Goal: Task Accomplishment & Management: Manage account settings

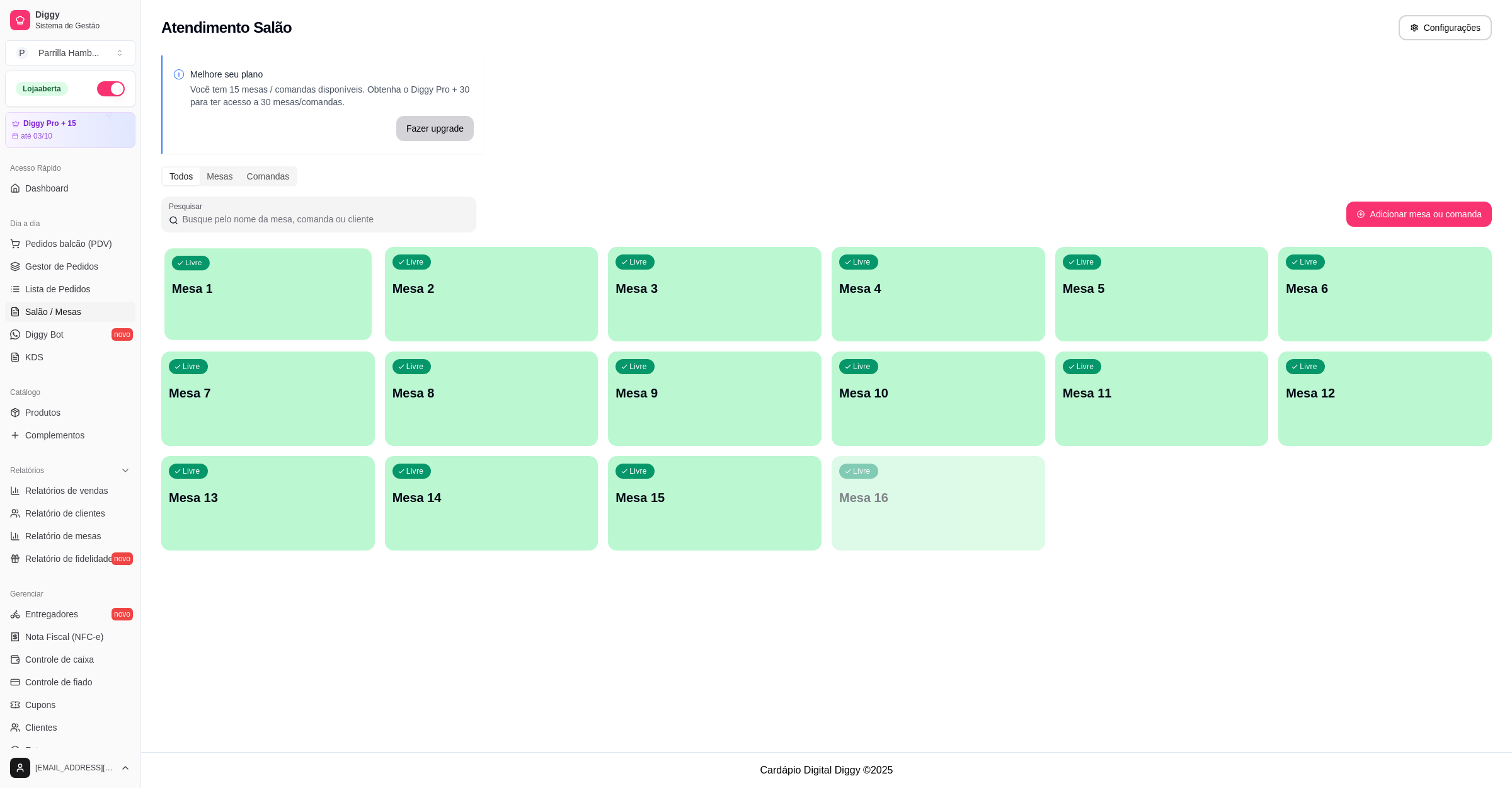
click at [350, 291] on p "Mesa 1" at bounding box center [267, 289] width 192 height 17
click at [667, 389] on p "Mesa 9" at bounding box center [714, 394] width 192 height 17
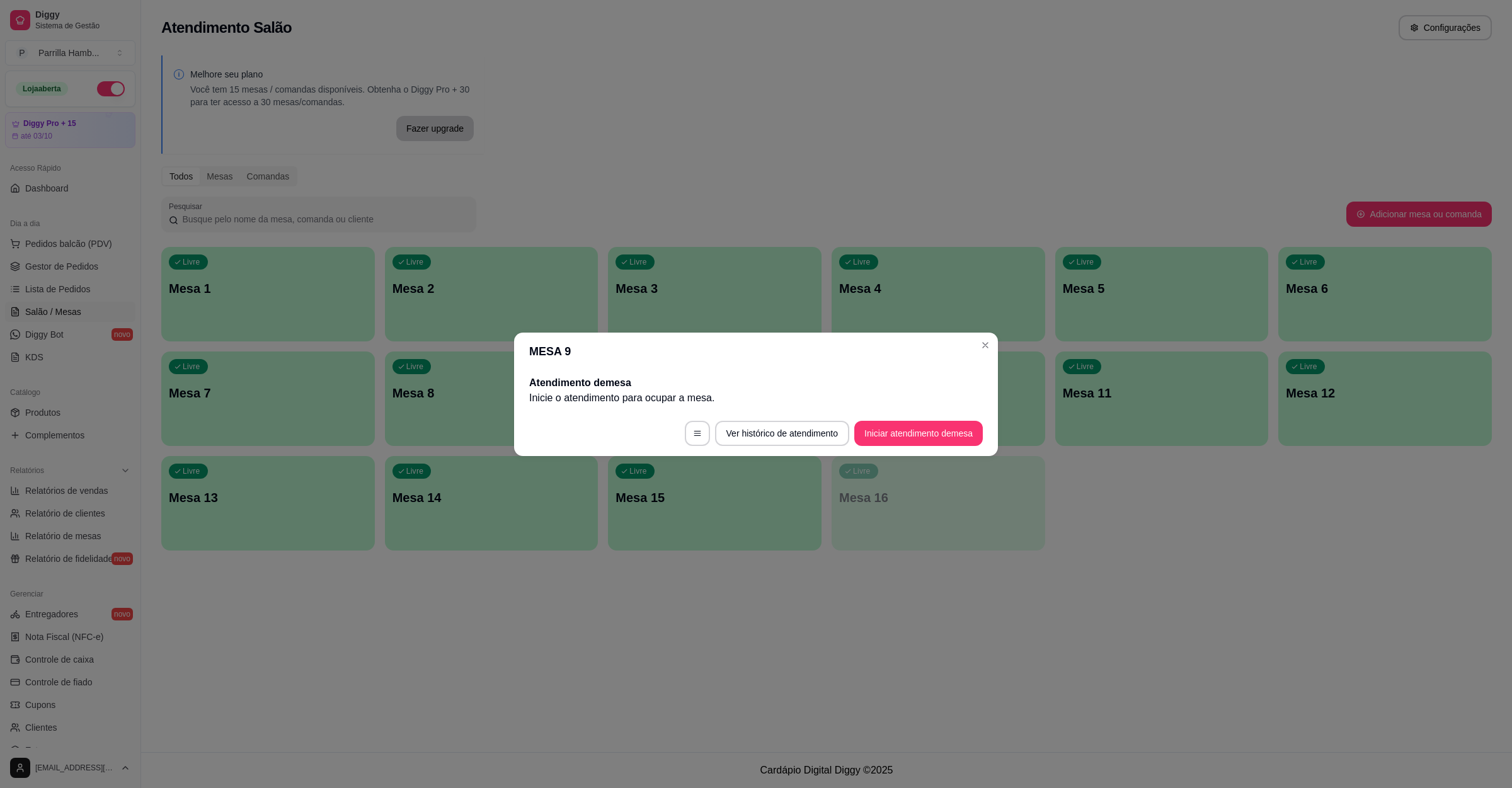
click at [925, 450] on footer "Ver histórico de atendimento Iniciar atendimento de mesa" at bounding box center [756, 434] width 483 height 45
click at [927, 436] on button "Iniciar atendimento de mesa" at bounding box center [918, 434] width 128 height 25
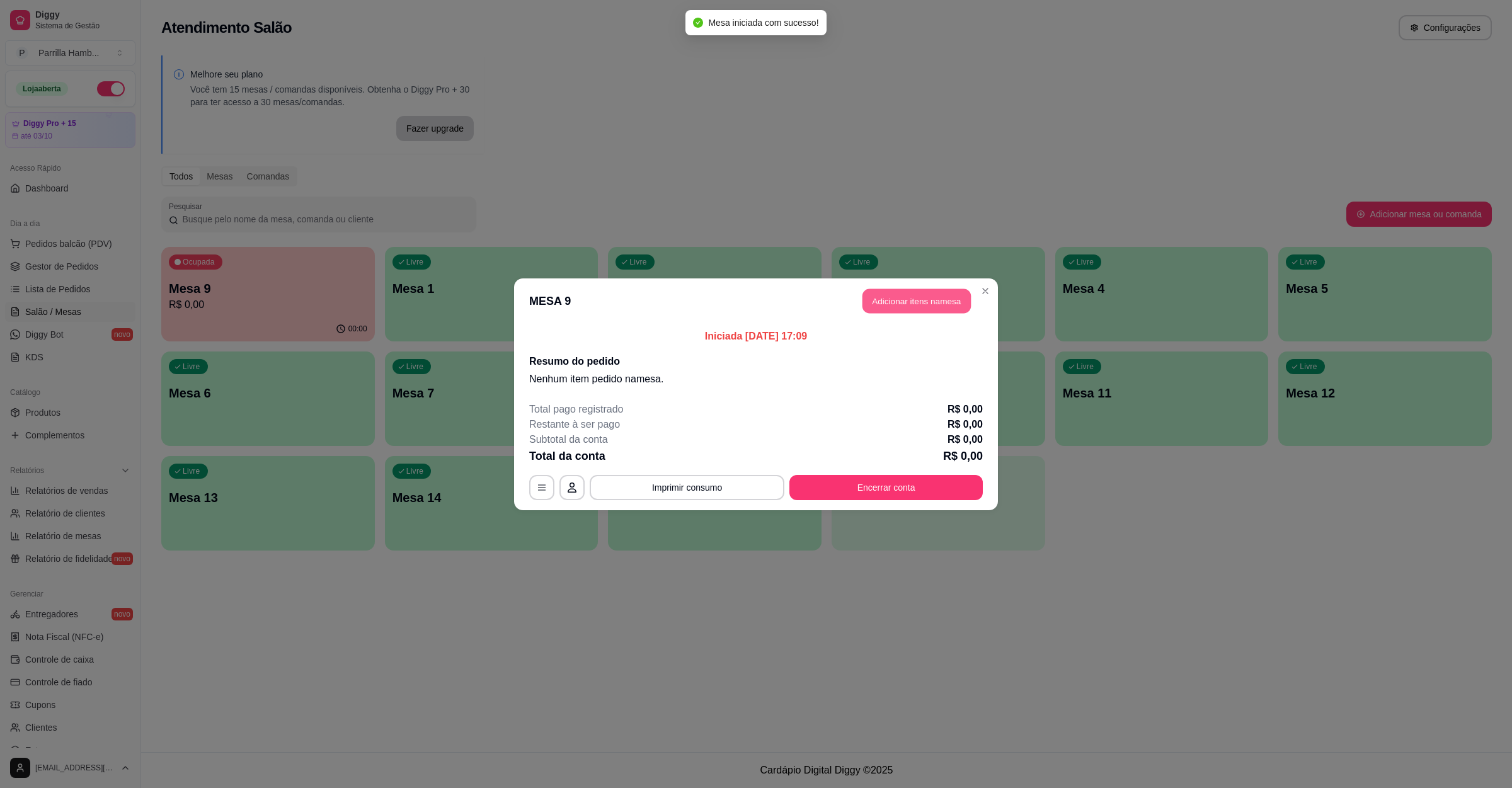
click at [917, 291] on button "Adicionar itens na mesa" at bounding box center [916, 301] width 108 height 25
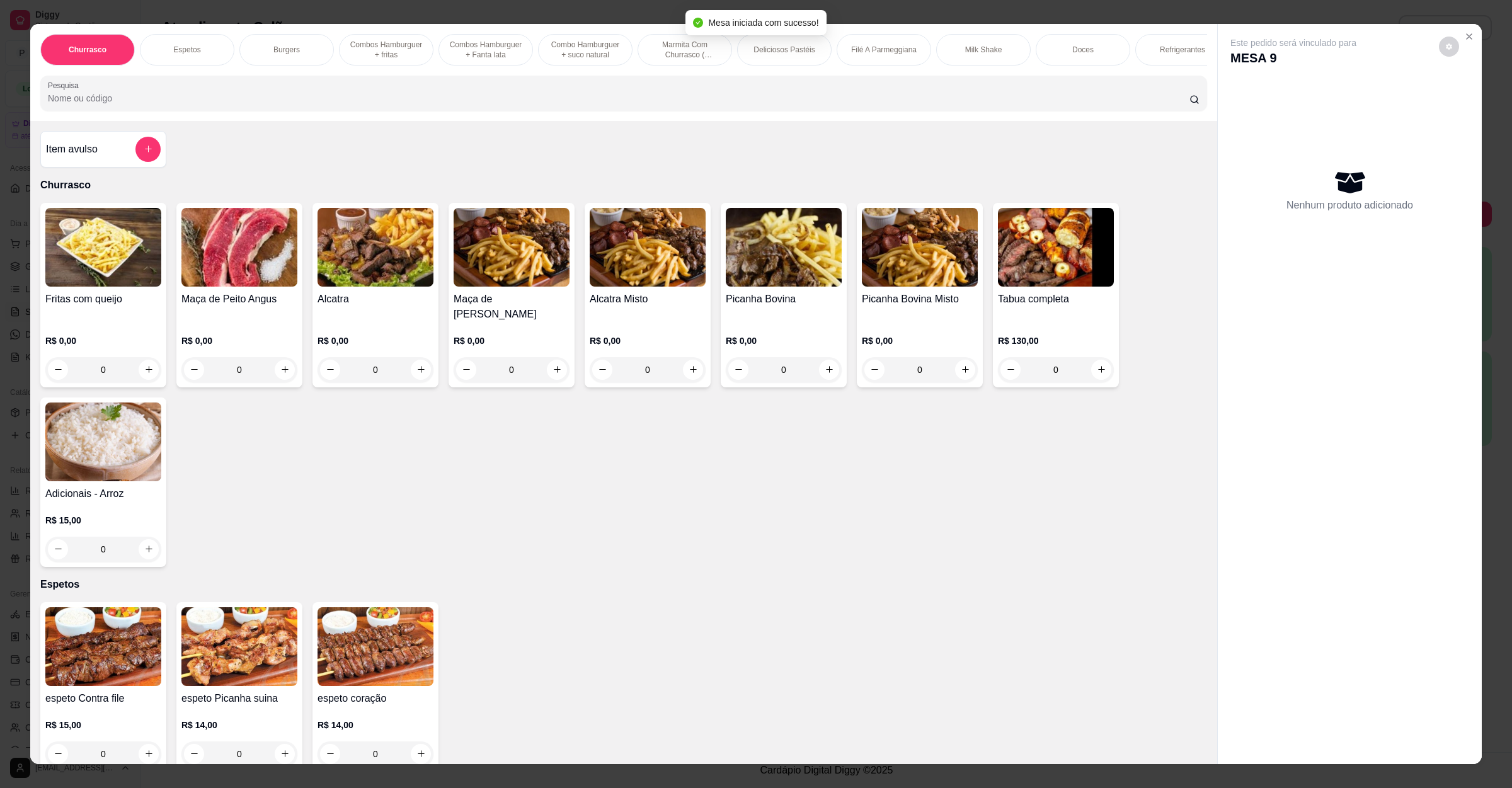
click at [444, 105] on input "Pesquisa" at bounding box center [619, 98] width 1141 height 13
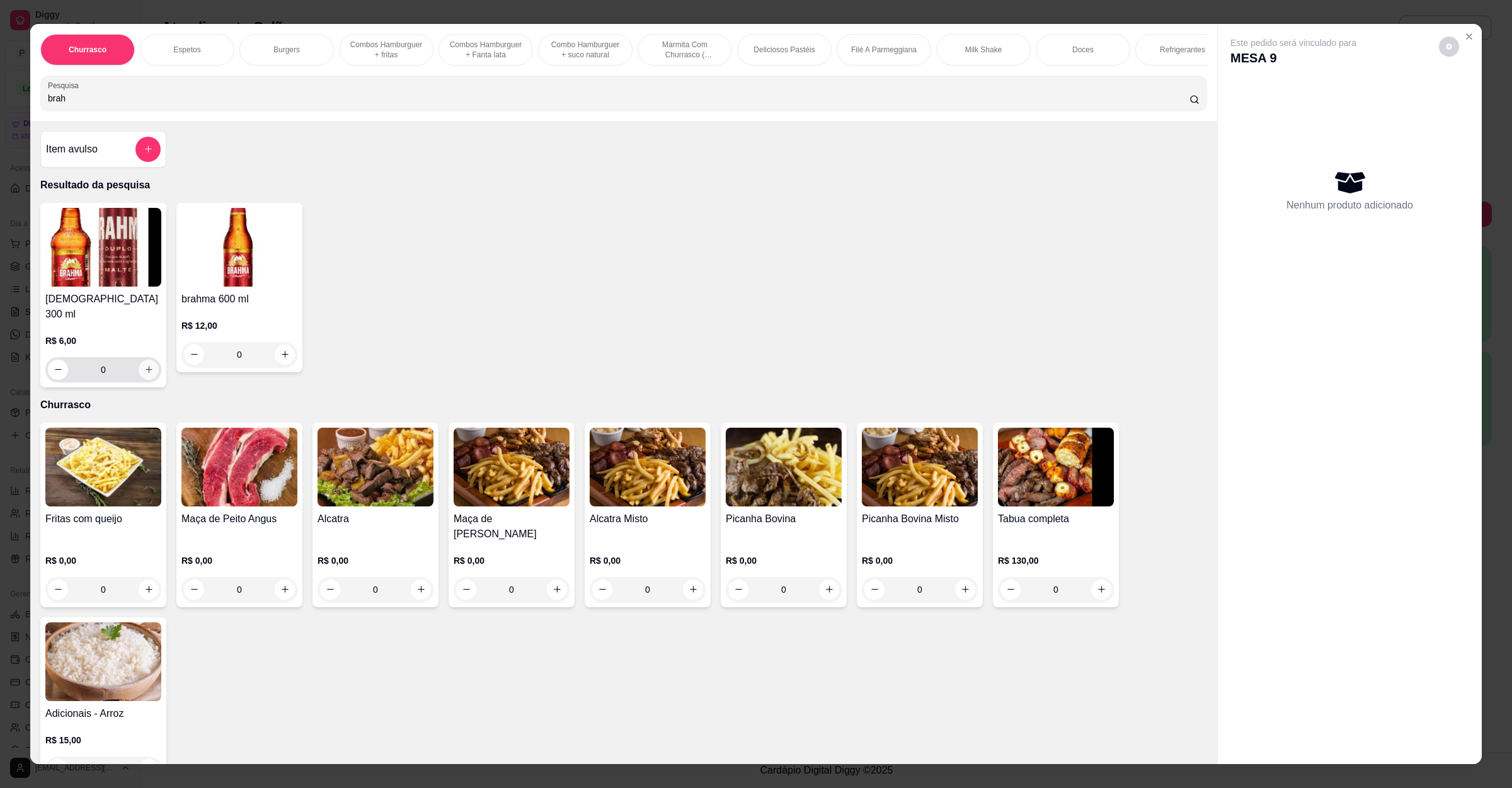
type input "brah"
click at [144, 371] on icon "increase-product-quantity" at bounding box center [149, 369] width 9 height 9
type input "1"
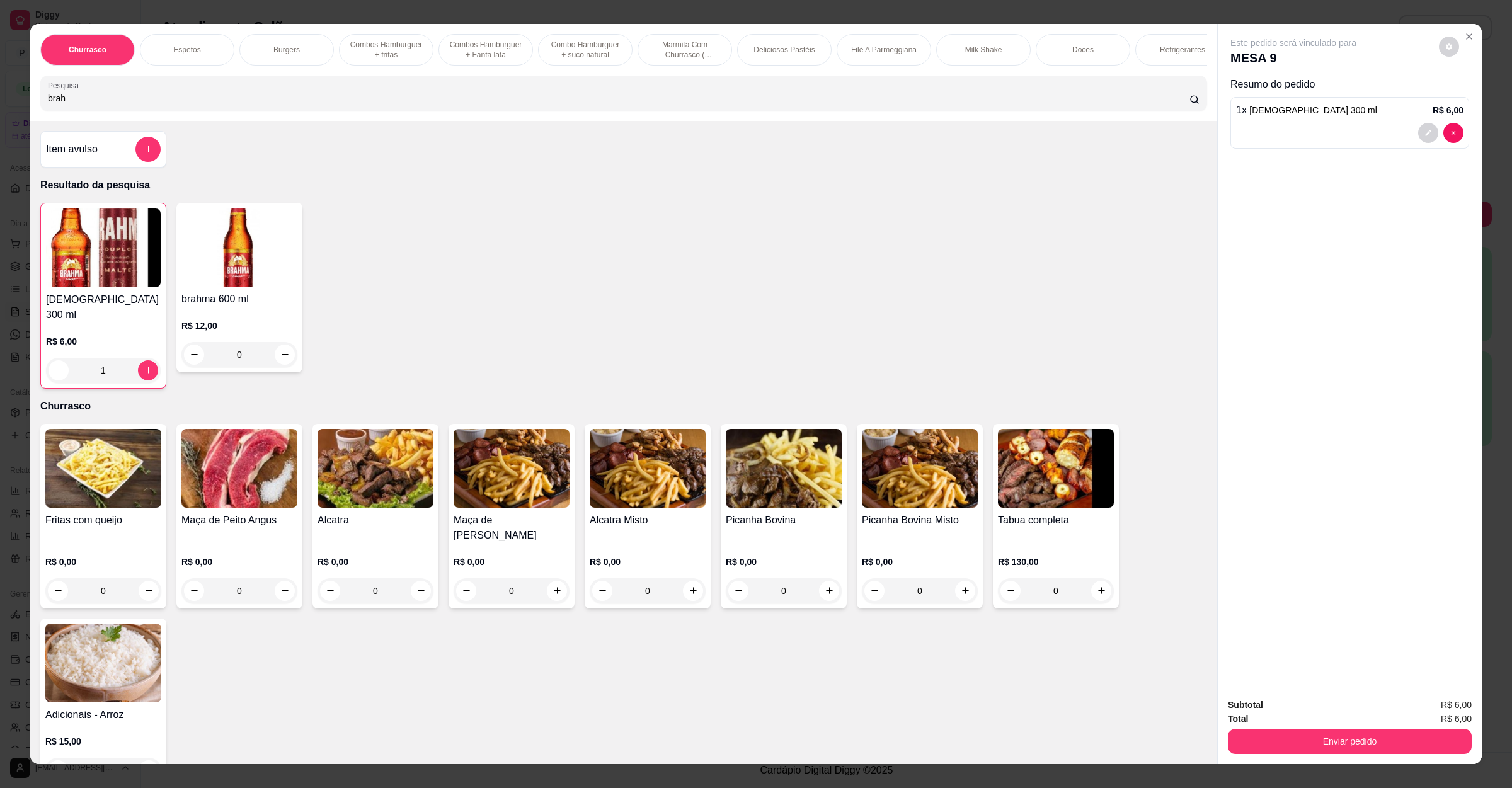
drag, startPoint x: 84, startPoint y: 120, endPoint x: 0, endPoint y: 114, distance: 84.2
click at [0, 114] on div "Churrasco Espetos Burgers Combos Hamburguer + fritas Combos Hamburguer + Fanta …" at bounding box center [756, 394] width 1512 height 788
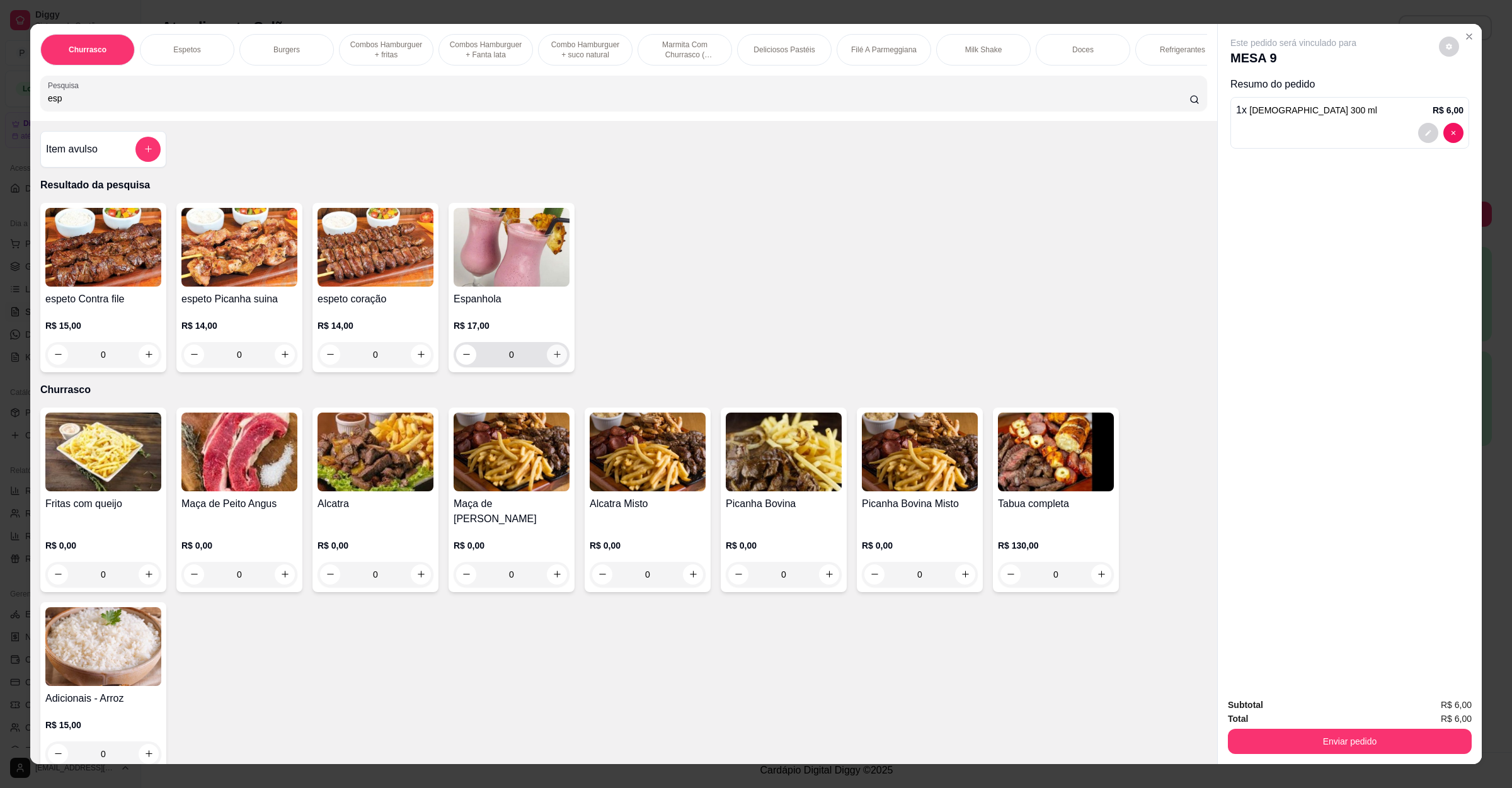
type input "esp"
click at [552, 359] on icon "increase-product-quantity" at bounding box center [557, 354] width 9 height 9
type input "1"
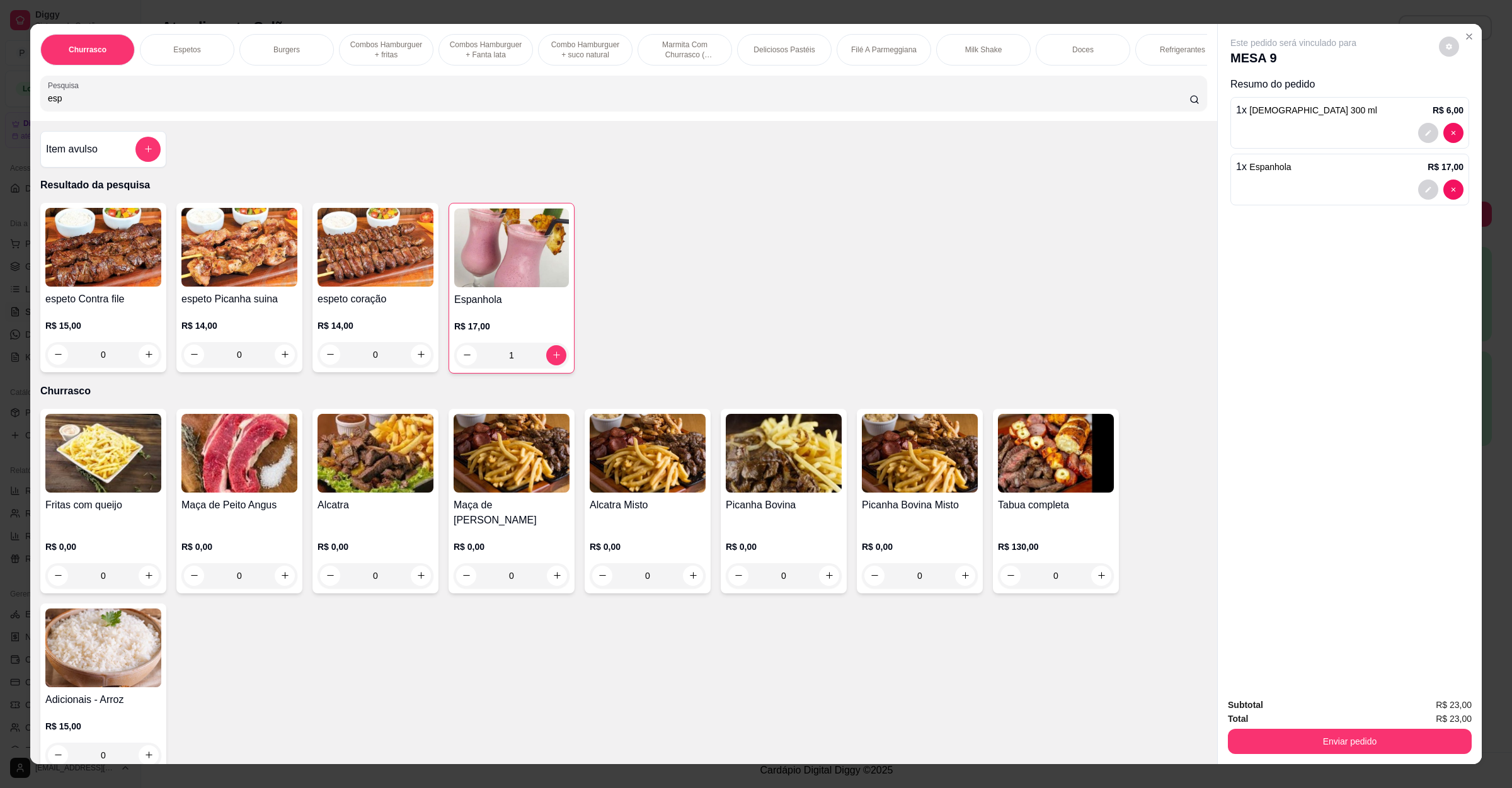
click at [1297, 721] on div "Total R$ 23,00" at bounding box center [1349, 718] width 244 height 14
click at [1297, 732] on button "Enviar pedido" at bounding box center [1349, 742] width 244 height 25
click at [1301, 703] on button "Não registrar e enviar pedido" at bounding box center [1306, 711] width 127 height 24
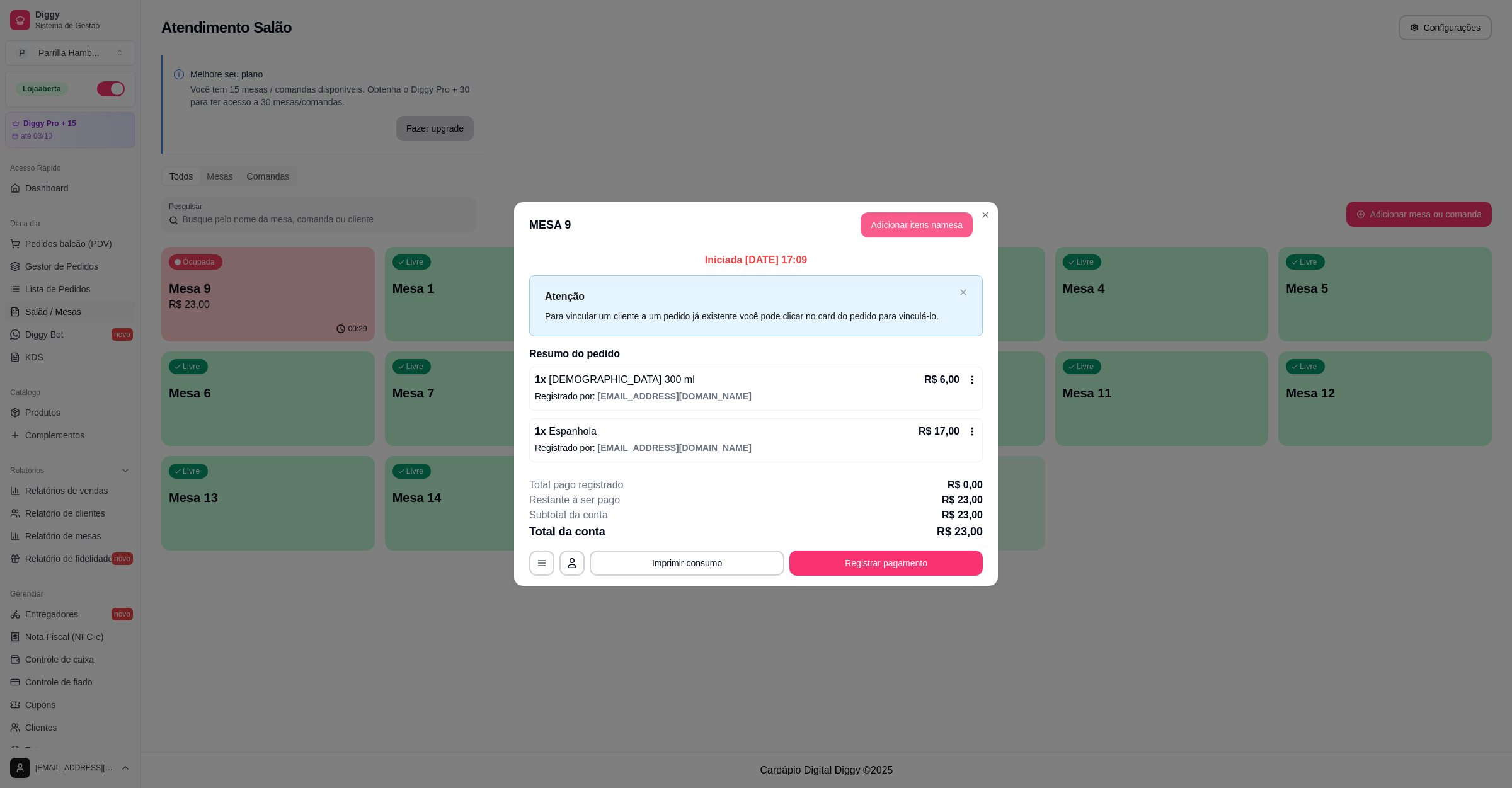
click at [911, 222] on button "Adicionar itens na mesa" at bounding box center [916, 225] width 112 height 25
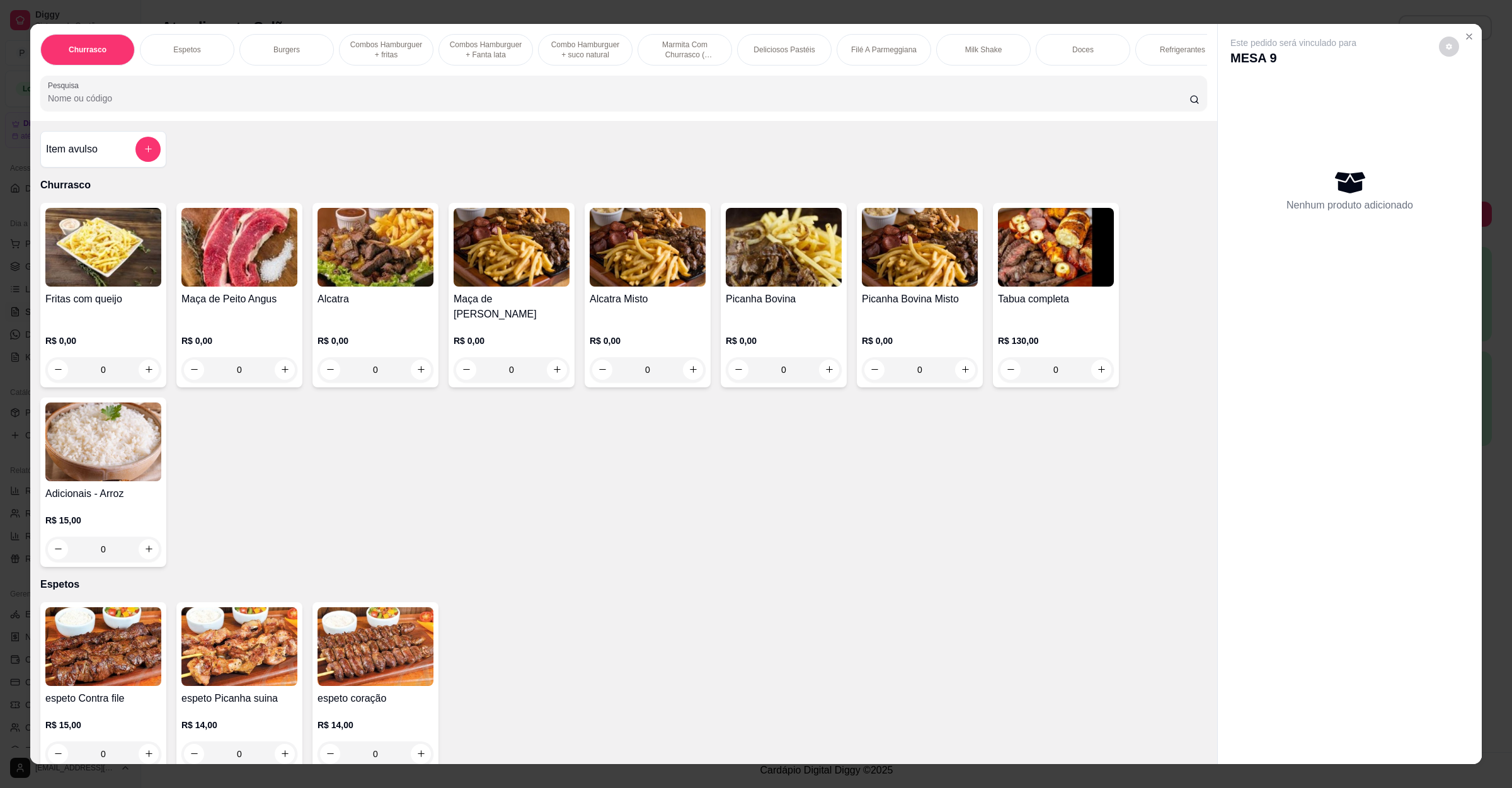
click at [528, 111] on div "Pesquisa" at bounding box center [623, 93] width 1167 height 35
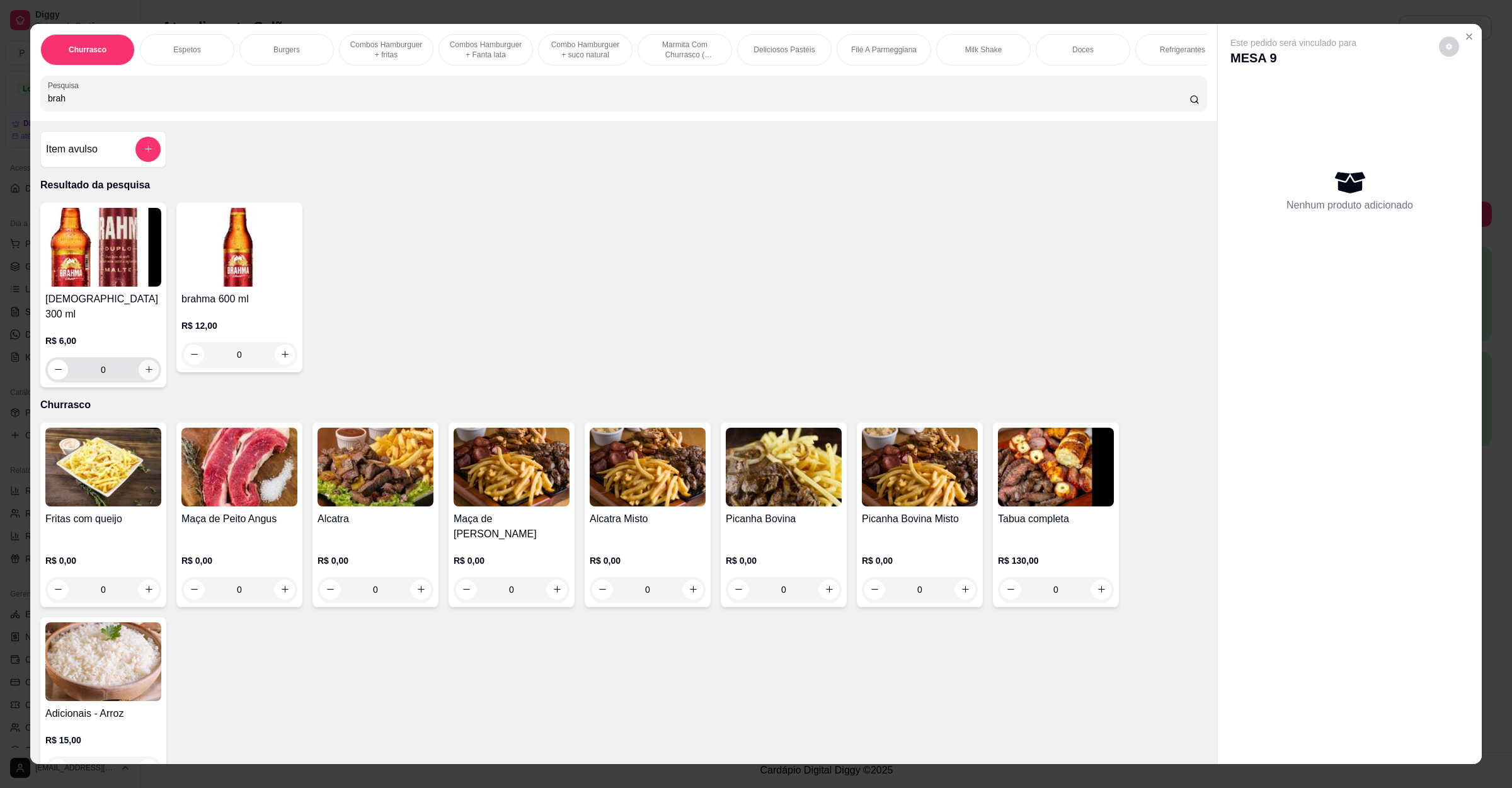
type input "brah"
click at [139, 362] on button "increase-product-quantity" at bounding box center [149, 370] width 20 height 20
type input "1"
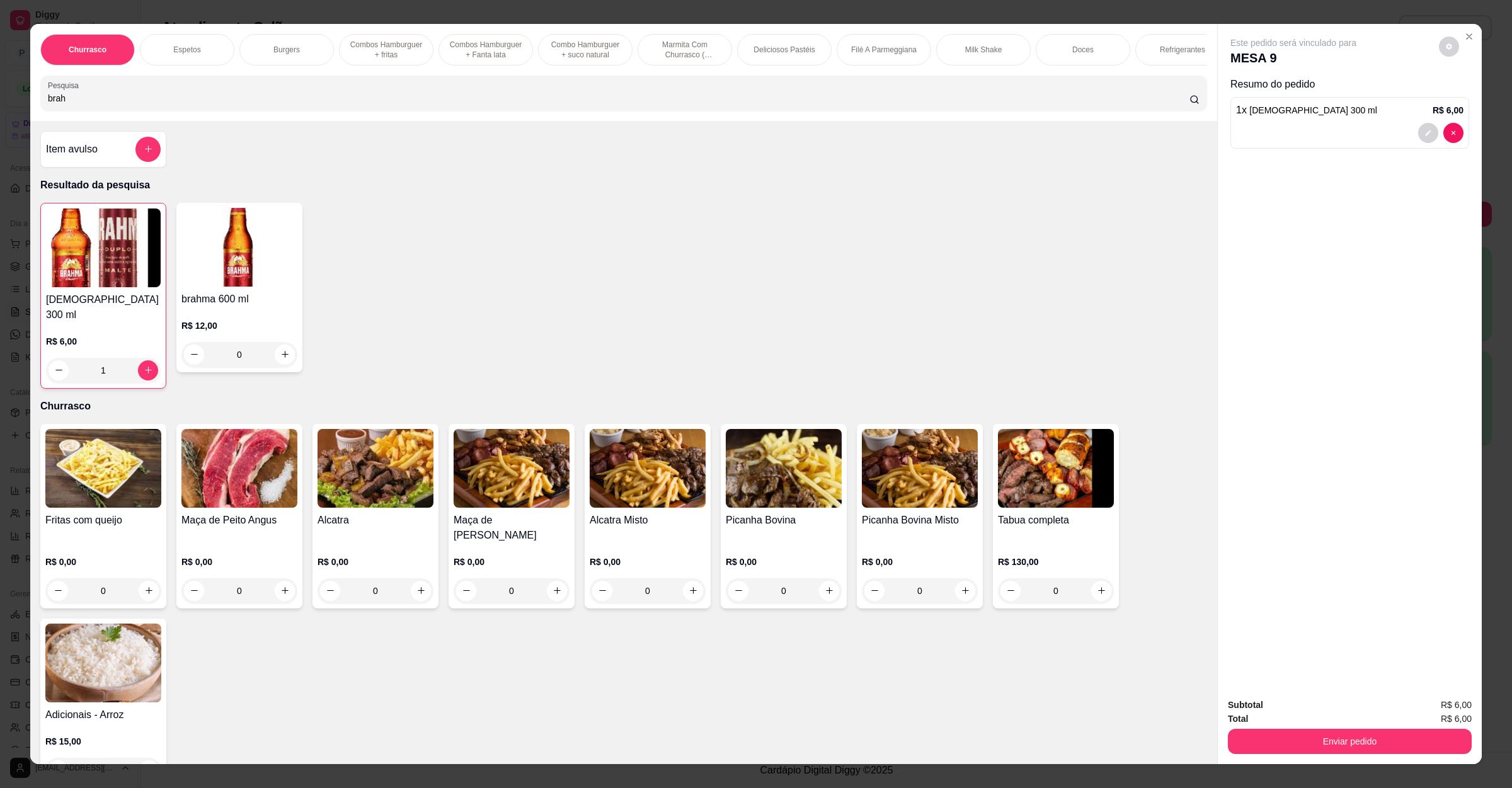
drag, startPoint x: 1289, startPoint y: 763, endPoint x: 1298, endPoint y: 745, distance: 20.1
click at [1289, 762] on div "Subtotal R$ 6,00 Total R$ 6,00 Enviar pedido" at bounding box center [1349, 726] width 264 height 76
click at [1298, 745] on button "Enviar pedido" at bounding box center [1349, 742] width 244 height 25
click at [1304, 714] on button "Não registrar e enviar pedido" at bounding box center [1306, 711] width 131 height 24
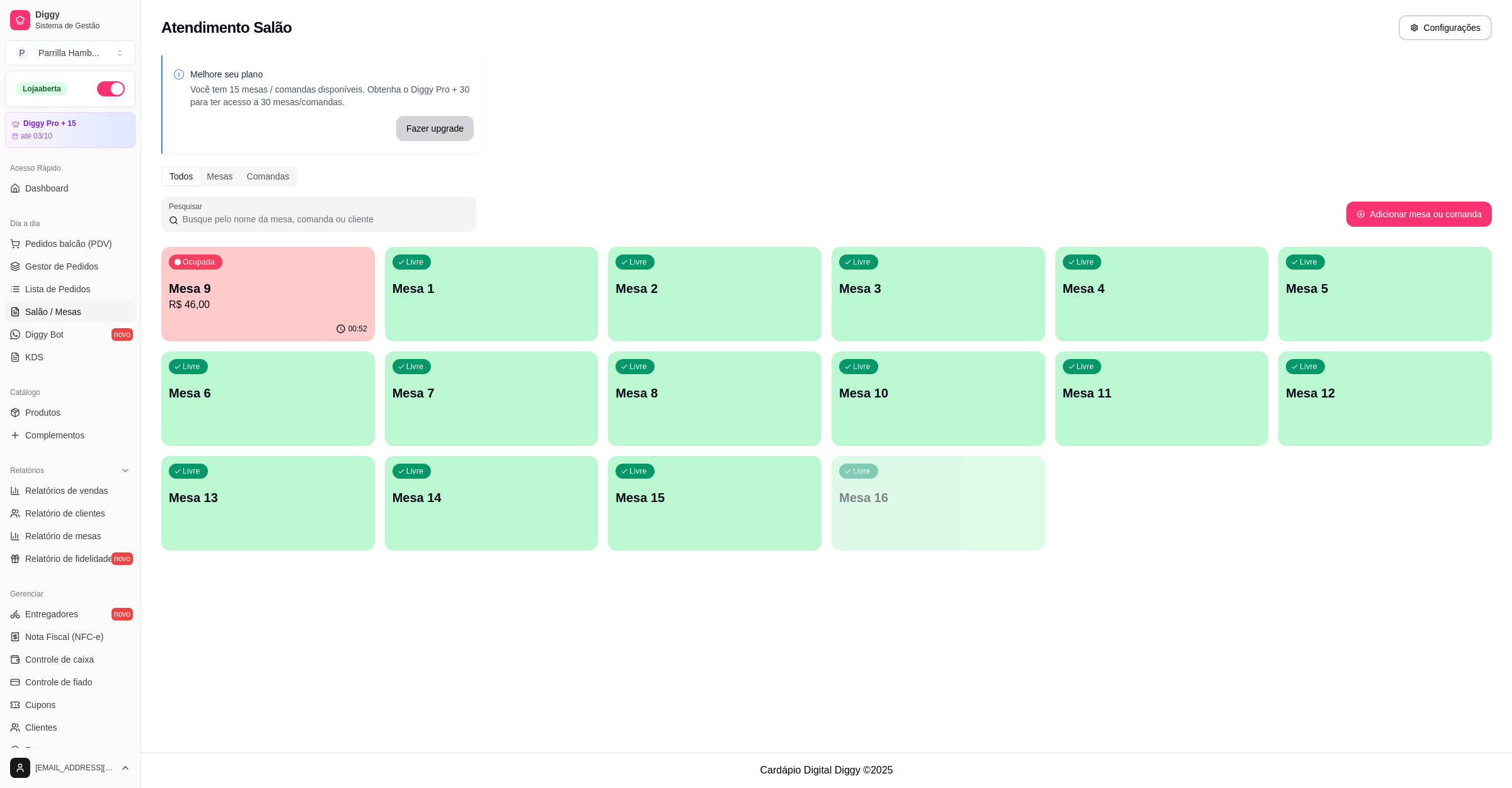
click at [259, 303] on p "R$ 46,00" at bounding box center [268, 304] width 198 height 15
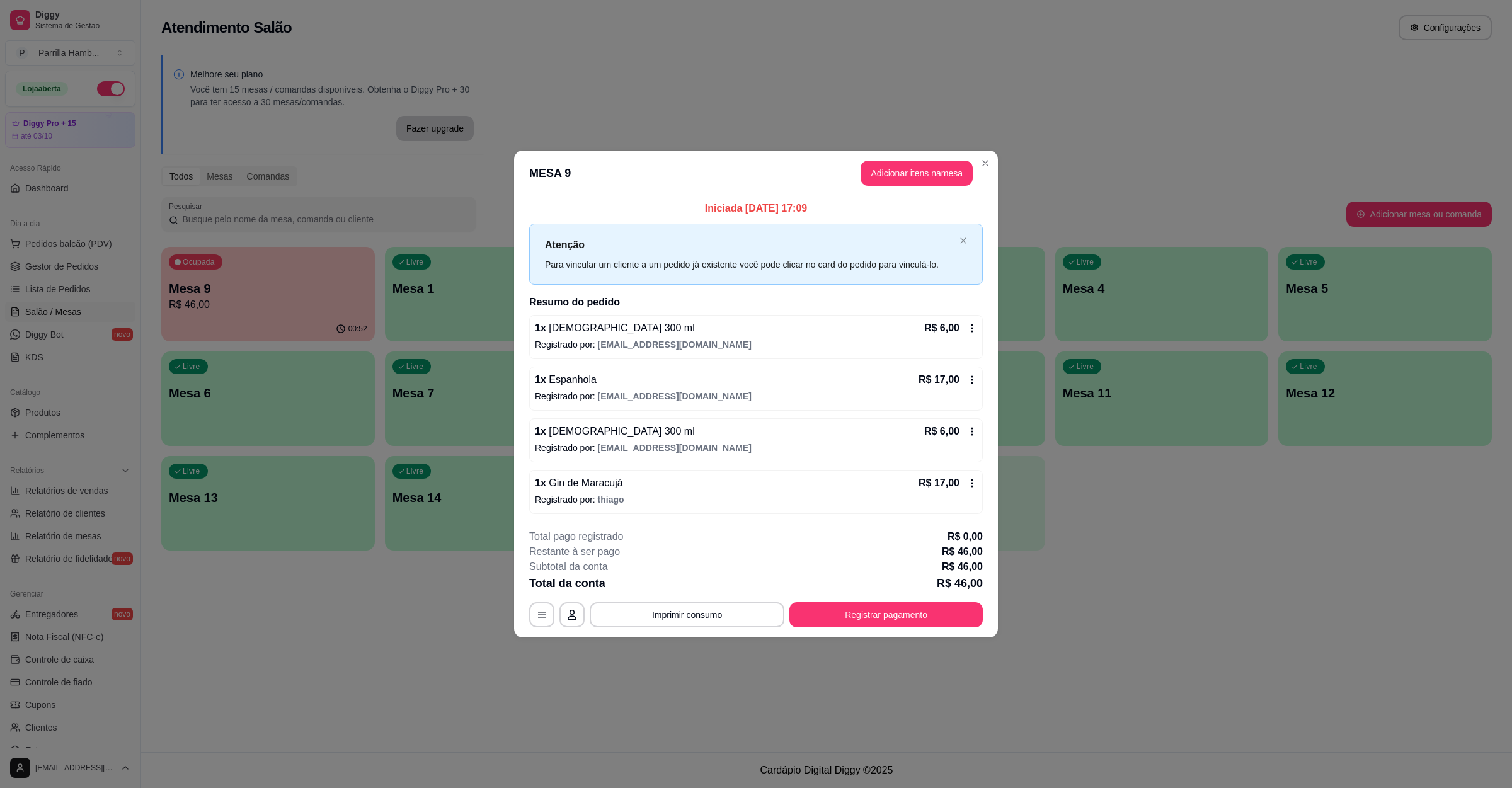
click at [878, 176] on button "Adicionar itens na mesa" at bounding box center [916, 174] width 112 height 25
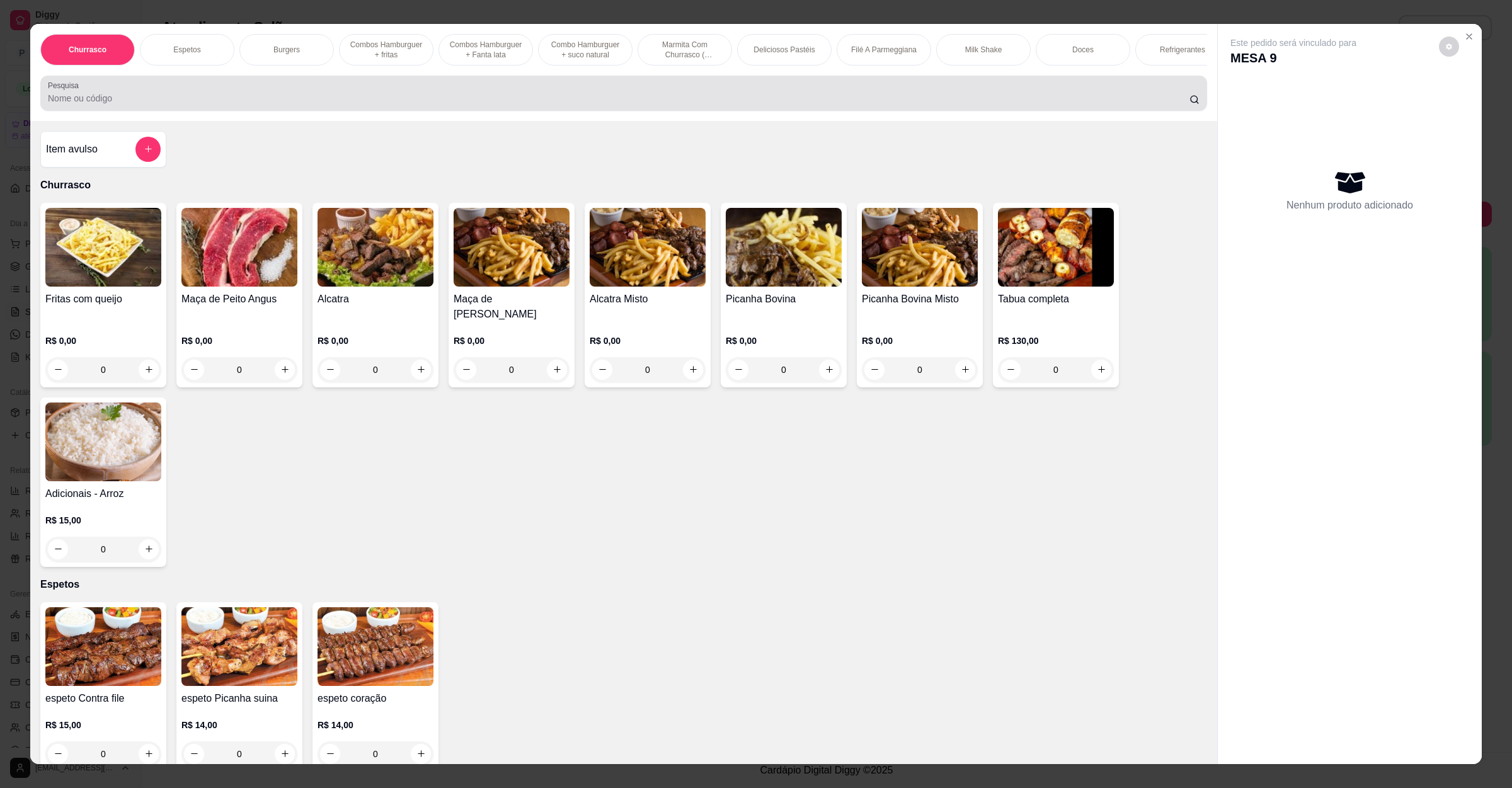
click at [692, 105] on input "Pesquisa" at bounding box center [619, 98] width 1141 height 13
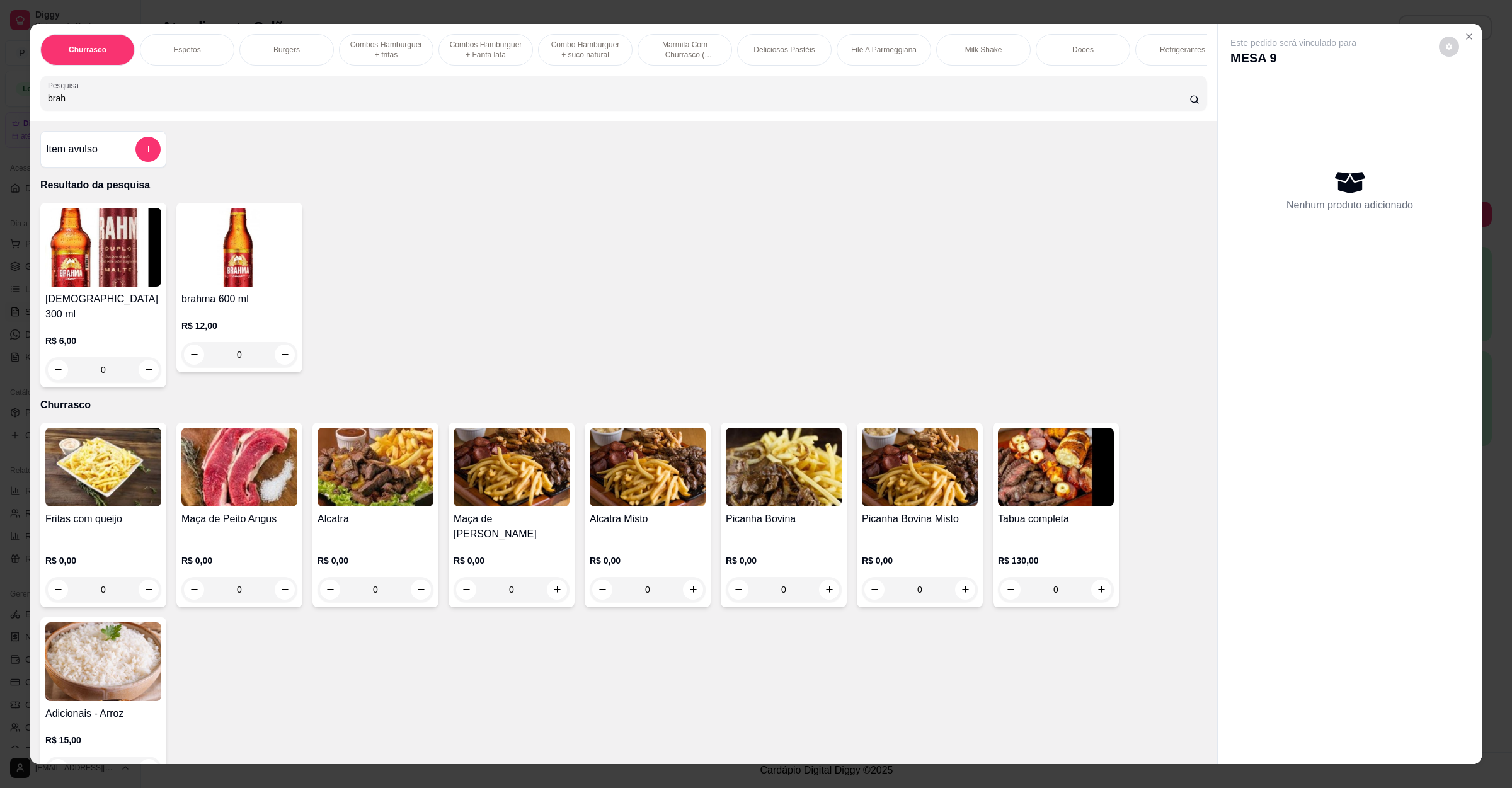
type input "brah"
click at [106, 286] on img at bounding box center [104, 247] width 116 height 79
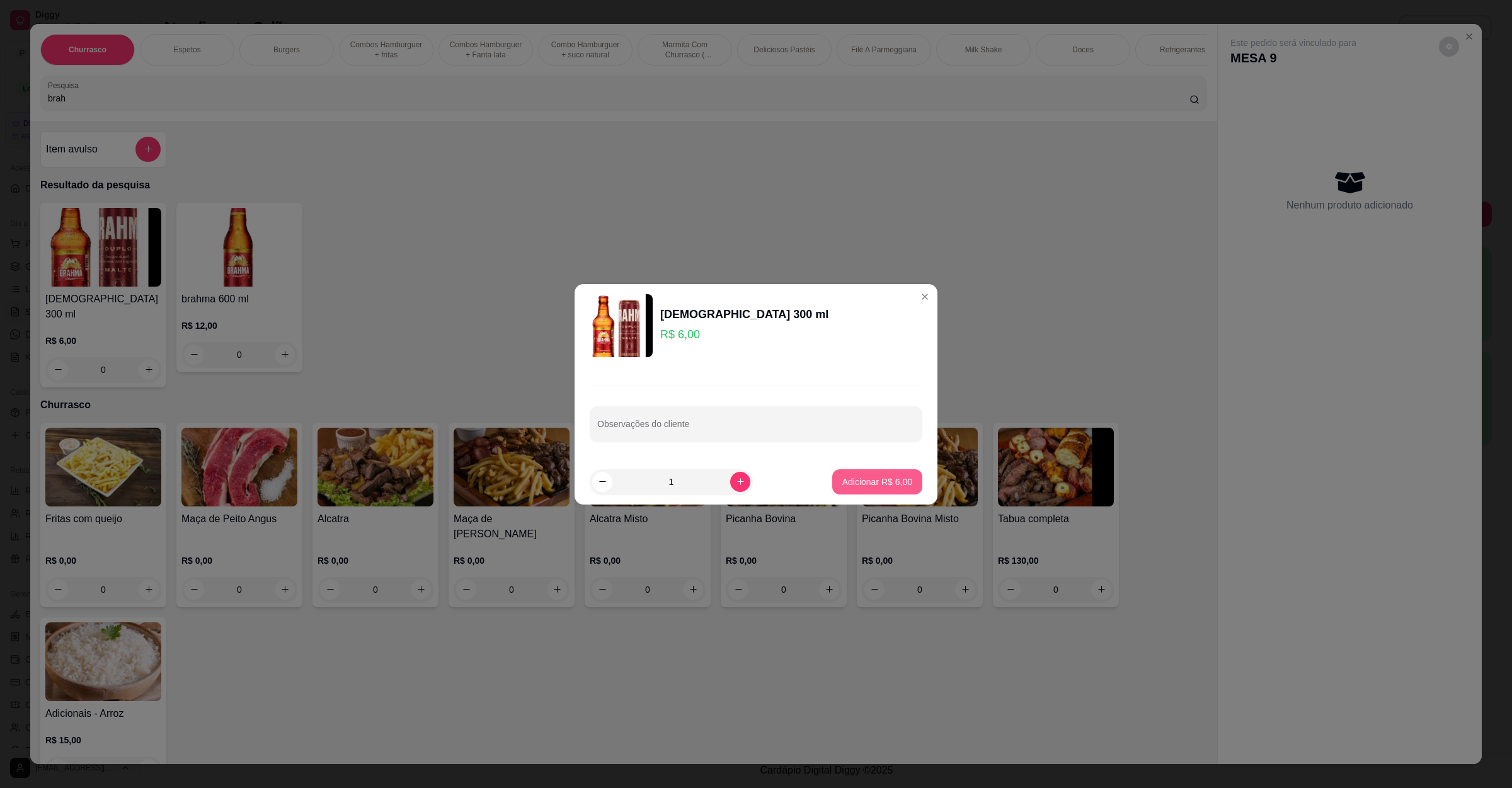
click at [832, 474] on button "Adicionar R$ 6,00" at bounding box center [877, 483] width 90 height 25
type input "1"
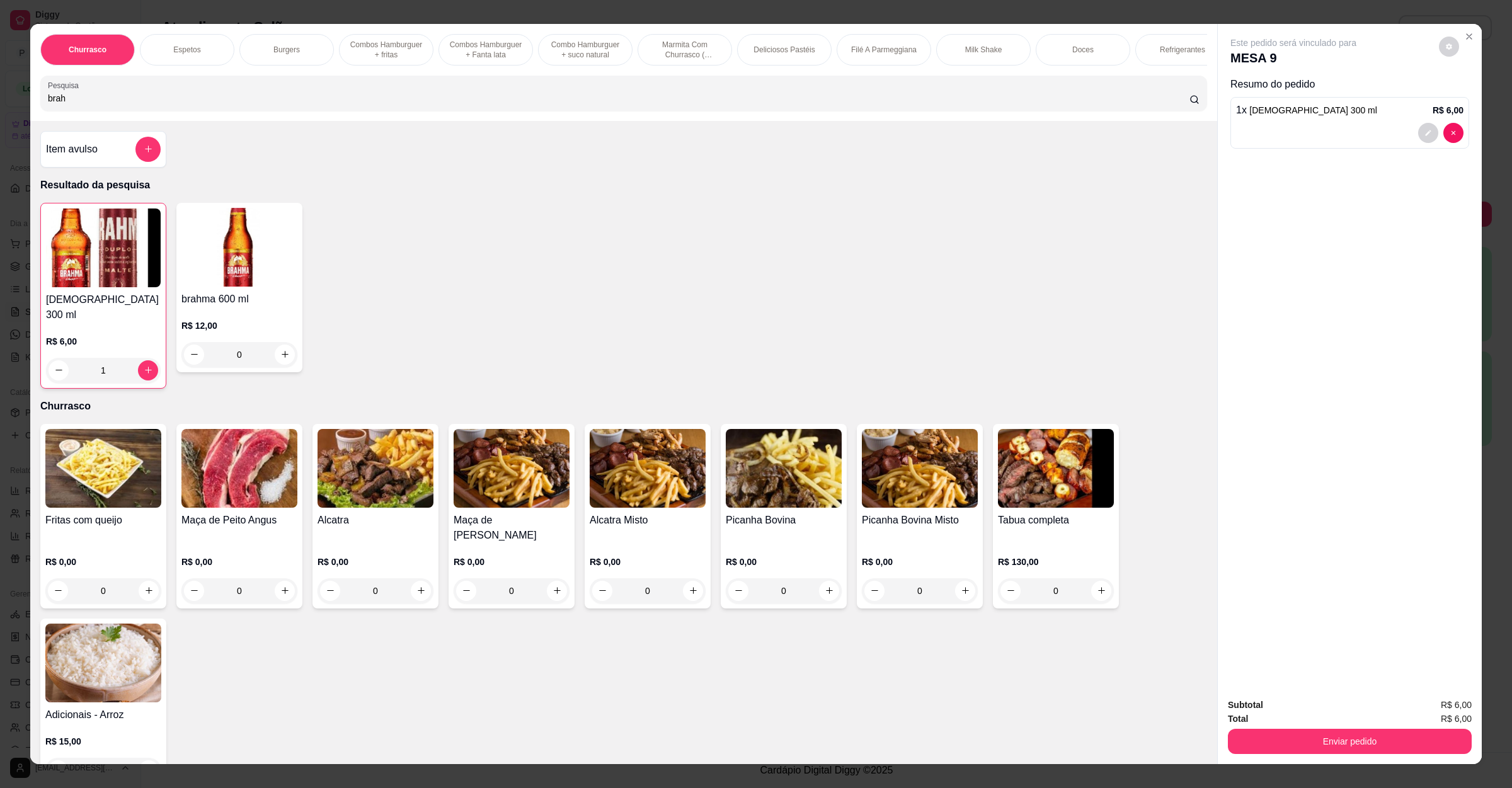
drag, startPoint x: 1368, startPoint y: 715, endPoint x: 1344, endPoint y: 726, distance: 26.4
click at [1368, 715] on div "Total R$ 6,00" at bounding box center [1349, 718] width 244 height 14
click at [1342, 726] on div "Enviar pedido" at bounding box center [1349, 740] width 244 height 28
click at [1328, 742] on button "Enviar pedido" at bounding box center [1349, 742] width 244 height 25
click at [1289, 703] on button "Não registrar e enviar pedido" at bounding box center [1306, 712] width 131 height 24
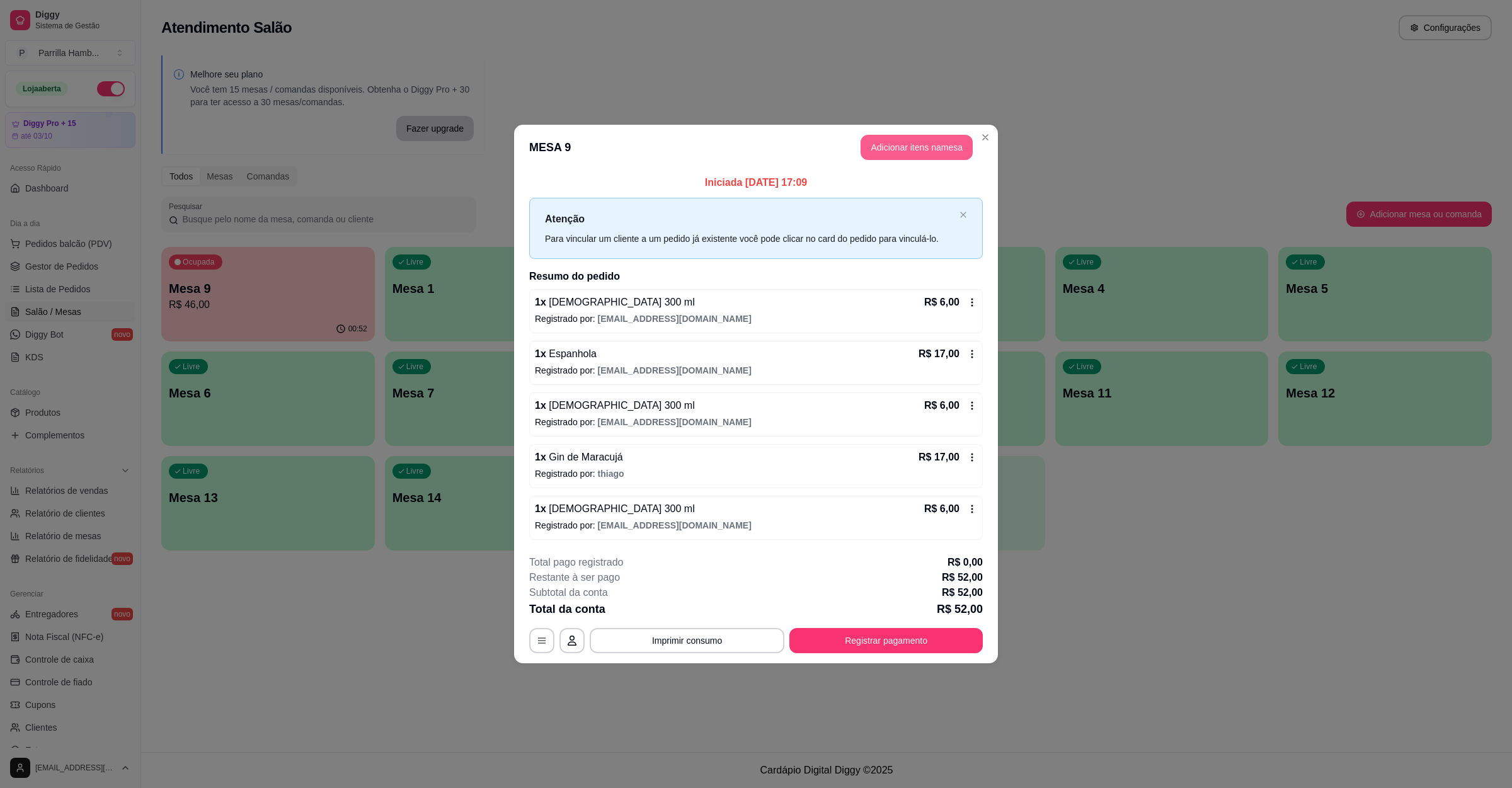
click at [909, 145] on button "Adicionar itens na mesa" at bounding box center [916, 147] width 112 height 25
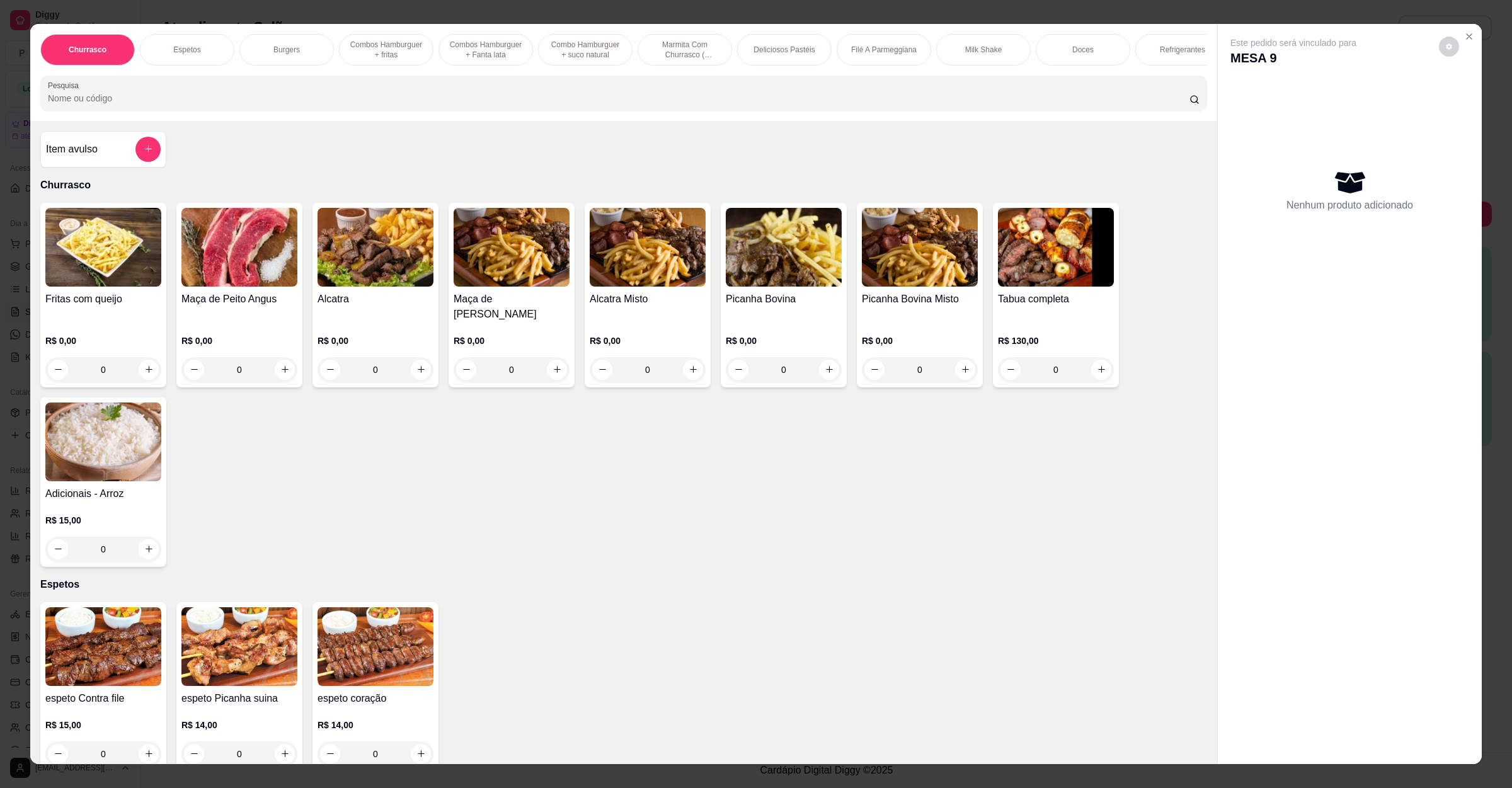
click at [505, 100] on div at bounding box center [623, 94] width 1151 height 25
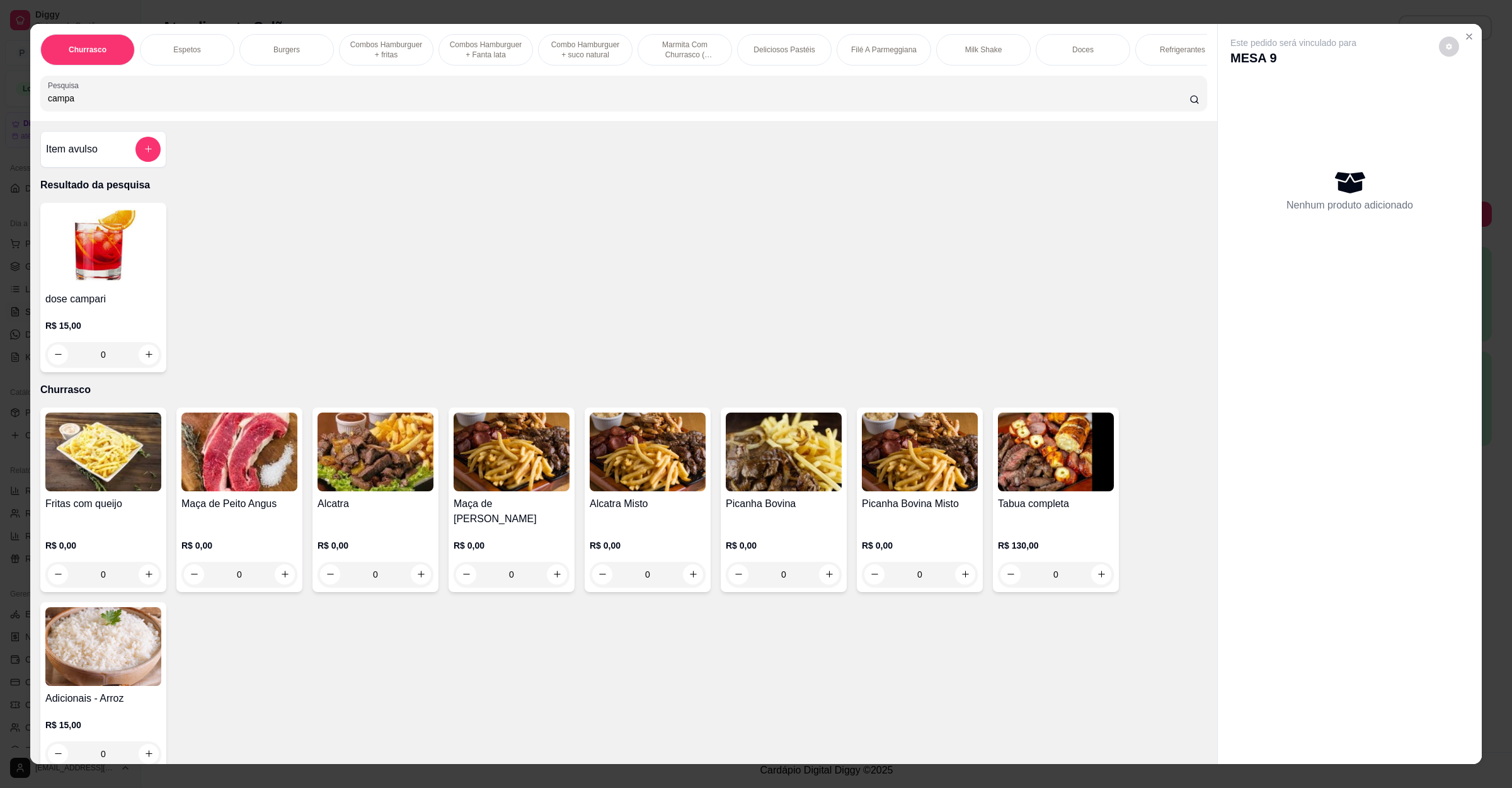
type input "campa"
click at [96, 259] on img at bounding box center [104, 247] width 116 height 79
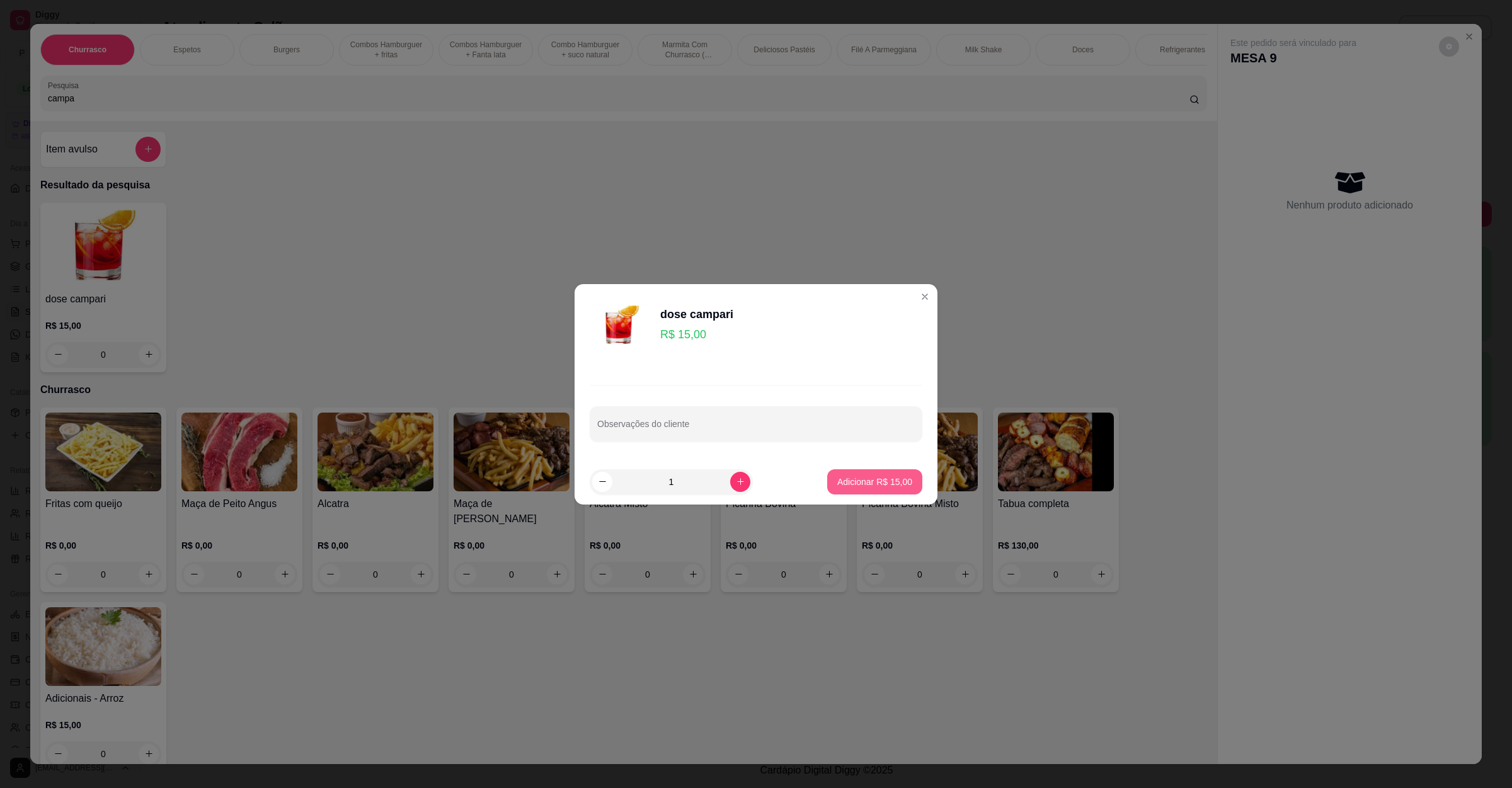
click at [833, 472] on button "Adicionar R$ 15,00" at bounding box center [874, 483] width 95 height 25
type input "1"
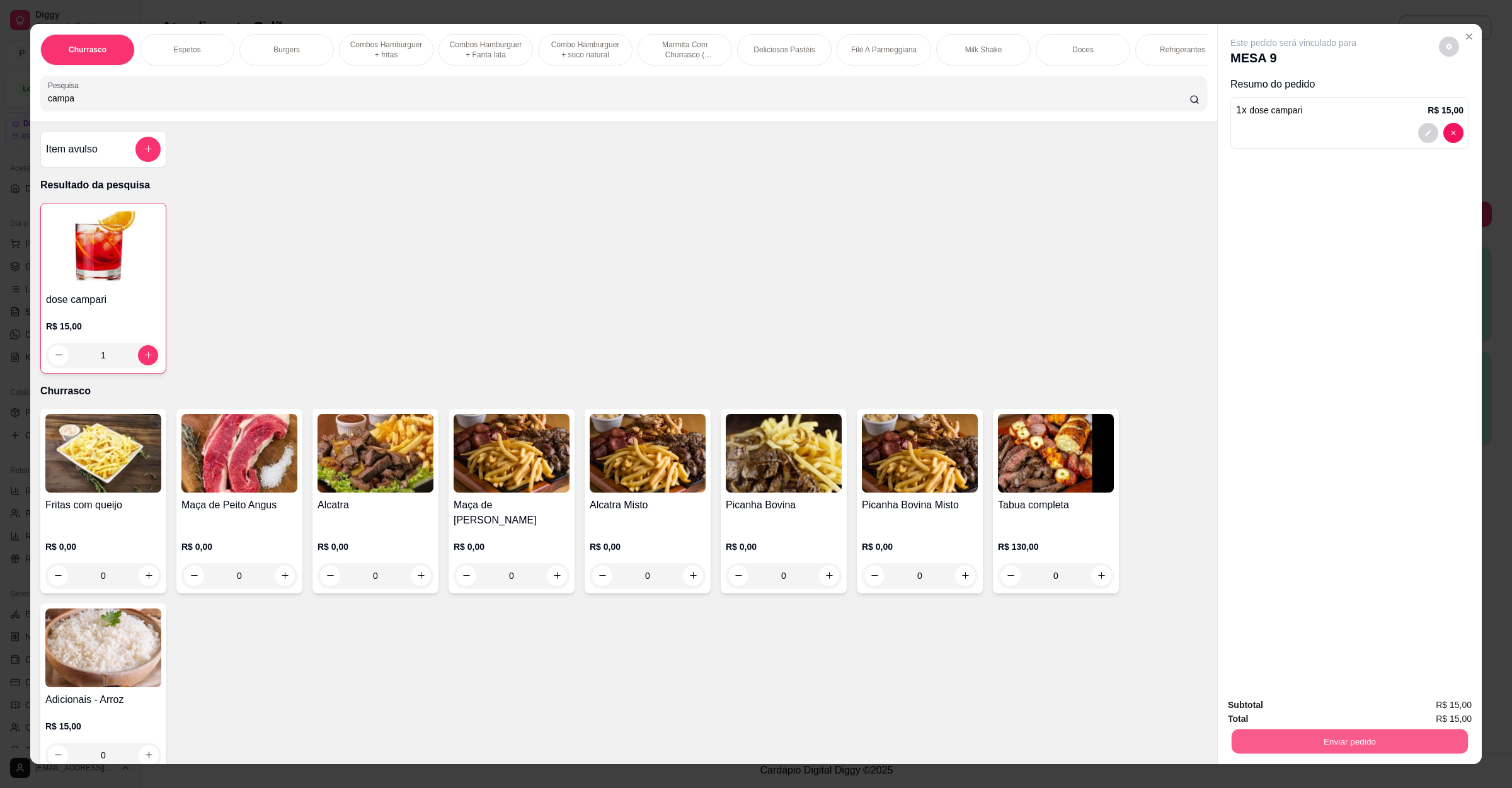
click at [1249, 739] on button "Enviar pedido" at bounding box center [1349, 742] width 236 height 25
click at [1268, 712] on button "Não registrar e enviar pedido" at bounding box center [1306, 711] width 131 height 24
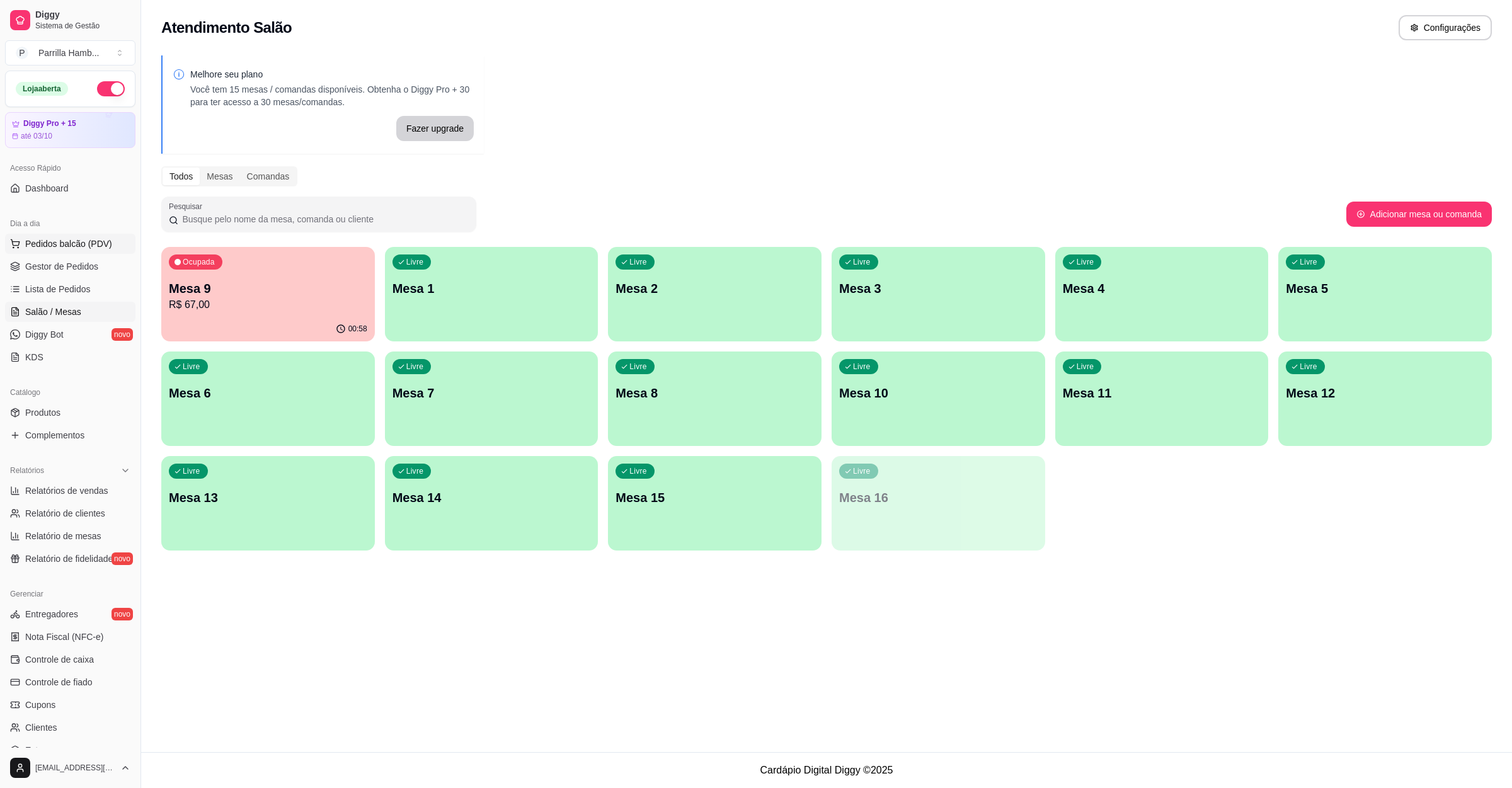
click at [94, 237] on button "Pedidos balcão (PDV)" at bounding box center [71, 244] width 131 height 20
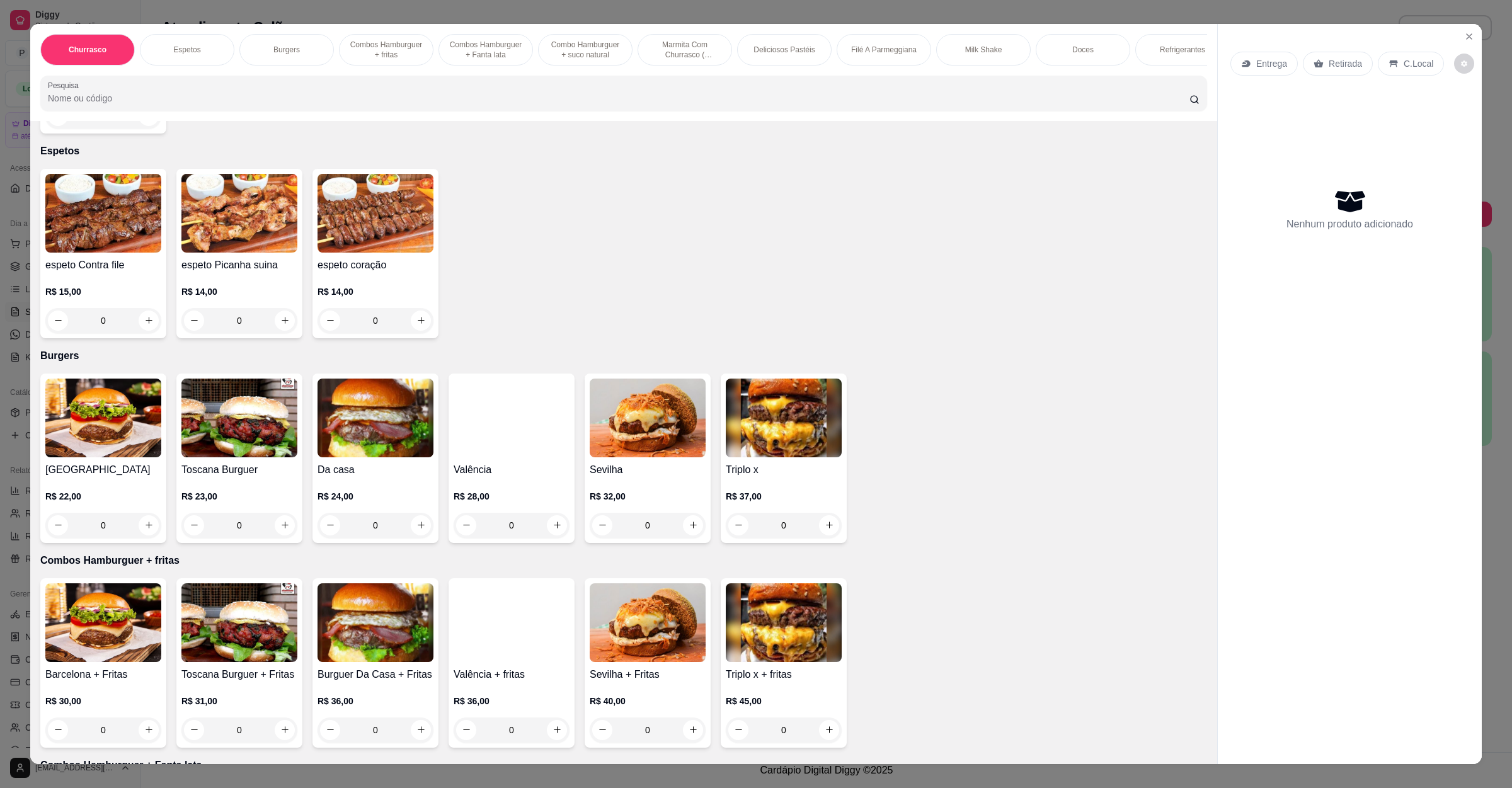
scroll to position [473, 0]
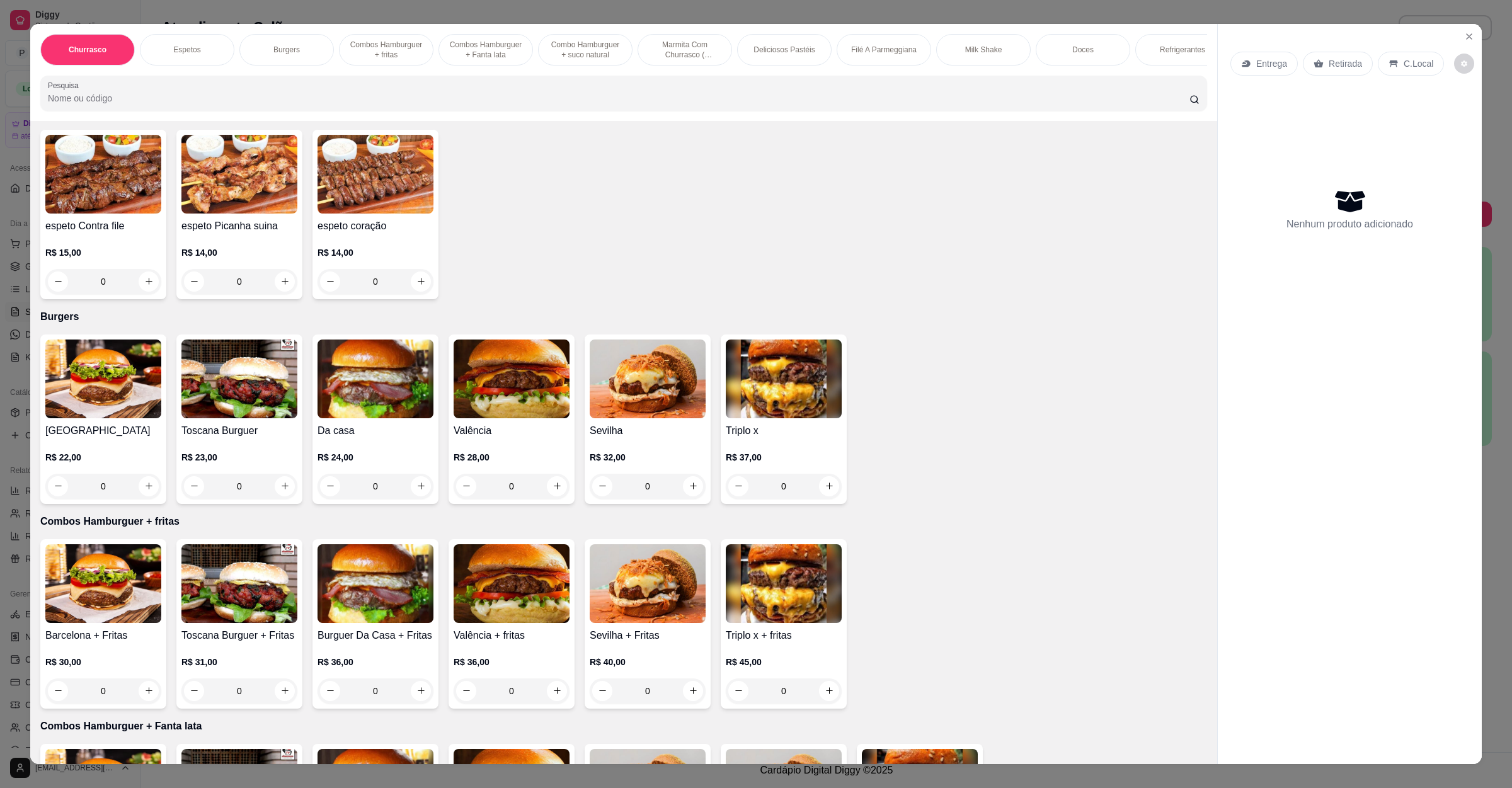
click at [637, 392] on img at bounding box center [648, 379] width 116 height 79
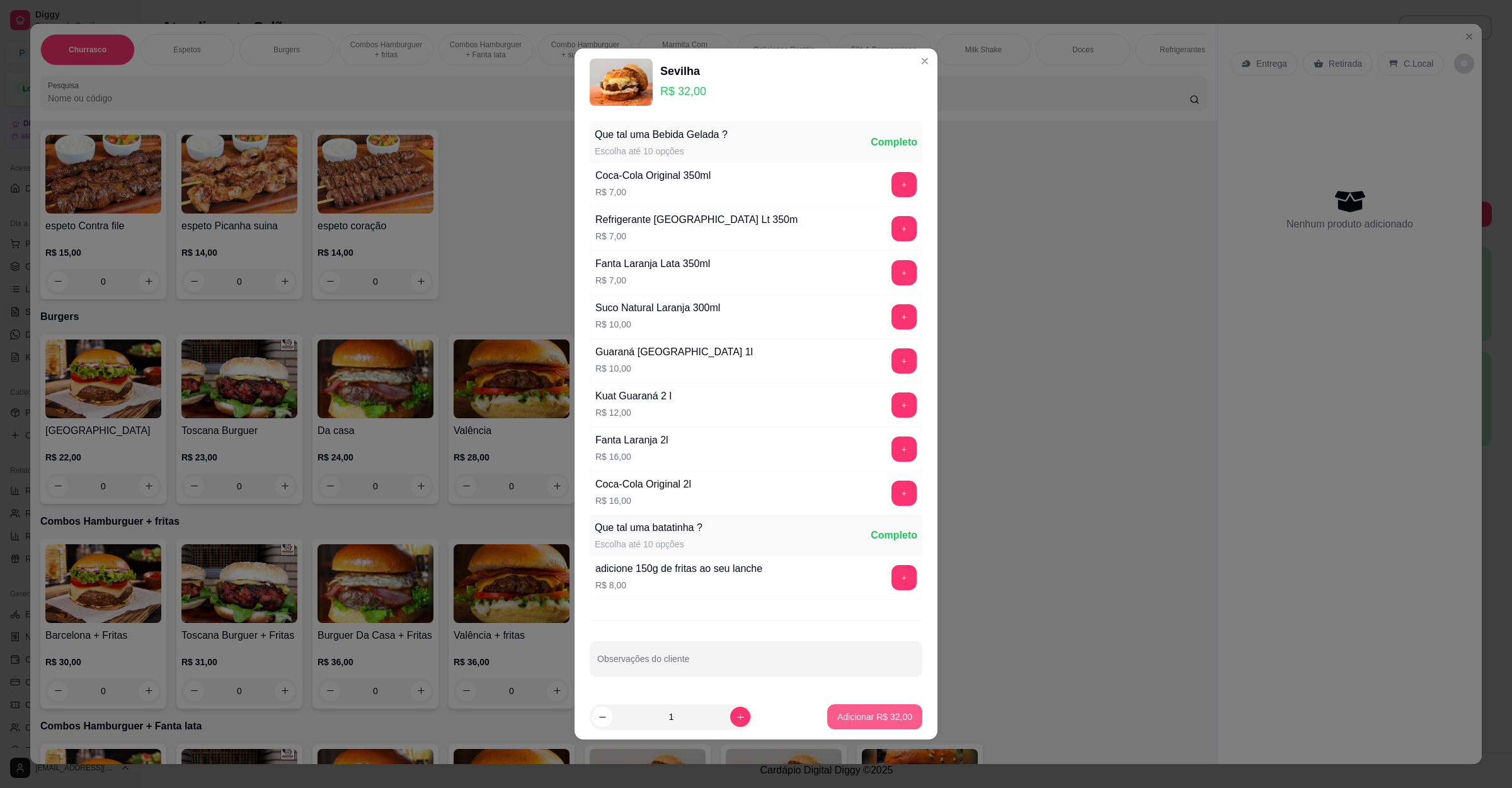
click at [855, 711] on button "Adicionar R$ 32,00" at bounding box center [874, 717] width 95 height 25
type input "1"
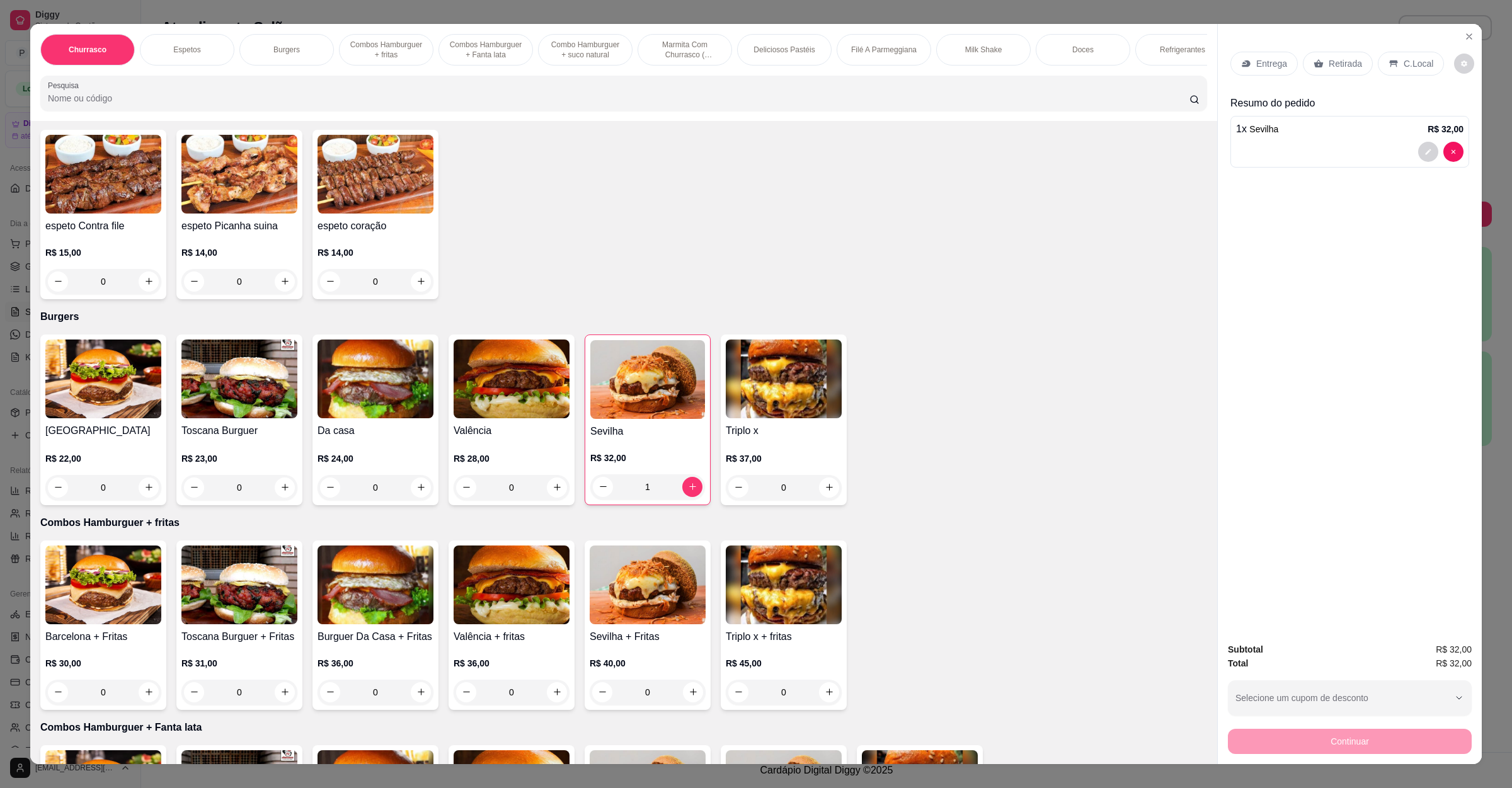
click at [348, 377] on img at bounding box center [375, 379] width 116 height 79
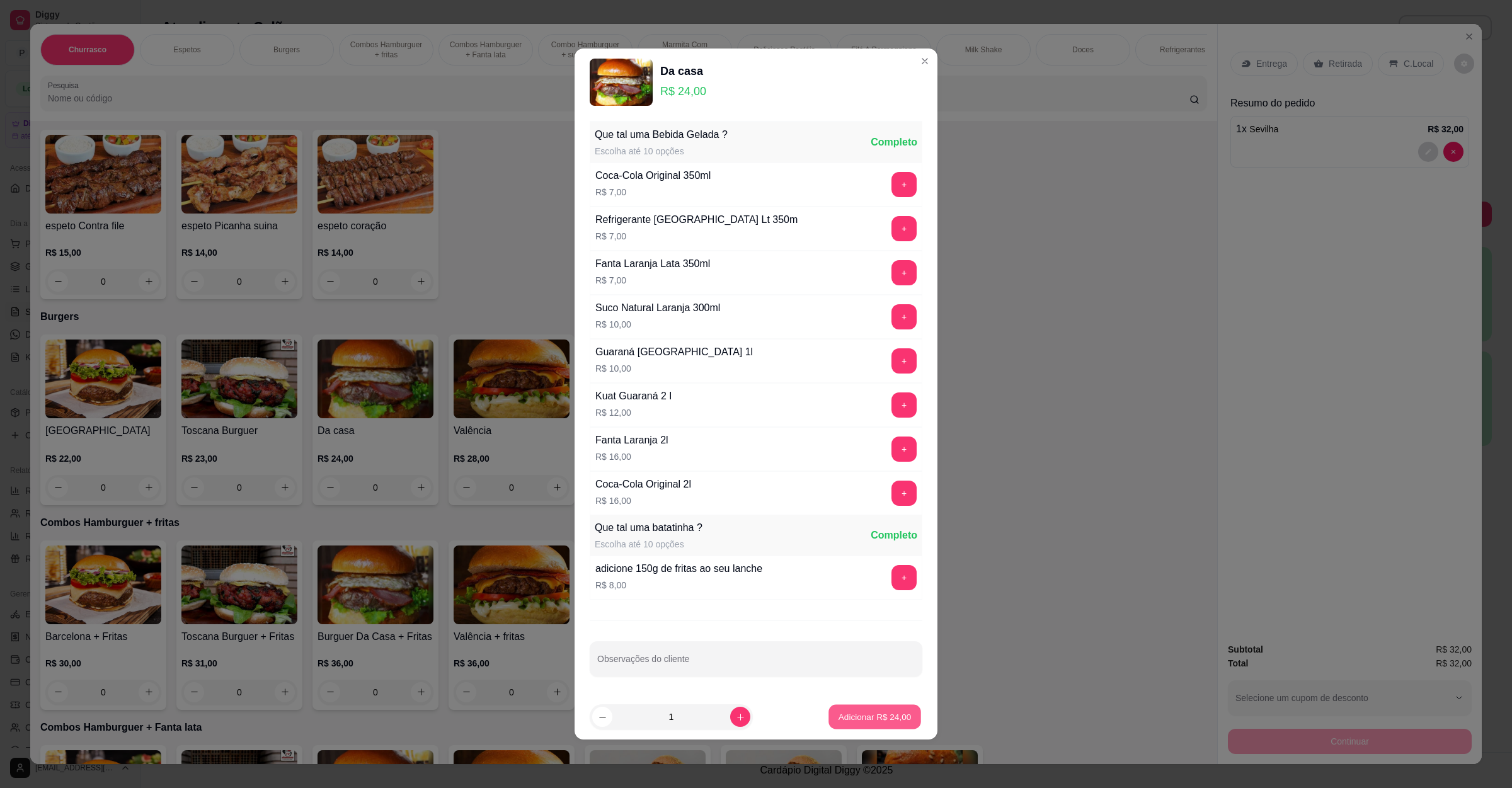
click at [855, 728] on button "Adicionar R$ 24,00" at bounding box center [875, 717] width 93 height 25
type input "1"
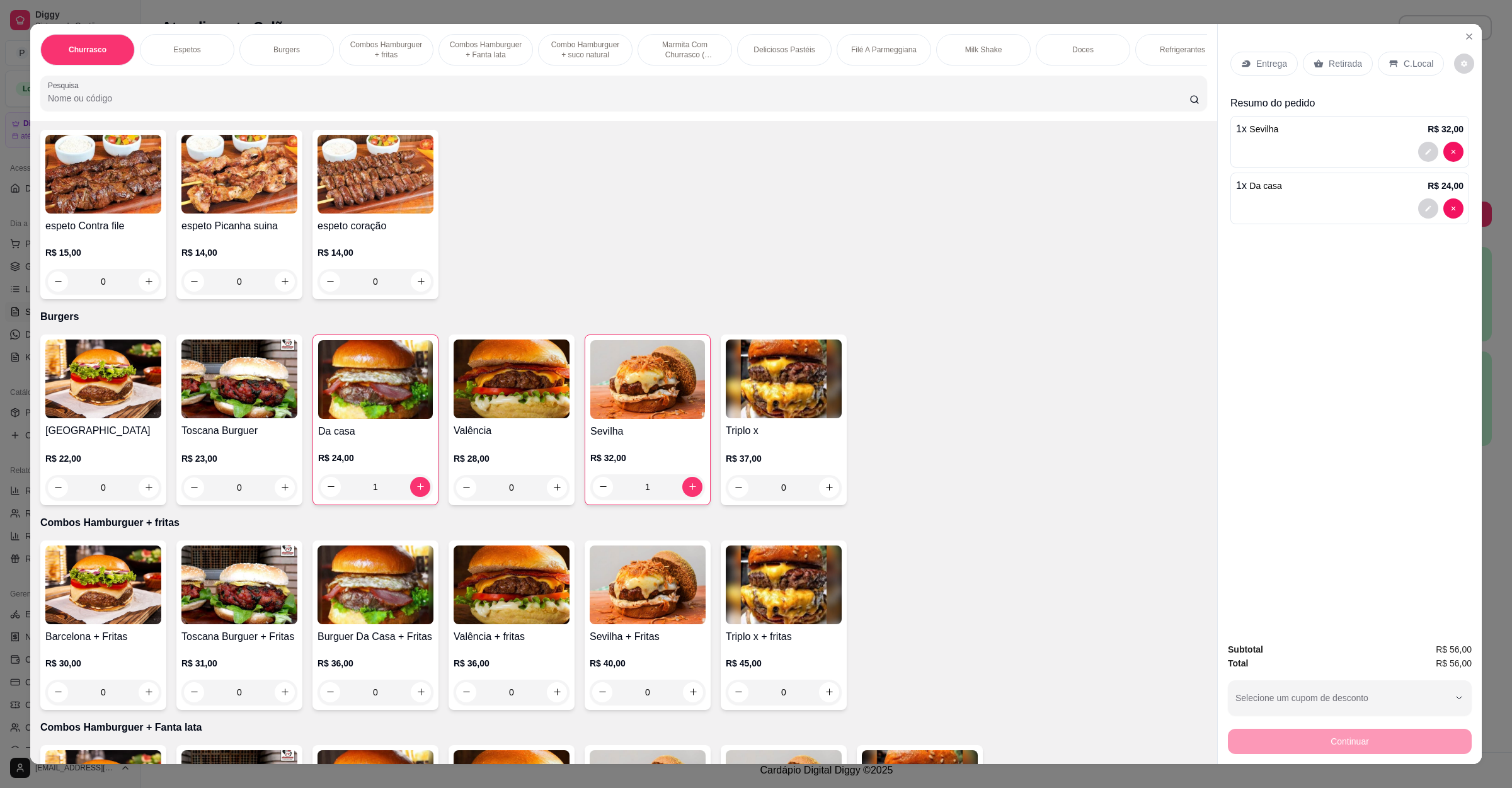
click at [1328, 63] on p "Retirada" at bounding box center [1345, 64] width 34 height 13
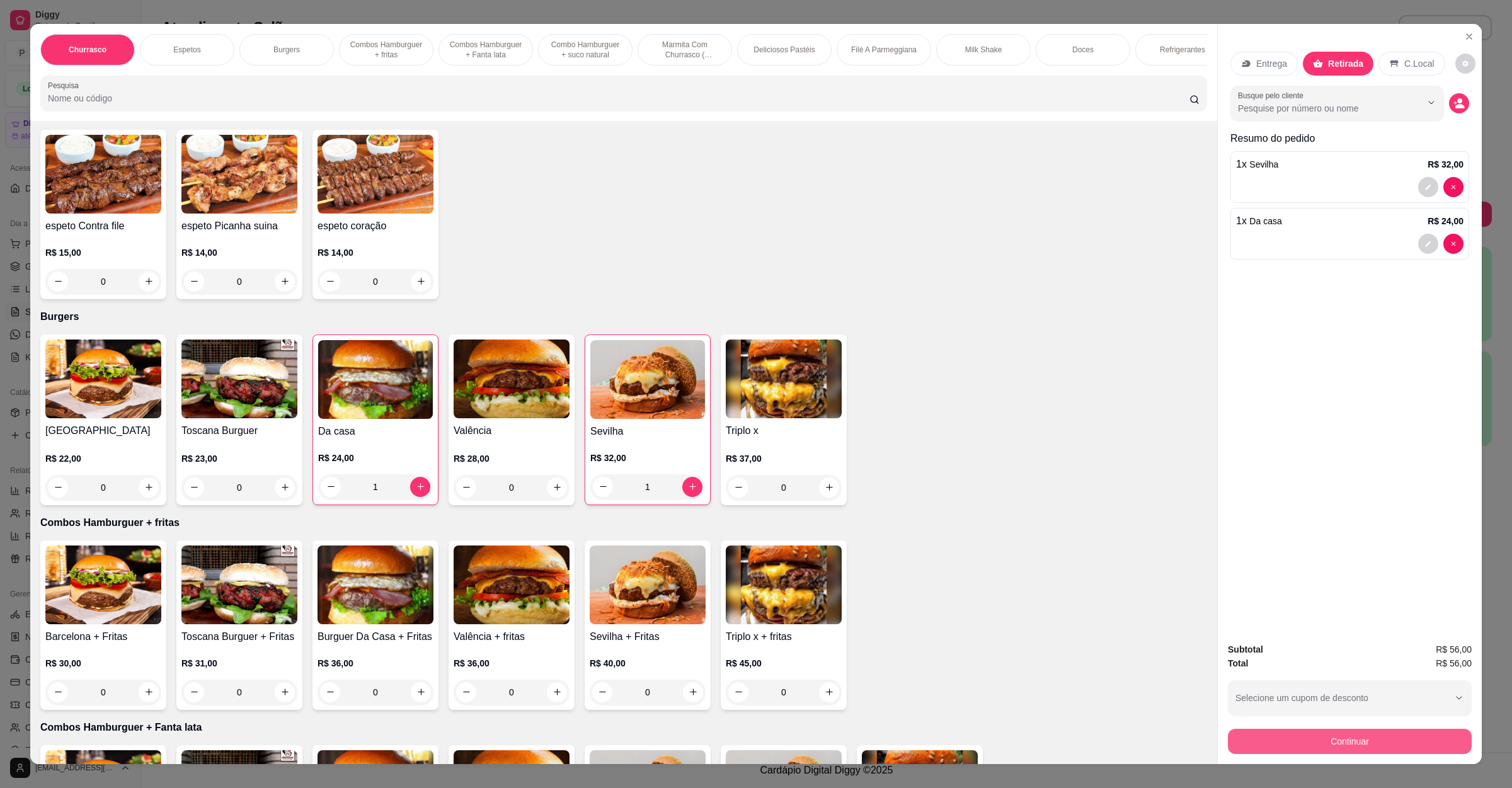
click at [1270, 747] on button "Continuar" at bounding box center [1349, 742] width 244 height 25
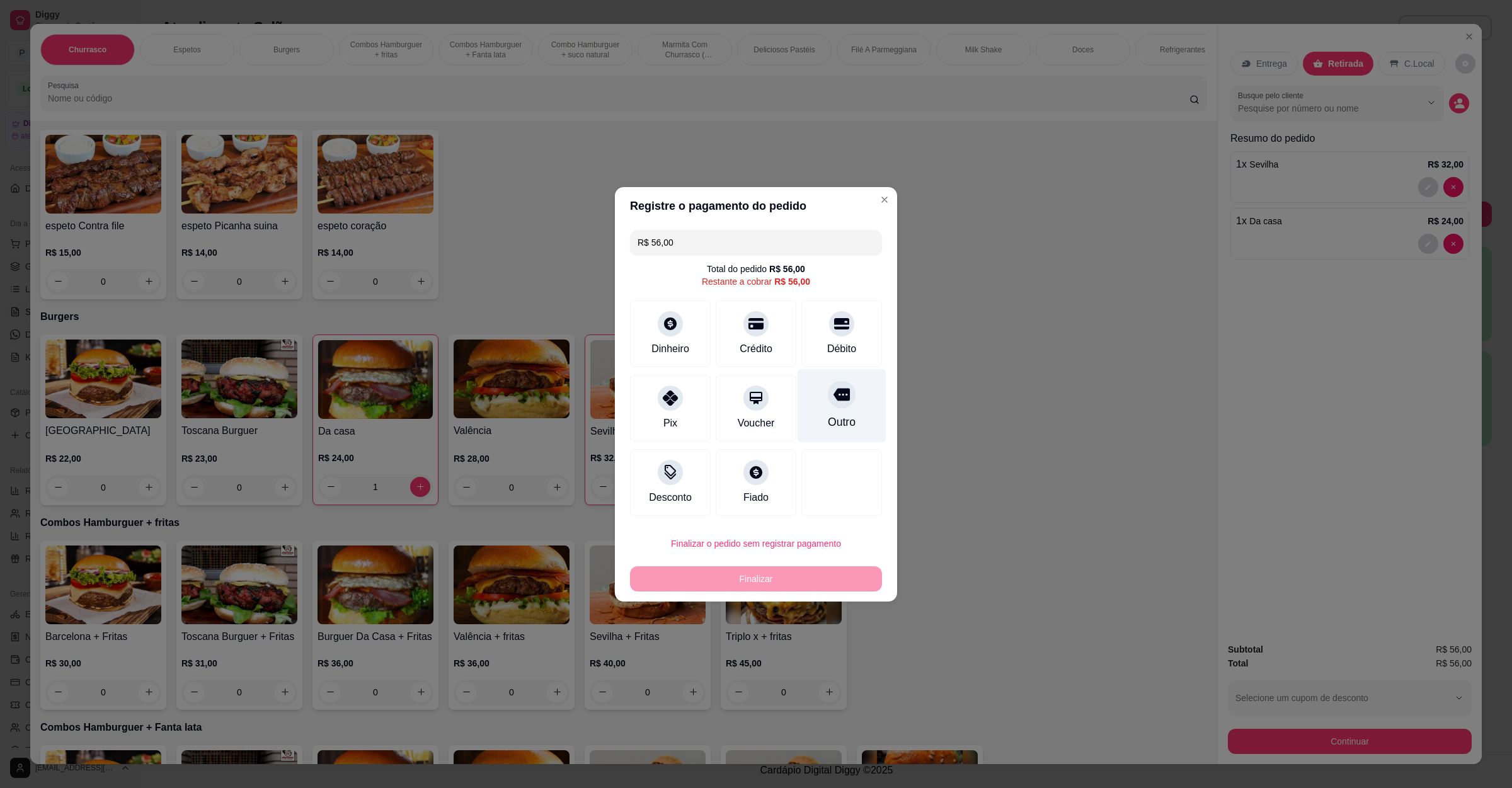
click at [852, 403] on div "Outro" at bounding box center [842, 405] width 89 height 74
type input "R$ 0,00"
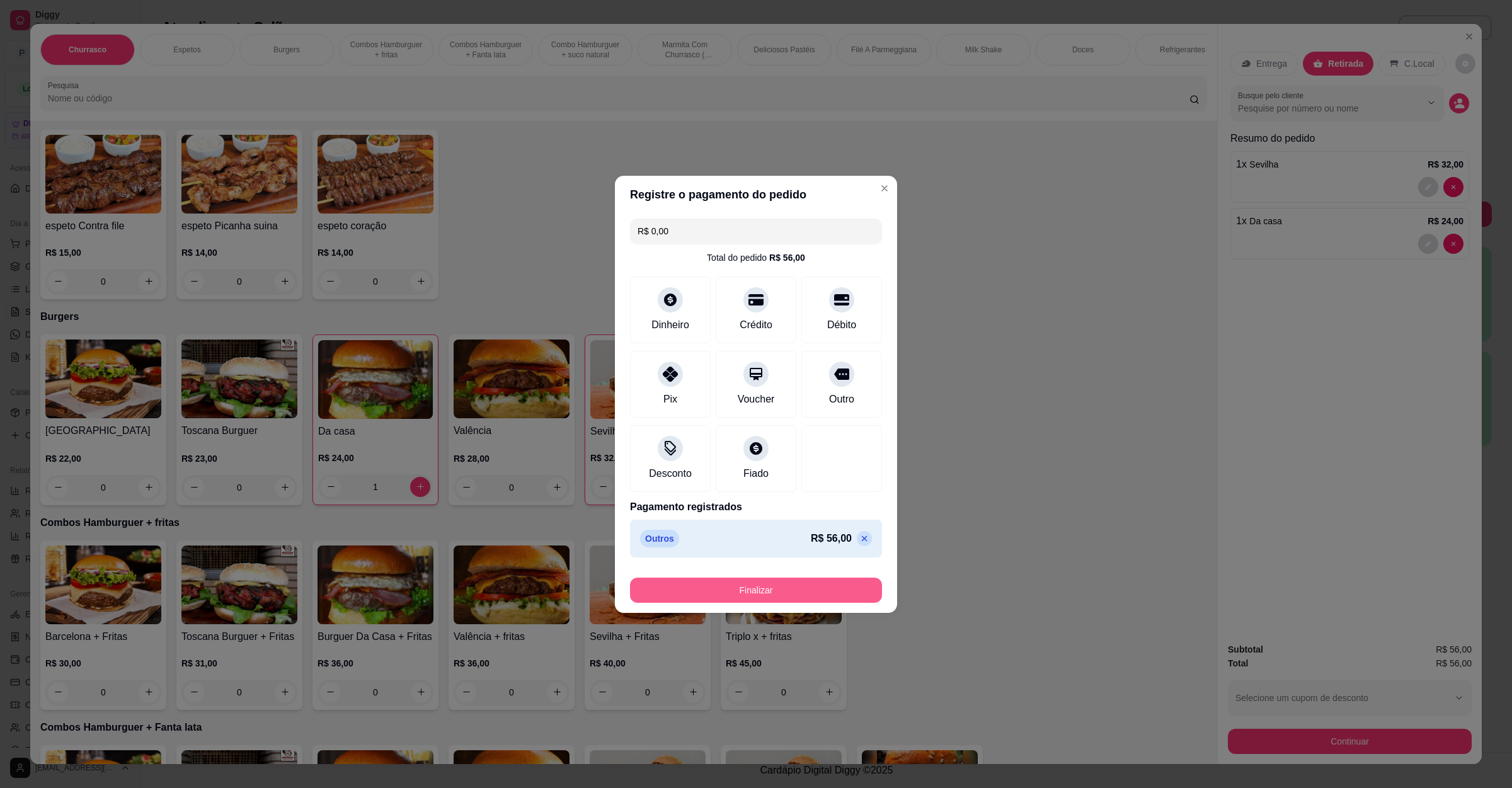
click at [778, 593] on button "Finalizar" at bounding box center [755, 591] width 252 height 25
type input "0"
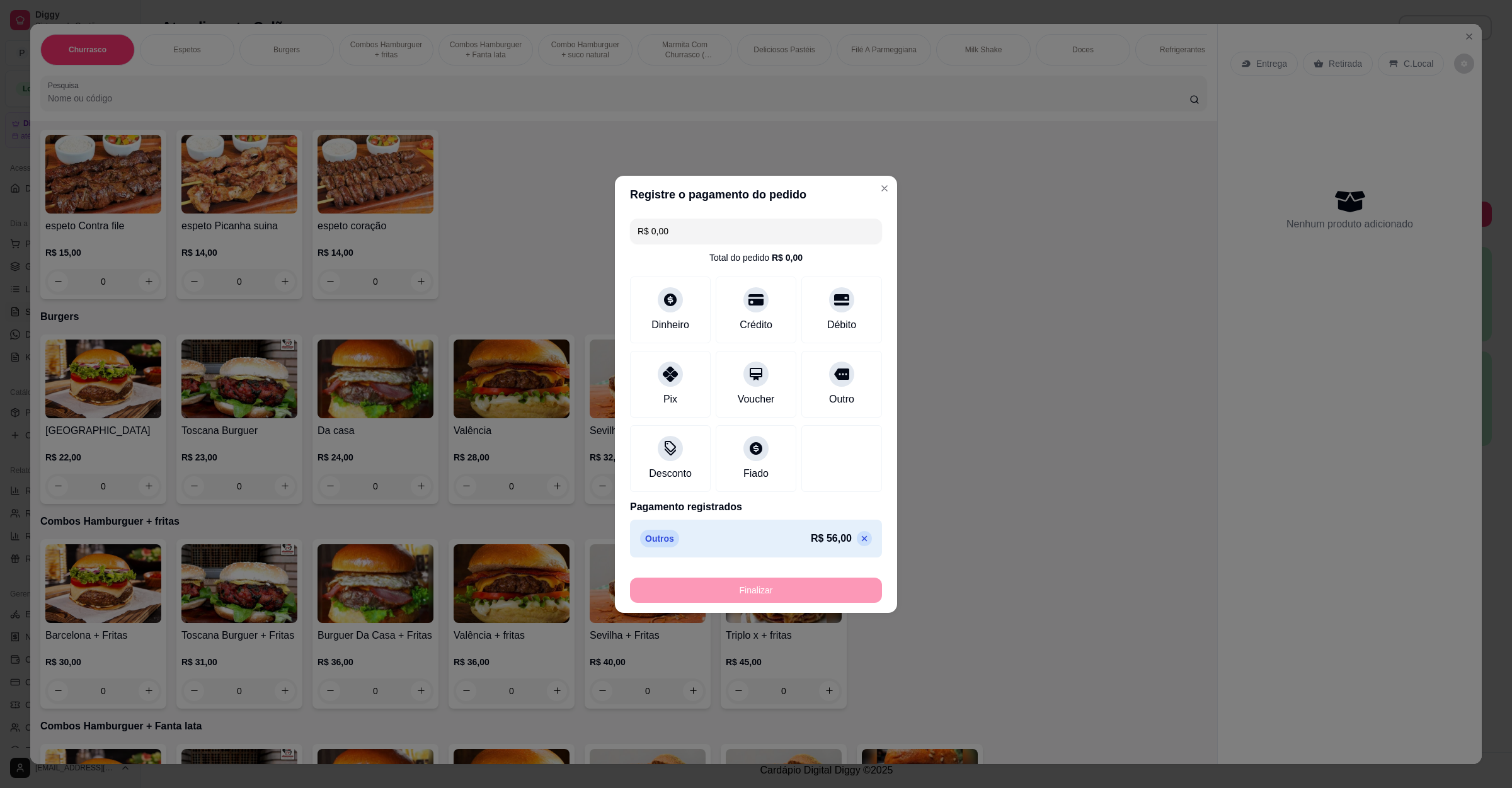
type input "-R$ 56,00"
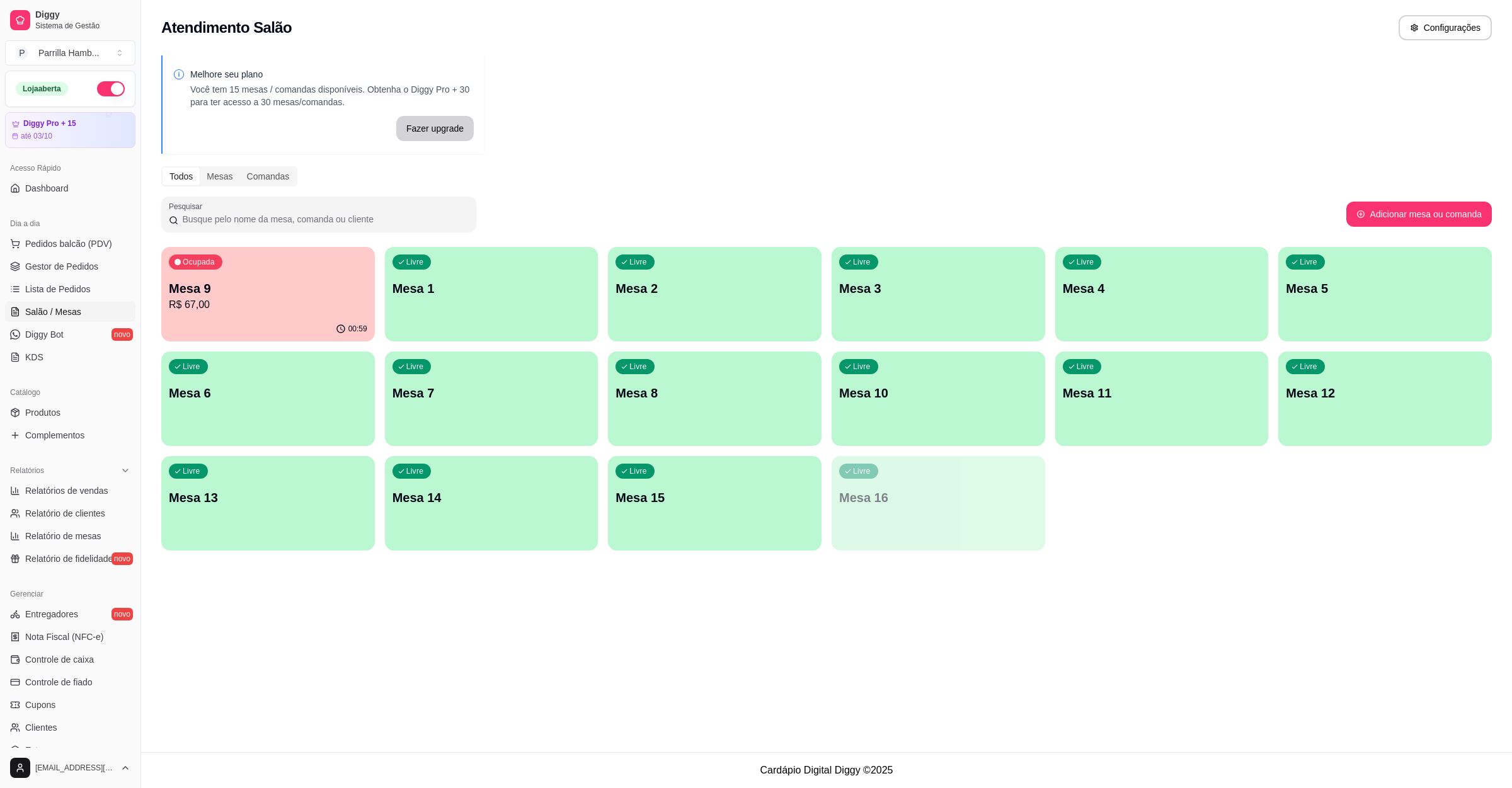
click at [240, 297] on p "R$ 67,00" at bounding box center [268, 304] width 198 height 15
click at [306, 558] on div "Melhore seu plano Você tem 15 mesas / comandas disponíveis. Obtenha o Diggy Pro…" at bounding box center [826, 307] width 1371 height 518
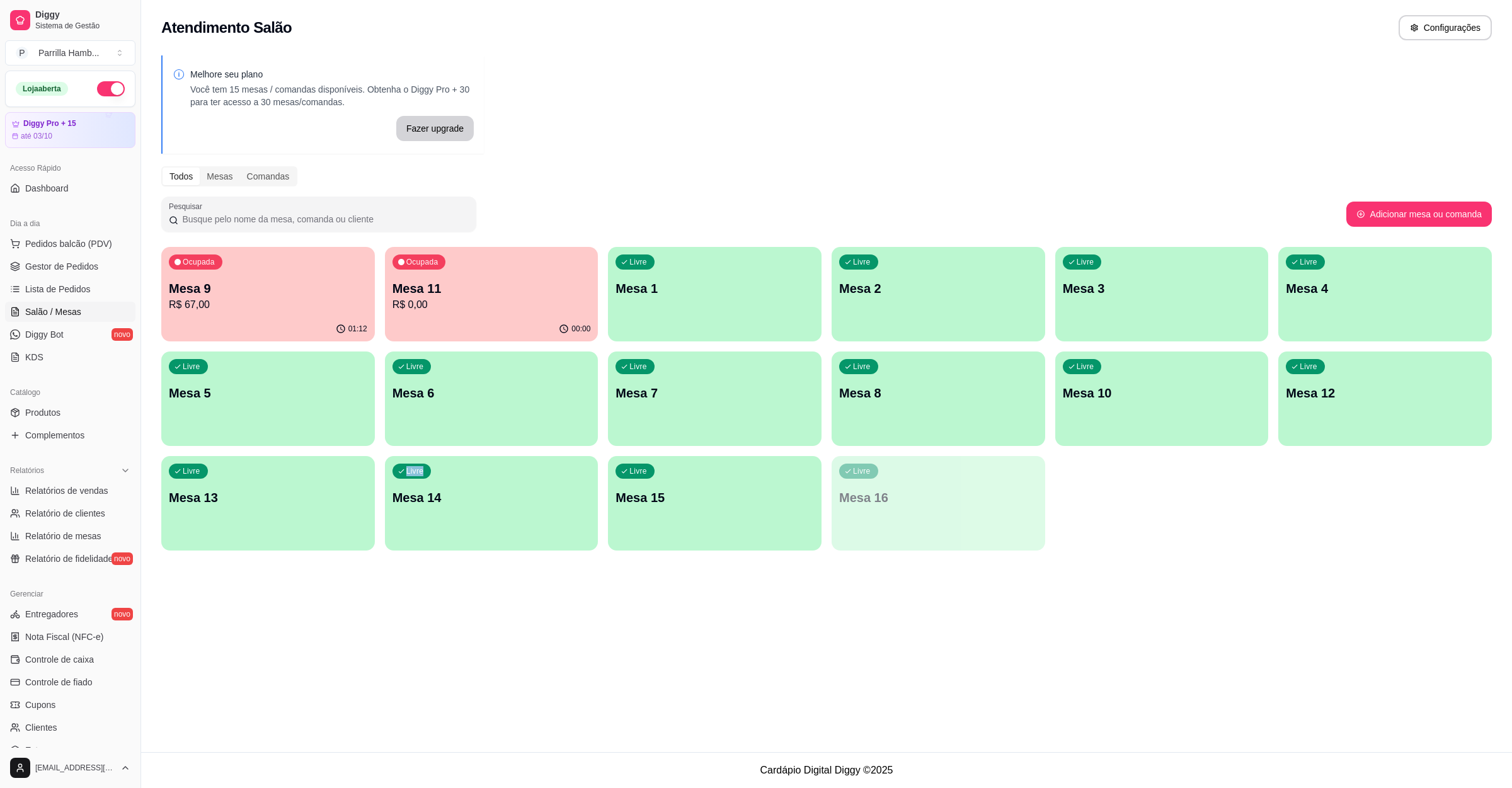
click at [749, 371] on div "Livre Mesa 7" at bounding box center [714, 391] width 214 height 79
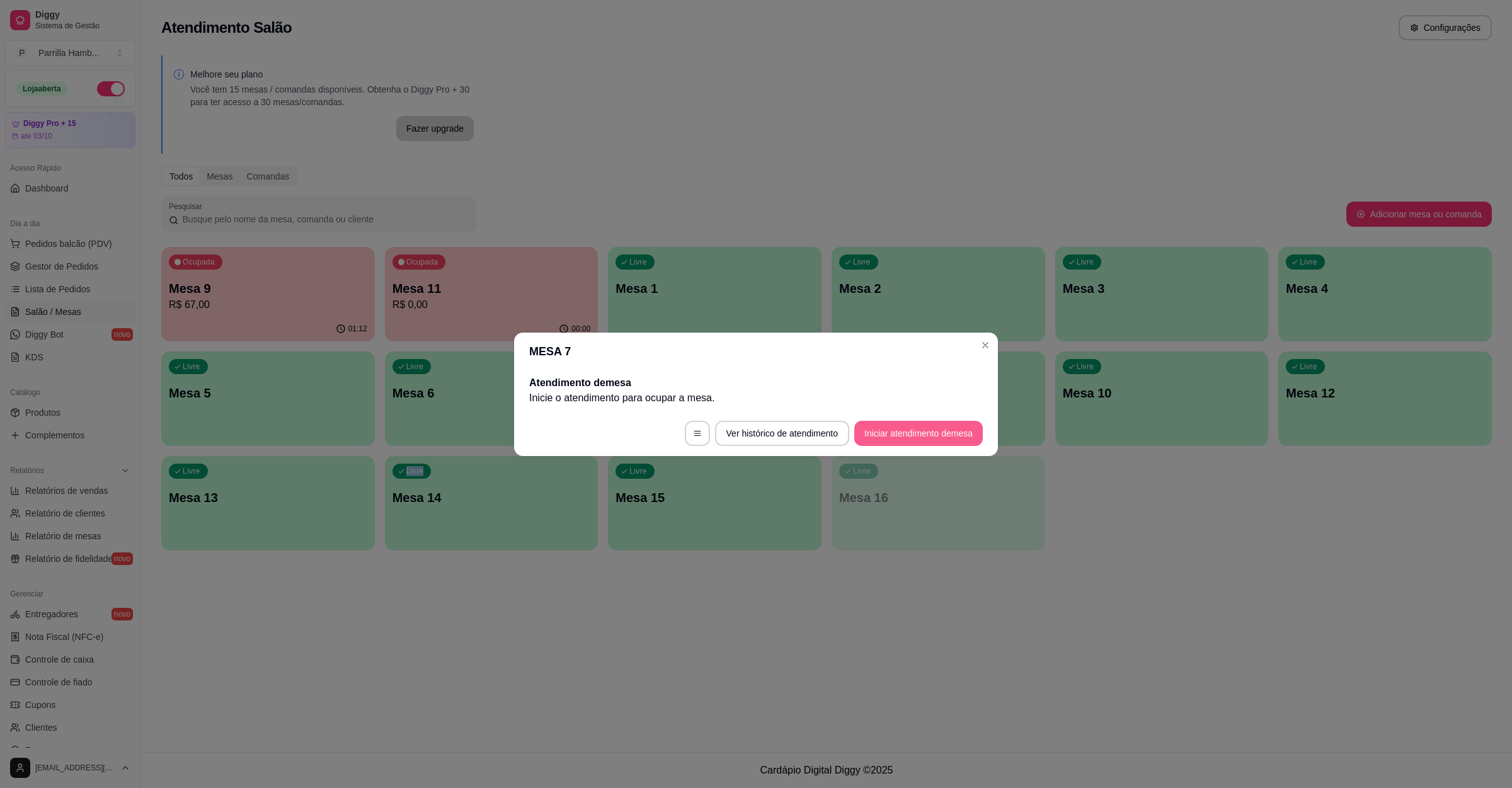
click at [896, 434] on button "Iniciar atendimento de mesa" at bounding box center [918, 434] width 128 height 25
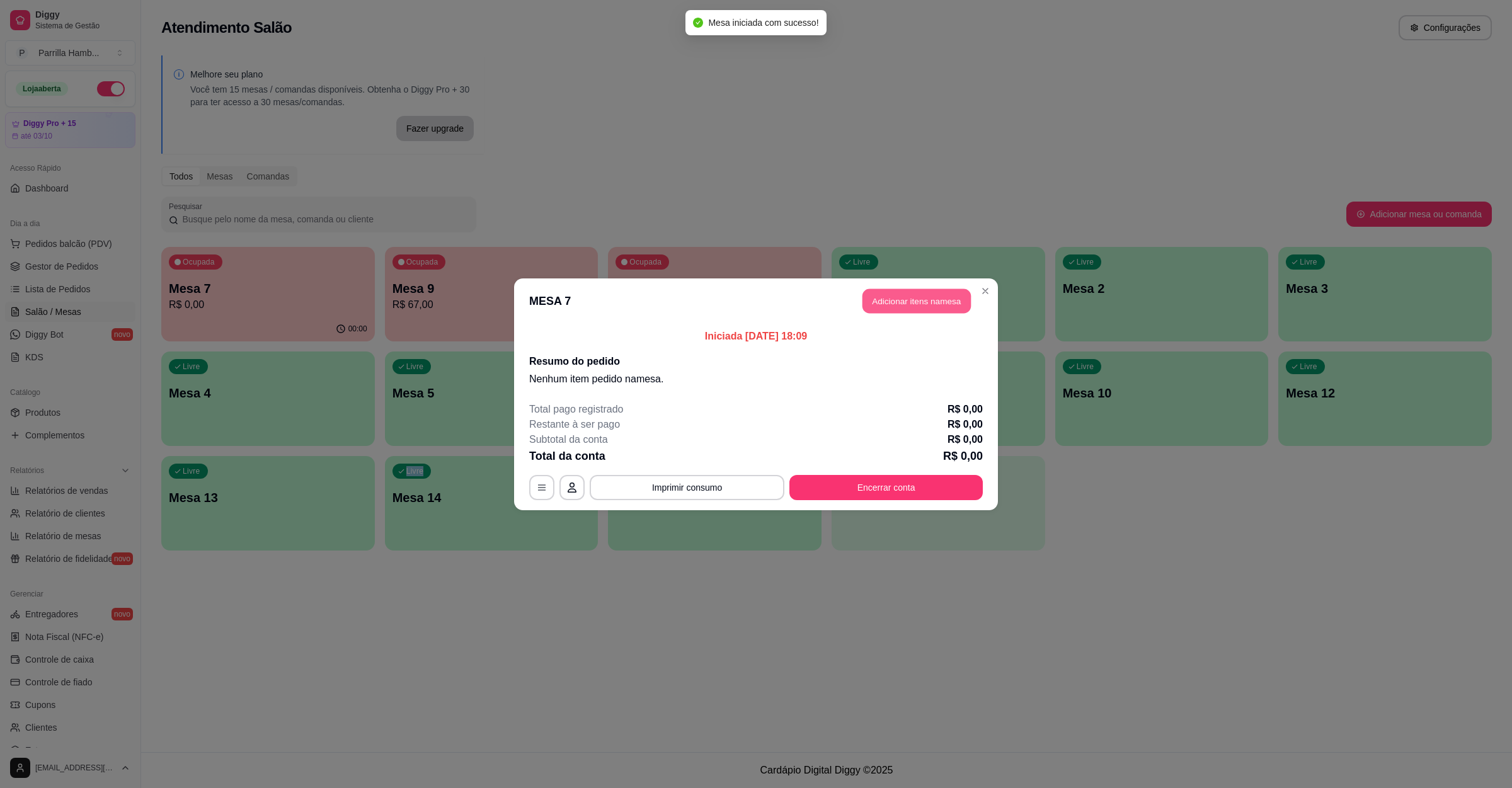
click at [943, 312] on button "Adicionar itens na mesa" at bounding box center [916, 301] width 108 height 25
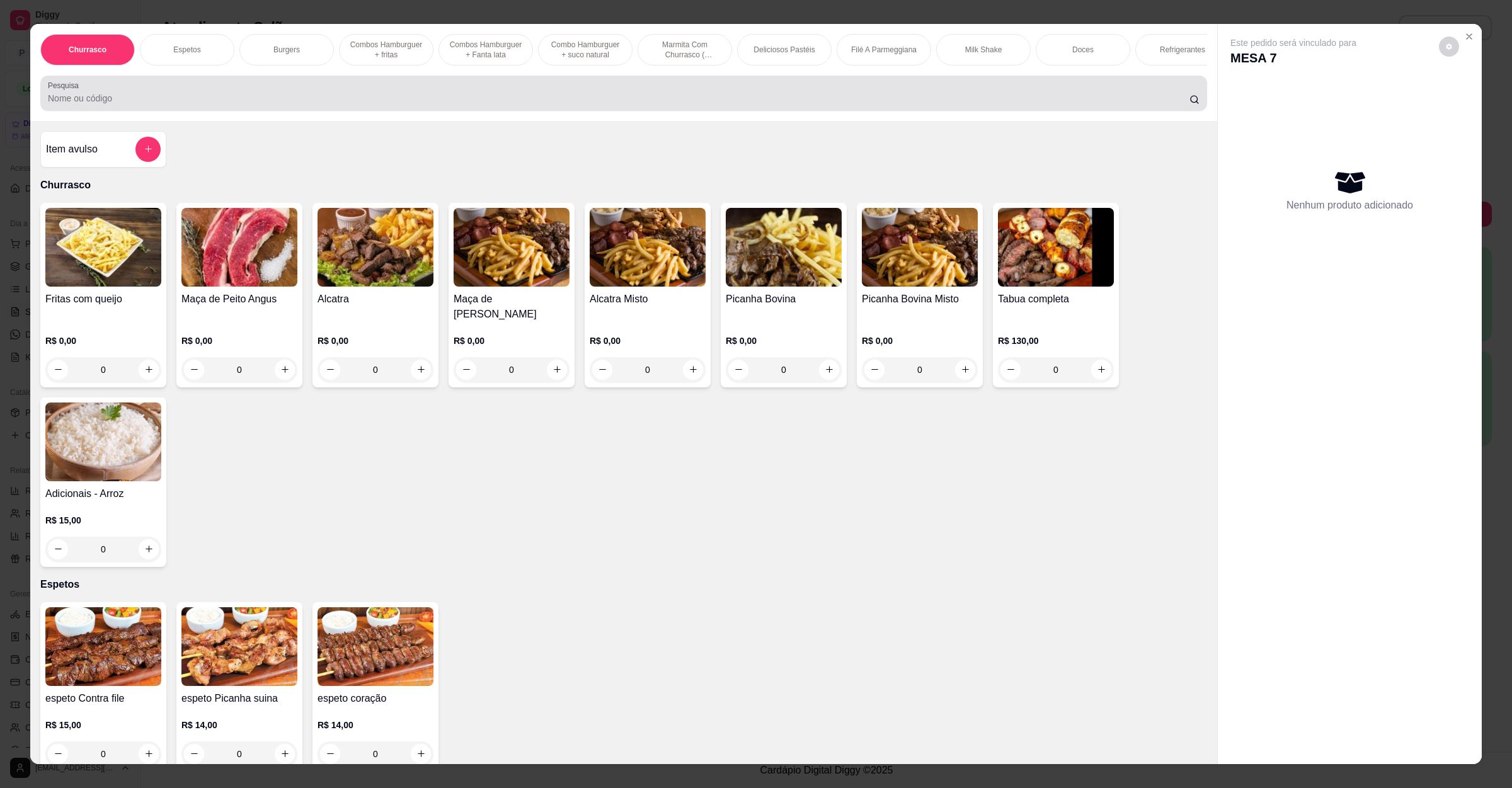
click at [174, 103] on div at bounding box center [623, 94] width 1151 height 25
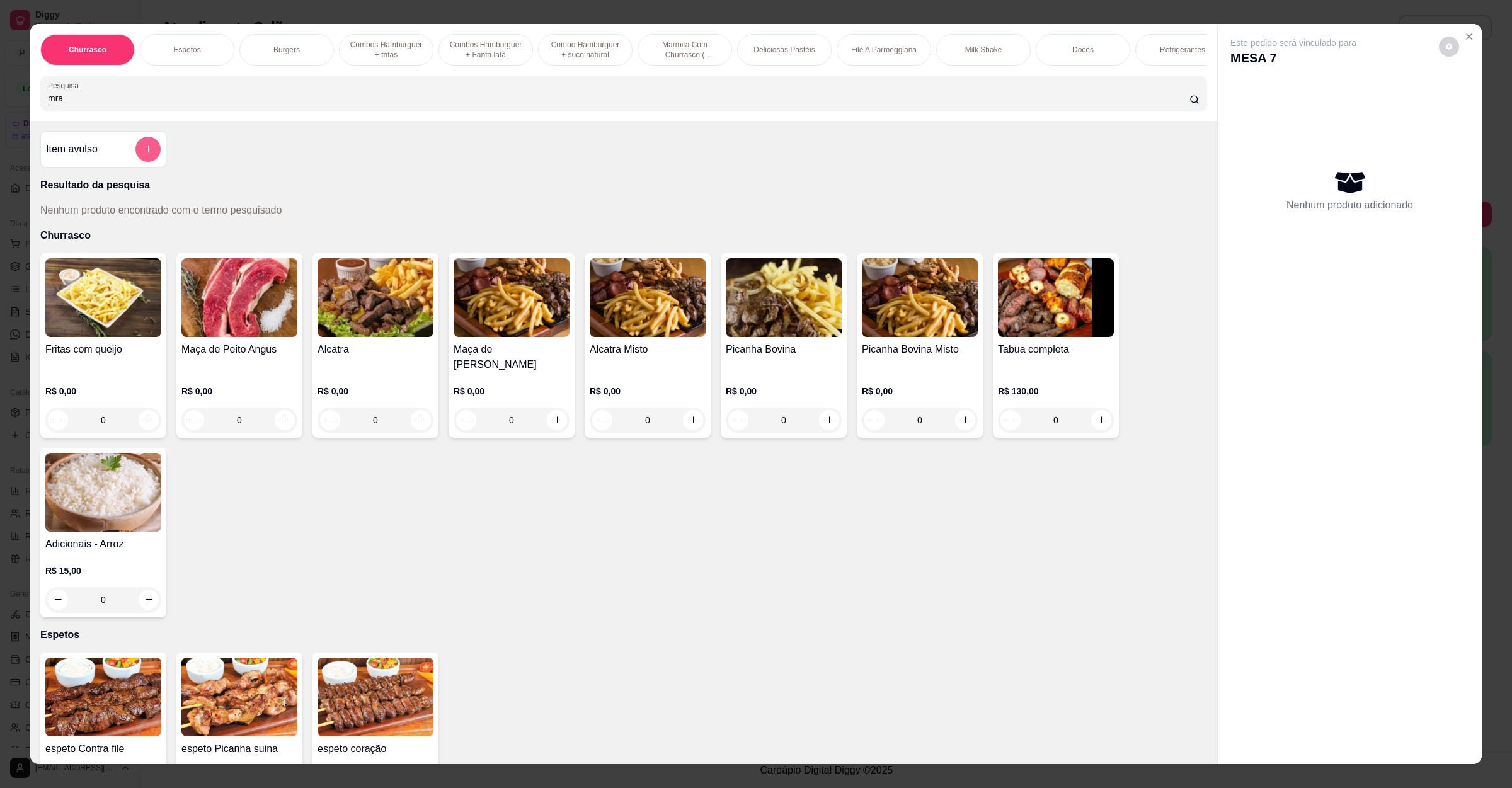
type input "mra"
click at [144, 154] on icon "add-separate-item" at bounding box center [148, 149] width 9 height 9
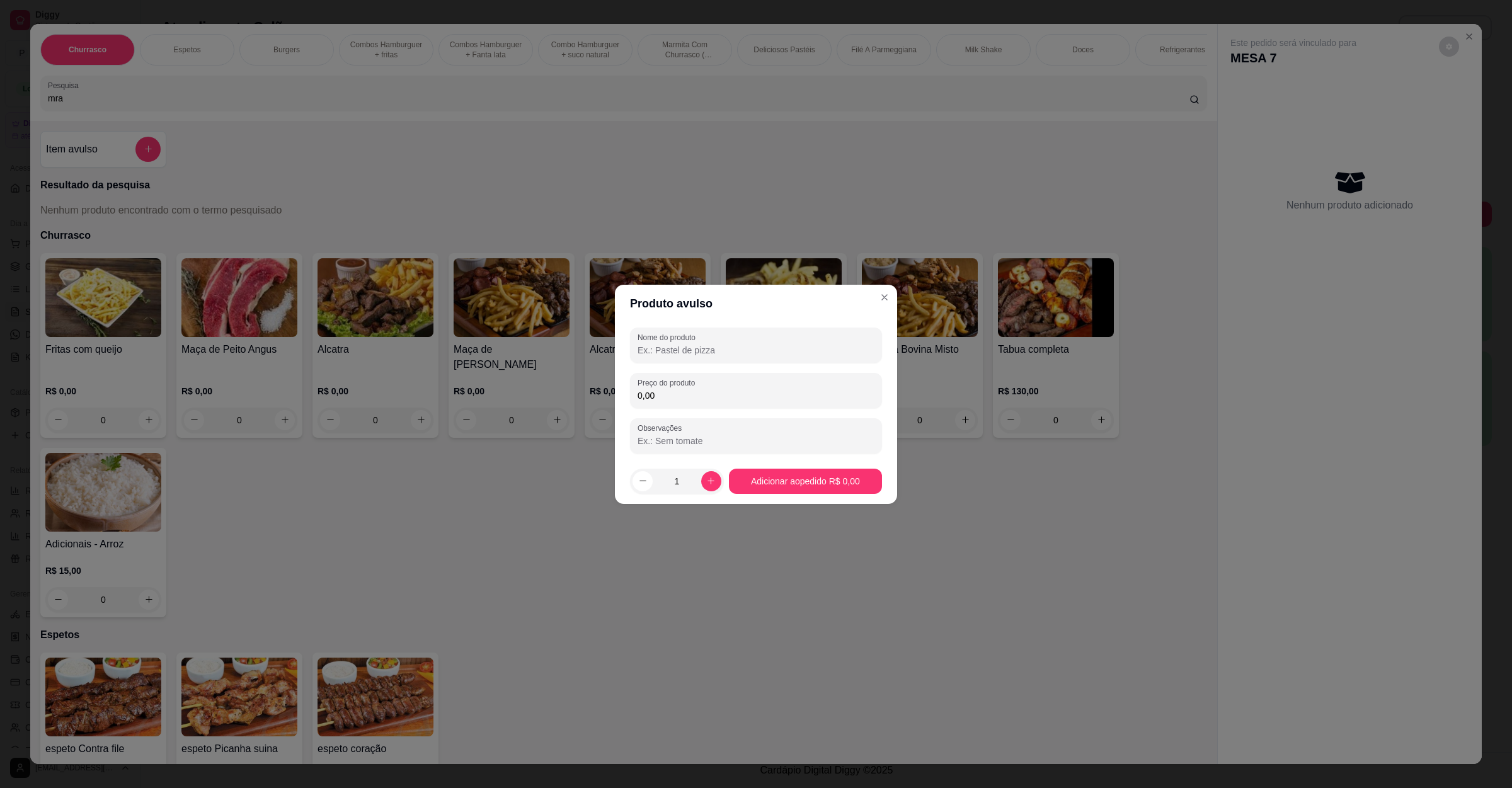
click at [734, 344] on input "Nome do produto" at bounding box center [756, 351] width 237 height 13
type input "suco morango de agua"
click at [741, 392] on input "0,00" at bounding box center [756, 395] width 237 height 13
type input "8,00"
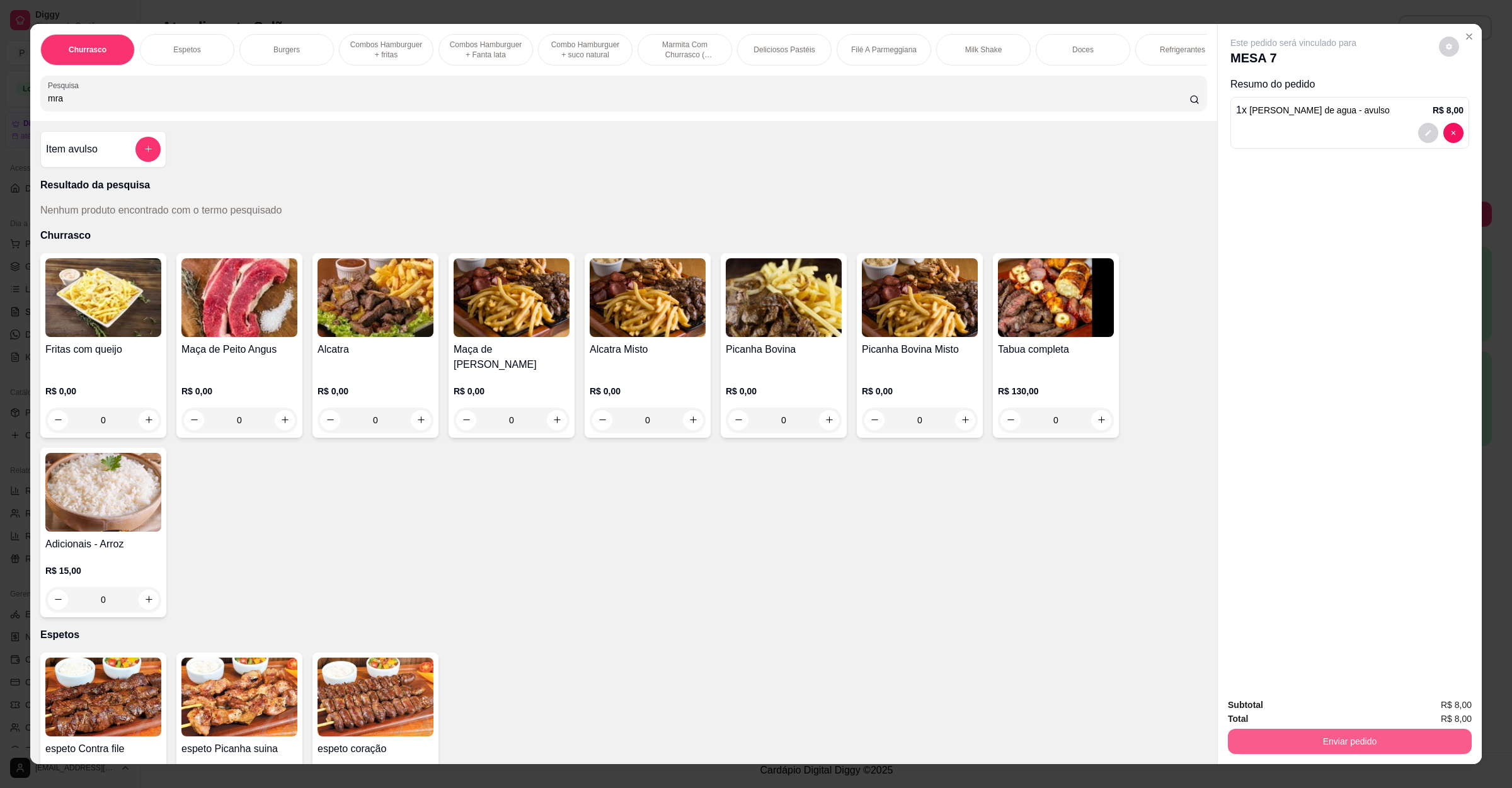
click at [1293, 745] on button "Enviar pedido" at bounding box center [1349, 742] width 244 height 25
click at [1306, 717] on button "Não registrar e enviar pedido" at bounding box center [1306, 711] width 127 height 24
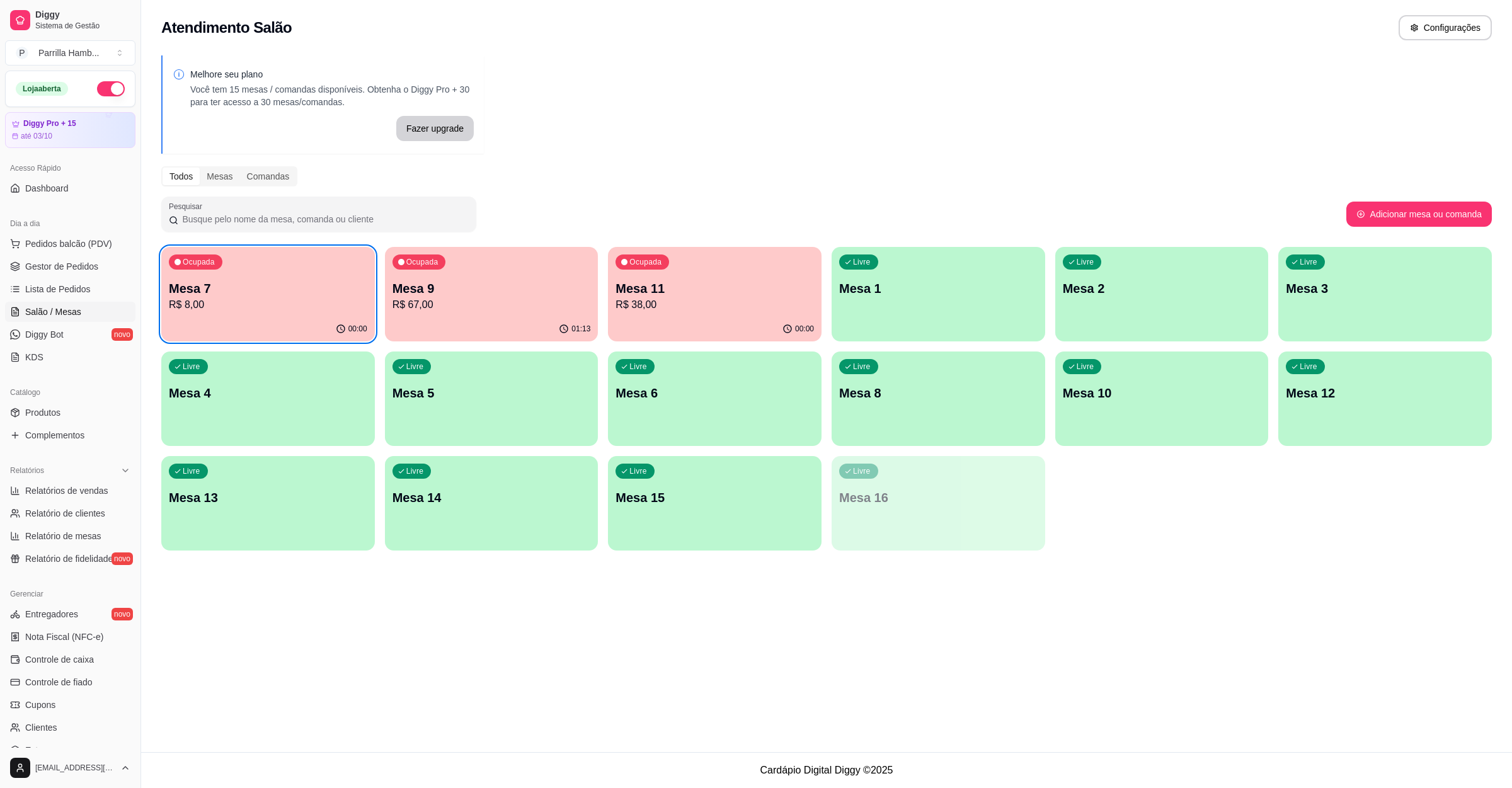
click at [773, 285] on p "Mesa 11" at bounding box center [714, 288] width 198 height 17
click at [1148, 494] on div "Ocupada Mesa 7 R$ 8,00 00:00 Ocupada Mesa 9 R$ 67,00 01:13 Ocupada Mesa 11 R$ 3…" at bounding box center [826, 399] width 1330 height 304
click at [266, 307] on p "R$ 8,00" at bounding box center [268, 304] width 198 height 15
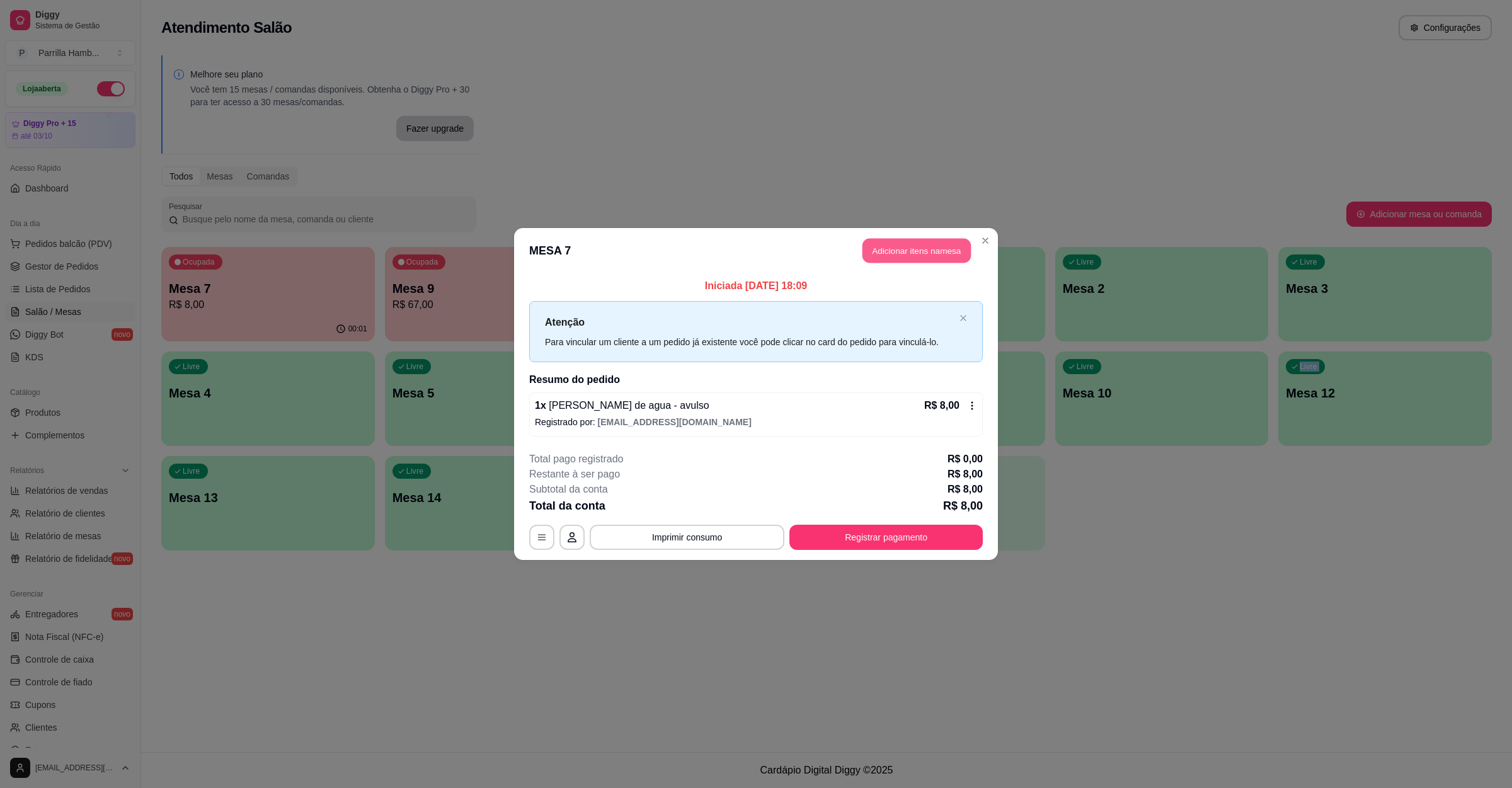
click at [904, 250] on button "Adicionar itens na mesa" at bounding box center [916, 251] width 108 height 25
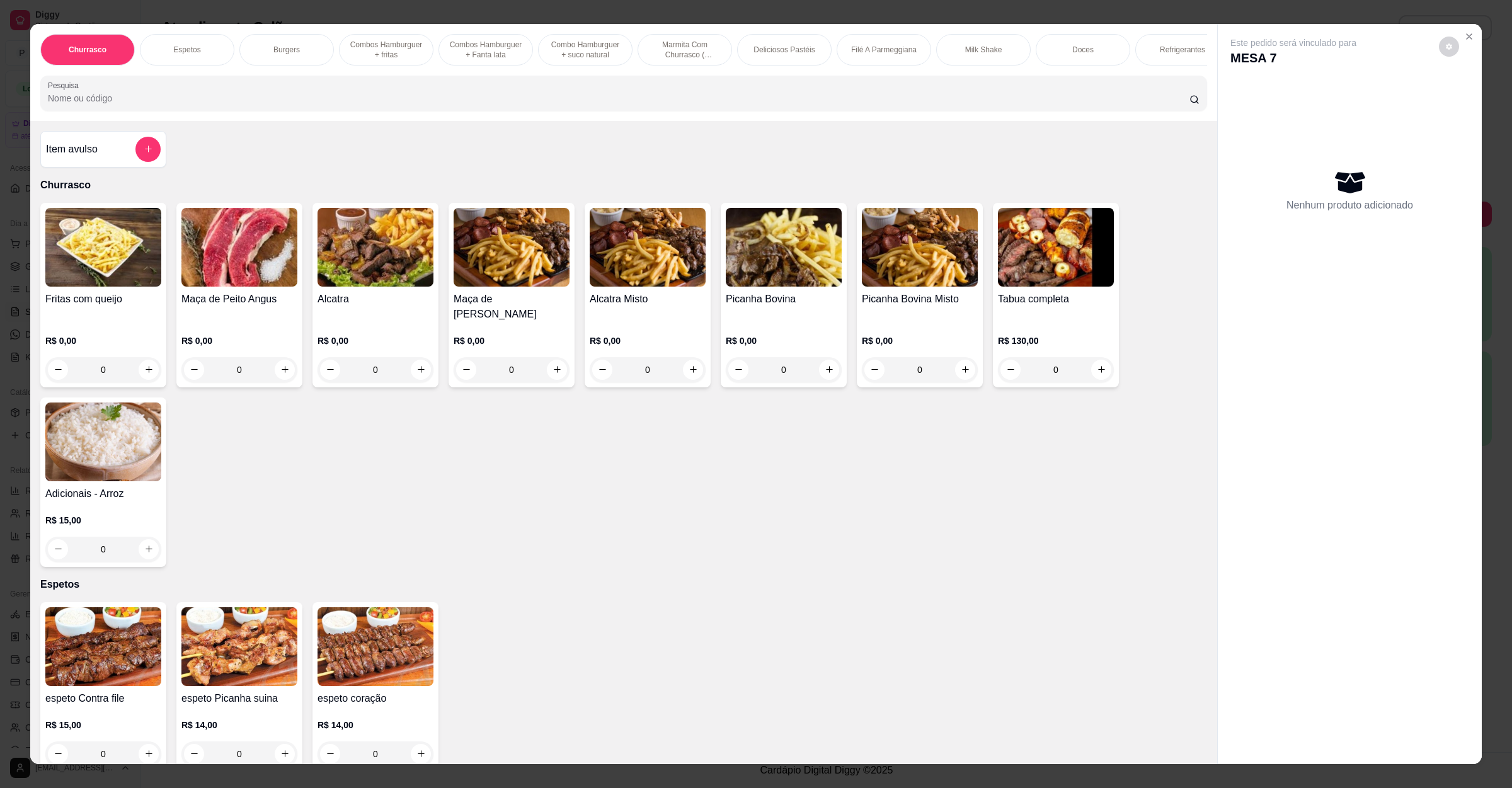
click at [500, 105] on input "Pesquisa" at bounding box center [619, 98] width 1141 height 13
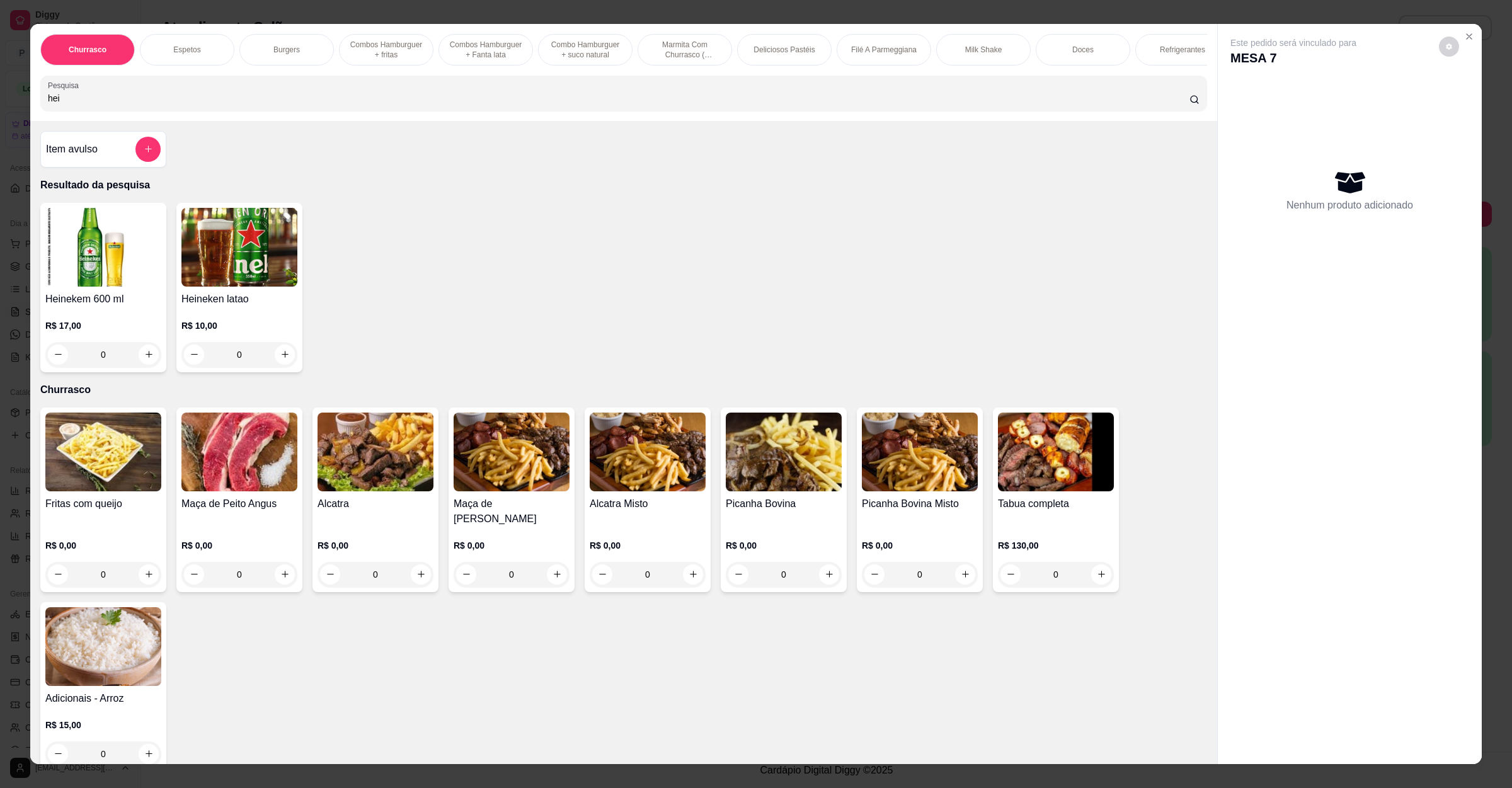
type input "hei"
click at [145, 367] on div "0" at bounding box center [104, 354] width 111 height 25
type input "1"
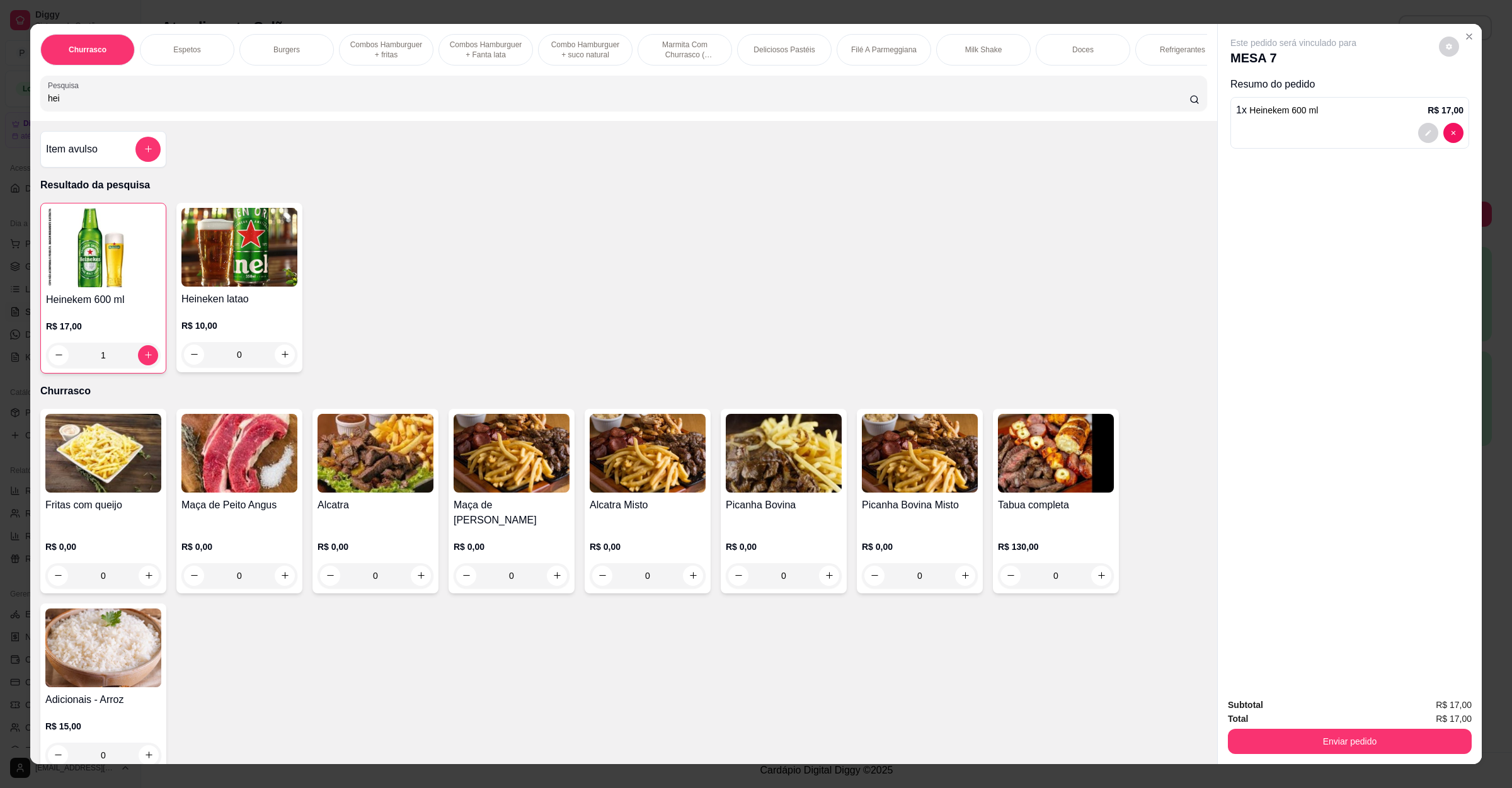
drag, startPoint x: 1312, startPoint y: 757, endPoint x: 1323, endPoint y: 751, distance: 12.5
click at [1314, 757] on div "Subtotal R$ 17,00 Total R$ 17,00 Enviar pedido" at bounding box center [1349, 726] width 264 height 76
click at [1323, 751] on button "Enviar pedido" at bounding box center [1349, 742] width 236 height 25
click at [1326, 699] on button "Não registrar e enviar pedido" at bounding box center [1306, 711] width 127 height 24
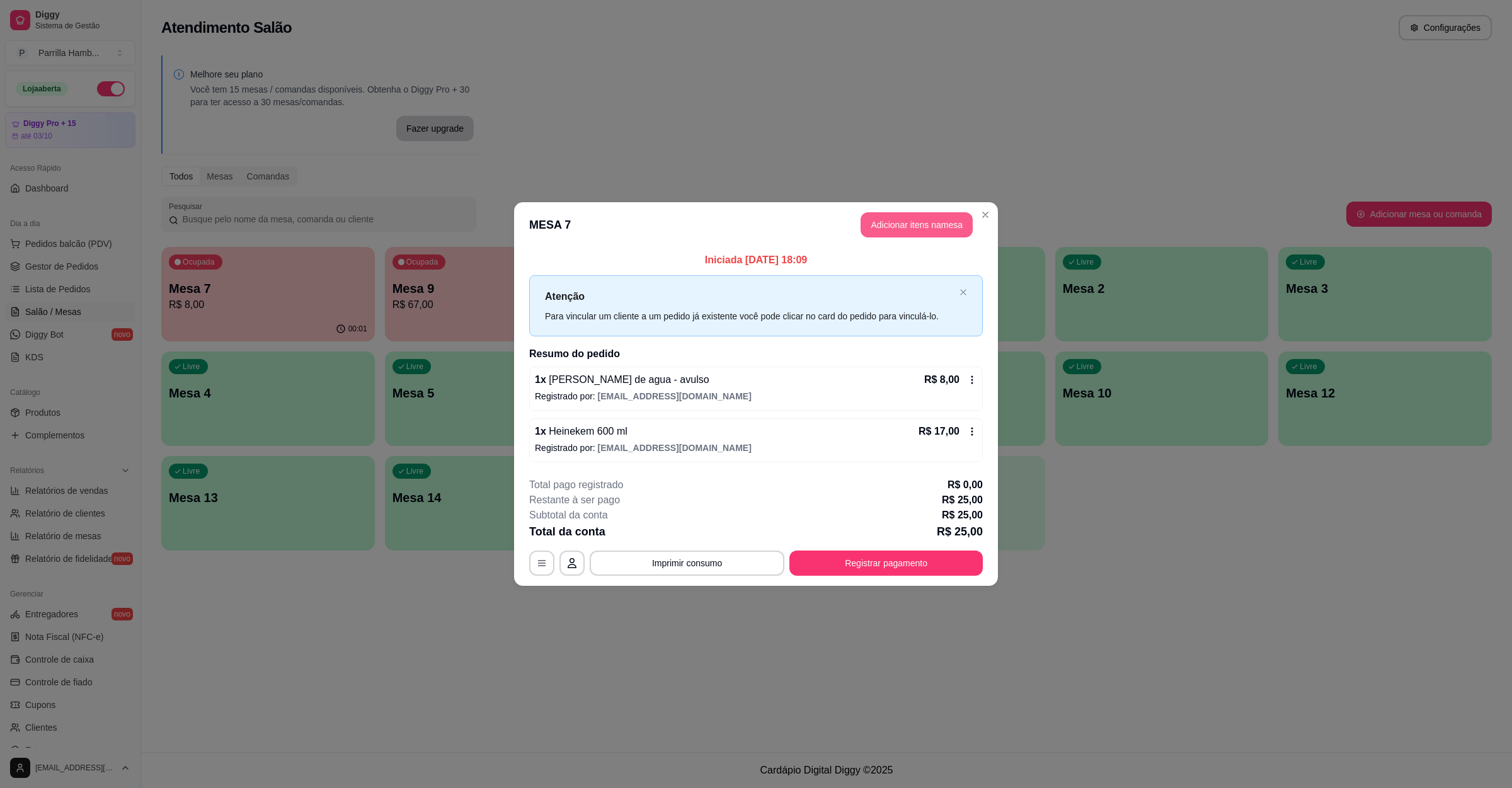
click at [887, 214] on button "Adicionar itens na mesa" at bounding box center [916, 225] width 112 height 25
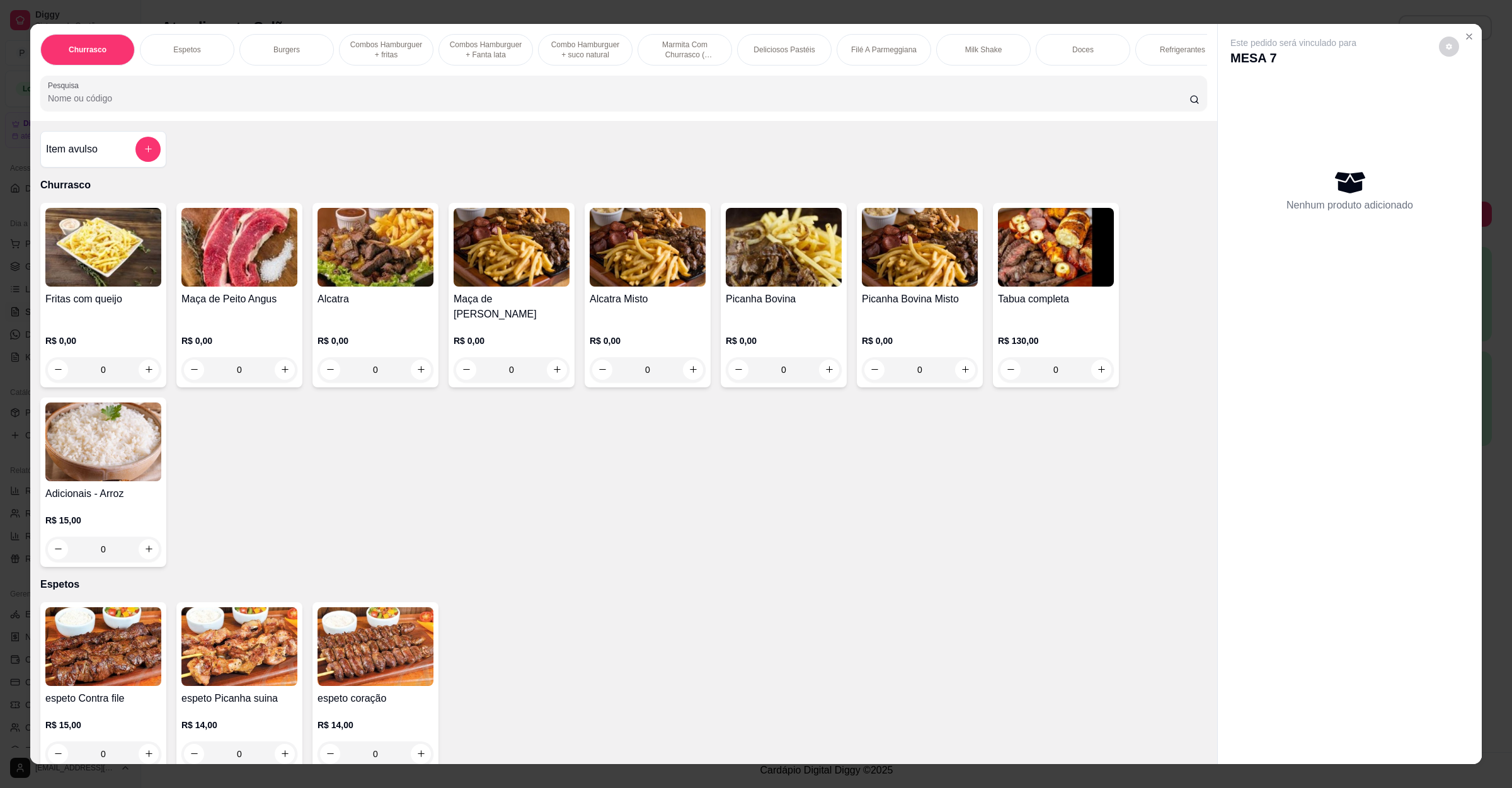
drag, startPoint x: 412, startPoint y: 131, endPoint x: 423, endPoint y: 105, distance: 28.2
click at [412, 121] on div "Churrasco Espetos Burgers Combos Hamburguer + fritas Combos Hamburguer + Fanta …" at bounding box center [623, 72] width 1187 height 97
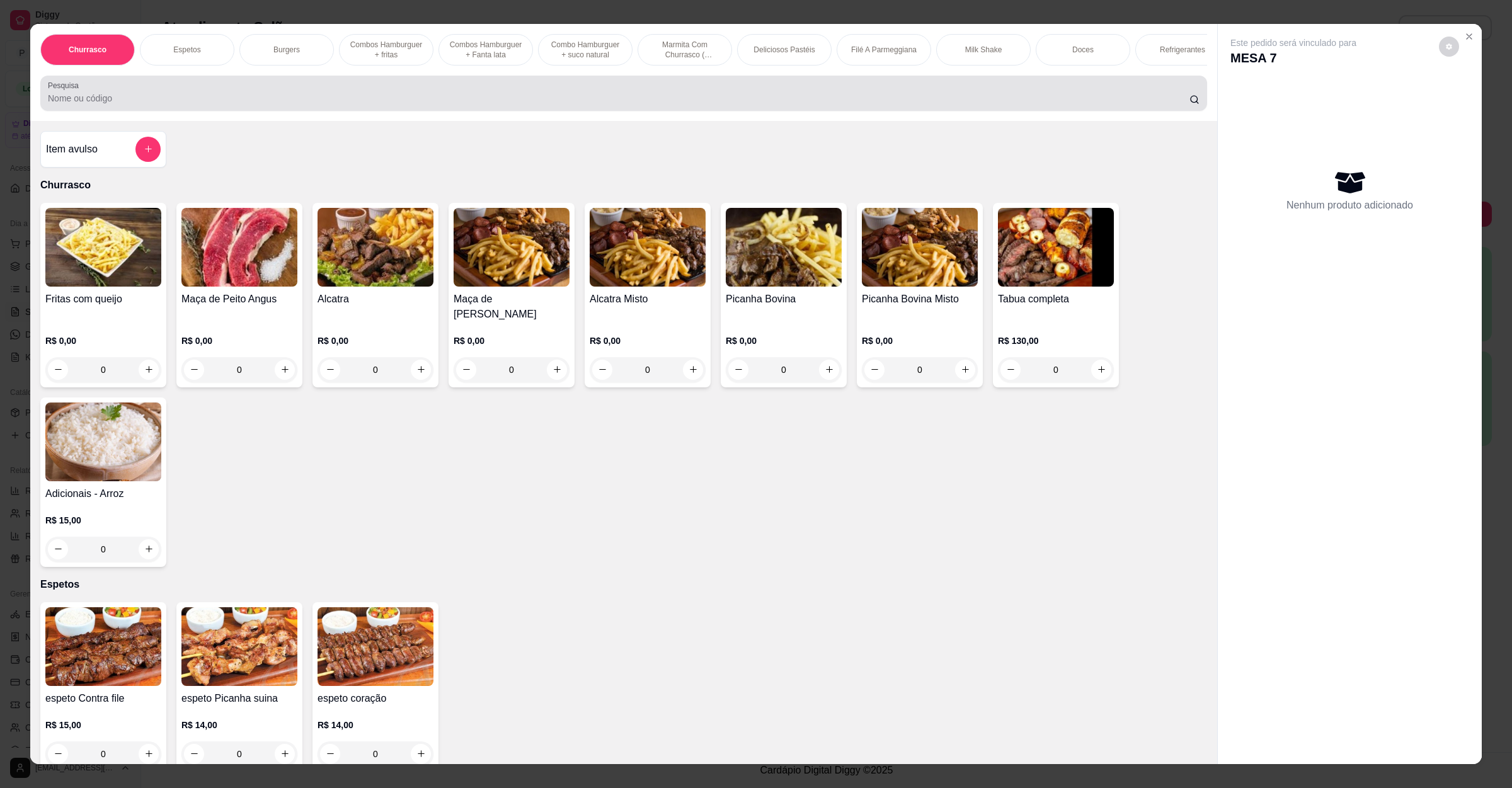
click at [423, 105] on input "Pesquisa" at bounding box center [619, 98] width 1141 height 13
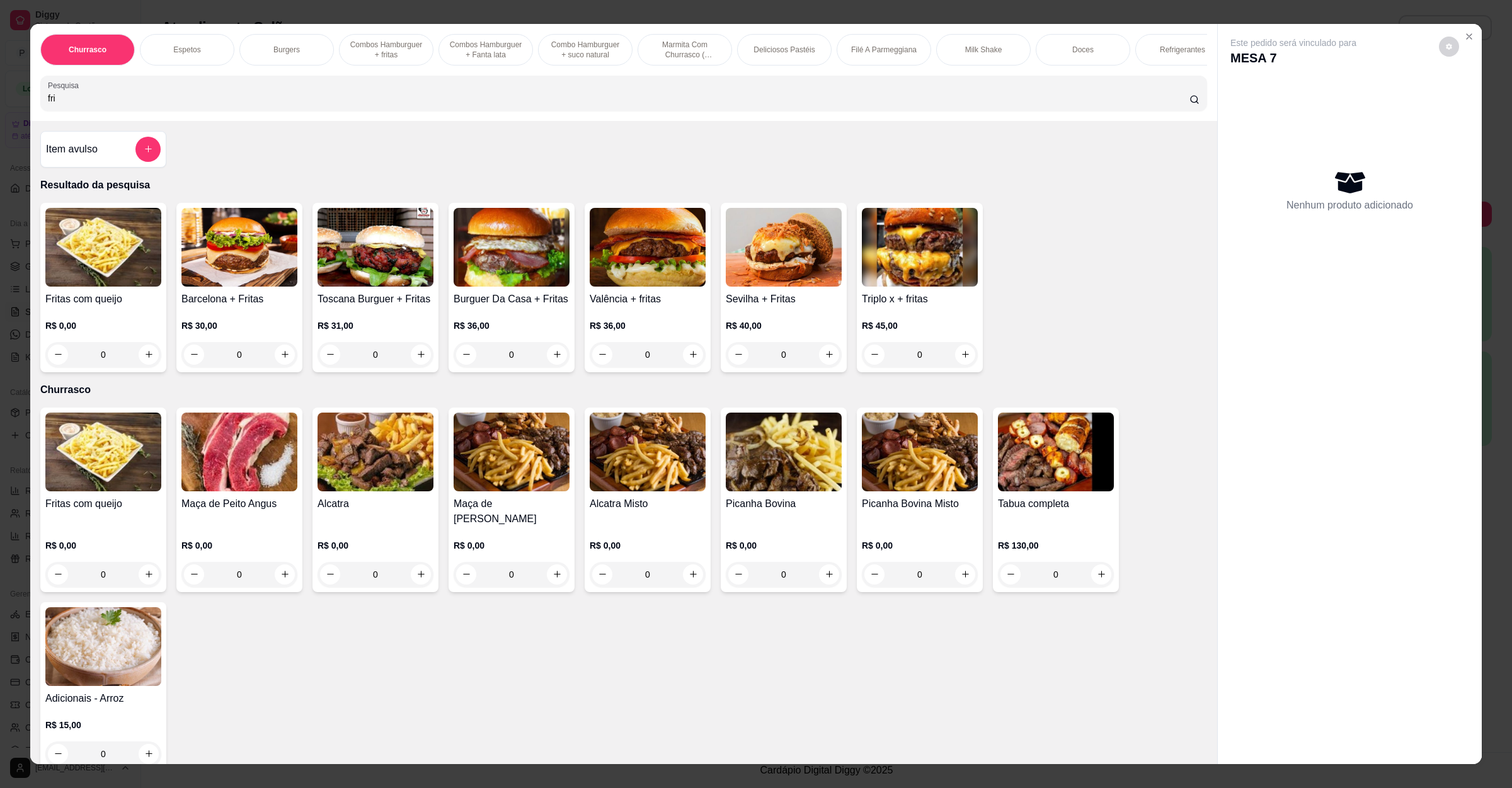
type input "fri"
click at [112, 325] on div "R$ 0,00 0" at bounding box center [104, 337] width 116 height 61
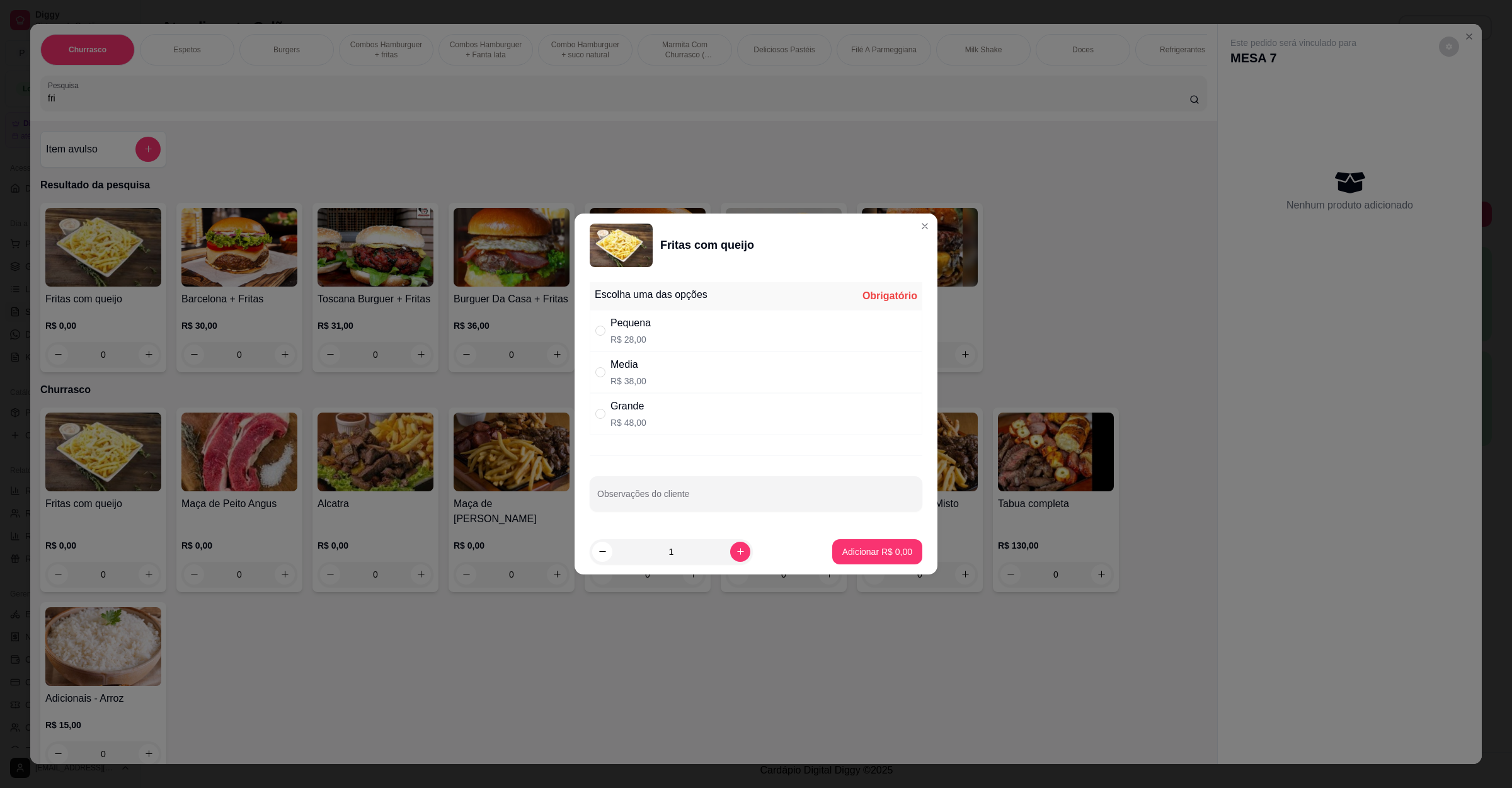
click at [726, 332] on div "Pequena R$ 28,00" at bounding box center [756, 331] width 333 height 42
radio input "true"
click at [857, 546] on p "Adicionar R$ 28,00" at bounding box center [875, 551] width 73 height 12
type input "1"
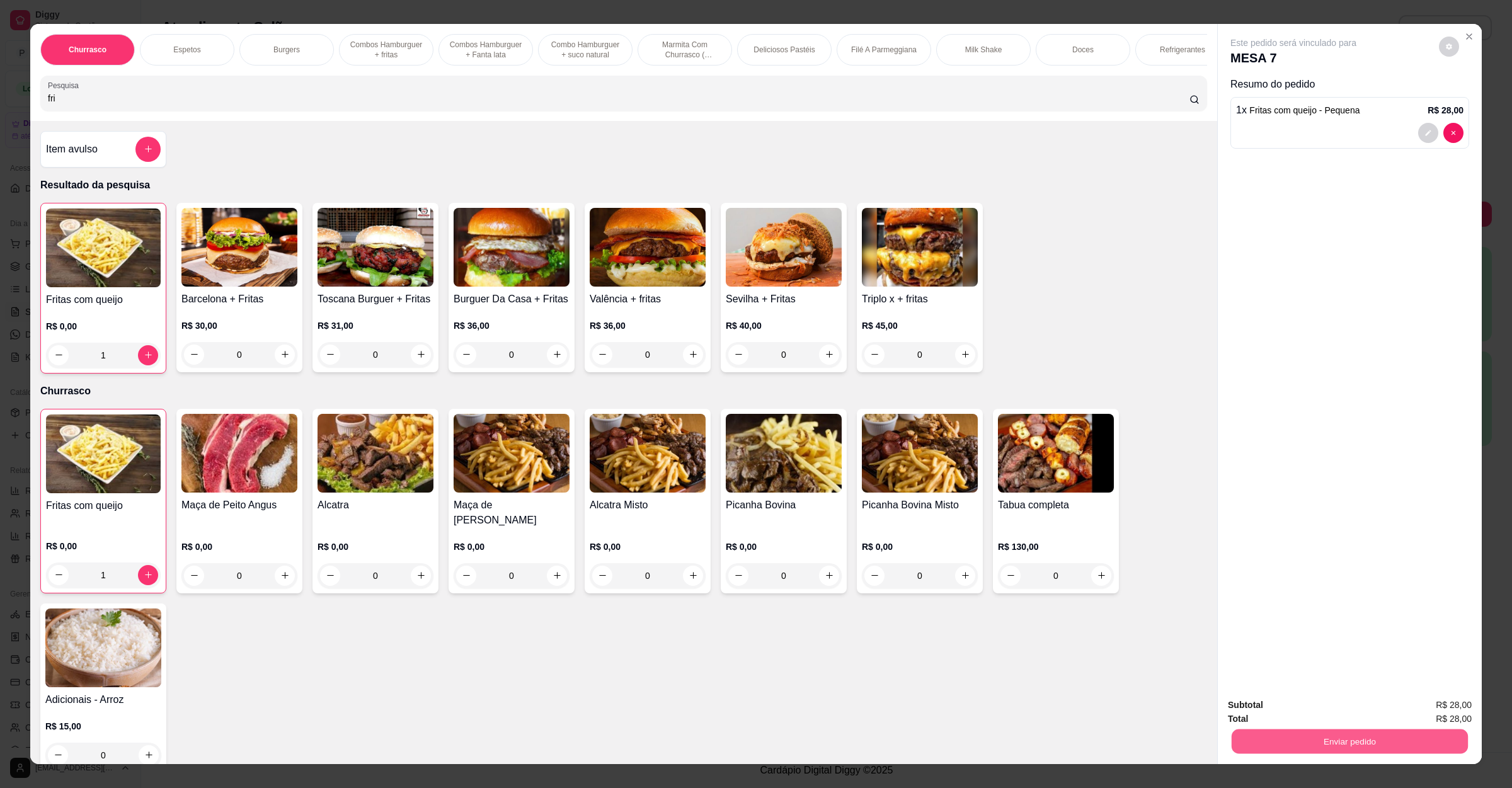
click at [1314, 749] on button "Enviar pedido" at bounding box center [1349, 742] width 236 height 25
click at [1314, 726] on div "Enviar pedido" at bounding box center [1349, 740] width 244 height 28
click at [1318, 718] on div "Total R$ 28,00" at bounding box center [1349, 718] width 244 height 14
click at [1318, 739] on button "Enviar pedido" at bounding box center [1349, 742] width 244 height 25
click at [1316, 716] on button "Não registrar e enviar pedido" at bounding box center [1306, 711] width 127 height 24
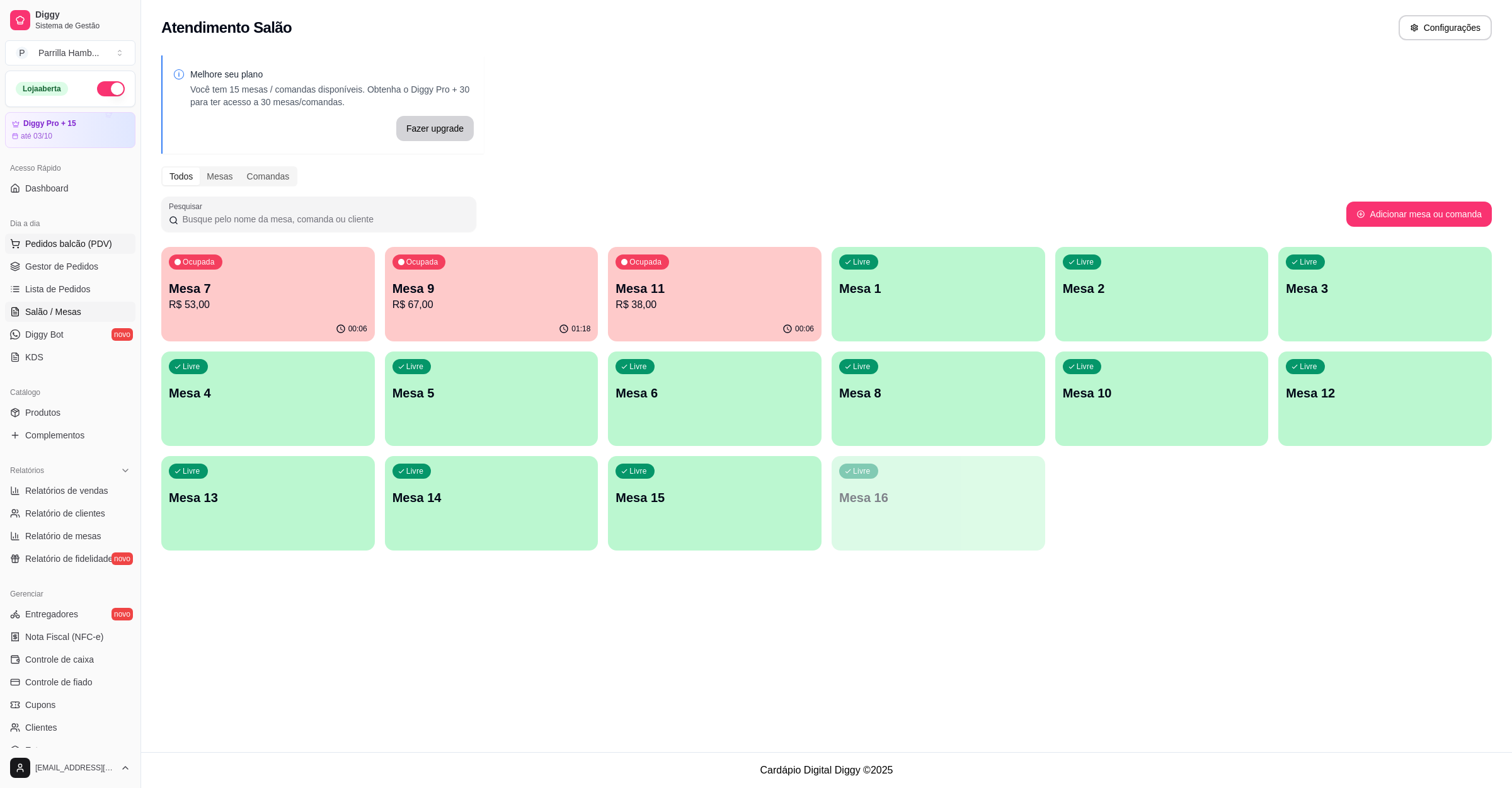
click at [61, 241] on span "Pedidos balcão (PDV)" at bounding box center [69, 244] width 87 height 13
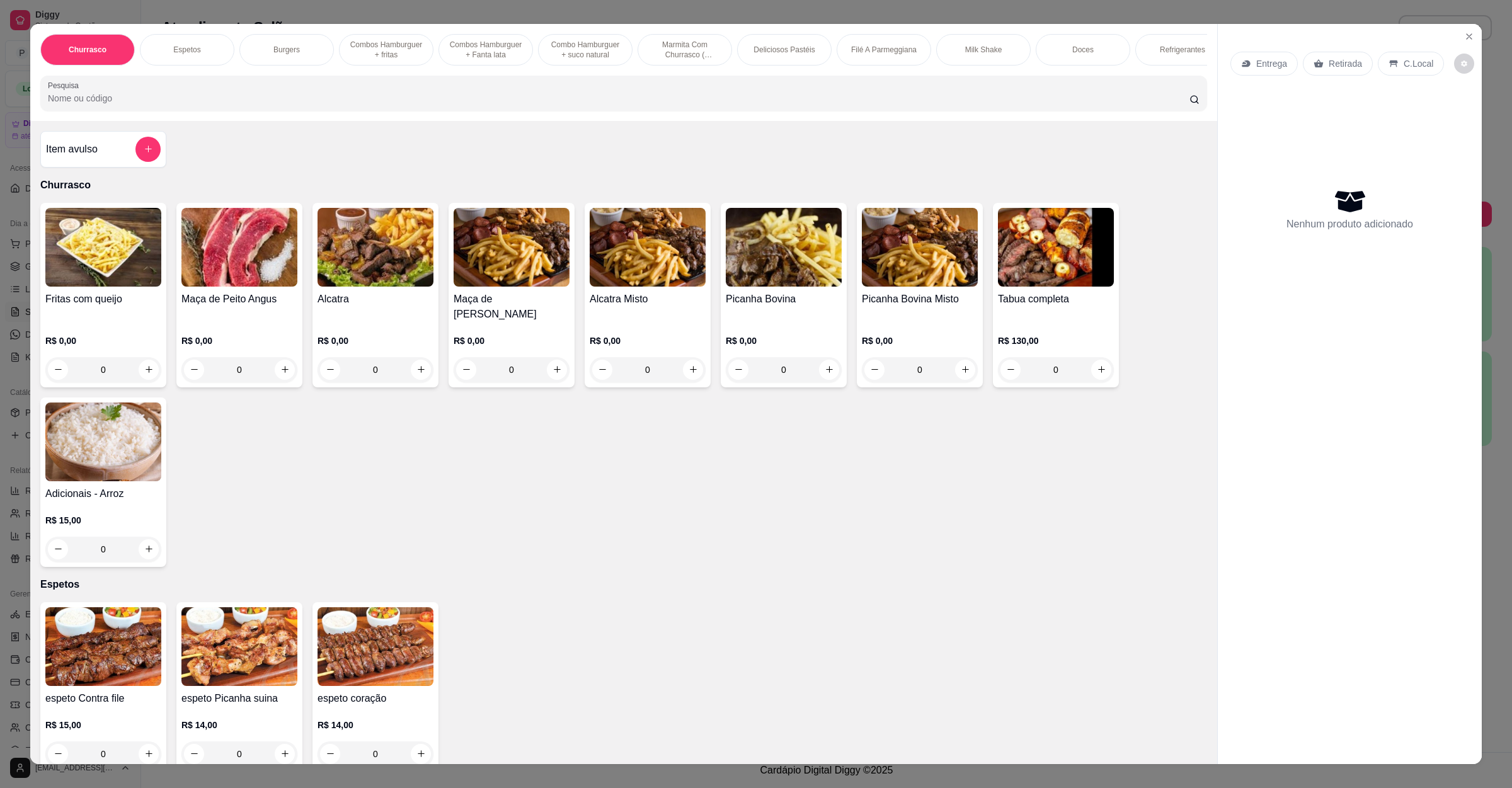
click at [316, 105] on input "Pesquisa" at bounding box center [619, 98] width 1141 height 13
click at [346, 105] on input "Pesquisa" at bounding box center [619, 98] width 1141 height 13
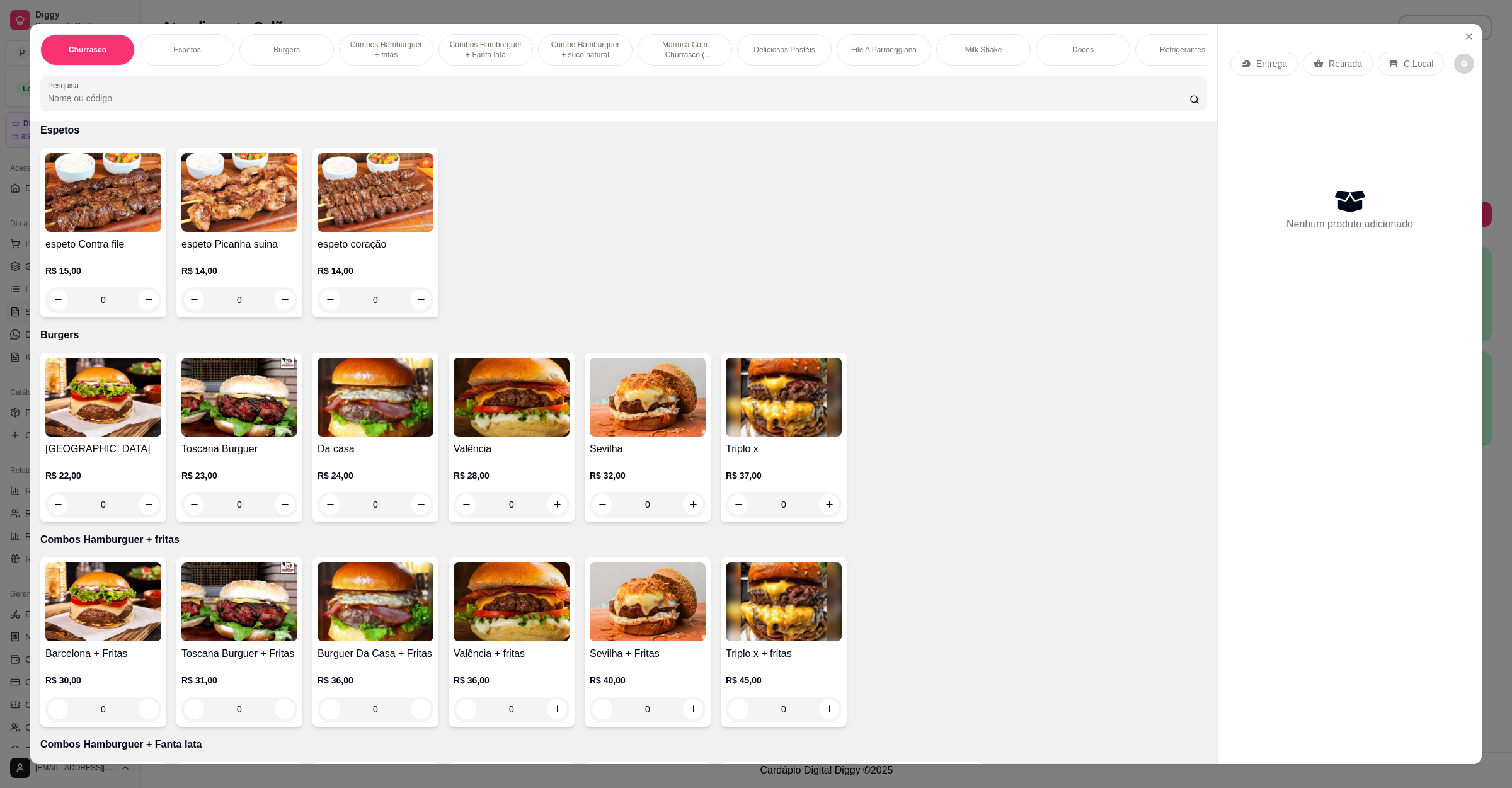
scroll to position [473, 0]
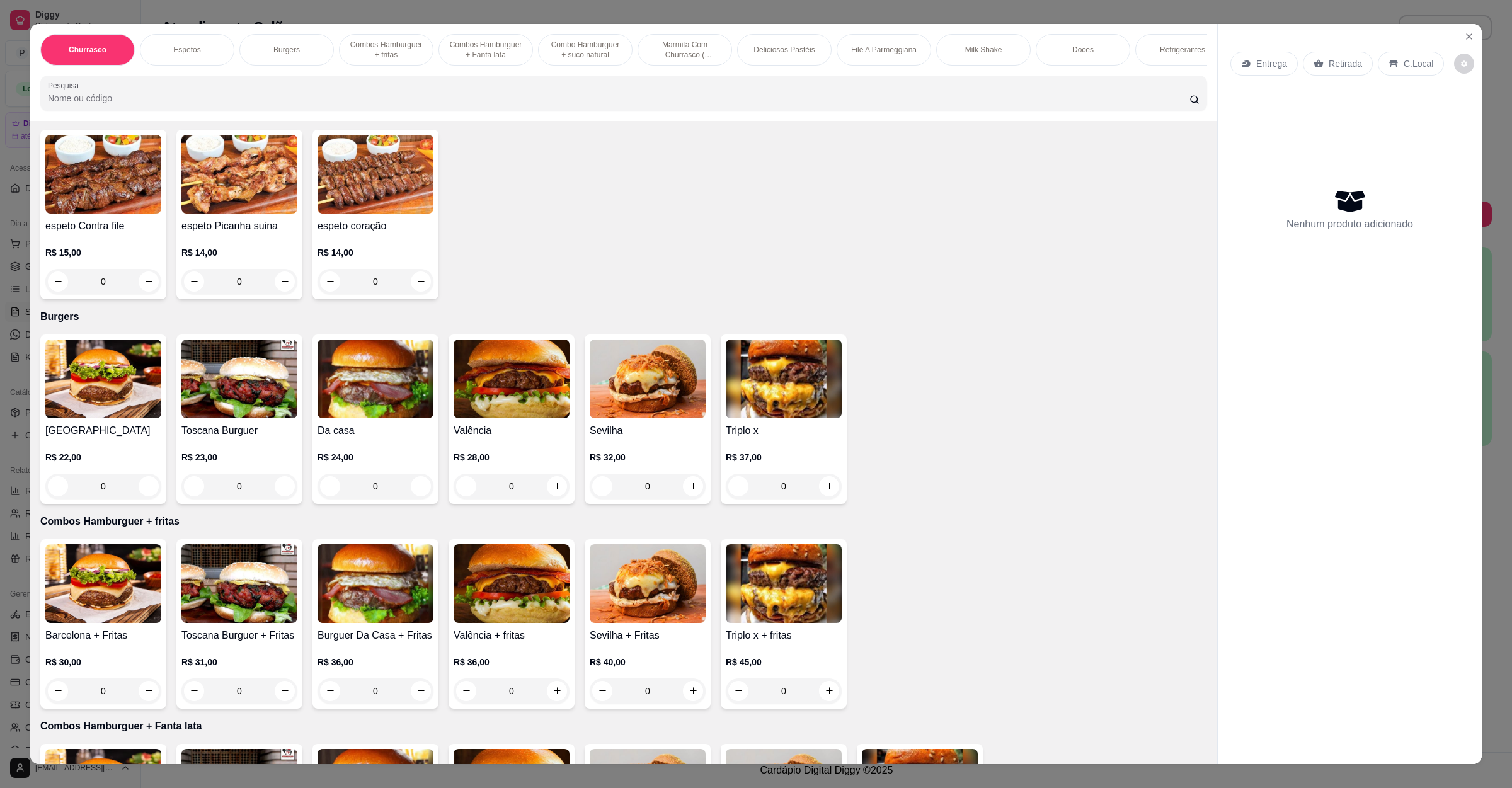
click at [350, 414] on img at bounding box center [375, 379] width 116 height 79
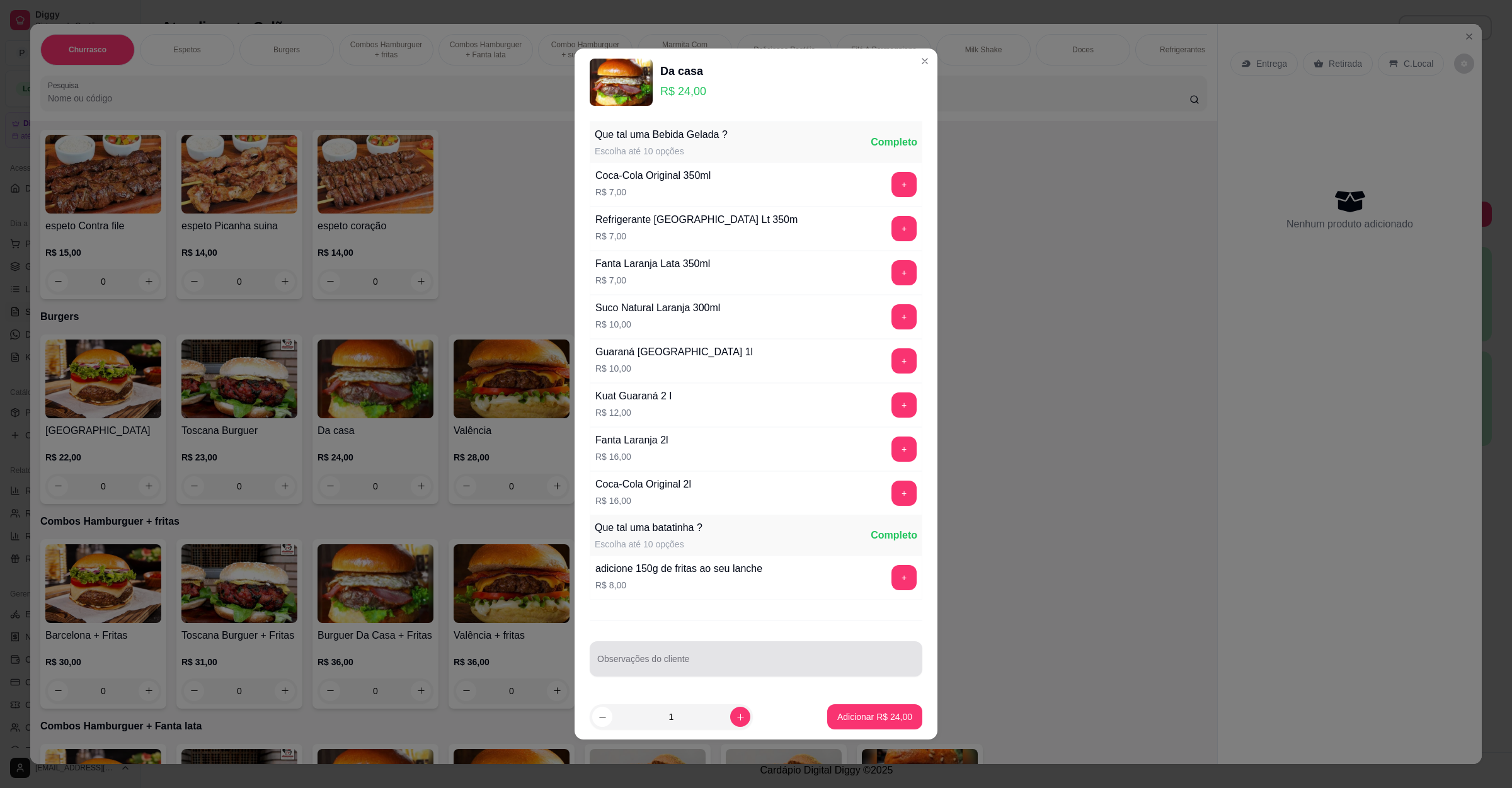
click at [687, 653] on div at bounding box center [755, 659] width 317 height 25
type input "sem molho sem presunto sem salada"
click at [855, 723] on p "Adicionar R$ 24,00" at bounding box center [874, 717] width 75 height 13
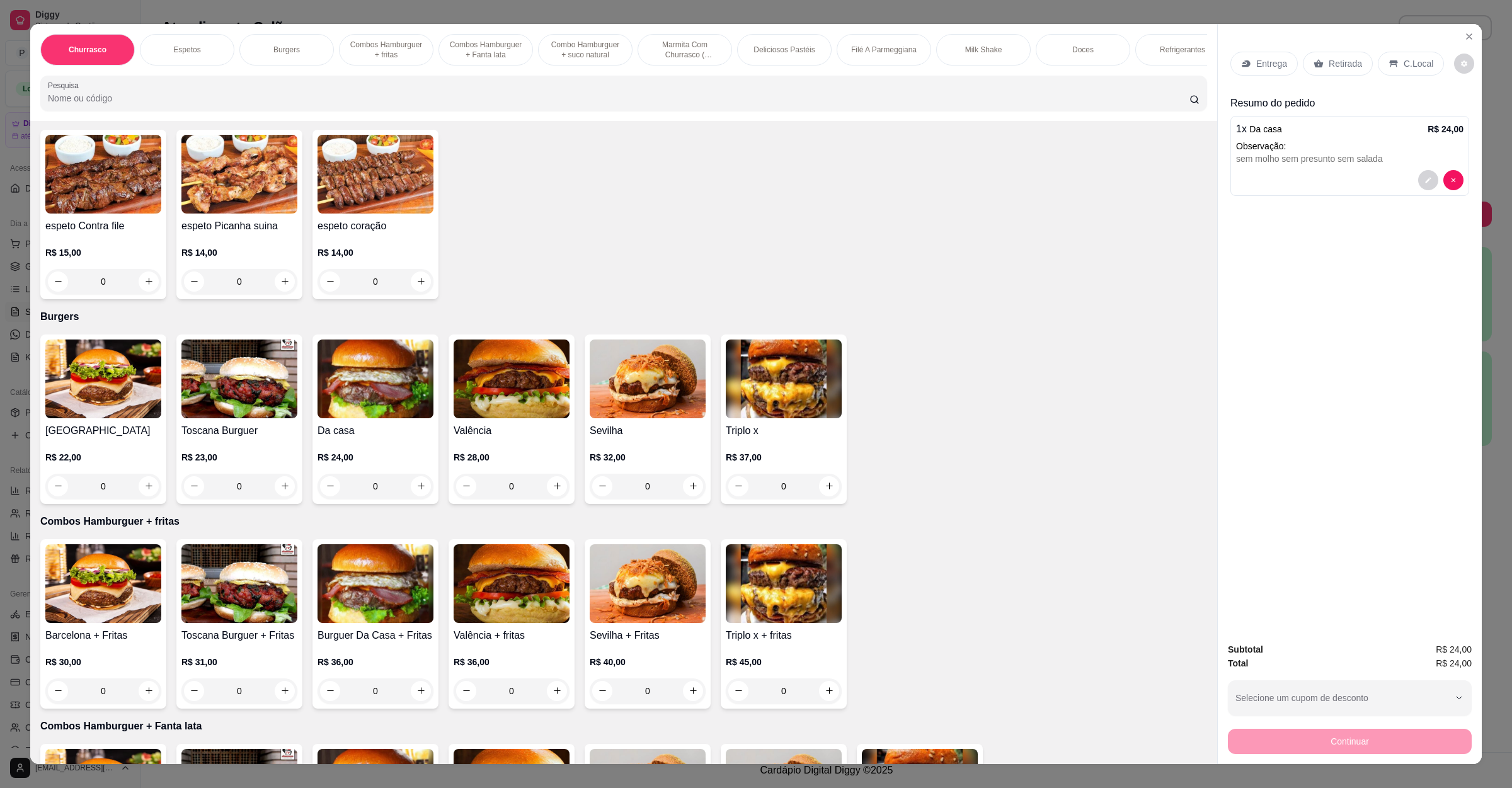
click at [376, 459] on p "R$ 24,00" at bounding box center [375, 457] width 116 height 13
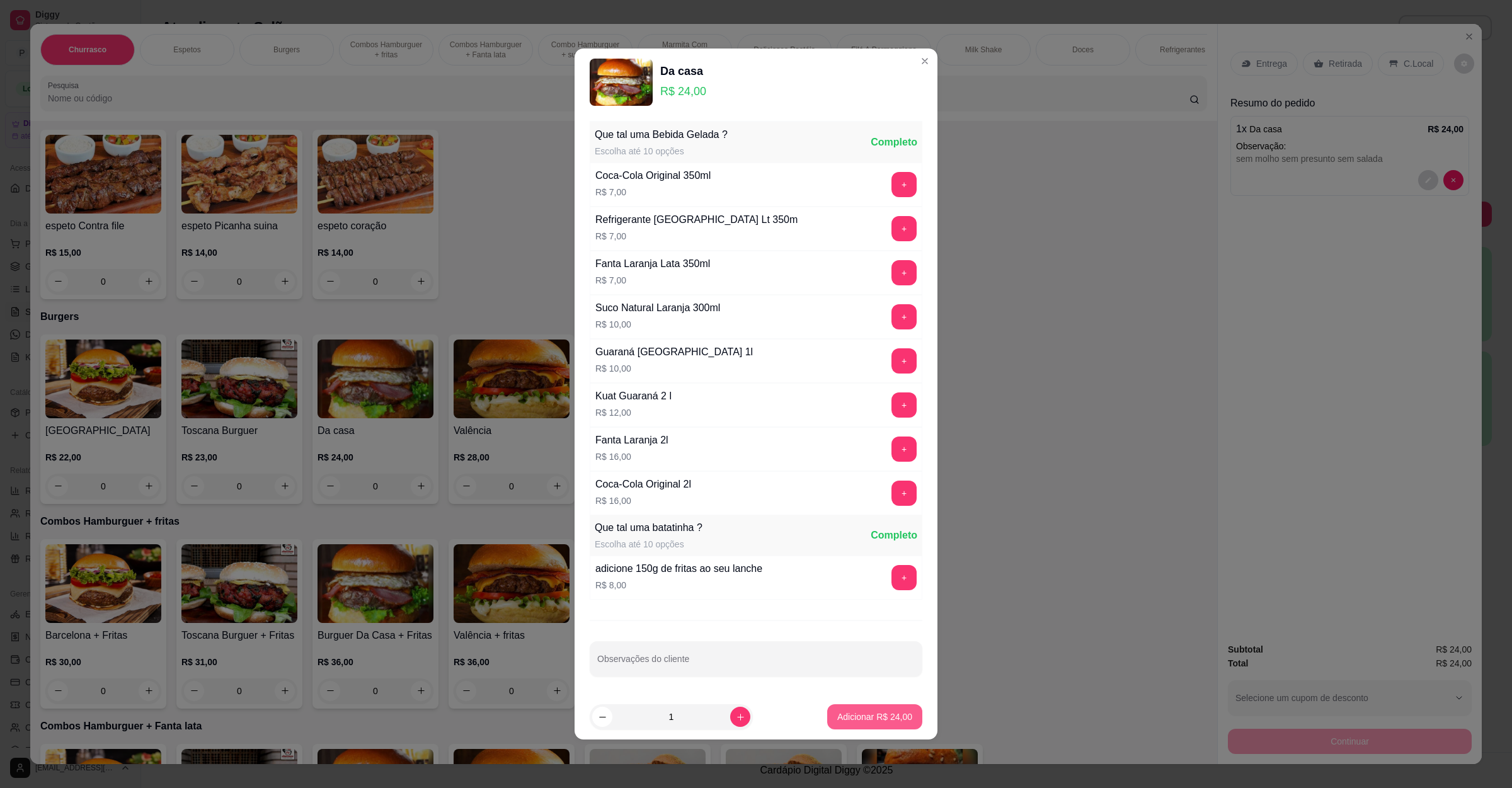
click at [868, 720] on p "Adicionar R$ 24,00" at bounding box center [874, 717] width 75 height 13
type input "1"
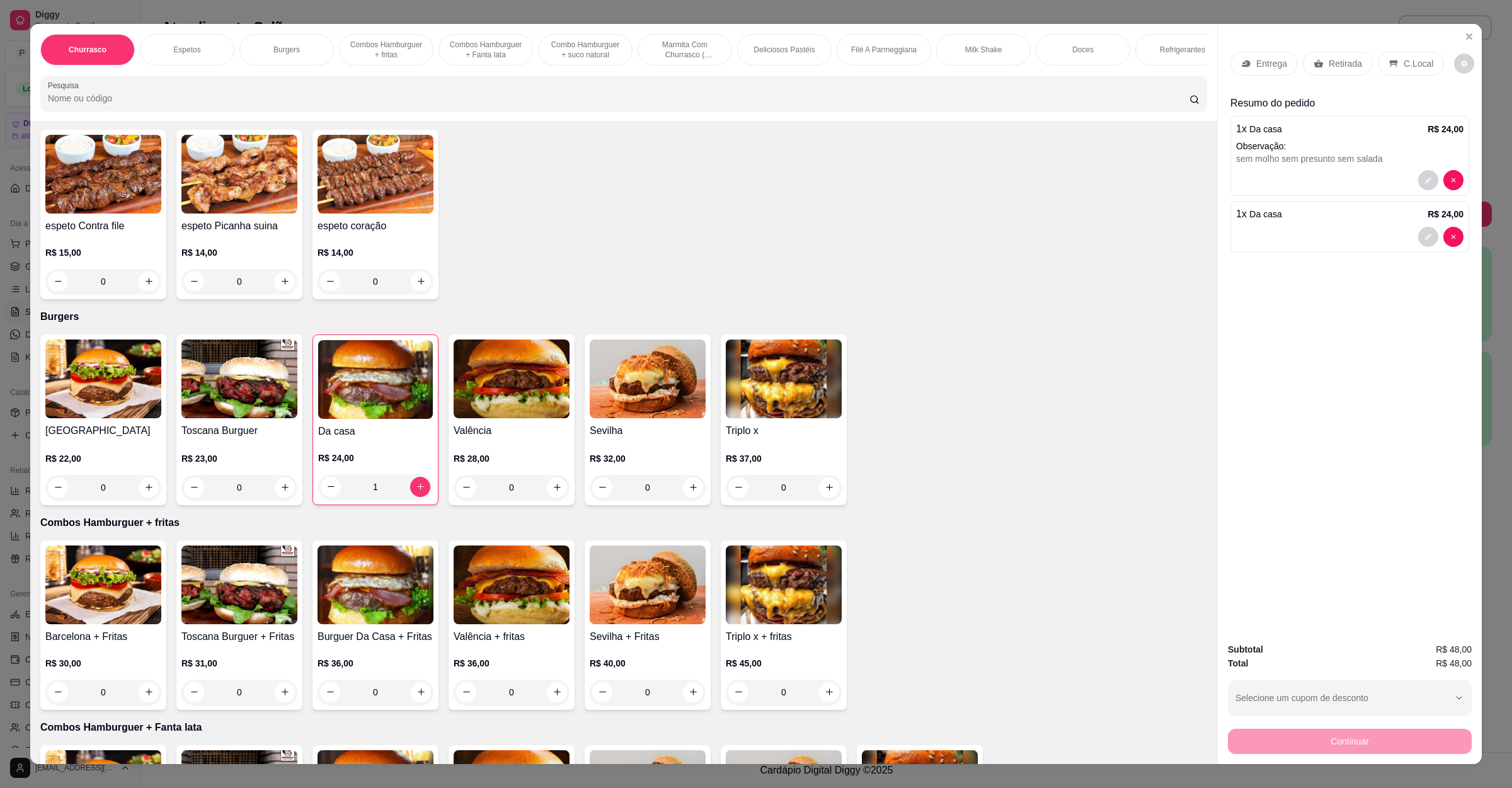
click at [401, 456] on p "R$ 24,00" at bounding box center [375, 458] width 114 height 13
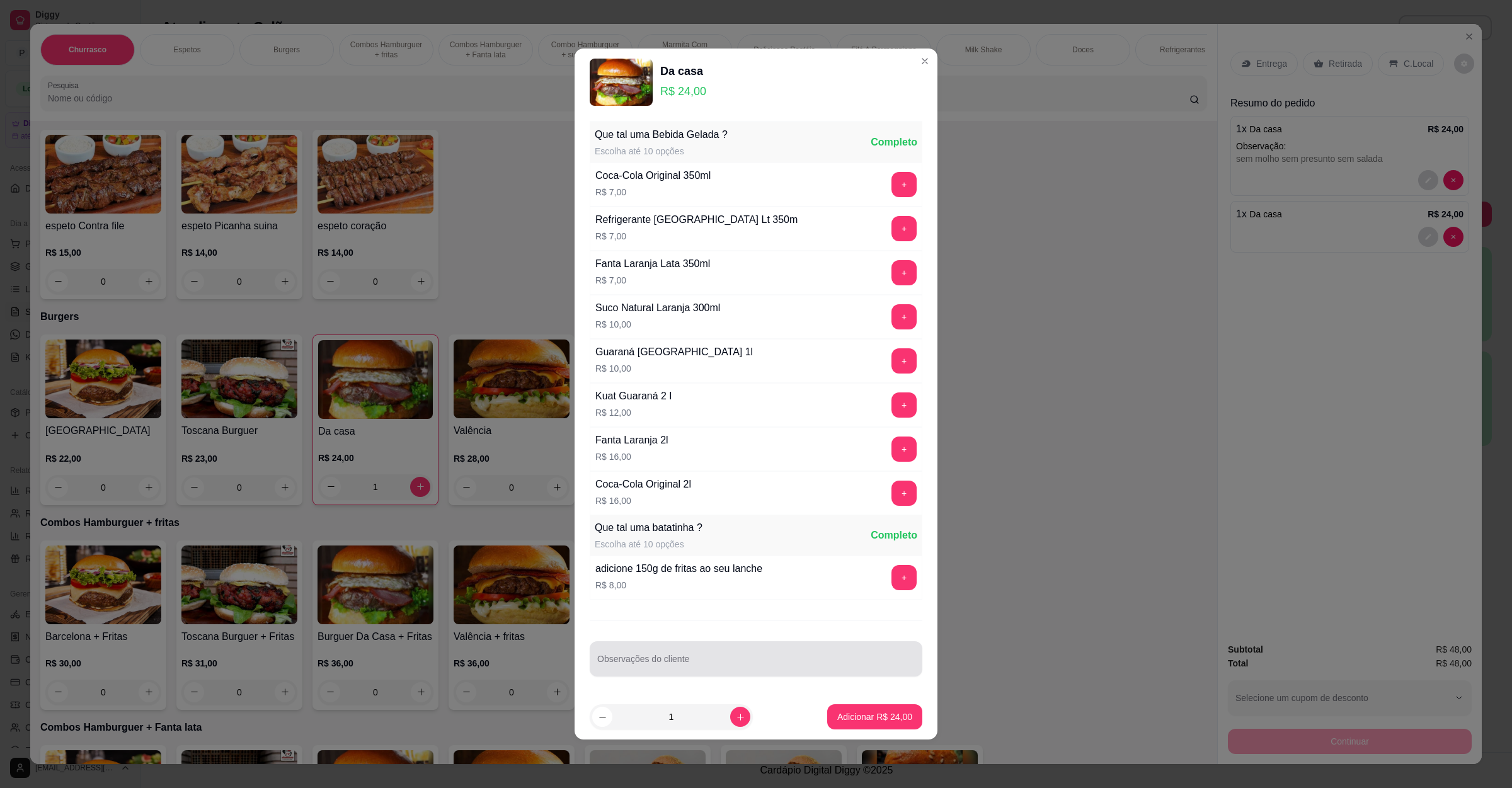
click at [728, 669] on input "Observações do cliente" at bounding box center [755, 664] width 317 height 13
type input "sem molho sem presunto e sem salada"
click at [853, 713] on button "Adicionar R$ 24,00" at bounding box center [875, 717] width 93 height 25
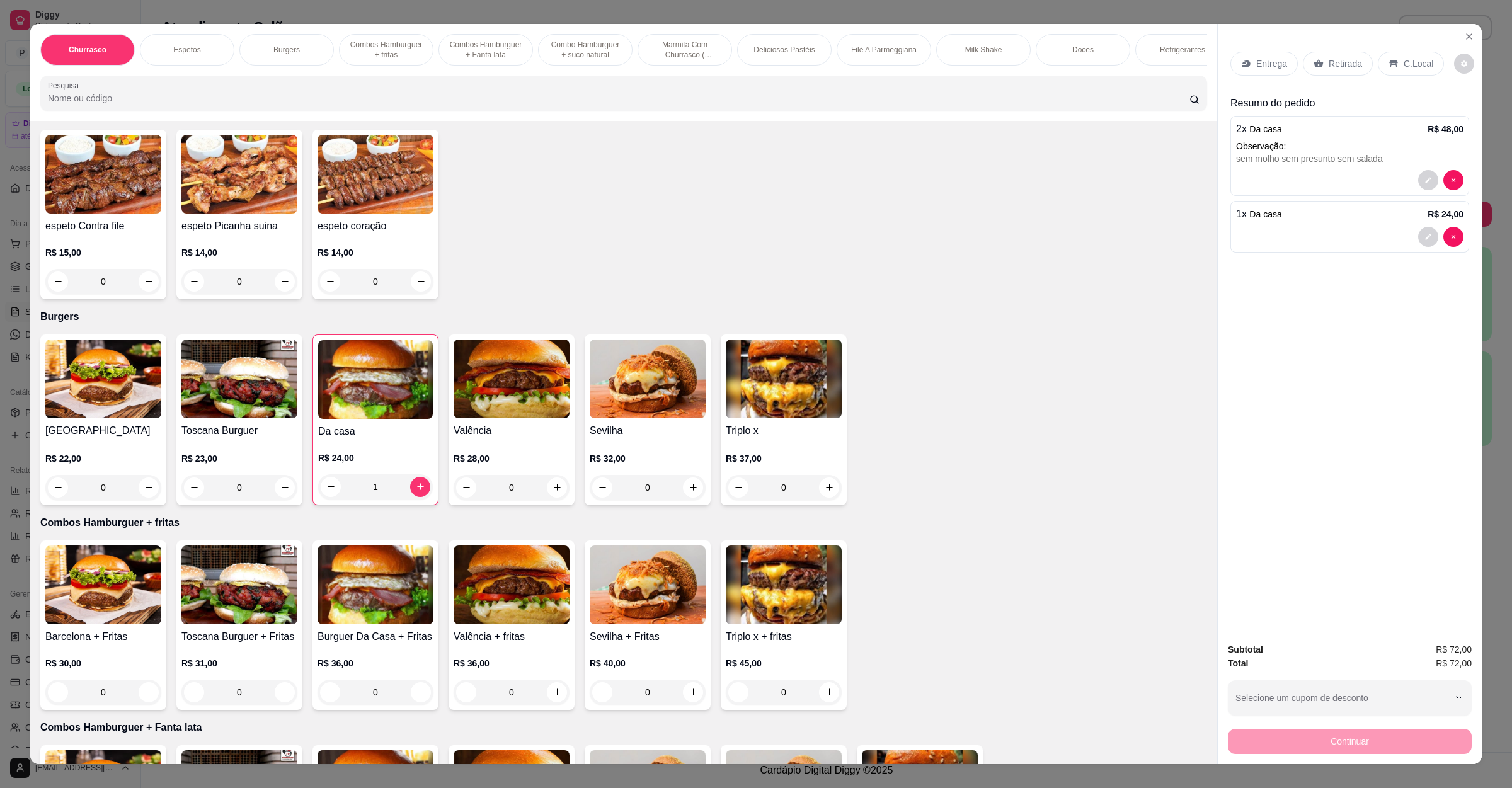
click at [1267, 53] on div "Entrega" at bounding box center [1264, 64] width 67 height 24
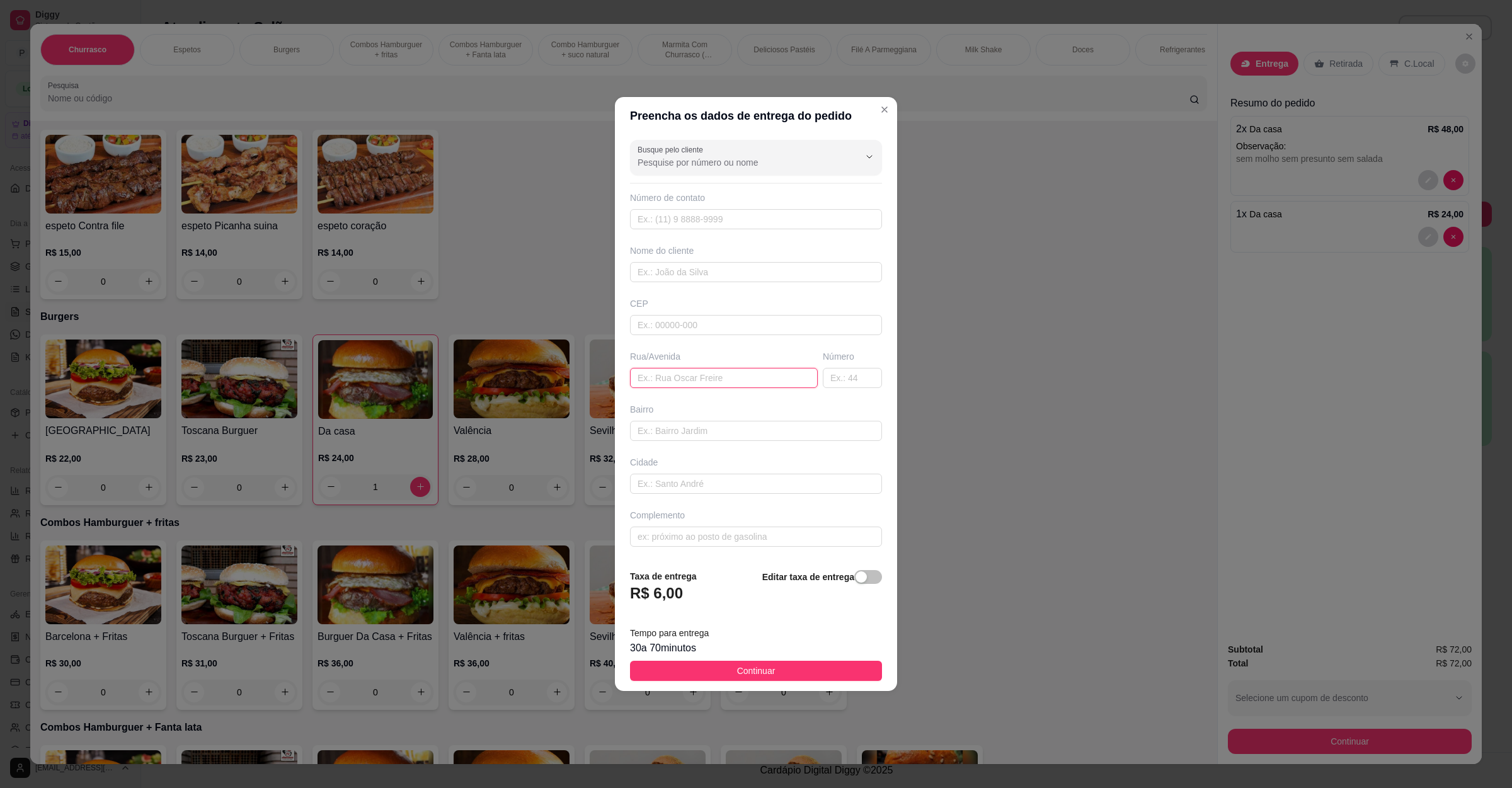
click at [664, 381] on input "text" at bounding box center [723, 378] width 188 height 20
type input "[PERSON_NAME] 460 acacias"
click at [753, 681] on button "Continuar" at bounding box center [755, 671] width 252 height 20
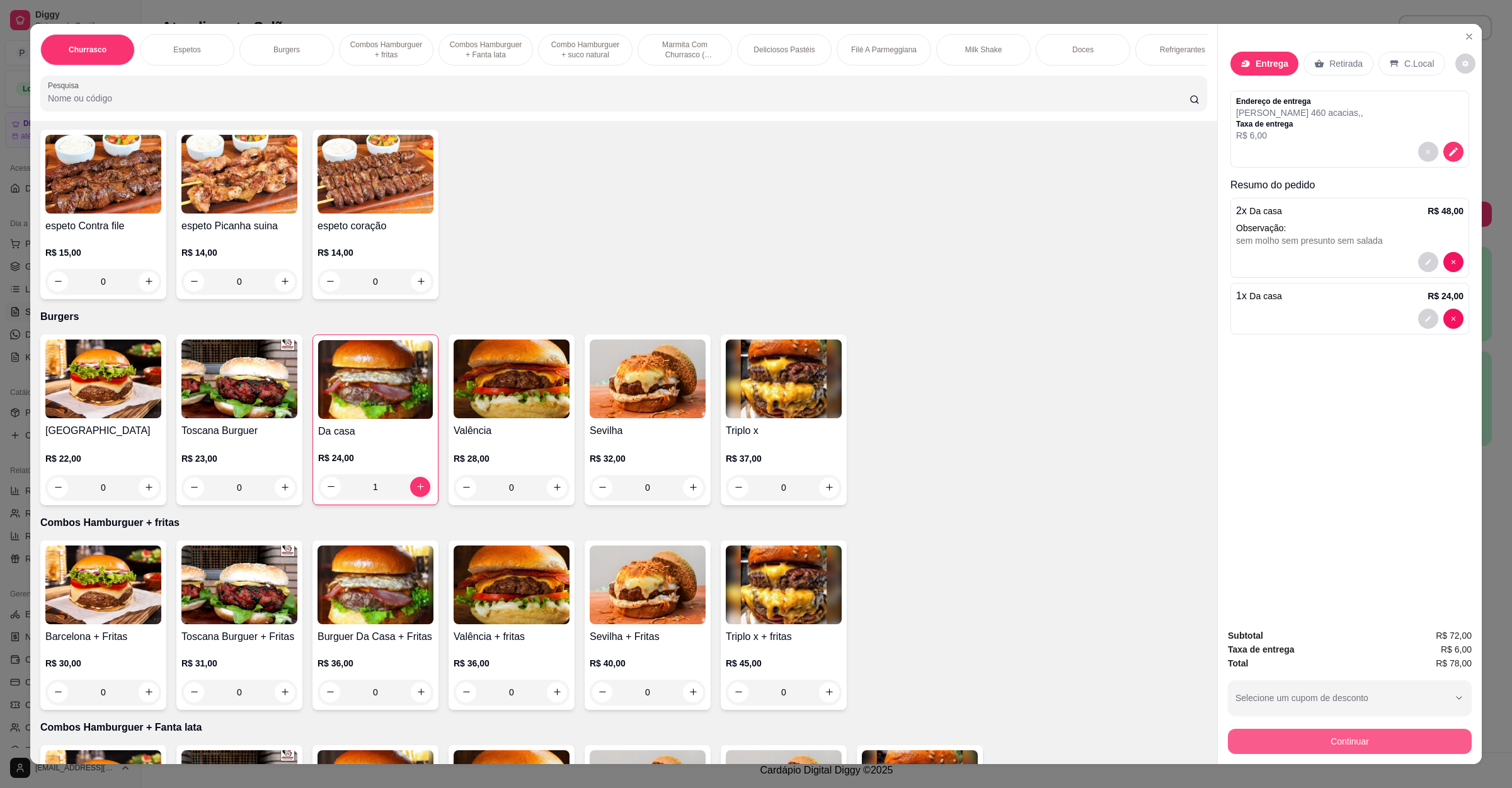
click at [1268, 742] on button "Continuar" at bounding box center [1349, 742] width 244 height 25
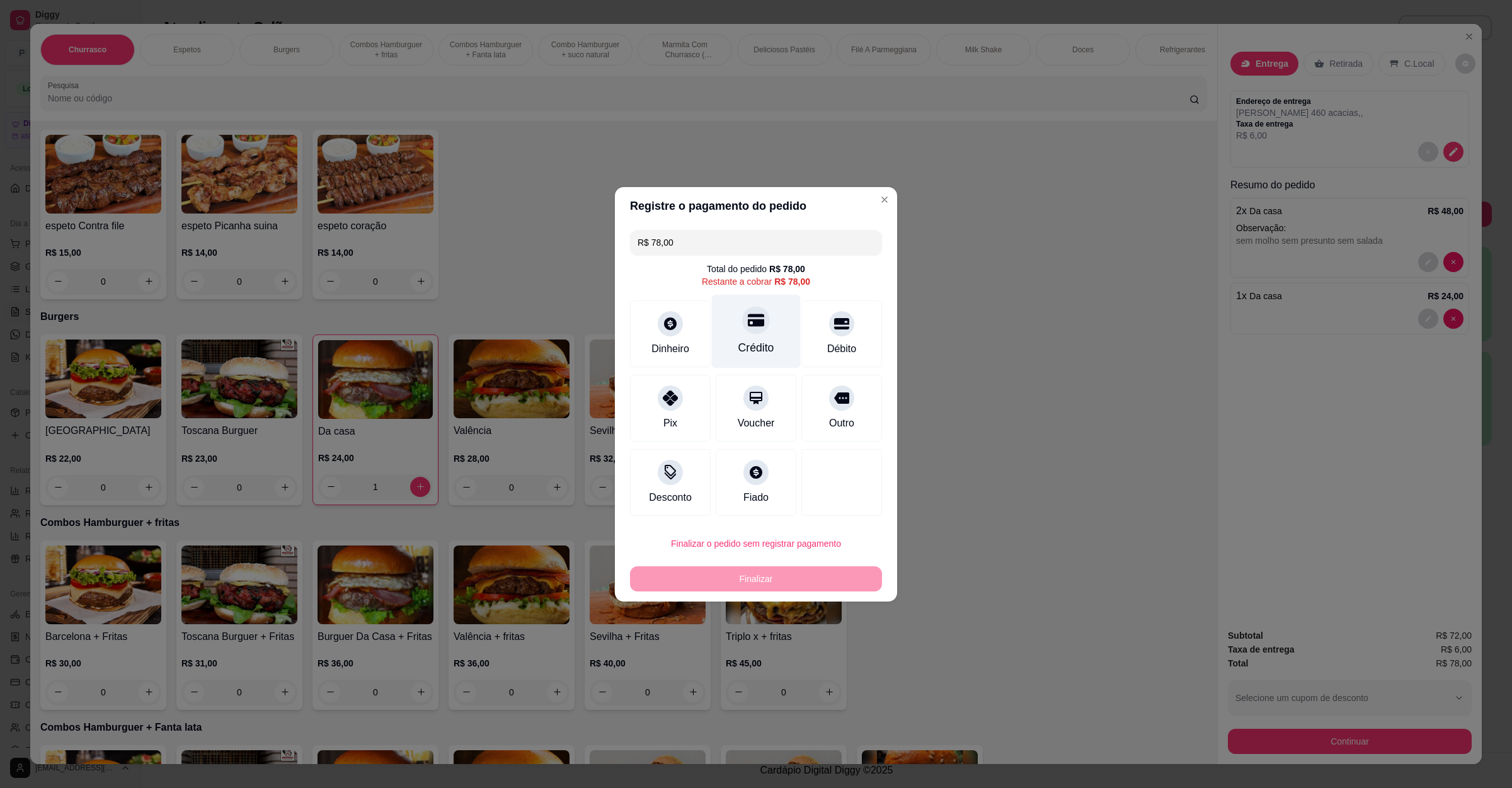
drag, startPoint x: 742, startPoint y: 341, endPoint x: 760, endPoint y: 496, distance: 156.0
click at [742, 342] on div "Crédito" at bounding box center [756, 349] width 33 height 15
type input "R$ 0,00"
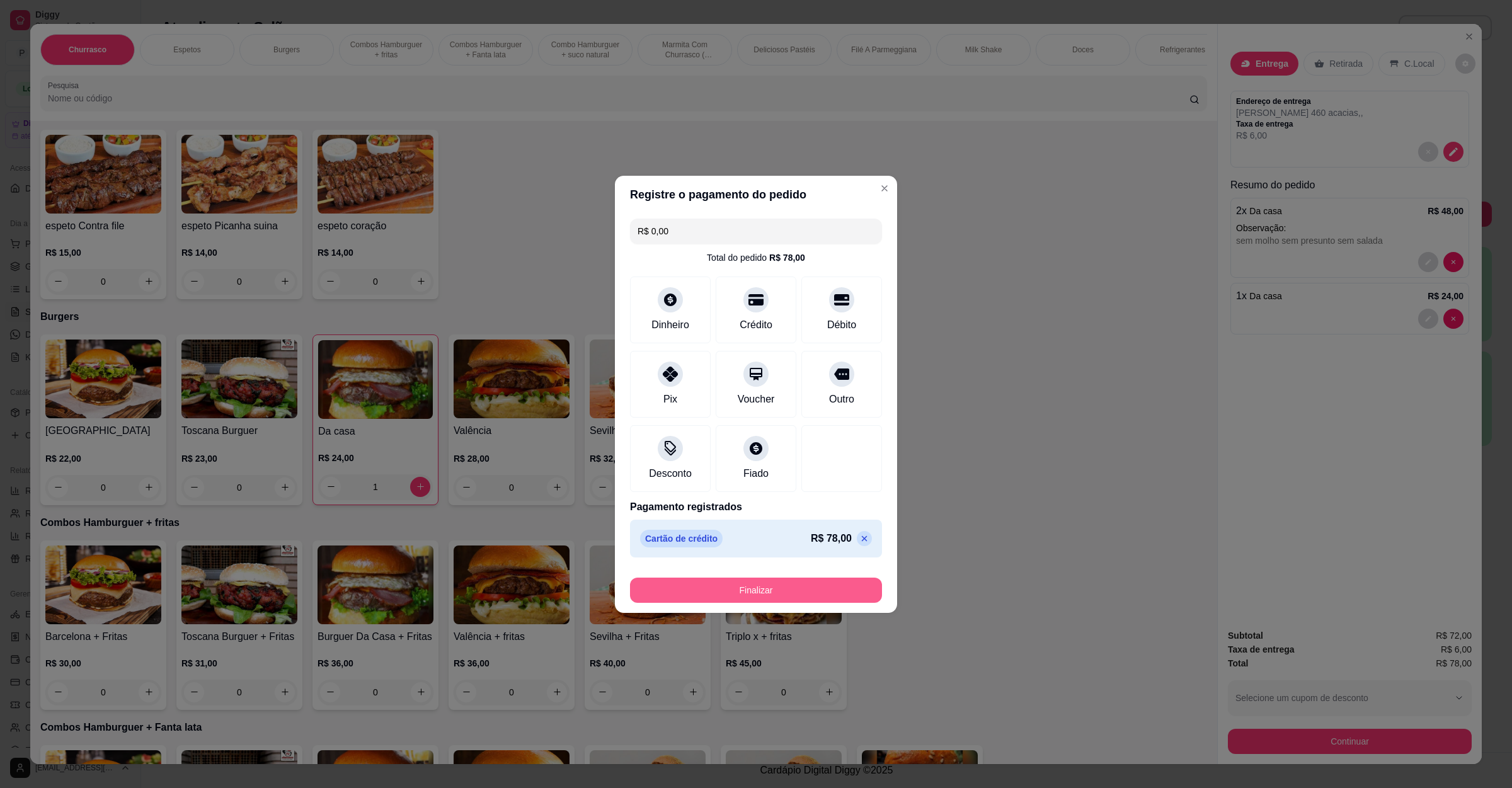
click at [759, 593] on button "Finalizar" at bounding box center [755, 591] width 252 height 25
type input "0"
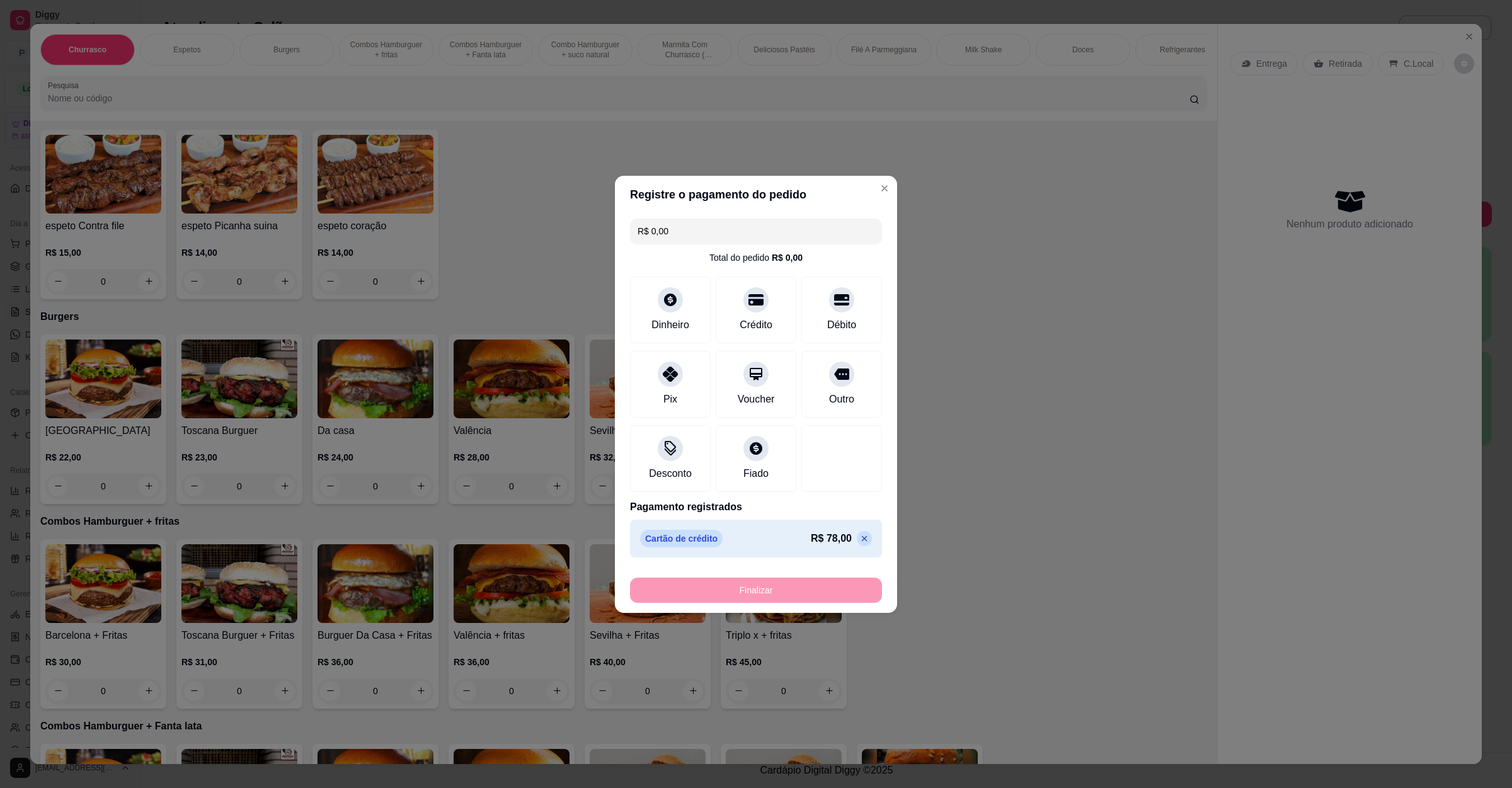
type input "-R$ 78,00"
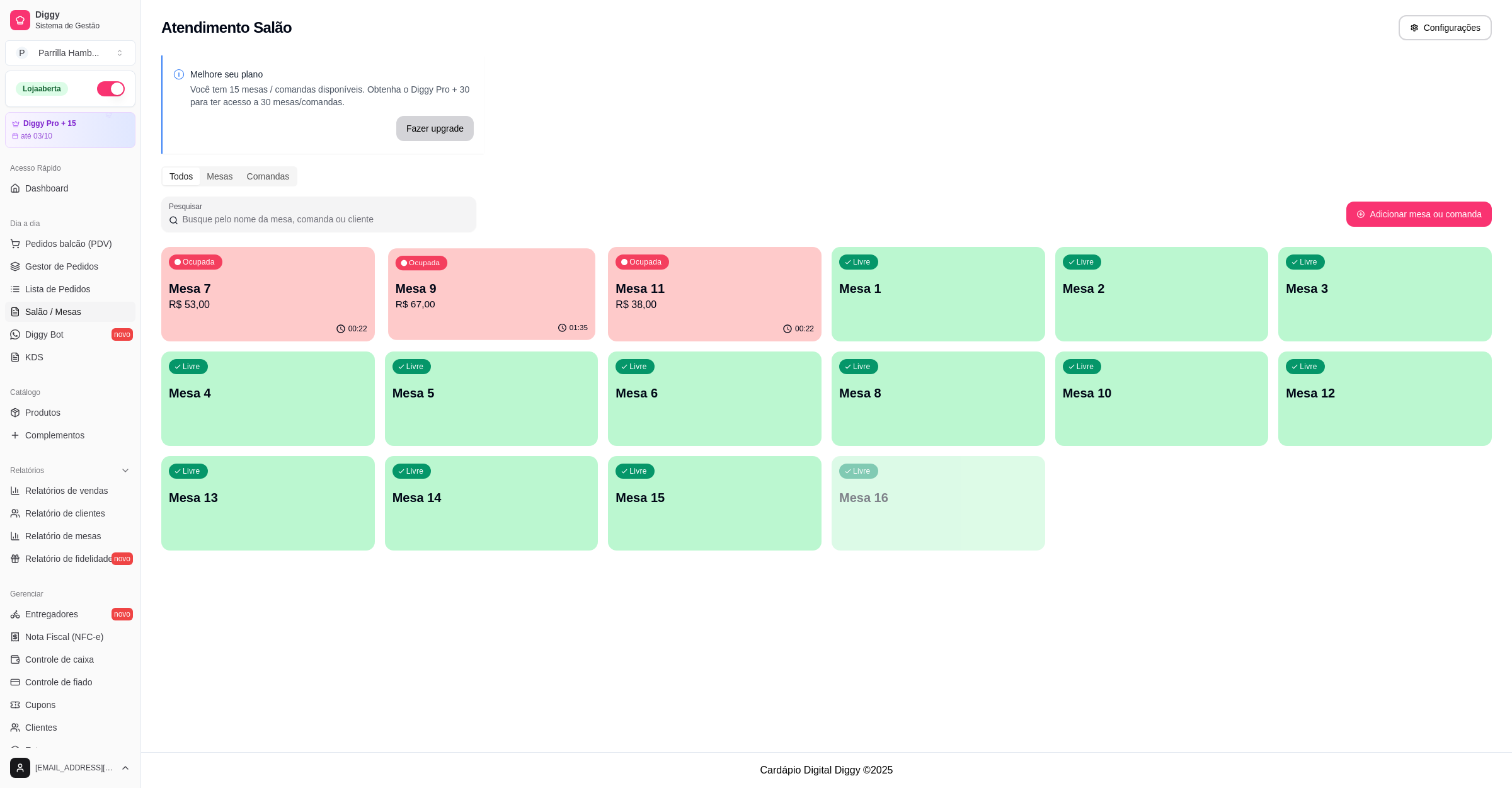
click at [477, 297] on p "R$ 67,00" at bounding box center [491, 304] width 192 height 15
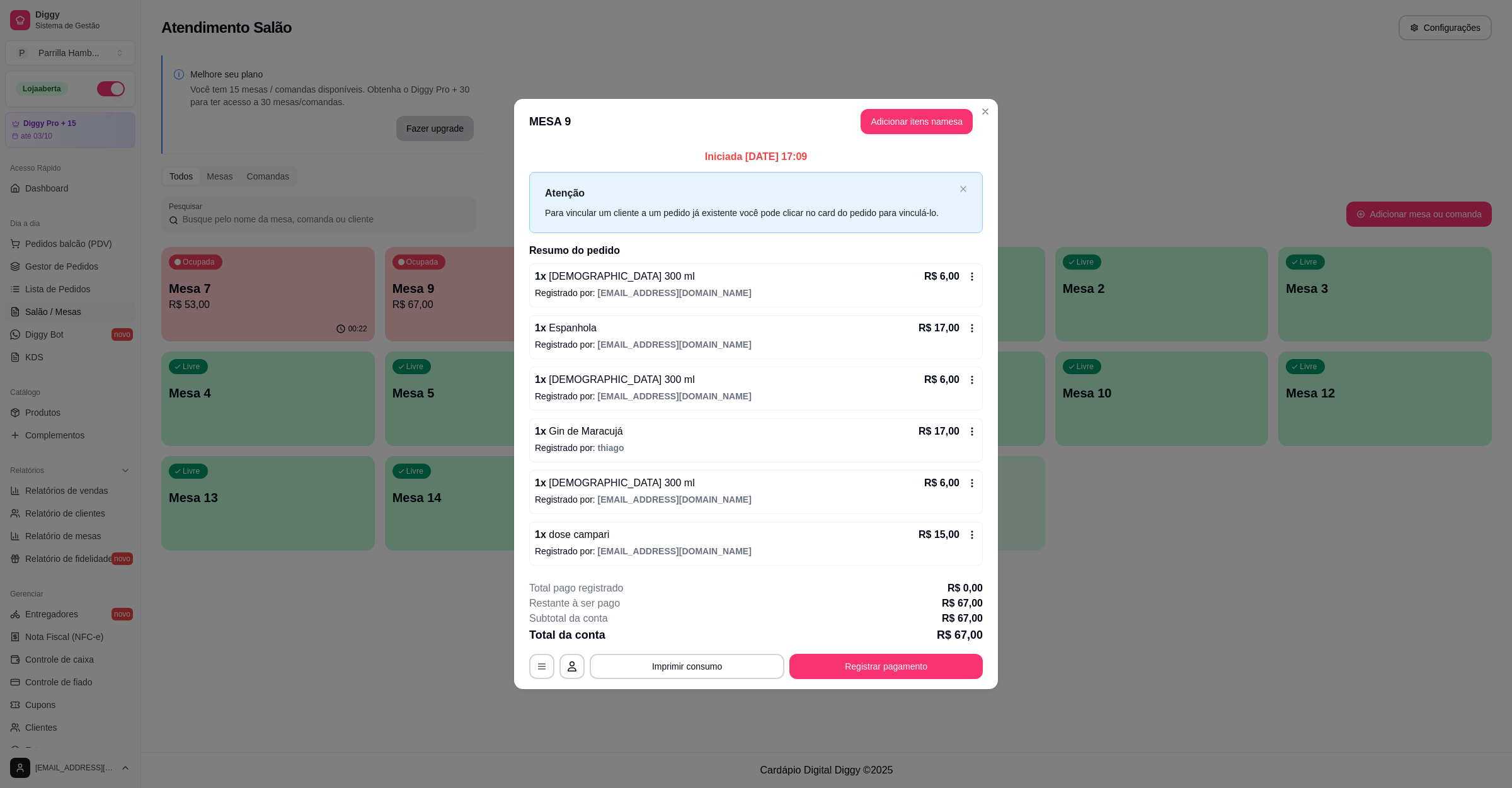
click at [225, 301] on p "R$ 53,00" at bounding box center [268, 304] width 198 height 15
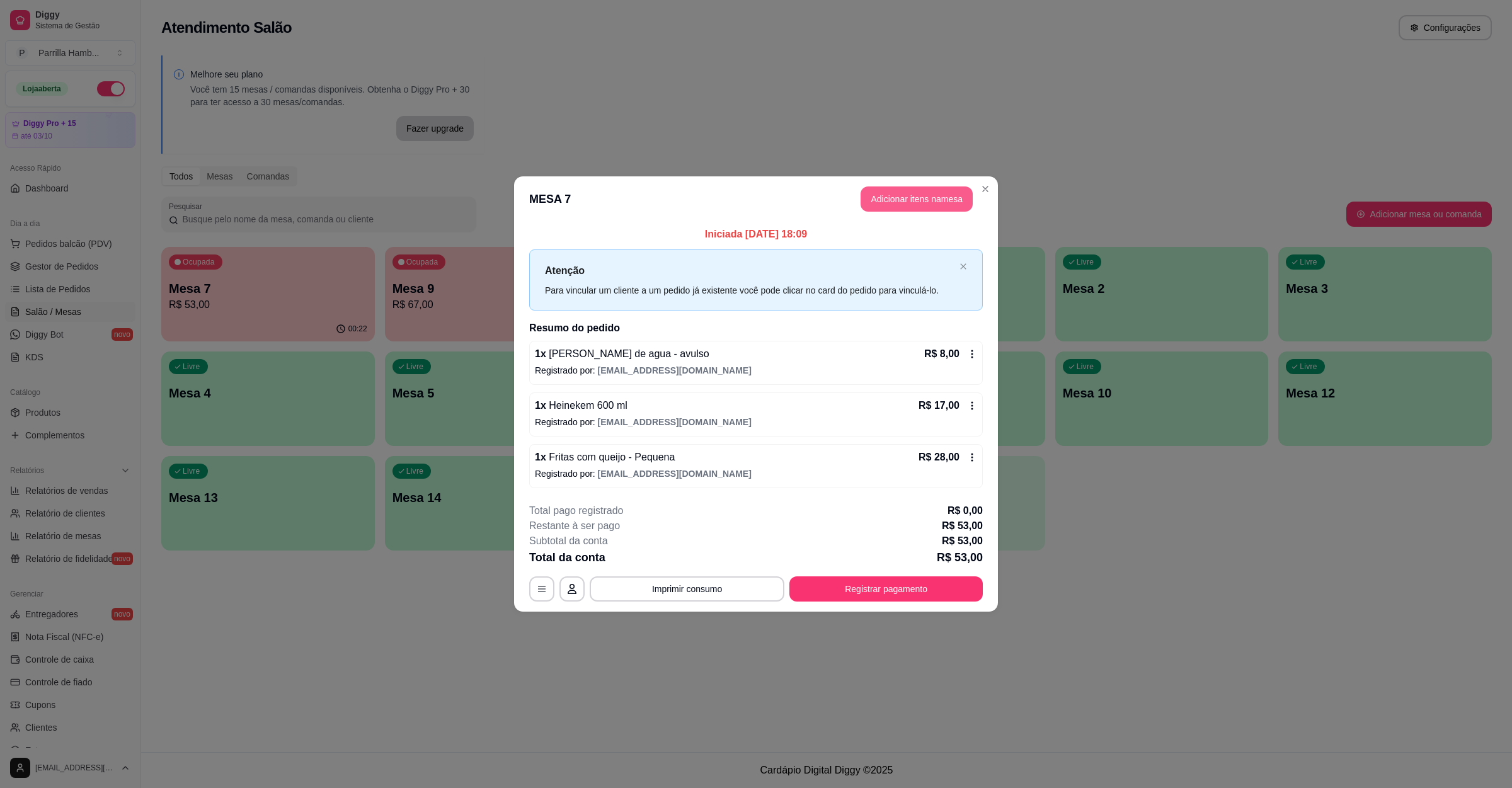
click at [913, 199] on button "Adicionar itens na mesa" at bounding box center [916, 199] width 112 height 25
click at [412, 105] on input "Pesquisa" at bounding box center [619, 98] width 1141 height 13
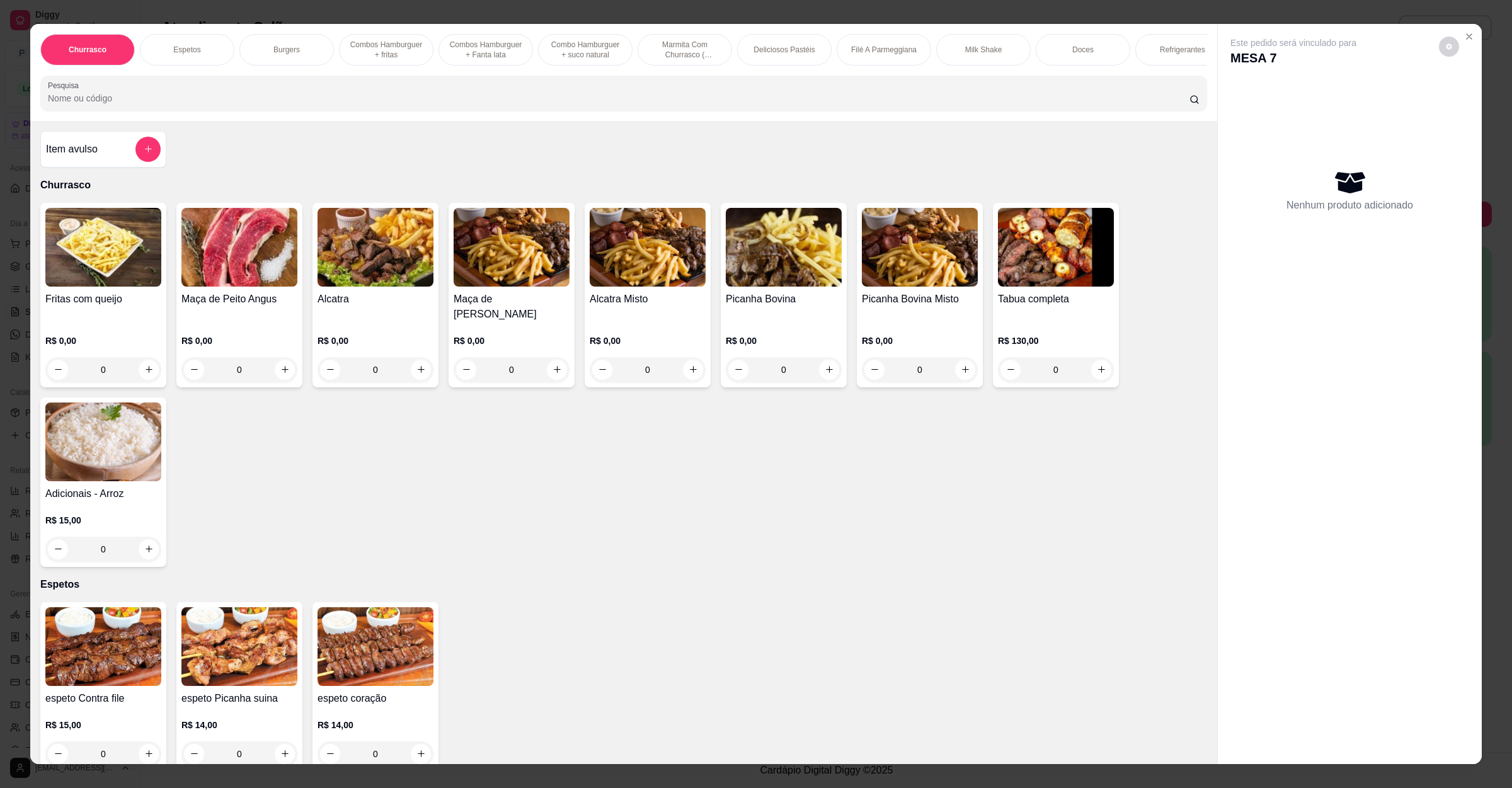
click at [81, 683] on img at bounding box center [104, 646] width 116 height 79
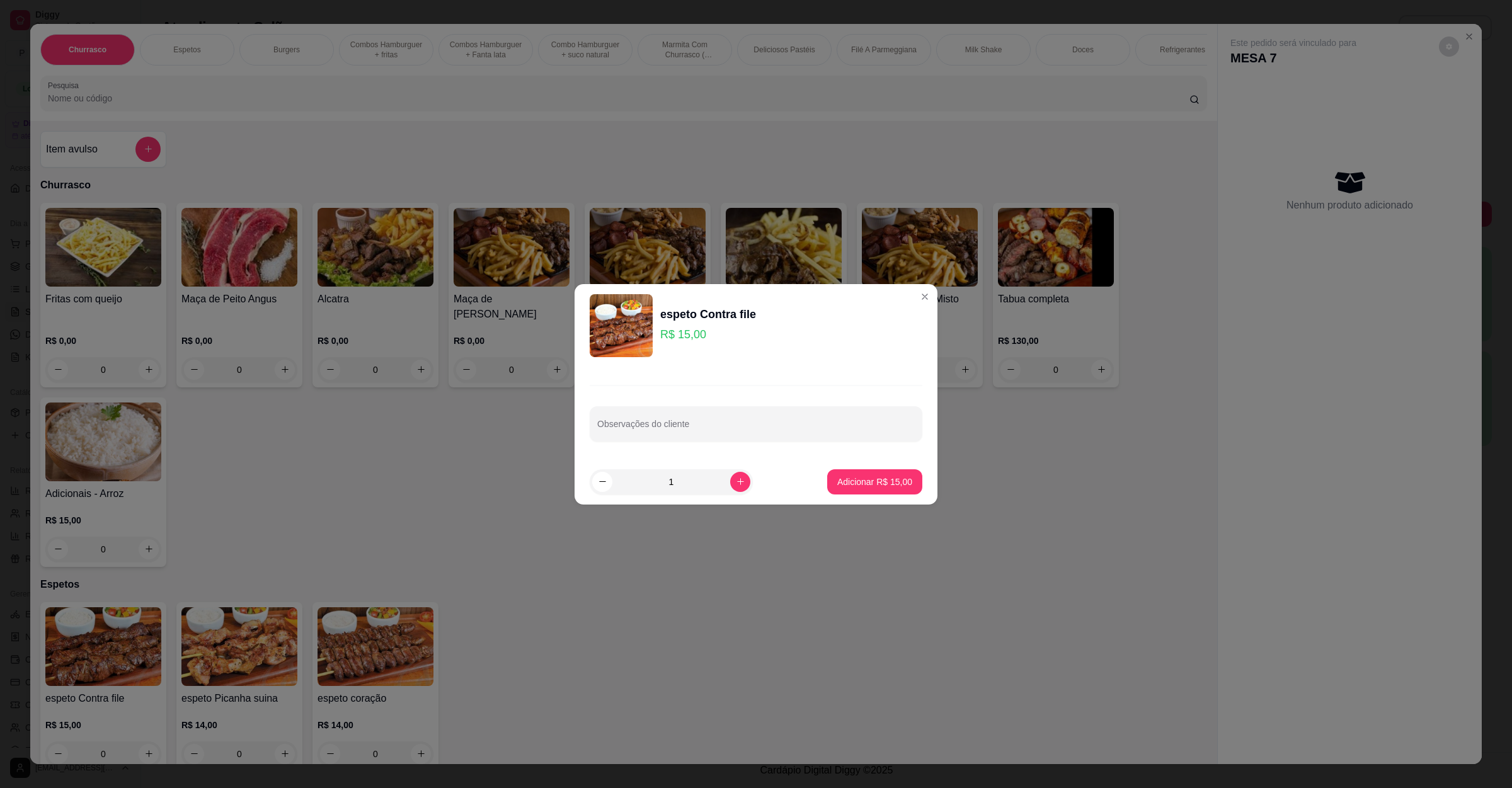
drag, startPoint x: 843, startPoint y: 495, endPoint x: 851, endPoint y: 486, distance: 12.0
click at [843, 494] on footer "1 Adicionar R$ 15,00" at bounding box center [755, 482] width 363 height 45
click at [861, 474] on button "Adicionar R$ 15,00" at bounding box center [875, 482] width 93 height 25
type input "1"
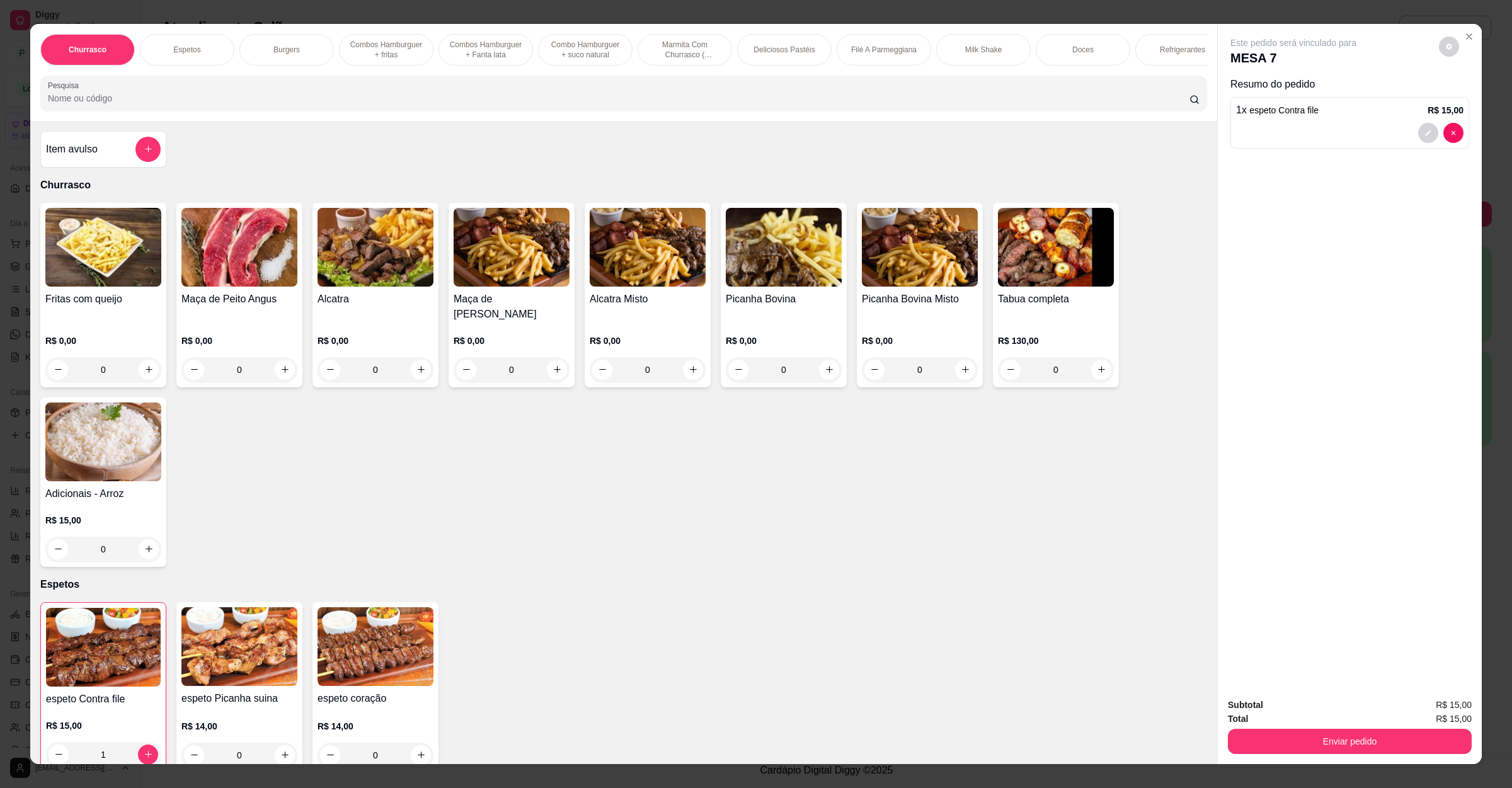
click at [1340, 755] on div "Subtotal R$ 15,00 Total R$ 15,00 Enviar pedido" at bounding box center [1349, 726] width 264 height 76
click at [1340, 735] on button "Enviar pedido" at bounding box center [1349, 742] width 236 height 25
click at [1333, 705] on button "Não registrar e enviar pedido" at bounding box center [1306, 711] width 127 height 24
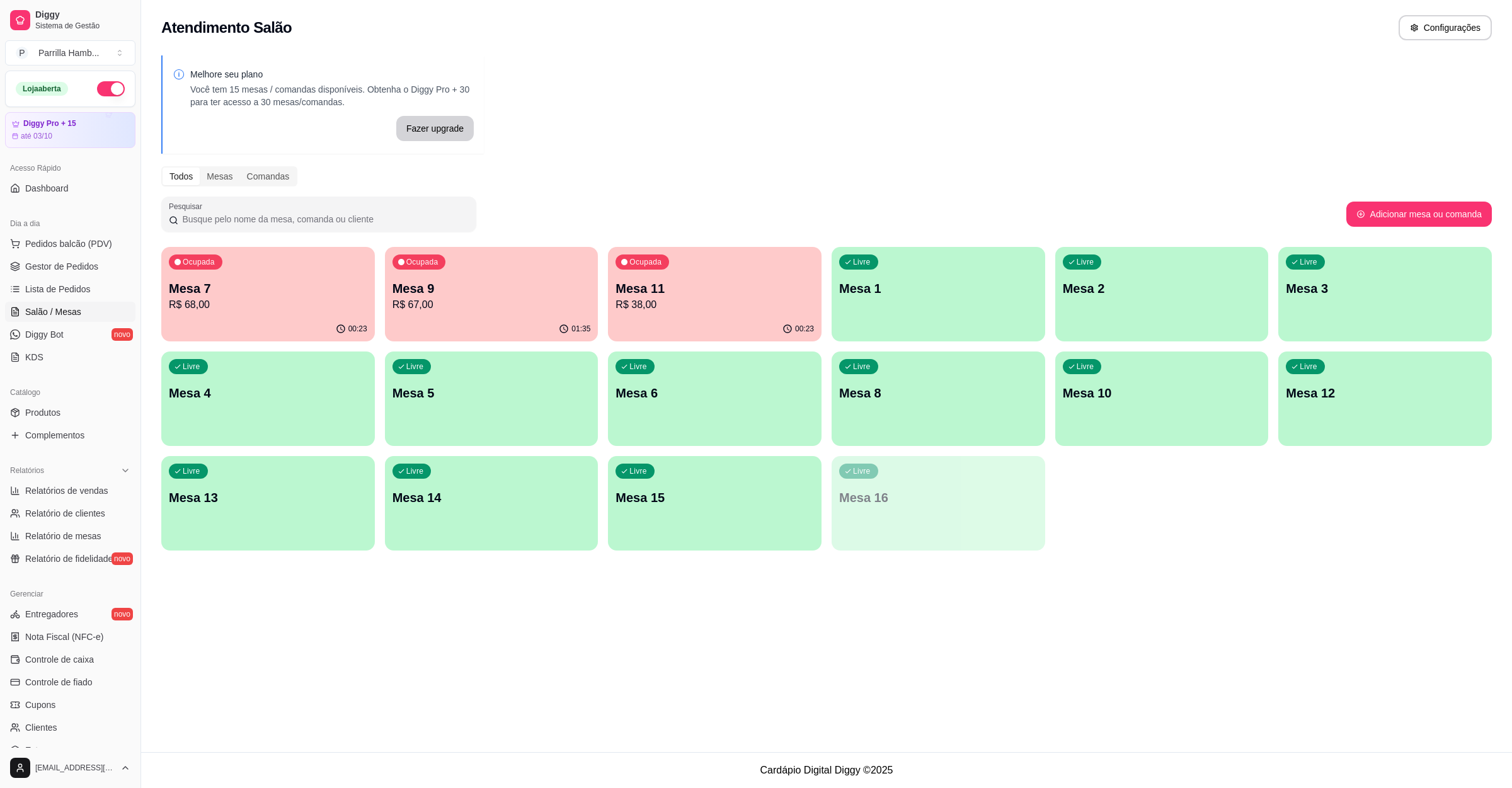
click at [639, 500] on p "Mesa 15" at bounding box center [714, 497] width 198 height 17
click at [444, 521] on div "Livre Mesa 14" at bounding box center [492, 495] width 214 height 79
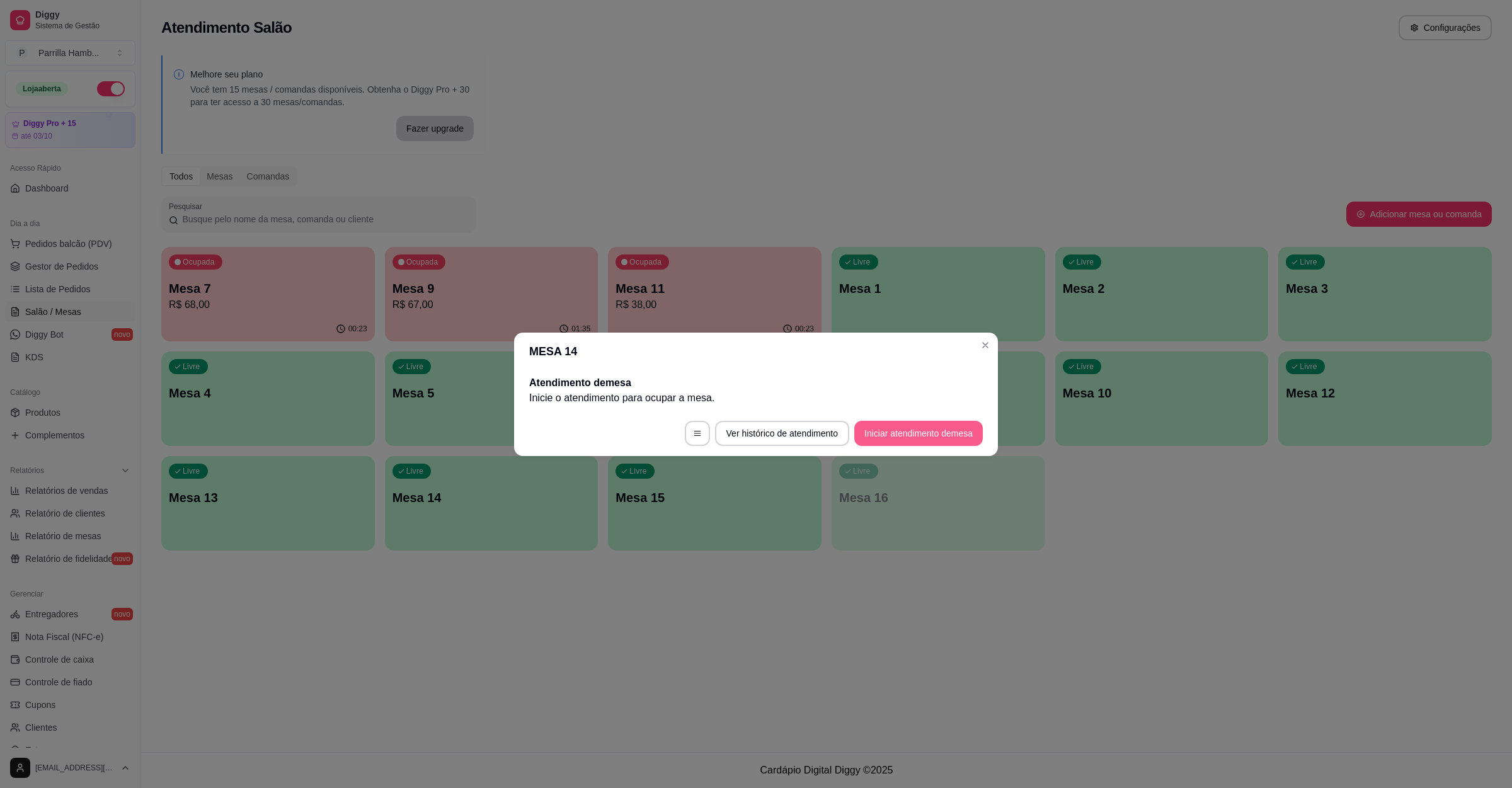
click at [920, 431] on button "Iniciar atendimento de mesa" at bounding box center [918, 434] width 128 height 25
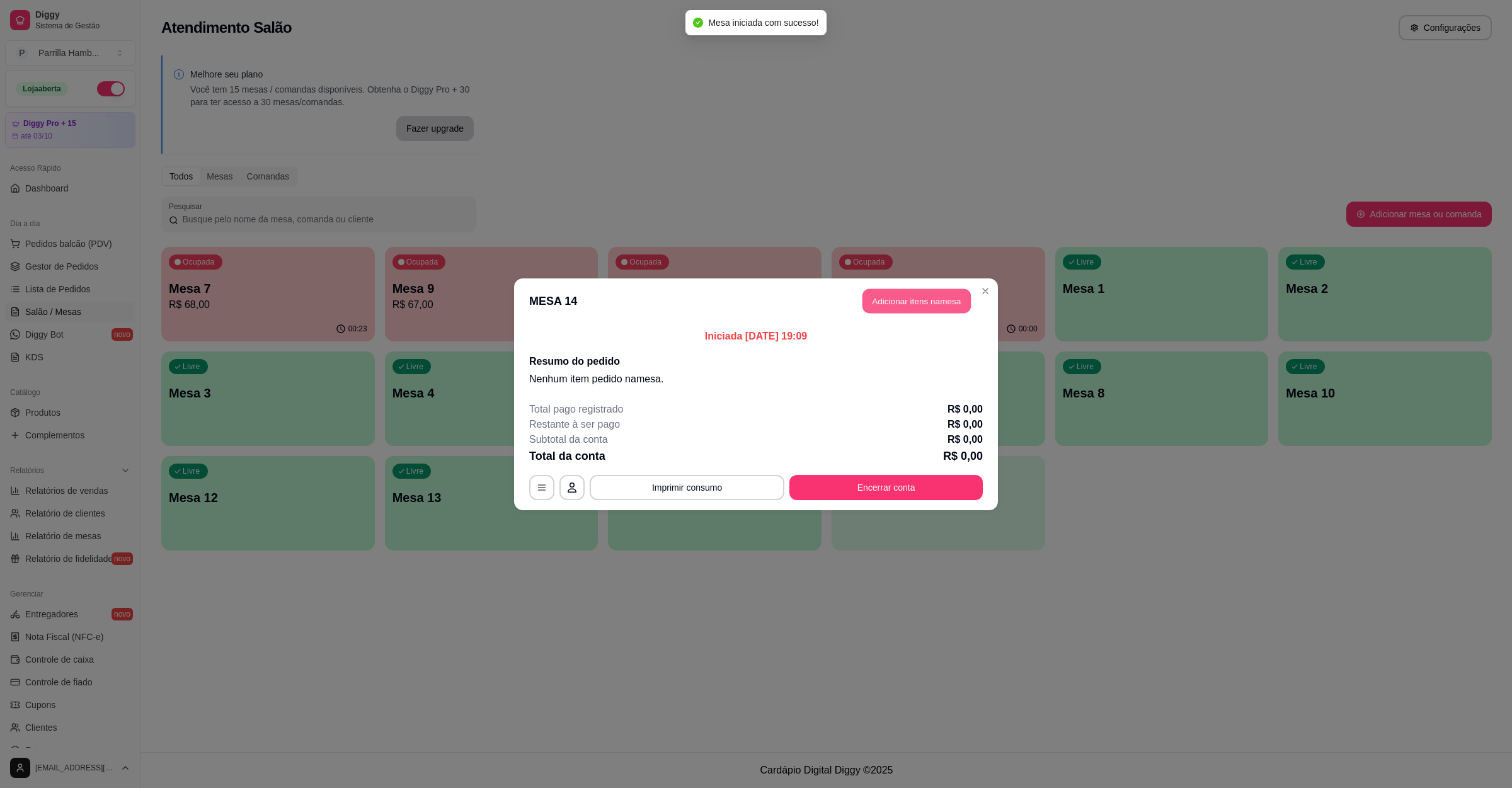
click at [915, 293] on button "Adicionar itens na mesa" at bounding box center [916, 301] width 108 height 25
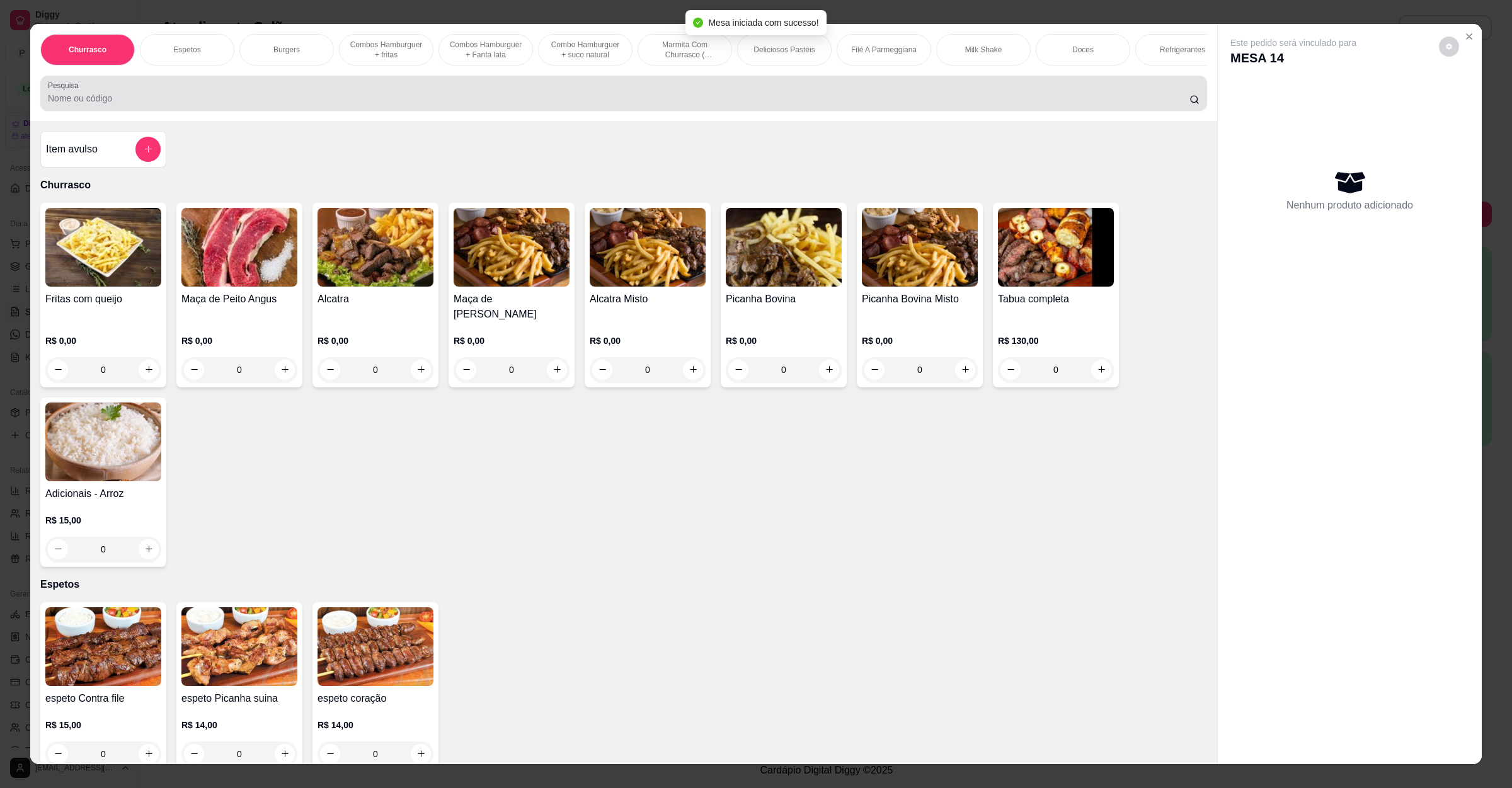
click at [343, 105] on input "Pesquisa" at bounding box center [619, 98] width 1141 height 13
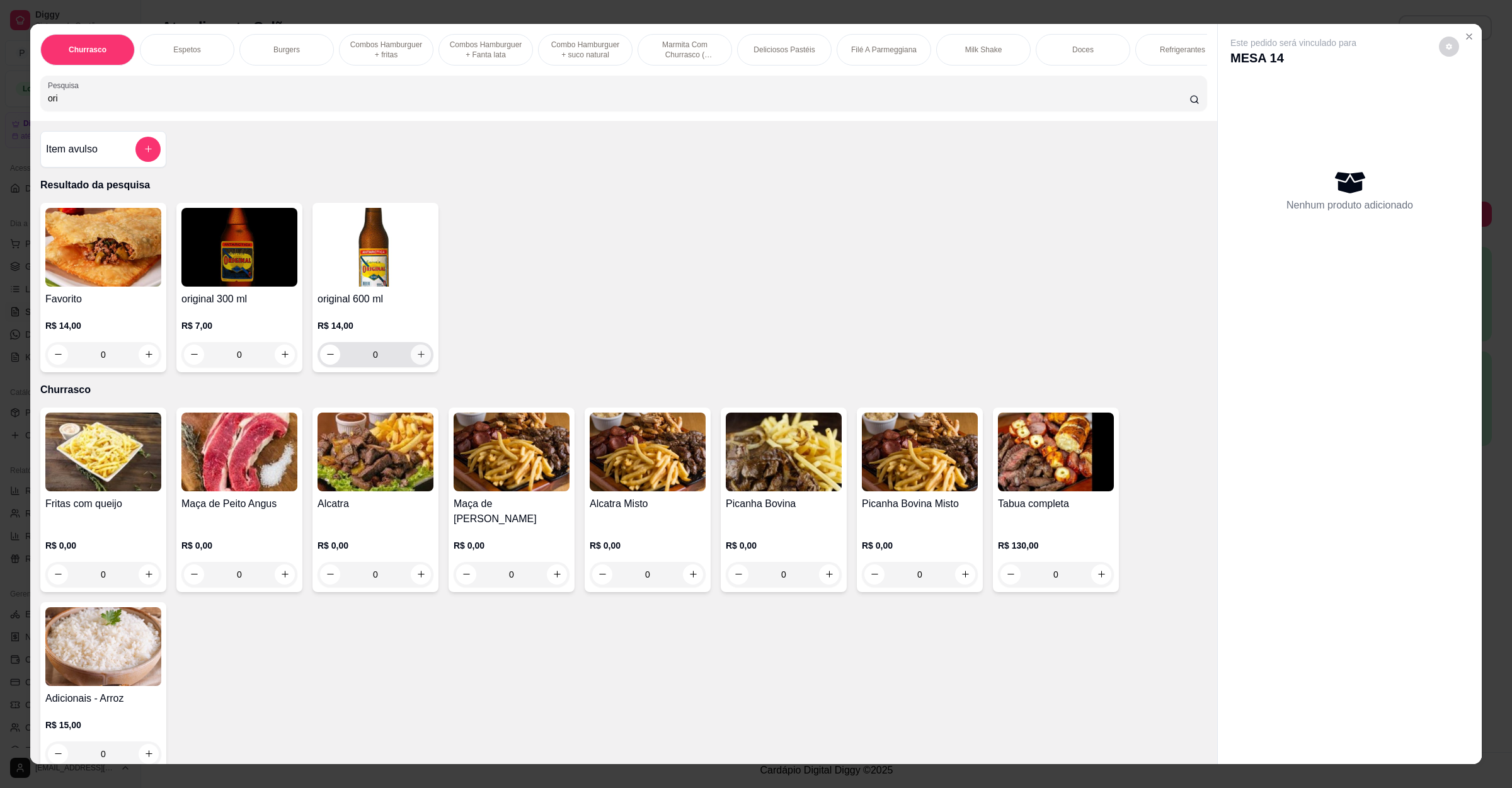
type input "ori"
click at [416, 359] on icon "increase-product-quantity" at bounding box center [421, 354] width 9 height 9
type input "1"
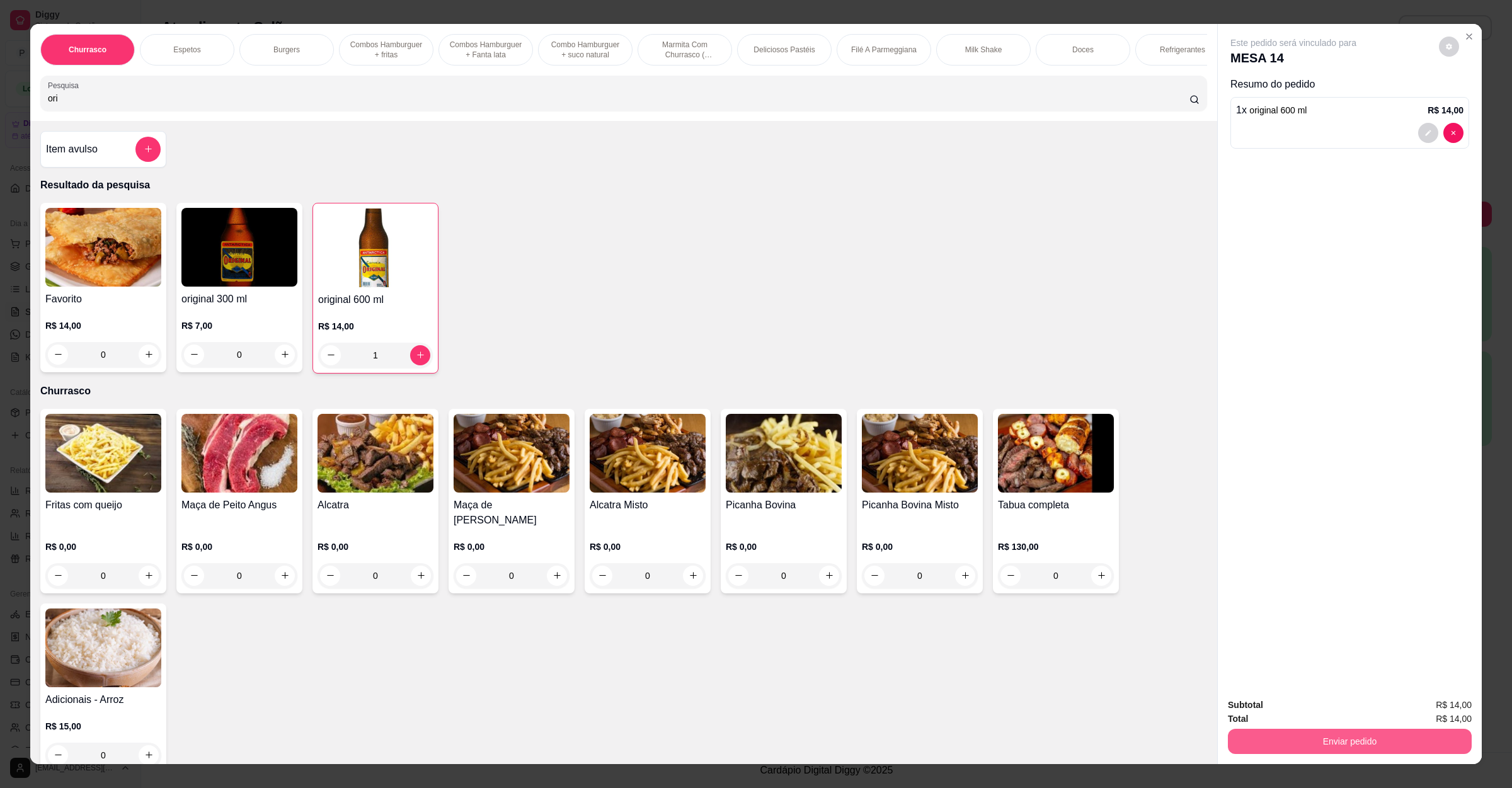
click at [1337, 738] on button "Enviar pedido" at bounding box center [1349, 742] width 244 height 25
click at [1326, 706] on button "Não registrar e enviar pedido" at bounding box center [1306, 711] width 131 height 24
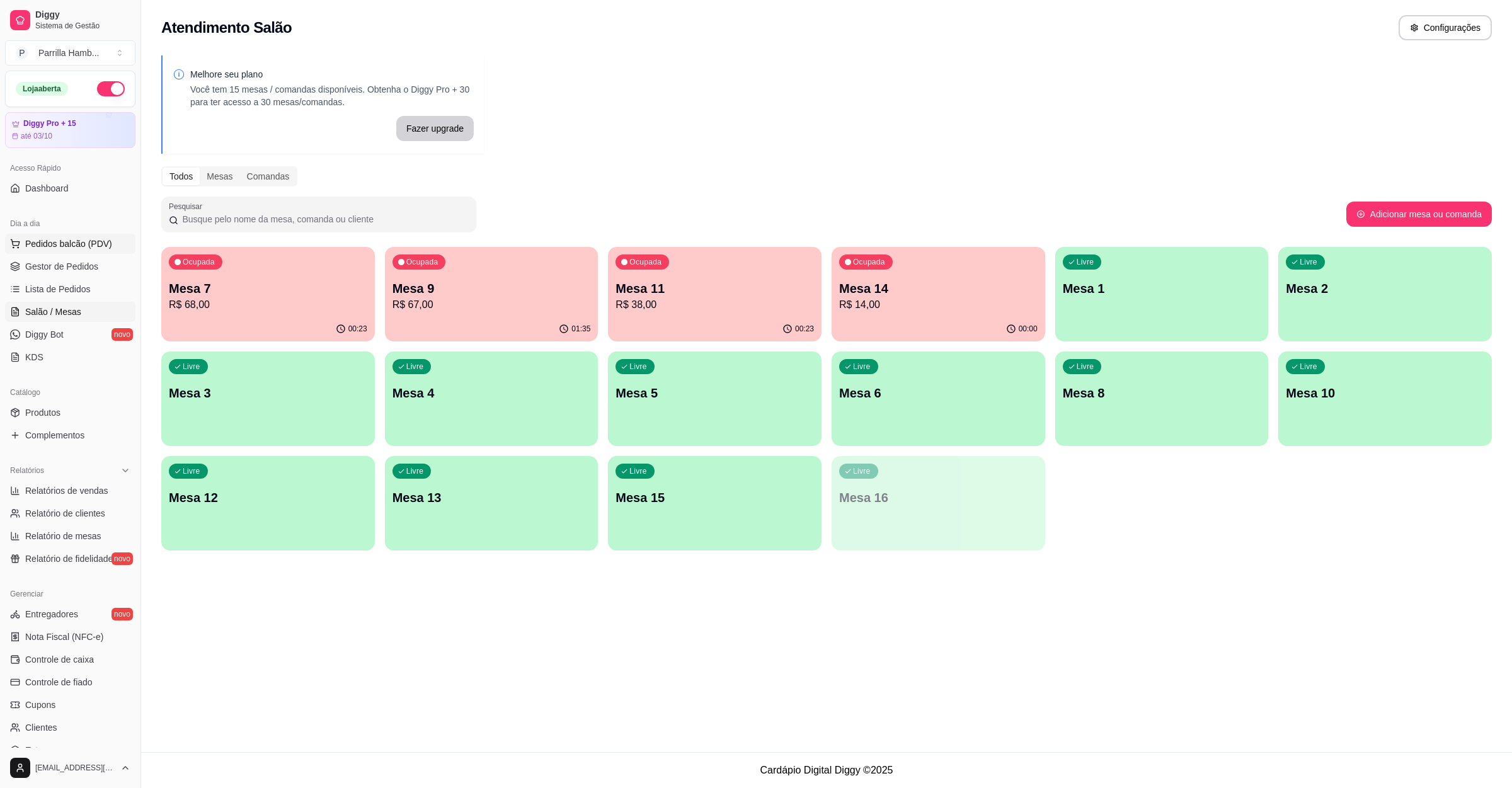
click at [71, 238] on span "Pedidos balcão (PDV)" at bounding box center [69, 244] width 87 height 13
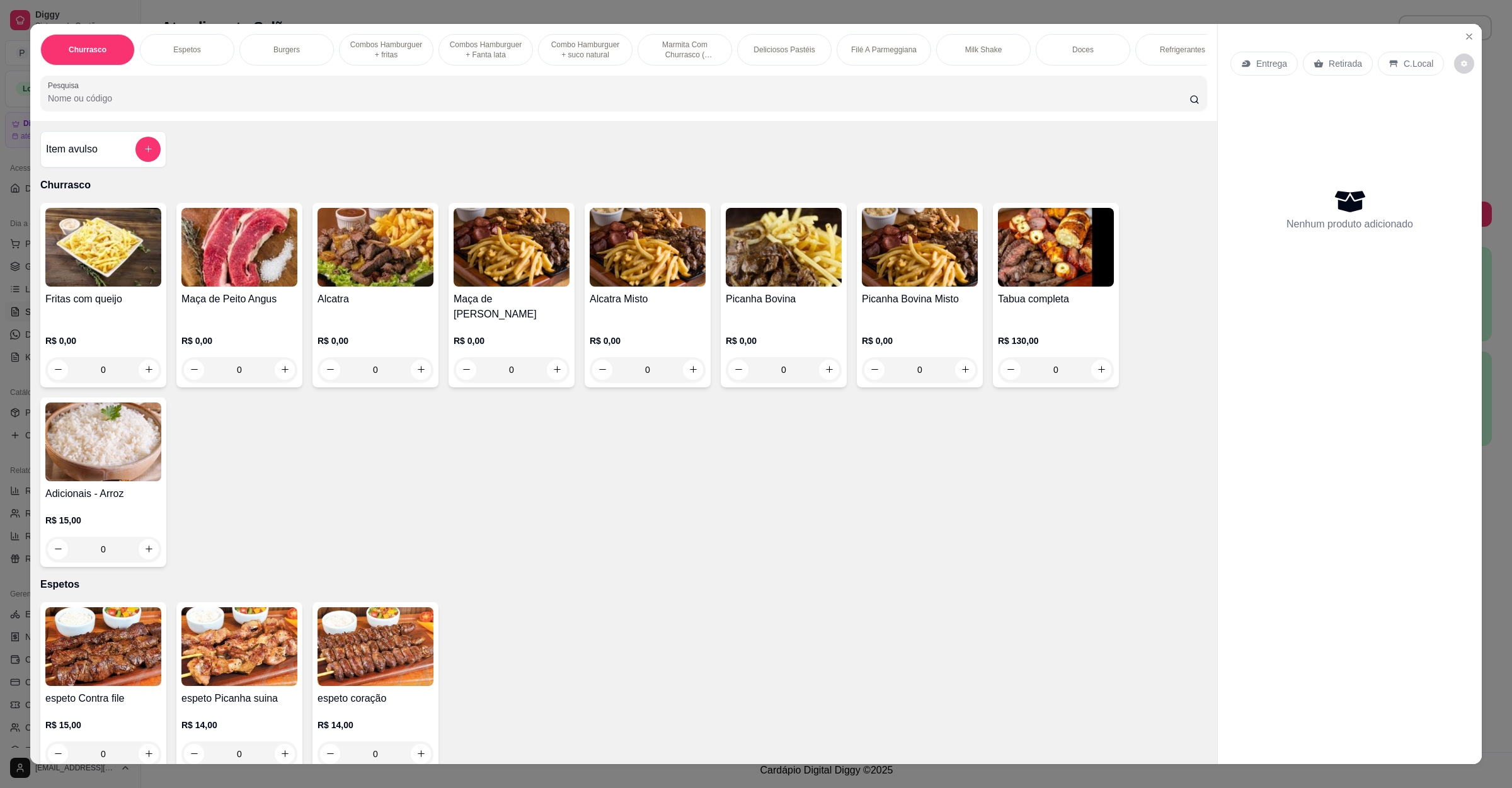
click at [122, 162] on div "Item avulso" at bounding box center [104, 149] width 114 height 25
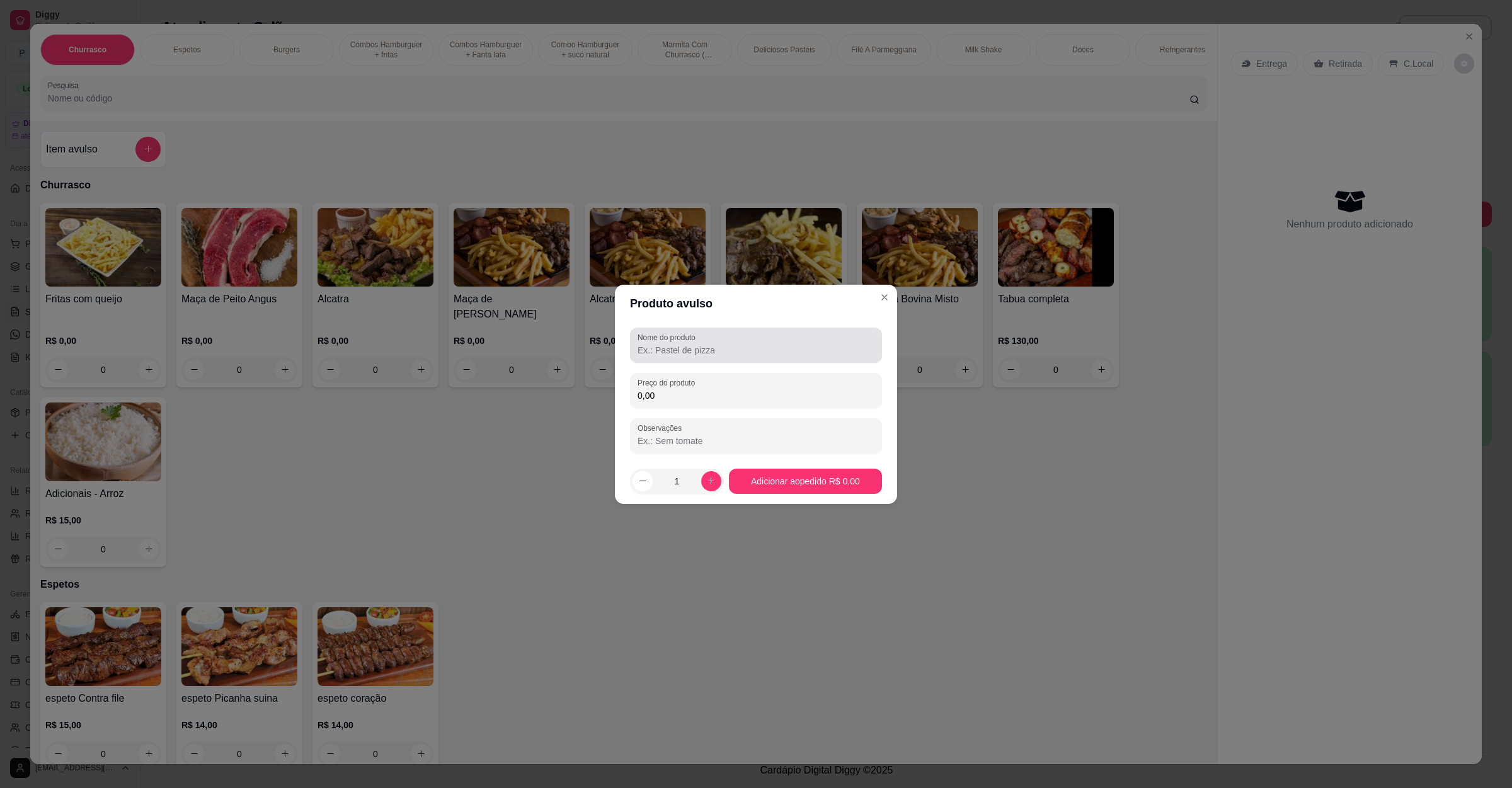
click at [703, 362] on div "Nome do produto" at bounding box center [755, 345] width 252 height 35
paste input "fritas P com [PERSON_NAME] e [PERSON_NAME]"
type input "fritas P com [PERSON_NAME] e [PERSON_NAME]"
click at [703, 389] on input "0,00" at bounding box center [756, 395] width 237 height 13
type input "34,00"
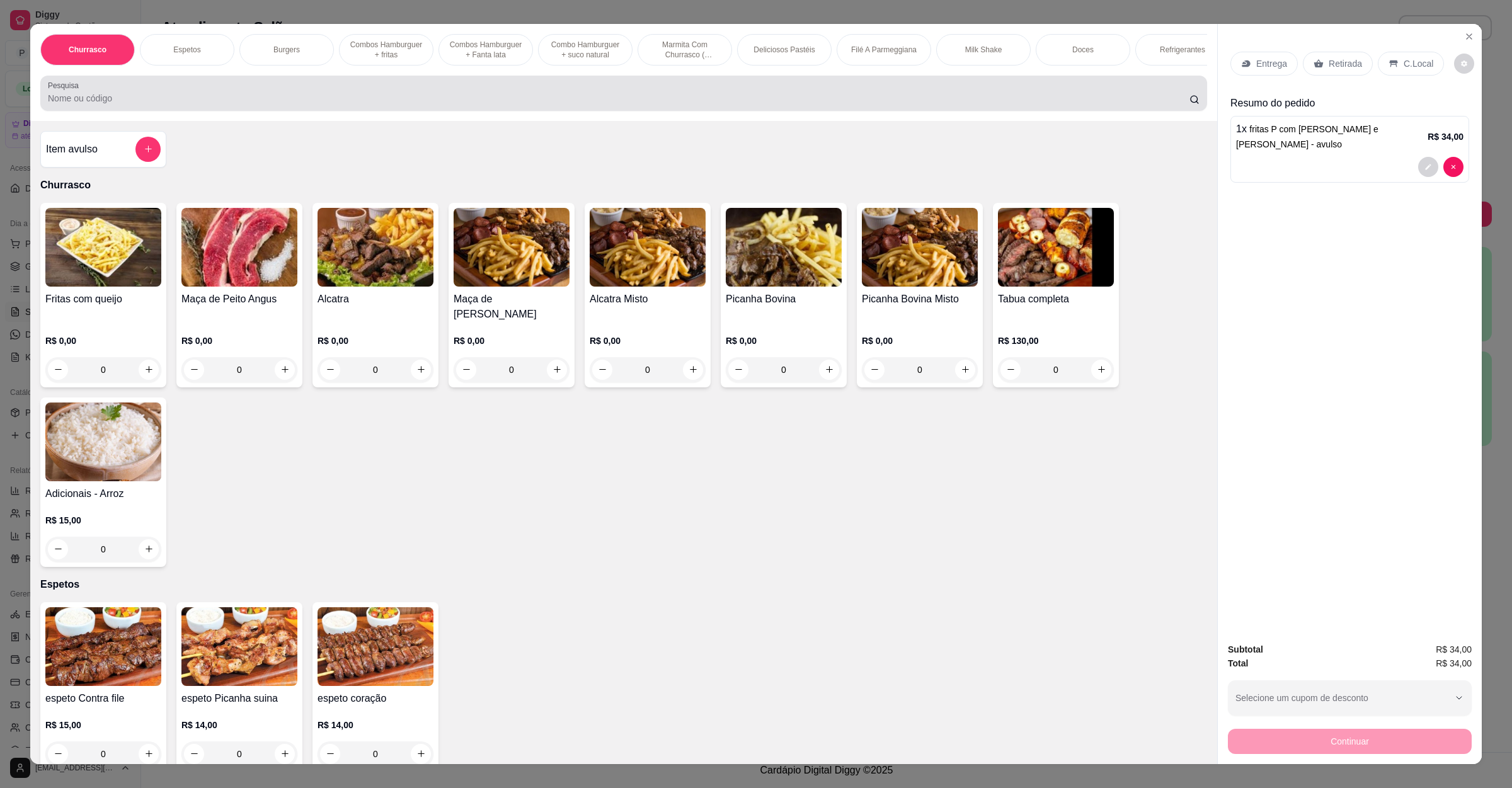
click at [80, 105] on input "Pesquisa" at bounding box center [619, 98] width 1141 height 13
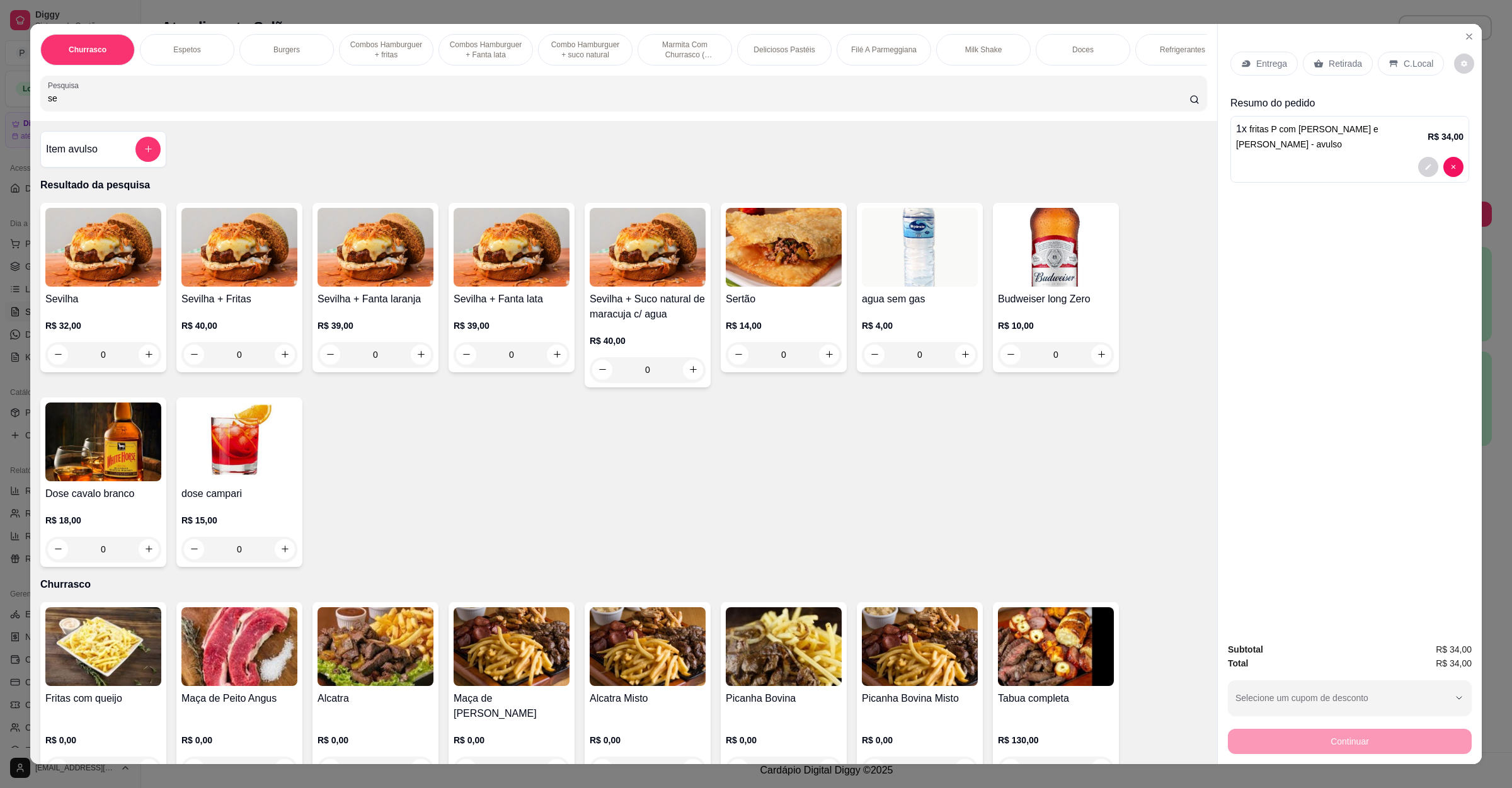
type input "se"
click at [85, 265] on img at bounding box center [104, 247] width 116 height 79
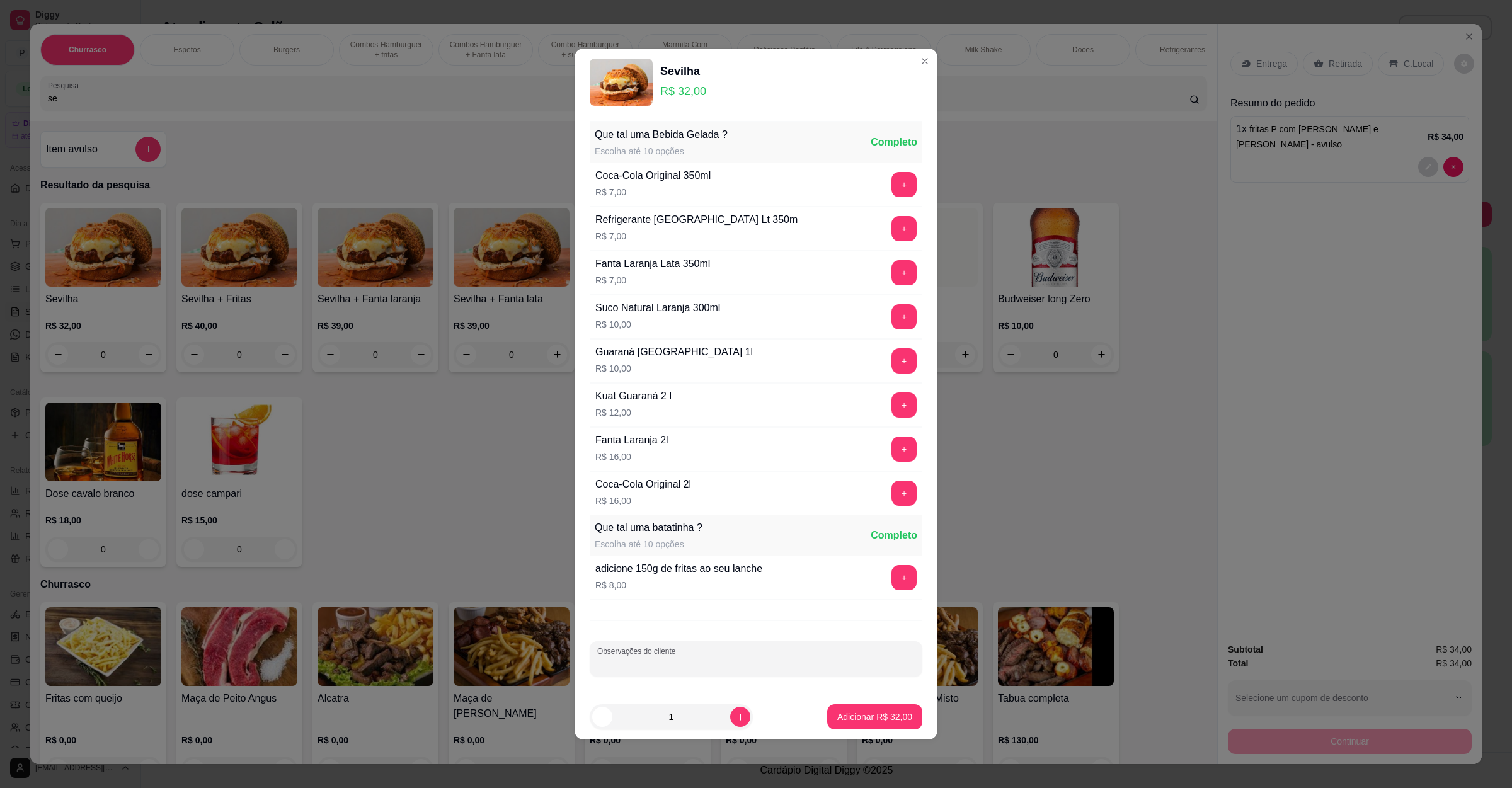
drag, startPoint x: 713, startPoint y: 670, endPoint x: 728, endPoint y: 677, distance: 16.6
click at [712, 671] on input "Observações do cliente" at bounding box center [755, 664] width 317 height 13
type input "sem alface"
click at [884, 719] on p "Adicionar R$ 32,00" at bounding box center [874, 717] width 75 height 13
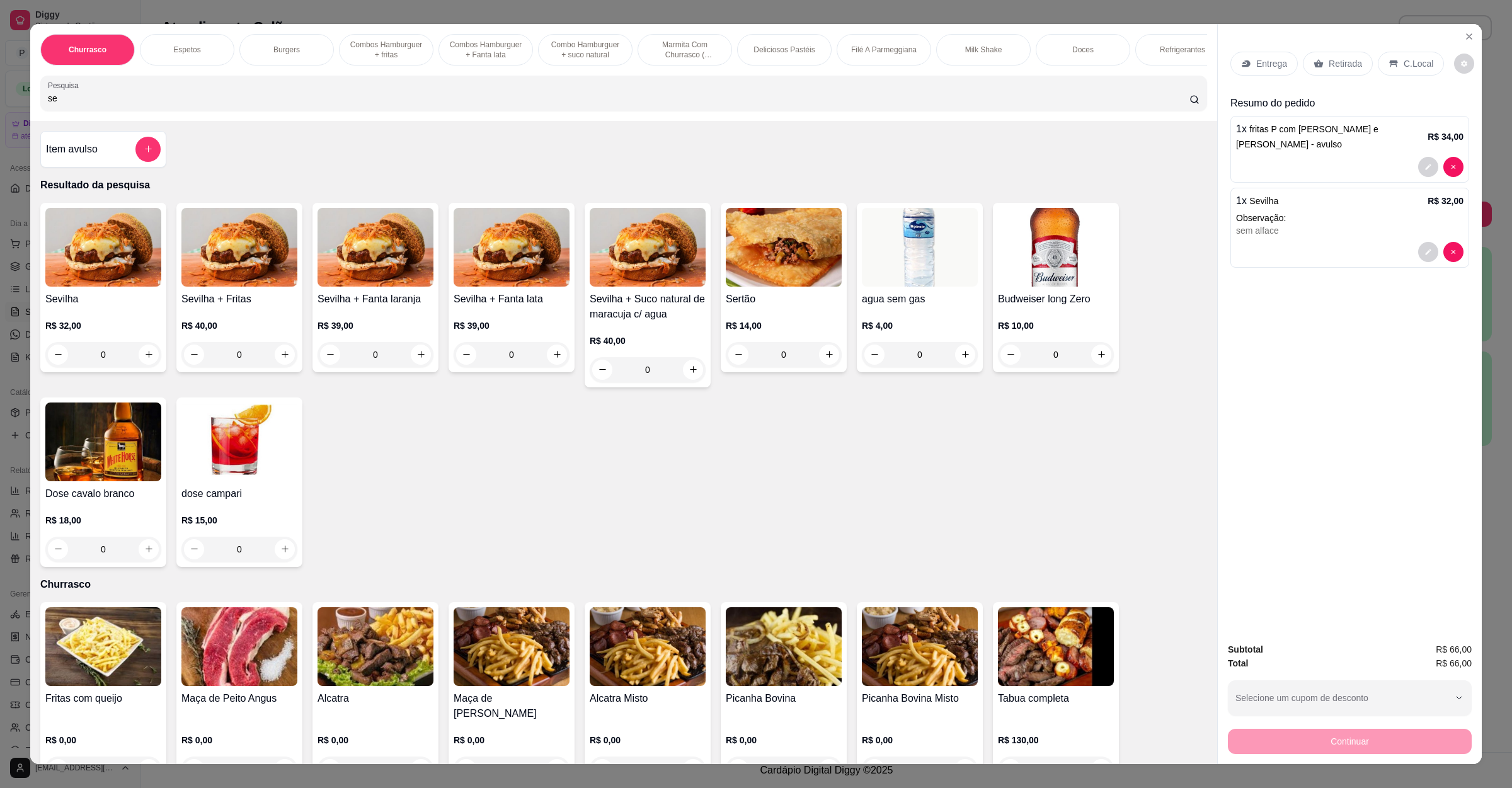
click at [1274, 65] on p "Entrega" at bounding box center [1271, 64] width 31 height 13
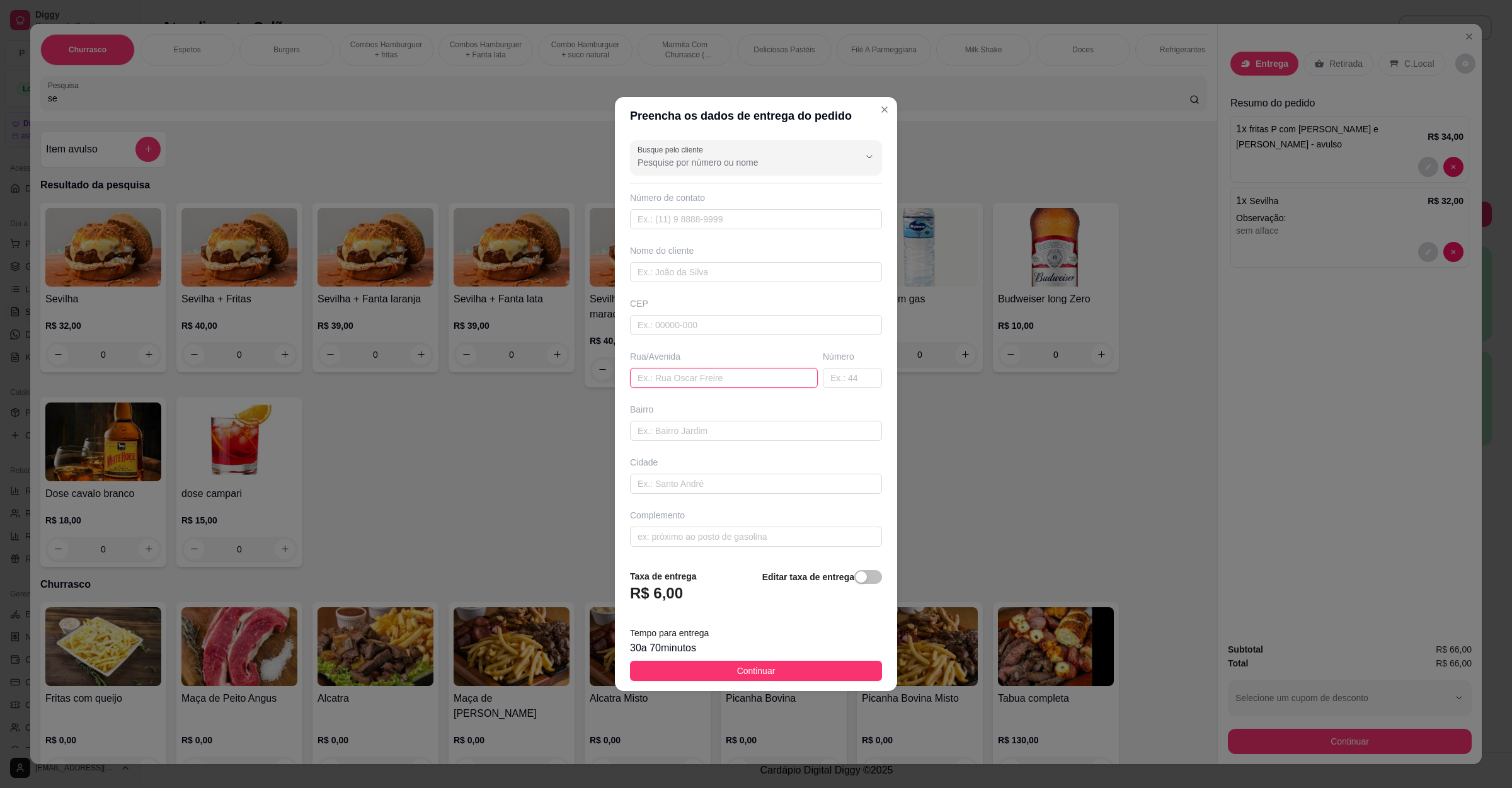
click at [670, 374] on input "text" at bounding box center [723, 378] width 188 height 20
paste input "Na [STREET_ADDRESS][PERSON_NAME]"
paste input "Só me avisar que vou descer pra pegar"
type input "Na [STREET_ADDRESS][PERSON_NAME] Só me avisar que vou descer pra pegar"
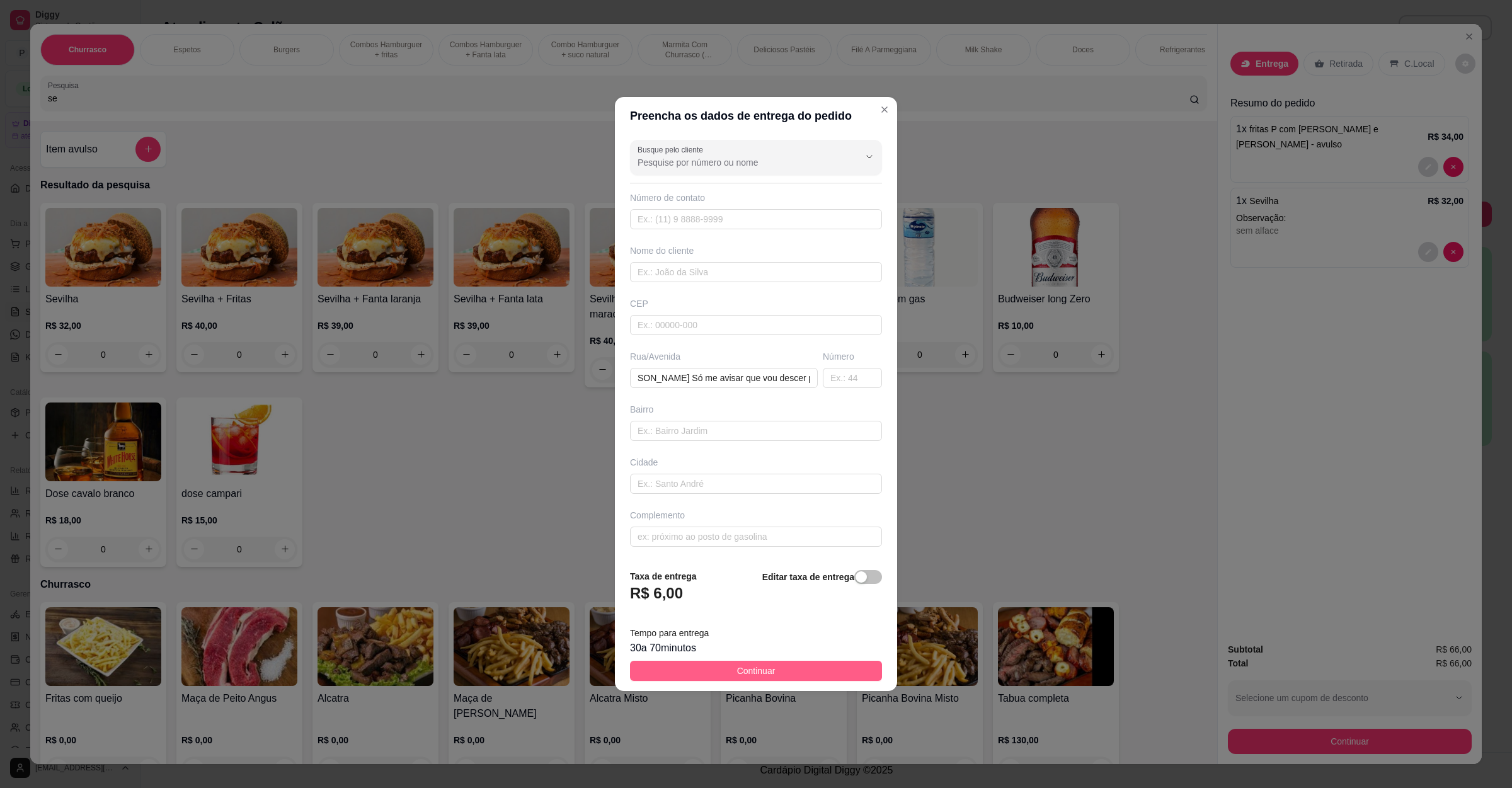
click at [788, 665] on button "Continuar" at bounding box center [755, 671] width 252 height 20
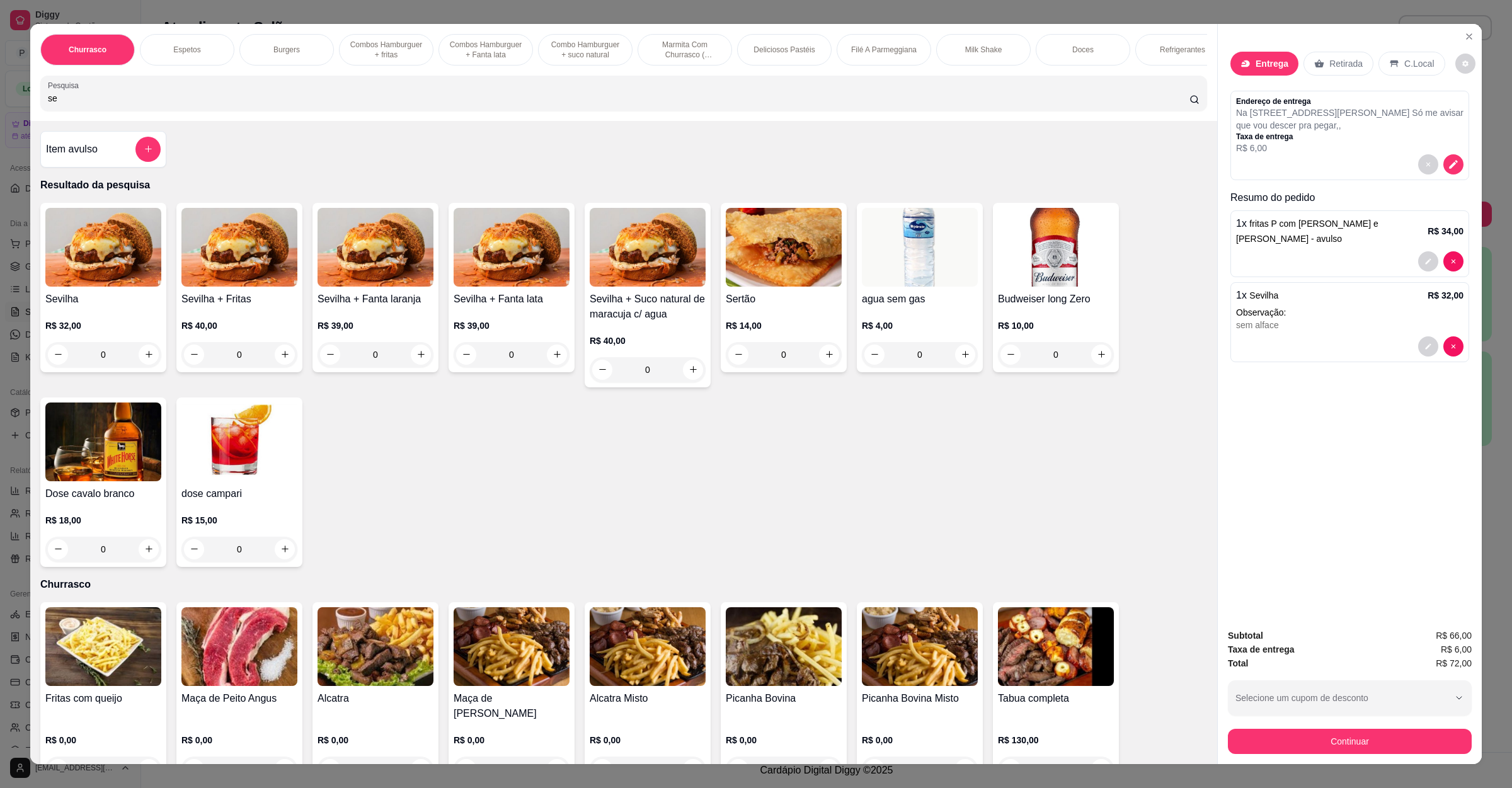
click at [1244, 55] on div "Entrega" at bounding box center [1264, 64] width 68 height 24
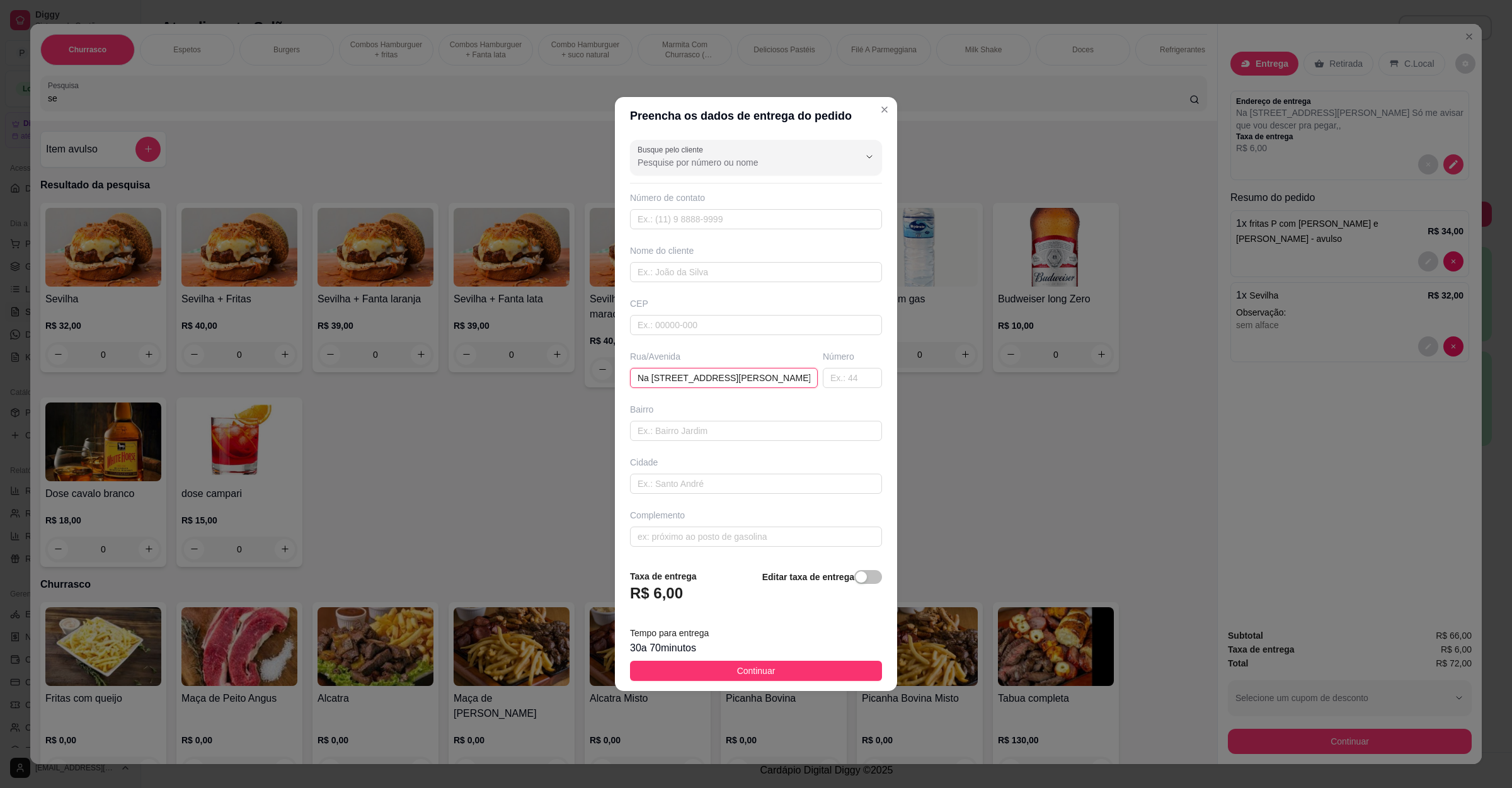
click at [796, 376] on input "Na [STREET_ADDRESS][PERSON_NAME] Só me avisar que vou descer pra pegar" at bounding box center [723, 378] width 188 height 20
drag, startPoint x: 790, startPoint y: 376, endPoint x: 1159, endPoint y: 376, distance: 369.0
click at [1159, 376] on div "Preencha os dados de entrega do pedido Busque pelo cliente Número de contato No…" at bounding box center [756, 394] width 1512 height 788
click at [796, 376] on input "Na [STREET_ADDRESS][PERSON_NAME] Só me avisar que vou descer pra pegar" at bounding box center [723, 378] width 188 height 20
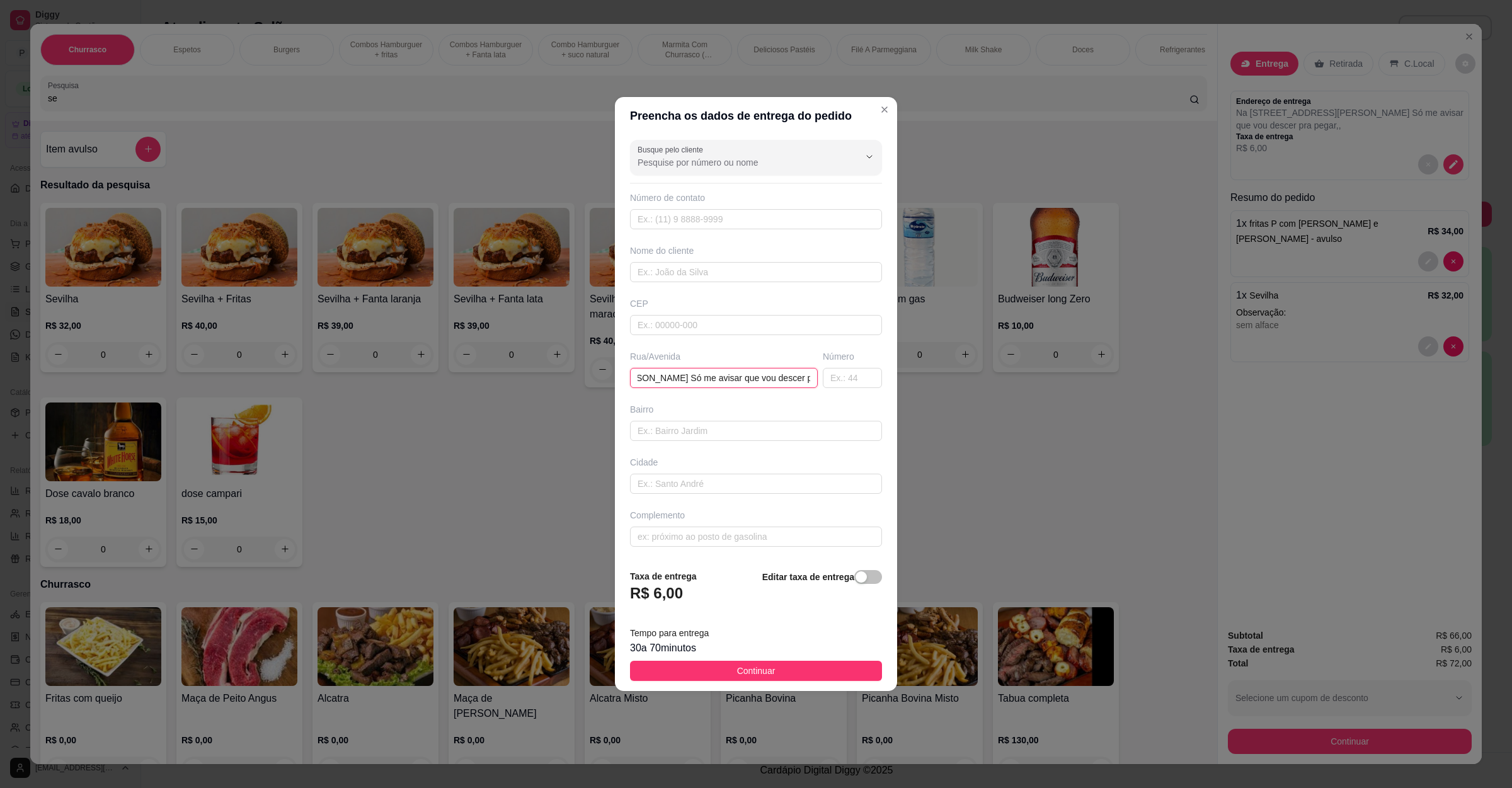
click at [798, 379] on input "Na [STREET_ADDRESS][PERSON_NAME] Só me avisar que vou descer pra pegar" at bounding box center [723, 378] width 188 height 20
drag, startPoint x: 794, startPoint y: 379, endPoint x: 866, endPoint y: 379, distance: 72.0
click at [866, 379] on div "Rua/[STREET_ADDRESS] Só me avisar que vou descer pra pegar Número" at bounding box center [756, 369] width 257 height 38
paste input "É um prédio"
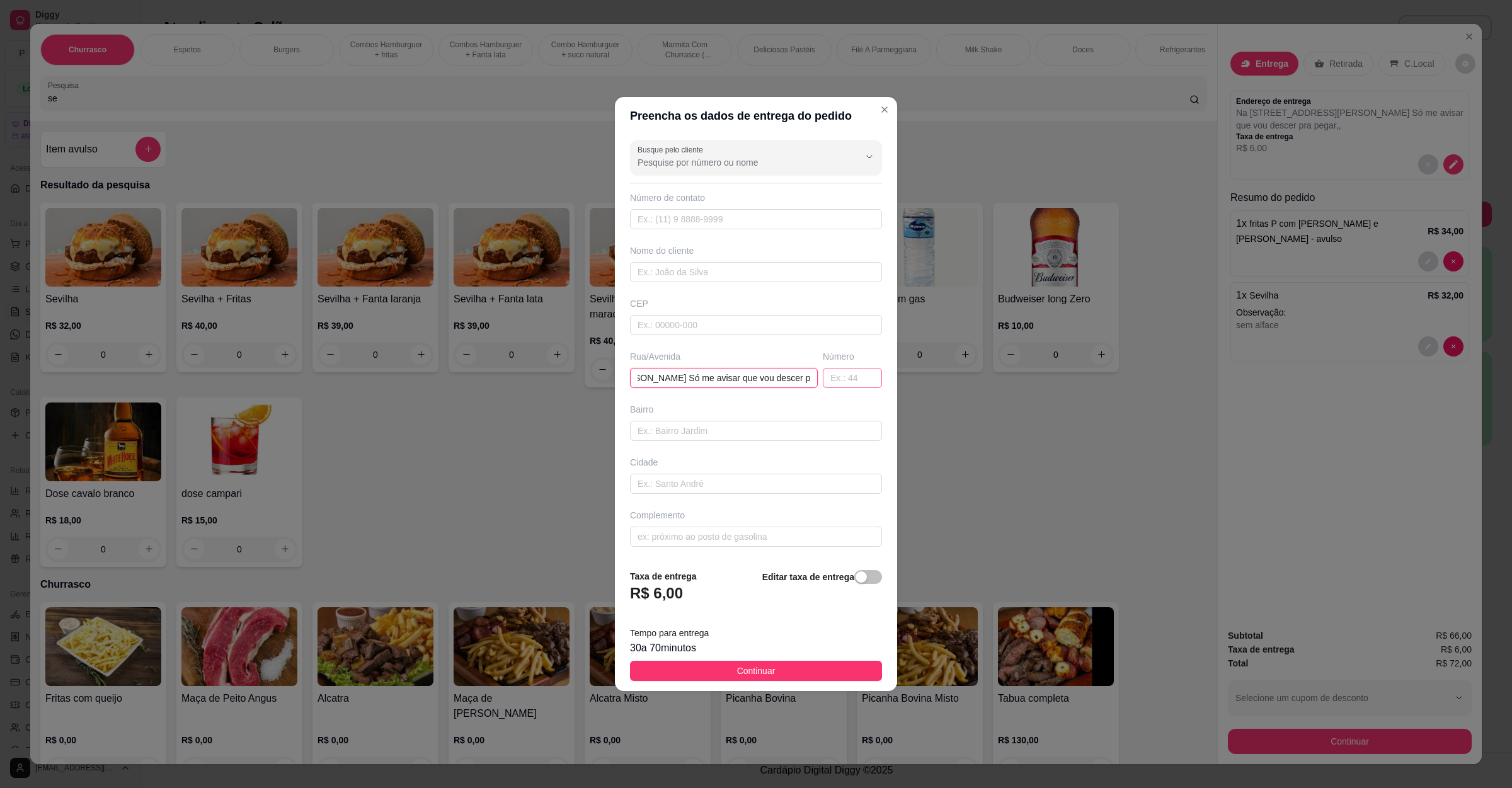
scroll to position [0, 172]
type input "Na [STREET_ADDRESS][PERSON_NAME] Só me avisar que vou descer pra pegar É um pré…"
click at [747, 670] on span "Continuar" at bounding box center [756, 671] width 38 height 14
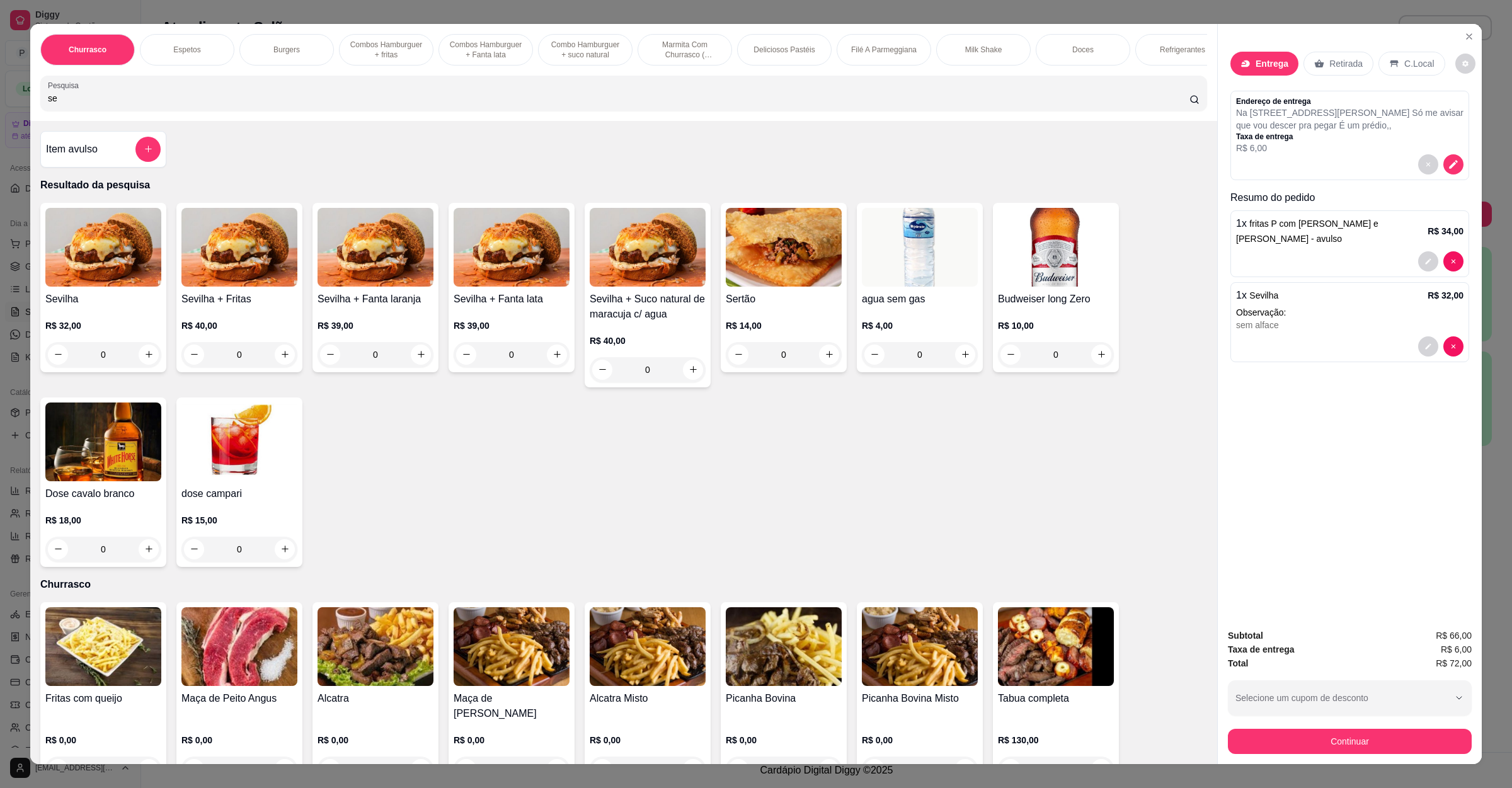
drag, startPoint x: 74, startPoint y: 115, endPoint x: 0, endPoint y: 115, distance: 74.0
click at [0, 115] on div "Churrasco Espetos Burgers Combos Hamburguer + fritas Combos Hamburguer + Fanta …" at bounding box center [756, 394] width 1512 height 788
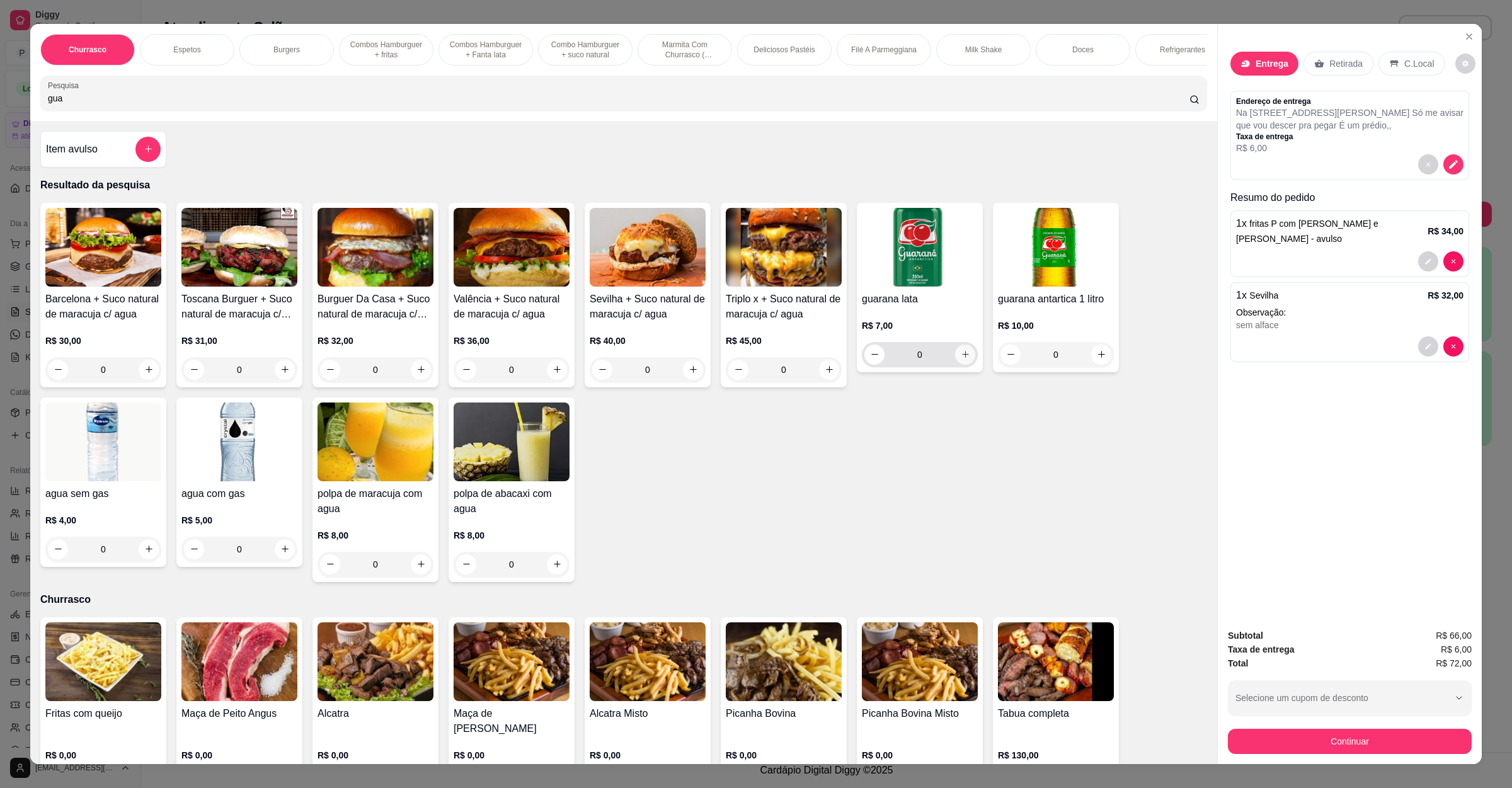
type input "gua"
click at [955, 364] on button "increase-product-quantity" at bounding box center [965, 354] width 20 height 20
type input "1"
click at [1285, 734] on button "Continuar" at bounding box center [1349, 742] width 244 height 25
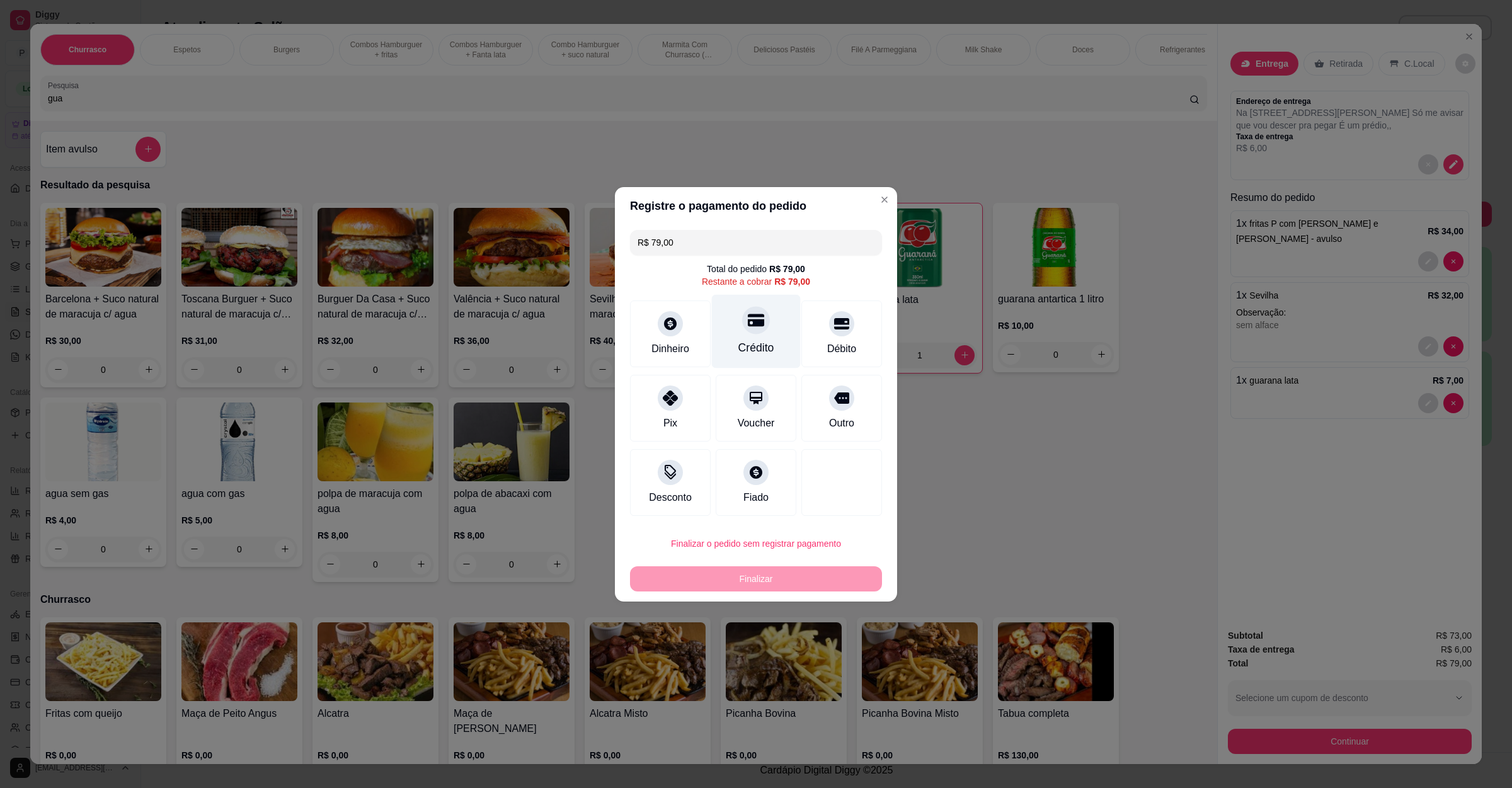
click at [742, 340] on div "Crédito" at bounding box center [757, 348] width 36 height 16
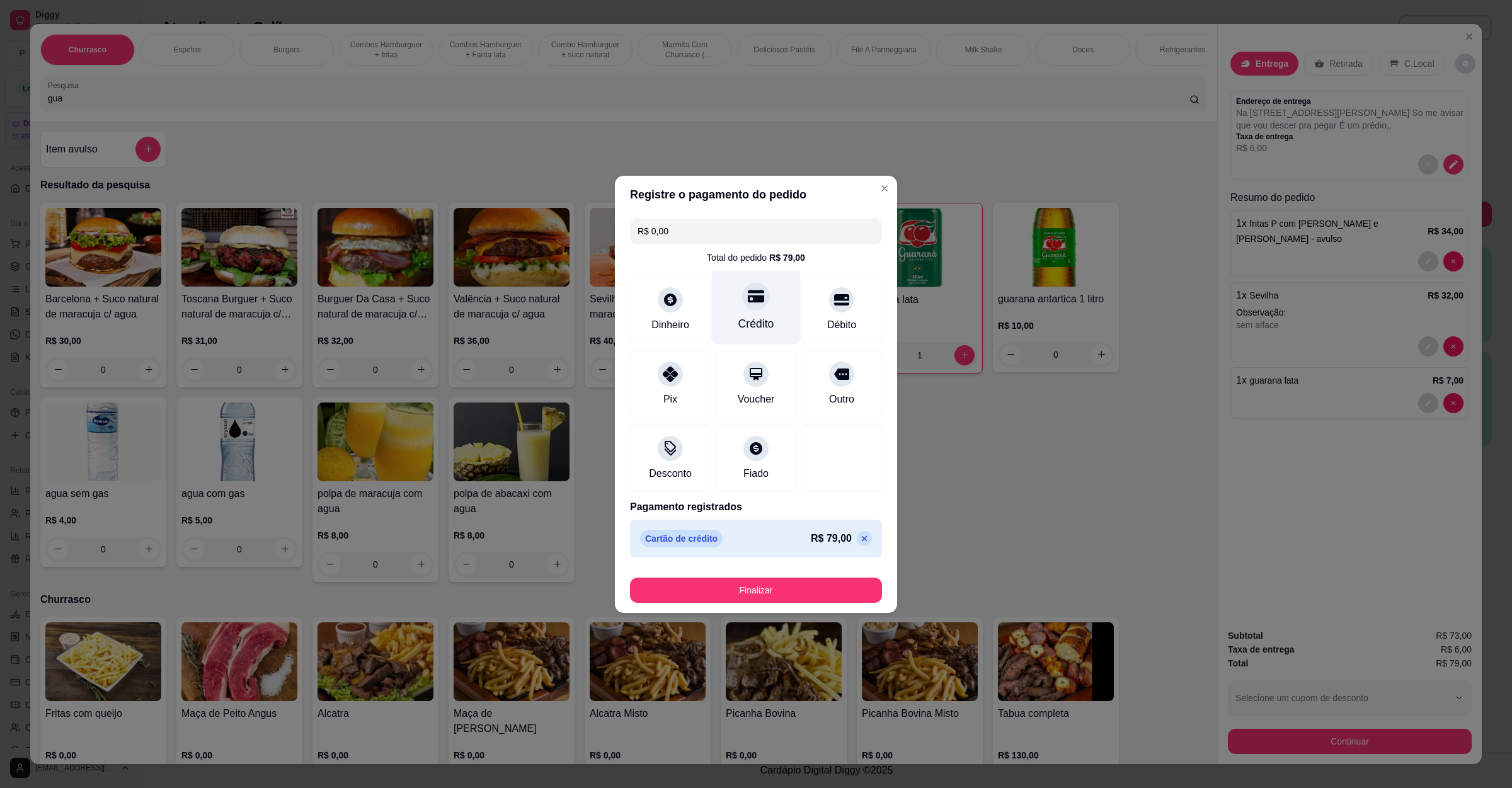
type input "R$ 0,00"
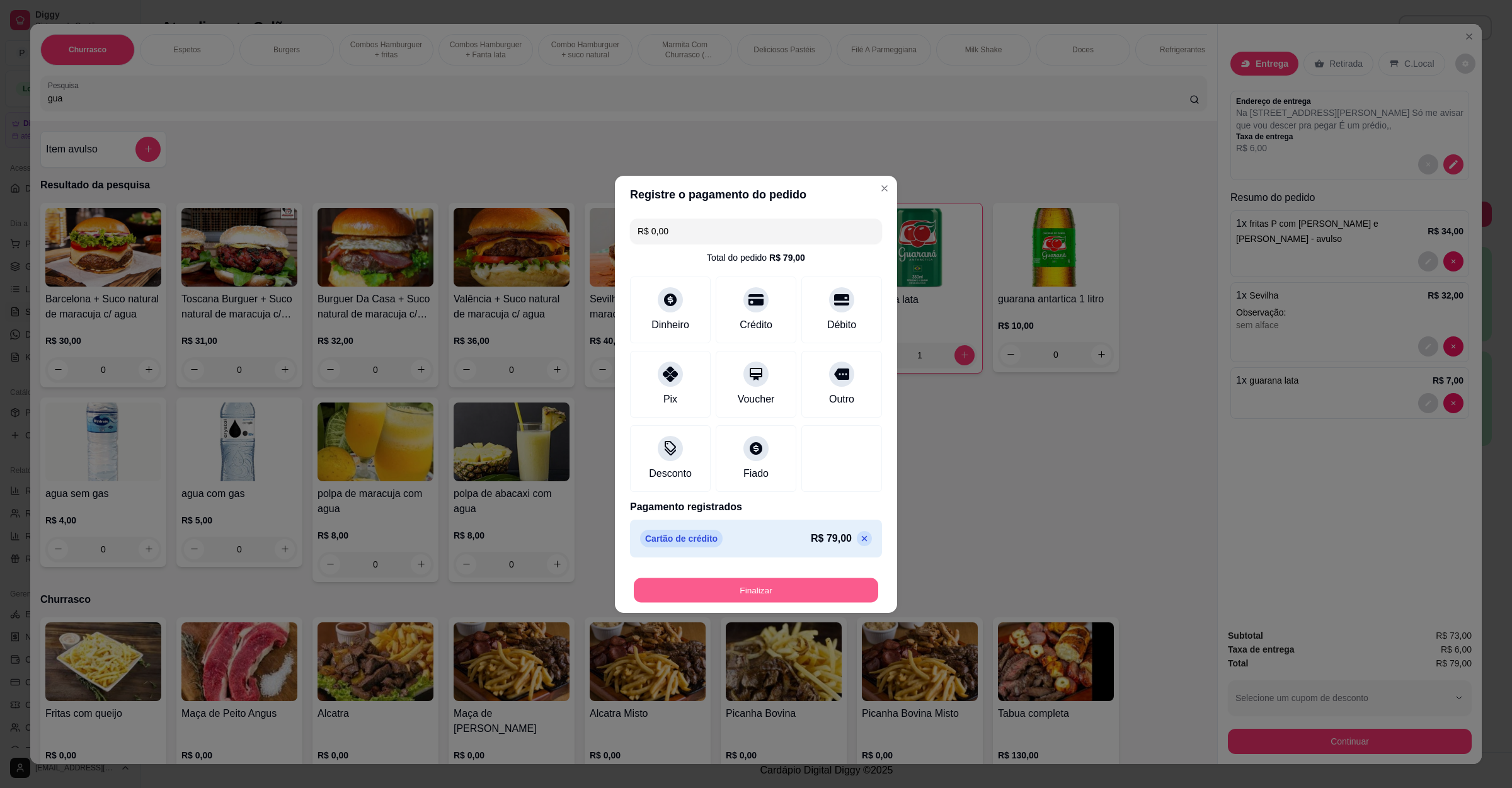
click at [770, 588] on button "Finalizar" at bounding box center [755, 590] width 244 height 25
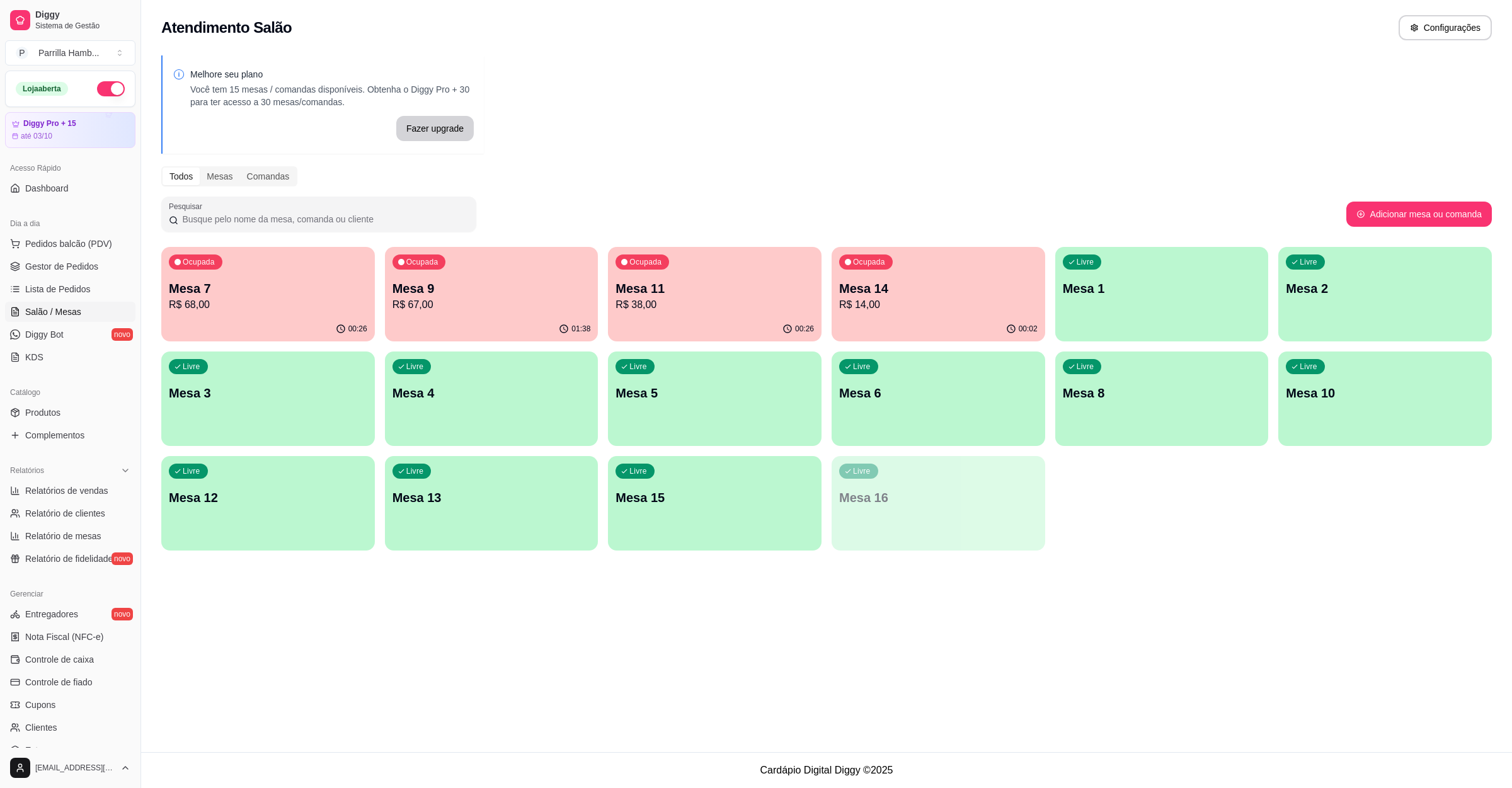
click at [301, 313] on div "Ocupada Mesa 7 R$ 68,00" at bounding box center [267, 282] width 214 height 70
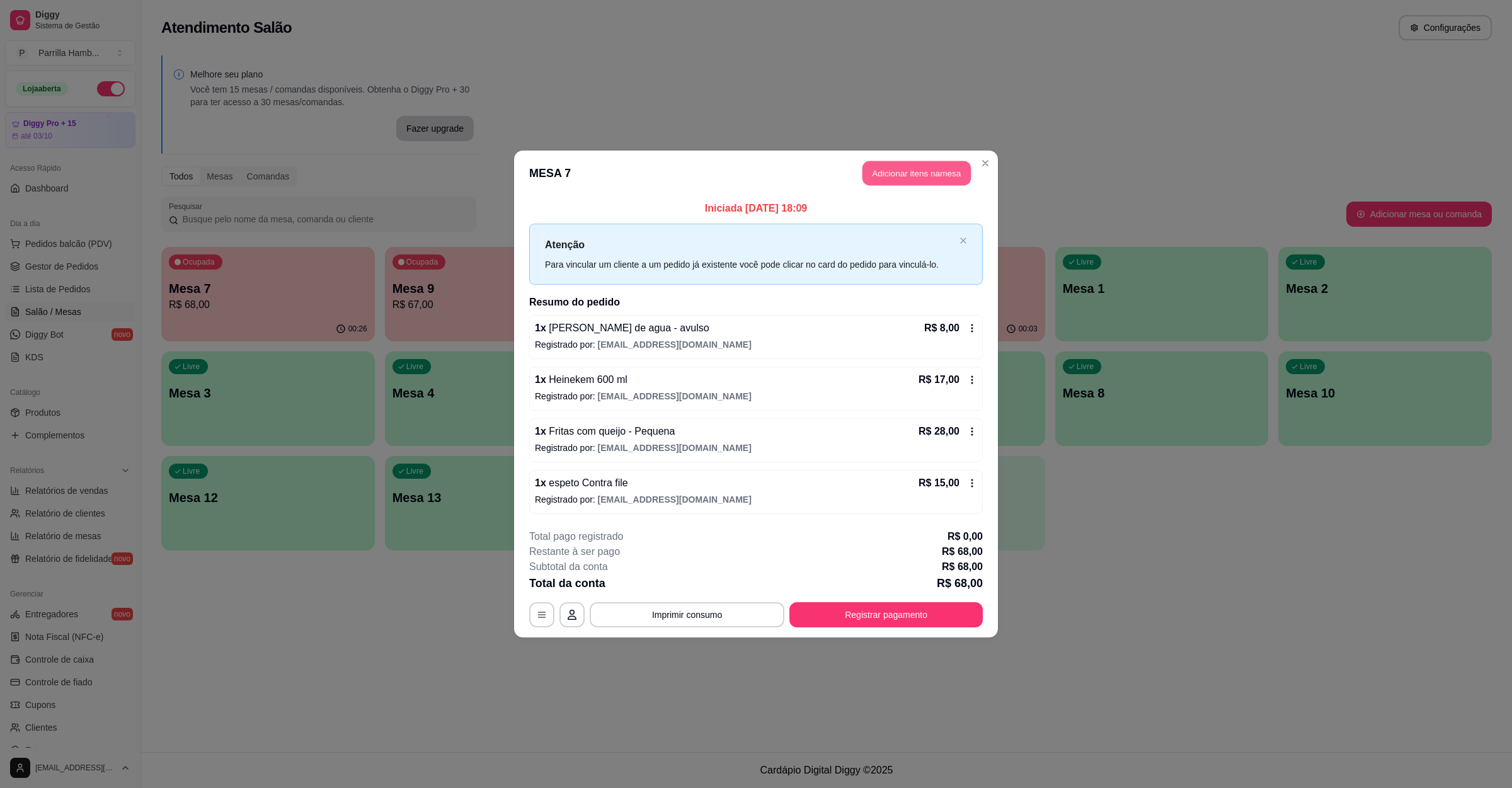
click at [889, 173] on button "Adicionar itens na mesa" at bounding box center [916, 173] width 108 height 25
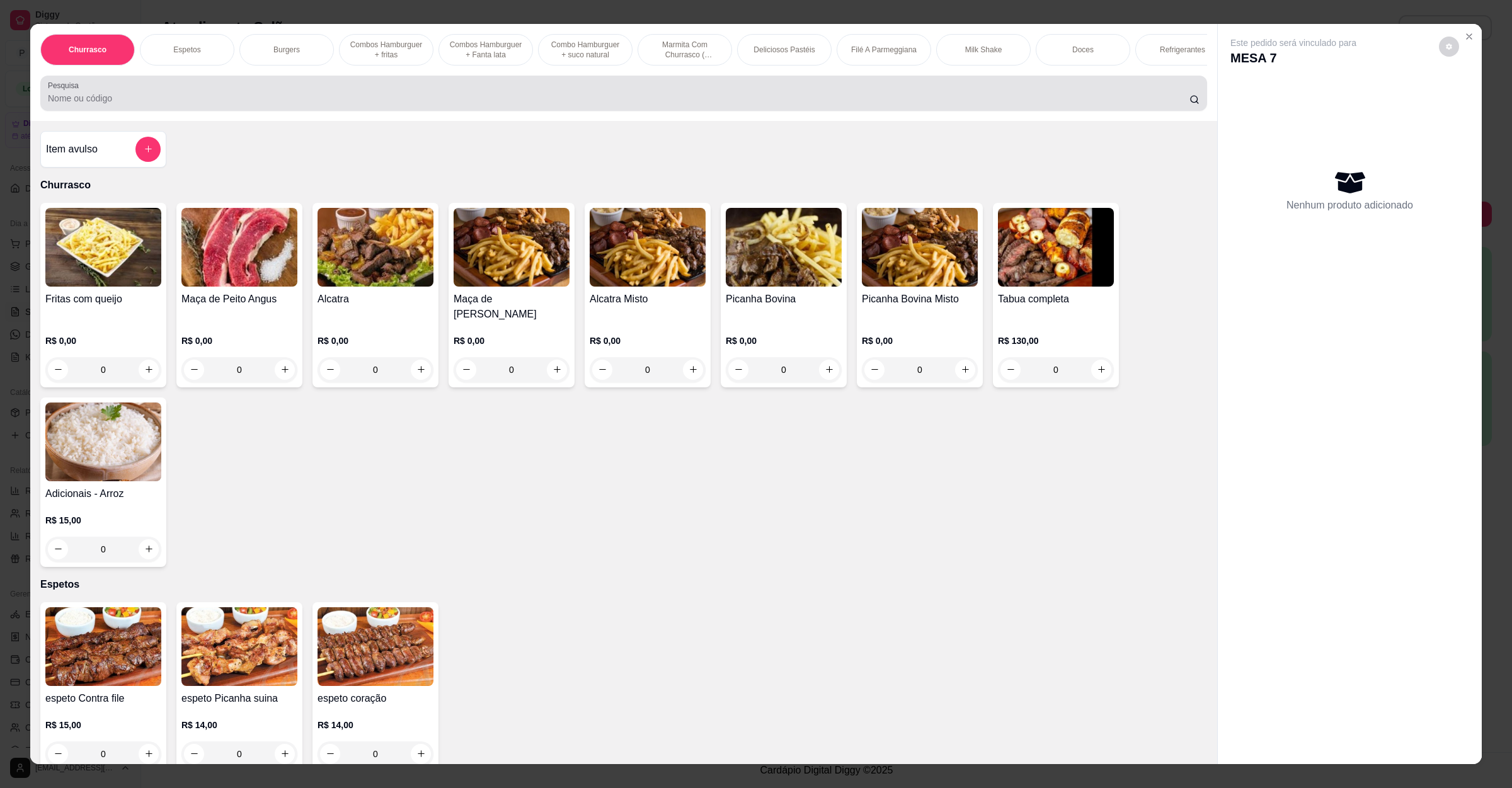
click at [511, 102] on div at bounding box center [623, 94] width 1151 height 25
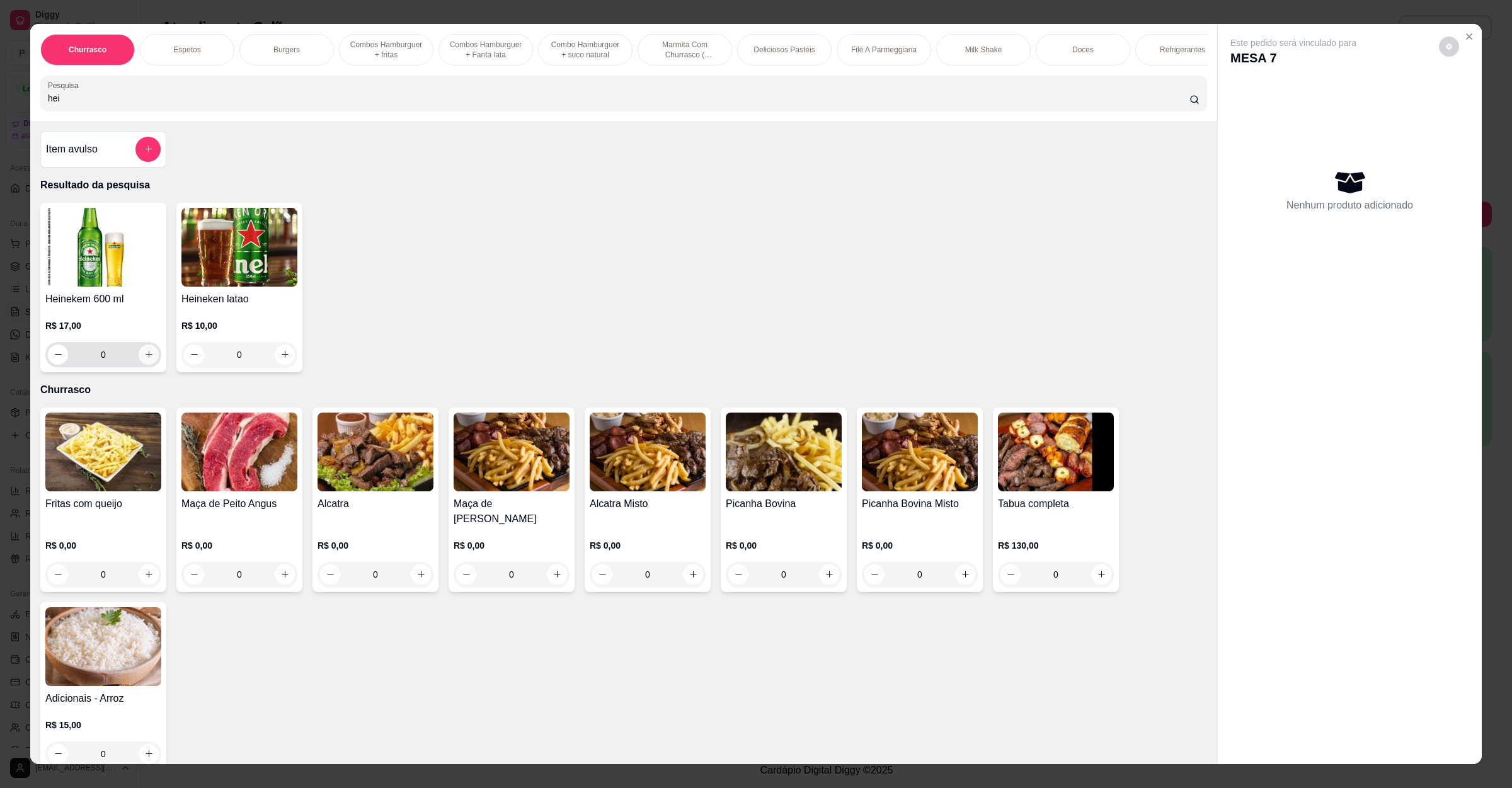
type input "hei"
click at [139, 364] on button "increase-product-quantity" at bounding box center [149, 354] width 20 height 20
type input "1"
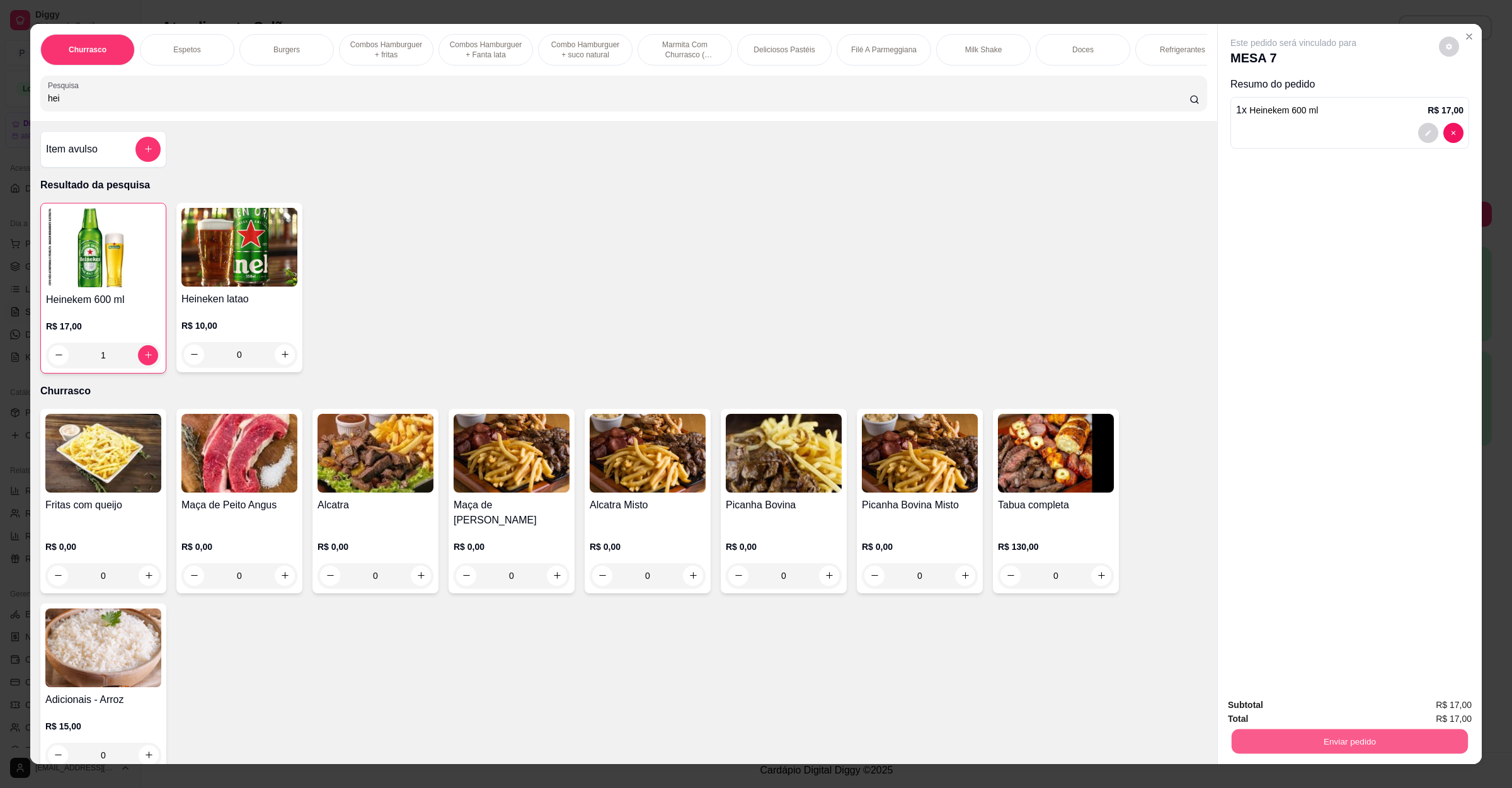
click at [1267, 737] on button "Enviar pedido" at bounding box center [1349, 742] width 236 height 25
click at [1273, 712] on button "Não registrar e enviar pedido" at bounding box center [1306, 711] width 131 height 24
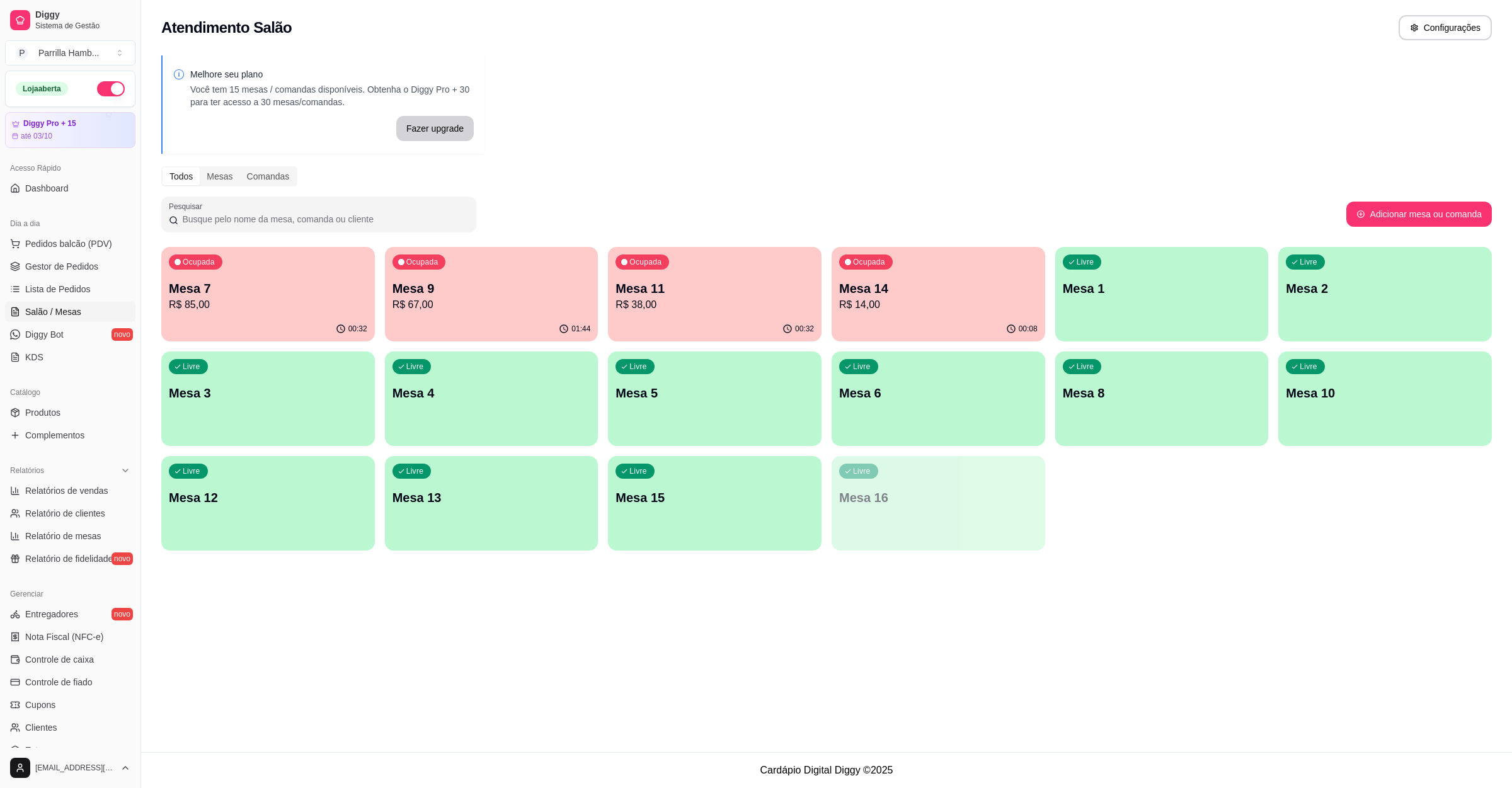
click at [659, 293] on p "Mesa 11" at bounding box center [714, 288] width 198 height 17
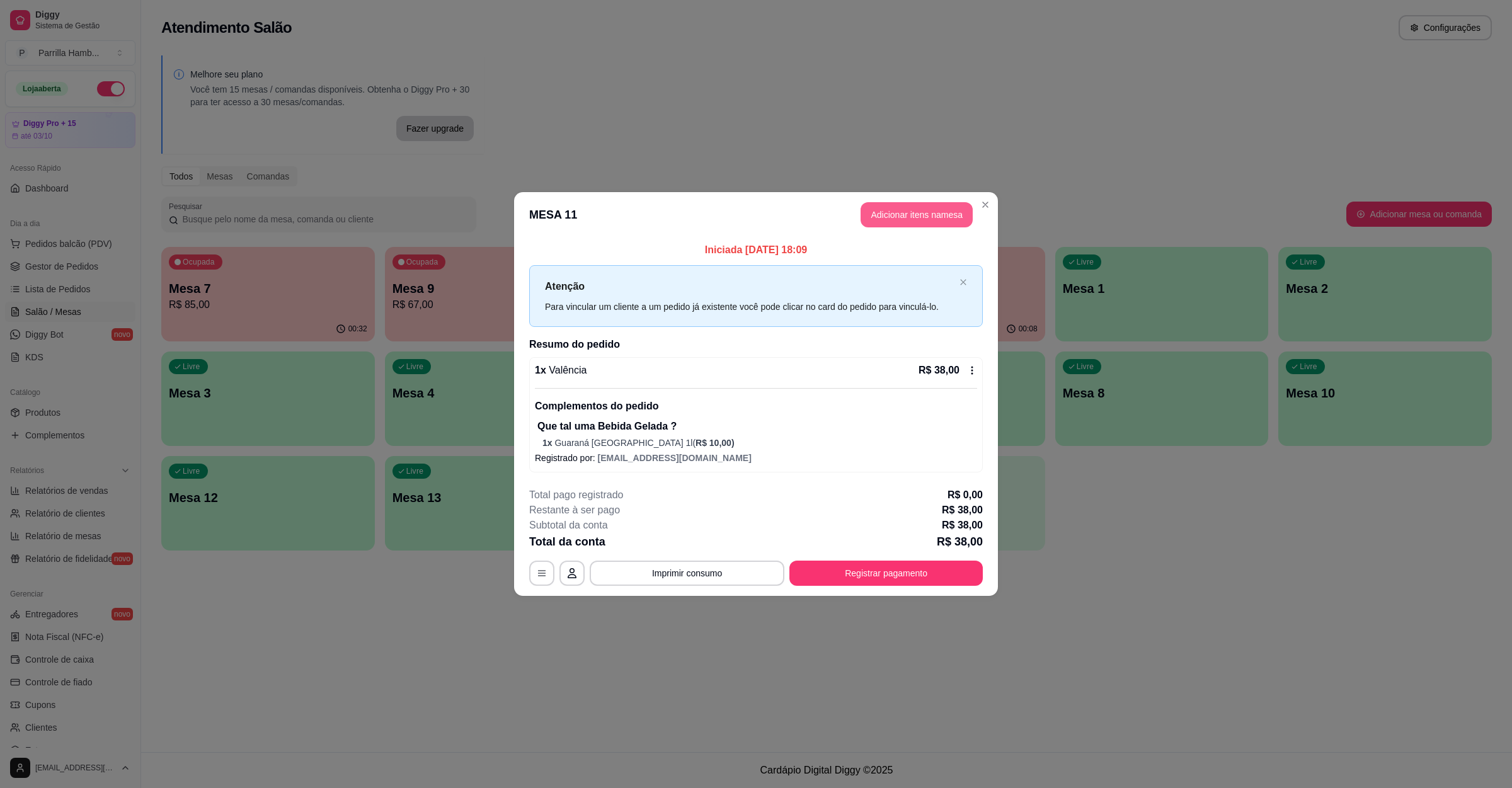
click at [900, 220] on button "Adicionar itens na mesa" at bounding box center [916, 215] width 112 height 25
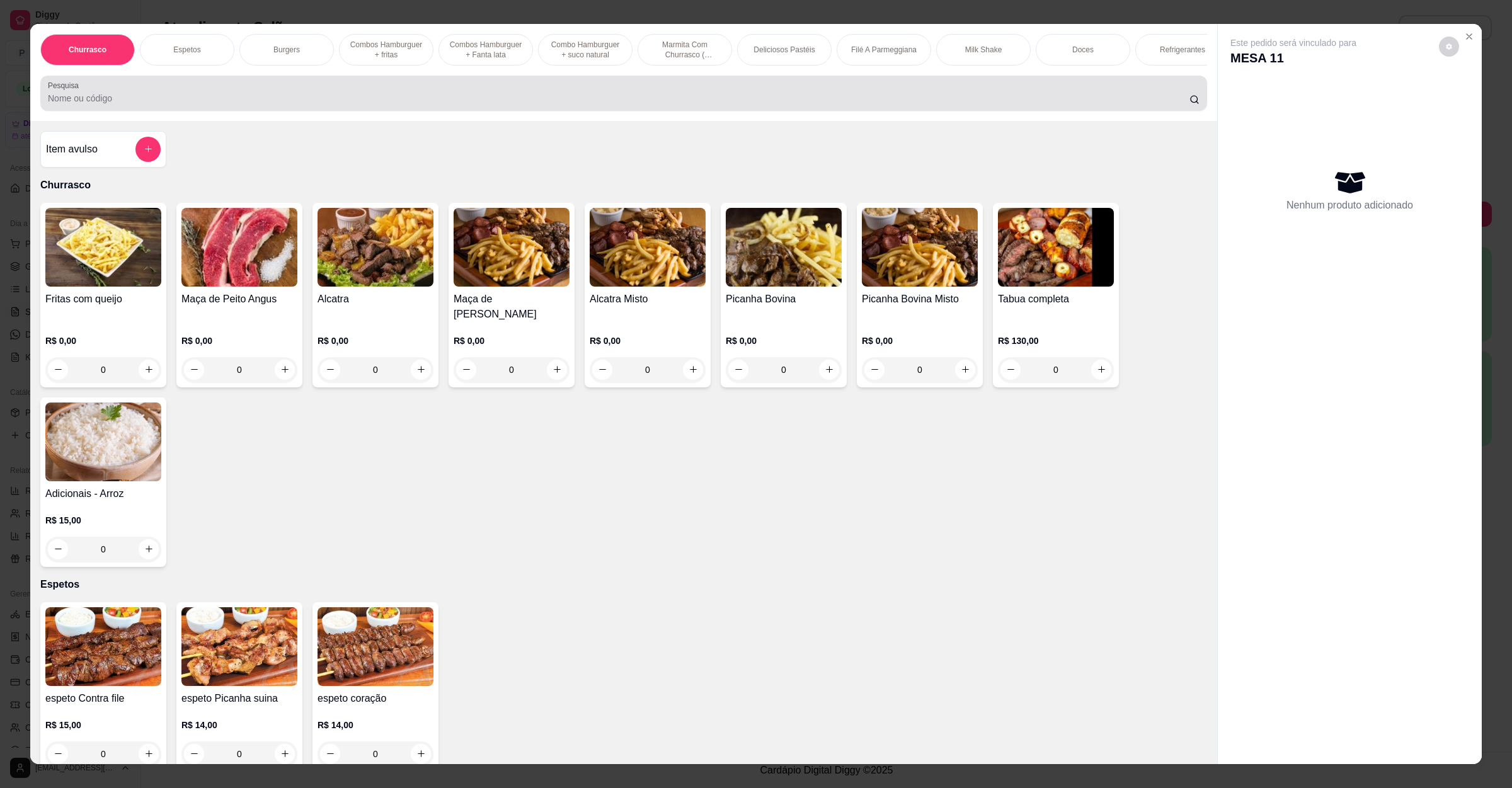
click at [457, 105] on input "Pesquisa" at bounding box center [619, 98] width 1141 height 13
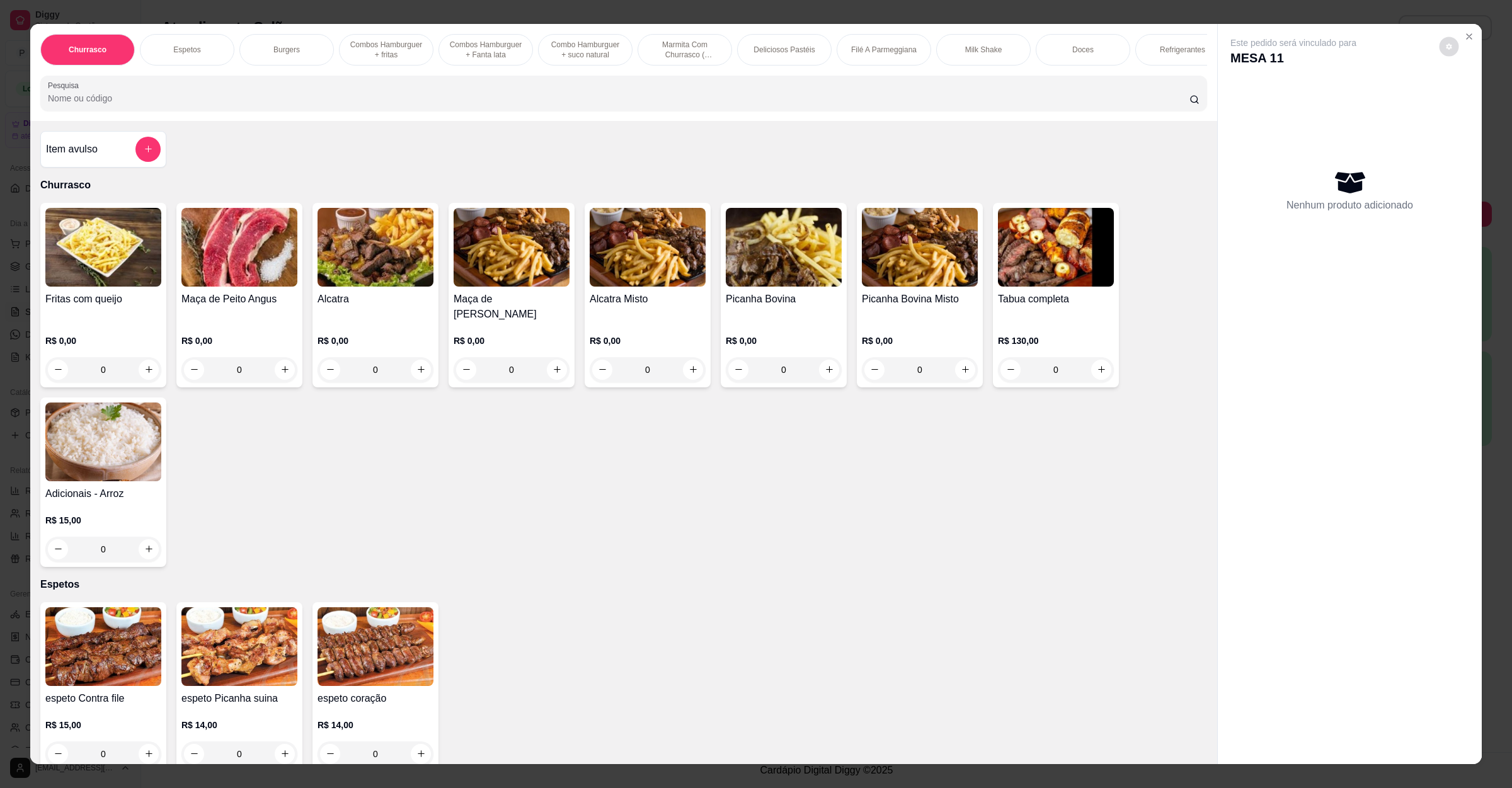
click at [1448, 40] on button "decrease-product-quantity" at bounding box center [1448, 45] width 19 height 19
click at [1464, 38] on icon "Close" at bounding box center [1468, 36] width 10 height 10
click at [1464, 32] on icon "Close" at bounding box center [1468, 36] width 10 height 10
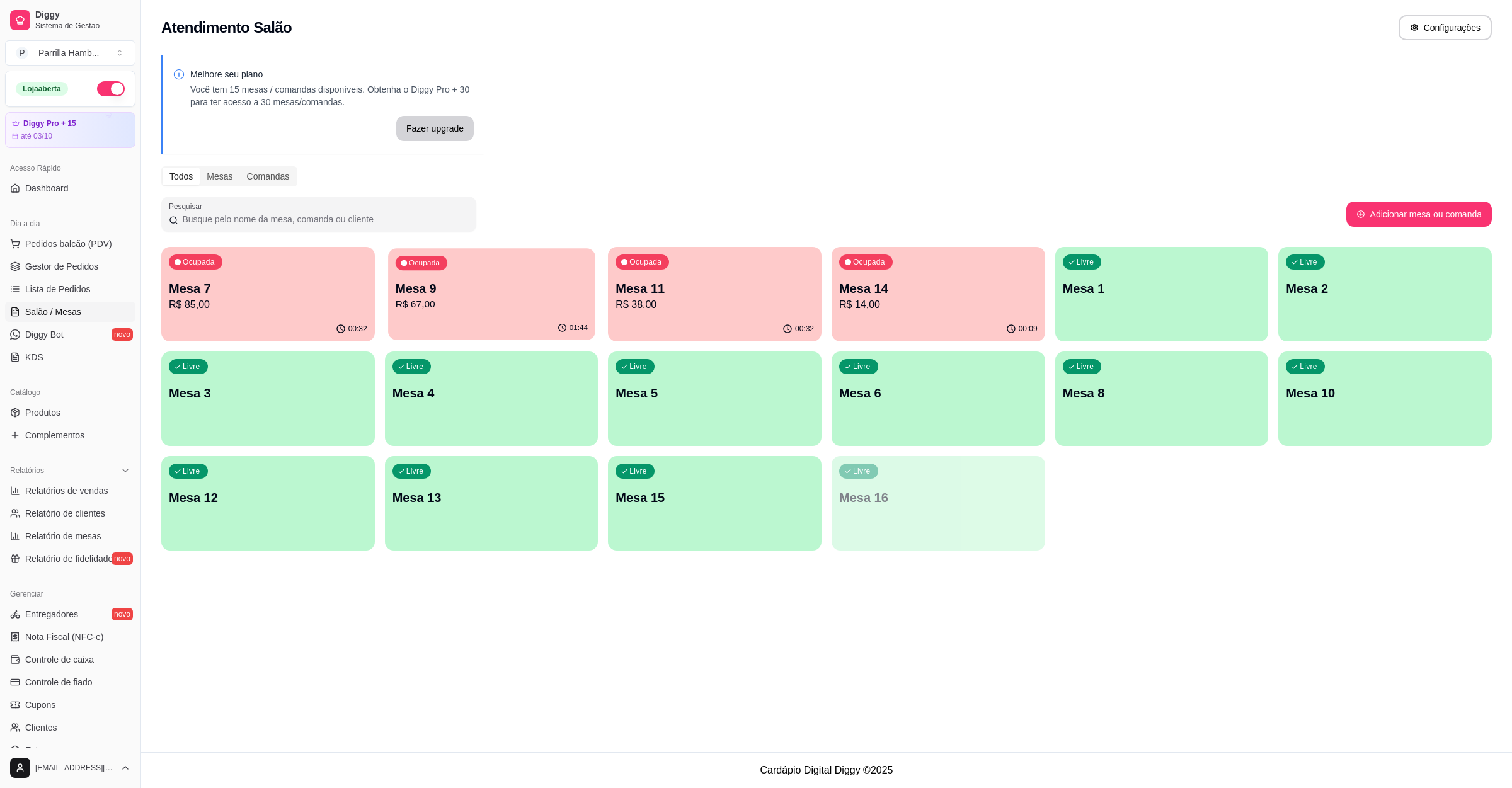
click at [411, 285] on p "Mesa 9" at bounding box center [491, 289] width 192 height 17
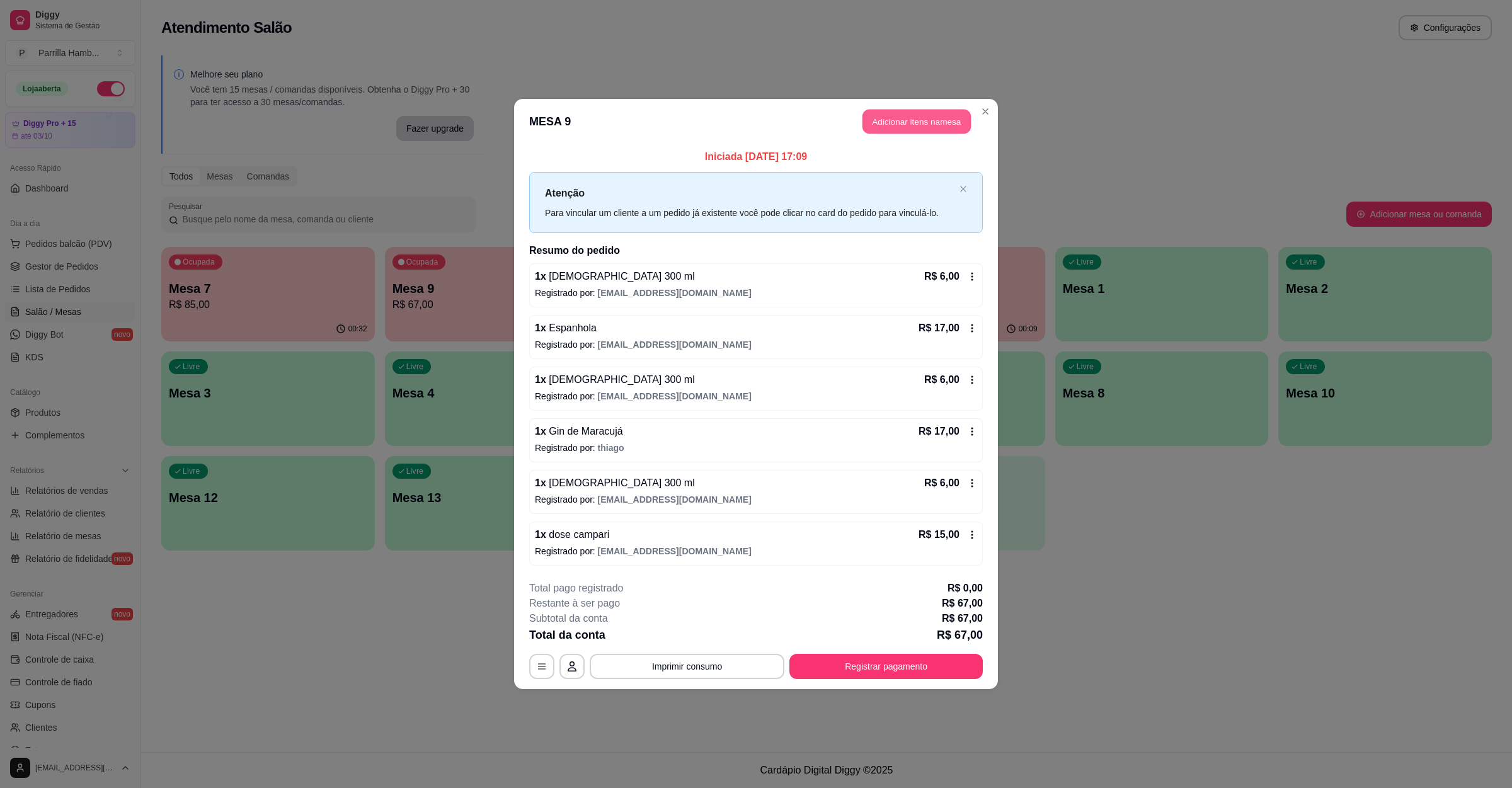
click at [900, 115] on button "Adicionar itens na mesa" at bounding box center [916, 122] width 108 height 25
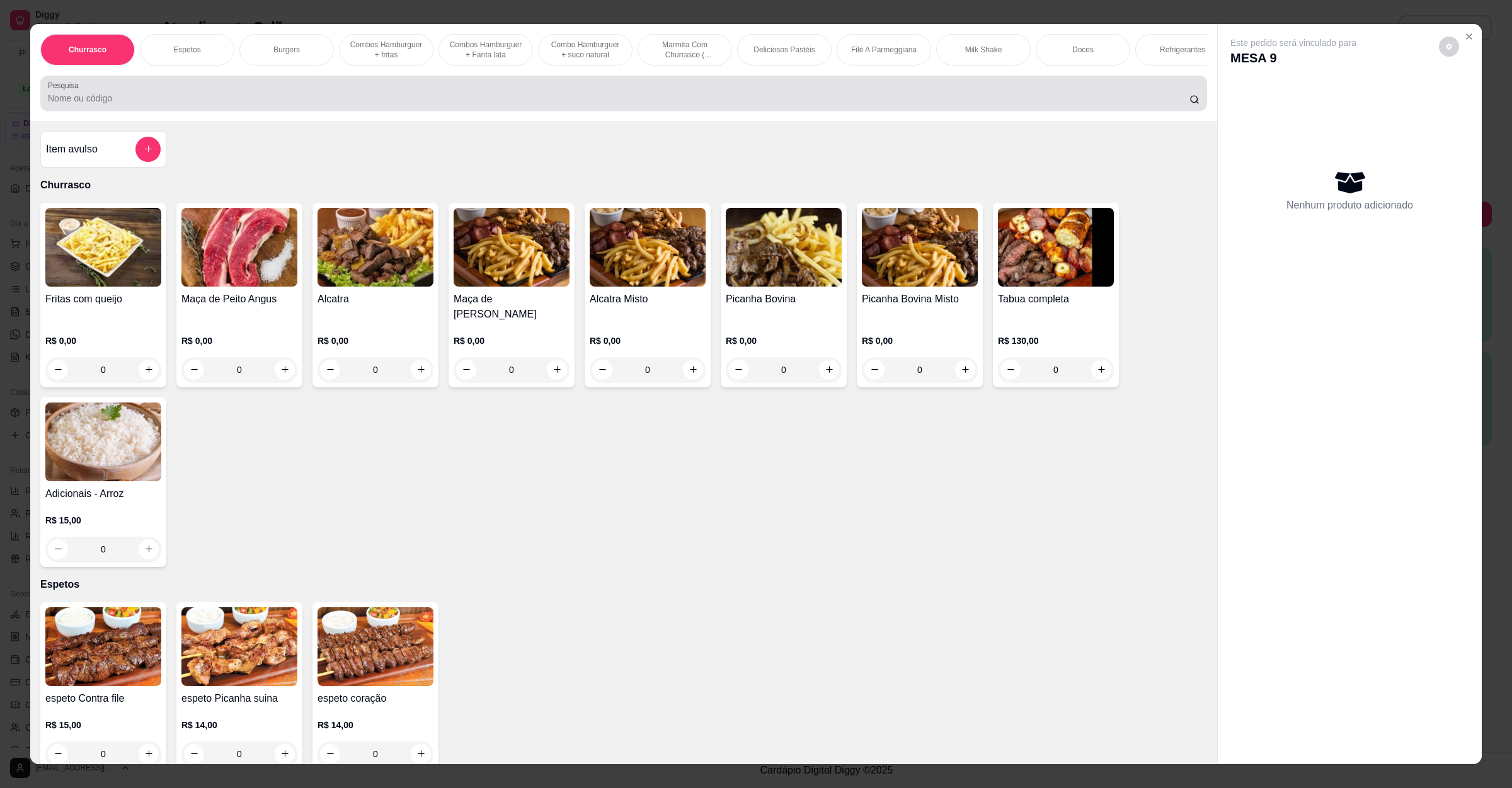
click at [344, 105] on input "Pesquisa" at bounding box center [619, 98] width 1141 height 13
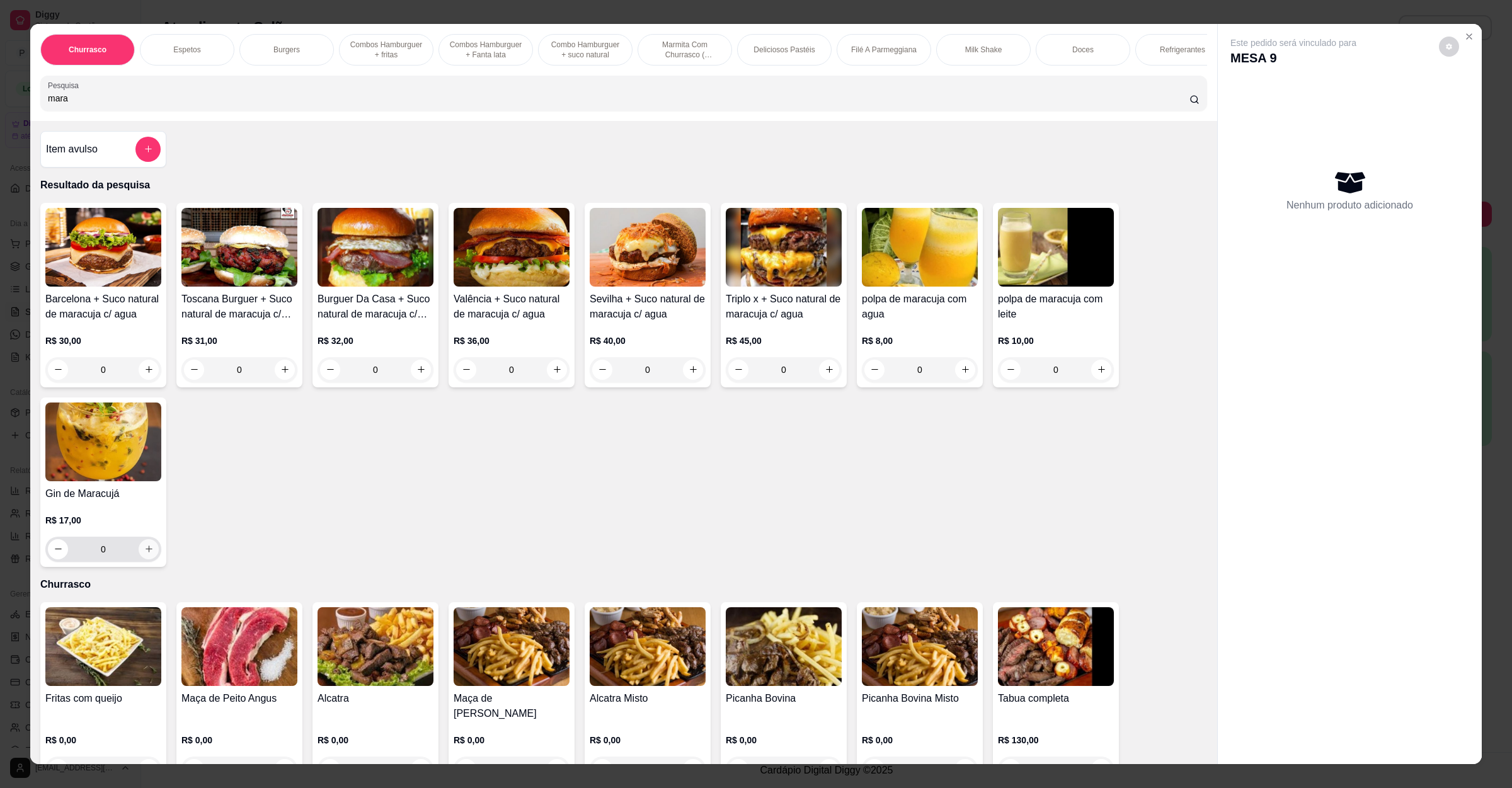
type input "mara"
click at [139, 560] on button "increase-product-quantity" at bounding box center [149, 549] width 20 height 20
type input "1"
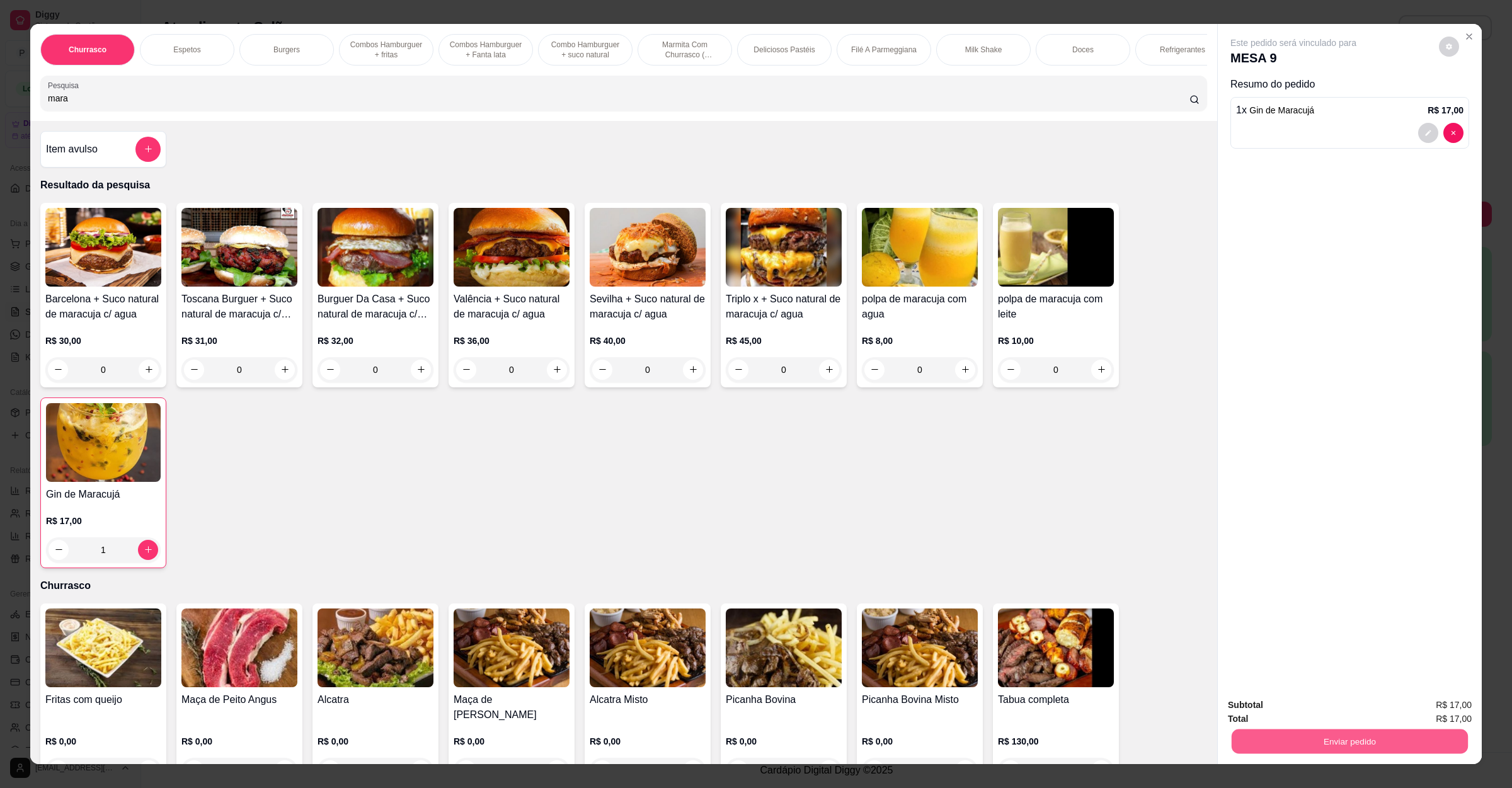
click at [1270, 728] on div "Enviar pedido" at bounding box center [1349, 740] width 244 height 28
click at [1278, 715] on div "Total R$ 17,00" at bounding box center [1349, 718] width 244 height 14
click at [1274, 743] on button "Enviar pedido" at bounding box center [1349, 742] width 236 height 25
click at [1283, 712] on button "Não registrar e enviar pedido" at bounding box center [1306, 711] width 131 height 24
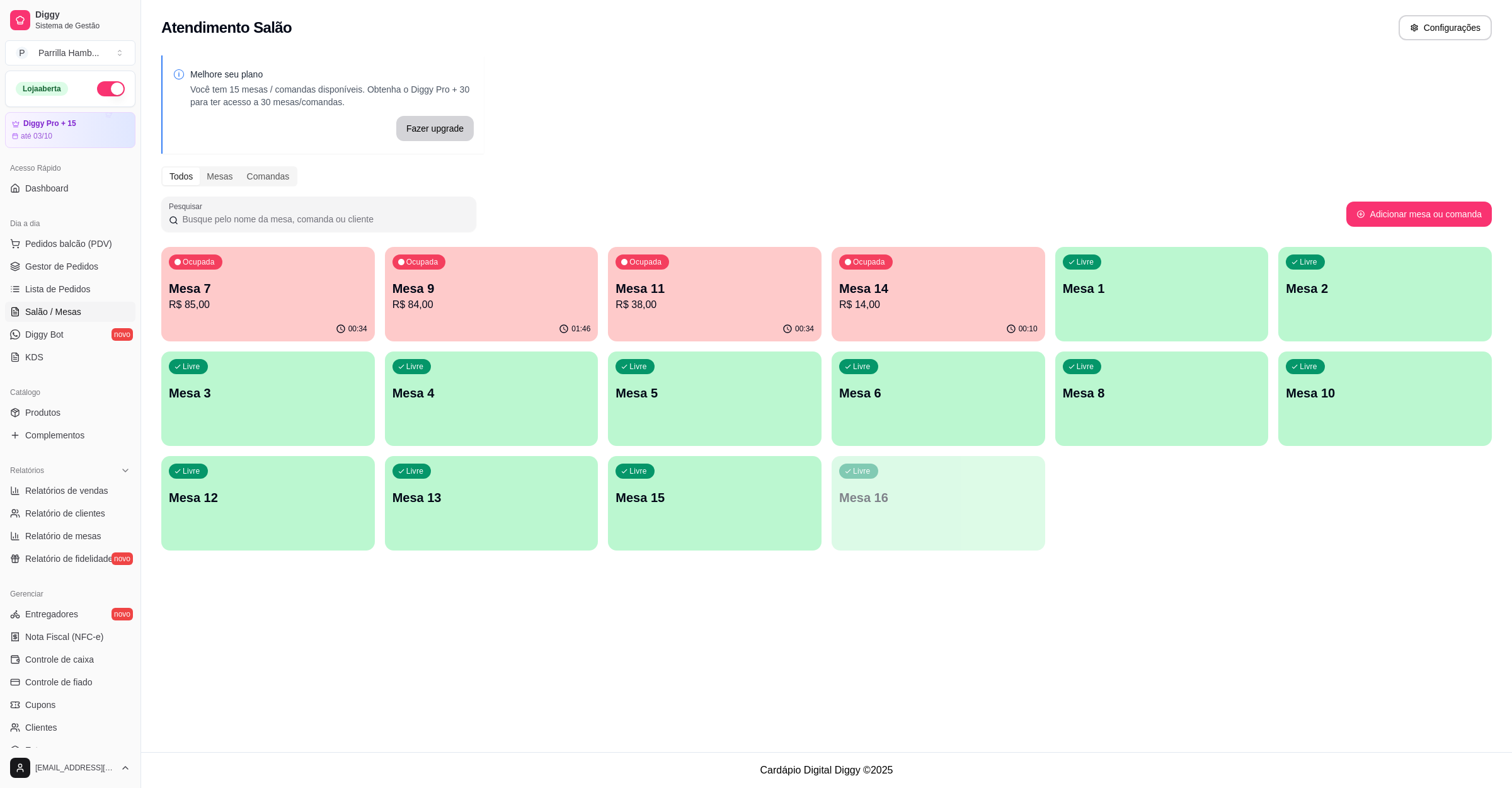
click at [915, 303] on p "R$ 14,00" at bounding box center [939, 304] width 198 height 15
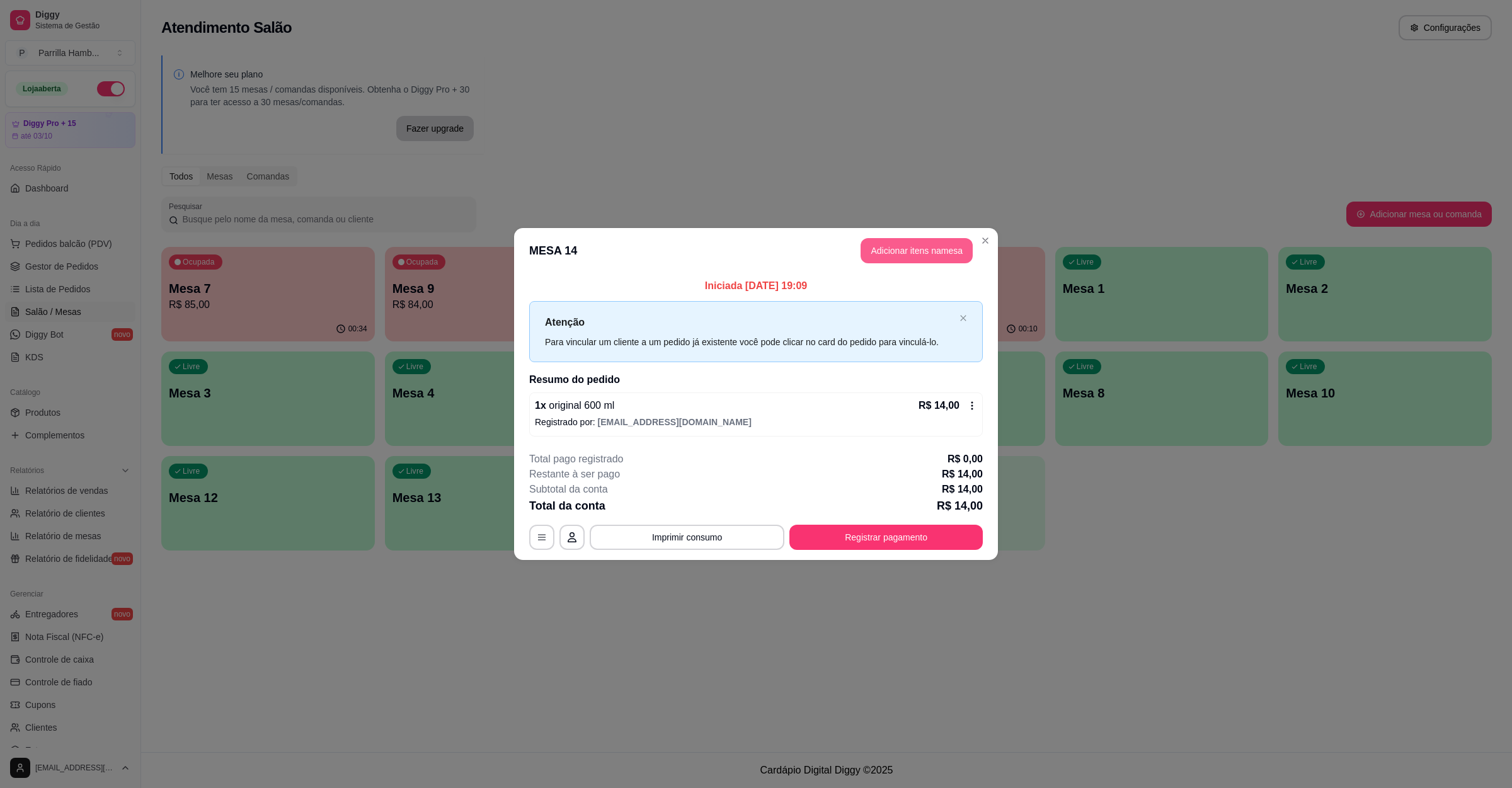
click at [903, 243] on button "Adicionar itens na mesa" at bounding box center [916, 251] width 112 height 25
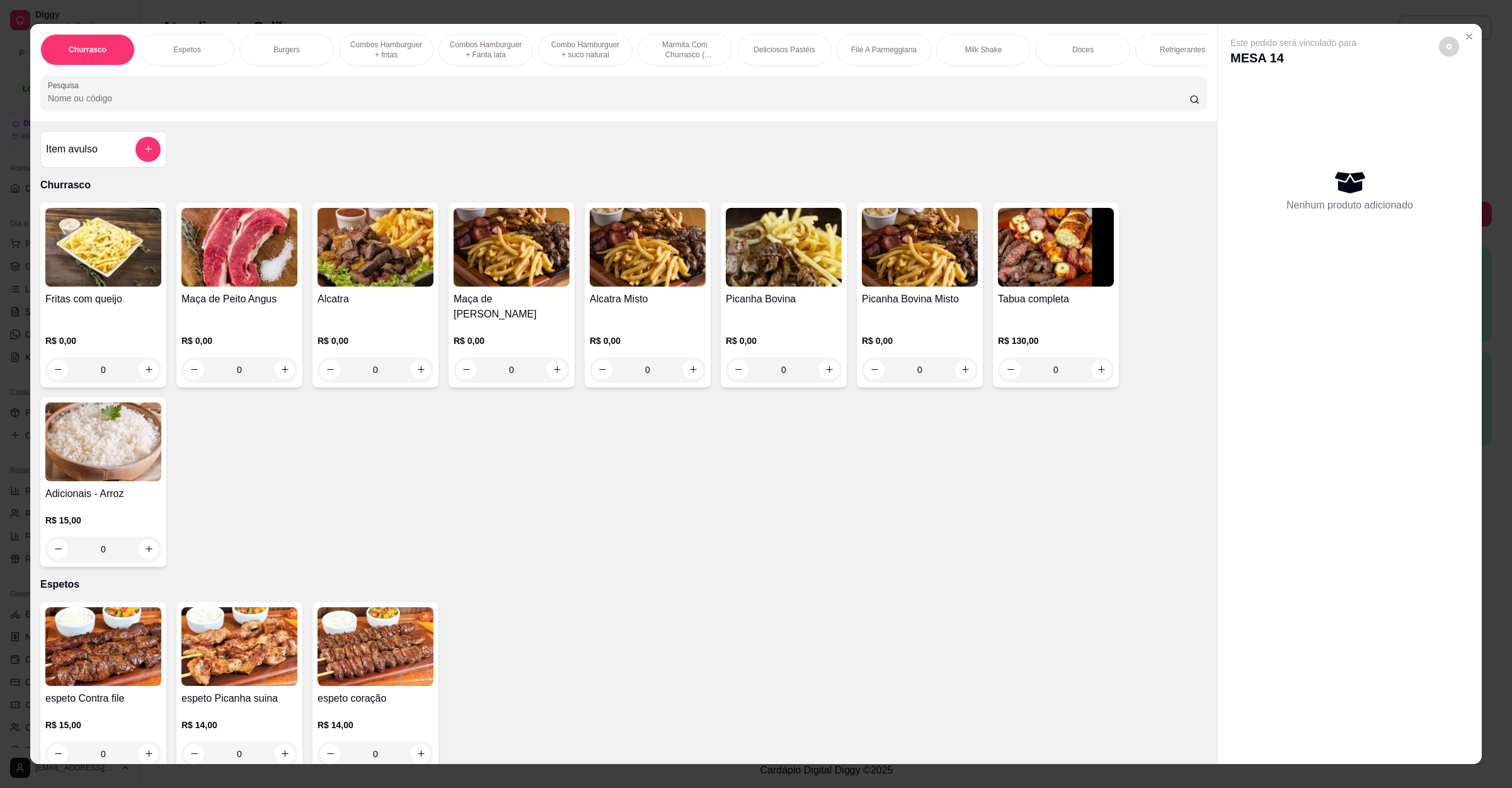
click at [469, 105] on input "Pesquisa" at bounding box center [619, 98] width 1141 height 13
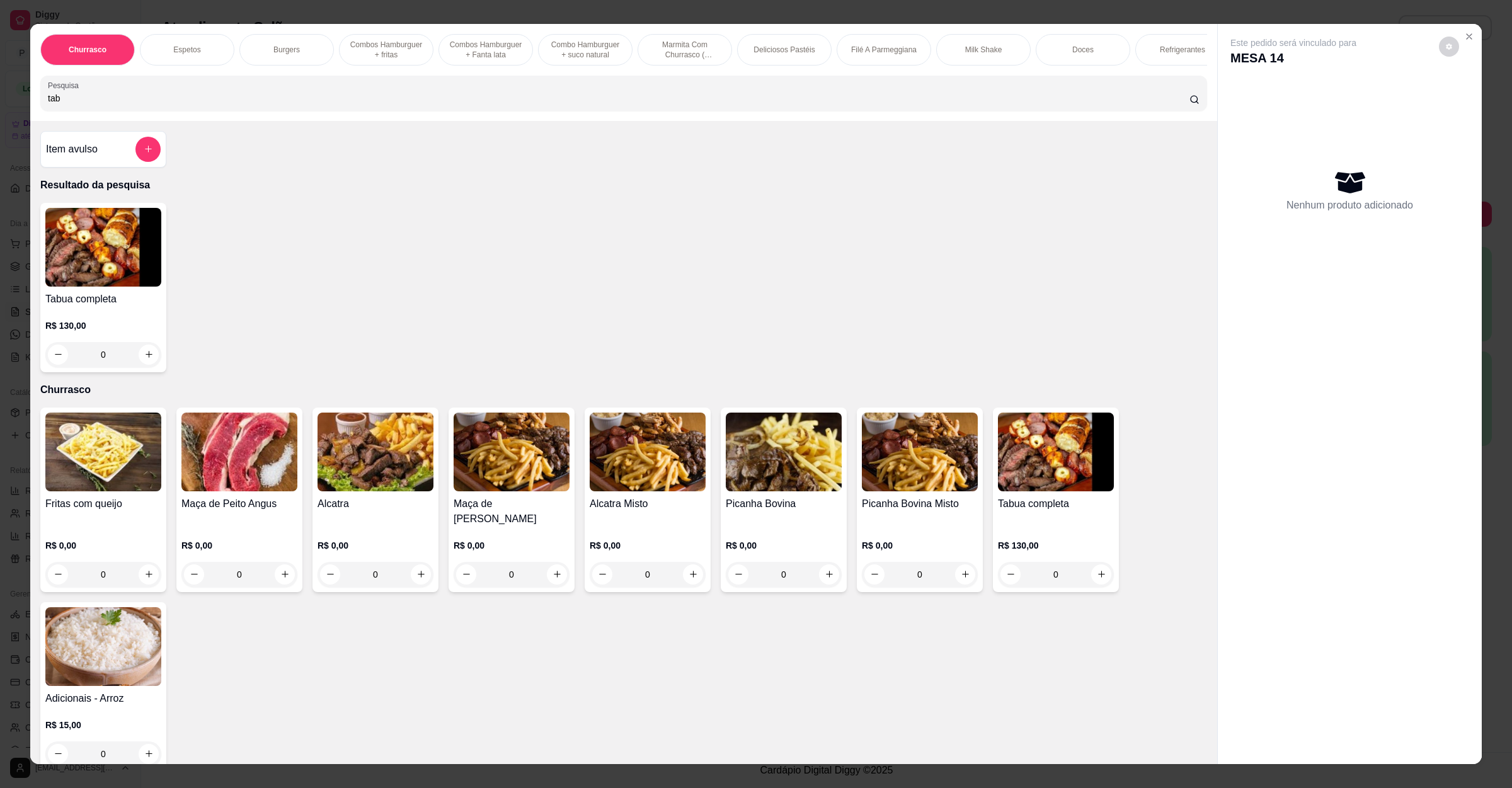
type input "tab"
click at [147, 367] on div "0" at bounding box center [104, 354] width 116 height 25
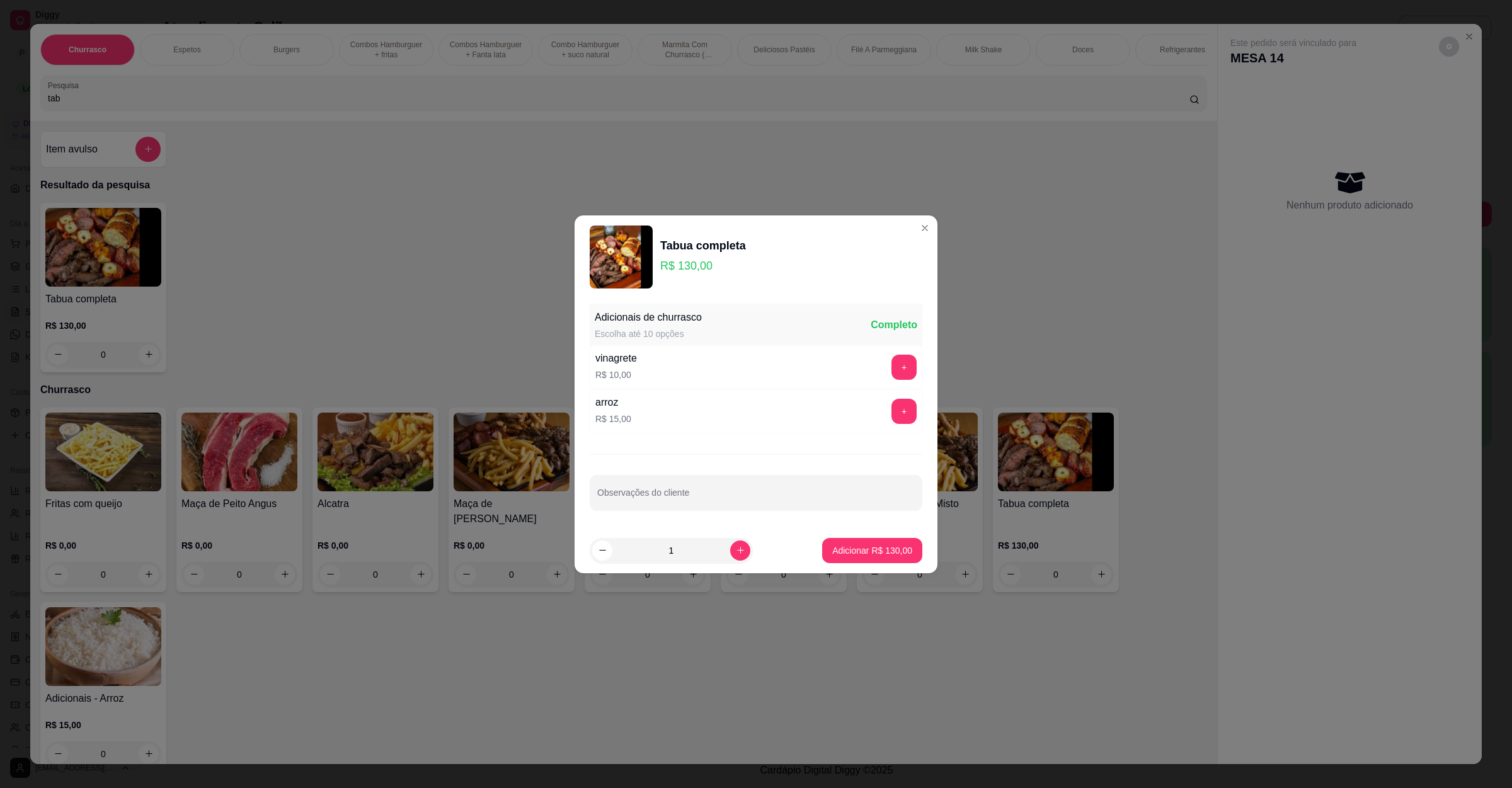
click at [892, 565] on footer "1 Adicionar R$ 130,00" at bounding box center [755, 551] width 363 height 45
click at [892, 552] on p "Adicionar R$ 130,00" at bounding box center [872, 551] width 80 height 13
type input "1"
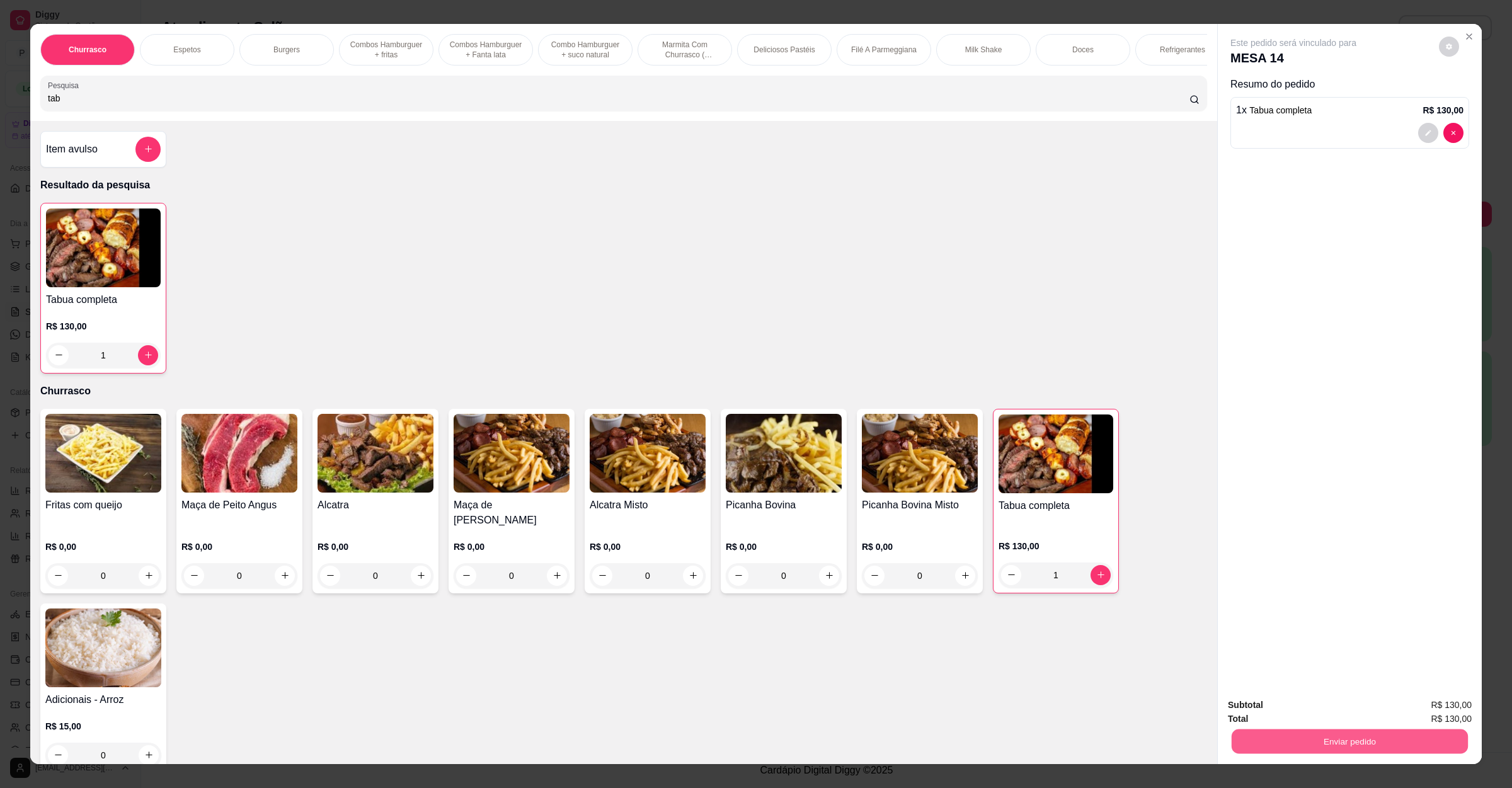
click at [1295, 745] on button "Enviar pedido" at bounding box center [1349, 742] width 236 height 25
click at [1314, 711] on button "Não registrar e enviar pedido" at bounding box center [1306, 711] width 127 height 24
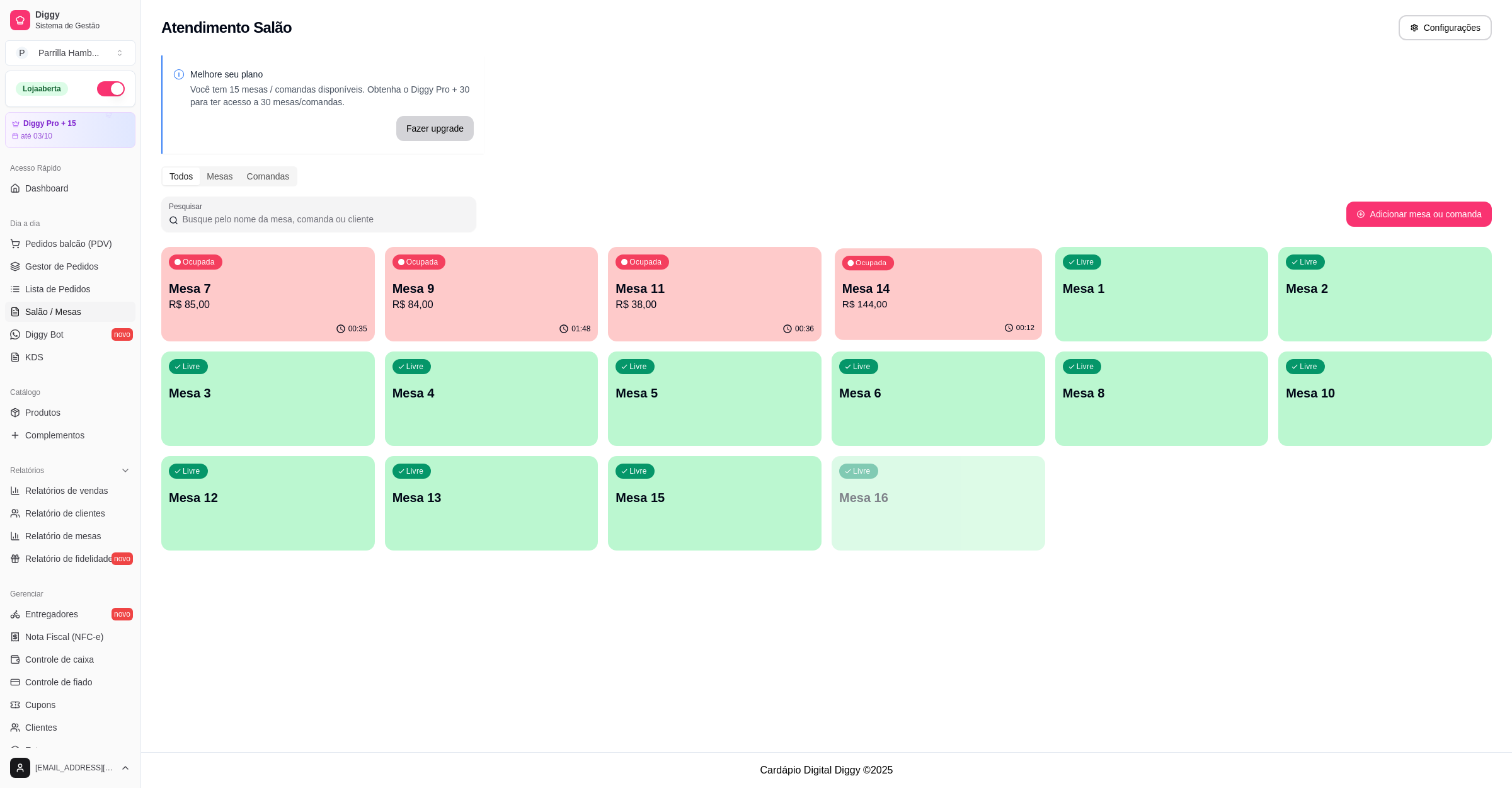
click at [880, 305] on p "R$ 144,00" at bounding box center [938, 304] width 192 height 15
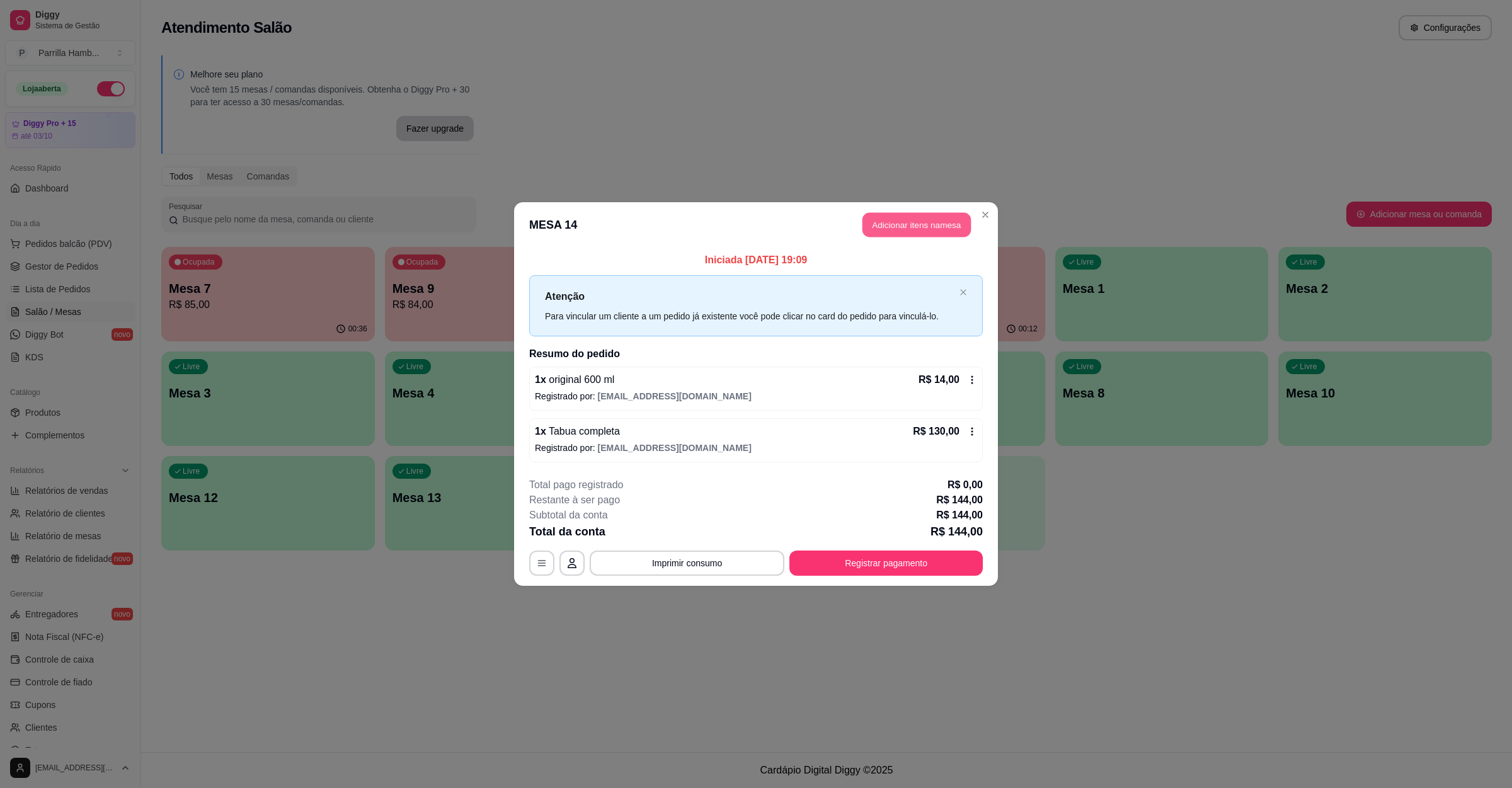
click at [897, 229] on button "Adicionar itens na mesa" at bounding box center [916, 224] width 108 height 25
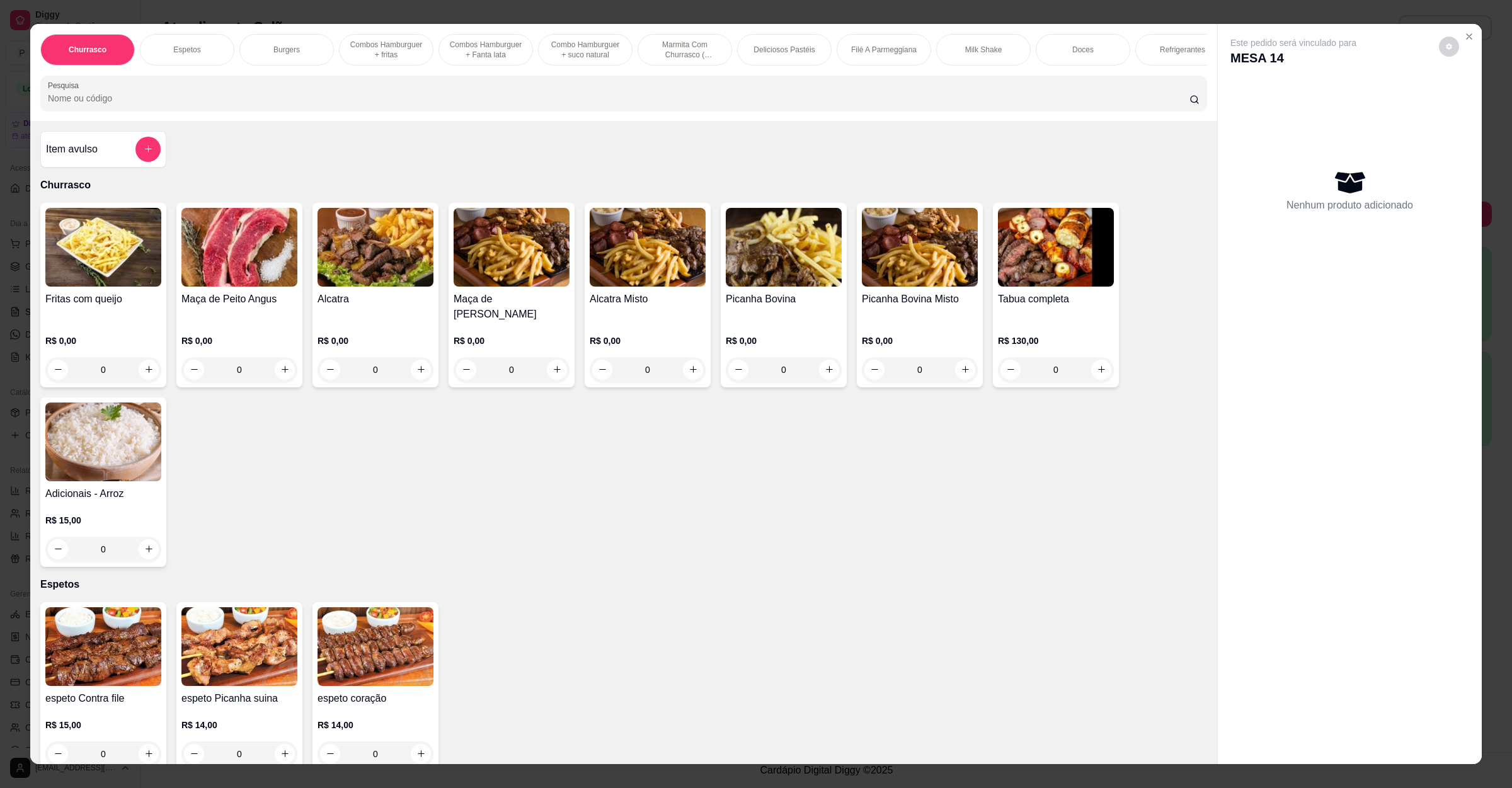
click at [380, 121] on div "Churrasco Espetos Burgers Combos Hamburguer + fritas Combos Hamburguer + Fanta …" at bounding box center [623, 72] width 1187 height 97
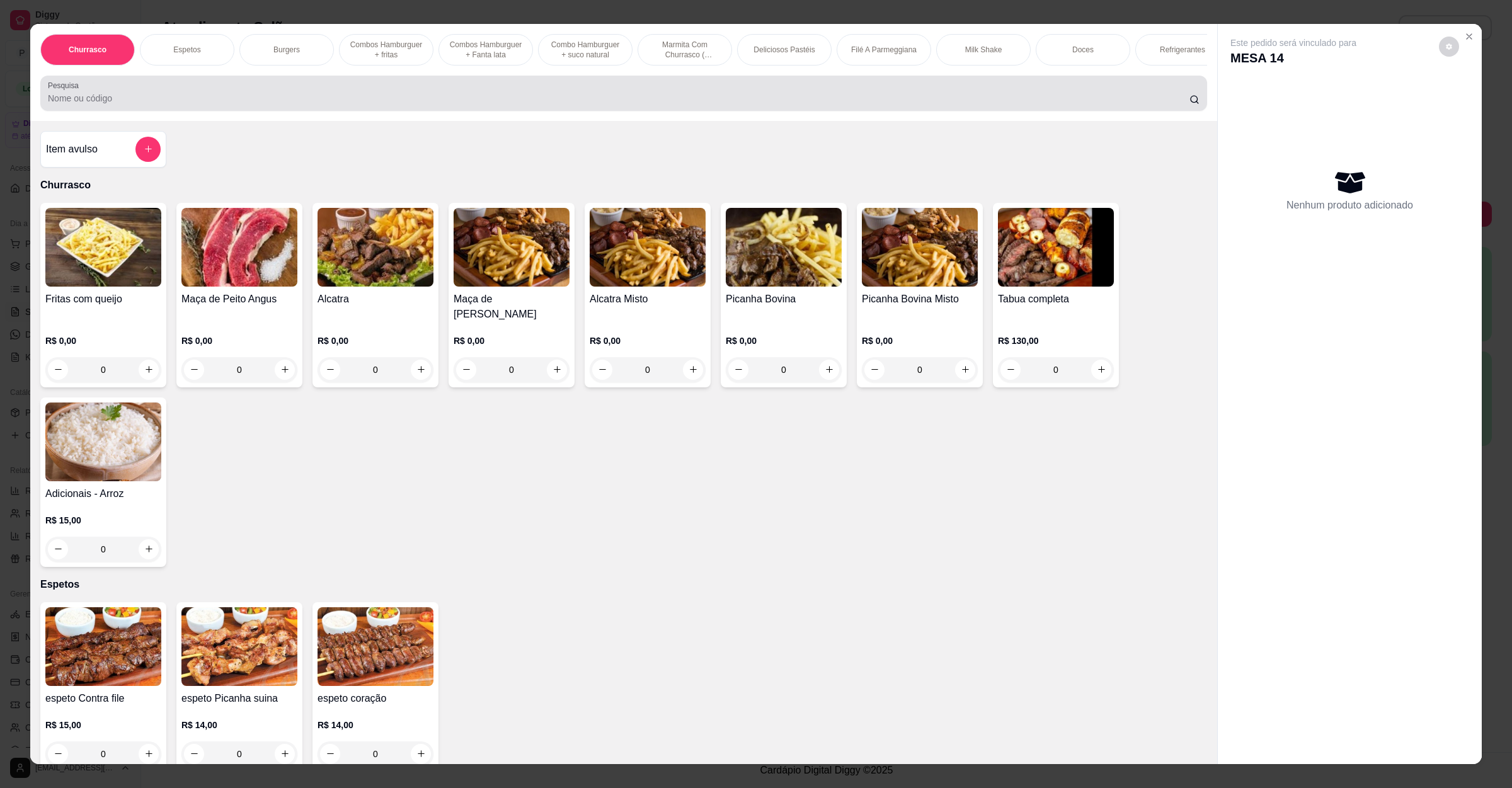
click at [371, 111] on div "Pesquisa" at bounding box center [623, 93] width 1167 height 35
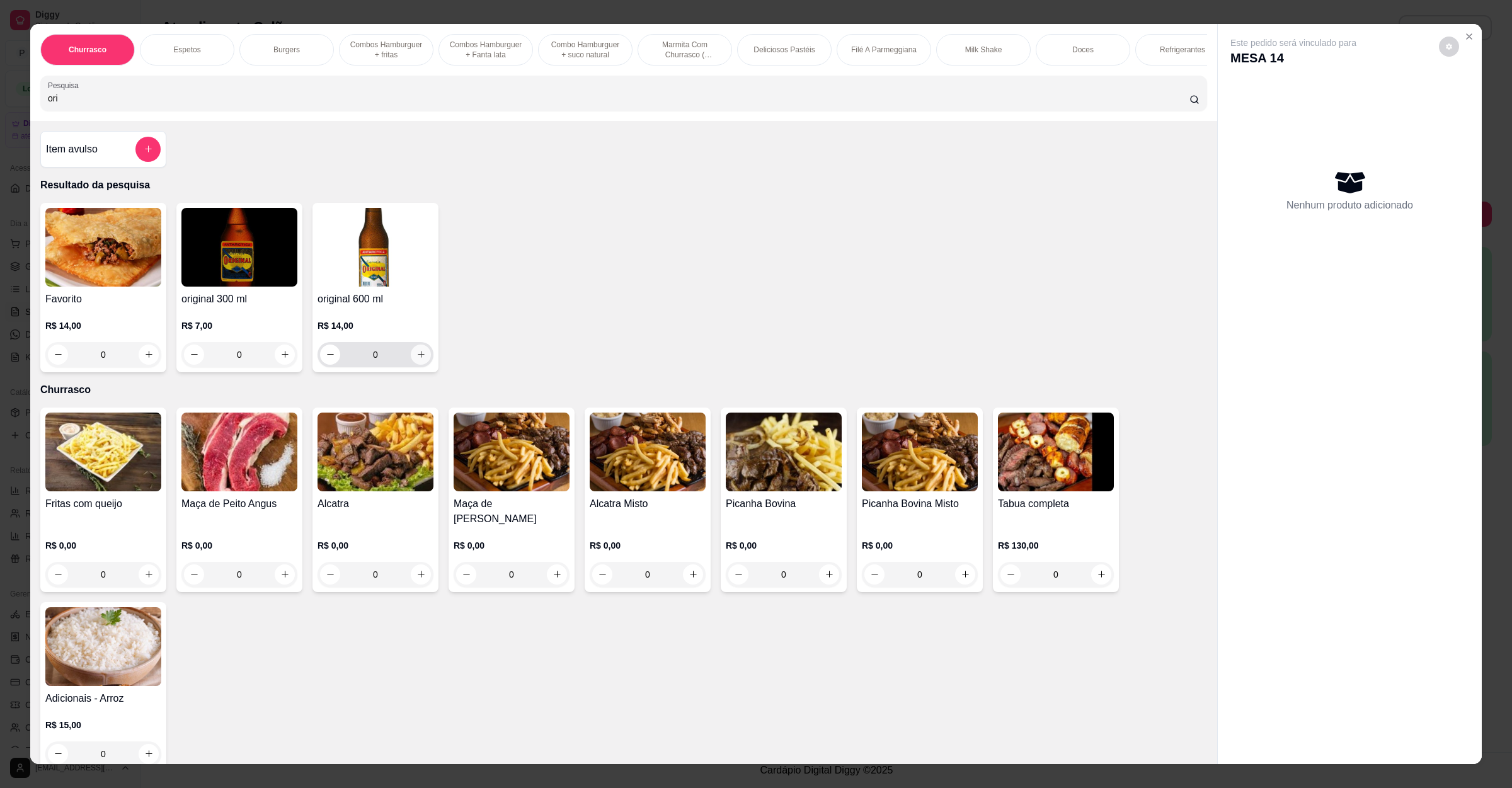
type input "ori"
click at [416, 364] on button "increase-product-quantity" at bounding box center [421, 354] width 20 height 20
type input "1"
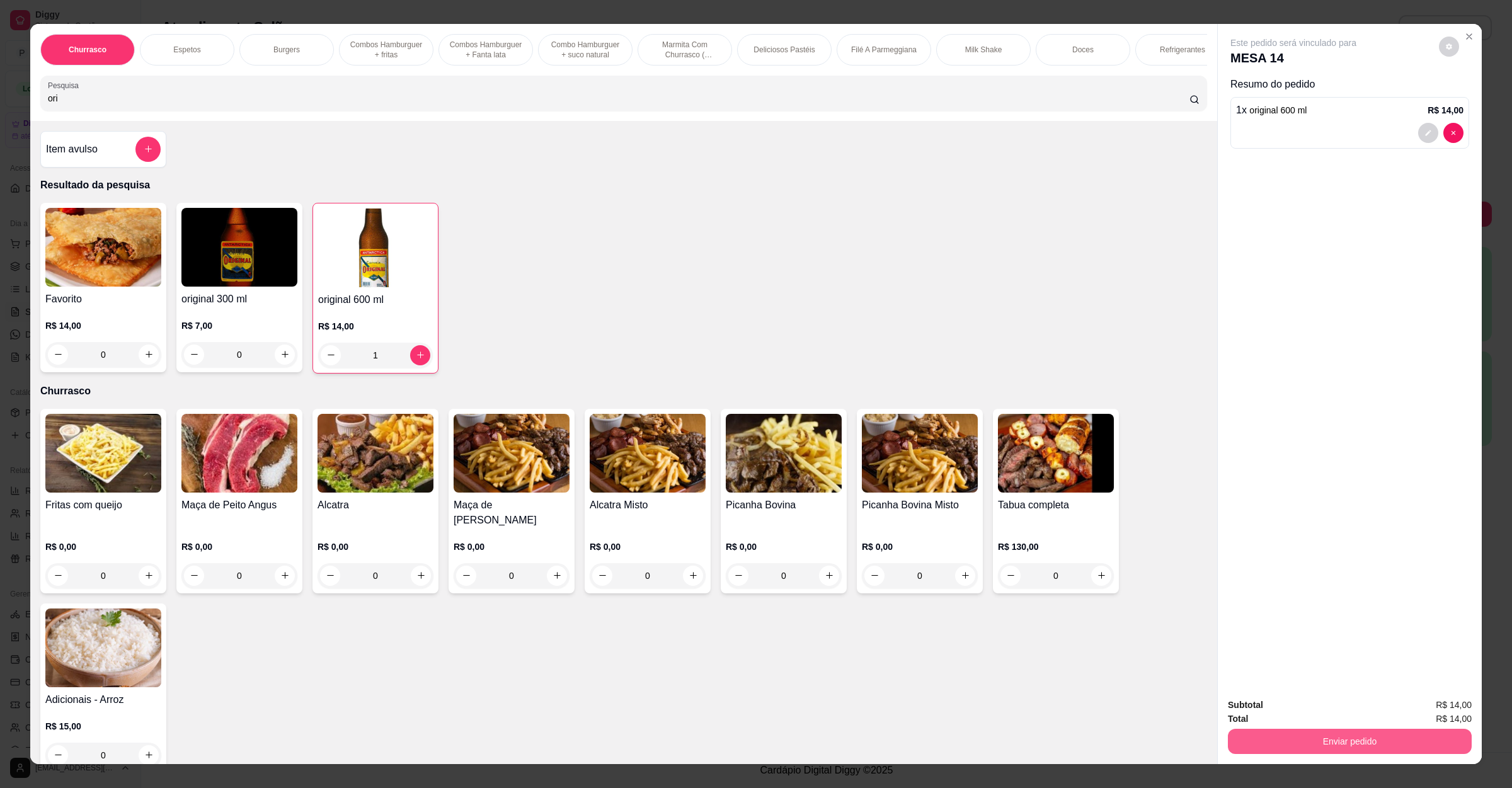
click at [1308, 742] on button "Enviar pedido" at bounding box center [1349, 742] width 244 height 25
click at [1314, 713] on button "Não registrar e enviar pedido" at bounding box center [1306, 711] width 131 height 24
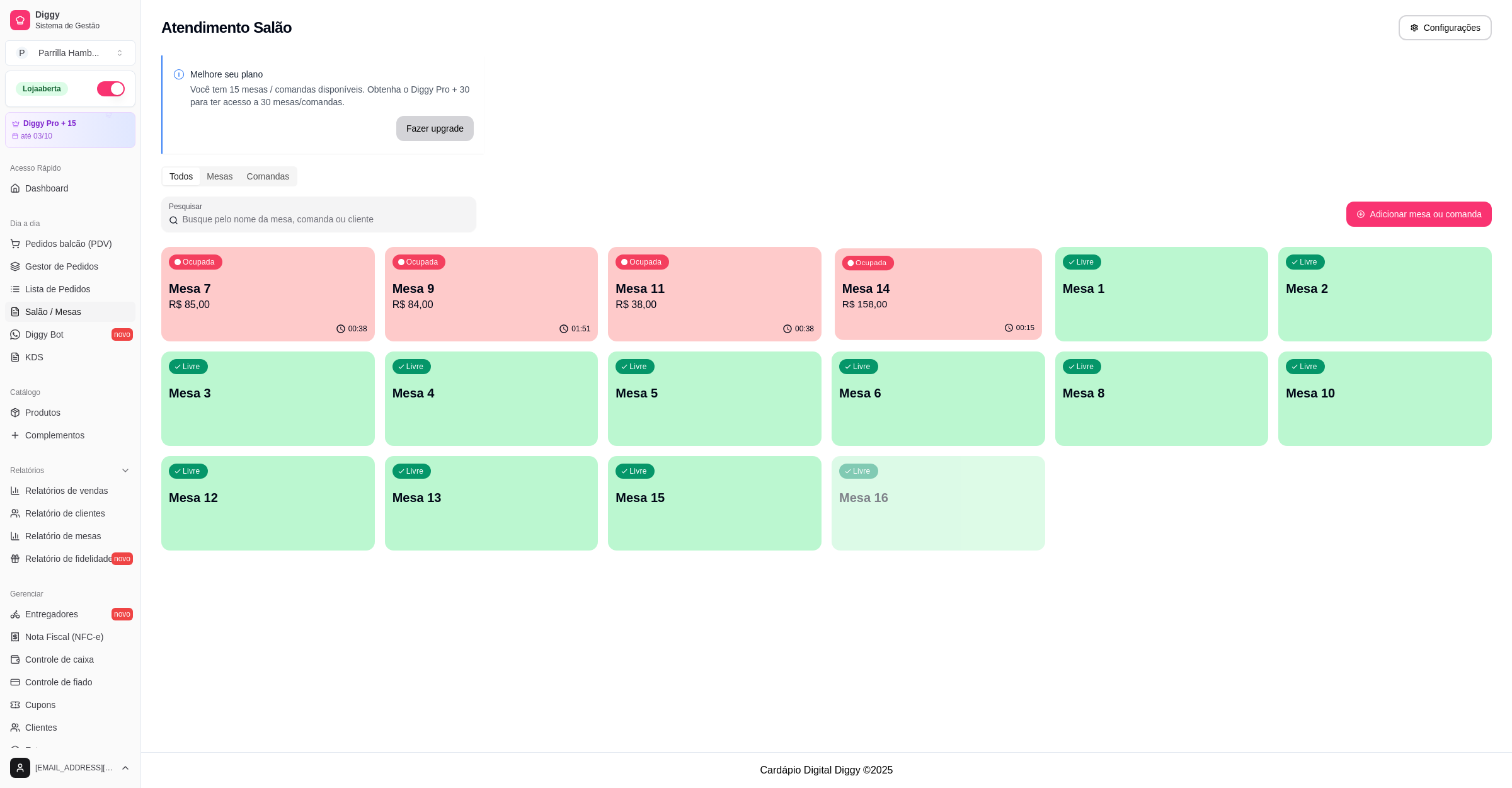
click at [852, 283] on p "Mesa 14" at bounding box center [938, 289] width 192 height 17
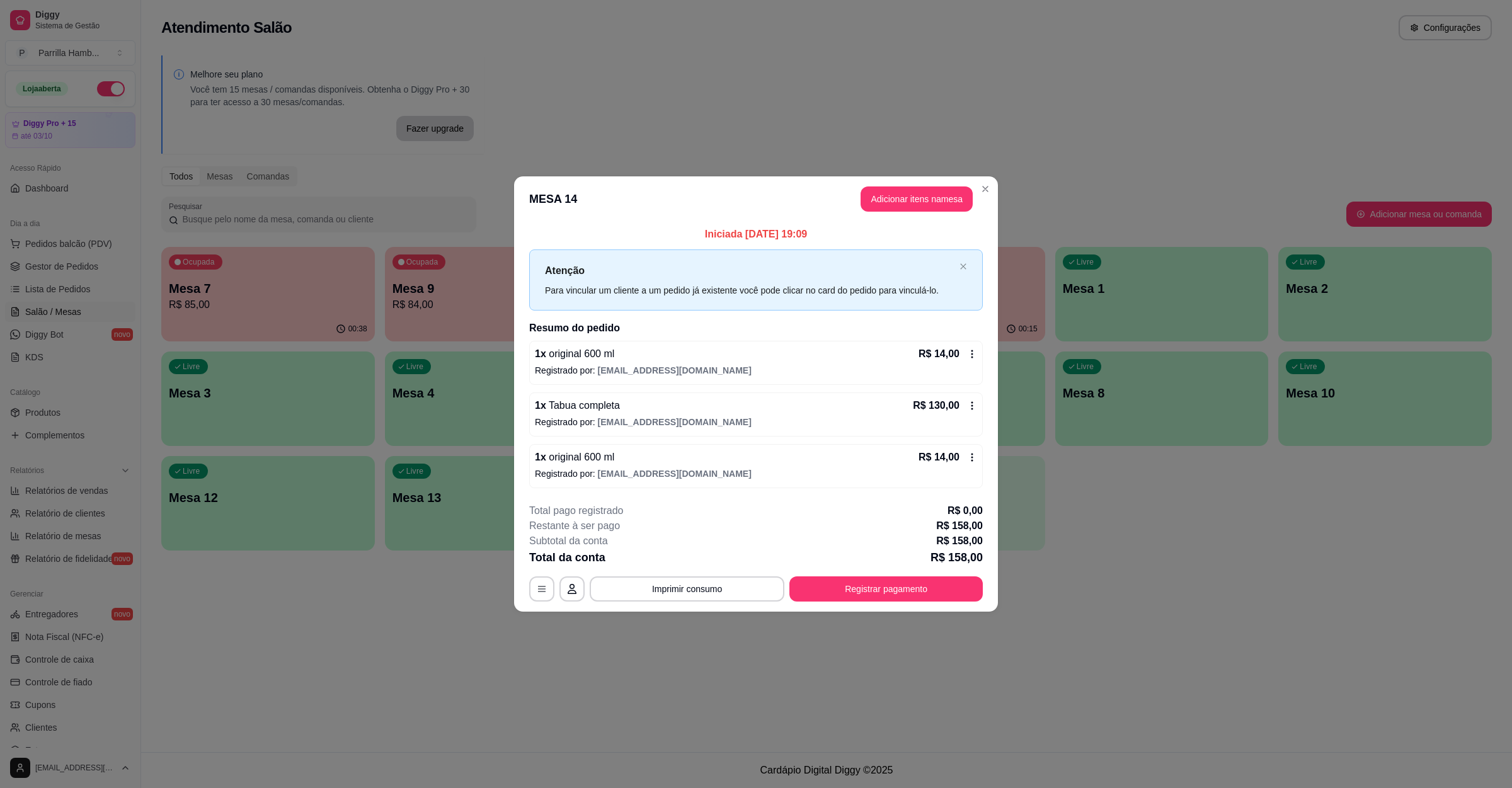
click at [670, 409] on div "1 x Tabua completa R$ 130,00" at bounding box center [756, 405] width 443 height 15
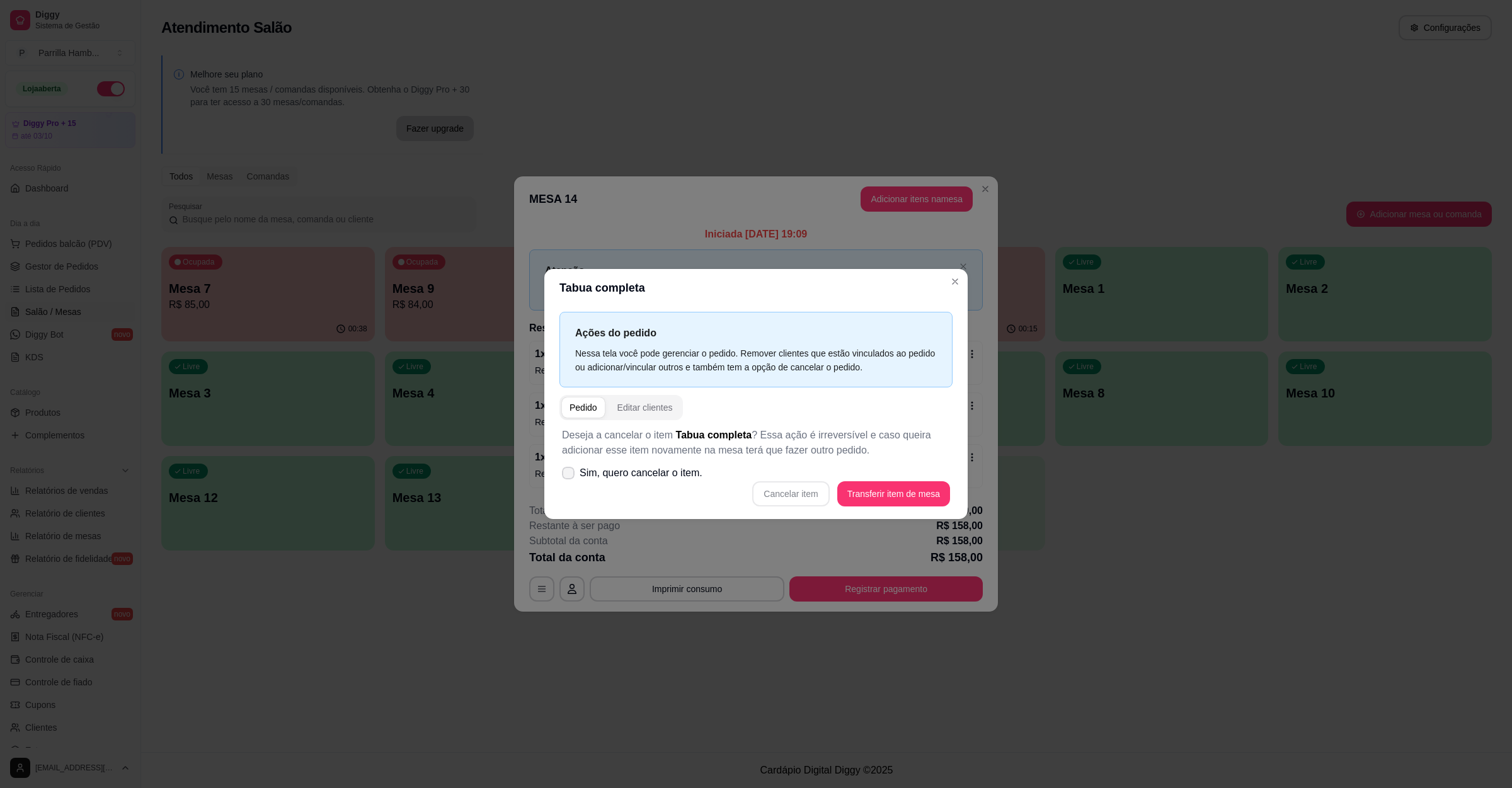
click at [686, 469] on span "Sim, quero cancelar o item." at bounding box center [641, 473] width 123 height 15
click at [570, 475] on input "Sim, quero cancelar o item." at bounding box center [565, 479] width 8 height 8
checkbox input "true"
click at [803, 486] on button "Cancelar item" at bounding box center [791, 494] width 77 height 25
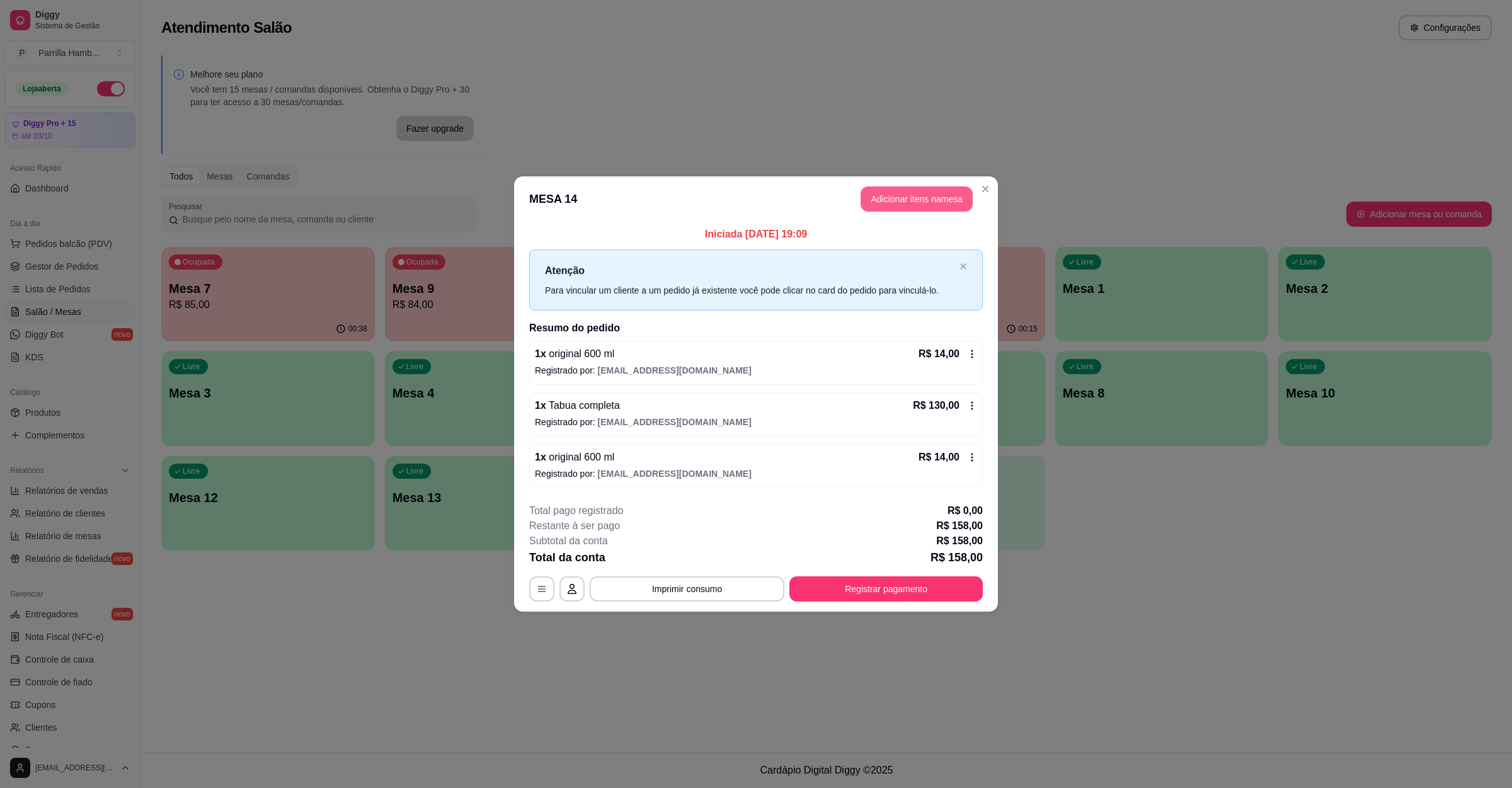
click at [917, 197] on button "Adicionar itens na mesa" at bounding box center [916, 199] width 112 height 25
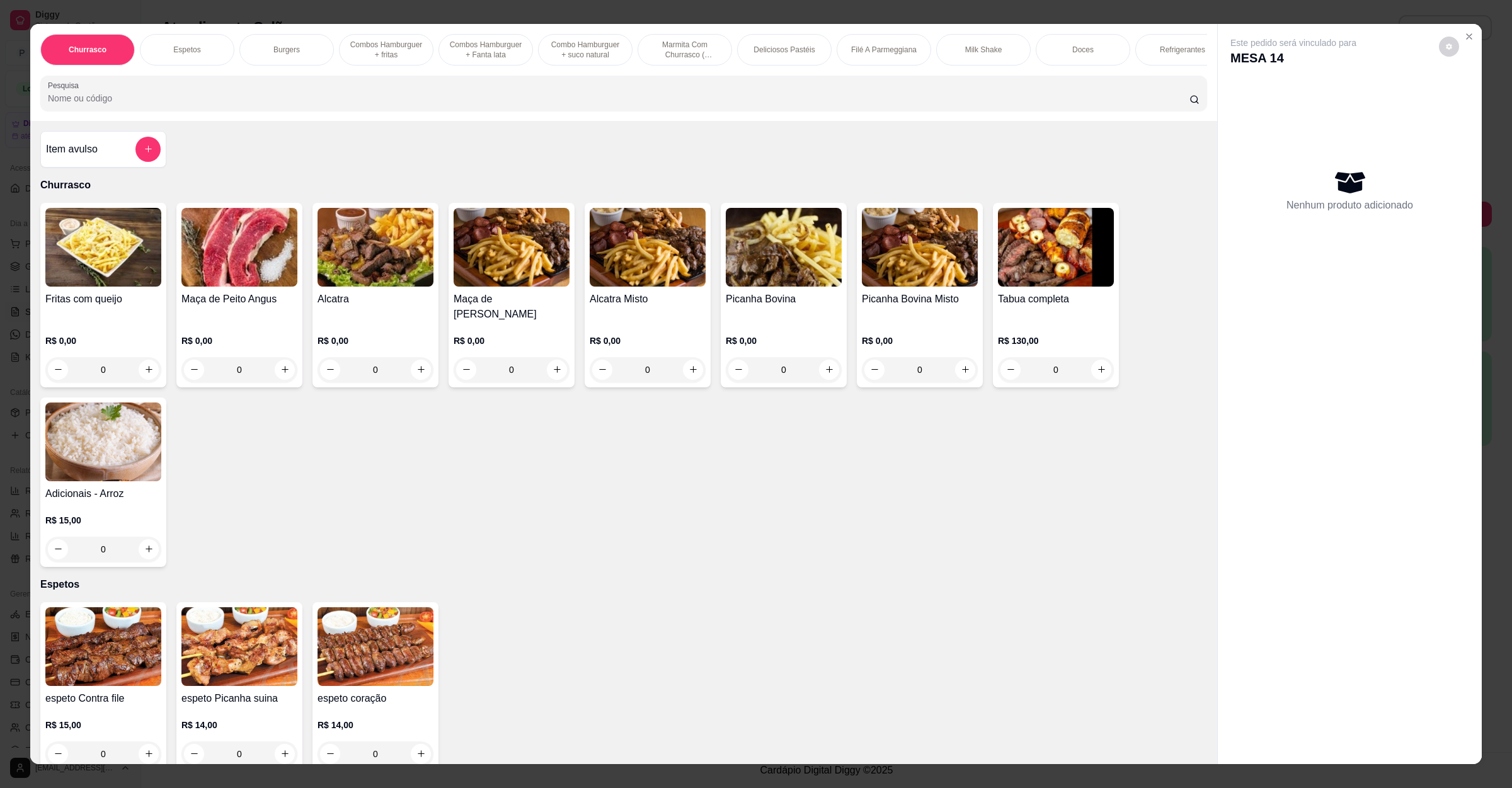
click at [135, 155] on div at bounding box center [148, 149] width 25 height 25
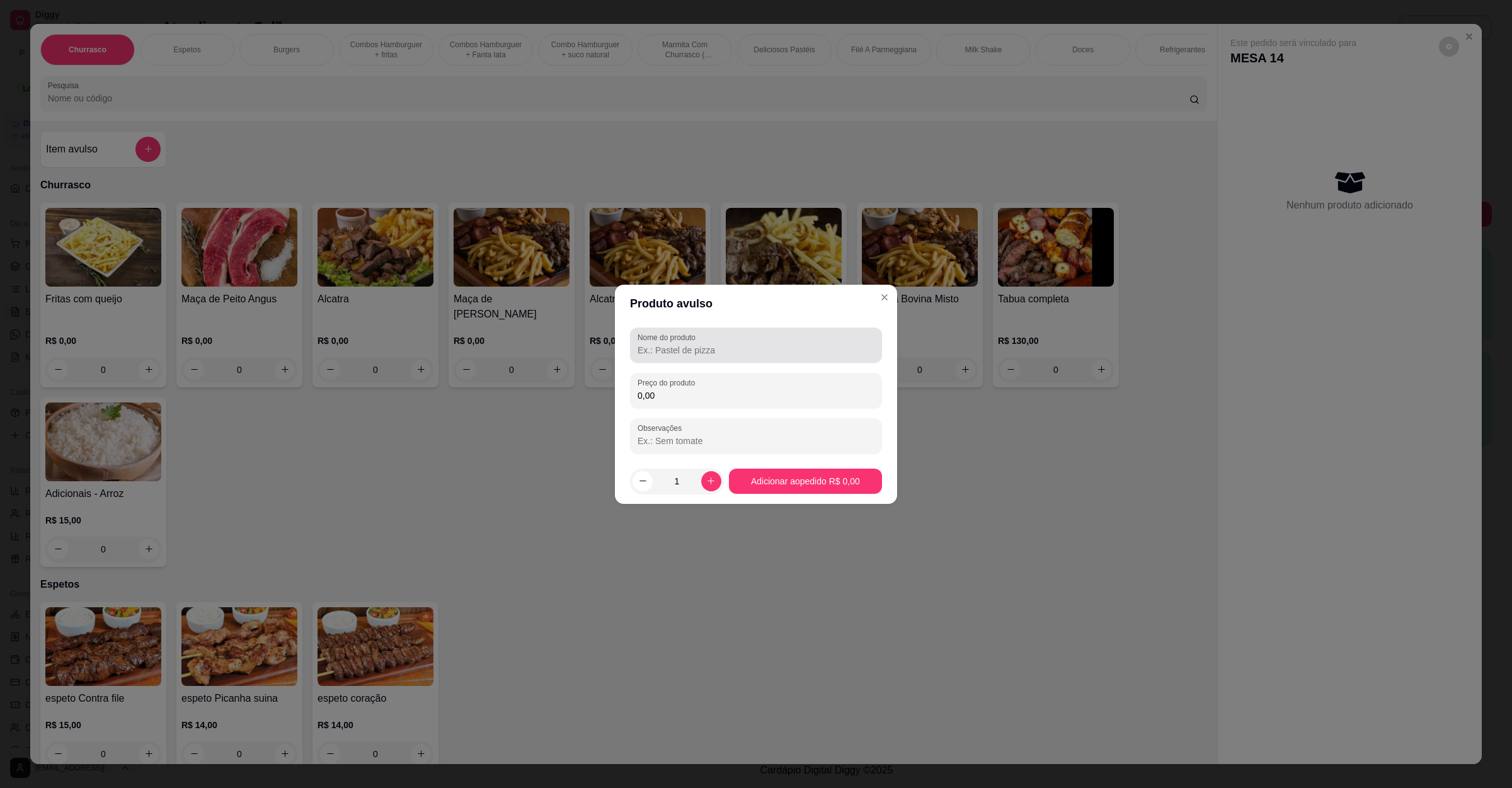
click at [738, 350] on input "Nome do produto" at bounding box center [756, 351] width 237 height 13
type input "tabua completa"
drag, startPoint x: 710, startPoint y: 404, endPoint x: 710, endPoint y: 397, distance: 7.0
click at [710, 397] on div "Preço do produto 0,00" at bounding box center [755, 390] width 252 height 35
type input "110,00"
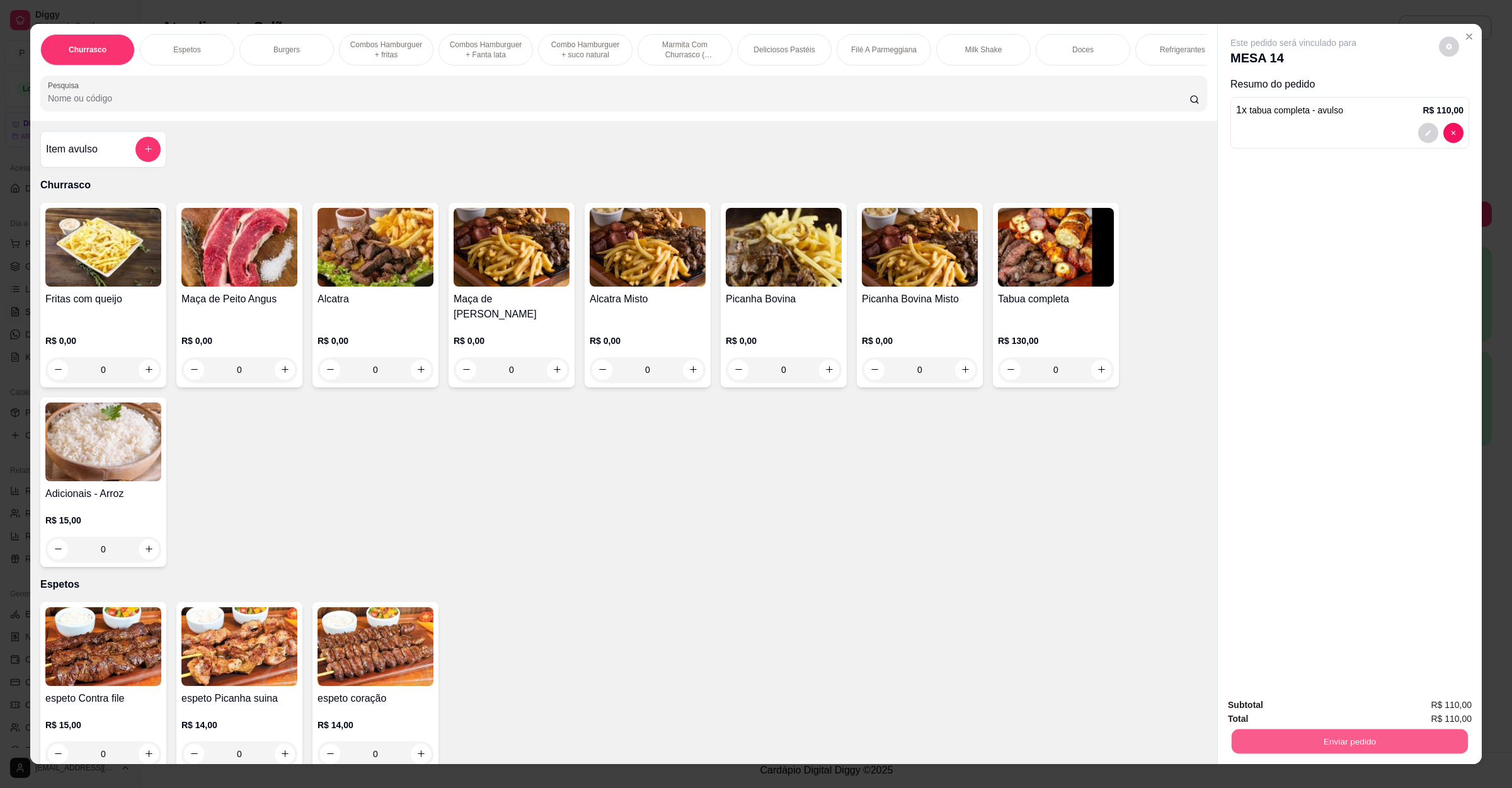
click at [1419, 745] on button "Enviar pedido" at bounding box center [1349, 742] width 236 height 25
click at [1334, 703] on button "Não registrar e enviar pedido" at bounding box center [1306, 711] width 127 height 24
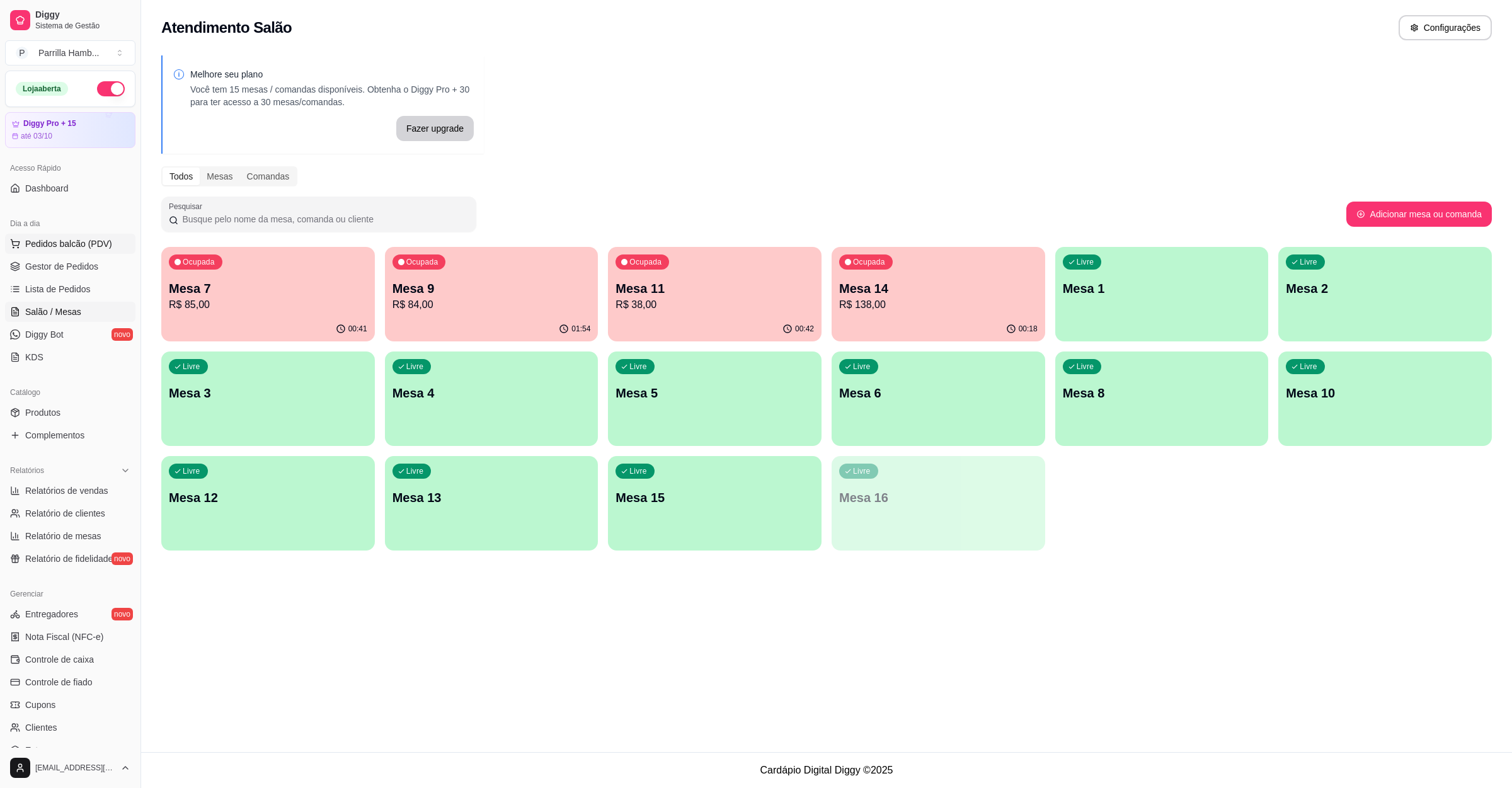
click at [102, 244] on span "Pedidos balcão (PDV)" at bounding box center [69, 244] width 87 height 13
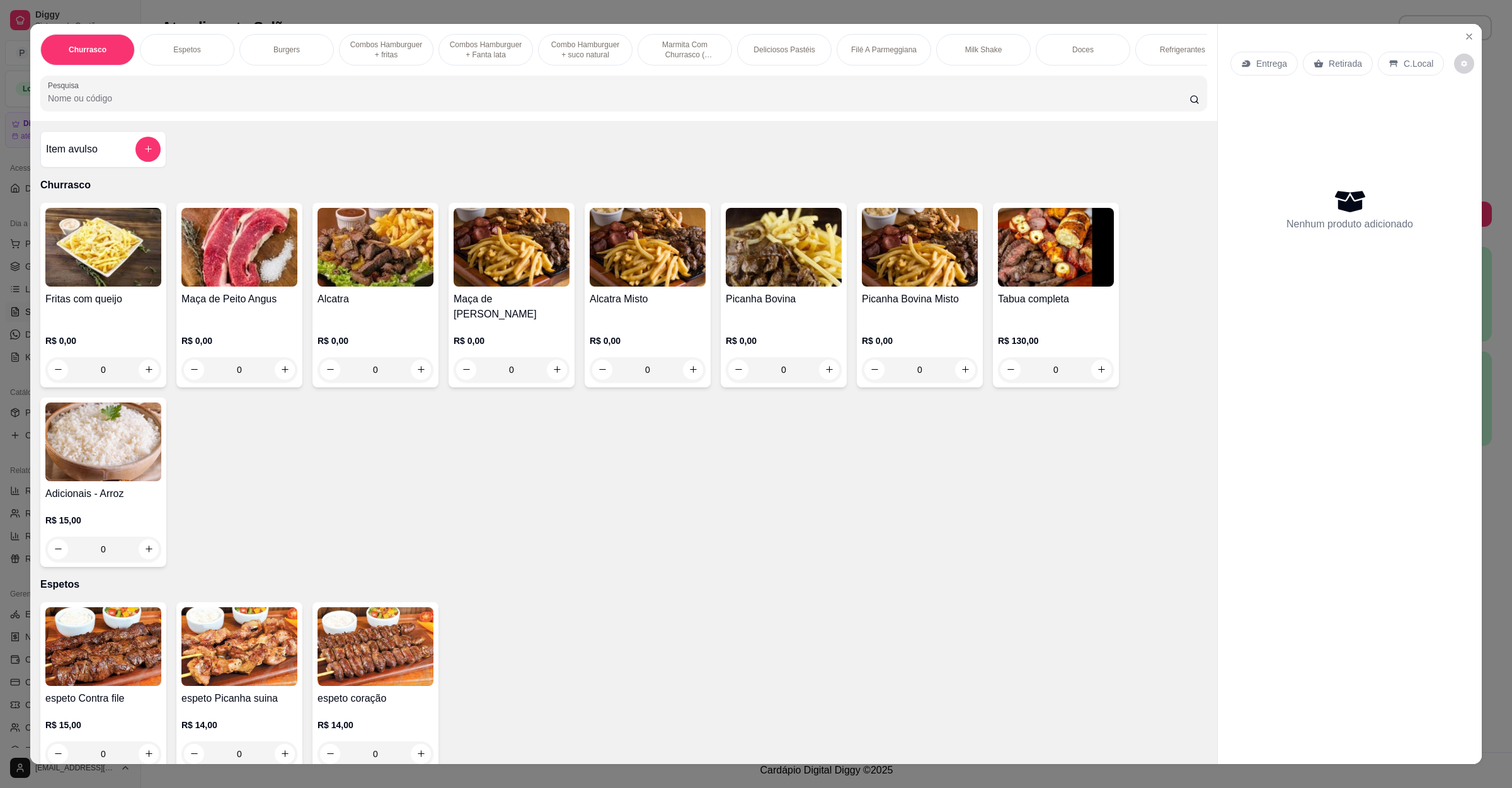
click at [1279, 71] on div "Entrega" at bounding box center [1264, 64] width 67 height 24
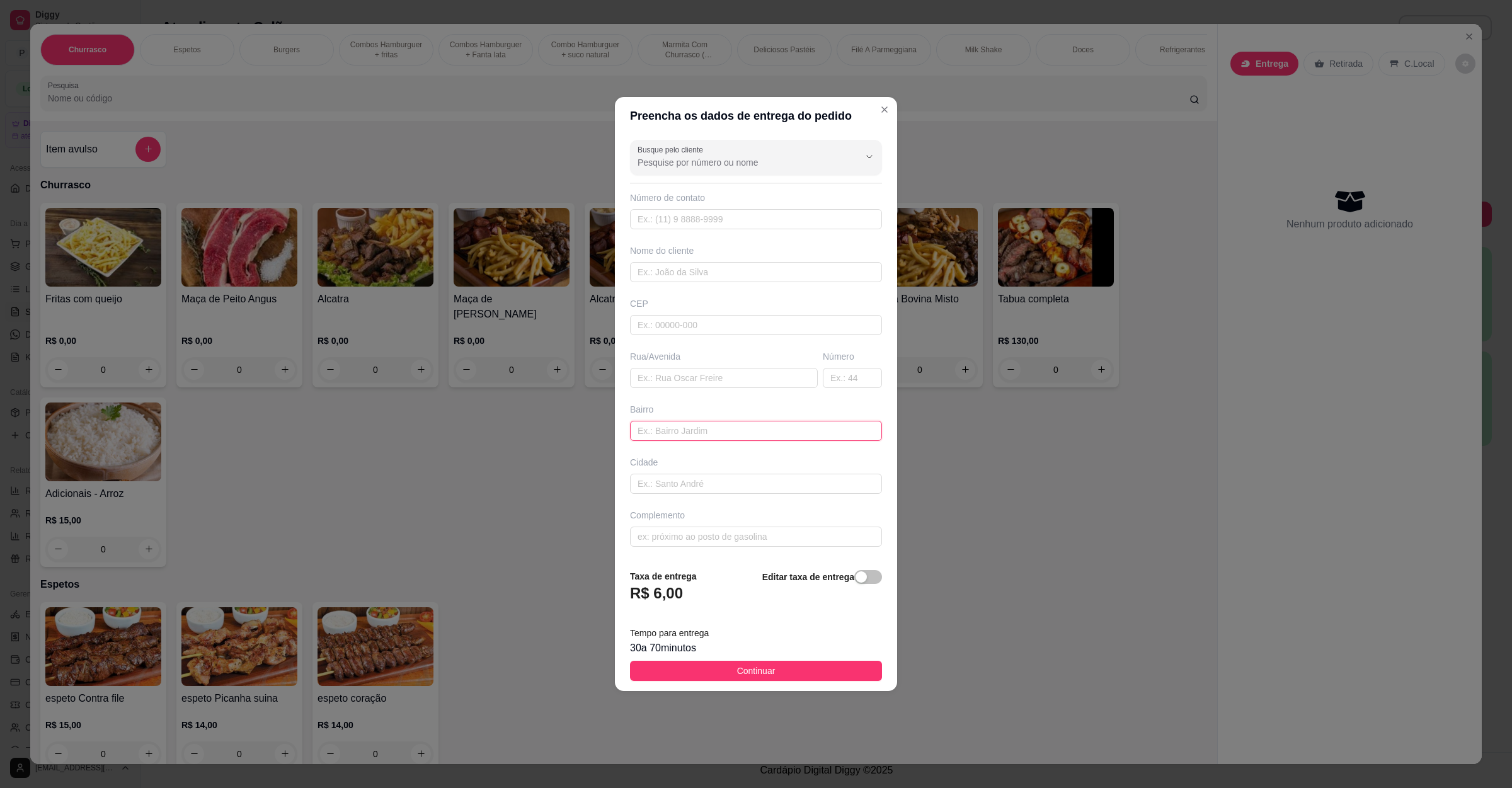
click at [709, 435] on input "text" at bounding box center [755, 431] width 252 height 20
click at [714, 375] on input "text" at bounding box center [723, 378] width 188 height 20
paste input "Rio branco 265 mateus"
type input "Rio branco 265 mateus"
click at [758, 678] on span "Continuar" at bounding box center [756, 671] width 38 height 14
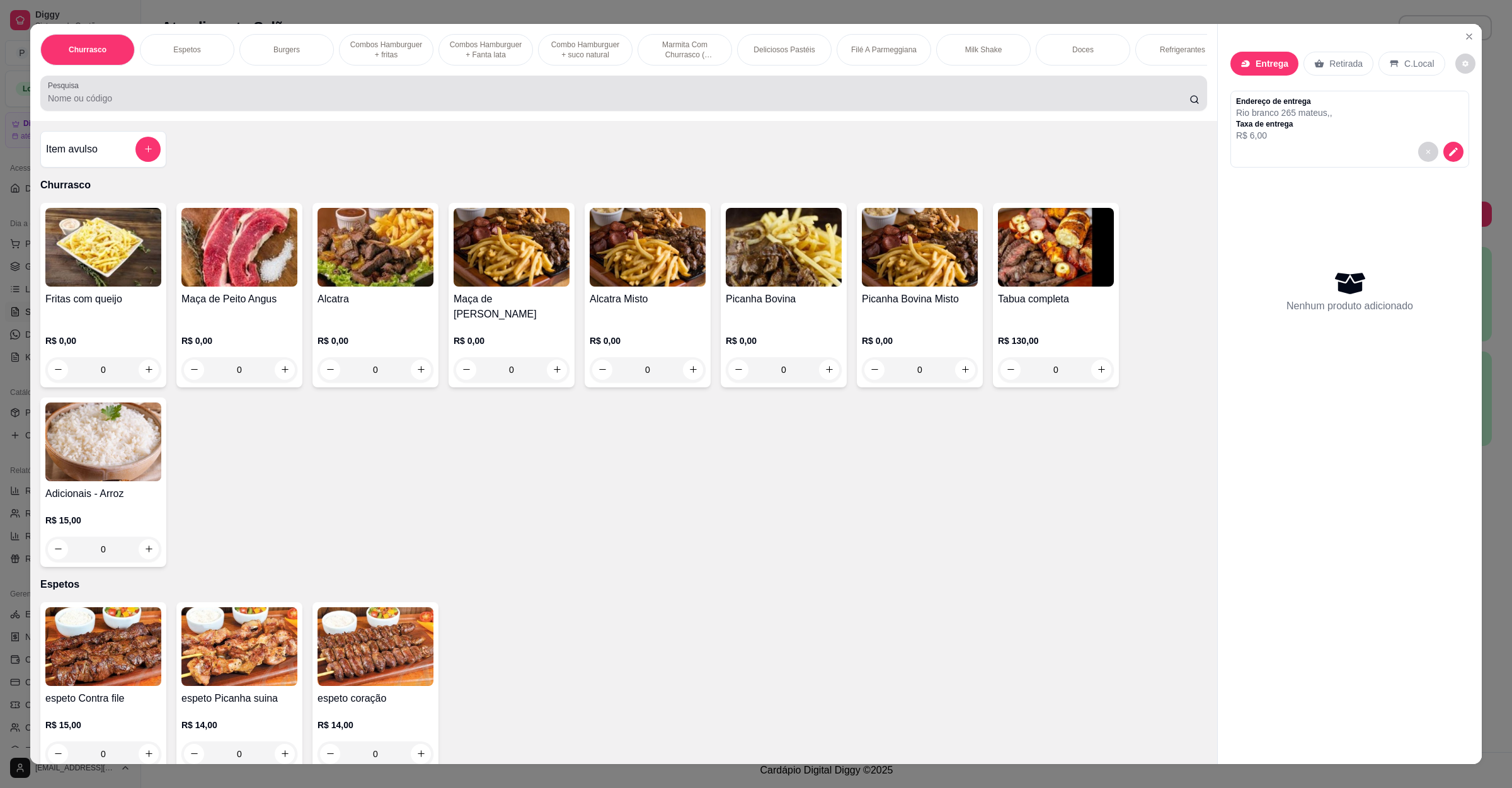
click at [68, 111] on div "Pesquisa" at bounding box center [623, 93] width 1167 height 35
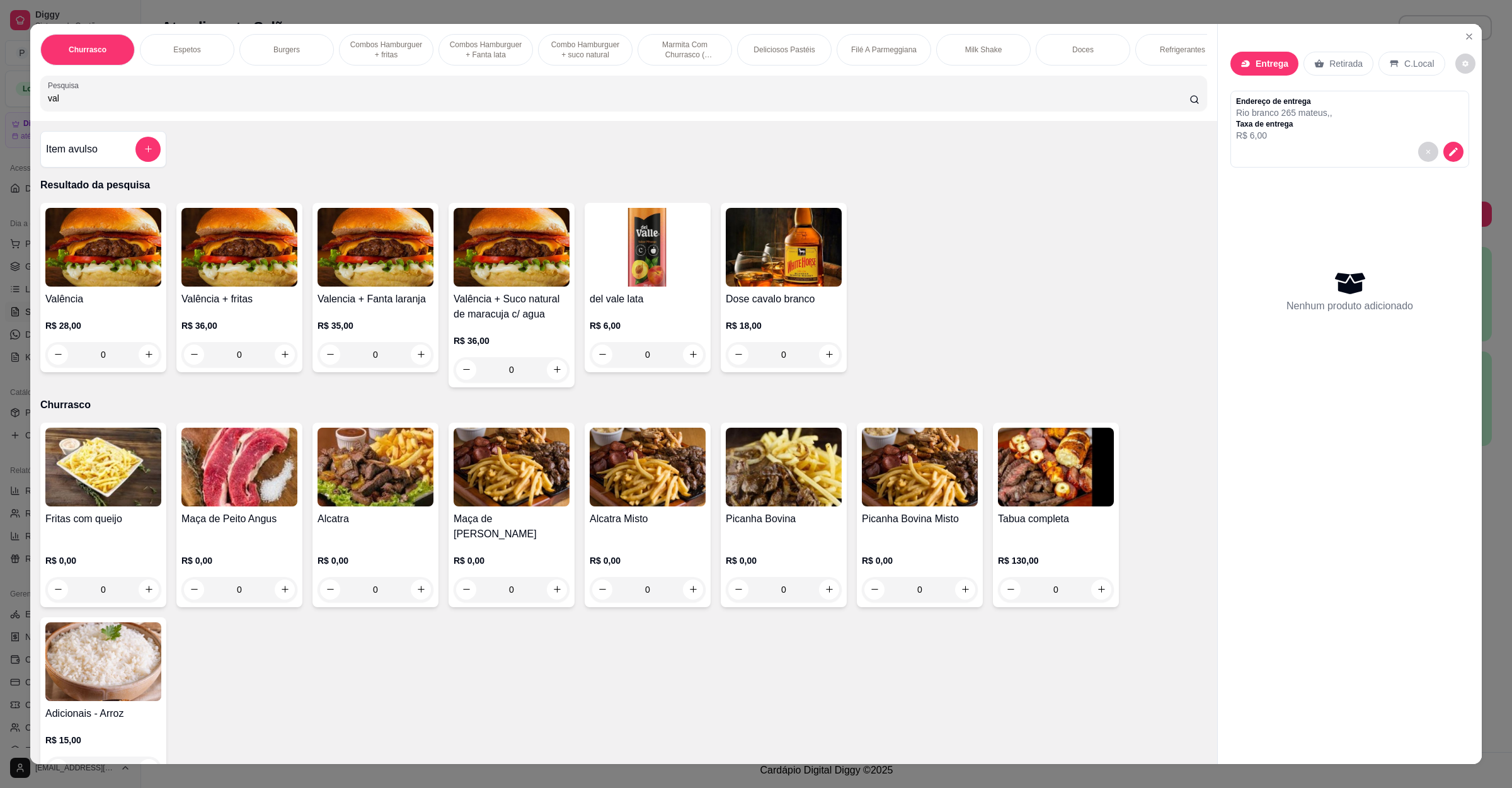
type input "val"
click at [95, 307] on h4 "Valência" at bounding box center [104, 299] width 116 height 15
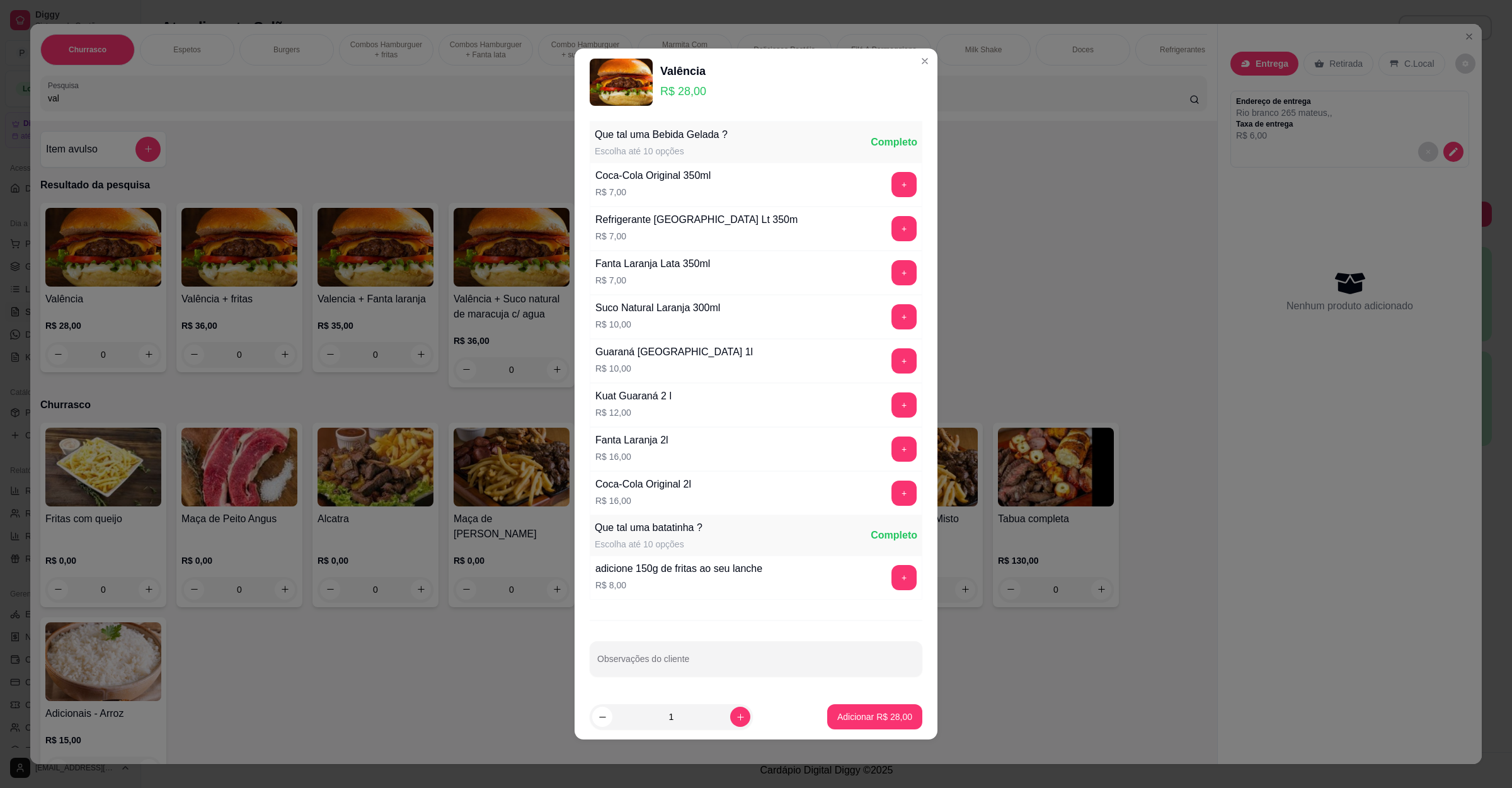
click at [858, 703] on footer "1 Adicionar R$ 28,00" at bounding box center [755, 717] width 363 height 45
click at [874, 719] on p "Adicionar R$ 28,00" at bounding box center [875, 716] width 73 height 12
type input "1"
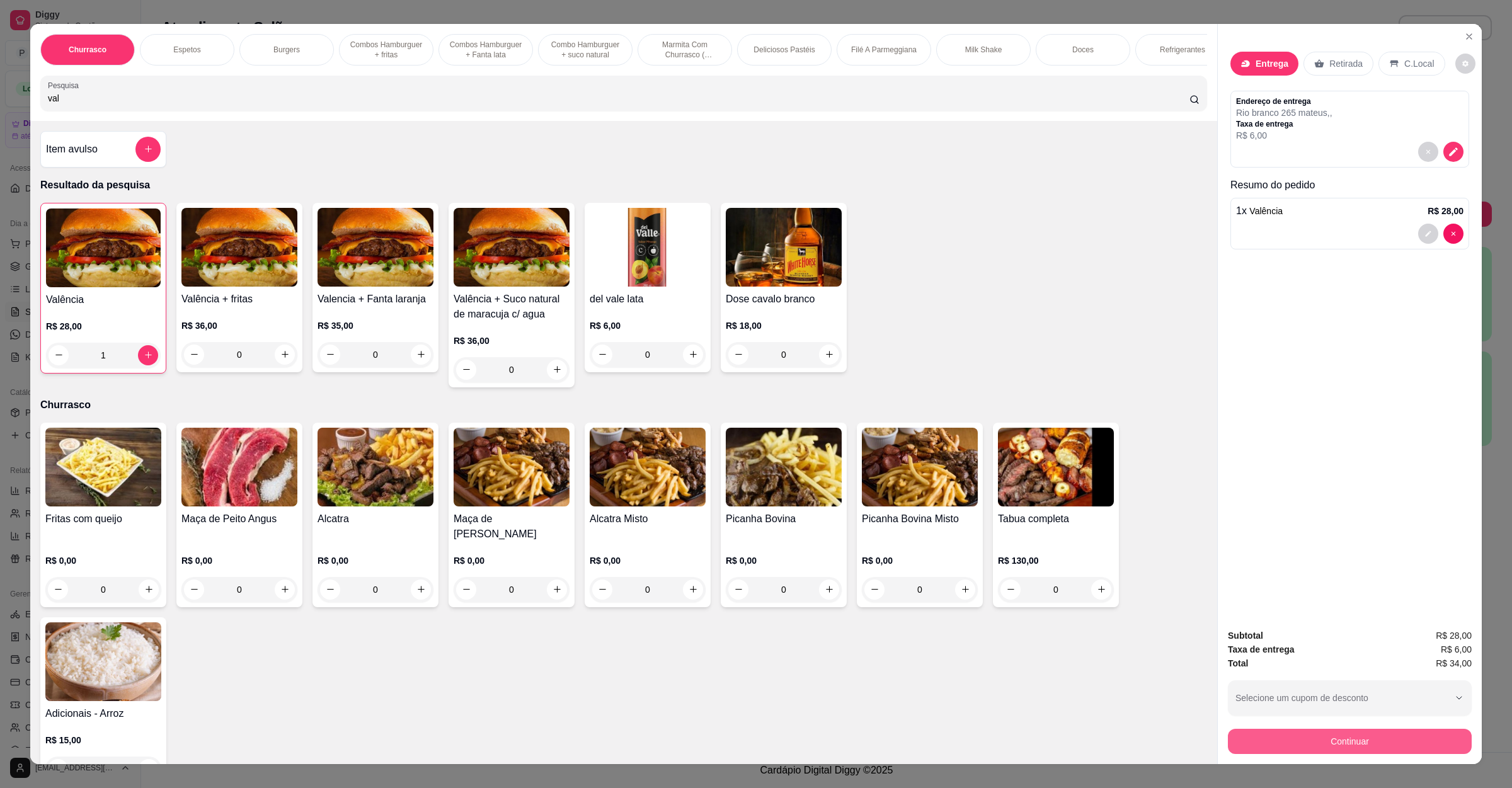
click at [1299, 734] on button "Continuar" at bounding box center [1349, 742] width 244 height 25
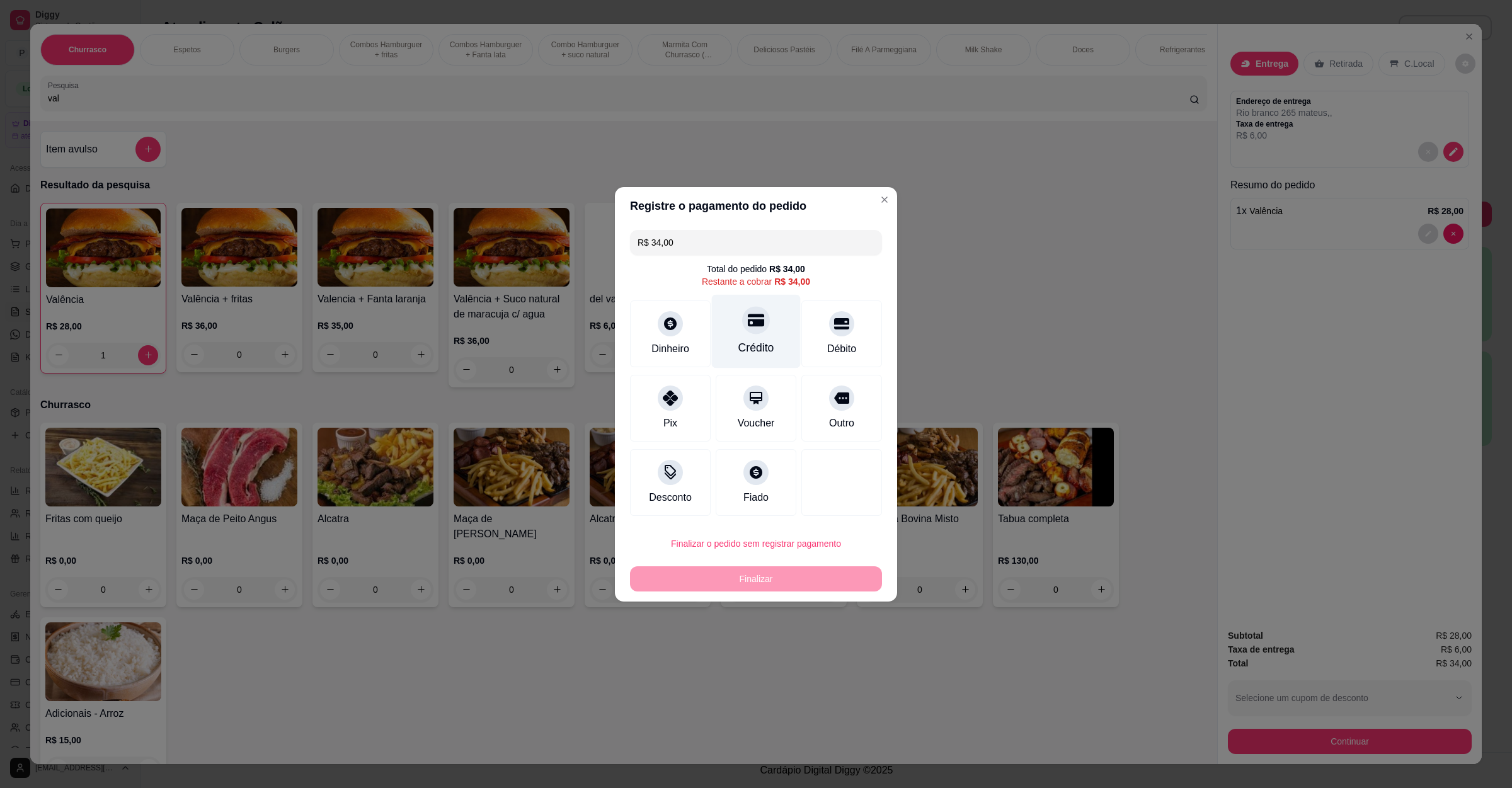
click at [752, 352] on div "Crédito" at bounding box center [757, 348] width 36 height 16
type input "R$ 0,00"
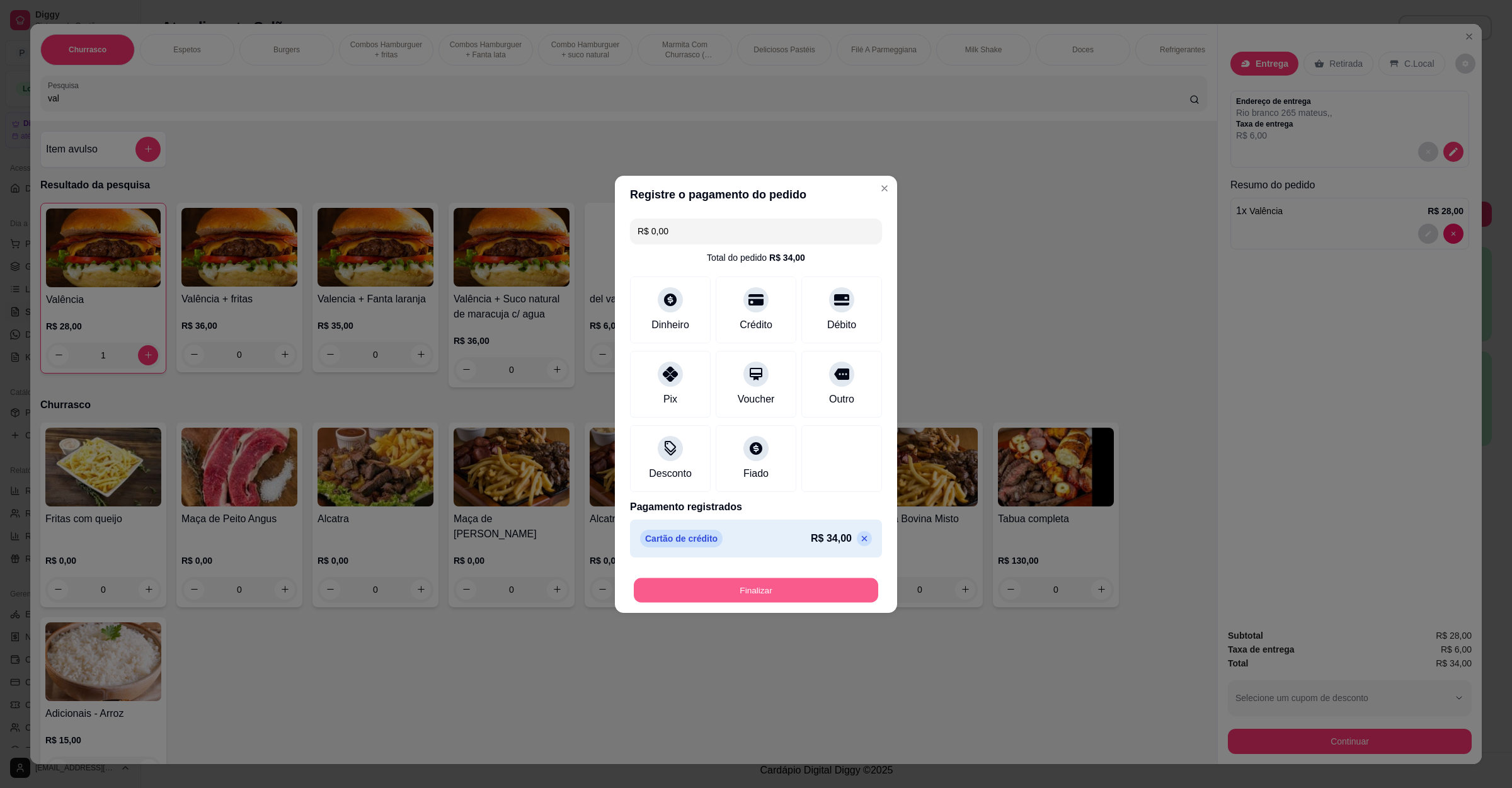
click at [740, 588] on button "Finalizar" at bounding box center [755, 590] width 244 height 25
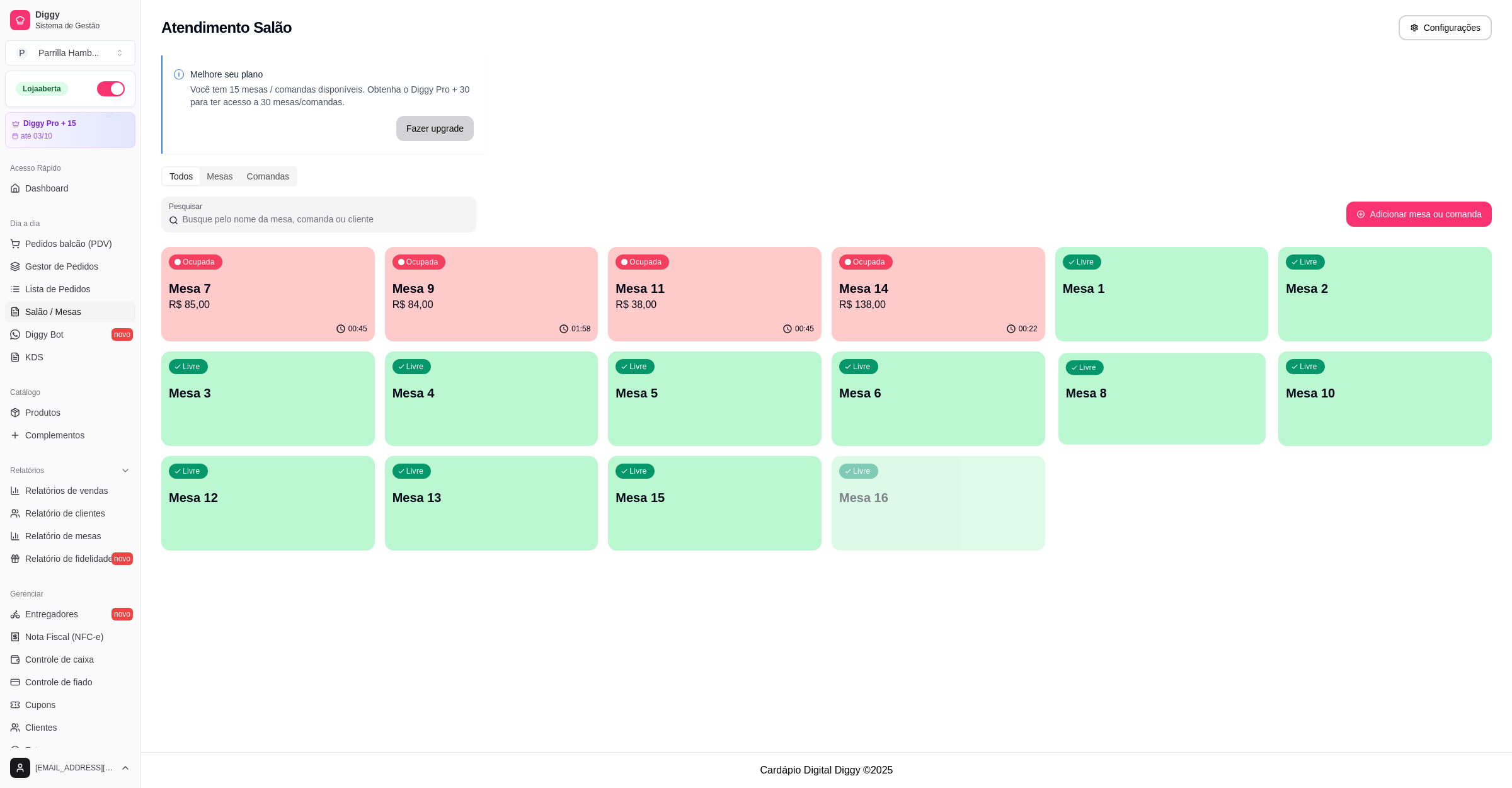
click at [1084, 385] on p "Mesa 8" at bounding box center [1160, 394] width 192 height 17
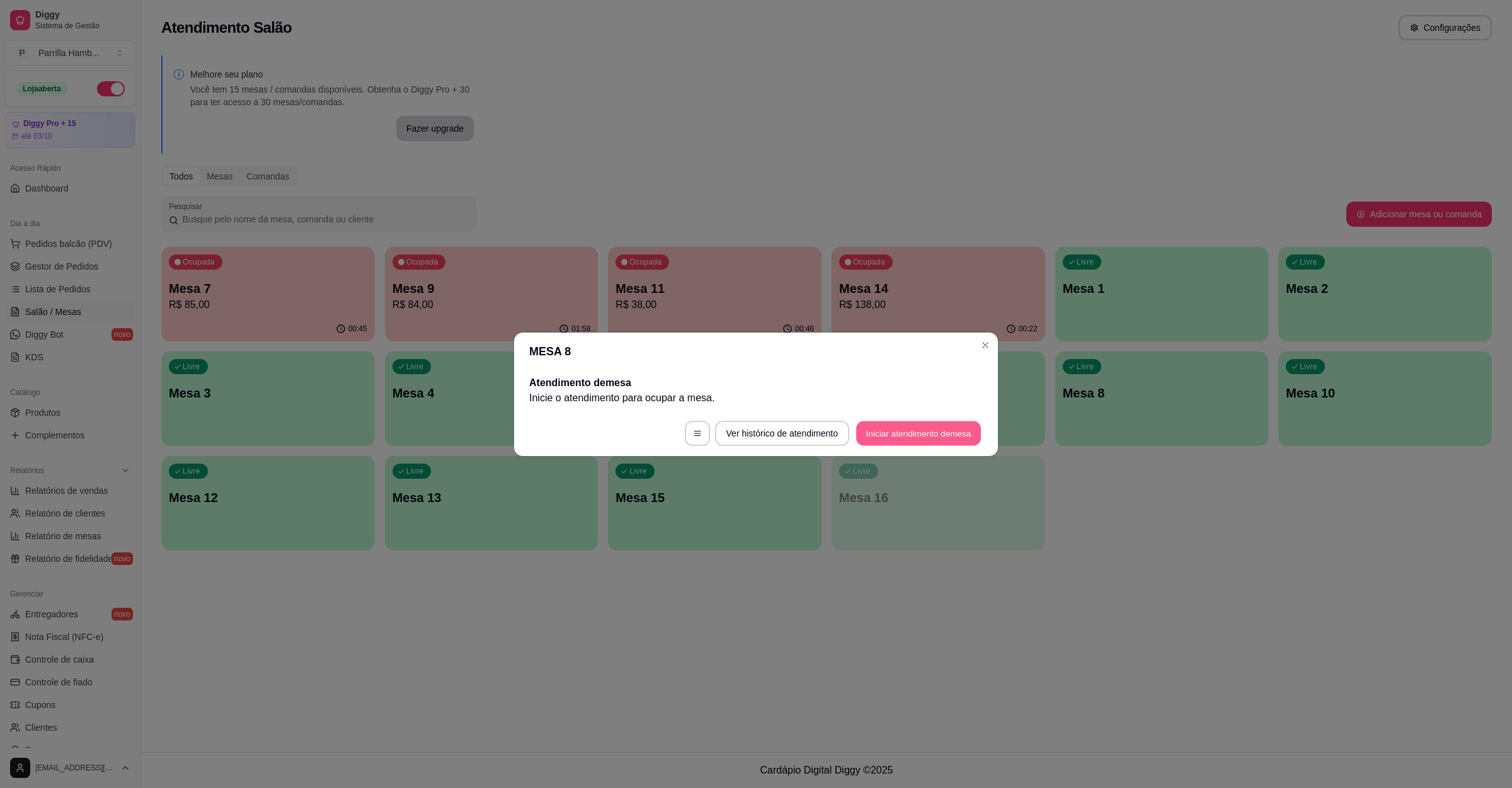
click at [889, 431] on button "Iniciar atendimento de mesa" at bounding box center [918, 433] width 124 height 25
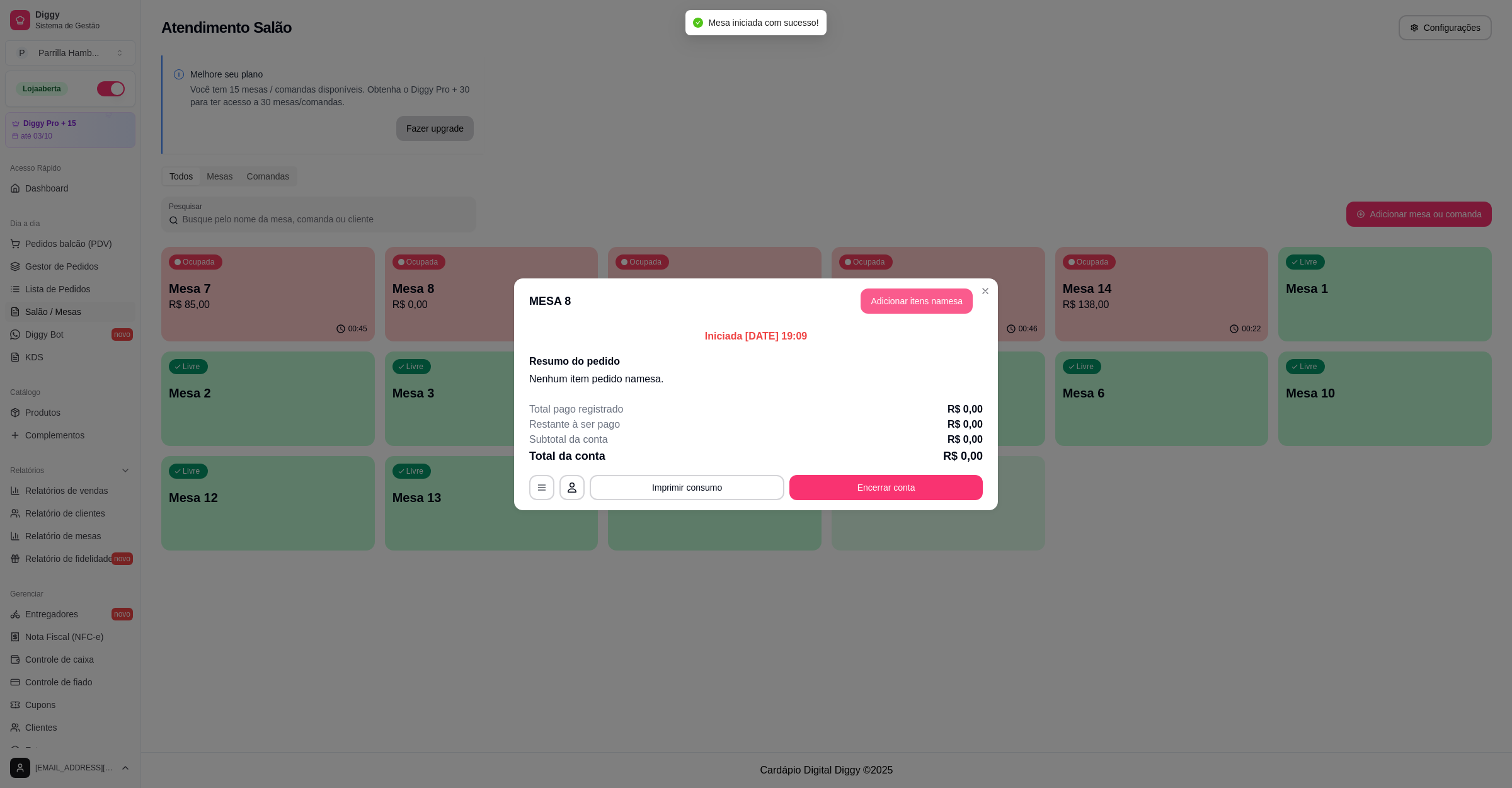
click at [907, 299] on button "Adicionar itens na mesa" at bounding box center [916, 302] width 112 height 25
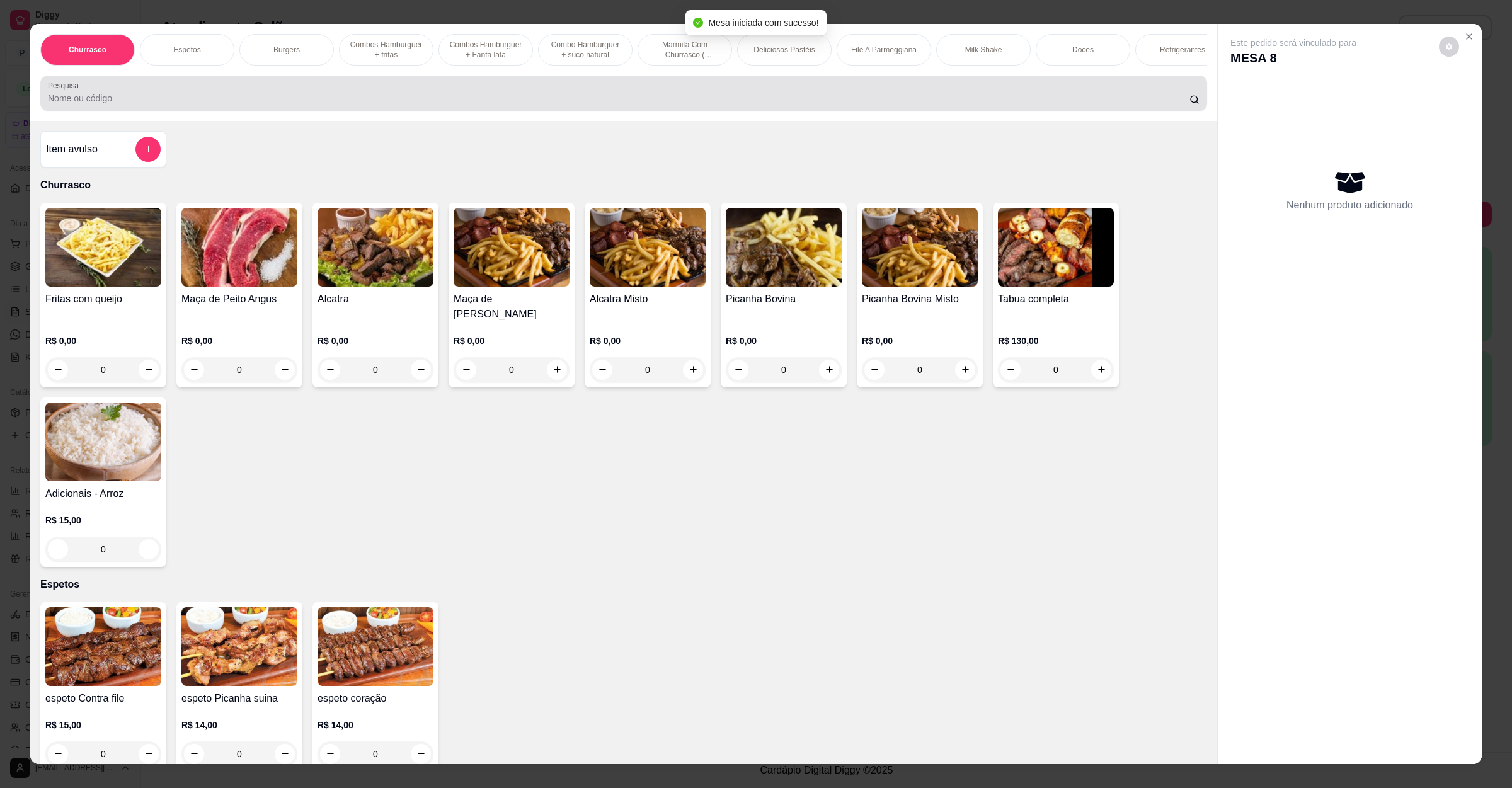
click at [223, 105] on input "Pesquisa" at bounding box center [619, 98] width 1141 height 13
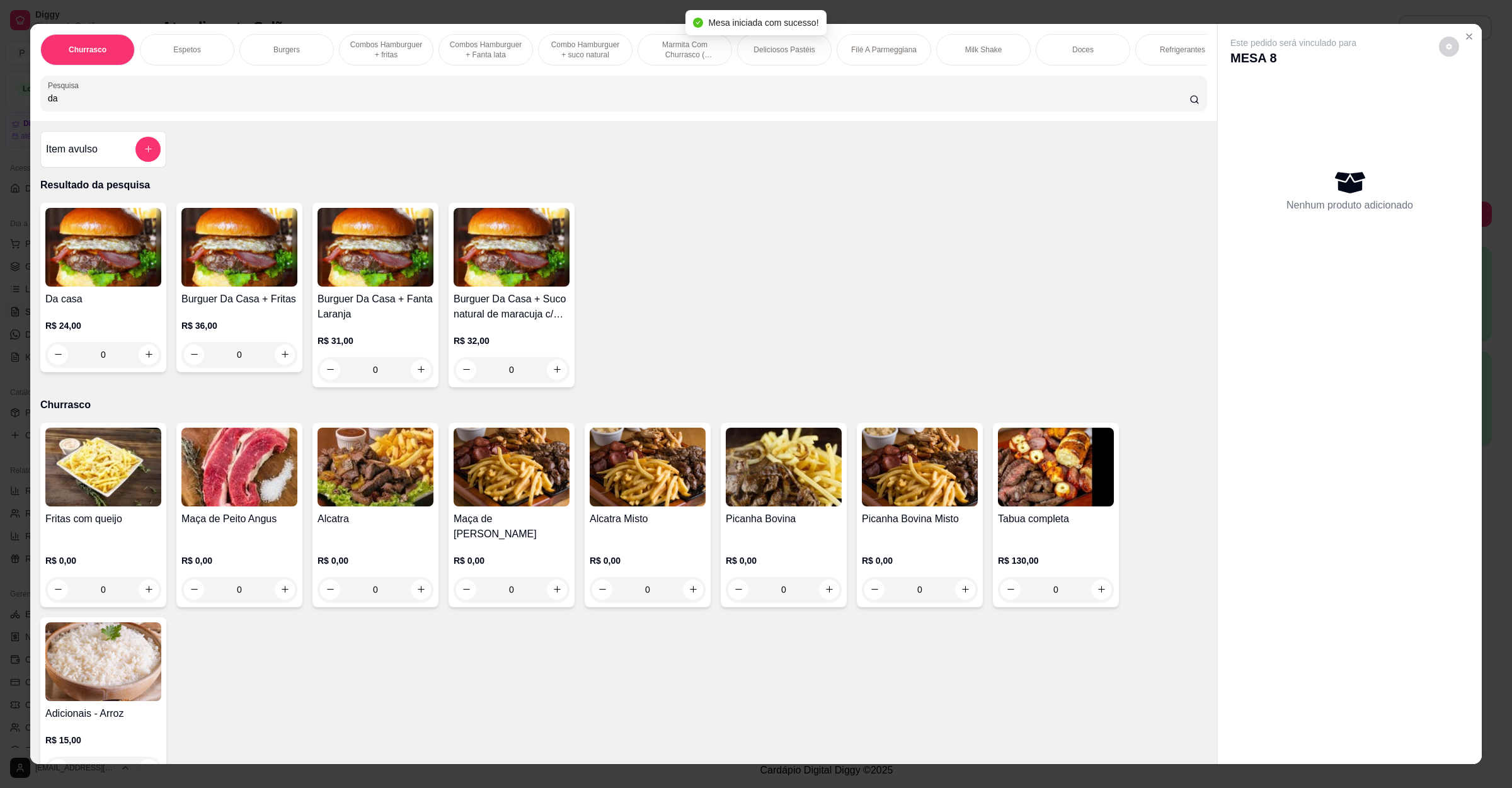
type input "da"
click at [120, 362] on div "0" at bounding box center [104, 354] width 116 height 25
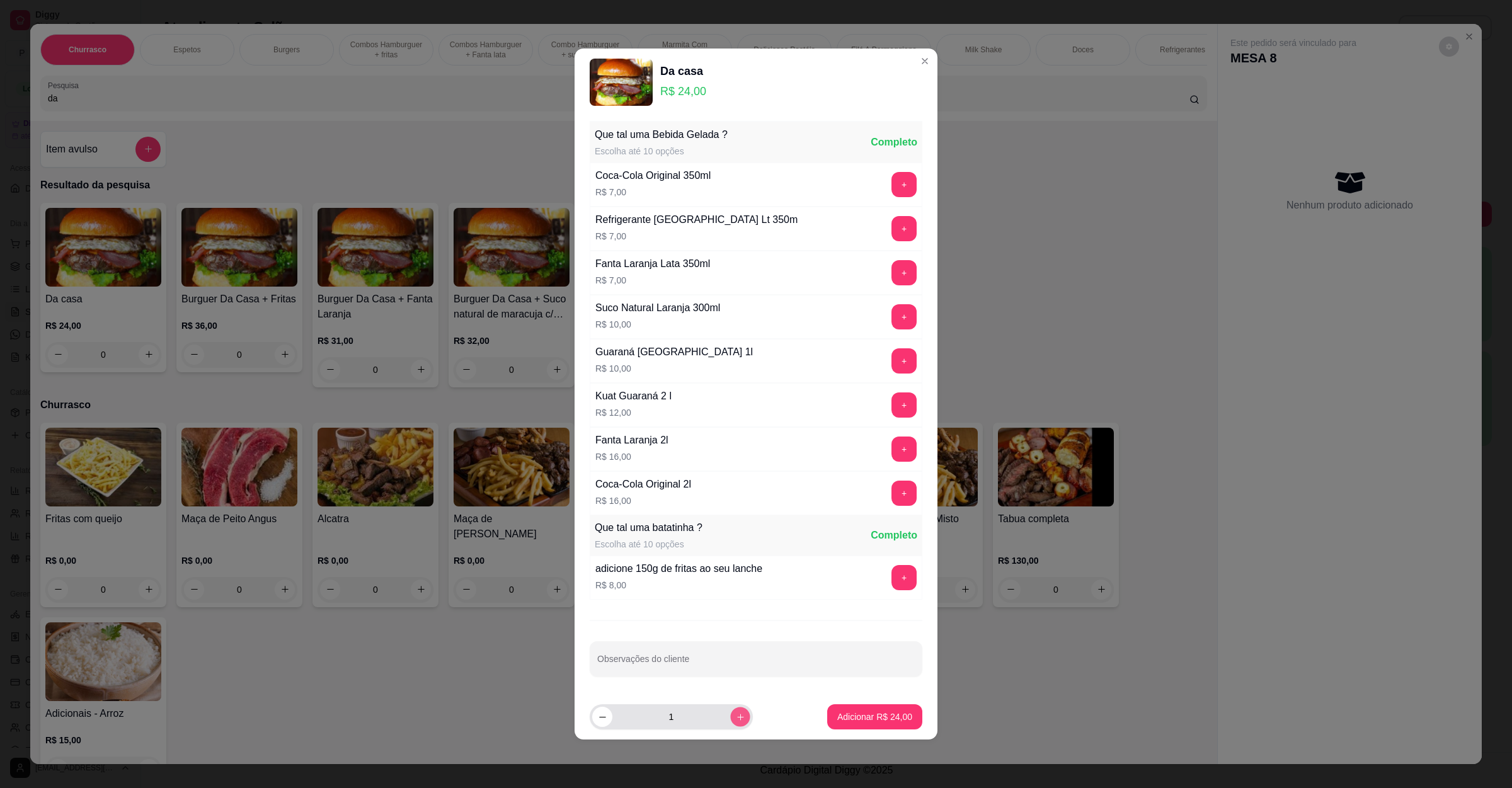
click at [736, 723] on icon "increase-product-quantity" at bounding box center [741, 717] width 9 height 9
type input "2"
click at [827, 711] on div "Adicionar R$ 48,00" at bounding box center [874, 717] width 95 height 25
click at [837, 723] on p "Adicionar R$ 48,00" at bounding box center [874, 717] width 75 height 13
type input "2"
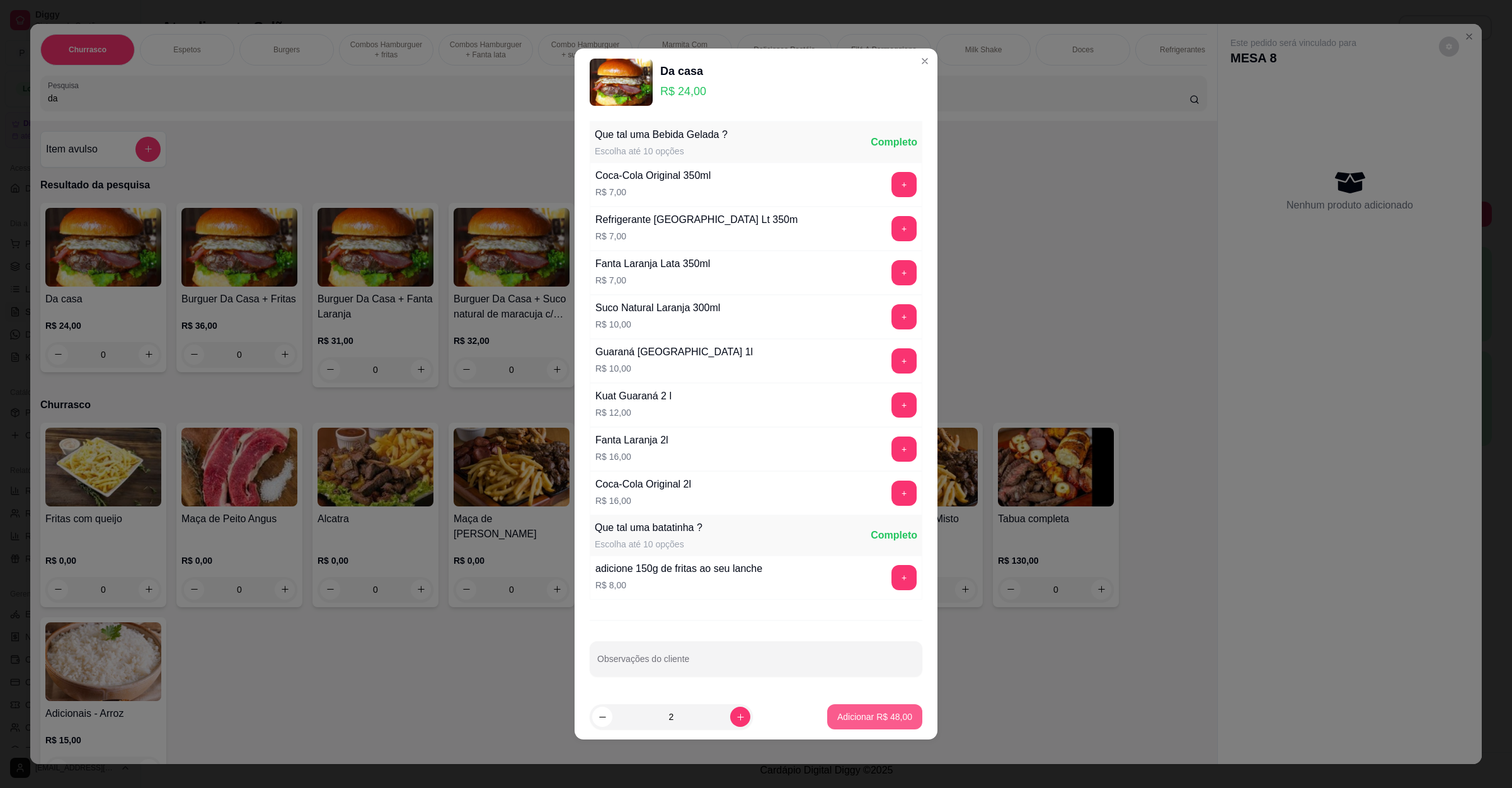
type input "2"
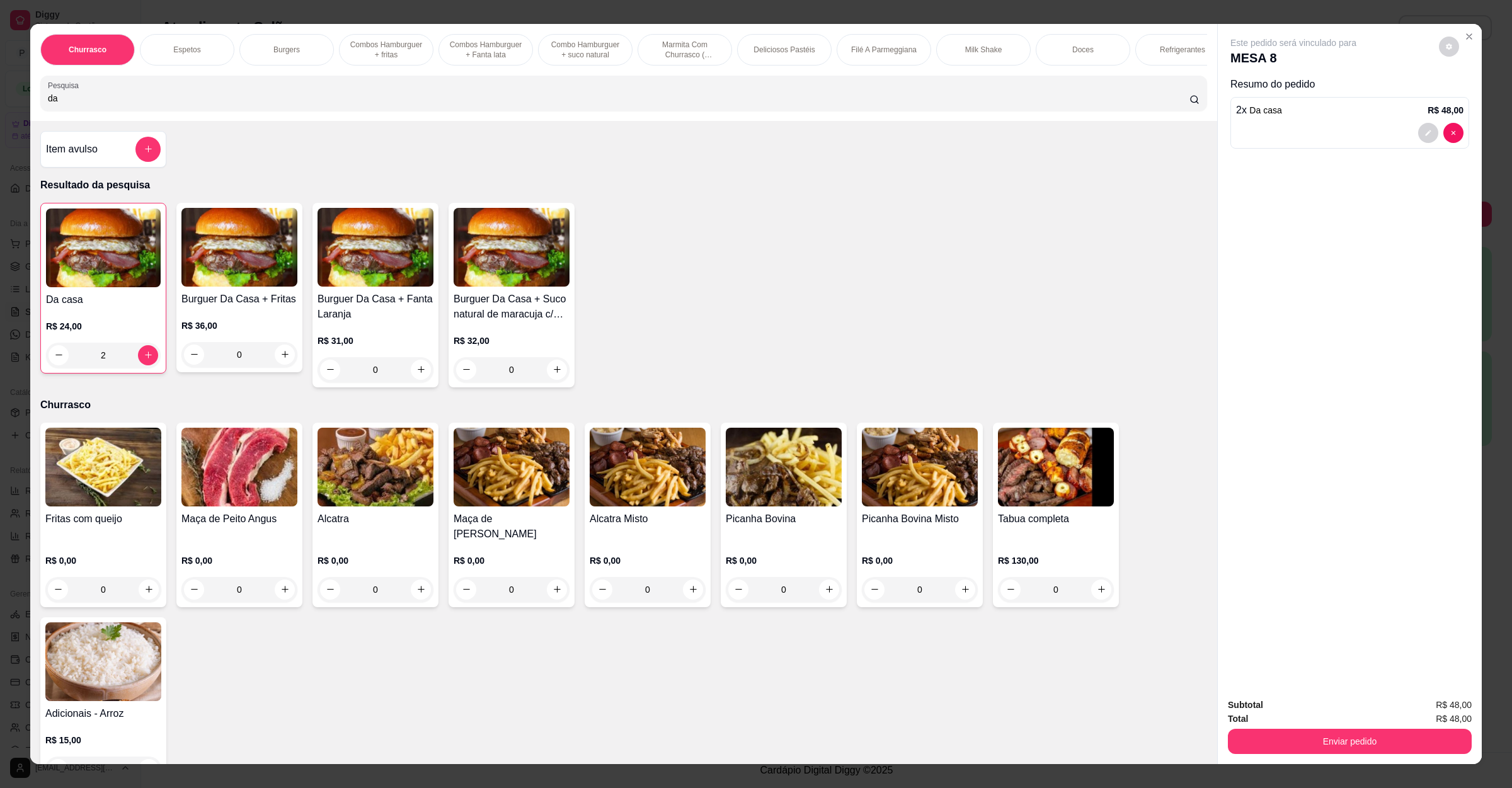
drag, startPoint x: 66, startPoint y: 110, endPoint x: 0, endPoint y: 110, distance: 66.0
click at [0, 110] on div "Churrasco Espetos Burgers Combos Hamburguer + fritas Combos Hamburguer + Fanta …" at bounding box center [756, 394] width 1512 height 788
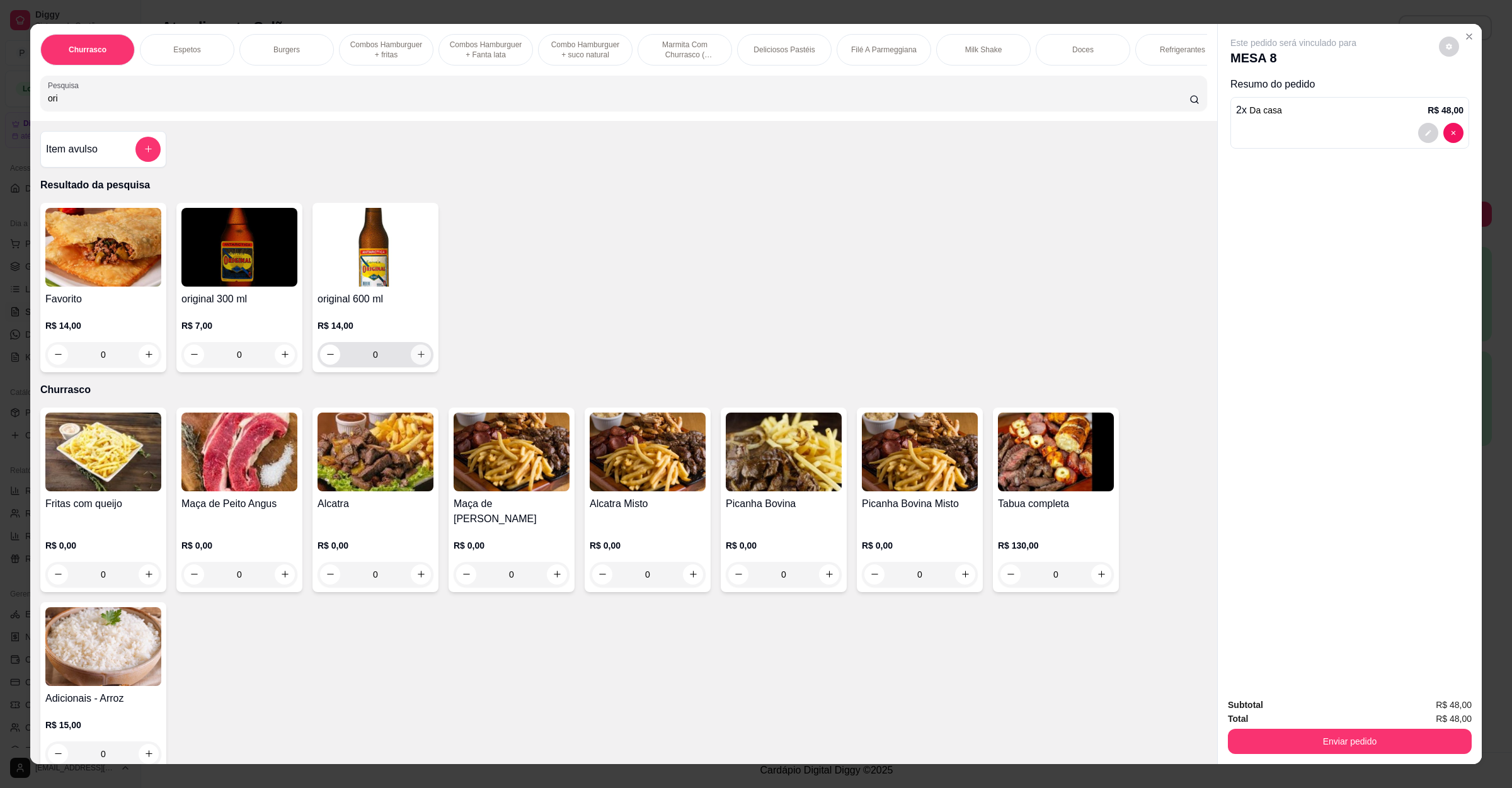
type input "ori"
click at [416, 359] on icon "increase-product-quantity" at bounding box center [421, 354] width 9 height 9
type input "1"
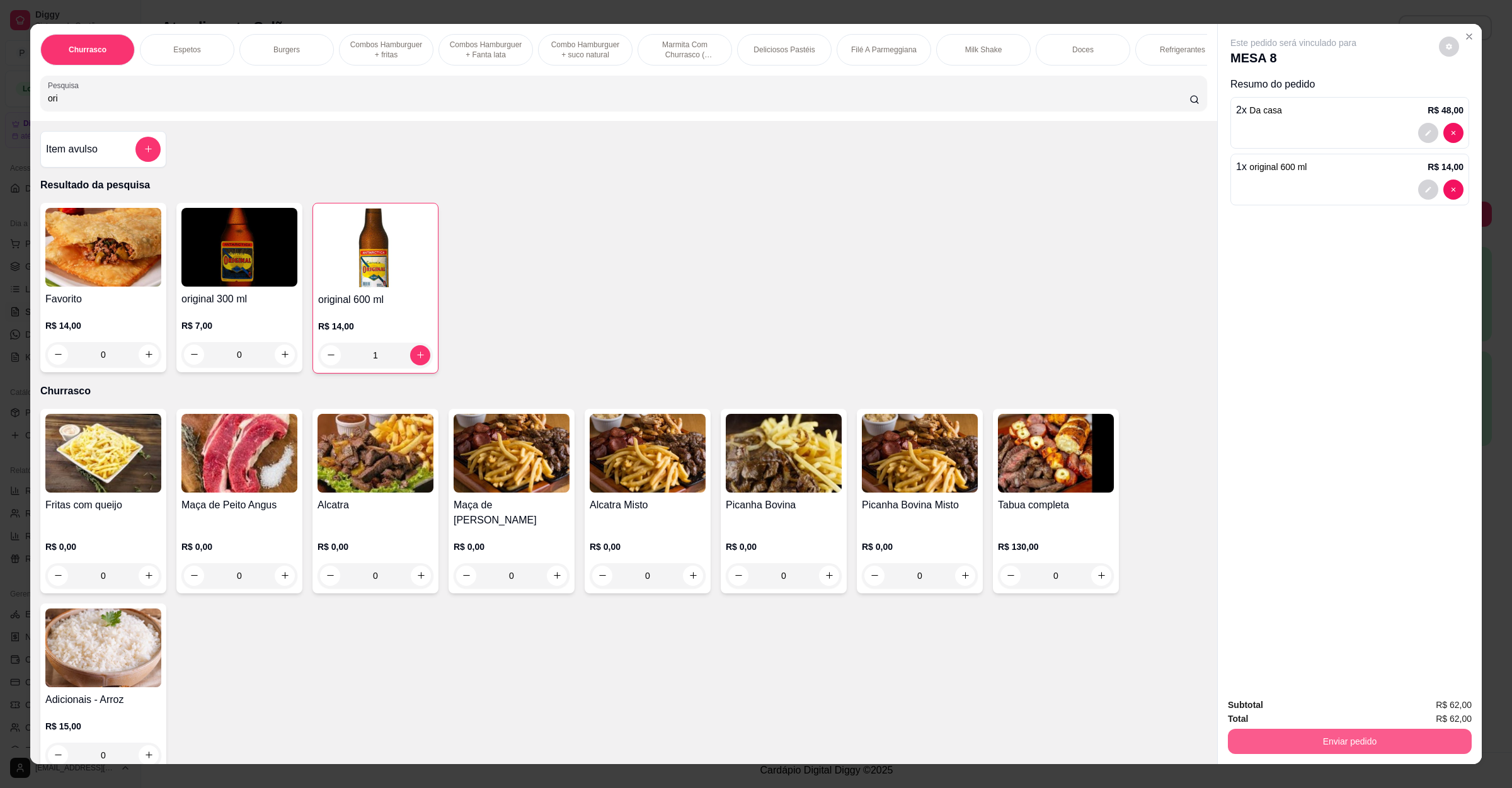
click at [1342, 734] on button "Enviar pedido" at bounding box center [1349, 742] width 244 height 25
click at [1342, 710] on button "Não registrar e enviar pedido" at bounding box center [1306, 711] width 131 height 24
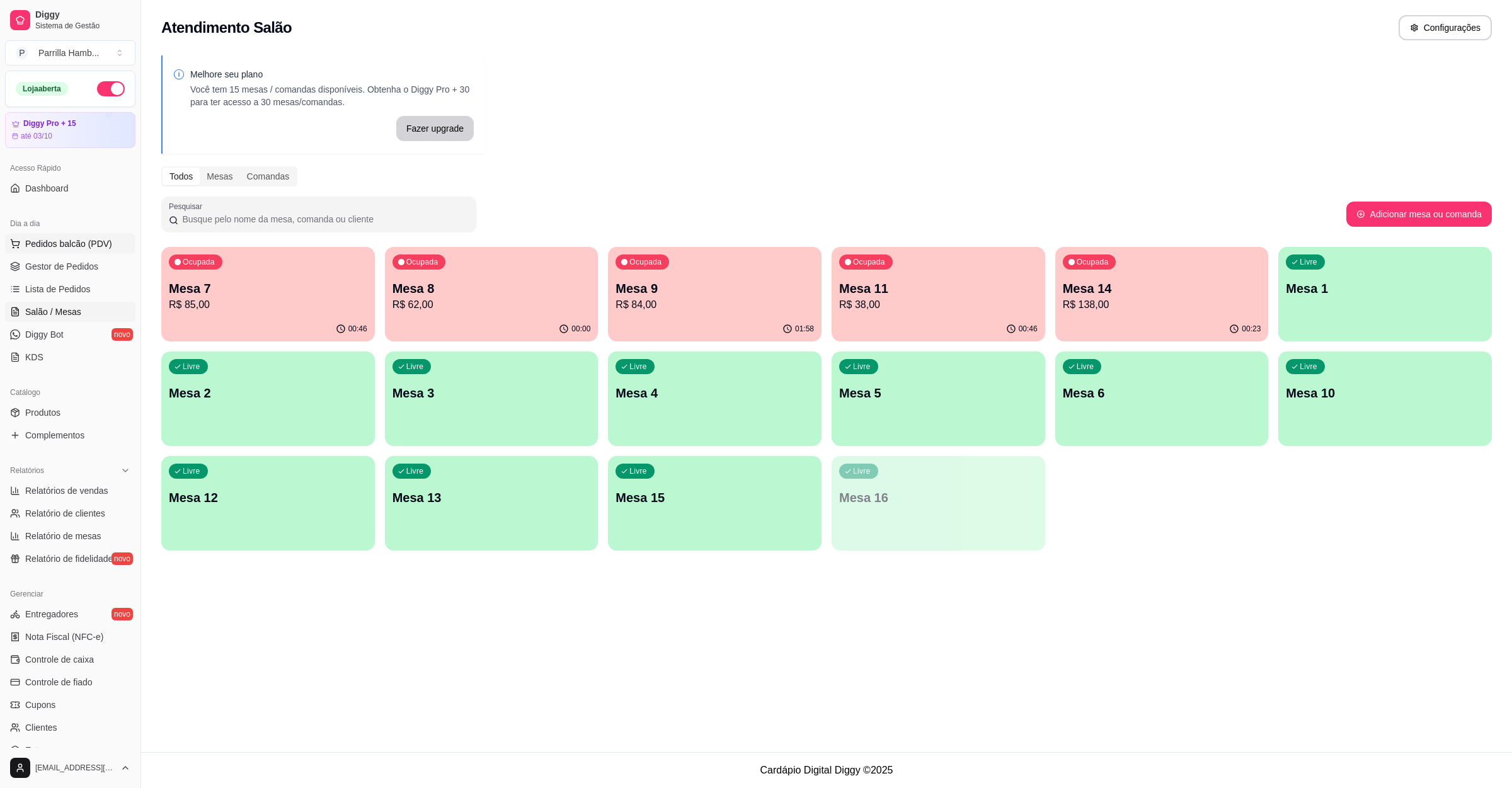
click at [97, 244] on span "Pedidos balcão (PDV)" at bounding box center [69, 244] width 87 height 13
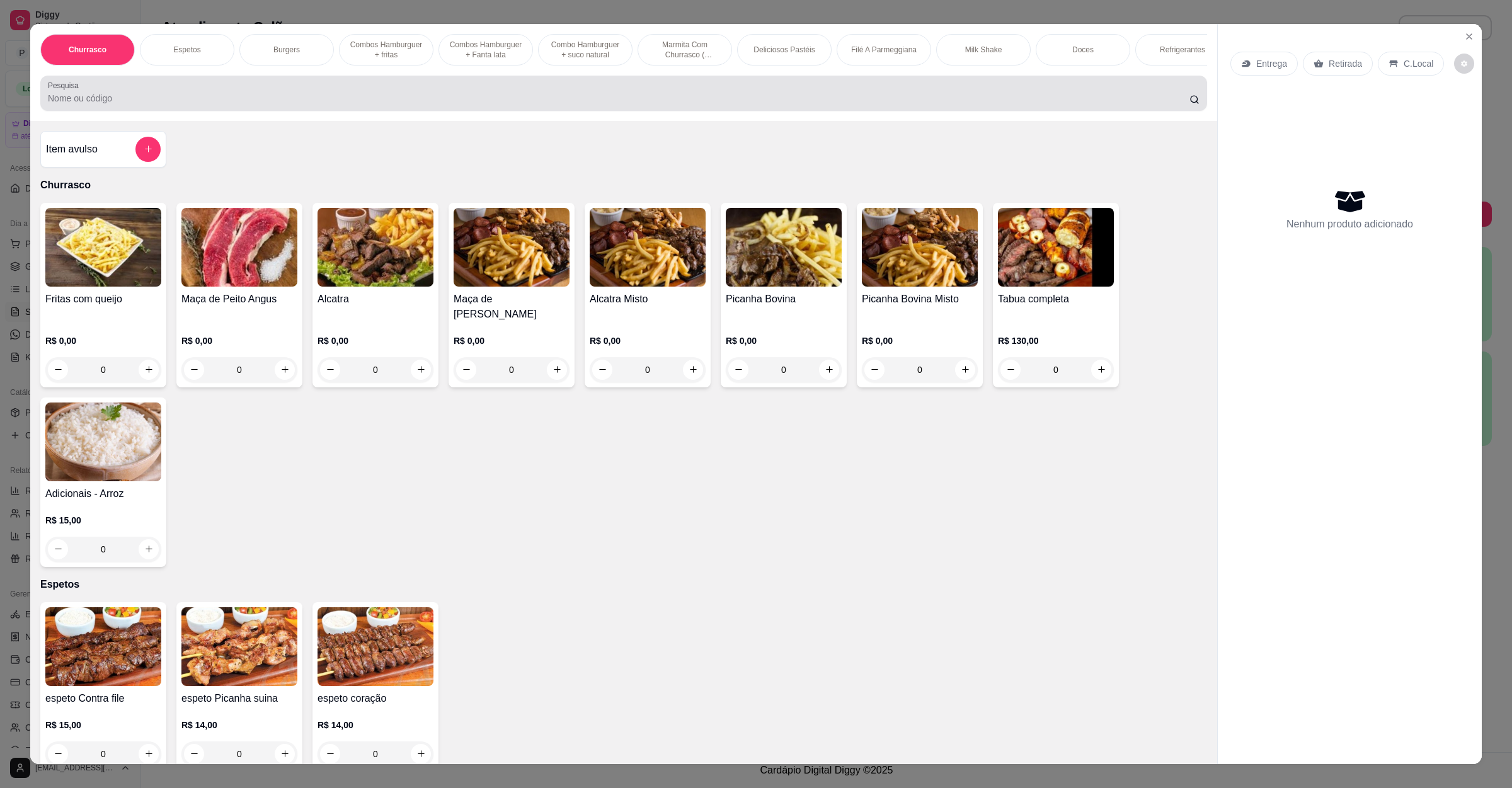
click at [502, 100] on div at bounding box center [623, 94] width 1151 height 25
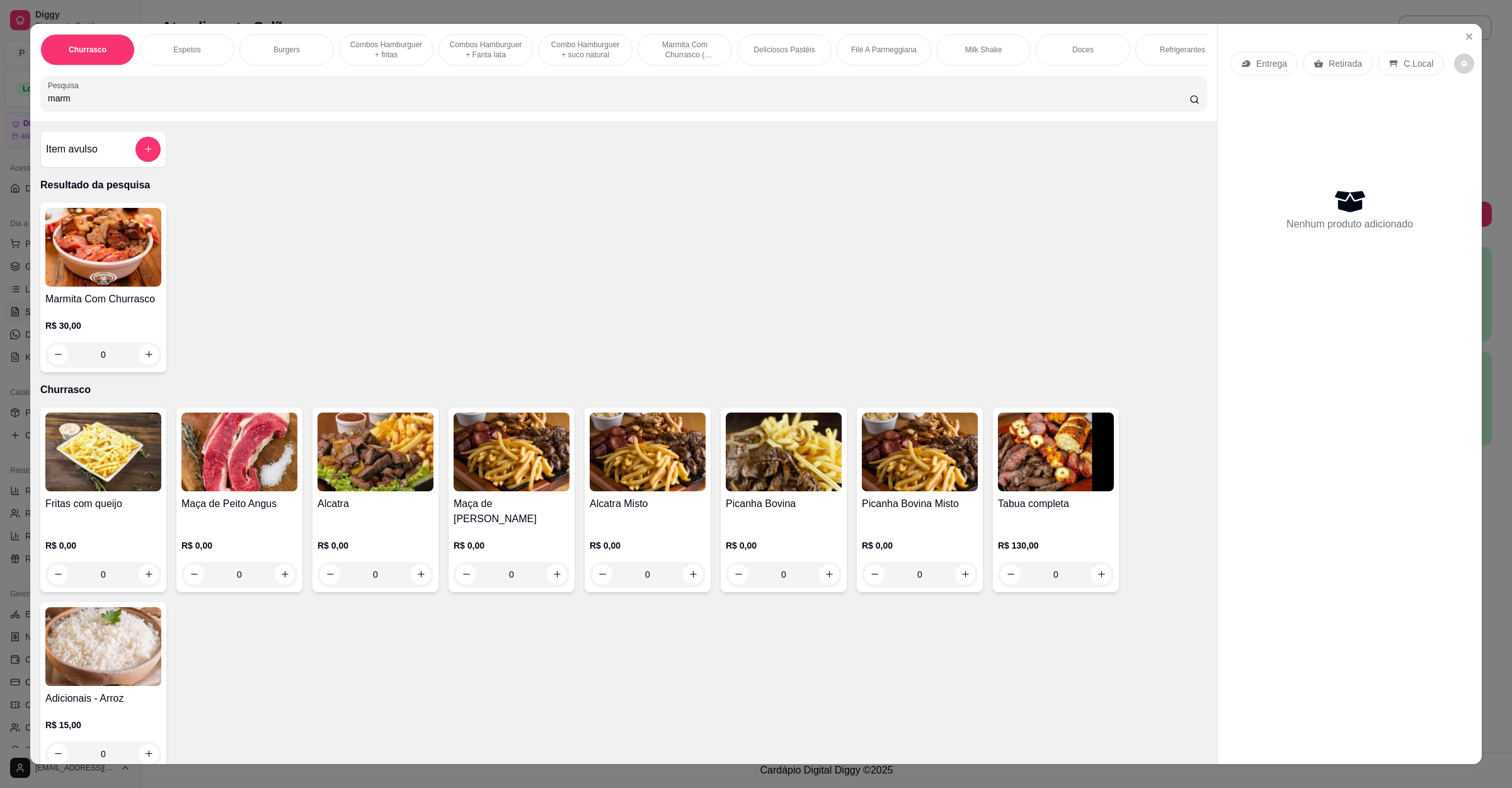
type input "marm"
click at [139, 350] on div "R$ 30,00 0" at bounding box center [104, 344] width 116 height 48
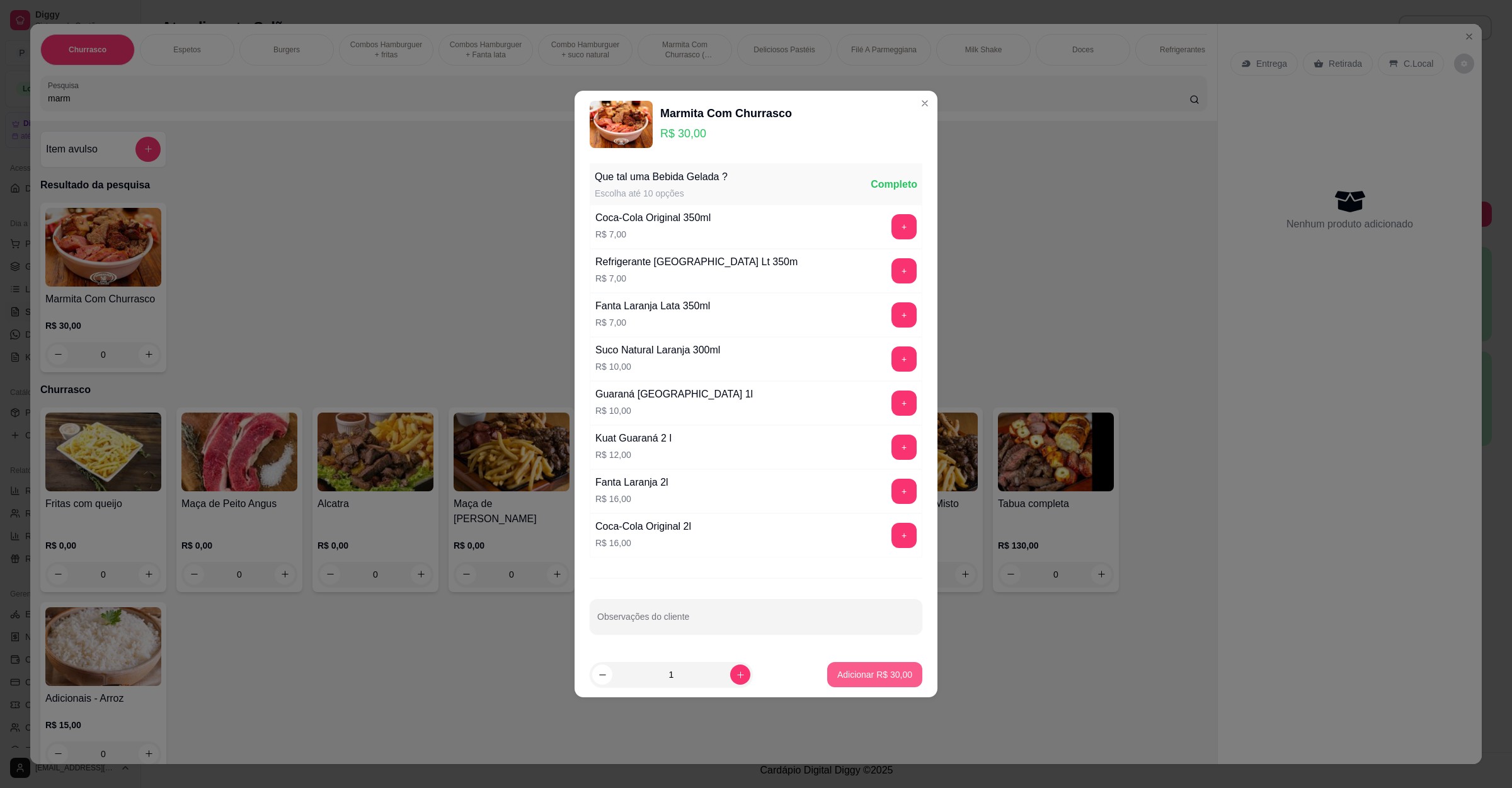
click at [864, 672] on p "Adicionar R$ 30,00" at bounding box center [874, 675] width 75 height 13
type input "1"
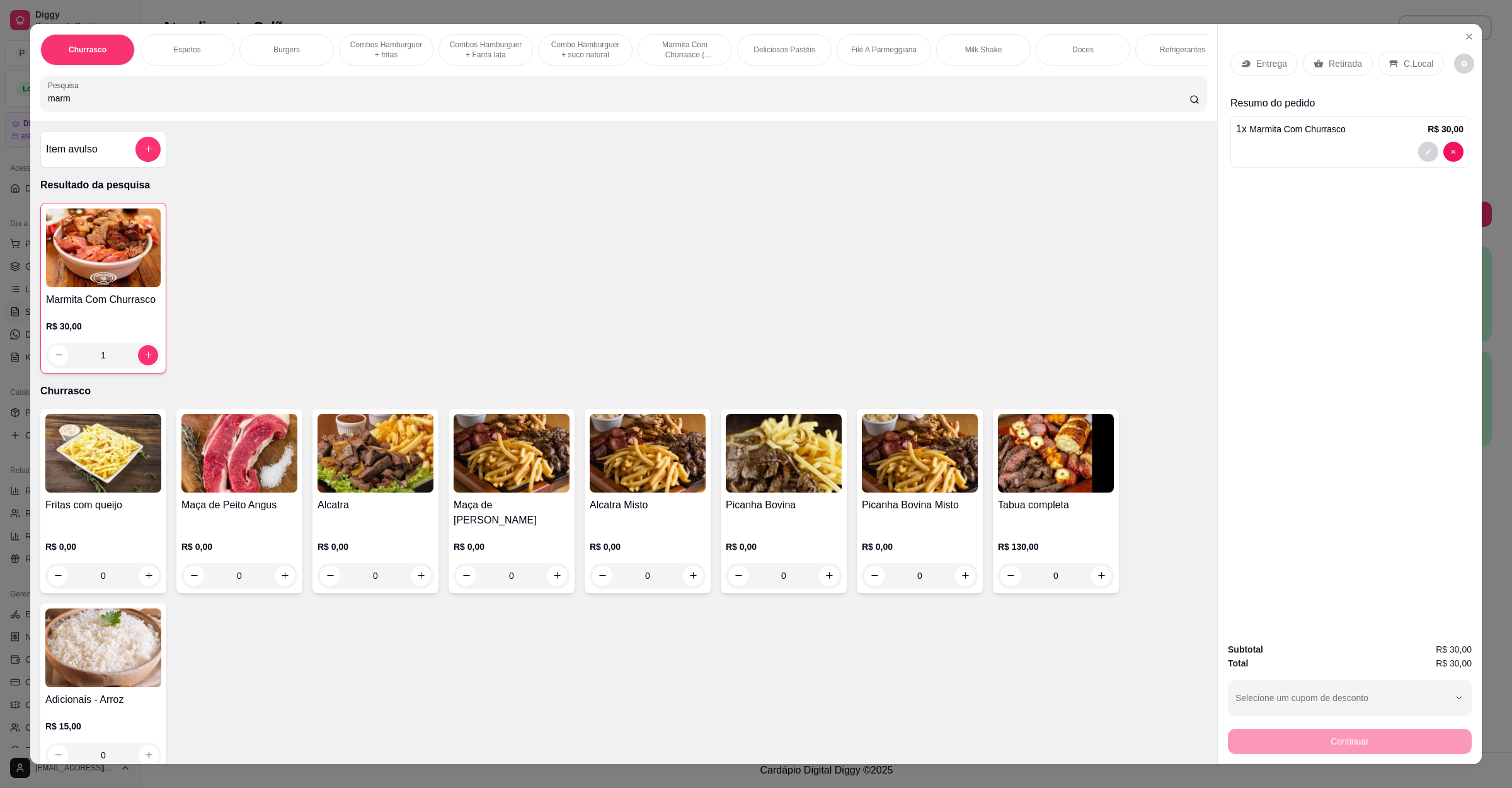
click at [1268, 69] on p "Entrega" at bounding box center [1271, 64] width 31 height 13
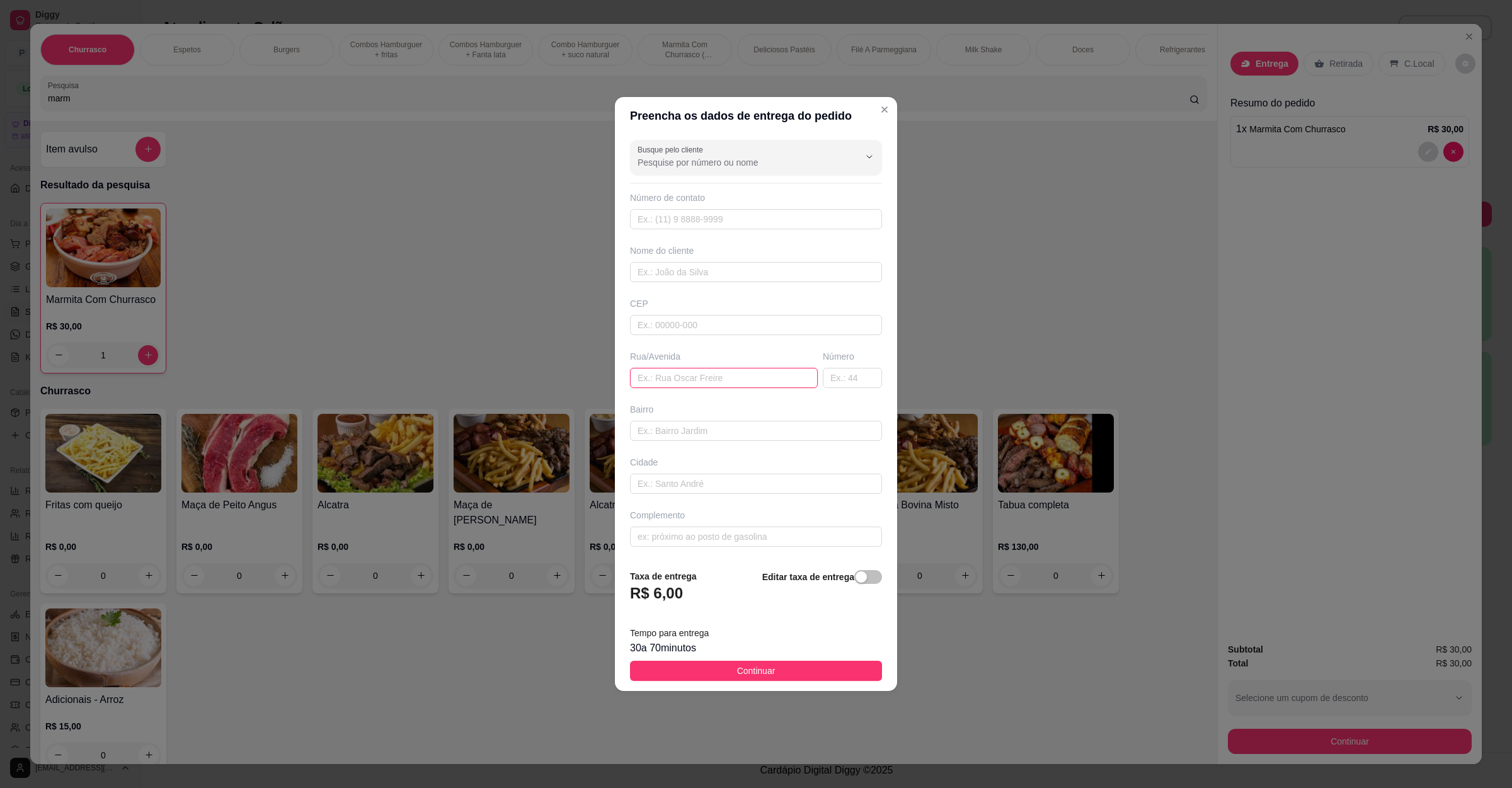
click at [716, 385] on input "text" at bounding box center [723, 378] width 188 height 20
paste input "[STREET_ADDRESS][PERSON_NAME] [DATE]"
type input "[STREET_ADDRESS][PERSON_NAME] [DATE]"
click at [737, 675] on span "Continuar" at bounding box center [756, 671] width 38 height 14
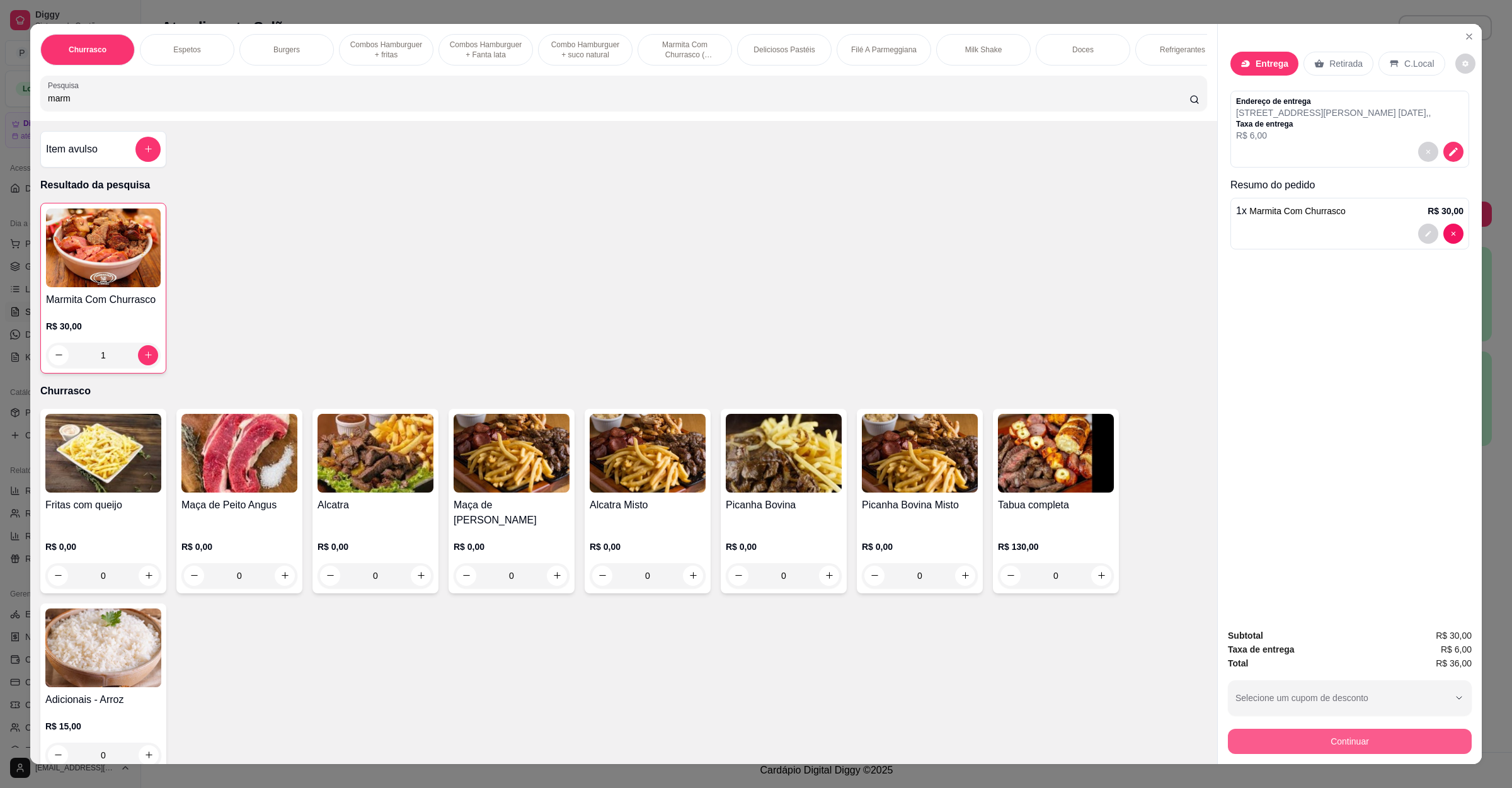
click at [1258, 728] on div "Continuar" at bounding box center [1349, 740] width 244 height 28
click at [1342, 730] on button "Continuar" at bounding box center [1349, 742] width 244 height 25
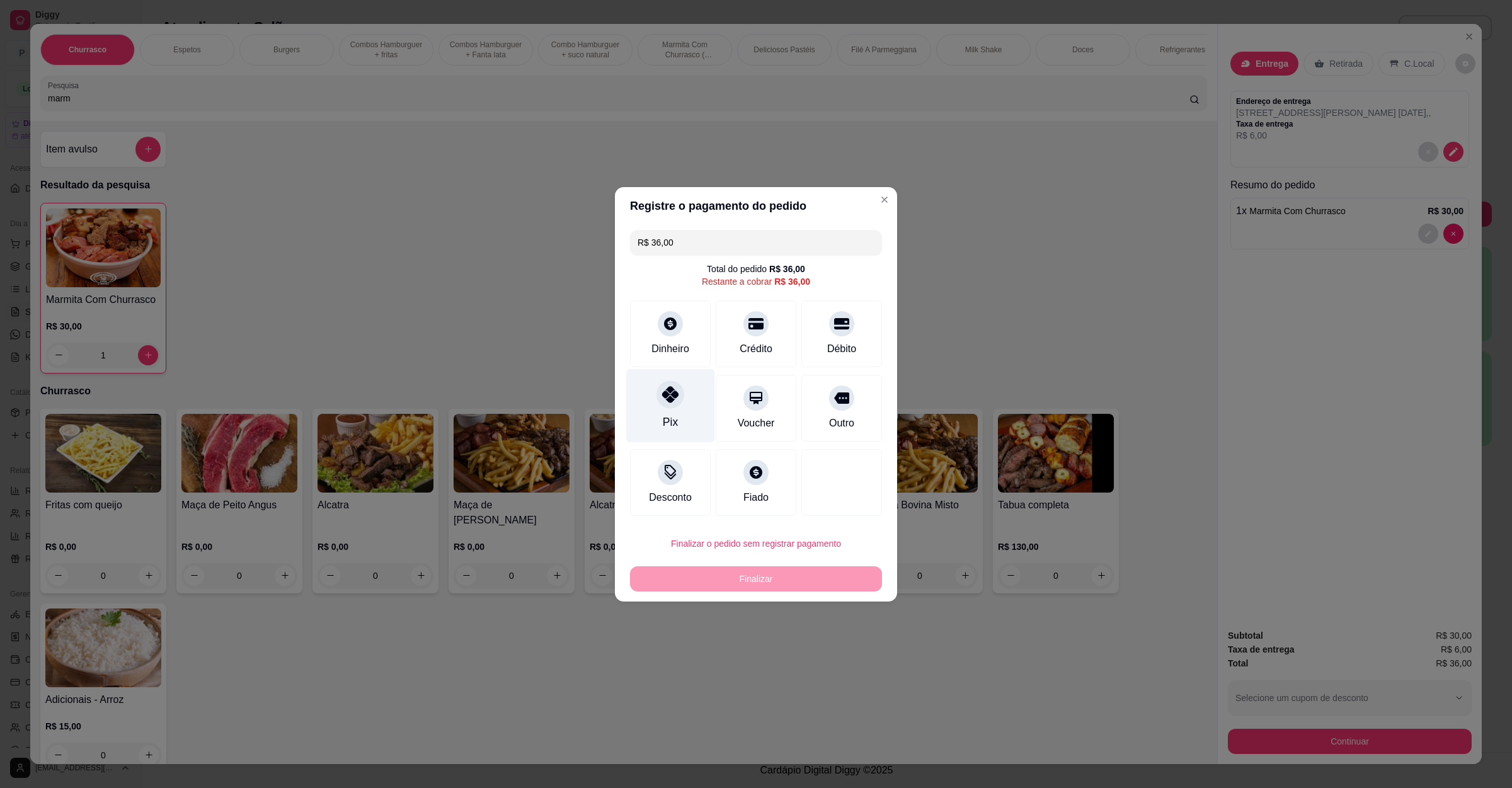
click at [677, 392] on div at bounding box center [670, 394] width 28 height 28
type input "R$ 0,00"
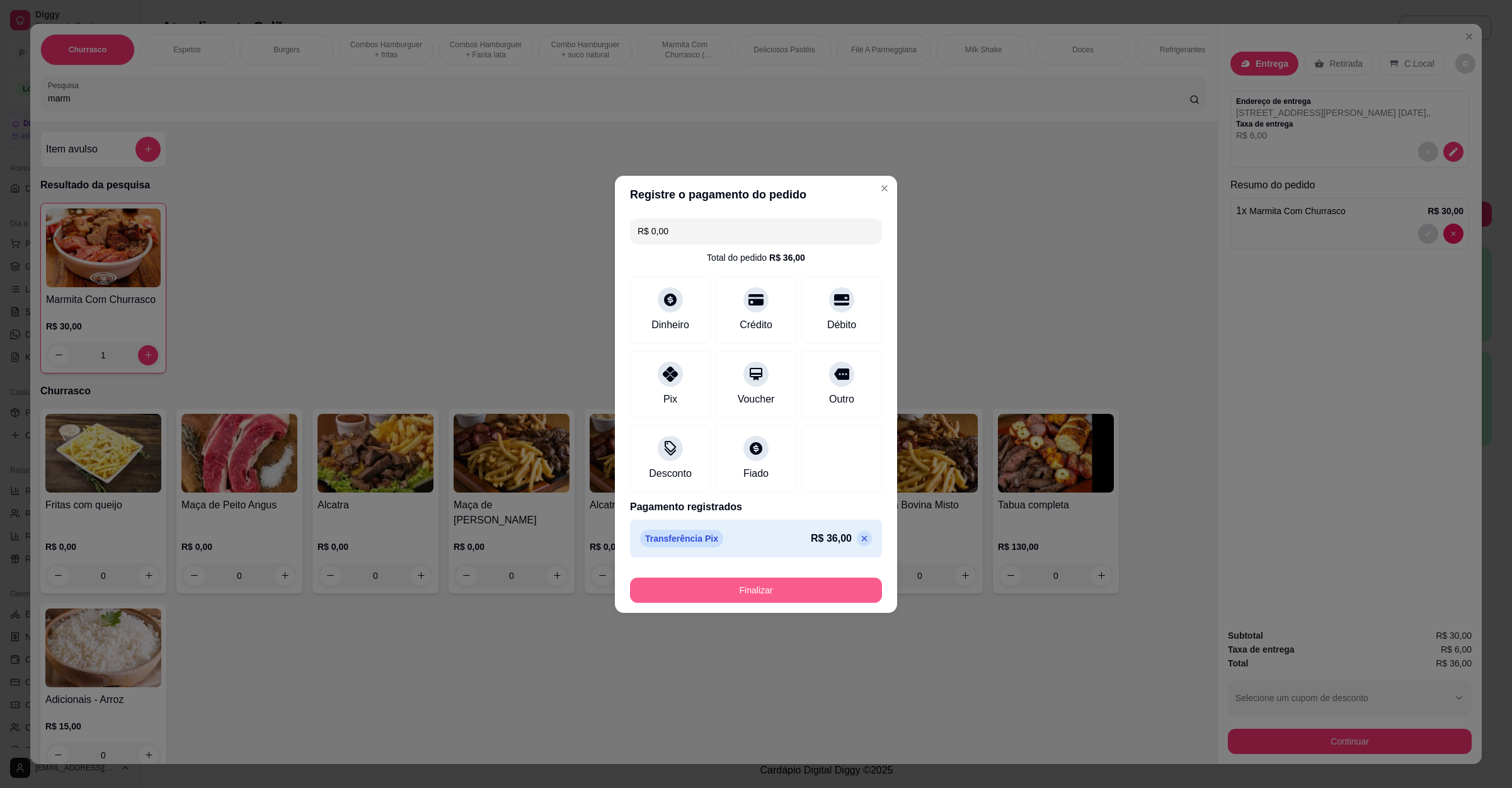
click at [711, 593] on button "Finalizar" at bounding box center [755, 591] width 252 height 25
type input "0"
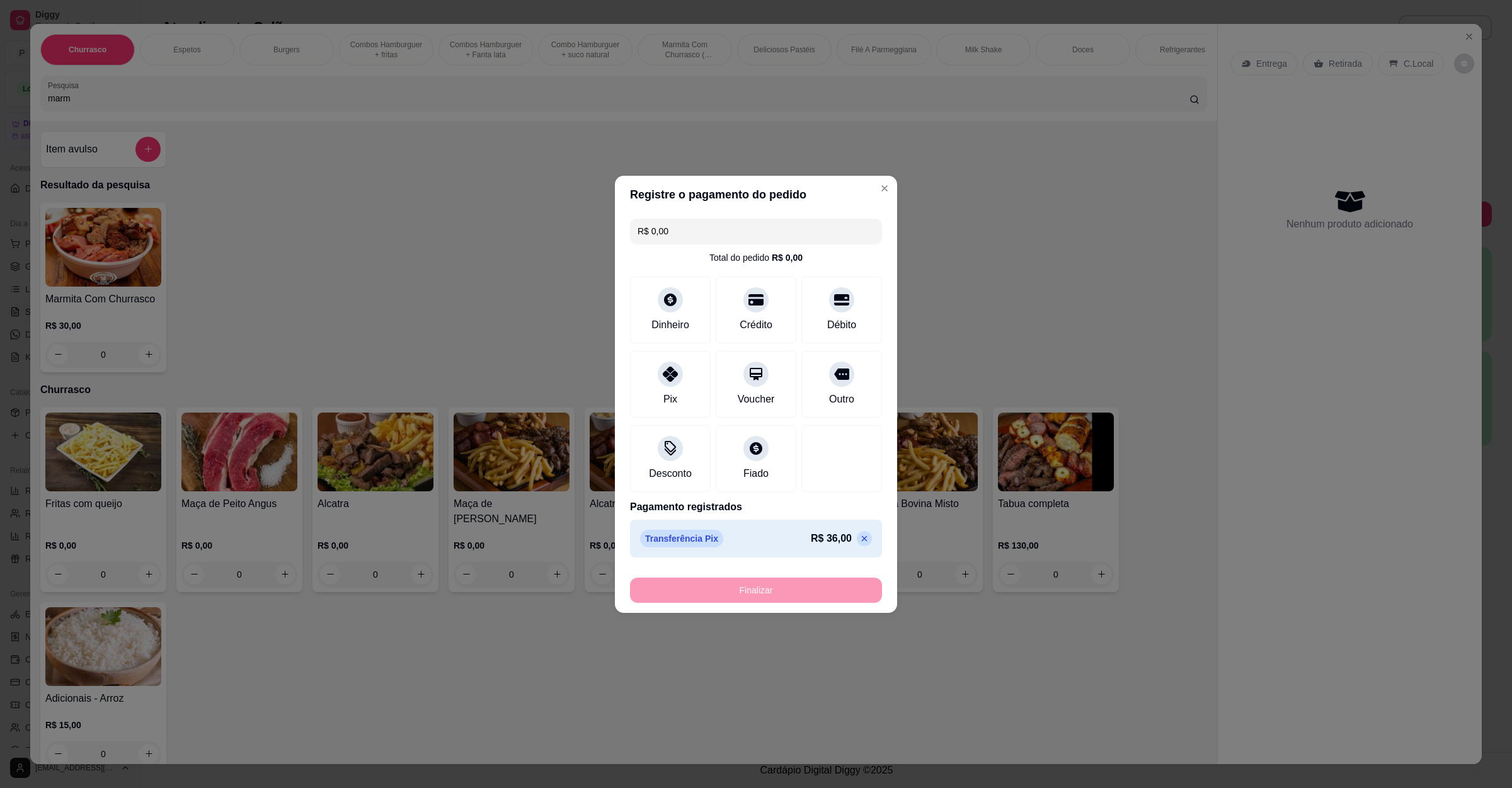
type input "-R$ 36,00"
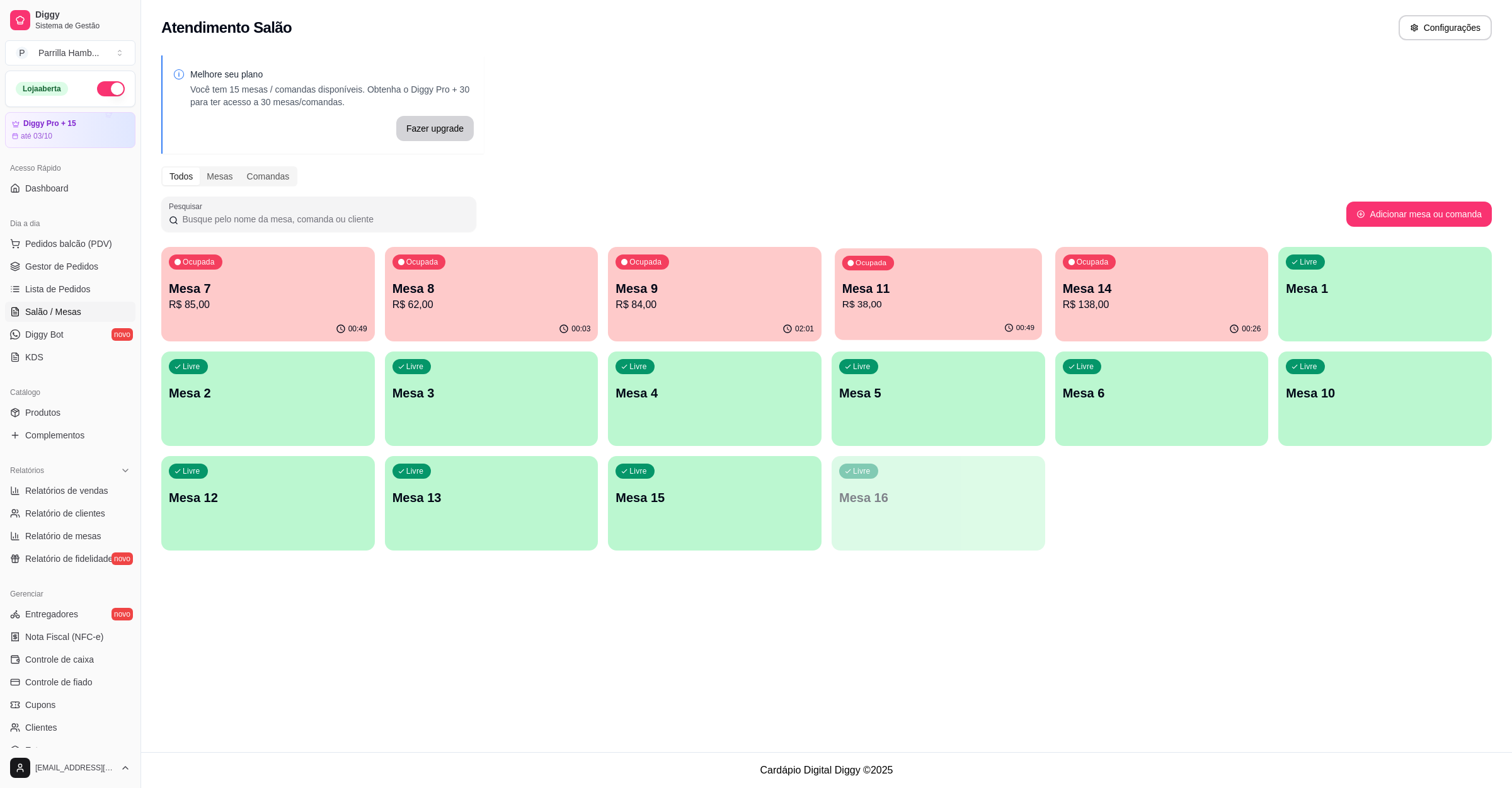
click at [856, 263] on p "Ocupada" at bounding box center [871, 263] width 31 height 10
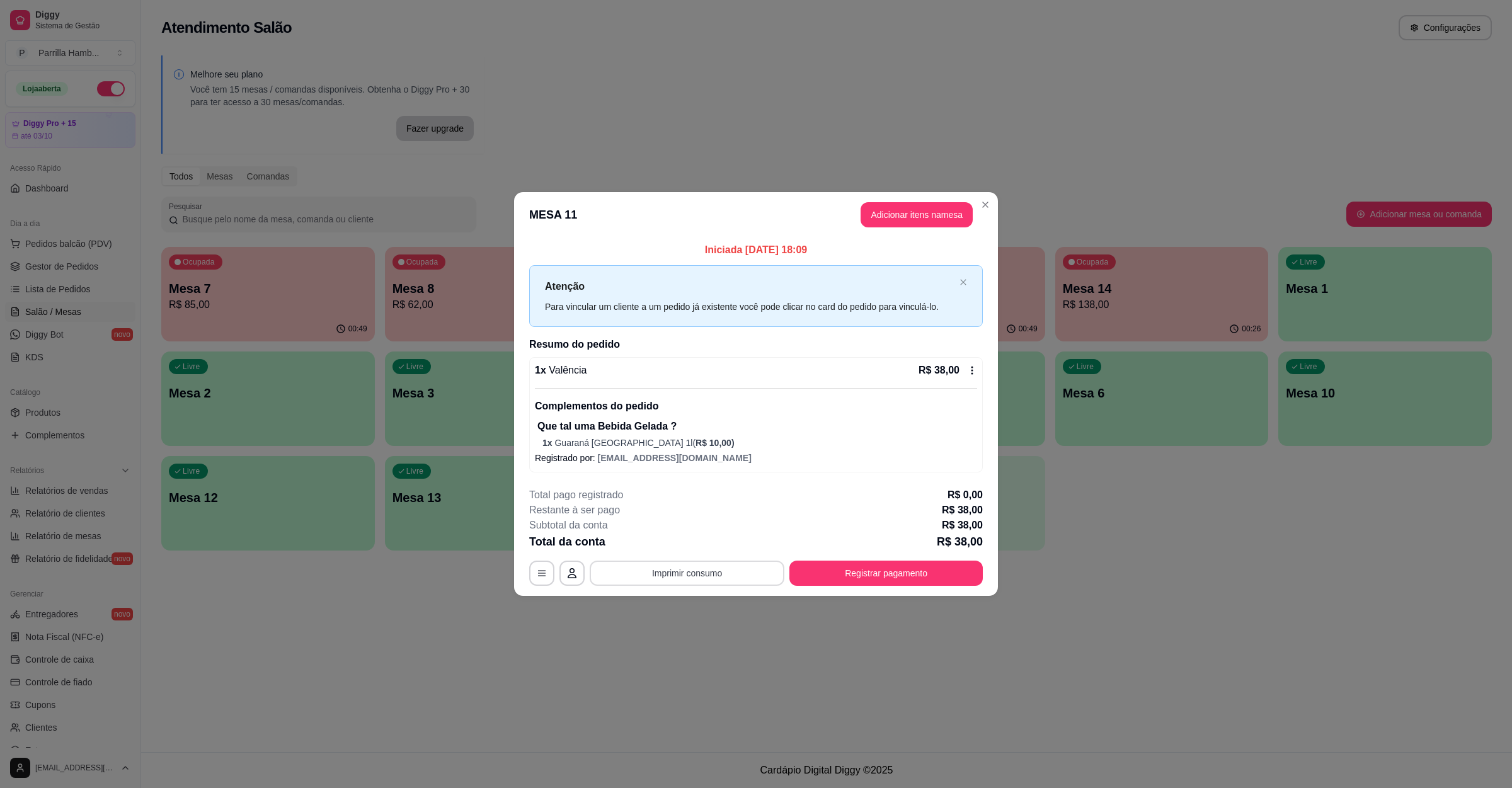
click at [673, 574] on button "Imprimir consumo" at bounding box center [687, 574] width 194 height 25
click at [698, 551] on button "IMPRESSORA" at bounding box center [690, 544] width 88 height 19
click at [850, 551] on div "**********" at bounding box center [755, 537] width 453 height 98
click at [845, 564] on button "Registrar pagamento" at bounding box center [886, 574] width 194 height 25
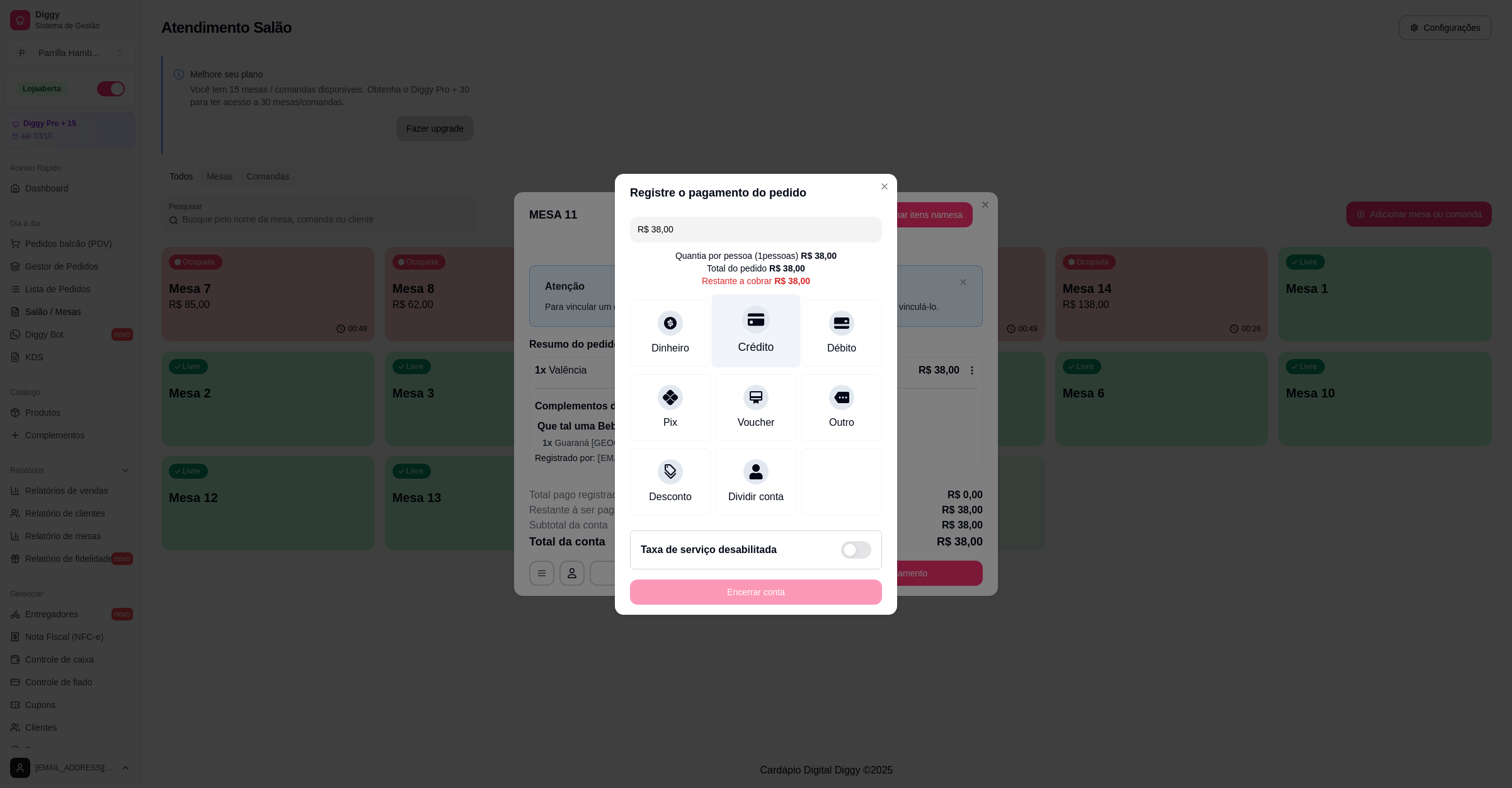
click at [748, 311] on icon at bounding box center [756, 319] width 16 height 16
type input "R$ 0,00"
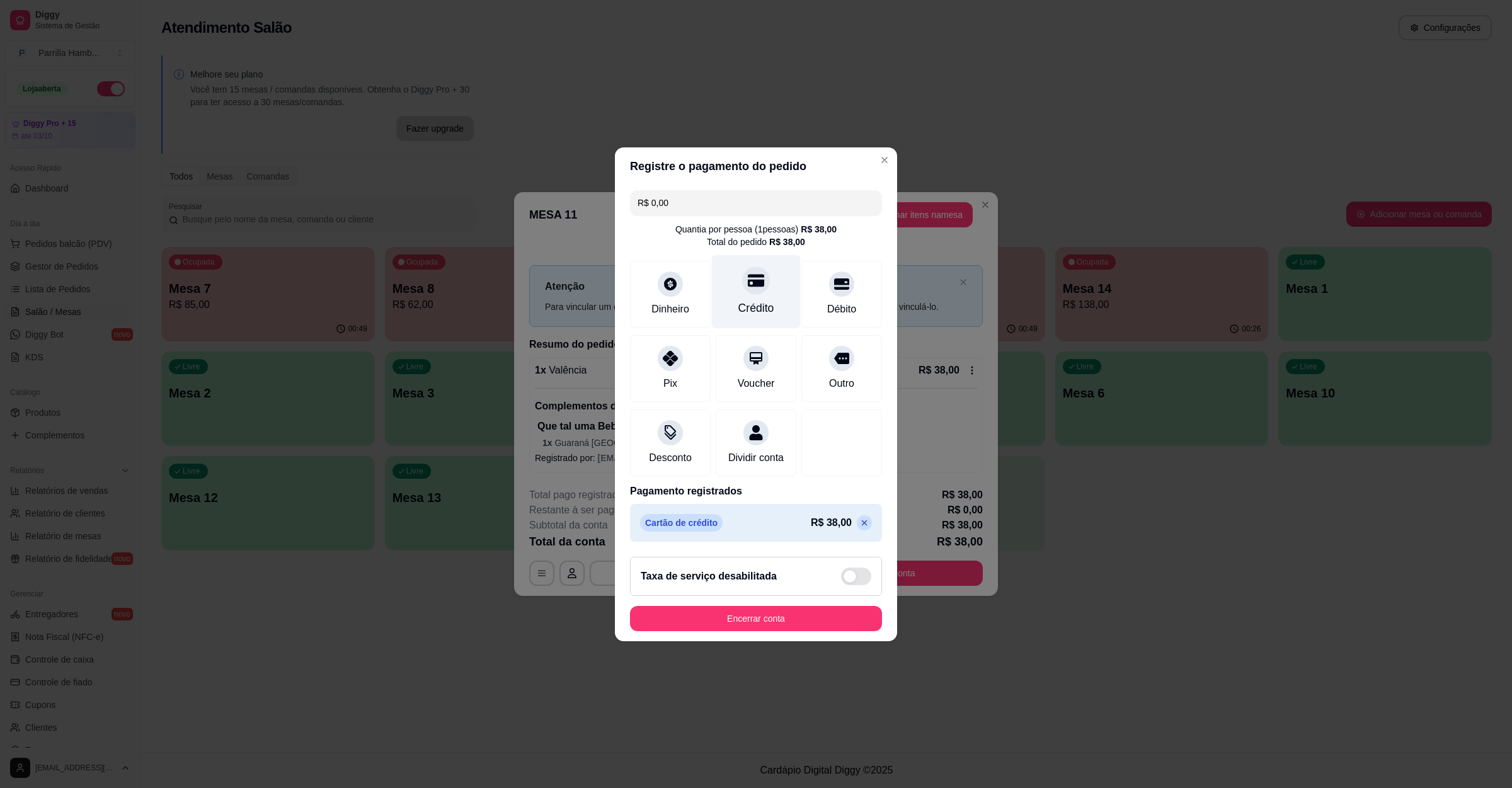
click at [745, 266] on div at bounding box center [756, 280] width 28 height 28
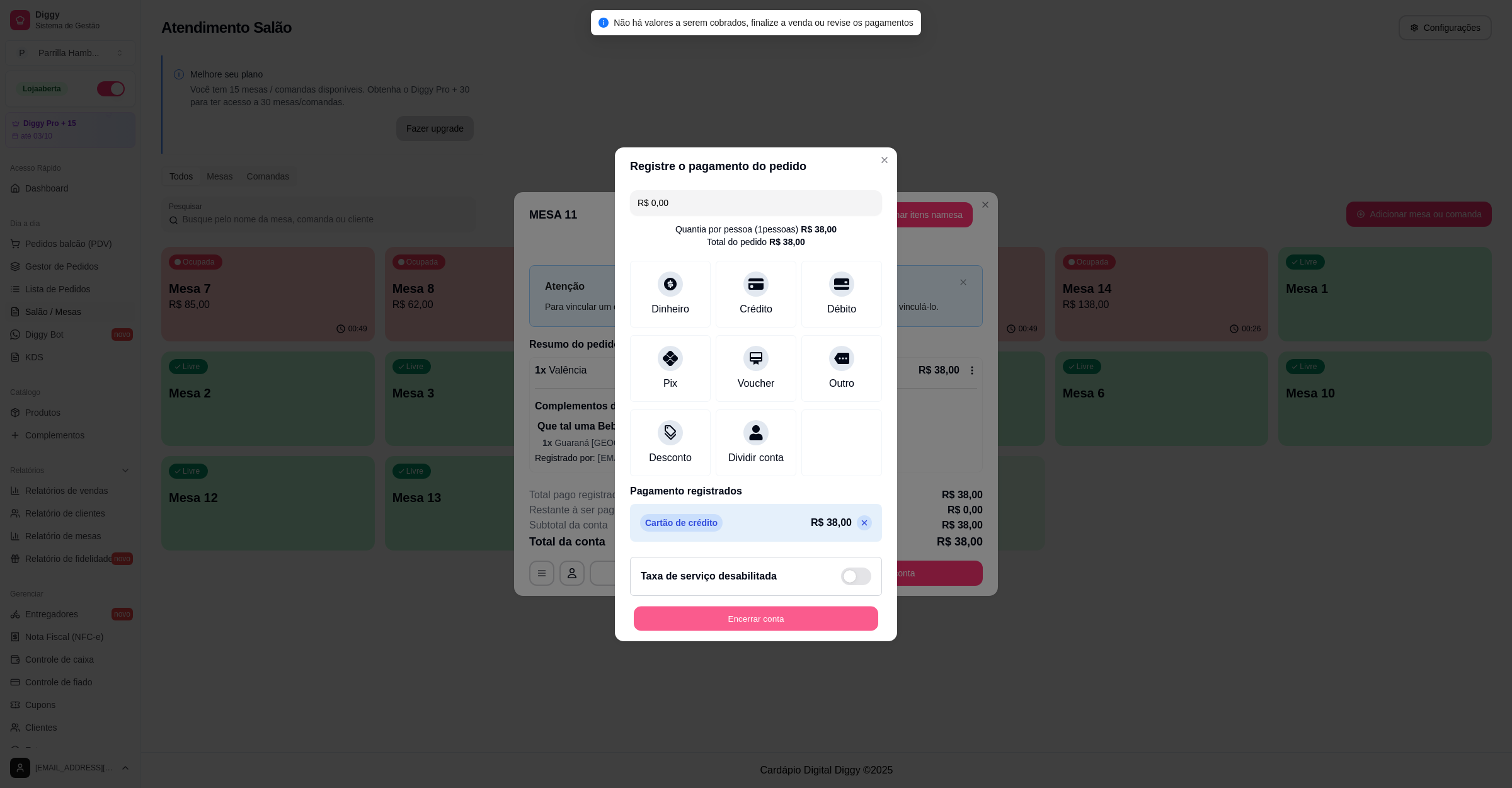
click at [792, 631] on button "Encerrar conta" at bounding box center [755, 618] width 244 height 25
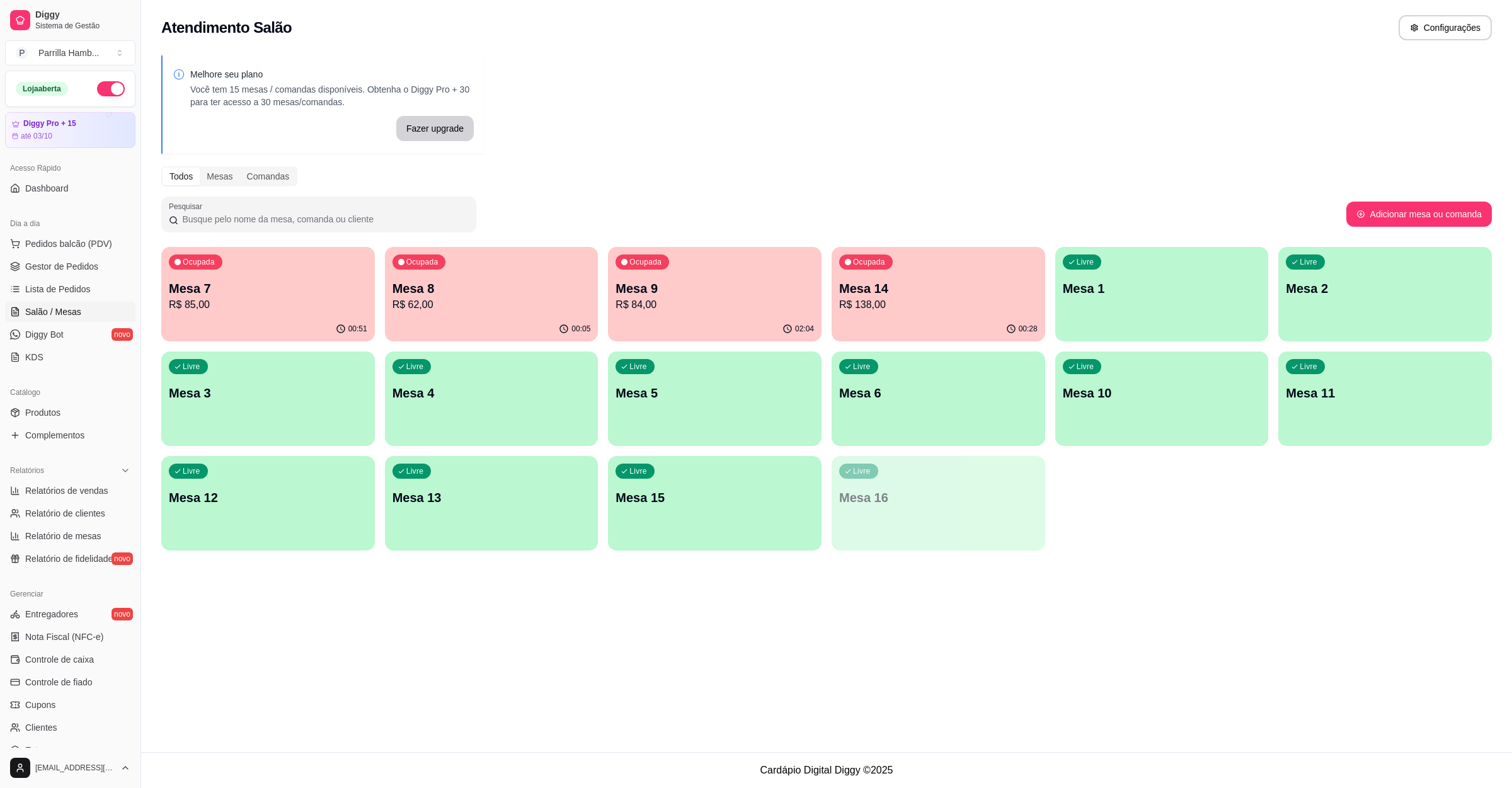
click at [605, 317] on div "Ocupada Mesa 7 R$ 85,00 00:51 Ocupada Mesa 8 R$ 62,00 00:05 Ocupada Mesa 9 R$ 8…" at bounding box center [826, 399] width 1330 height 304
click at [648, 315] on div "Ocupada Mesa 9 R$ 84,00" at bounding box center [714, 282] width 214 height 70
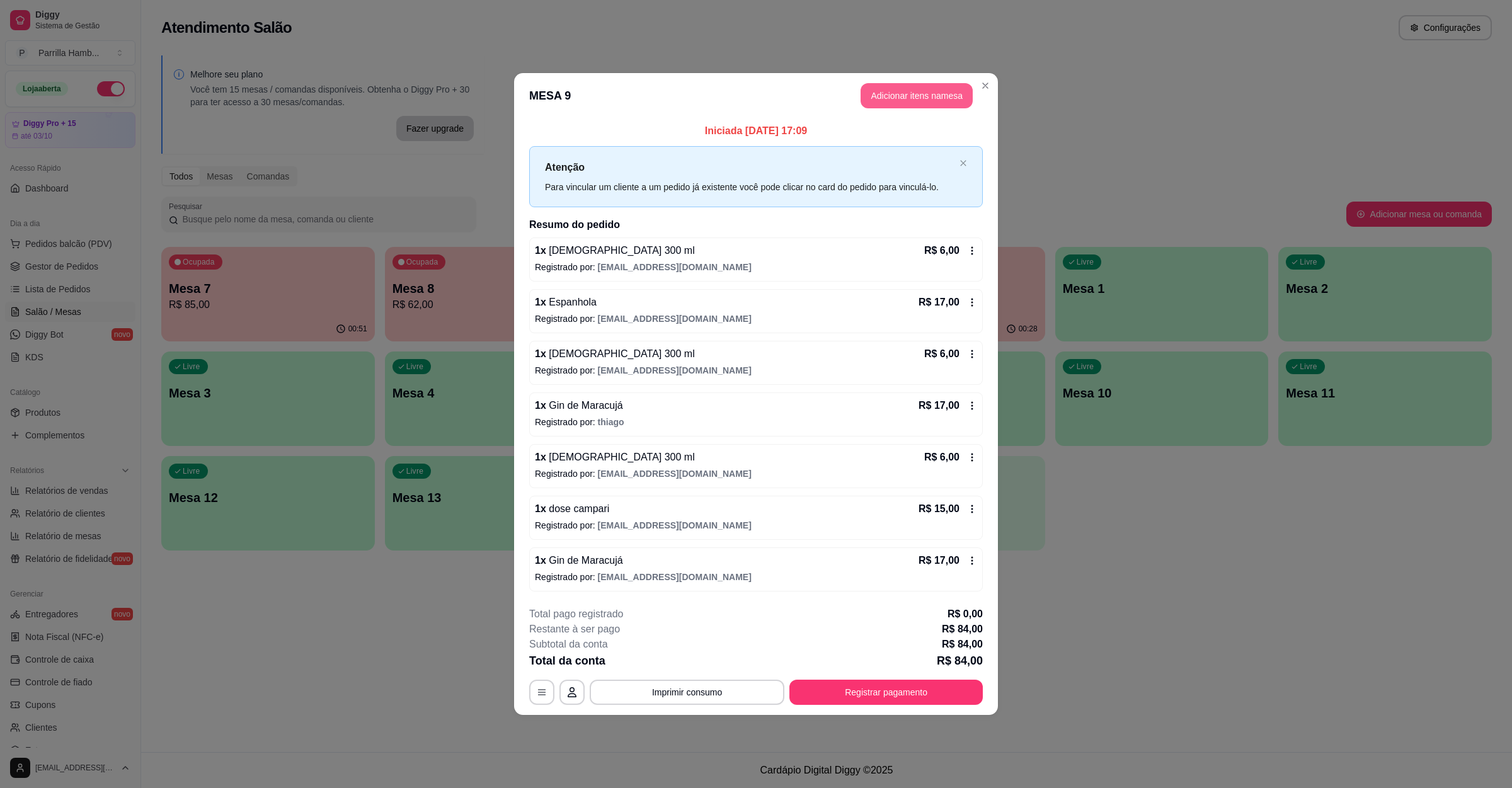
click at [921, 93] on button "Adicionar itens na mesa" at bounding box center [916, 96] width 112 height 25
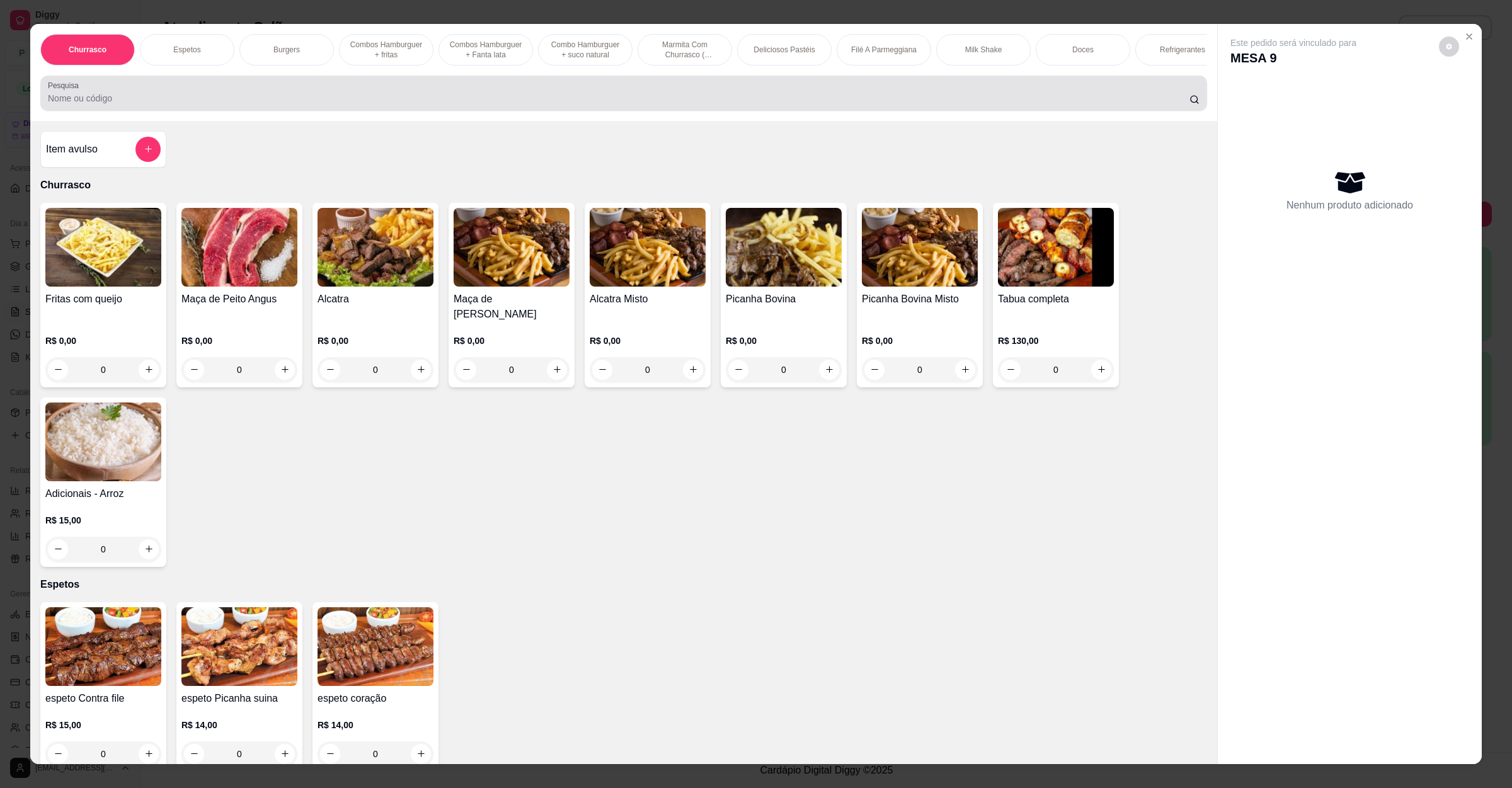
click at [541, 103] on div at bounding box center [623, 94] width 1151 height 25
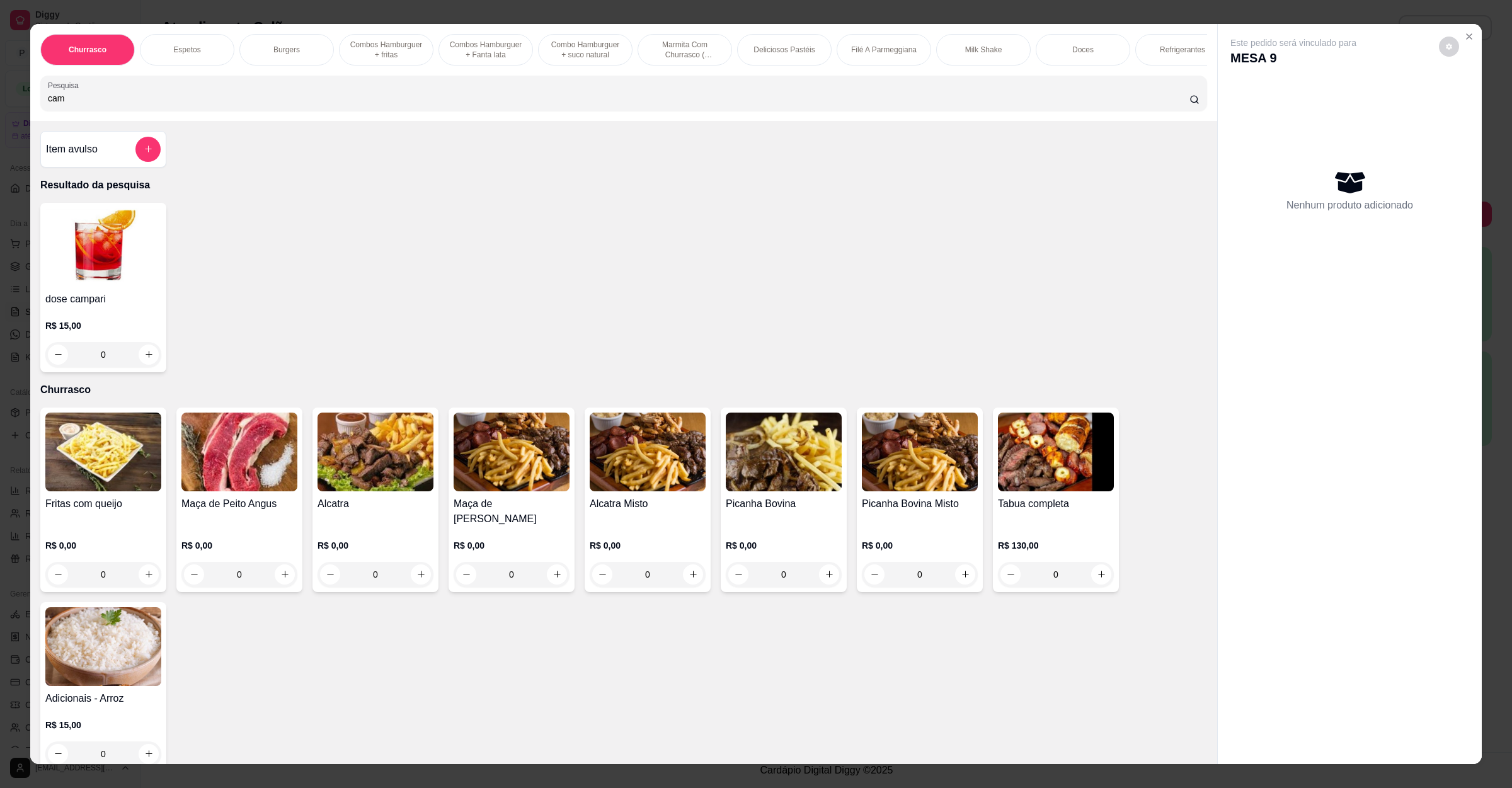
type input "cam"
click at [123, 324] on div "R$ 15,00 0" at bounding box center [104, 337] width 116 height 61
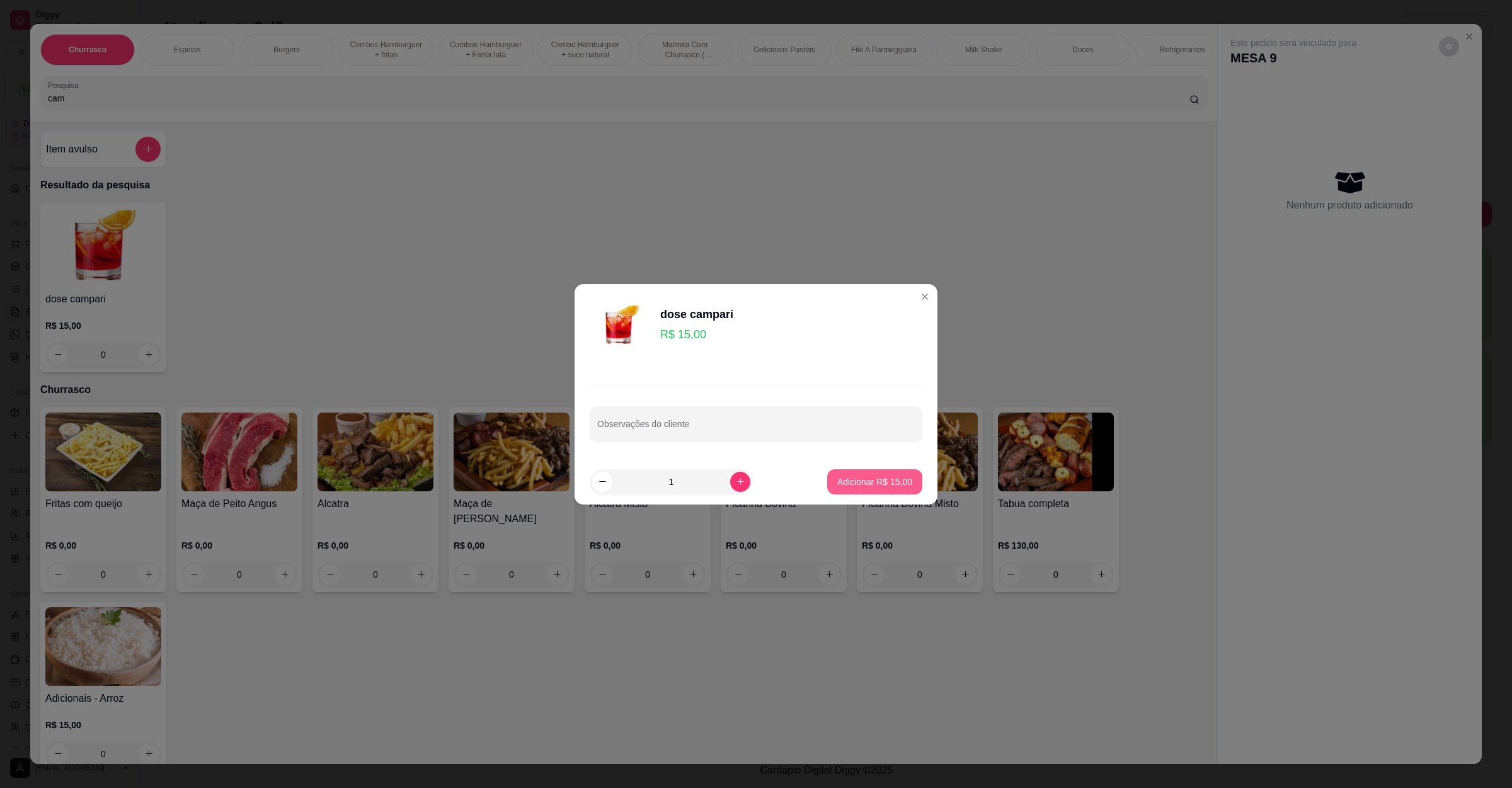
click at [850, 481] on p "Adicionar R$ 15,00" at bounding box center [874, 482] width 75 height 13
type input "1"
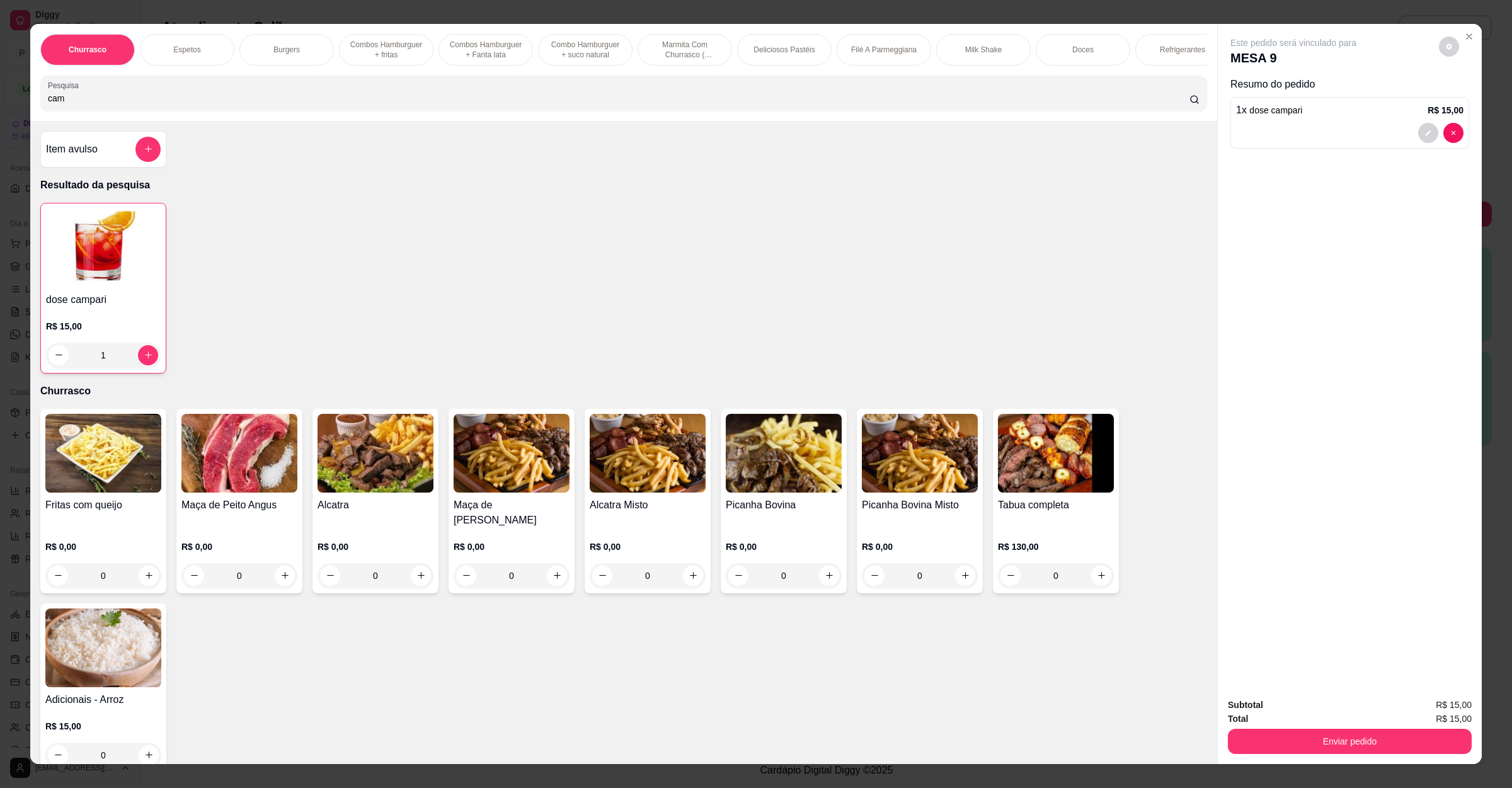
drag, startPoint x: 227, startPoint y: 127, endPoint x: 199, endPoint y: 112, distance: 31.8
click at [218, 121] on div "Churrasco Espetos Burgers Combos Hamburguer + fritas Combos Hamburguer + Fanta …" at bounding box center [623, 72] width 1187 height 97
drag, startPoint x: 184, startPoint y: 112, endPoint x: 0, endPoint y: 135, distance: 185.4
click at [0, 133] on div "Churrasco Espetos Burgers Combos Hamburguer + fritas Combos Hamburguer + Fanta …" at bounding box center [756, 394] width 1512 height 788
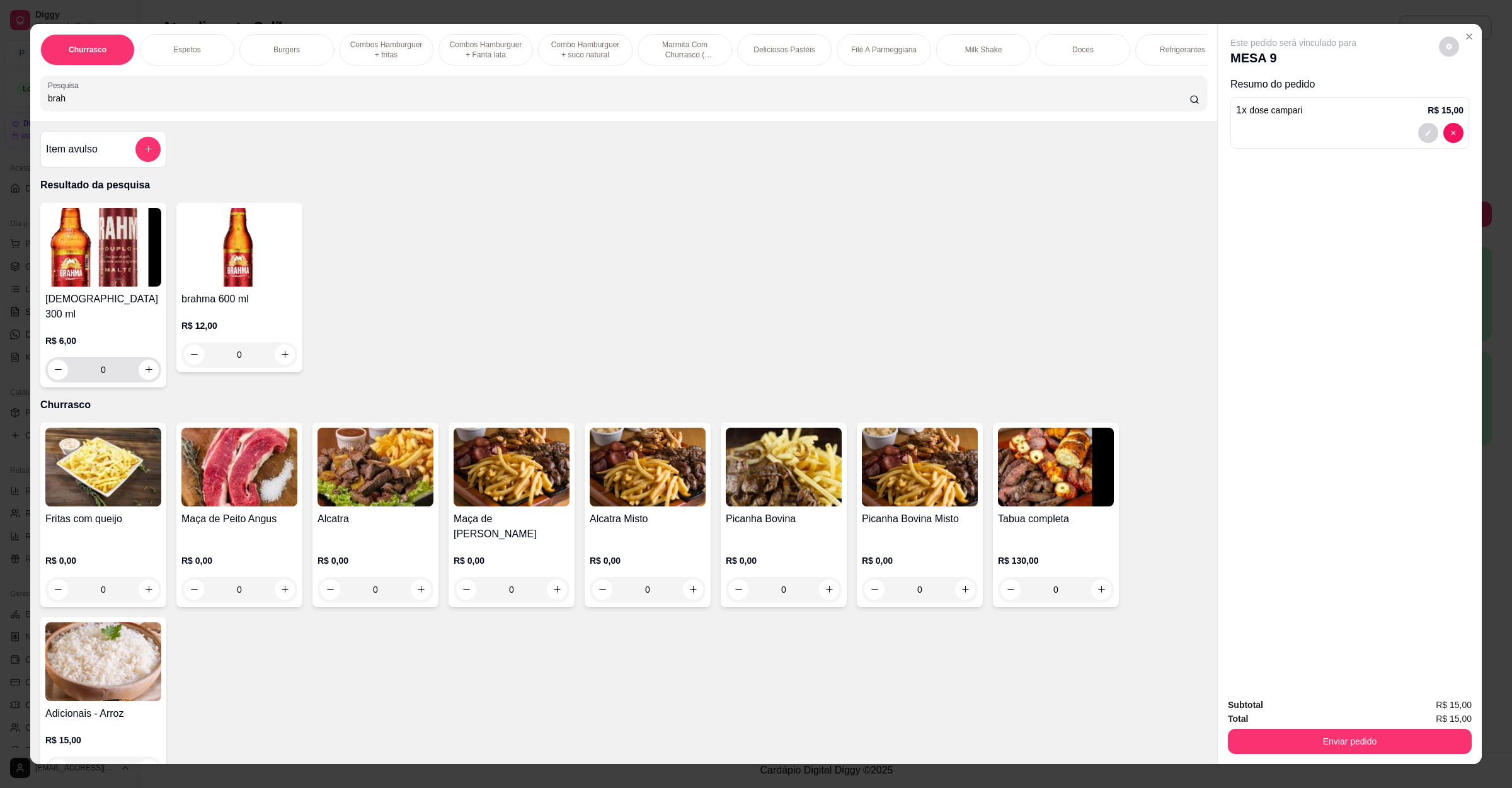
type input "brah"
click at [140, 376] on button "increase-product-quantity" at bounding box center [148, 369] width 19 height 19
type input "1"
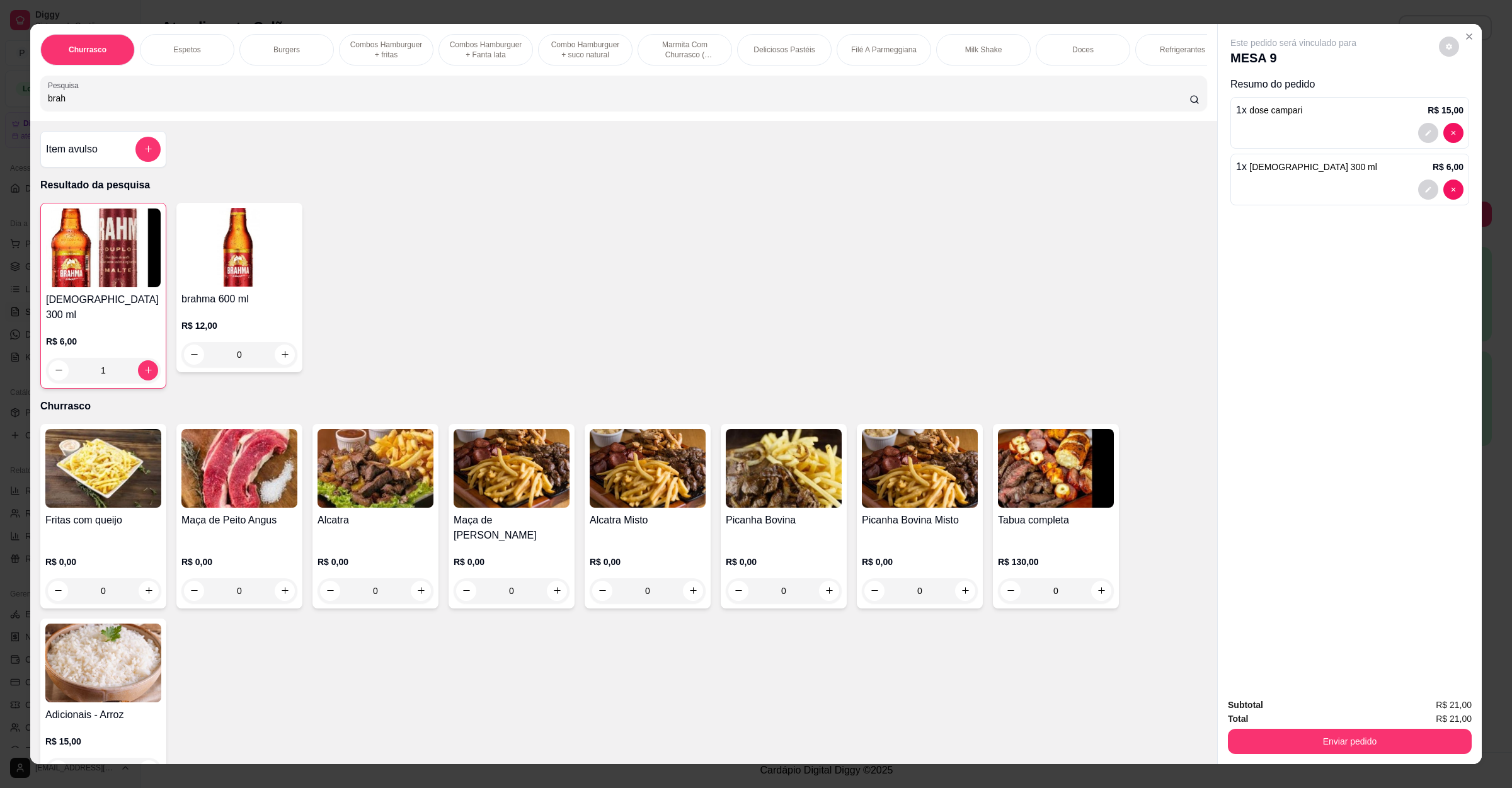
click at [1324, 719] on div "Total R$ 21,00" at bounding box center [1349, 718] width 244 height 14
click at [1323, 741] on button "Enviar pedido" at bounding box center [1349, 742] width 244 height 25
click at [1319, 719] on button "Não registrar e enviar pedido" at bounding box center [1306, 711] width 127 height 24
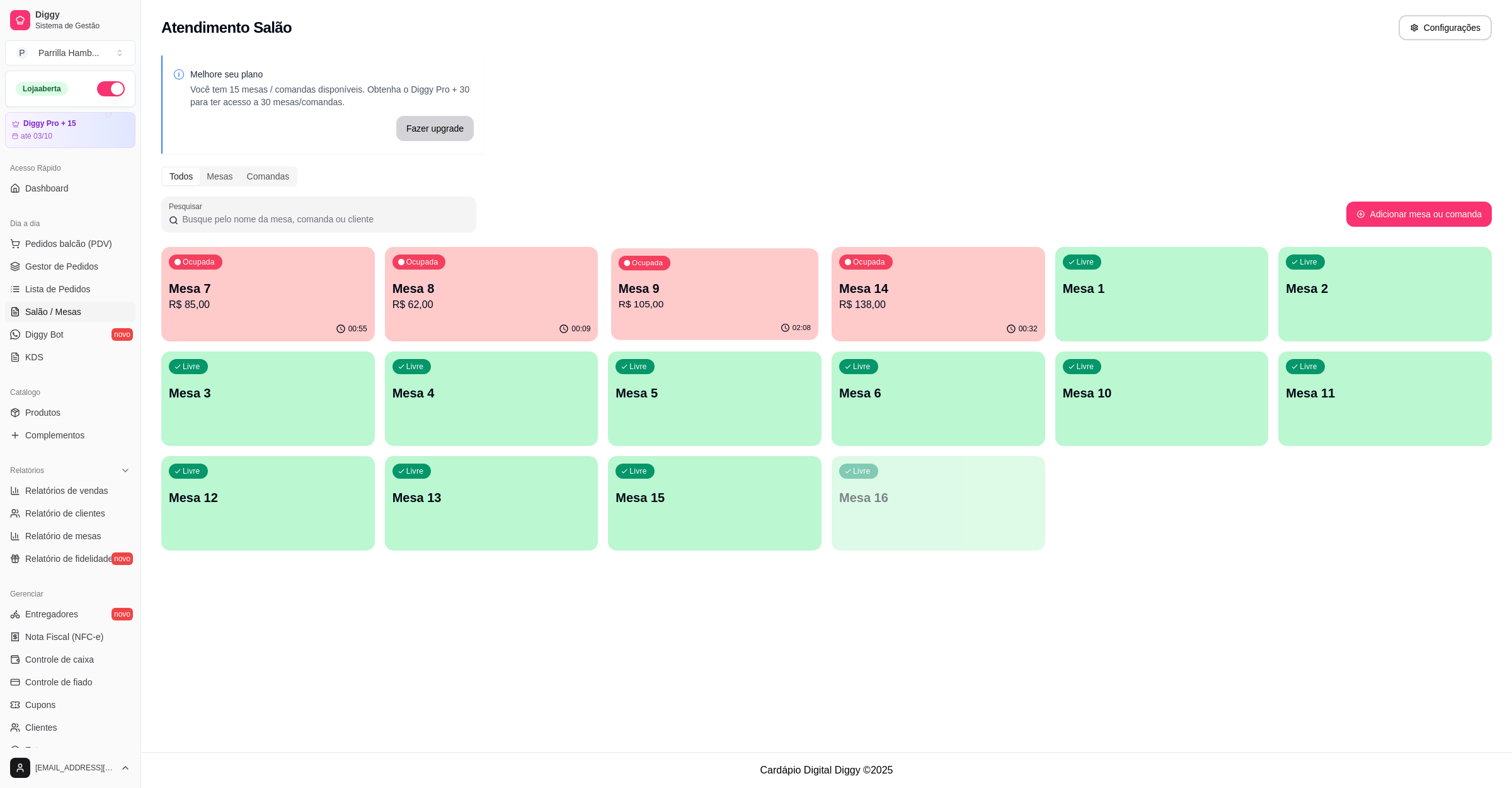
click at [807, 276] on div "Ocupada Mesa 9 R$ 105,00" at bounding box center [714, 282] width 206 height 68
click at [250, 320] on div "00:56" at bounding box center [267, 329] width 214 height 25
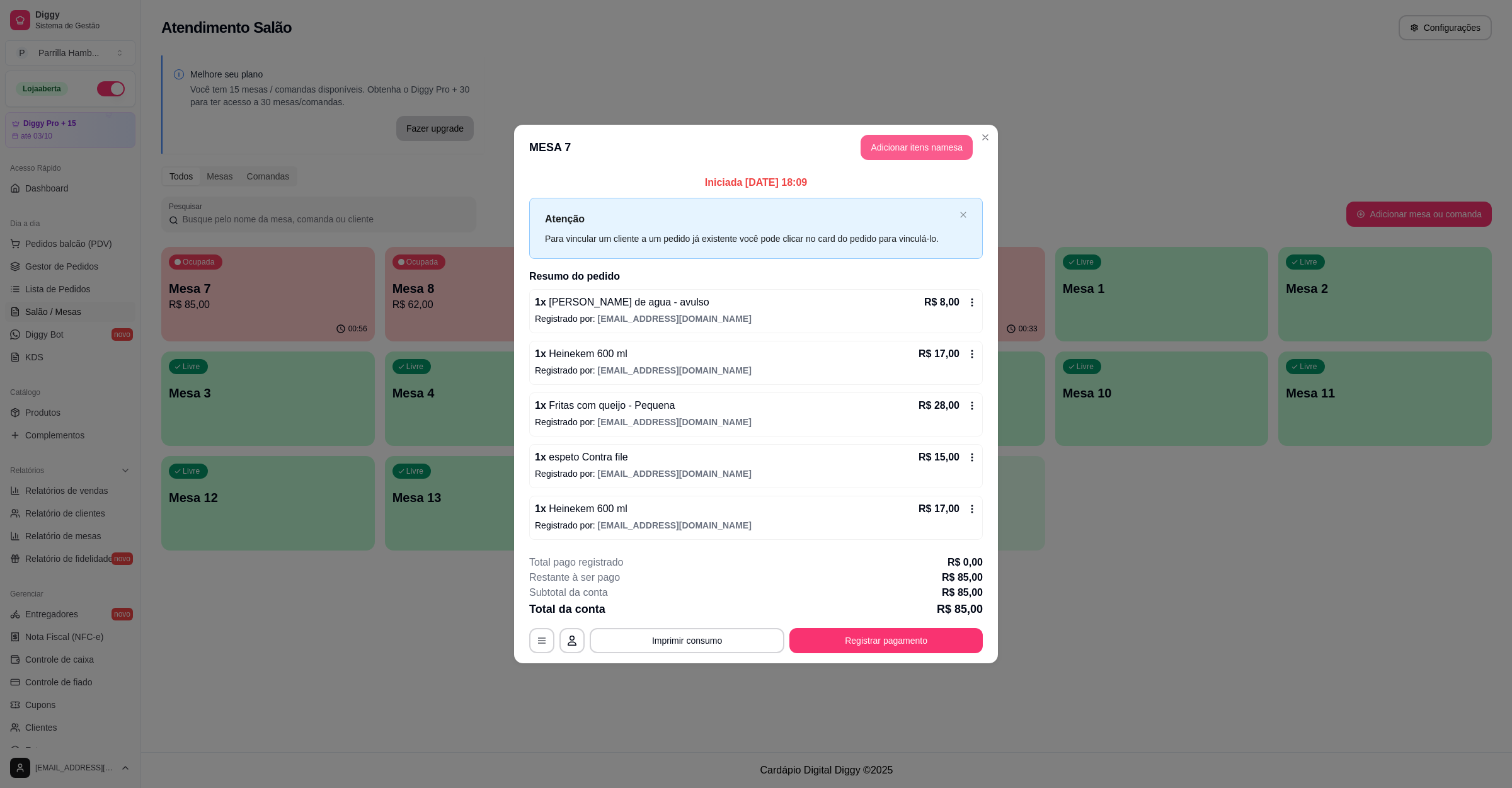
click at [927, 154] on button "Adicionar itens na mesa" at bounding box center [916, 147] width 112 height 25
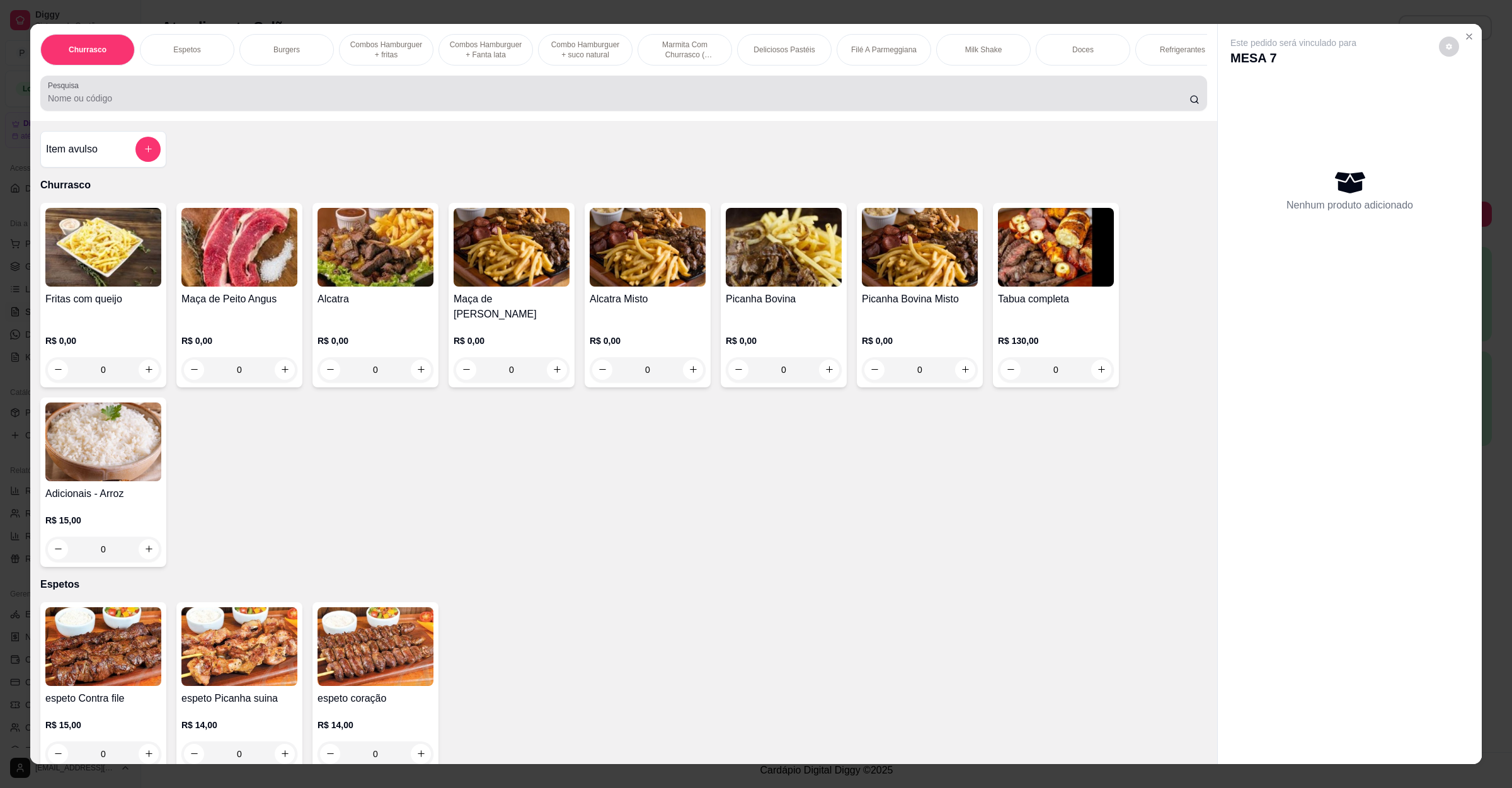
click at [340, 111] on div "Pesquisa" at bounding box center [623, 93] width 1167 height 35
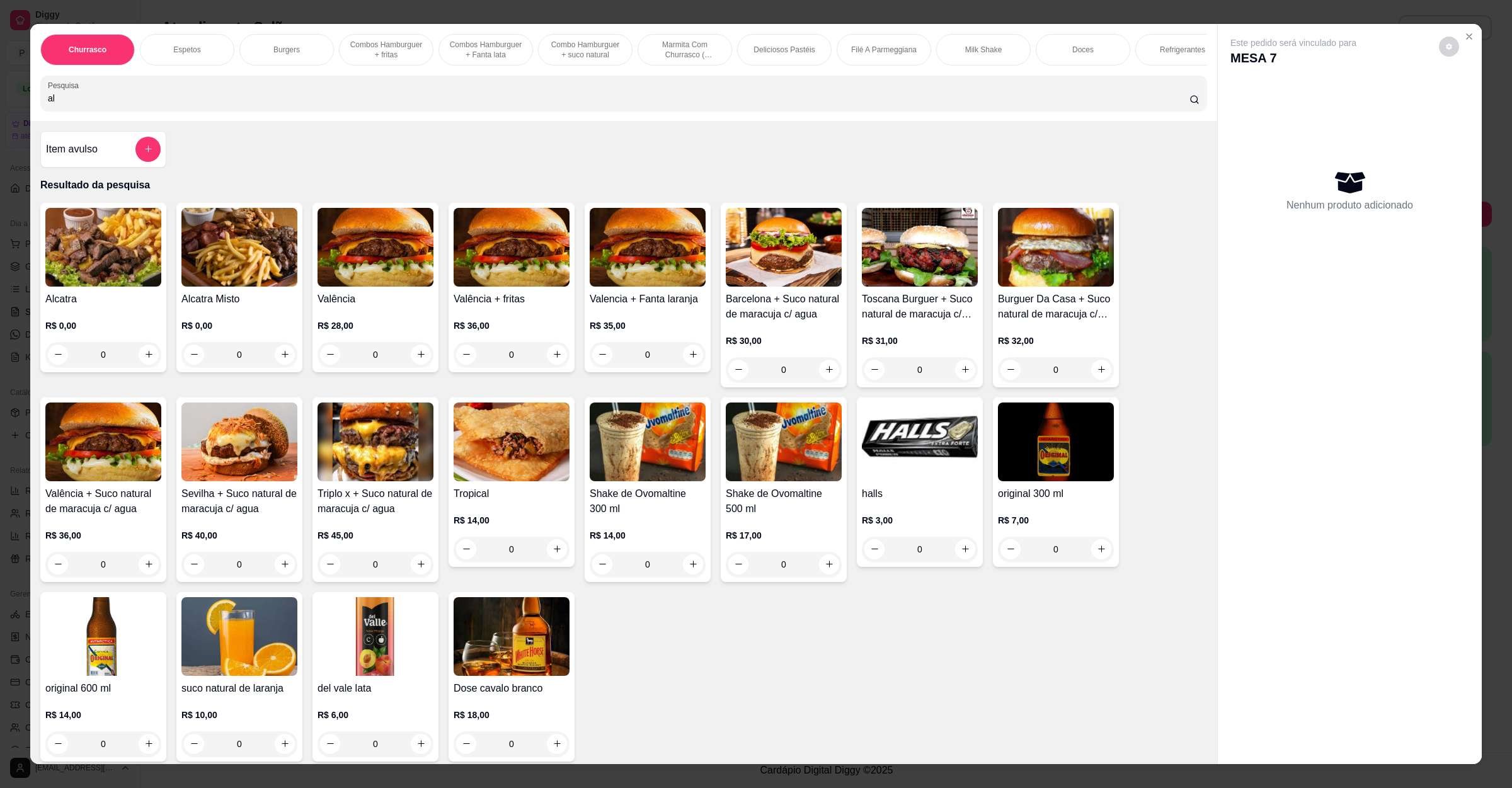
type input "al"
click at [100, 286] on img at bounding box center [104, 247] width 116 height 79
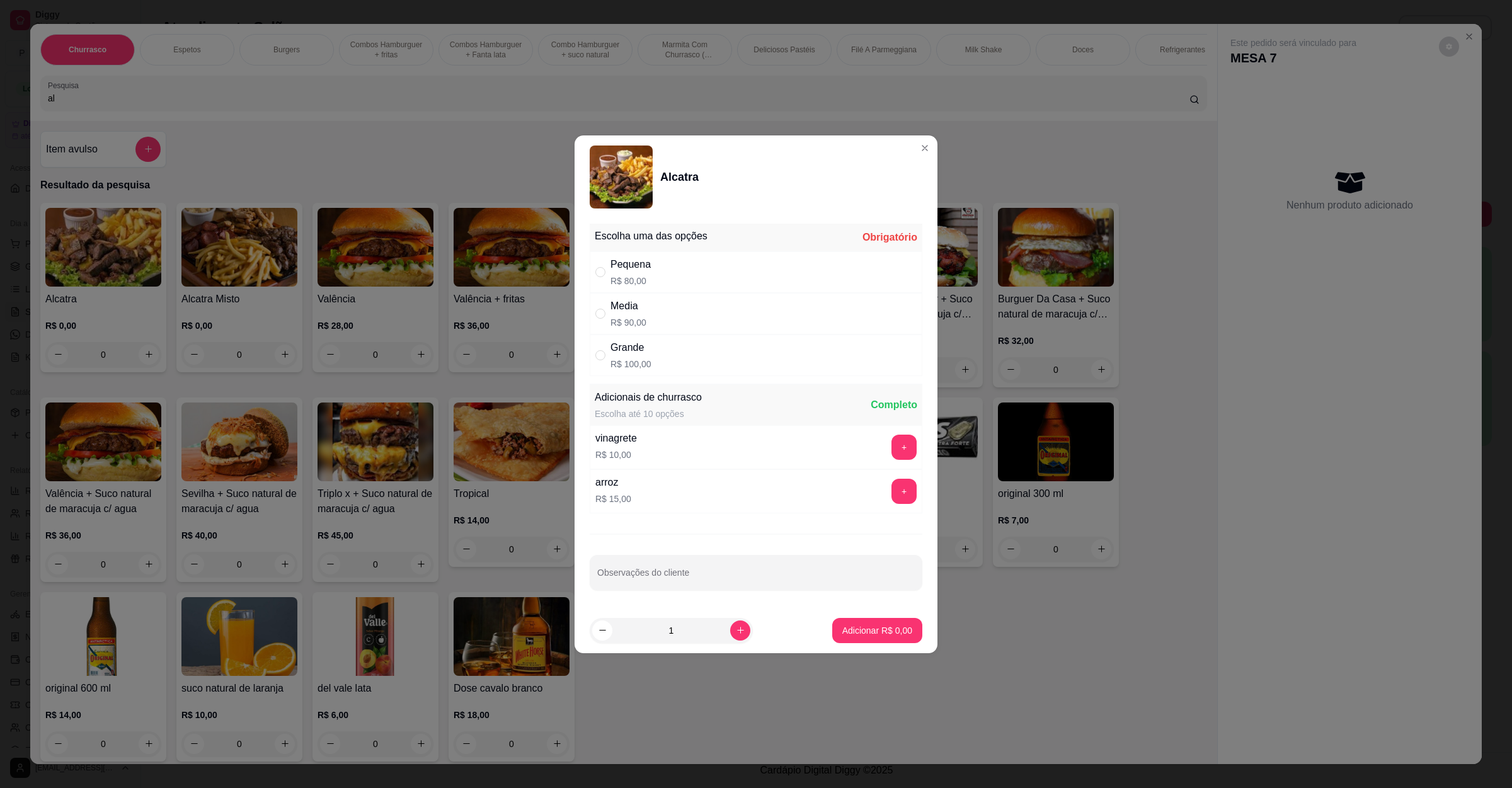
click at [659, 362] on div "Grande R$ 100,00" at bounding box center [756, 355] width 333 height 42
radio input "true"
click at [870, 639] on button "Adicionar R$ 100,00" at bounding box center [872, 630] width 97 height 25
type input "1"
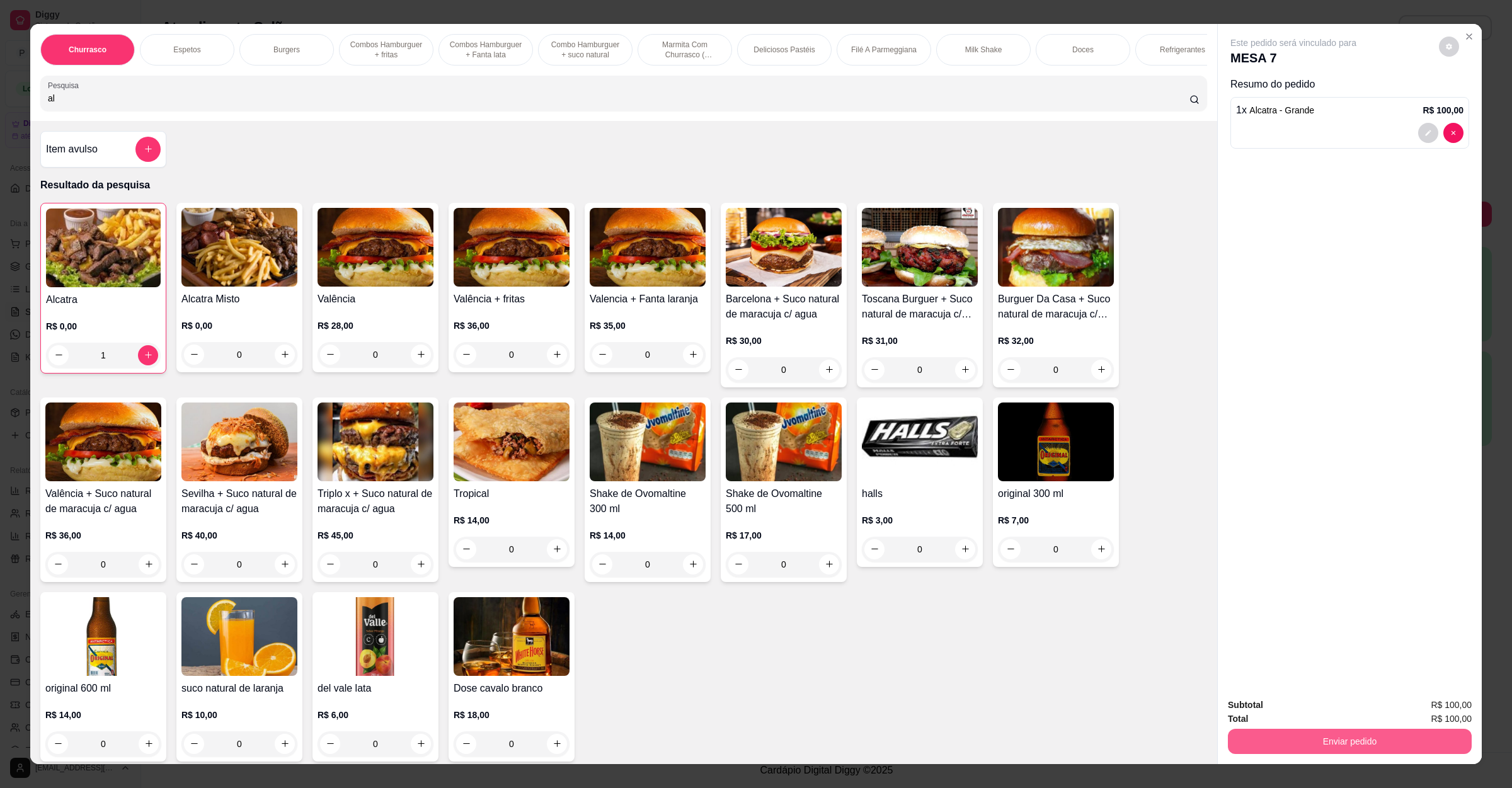
click at [1281, 742] on button "Enviar pedido" at bounding box center [1349, 742] width 244 height 25
click at [1282, 714] on button "Não registrar e enviar pedido" at bounding box center [1306, 711] width 131 height 24
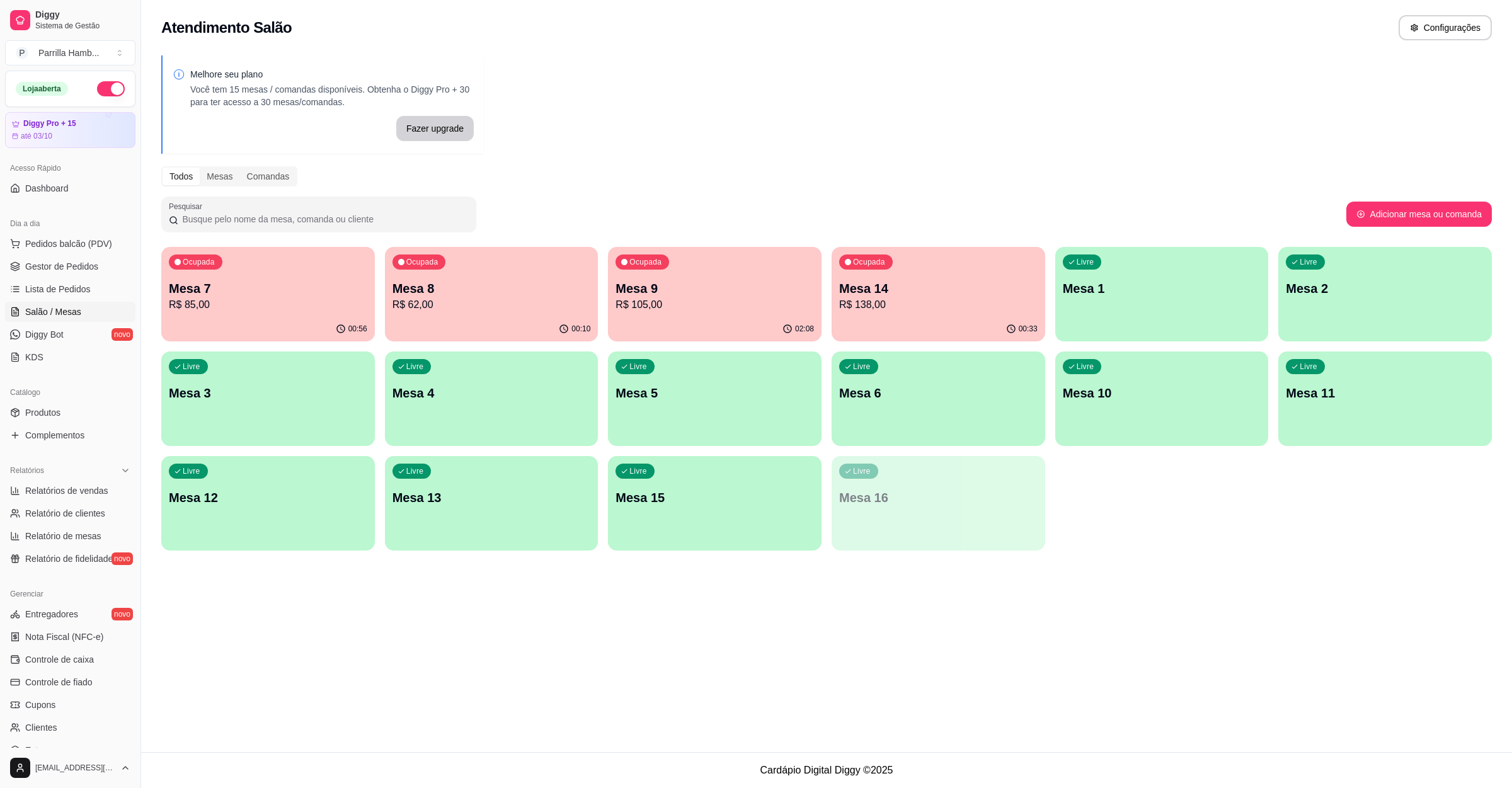
click at [877, 273] on div "Ocupada Mesa 14 R$ 138,00" at bounding box center [938, 282] width 214 height 70
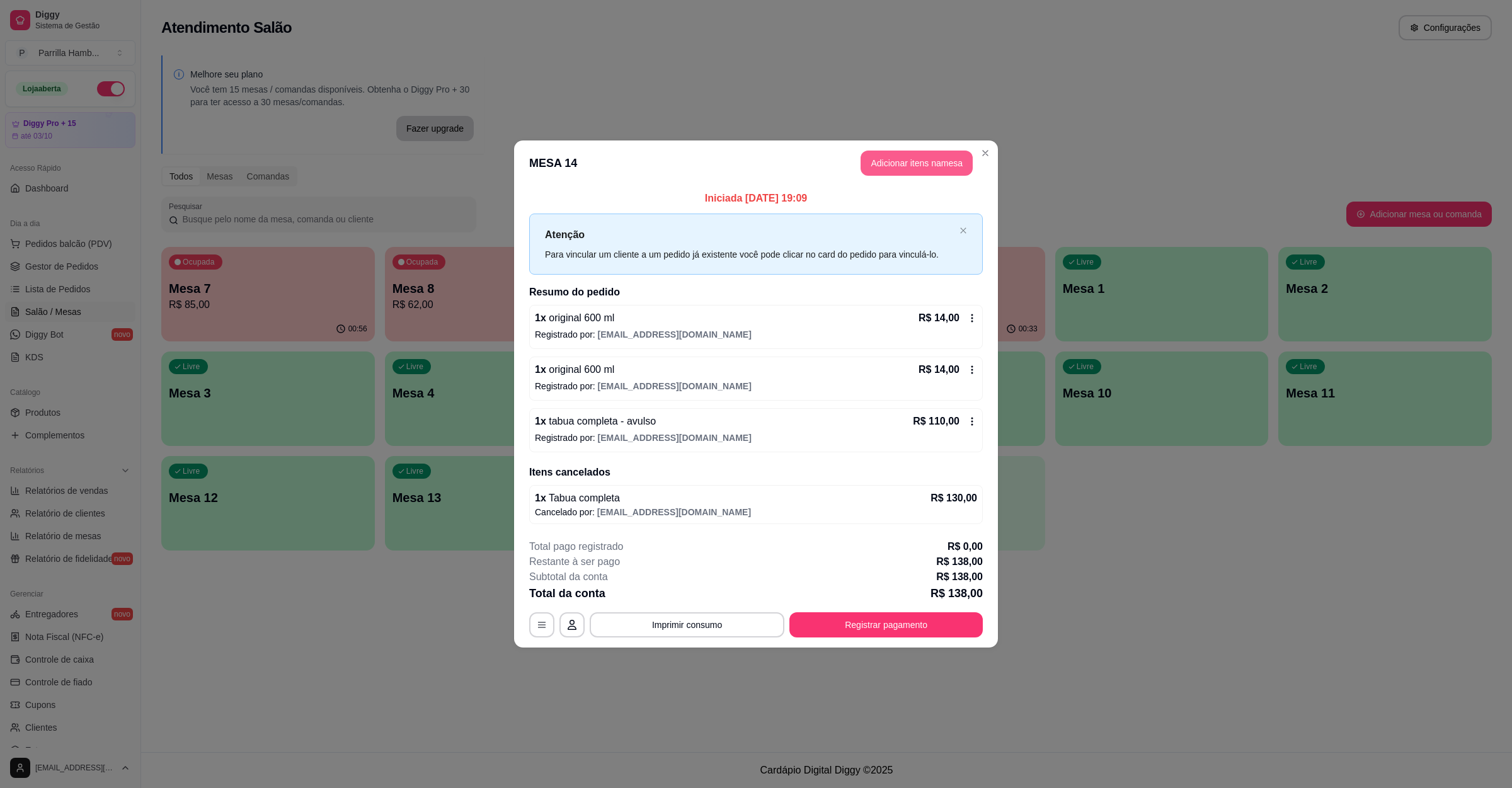
click at [897, 165] on button "Adicionar itens na mesa" at bounding box center [916, 164] width 112 height 25
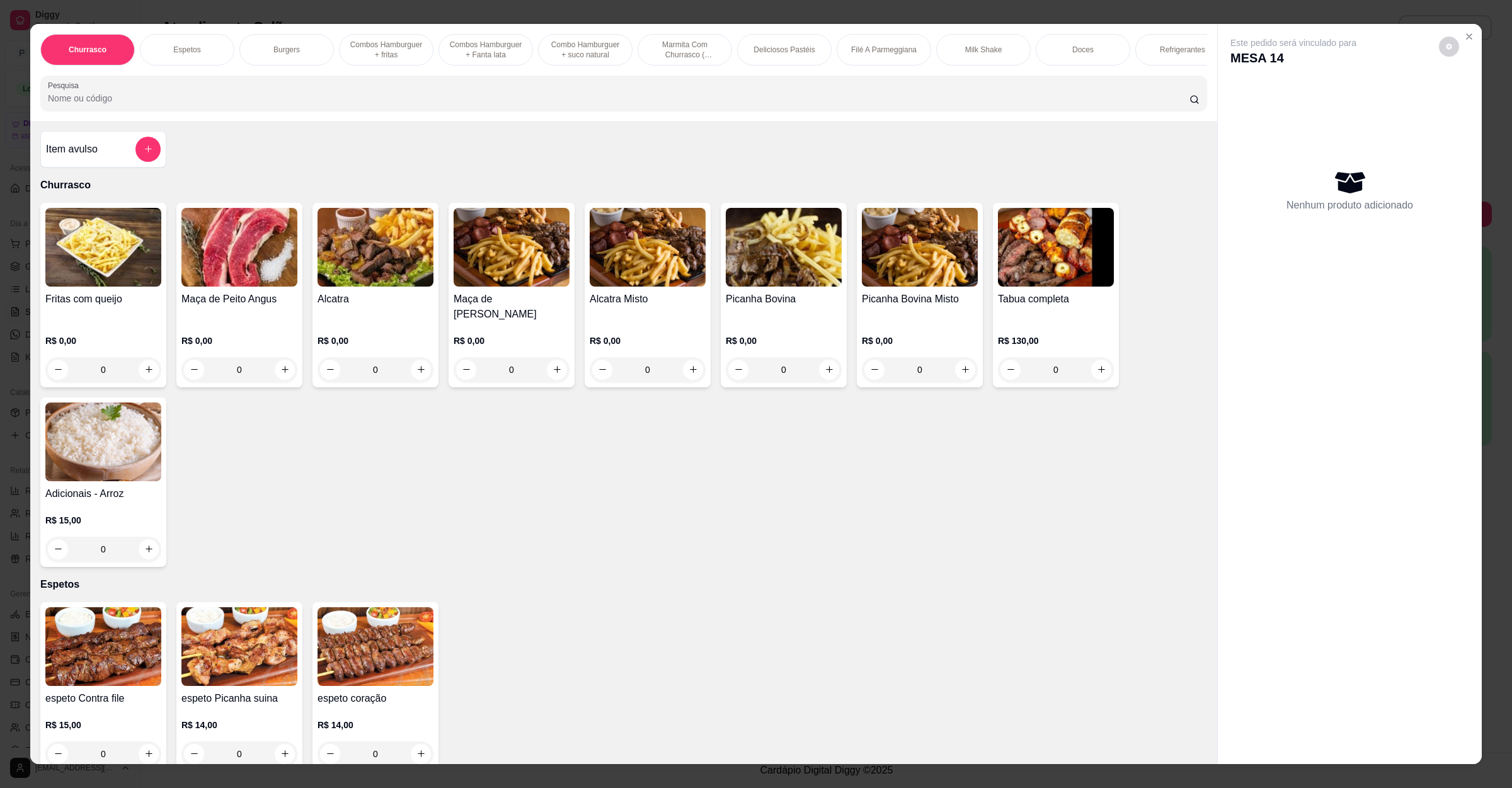
click at [448, 105] on input "Pesquisa" at bounding box center [619, 98] width 1141 height 13
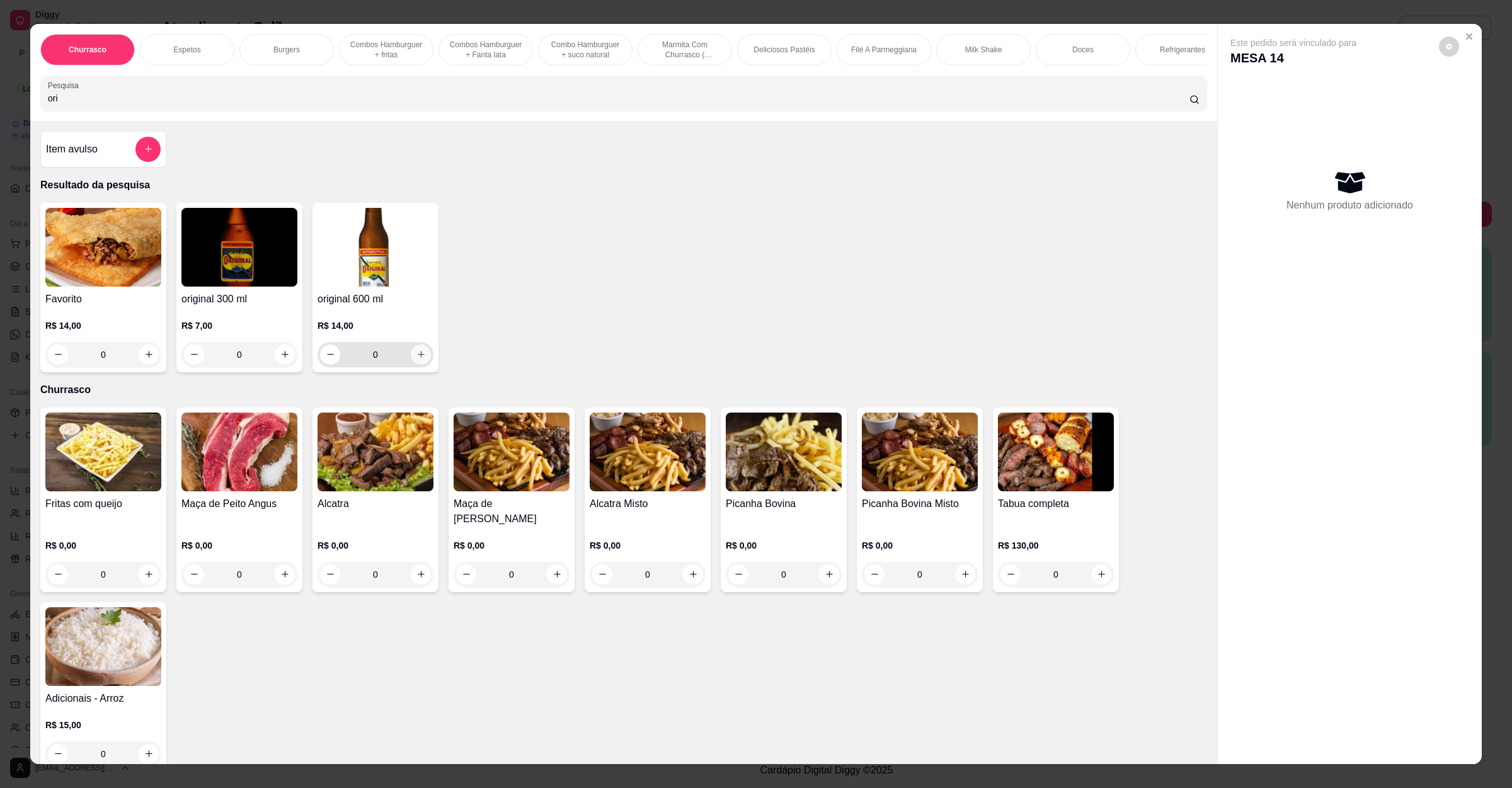
type input "ori"
click at [414, 360] on button "increase-product-quantity" at bounding box center [421, 354] width 20 height 20
type input "1"
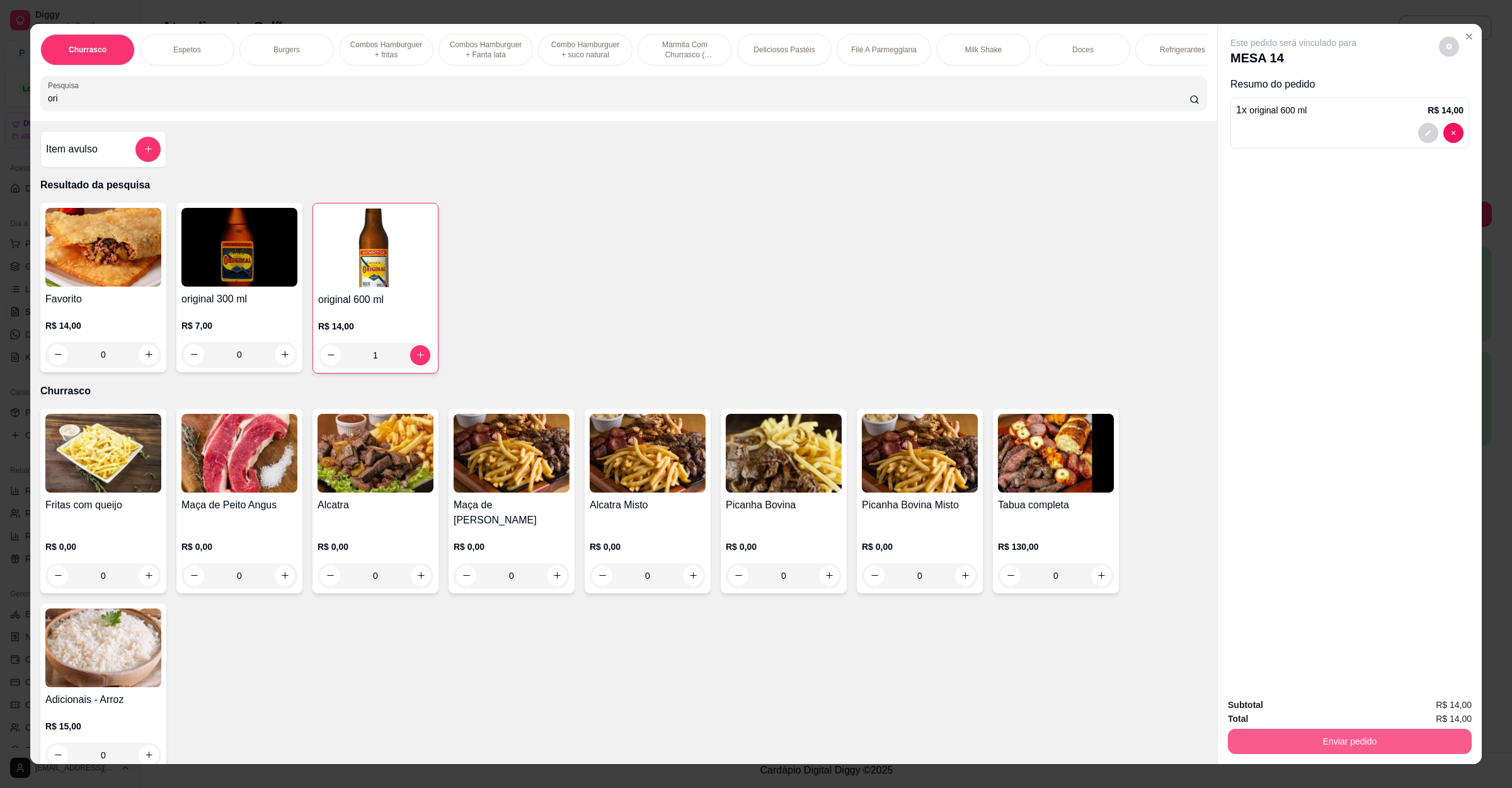
click at [1328, 728] on div "Enviar pedido" at bounding box center [1349, 740] width 244 height 28
click at [1326, 705] on div "Subtotal R$ 14,00" at bounding box center [1349, 704] width 244 height 14
click at [1322, 739] on button "Enviar pedido" at bounding box center [1349, 742] width 236 height 25
click at [1323, 715] on button "Não registrar e enviar pedido" at bounding box center [1306, 711] width 131 height 24
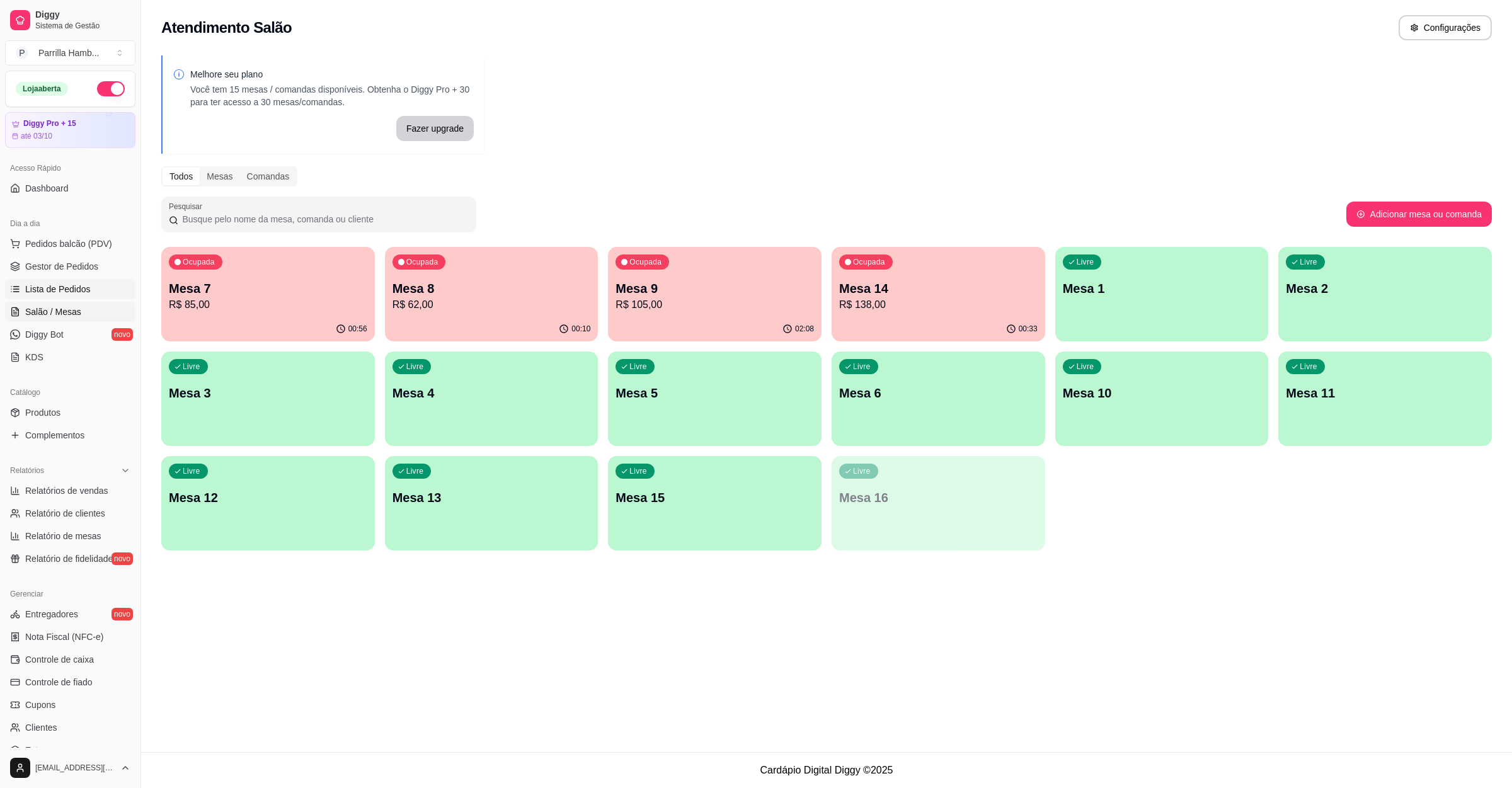
click at [110, 291] on link "Lista de Pedidos" at bounding box center [71, 289] width 131 height 20
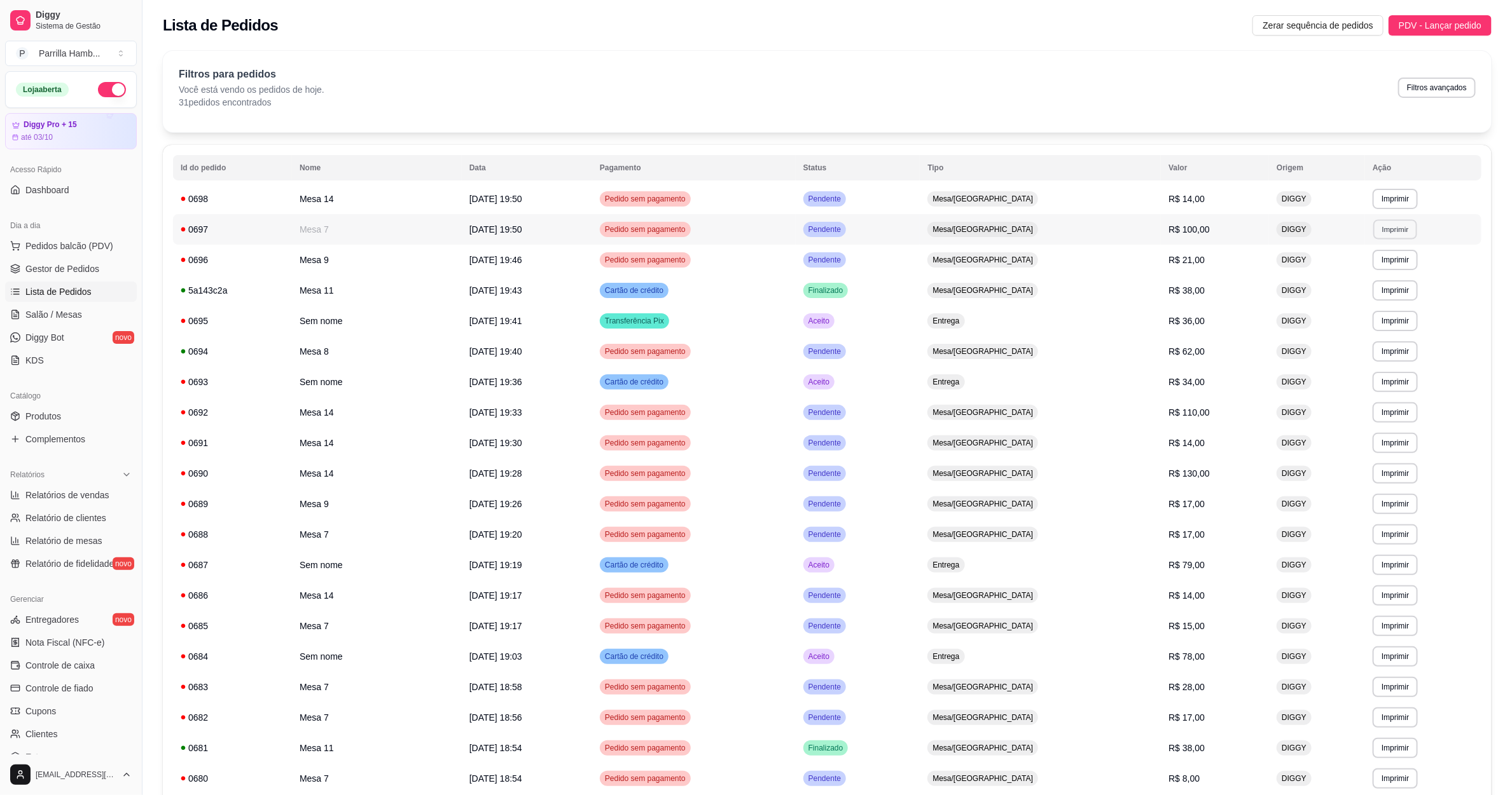
click at [1382, 227] on button "Imprimir" at bounding box center [1395, 228] width 44 height 19
click at [1355, 266] on button "IMPRESSORA" at bounding box center [1372, 274] width 93 height 20
click at [97, 309] on link "Salão / Mesas" at bounding box center [72, 315] width 132 height 20
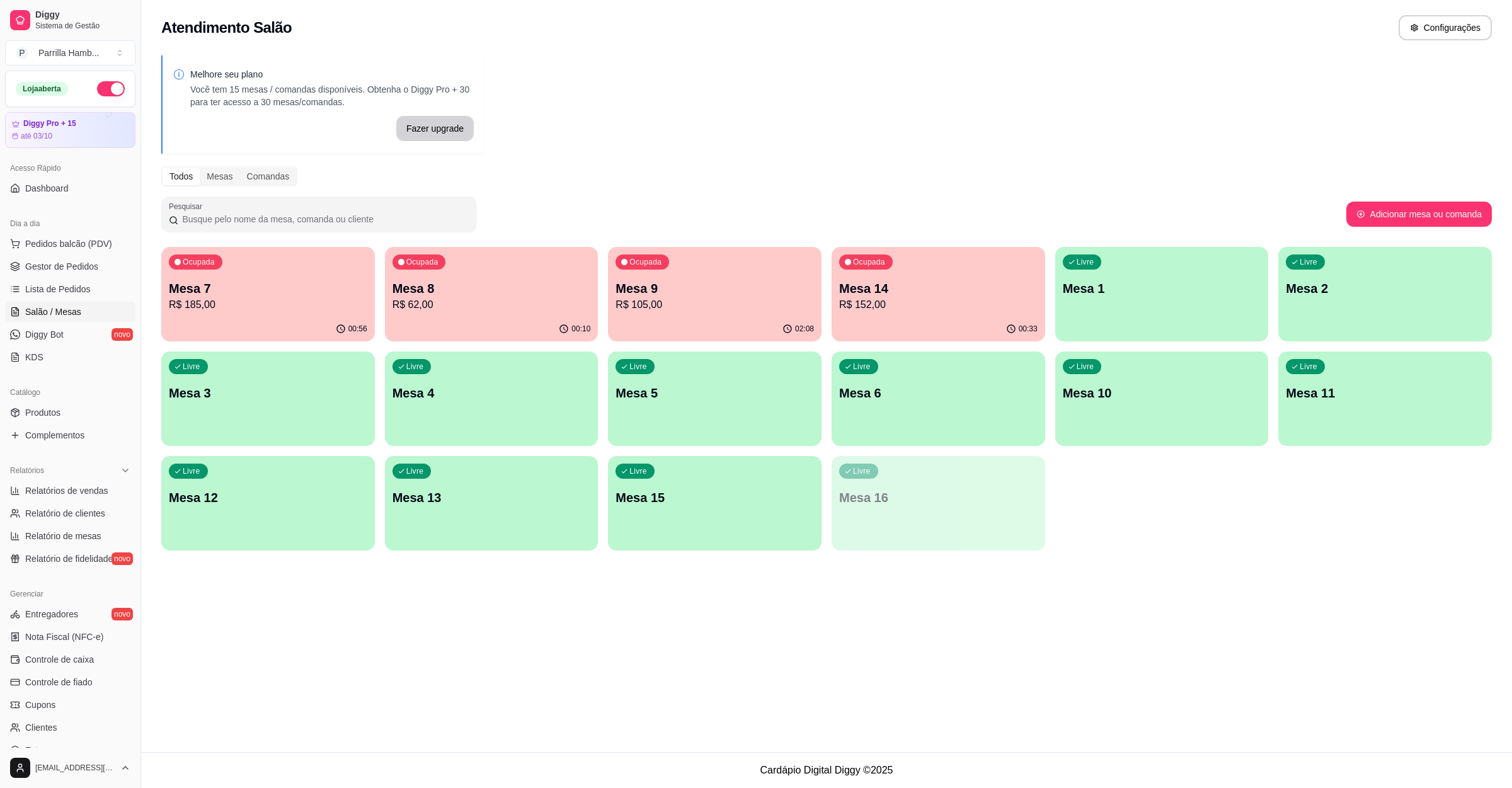
click at [1408, 297] on div "Livre Mesa 2" at bounding box center [1385, 286] width 214 height 79
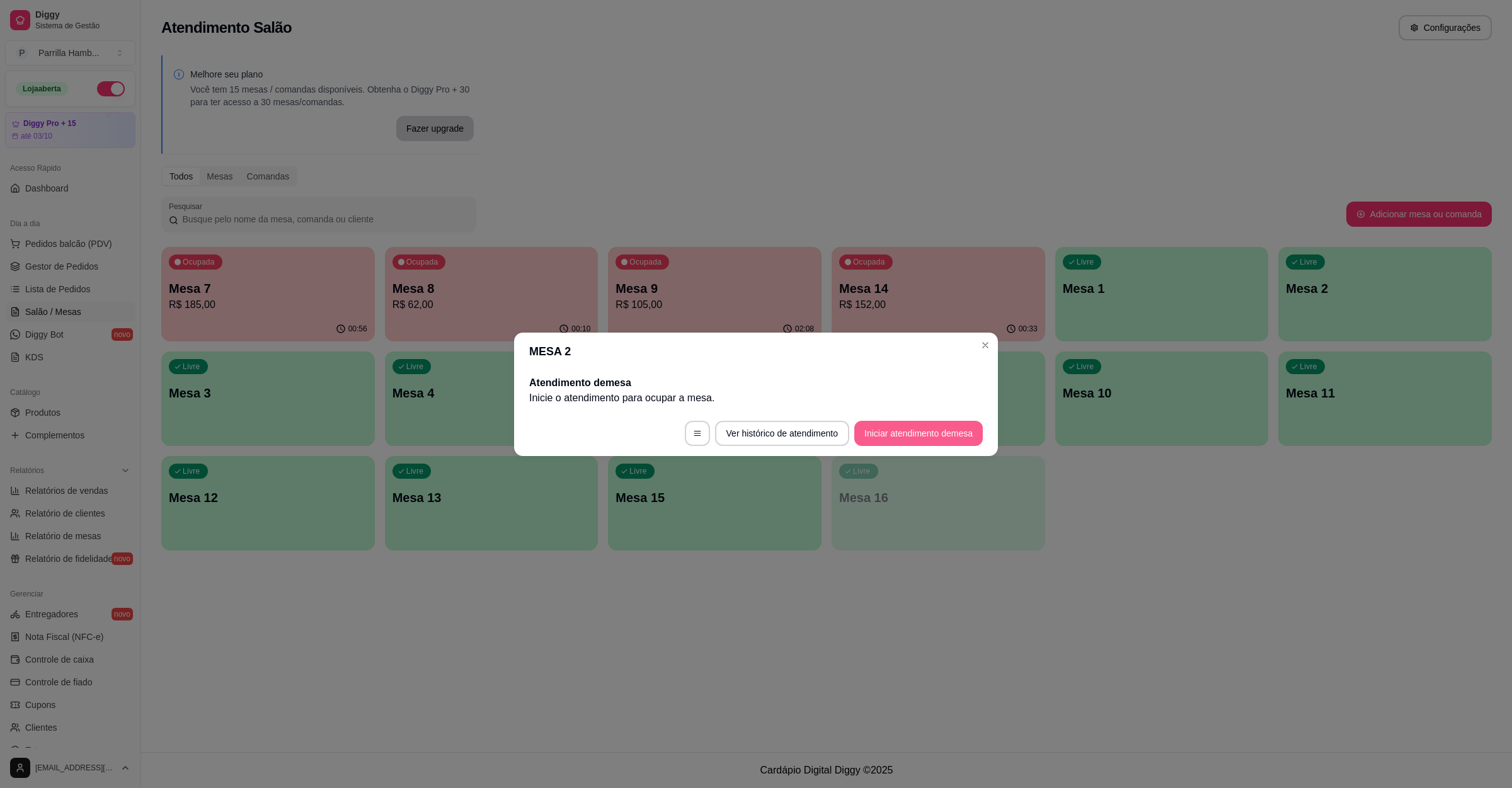
click at [897, 424] on button "Iniciar atendimento de mesa" at bounding box center [918, 434] width 128 height 25
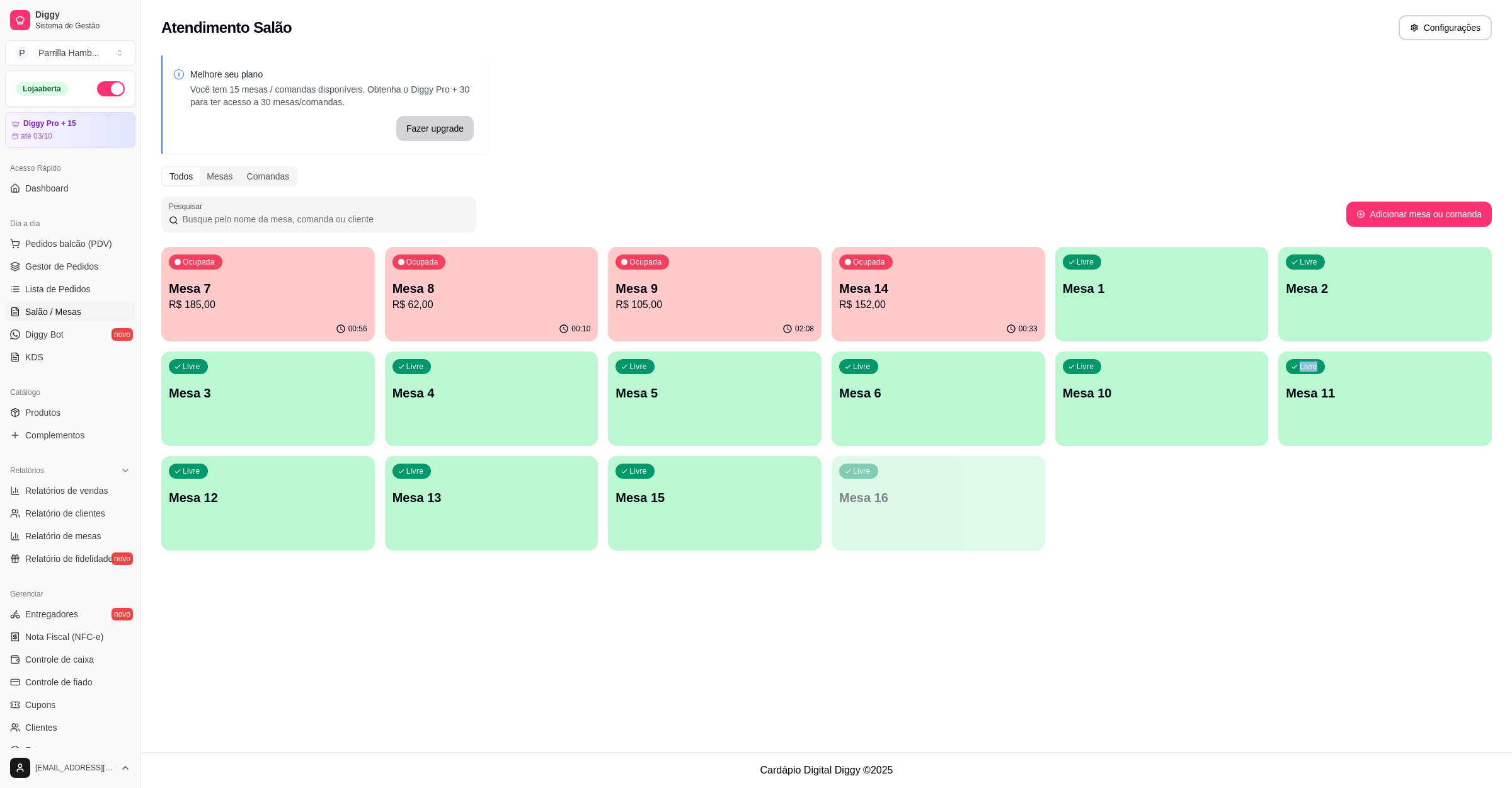
click at [1115, 497] on div "Ocupada Mesa 7 R$ 185,00 00:56 Ocupada Mesa 8 R$ 62,00 00:10 Ocupada Mesa 9 R$ …" at bounding box center [826, 399] width 1330 height 304
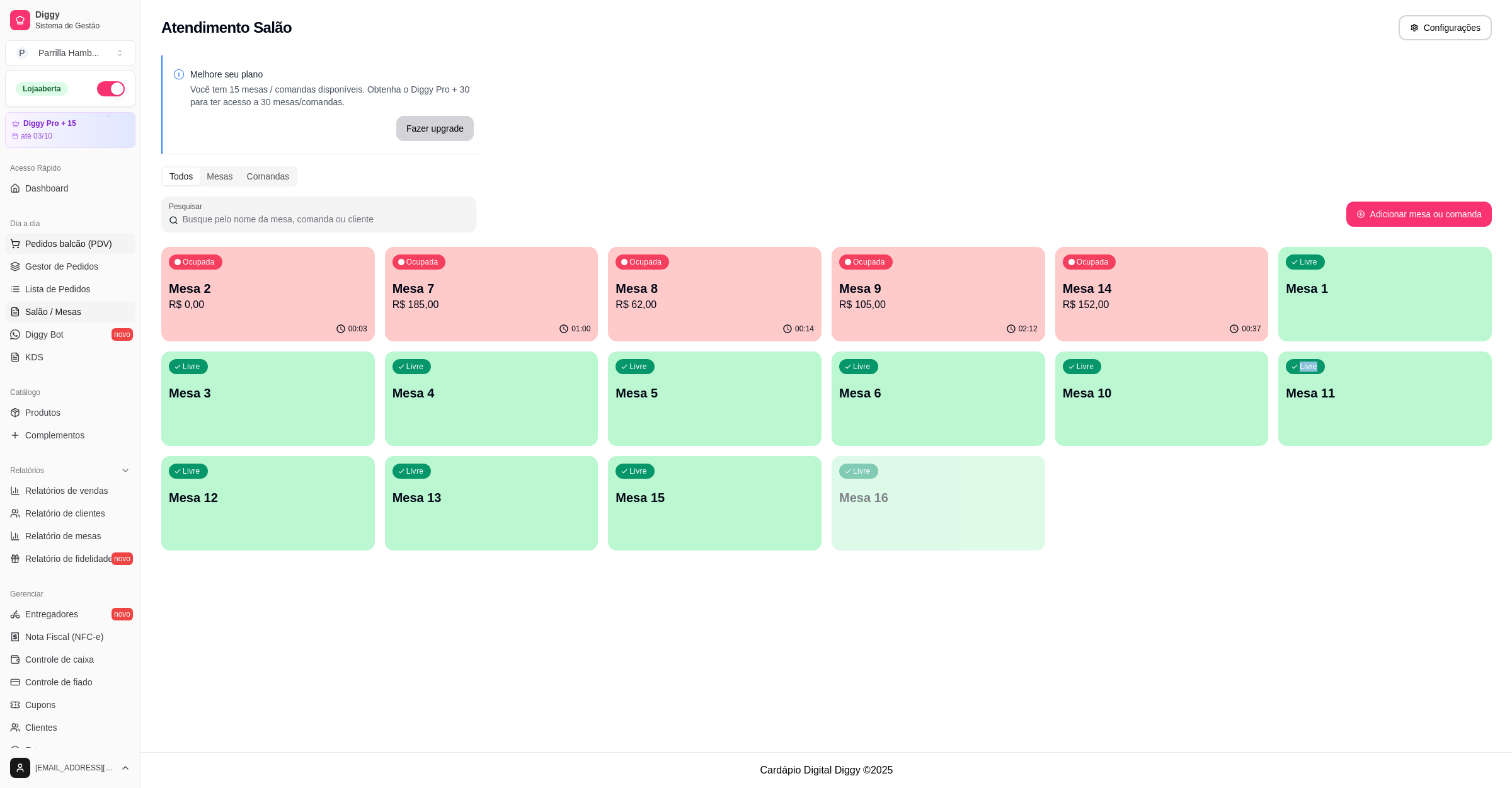
click at [115, 247] on button "Pedidos balcão (PDV)" at bounding box center [71, 244] width 131 height 20
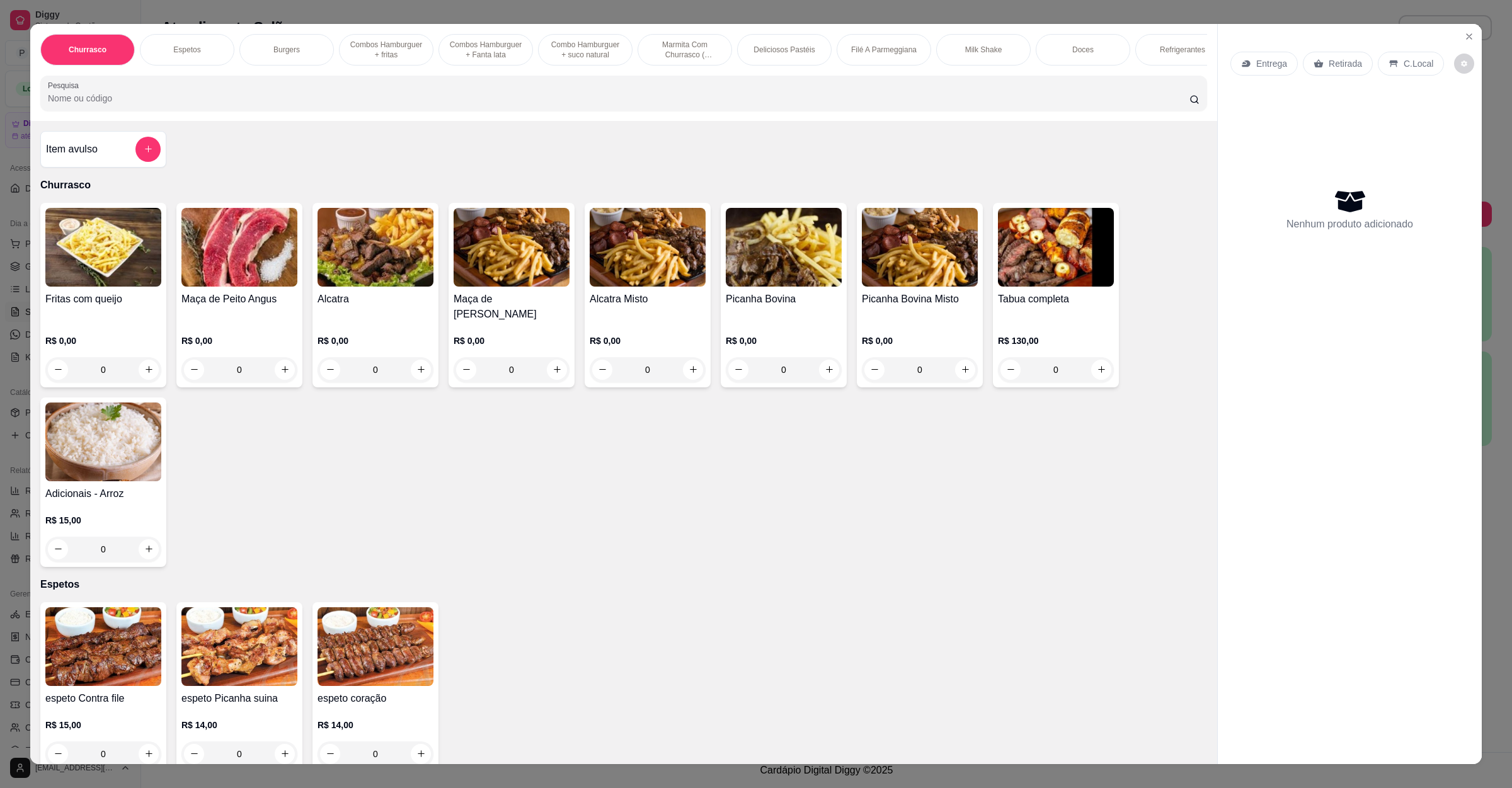
click at [1246, 65] on div "Entrega" at bounding box center [1264, 64] width 67 height 24
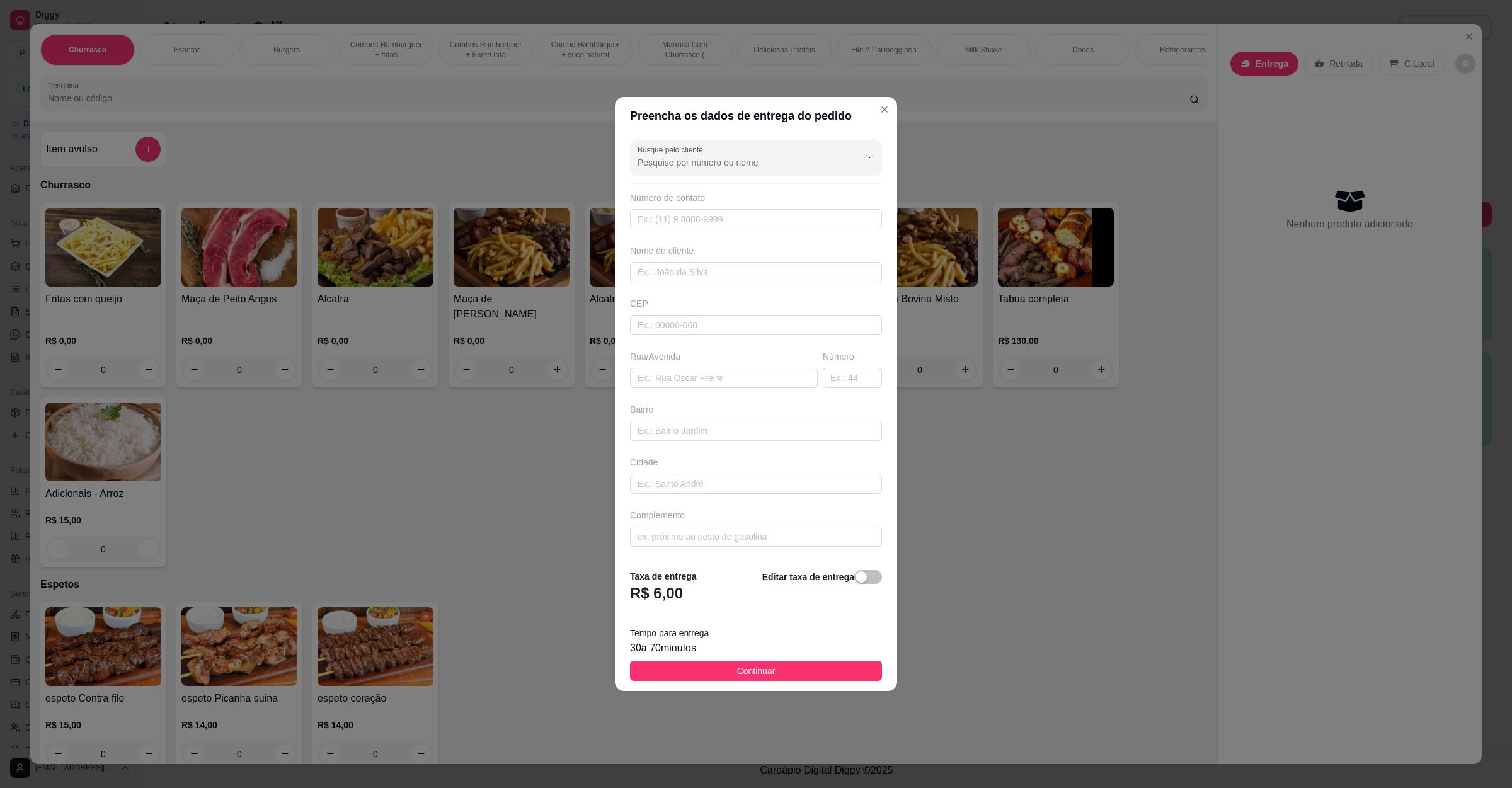
click at [731, 388] on div "Busque pelo cliente Número de contato Nome do cliente CEP Rua/[GEOGRAPHIC_DATA]" at bounding box center [756, 346] width 283 height 424
click at [733, 375] on input "text" at bounding box center [723, 378] width 188 height 20
paste input "Epaminondas otoni 205"
type input "Epaminondas otoni 205"
click at [737, 678] on span "Continuar" at bounding box center [756, 671] width 38 height 14
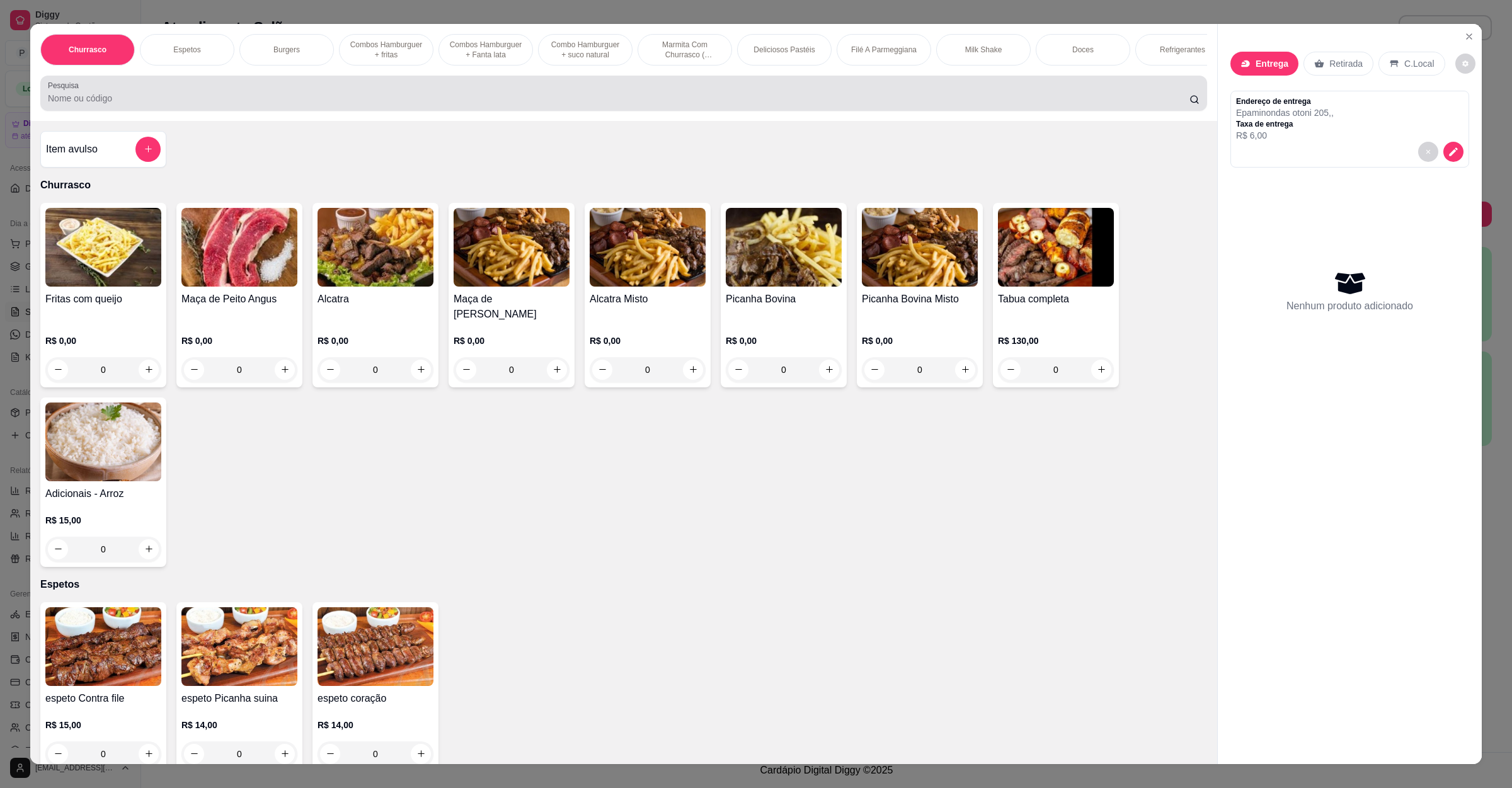
click at [147, 105] on input "Pesquisa" at bounding box center [619, 98] width 1141 height 13
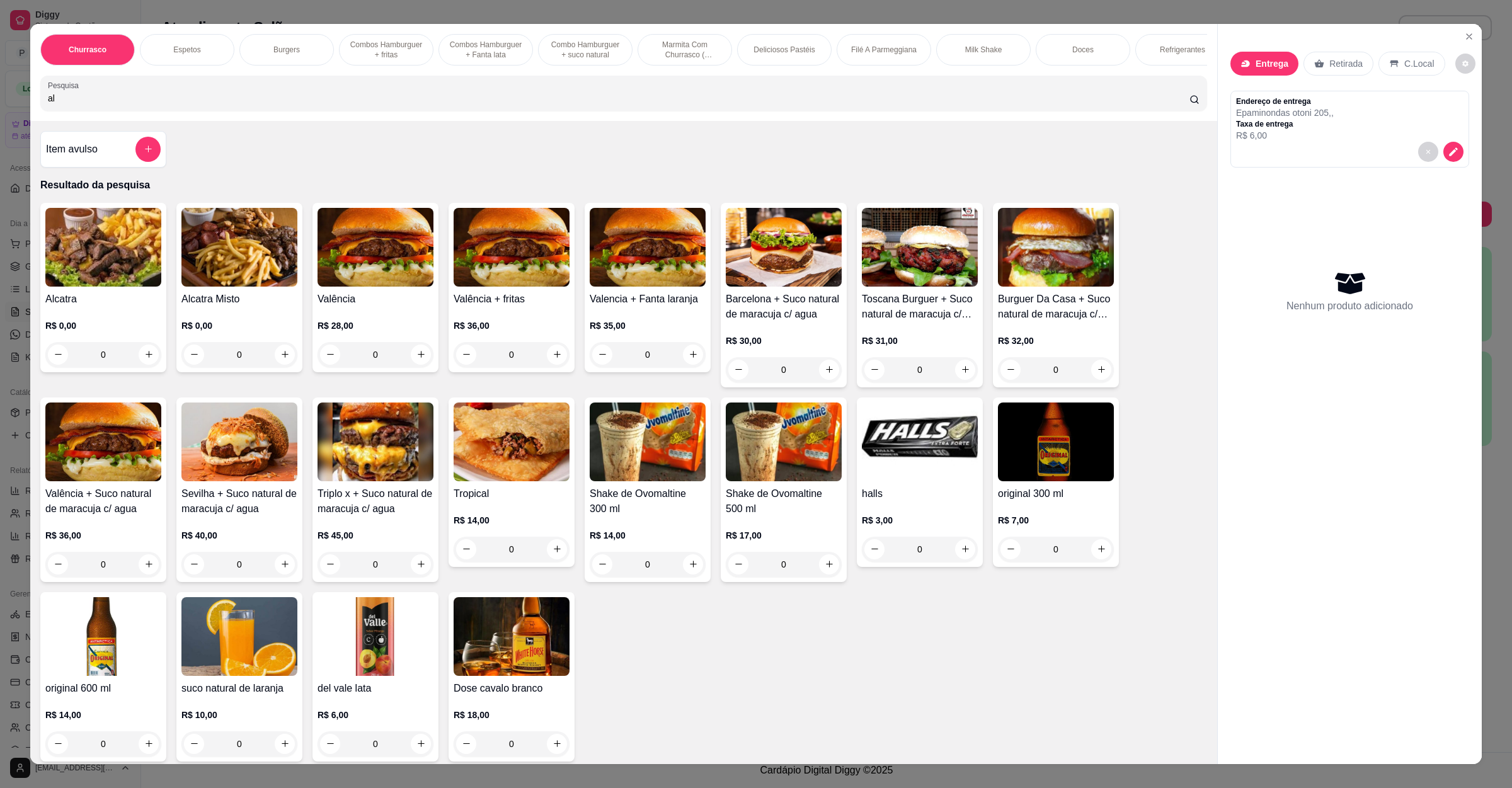
type input "al"
click at [105, 307] on h4 "Alcatra" at bounding box center [104, 299] width 116 height 15
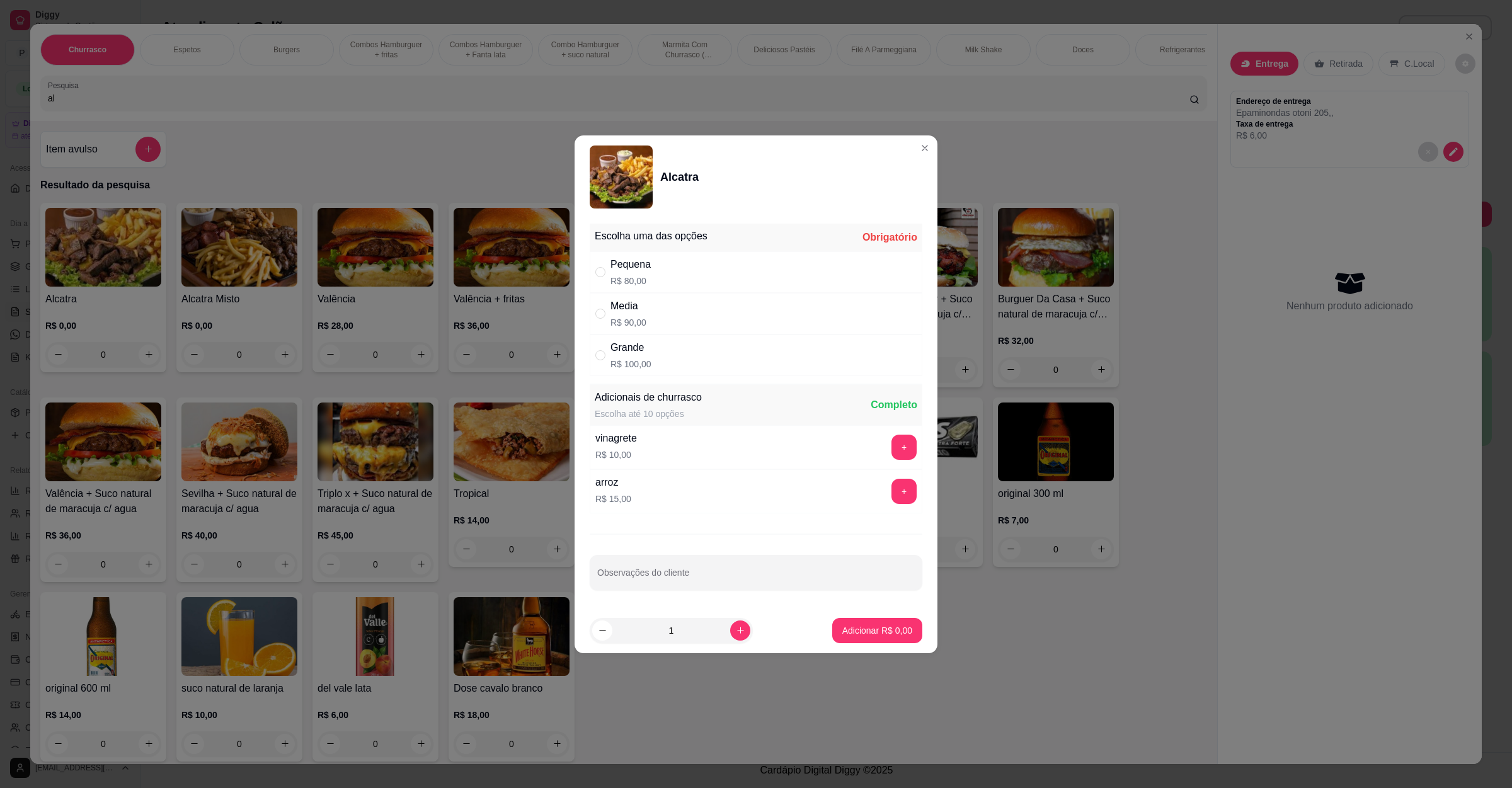
click at [651, 270] on div "Pequena R$ 80,00" at bounding box center [756, 273] width 333 height 42
radio input "true"
click at [902, 483] on div "+" at bounding box center [903, 492] width 35 height 25
click at [896, 484] on button "+" at bounding box center [904, 492] width 25 height 25
click at [891, 443] on button "+" at bounding box center [904, 447] width 25 height 25
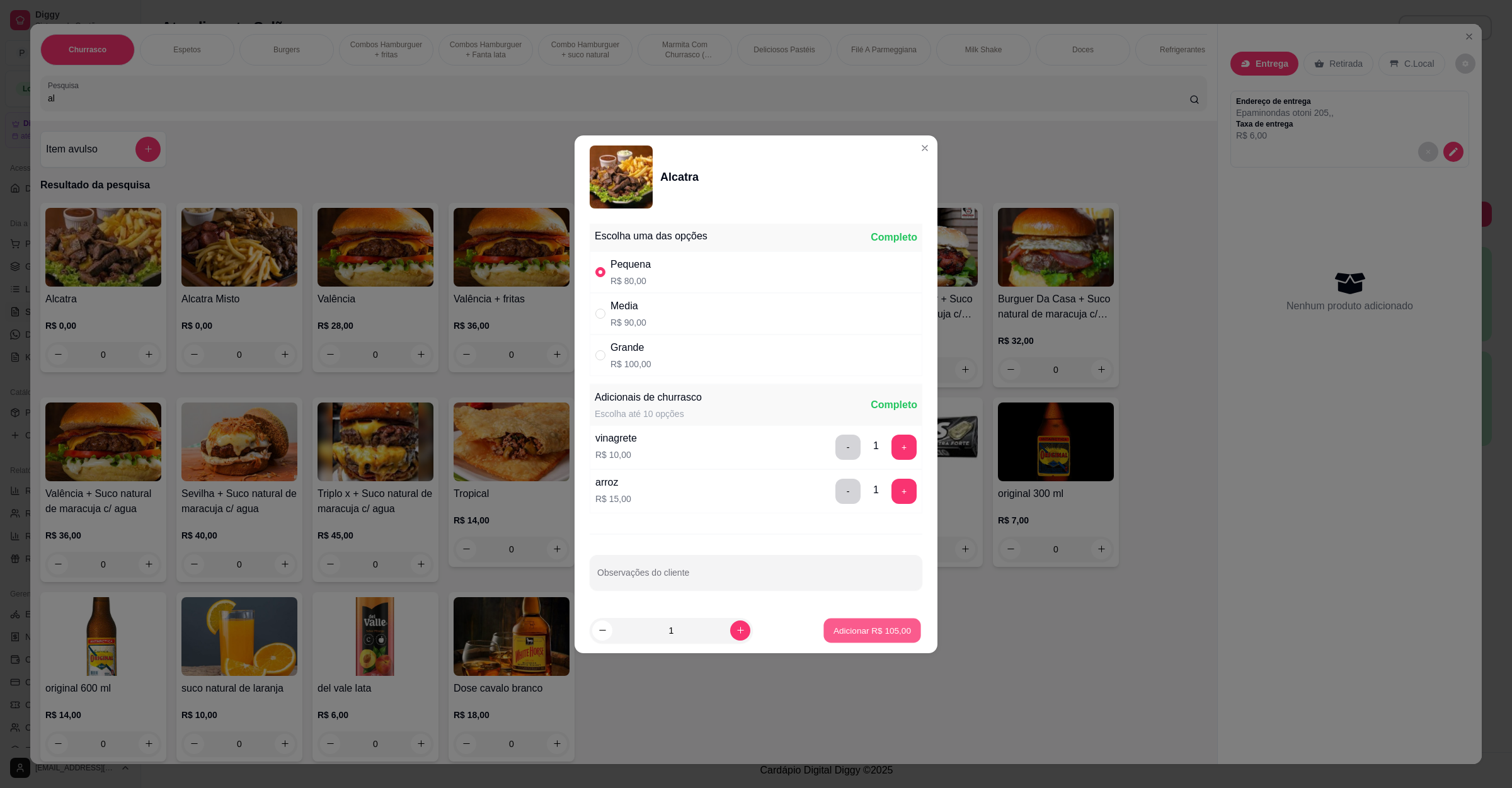
click at [868, 633] on p "Adicionar R$ 105,00" at bounding box center [871, 630] width 77 height 12
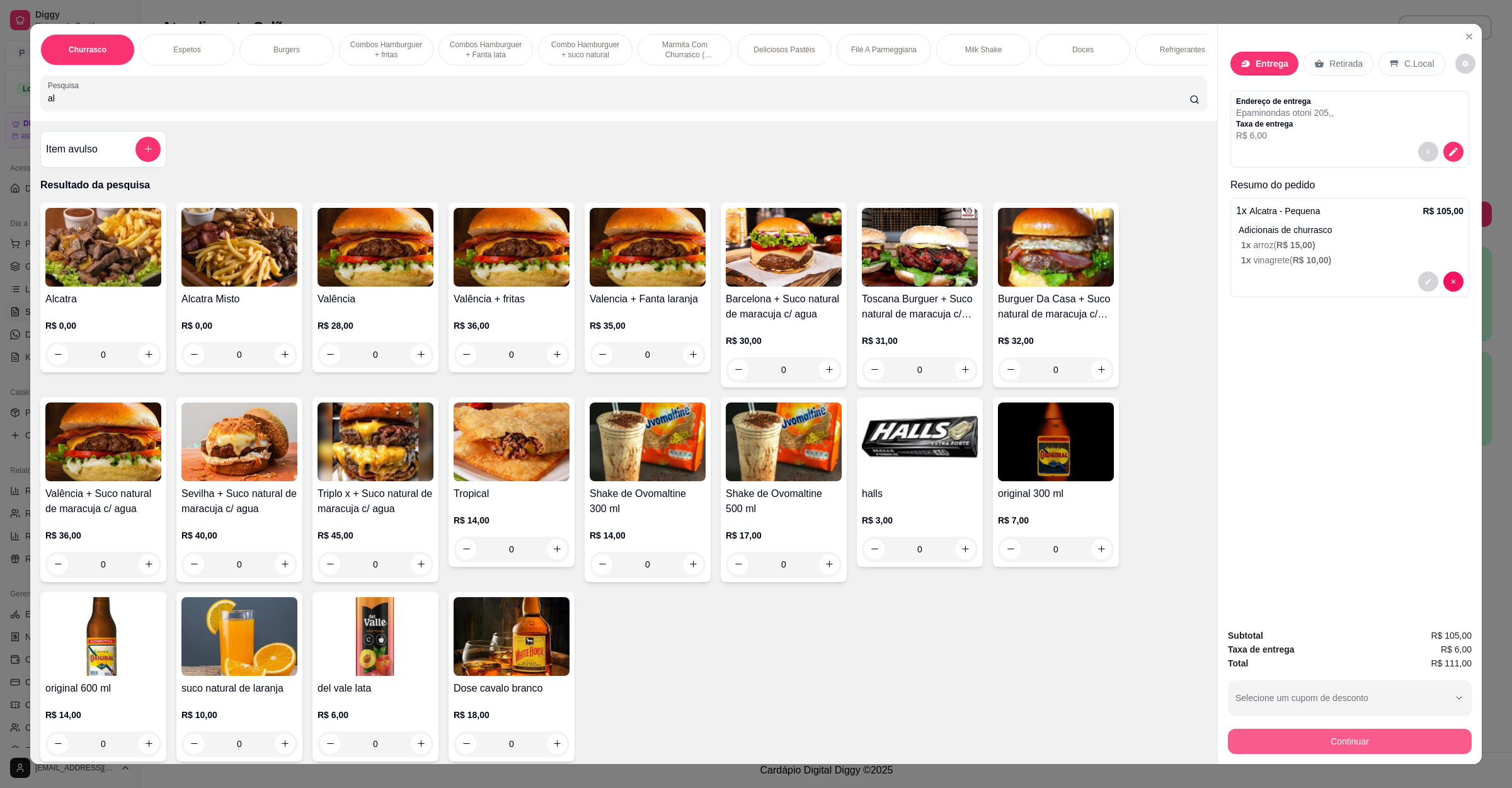
click at [1298, 741] on button "Continuar" at bounding box center [1349, 742] width 244 height 25
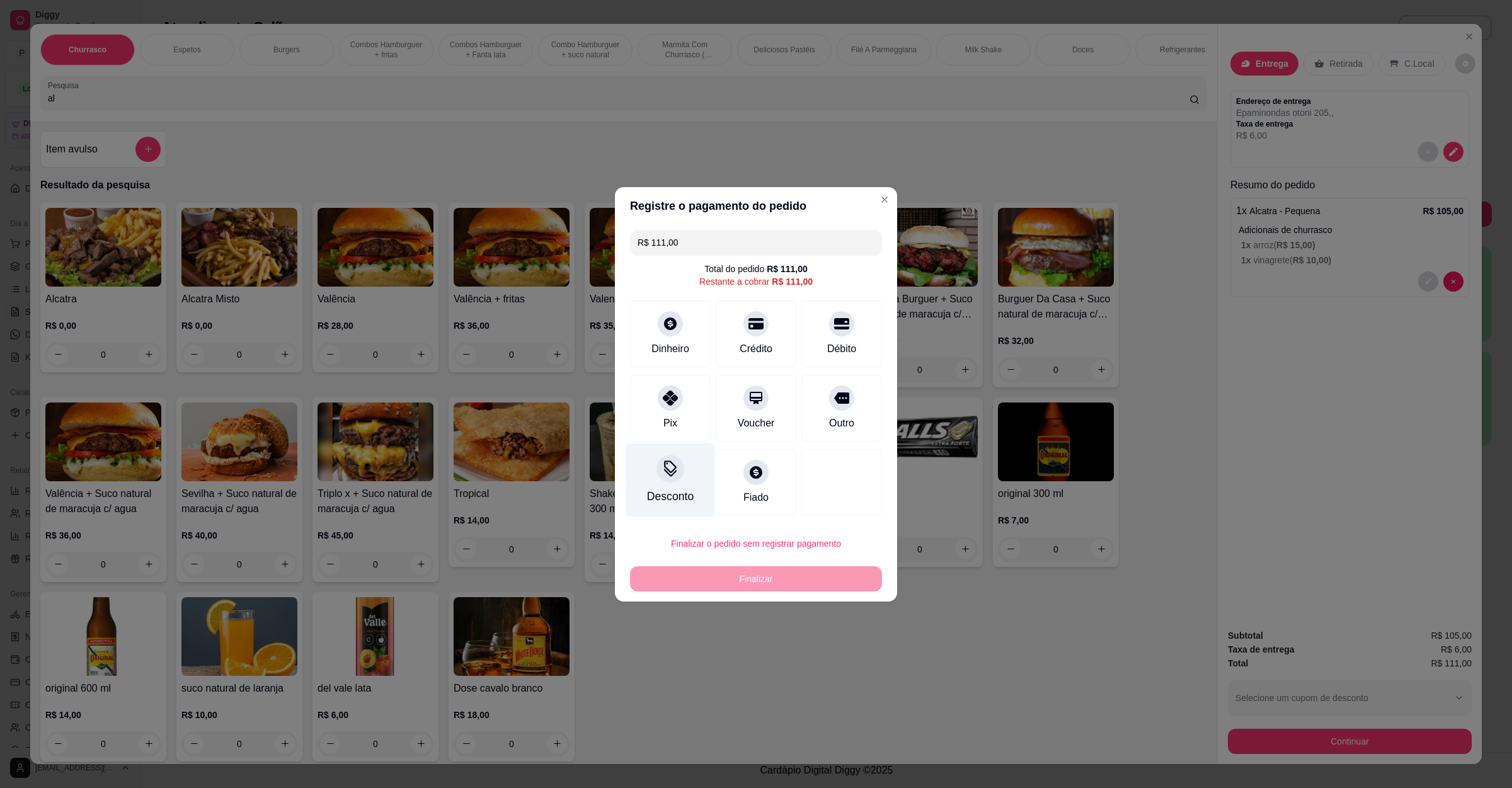
click at [667, 428] on div "Pix" at bounding box center [670, 424] width 14 height 15
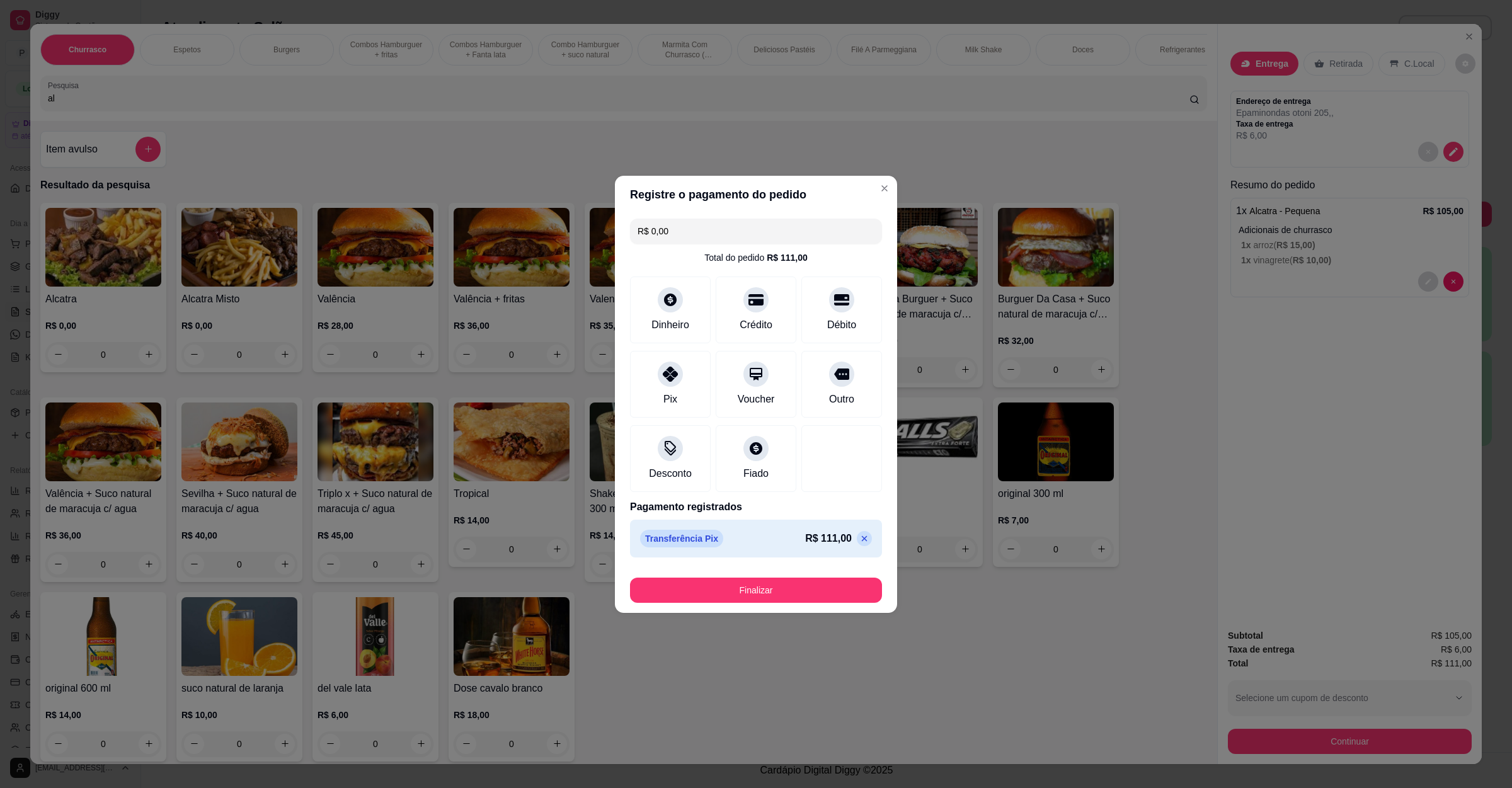
click at [860, 537] on icon at bounding box center [864, 538] width 10 height 10
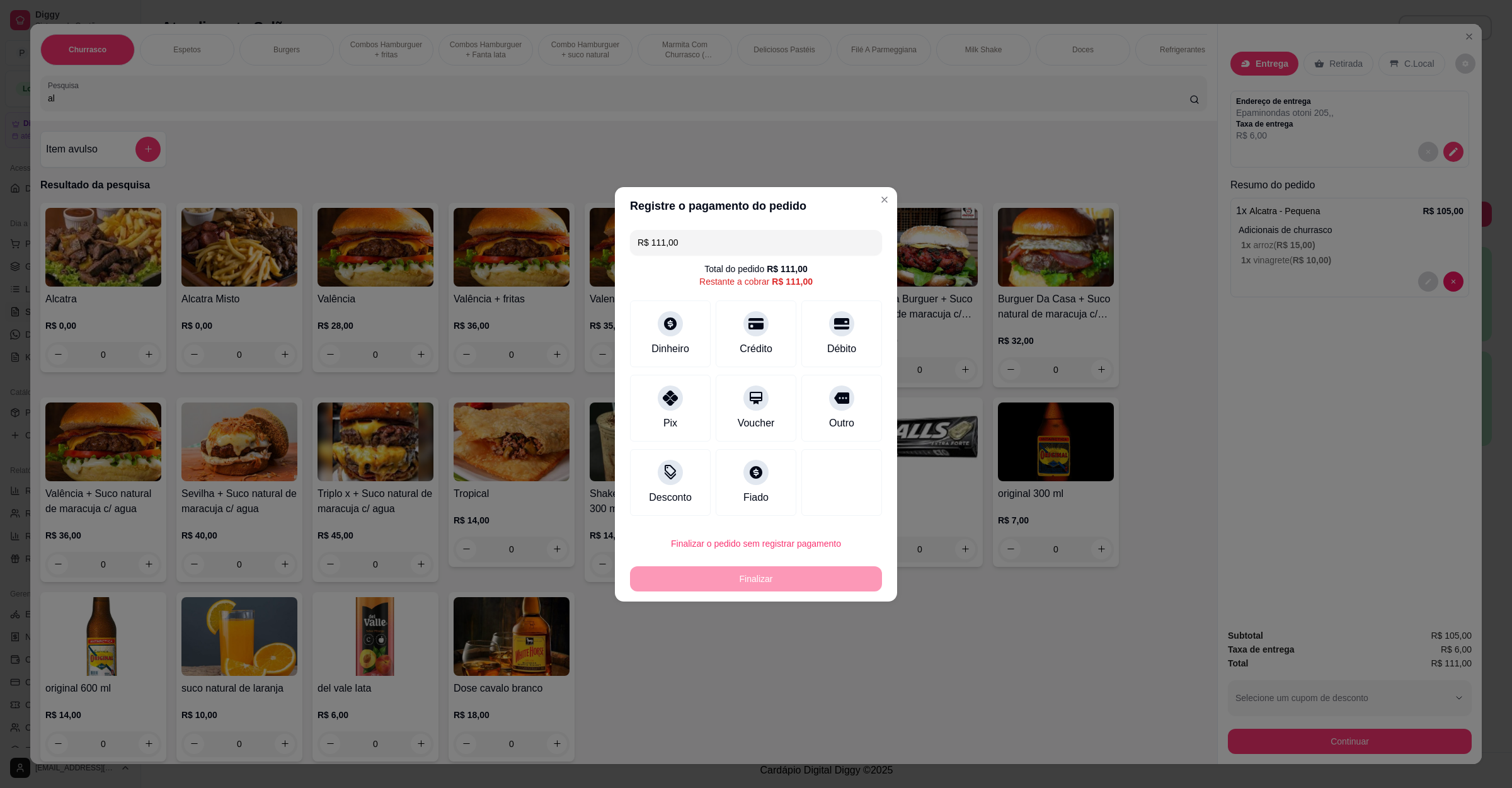
click at [679, 411] on div "Pix" at bounding box center [670, 408] width 81 height 66
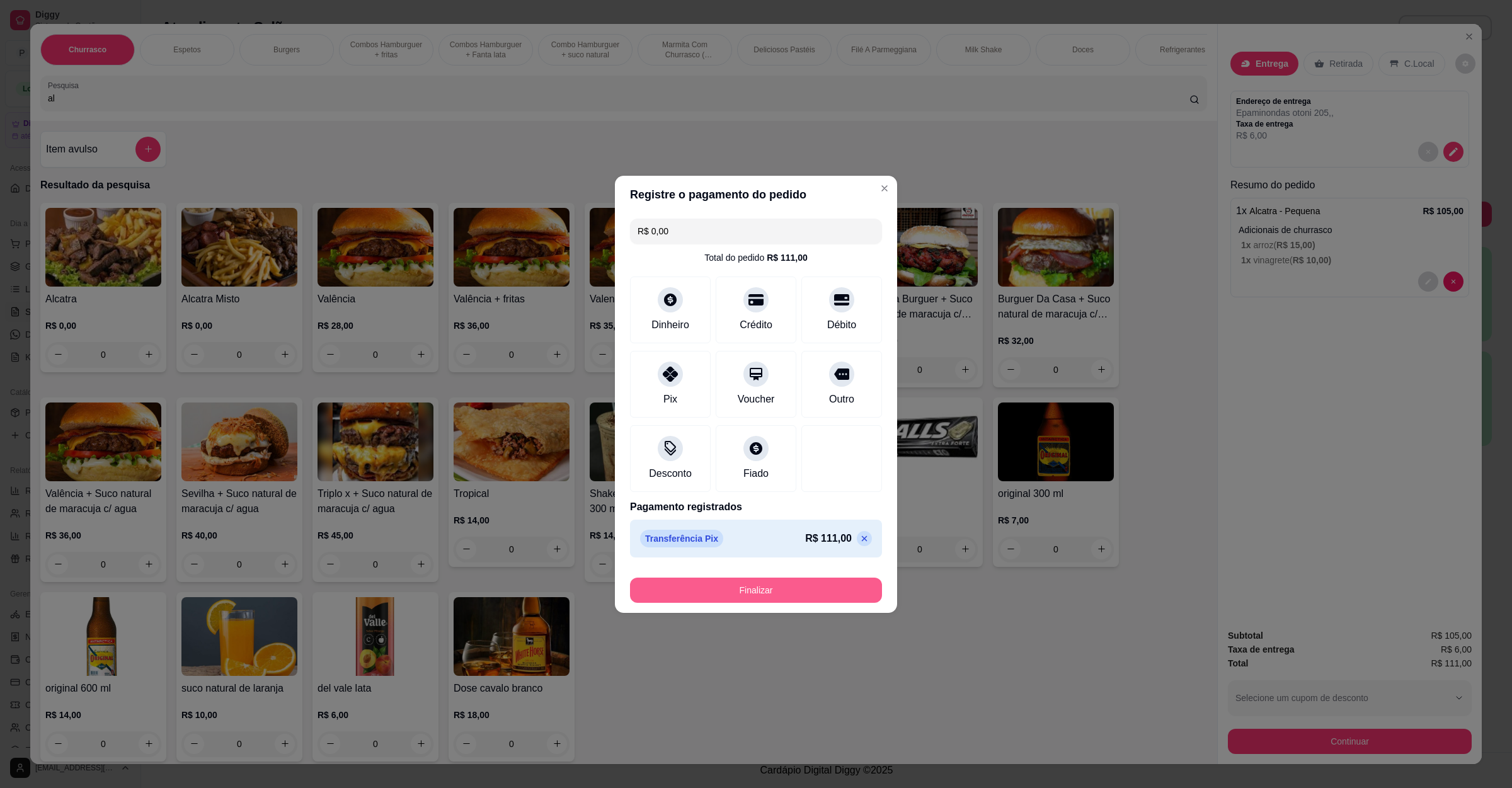
click at [756, 584] on button "Finalizar" at bounding box center [755, 591] width 252 height 25
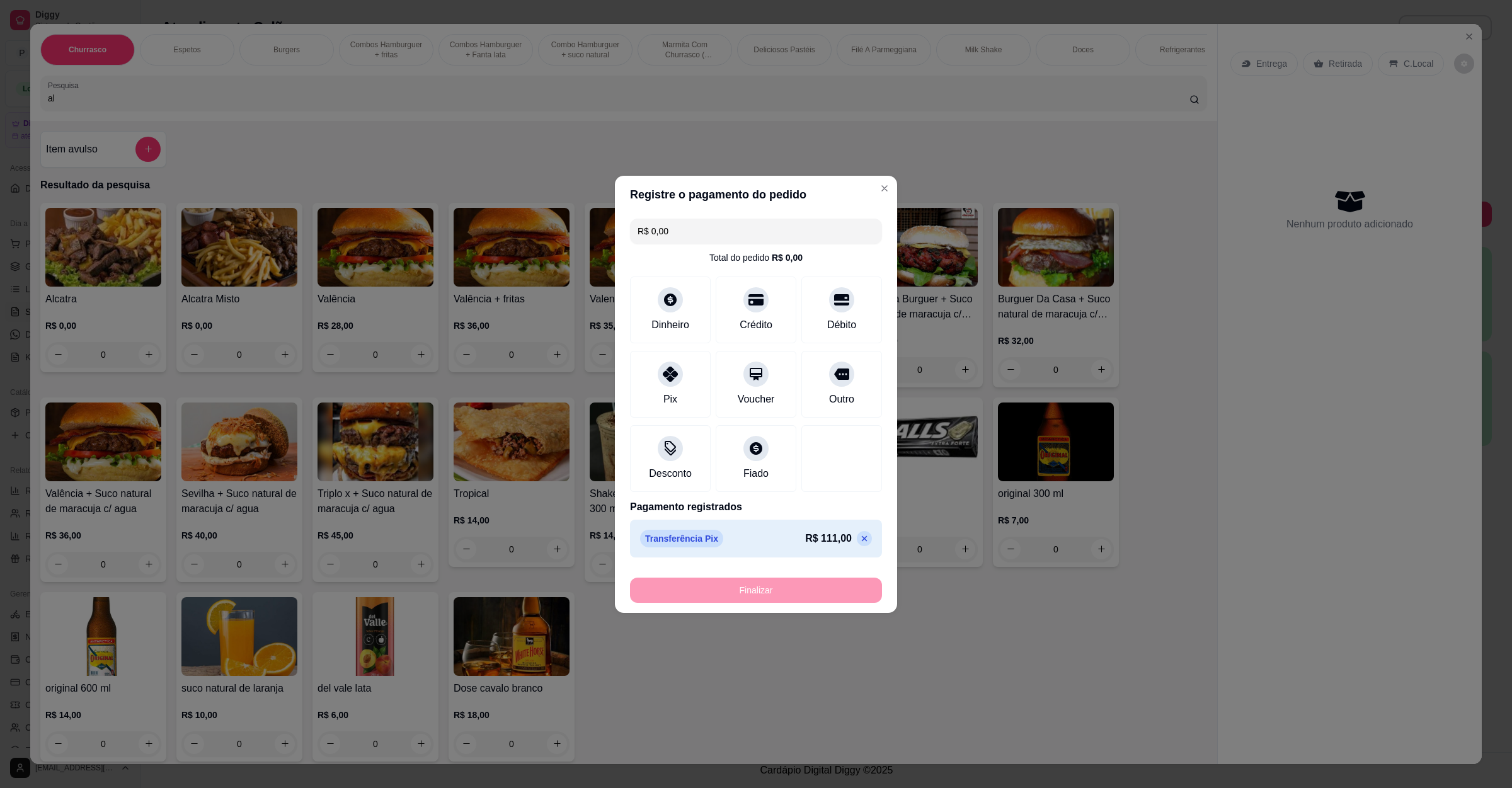
type input "-R$ 111,00"
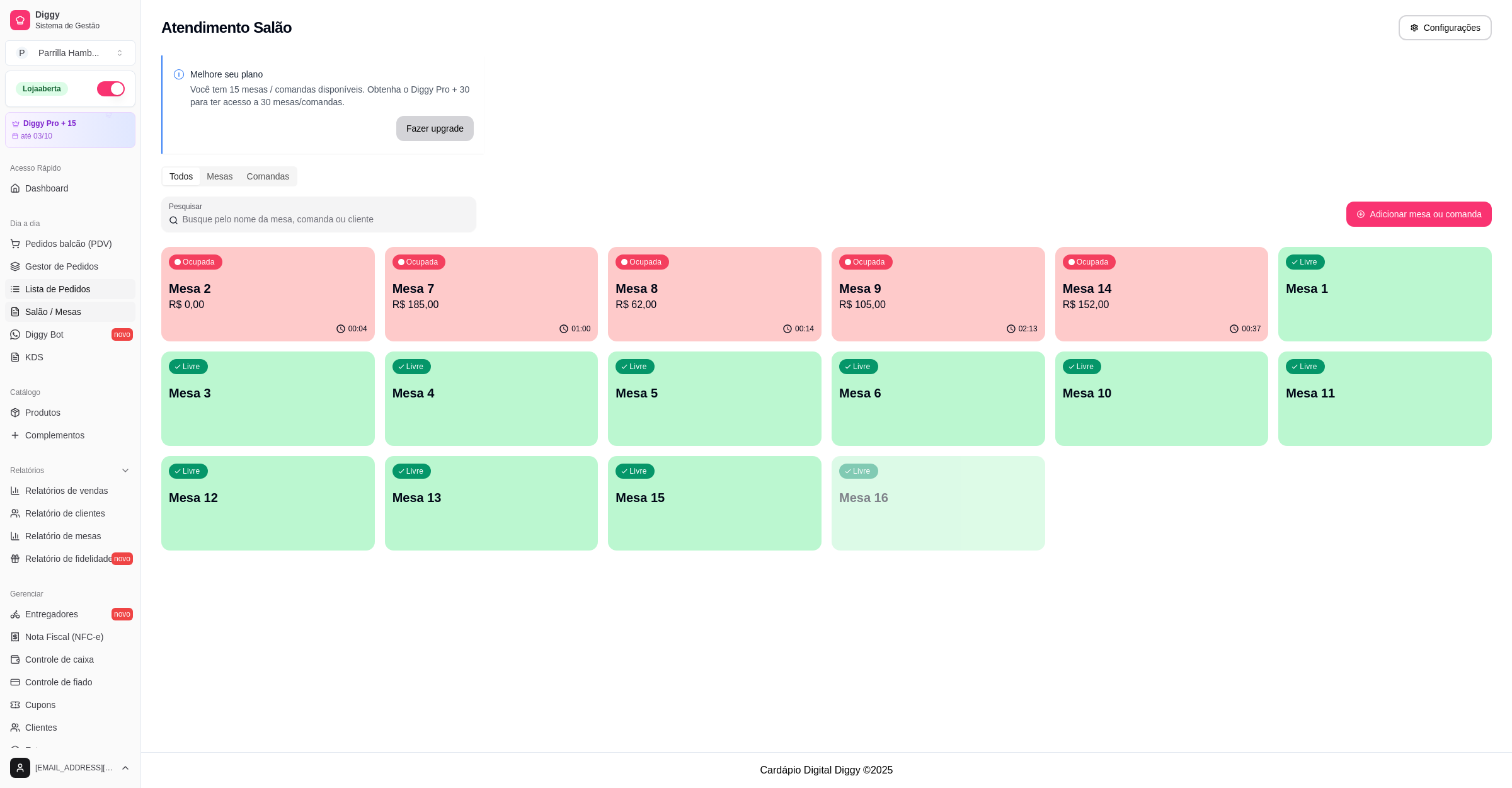
click at [68, 287] on span "Lista de Pedidos" at bounding box center [58, 289] width 65 height 13
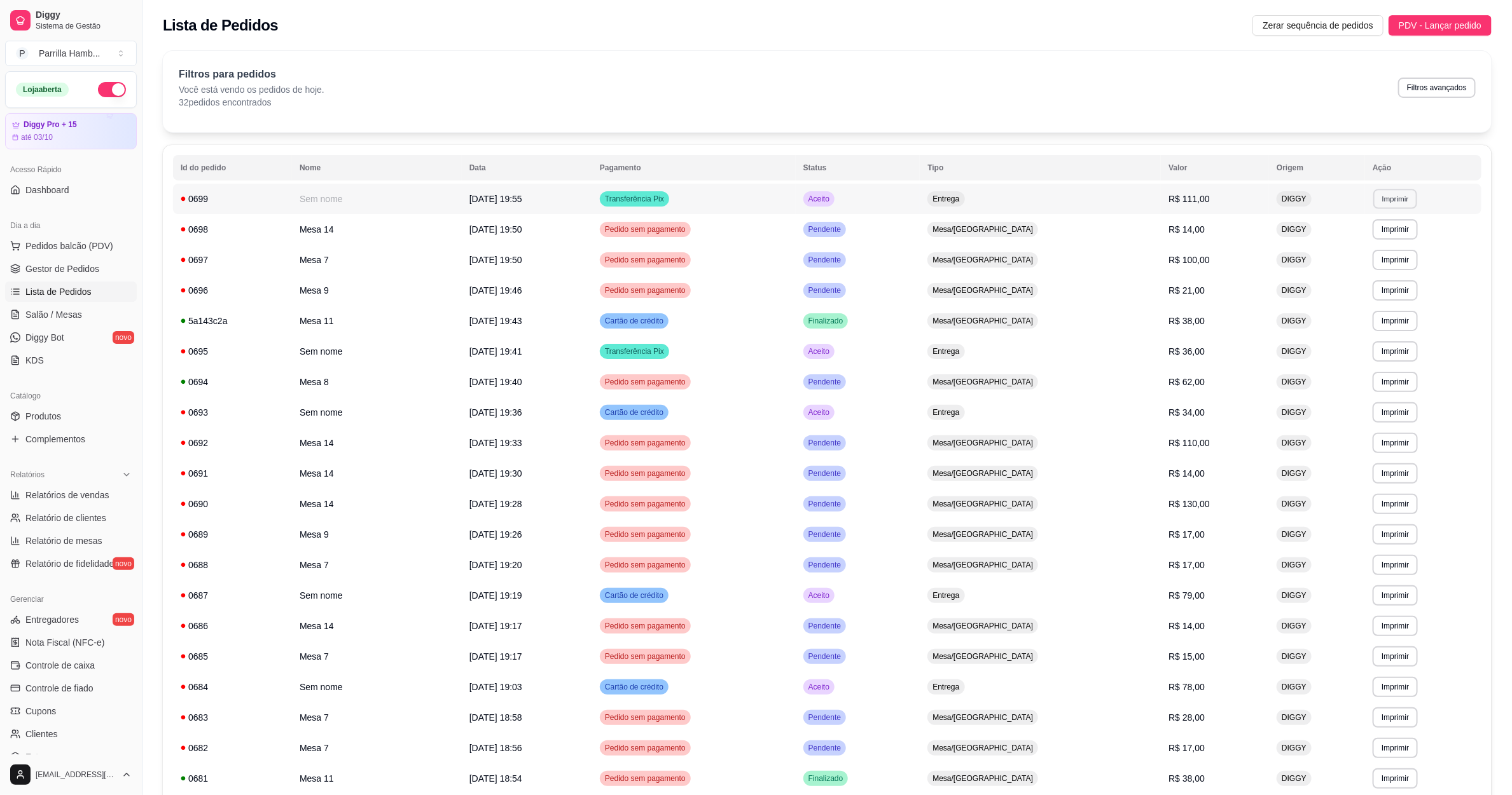
click at [1397, 194] on button "Imprimir" at bounding box center [1395, 198] width 44 height 19
click at [1376, 244] on button "IMPRESSORA" at bounding box center [1372, 243] width 89 height 19
click at [45, 315] on span "Salão / Mesas" at bounding box center [54, 315] width 57 height 13
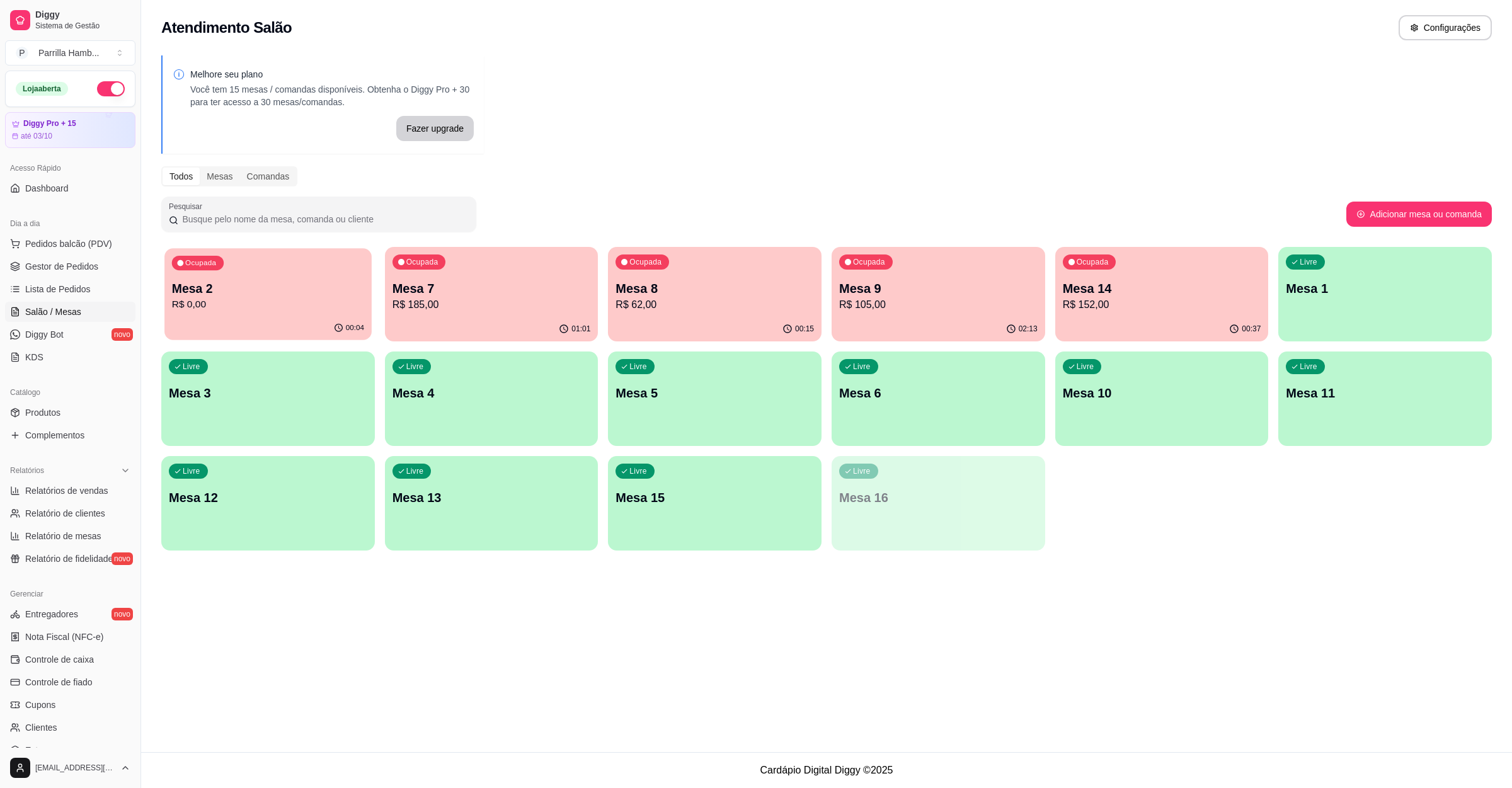
click at [208, 263] on p "Ocupada" at bounding box center [201, 263] width 31 height 10
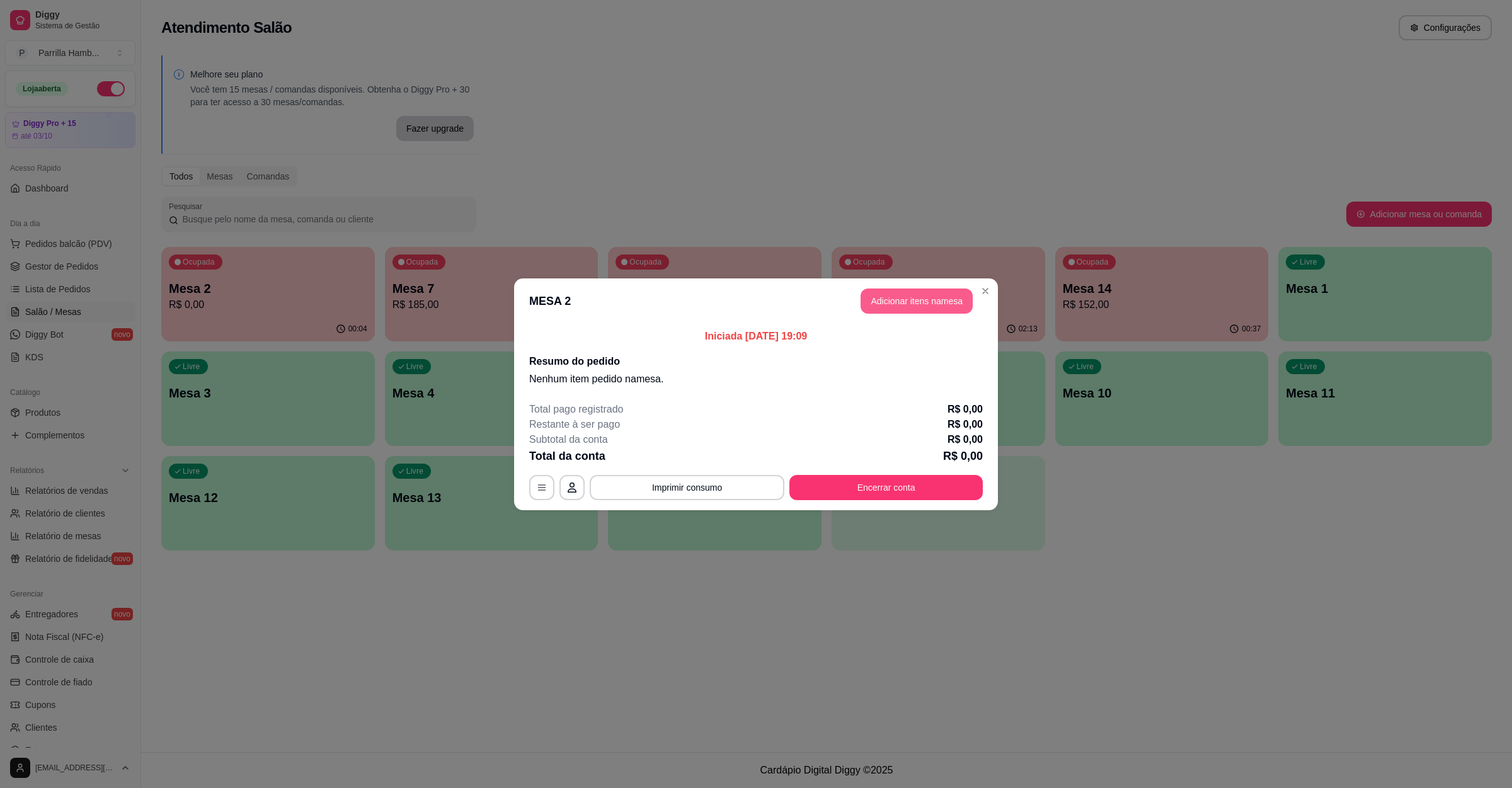
click at [954, 294] on button "Adicionar itens na mesa" at bounding box center [916, 302] width 112 height 25
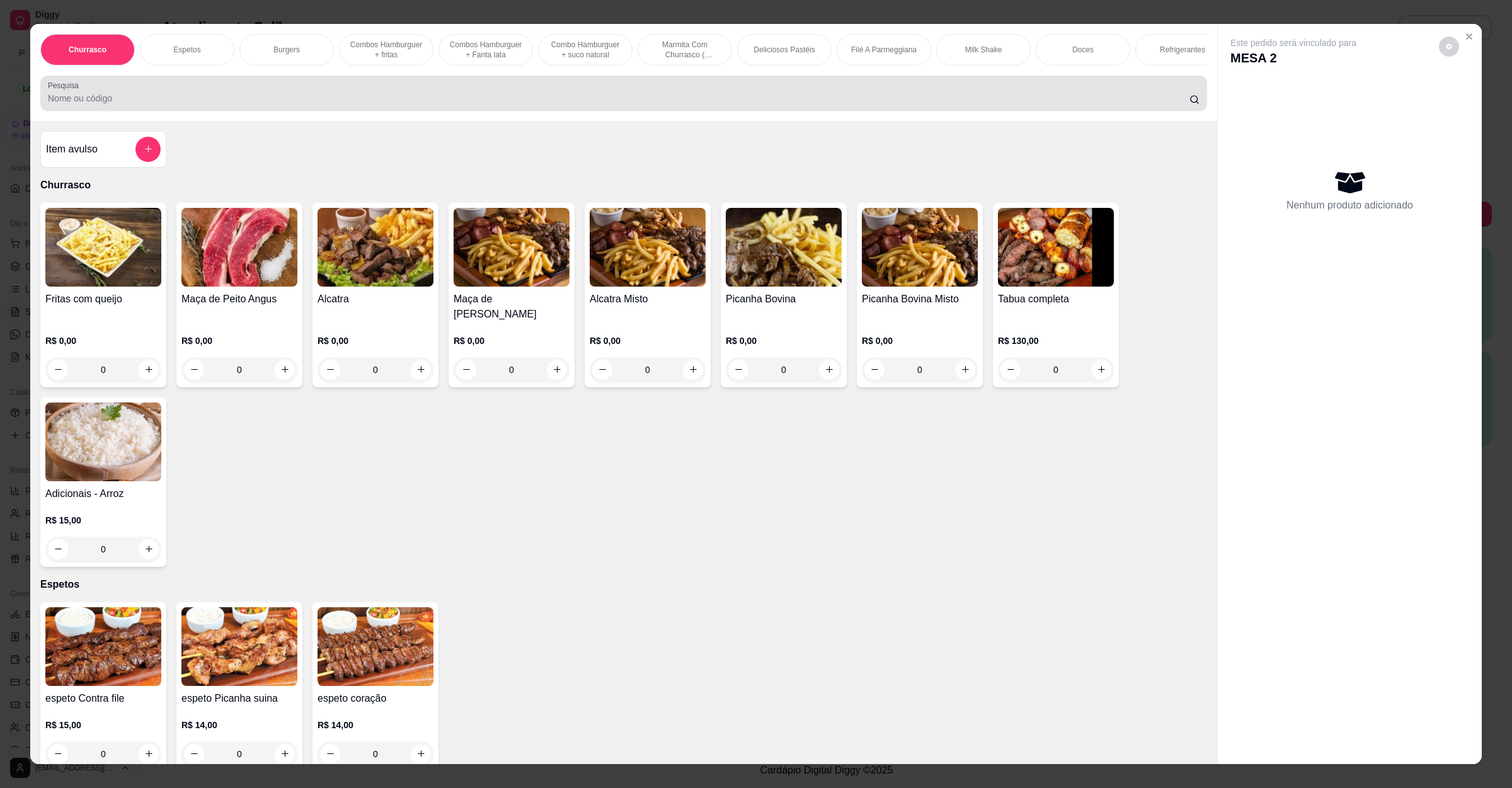
click at [250, 105] on input "Pesquisa" at bounding box center [619, 98] width 1141 height 13
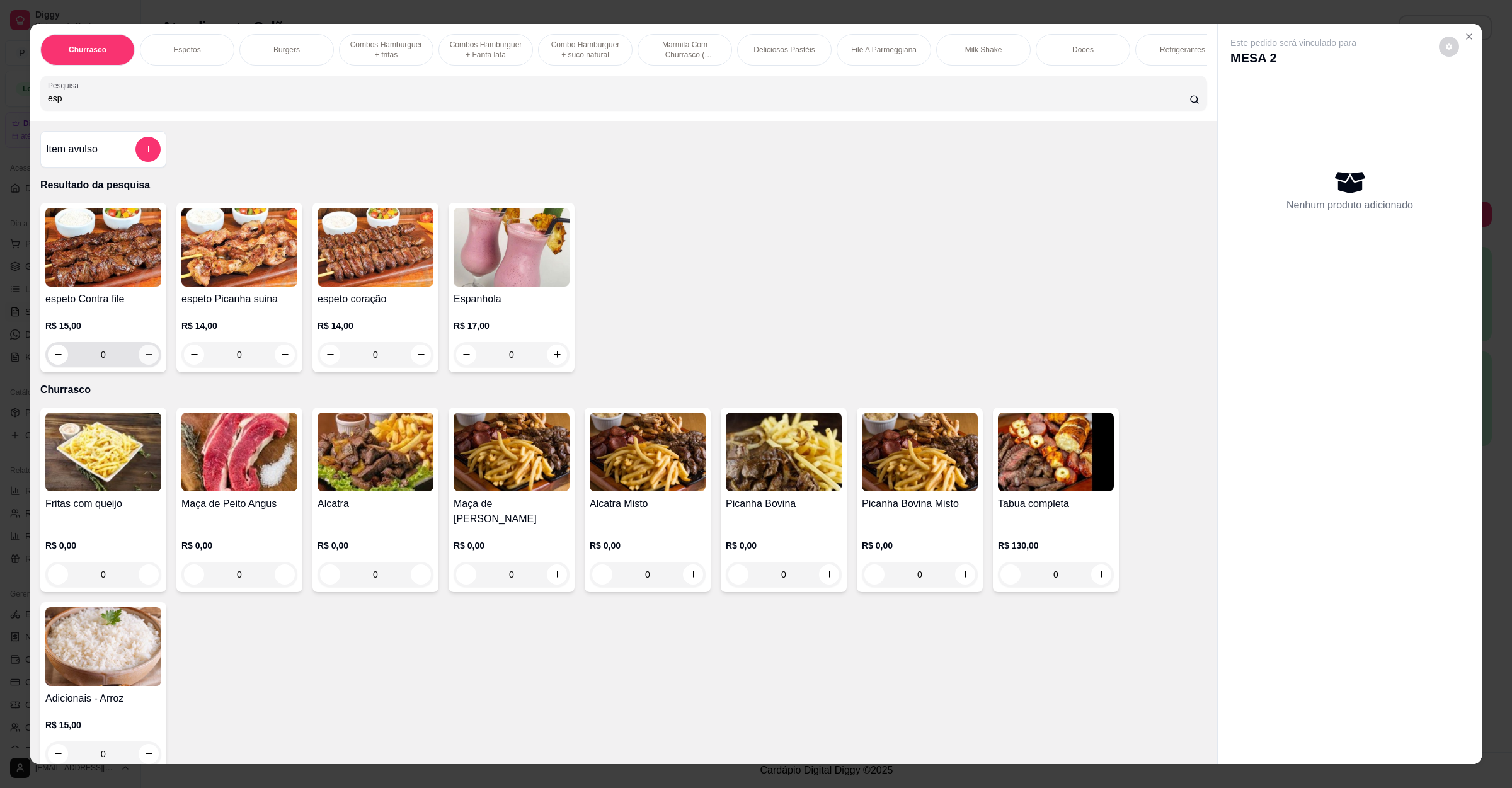
type input "esp"
click at [147, 364] on button "increase-product-quantity" at bounding box center [149, 354] width 20 height 20
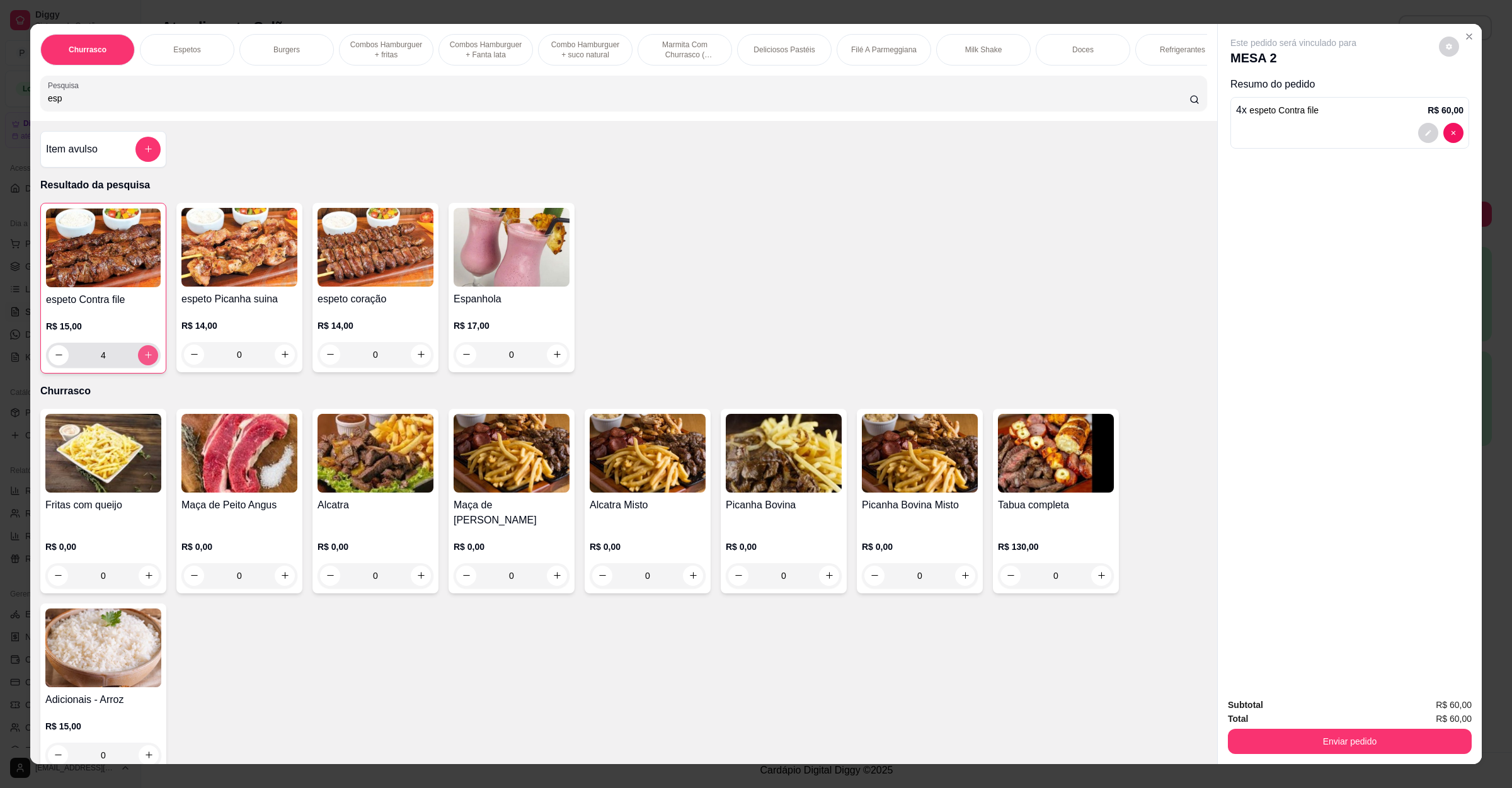
type input "4"
drag, startPoint x: 69, startPoint y: 110, endPoint x: 15, endPoint y: 117, distance: 54.5
click at [15, 117] on div "Churrasco Espetos Burgers Combos Hamburguer + fritas Combos Hamburguer + Fanta …" at bounding box center [756, 394] width 1512 height 788
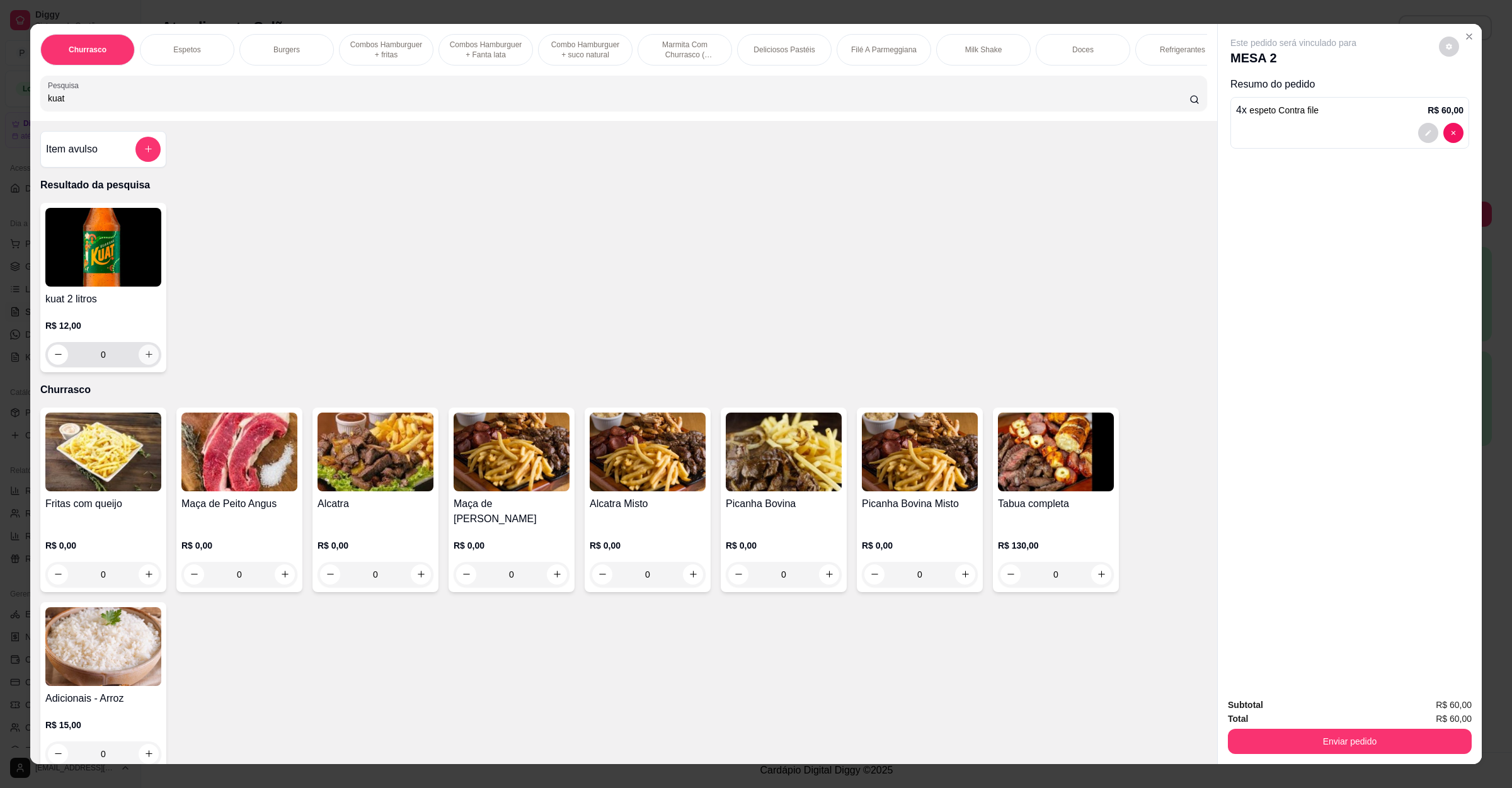
type input "kuat"
click at [144, 359] on icon "increase-product-quantity" at bounding box center [149, 354] width 9 height 9
type input "1"
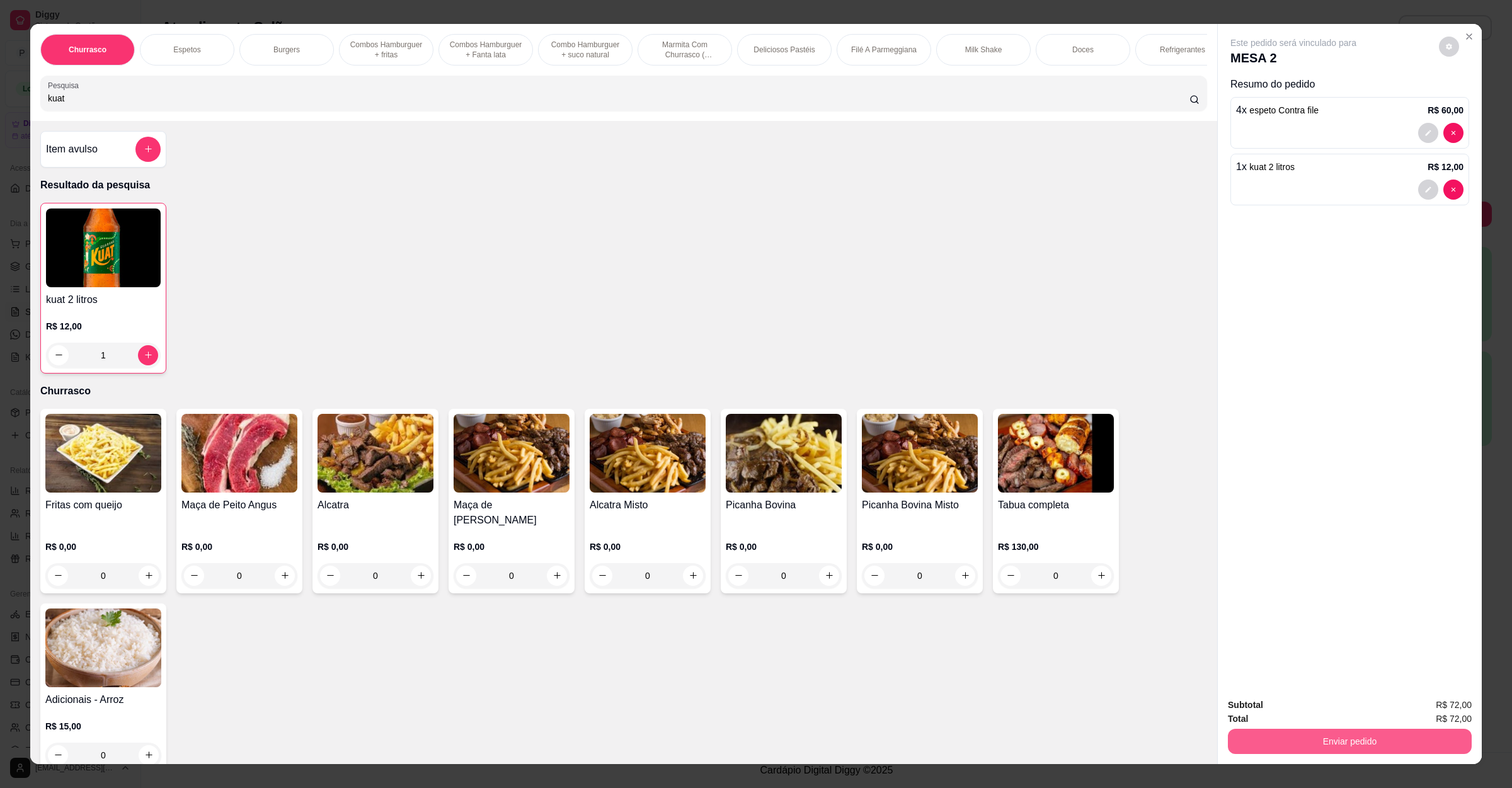
click at [1289, 740] on button "Enviar pedido" at bounding box center [1349, 742] width 244 height 25
click at [1295, 702] on button "Não registrar e enviar pedido" at bounding box center [1306, 711] width 127 height 24
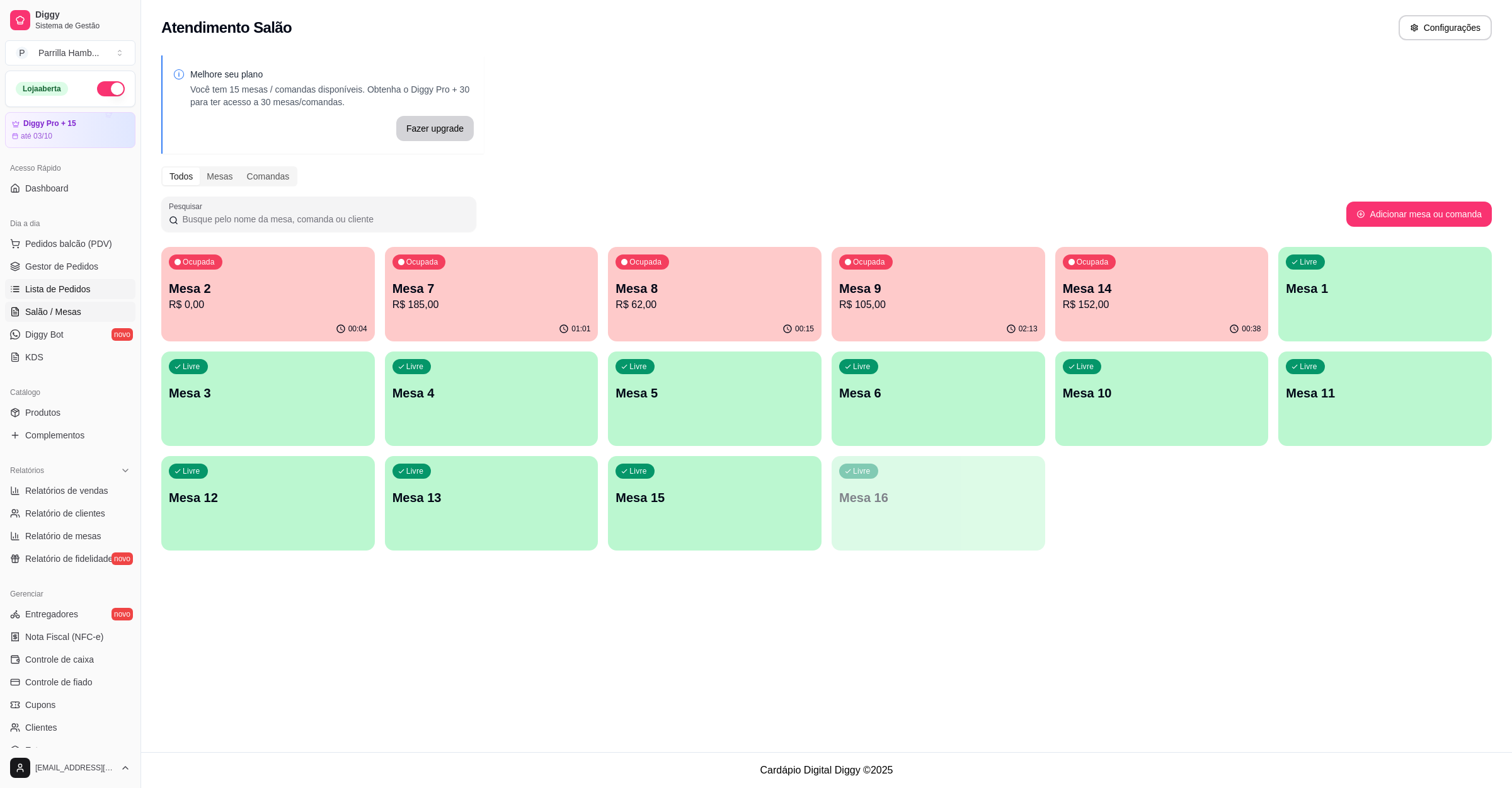
click at [48, 294] on span "Lista de Pedidos" at bounding box center [58, 289] width 65 height 13
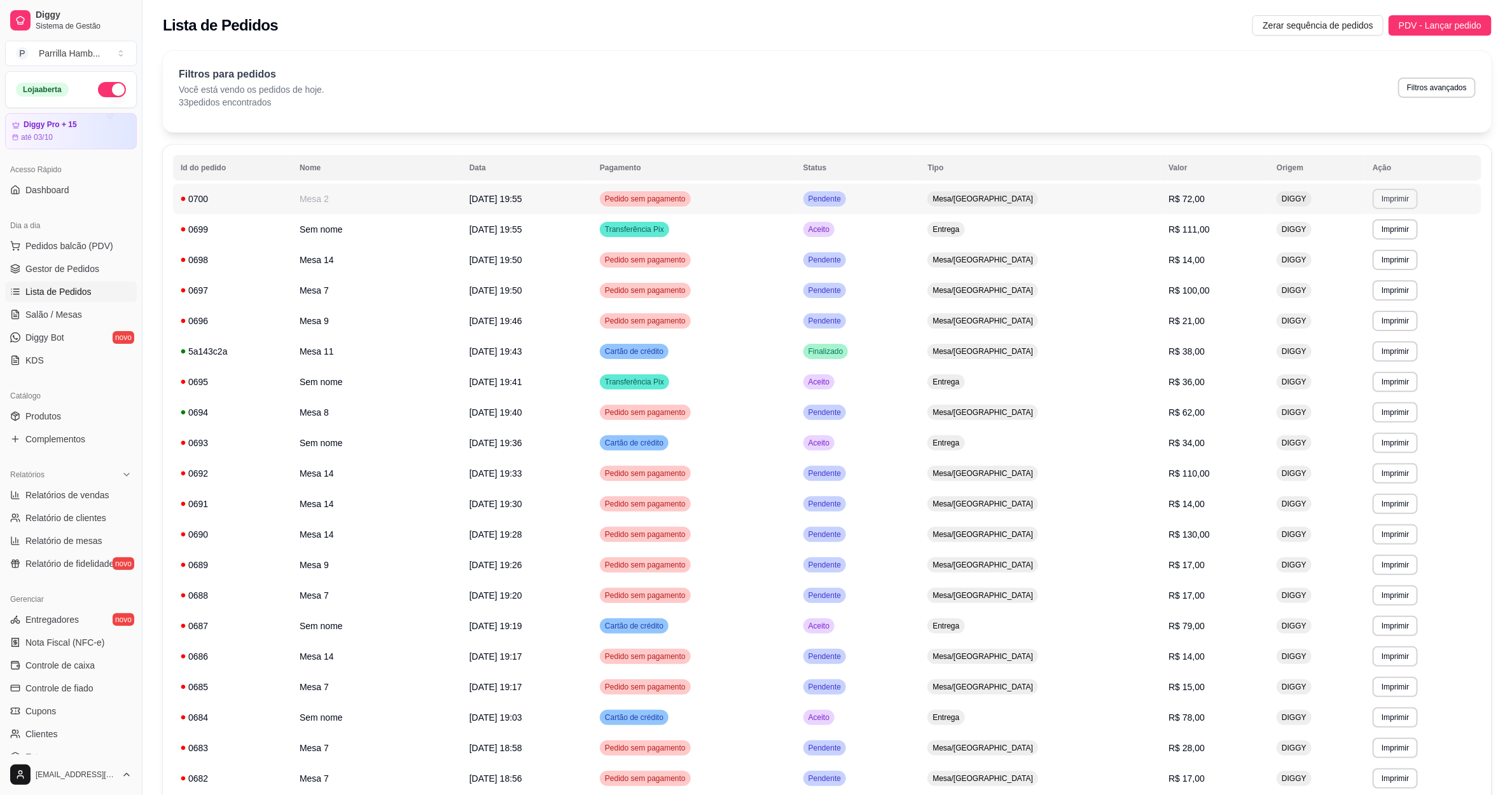
click at [1392, 196] on button "Imprimir" at bounding box center [1395, 199] width 45 height 20
click at [1378, 242] on button "IMPRESSORA" at bounding box center [1371, 243] width 89 height 19
click at [63, 313] on span "Salão / Mesas" at bounding box center [54, 315] width 57 height 13
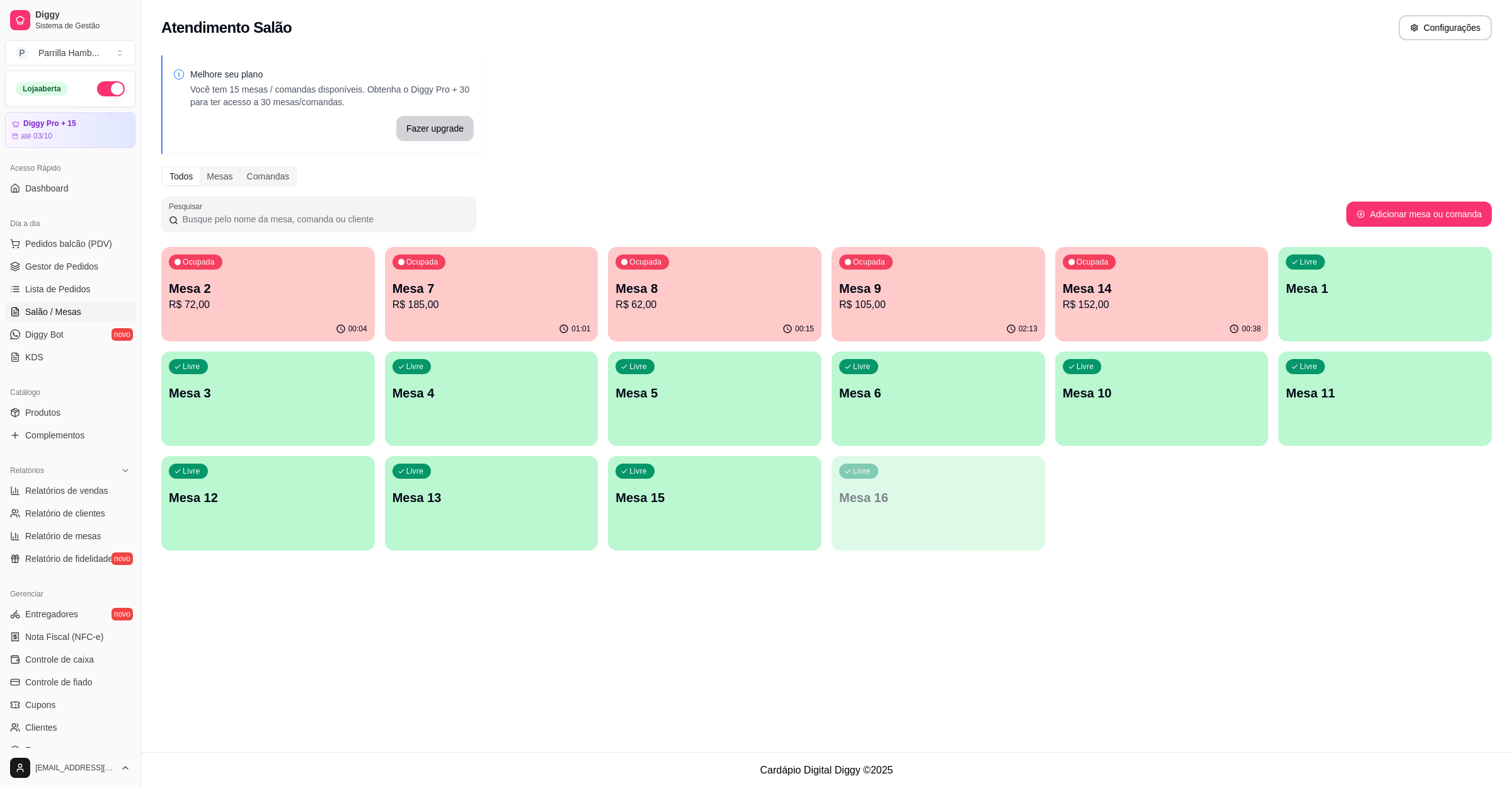
click at [522, 292] on p "Mesa 7" at bounding box center [492, 288] width 198 height 17
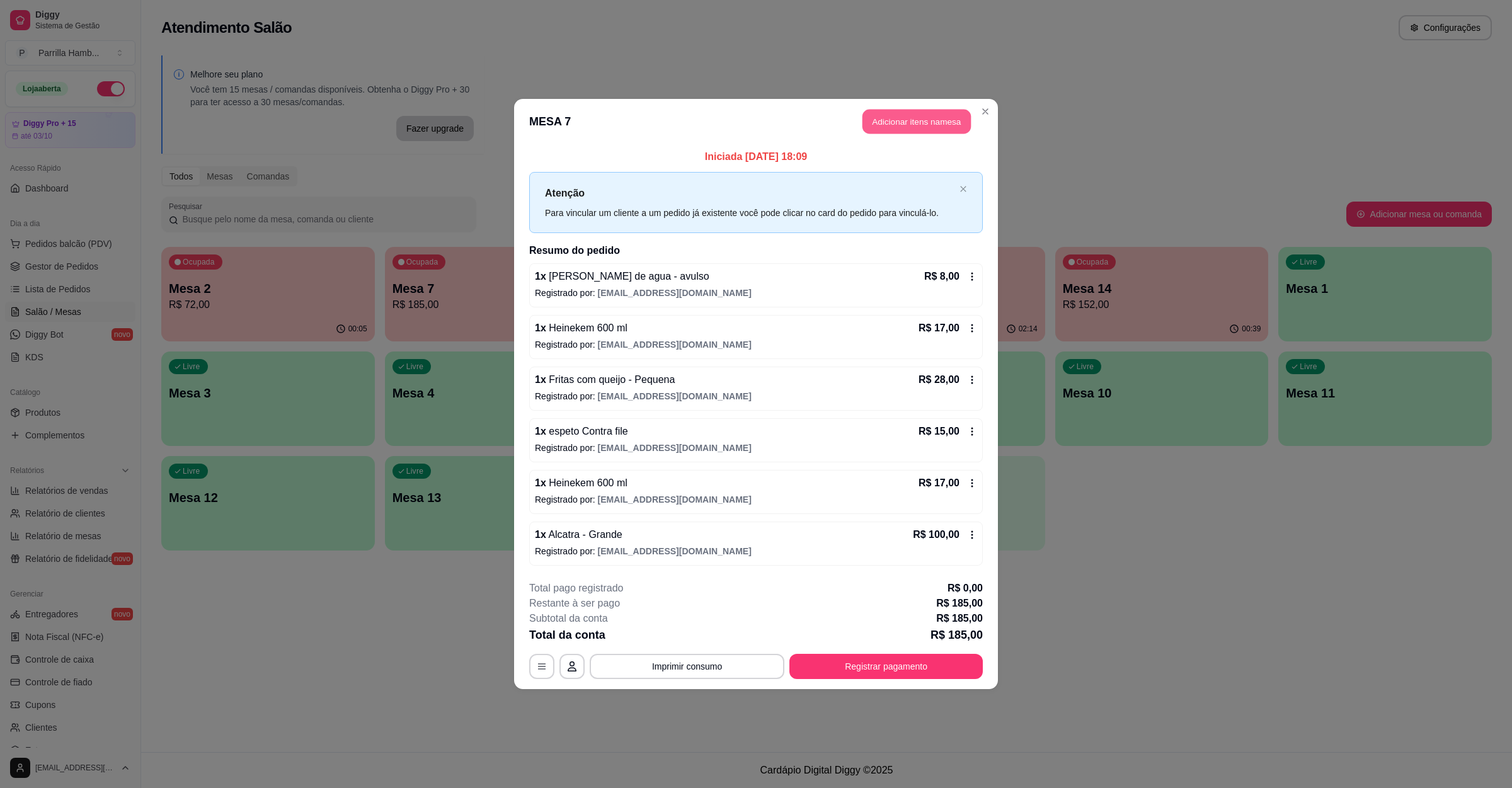
click at [915, 127] on button "Adicionar itens na mesa" at bounding box center [916, 122] width 108 height 25
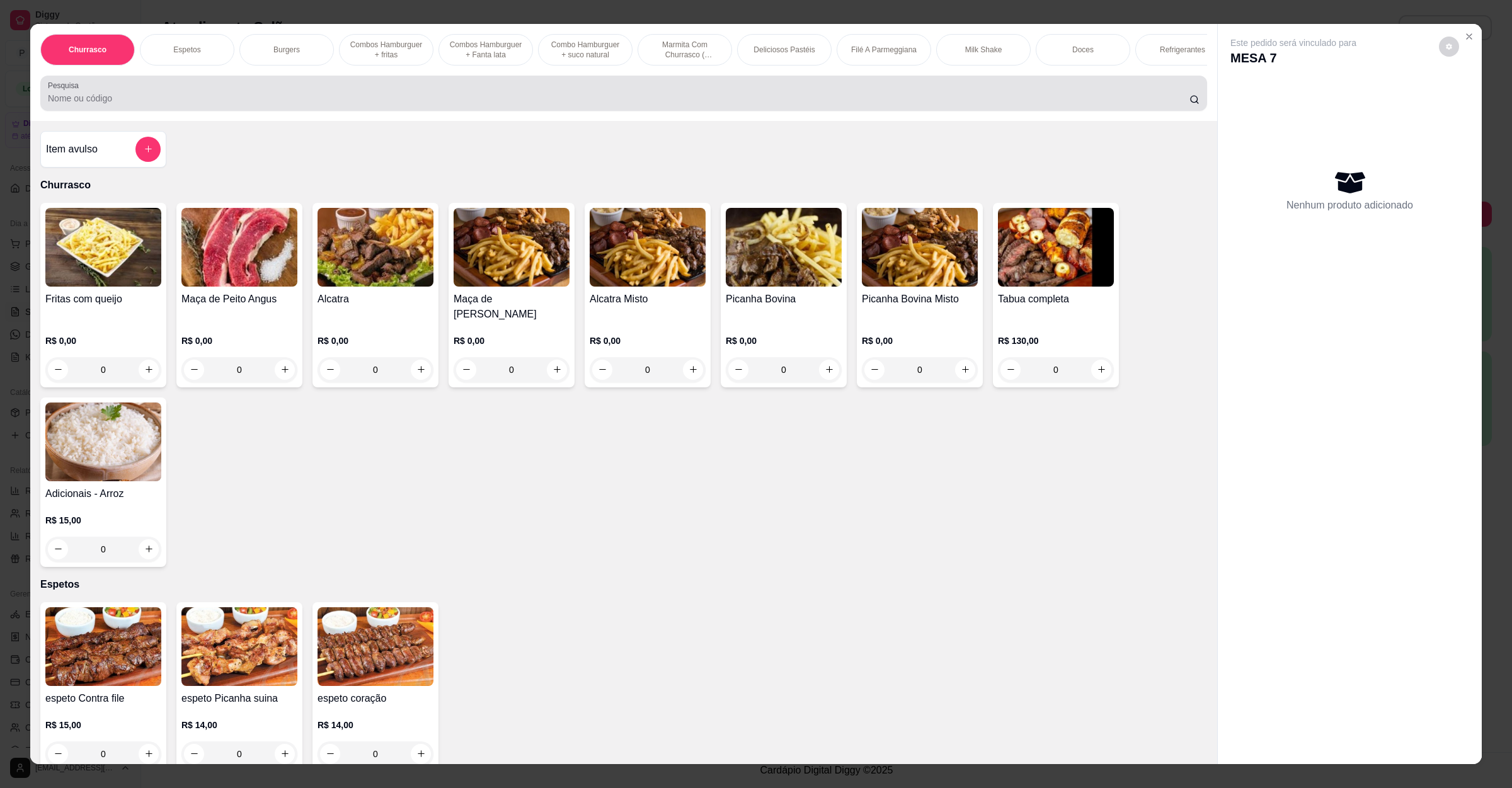
click at [686, 105] on input "Pesquisa" at bounding box center [619, 98] width 1141 height 13
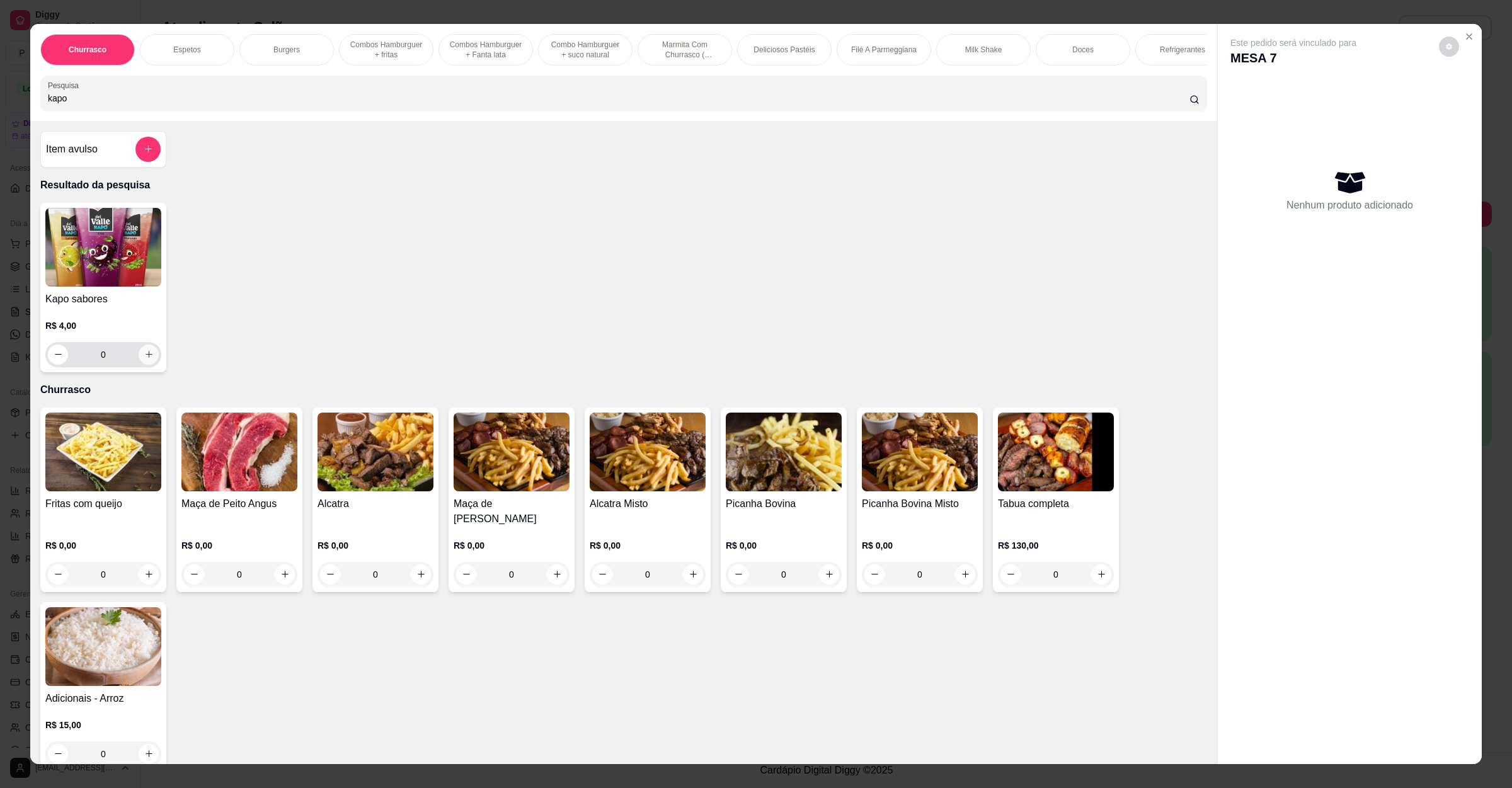
type input "kapo"
click at [147, 364] on button "increase-product-quantity" at bounding box center [149, 354] width 20 height 20
type input "1"
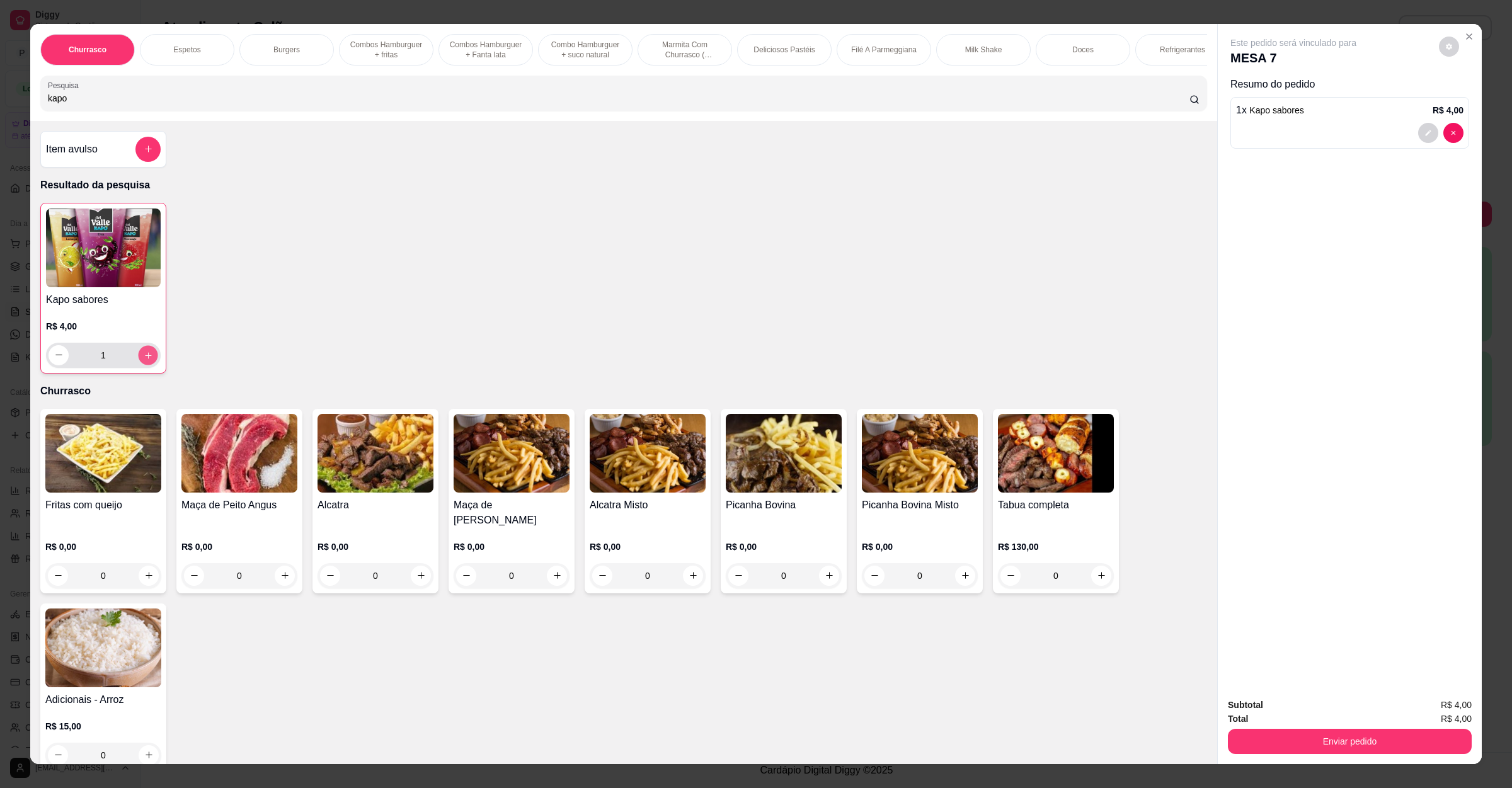
click at [147, 364] on button "increase-product-quantity" at bounding box center [147, 354] width 19 height 19
type input "2"
drag, startPoint x: 203, startPoint y: 105, endPoint x: 0, endPoint y: 102, distance: 203.0
click at [0, 101] on div "Churrasco Espetos Burgers Combos Hamburguer + fritas Combos Hamburguer + Fanta …" at bounding box center [756, 394] width 1512 height 788
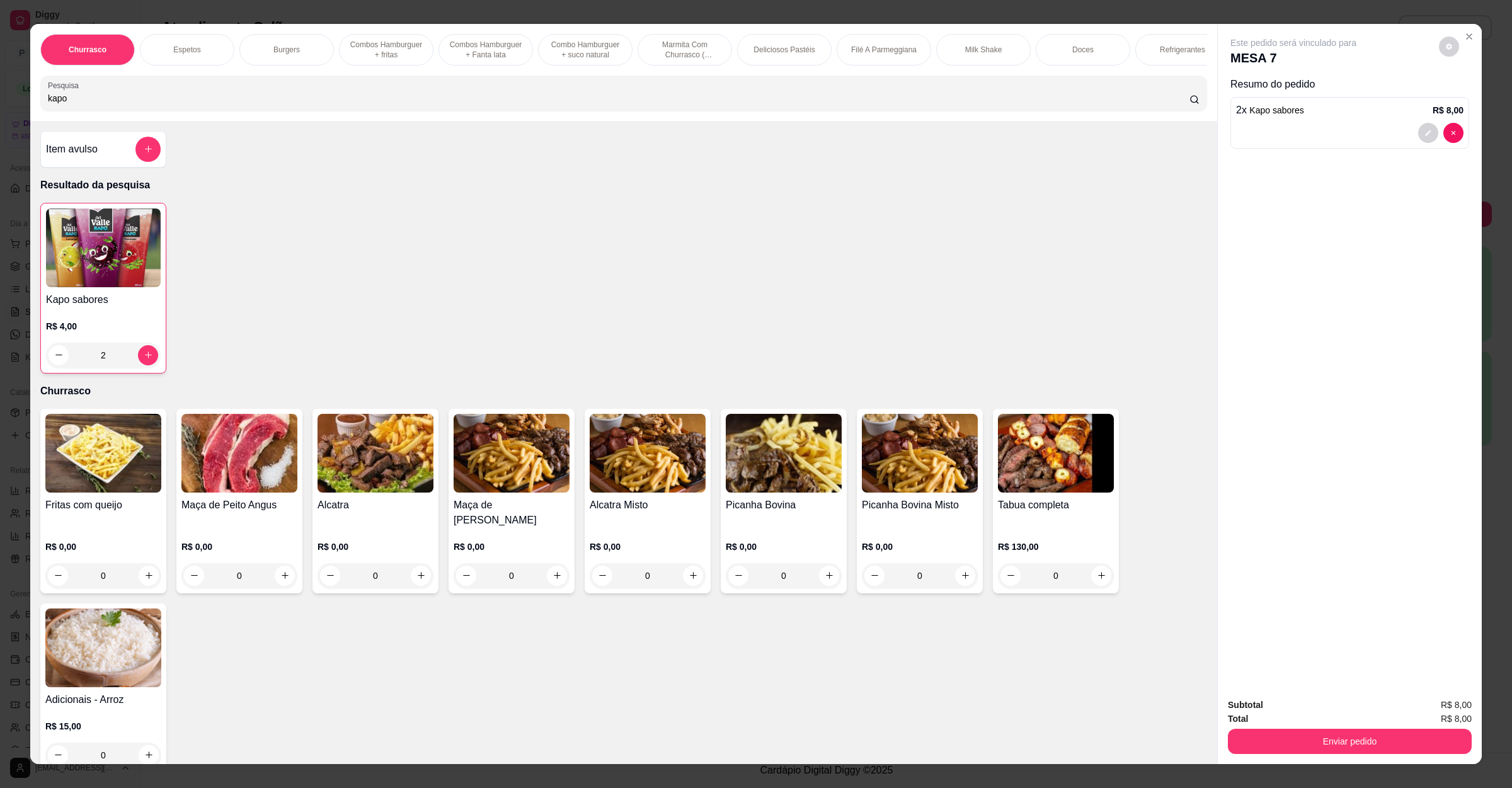
drag, startPoint x: 73, startPoint y: 110, endPoint x: 9, endPoint y: 114, distance: 64.1
click at [9, 114] on div "Churrasco Espetos Burgers Combos Hamburguer + fritas Combos Hamburguer + Fanta …" at bounding box center [756, 394] width 1512 height 788
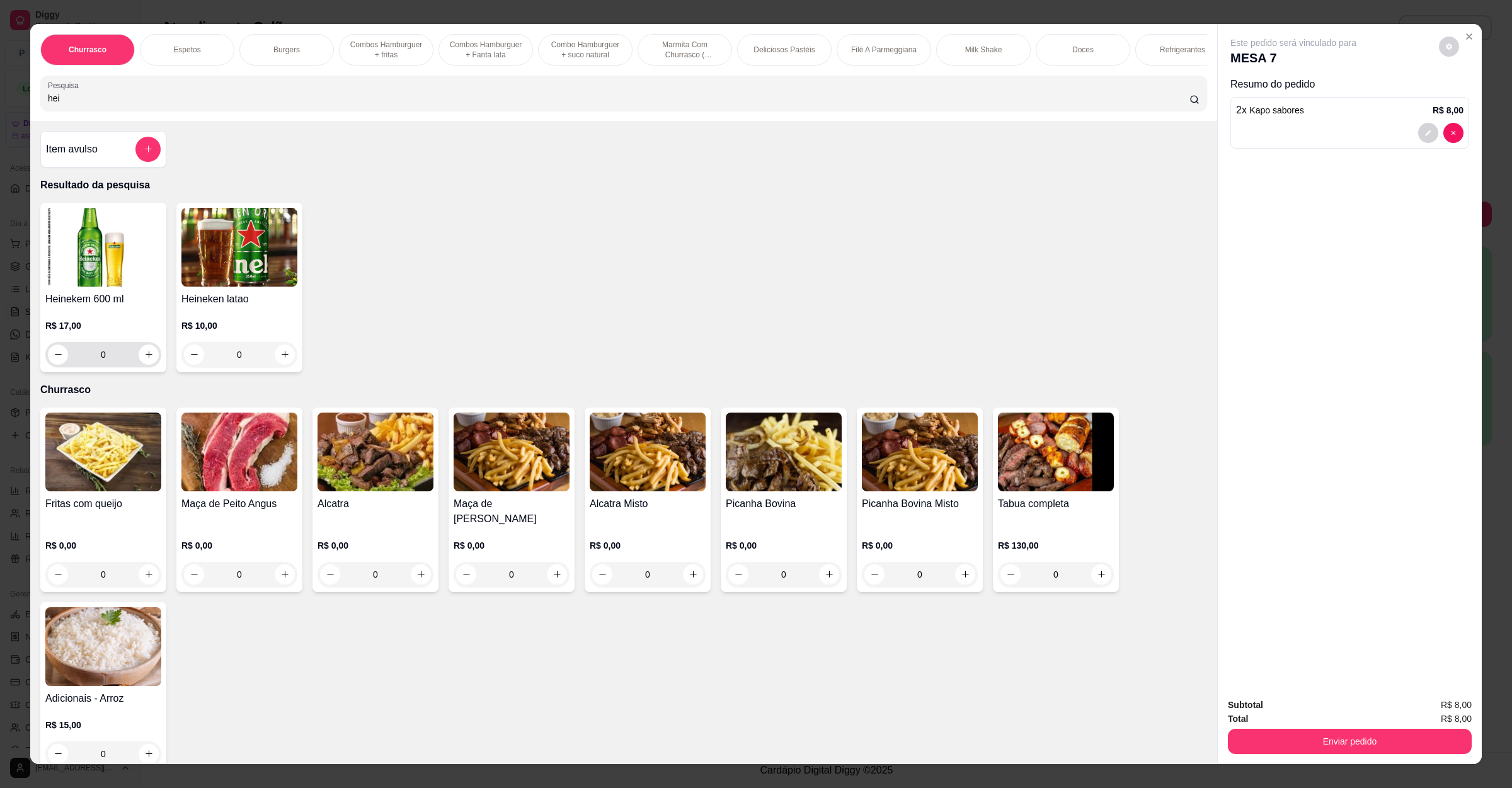
type input "hei"
click at [136, 367] on div "0" at bounding box center [104, 354] width 111 height 25
click at [144, 359] on icon "increase-product-quantity" at bounding box center [149, 354] width 9 height 9
type input "1"
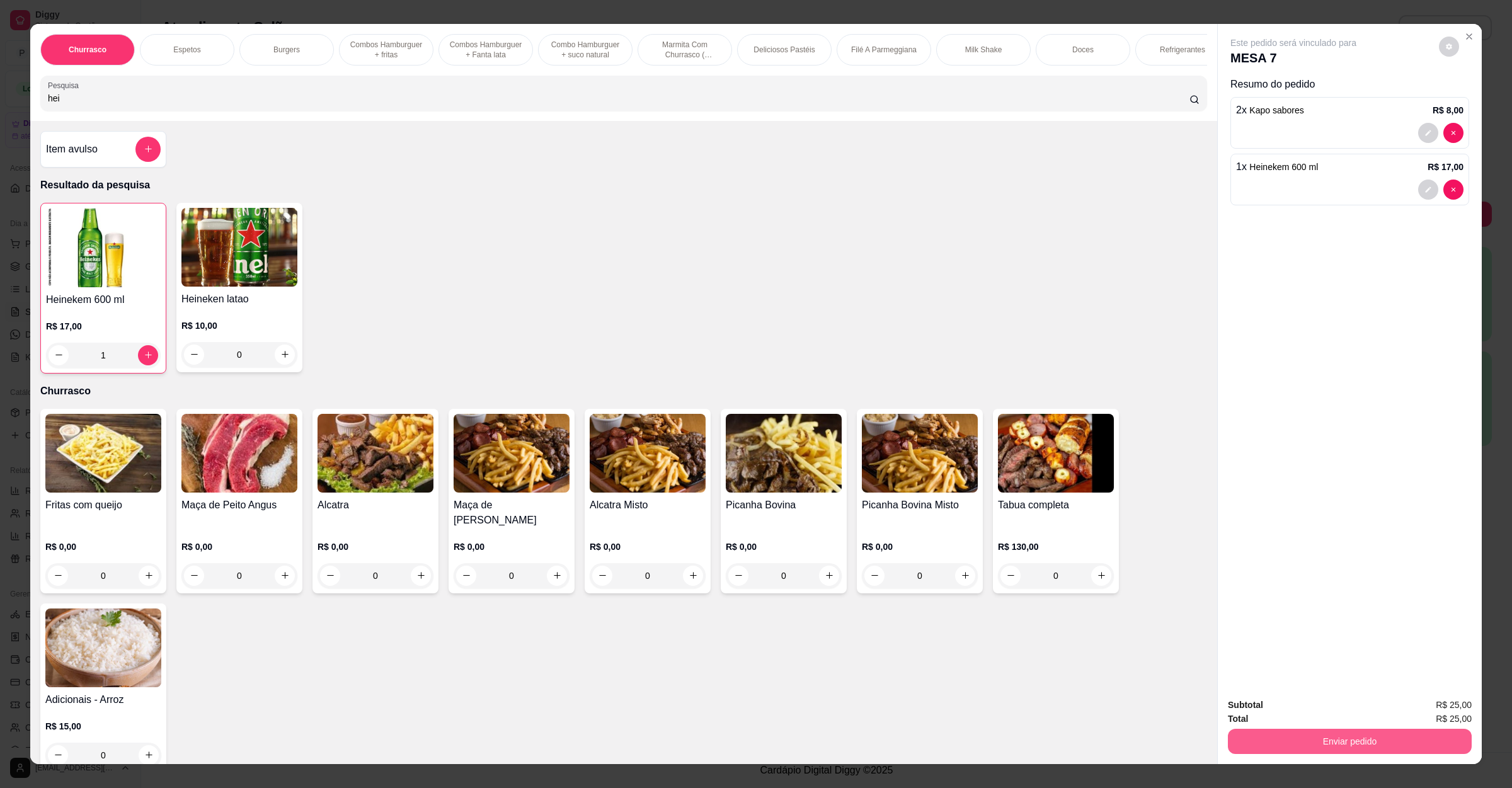
click at [1287, 739] on button "Enviar pedido" at bounding box center [1349, 742] width 244 height 25
click at [1299, 718] on button "Não registrar e enviar pedido" at bounding box center [1306, 711] width 131 height 24
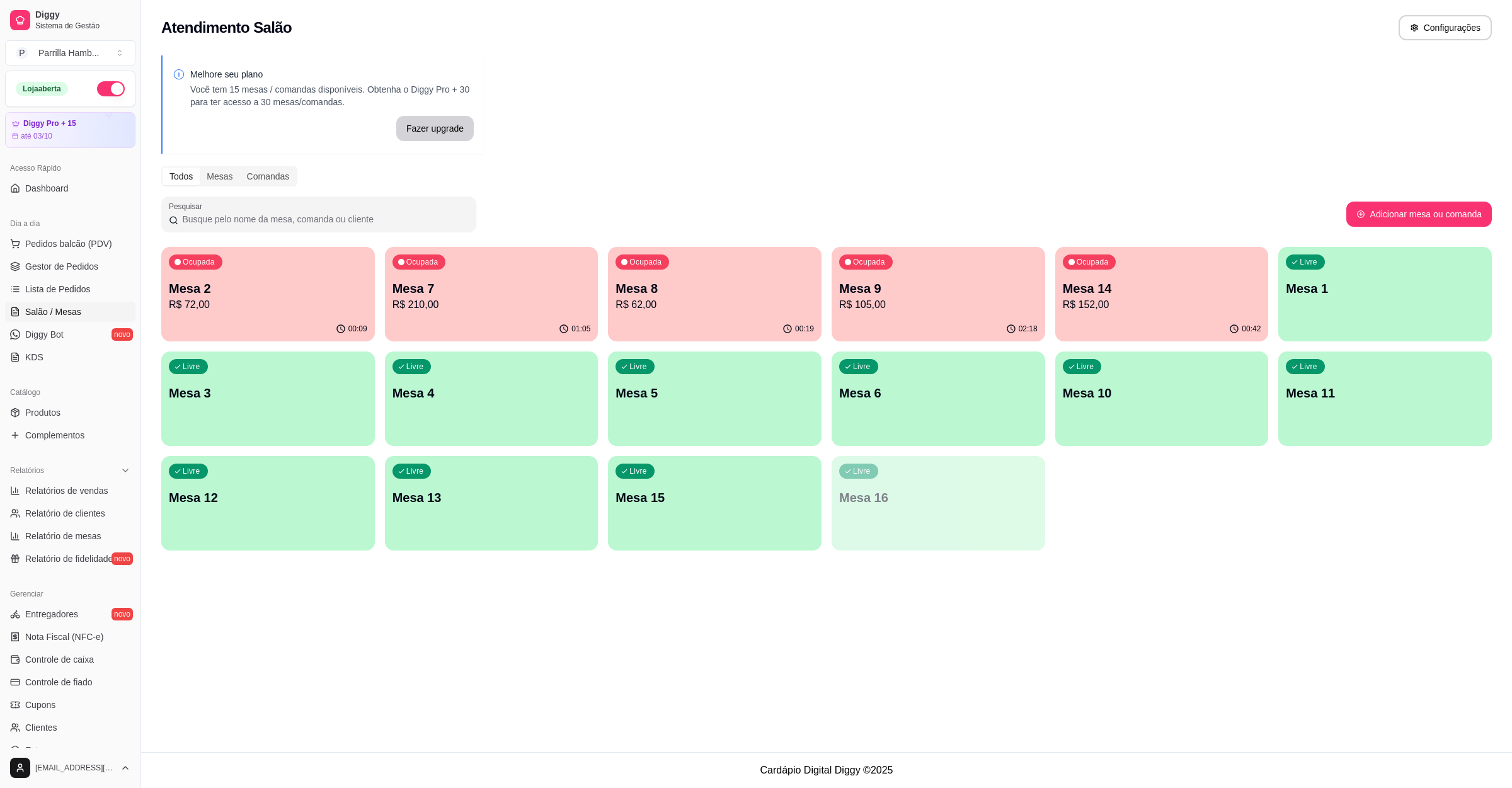
click at [462, 276] on div "Ocupada Mesa 7 R$ 210,00" at bounding box center [492, 282] width 214 height 70
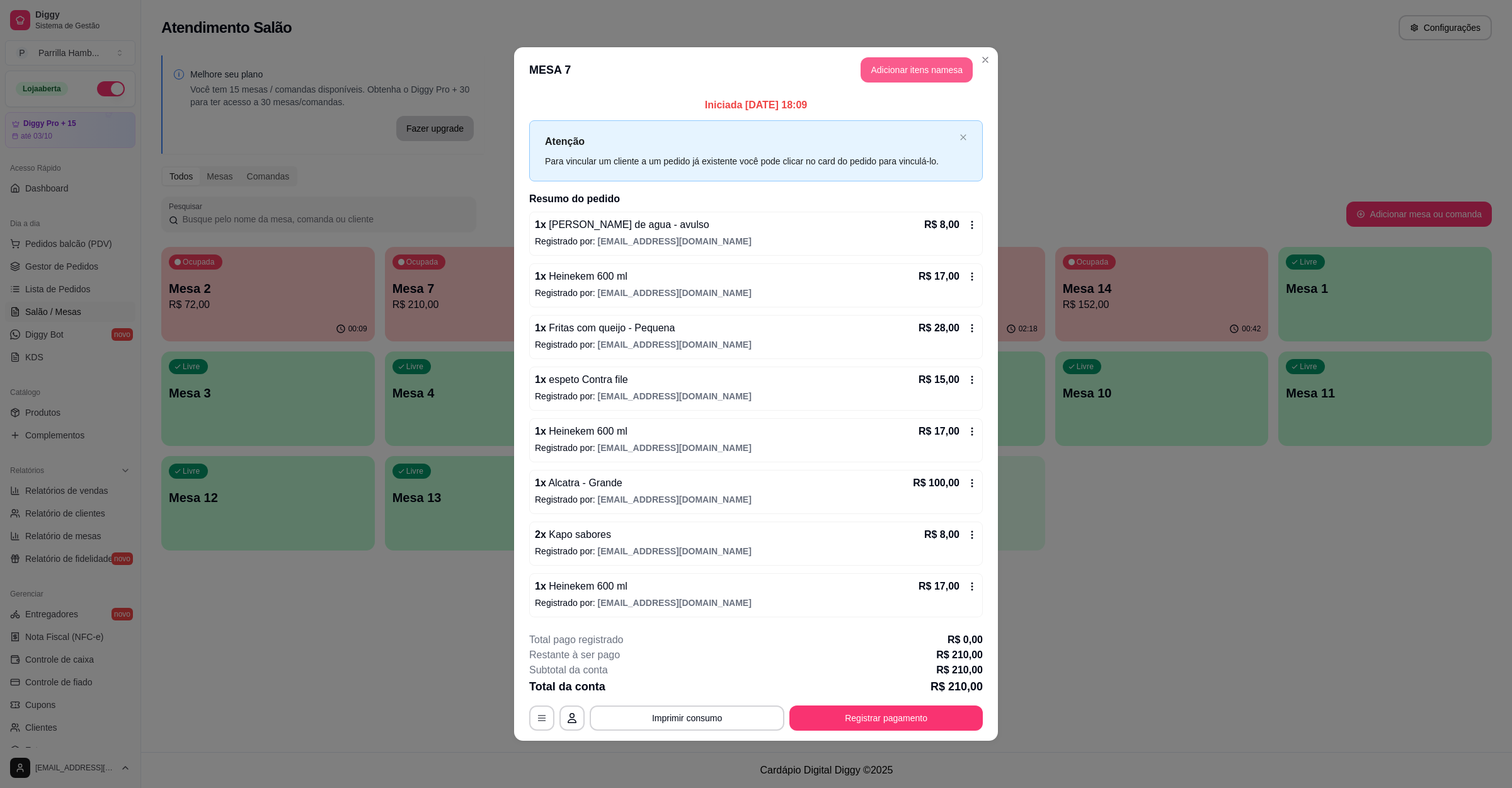
click at [915, 68] on button "Adicionar itens na mesa" at bounding box center [916, 70] width 112 height 25
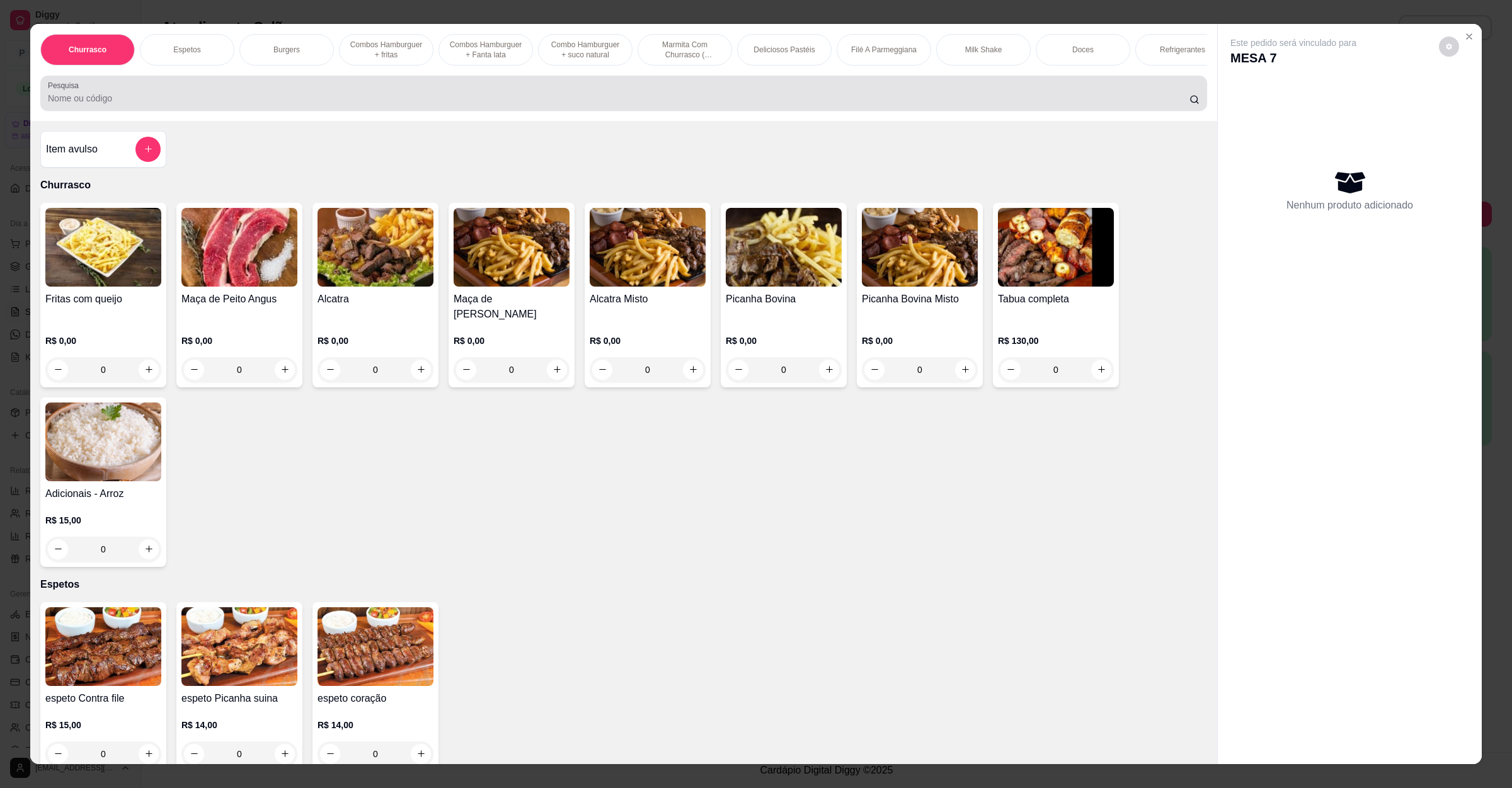
click at [233, 105] on div at bounding box center [623, 94] width 1151 height 25
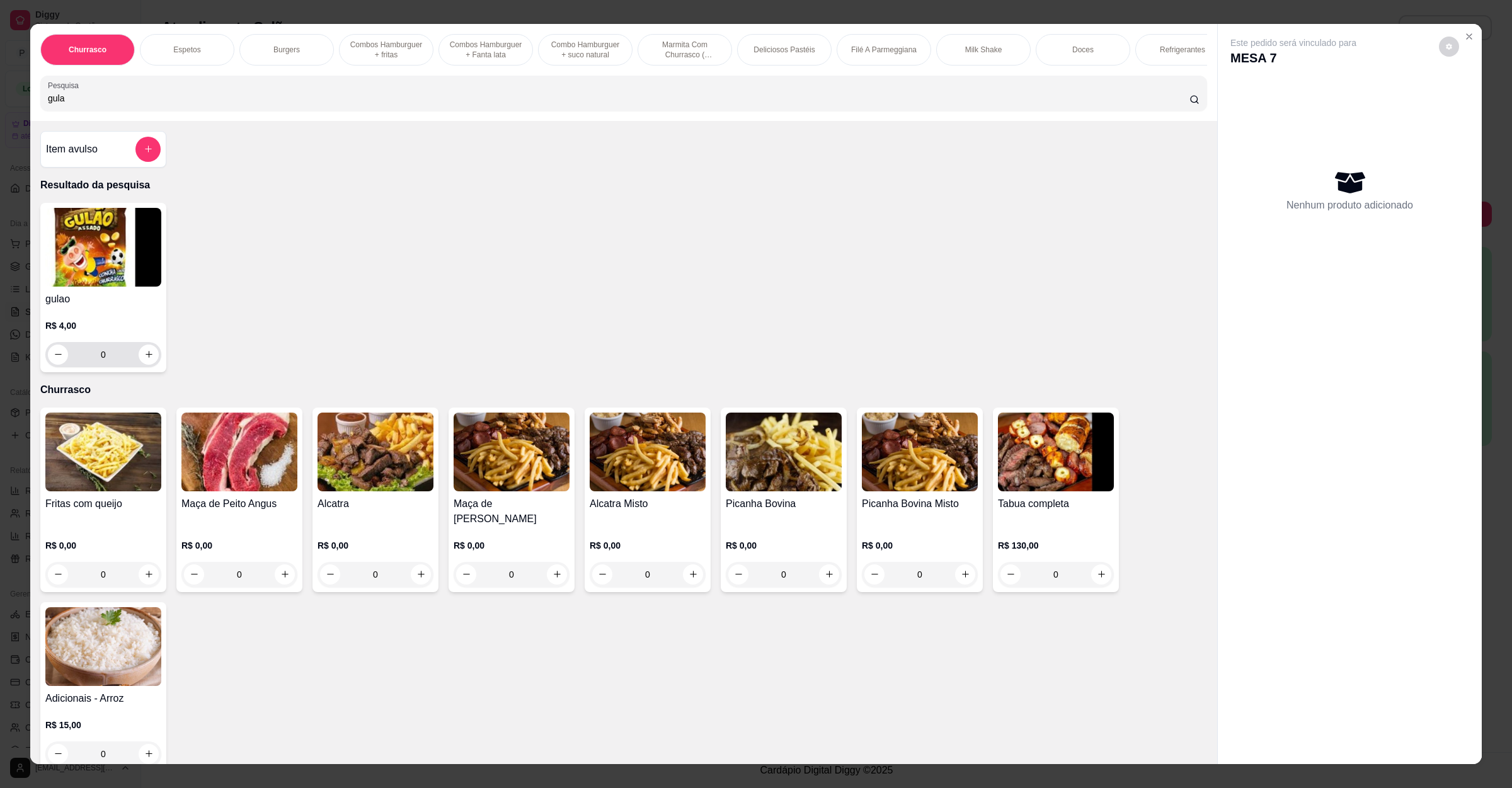
type input "gula"
click at [139, 364] on button "increase-product-quantity" at bounding box center [148, 354] width 19 height 19
type input "1"
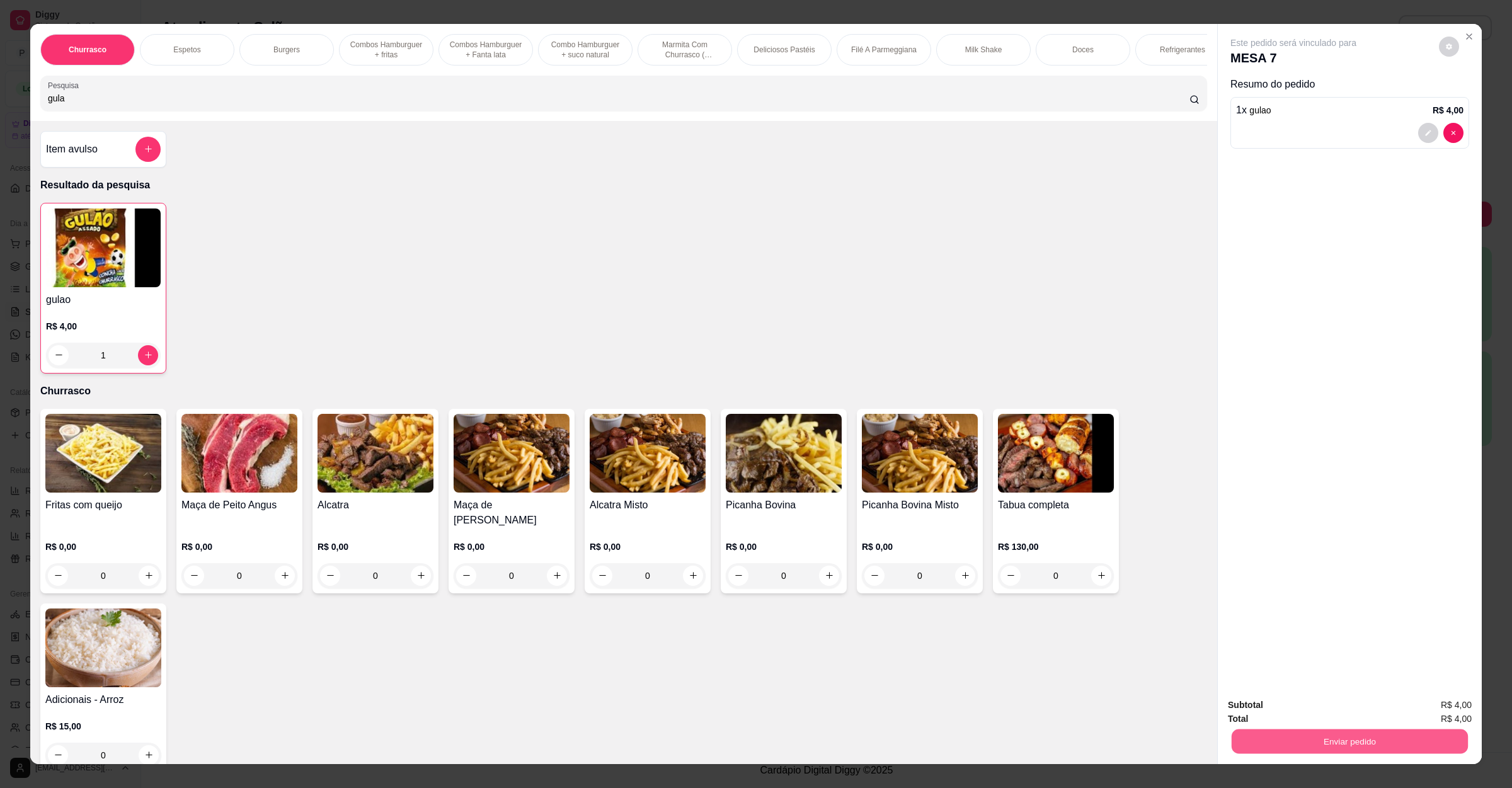
click at [1338, 728] on div "Enviar pedido" at bounding box center [1349, 740] width 244 height 28
click at [1325, 736] on button "Enviar pedido" at bounding box center [1349, 742] width 244 height 25
click at [1321, 714] on button "Não registrar e enviar pedido" at bounding box center [1306, 711] width 131 height 24
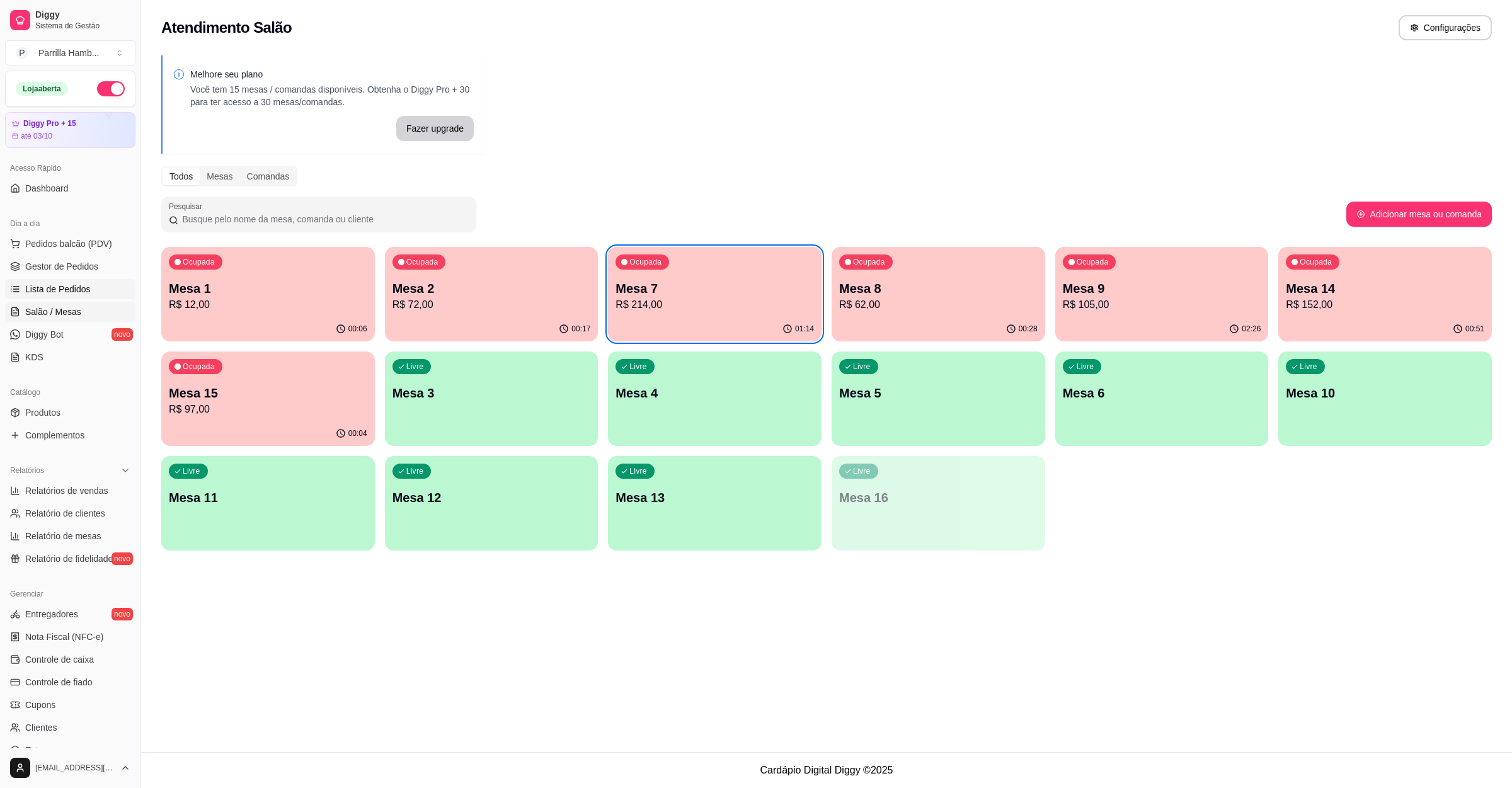
click at [78, 297] on link "Lista de Pedidos" at bounding box center [71, 289] width 131 height 20
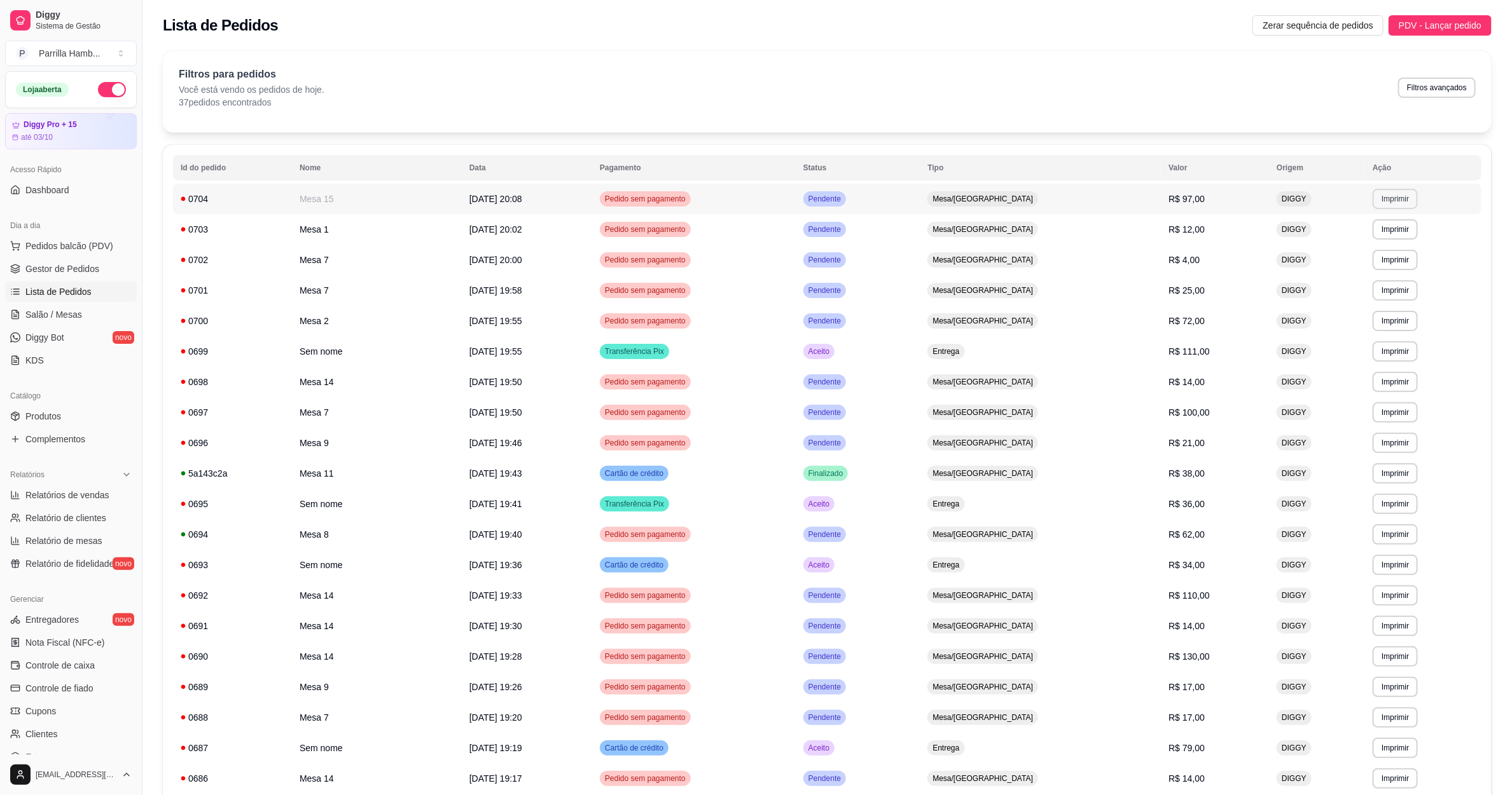
click at [1392, 200] on button "Imprimir" at bounding box center [1395, 199] width 45 height 20
click at [1347, 246] on button "IMPRESSORA" at bounding box center [1371, 243] width 89 height 19
click at [29, 307] on link "Salão / Mesas" at bounding box center [72, 315] width 132 height 20
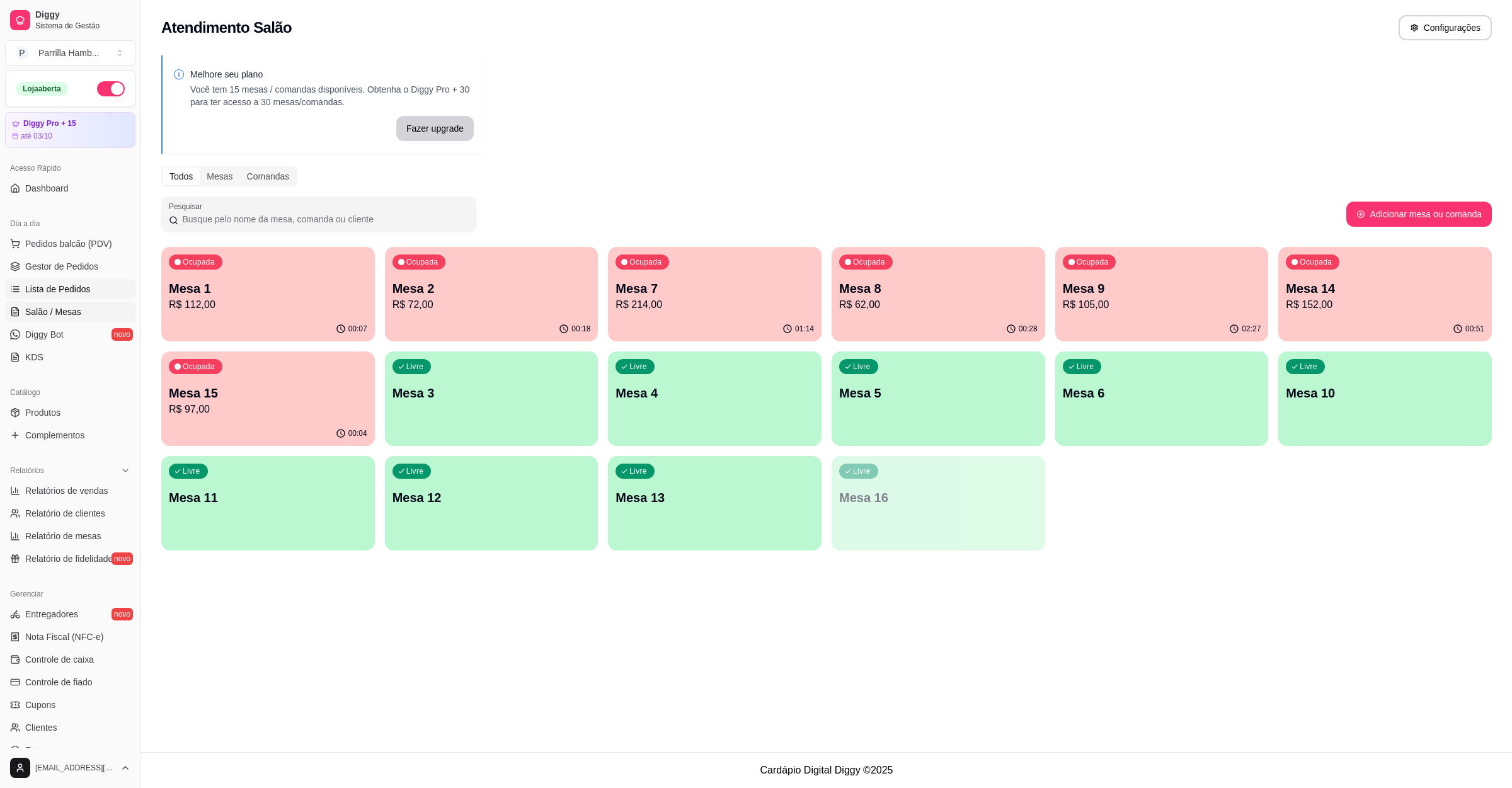
click at [45, 284] on span "Lista de Pedidos" at bounding box center [58, 289] width 65 height 13
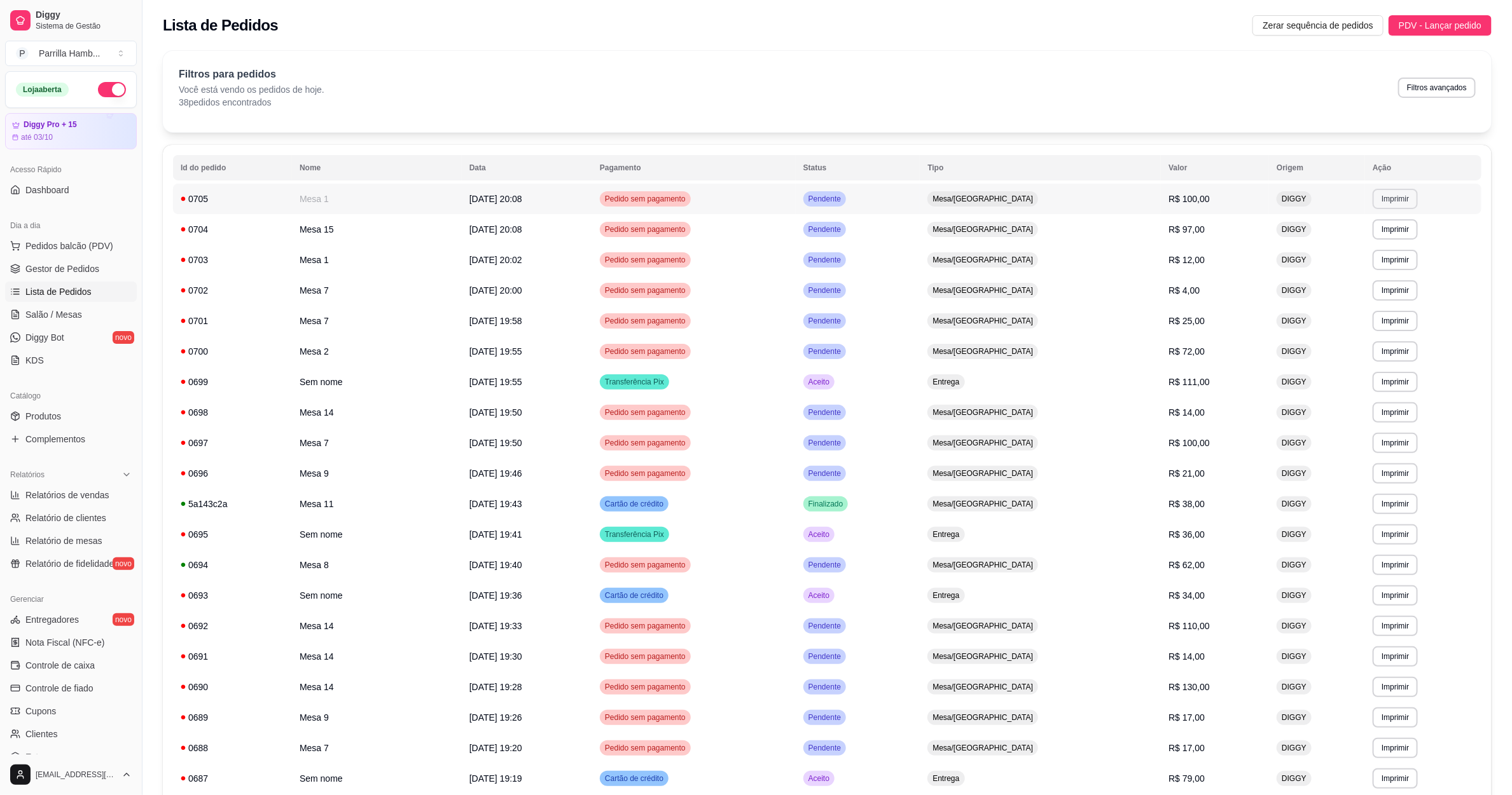
click at [1373, 193] on button "Imprimir" at bounding box center [1395, 199] width 45 height 20
click at [1368, 244] on button "IMPRESSORA" at bounding box center [1364, 244] width 93 height 20
click at [26, 312] on span "Salão / Mesas" at bounding box center [54, 315] width 57 height 13
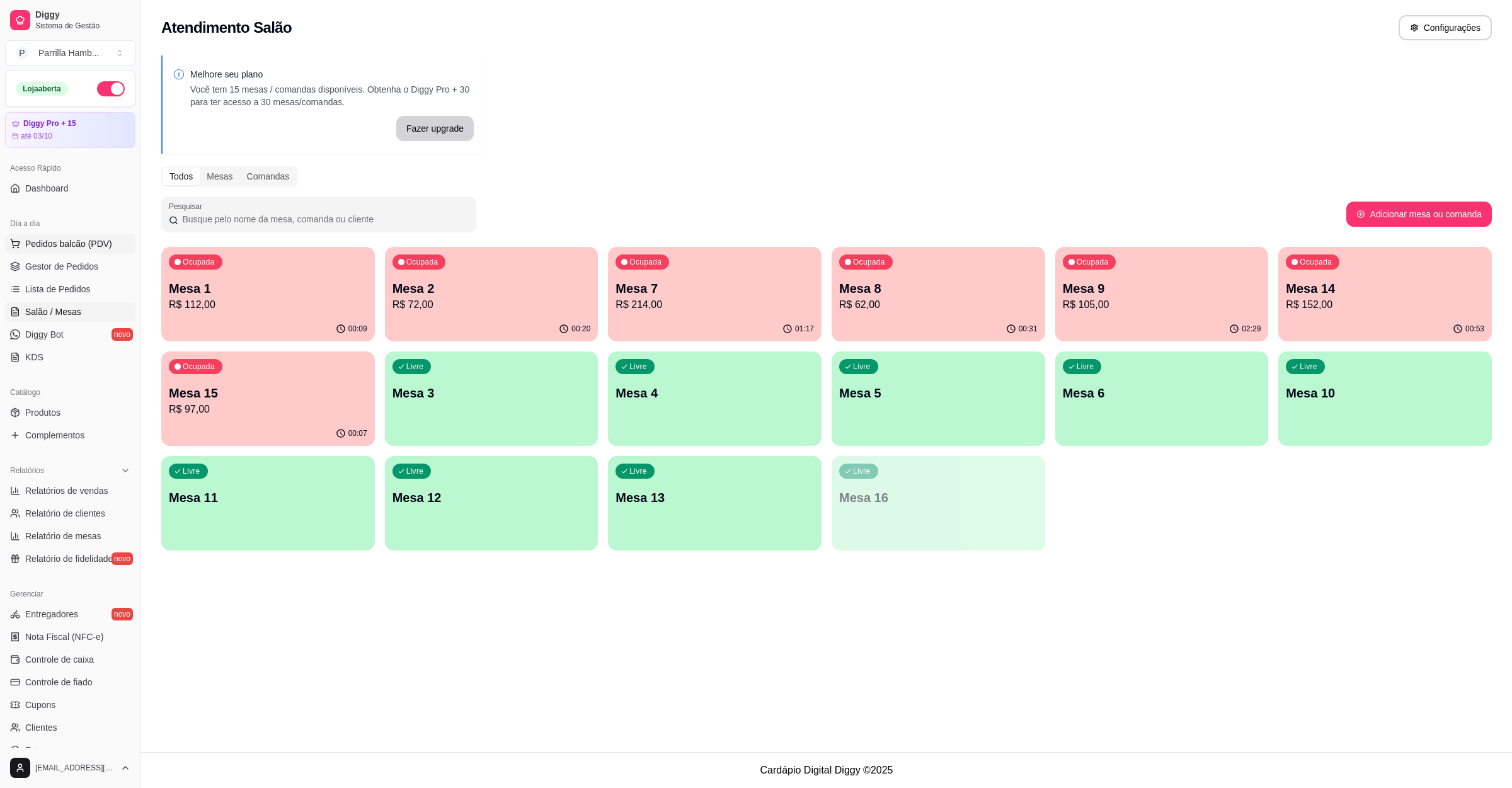
click at [89, 247] on span "Pedidos balcão (PDV)" at bounding box center [69, 244] width 87 height 13
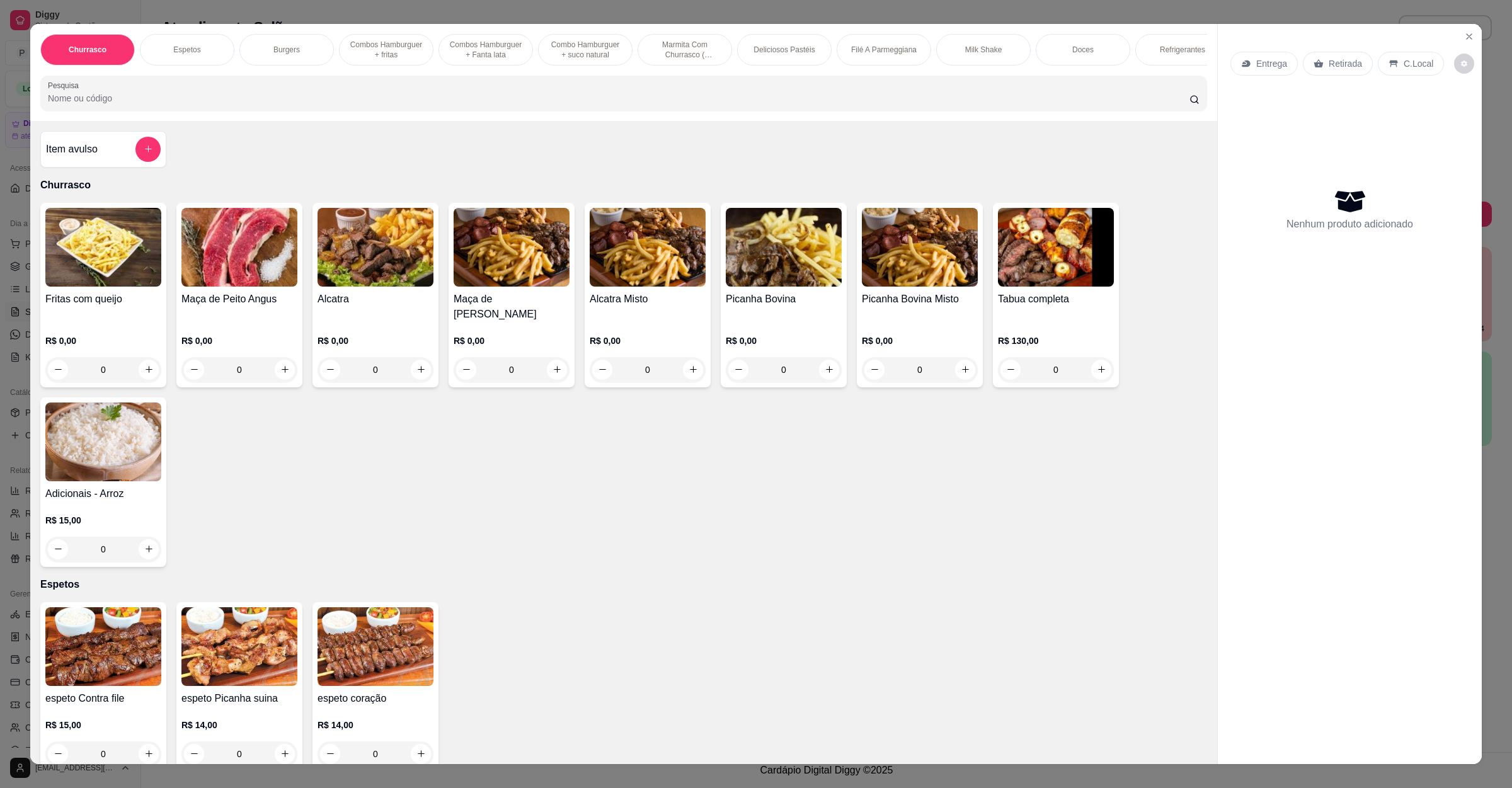
click at [1262, 66] on p "Entrega" at bounding box center [1271, 64] width 31 height 13
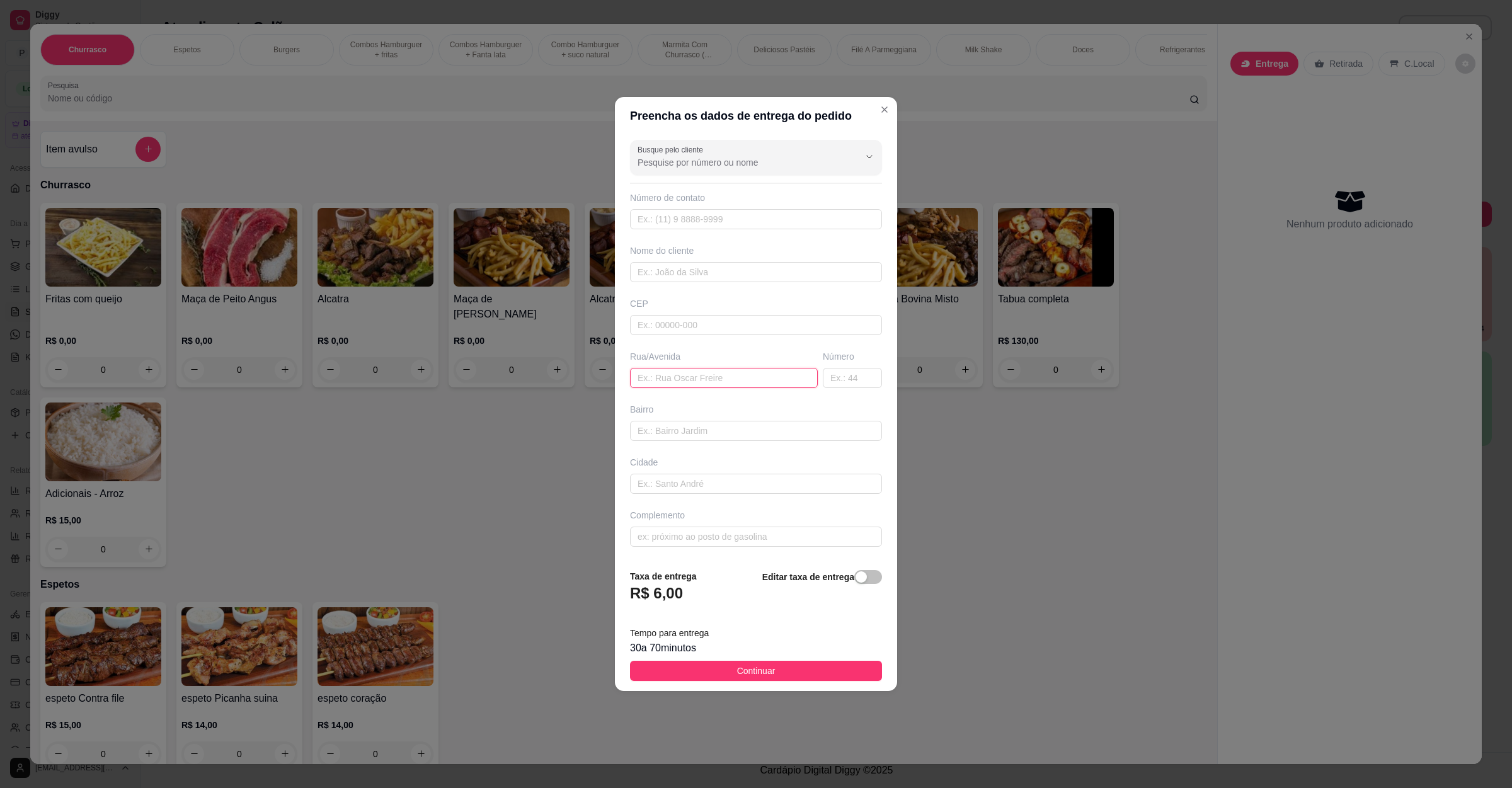
click at [747, 384] on input "text" at bounding box center [723, 378] width 188 height 20
paste input "[PERSON_NAME] 129 acácias"
type input "[PERSON_NAME] 129 acácias"
click at [722, 668] on button "Continuar" at bounding box center [755, 671] width 252 height 20
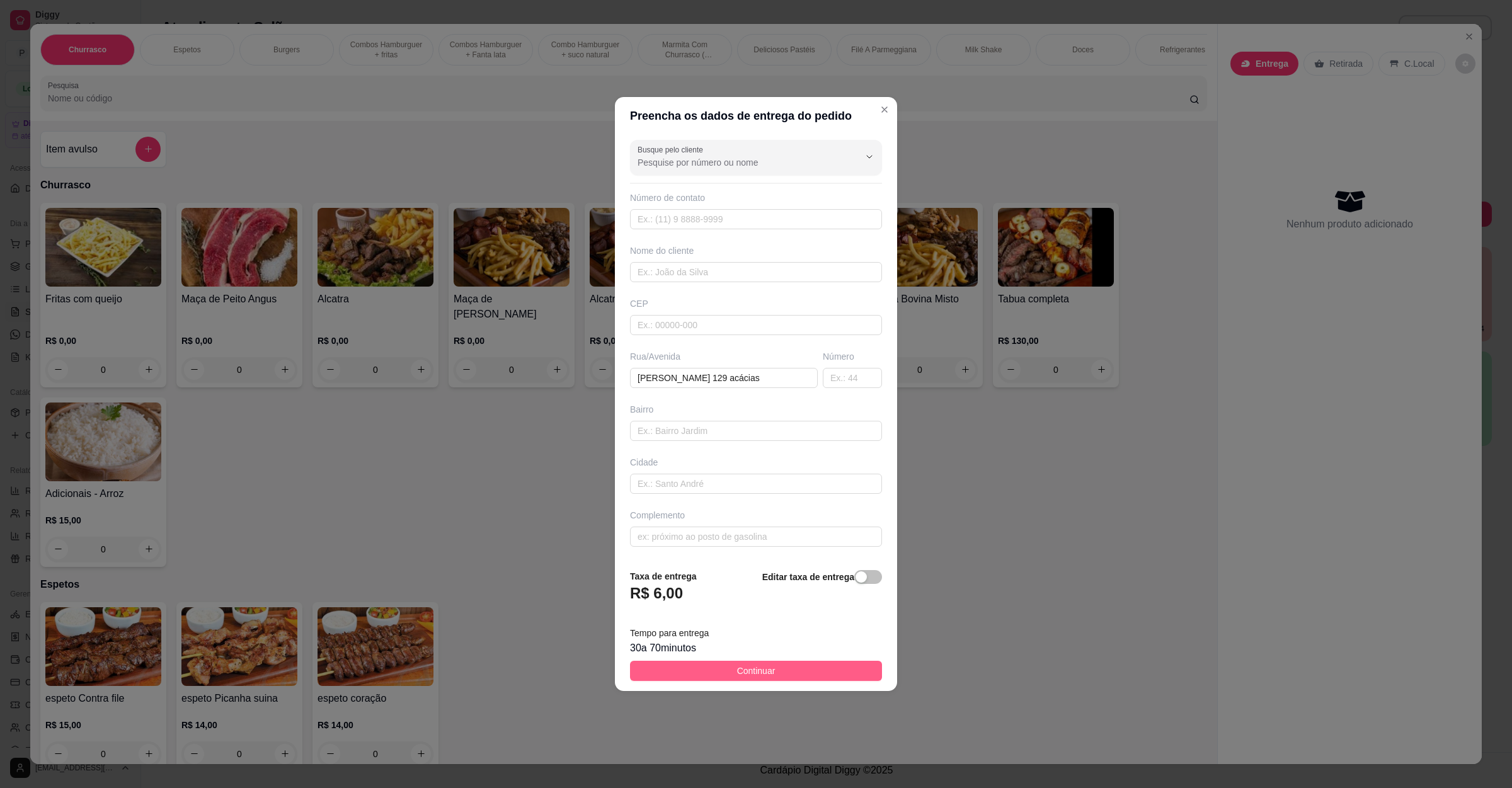
scroll to position [0, 0]
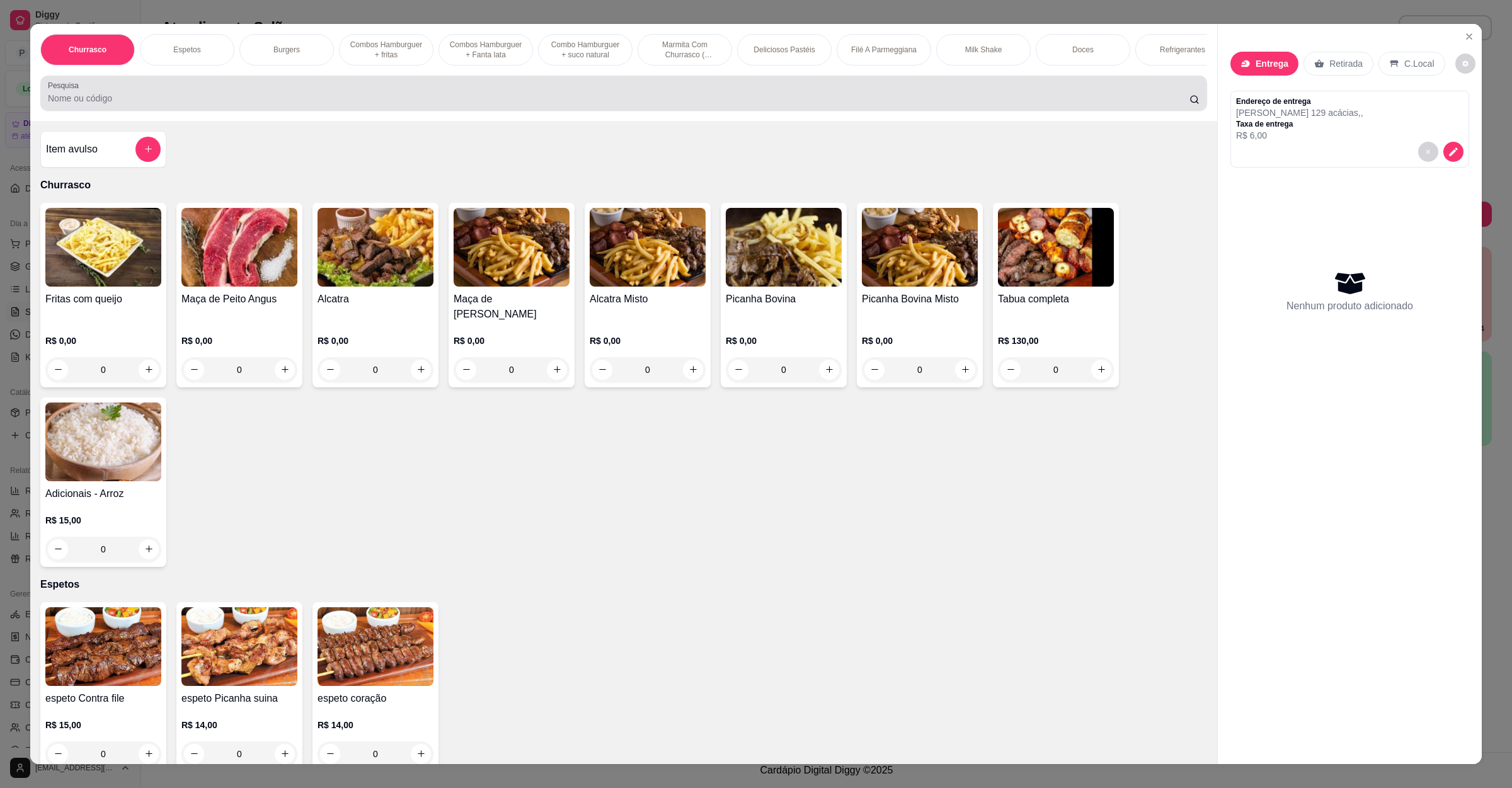
click at [395, 105] on div at bounding box center [623, 94] width 1151 height 25
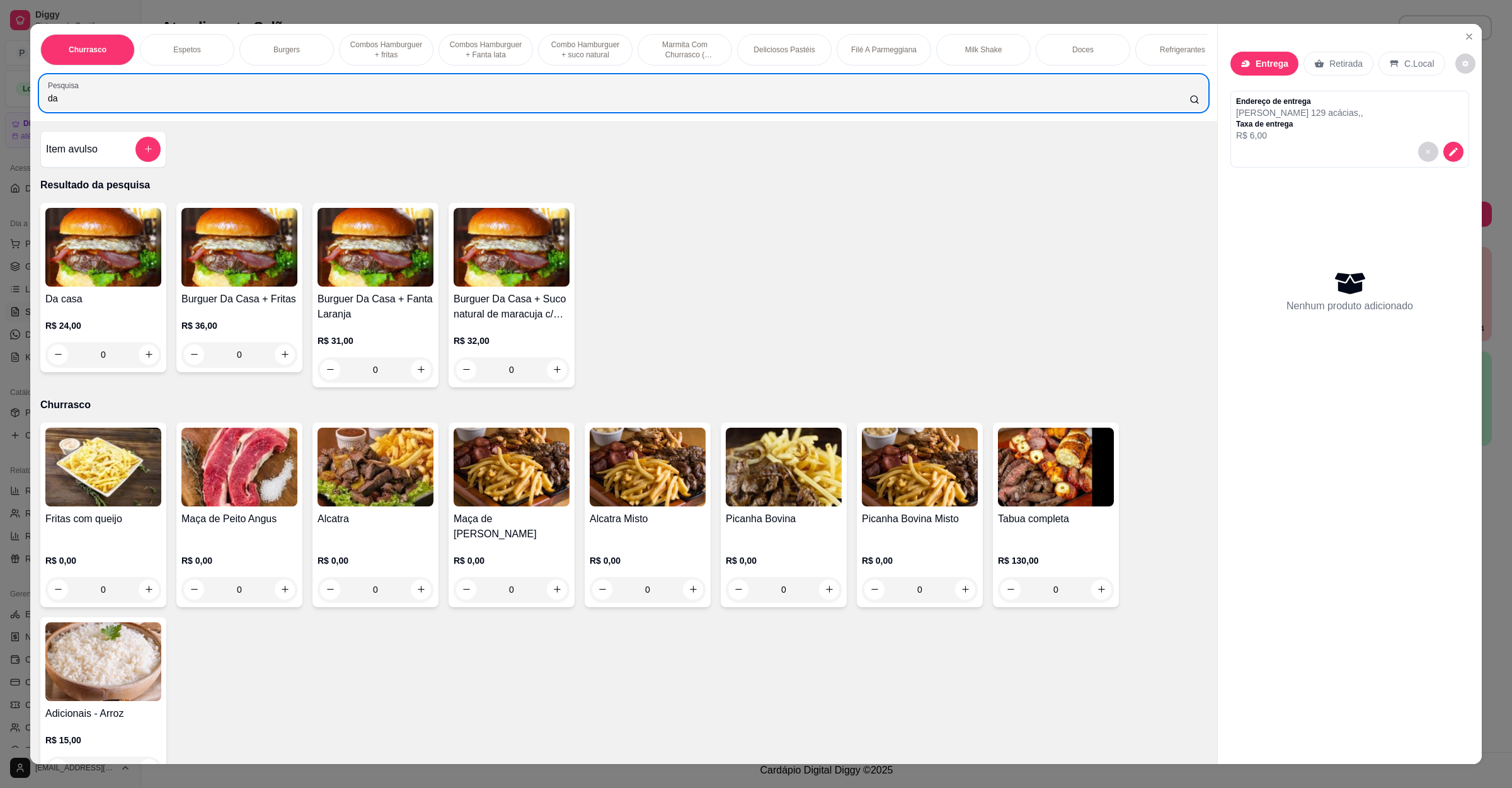
type input "da"
click at [142, 286] on img at bounding box center [104, 247] width 116 height 79
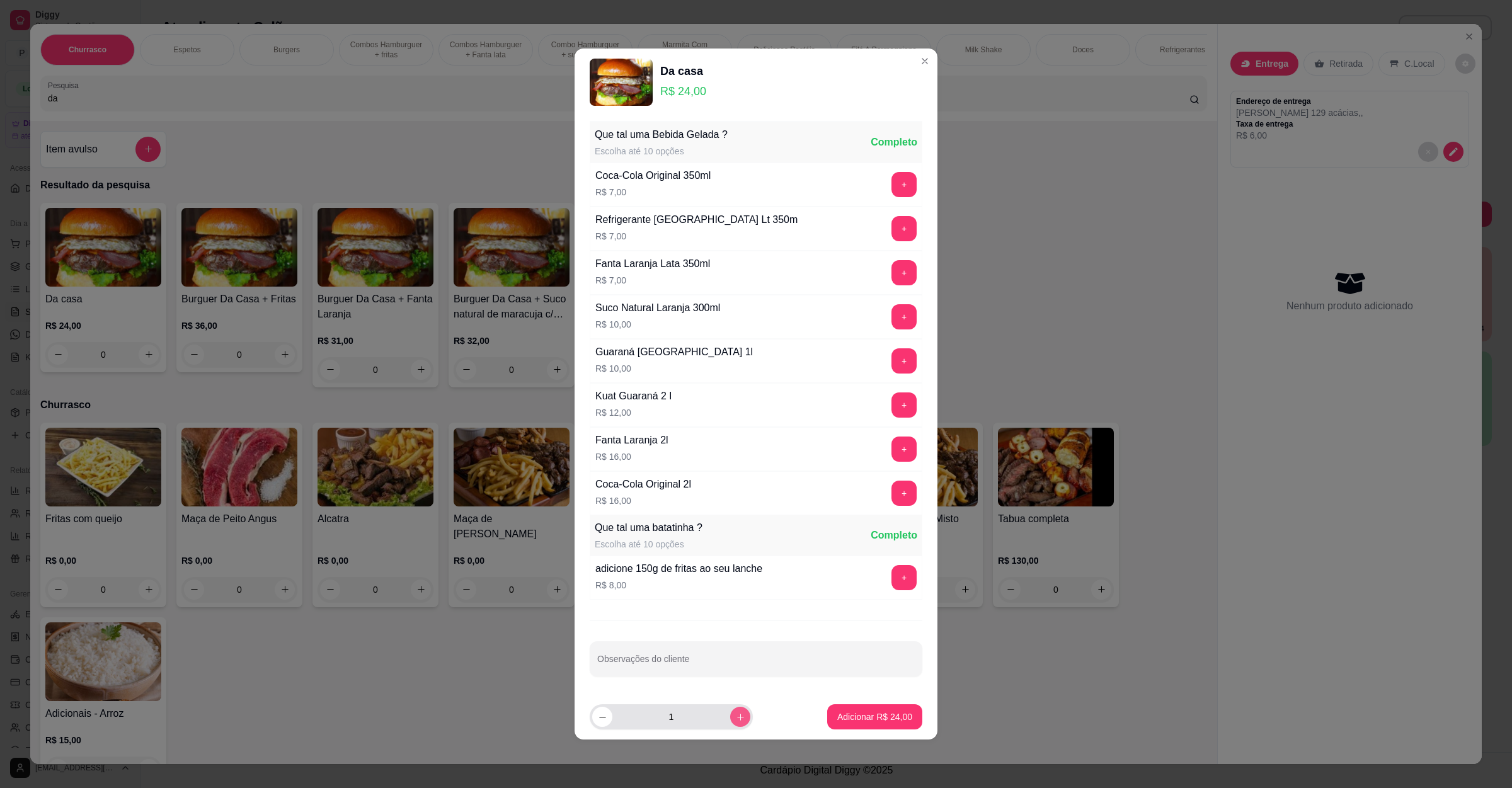
click at [736, 717] on button "increase-product-quantity" at bounding box center [741, 717] width 20 height 20
click at [736, 717] on button "increase-product-quantity" at bounding box center [740, 716] width 19 height 19
click at [736, 717] on button "increase-product-quantity" at bounding box center [741, 717] width 20 height 20
type input "5"
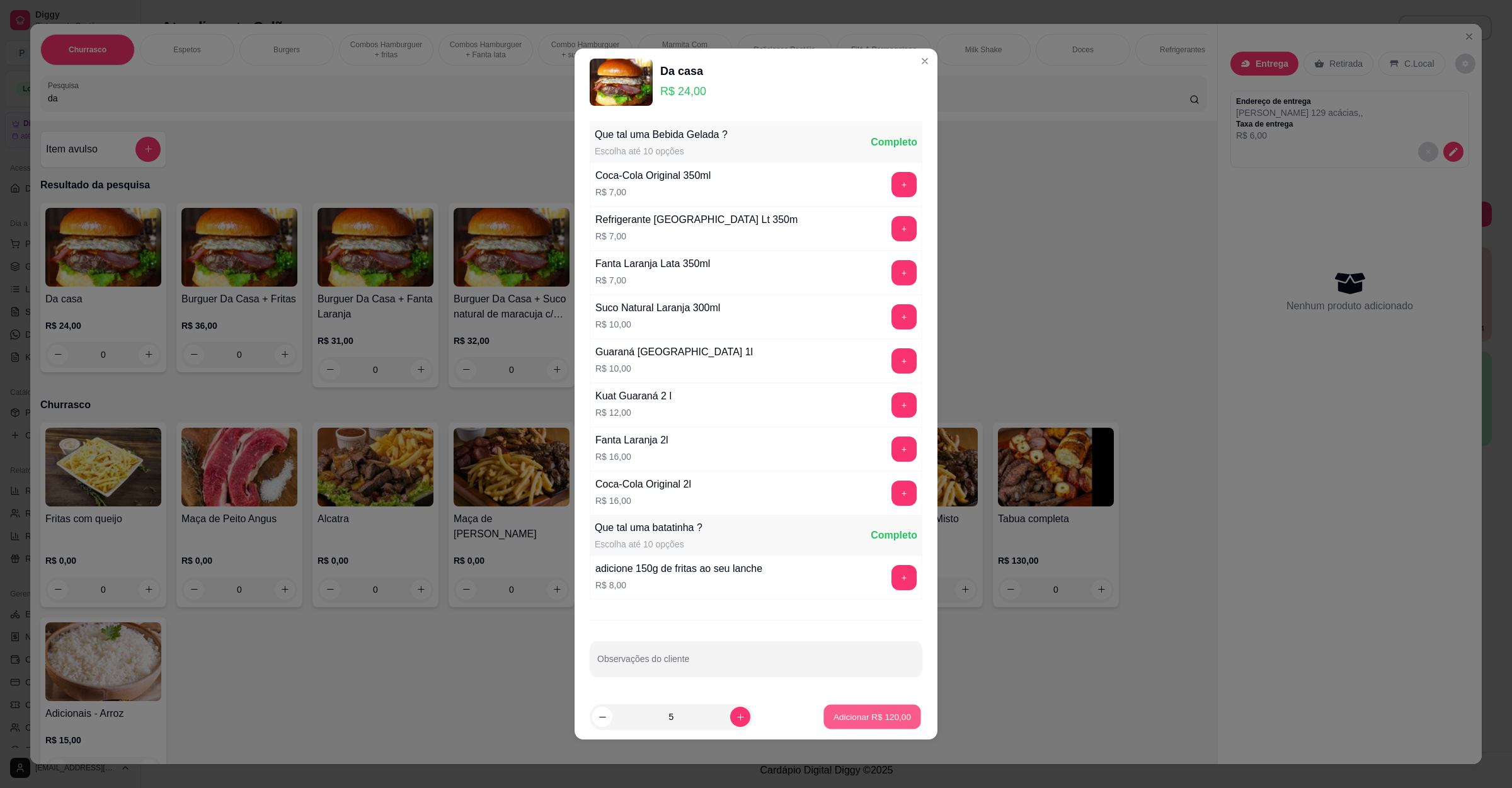
click at [838, 716] on p "Adicionar R$ 120,00" at bounding box center [871, 716] width 77 height 12
type input "5"
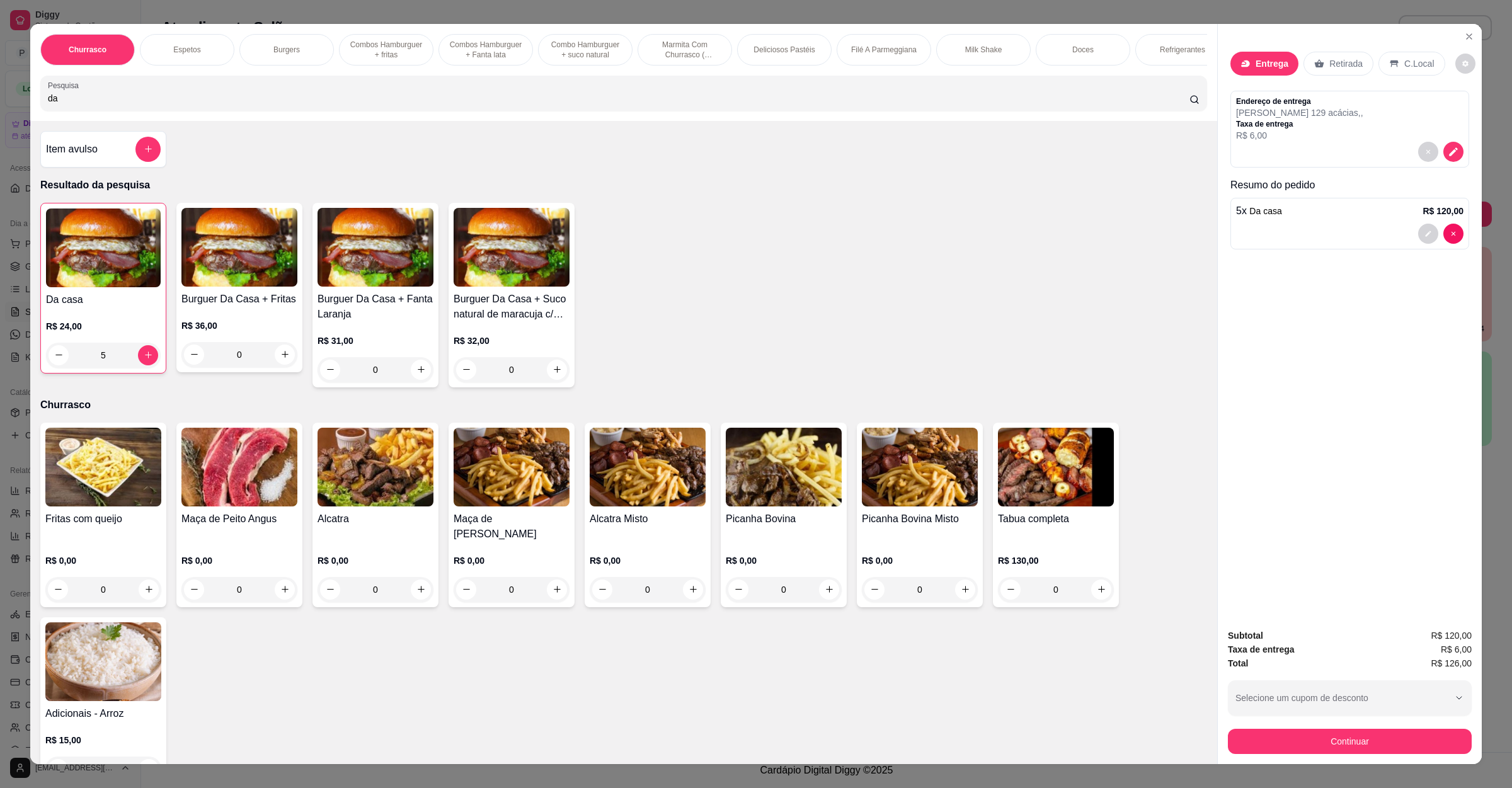
drag, startPoint x: 153, startPoint y: 102, endPoint x: 3, endPoint y: 115, distance: 150.6
click at [0, 115] on div "Churrasco Espetos Burgers Combos Hamburguer + fritas Combos Hamburguer + Fanta …" at bounding box center [756, 394] width 1512 height 788
drag, startPoint x: 94, startPoint y: 119, endPoint x: 0, endPoint y: 120, distance: 94.0
click at [0, 120] on div "Churrasco Espetos Burgers Combos Hamburguer + fritas Combos Hamburguer + Fanta …" at bounding box center [756, 394] width 1512 height 788
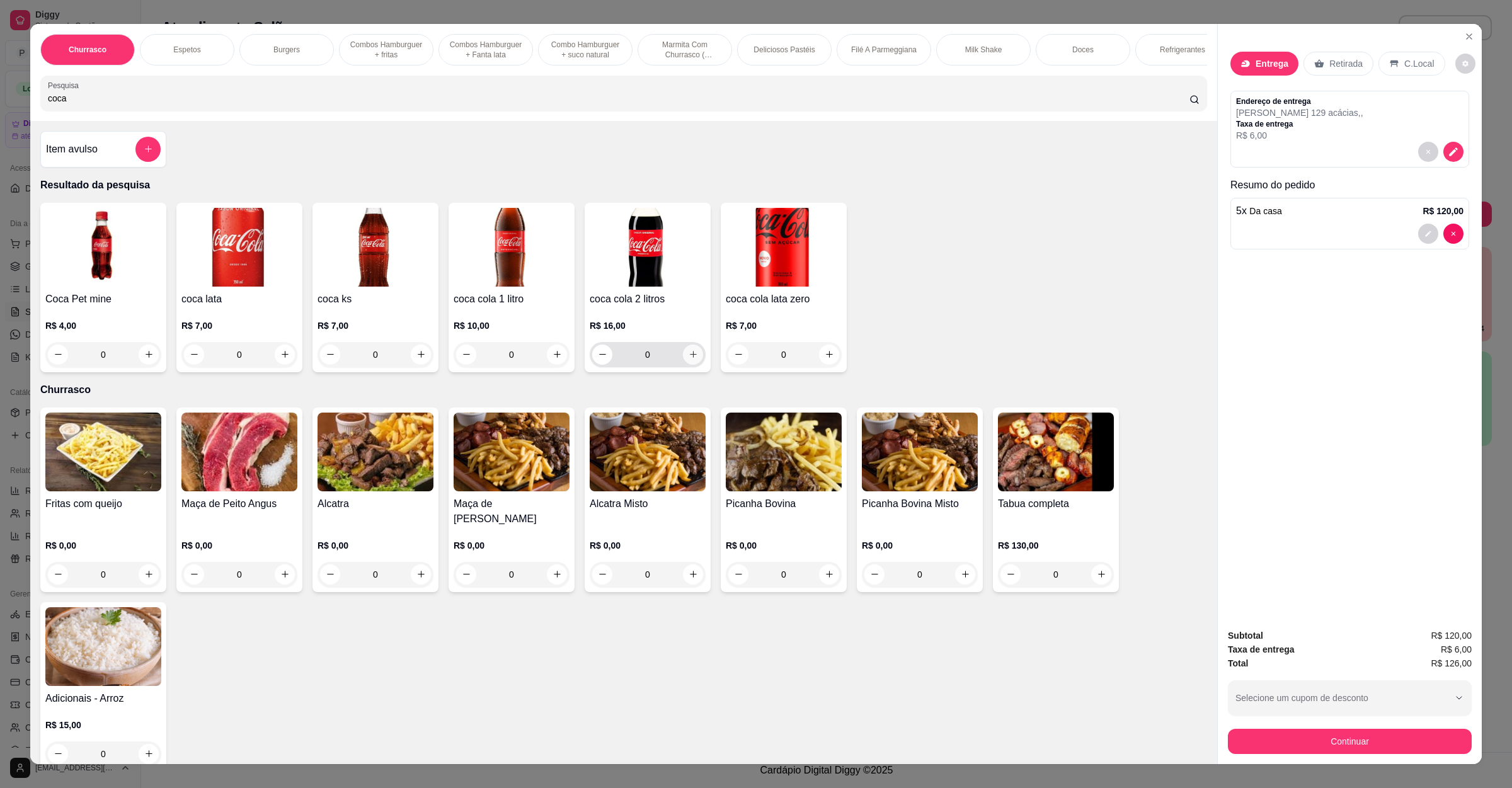
type input "coca"
click at [695, 367] on div "0" at bounding box center [648, 354] width 111 height 25
type input "1"
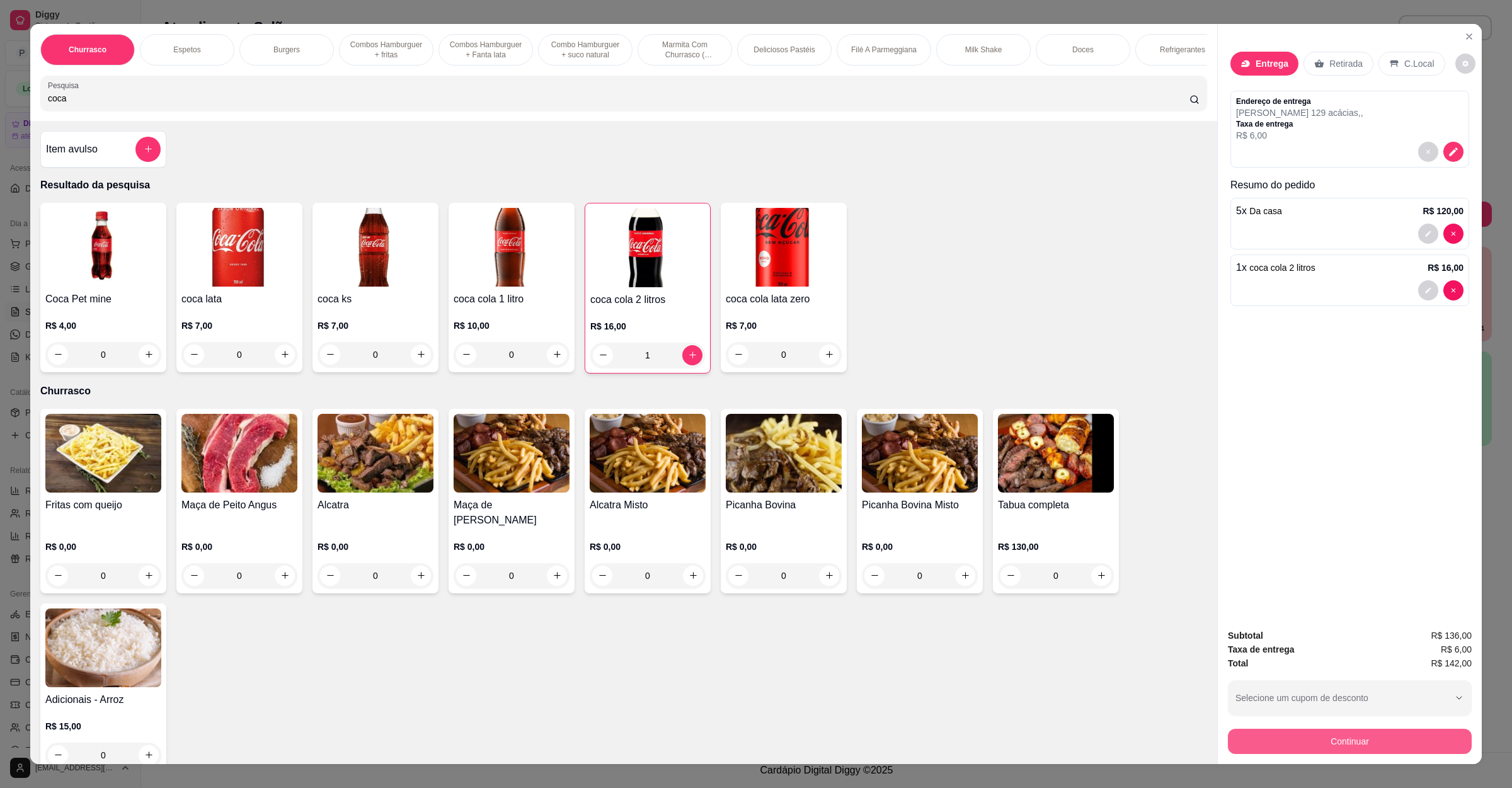
click at [1251, 732] on button "Continuar" at bounding box center [1349, 742] width 244 height 25
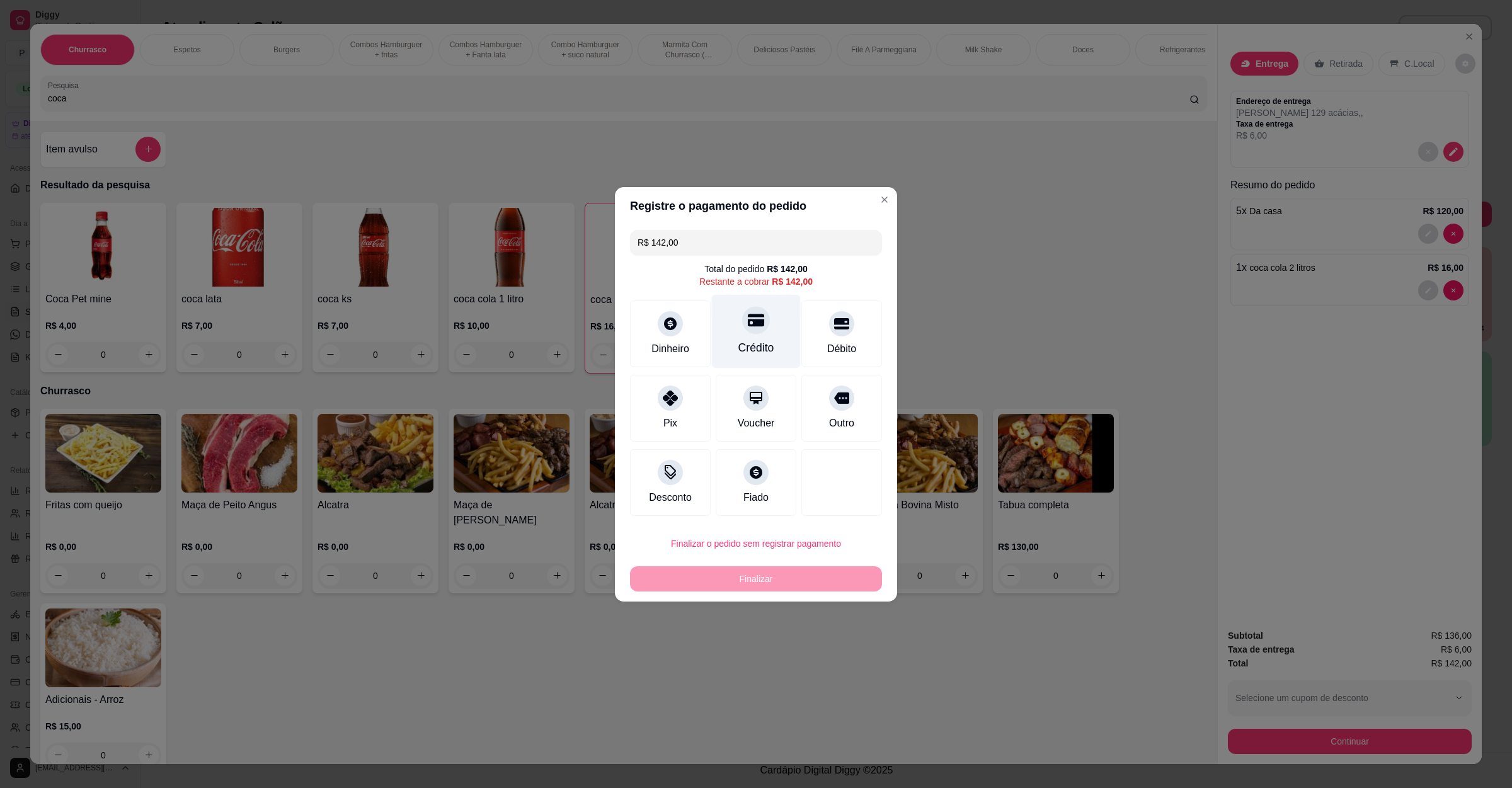
click at [748, 327] on icon at bounding box center [756, 320] width 16 height 16
type input "R$ 0,00"
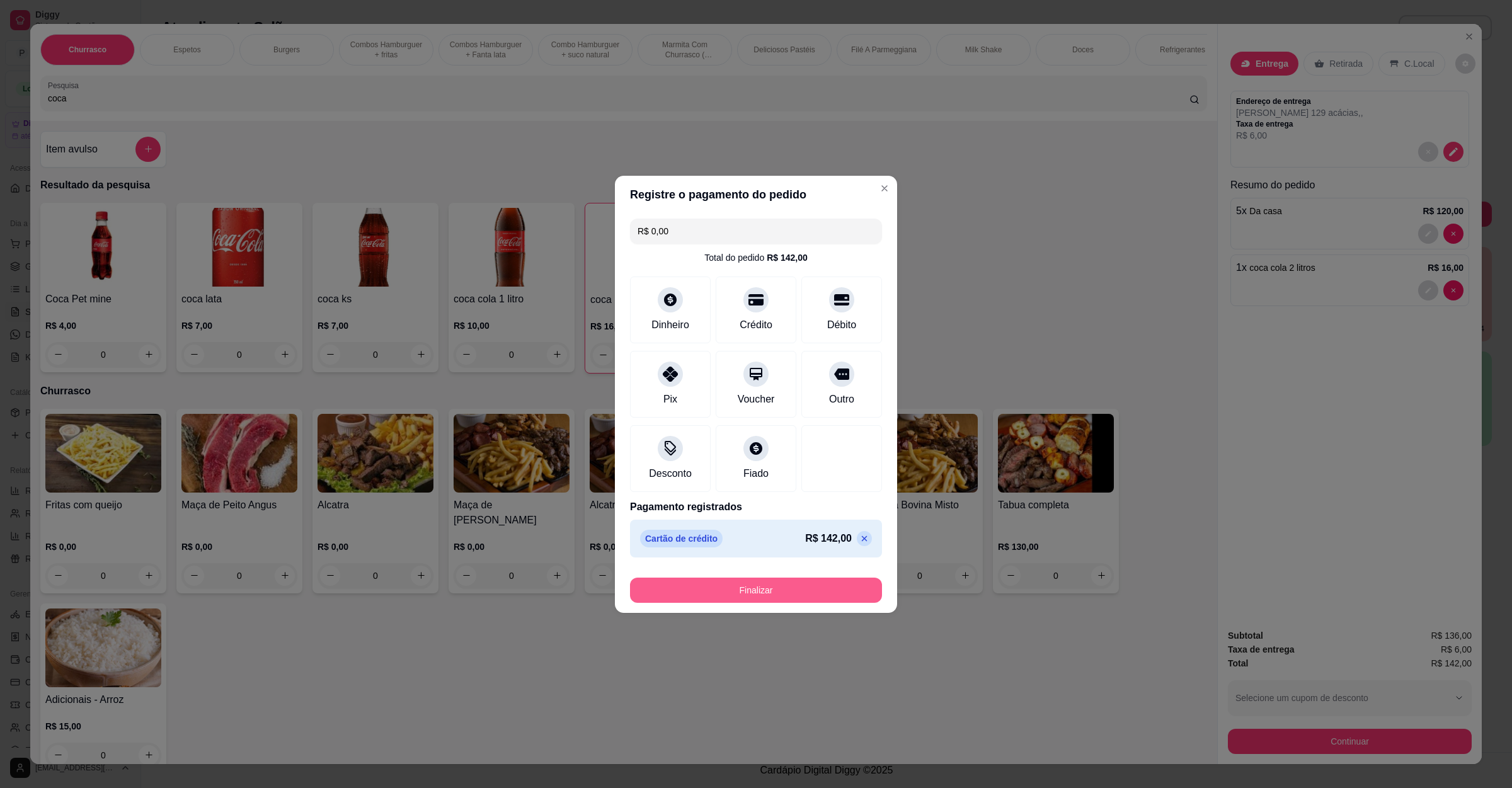
click at [722, 600] on button "Finalizar" at bounding box center [755, 591] width 252 height 25
type input "0"
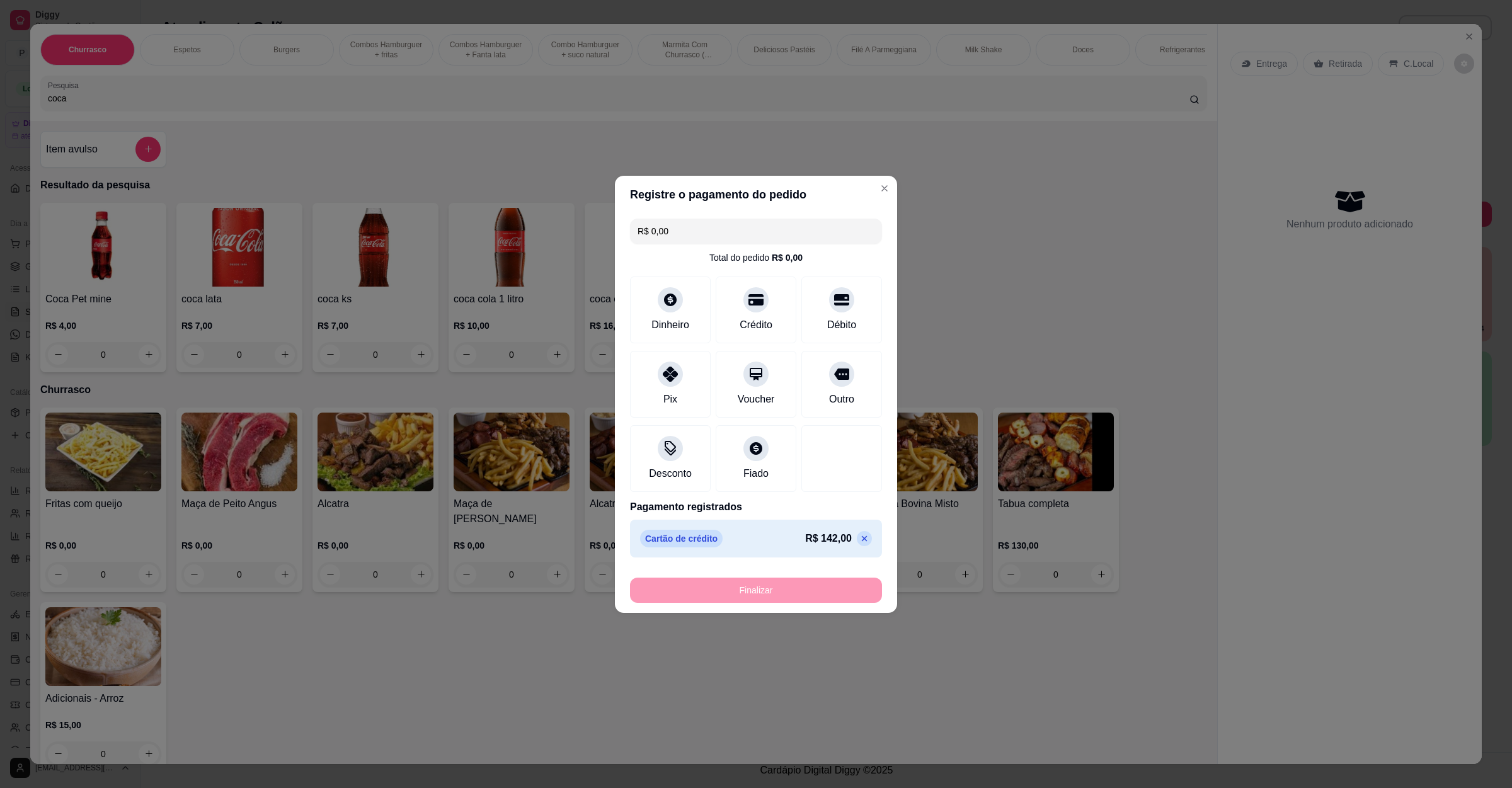
type input "-R$ 142,00"
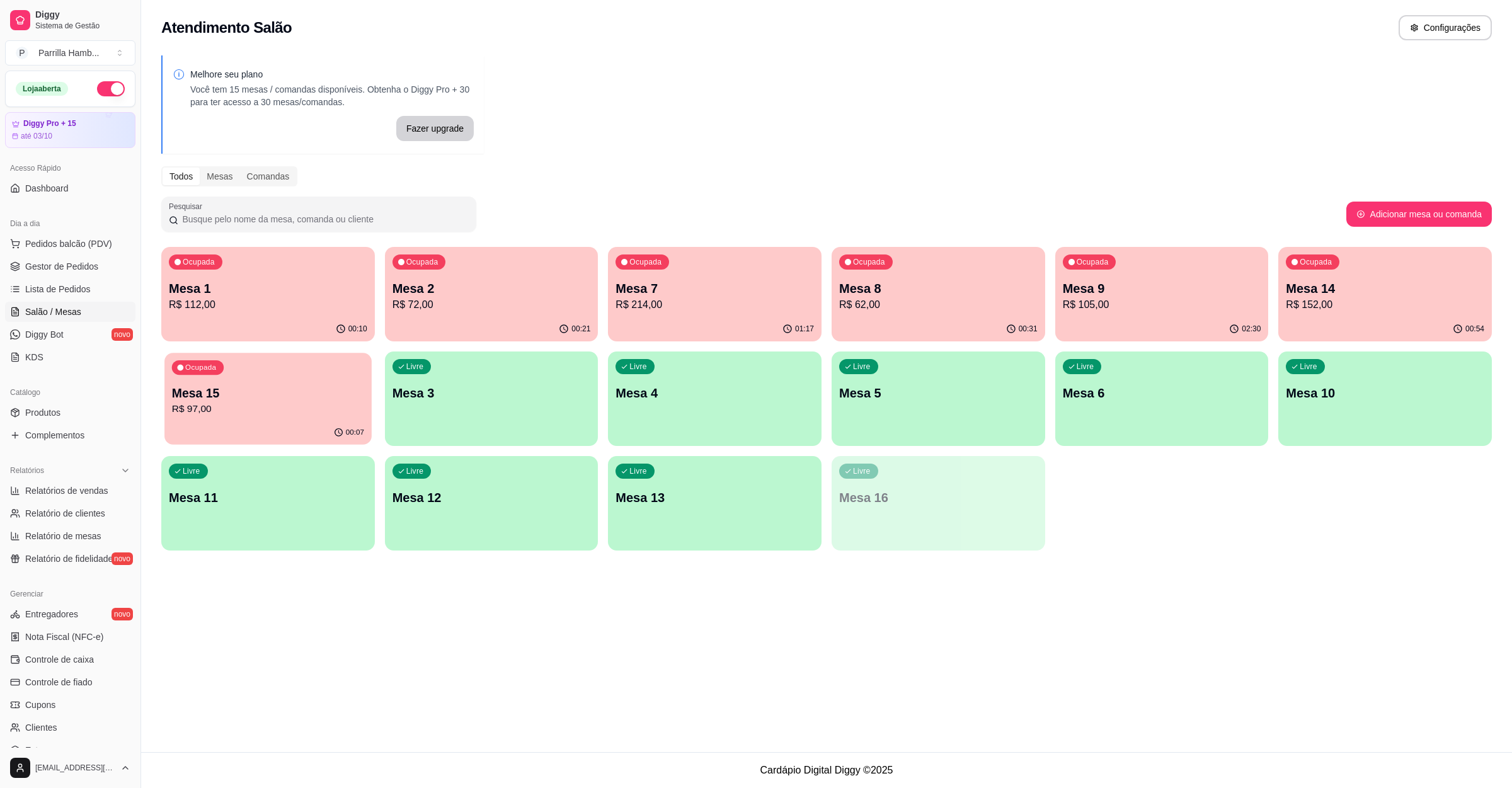
click at [314, 410] on p "R$ 97,00" at bounding box center [267, 409] width 192 height 15
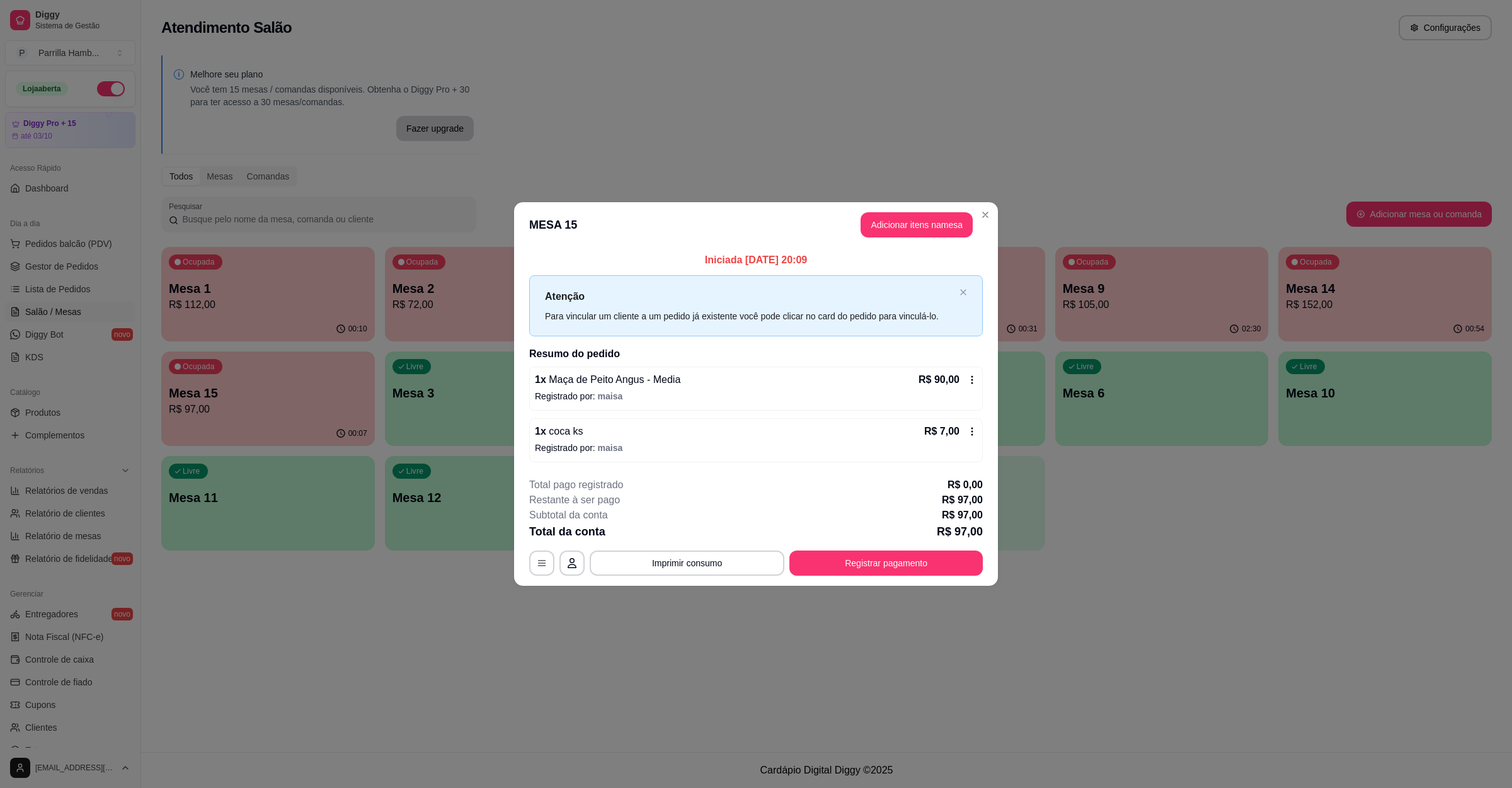
click at [911, 237] on header "MESA 15 Adicionar itens na mesa" at bounding box center [756, 225] width 483 height 45
click at [919, 222] on button "Adicionar itens na mesa" at bounding box center [916, 224] width 108 height 25
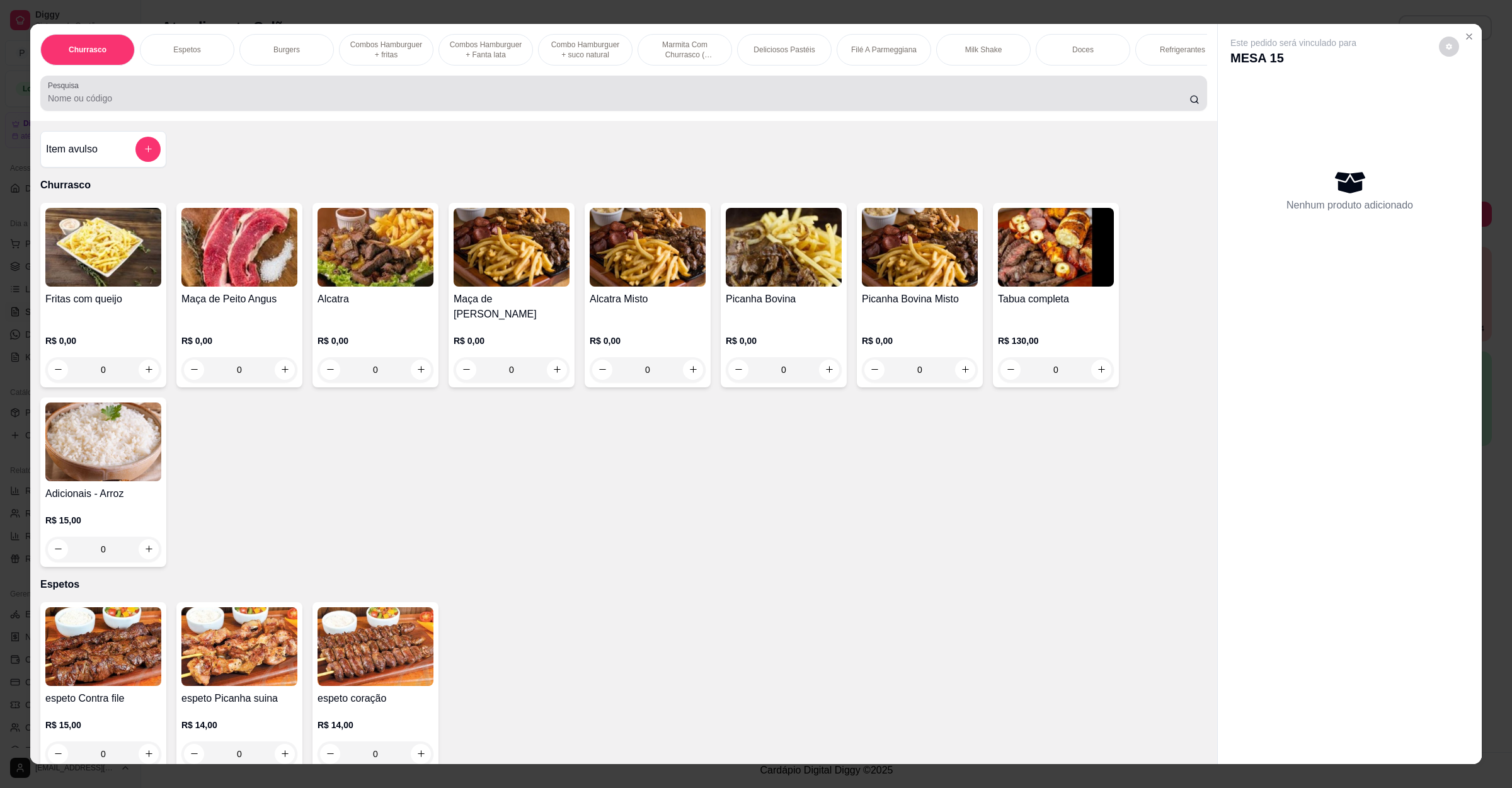
click at [262, 105] on input "Pesquisa" at bounding box center [619, 98] width 1141 height 13
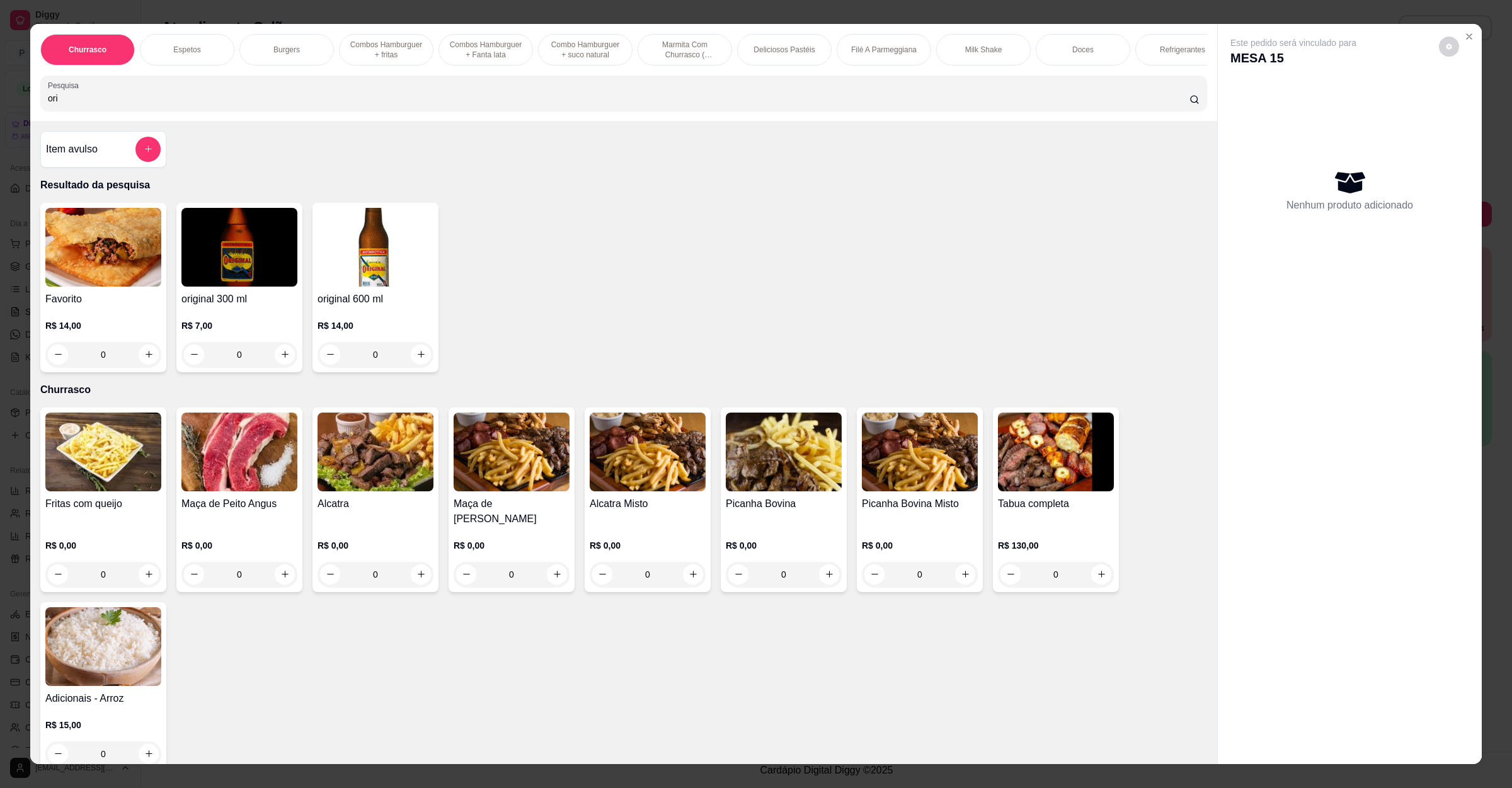
type input "ori"
click at [416, 359] on icon "increase-product-quantity" at bounding box center [421, 354] width 9 height 9
type input "1"
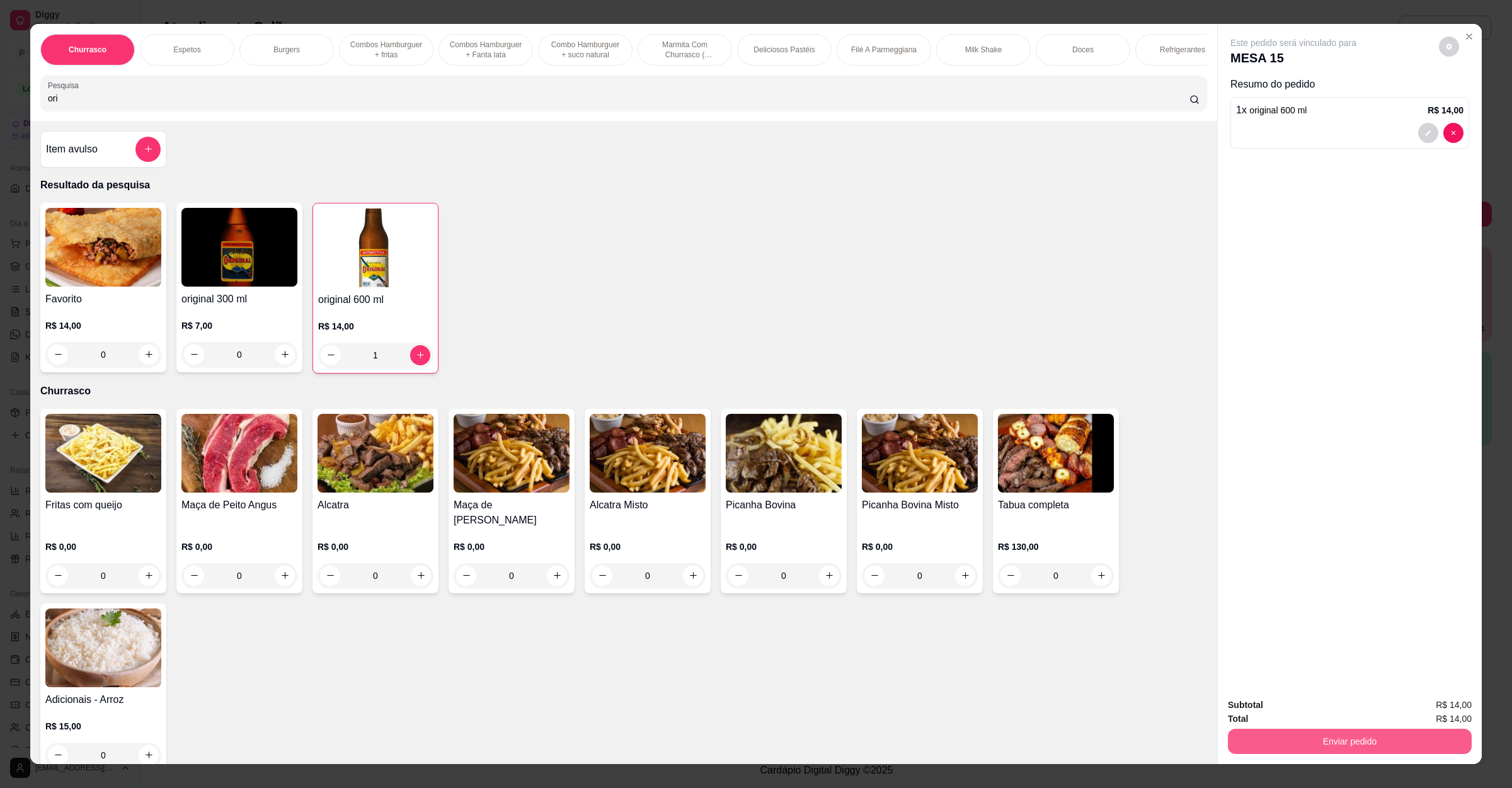
click at [1354, 737] on button "Enviar pedido" at bounding box center [1349, 742] width 244 height 25
click at [1345, 713] on button "Não registrar e enviar pedido" at bounding box center [1306, 711] width 131 height 24
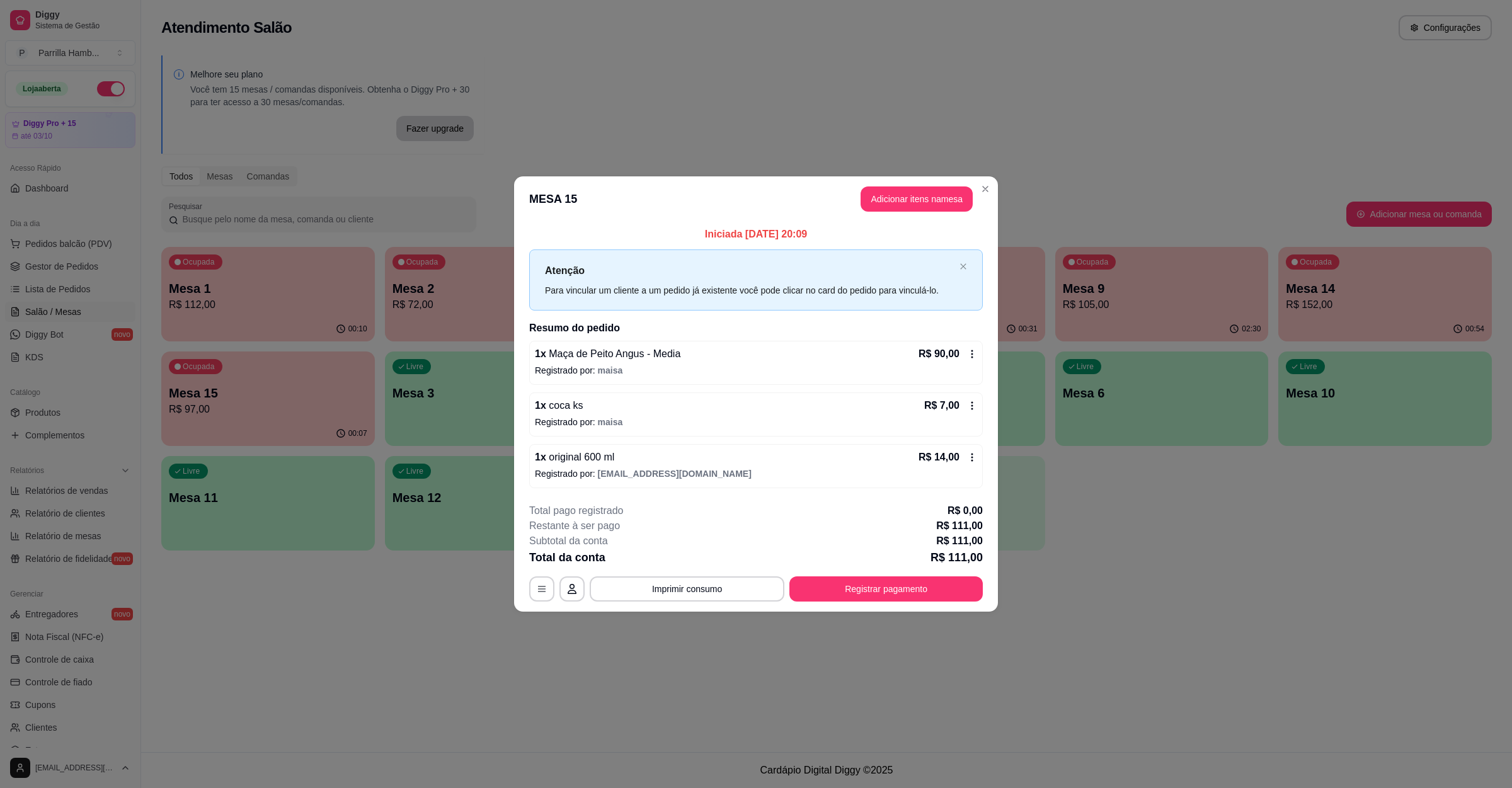
click at [719, 474] on span "[EMAIL_ADDRESS][DOMAIN_NAME]" at bounding box center [674, 474] width 154 height 10
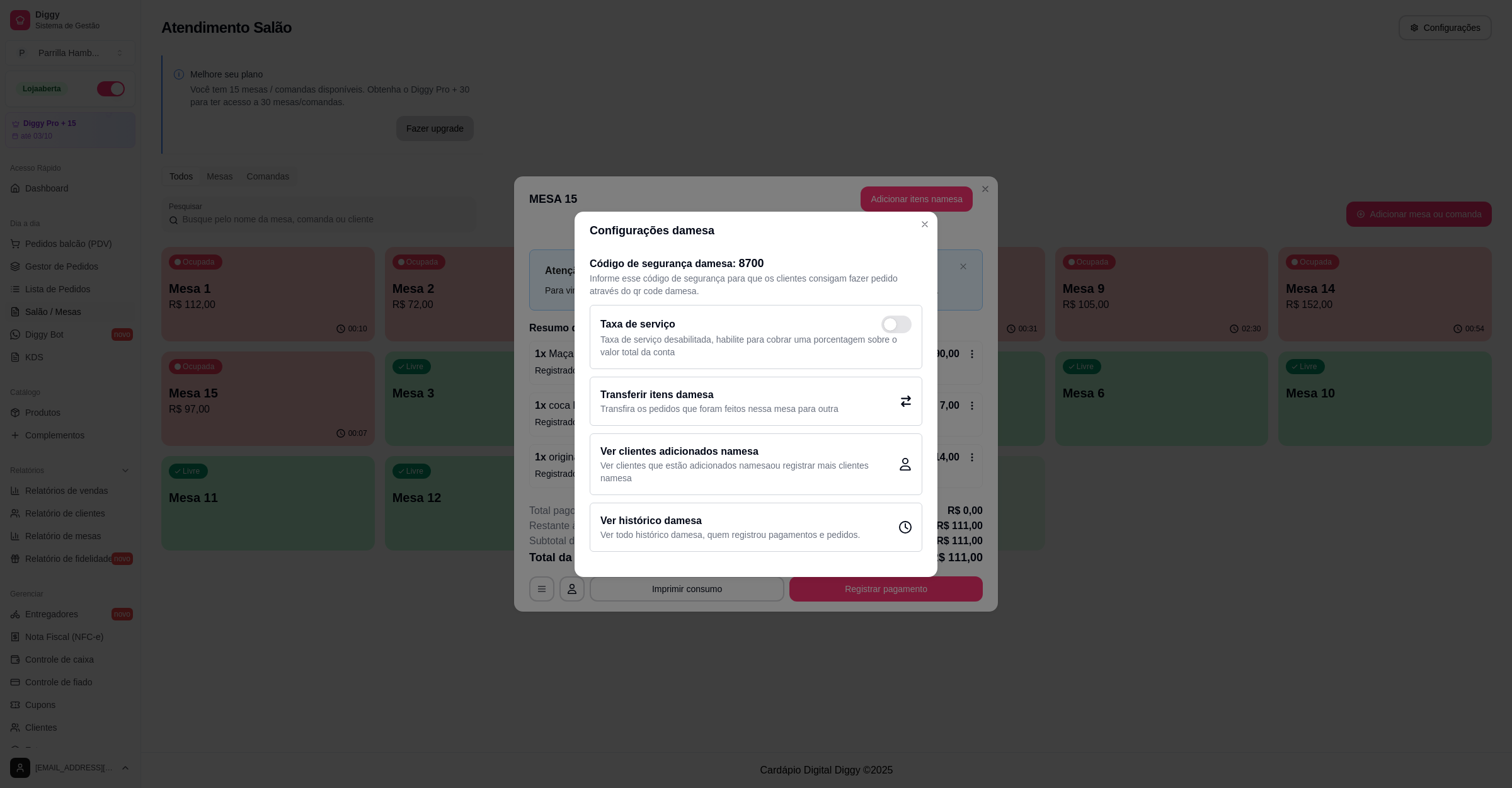
click at [857, 410] on div "Transferir itens da mesa Transfira os pedidos que foram feitos nessa mesa para …" at bounding box center [756, 402] width 333 height 49
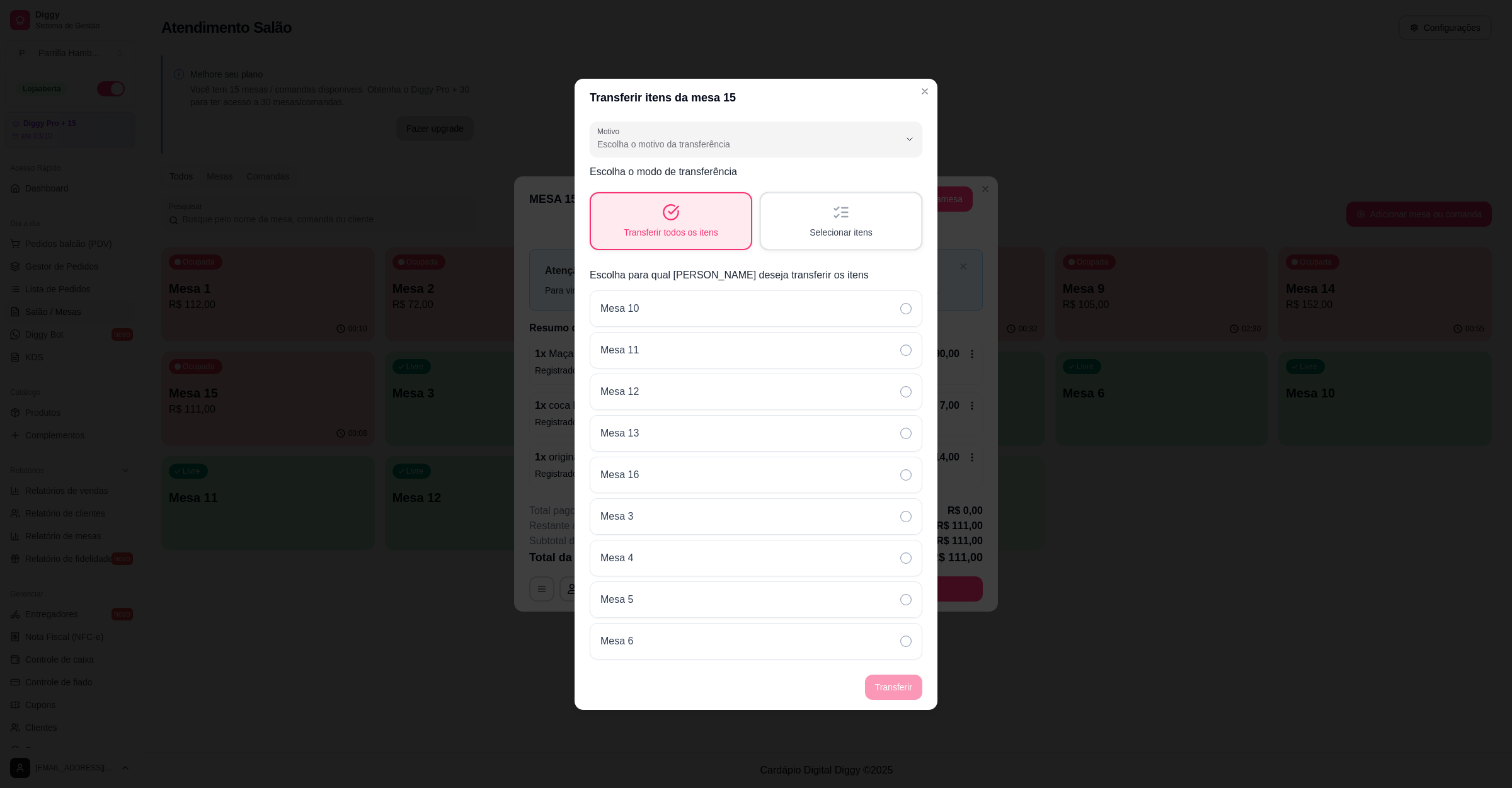
click at [851, 233] on span "Selecionar itens" at bounding box center [841, 233] width 63 height 13
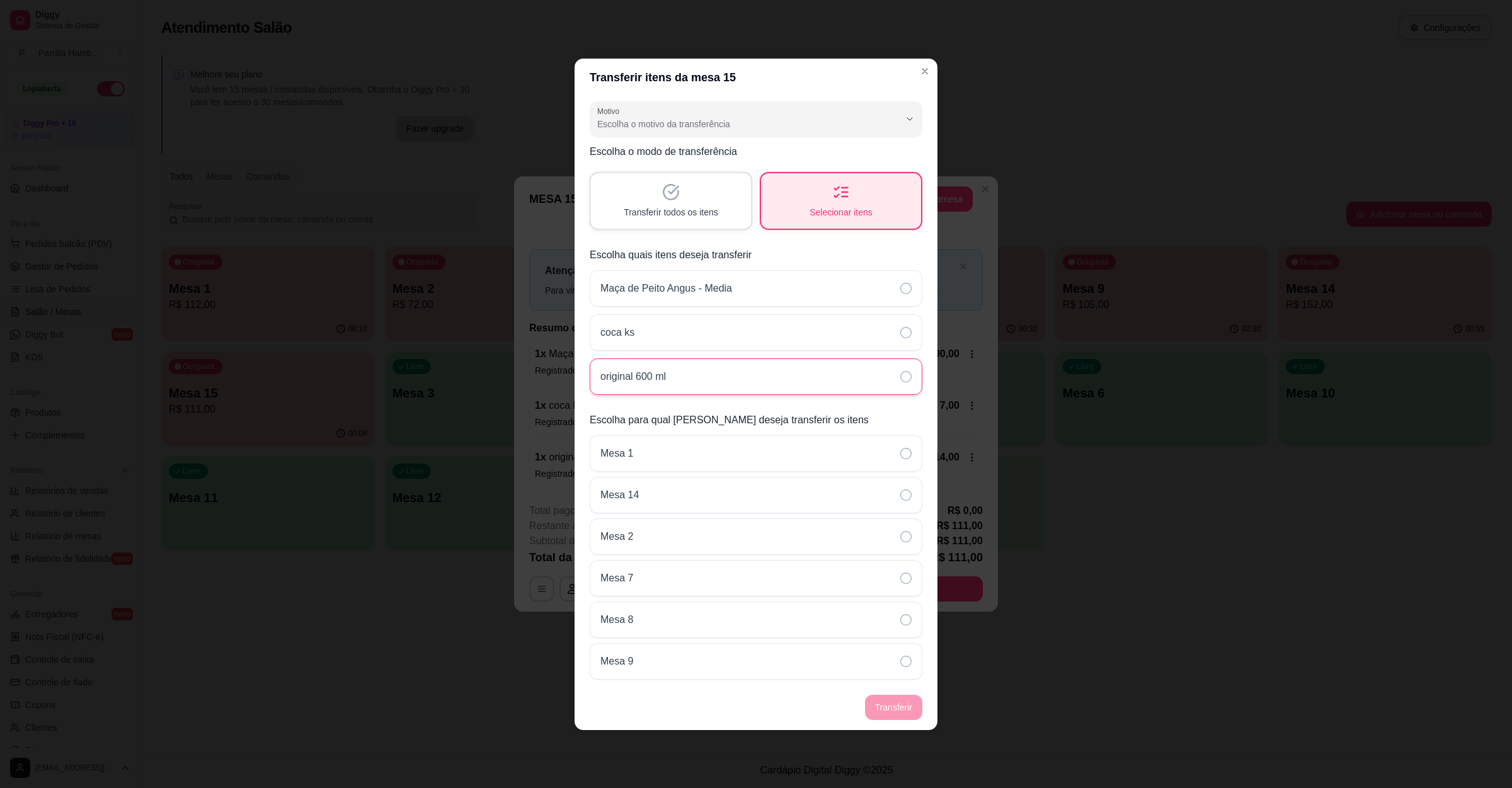
click at [716, 361] on div "original 600 ml" at bounding box center [756, 376] width 333 height 36
click at [701, 136] on div "Motivo Pedido lançado na mesa errada Mudança de mesa Outro Motivo Escolha o mot…" at bounding box center [755, 391] width 363 height 589
click at [710, 128] on div "Escolha o motivo da transferência" at bounding box center [748, 119] width 303 height 25
click at [695, 147] on span "Pedido lançado na mesa errada" at bounding box center [750, 150] width 288 height 12
type input "ORDER_PLACED_ON_WRONG_TABLE"
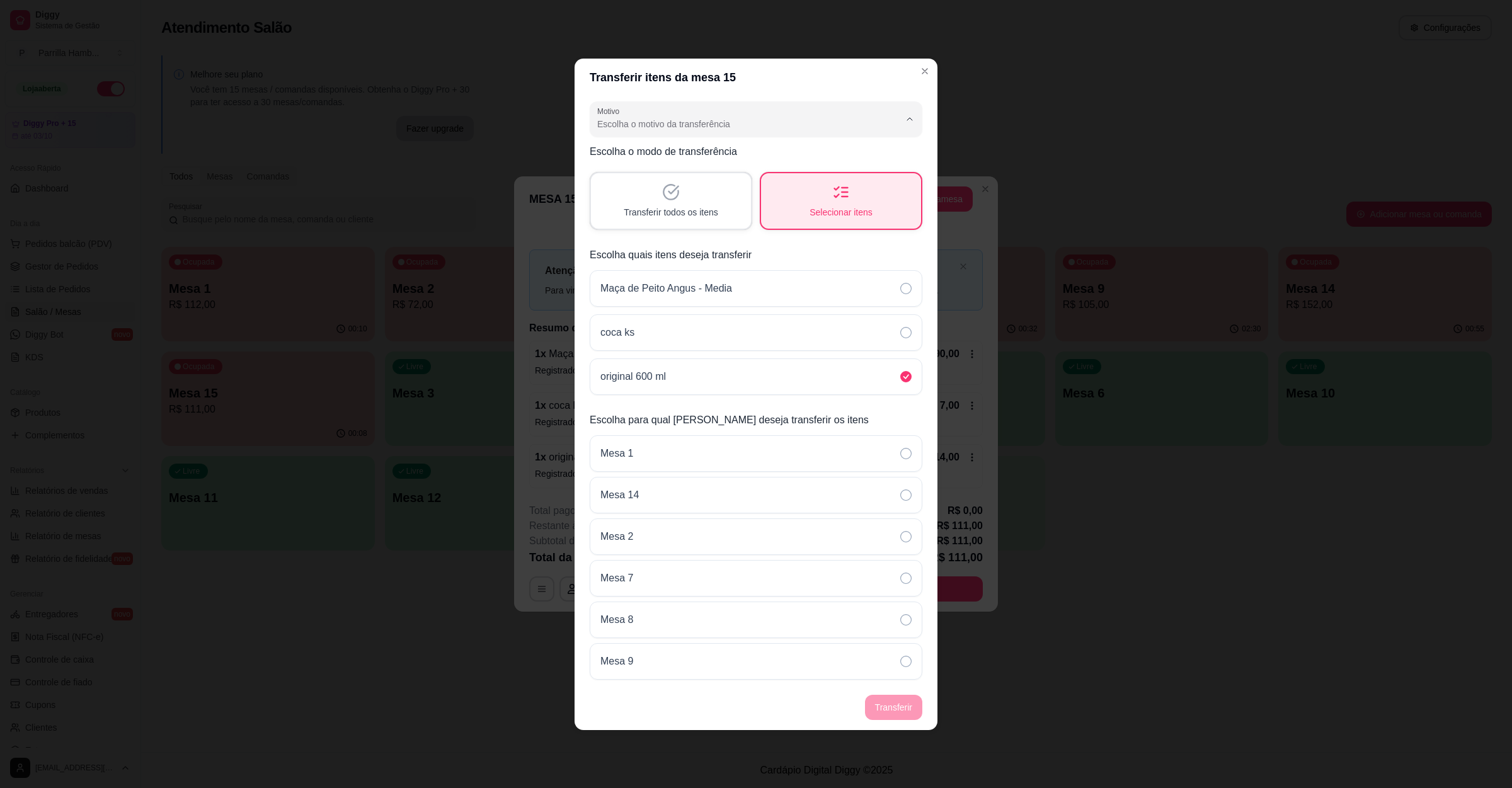
select select "ORDER_PLACED_ON_WRONG_TABLE"
click at [684, 499] on div "Mesa 14" at bounding box center [756, 495] width 333 height 36
click at [889, 713] on button "Transferir" at bounding box center [893, 708] width 57 height 25
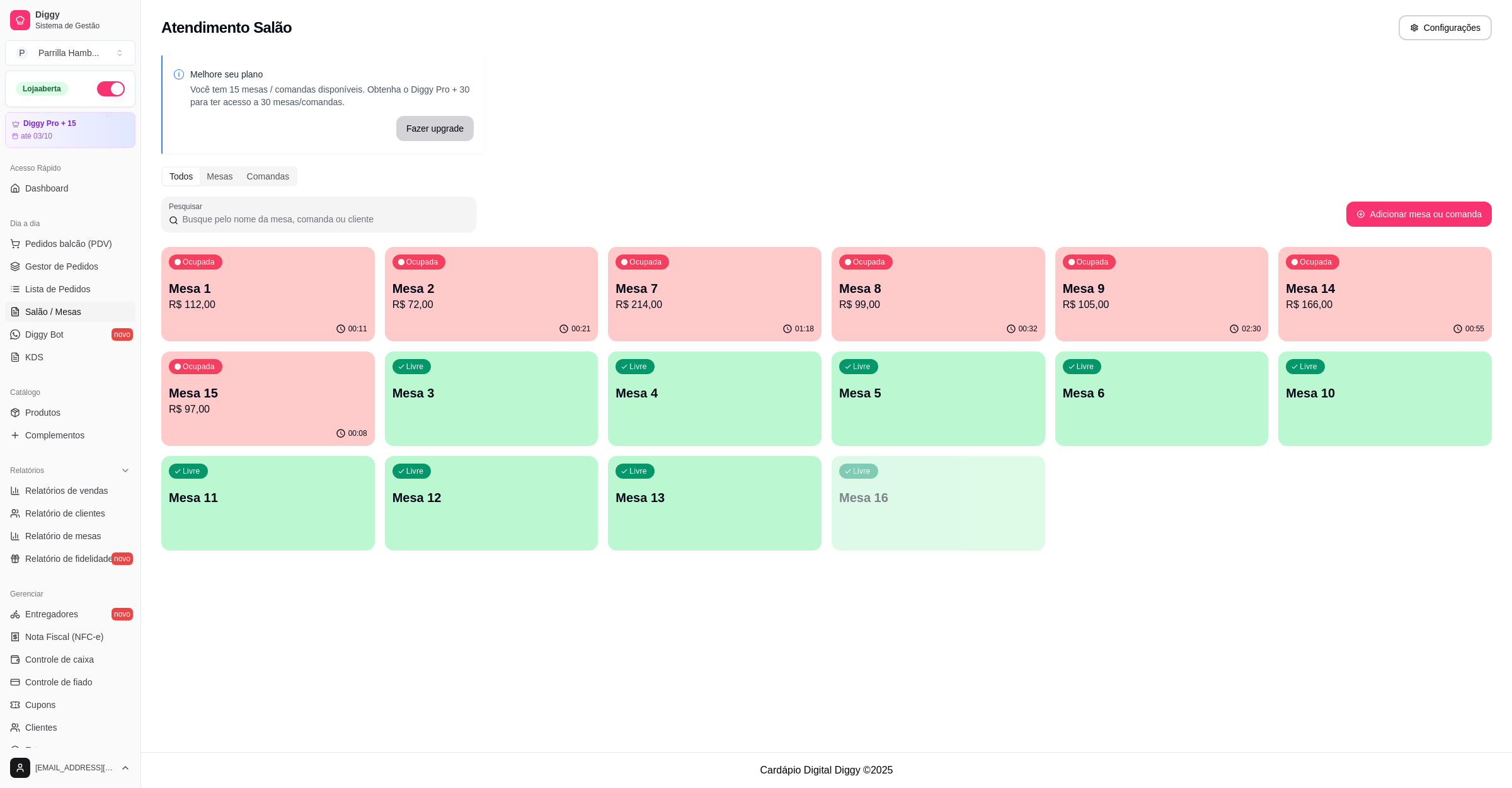
click at [79, 283] on link "Lista de Pedidos" at bounding box center [71, 289] width 131 height 20
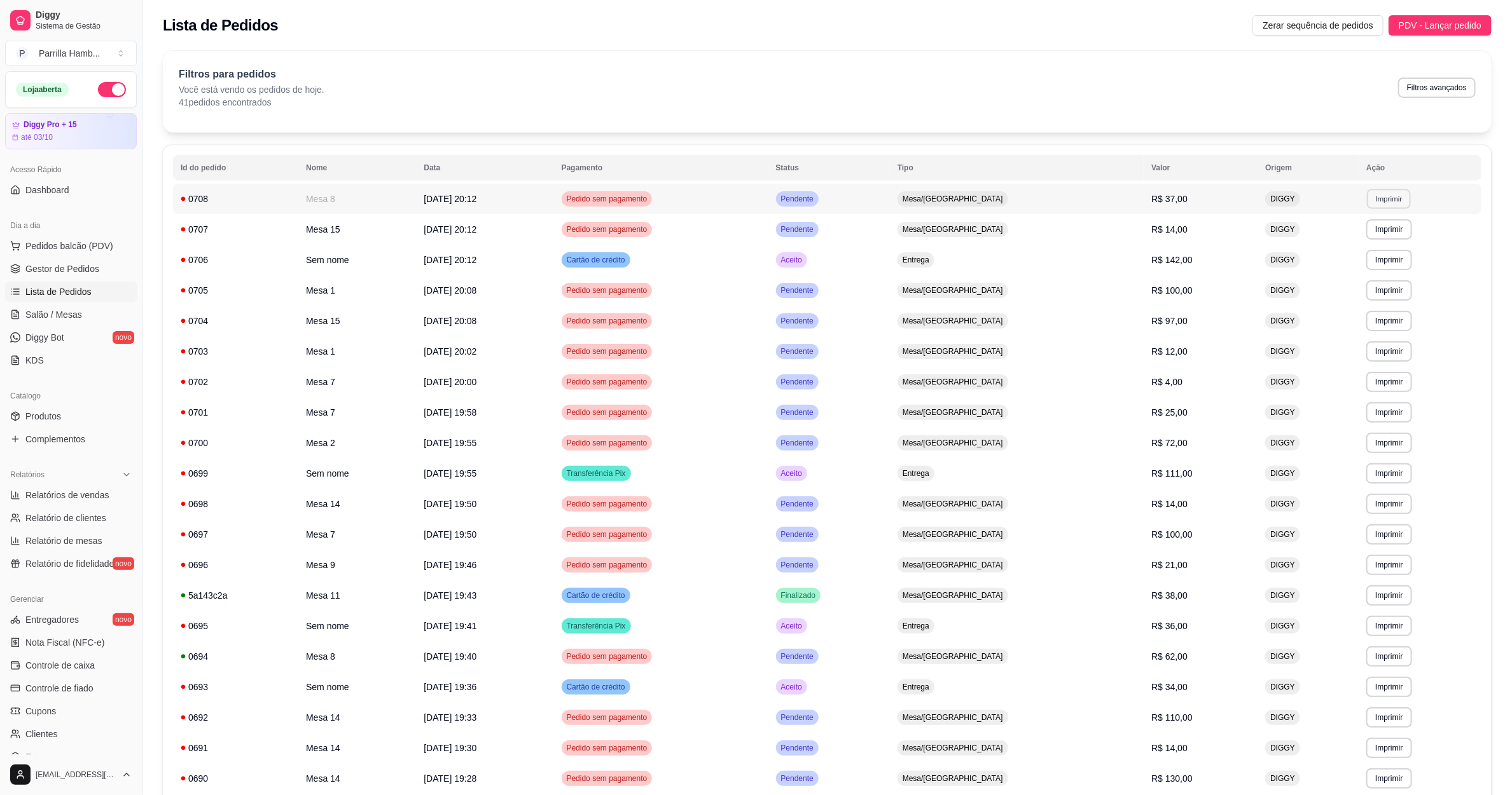
click at [1363, 189] on td "**********" at bounding box center [1420, 198] width 123 height 30
click at [1387, 198] on button "Imprimir" at bounding box center [1388, 199] width 45 height 20
click at [1362, 245] on button "IMPRESSORA" at bounding box center [1358, 243] width 89 height 19
click at [67, 323] on link "Salão / Mesas" at bounding box center [72, 315] width 132 height 20
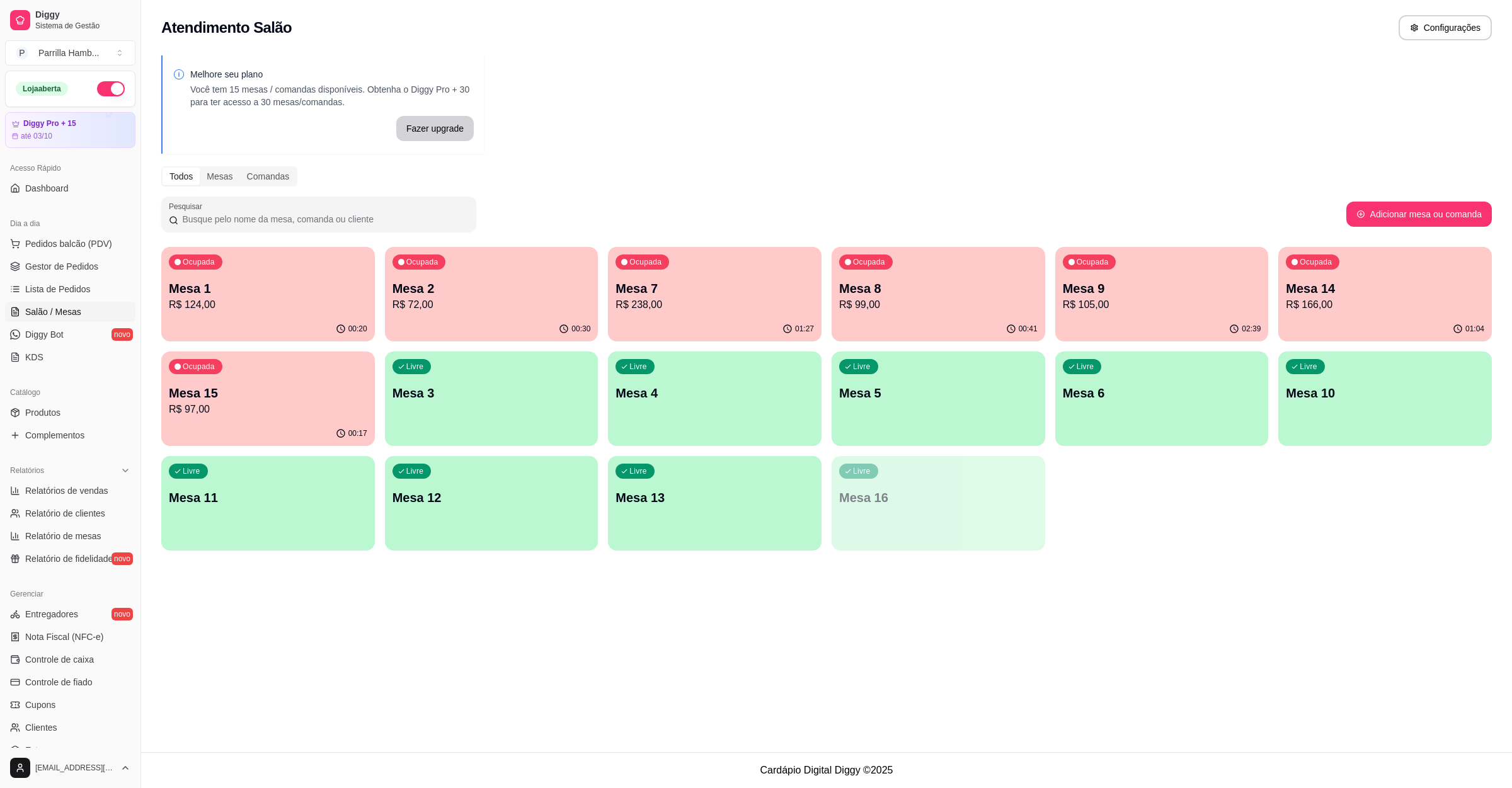
click at [1344, 380] on div "Livre Mesa 10" at bounding box center [1385, 391] width 214 height 79
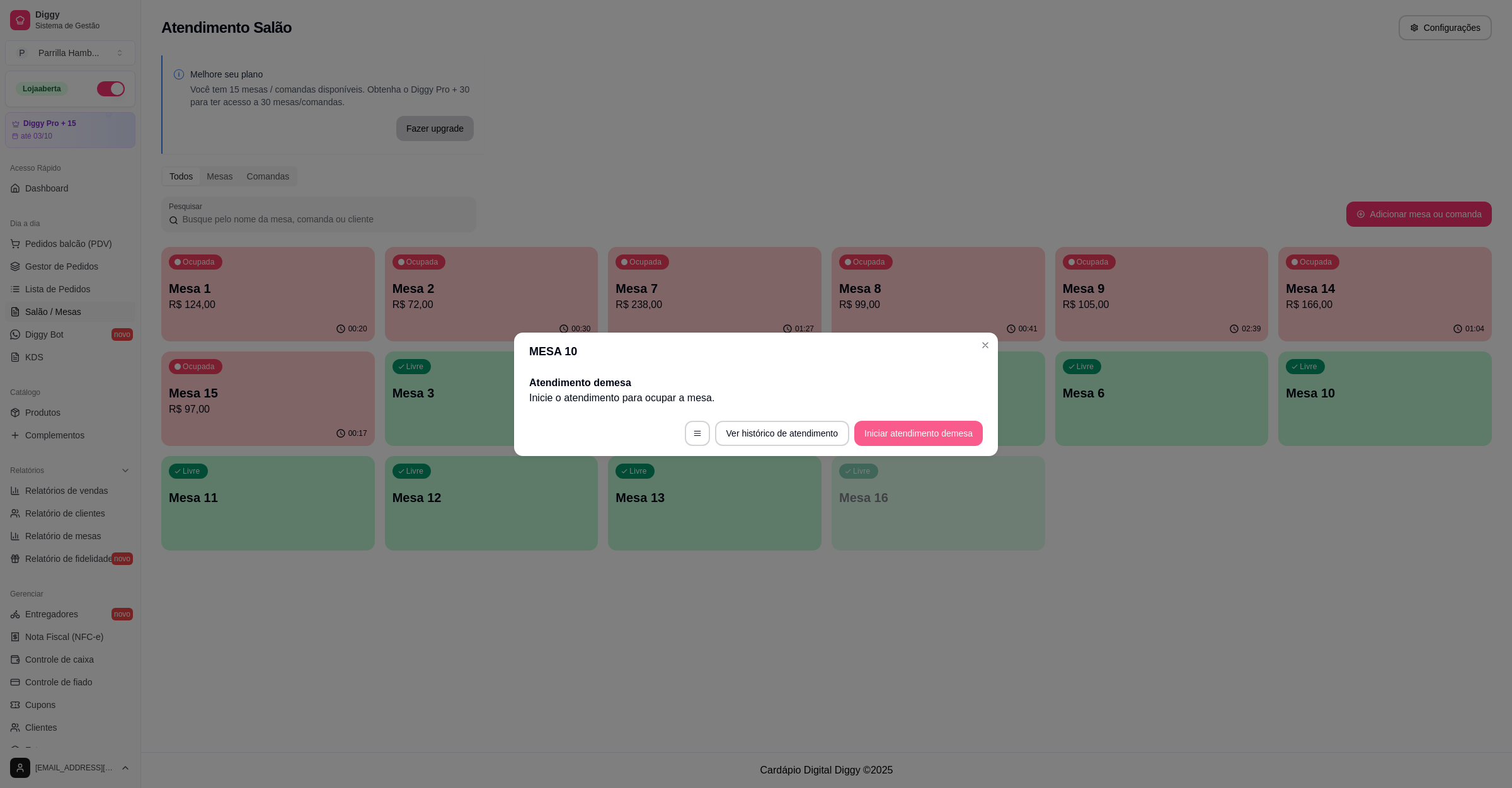
click at [866, 432] on button "Iniciar atendimento de mesa" at bounding box center [918, 434] width 128 height 25
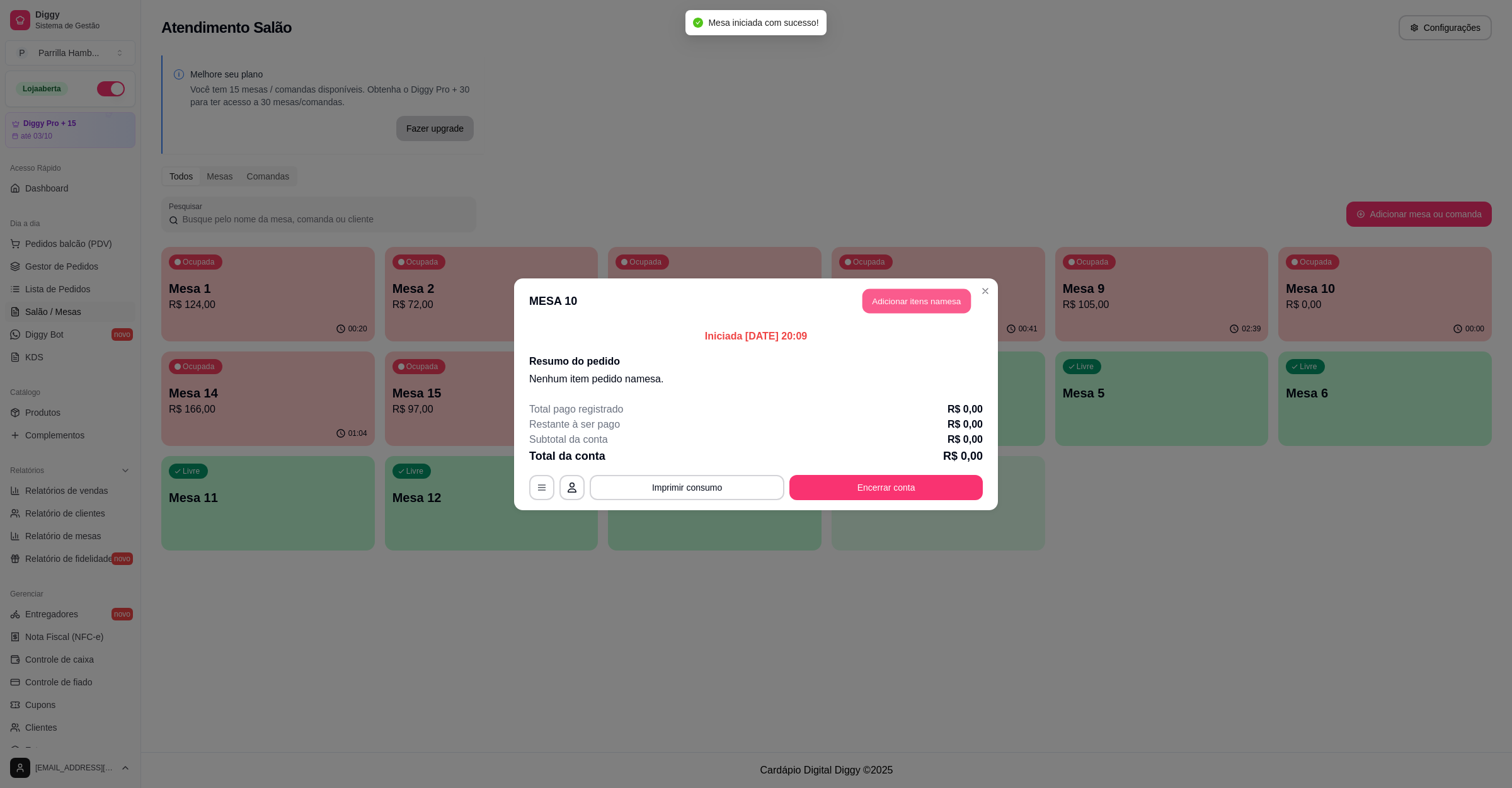
click at [906, 301] on button "Adicionar itens na mesa" at bounding box center [916, 301] width 108 height 25
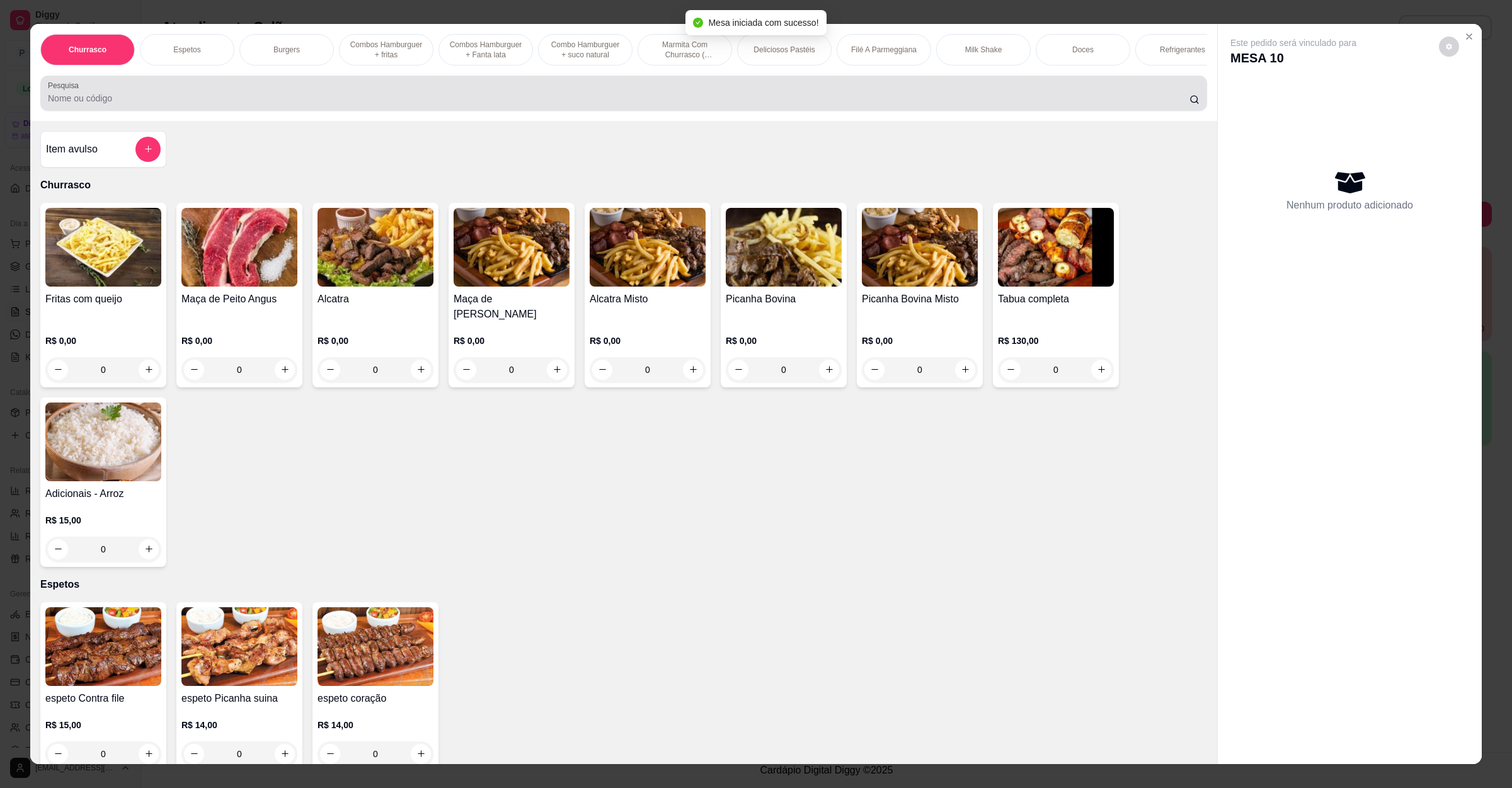
click at [303, 105] on input "Pesquisa" at bounding box center [619, 98] width 1141 height 13
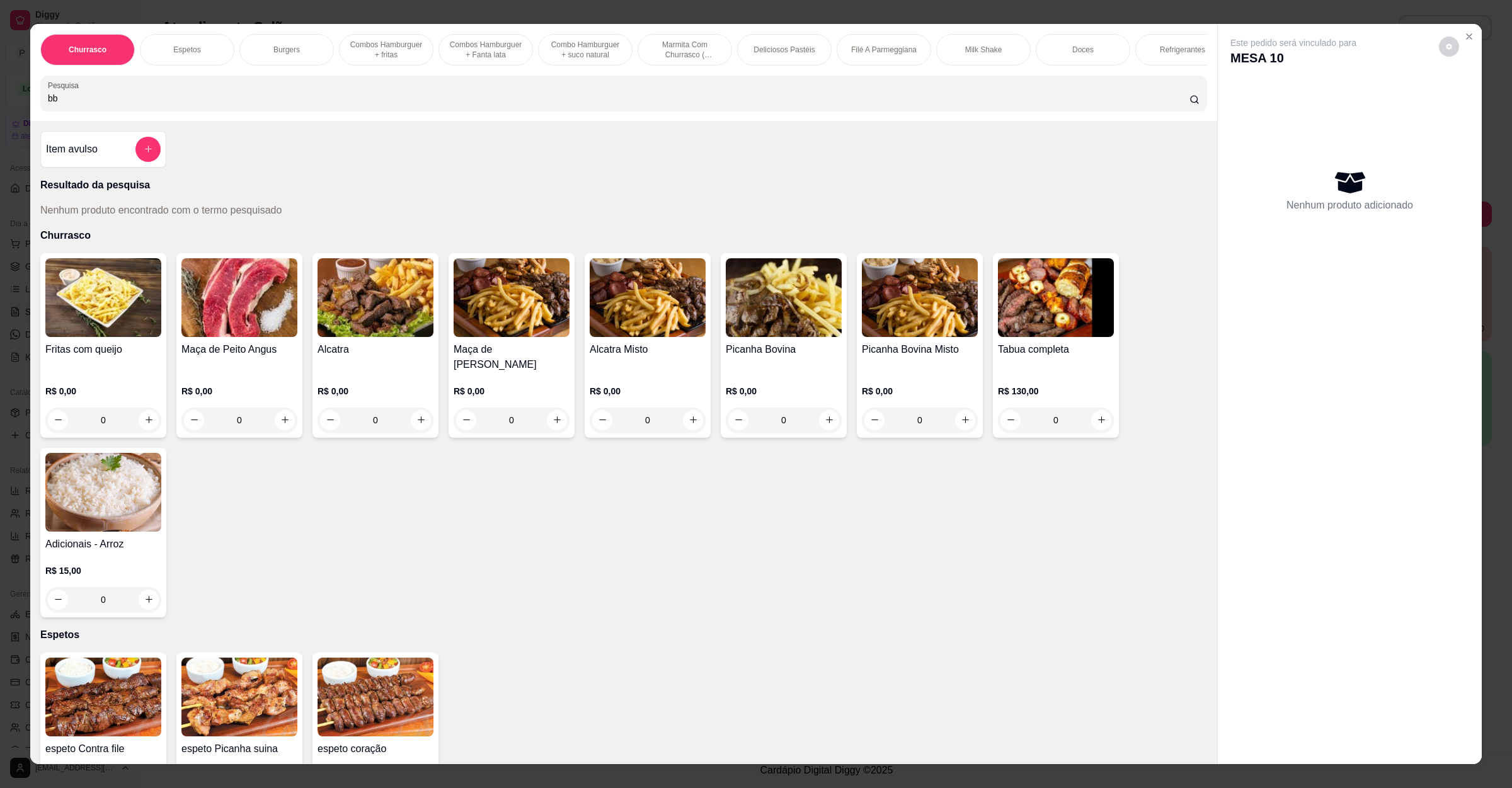
type input "b"
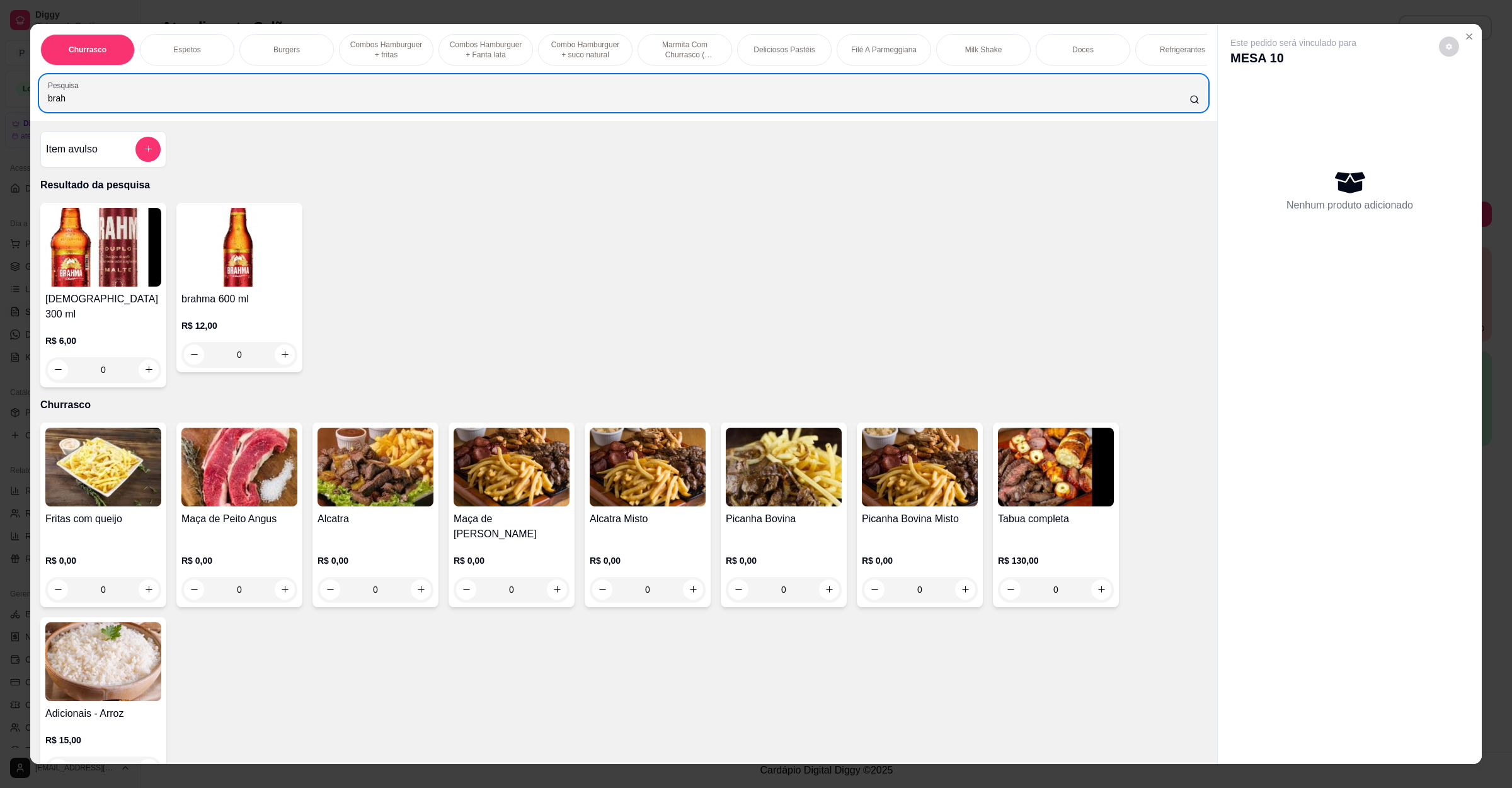
drag, startPoint x: 100, startPoint y: 105, endPoint x: 0, endPoint y: 131, distance: 103.3
click at [0, 131] on div "Churrasco Espetos Burgers Combos Hamburguer + fritas Combos Hamburguer + Fanta …" at bounding box center [756, 394] width 1512 height 788
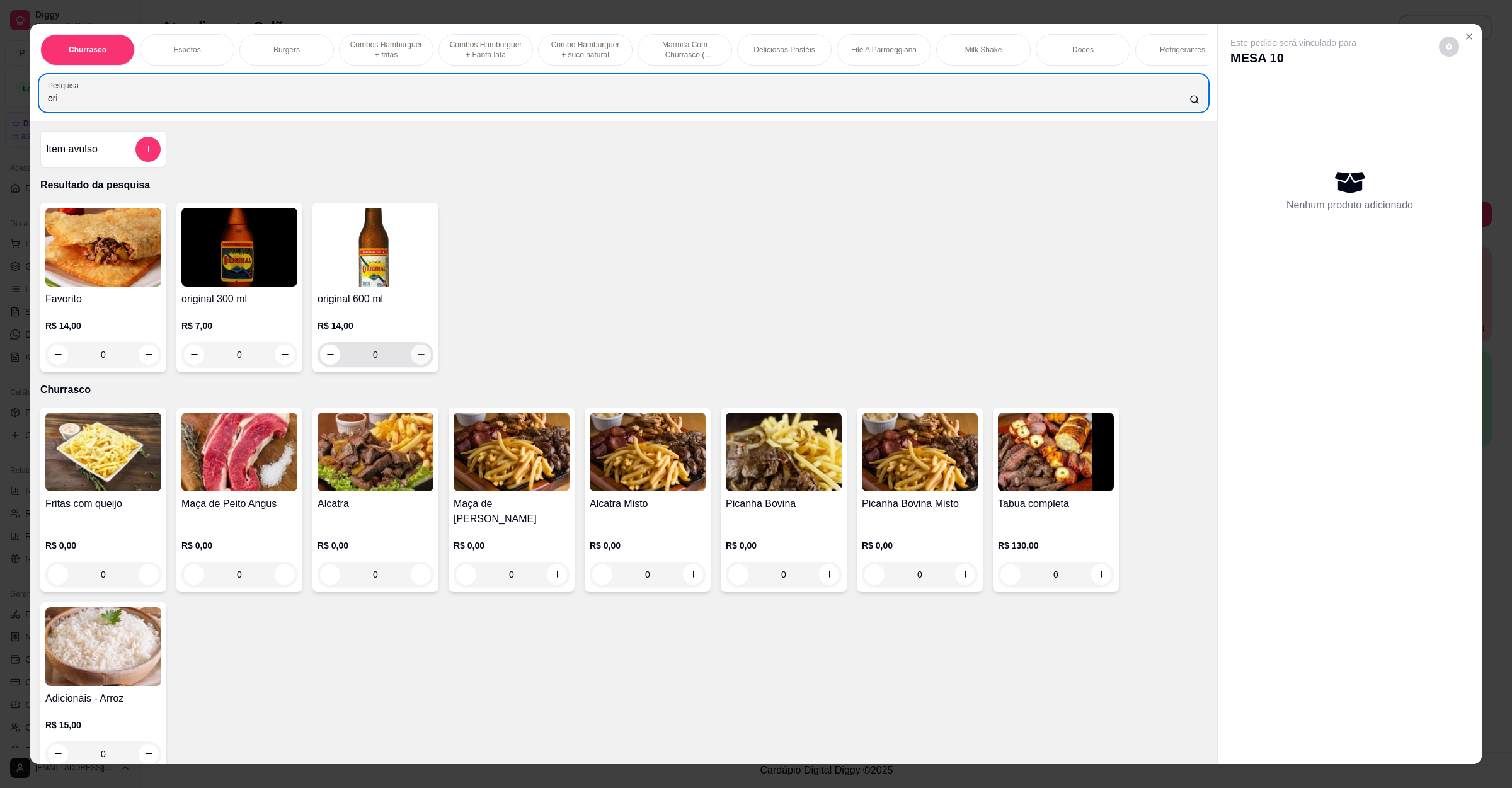
type input "ori"
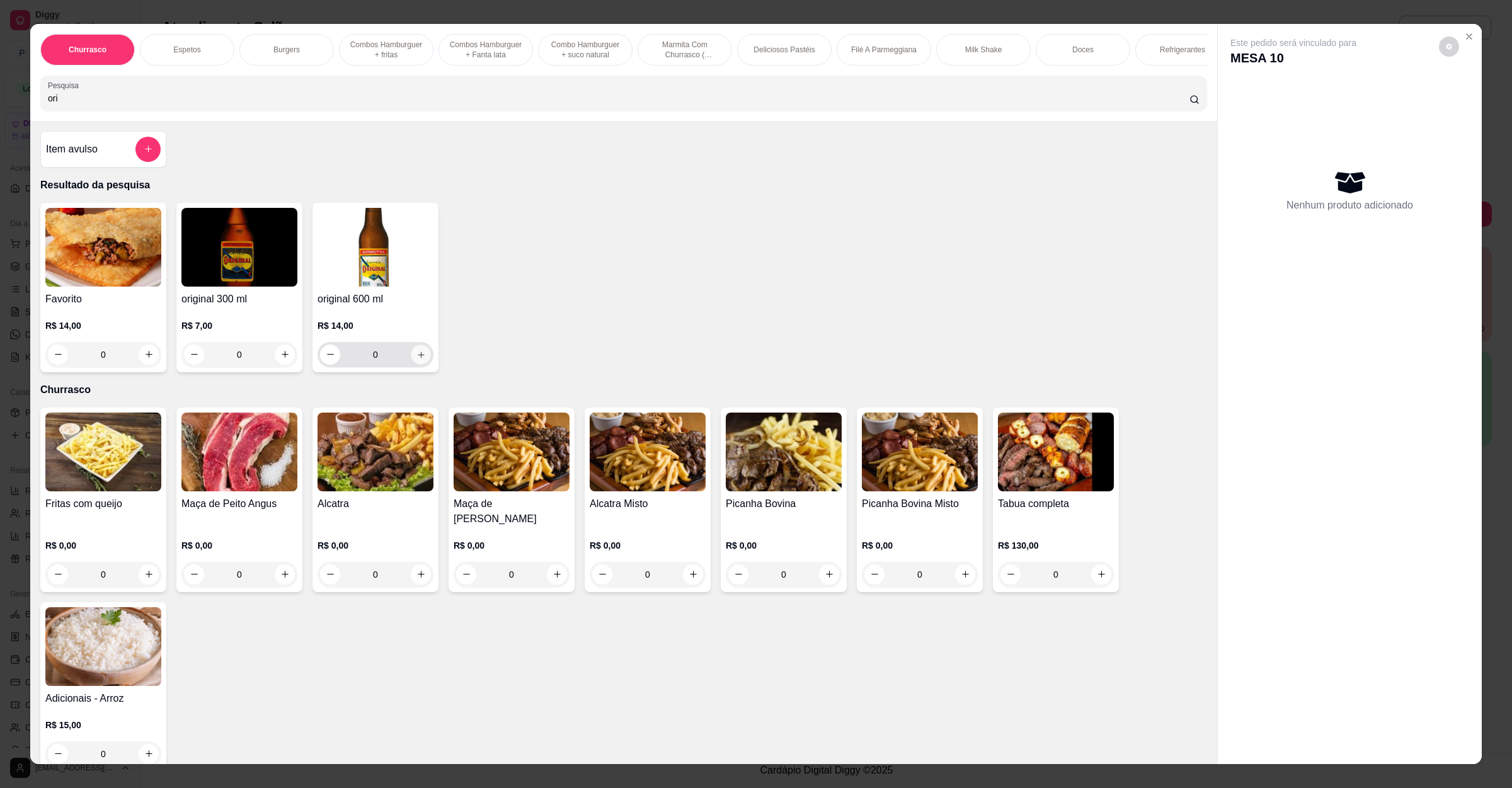
click at [416, 359] on icon "increase-product-quantity" at bounding box center [421, 354] width 9 height 9
type input "1"
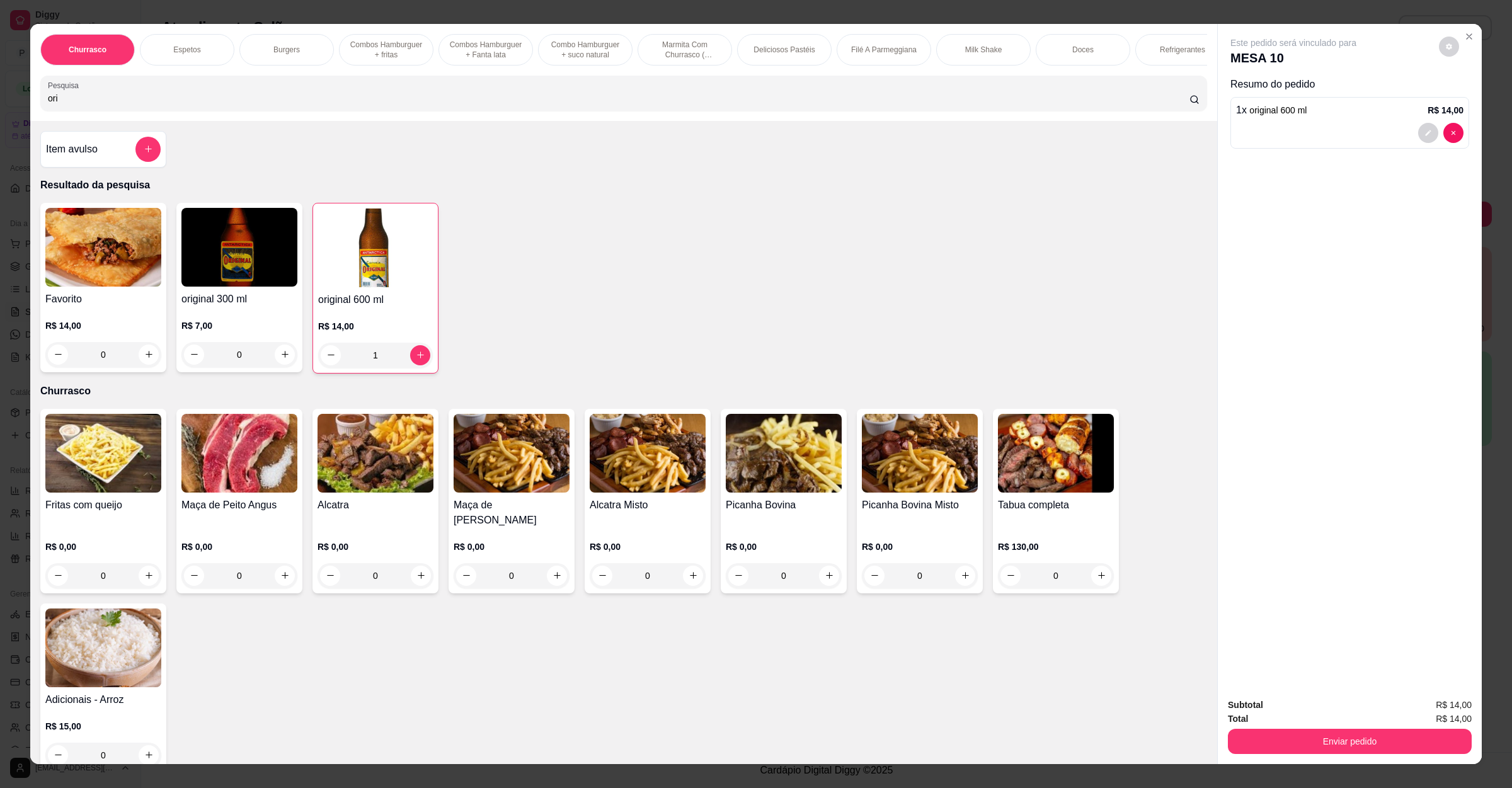
drag, startPoint x: 157, startPoint y: 117, endPoint x: 0, endPoint y: 119, distance: 157.0
click at [0, 119] on div "Churrasco Espetos Burgers Combos Hamburguer + fritas Combos Hamburguer + Fanta …" at bounding box center [756, 394] width 1512 height 788
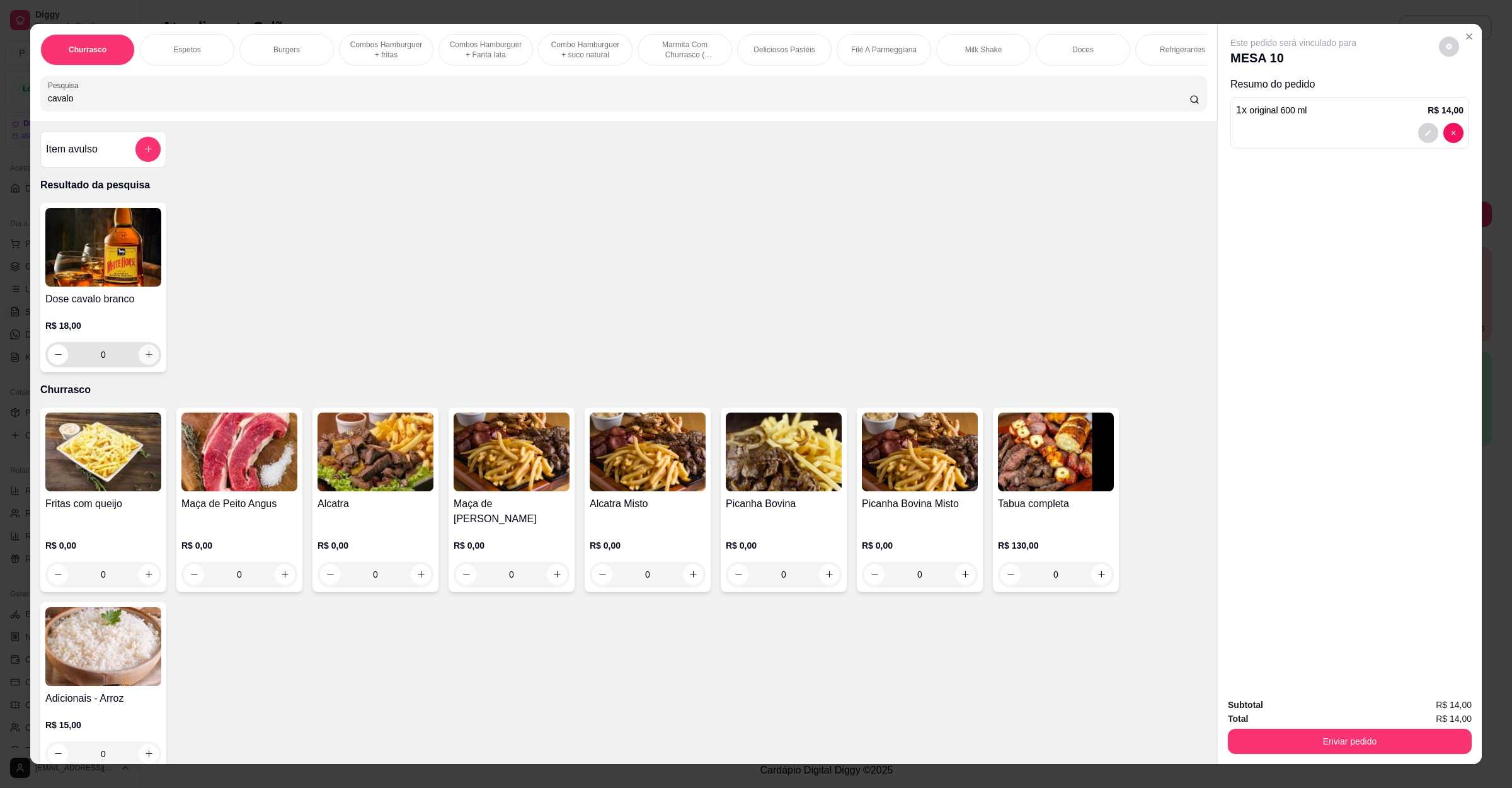
type input "cavalo"
click at [144, 359] on icon "increase-product-quantity" at bounding box center [149, 354] width 9 height 9
type input "1"
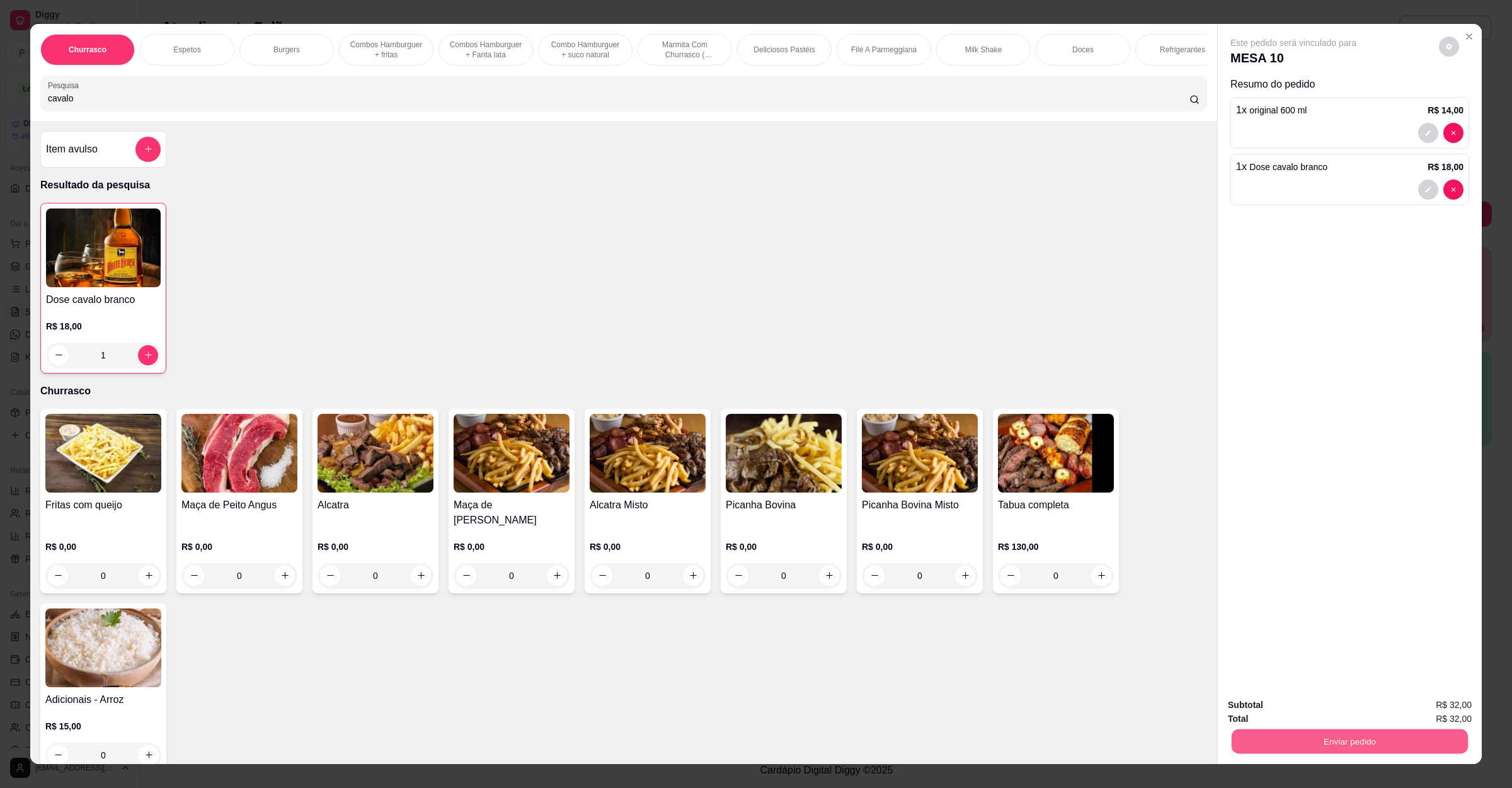
click at [1282, 735] on button "Enviar pedido" at bounding box center [1349, 742] width 236 height 25
click at [1282, 710] on button "Não registrar e enviar pedido" at bounding box center [1306, 711] width 131 height 24
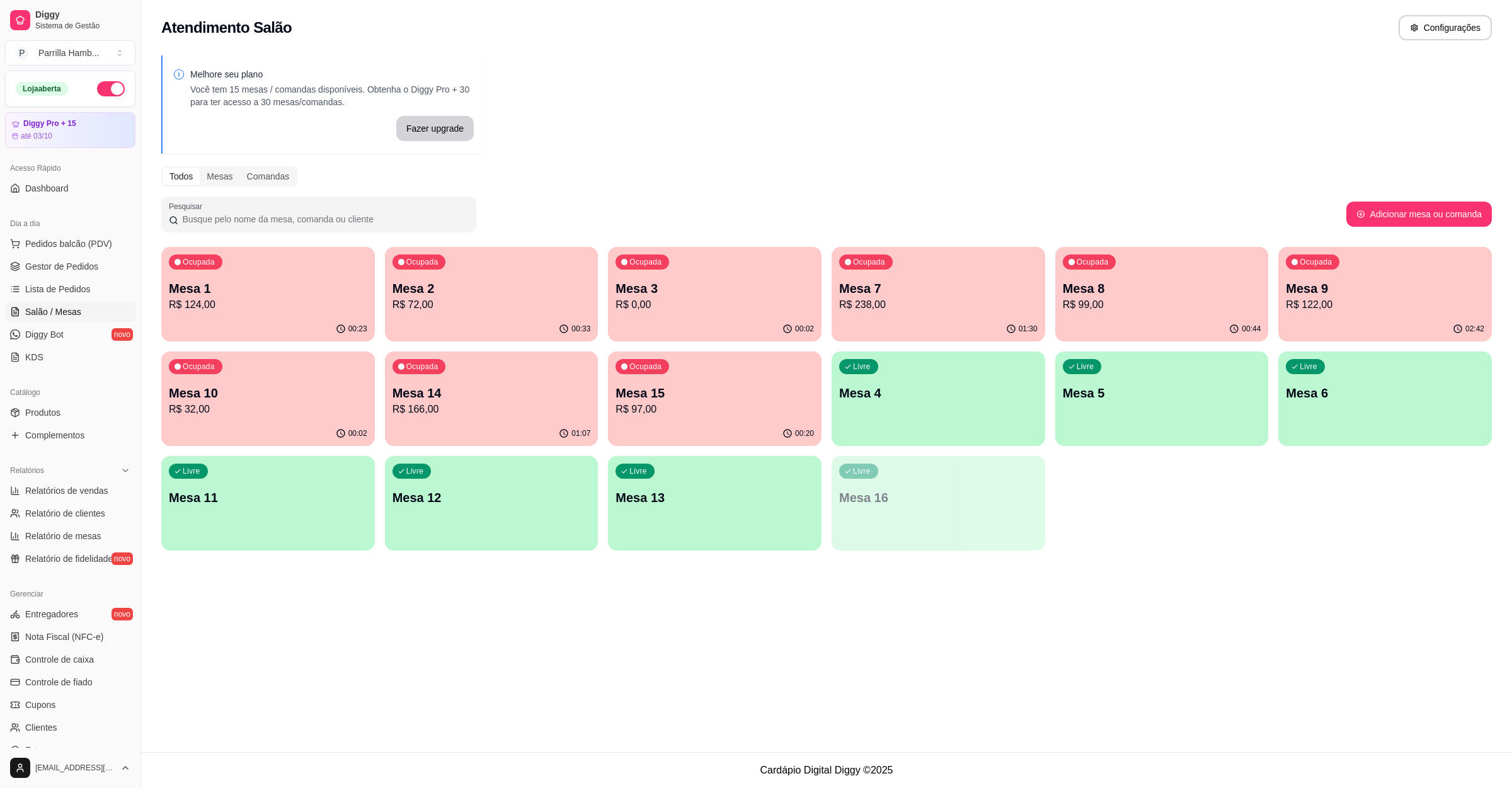
click at [252, 394] on p "Mesa 10" at bounding box center [268, 393] width 198 height 17
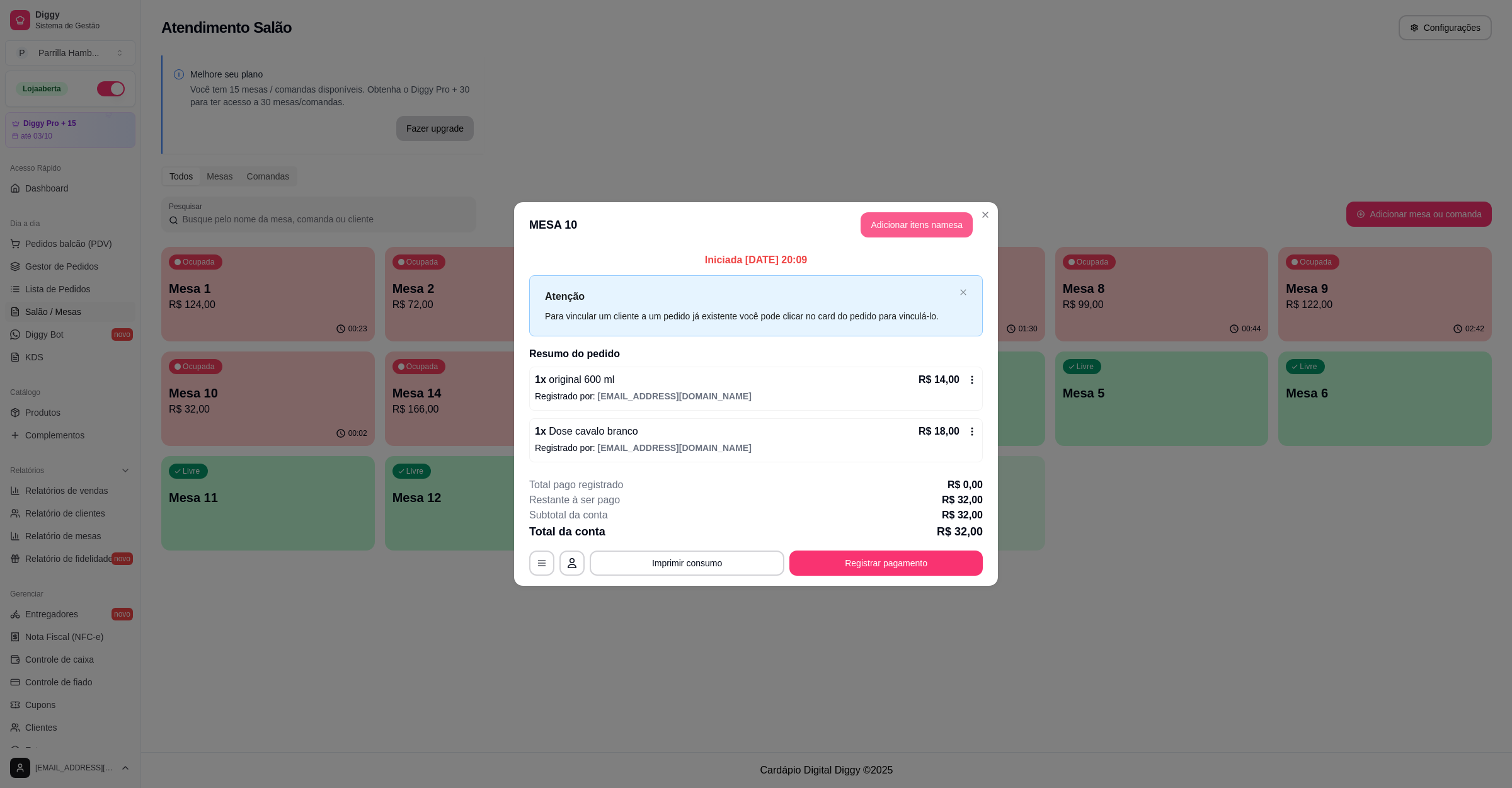
click at [949, 224] on button "Adicionar itens na mesa" at bounding box center [916, 225] width 112 height 25
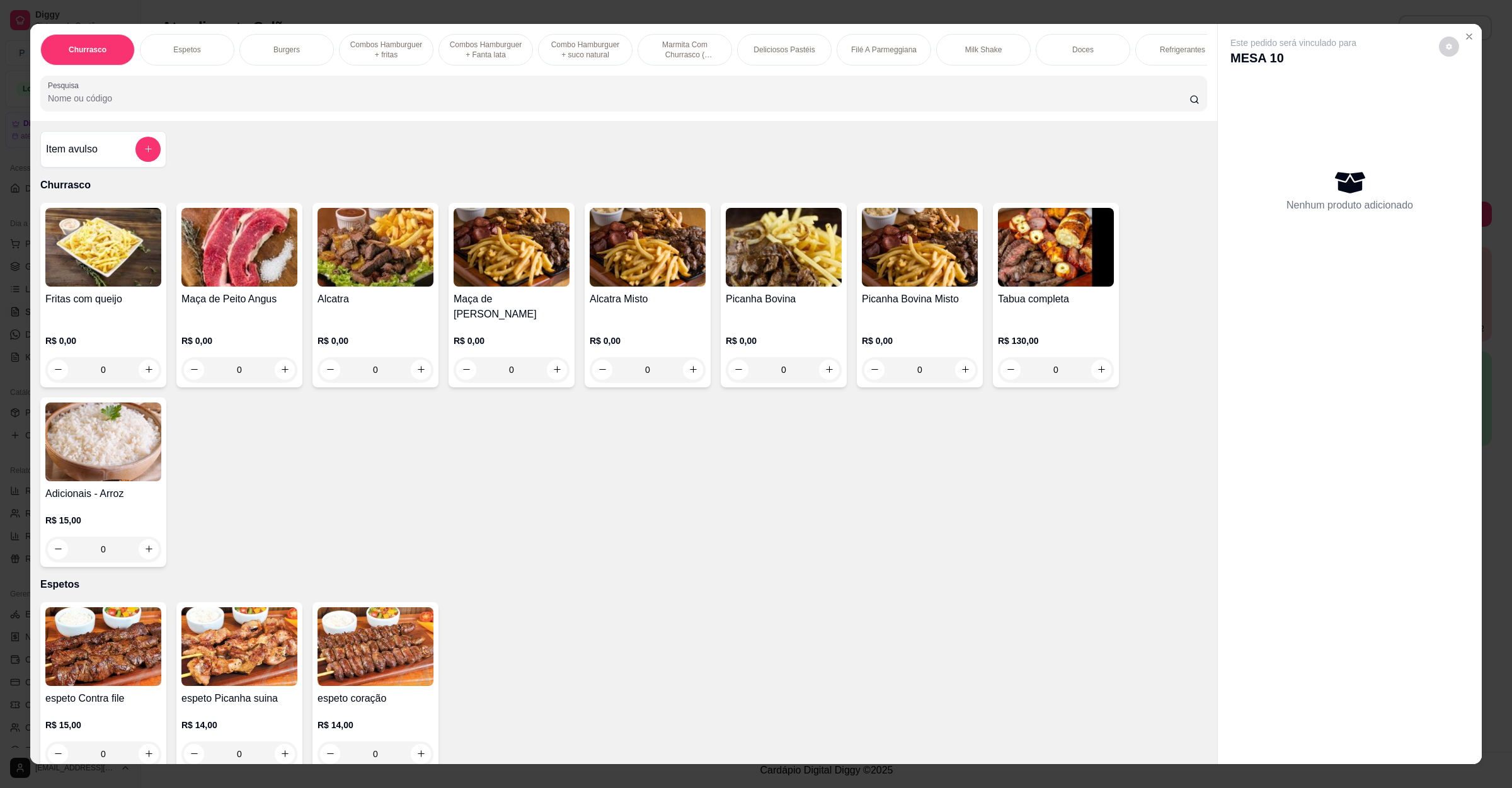
click at [762, 303] on div "Picanha Bovina R$ 0,00 0" at bounding box center [783, 294] width 126 height 185
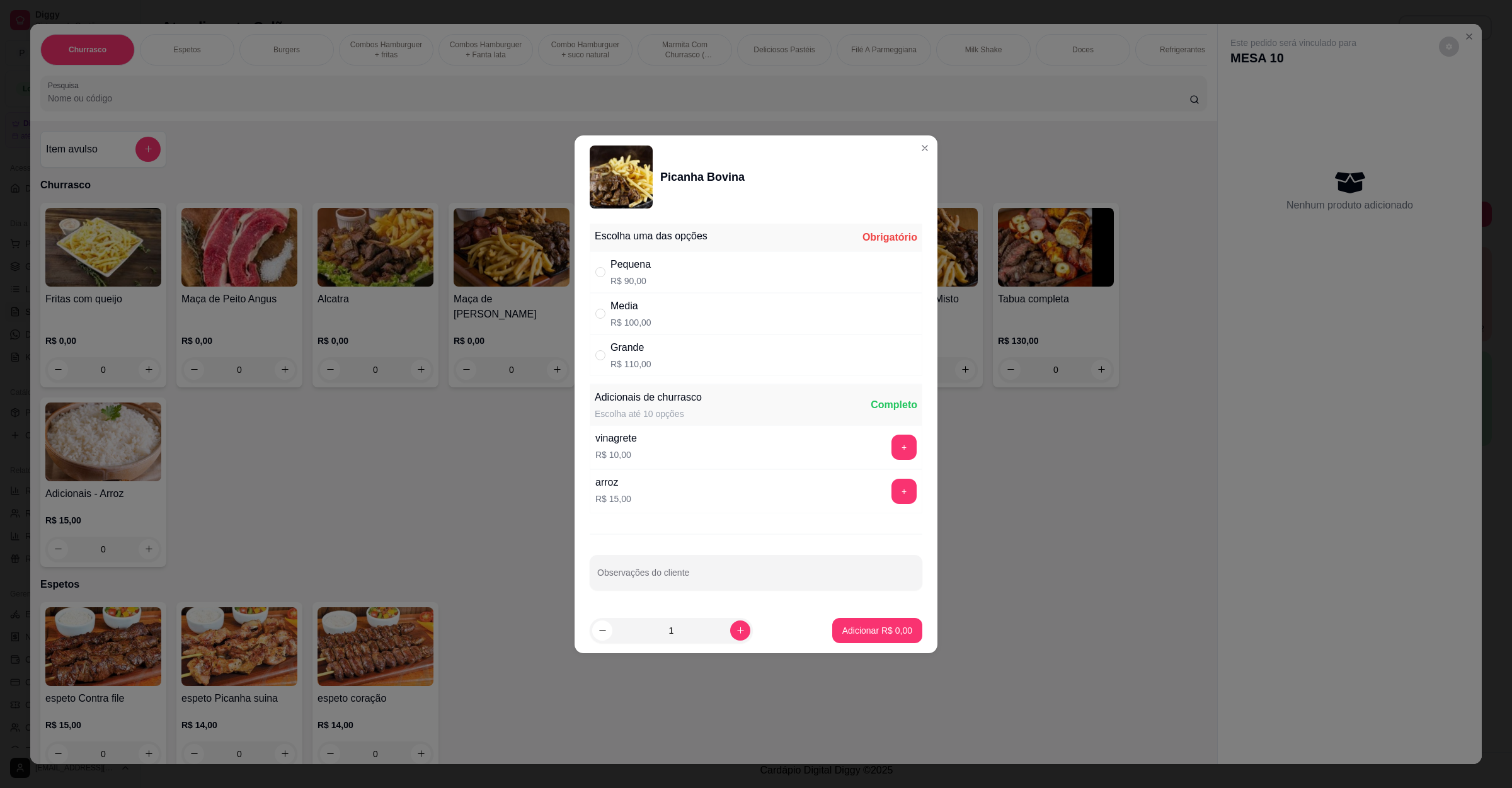
click at [623, 358] on p "R$ 110,00" at bounding box center [631, 364] width 41 height 13
radio input "true"
click at [892, 492] on button "+" at bounding box center [904, 491] width 25 height 25
click at [891, 441] on button "+" at bounding box center [904, 447] width 25 height 25
click at [703, 562] on div at bounding box center [755, 573] width 317 height 25
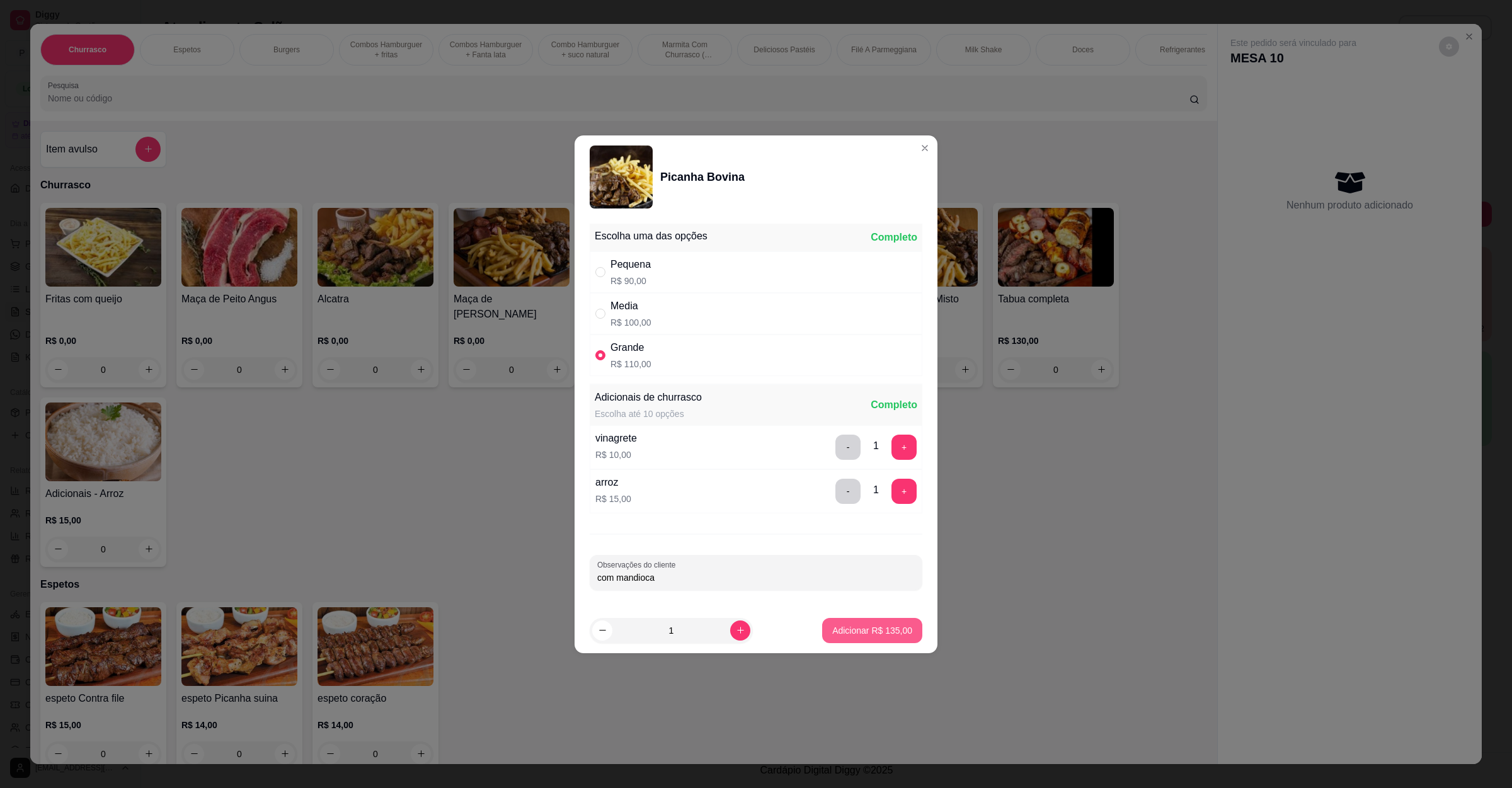
type input "com mandioca"
click at [845, 626] on p "Adicionar R$ 135,00" at bounding box center [871, 630] width 77 height 12
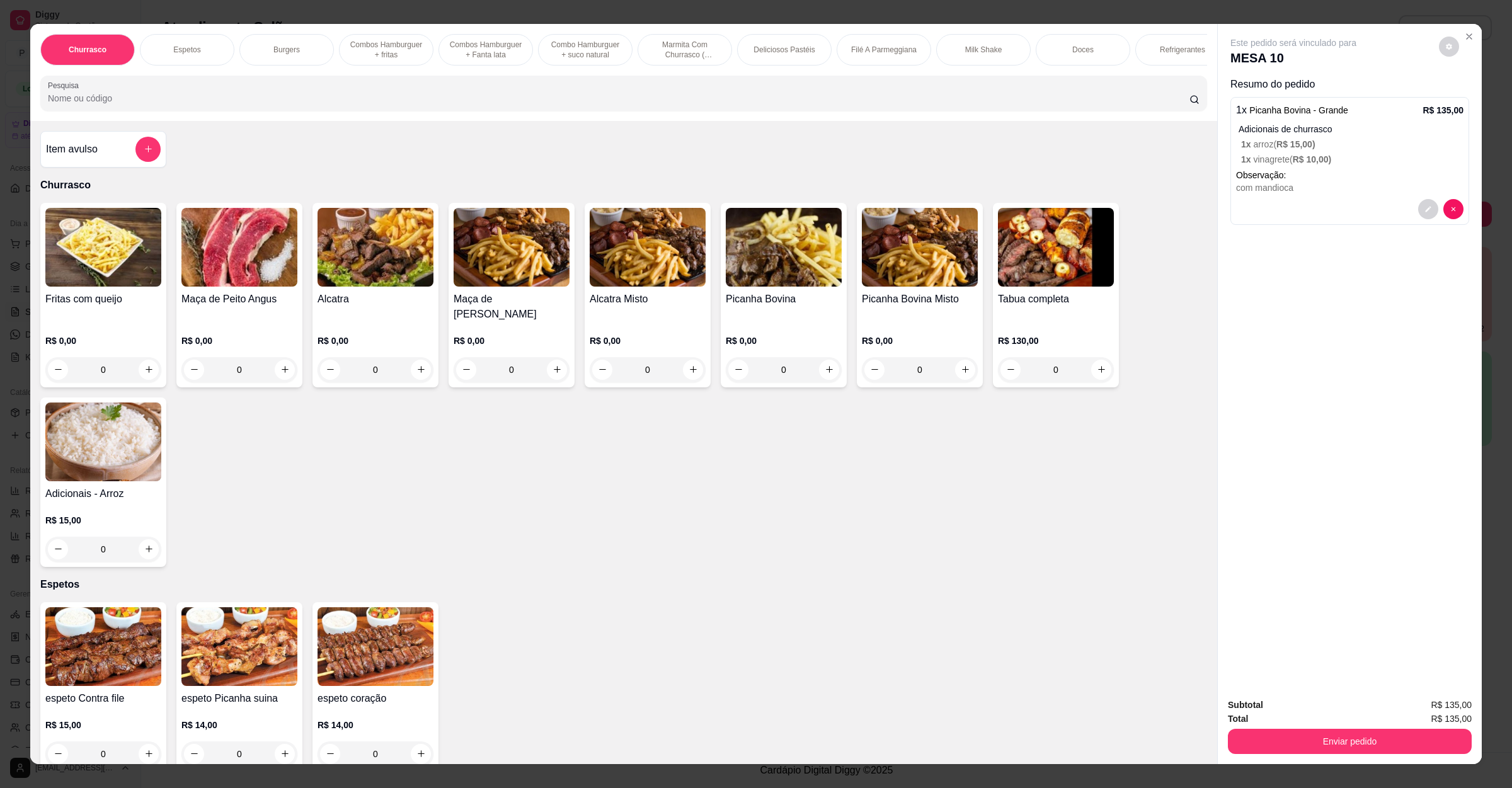
click at [1410, 726] on div "Enviar pedido" at bounding box center [1349, 740] width 244 height 28
click at [1410, 740] on button "Enviar pedido" at bounding box center [1349, 742] width 244 height 25
click at [1321, 702] on button "Não registrar e enviar pedido" at bounding box center [1306, 711] width 127 height 24
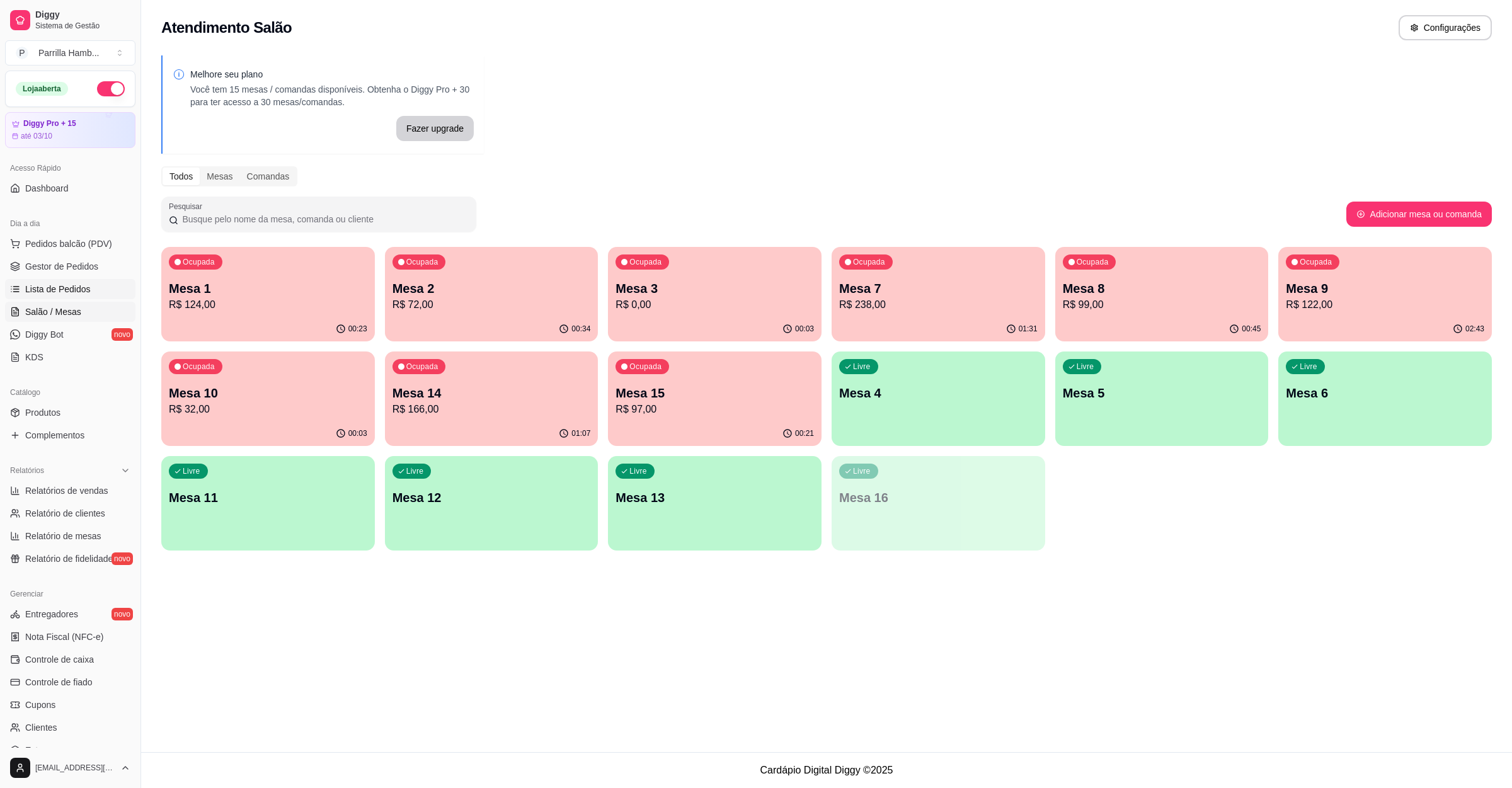
click at [57, 294] on span "Lista de Pedidos" at bounding box center [58, 289] width 65 height 13
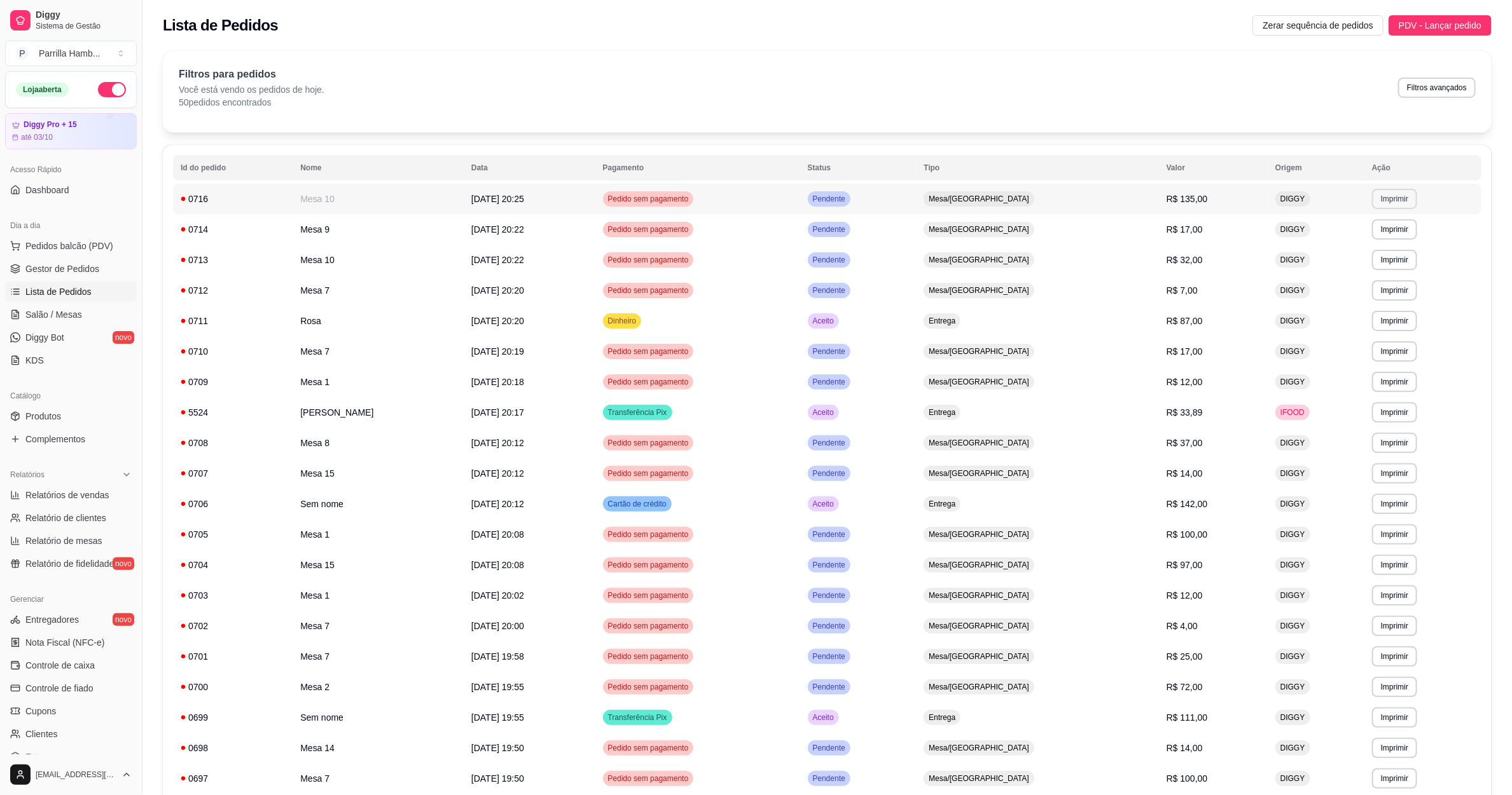
click at [1384, 204] on button "Imprimir" at bounding box center [1394, 199] width 45 height 20
click at [1358, 240] on button "IMPRESSORA" at bounding box center [1362, 244] width 93 height 20
click at [48, 314] on span "Salão / Mesas" at bounding box center [54, 315] width 57 height 13
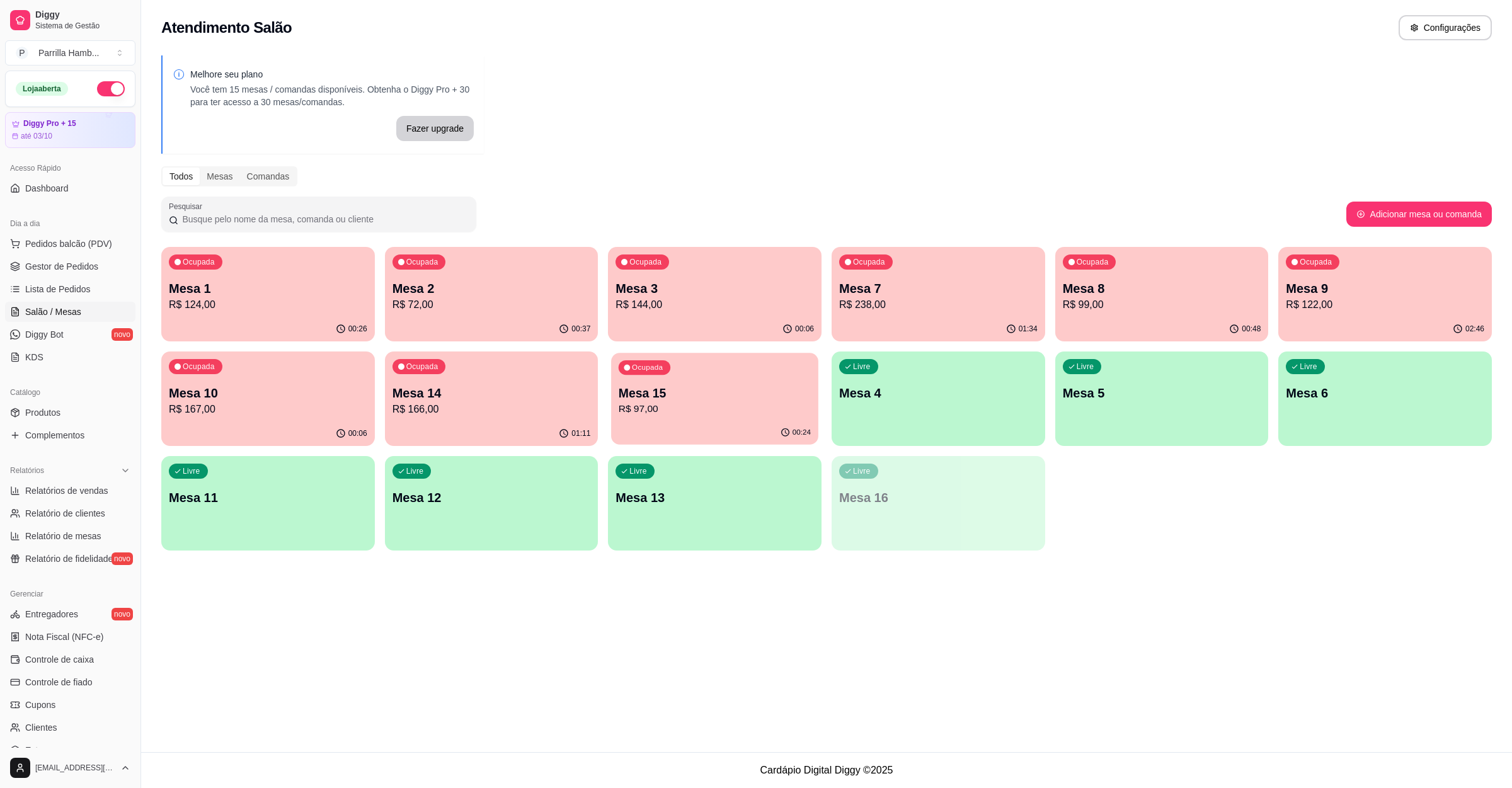
click at [681, 386] on p "Mesa 15" at bounding box center [714, 394] width 192 height 17
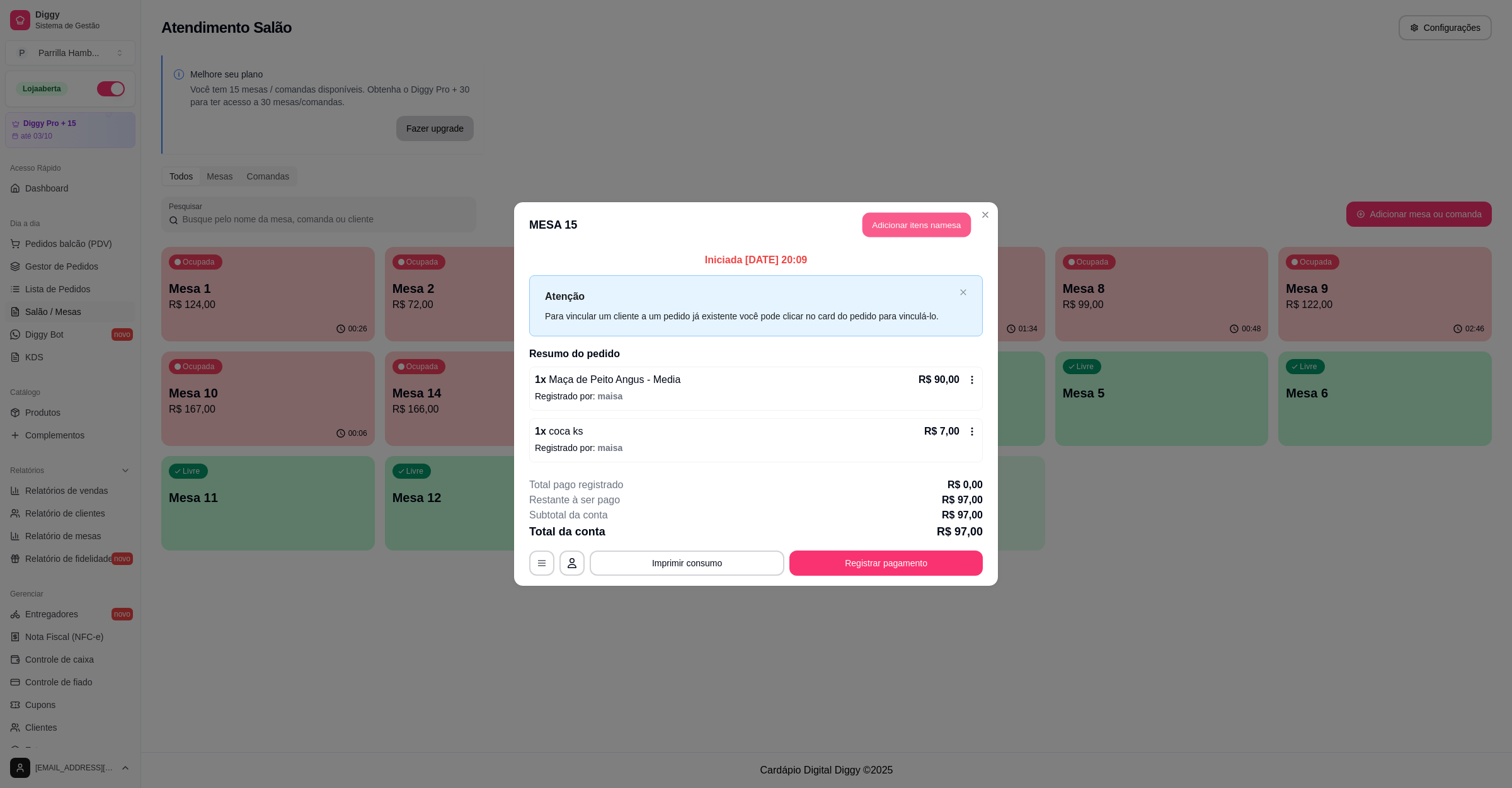
click at [895, 215] on button "Adicionar itens na mesa" at bounding box center [916, 224] width 108 height 25
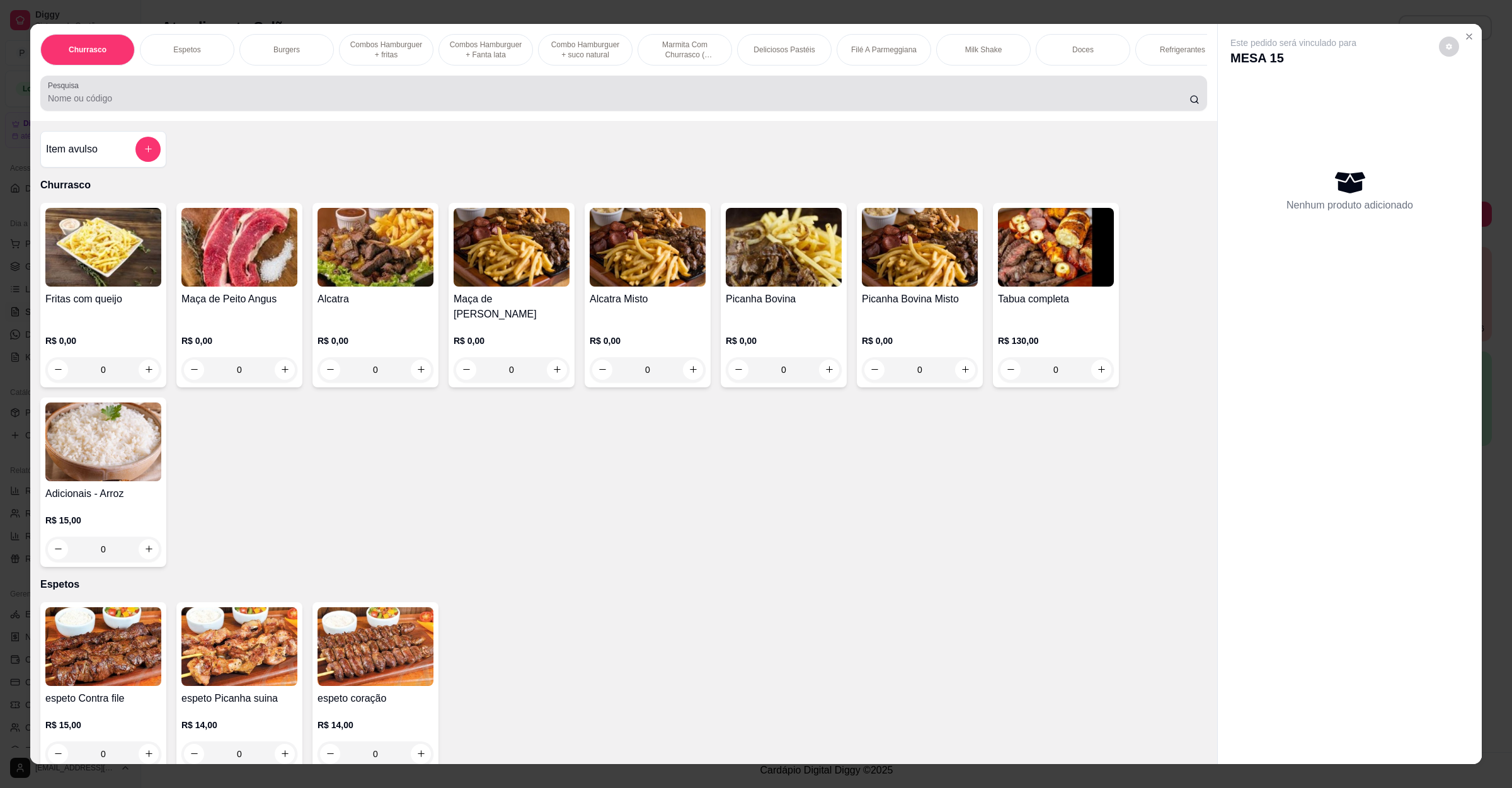
drag, startPoint x: 229, startPoint y: 108, endPoint x: 199, endPoint y: 91, distance: 34.5
click at [199, 91] on div "Pesquisa" at bounding box center [623, 93] width 1167 height 35
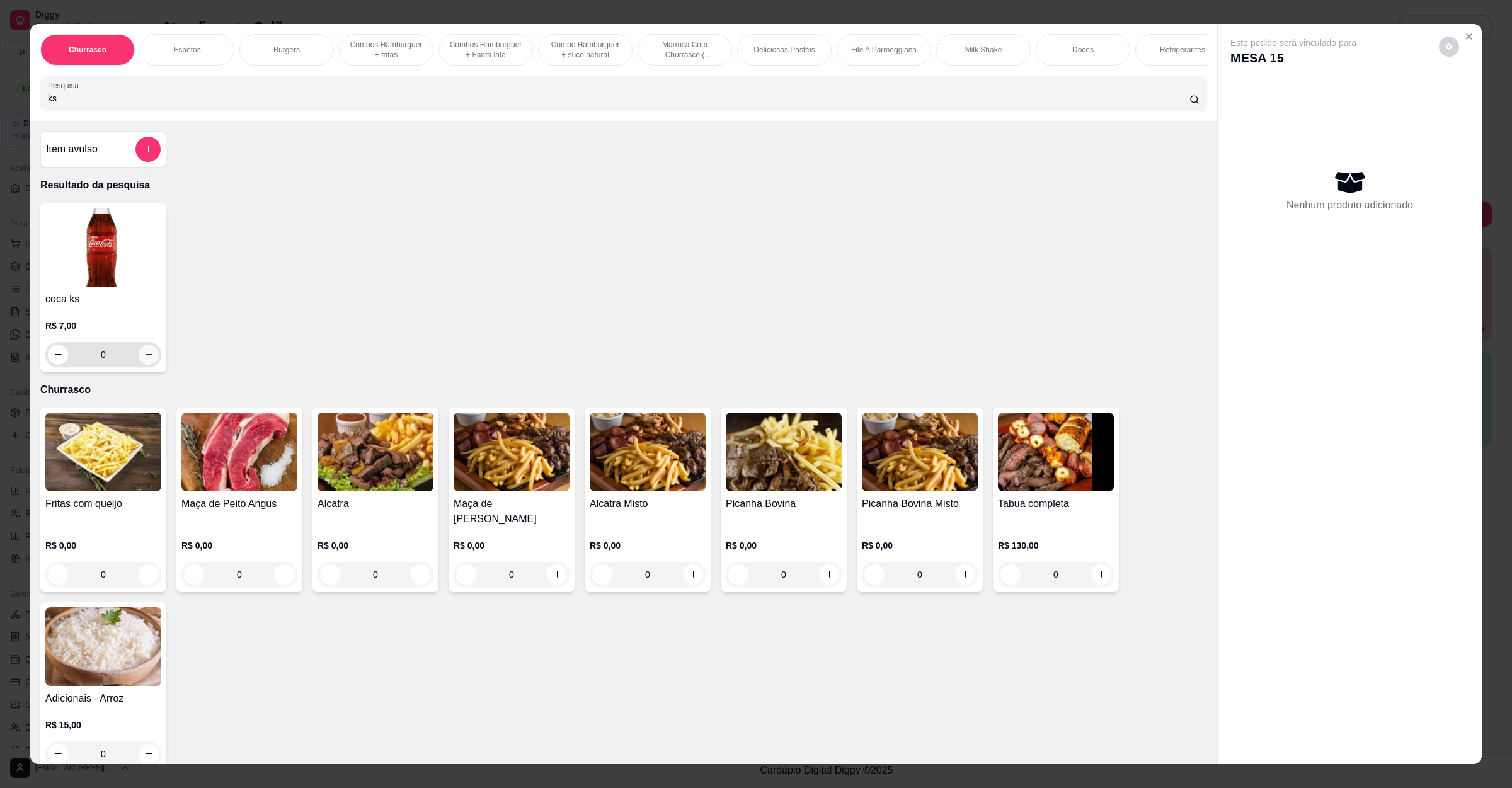
type input "ks"
click at [144, 359] on icon "increase-product-quantity" at bounding box center [149, 354] width 9 height 9
type input "1"
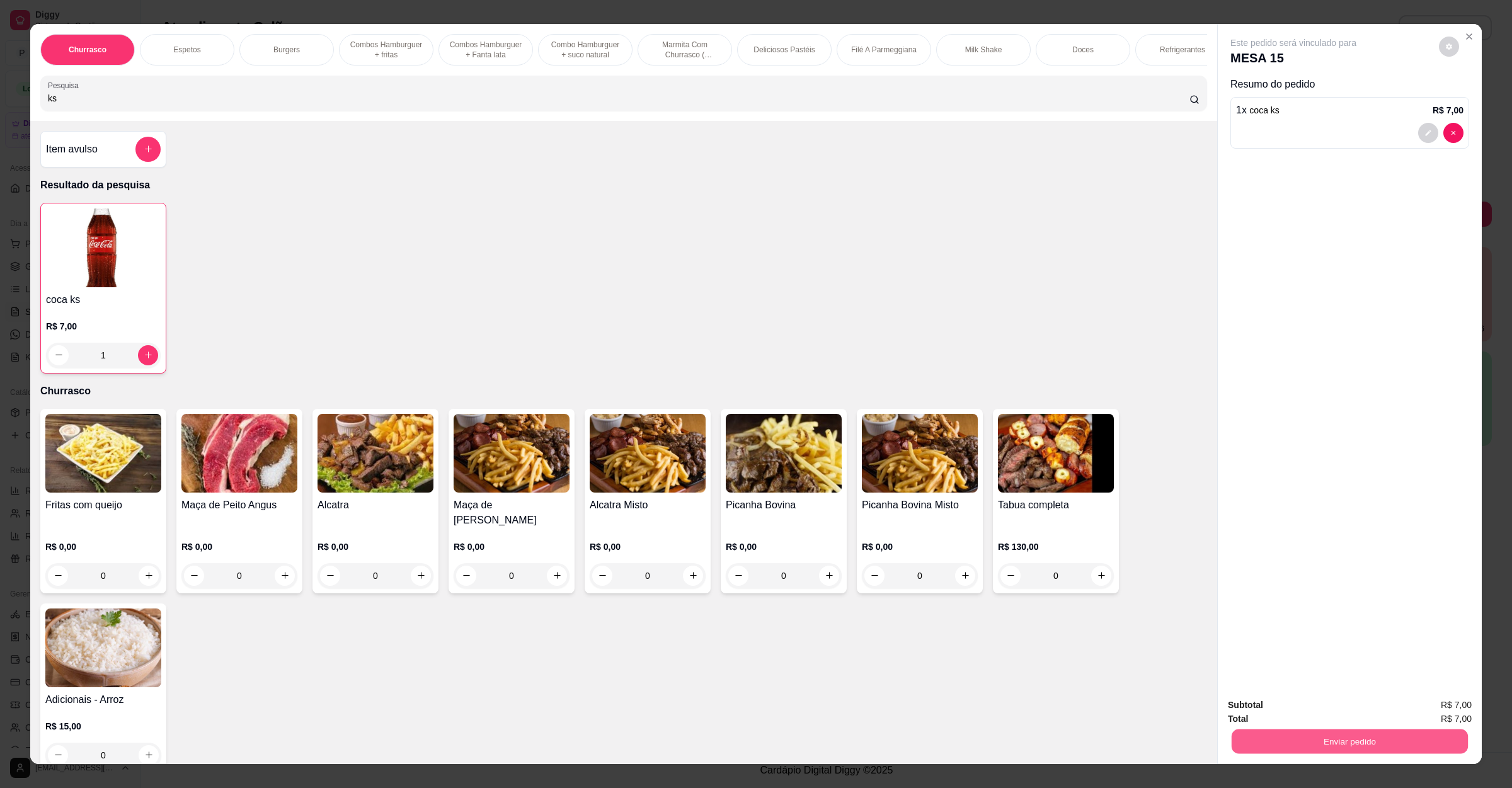
click at [1340, 732] on button "Enviar pedido" at bounding box center [1349, 742] width 236 height 25
click at [1334, 713] on button "Não registrar e enviar pedido" at bounding box center [1306, 711] width 127 height 24
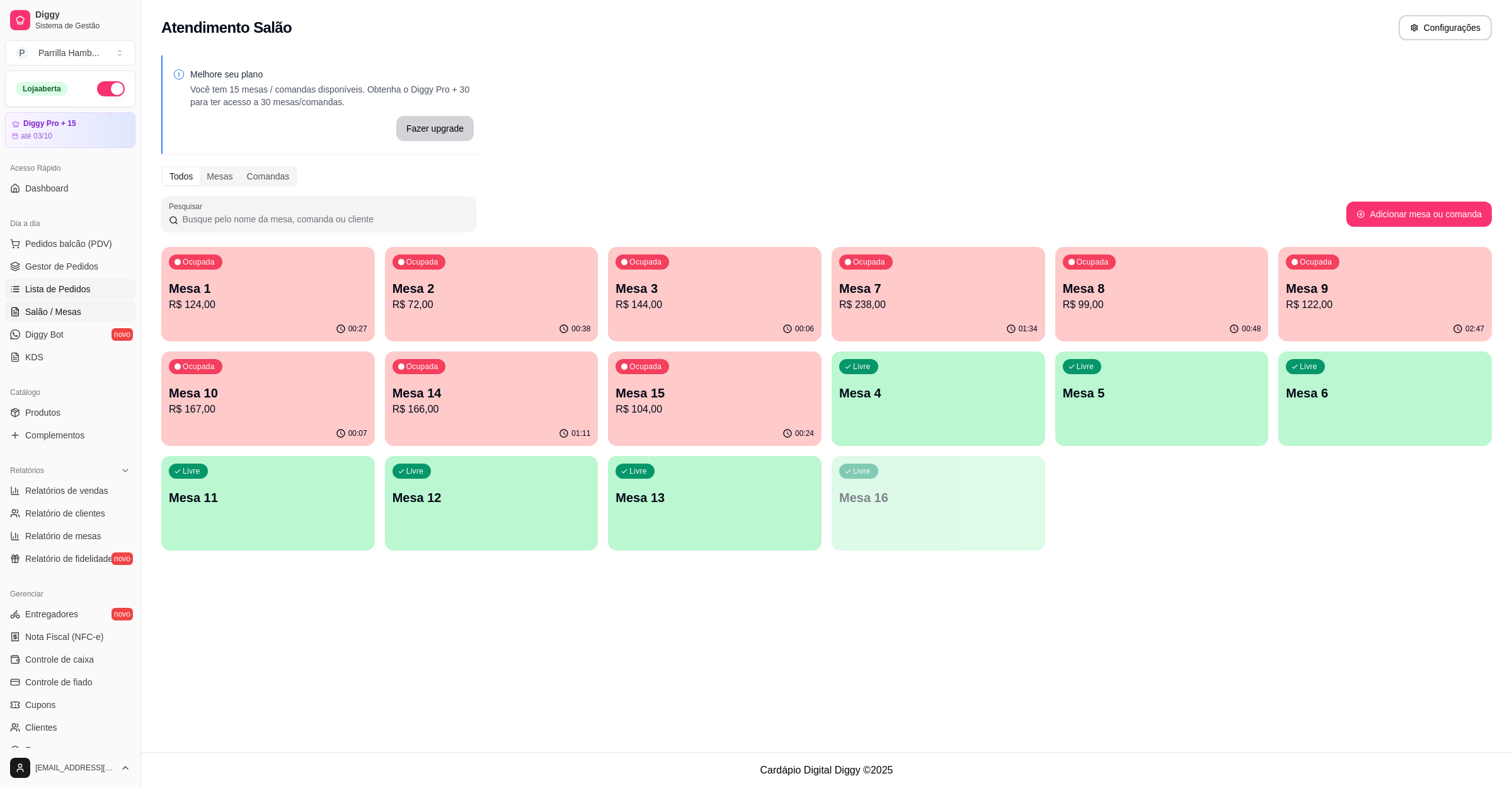
click at [80, 295] on span "Lista de Pedidos" at bounding box center [58, 289] width 65 height 13
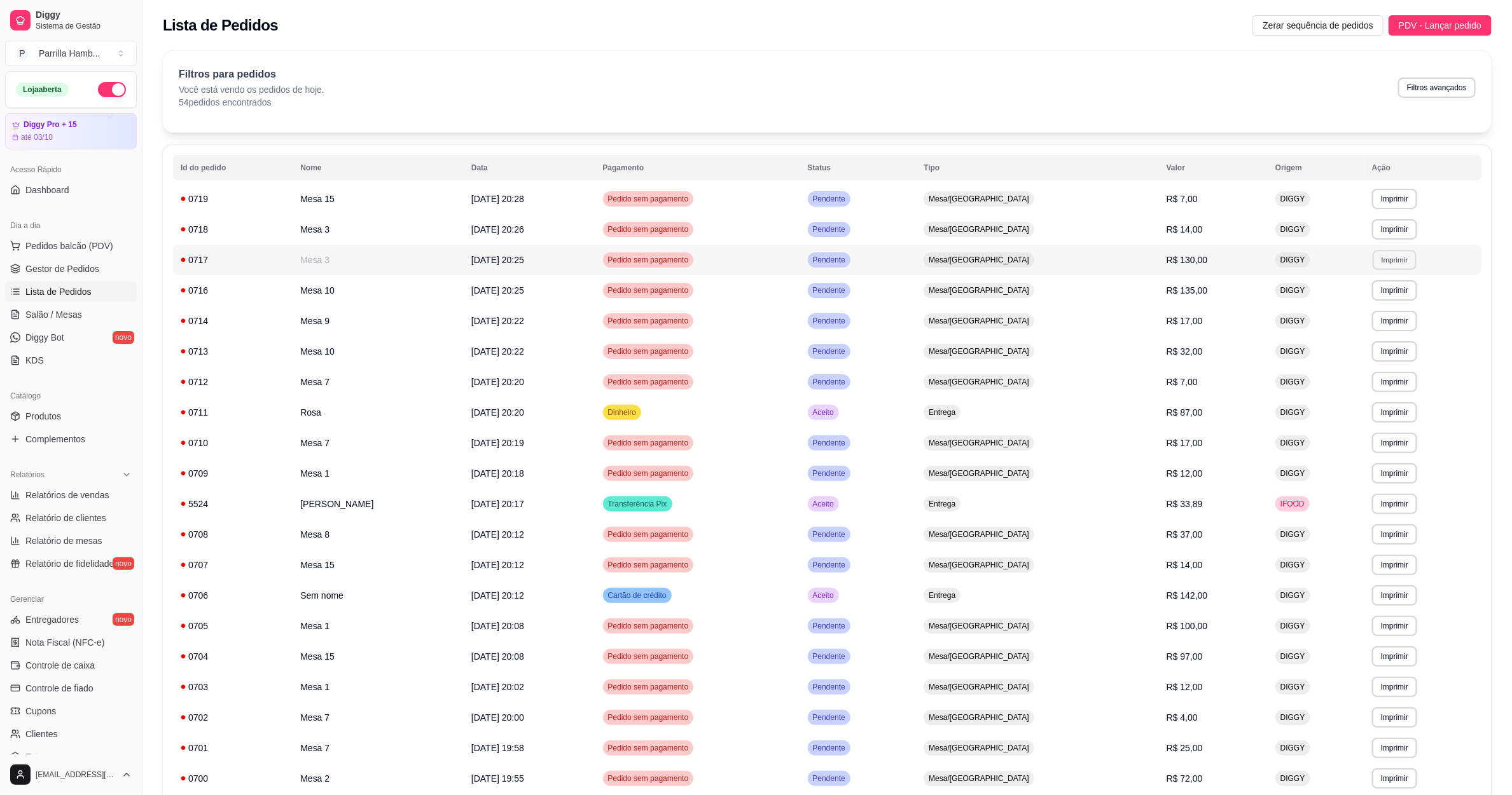
click at [1378, 252] on button "Imprimir" at bounding box center [1395, 259] width 44 height 19
click at [1370, 296] on button "IMPRESSORA" at bounding box center [1362, 304] width 89 height 19
click at [86, 313] on link "Salão / Mesas" at bounding box center [72, 315] width 132 height 20
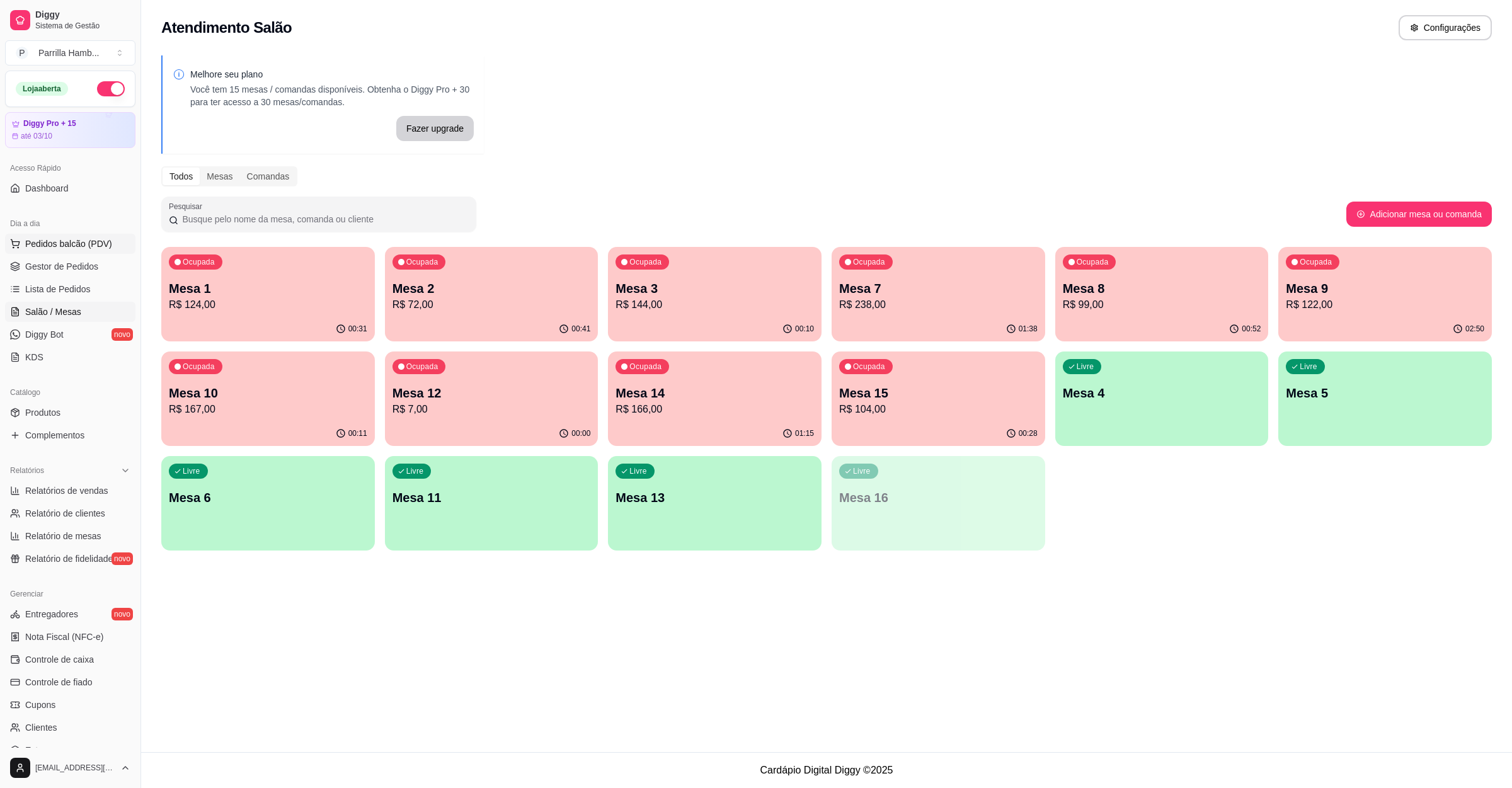
click at [91, 235] on button "Pedidos balcão (PDV)" at bounding box center [71, 244] width 131 height 20
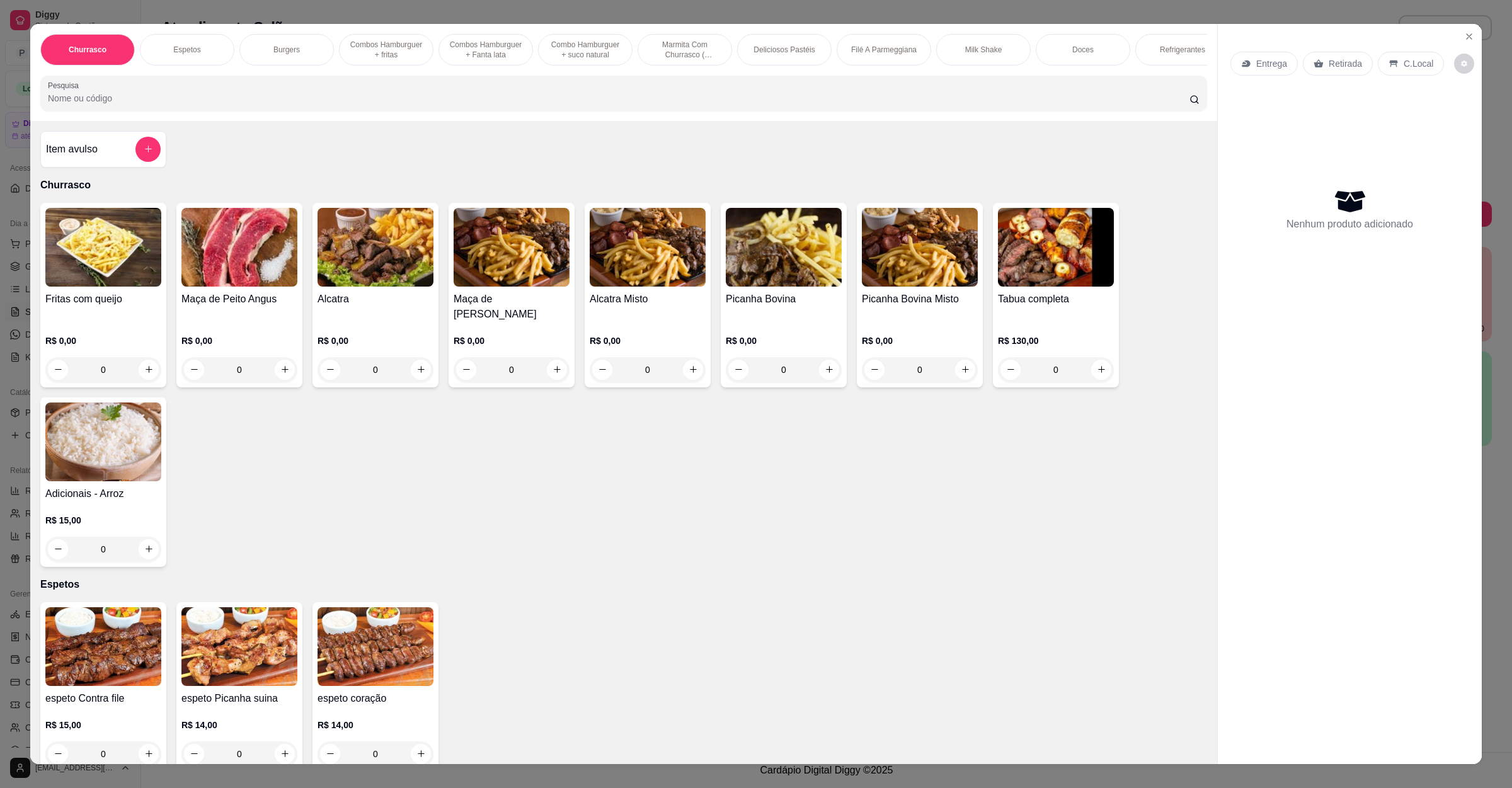
click at [1246, 65] on div "Entrega" at bounding box center [1264, 64] width 67 height 24
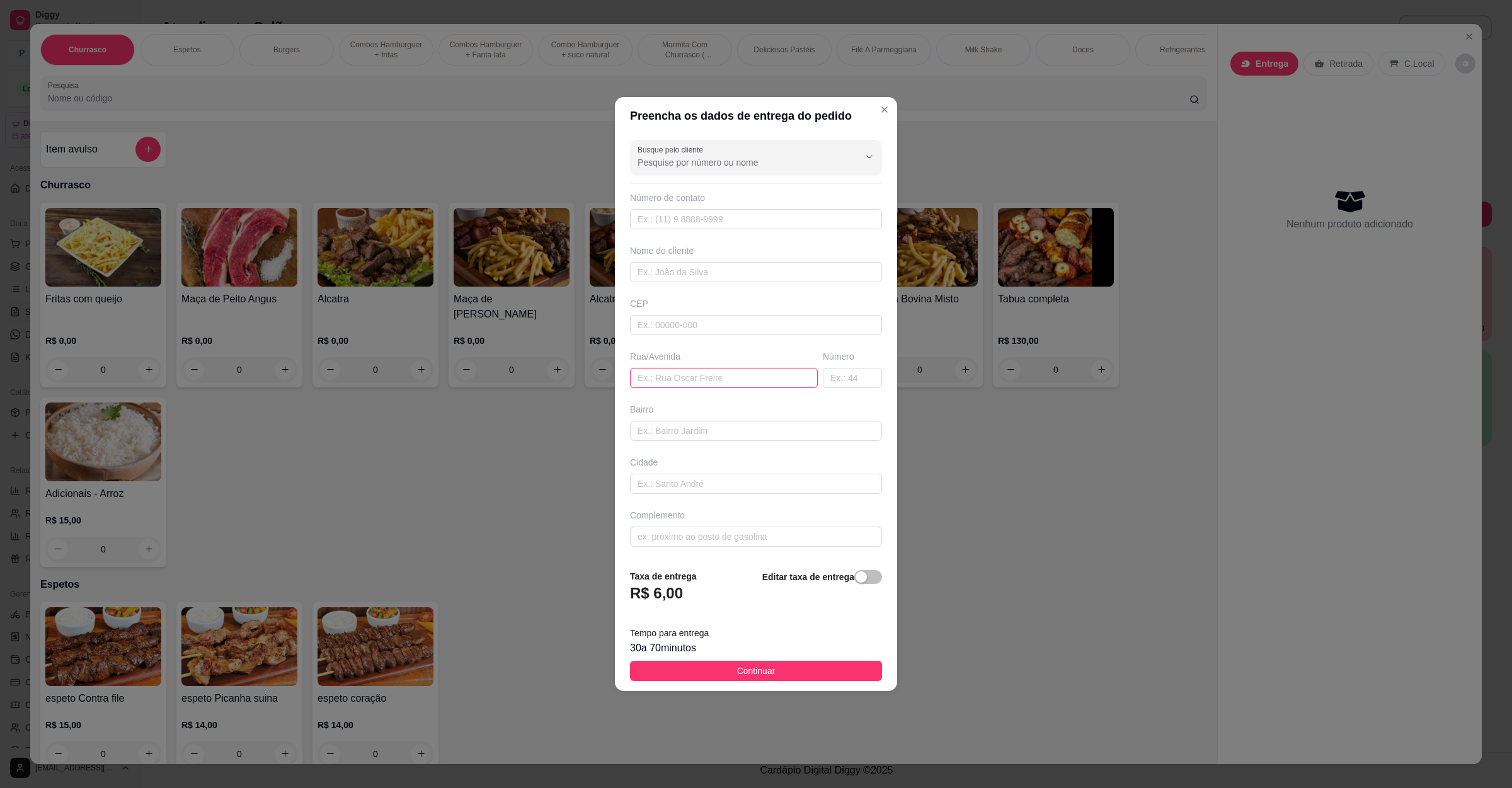
click at [722, 371] on input "text" at bounding box center [723, 378] width 188 height 20
paste input "Endereço: [STREET_ADDRESS]"
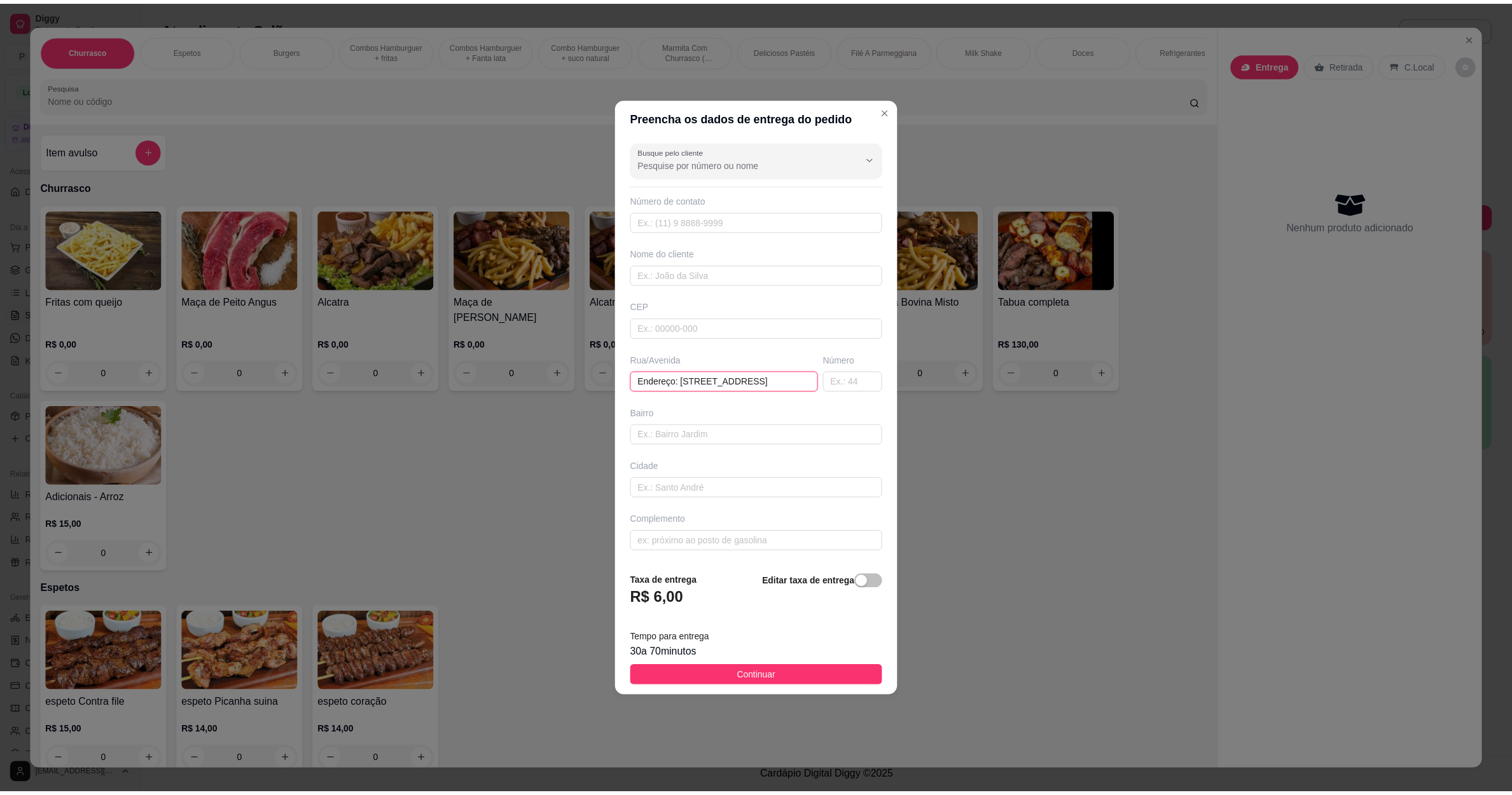
scroll to position [0, 11]
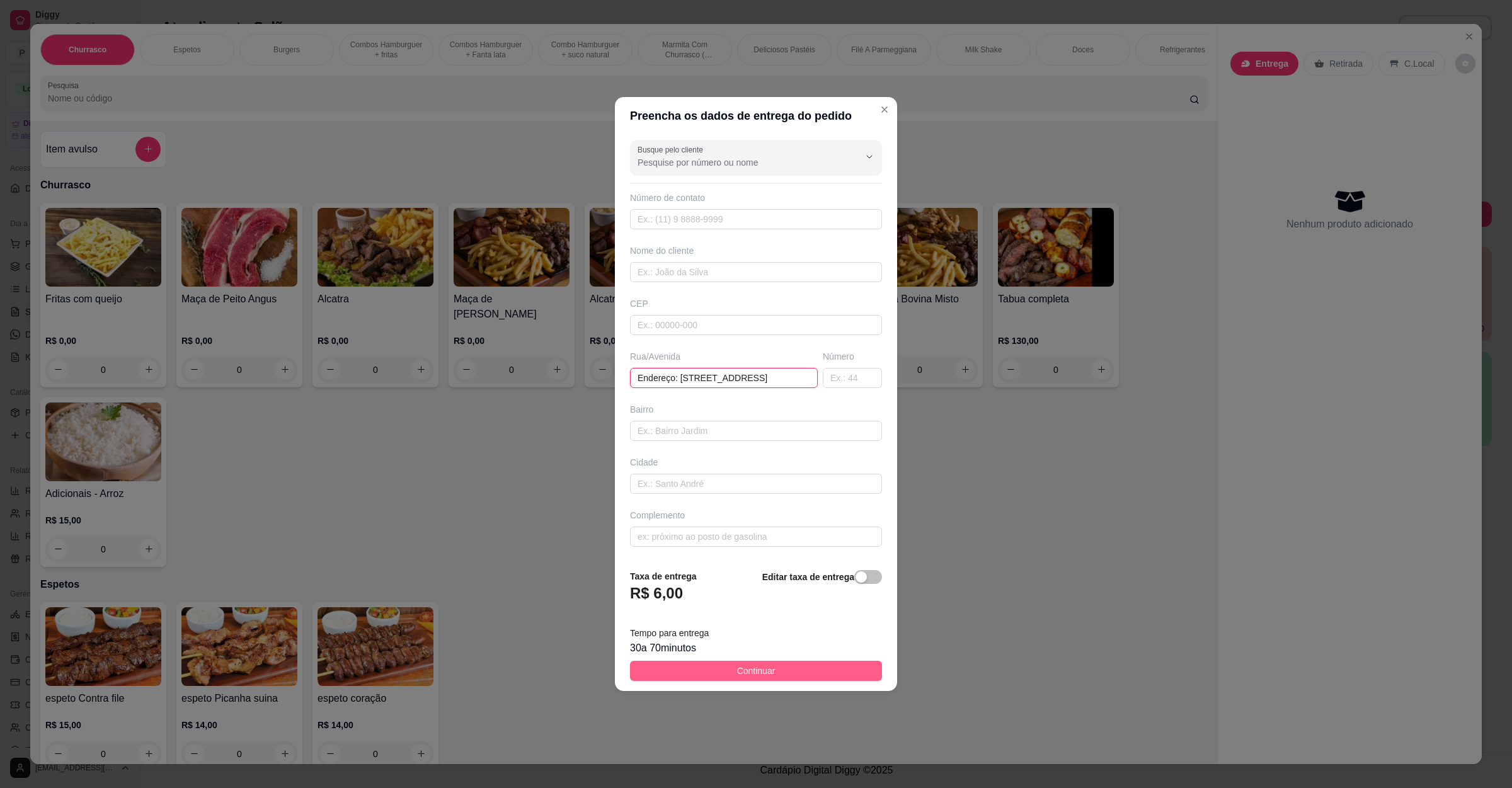
type input "Endereço: [STREET_ADDRESS]"
click at [773, 677] on button "Continuar" at bounding box center [755, 671] width 252 height 20
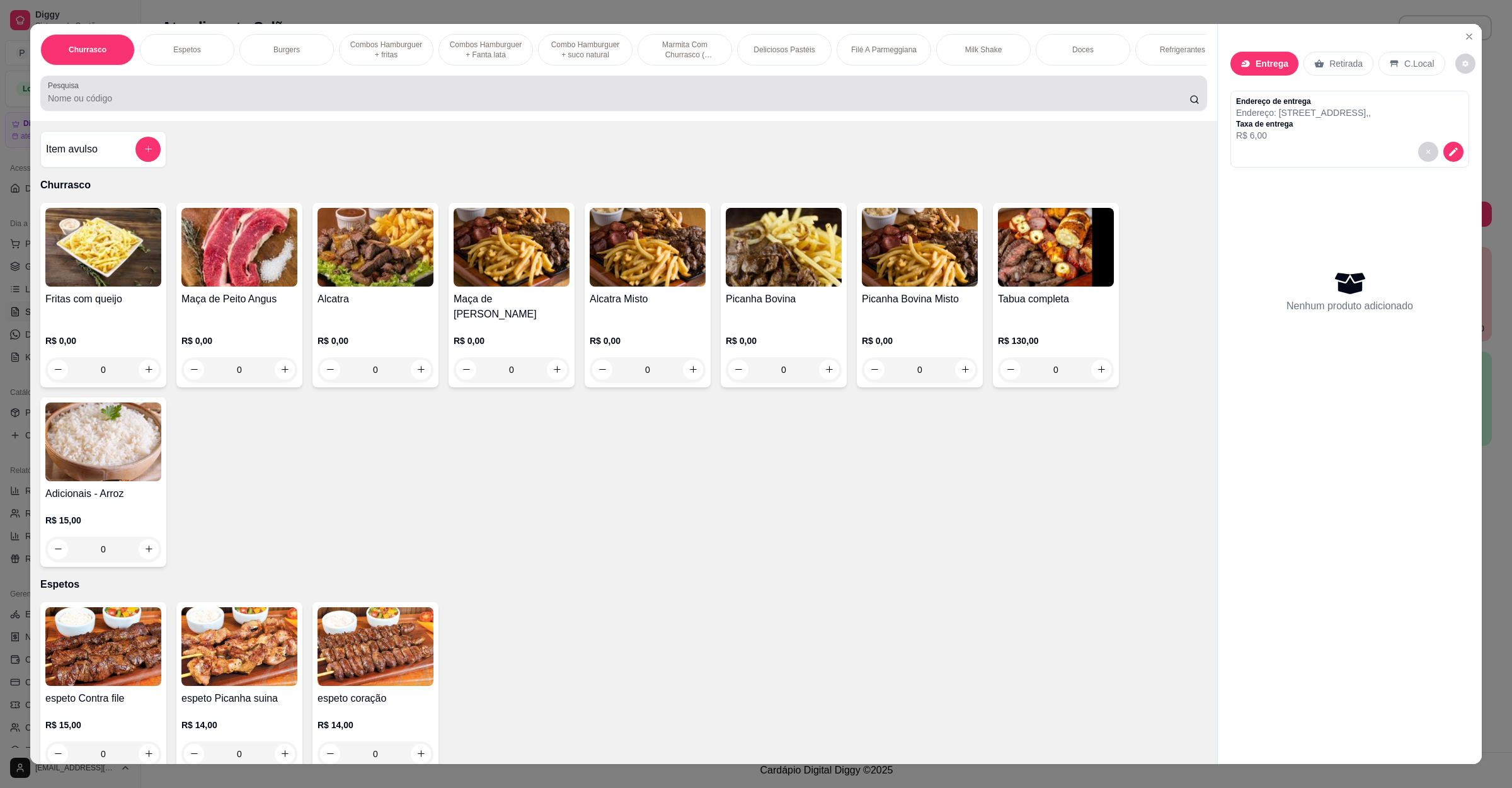
click at [108, 102] on div at bounding box center [623, 94] width 1151 height 25
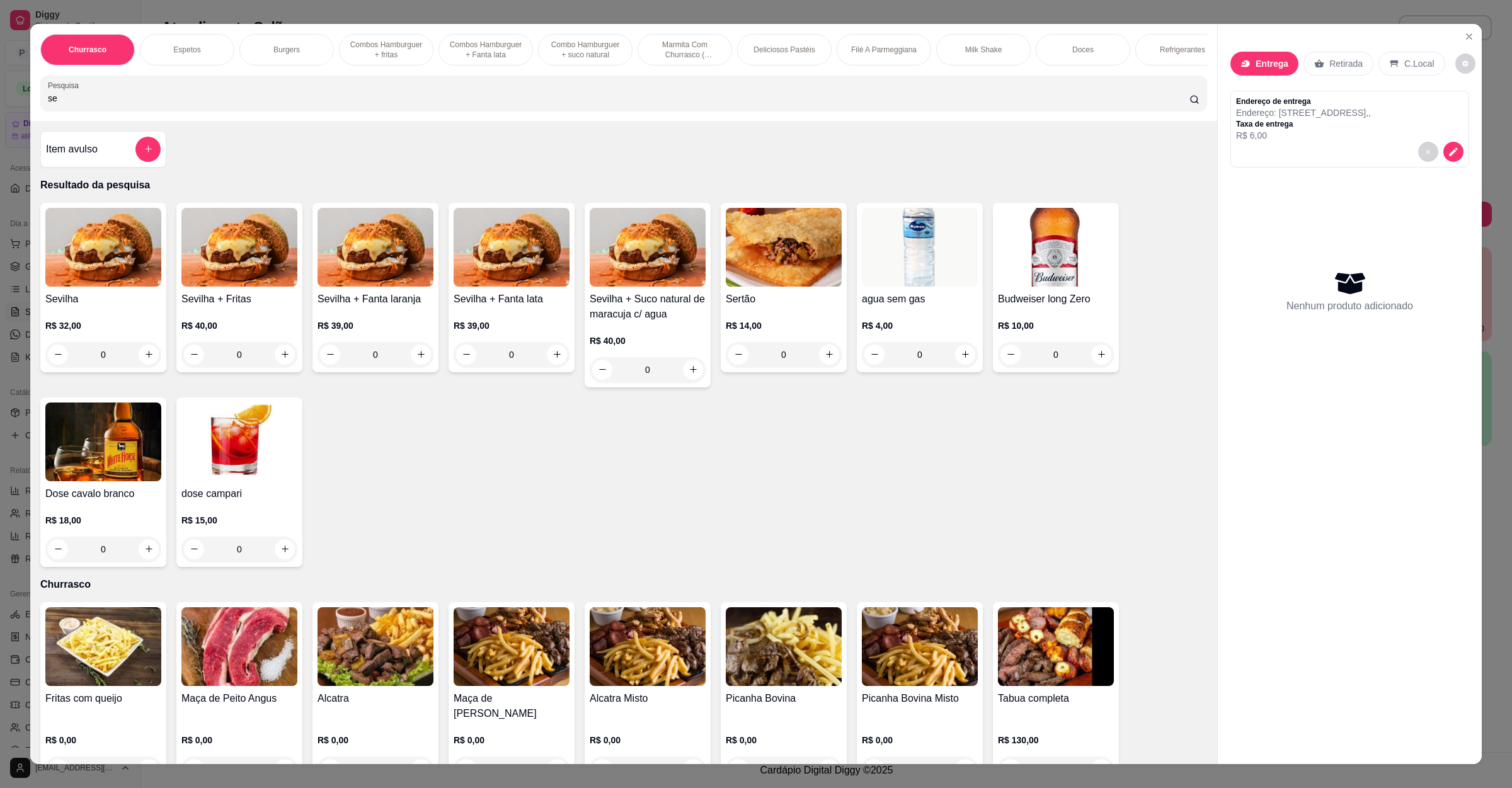
click at [140, 357] on div "0" at bounding box center [104, 354] width 116 height 25
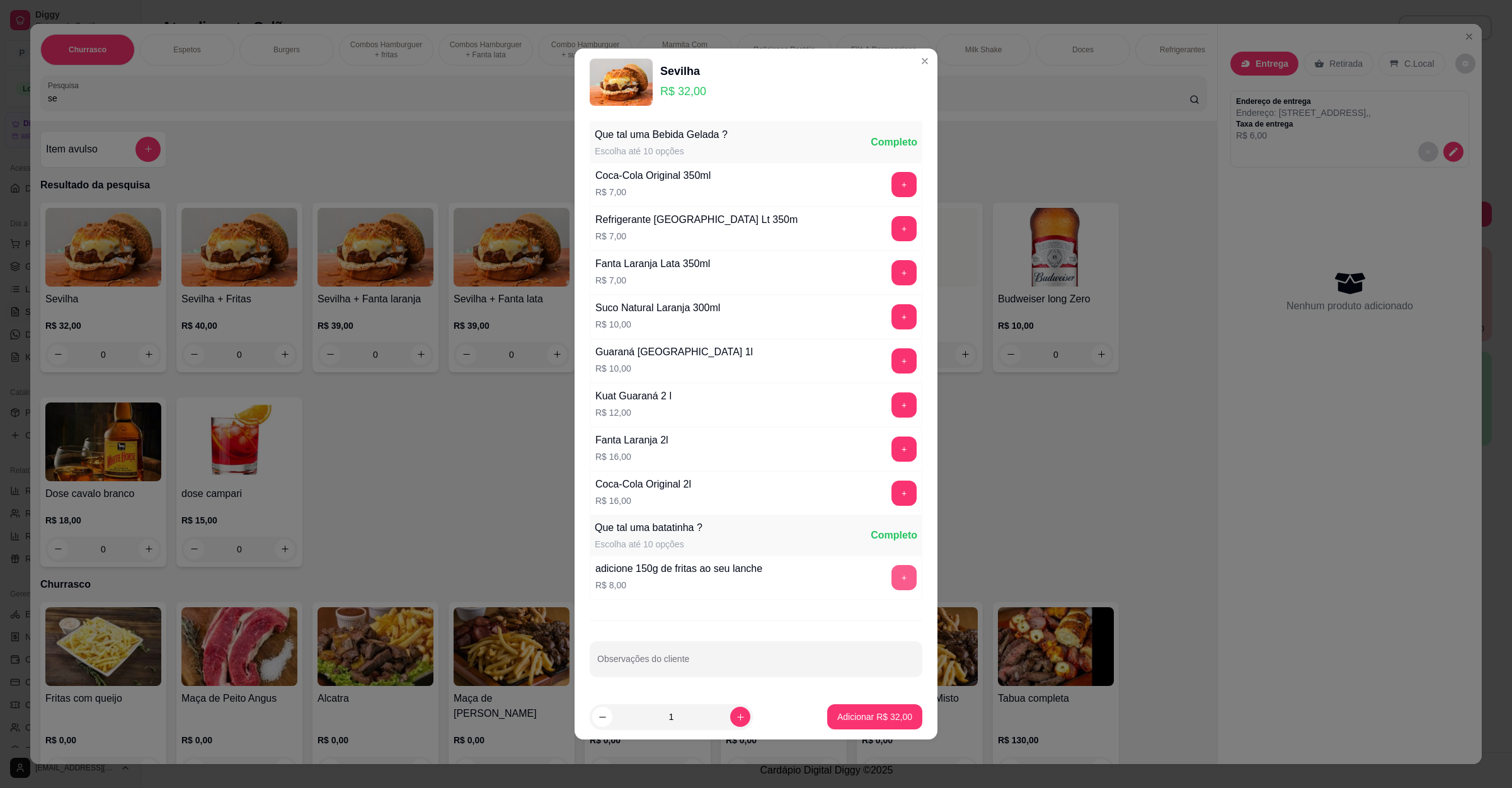
click at [891, 584] on button "+" at bounding box center [904, 578] width 25 height 25
click at [877, 723] on p "Adicionar R$ 40,00" at bounding box center [874, 717] width 75 height 13
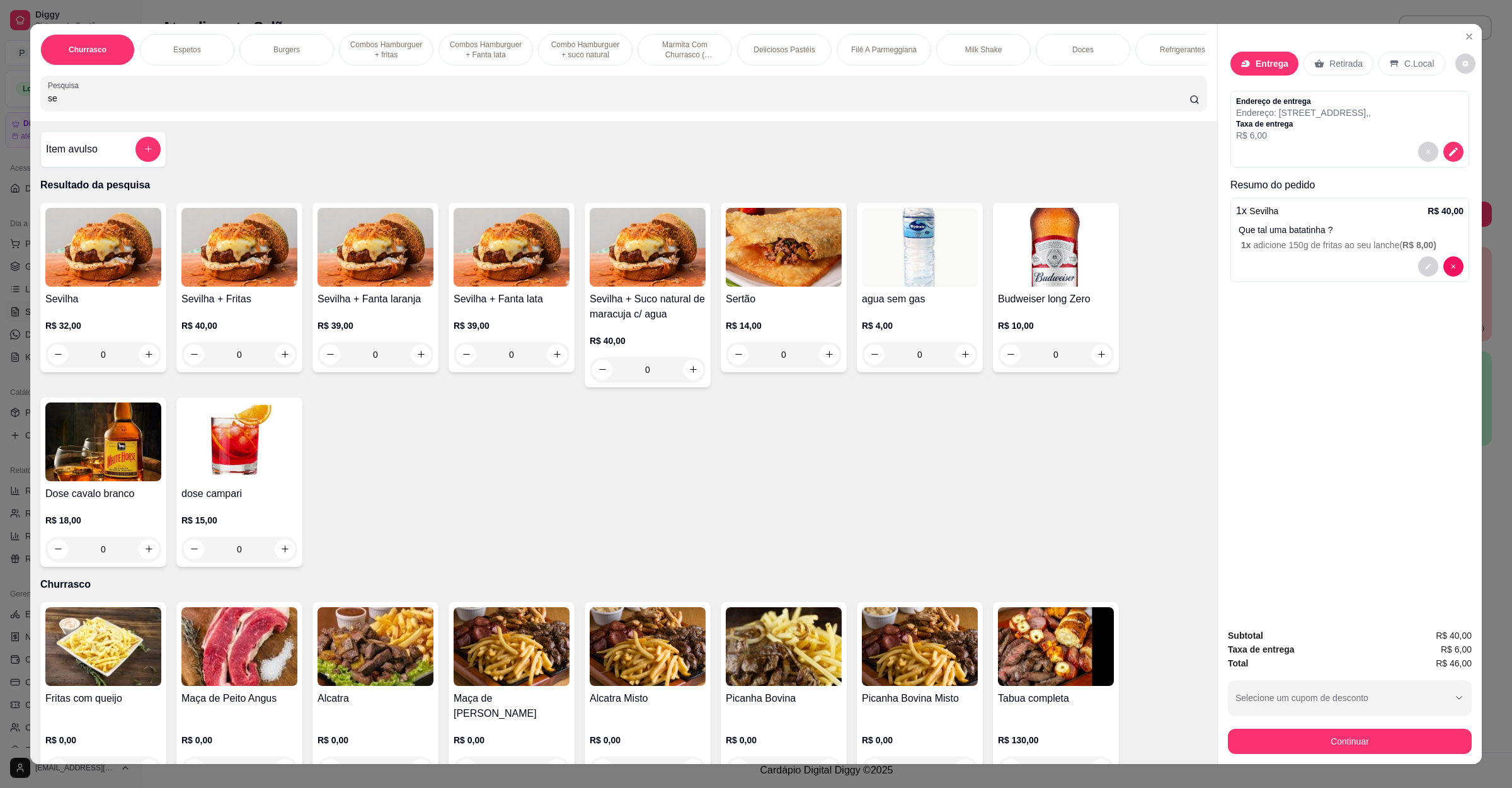
drag, startPoint x: 148, startPoint y: 98, endPoint x: 0, endPoint y: 118, distance: 149.3
click at [0, 118] on div "Churrasco Espetos Burgers Combos Hamburguer + fritas Combos Hamburguer + Fanta …" at bounding box center [756, 394] width 1512 height 788
drag, startPoint x: 71, startPoint y: 110, endPoint x: 0, endPoint y: 115, distance: 71.2
click at [0, 115] on div "Churrasco Espetos Burgers Combos Hamburguer + fritas Combos Hamburguer + Fanta …" at bounding box center [756, 394] width 1512 height 788
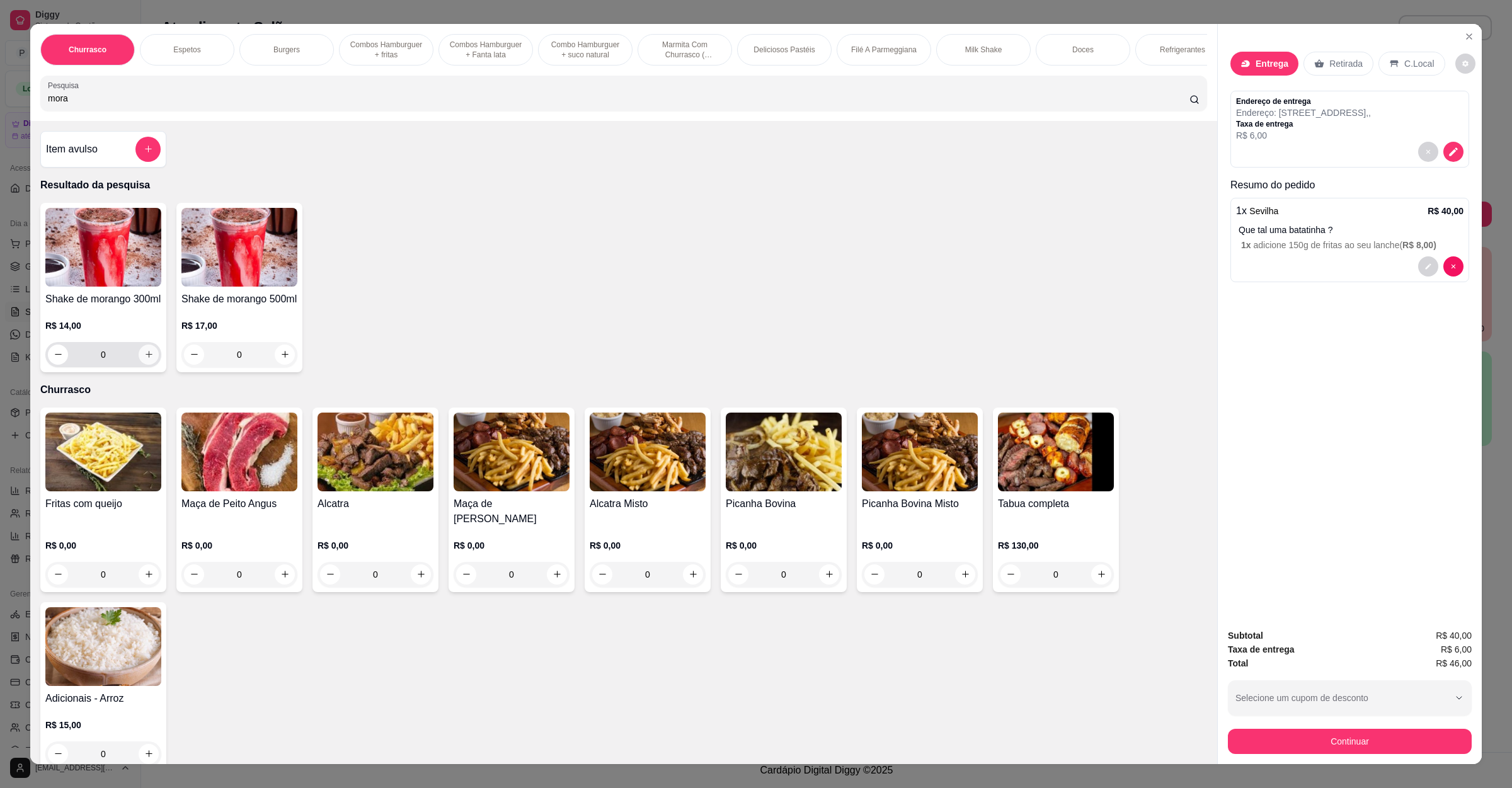
type input "mora"
click at [144, 363] on button "increase-product-quantity" at bounding box center [148, 354] width 19 height 19
type input "1"
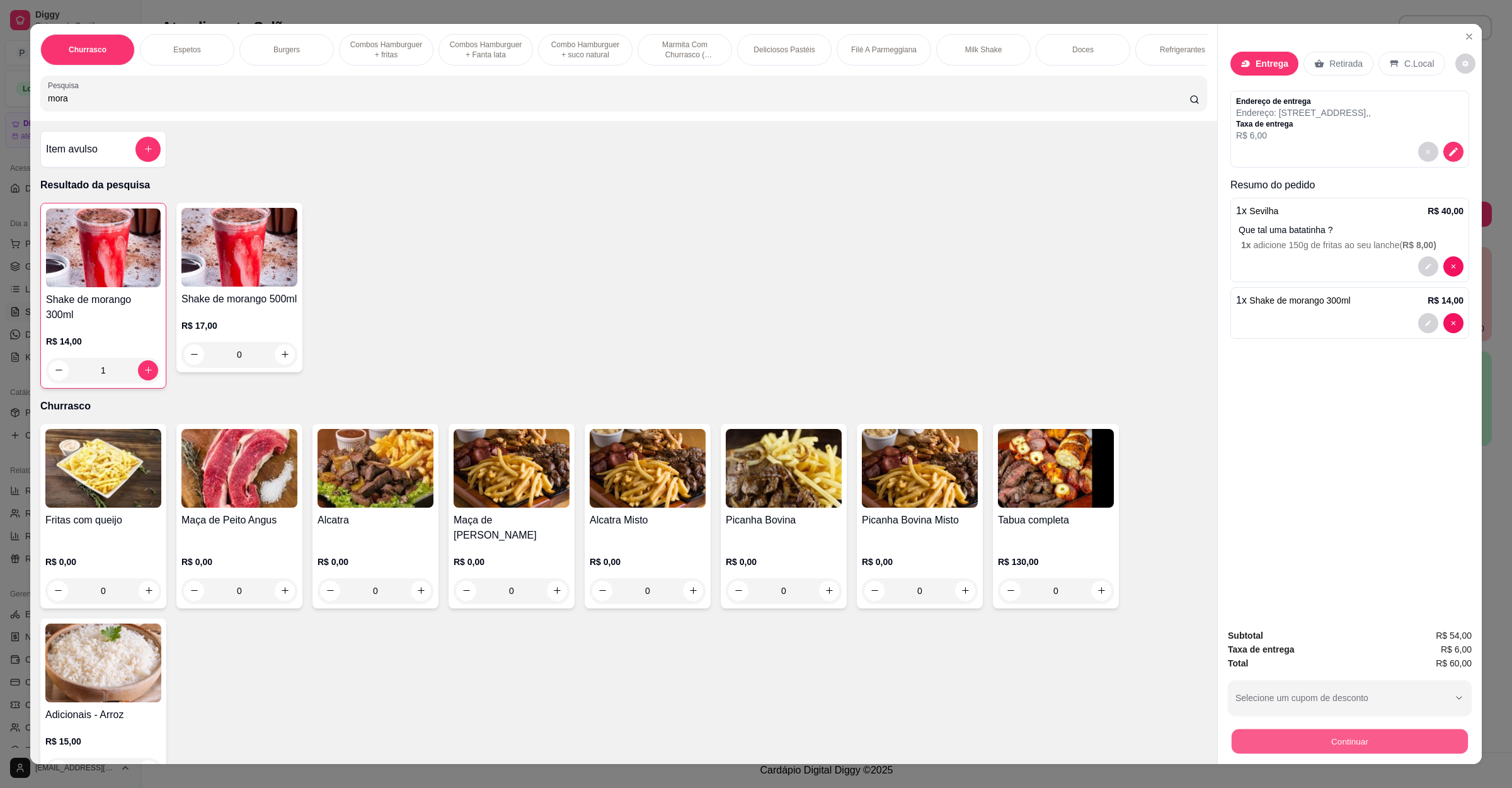
click at [1262, 734] on button "Continuar" at bounding box center [1349, 742] width 236 height 25
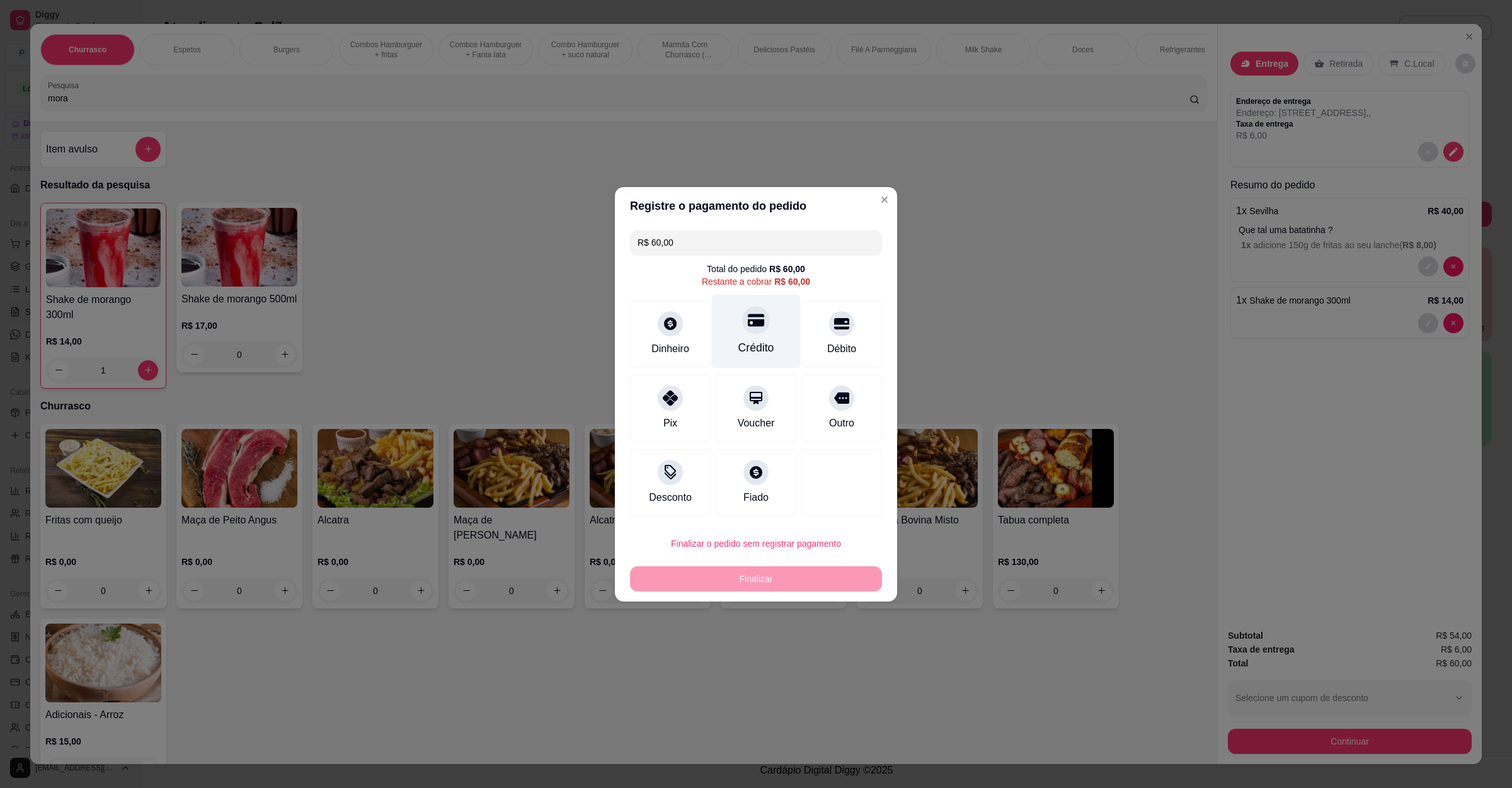
click at [755, 334] on div "Crédito" at bounding box center [756, 331] width 89 height 74
type input "R$ 0,00"
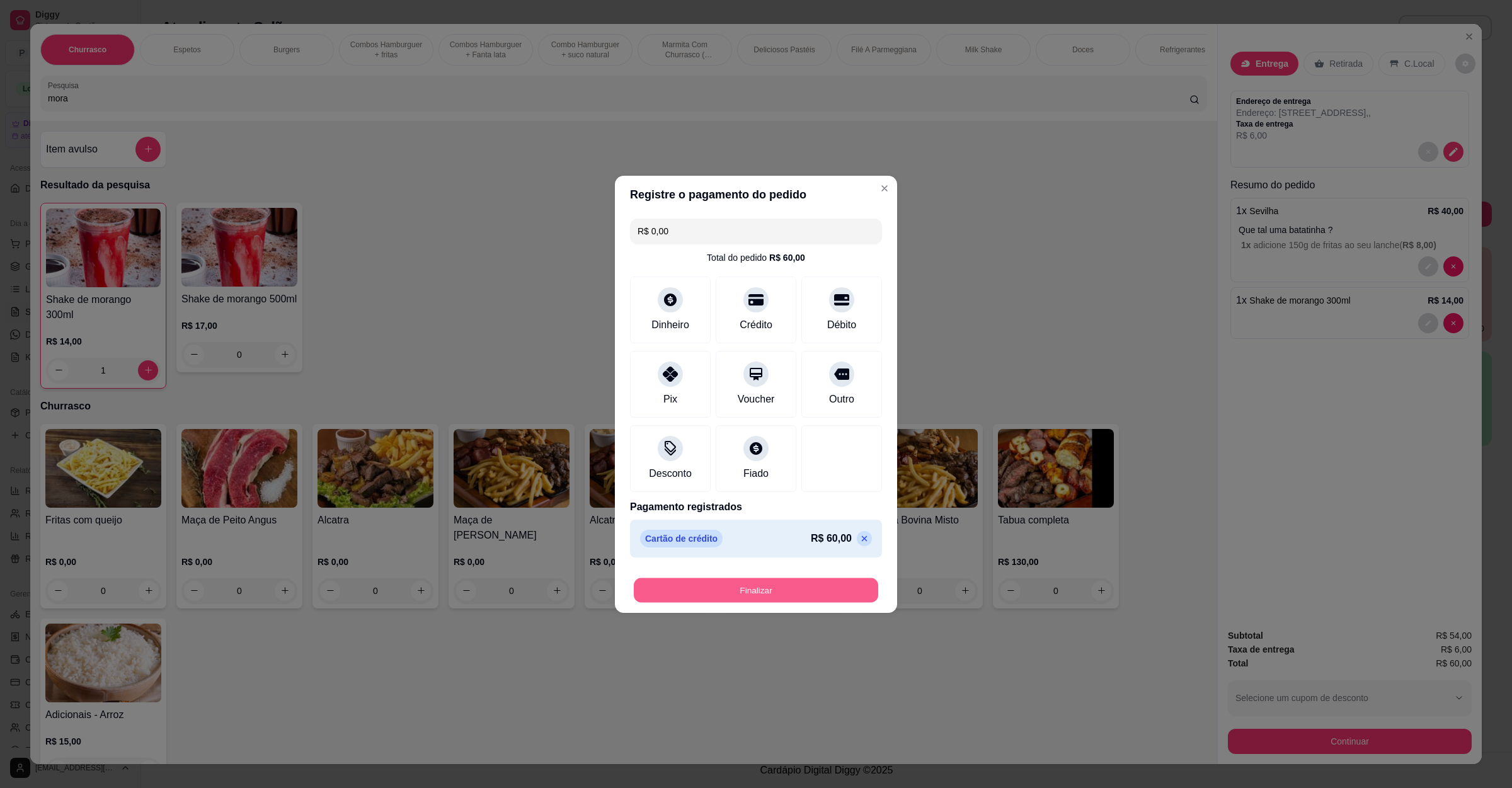
click at [749, 588] on button "Finalizar" at bounding box center [755, 590] width 244 height 25
type input "0"
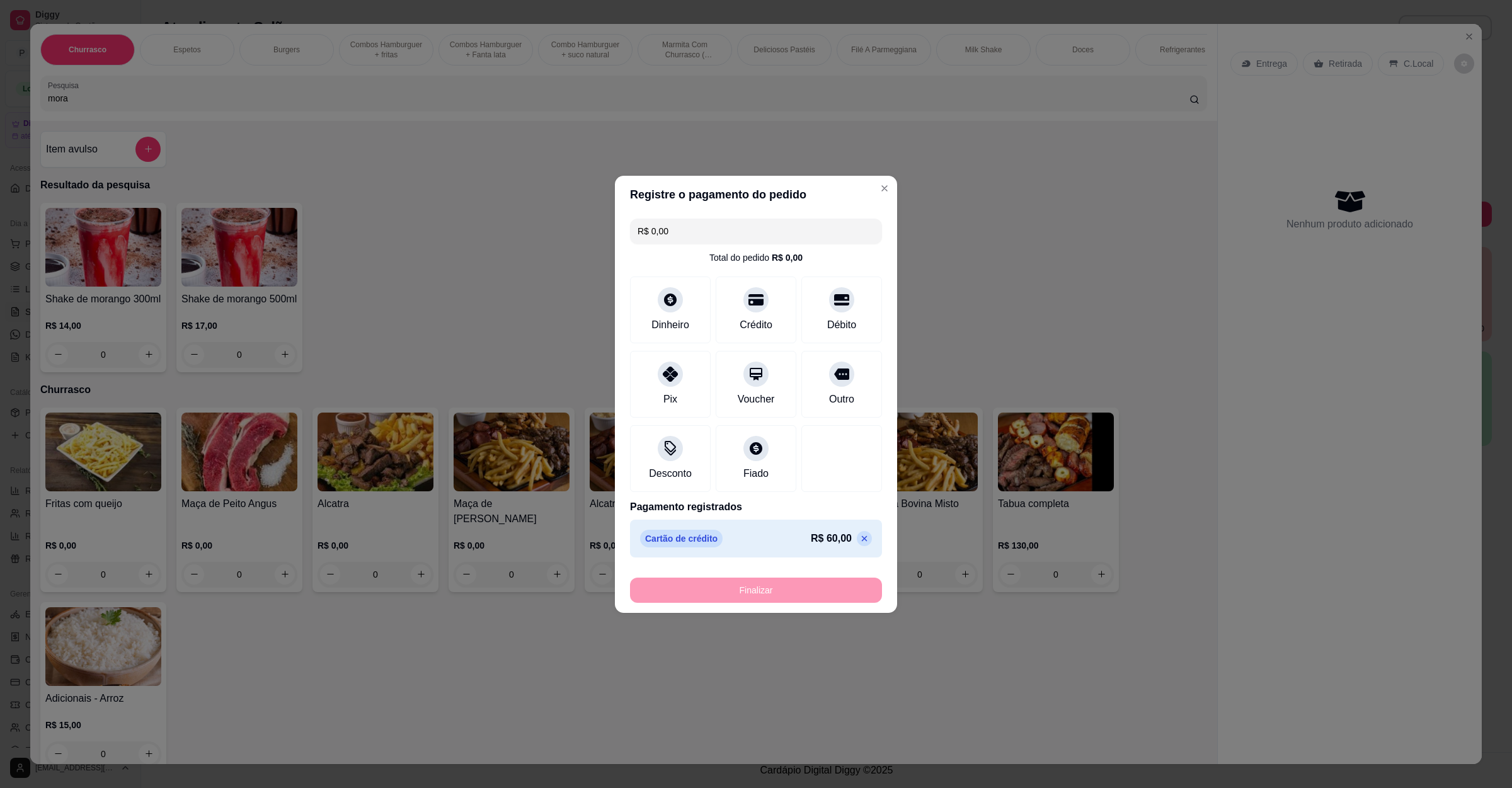
type input "-R$ 60,00"
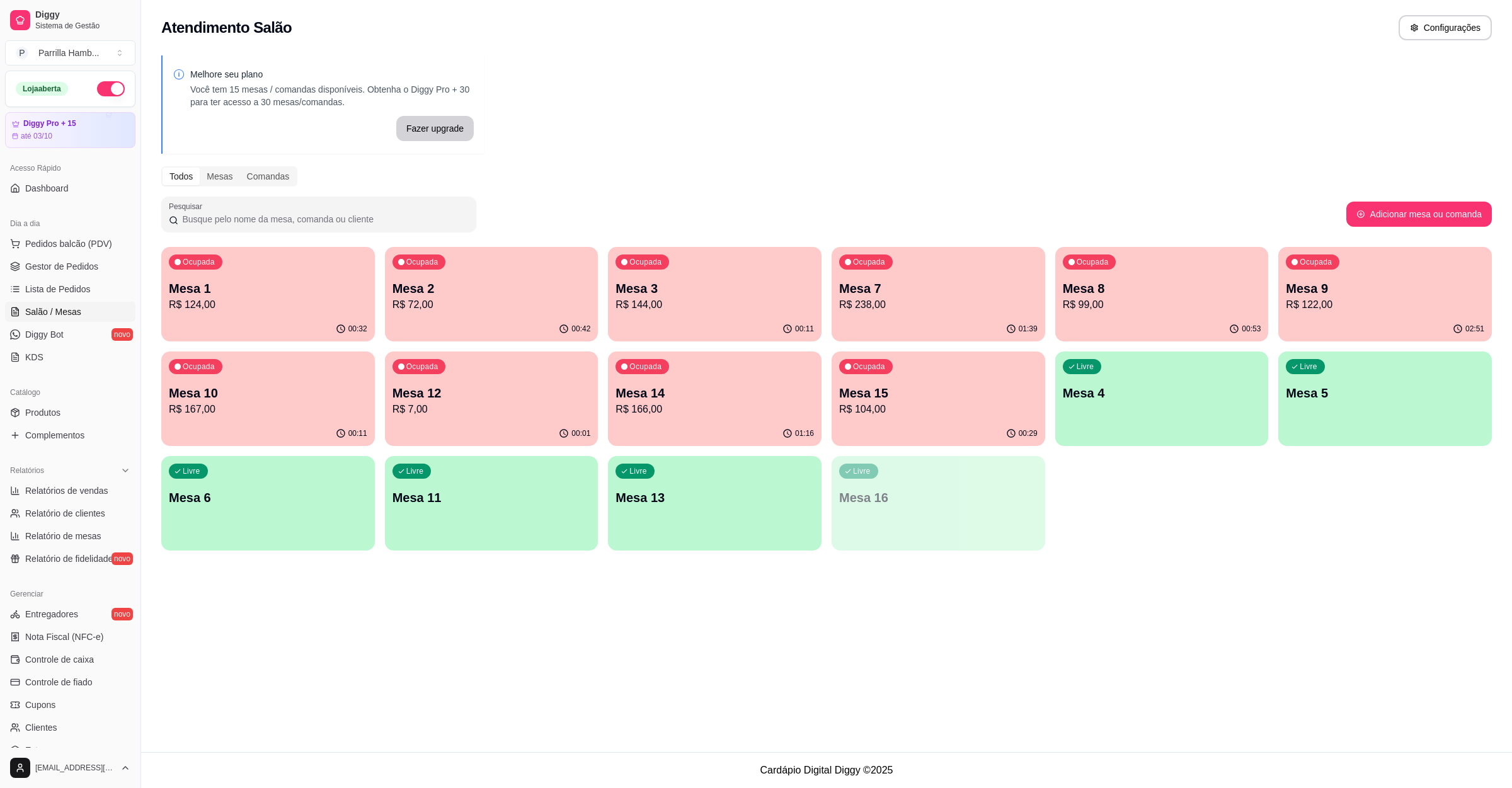
click at [1342, 311] on p "R$ 122,00" at bounding box center [1385, 304] width 198 height 15
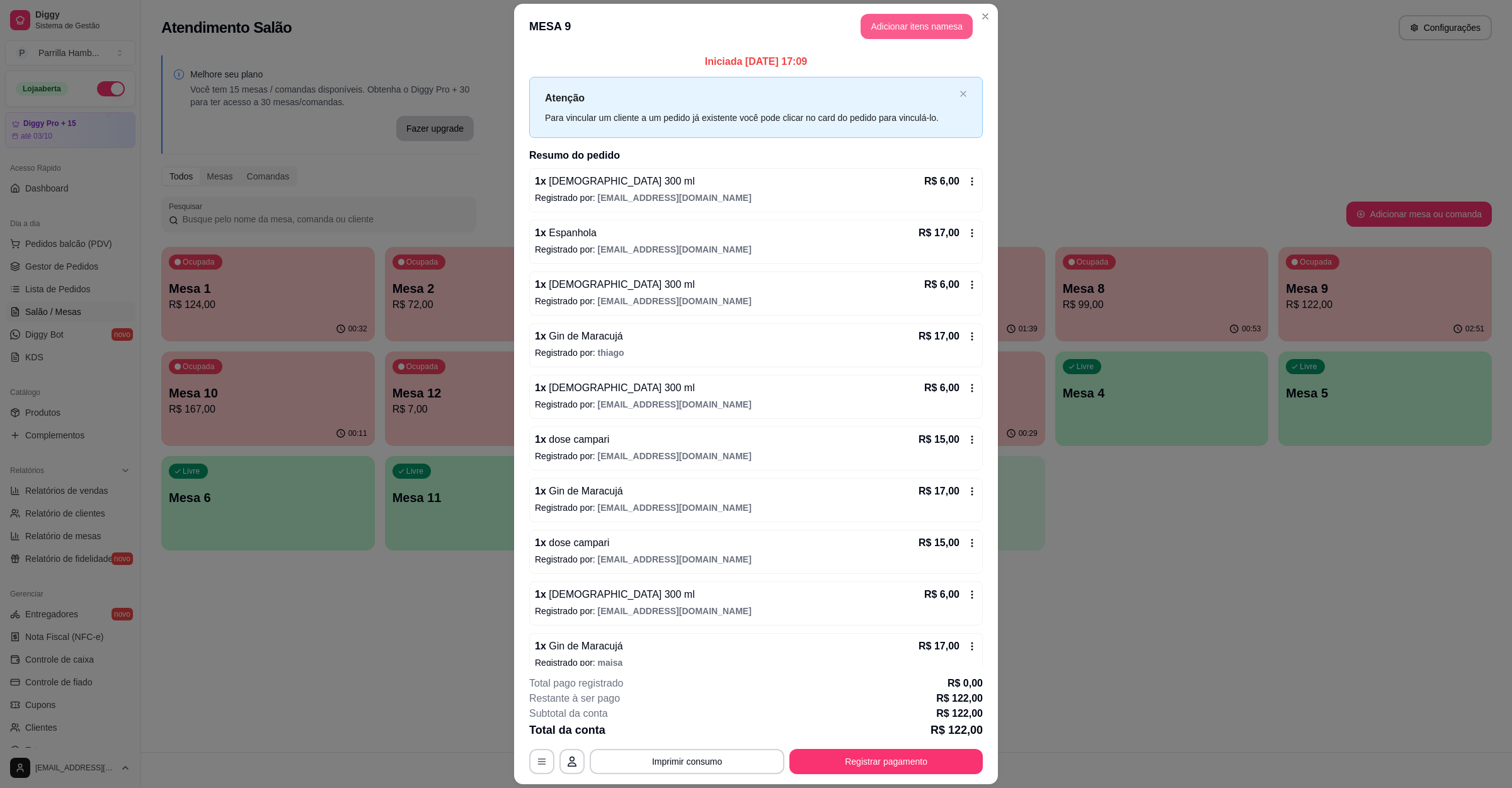
click at [884, 30] on button "Adicionar itens na mesa" at bounding box center [916, 26] width 112 height 25
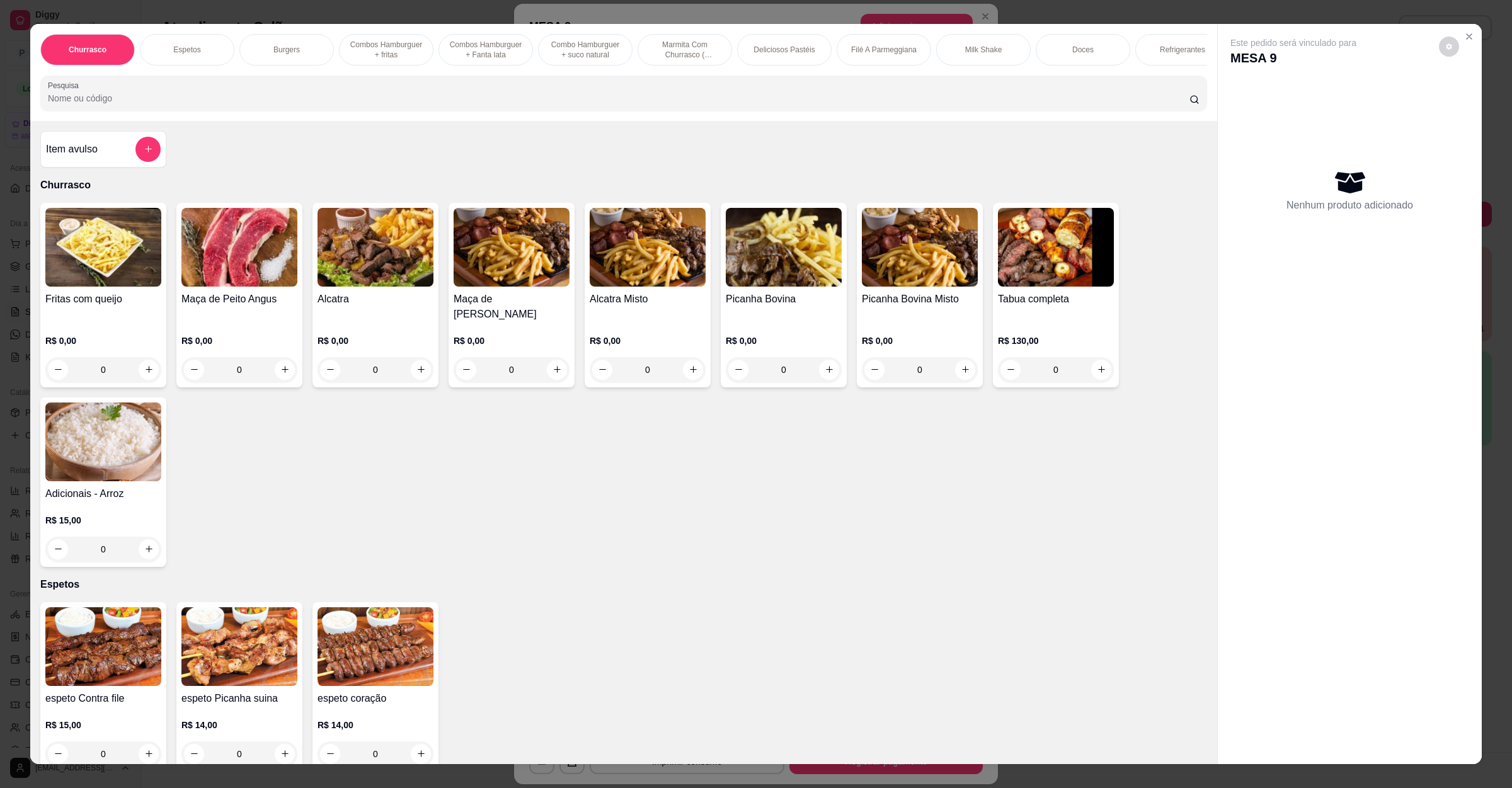
click at [259, 105] on input "Pesquisa" at bounding box center [619, 98] width 1141 height 13
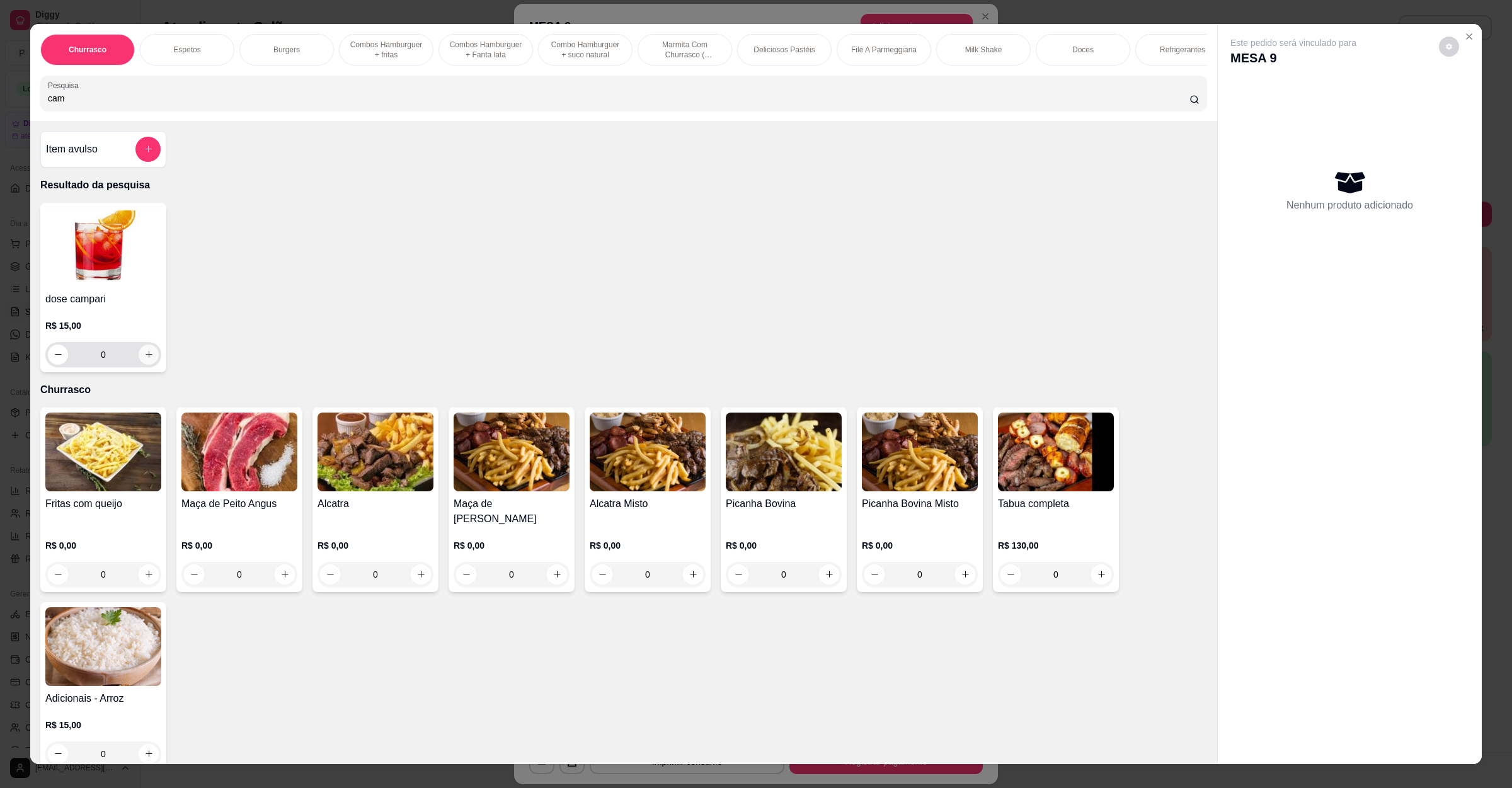
type input "cam"
click at [144, 359] on icon "increase-product-quantity" at bounding box center [149, 354] width 9 height 9
type input "1"
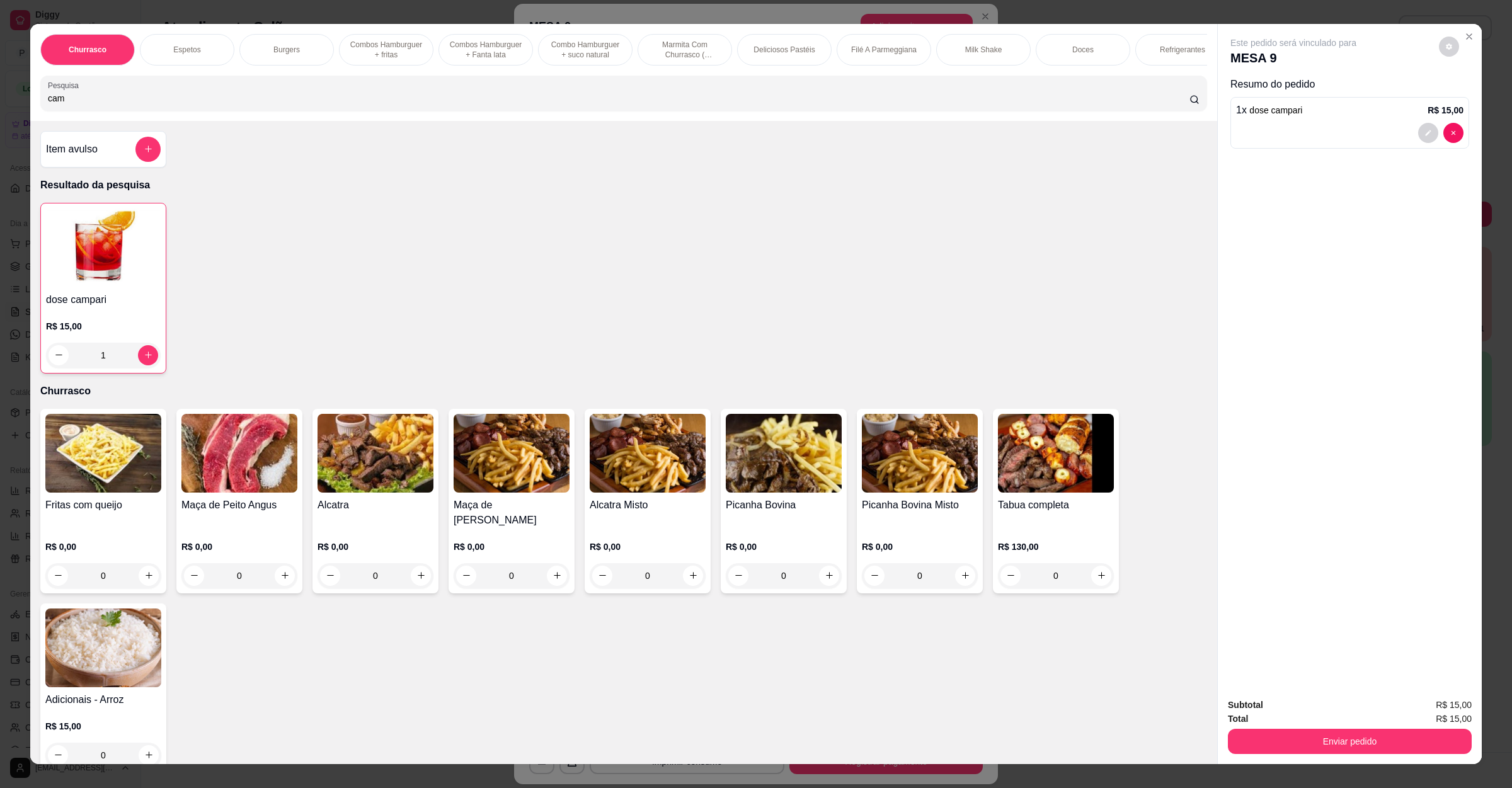
drag, startPoint x: 110, startPoint y: 108, endPoint x: 0, endPoint y: 105, distance: 110.0
click at [0, 105] on div "Churrasco Espetos Burgers Combos Hamburguer + fritas Combos Hamburguer + Fanta …" at bounding box center [756, 394] width 1512 height 788
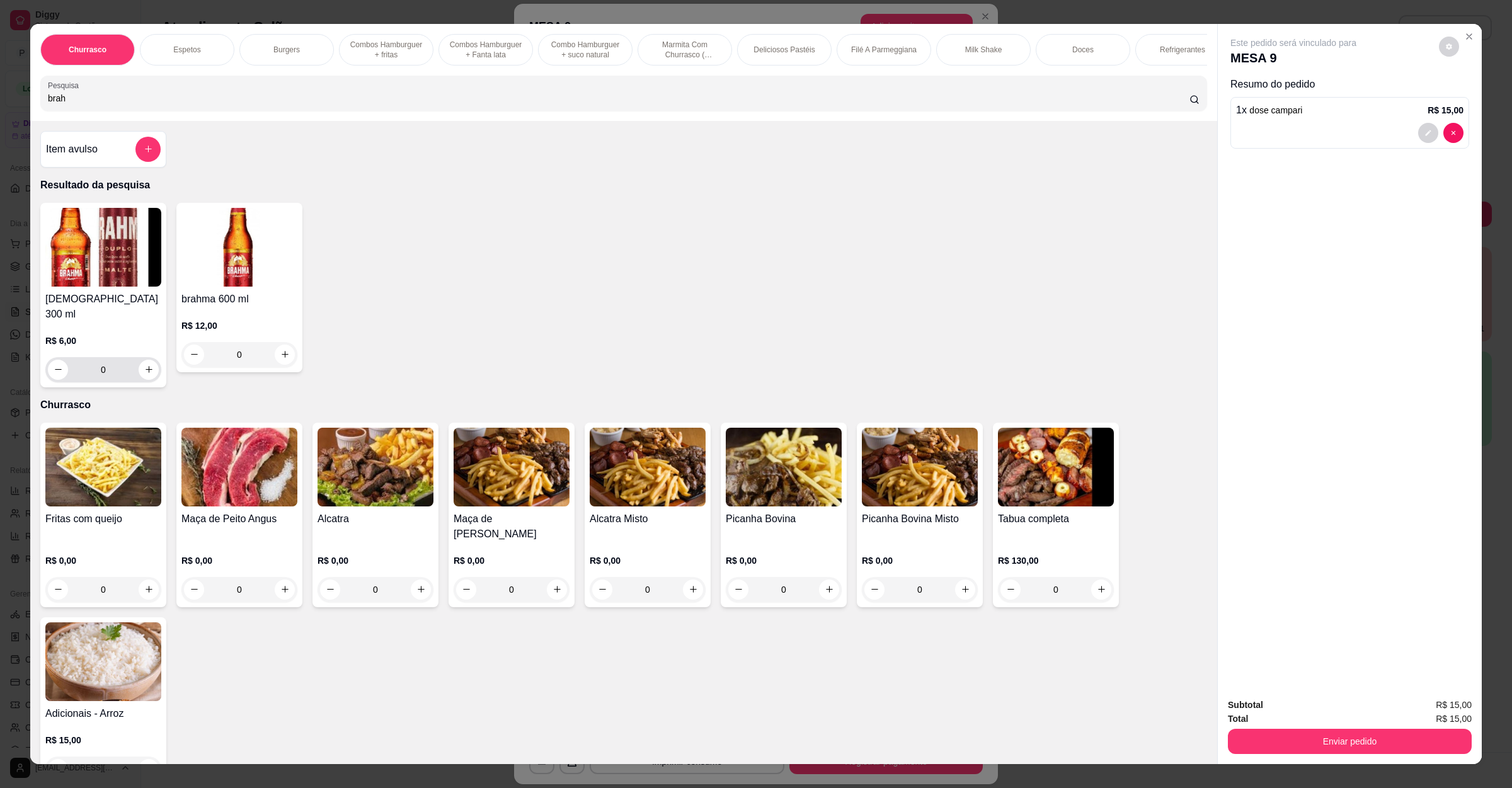
type input "brah"
click at [139, 378] on button "increase-product-quantity" at bounding box center [149, 370] width 20 height 20
type input "1"
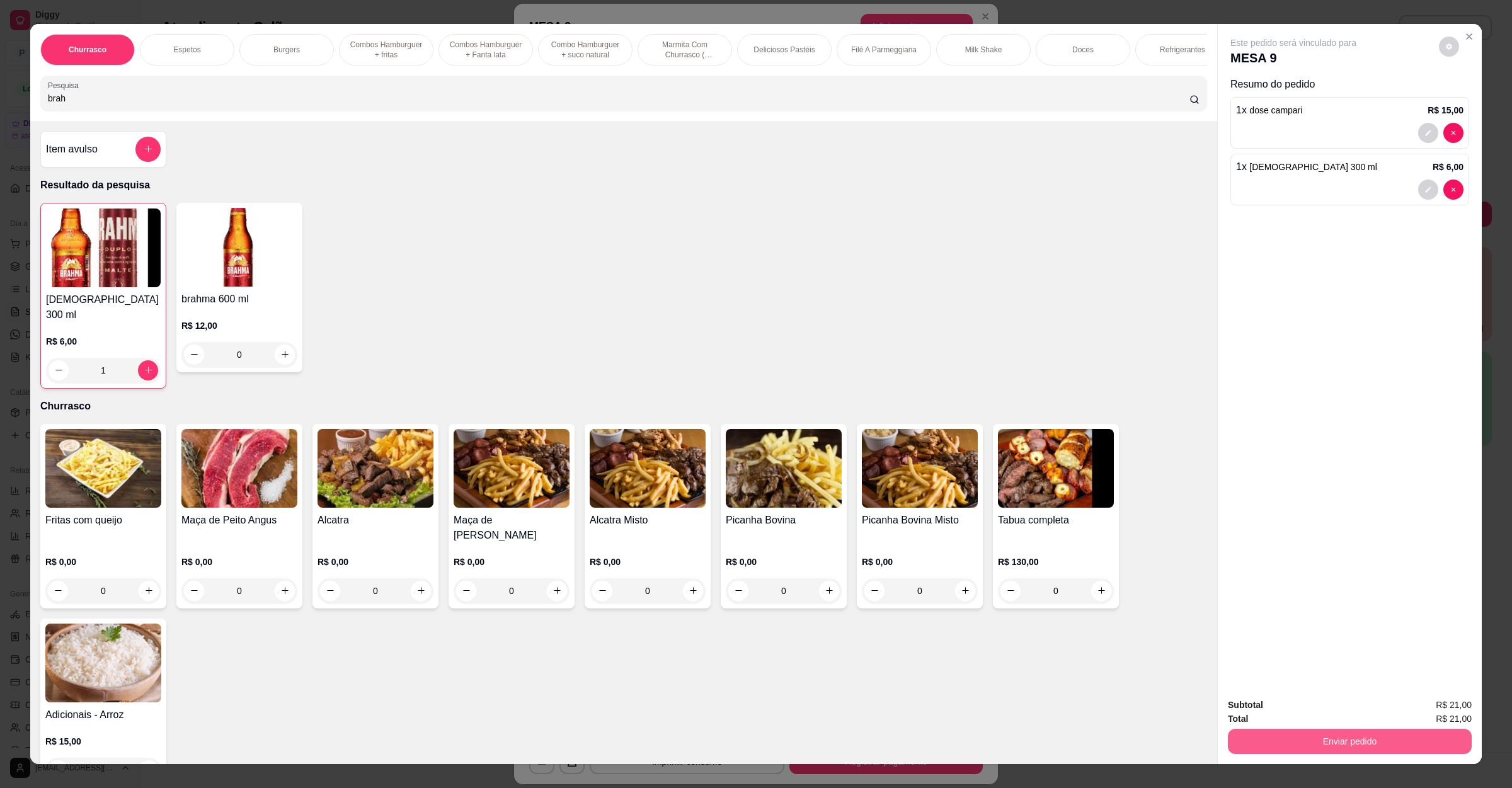
click at [1251, 745] on button "Enviar pedido" at bounding box center [1349, 742] width 244 height 25
click at [1267, 715] on button "Não registrar e enviar pedido" at bounding box center [1306, 711] width 131 height 24
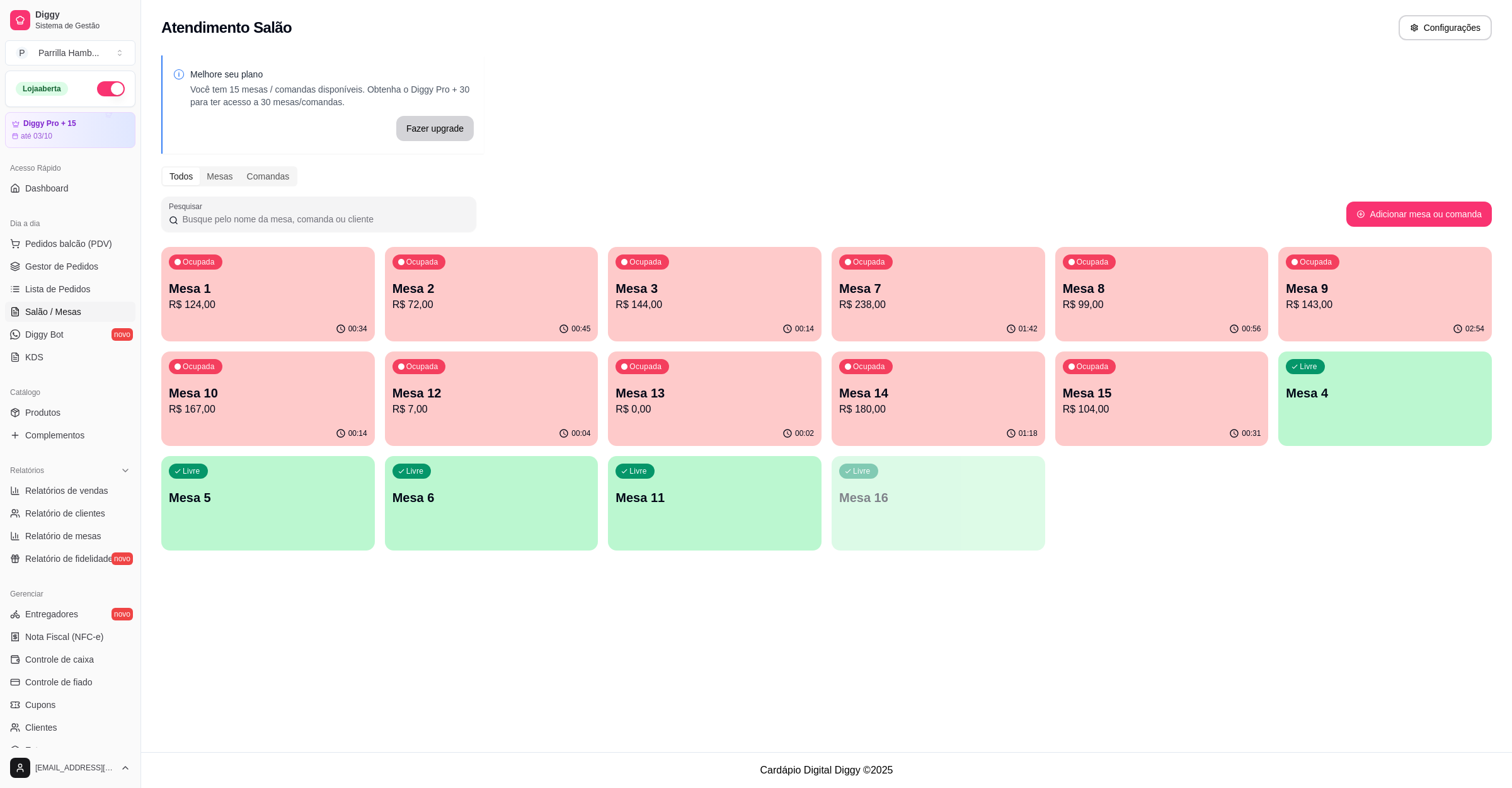
click at [430, 325] on div "00:45" at bounding box center [492, 329] width 214 height 25
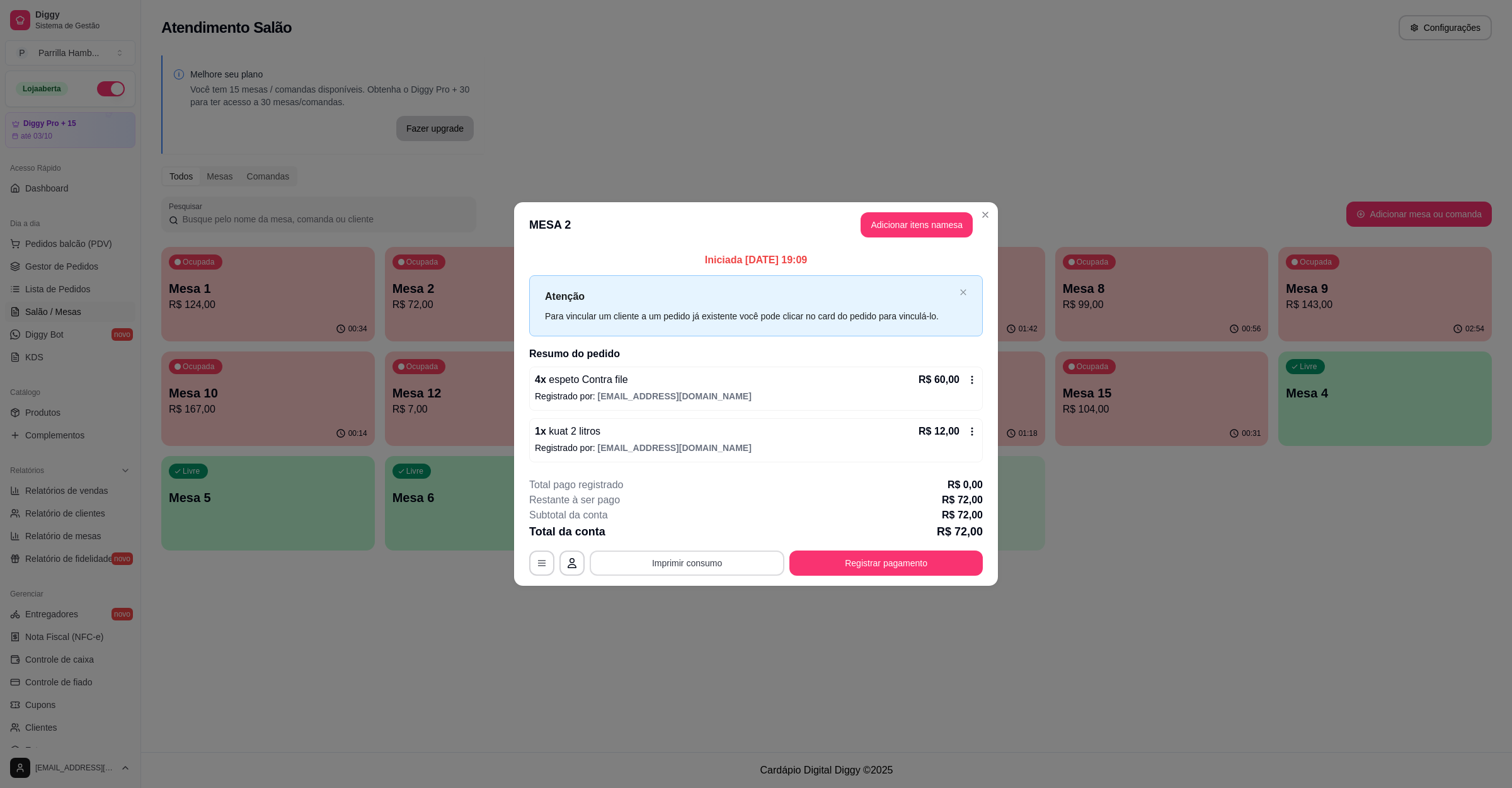
click at [662, 570] on button "Imprimir consumo" at bounding box center [687, 564] width 194 height 25
click at [692, 530] on button "IMPRESSORA" at bounding box center [690, 534] width 88 height 19
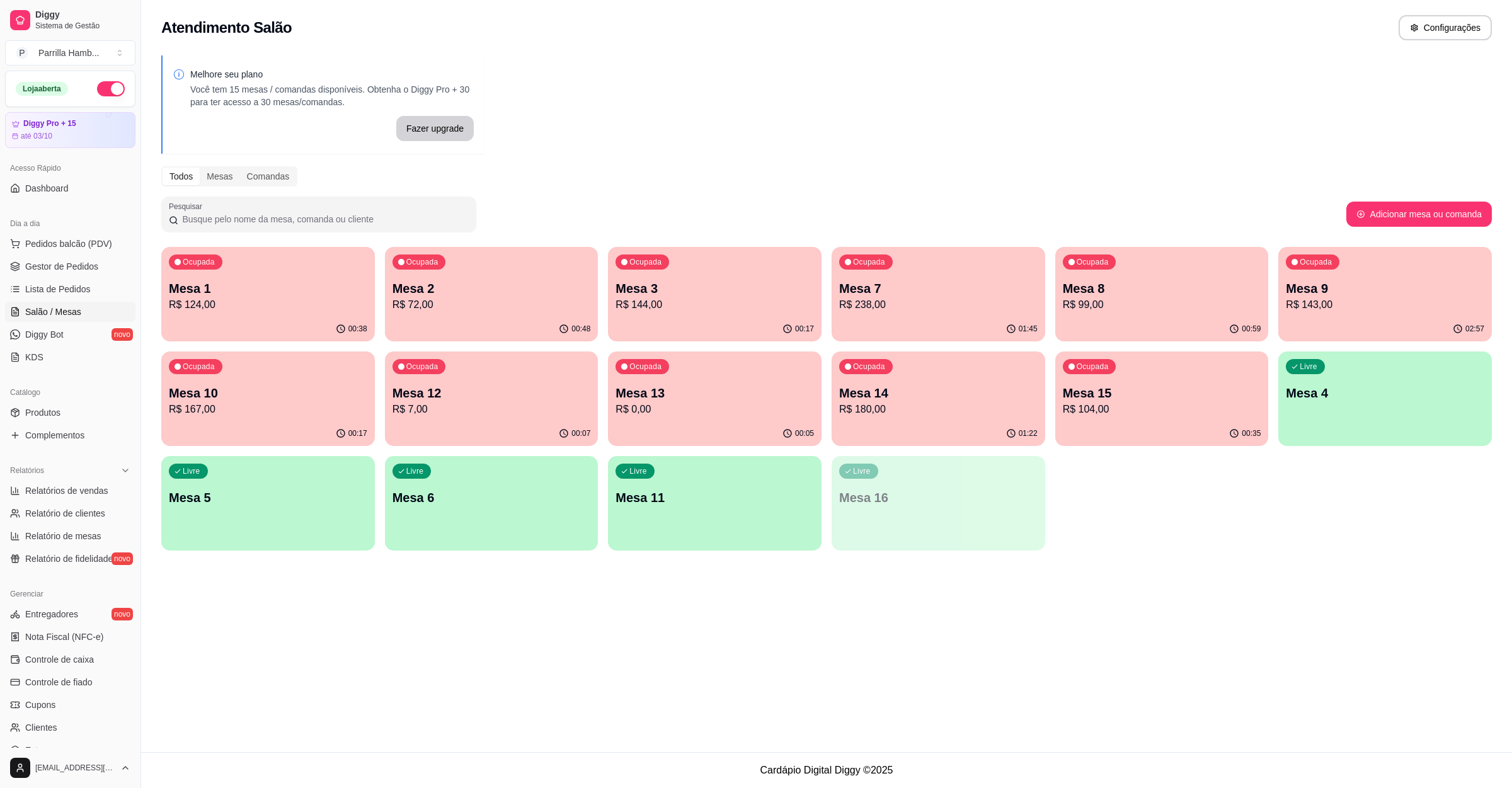
click at [1115, 294] on p "Mesa 8" at bounding box center [1162, 288] width 198 height 17
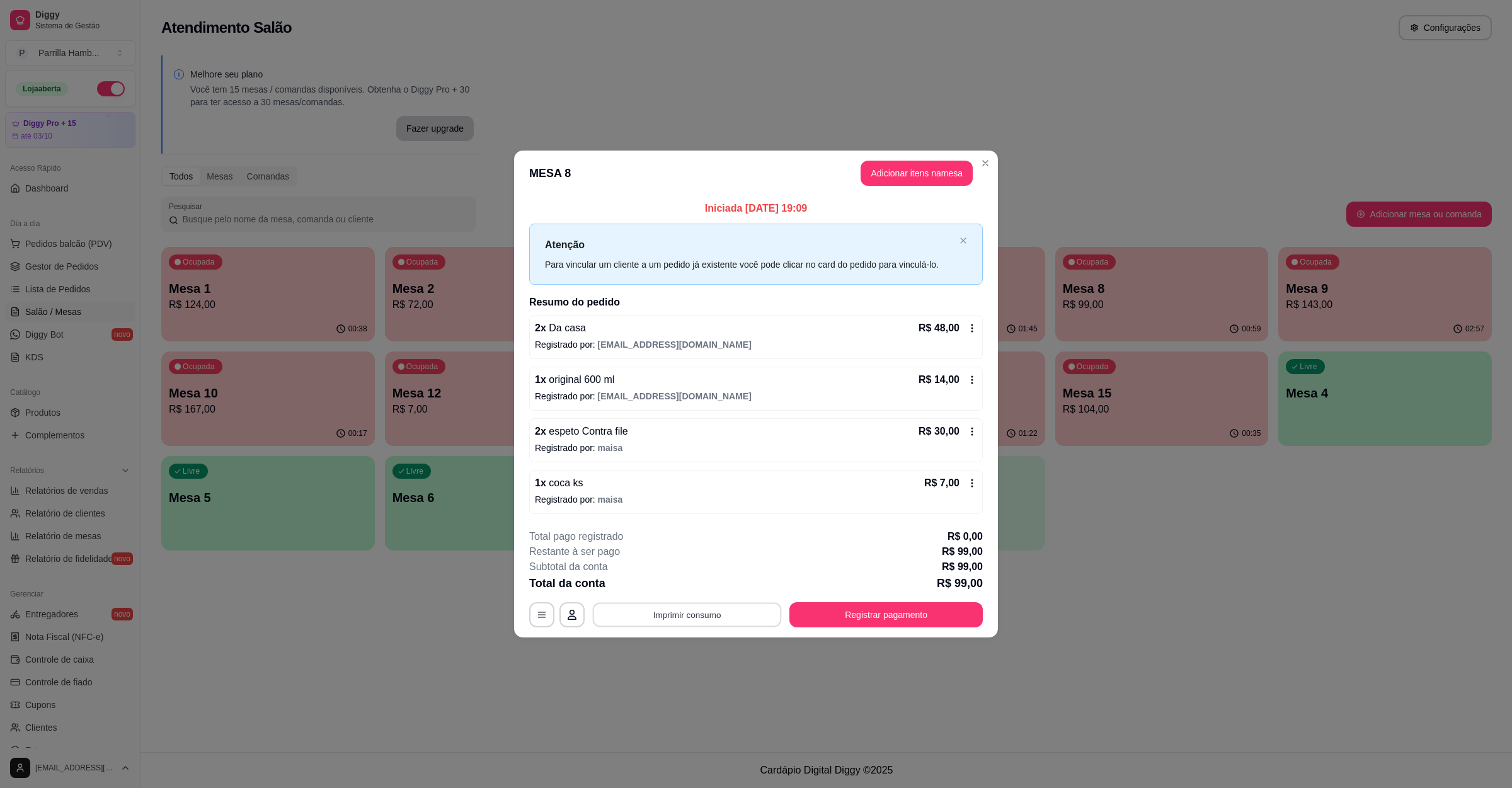
click at [620, 619] on button "Imprimir consumo" at bounding box center [687, 615] width 189 height 25
click at [654, 586] on button "IMPRESSORA" at bounding box center [691, 587] width 92 height 20
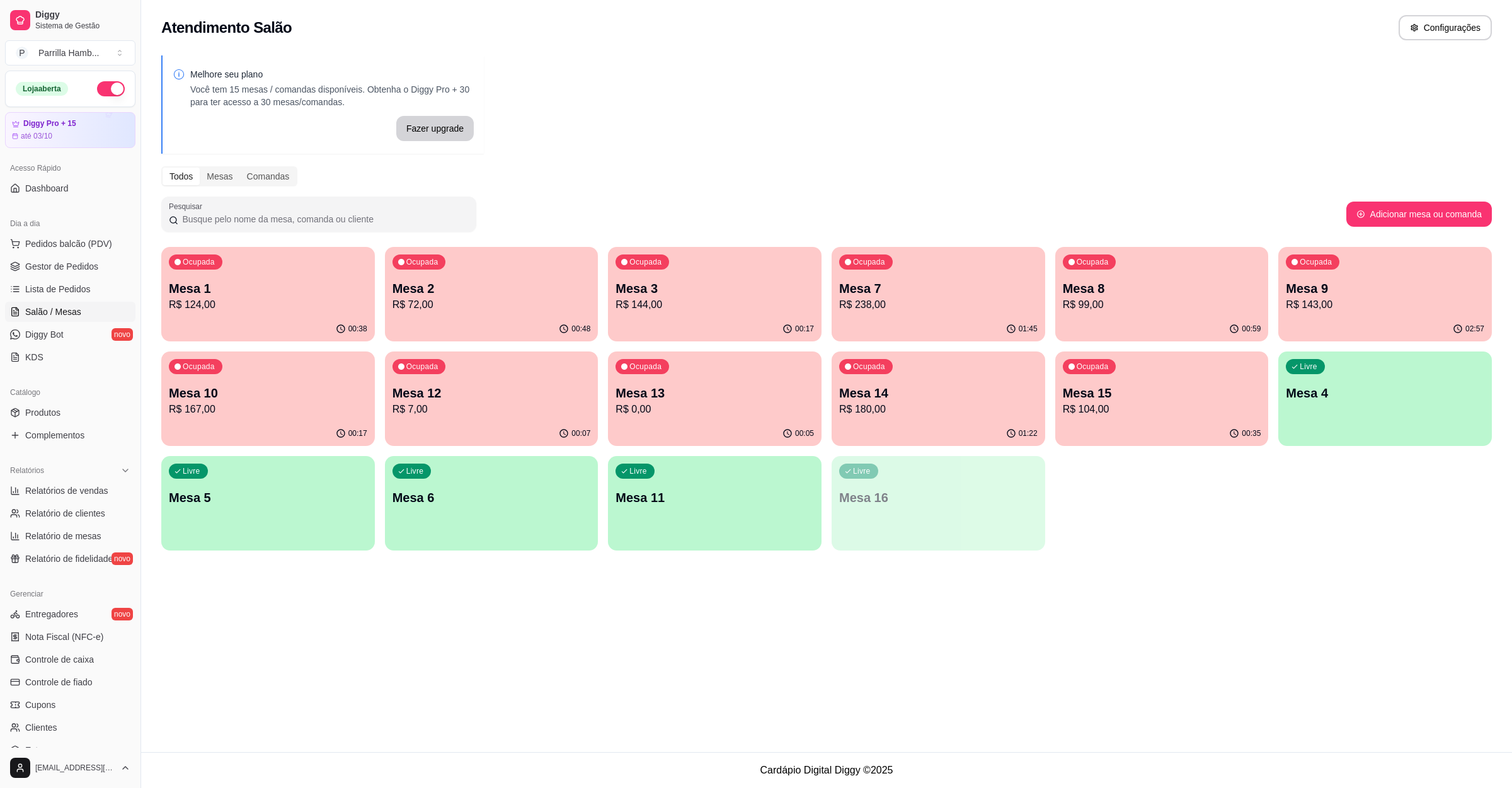
click at [462, 292] on p "Mesa 2" at bounding box center [492, 288] width 198 height 17
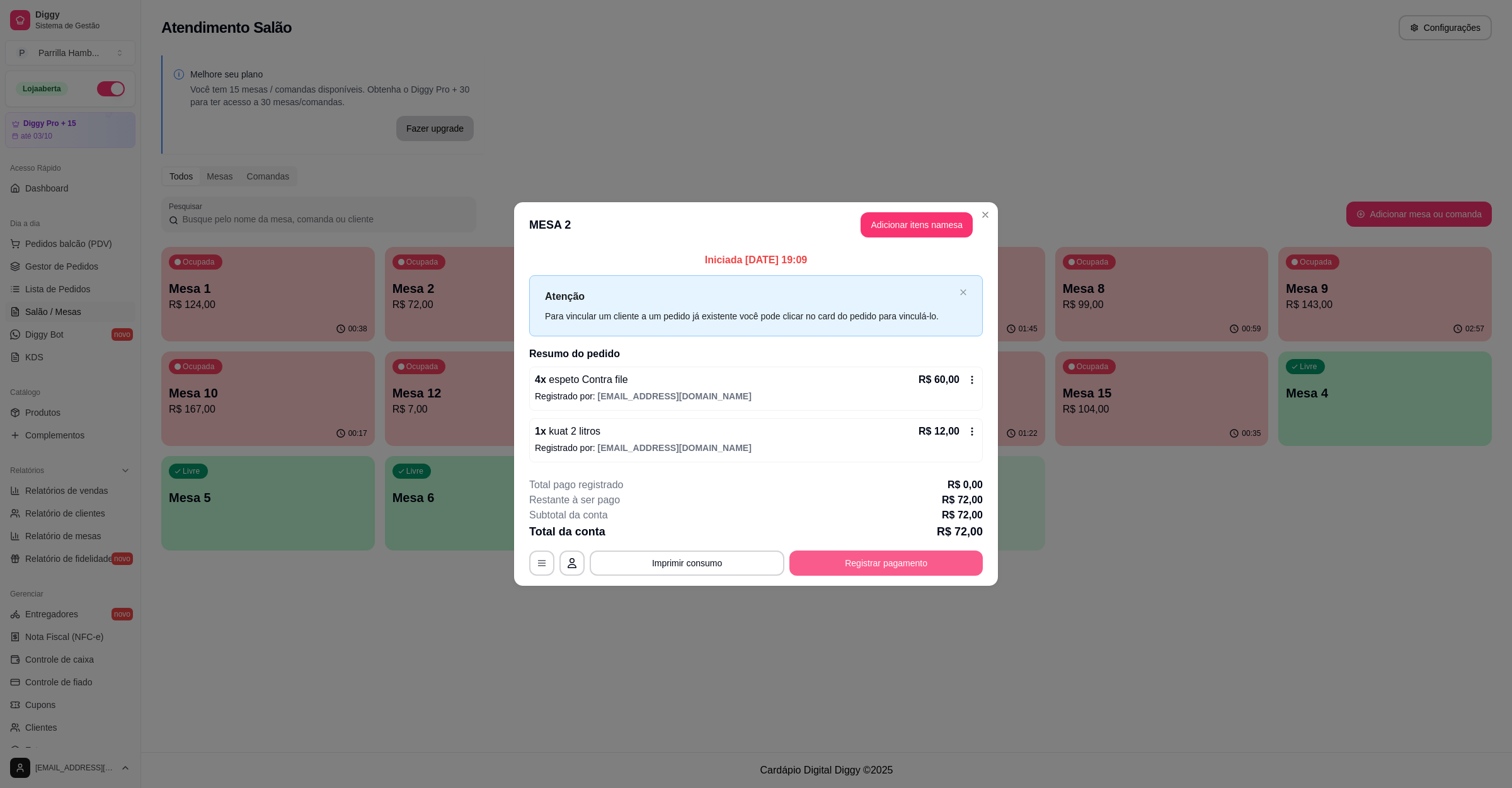
click at [902, 562] on button "Registrar pagamento" at bounding box center [886, 564] width 194 height 25
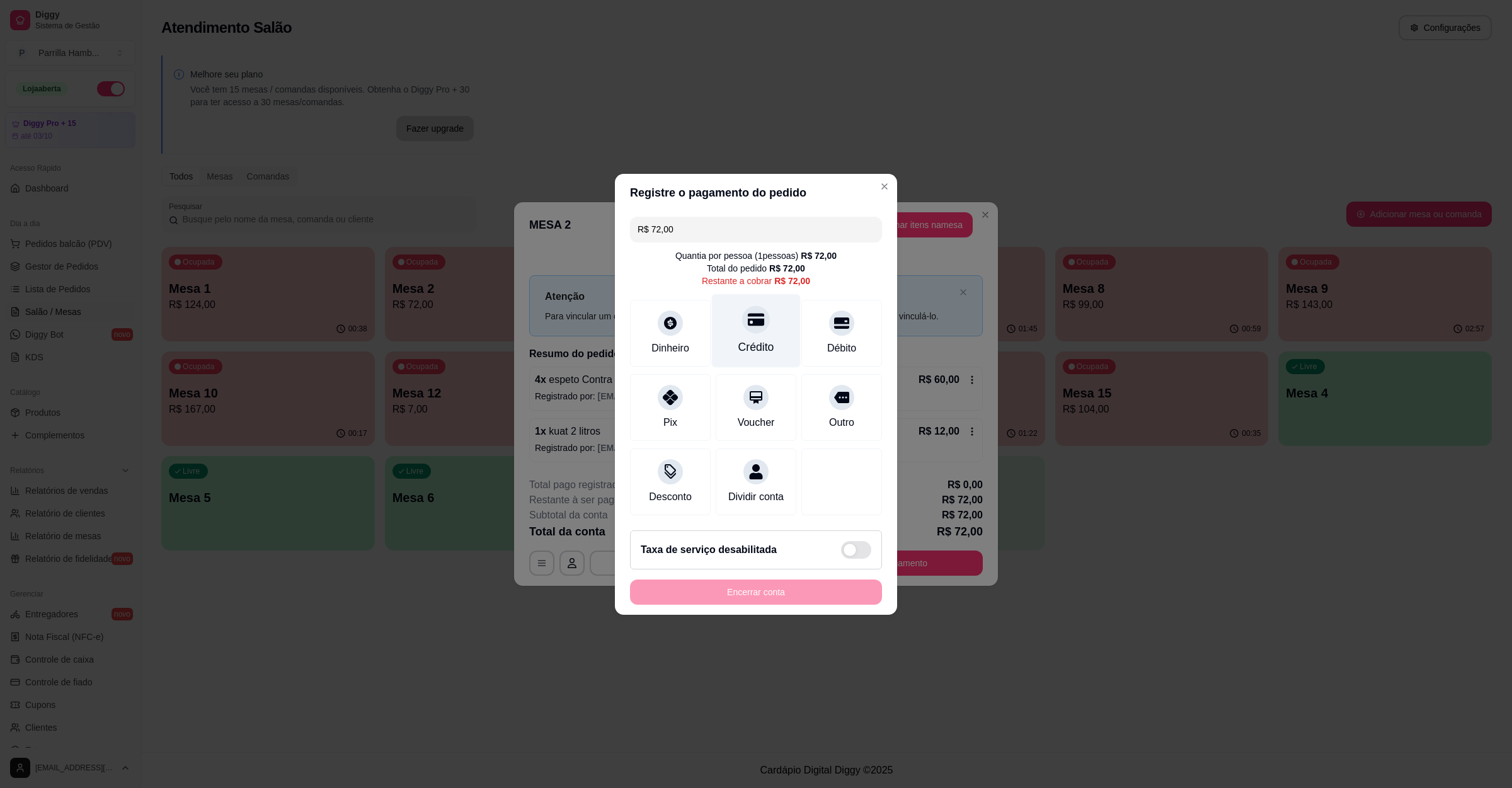
click at [749, 339] on div "Crédito" at bounding box center [757, 347] width 36 height 16
type input "R$ 0,00"
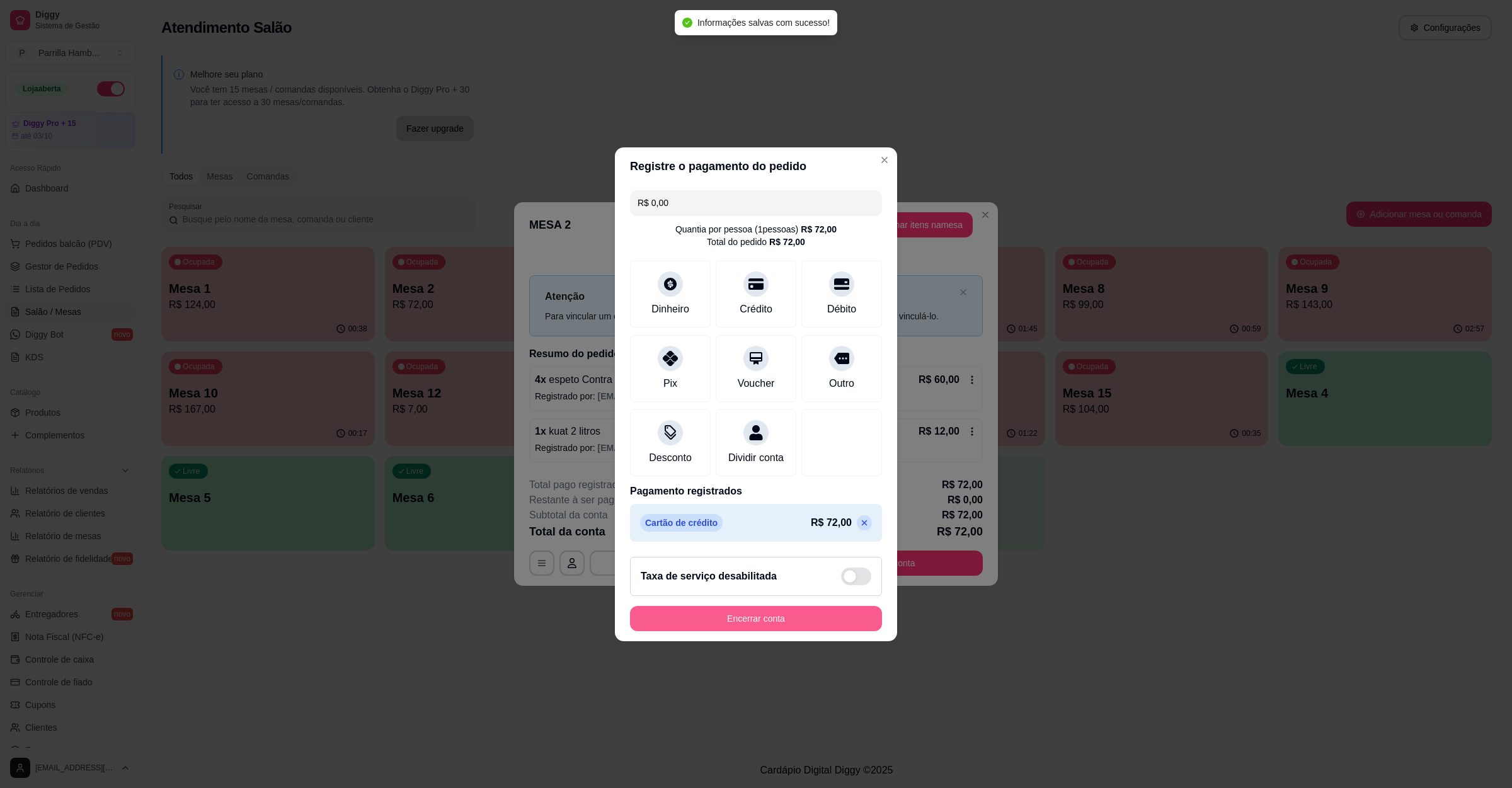
click at [724, 632] on button "Encerrar conta" at bounding box center [755, 619] width 252 height 25
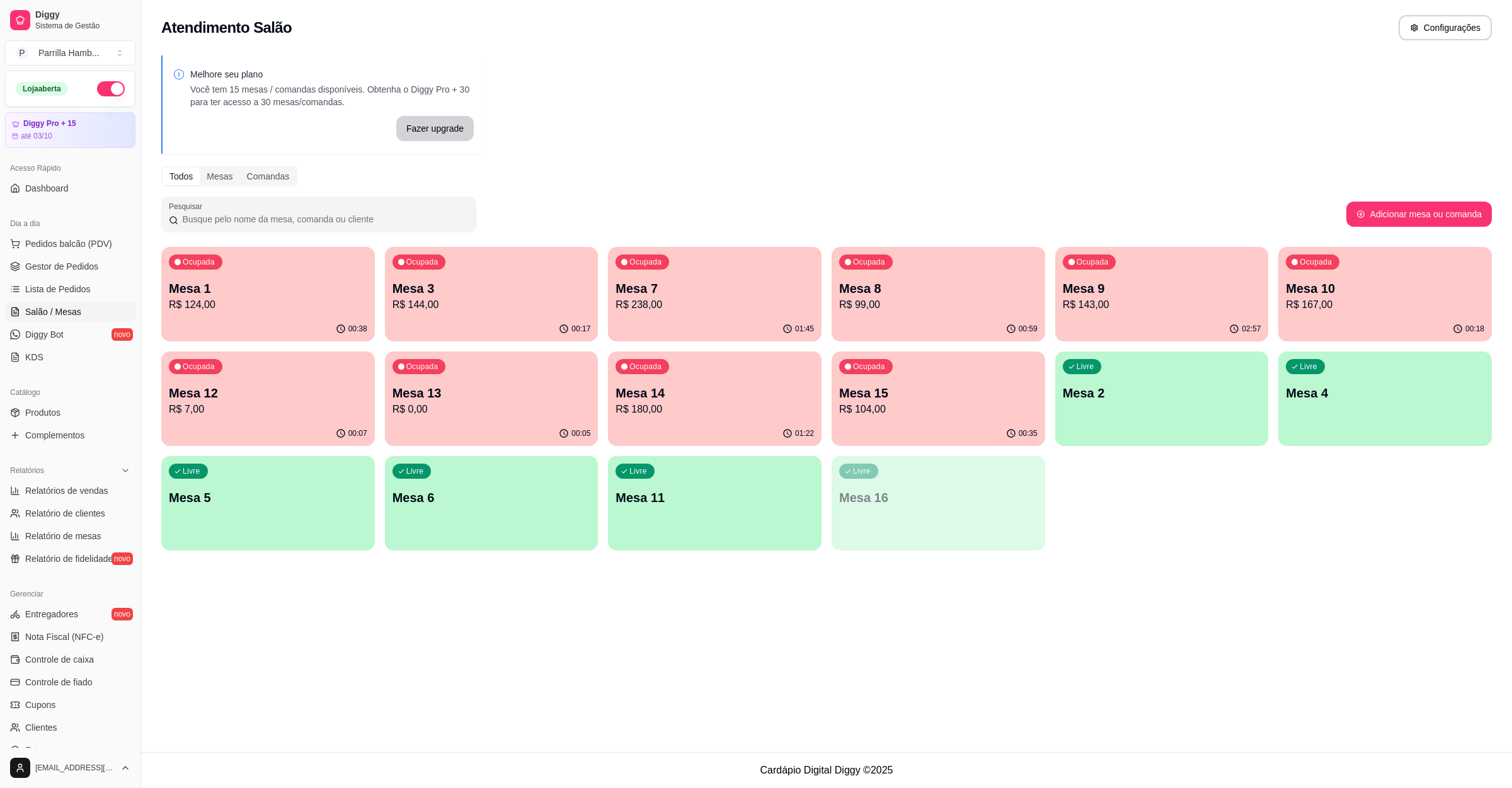
click at [311, 378] on div "Ocupada Mesa 12 R$ 7,00" at bounding box center [267, 386] width 214 height 70
click at [239, 397] on p "Mesa 12" at bounding box center [267, 394] width 192 height 17
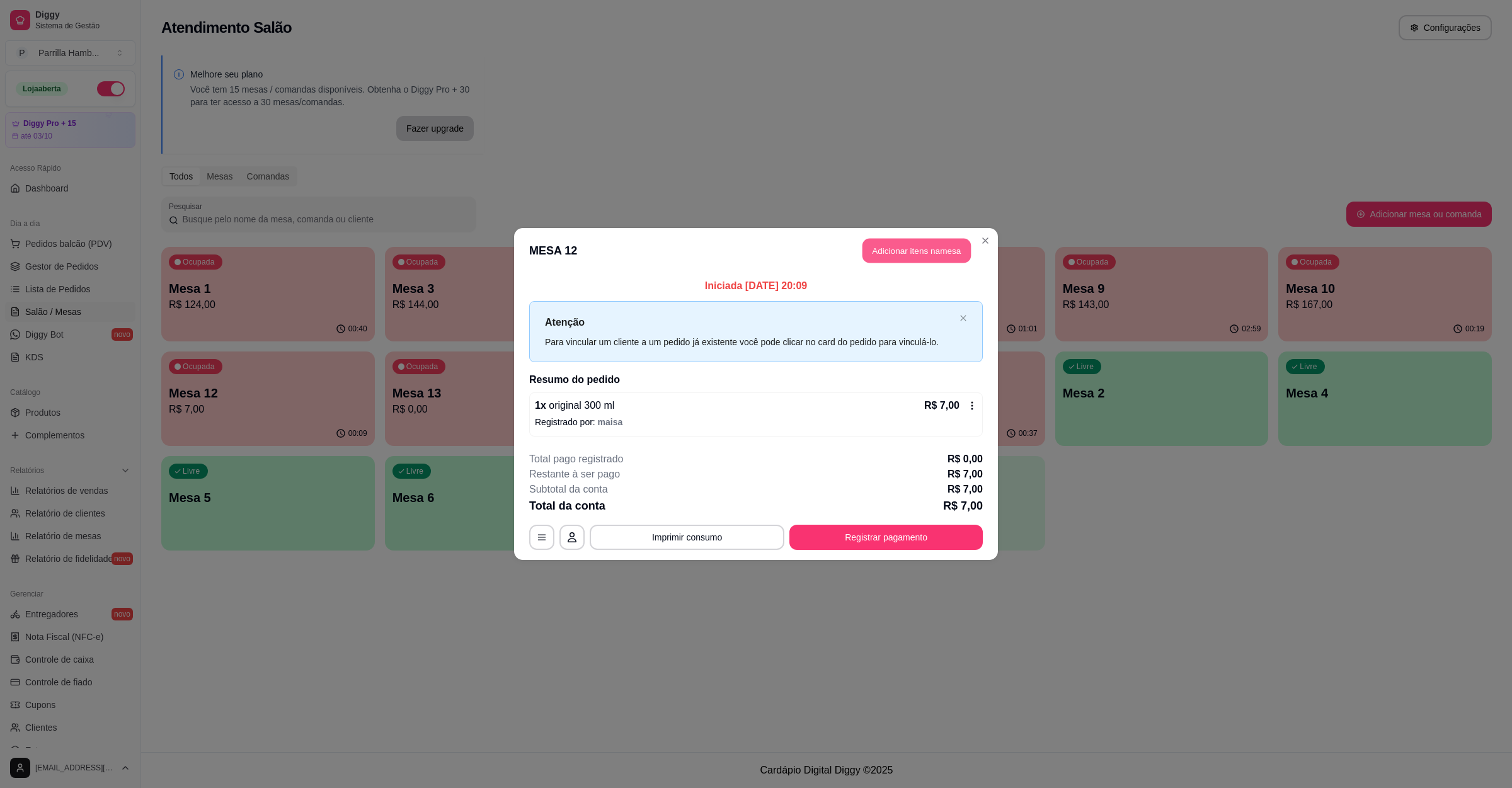
click at [913, 257] on button "Adicionar itens na mesa" at bounding box center [916, 251] width 108 height 25
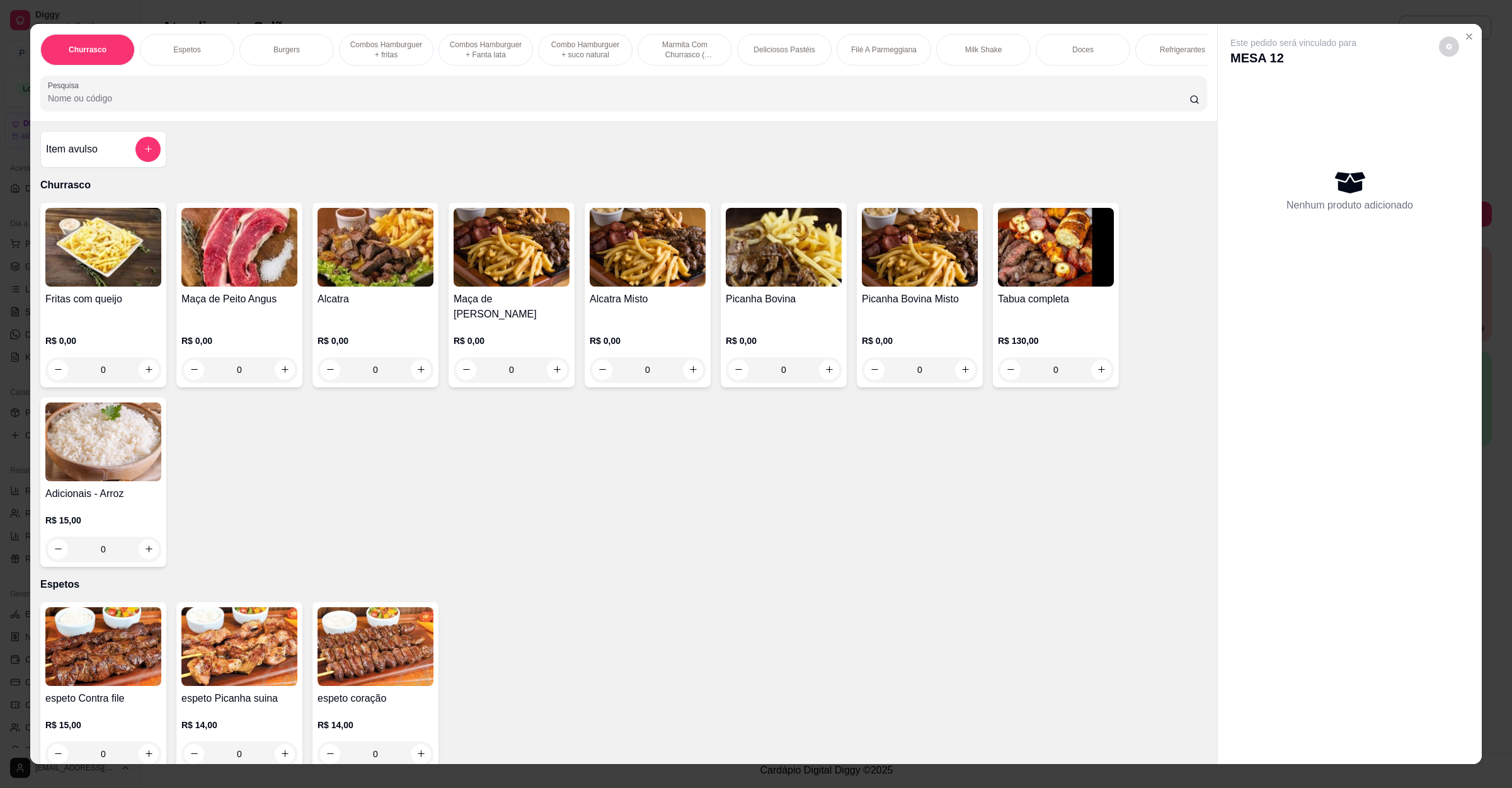
click at [497, 103] on div at bounding box center [623, 94] width 1151 height 25
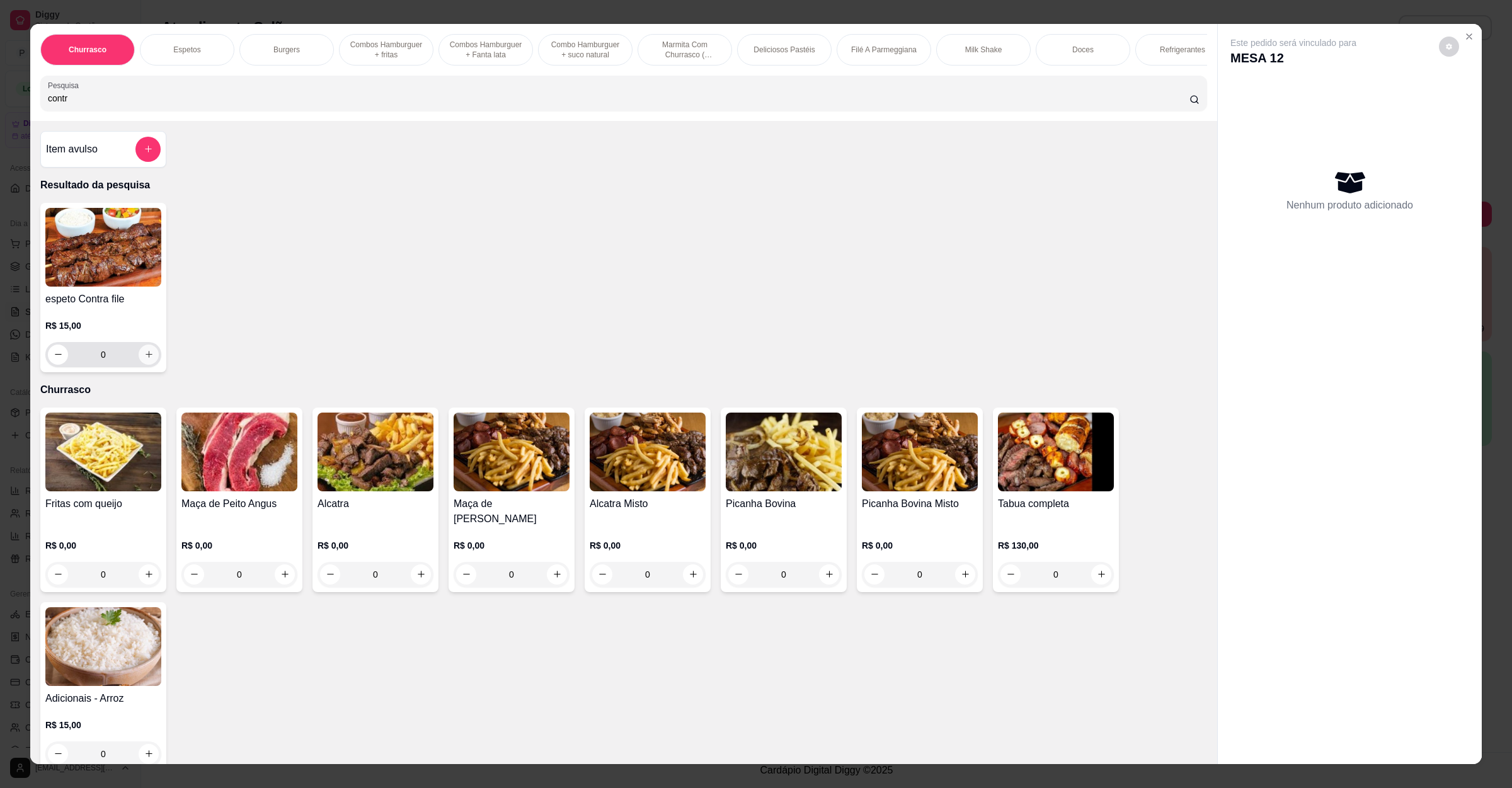
type input "contr"
click at [146, 364] on button "increase-product-quantity" at bounding box center [148, 354] width 19 height 19
type input "1"
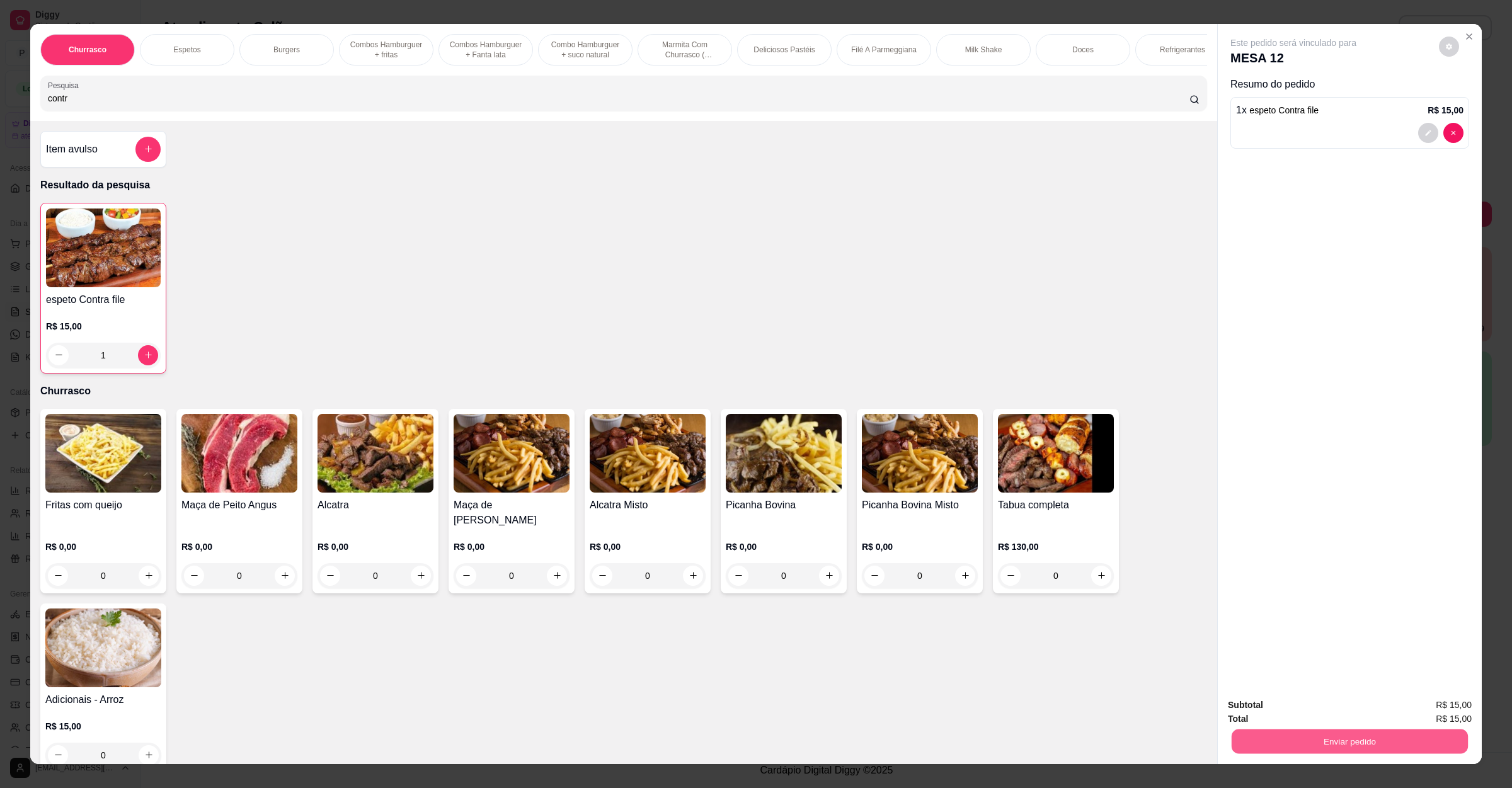
click at [1298, 749] on button "Enviar pedido" at bounding box center [1349, 742] width 236 height 25
click at [1289, 719] on button "Não registrar e enviar pedido" at bounding box center [1306, 711] width 131 height 24
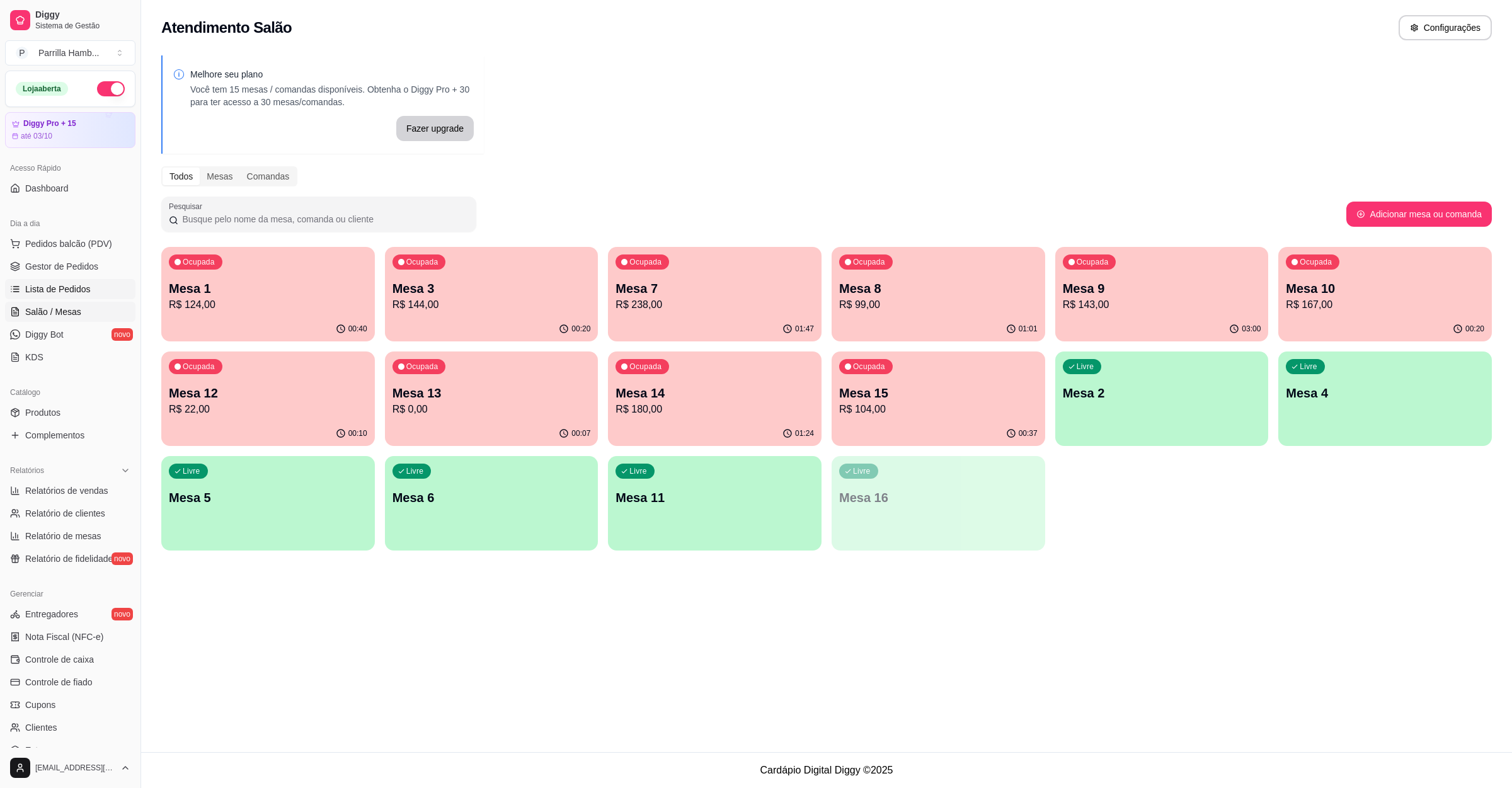
click at [58, 293] on span "Lista de Pedidos" at bounding box center [58, 289] width 65 height 13
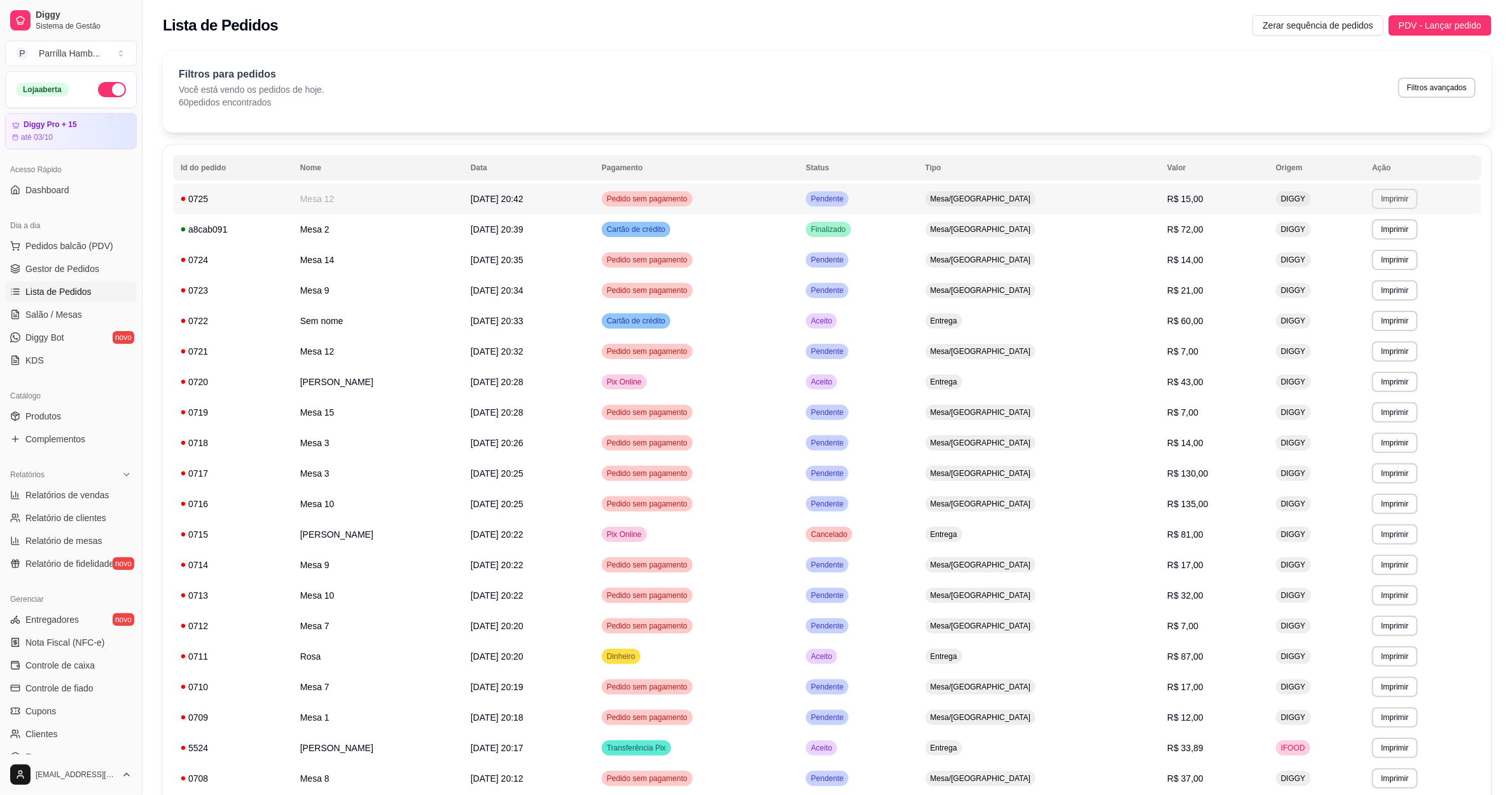
click at [1399, 202] on button "Imprimir" at bounding box center [1394, 199] width 45 height 20
click at [1382, 243] on button "IMPRESSORA" at bounding box center [1370, 244] width 93 height 20
click at [84, 316] on link "Salão / Mesas" at bounding box center [72, 315] width 132 height 20
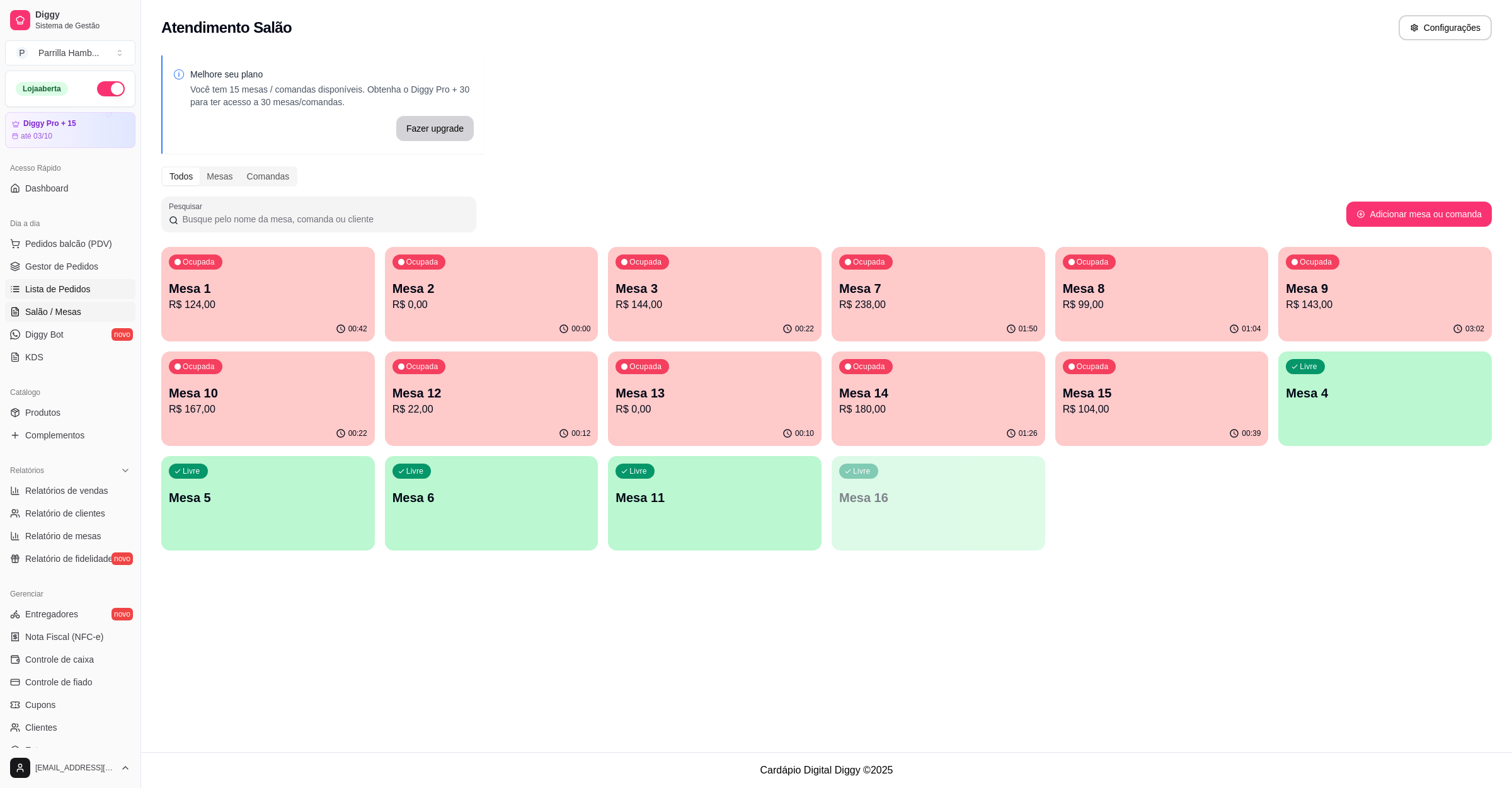
click at [61, 290] on span "Lista de Pedidos" at bounding box center [58, 289] width 65 height 13
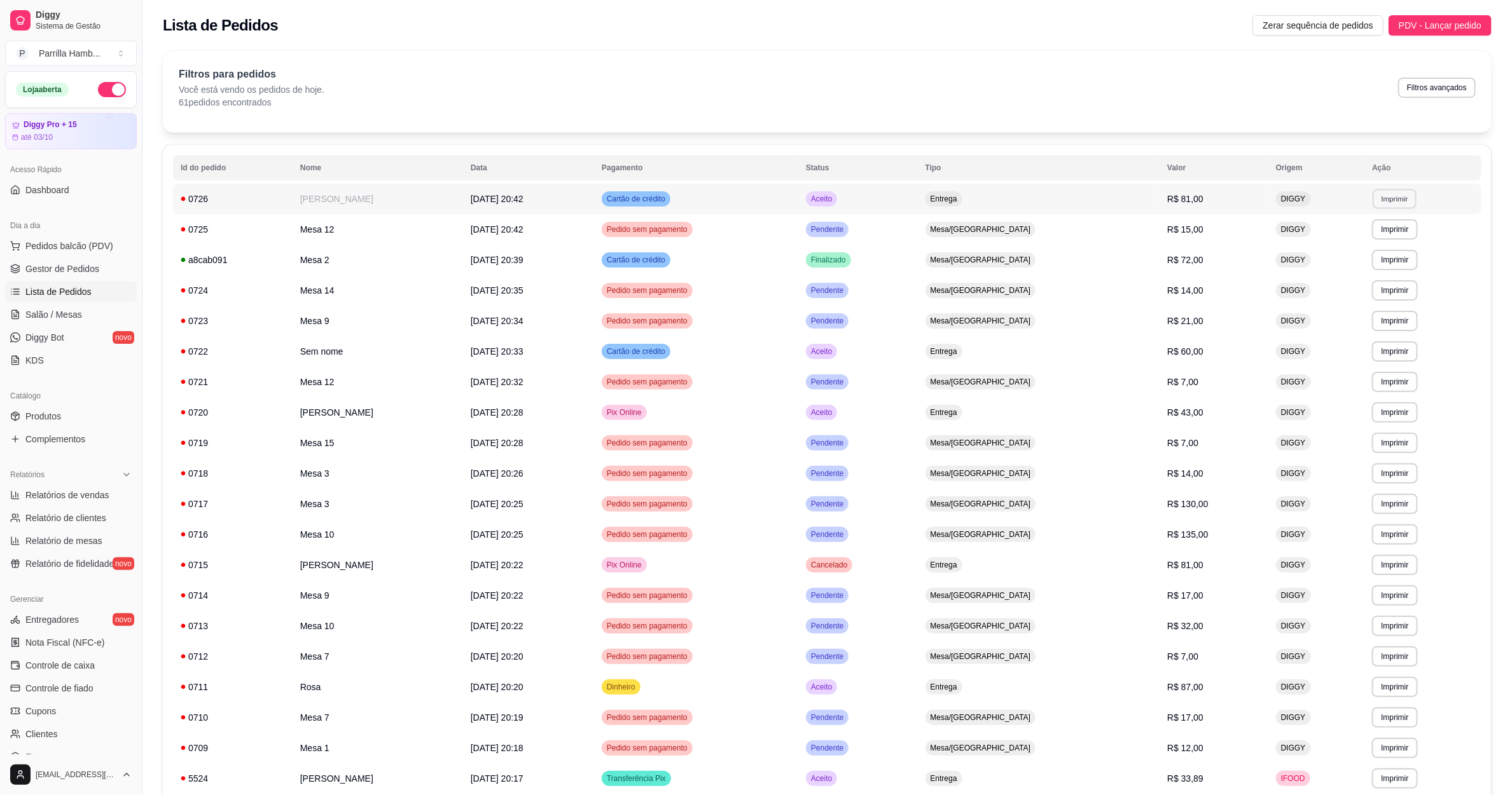
click at [1406, 206] on button "Imprimir" at bounding box center [1395, 198] width 44 height 19
click at [1359, 246] on button "IMPRESSORA" at bounding box center [1369, 243] width 89 height 19
click at [65, 313] on span "Salão / Mesas" at bounding box center [54, 315] width 57 height 13
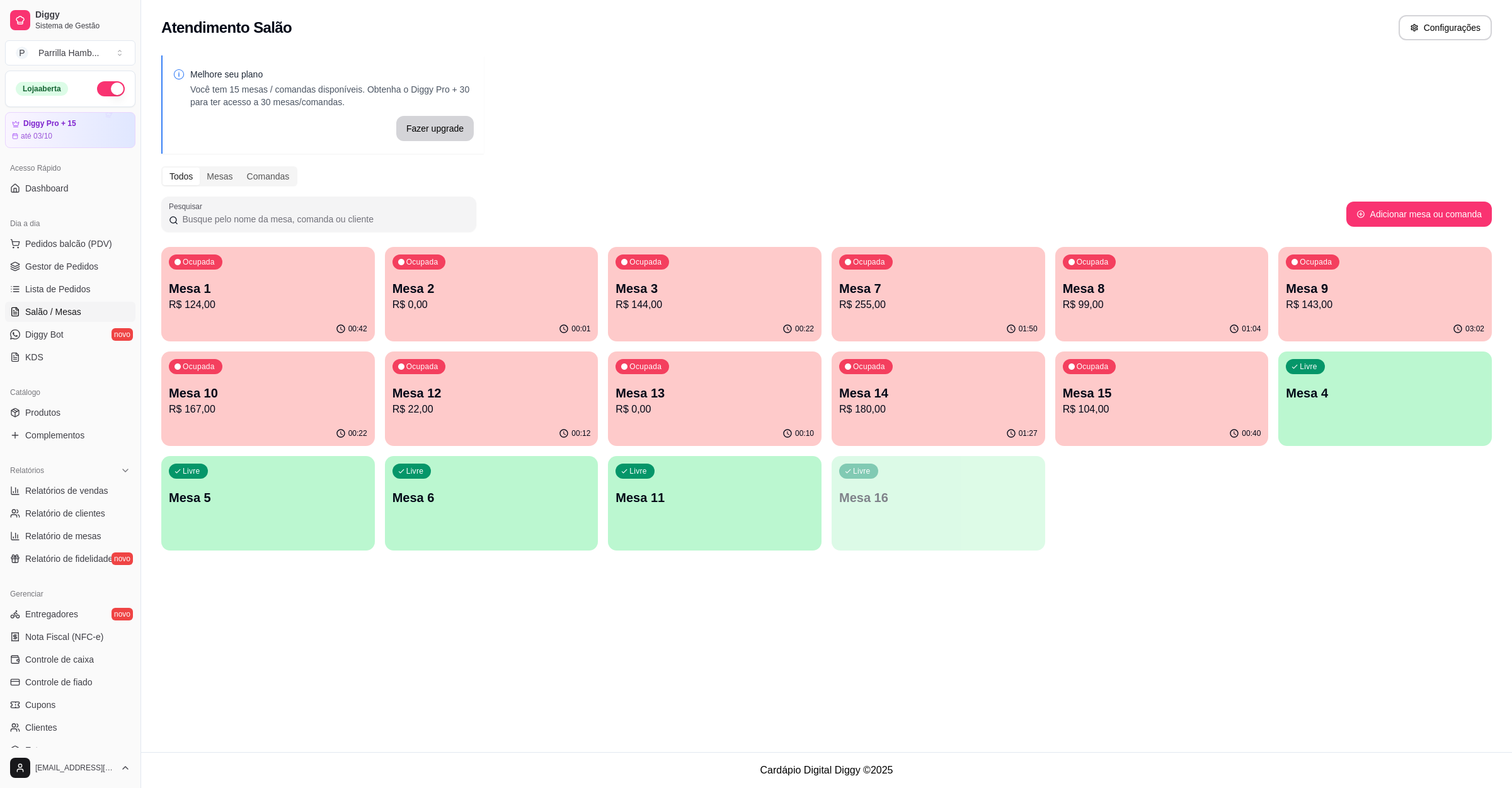
click at [250, 395] on p "Mesa 10" at bounding box center [268, 393] width 198 height 17
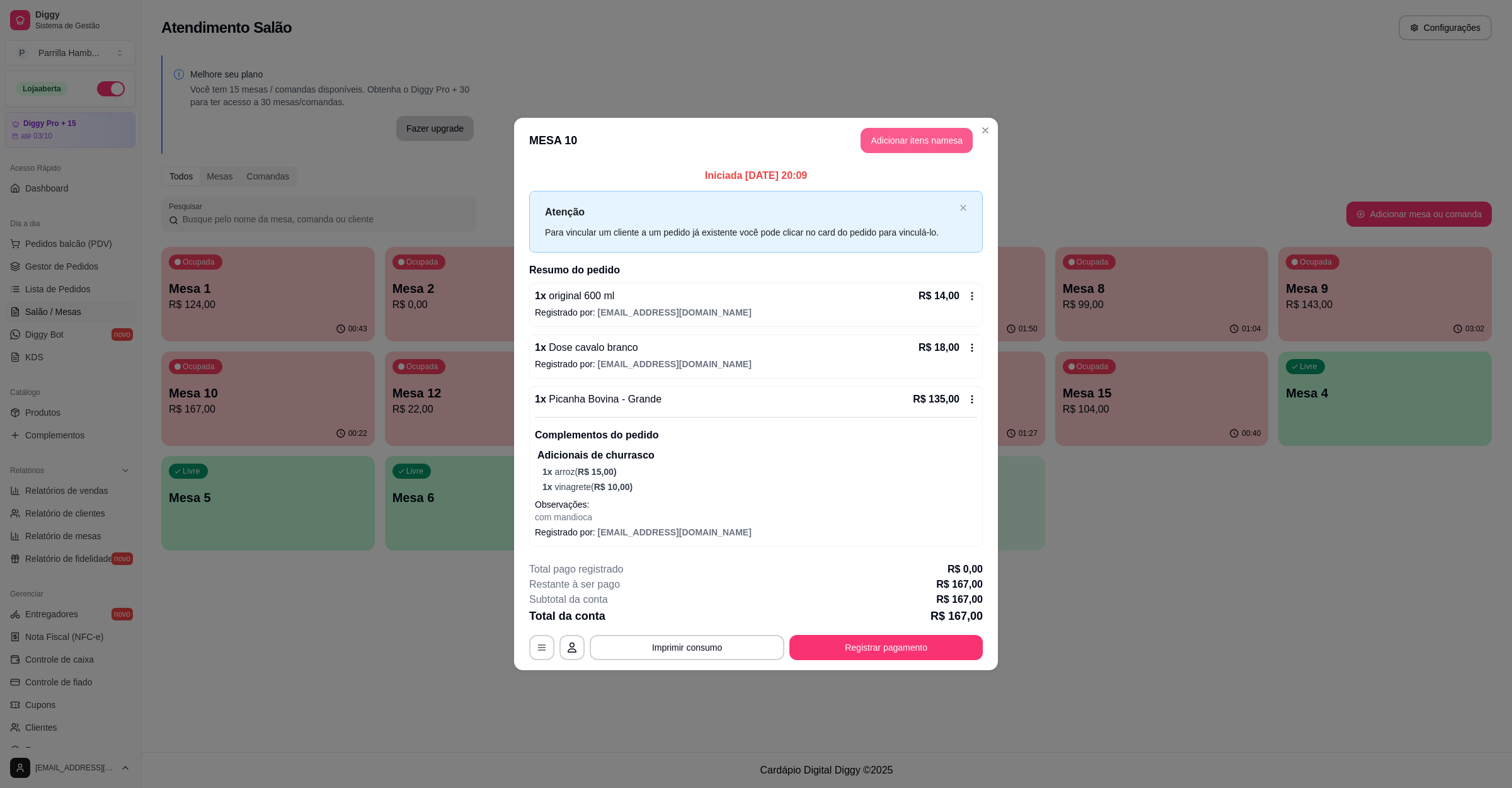
click at [955, 129] on button "Adicionar itens na mesa" at bounding box center [916, 141] width 112 height 25
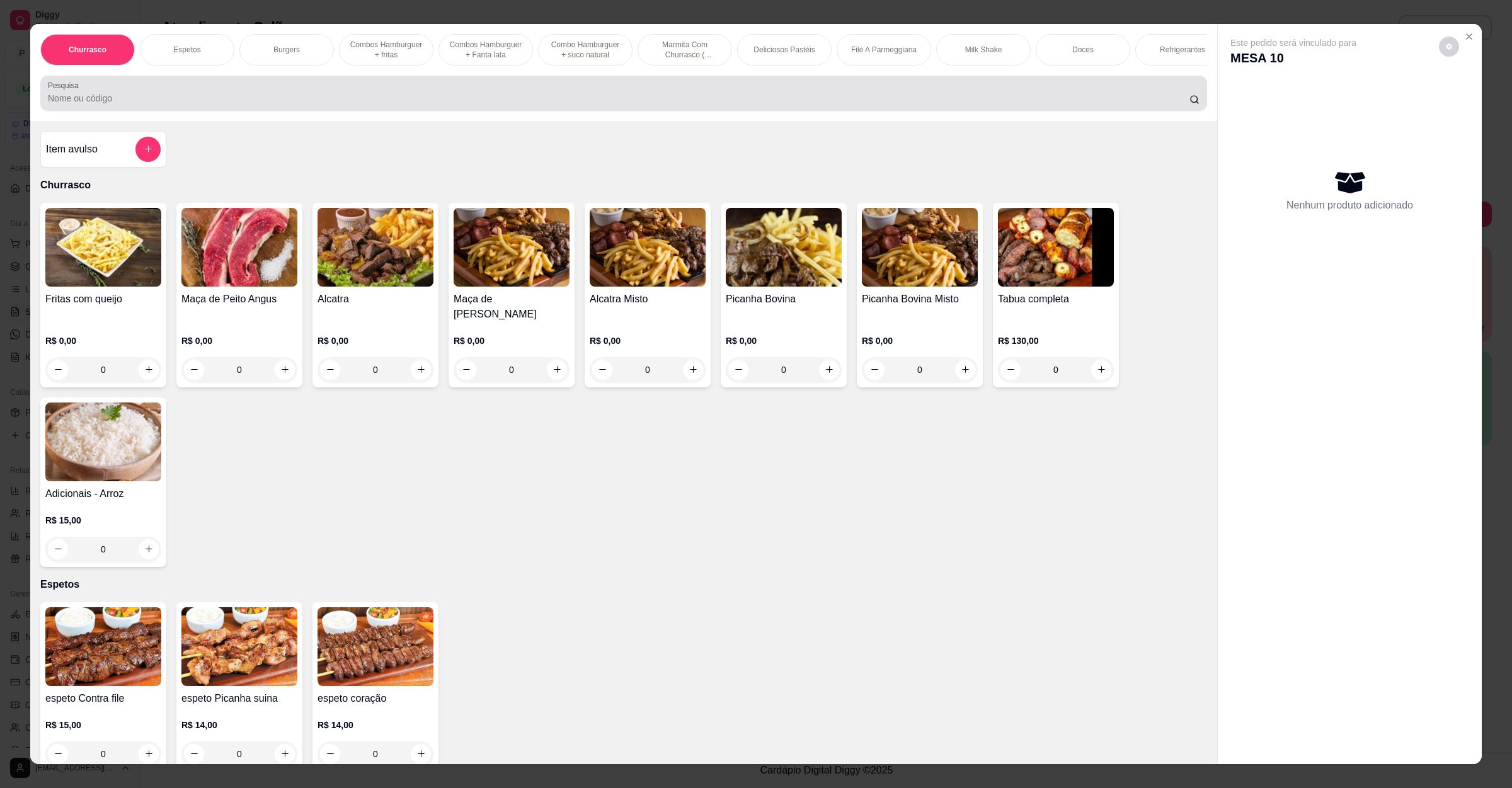
click at [383, 102] on div at bounding box center [623, 94] width 1151 height 25
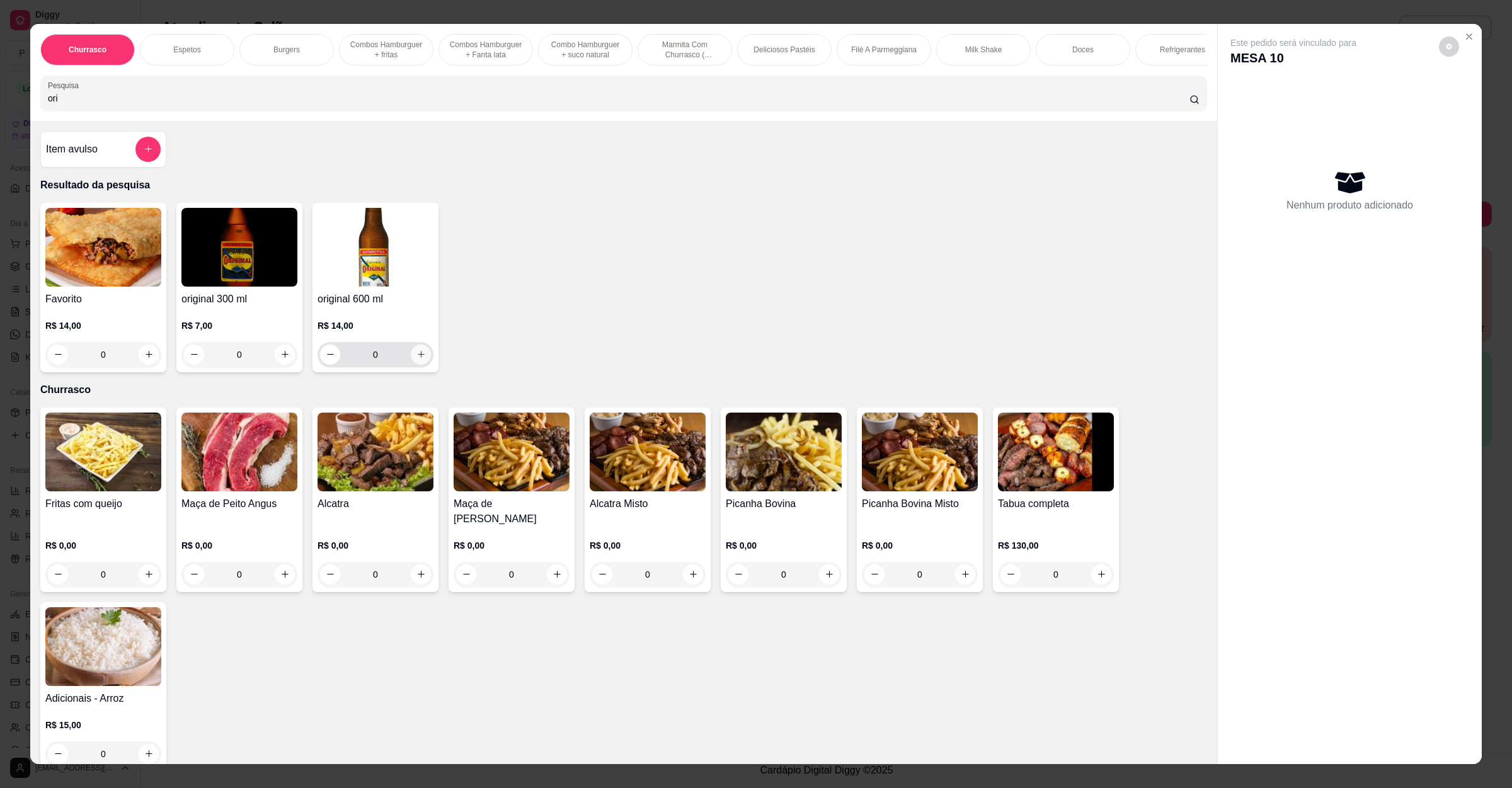
type input "ori"
click at [416, 359] on icon "increase-product-quantity" at bounding box center [421, 354] width 9 height 9
type input "1"
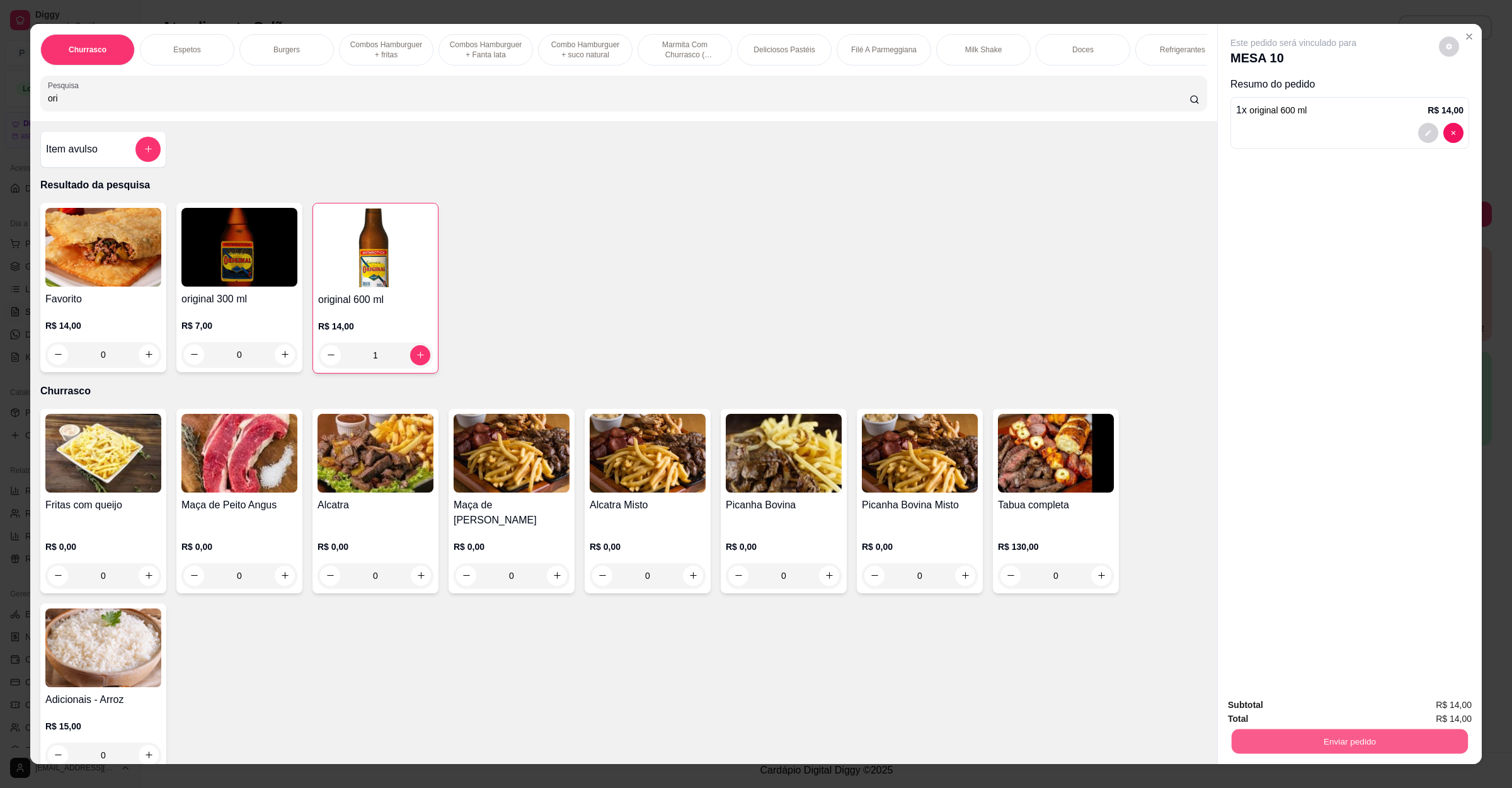
click at [1277, 741] on button "Enviar pedido" at bounding box center [1349, 742] width 236 height 25
click at [1287, 712] on button "Não registrar e enviar pedido" at bounding box center [1306, 711] width 131 height 24
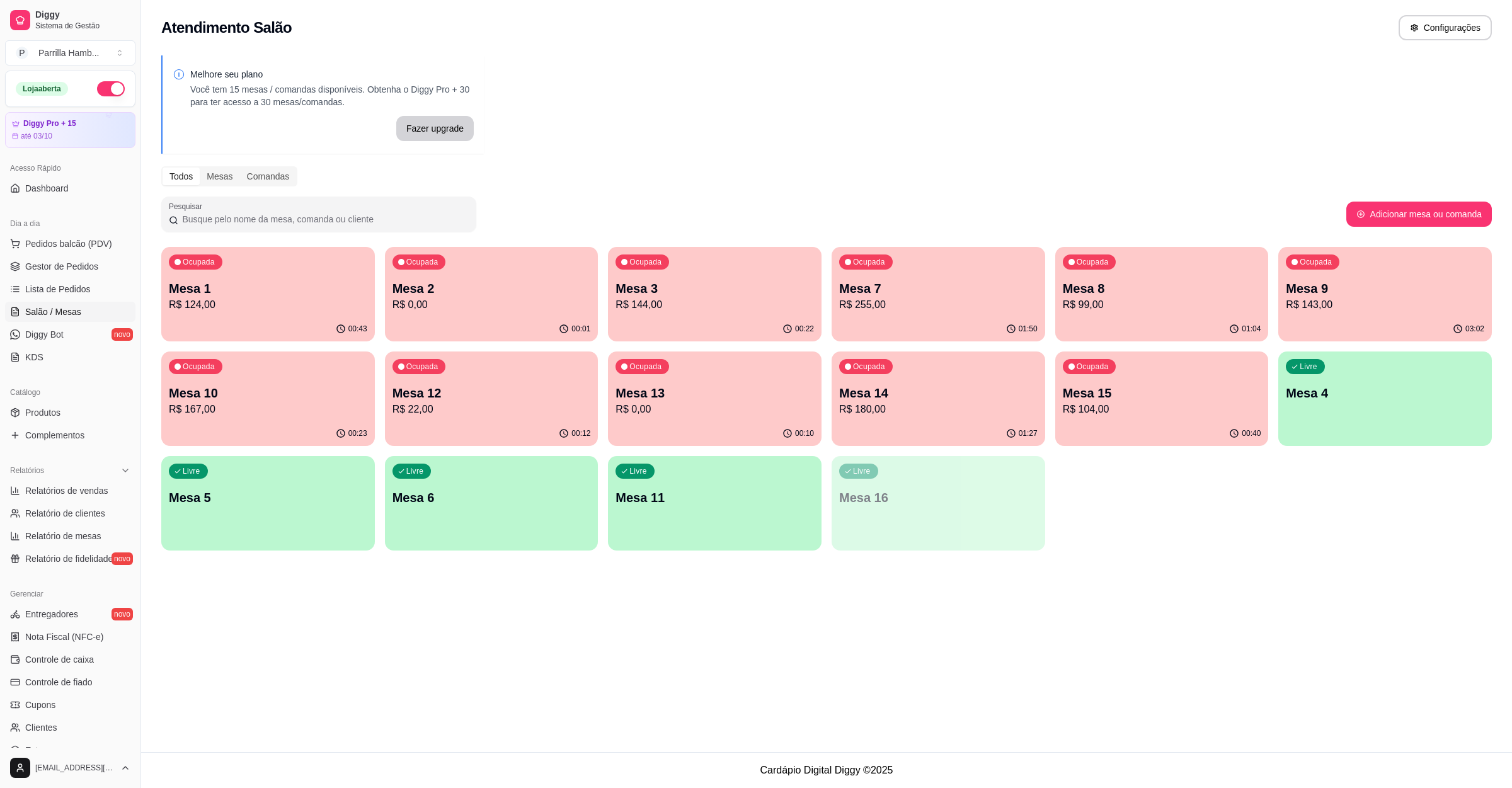
click at [703, 371] on div "Ocupada Mesa 13 R$ 0,00" at bounding box center [714, 386] width 214 height 70
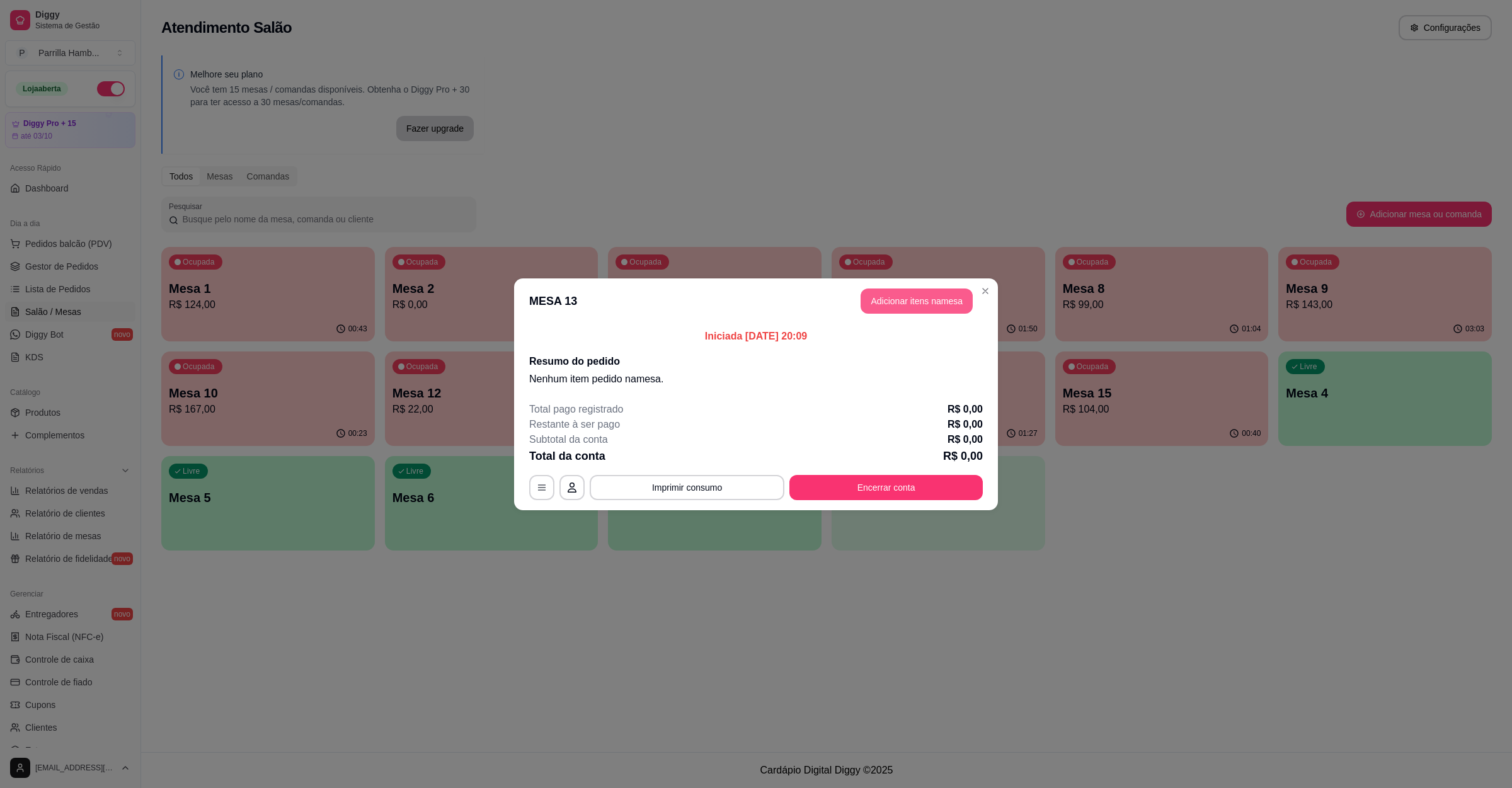
click at [889, 304] on button "Adicionar itens na mesa" at bounding box center [916, 302] width 112 height 25
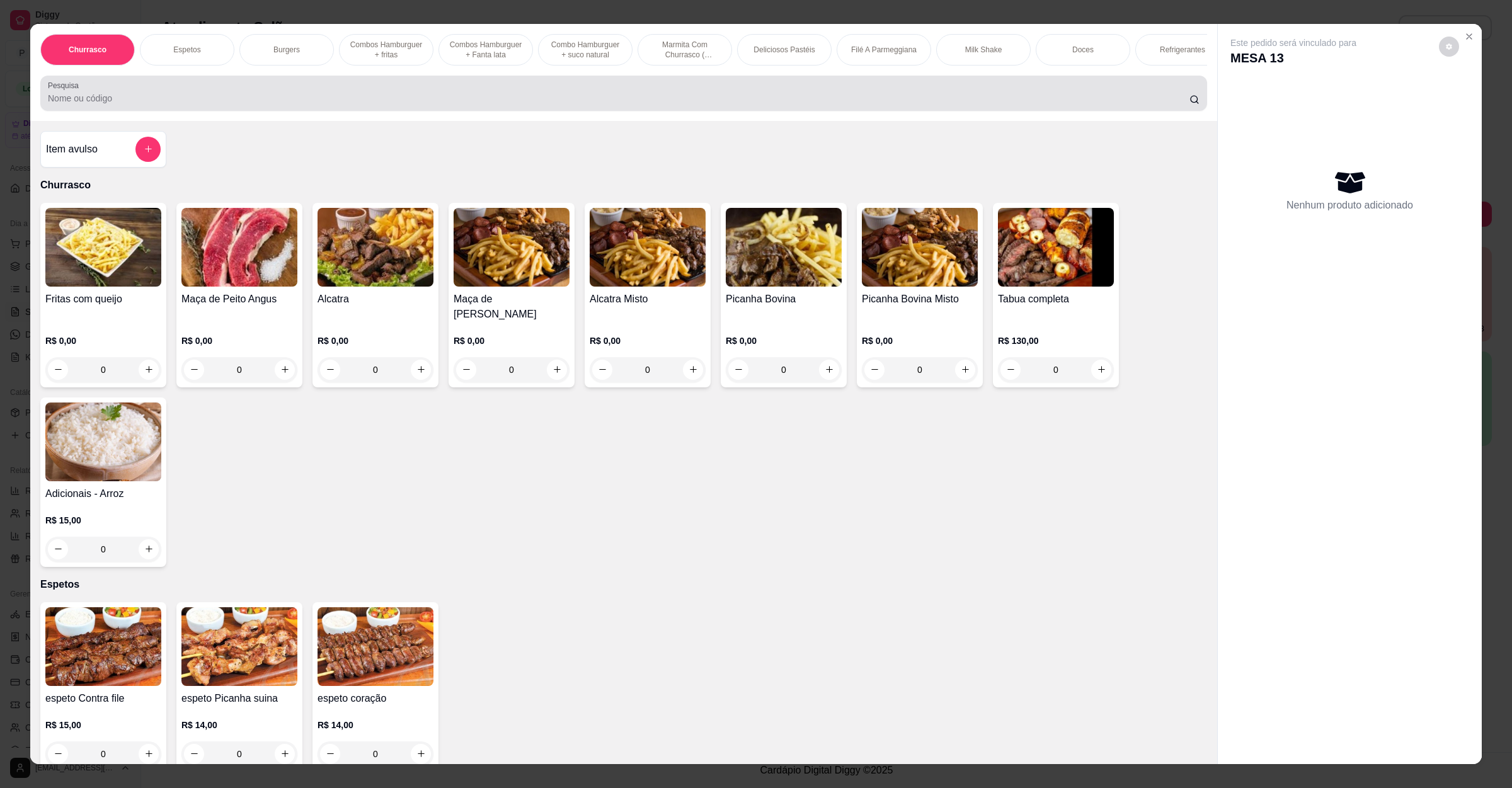
click at [210, 101] on div at bounding box center [623, 94] width 1151 height 25
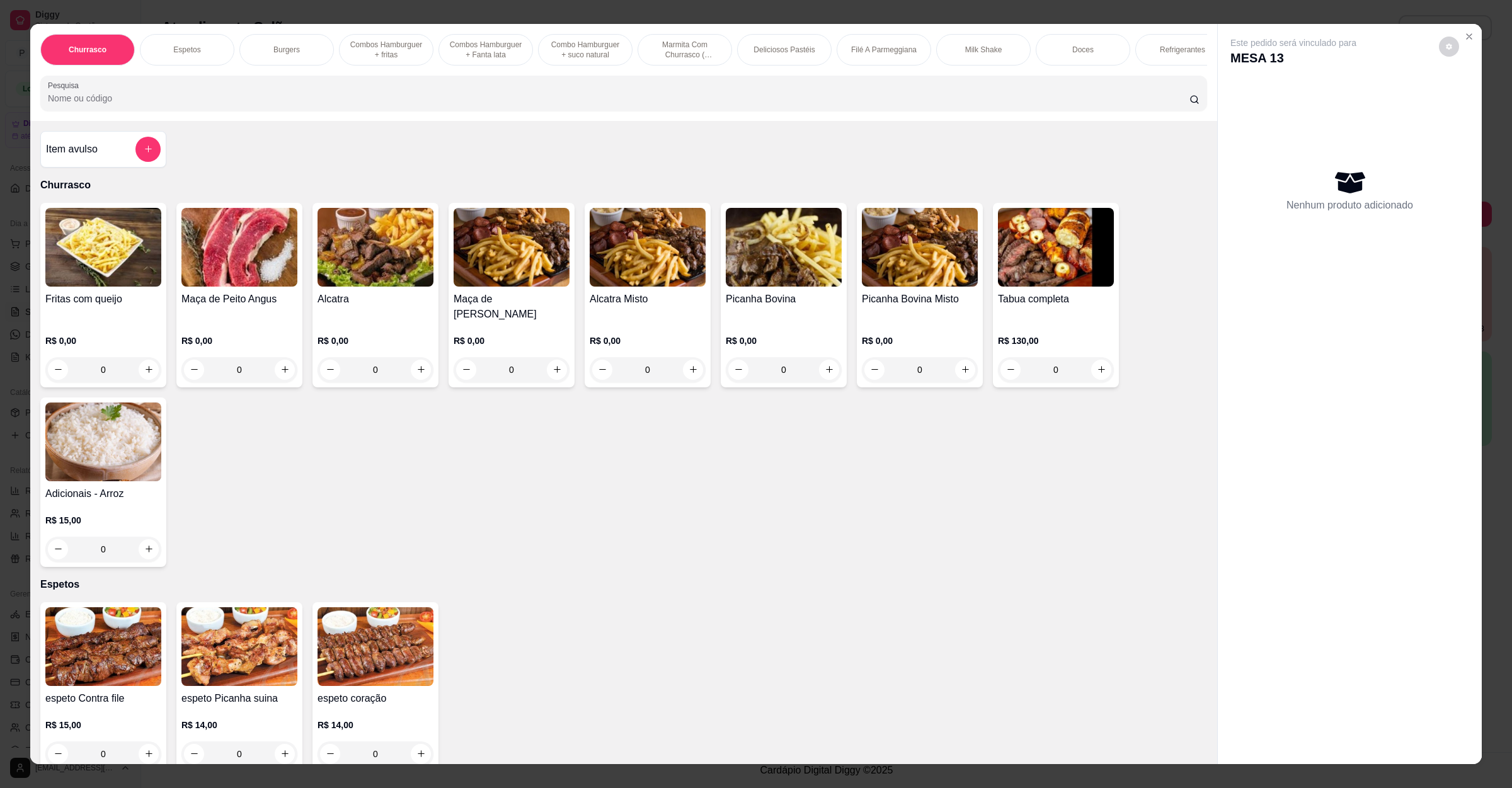
click at [531, 306] on h4 "Maça de [PERSON_NAME]" at bounding box center [512, 306] width 116 height 30
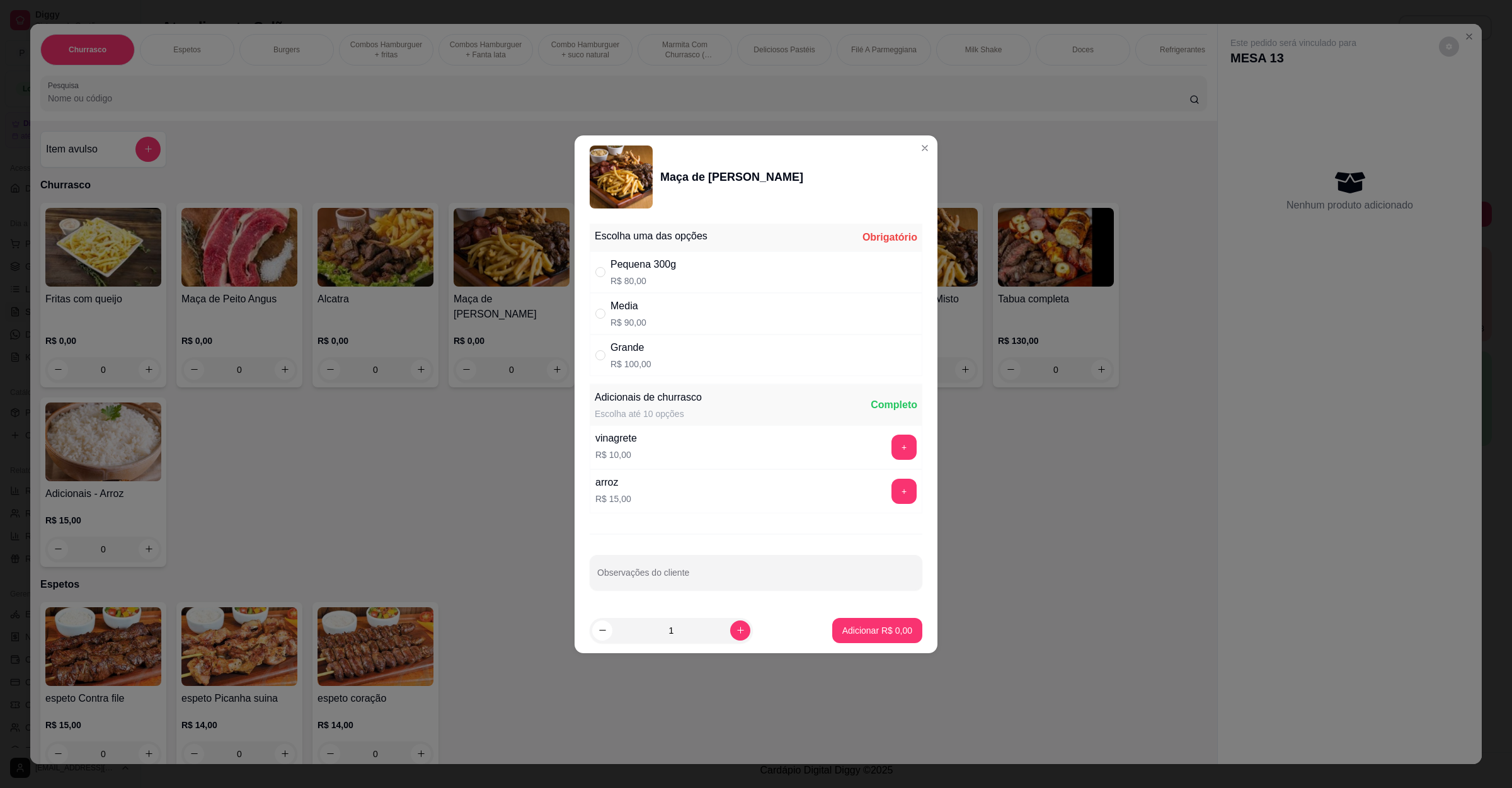
click at [666, 276] on p "R$ 80,00" at bounding box center [643, 281] width 65 height 13
radio input "true"
click at [698, 575] on input "Observações do cliente" at bounding box center [755, 578] width 317 height 13
type input "ao ponto"
click at [843, 621] on button "Adicionar R$ 80,00" at bounding box center [874, 631] width 95 height 25
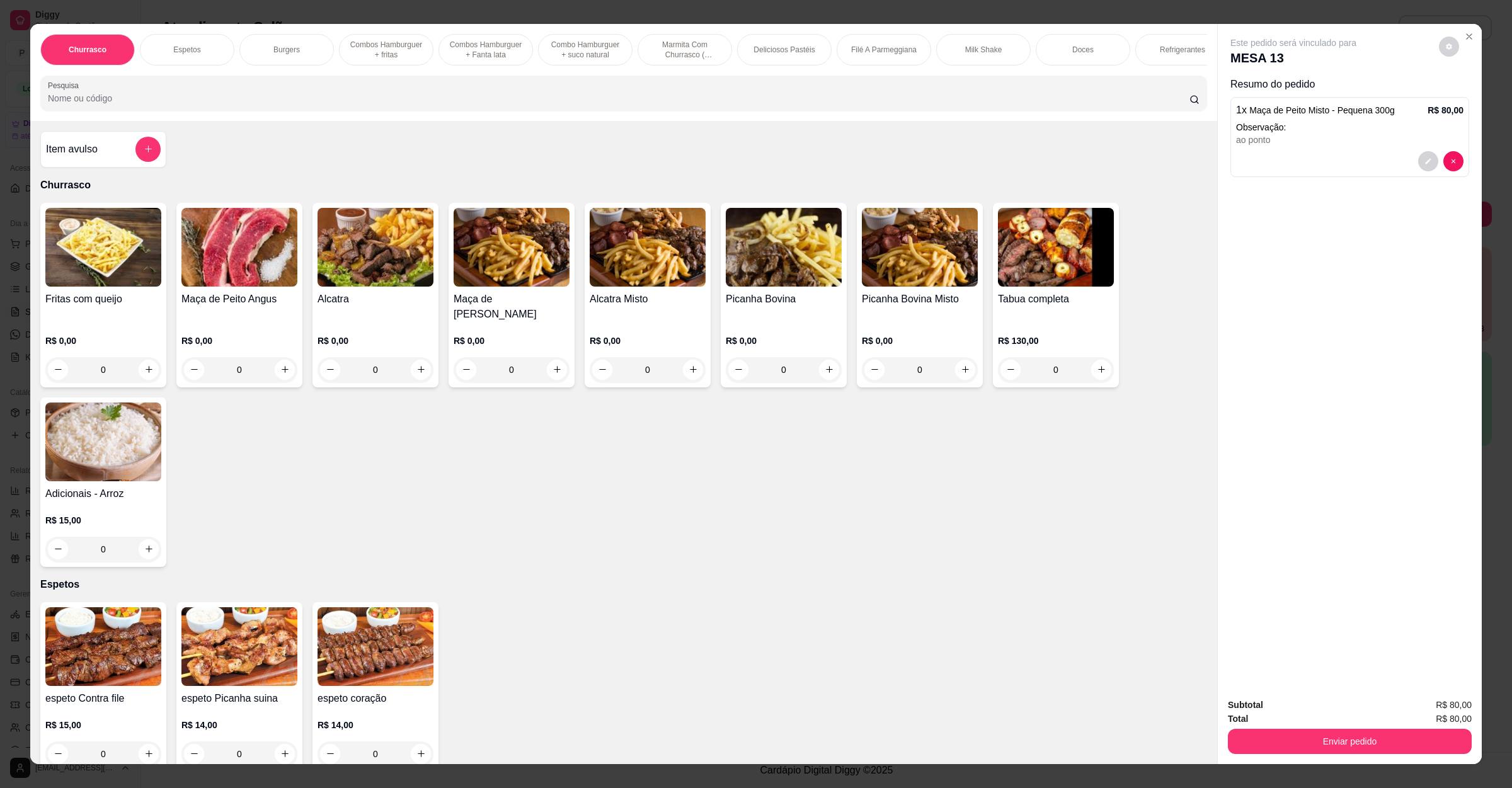
click at [824, 601] on div "Item avulso Churrasco Fritas com queijo R$ 0,00 0 Maça de Peito Angus R$ 0,00 0…" at bounding box center [623, 443] width 1187 height 644
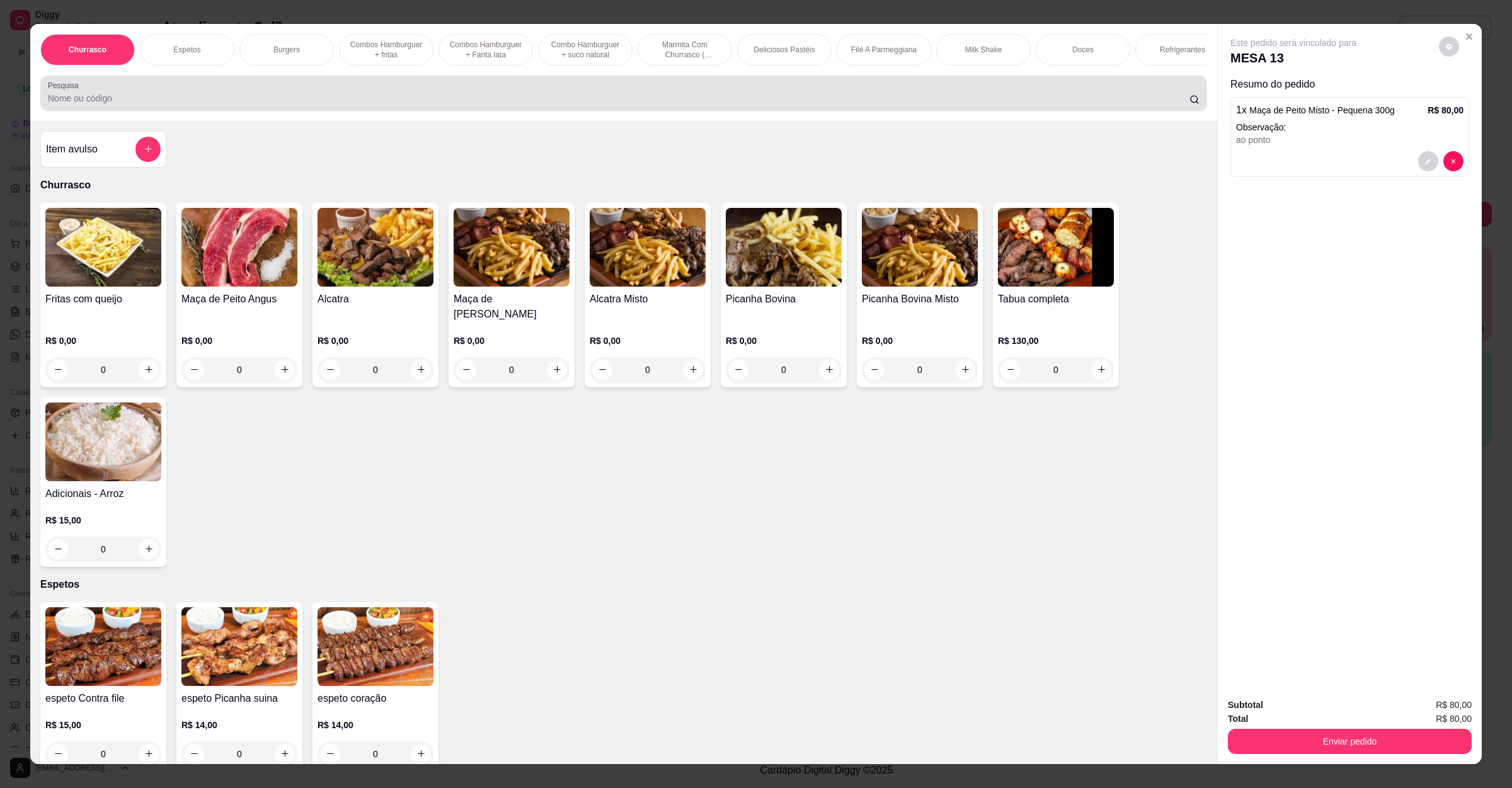
click at [288, 105] on input "Pesquisa" at bounding box center [619, 98] width 1141 height 13
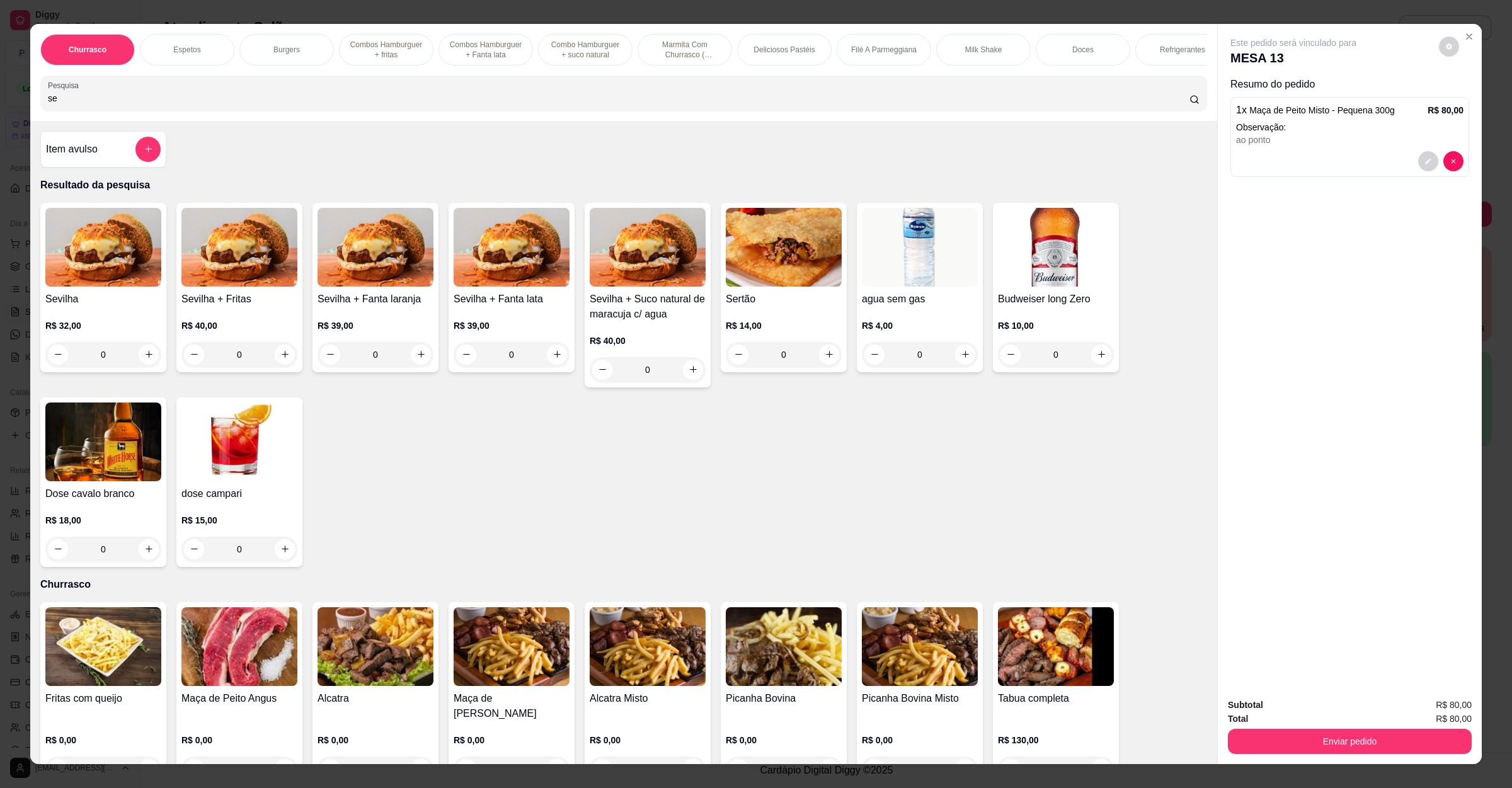
type input "se"
click at [124, 307] on h4 "Sevilha" at bounding box center [104, 299] width 116 height 15
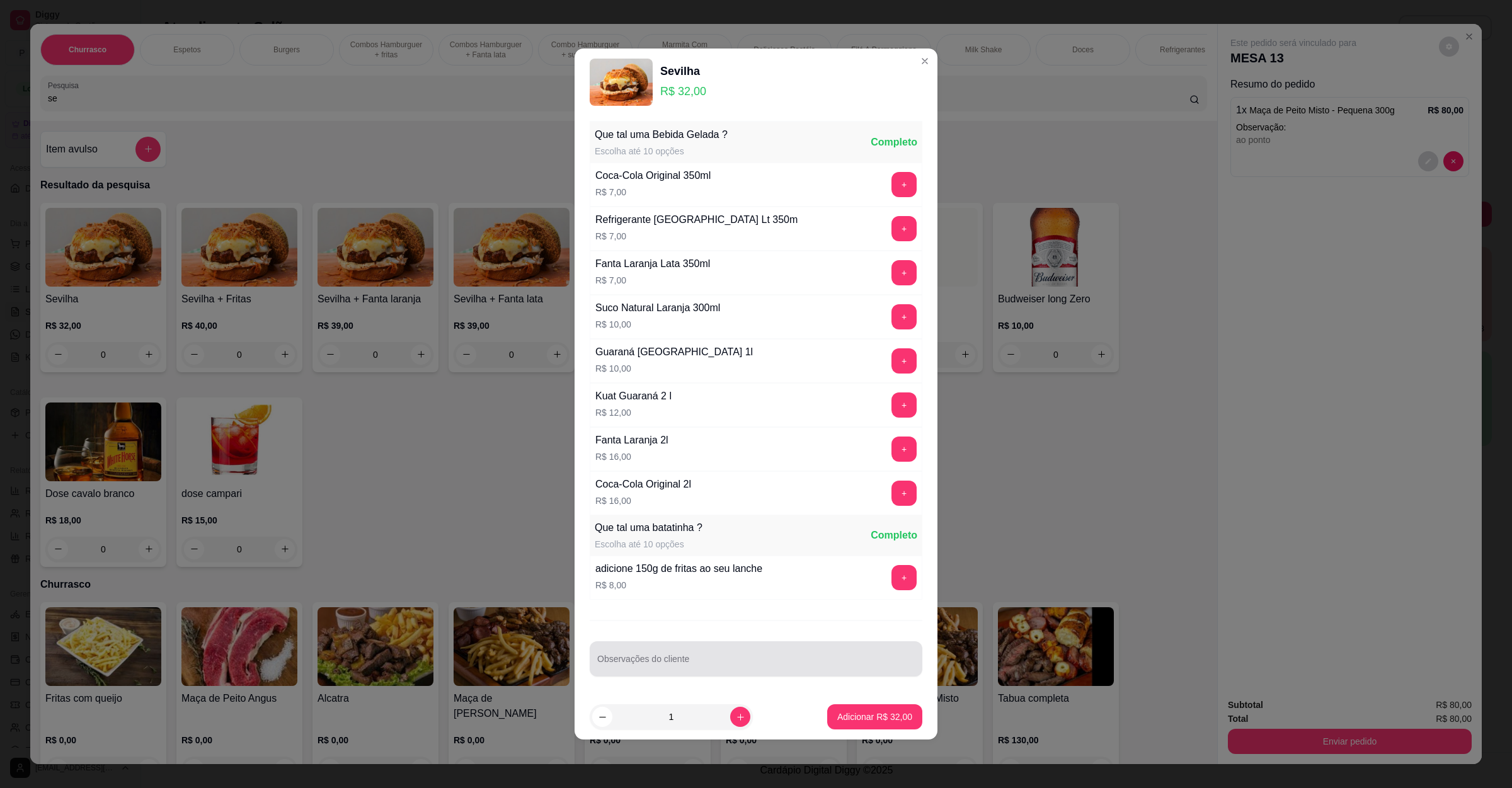
click at [662, 672] on div at bounding box center [755, 659] width 317 height 25
type input "sem salada"
click at [845, 717] on p "Adicionar R$ 32,00" at bounding box center [875, 716] width 73 height 12
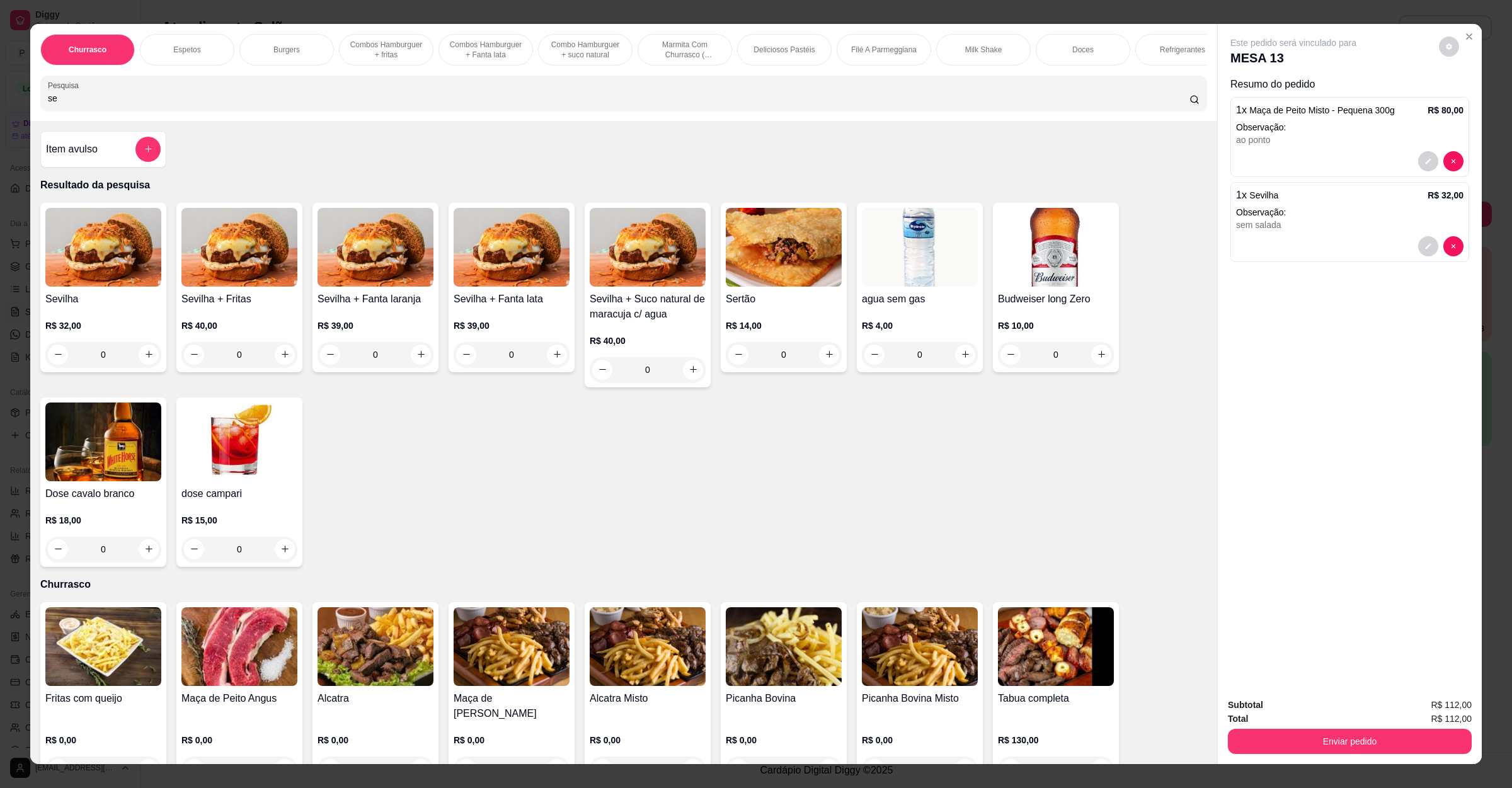
drag, startPoint x: 133, startPoint y: 112, endPoint x: 0, endPoint y: 115, distance: 133.0
click at [0, 112] on div "Churrasco Espetos Burgers Combos Hamburguer + fritas Combos Hamburguer + Fanta …" at bounding box center [756, 394] width 1512 height 788
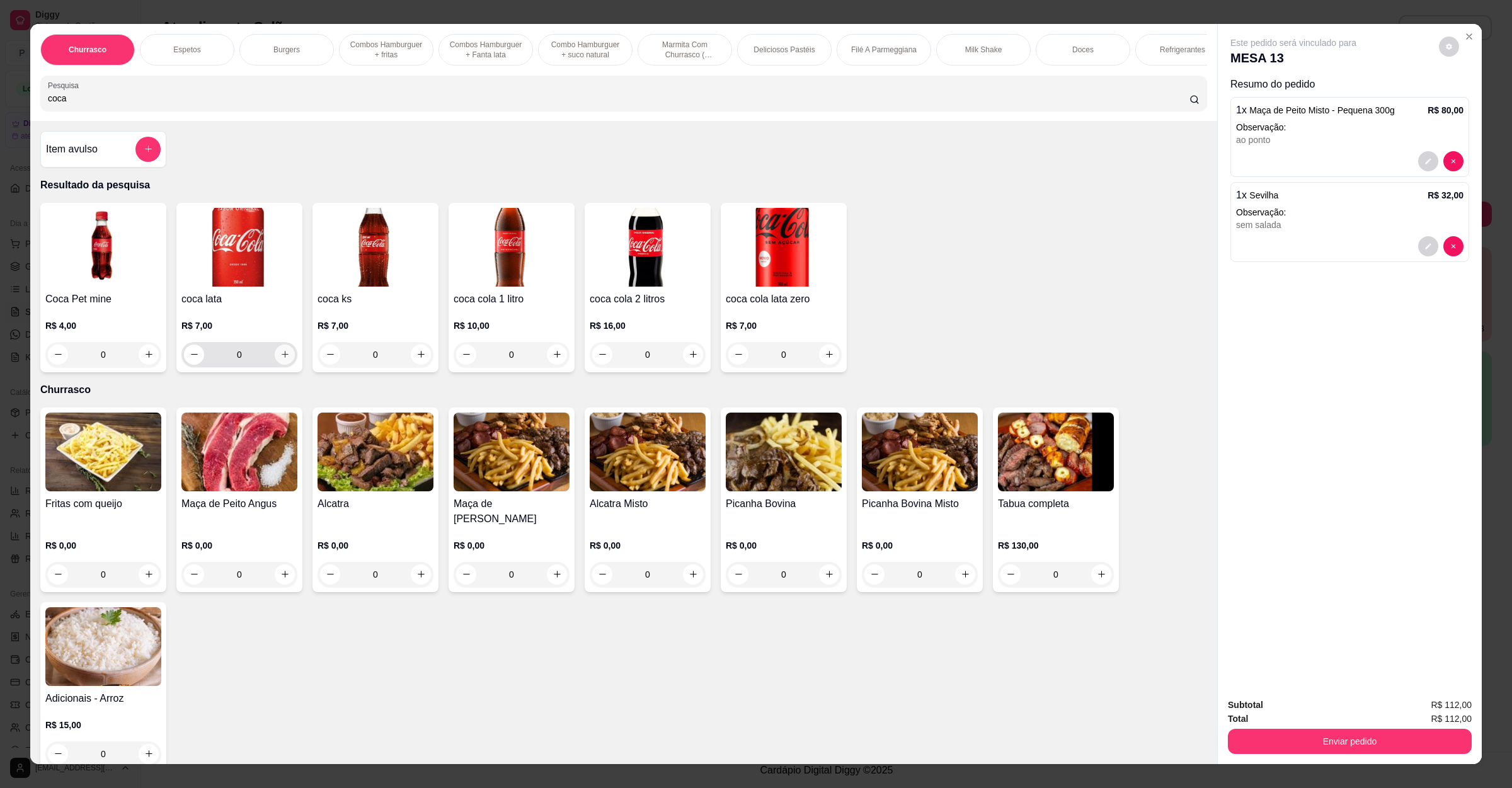
type input "coca"
click at [282, 359] on icon "increase-product-quantity" at bounding box center [285, 354] width 9 height 9
type input "1"
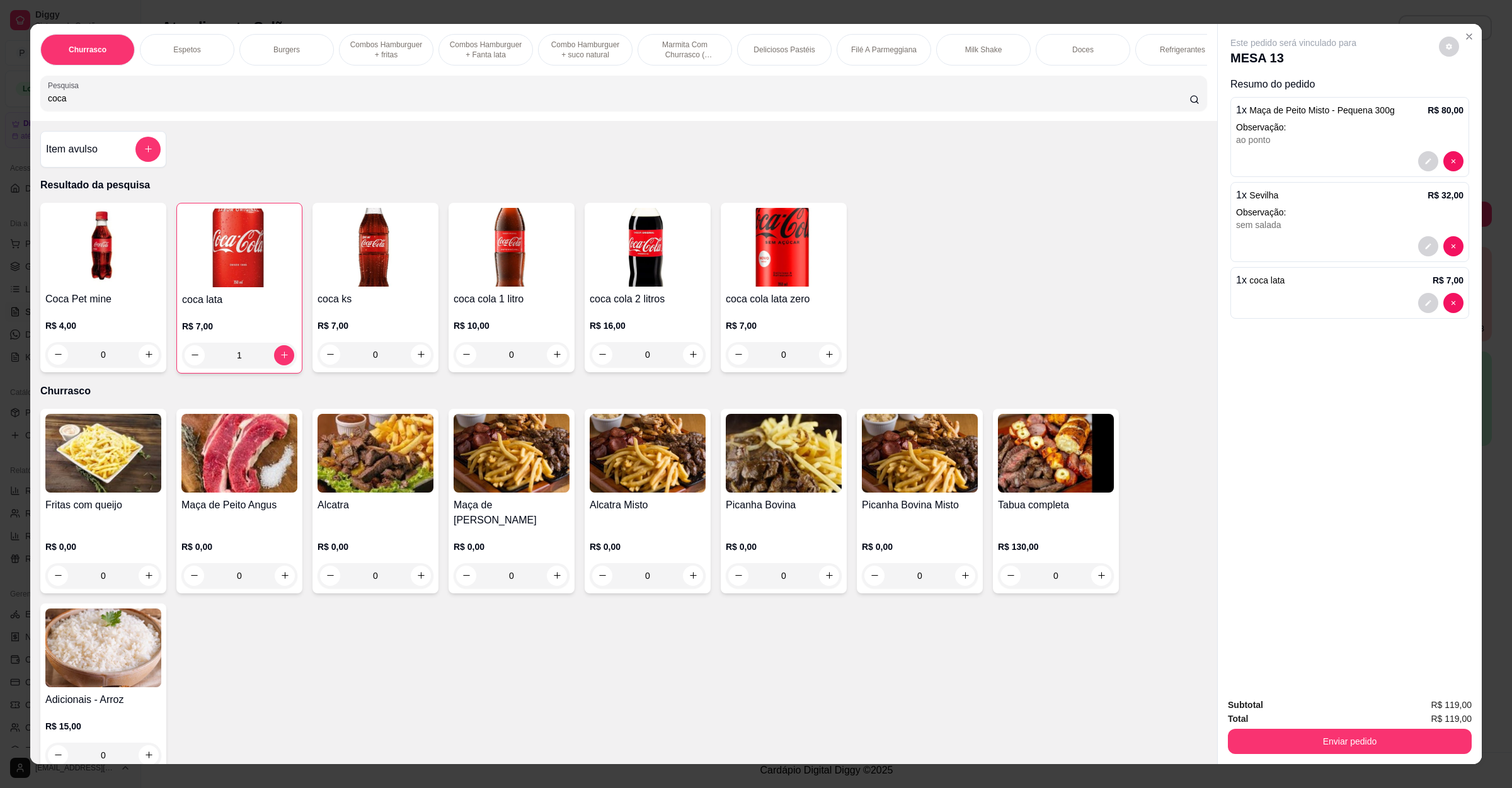
drag, startPoint x: 84, startPoint y: 114, endPoint x: 0, endPoint y: 119, distance: 84.1
click at [0, 116] on div "Churrasco Espetos Burgers Combos Hamburguer + fritas Combos Hamburguer + Fanta …" at bounding box center [756, 394] width 1512 height 788
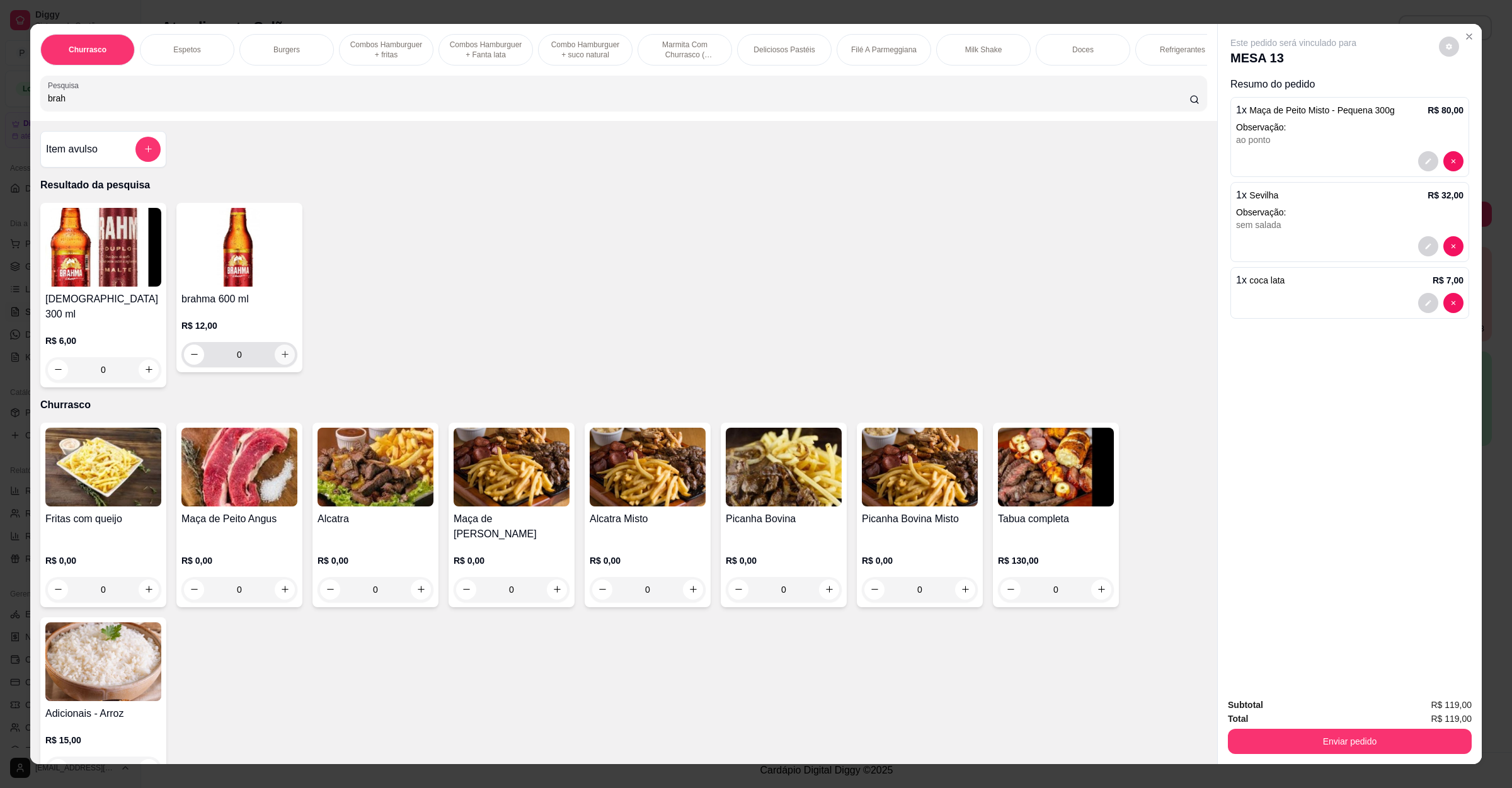
type input "brah"
click at [281, 359] on icon "increase-product-quantity" at bounding box center [285, 354] width 9 height 9
type input "1"
drag, startPoint x: 119, startPoint y: 108, endPoint x: 0, endPoint y: 114, distance: 119.2
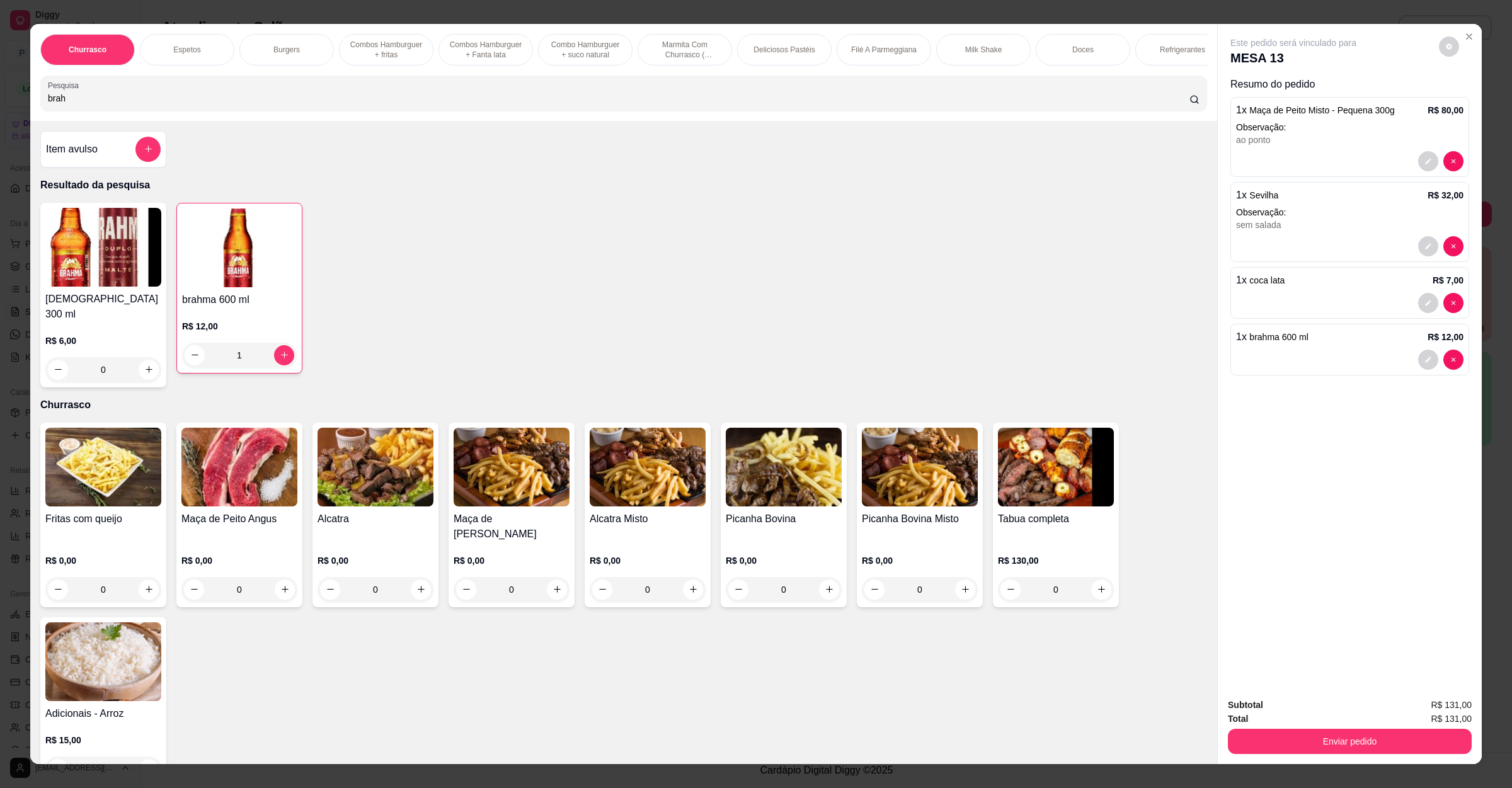
click at [0, 110] on div "Churrasco Espetos Burgers Combos Hamburguer + fritas Combos Hamburguer + Fanta …" at bounding box center [756, 394] width 1512 height 788
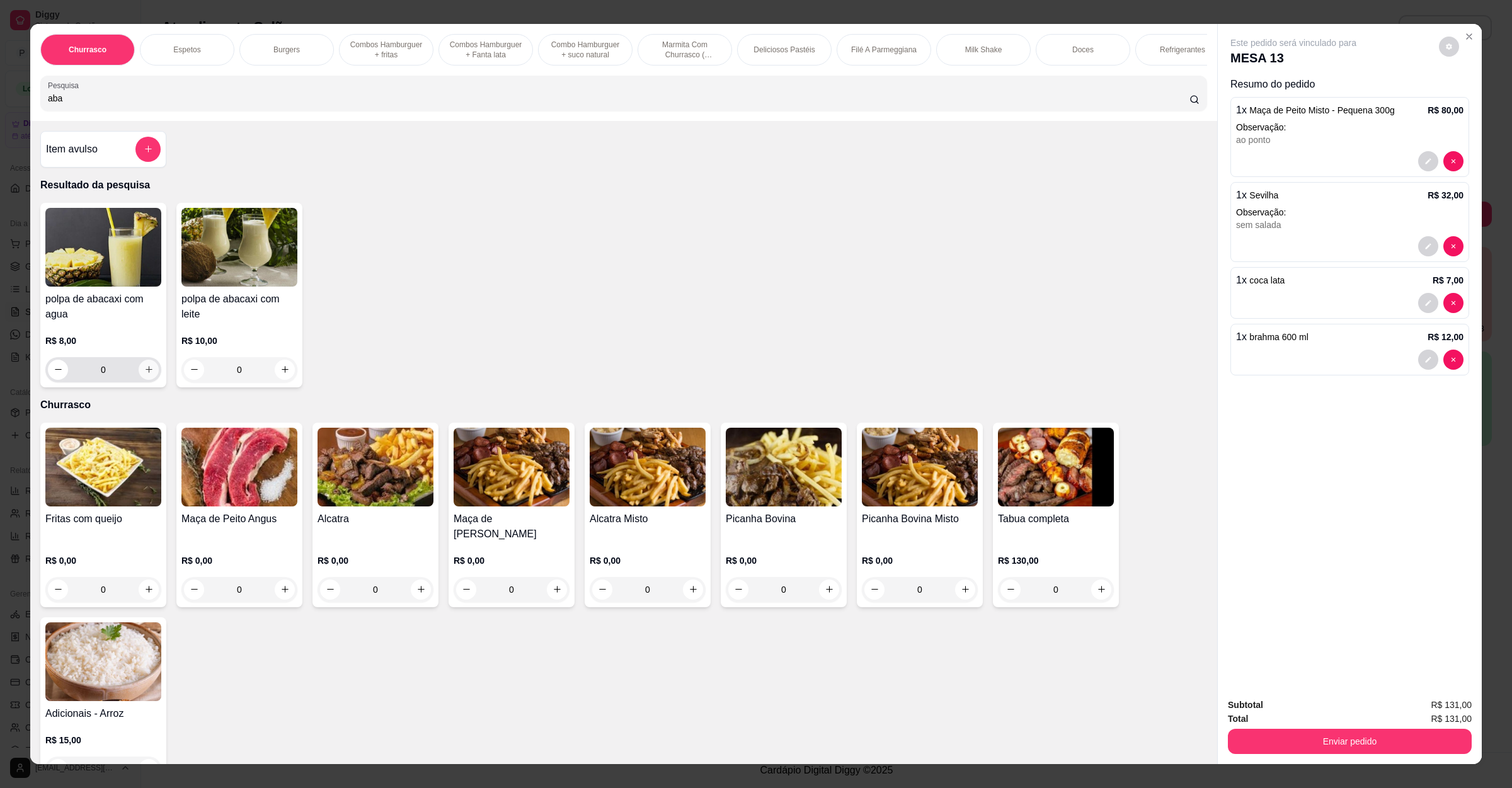
click at [144, 374] on icon "increase-product-quantity" at bounding box center [149, 369] width 9 height 9
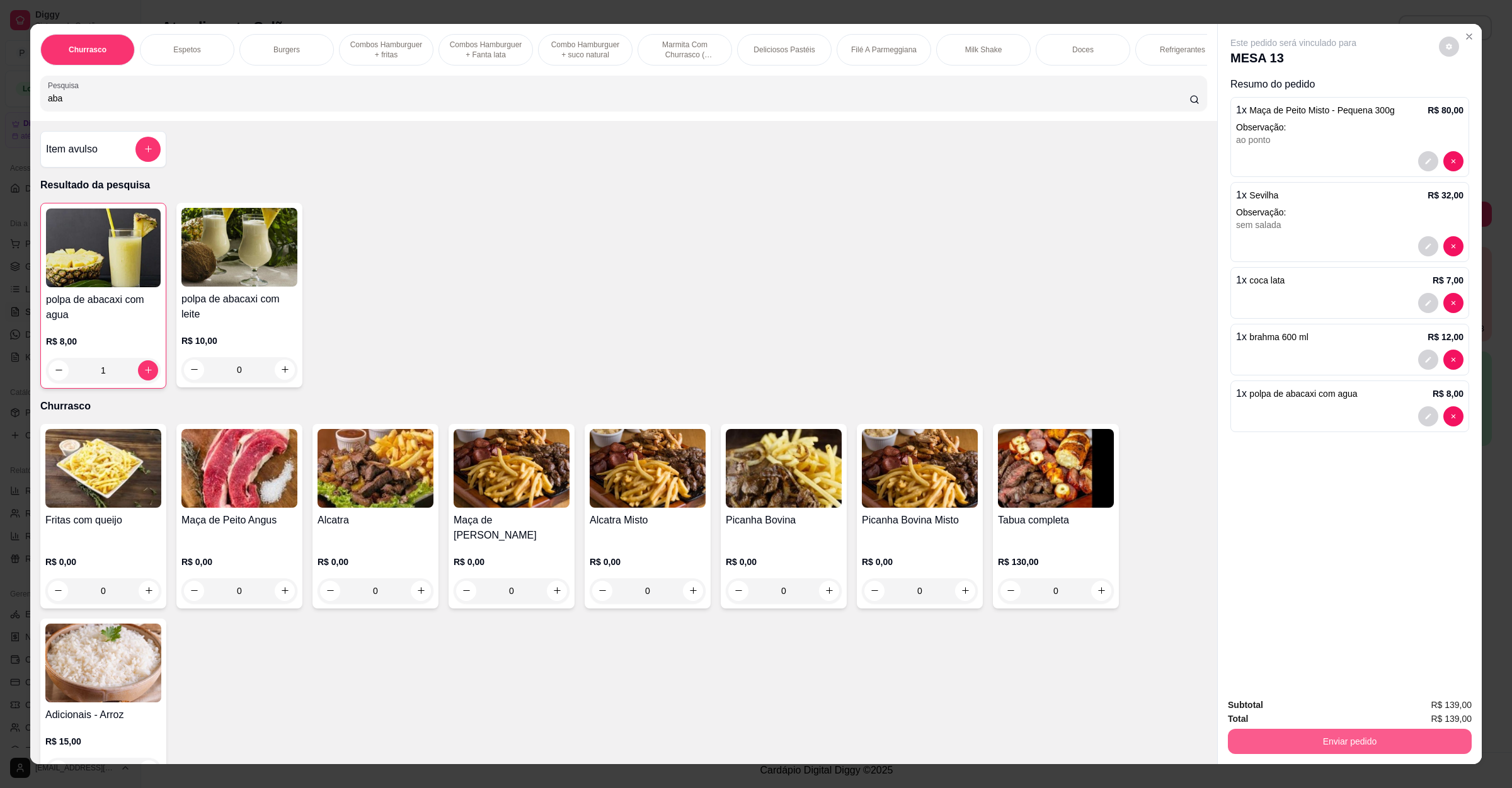
click at [1337, 753] on button "Enviar pedido" at bounding box center [1349, 742] width 244 height 25
click at [1337, 715] on button "Não registrar e enviar pedido" at bounding box center [1306, 711] width 131 height 24
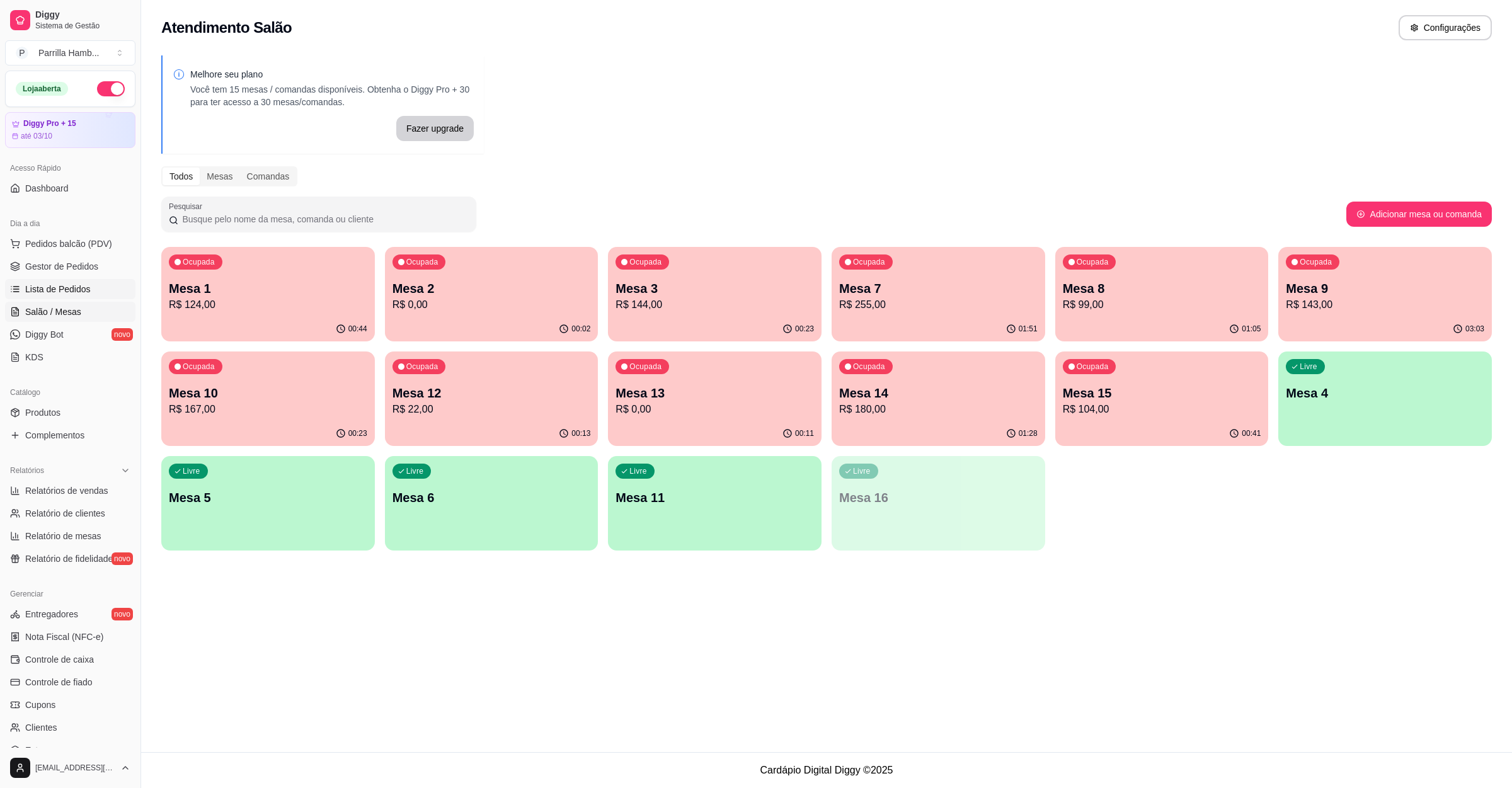
click at [47, 293] on span "Lista de Pedidos" at bounding box center [58, 289] width 65 height 13
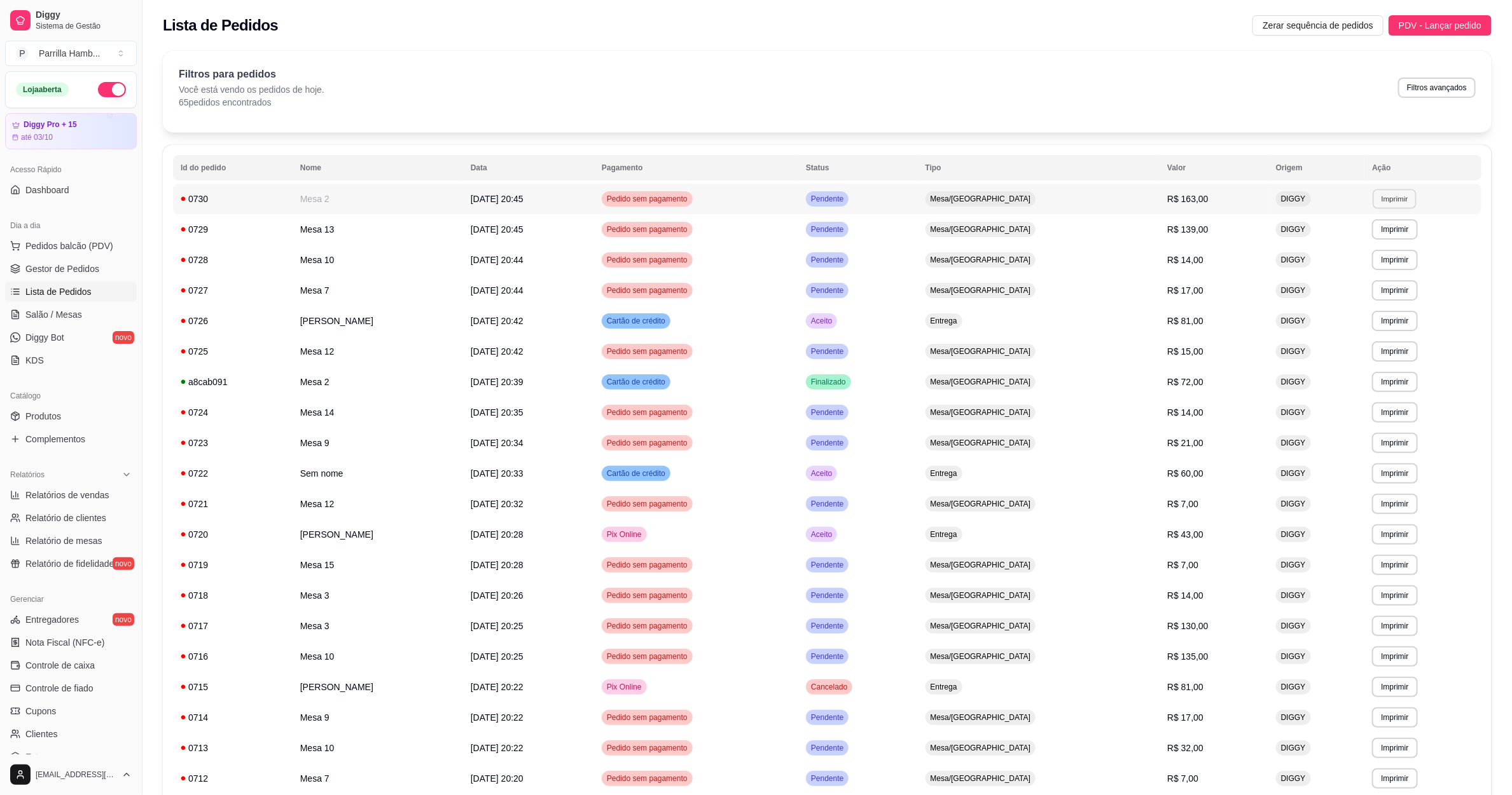
click at [1388, 203] on button "Imprimir" at bounding box center [1395, 198] width 44 height 19
click at [1374, 245] on button "IMPRESSORA" at bounding box center [1370, 244] width 93 height 20
click at [1408, 231] on button "Imprimir" at bounding box center [1395, 228] width 44 height 19
click at [1394, 283] on button "IMPRESSORA" at bounding box center [1370, 274] width 93 height 20
click at [35, 315] on span "Salão / Mesas" at bounding box center [54, 315] width 57 height 13
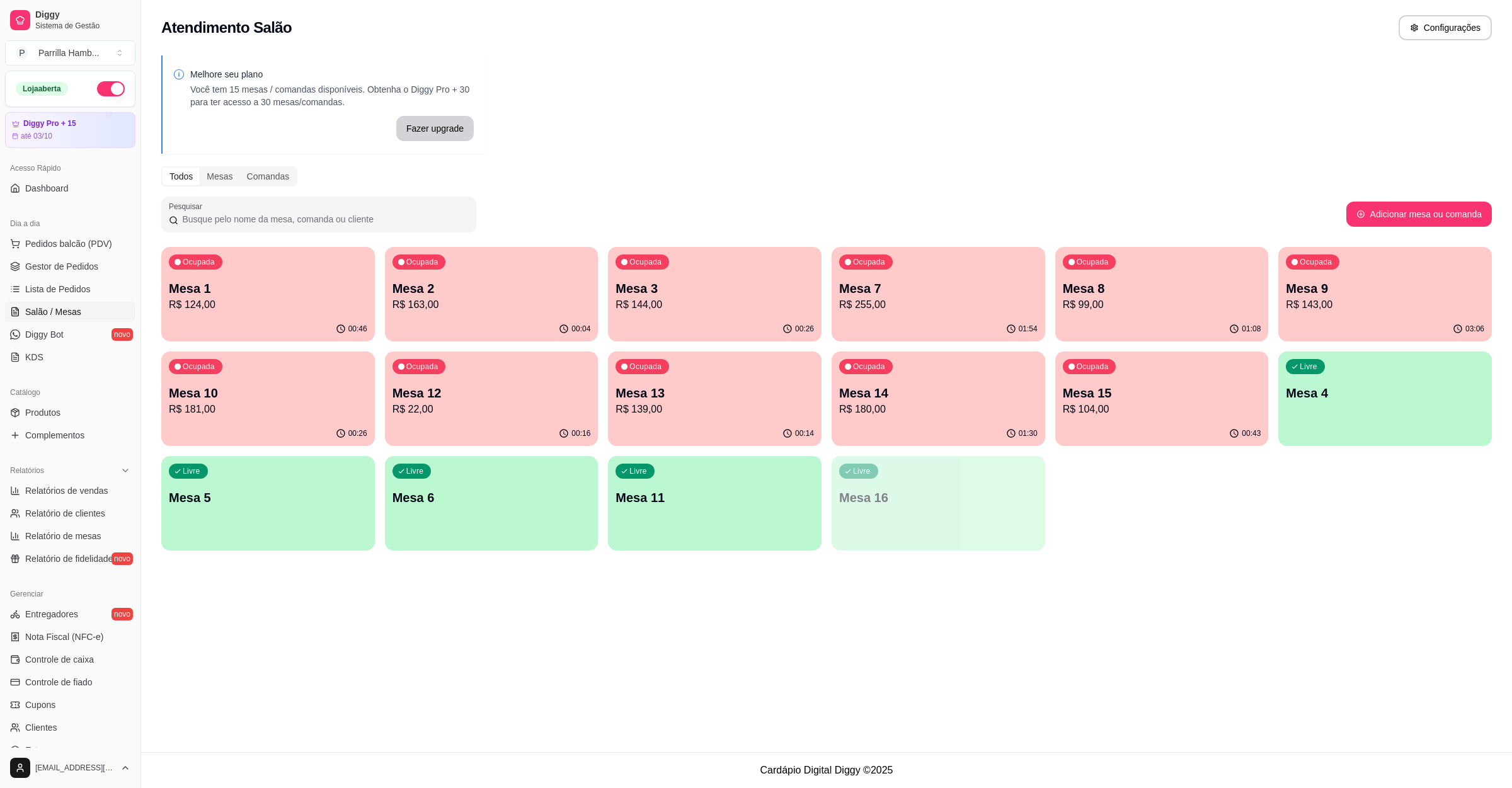
click at [1097, 406] on p "R$ 104,00" at bounding box center [1162, 409] width 198 height 15
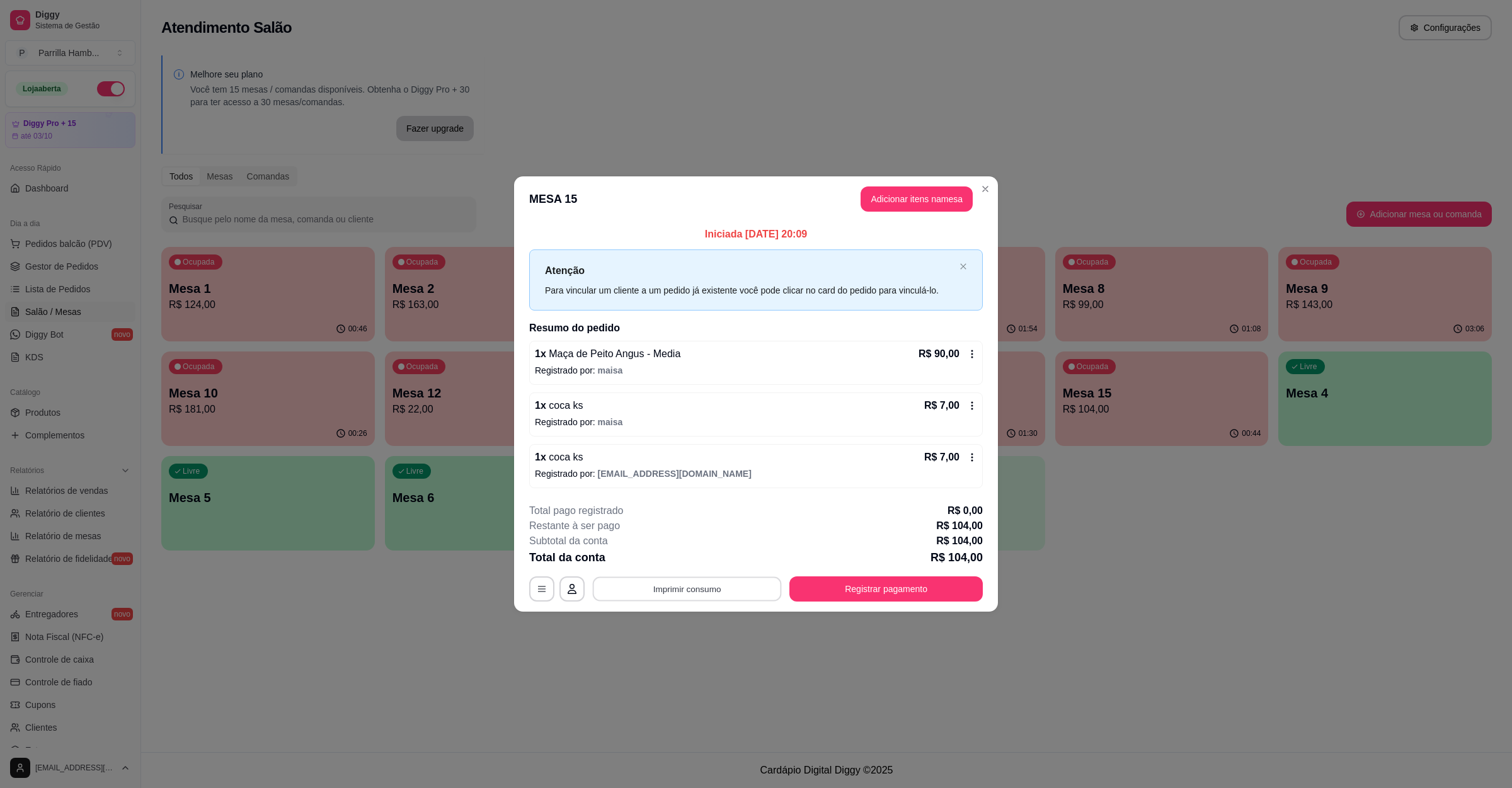
click at [762, 591] on button "Imprimir consumo" at bounding box center [687, 589] width 189 height 25
click at [722, 554] on button "IMPRESSORA" at bounding box center [691, 562] width 92 height 20
click at [847, 591] on button "Registrar pagamento" at bounding box center [886, 589] width 188 height 25
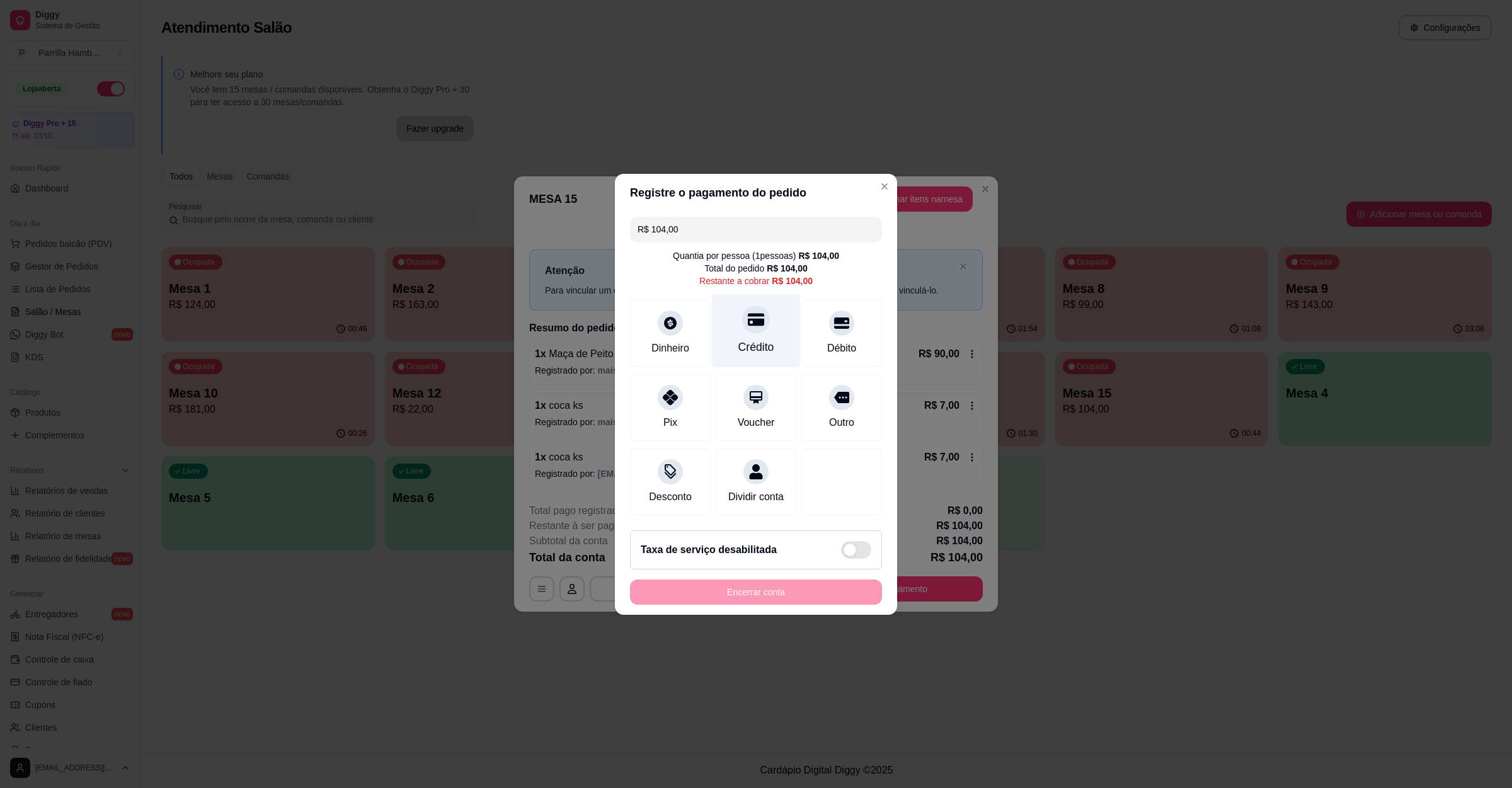
click at [756, 314] on icon at bounding box center [756, 320] width 16 height 13
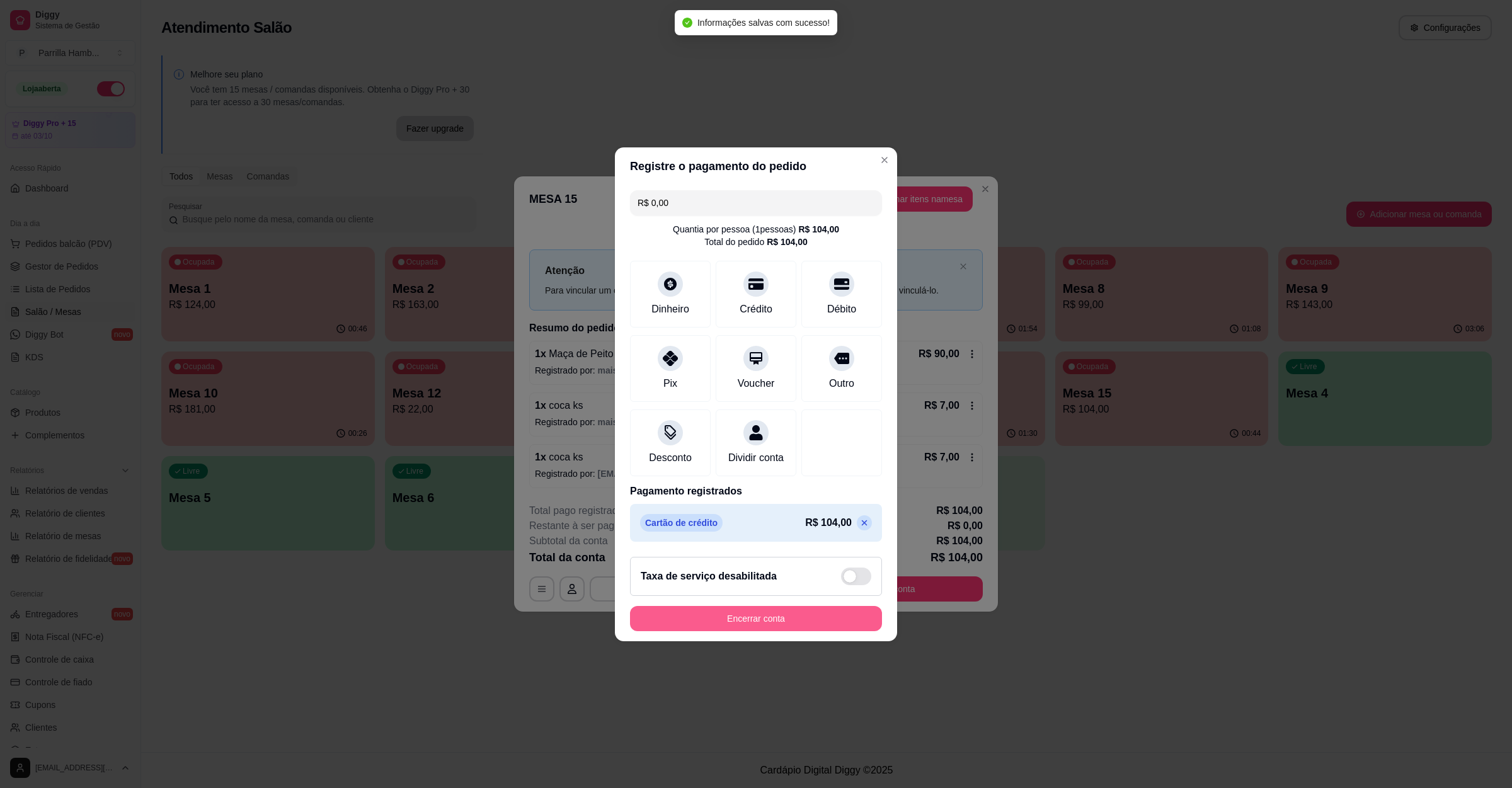
click at [726, 632] on button "Encerrar conta" at bounding box center [755, 619] width 252 height 25
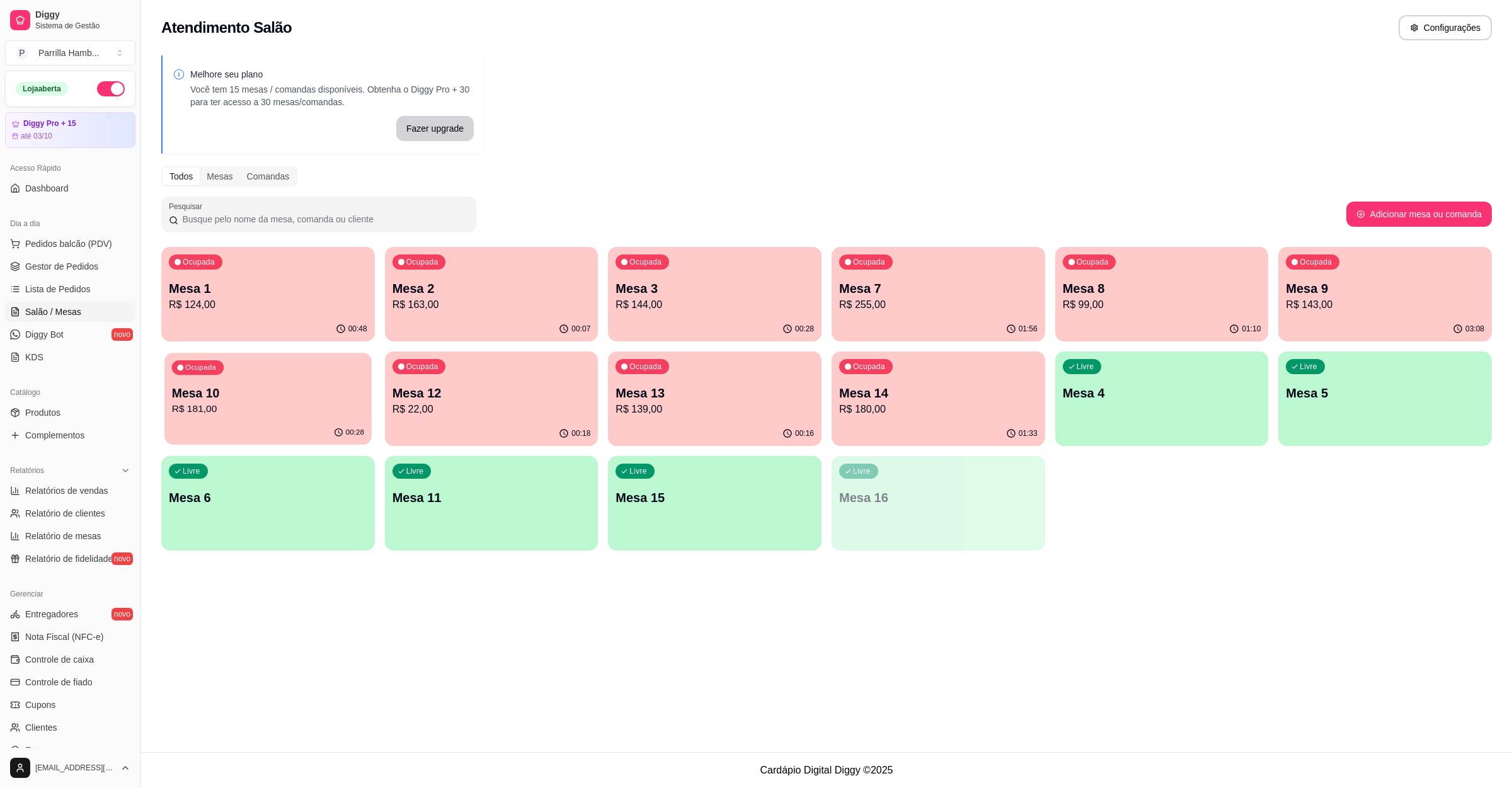
click at [227, 389] on p "Mesa 10" at bounding box center [267, 394] width 192 height 17
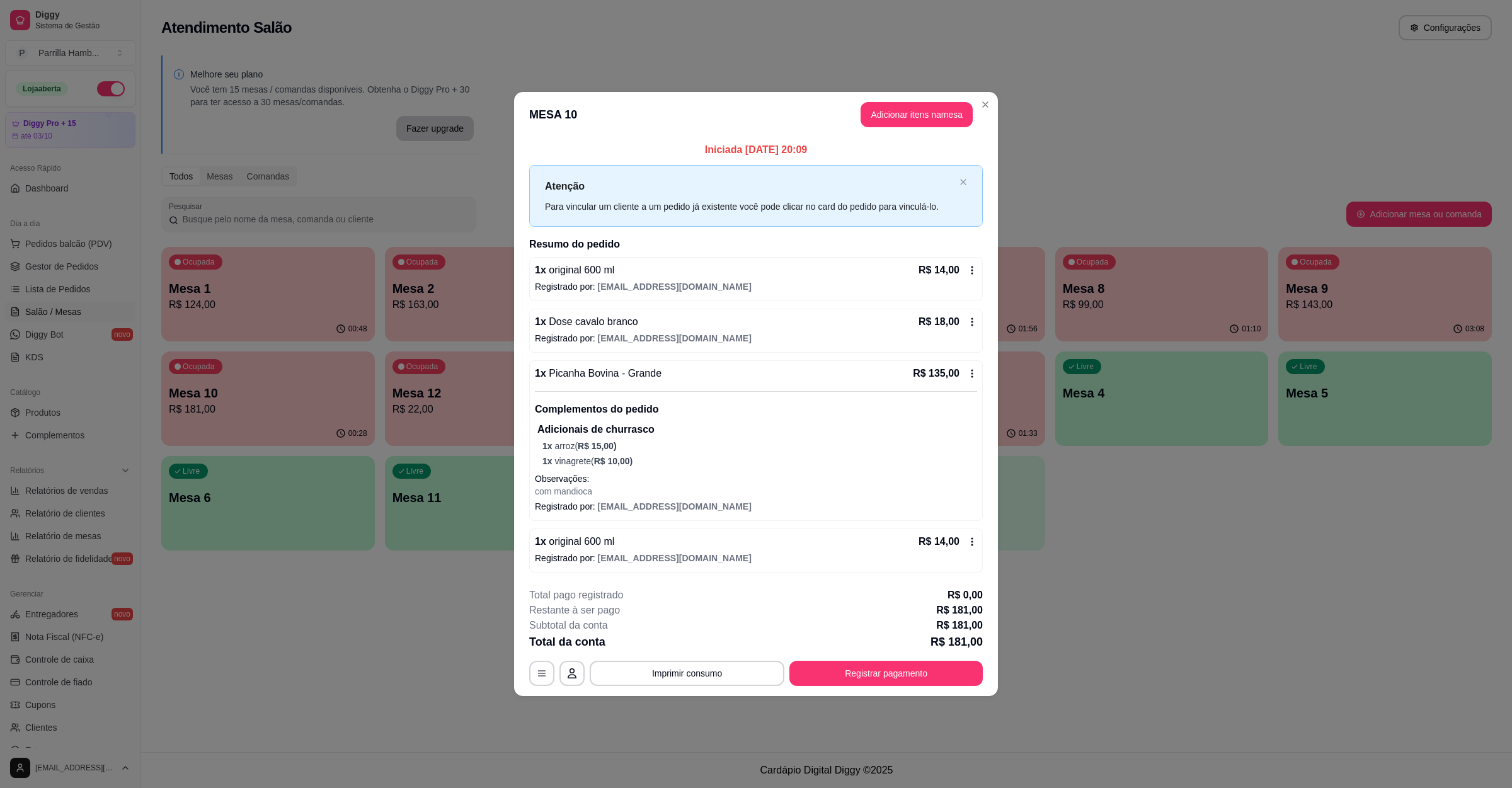
click at [936, 117] on button "Adicionar itens na mesa" at bounding box center [916, 115] width 112 height 25
click at [412, 102] on div at bounding box center [623, 94] width 1151 height 25
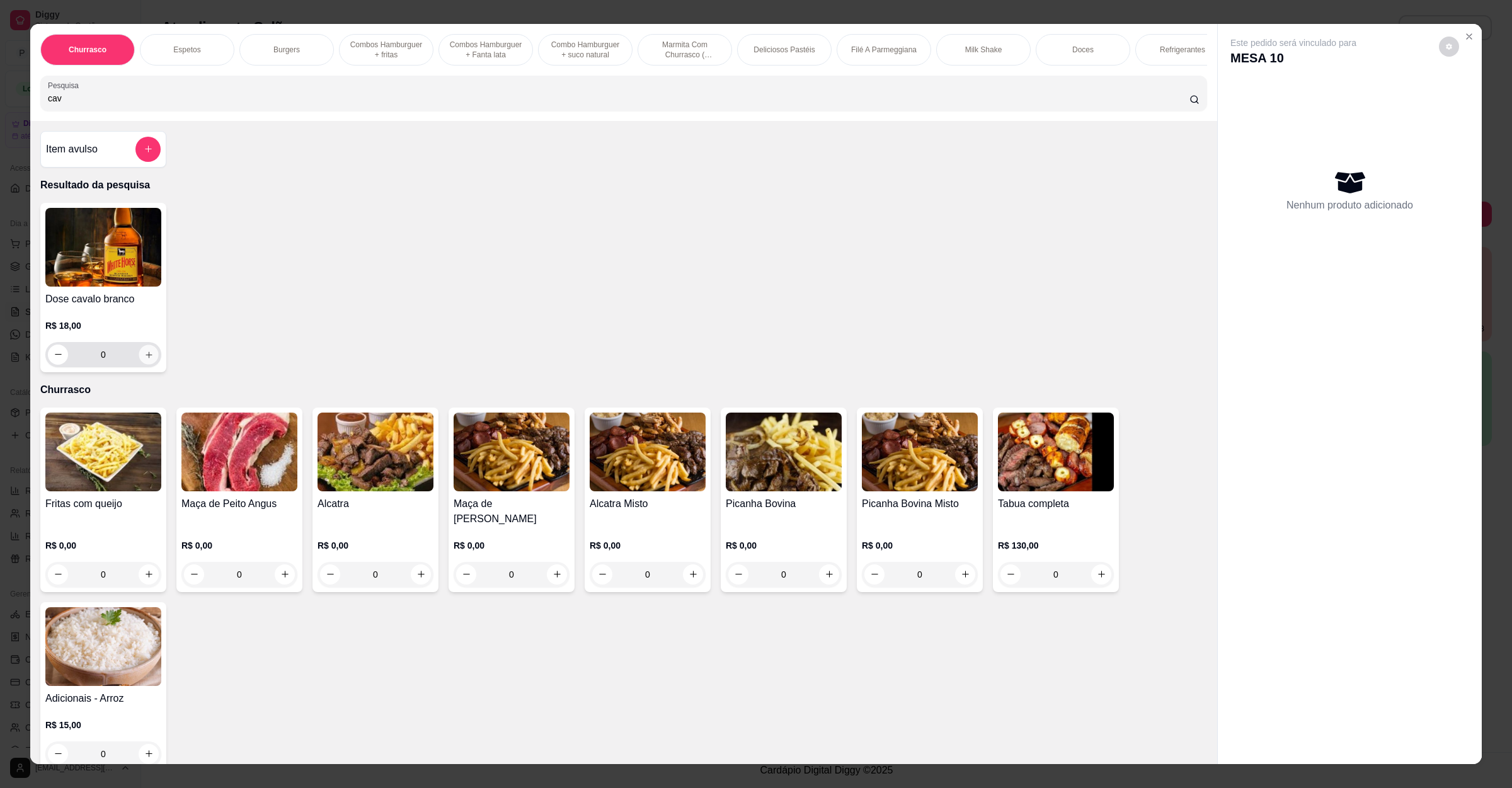
click at [139, 364] on button "increase-product-quantity" at bounding box center [148, 354] width 19 height 19
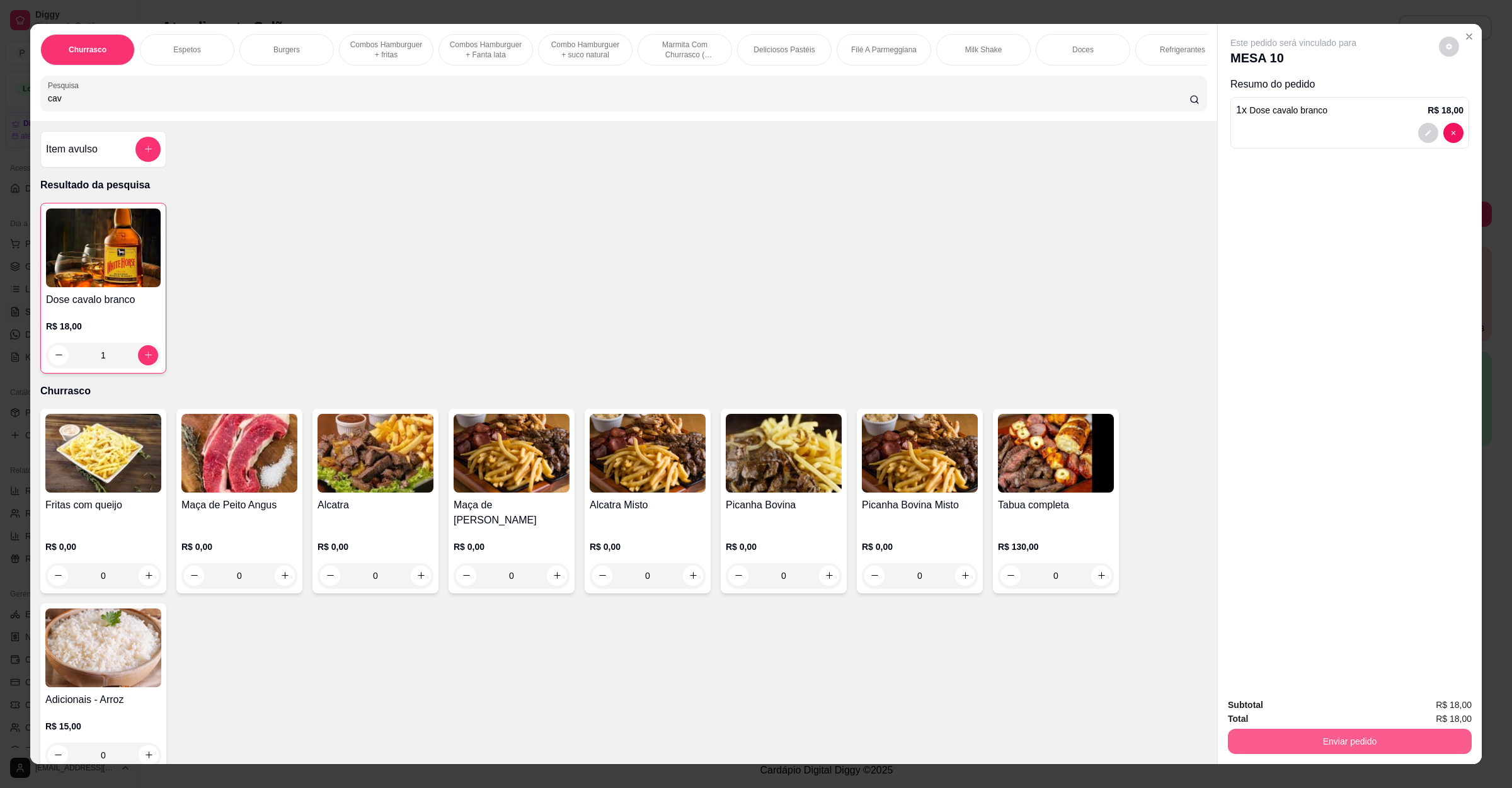
click at [1328, 743] on button "Enviar pedido" at bounding box center [1349, 742] width 244 height 25
click at [1328, 724] on div "Deseja registrar o cliente que fez esse pedido? Essa é uma forma de identificar…" at bounding box center [1342, 696] width 225 height 58
click at [1328, 720] on button "Não registrar e enviar pedido" at bounding box center [1306, 711] width 127 height 24
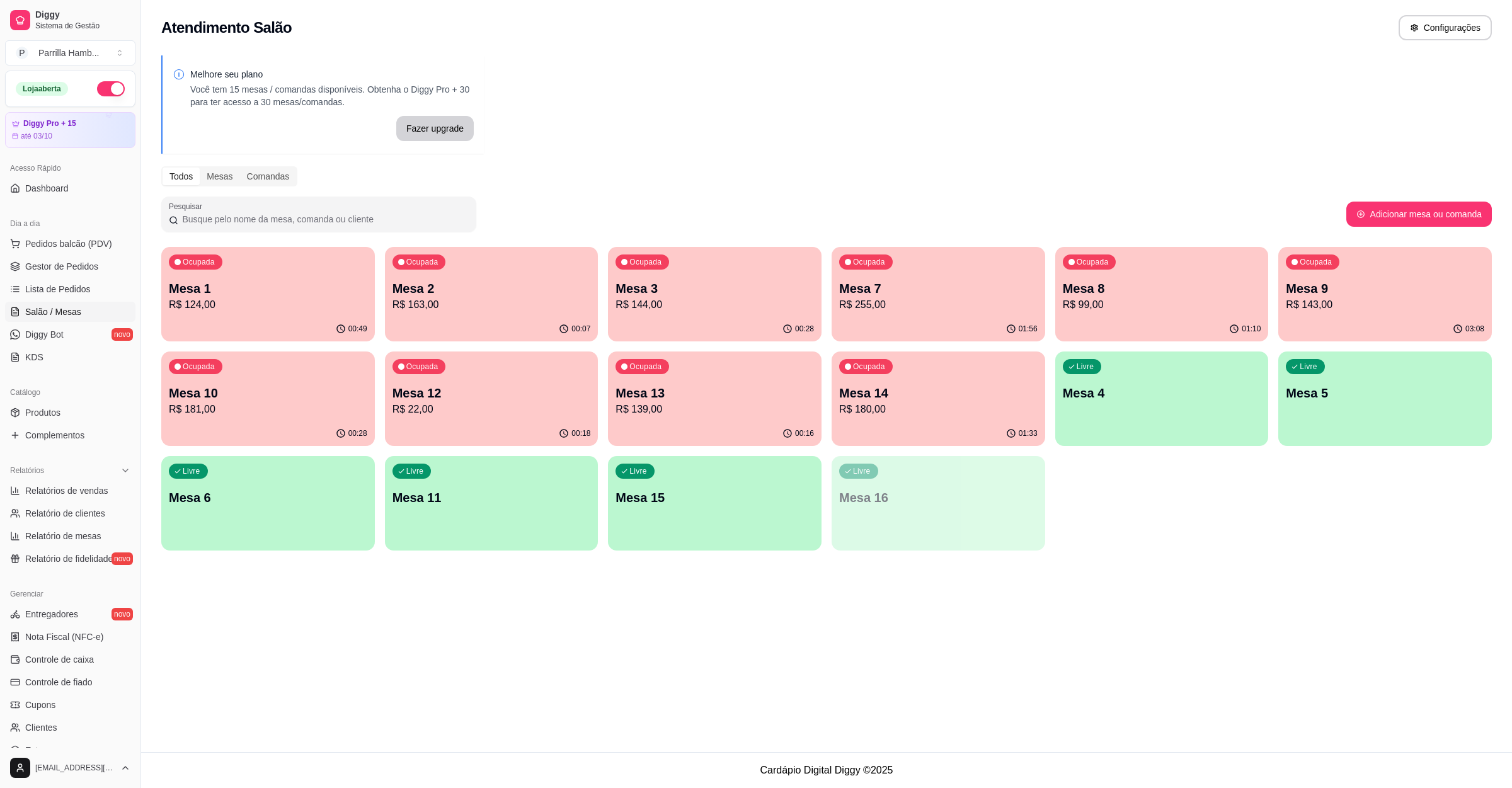
click at [1102, 301] on p "R$ 99,00" at bounding box center [1162, 304] width 198 height 15
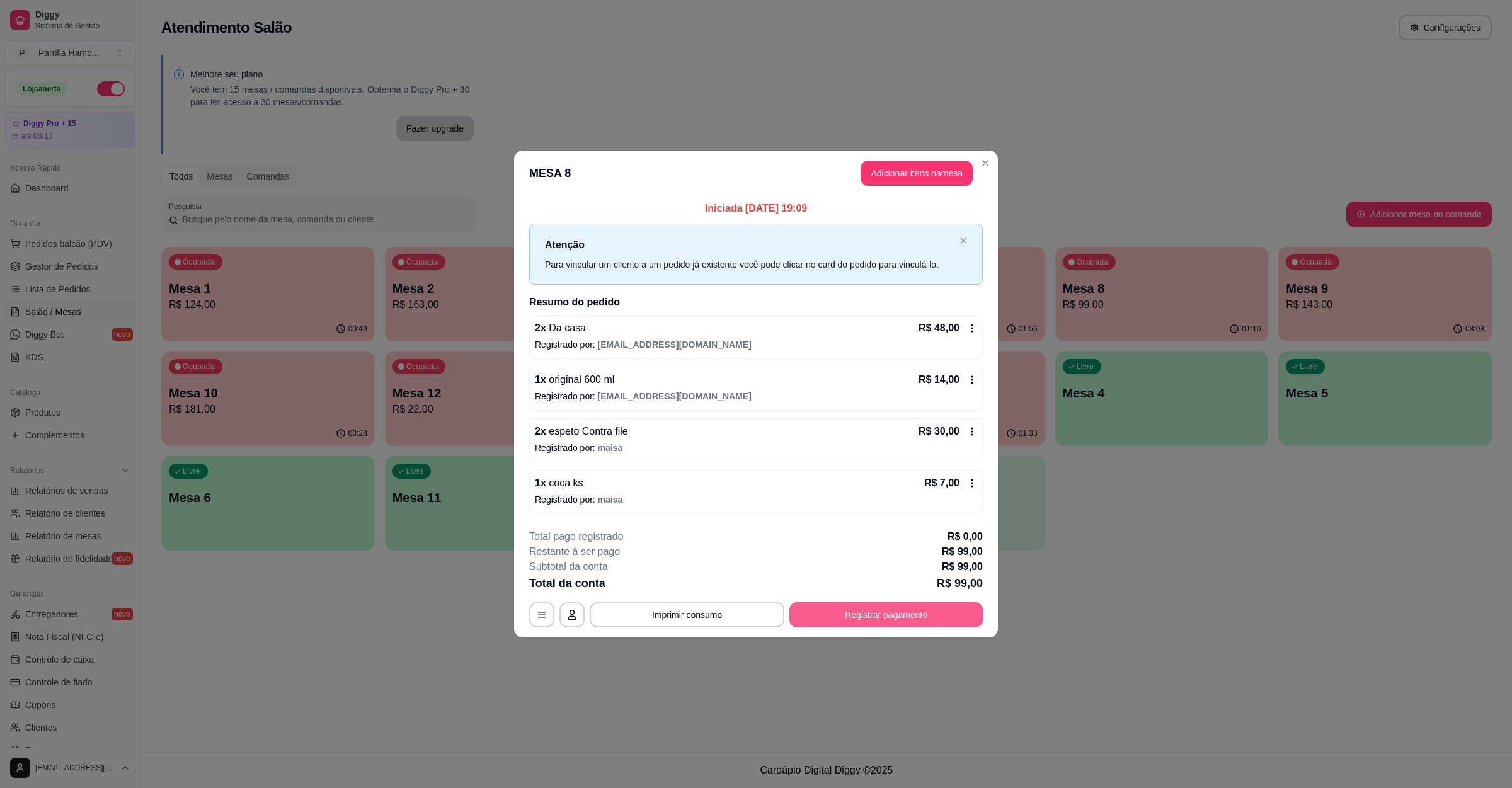
click at [836, 607] on button "Registrar pagamento" at bounding box center [886, 615] width 194 height 25
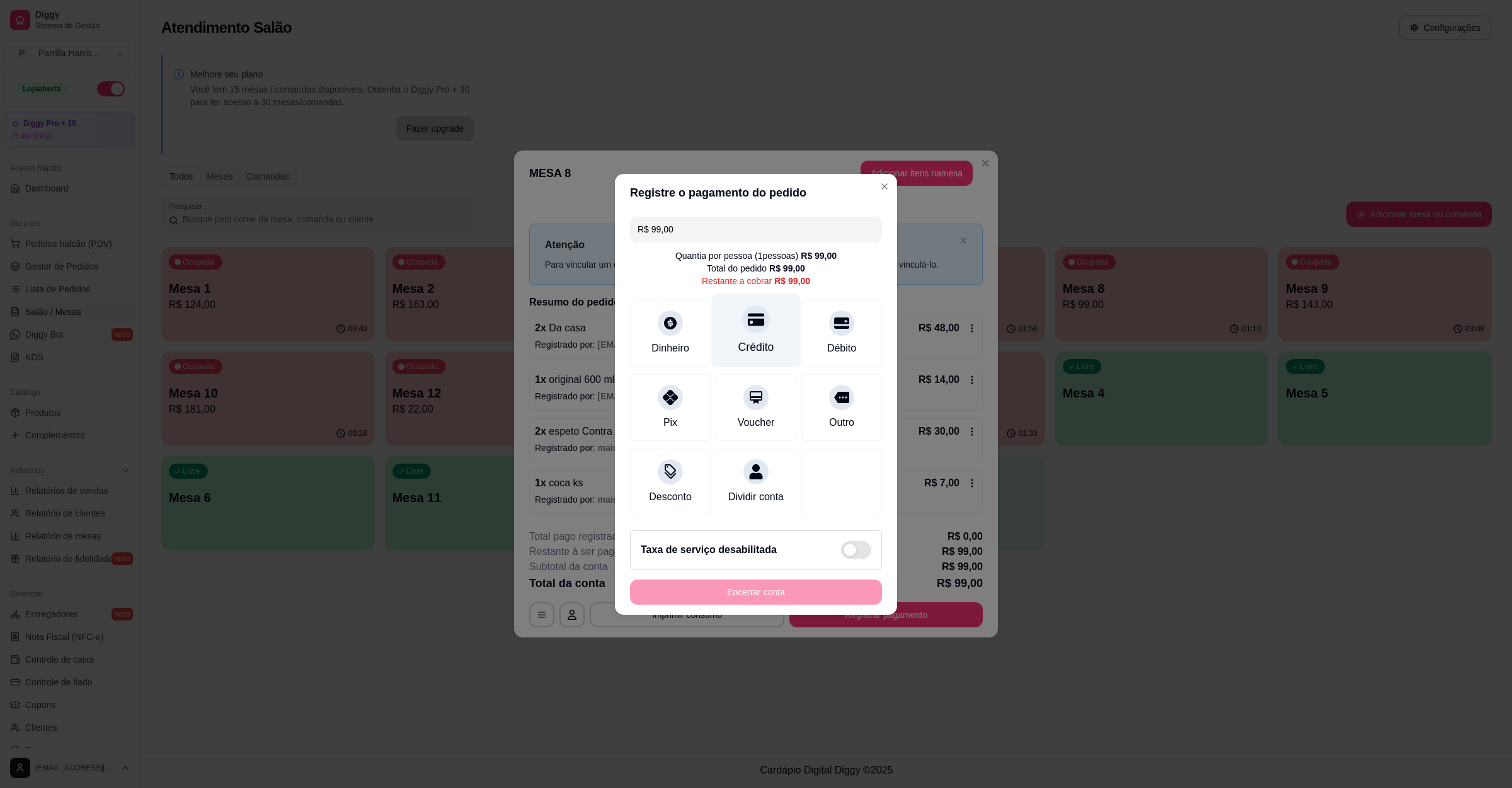
click at [731, 297] on div "Crédito" at bounding box center [756, 330] width 89 height 74
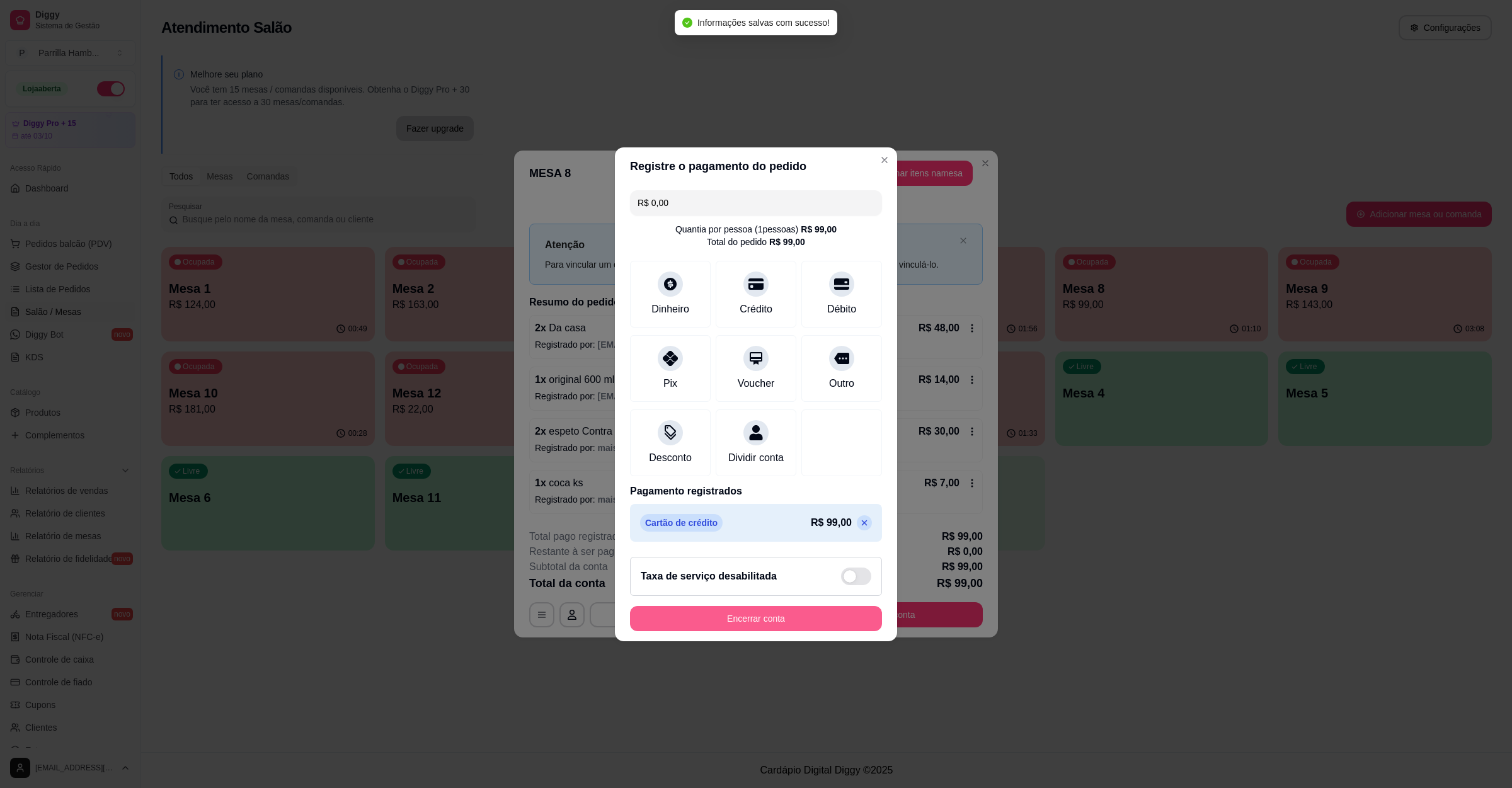
click at [726, 630] on button "Encerrar conta" at bounding box center [755, 619] width 252 height 25
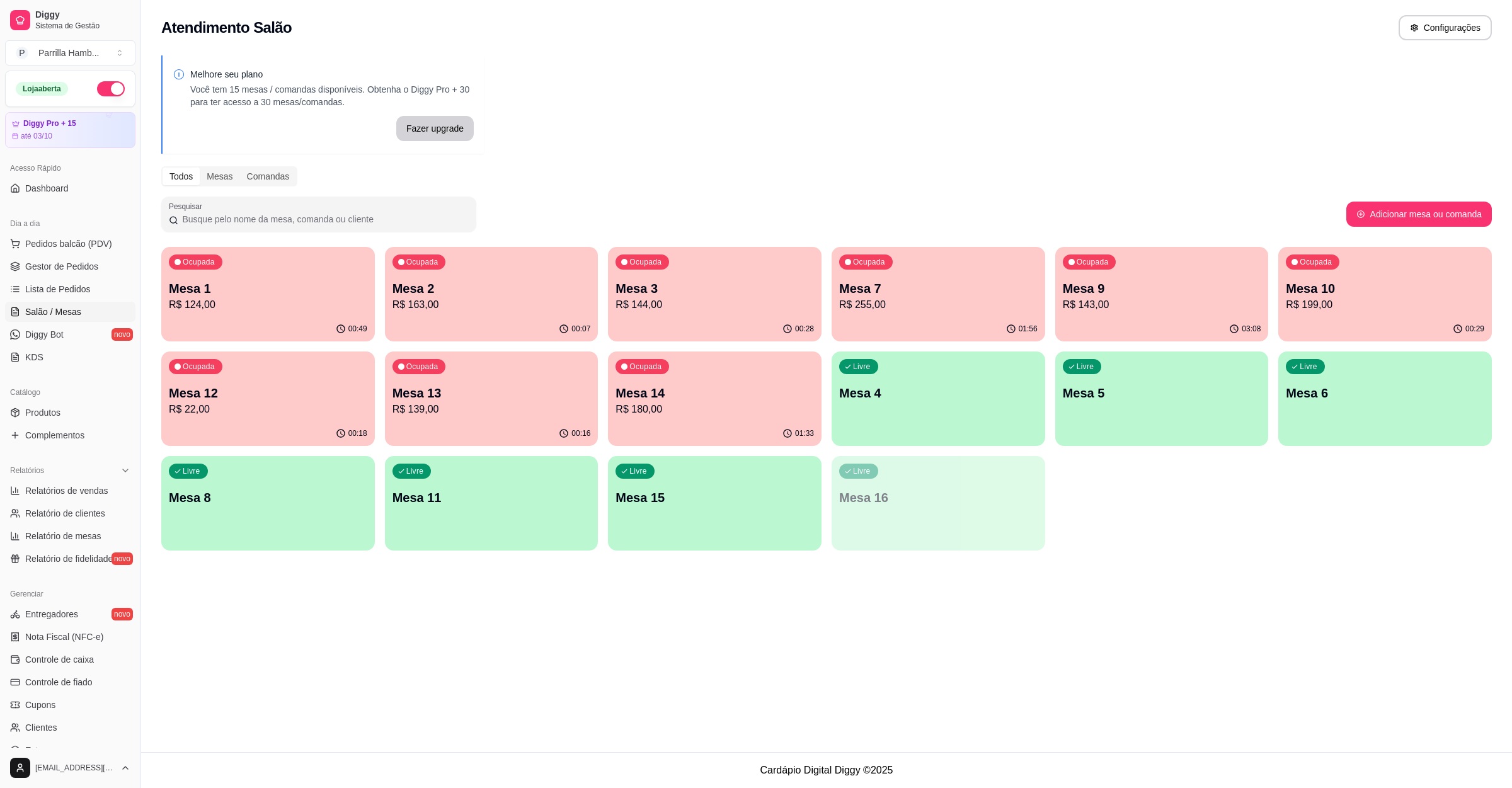
click at [1324, 613] on div "Atendimento Salão Configurações Melhore seu plano Você tem 15 mesas / comandas …" at bounding box center [826, 376] width 1371 height 753
click at [260, 495] on p "Mesa 8" at bounding box center [268, 497] width 198 height 17
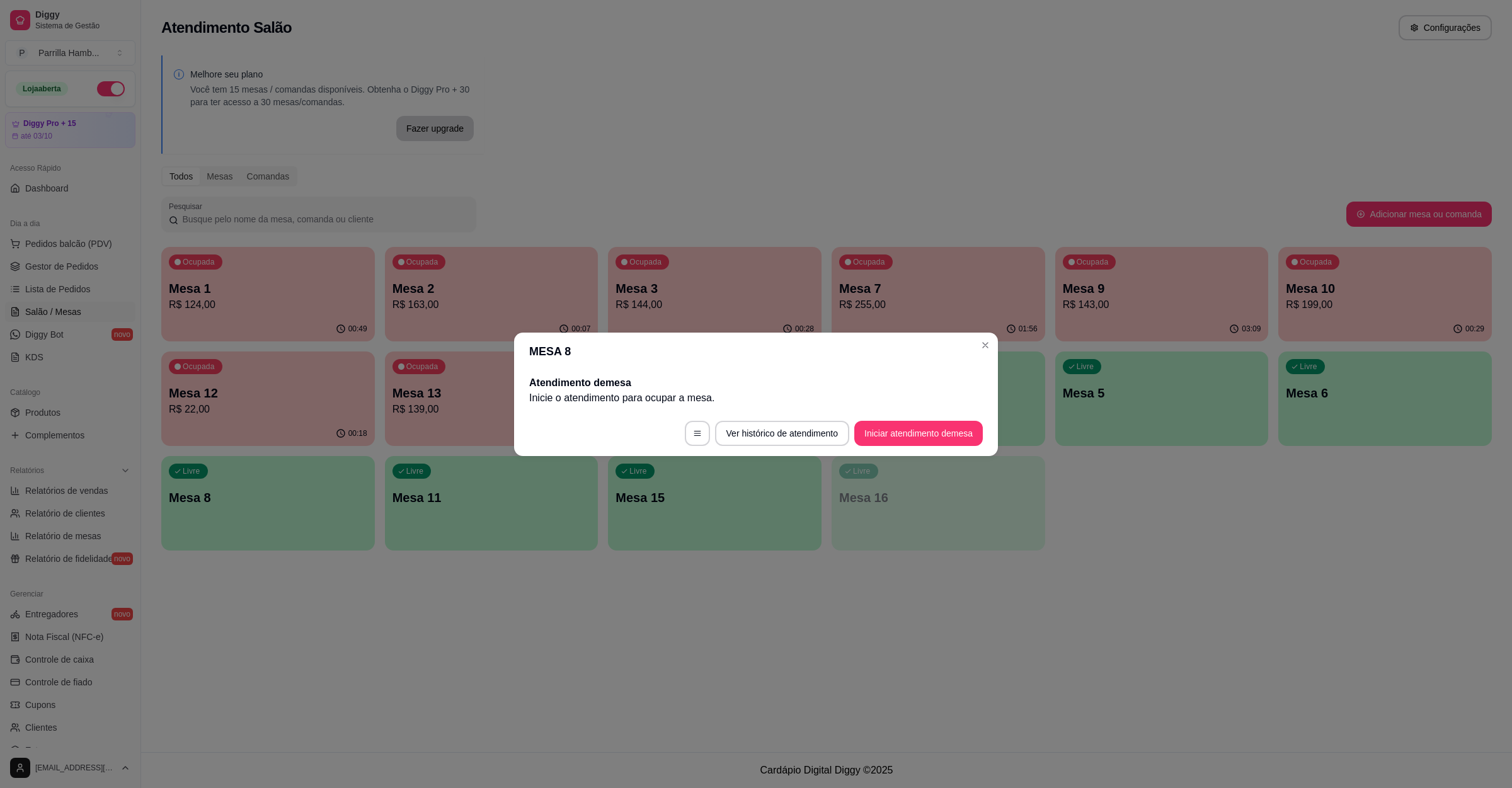
click at [895, 447] on footer "Ver histórico de atendimento Iniciar atendimento de mesa" at bounding box center [756, 434] width 483 height 45
click at [897, 436] on button "Iniciar atendimento de mesa" at bounding box center [918, 434] width 128 height 25
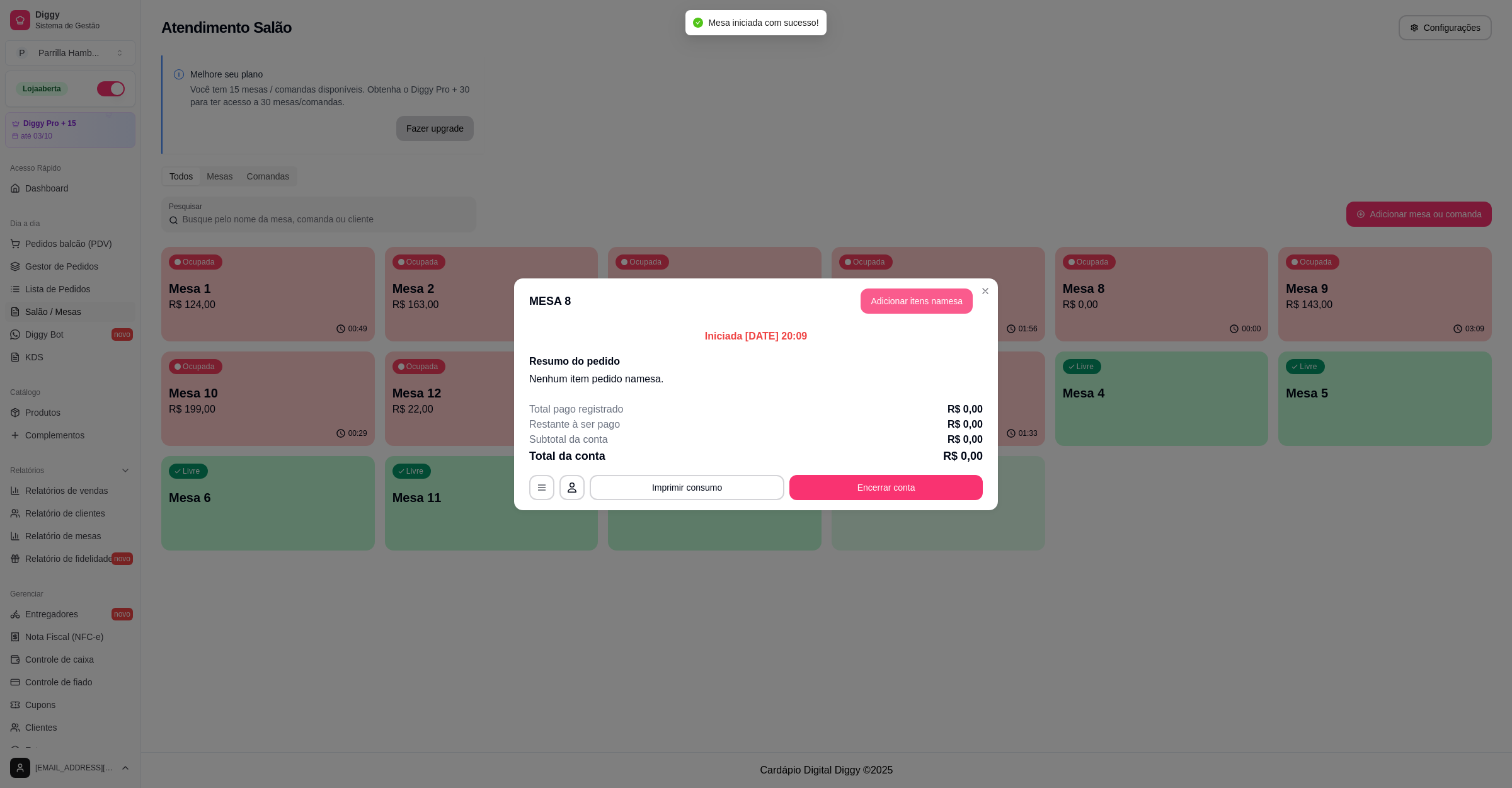
click at [917, 299] on button "Adicionar itens na mesa" at bounding box center [916, 302] width 112 height 25
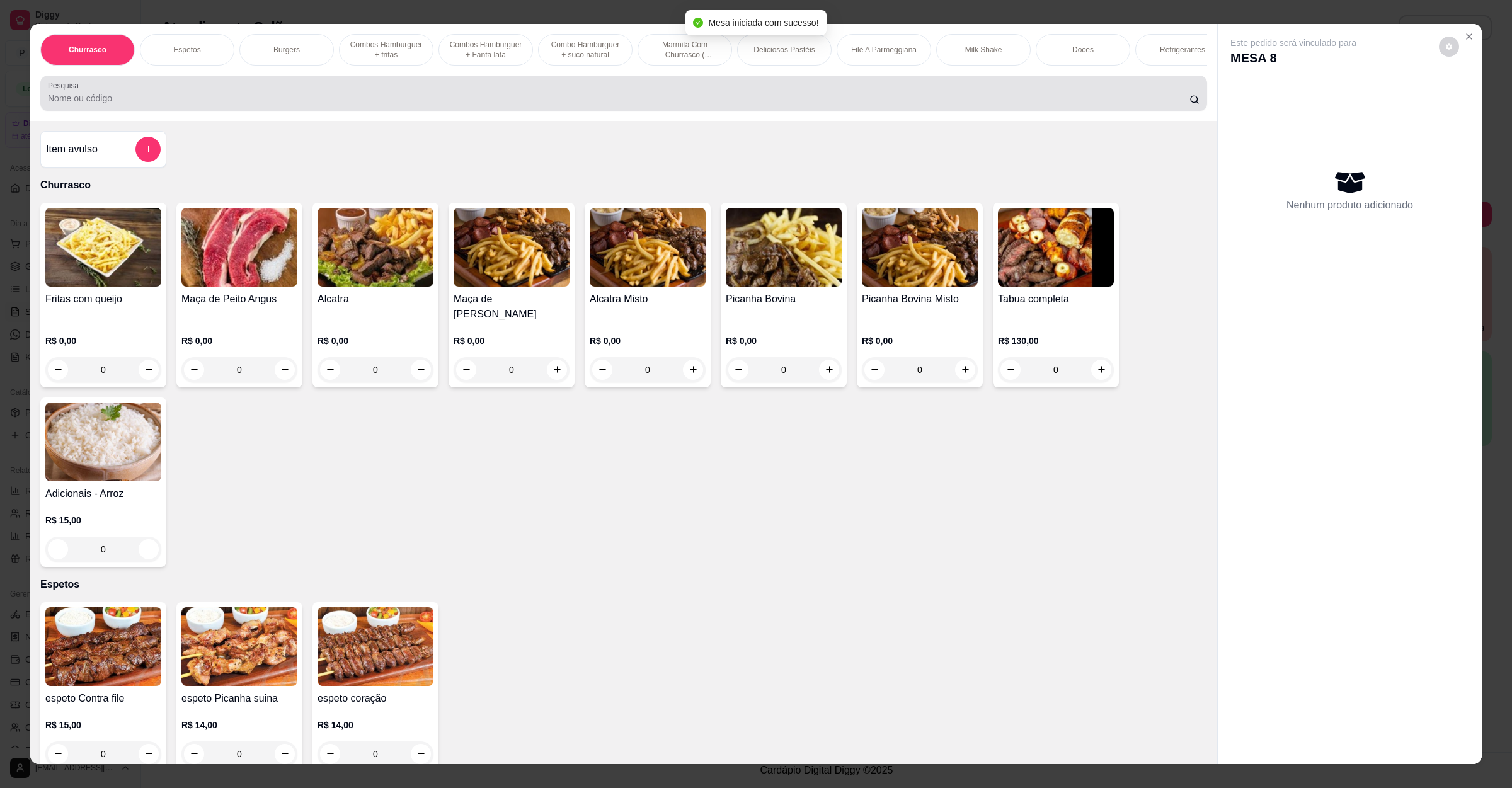
click at [234, 103] on div at bounding box center [623, 94] width 1151 height 25
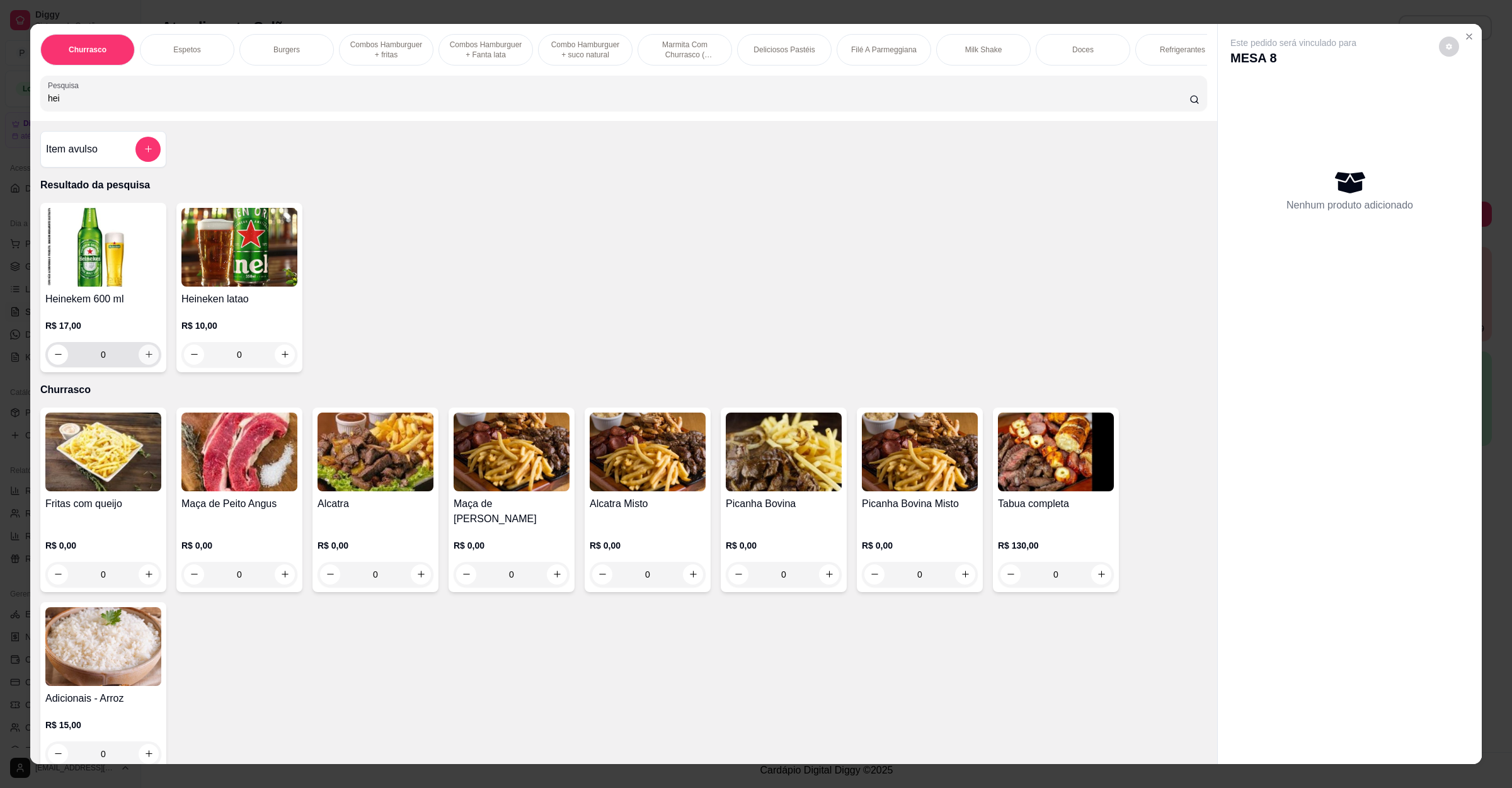
click at [144, 359] on icon "increase-product-quantity" at bounding box center [149, 354] width 9 height 9
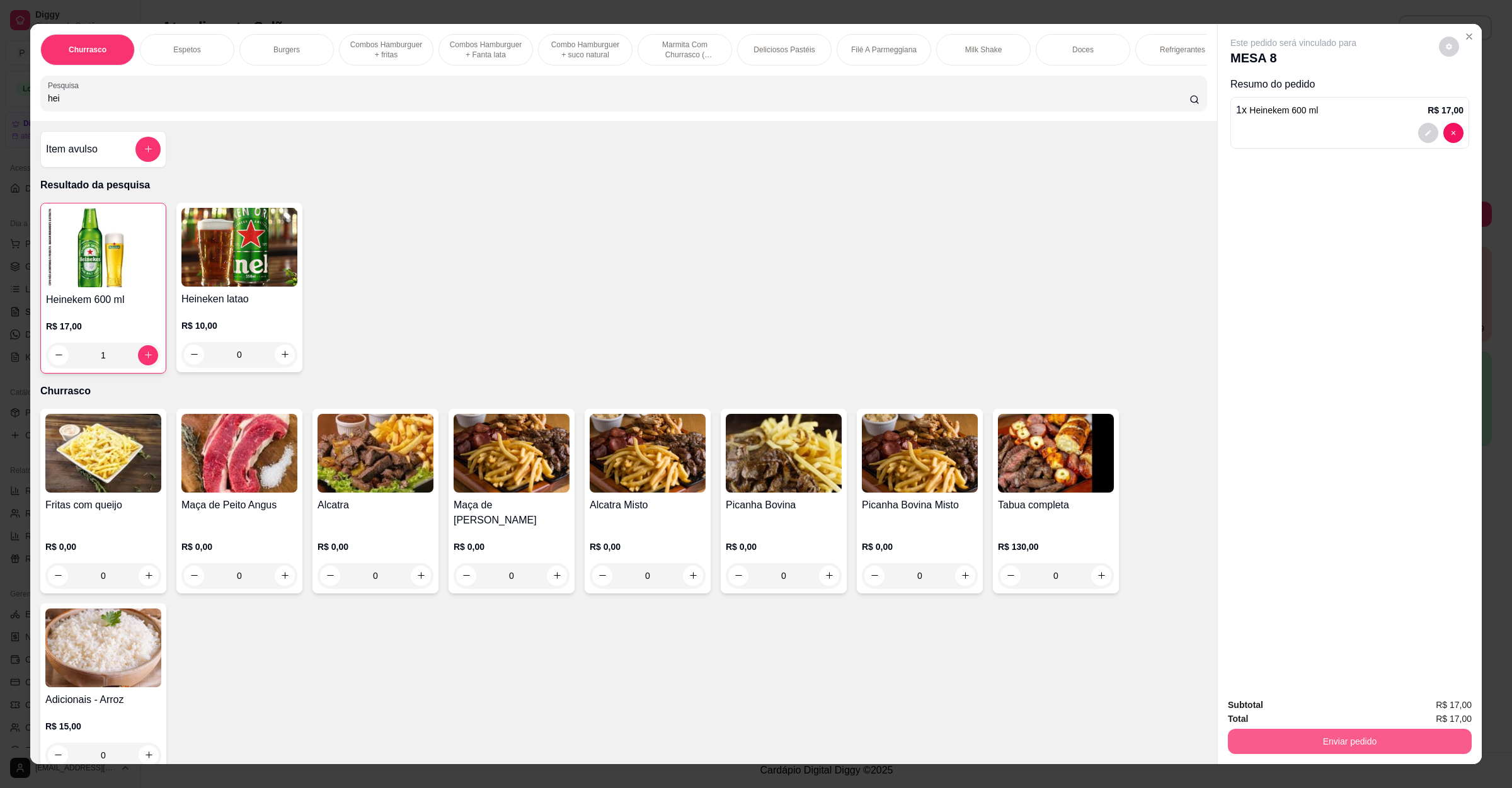
click at [1264, 732] on button "Enviar pedido" at bounding box center [1349, 742] width 244 height 25
click at [1274, 710] on button "Não registrar e enviar pedido" at bounding box center [1306, 711] width 127 height 24
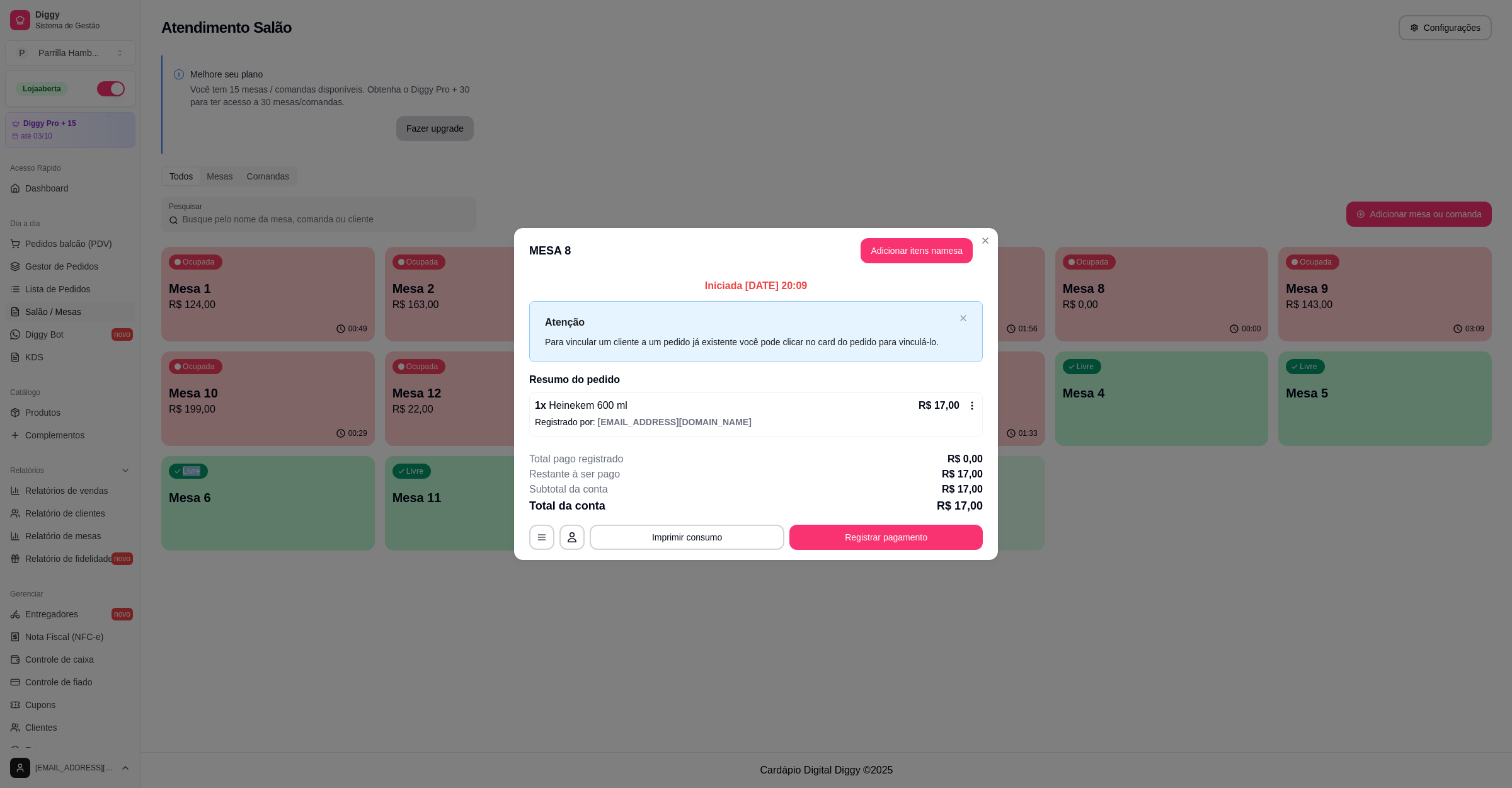
click at [1305, 671] on div "Atendimento Salão Configurações Melhore seu plano Você tem 15 mesas / comandas …" at bounding box center [826, 376] width 1371 height 753
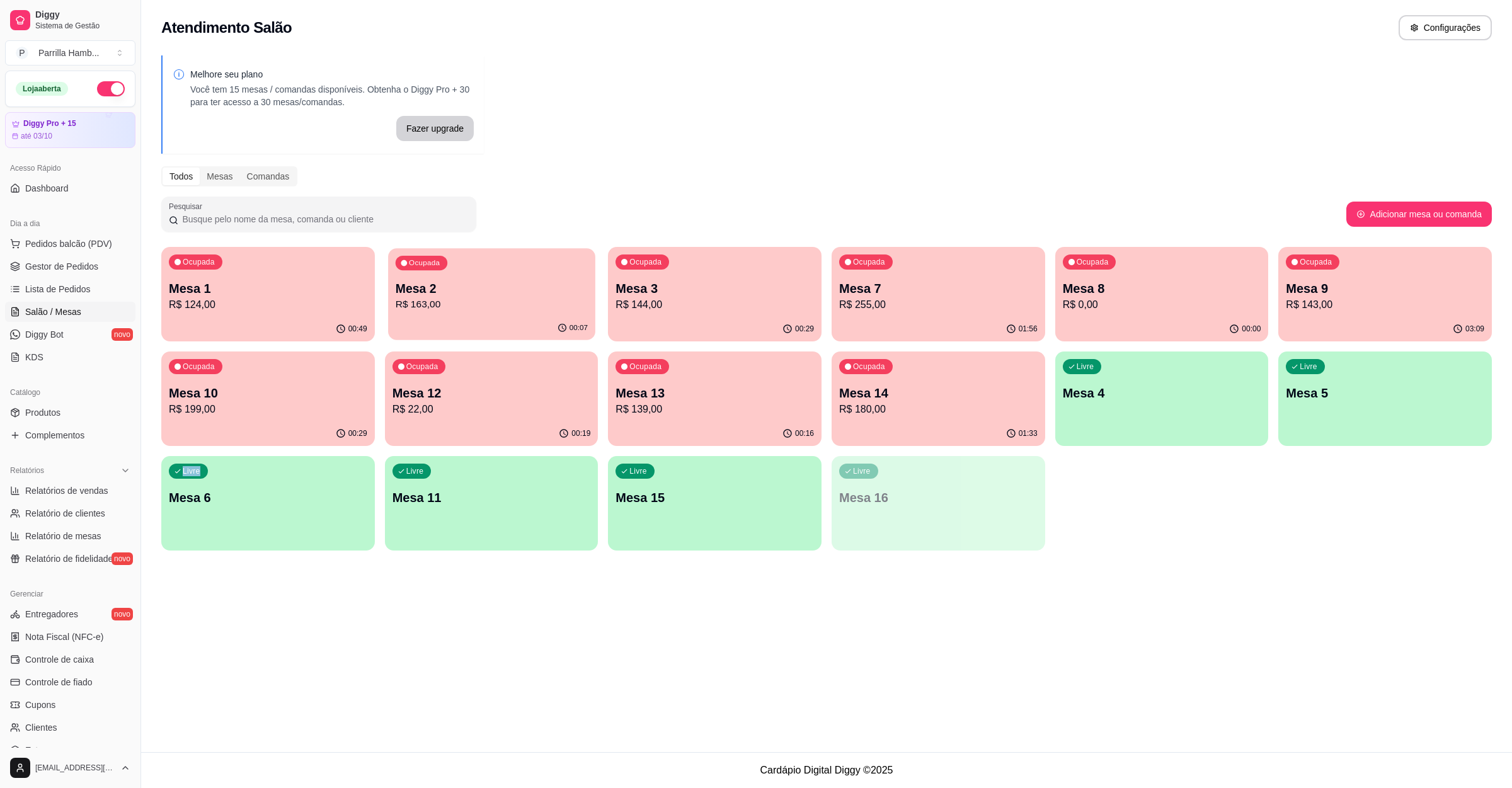
click at [502, 334] on div "00:07" at bounding box center [492, 328] width 207 height 24
click at [673, 264] on div "Ocupada Mesa 3 R$ 144,00" at bounding box center [714, 282] width 206 height 68
click at [203, 274] on div "Ocupada Mesa 1 R$ 124,00" at bounding box center [267, 282] width 206 height 68
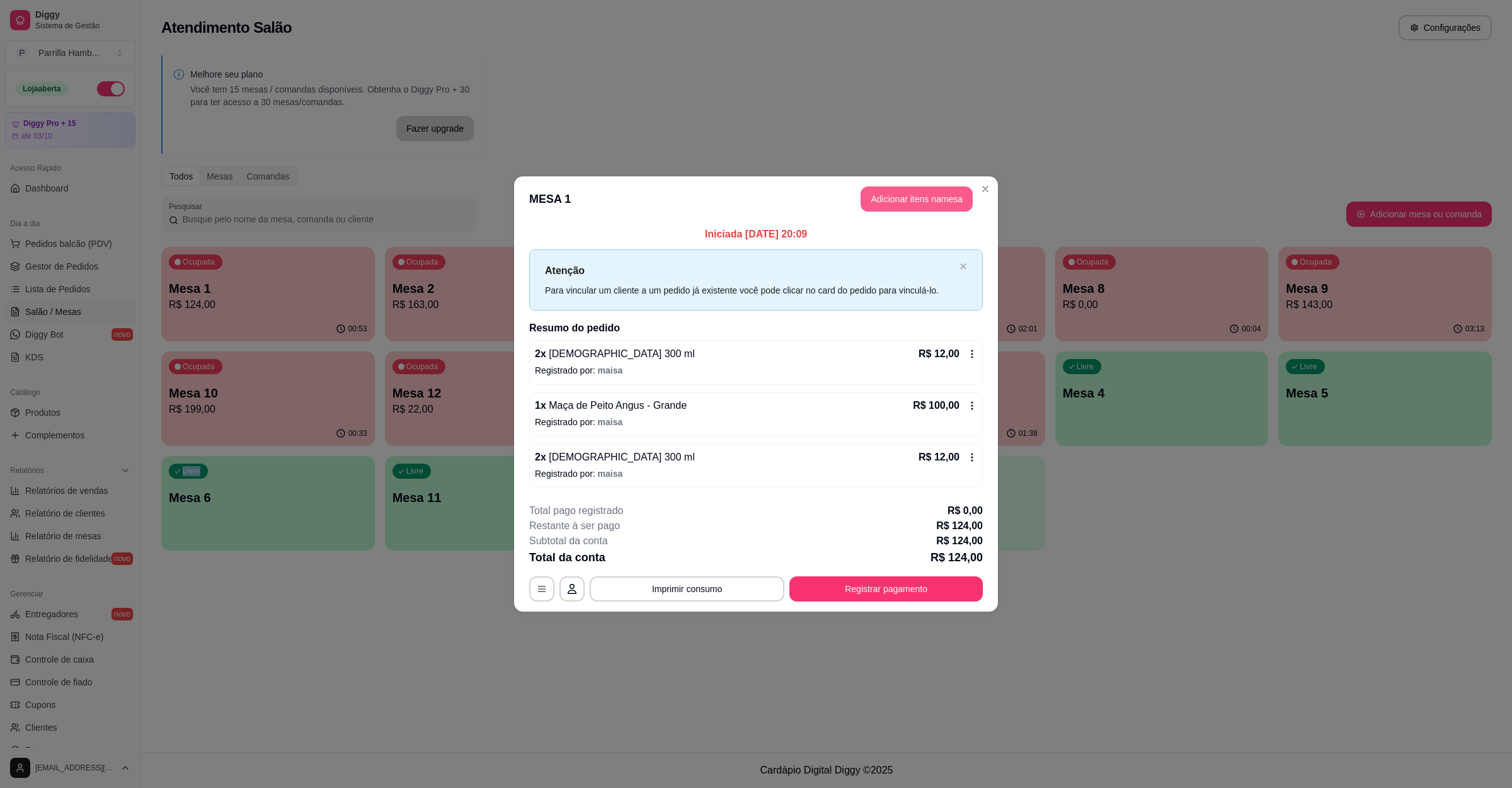
click at [892, 192] on button "Adicionar itens na mesa" at bounding box center [916, 199] width 112 height 25
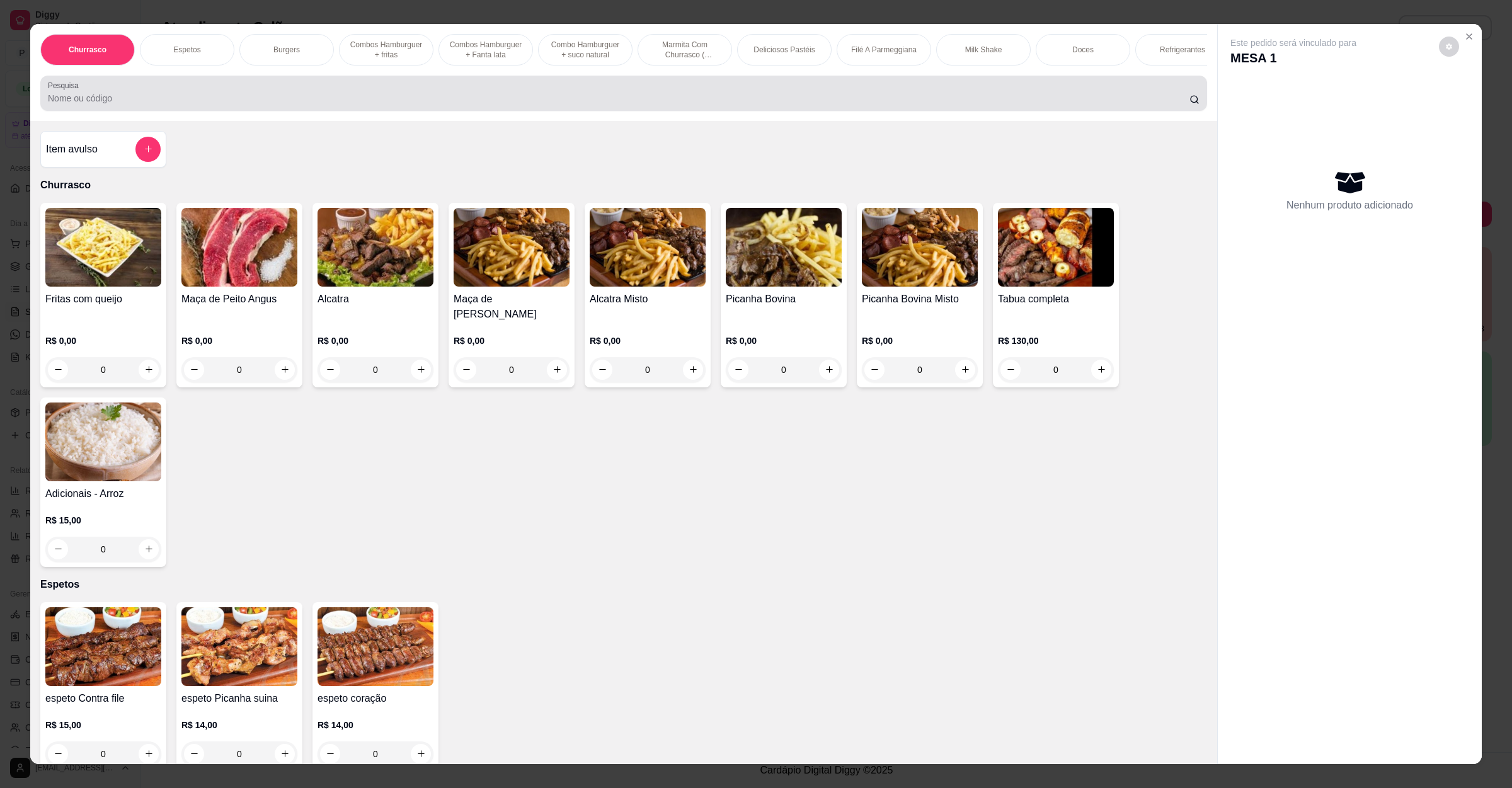
click at [245, 95] on div at bounding box center [623, 94] width 1151 height 25
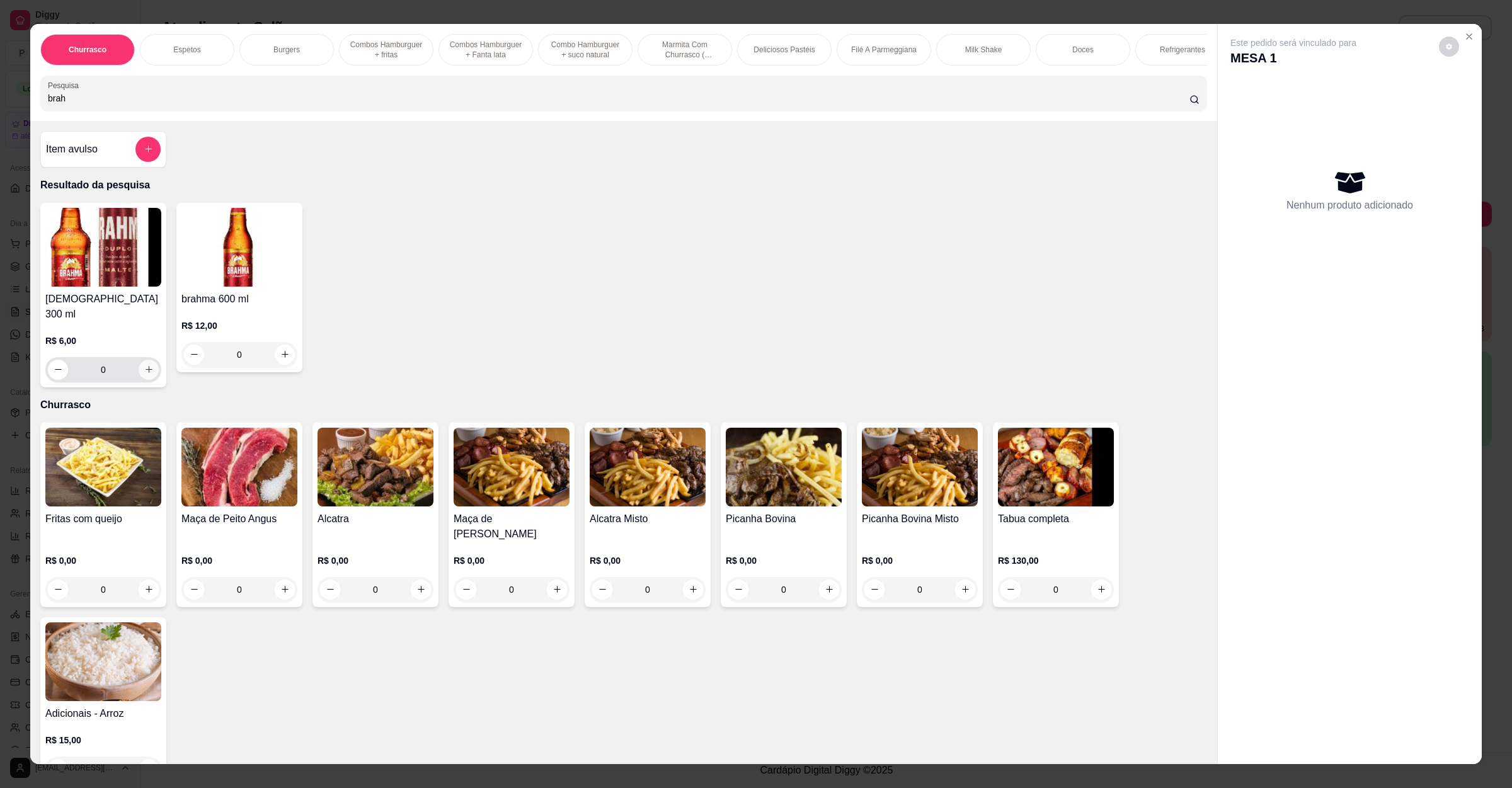
click at [145, 363] on button "increase-product-quantity" at bounding box center [149, 370] width 20 height 20
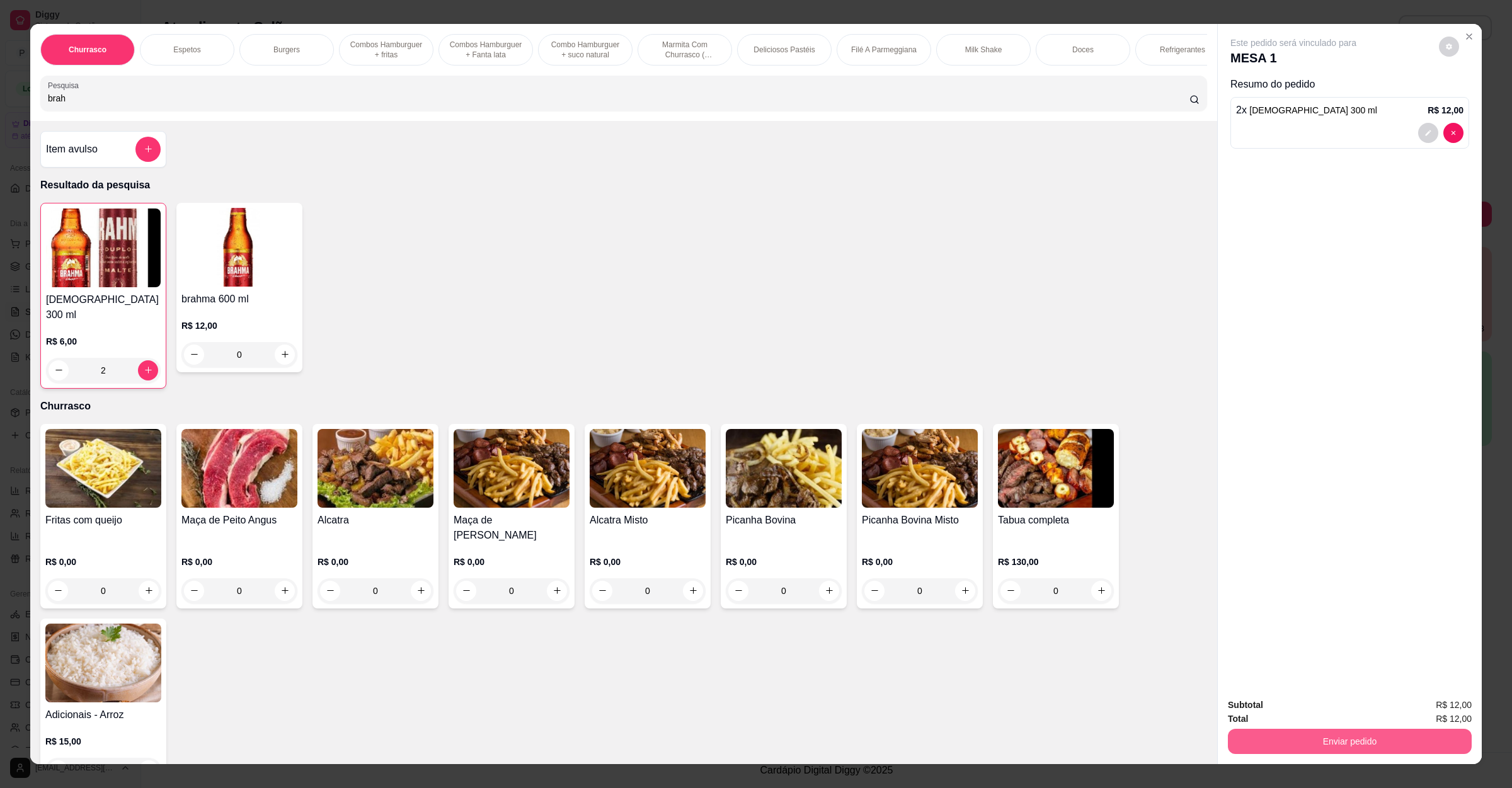
click at [1389, 733] on button "Enviar pedido" at bounding box center [1349, 742] width 244 height 25
click at [1314, 707] on button "Não registrar e enviar pedido" at bounding box center [1306, 711] width 127 height 24
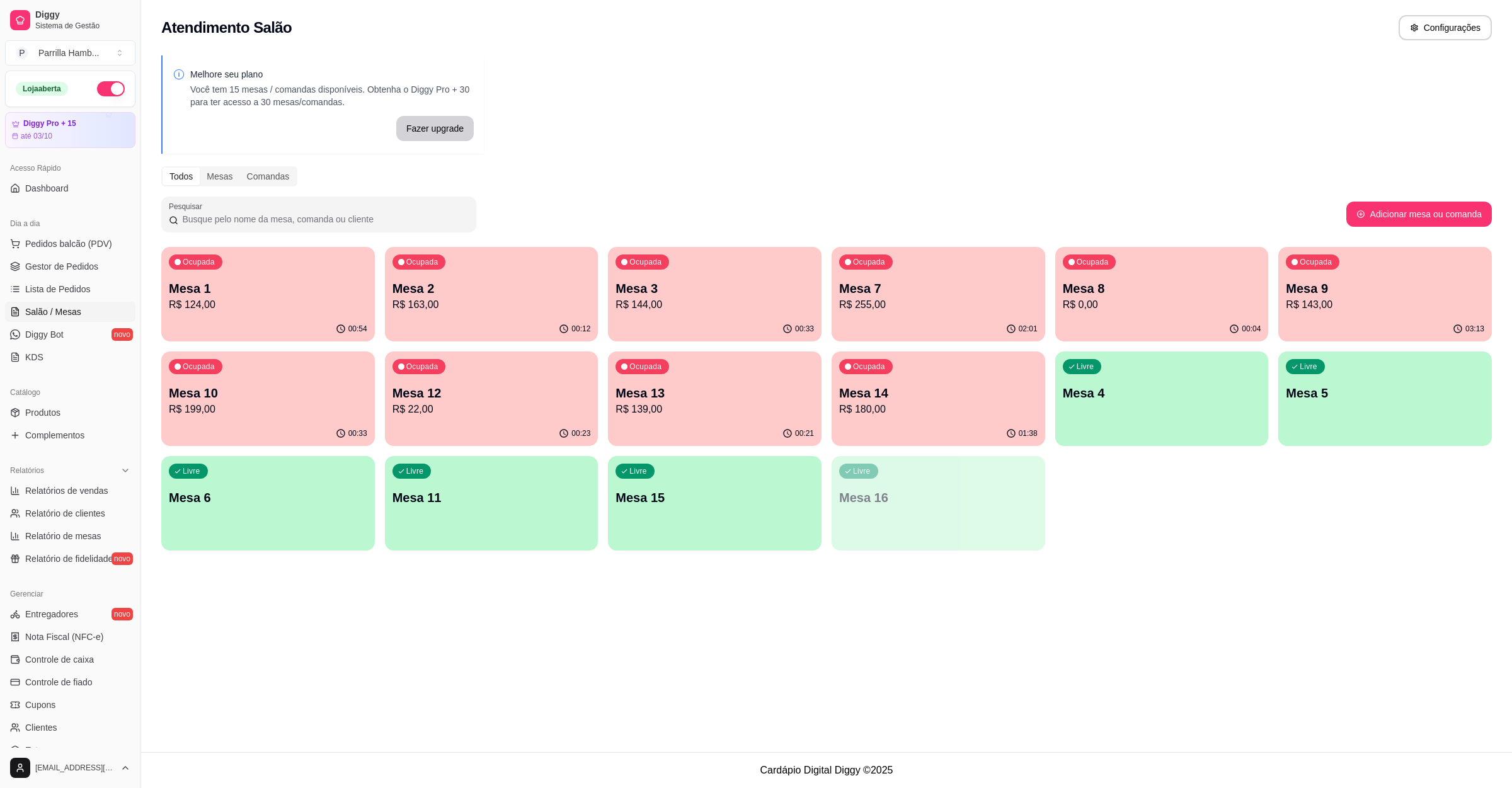
click at [1379, 311] on p "R$ 143,00" at bounding box center [1385, 304] width 198 height 15
click at [1099, 281] on p "Mesa 8" at bounding box center [1160, 289] width 192 height 17
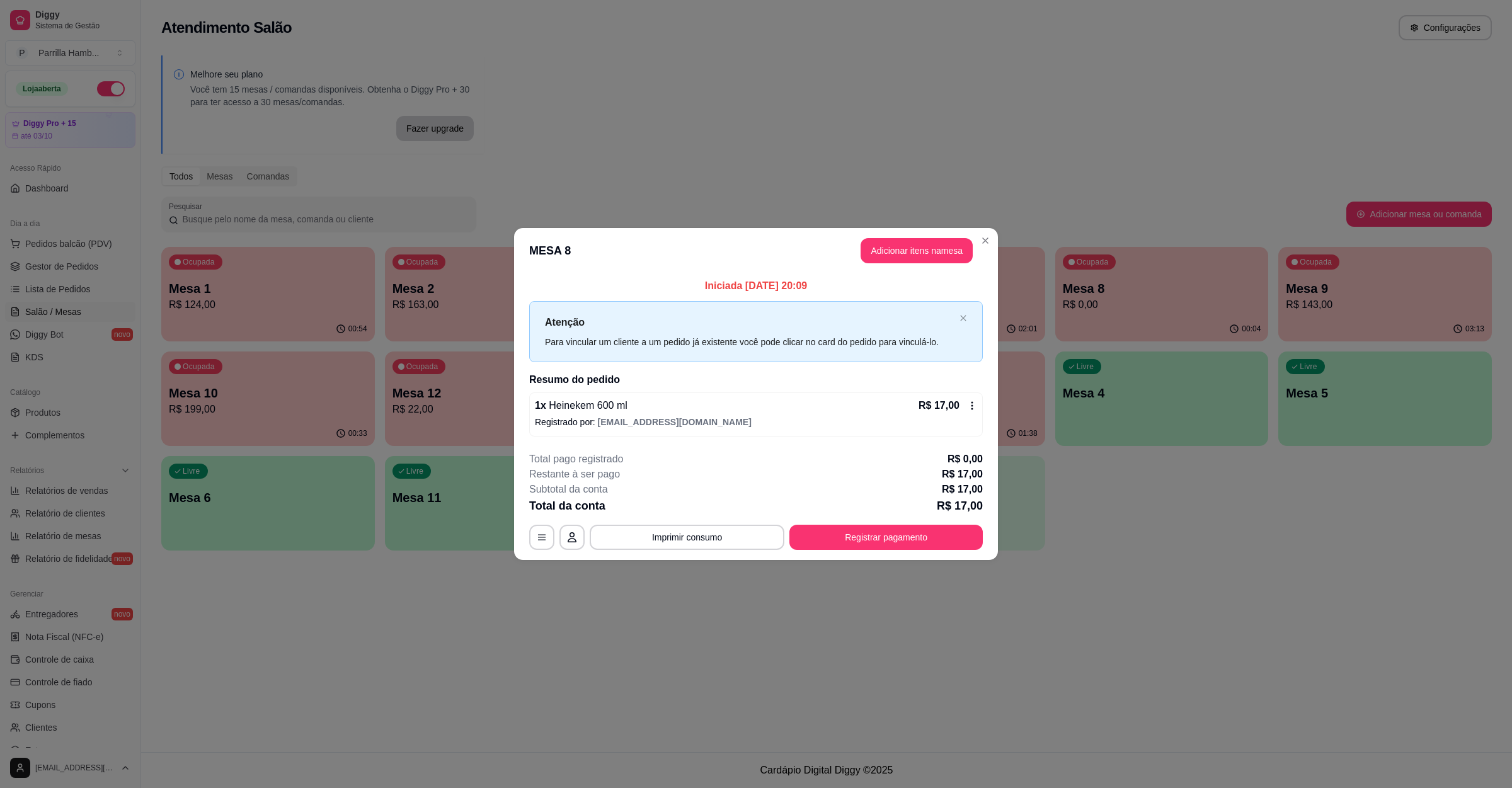
click at [866, 229] on header "MESA 8 Adicionar itens na mesa" at bounding box center [756, 251] width 483 height 45
click at [868, 238] on button "Adicionar itens na mesa" at bounding box center [916, 251] width 112 height 25
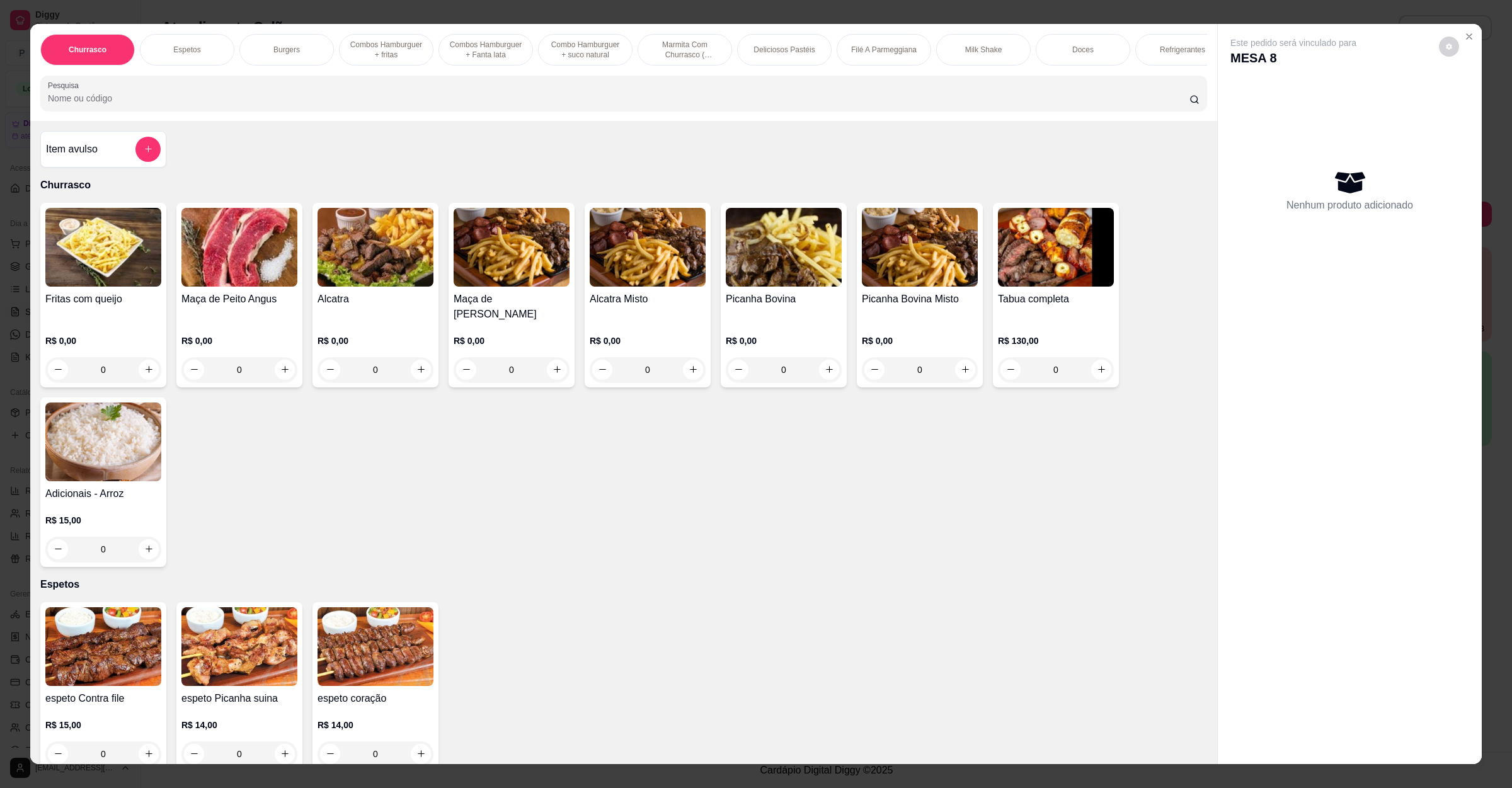
click at [303, 105] on input "Pesquisa" at bounding box center [619, 98] width 1141 height 13
click at [760, 264] on img at bounding box center [784, 247] width 116 height 79
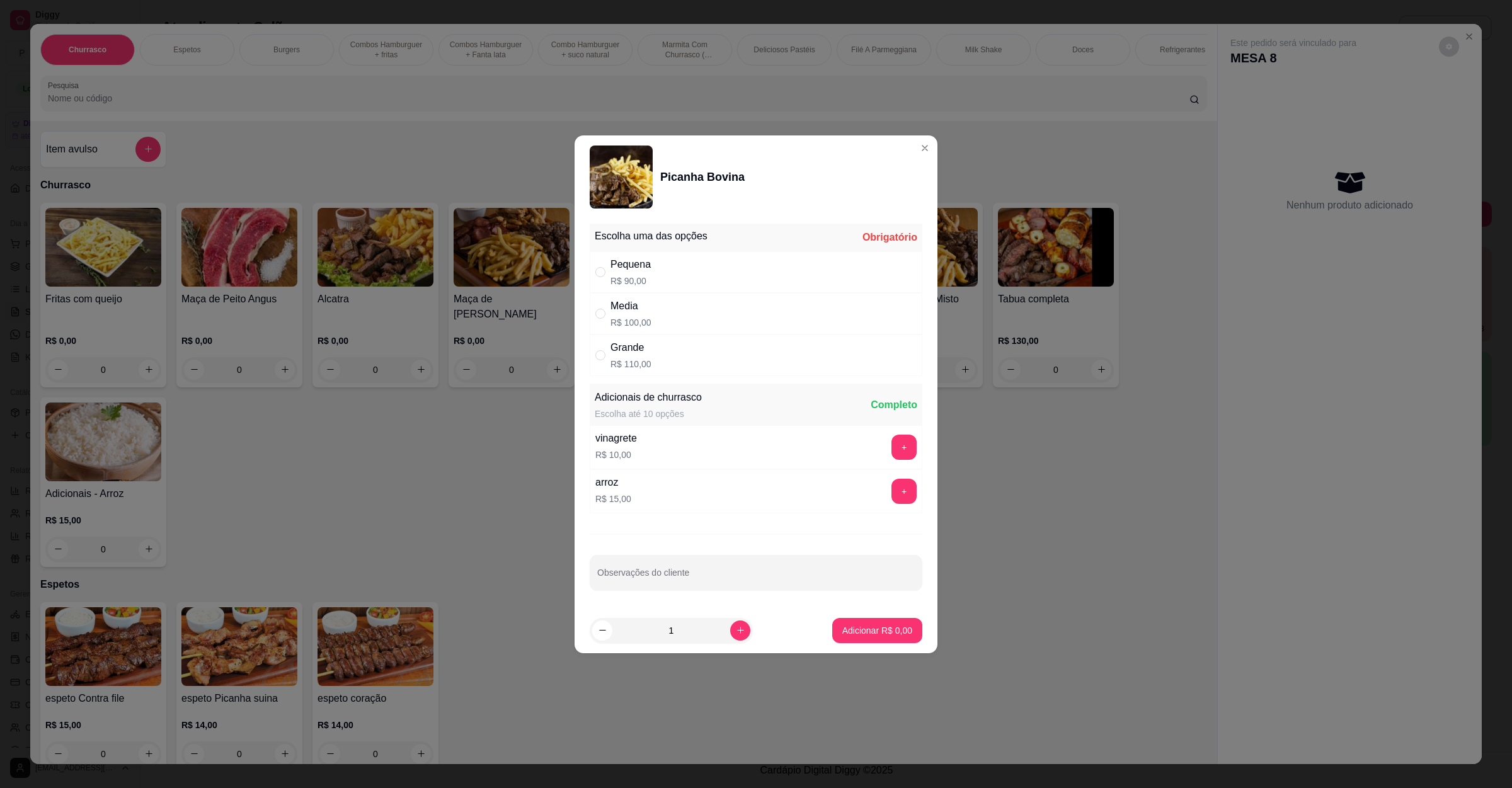
click at [651, 357] on div "Grande R$ 110,00" at bounding box center [756, 355] width 333 height 42
click at [885, 636] on p "Adicionar R$ 110,00" at bounding box center [871, 630] width 77 height 12
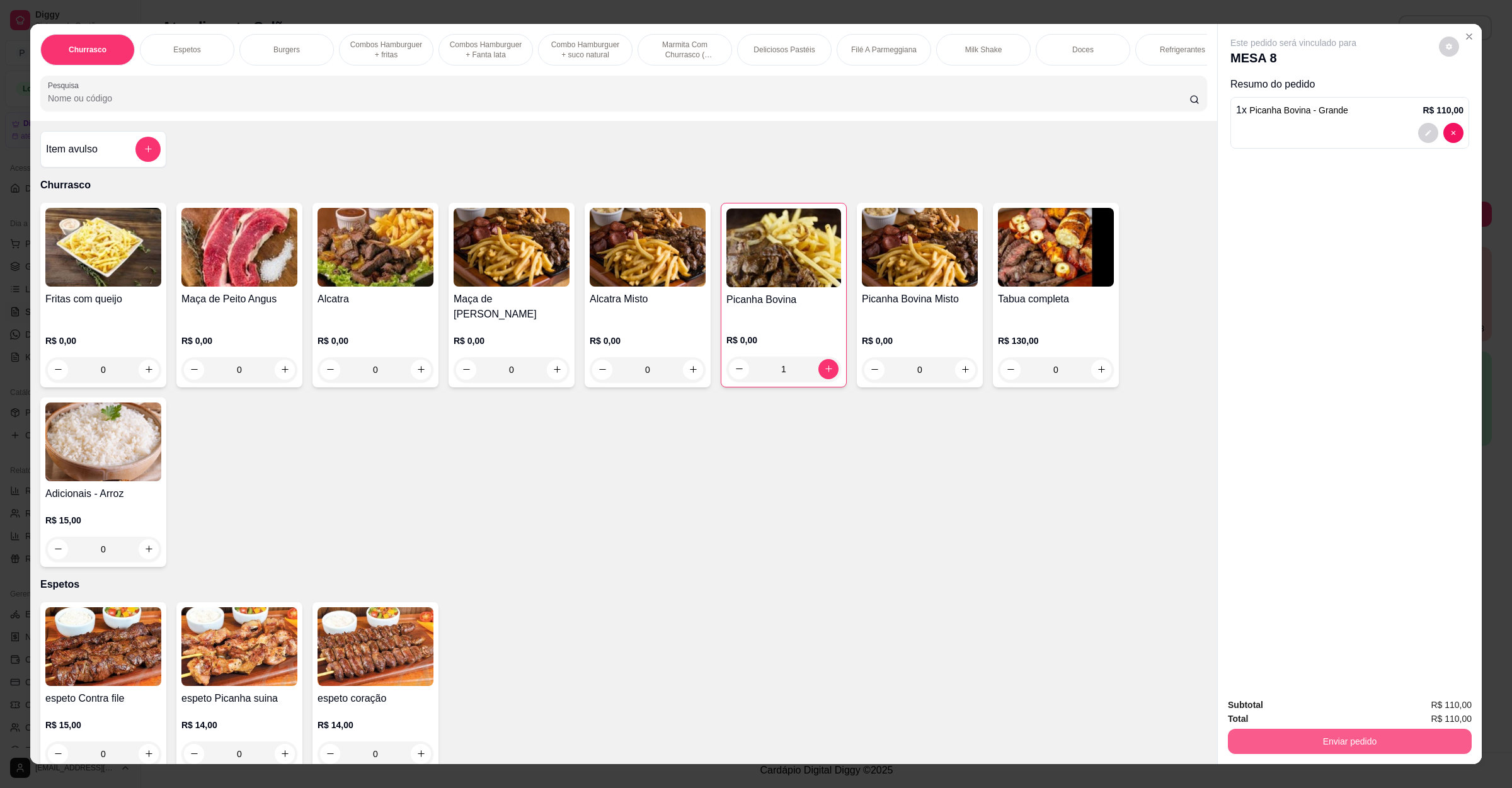
click at [1283, 740] on button "Enviar pedido" at bounding box center [1349, 742] width 244 height 25
click at [1293, 713] on button "Não registrar e enviar pedido" at bounding box center [1306, 711] width 131 height 24
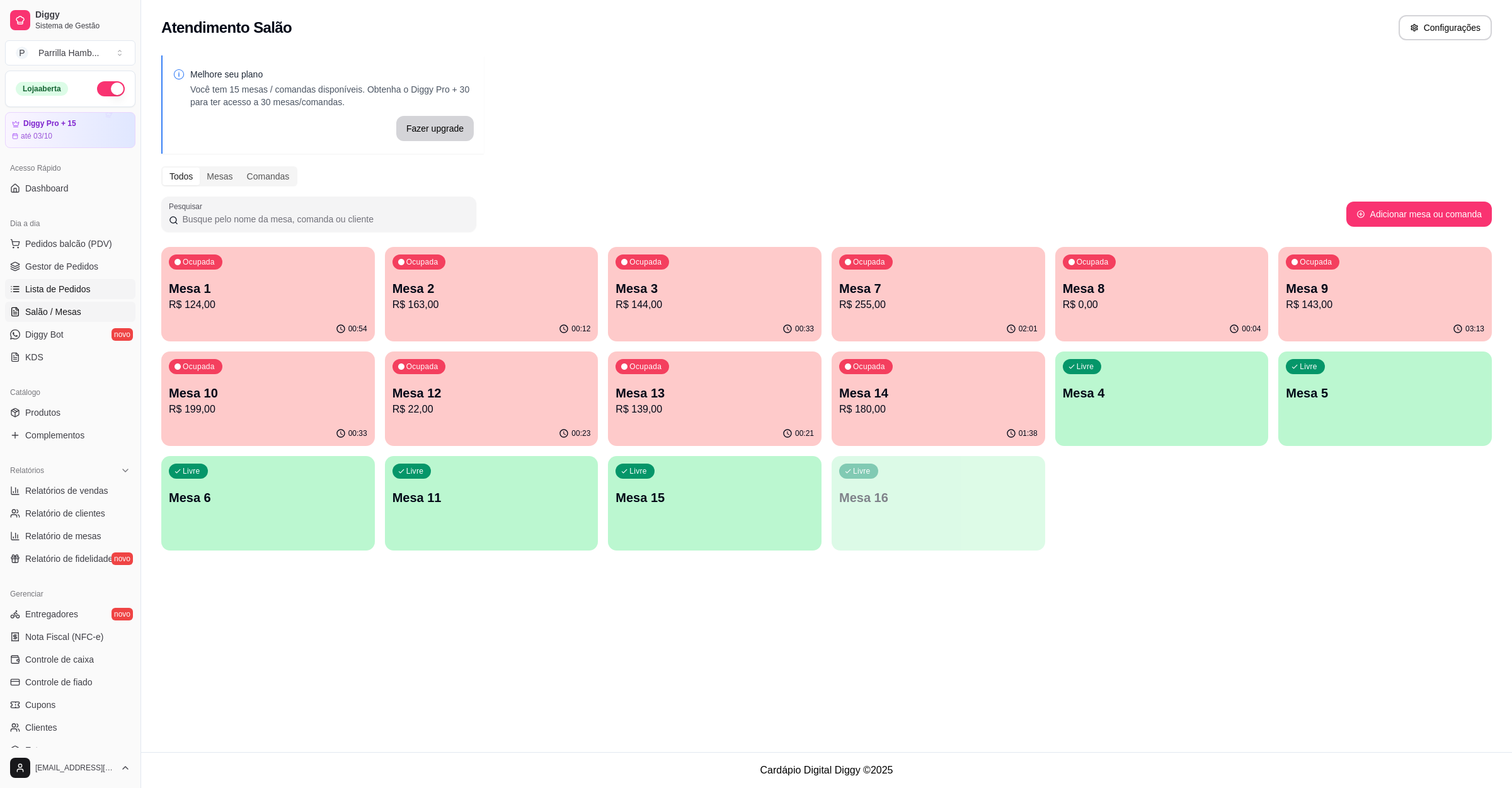
click at [55, 288] on span "Lista de Pedidos" at bounding box center [58, 289] width 65 height 13
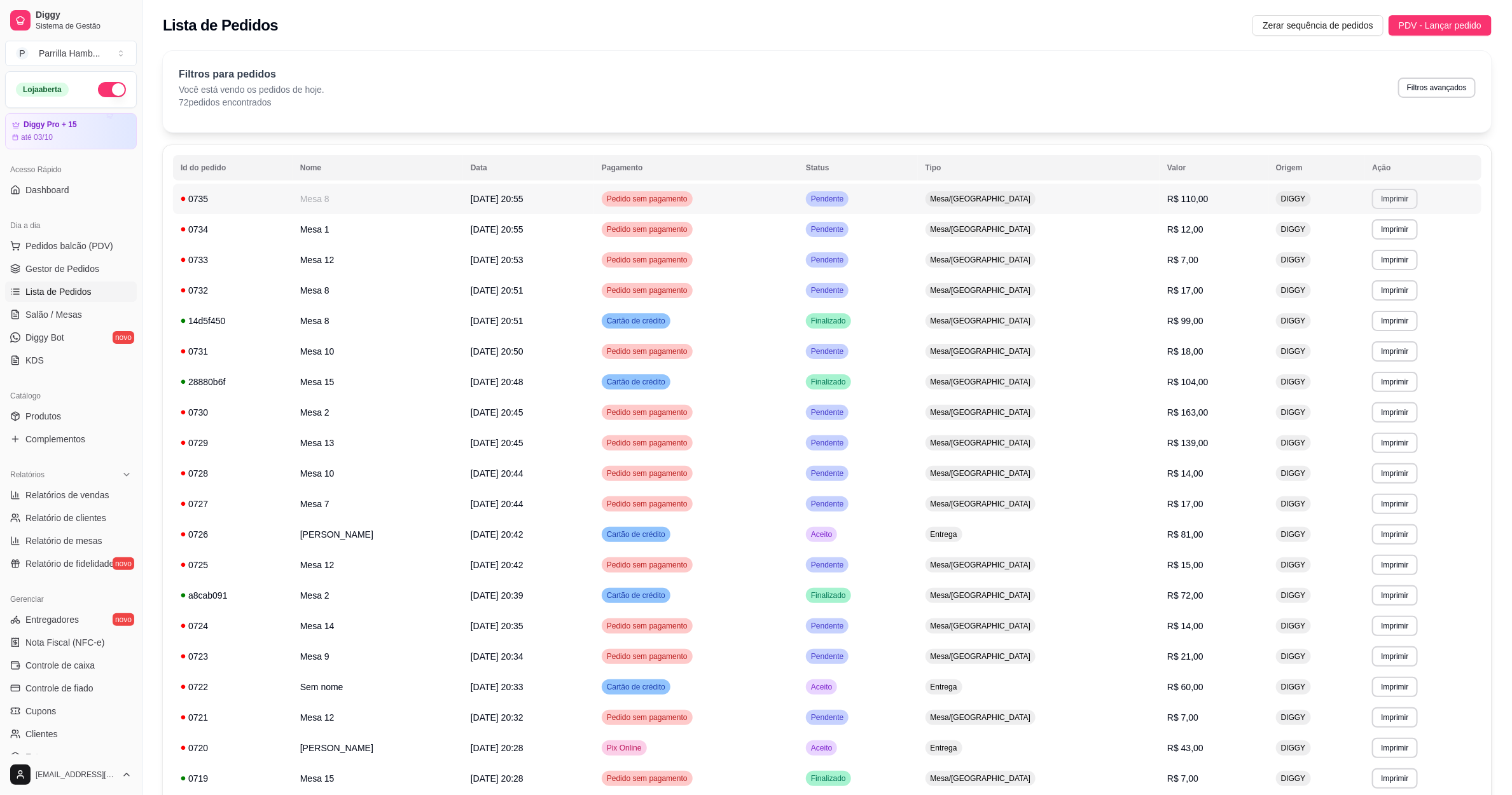
click at [1409, 193] on button "Imprimir" at bounding box center [1394, 199] width 45 height 20
click at [1371, 239] on button "IMPRESSORA" at bounding box center [1369, 243] width 89 height 19
click at [77, 321] on span "Salão / Mesas" at bounding box center [54, 315] width 57 height 13
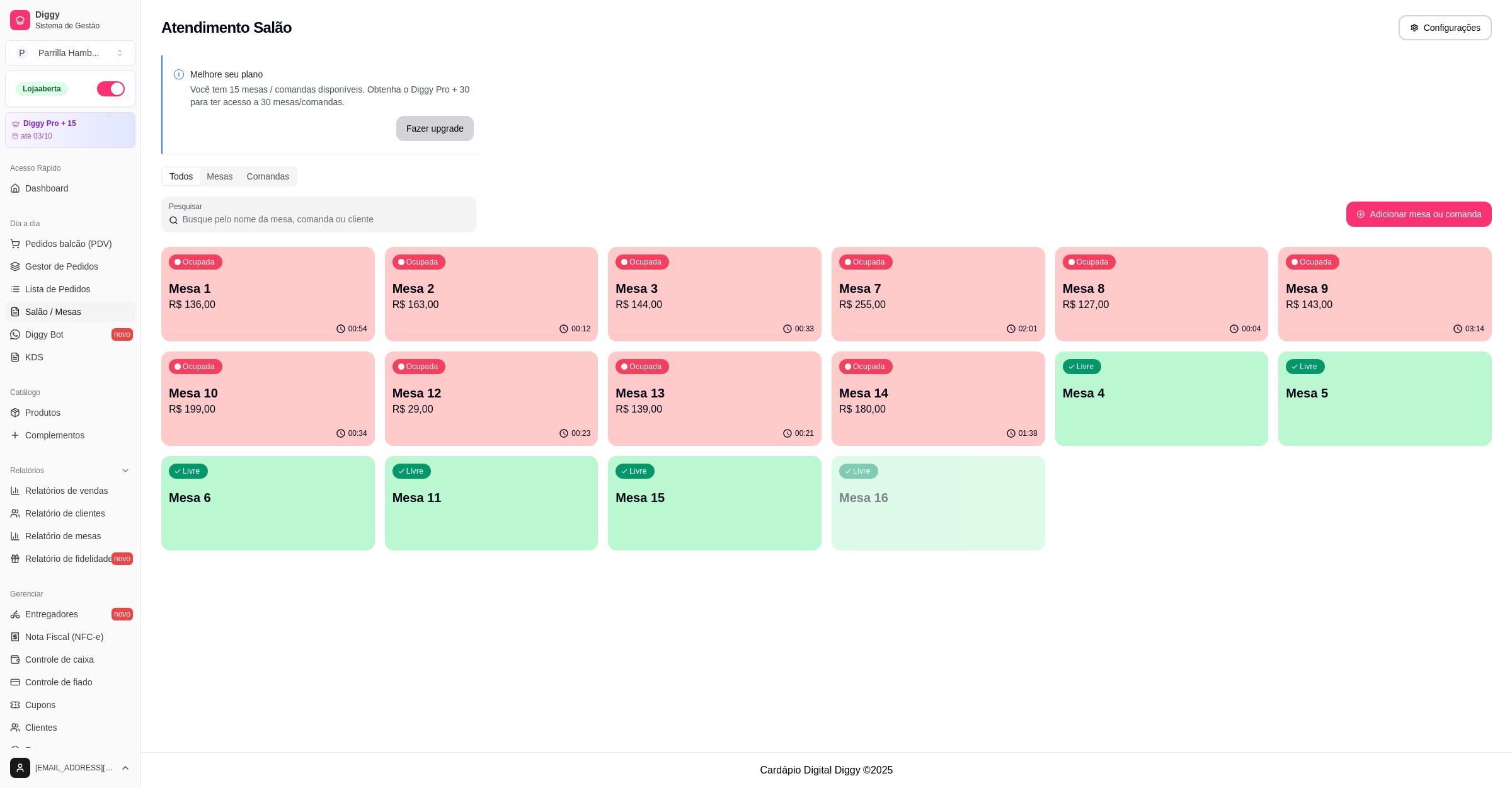
click at [878, 297] on p "R$ 255,00" at bounding box center [939, 304] width 198 height 15
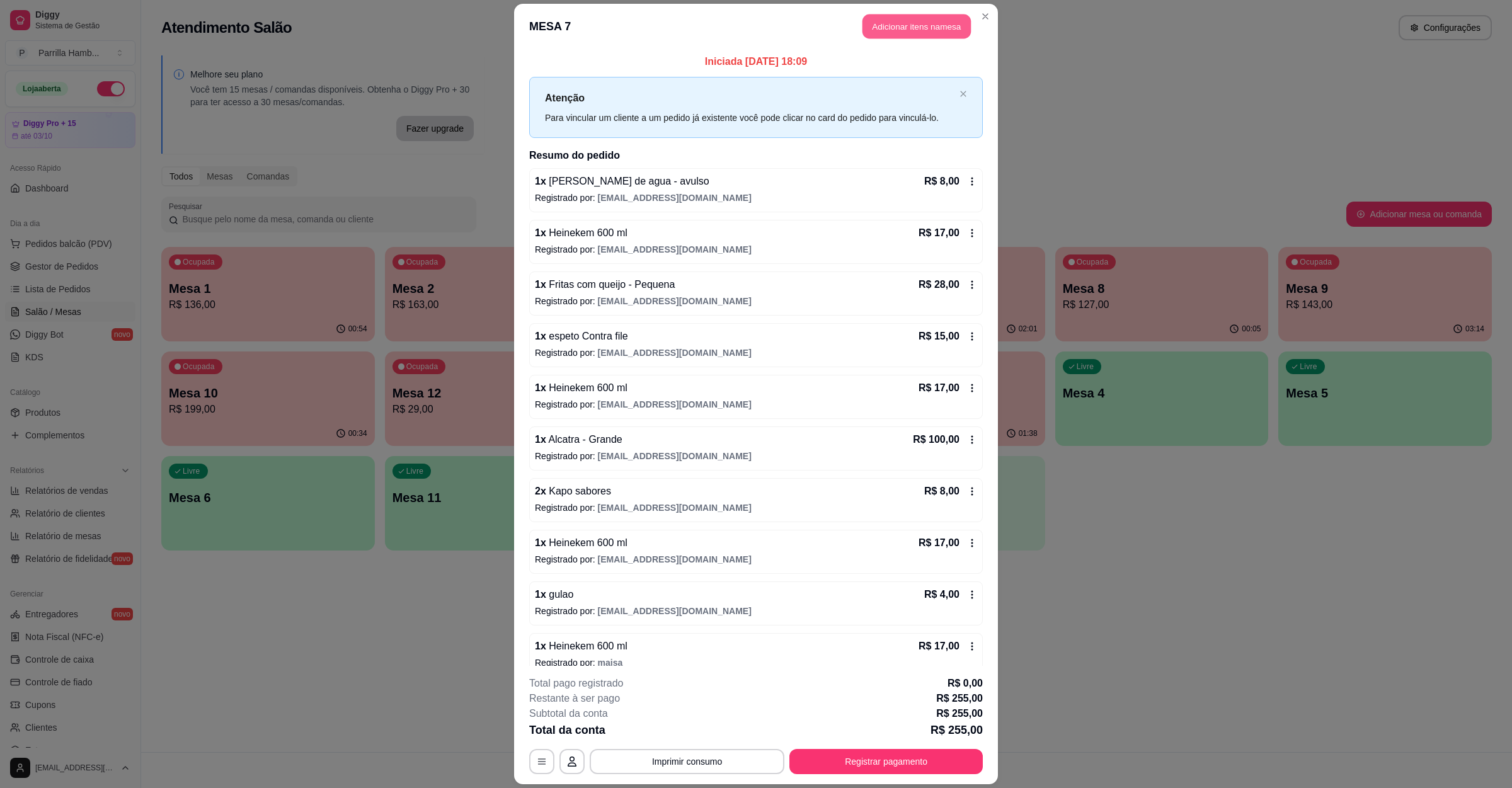
click at [880, 29] on button "Adicionar itens na mesa" at bounding box center [916, 26] width 108 height 25
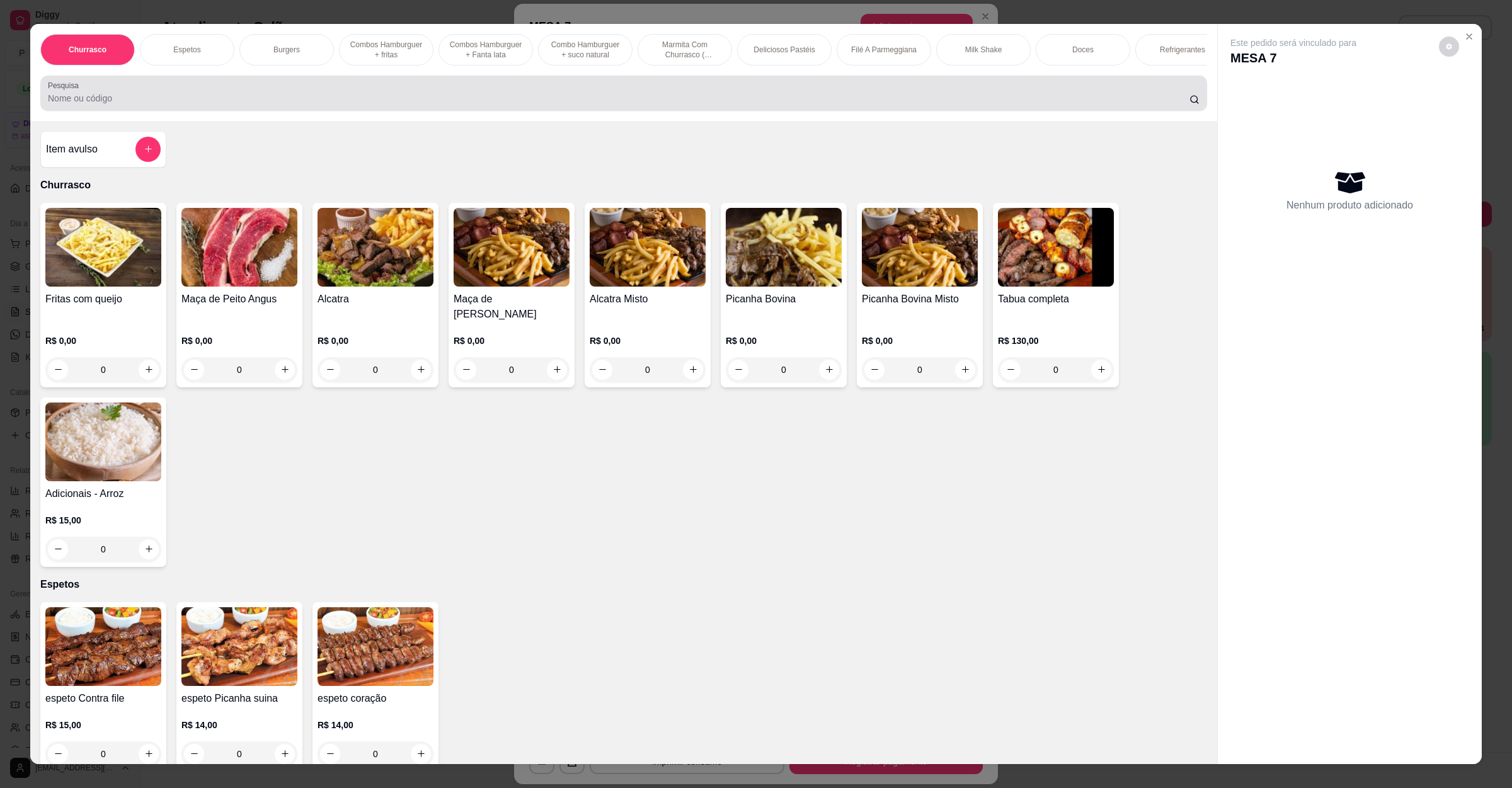
click at [188, 105] on input "Pesquisa" at bounding box center [619, 98] width 1141 height 13
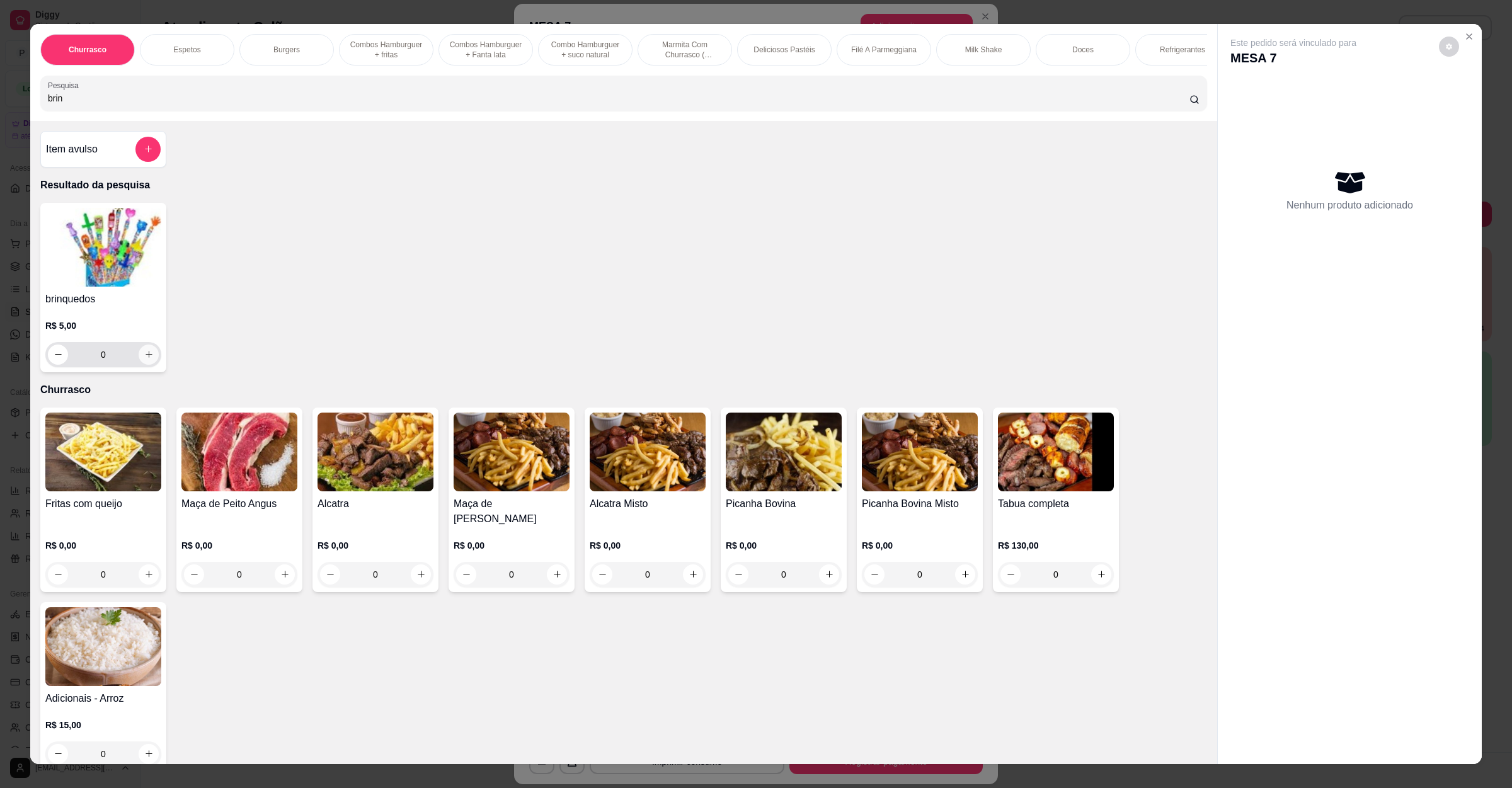
type input "brin"
click at [144, 359] on icon "increase-product-quantity" at bounding box center [149, 354] width 9 height 9
type input "1"
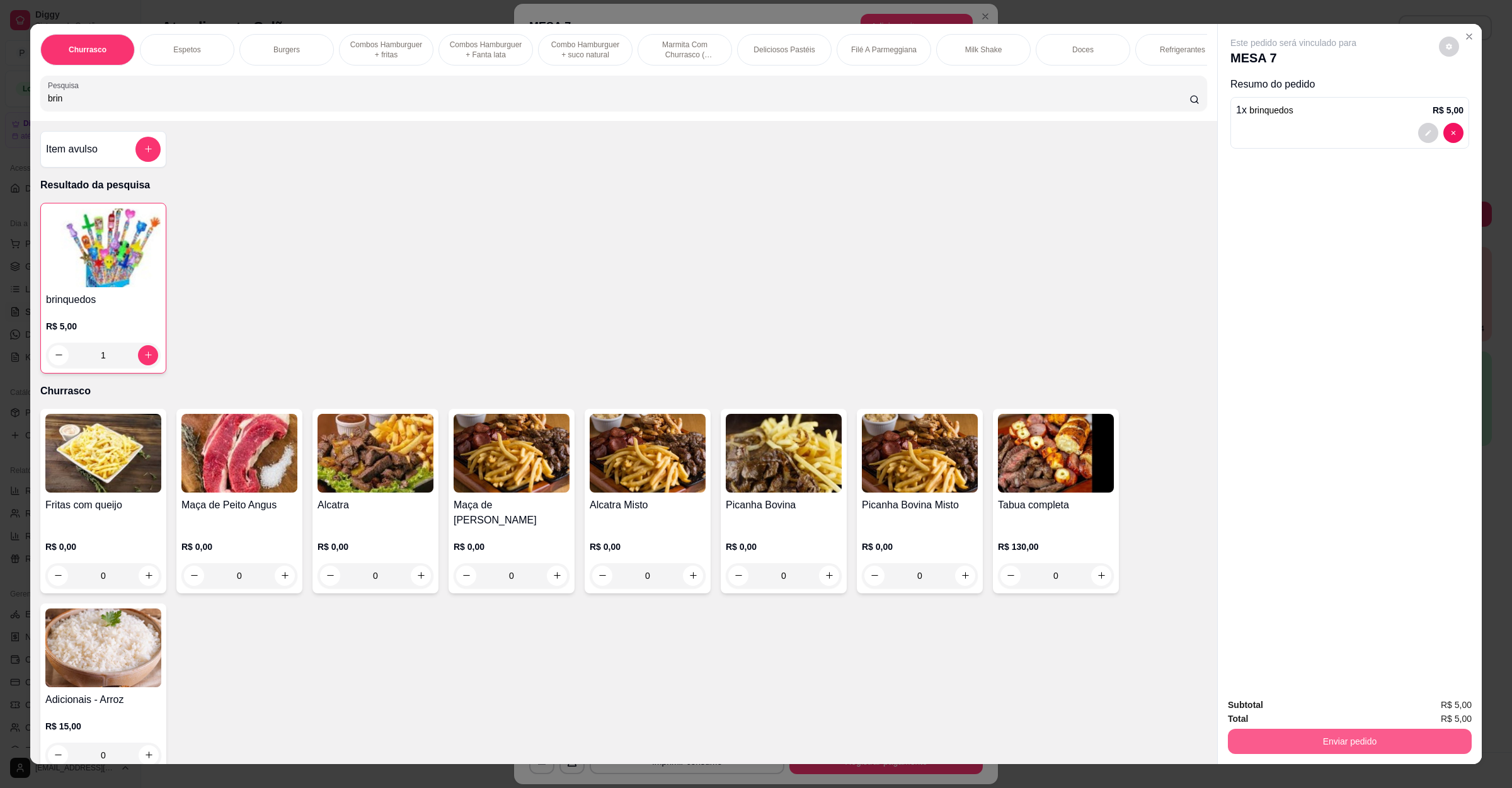
click at [1314, 739] on button "Enviar pedido" at bounding box center [1349, 742] width 244 height 25
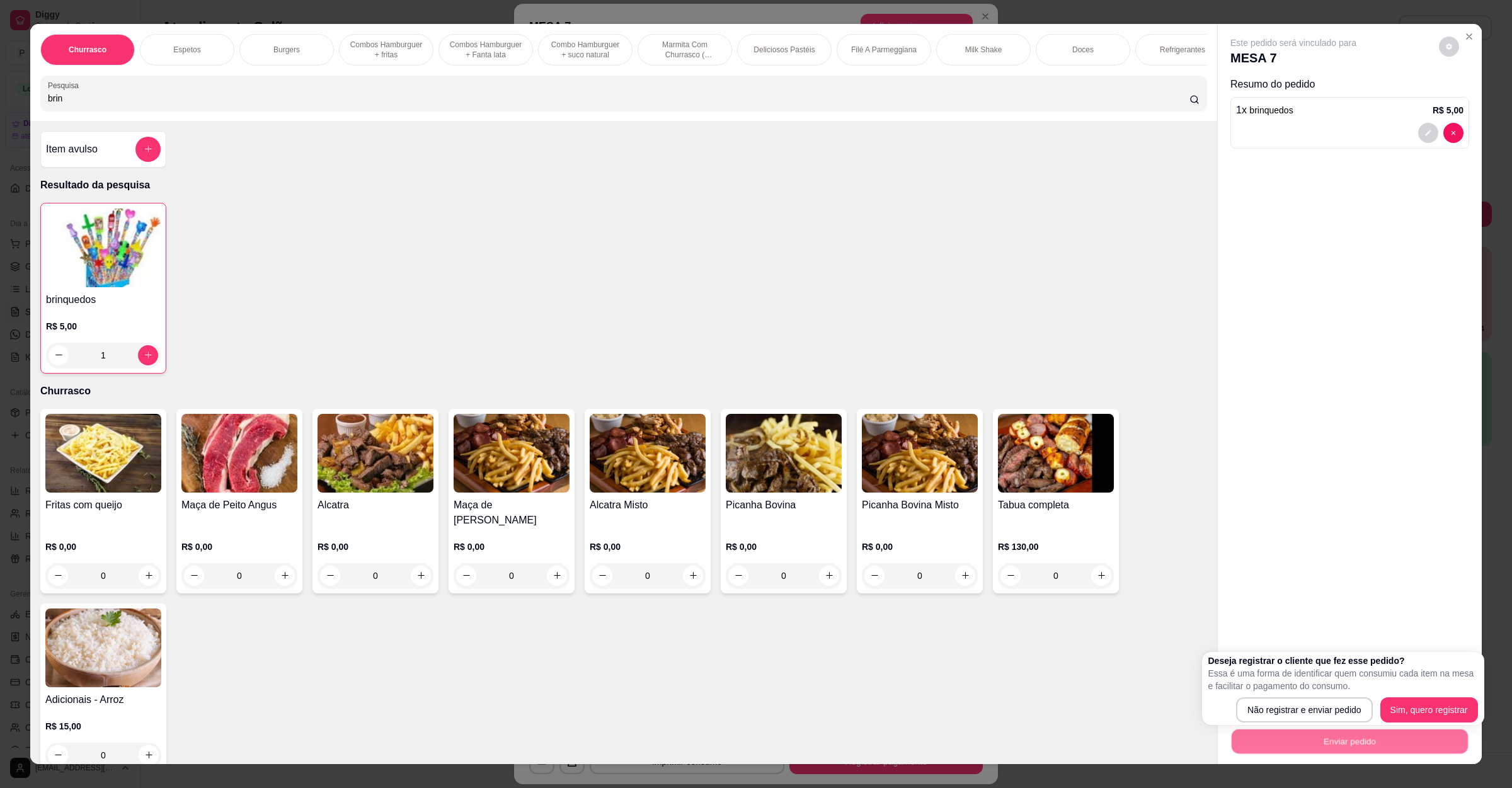
click at [1316, 724] on div "Deseja registrar o cliente que fez esse pedido? Essa é uma forma de identificar…" at bounding box center [1343, 689] width 283 height 73
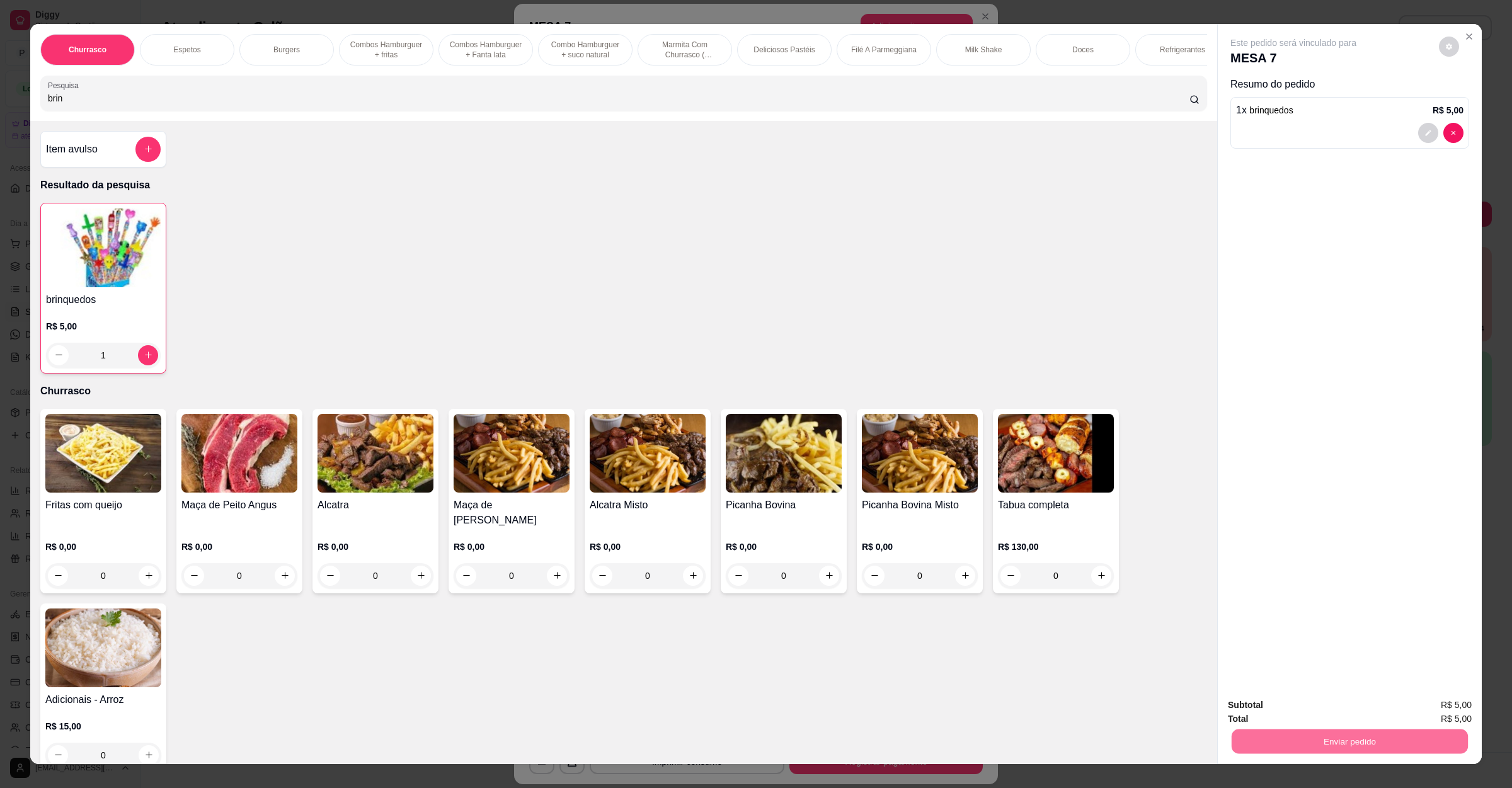
click at [1316, 717] on button "Não registrar e enviar pedido" at bounding box center [1306, 711] width 131 height 24
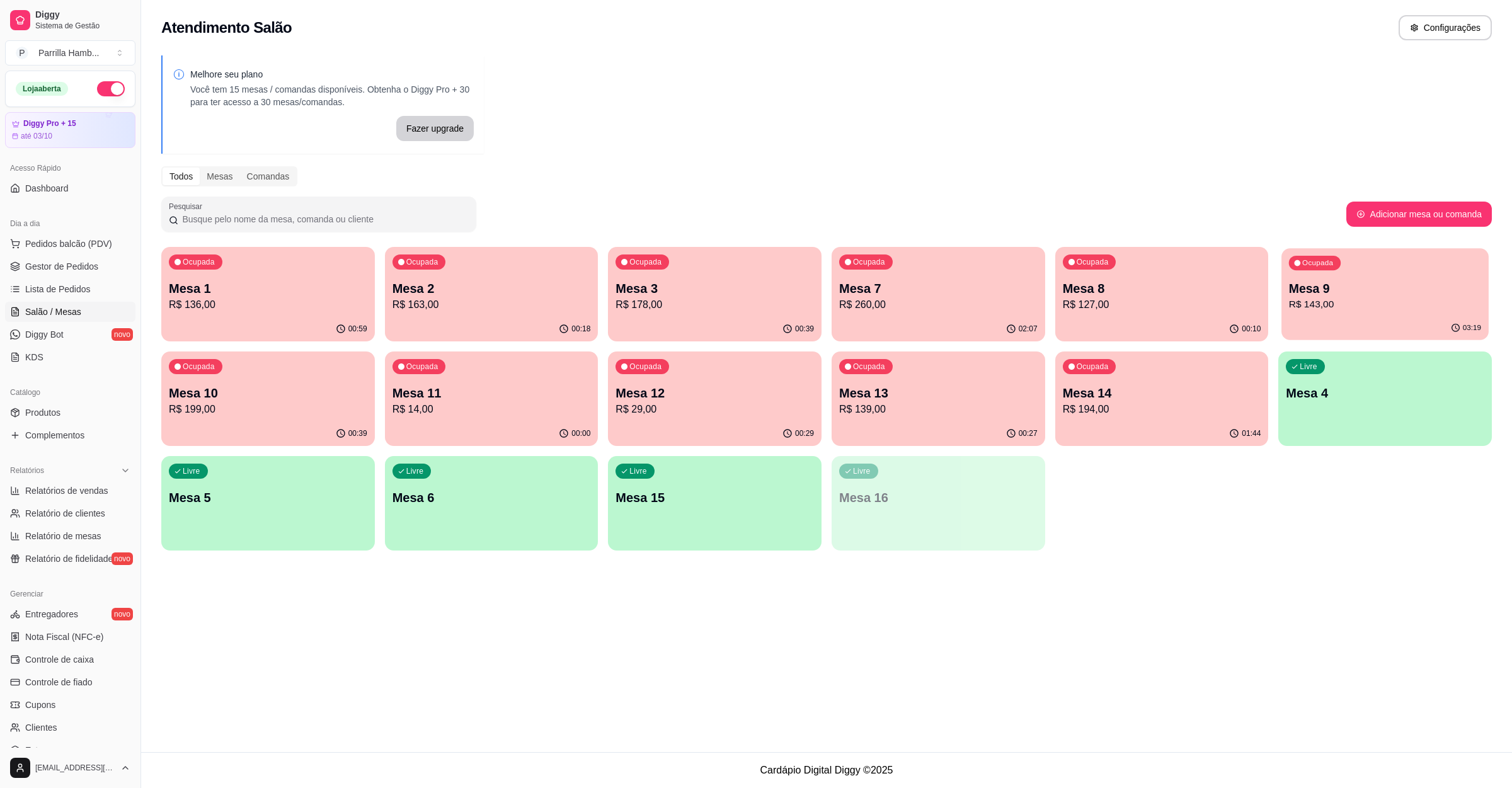
click at [1407, 309] on p "R$ 143,00" at bounding box center [1385, 304] width 192 height 15
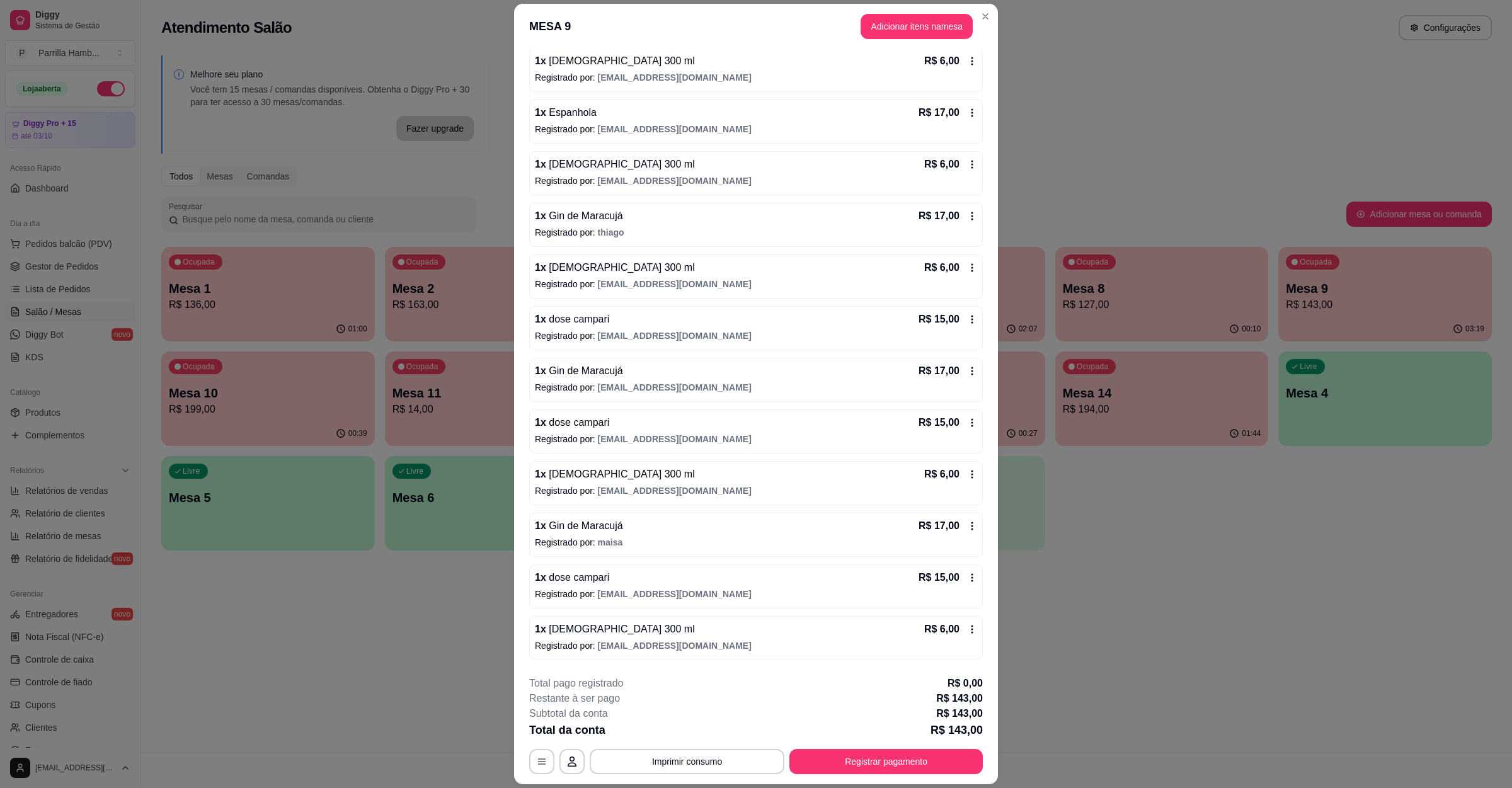
scroll to position [127, 0]
click at [900, 33] on button "Adicionar itens na mesa" at bounding box center [916, 26] width 108 height 25
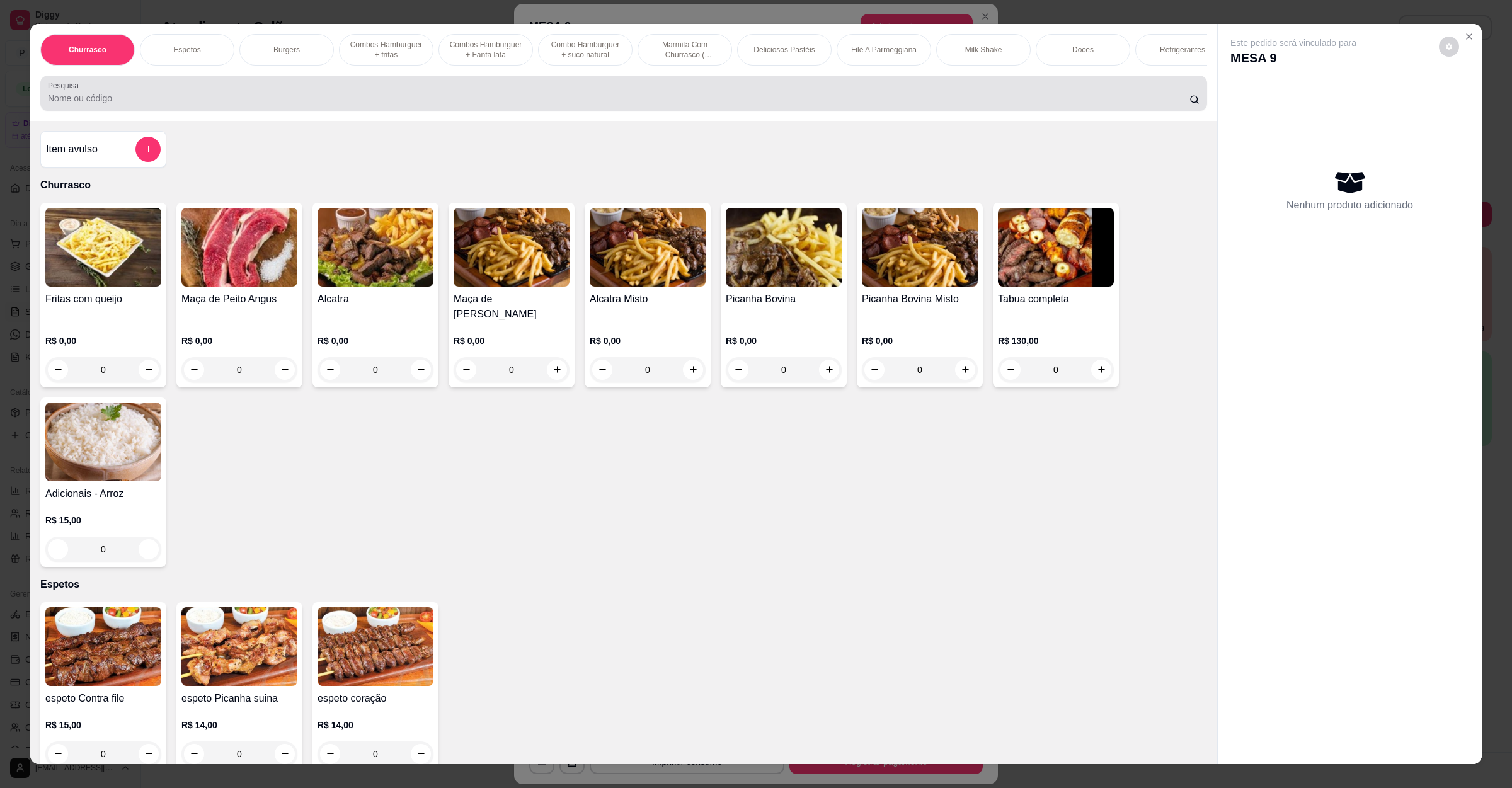
click at [274, 101] on div at bounding box center [623, 94] width 1151 height 25
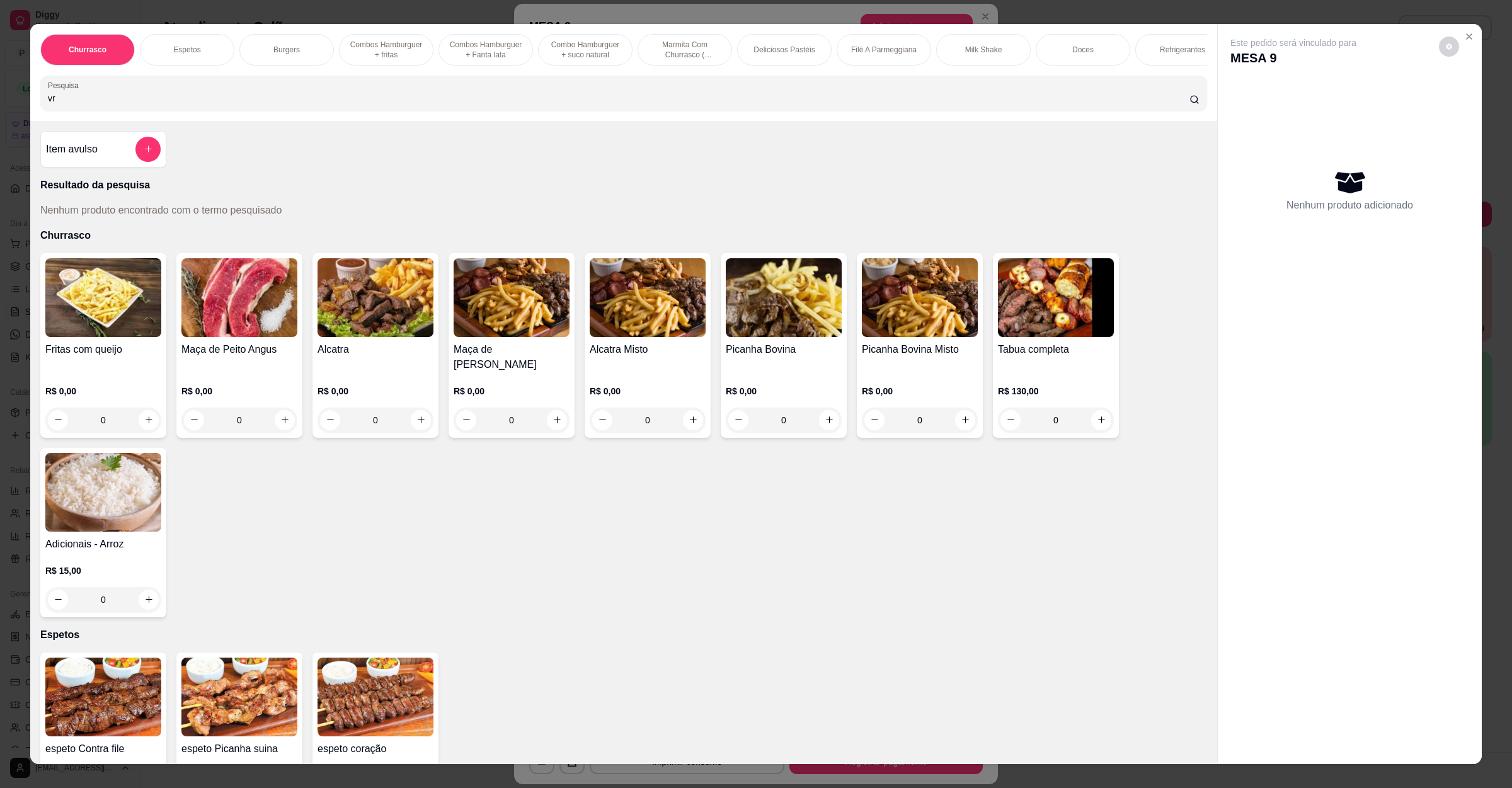
type input "v"
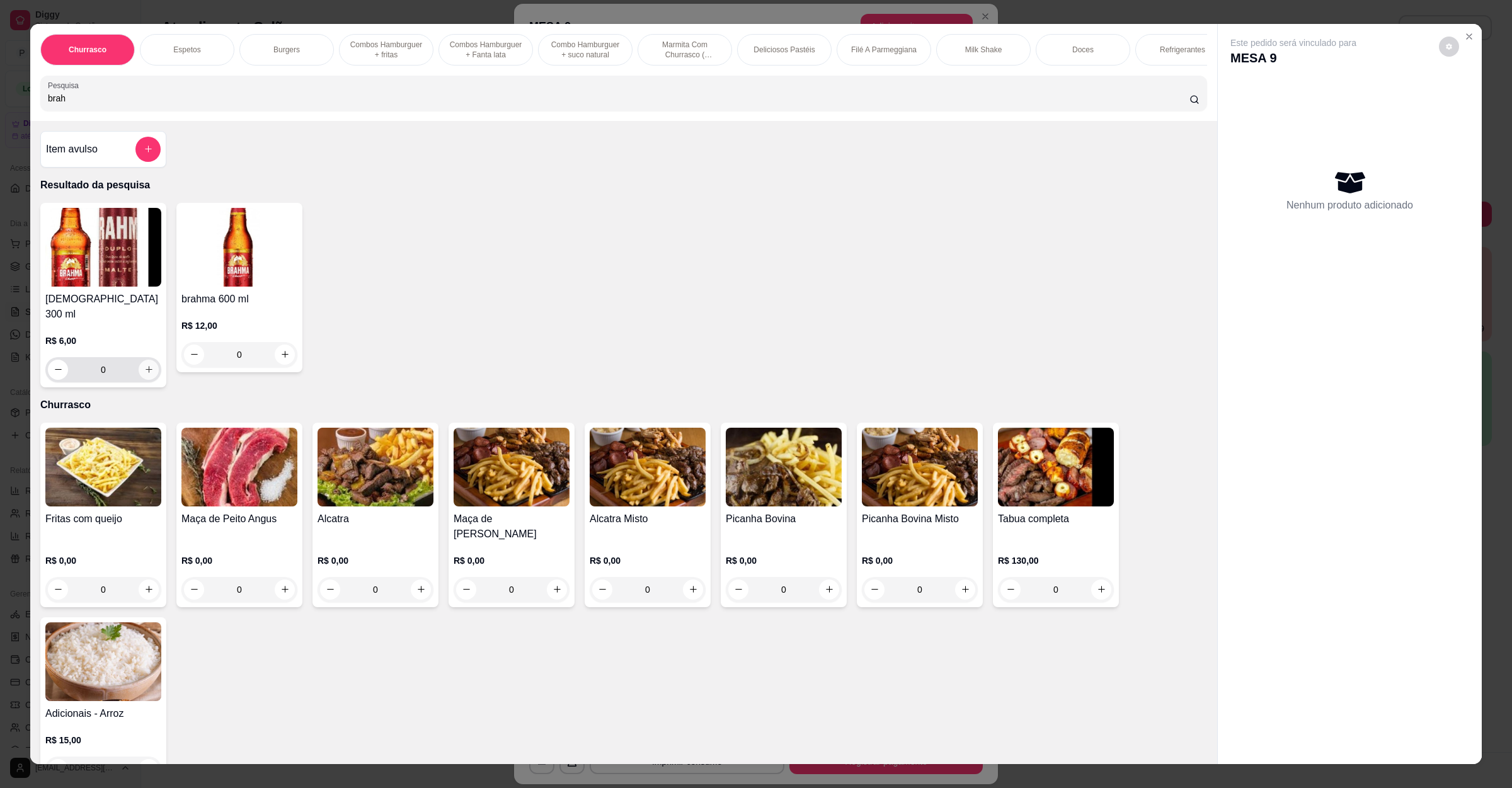
type input "brah"
click at [144, 369] on icon "increase-product-quantity" at bounding box center [149, 369] width 9 height 9
type input "1"
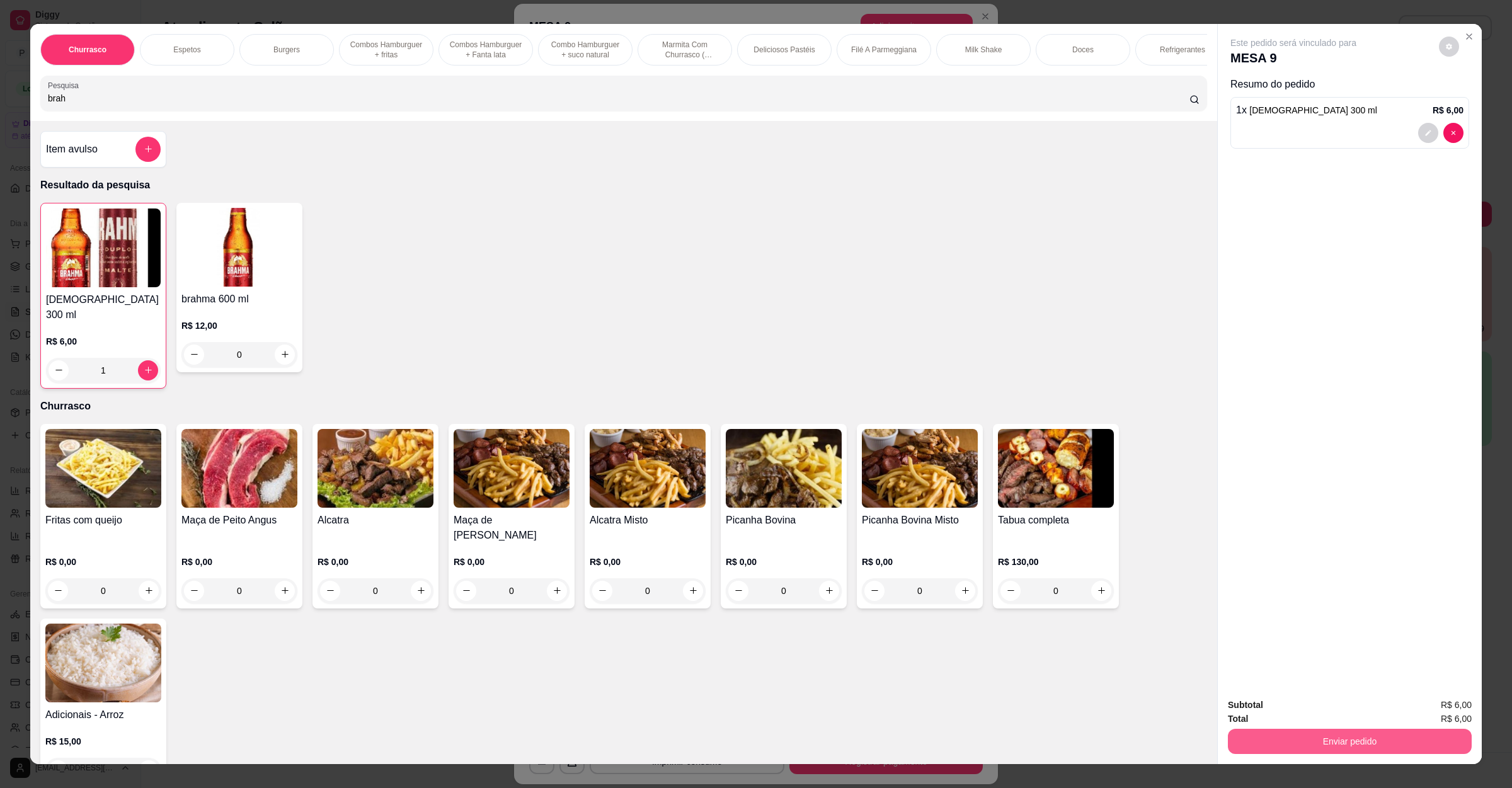
click at [1372, 743] on button "Enviar pedido" at bounding box center [1349, 742] width 244 height 25
click at [1332, 717] on button "Não registrar e enviar pedido" at bounding box center [1306, 711] width 131 height 24
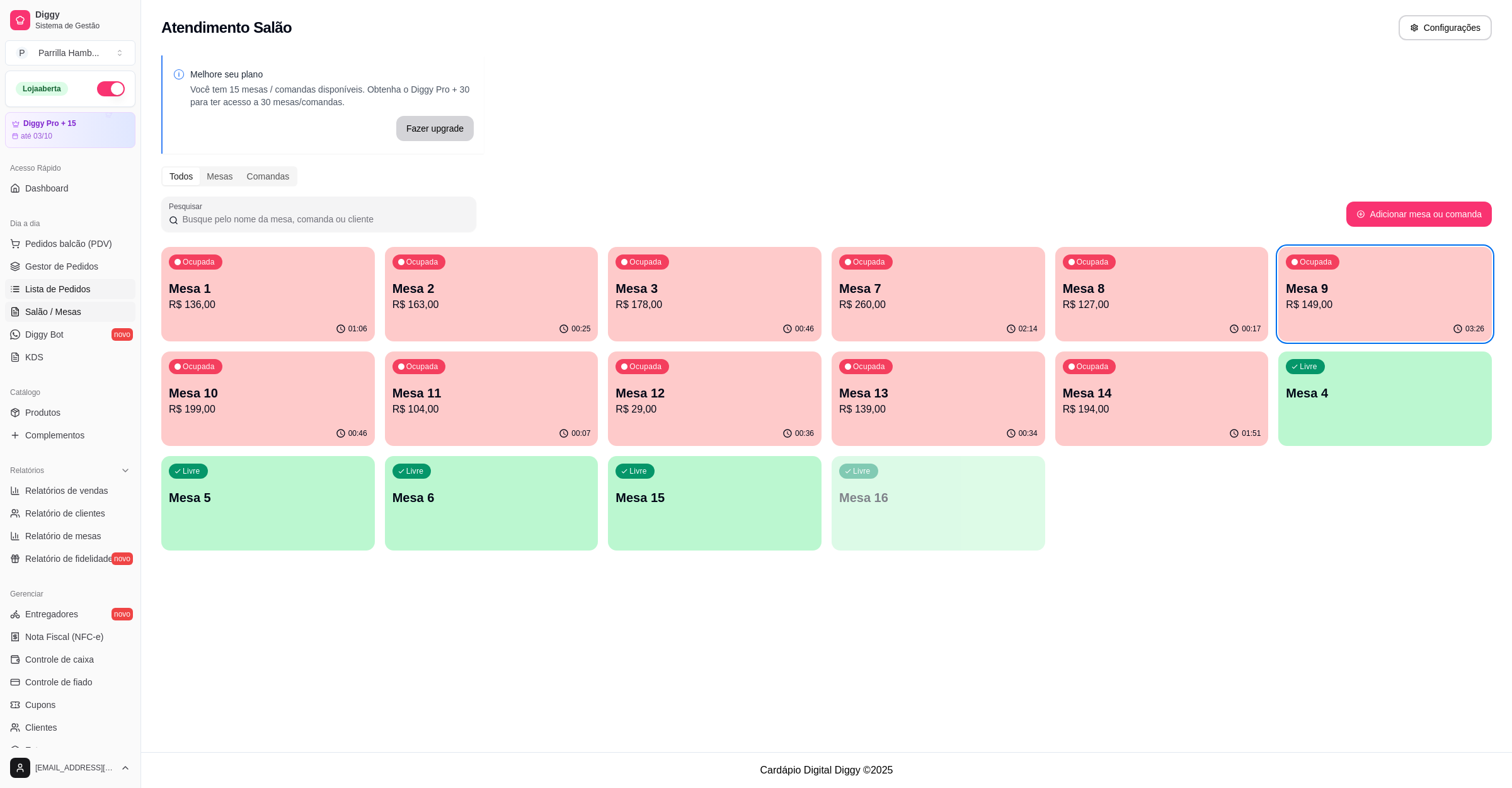
click at [36, 295] on span "Lista de Pedidos" at bounding box center [58, 289] width 65 height 13
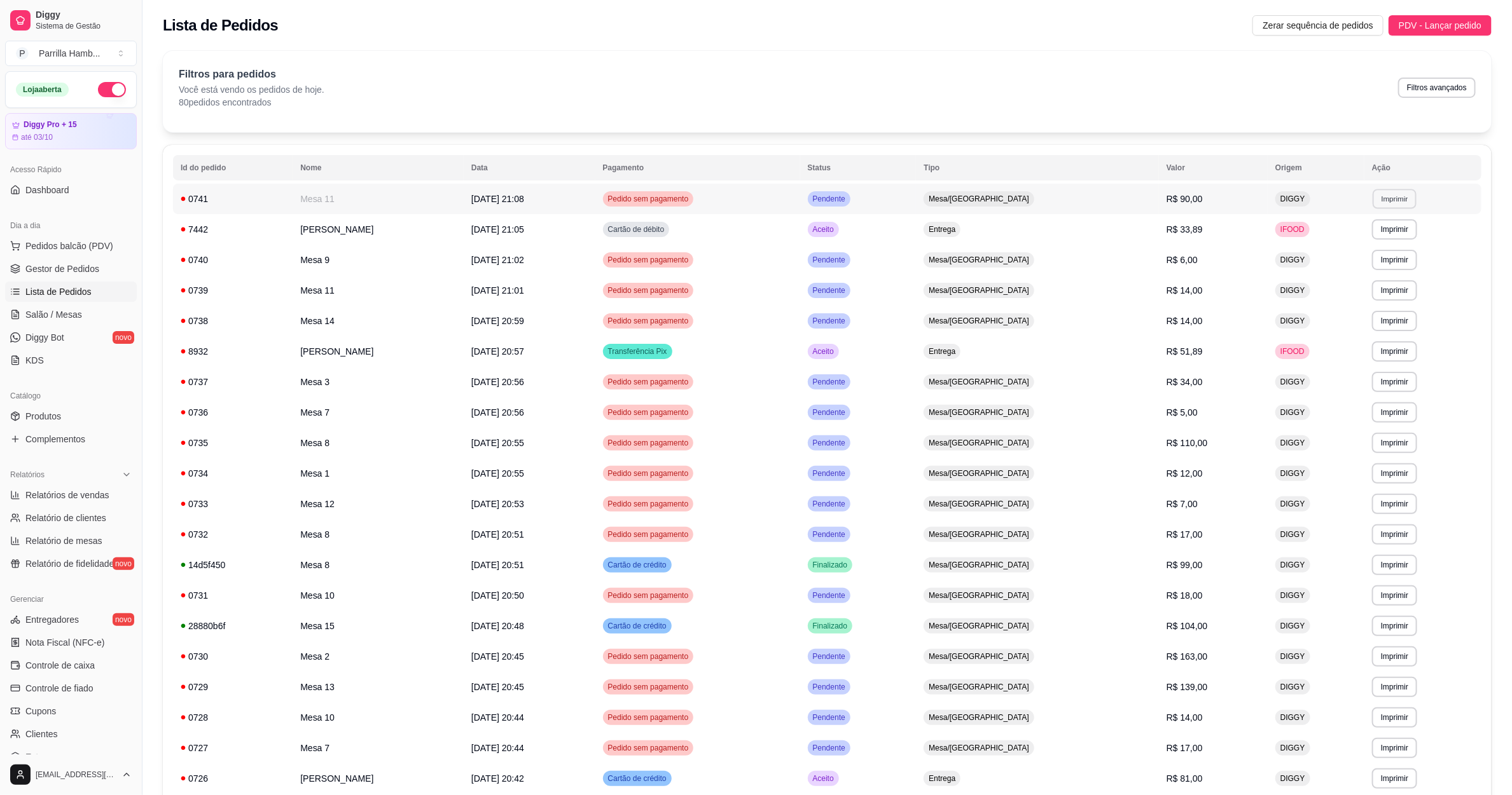
click at [1376, 191] on button "Imprimir" at bounding box center [1395, 198] width 44 height 19
click at [1353, 237] on button "IMPRESSORA" at bounding box center [1370, 244] width 93 height 20
click at [32, 320] on span "Salão / Mesas" at bounding box center [54, 315] width 57 height 13
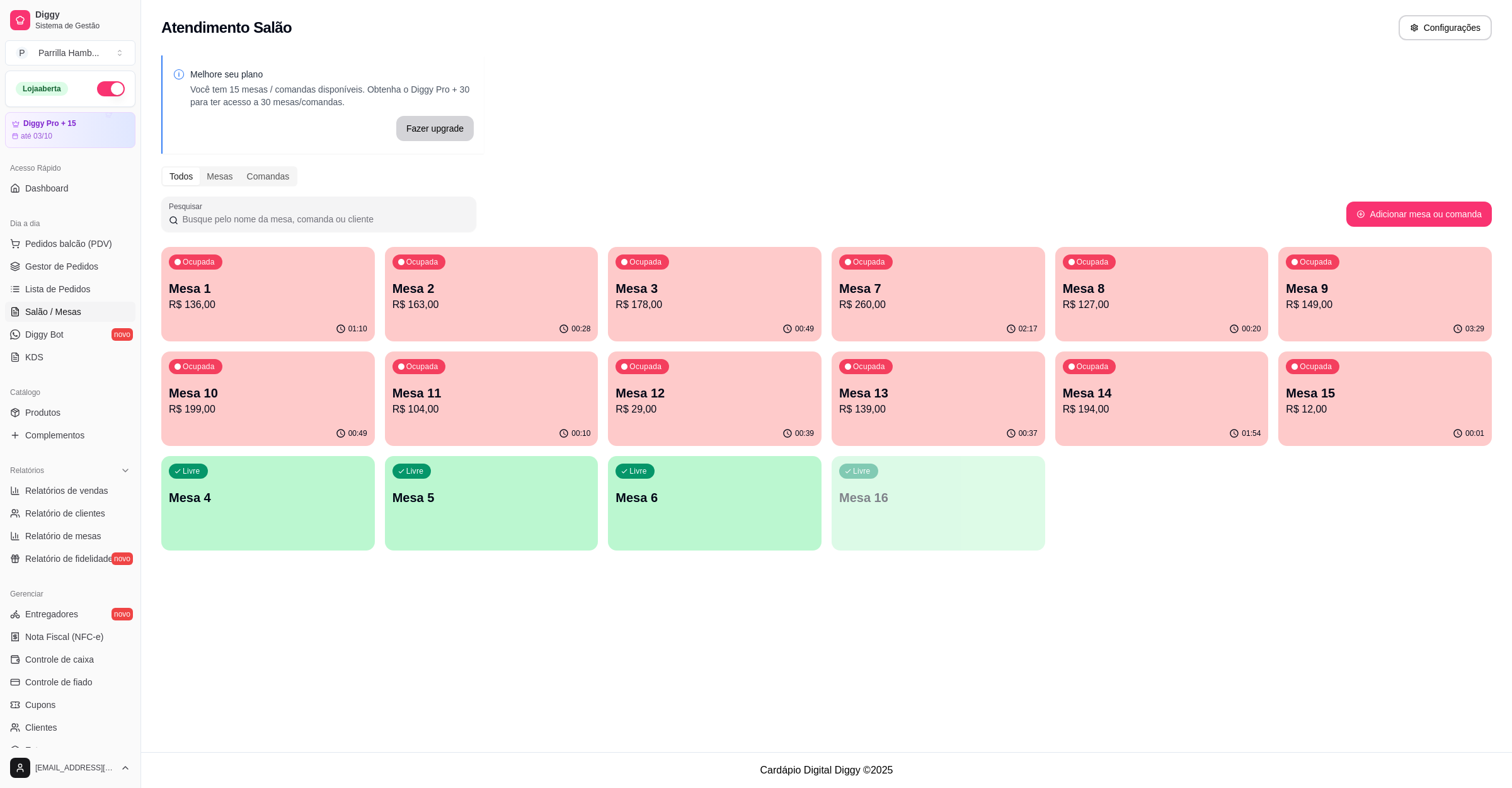
click at [1236, 317] on div "00:20" at bounding box center [1161, 329] width 214 height 25
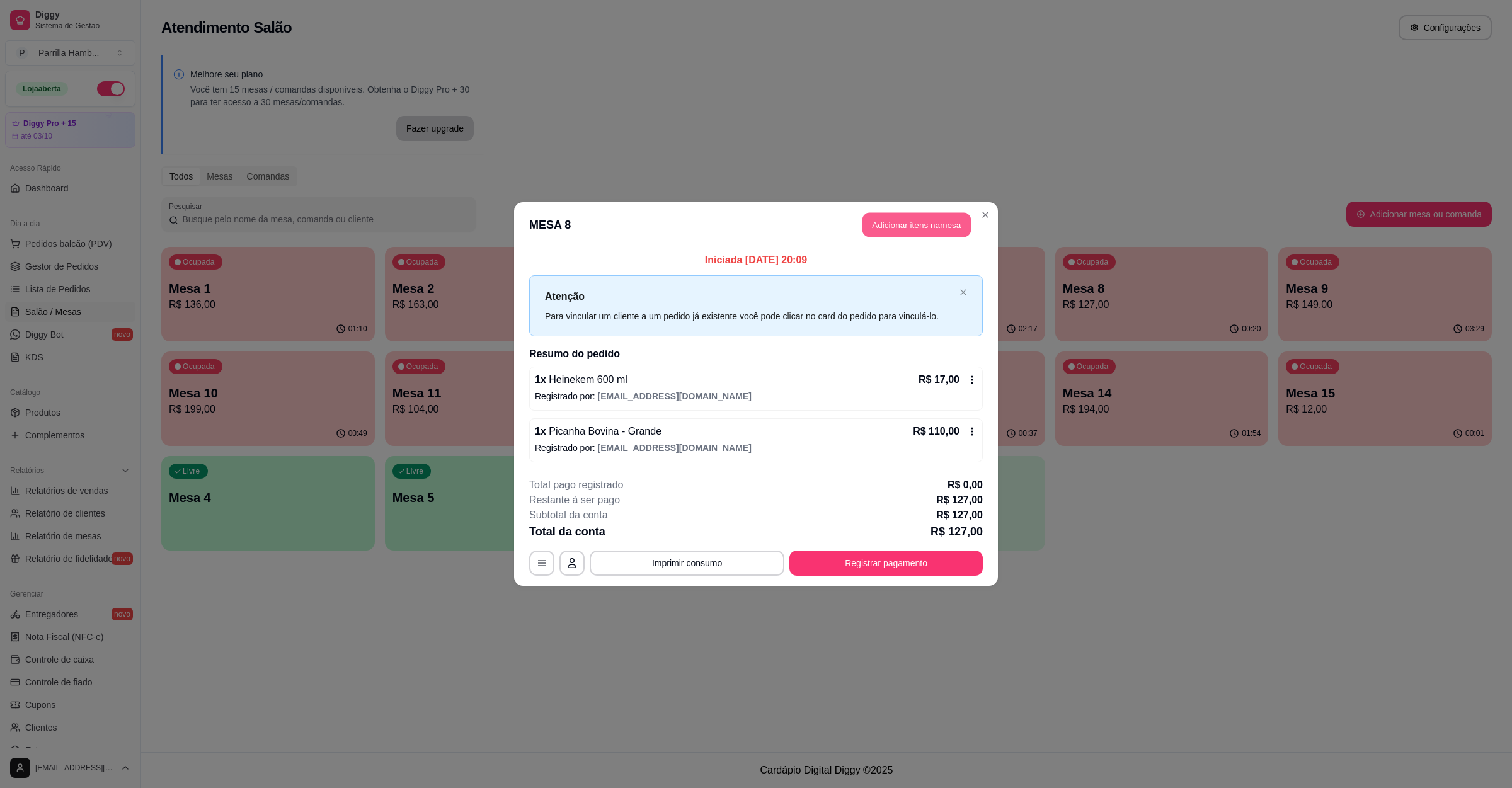
click at [921, 223] on button "Adicionar itens na mesa" at bounding box center [916, 224] width 108 height 25
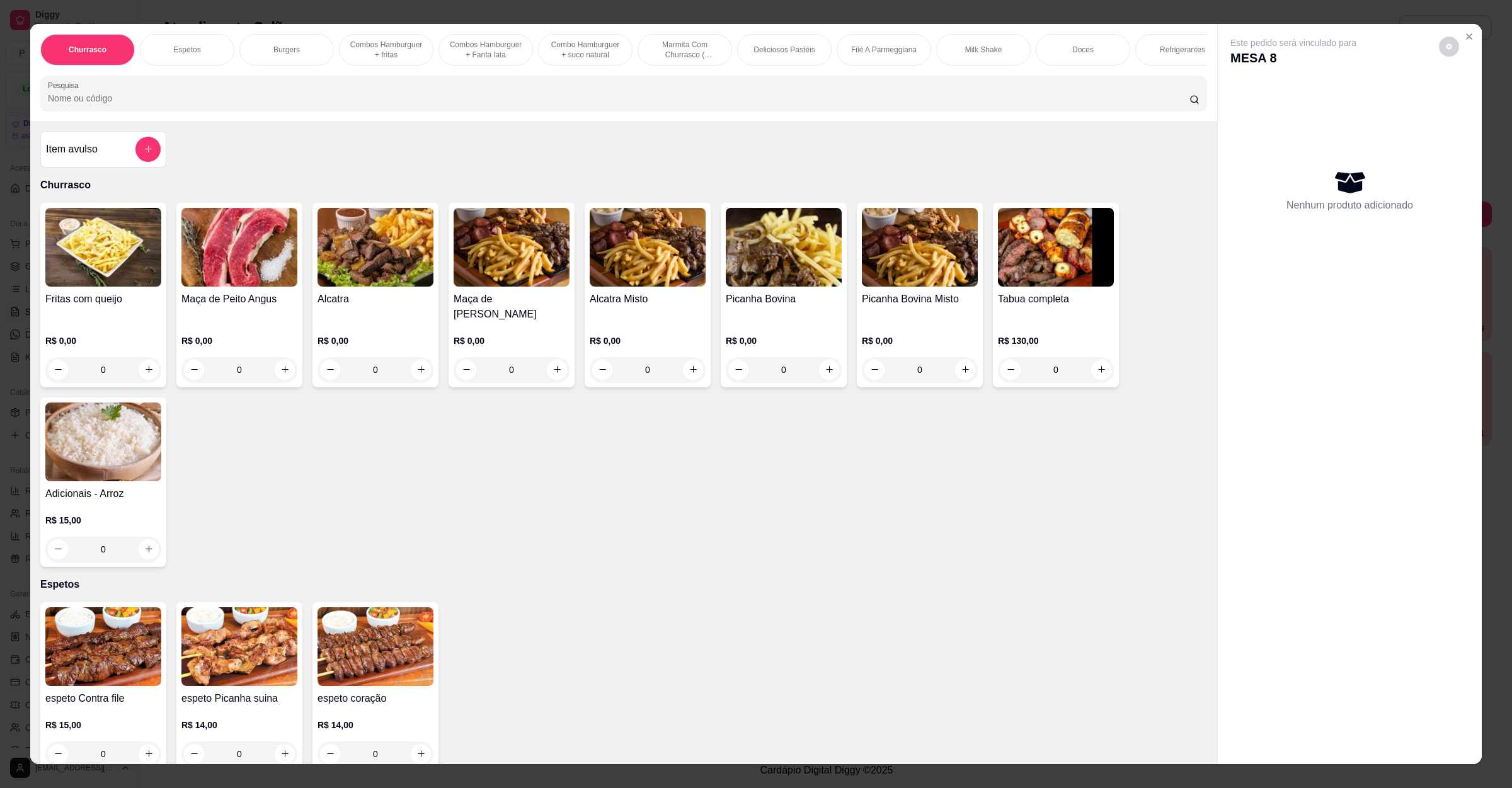
click at [122, 161] on div "Item avulso" at bounding box center [104, 149] width 114 height 25
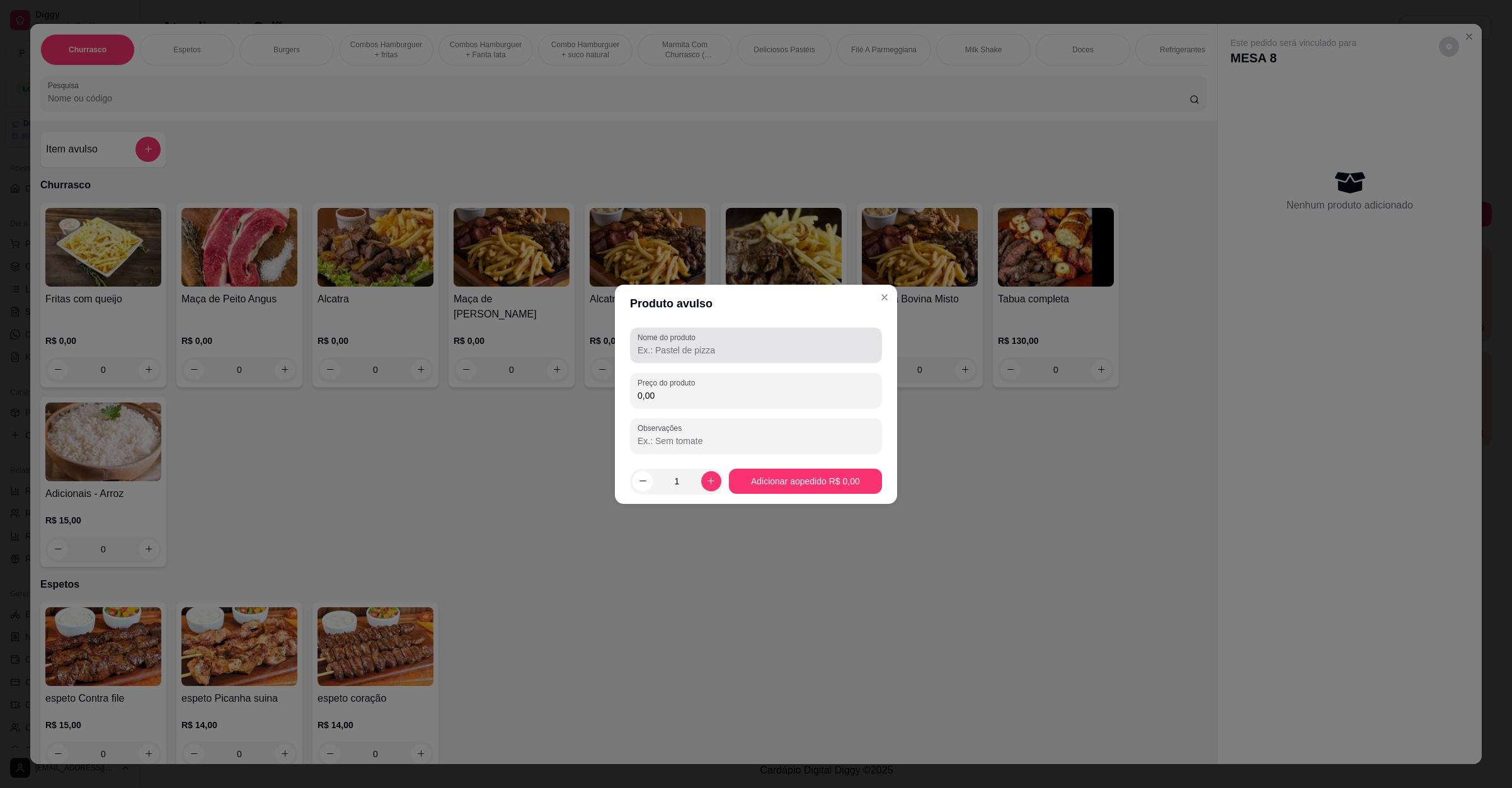
click at [700, 344] on input "Nome do produto" at bounding box center [756, 351] width 237 height 13
type input "morango com agua"
click at [749, 392] on input "0,00" at bounding box center [756, 395] width 237 height 13
type input "8,00"
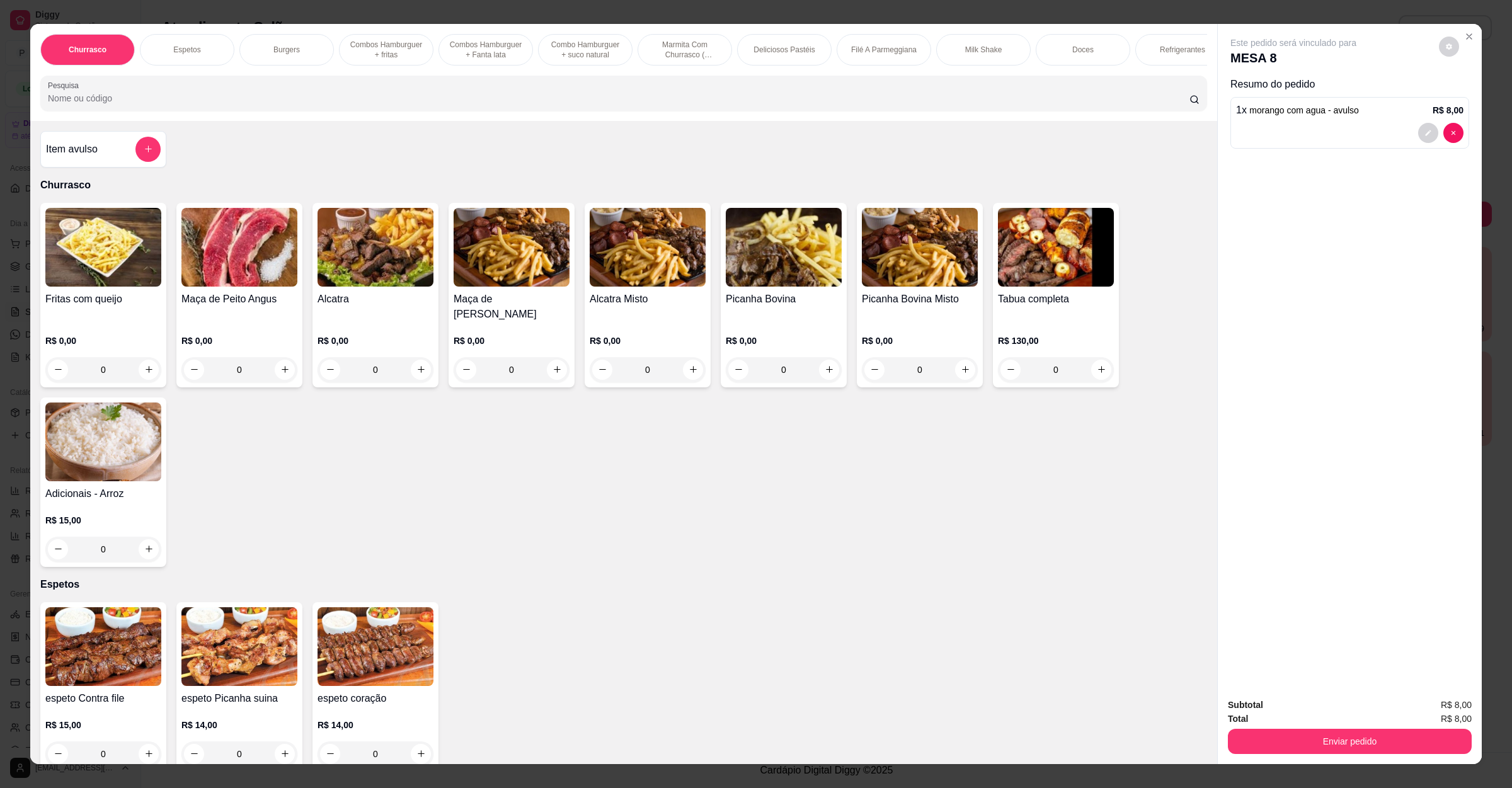
click at [247, 105] on input "Pesquisa" at bounding box center [619, 98] width 1141 height 13
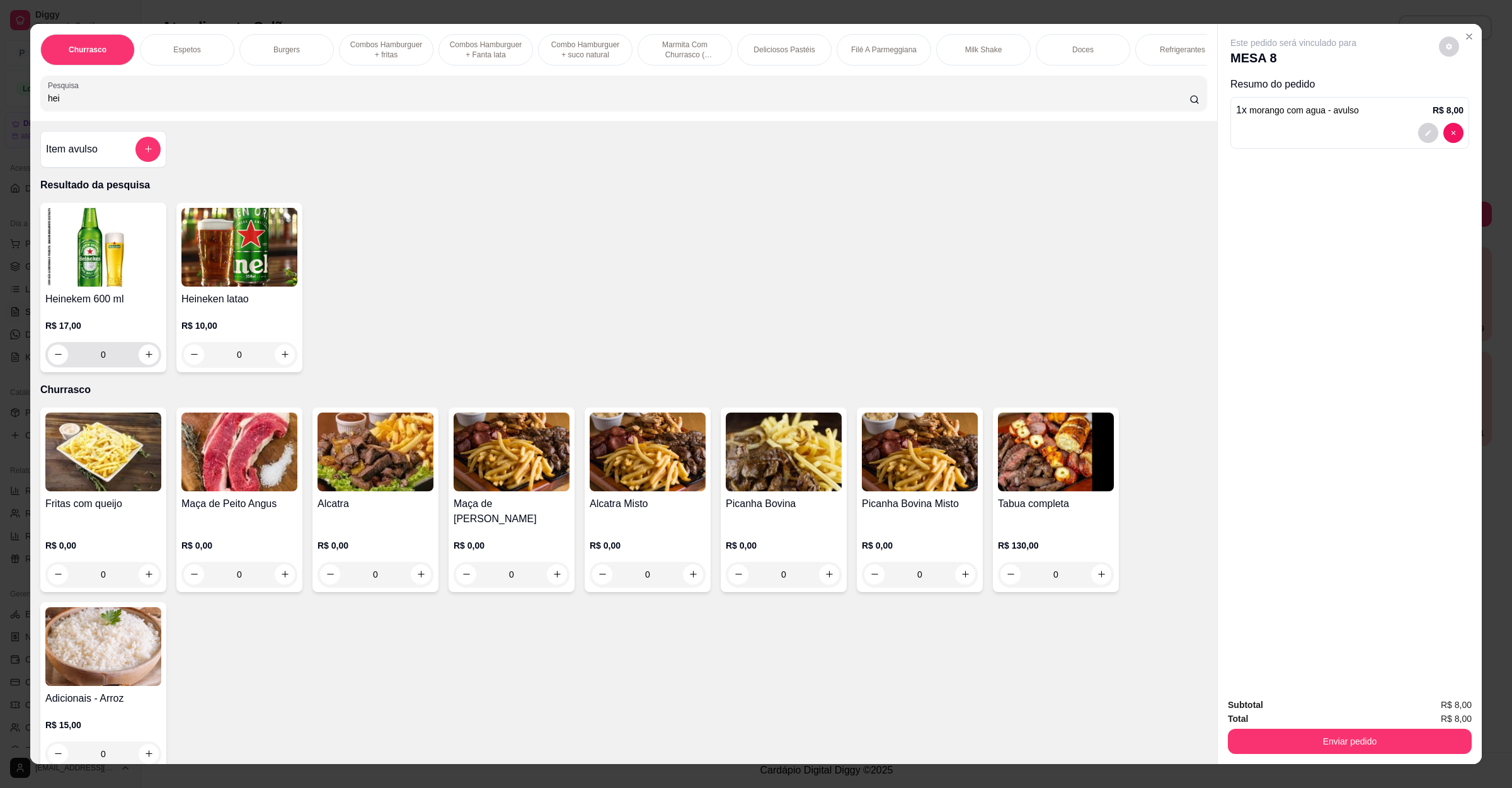
type input "hei"
click at [139, 364] on button "increase-product-quantity" at bounding box center [149, 354] width 20 height 20
type input "1"
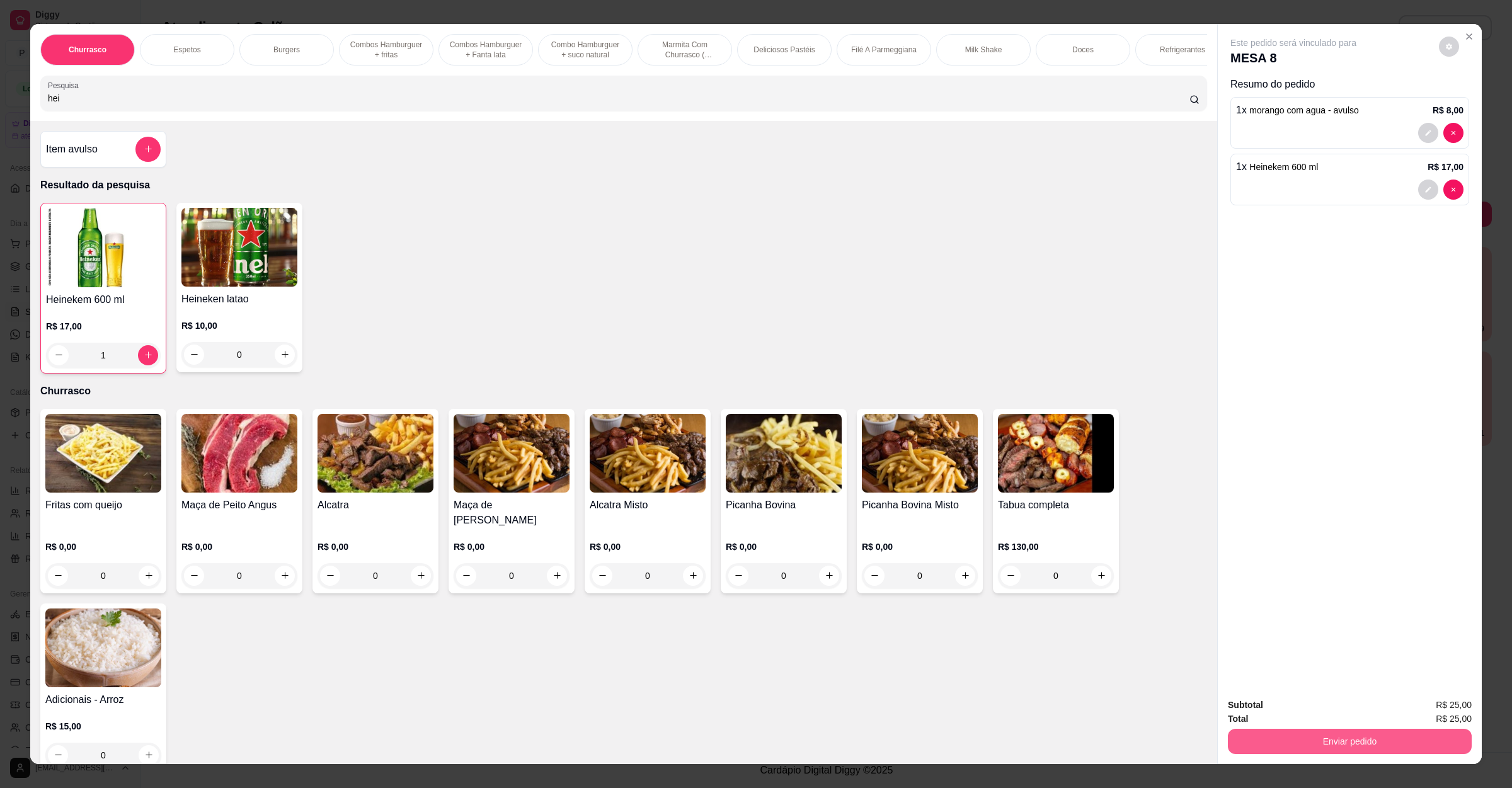
click at [1295, 733] on button "Enviar pedido" at bounding box center [1349, 742] width 244 height 25
click at [1309, 712] on button "Não registrar e enviar pedido" at bounding box center [1306, 711] width 131 height 24
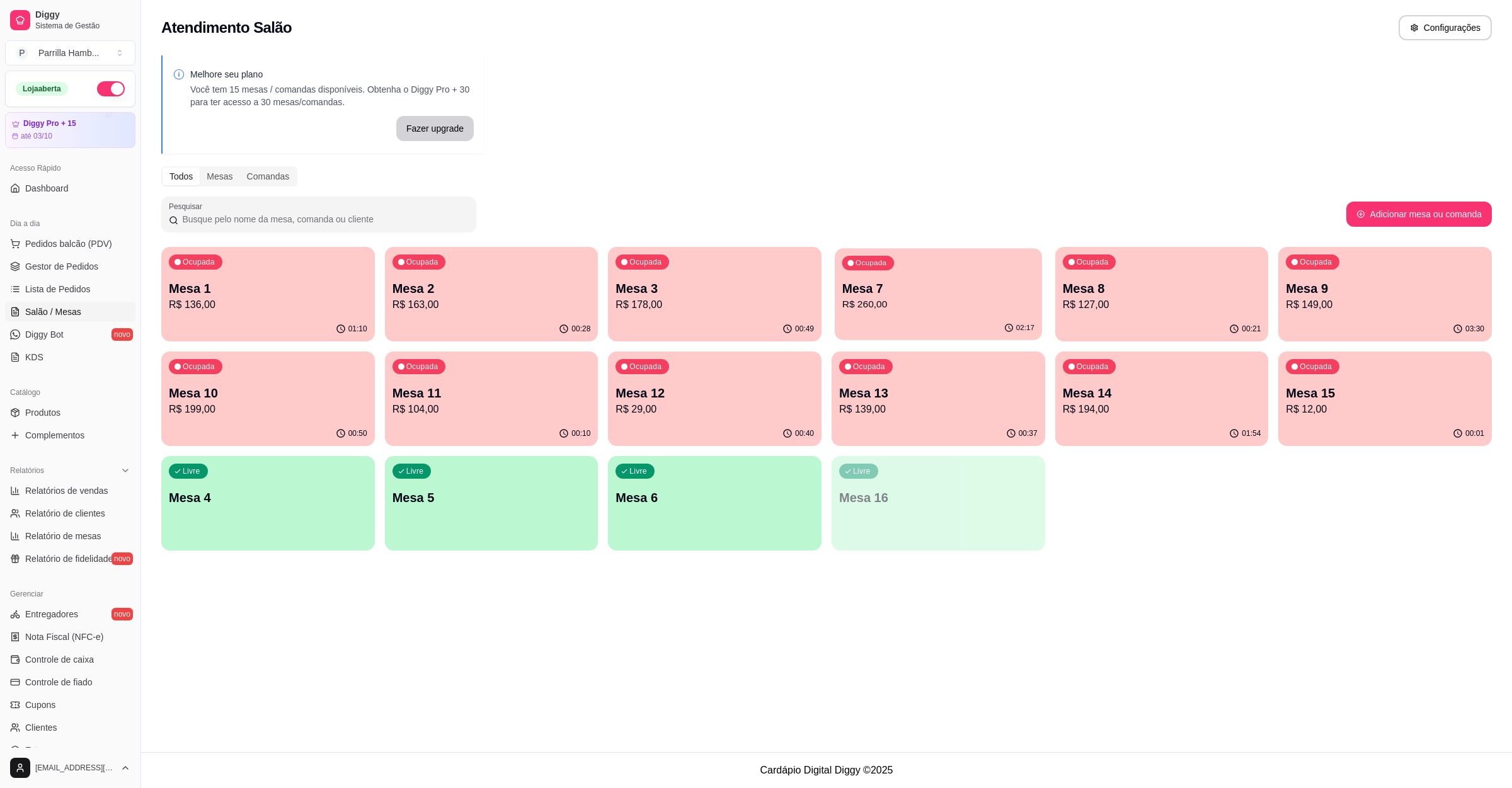
click at [972, 294] on p "Mesa 7" at bounding box center [938, 289] width 192 height 17
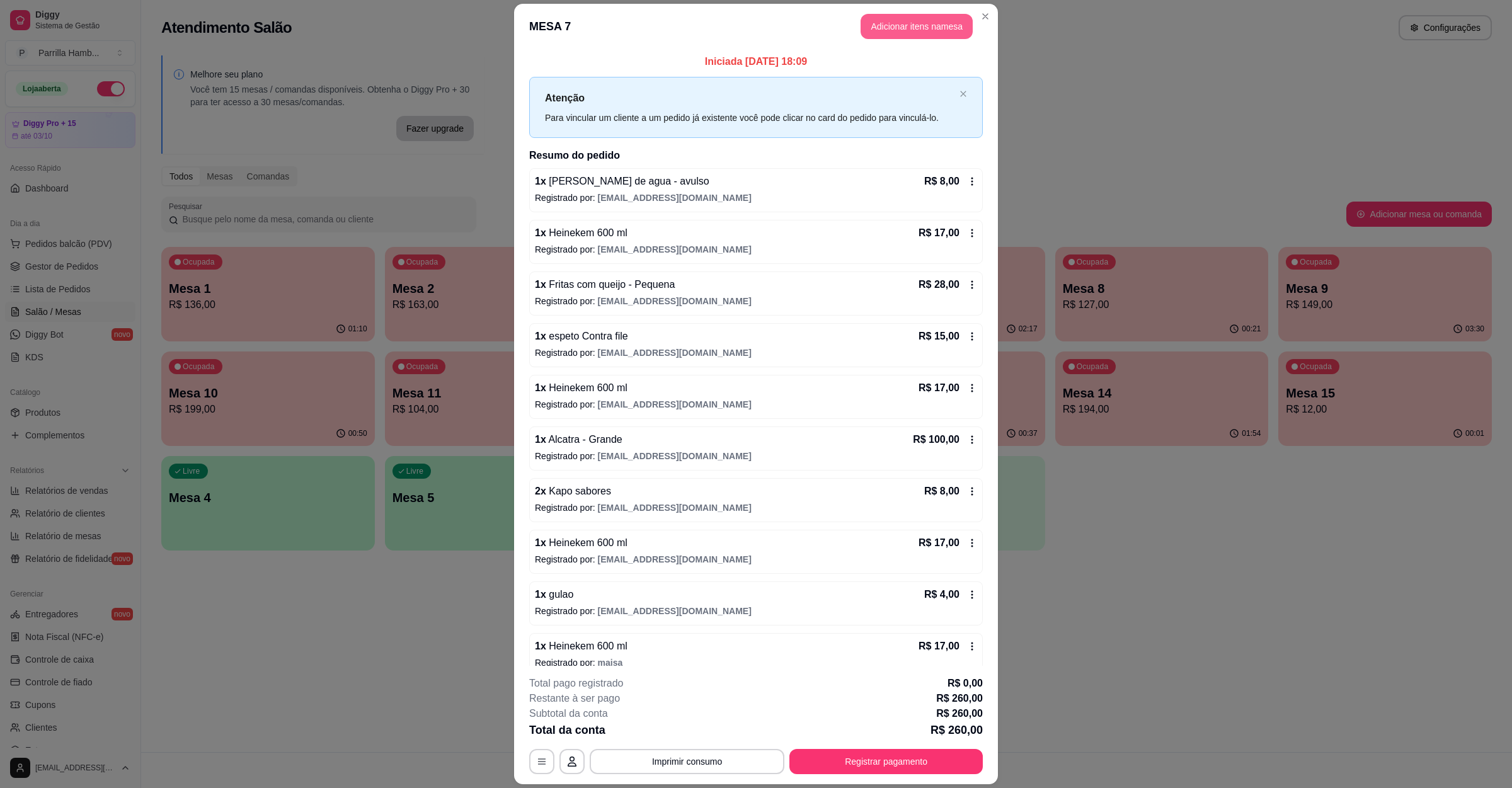
click at [925, 22] on button "Adicionar itens na mesa" at bounding box center [916, 26] width 112 height 25
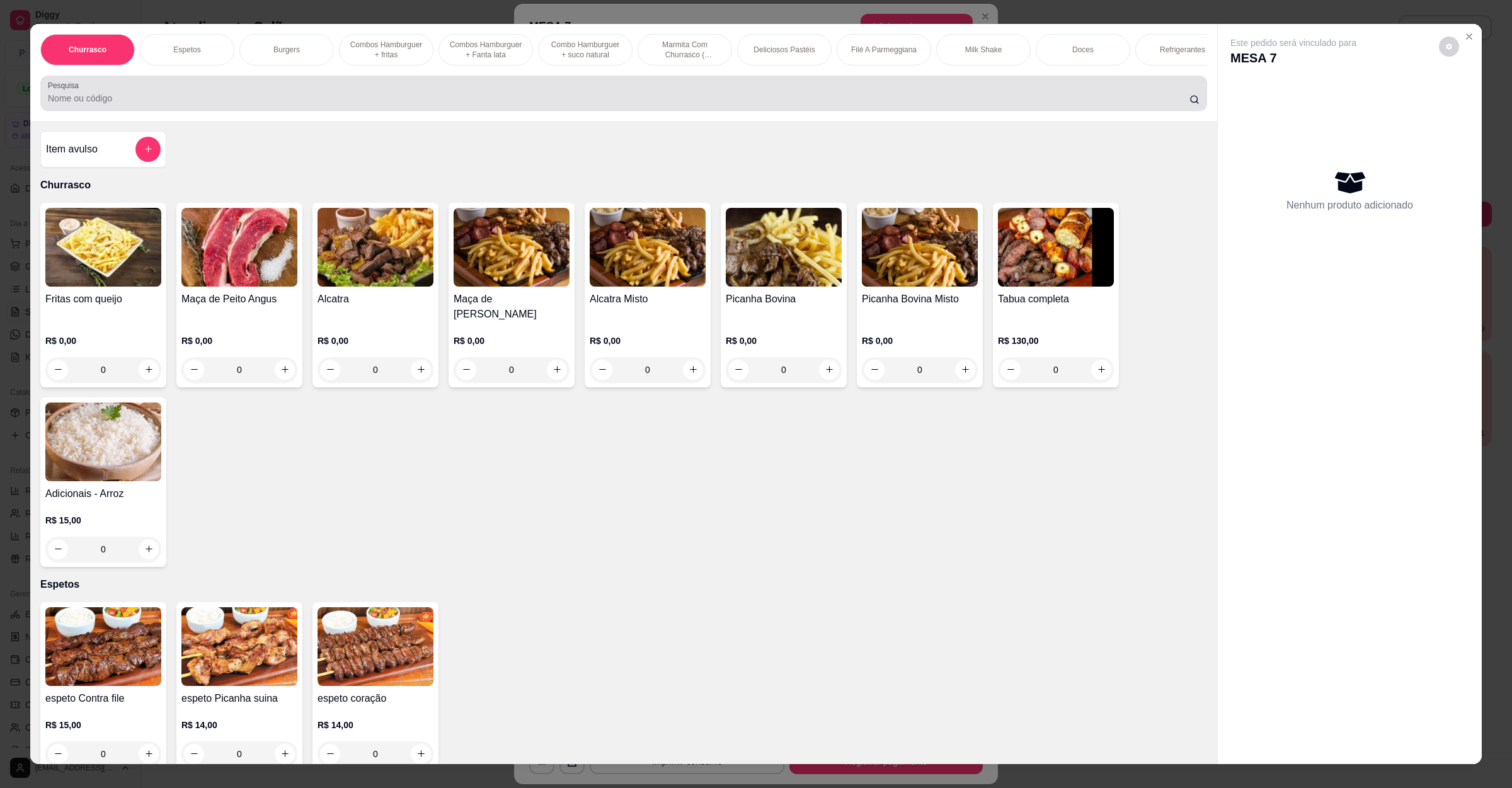
click at [451, 111] on div "Pesquisa" at bounding box center [623, 93] width 1167 height 35
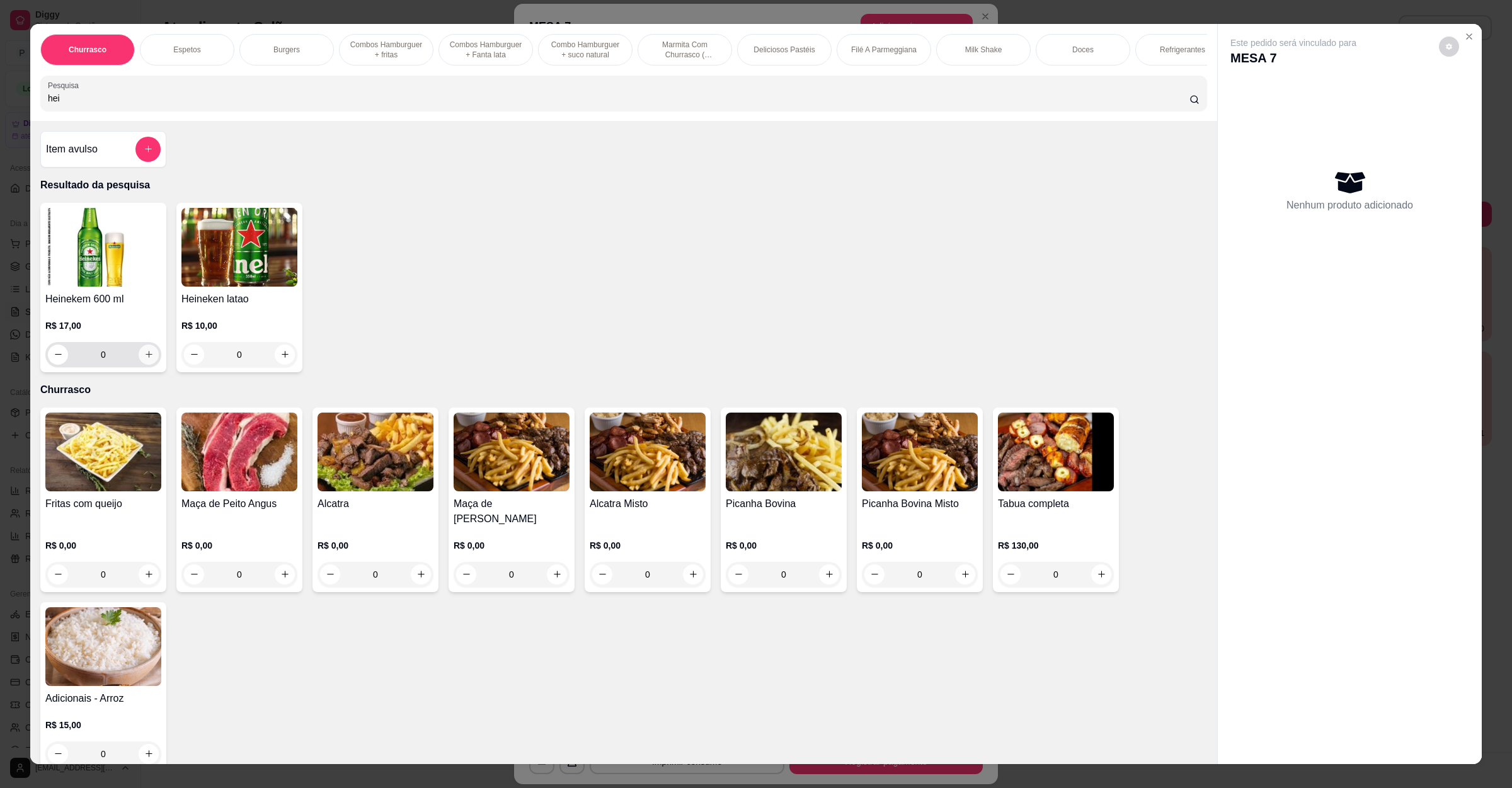
type input "hei"
click at [144, 359] on icon "increase-product-quantity" at bounding box center [149, 354] width 9 height 9
type input "1"
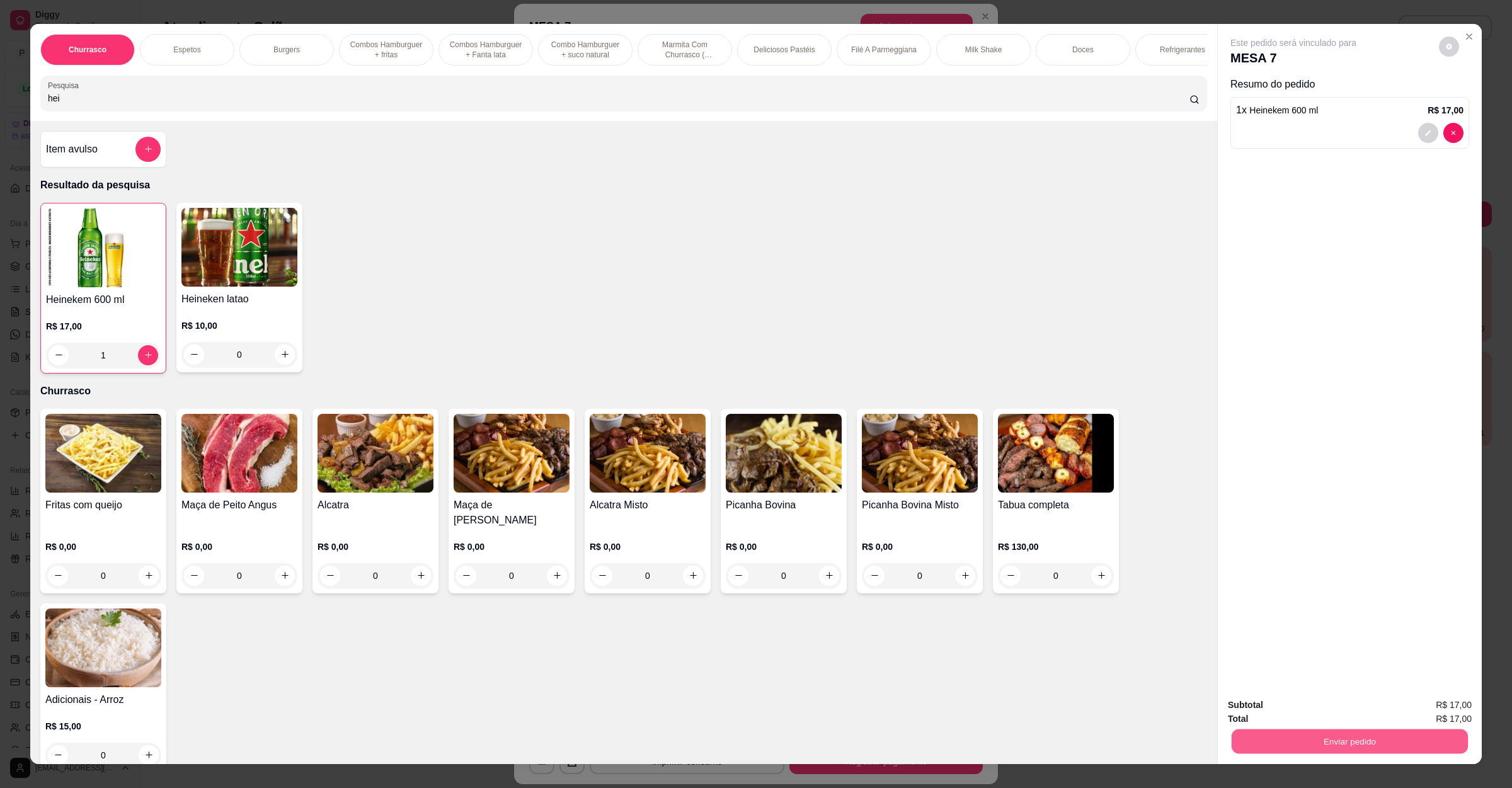
click at [1376, 737] on button "Enviar pedido" at bounding box center [1349, 742] width 236 height 25
click at [1330, 700] on button "Não registrar e enviar pedido" at bounding box center [1306, 711] width 127 height 24
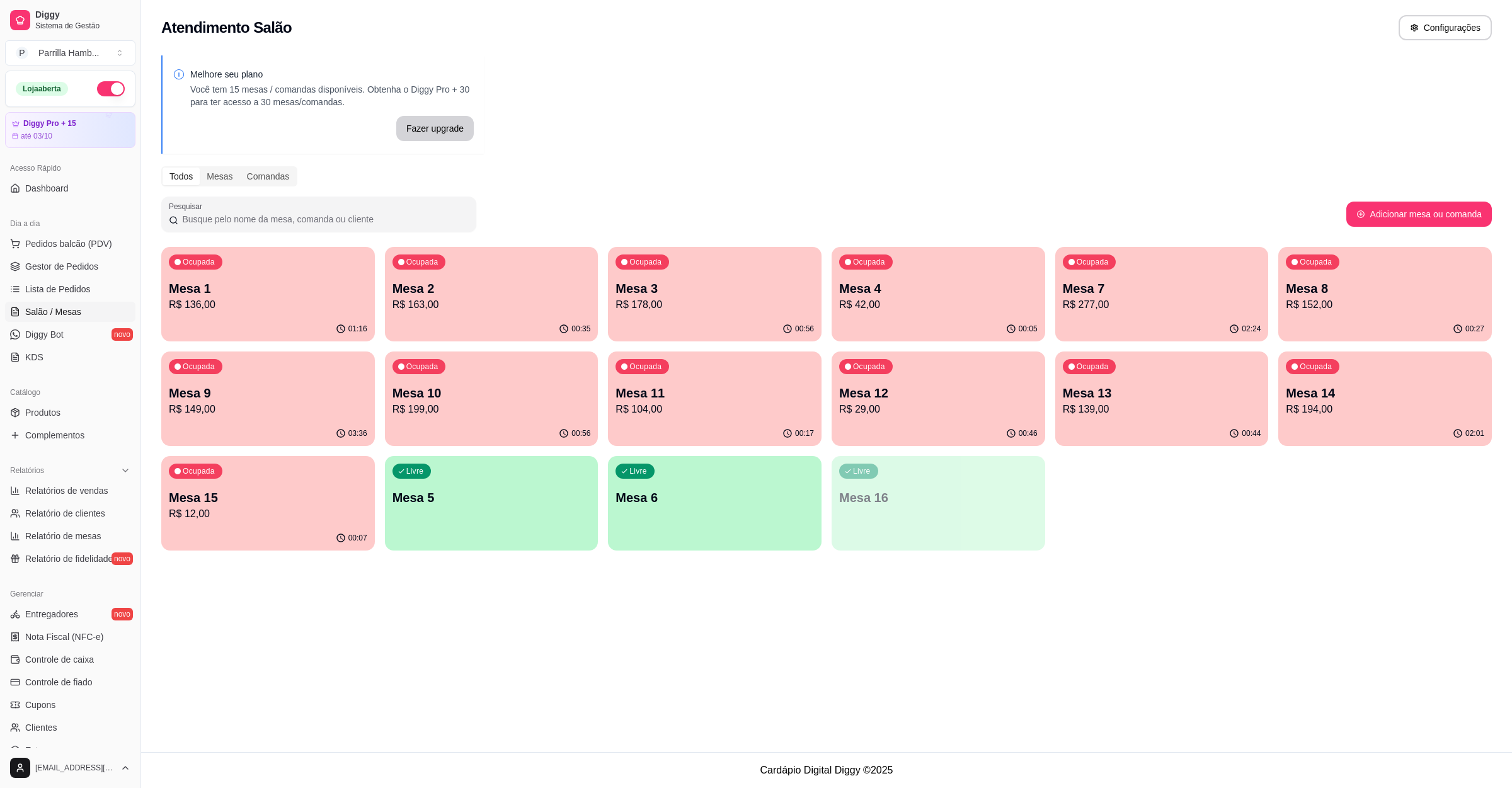
click at [665, 270] on div "Ocupada Mesa 3 R$ 178,00" at bounding box center [714, 282] width 214 height 70
click at [456, 411] on p "R$ 199,00" at bounding box center [491, 409] width 192 height 15
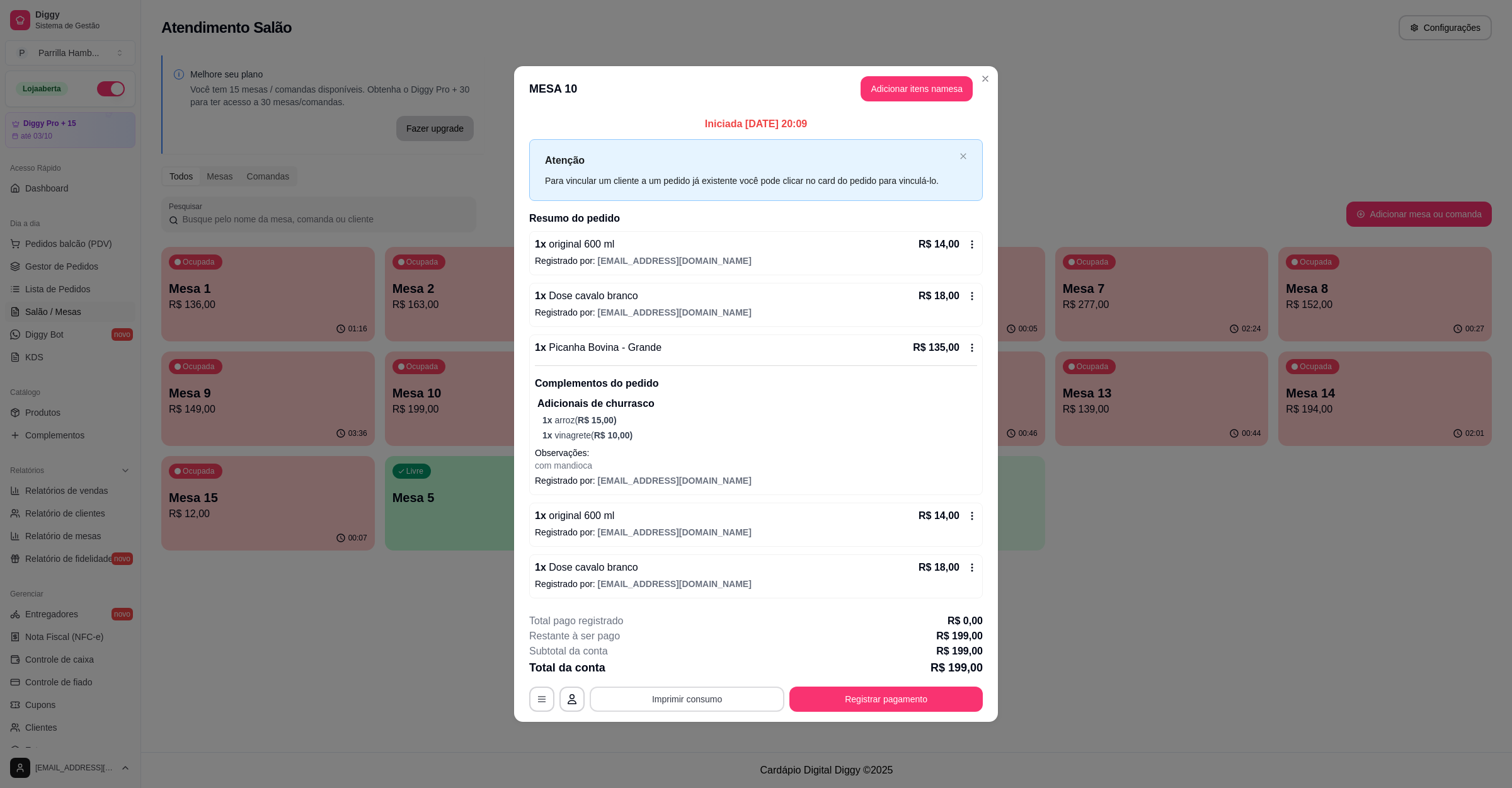
click at [675, 692] on button "Imprimir consumo" at bounding box center [687, 700] width 194 height 25
click at [690, 665] on button "IMPRESSORA" at bounding box center [691, 672] width 92 height 20
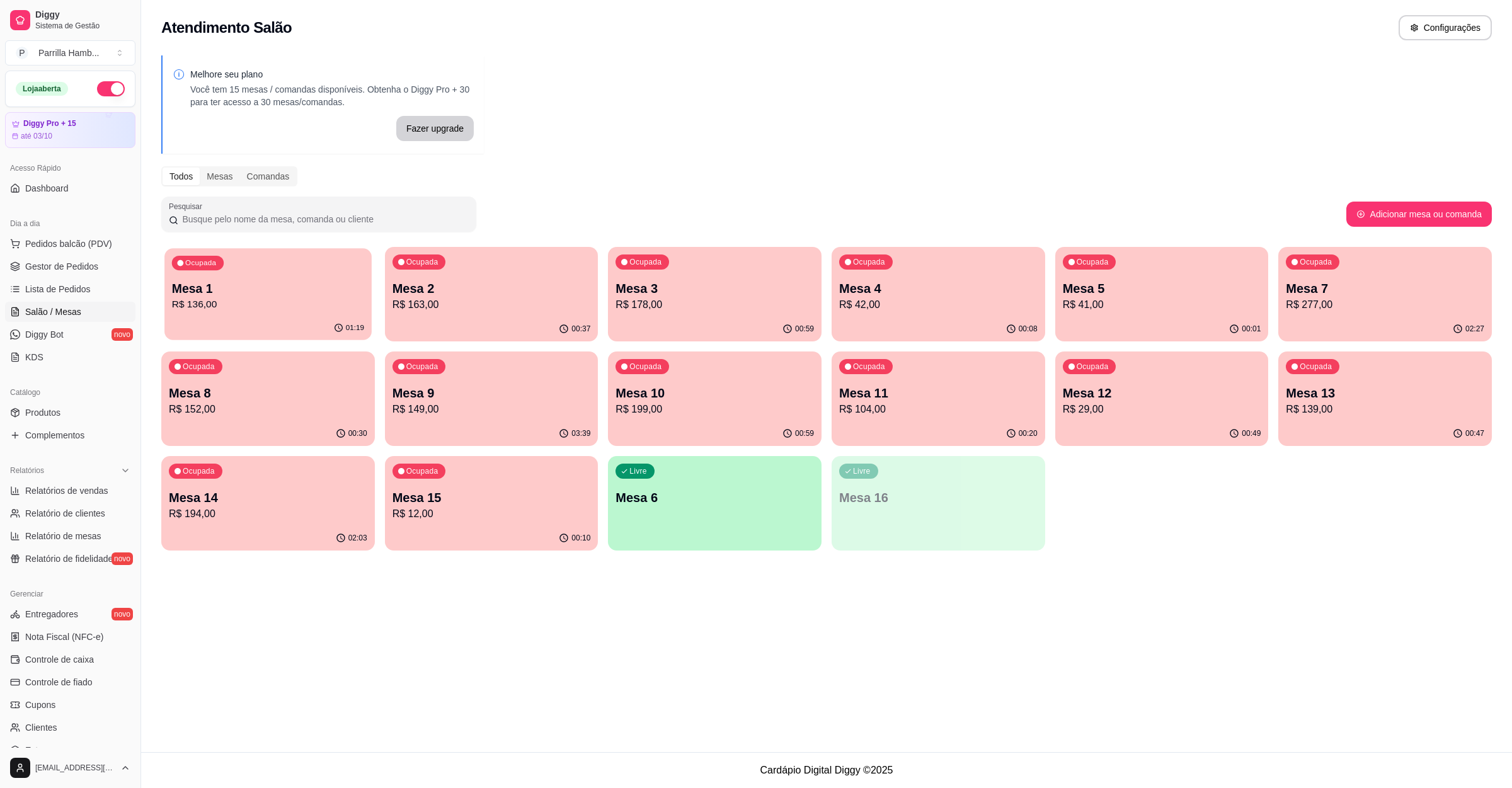
click at [192, 255] on div "Ocupada" at bounding box center [197, 263] width 52 height 15
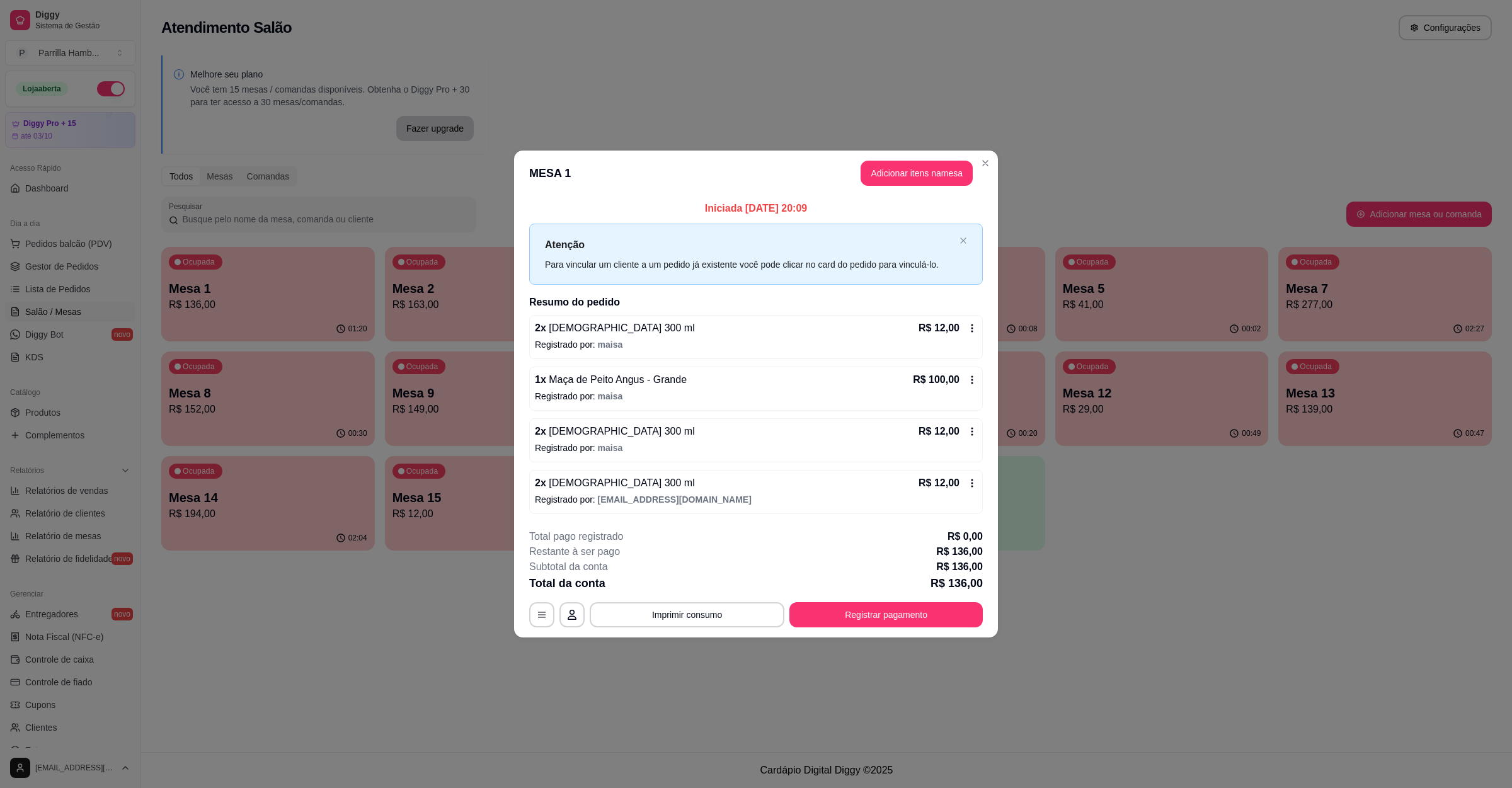
click at [868, 187] on header "MESA 1 Adicionar itens na mesa" at bounding box center [756, 174] width 483 height 45
click at [877, 170] on button "Adicionar itens na mesa" at bounding box center [916, 174] width 112 height 25
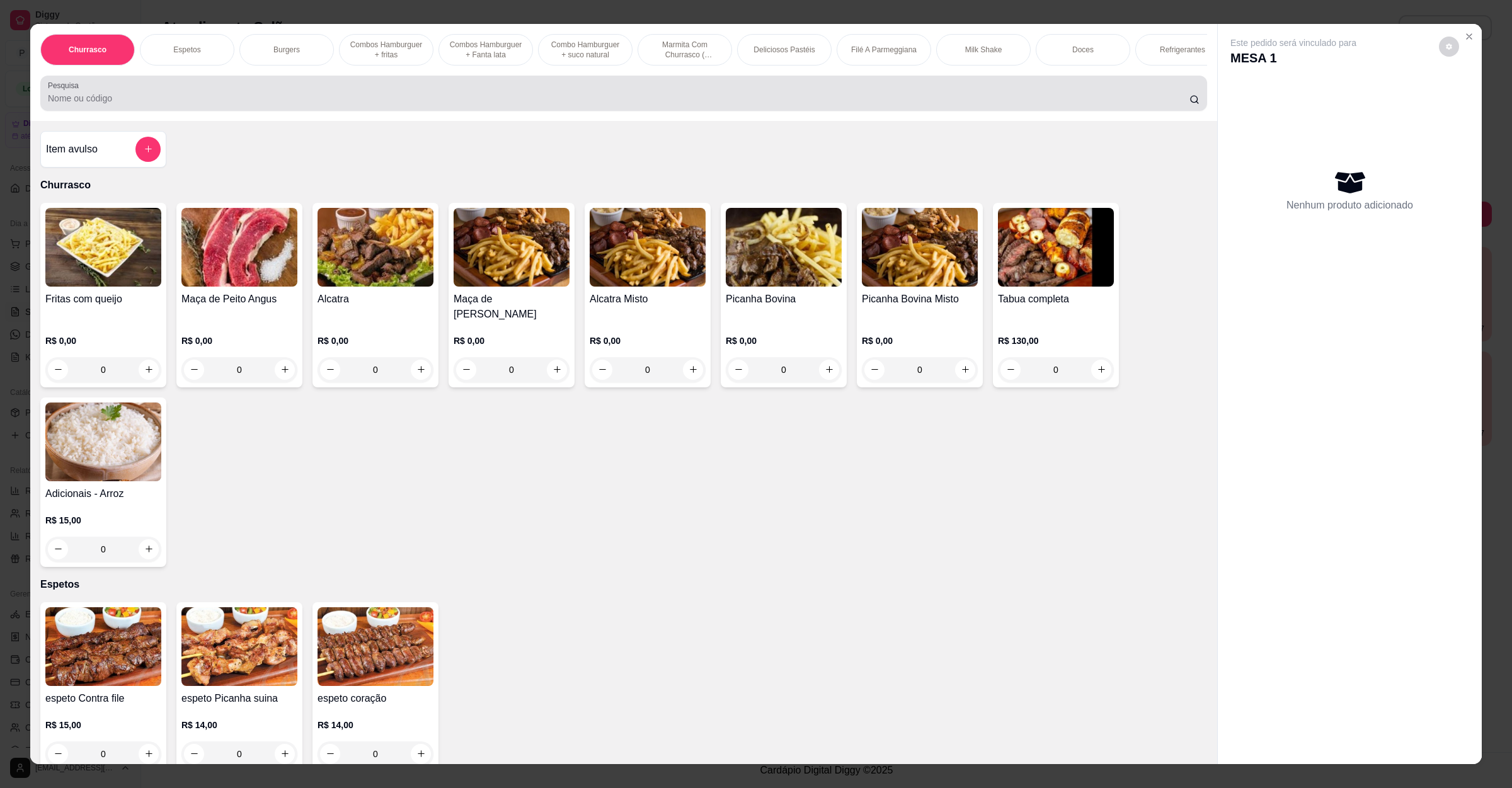
click at [477, 101] on div at bounding box center [623, 94] width 1151 height 25
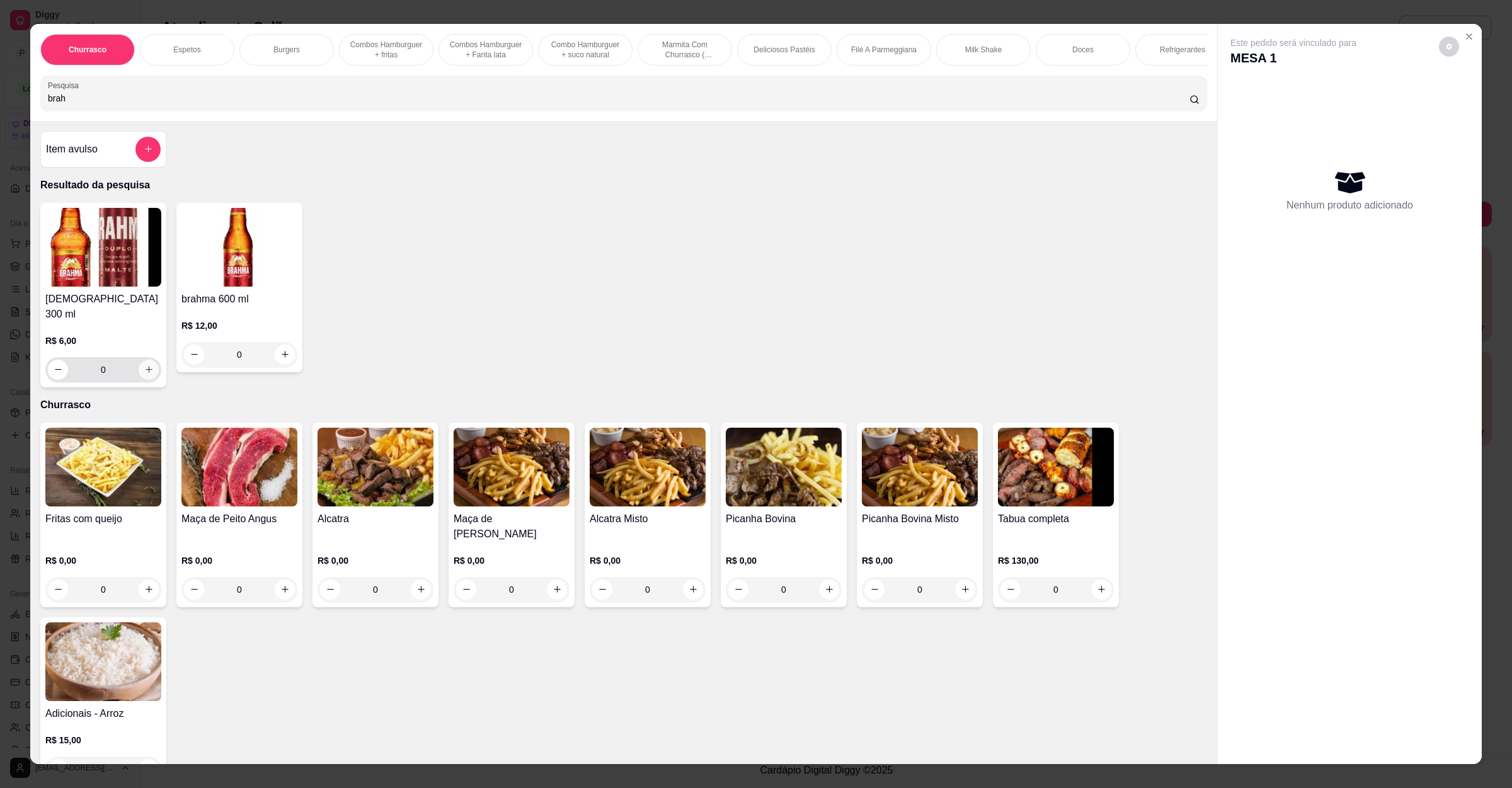
type input "brah"
click at [140, 364] on button "increase-product-quantity" at bounding box center [148, 369] width 19 height 19
type input "1"
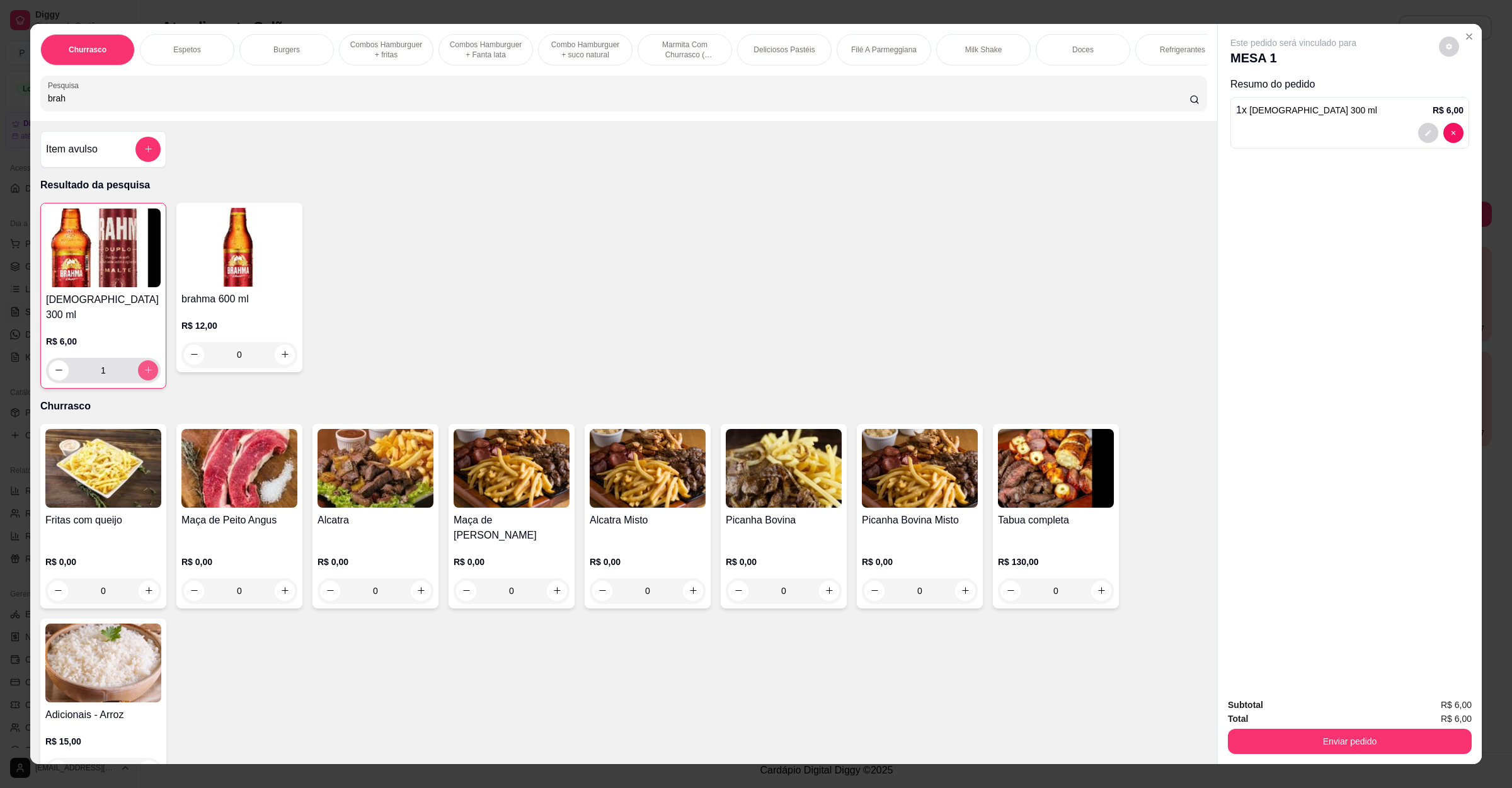
click at [144, 375] on icon "increase-product-quantity" at bounding box center [148, 370] width 9 height 9
type input "2"
click at [1356, 711] on div "Subtotal R$ 12,00" at bounding box center [1349, 704] width 244 height 14
click at [1349, 735] on button "Enviar pedido" at bounding box center [1349, 742] width 244 height 25
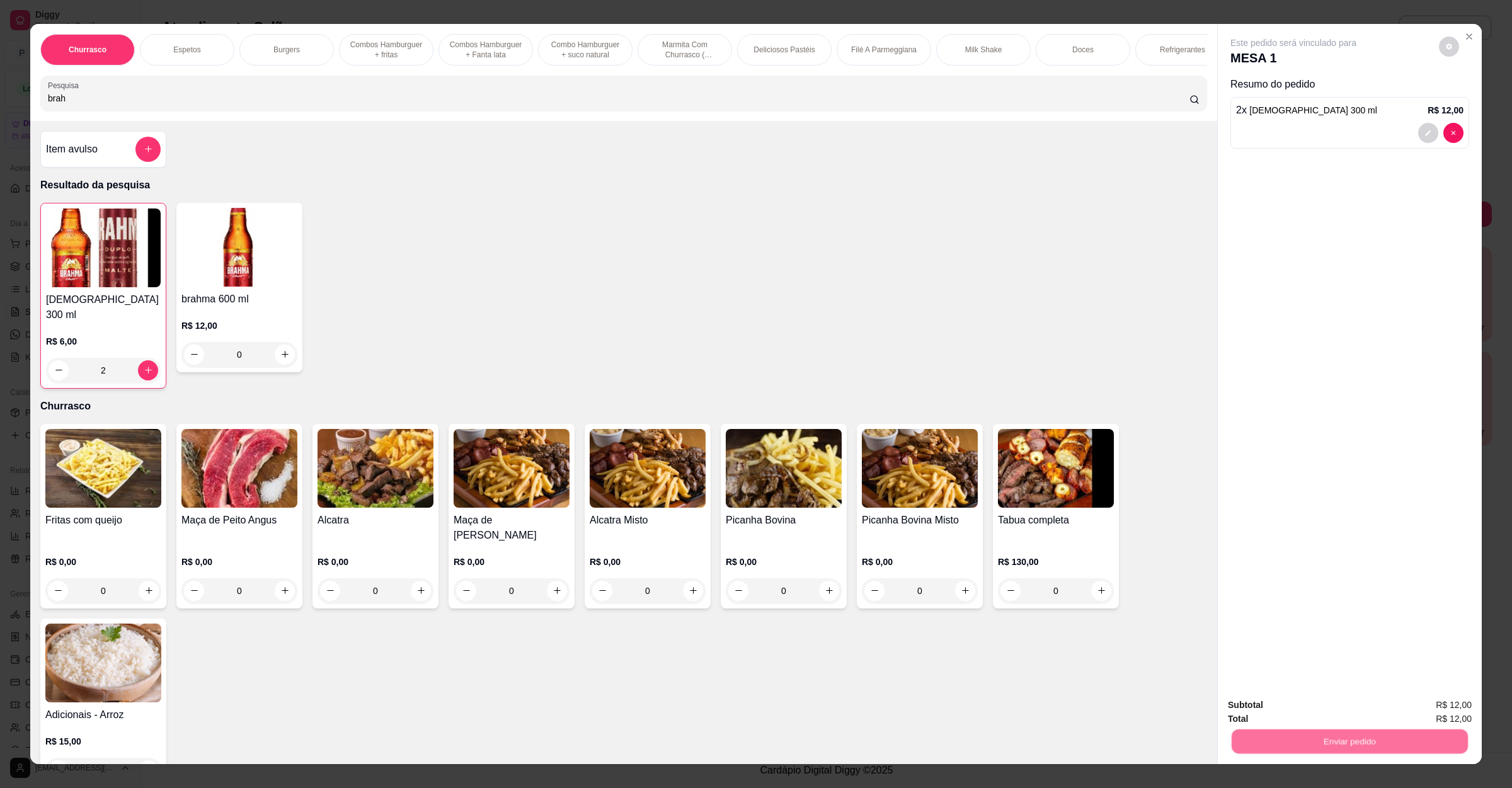
click at [1316, 709] on button "Não registrar e enviar pedido" at bounding box center [1306, 712] width 131 height 24
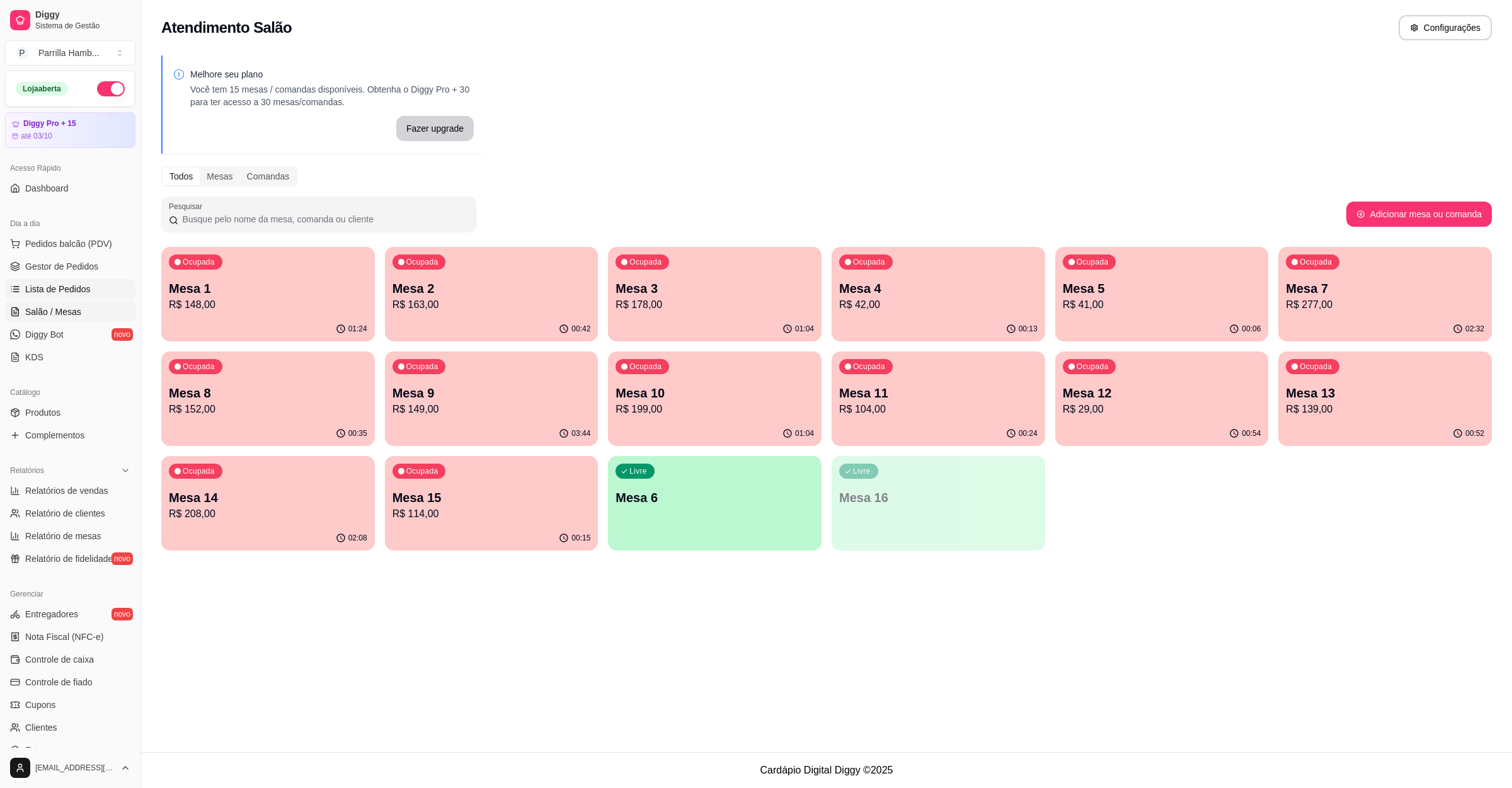
click at [115, 284] on link "Lista de Pedidos" at bounding box center [71, 289] width 131 height 20
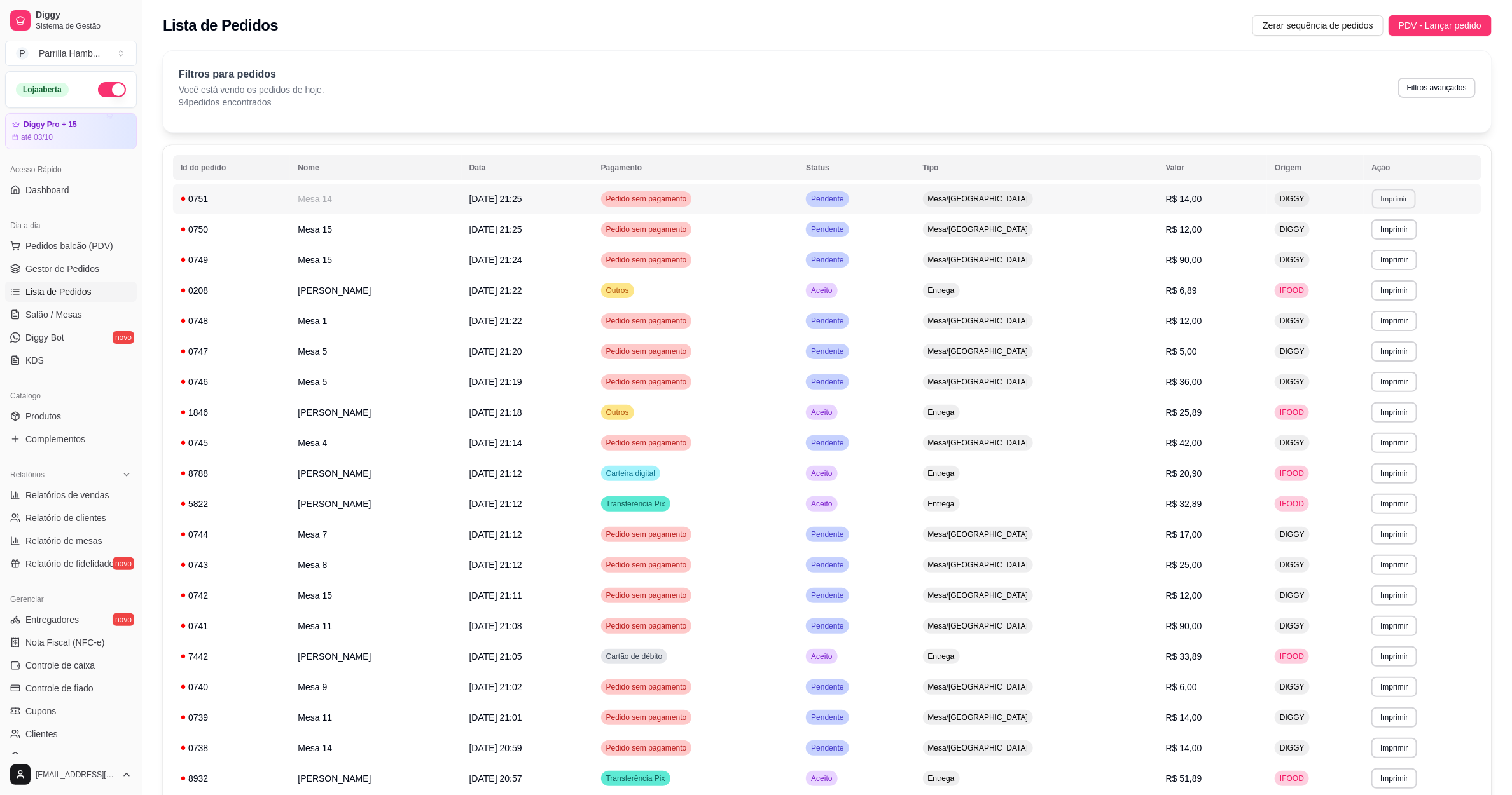
click at [1406, 199] on button "Imprimir" at bounding box center [1395, 198] width 44 height 19
click at [1413, 263] on button "Imprimir" at bounding box center [1395, 259] width 44 height 19
click at [1374, 302] on button "IMPRESSORA" at bounding box center [1373, 305] width 93 height 20
click at [52, 319] on span "Salão / Mesas" at bounding box center [54, 315] width 57 height 13
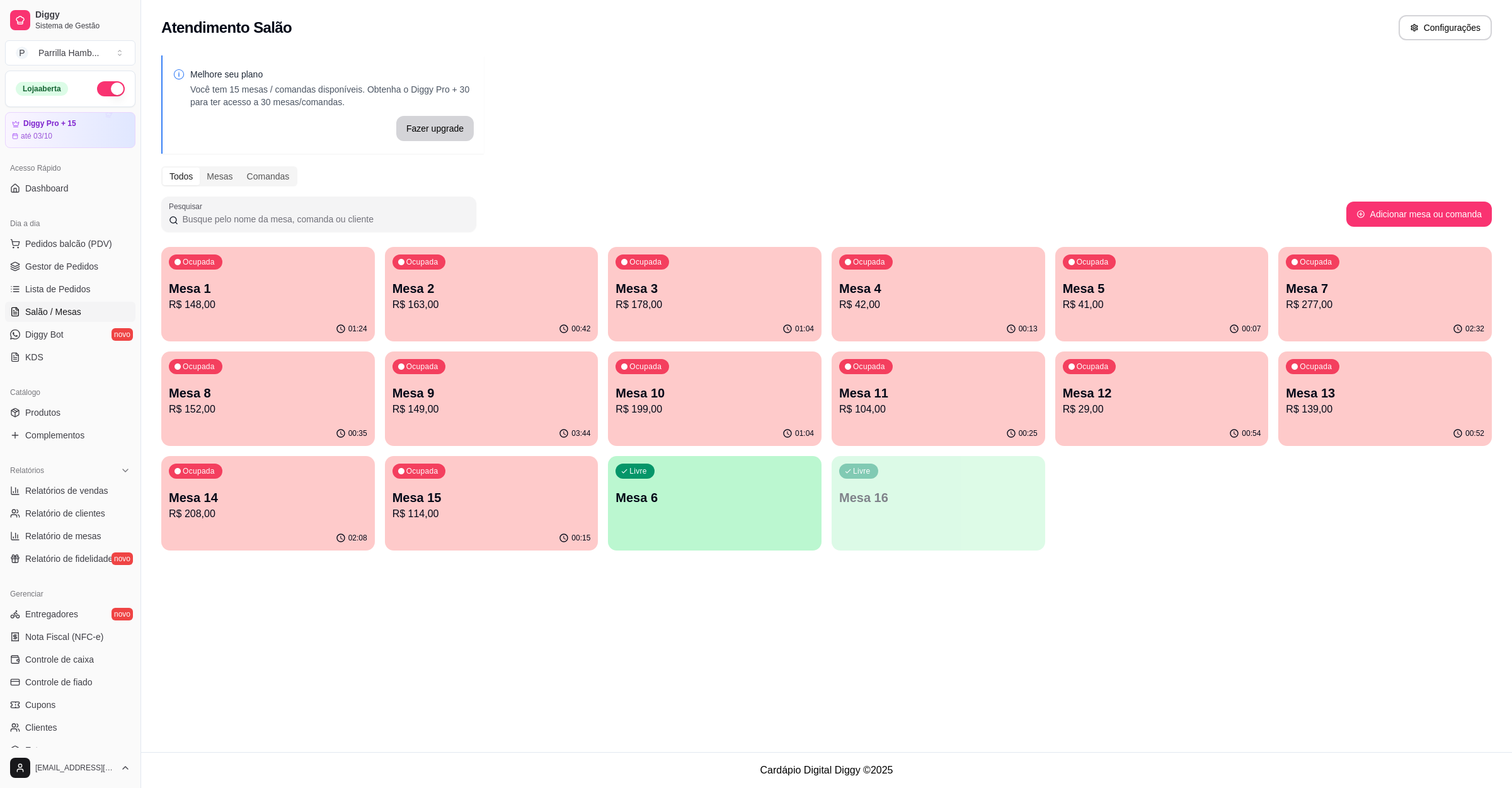
click at [738, 304] on p "R$ 178,00" at bounding box center [714, 304] width 198 height 15
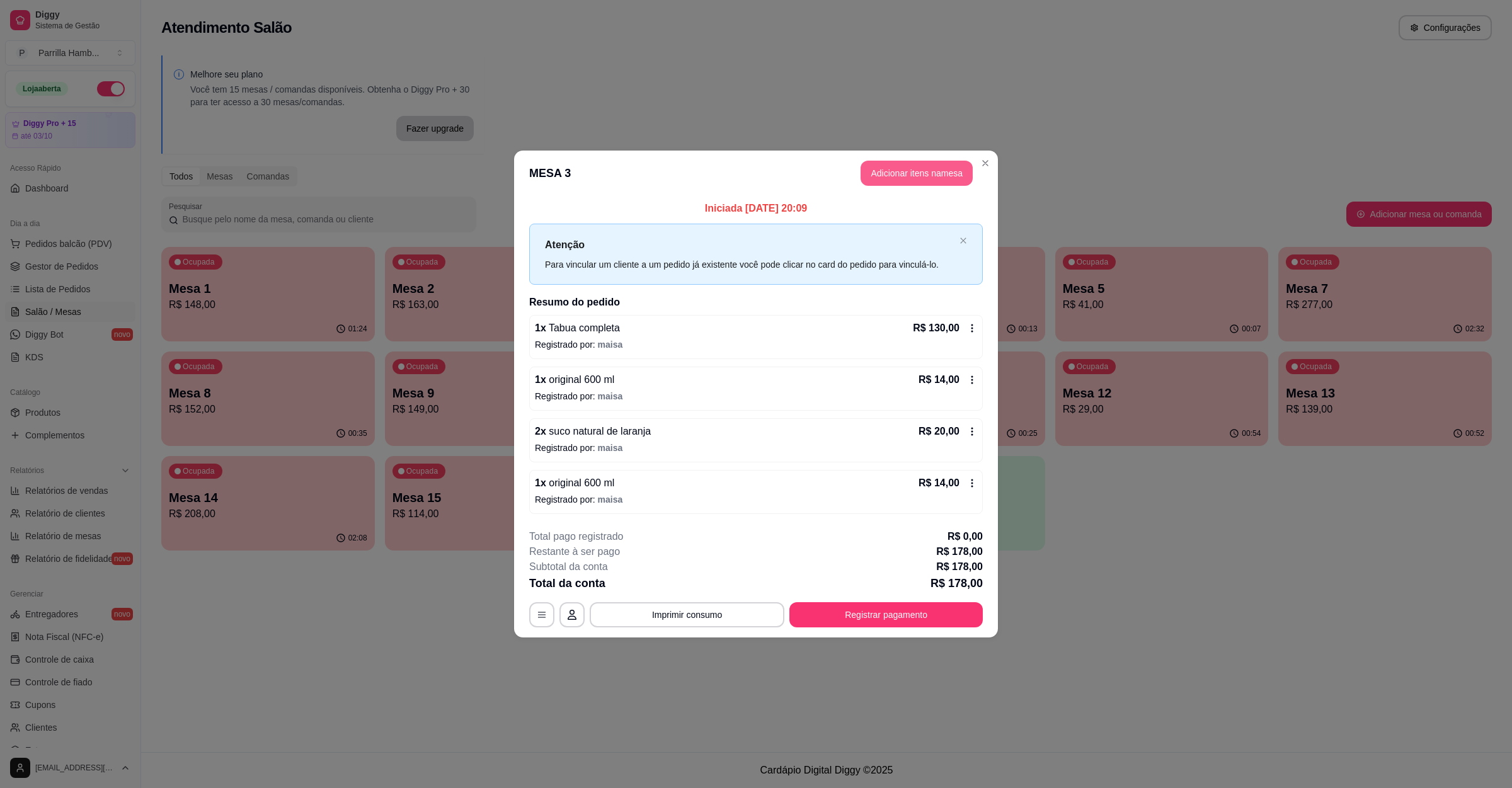
click at [936, 165] on button "Adicionar itens na mesa" at bounding box center [916, 174] width 112 height 25
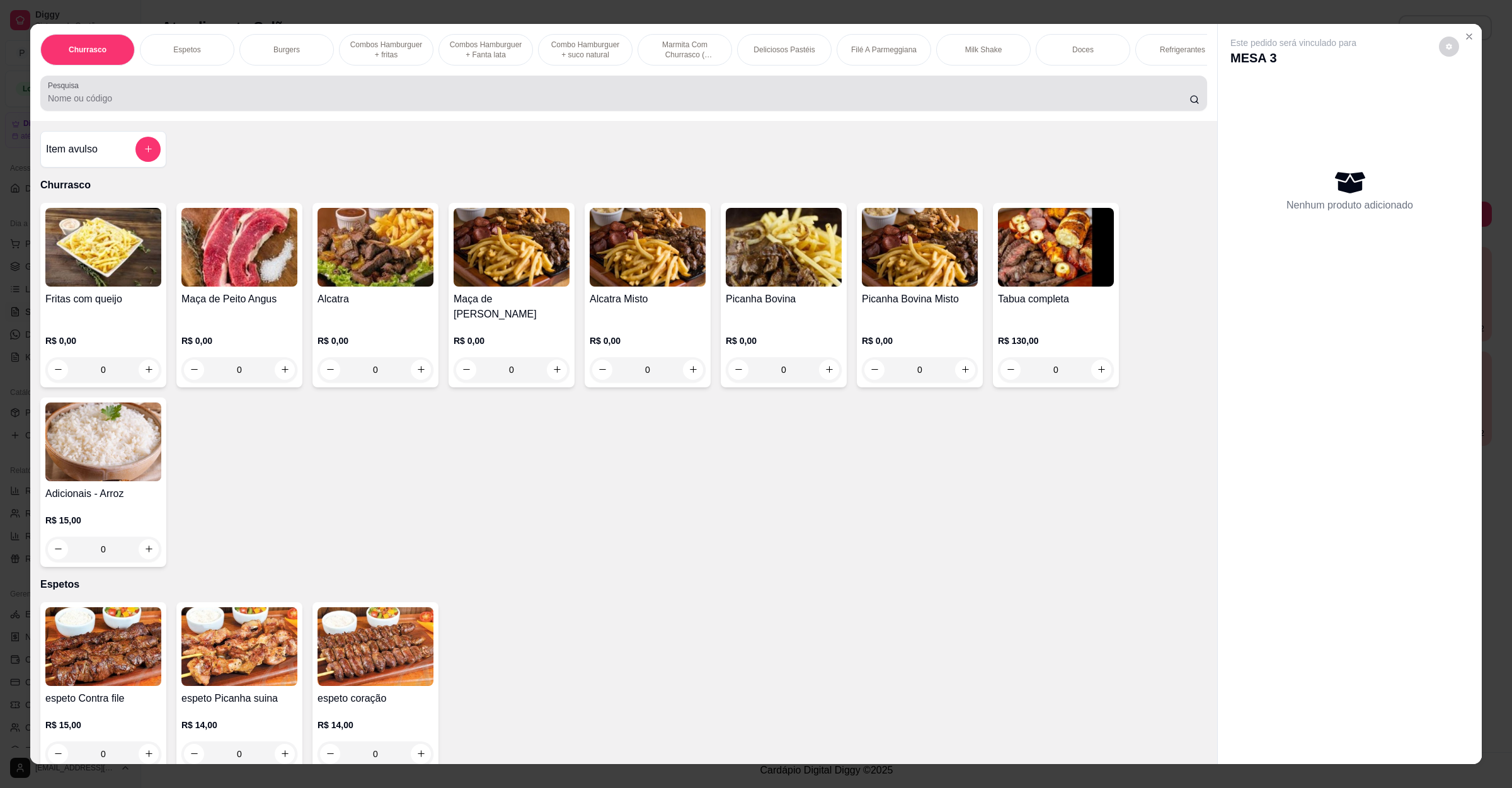
click at [382, 111] on div "Pesquisa" at bounding box center [623, 93] width 1167 height 35
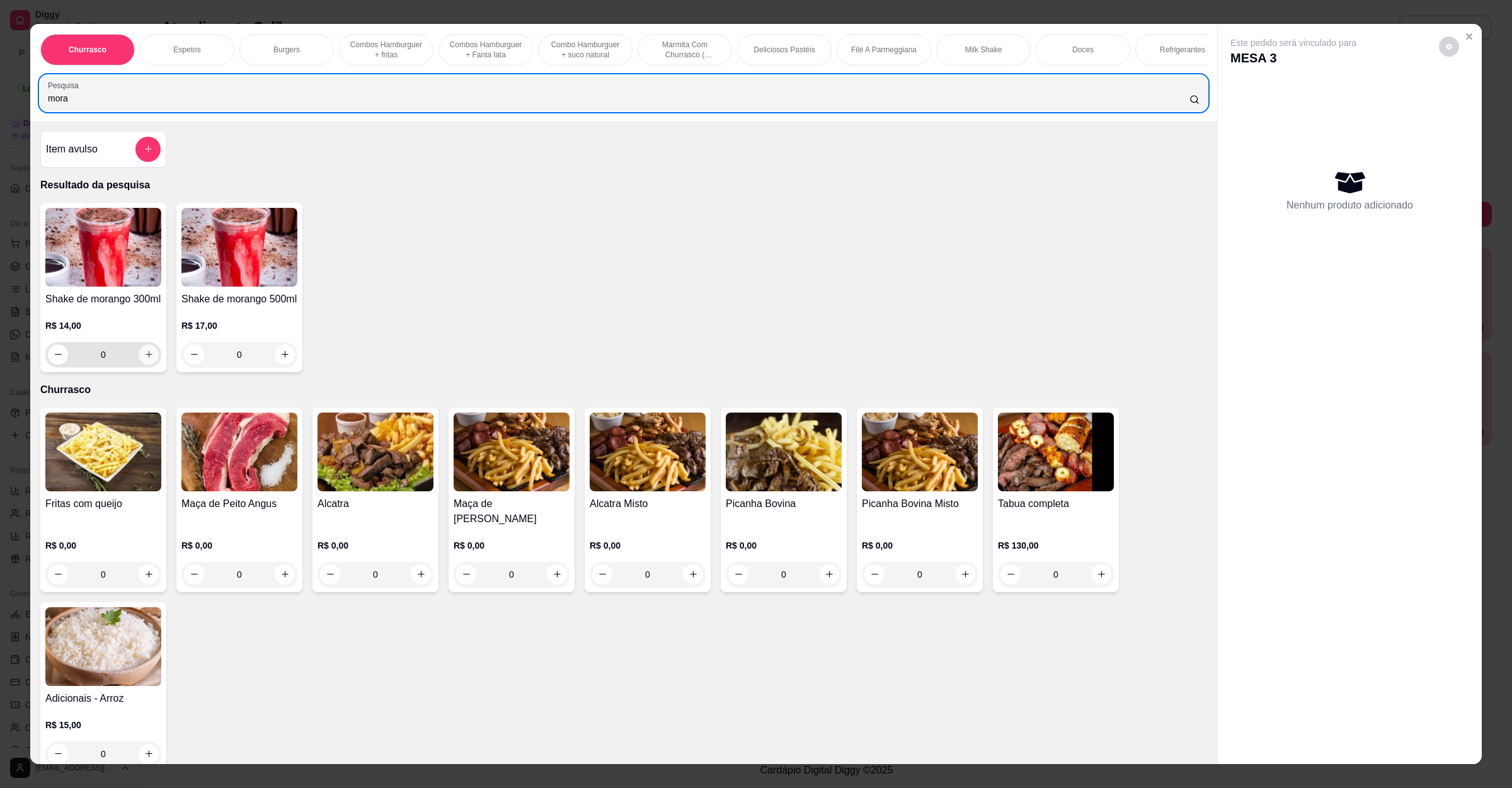
type input "mora"
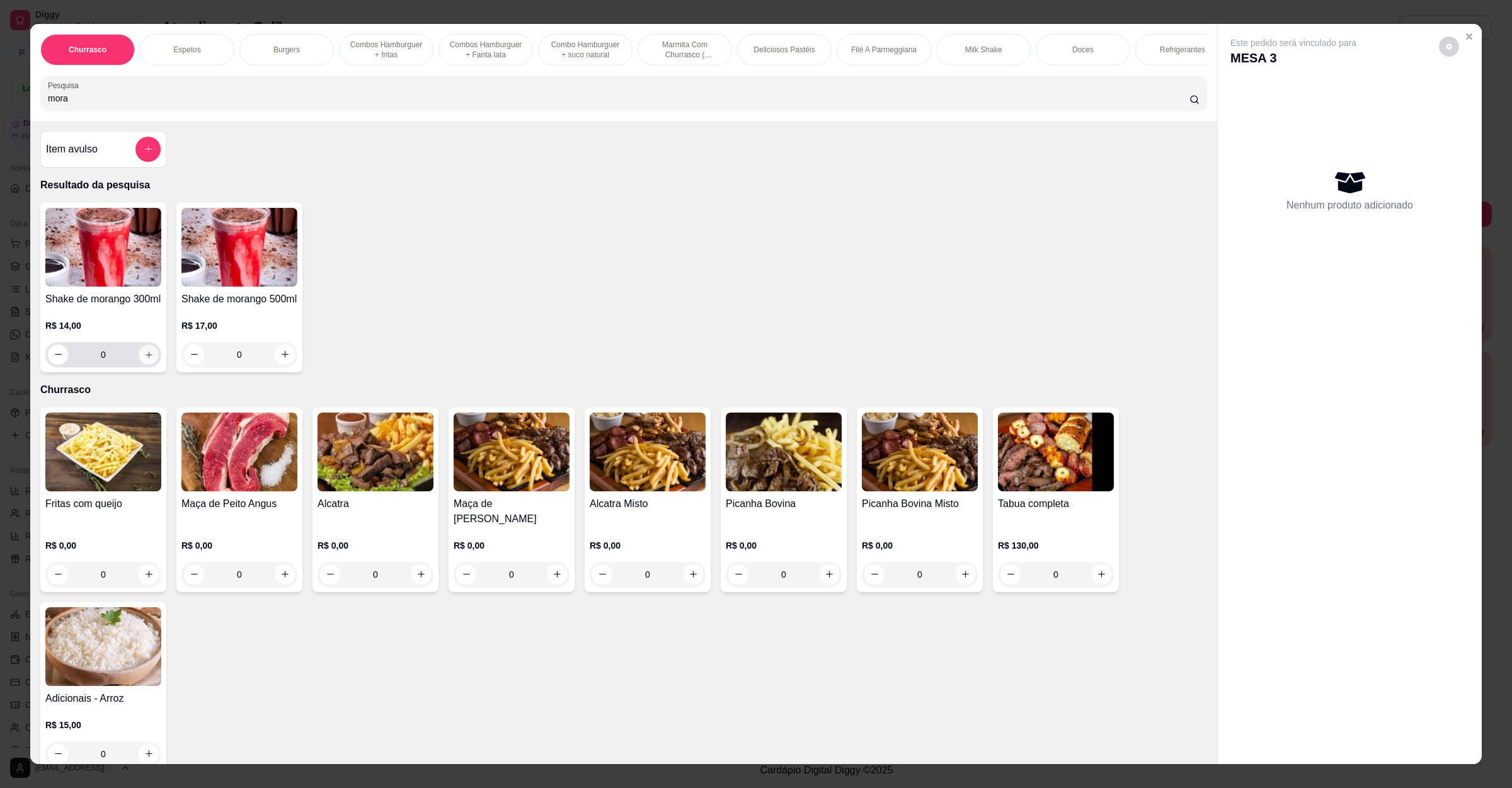
click at [139, 363] on button "increase-product-quantity" at bounding box center [148, 354] width 19 height 19
type input "1"
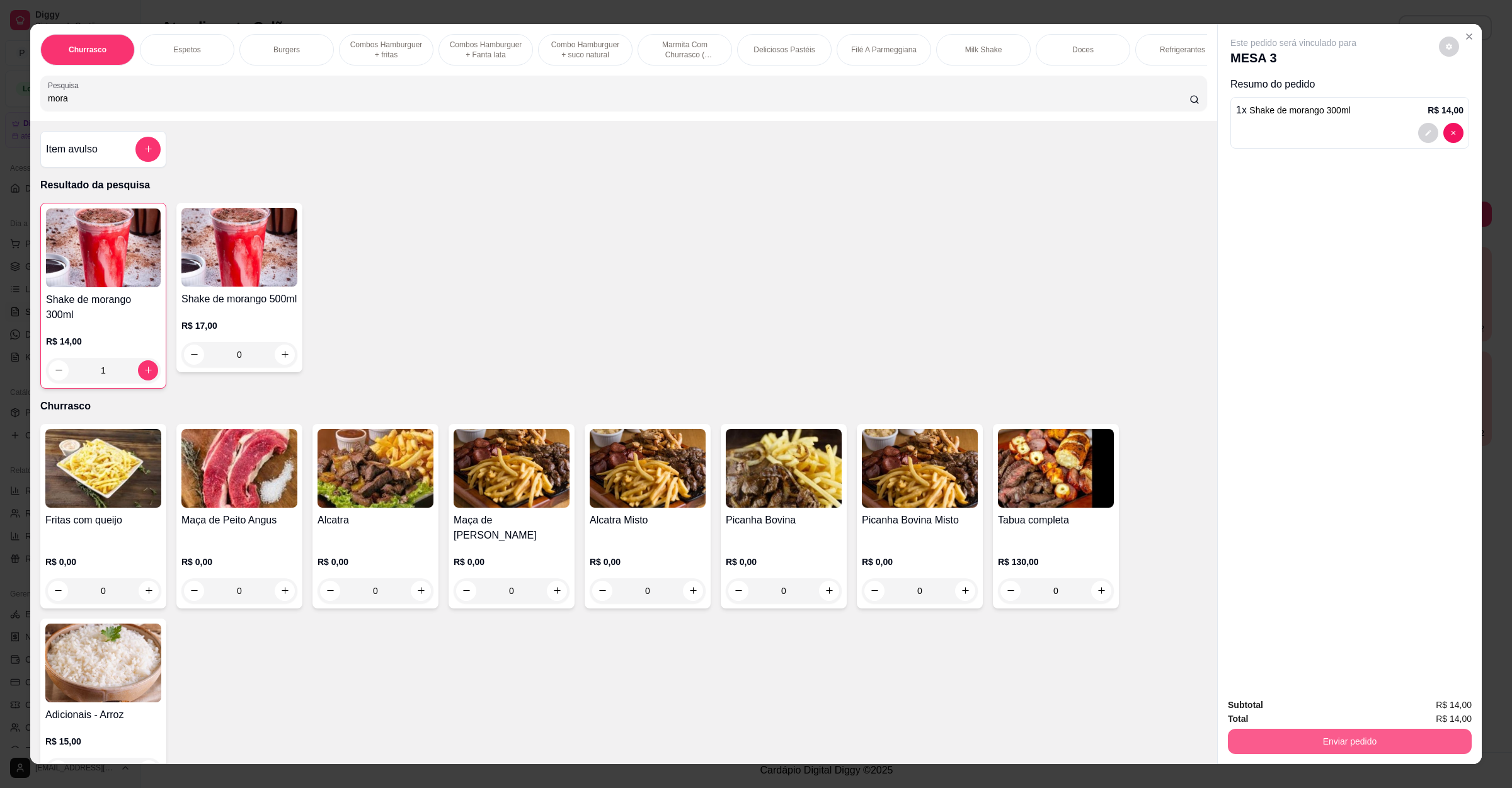
click at [1257, 730] on button "Enviar pedido" at bounding box center [1349, 742] width 244 height 25
click at [1278, 711] on button "Não registrar e enviar pedido" at bounding box center [1306, 711] width 127 height 24
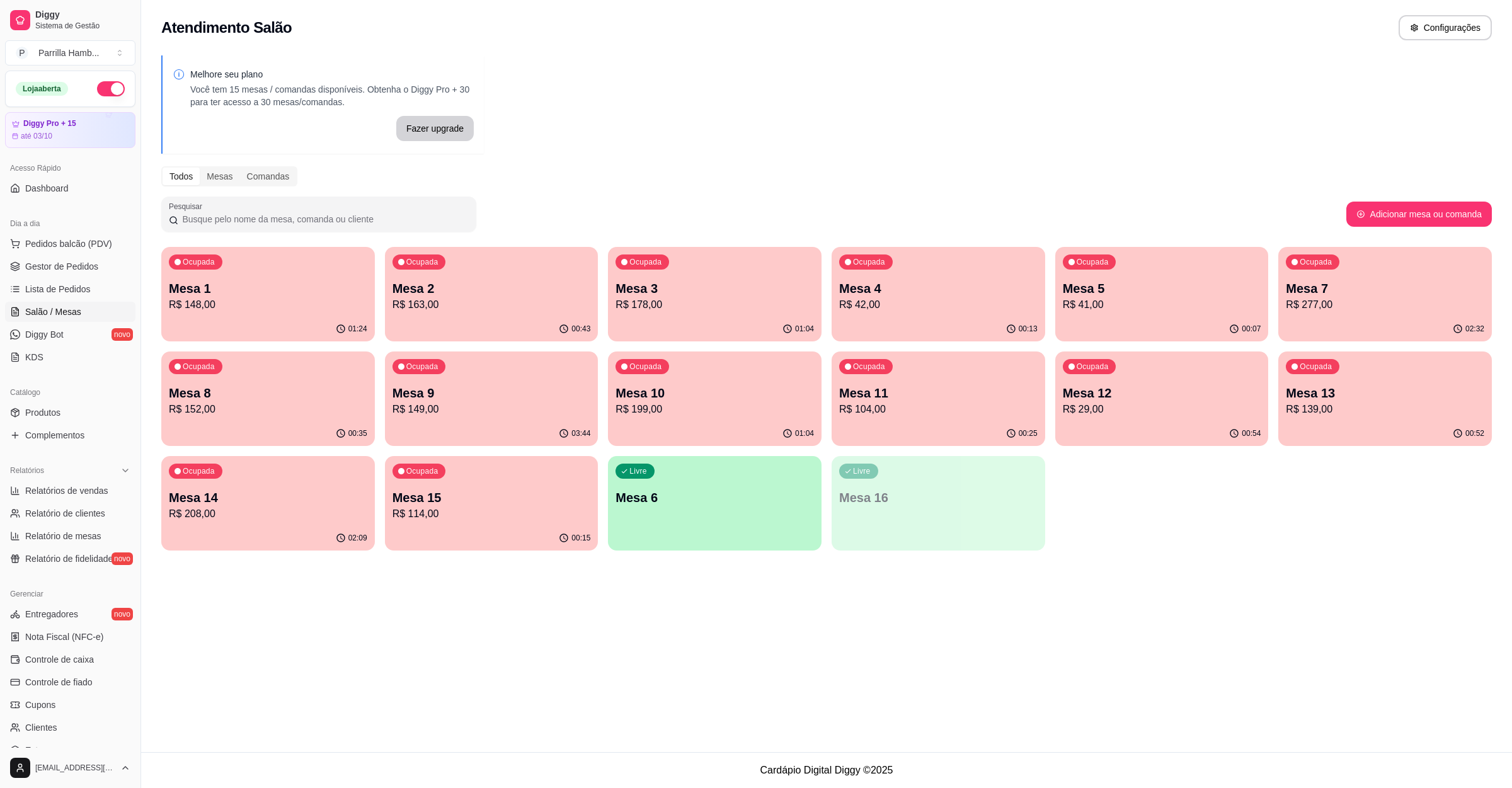
click at [778, 394] on p "Mesa 10" at bounding box center [714, 393] width 198 height 17
click at [909, 411] on p "R$ 104,00" at bounding box center [939, 409] width 198 height 15
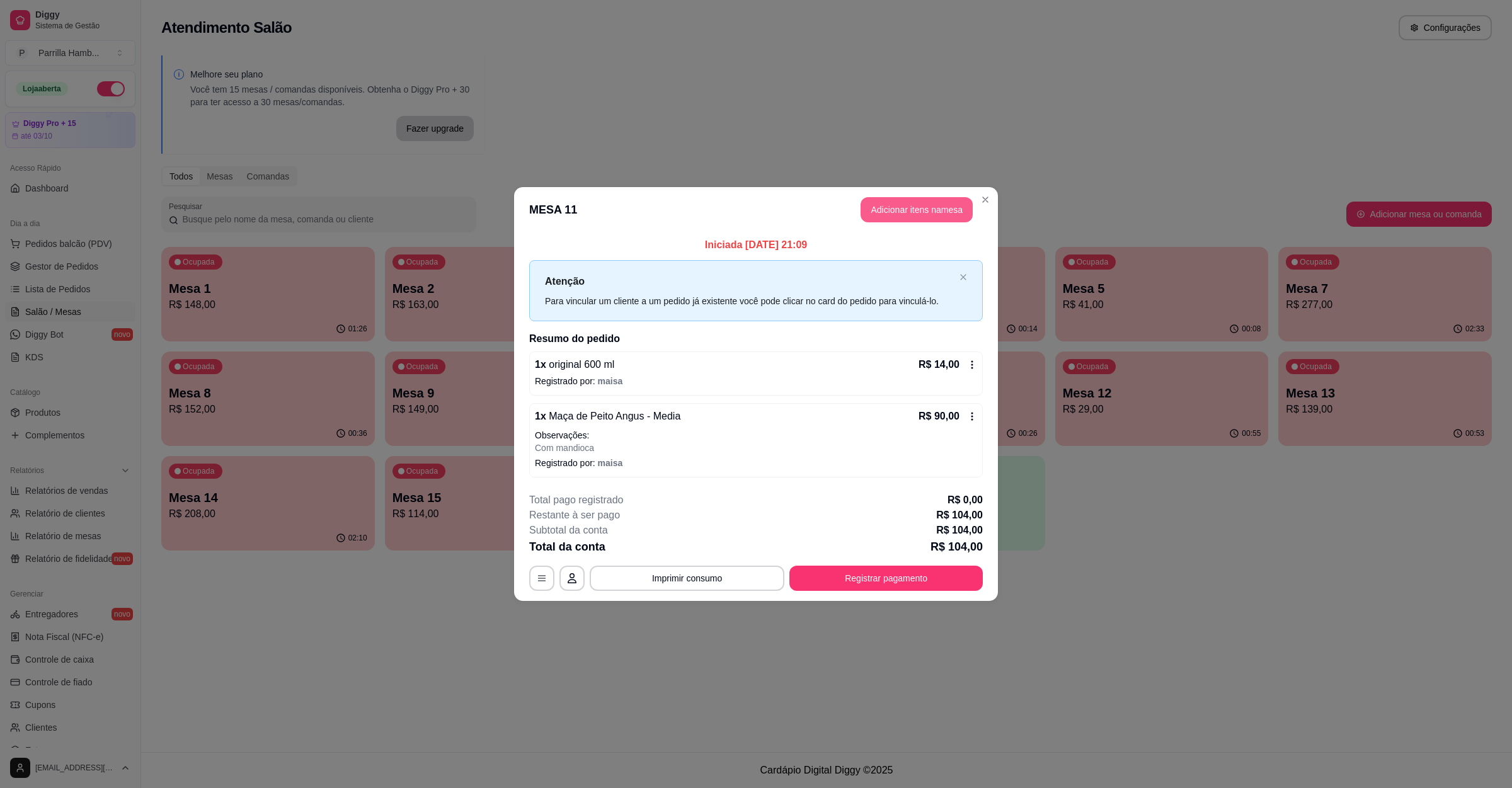
click at [924, 208] on button "Adicionar itens na mesa" at bounding box center [916, 210] width 112 height 25
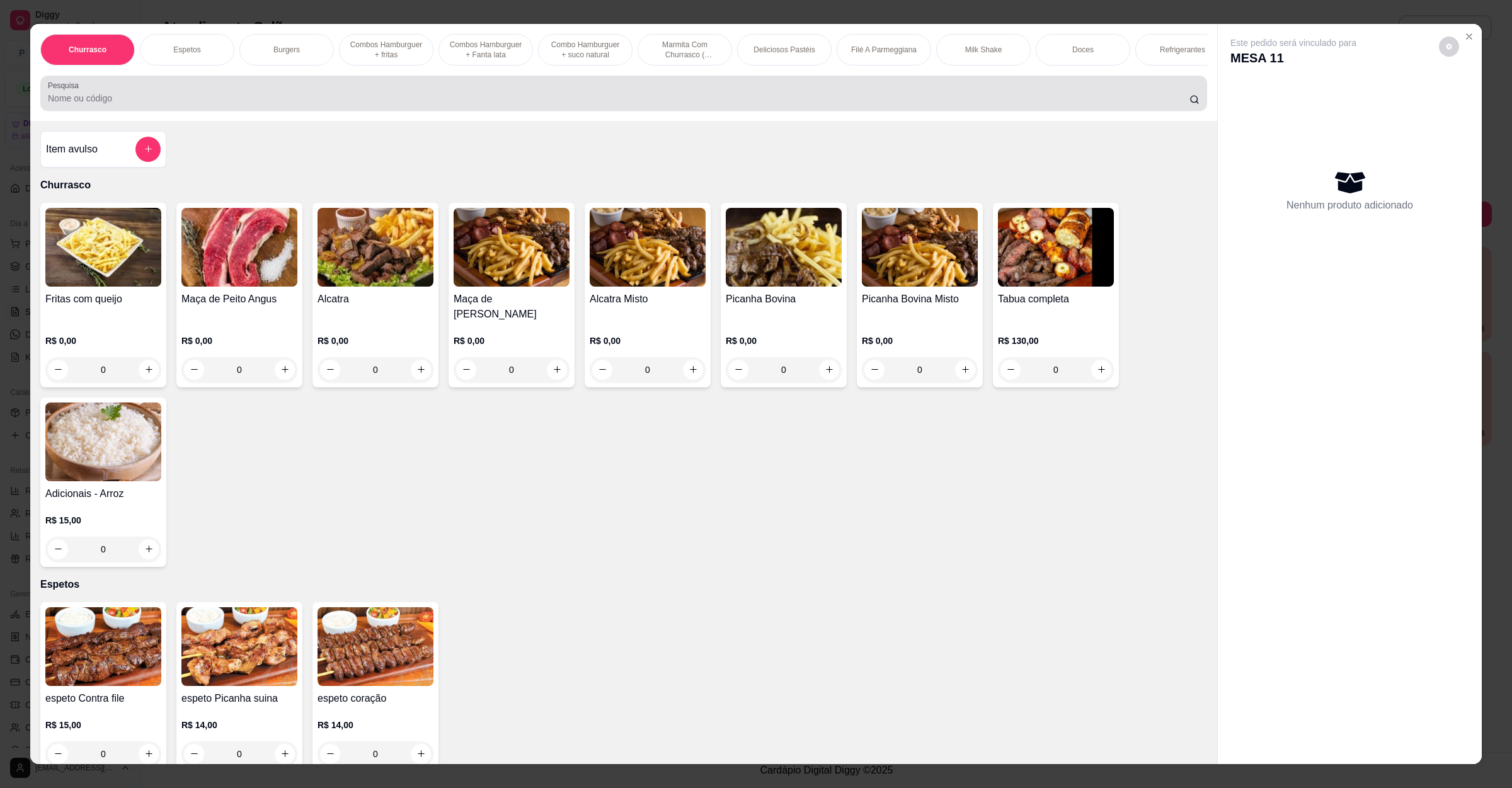
click at [568, 105] on input "Pesquisa" at bounding box center [619, 98] width 1141 height 13
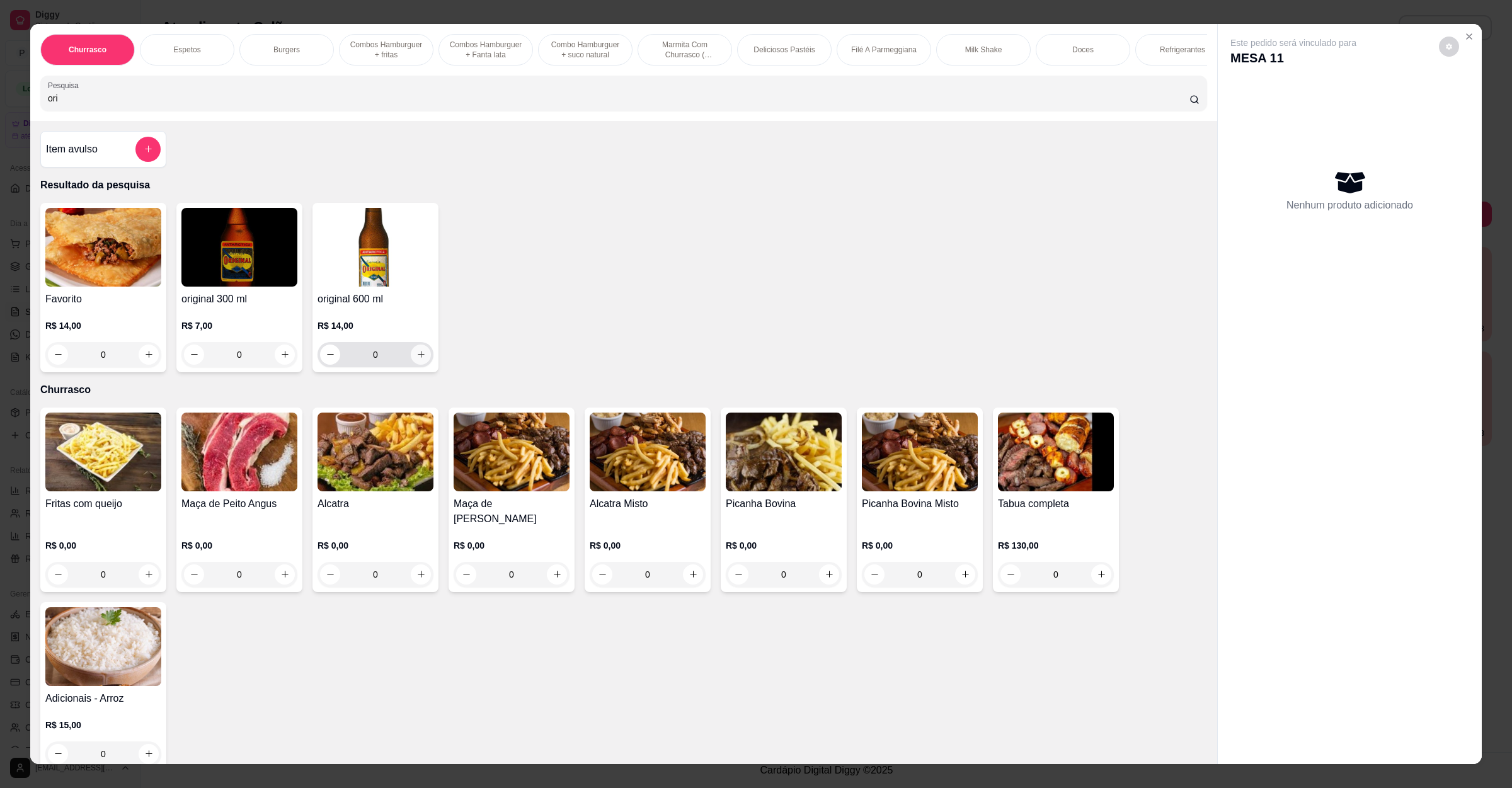
type input "ori"
click at [416, 359] on icon "increase-product-quantity" at bounding box center [421, 354] width 9 height 9
type input "1"
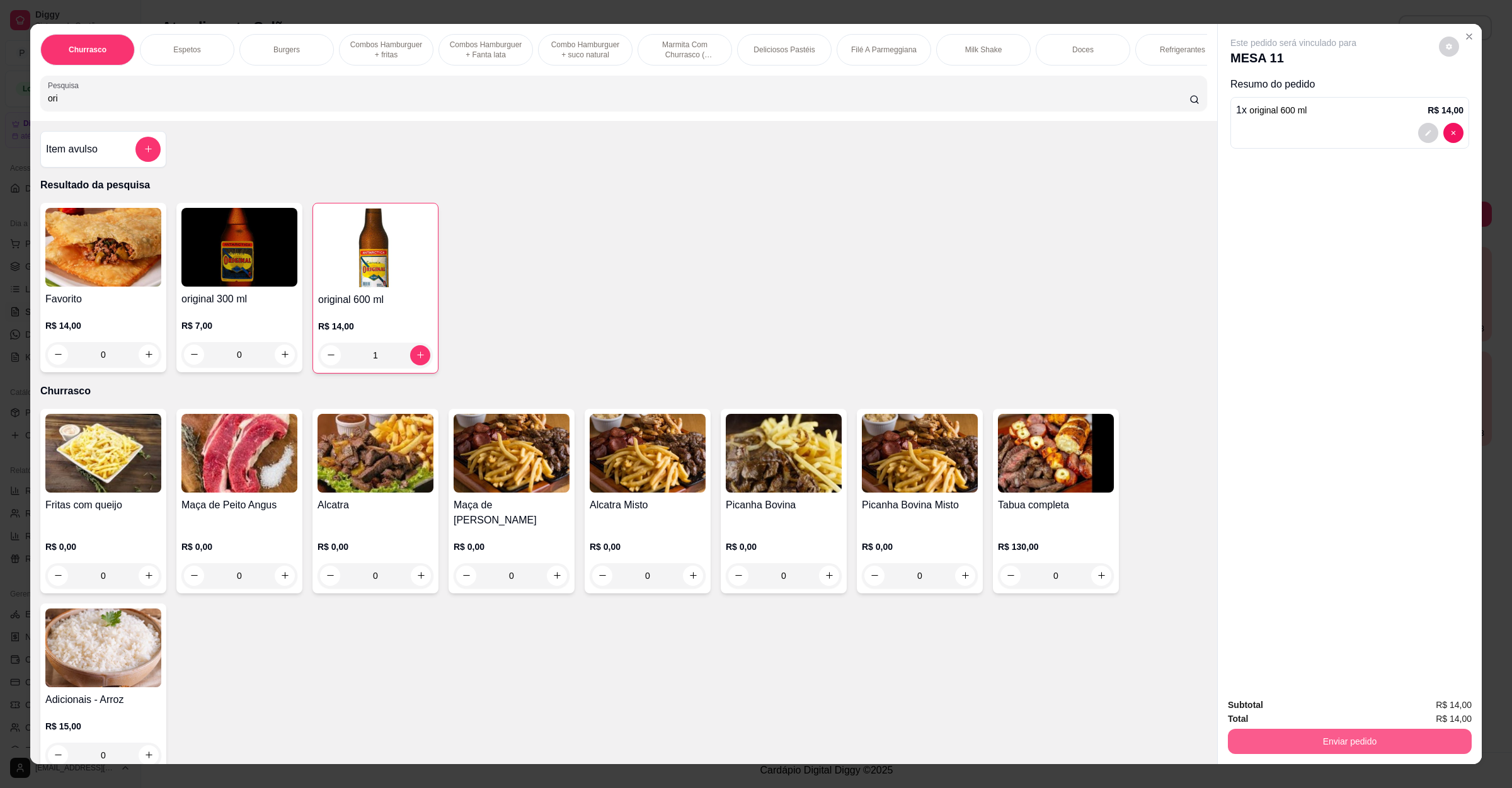
click at [1304, 749] on button "Enviar pedido" at bounding box center [1349, 742] width 244 height 25
click at [1314, 719] on button "Não registrar e enviar pedido" at bounding box center [1306, 711] width 127 height 24
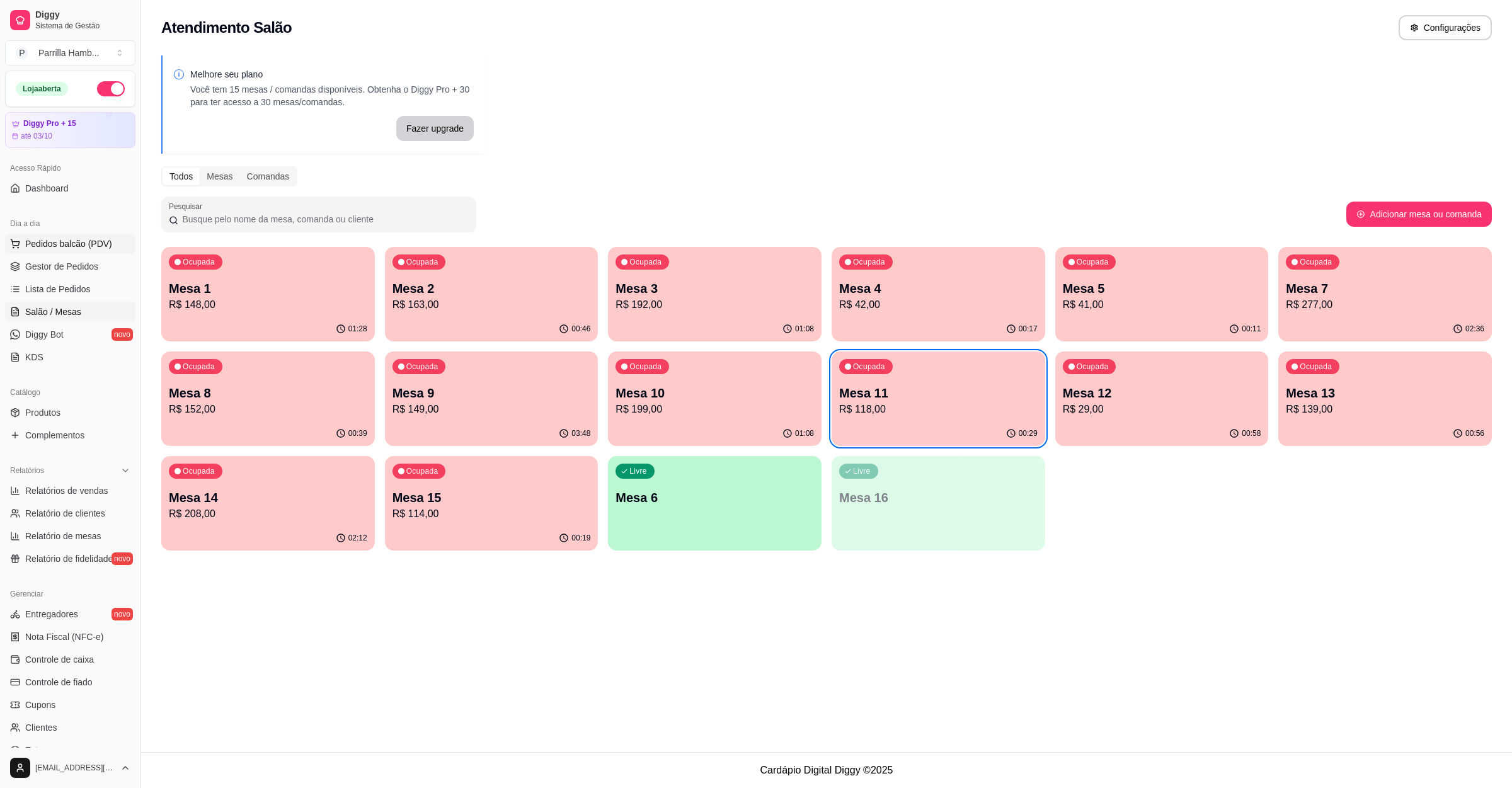
click at [38, 234] on button "Pedidos balcão (PDV)" at bounding box center [71, 244] width 131 height 20
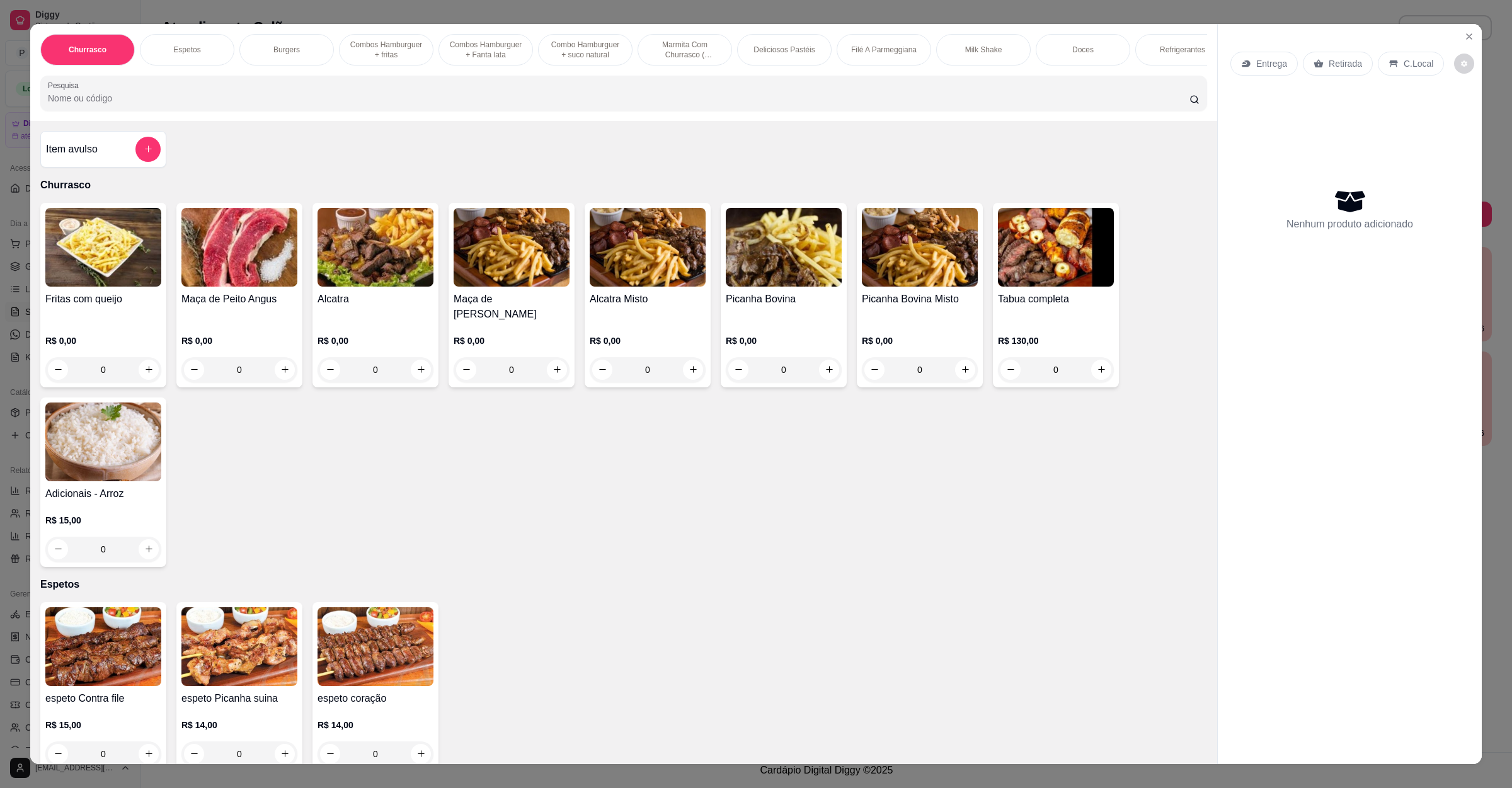
click at [1258, 61] on p "Entrega" at bounding box center [1271, 64] width 31 height 13
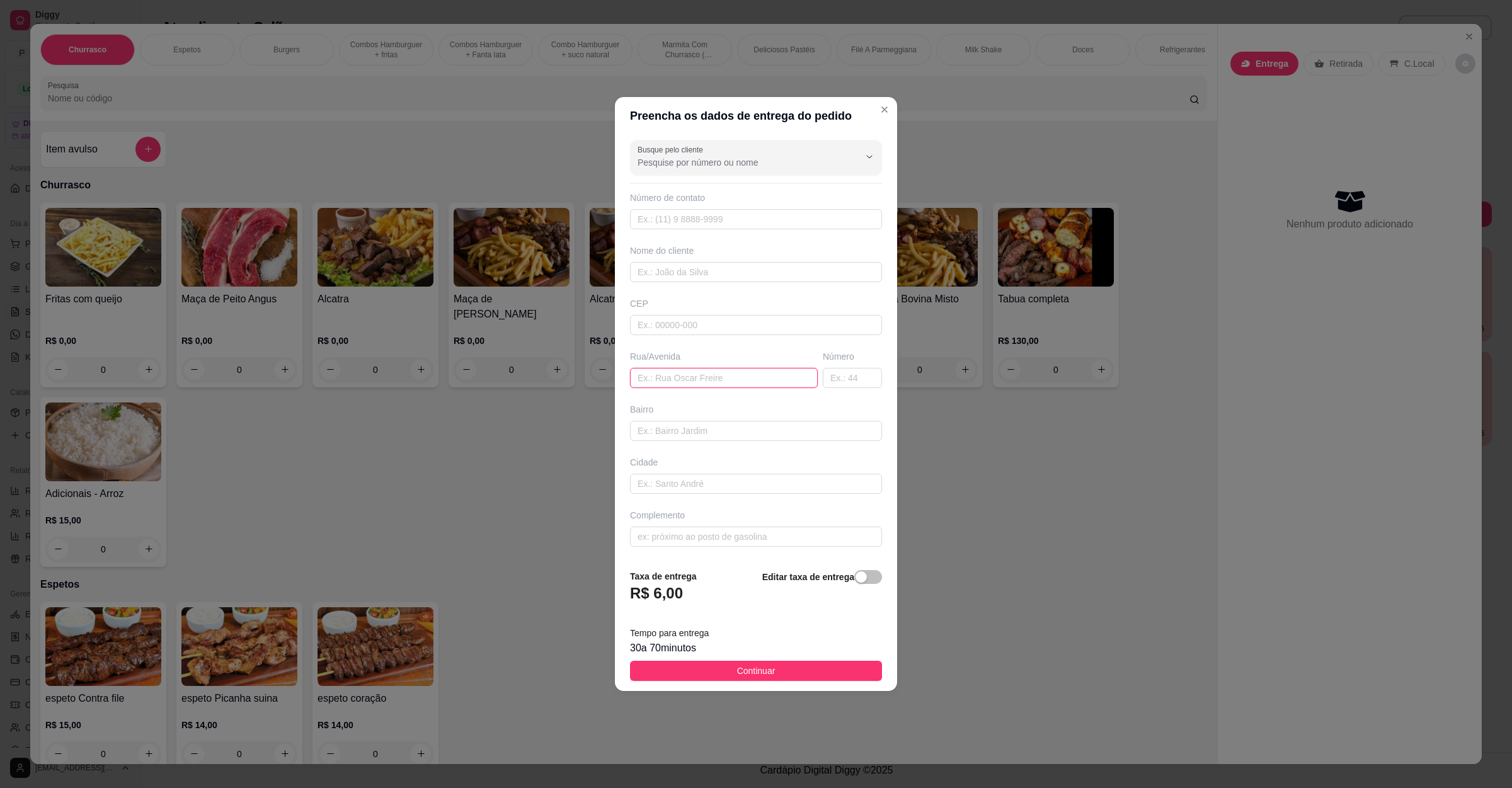
click at [724, 382] on input "text" at bounding box center [723, 378] width 188 height 20
paste input "Endereço RUA JOÃO MONTEIRO DE CARVALHO 94 BAIRRO VILA OPERÁRIA"
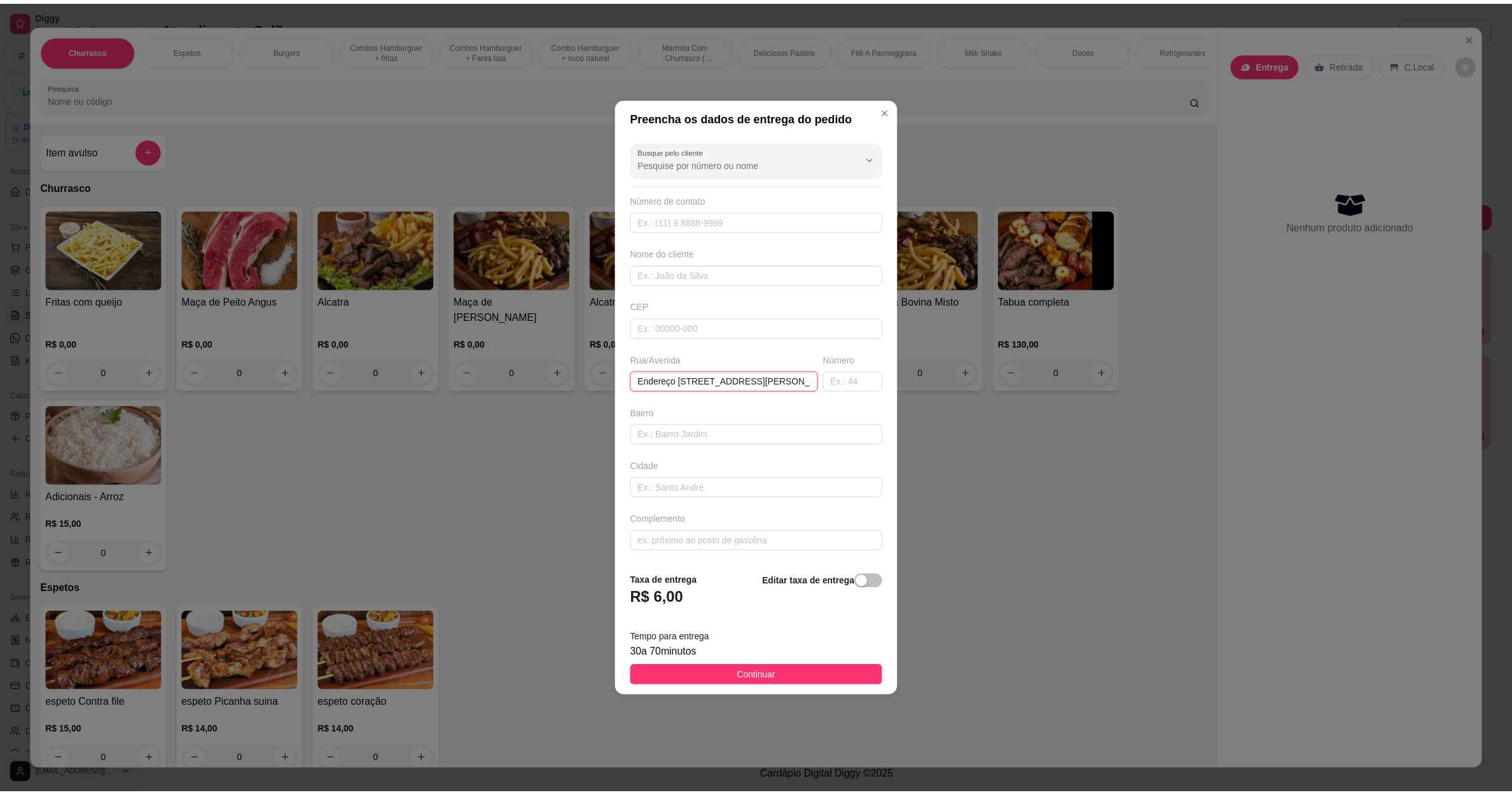
scroll to position [0, 132]
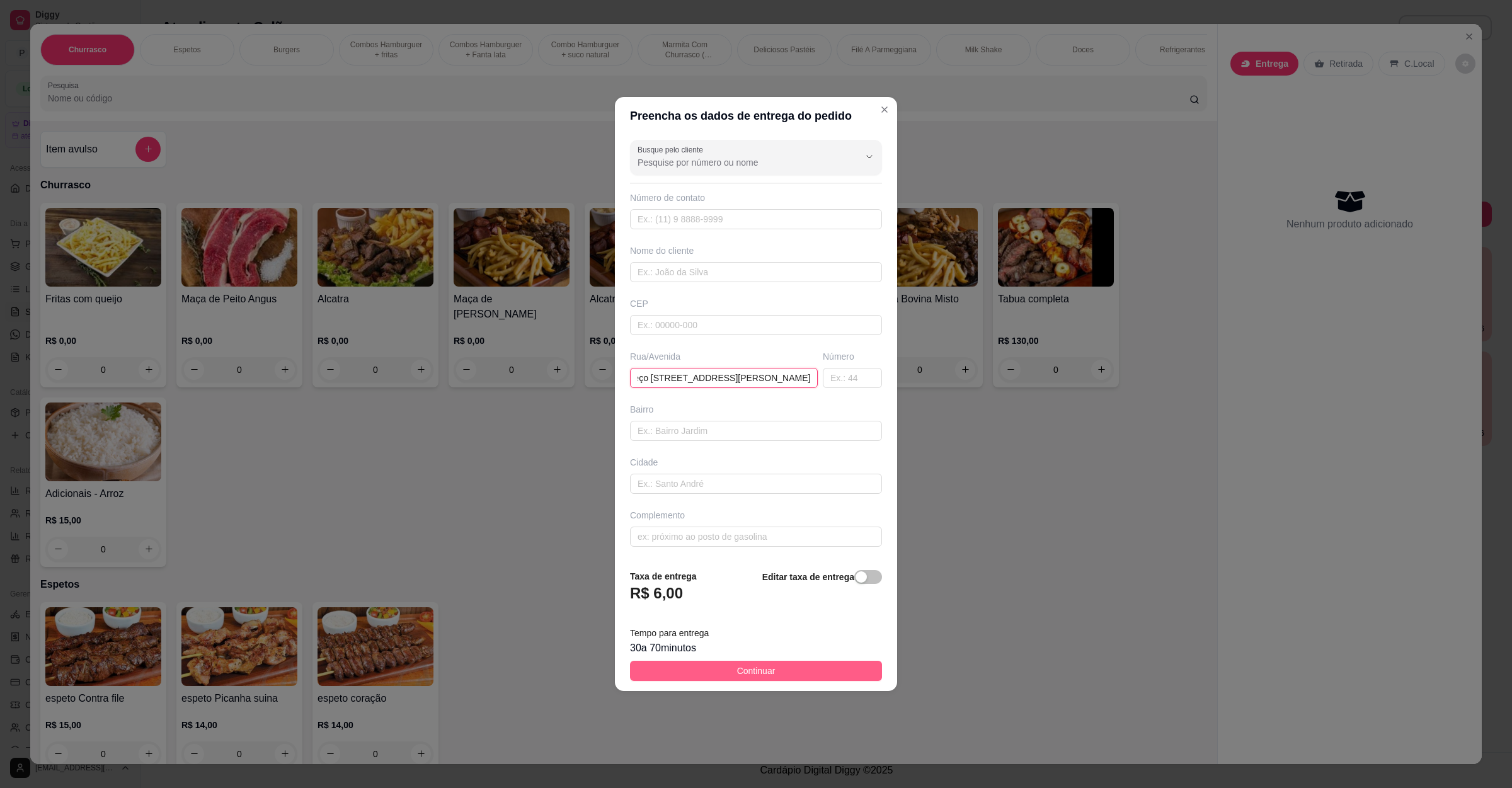
type input "Endereço RUA JOÃO MONTEIRO DE CARVALHO 94 BAIRRO VILA OPERÁRIA"
click at [747, 673] on span "Continuar" at bounding box center [756, 671] width 38 height 14
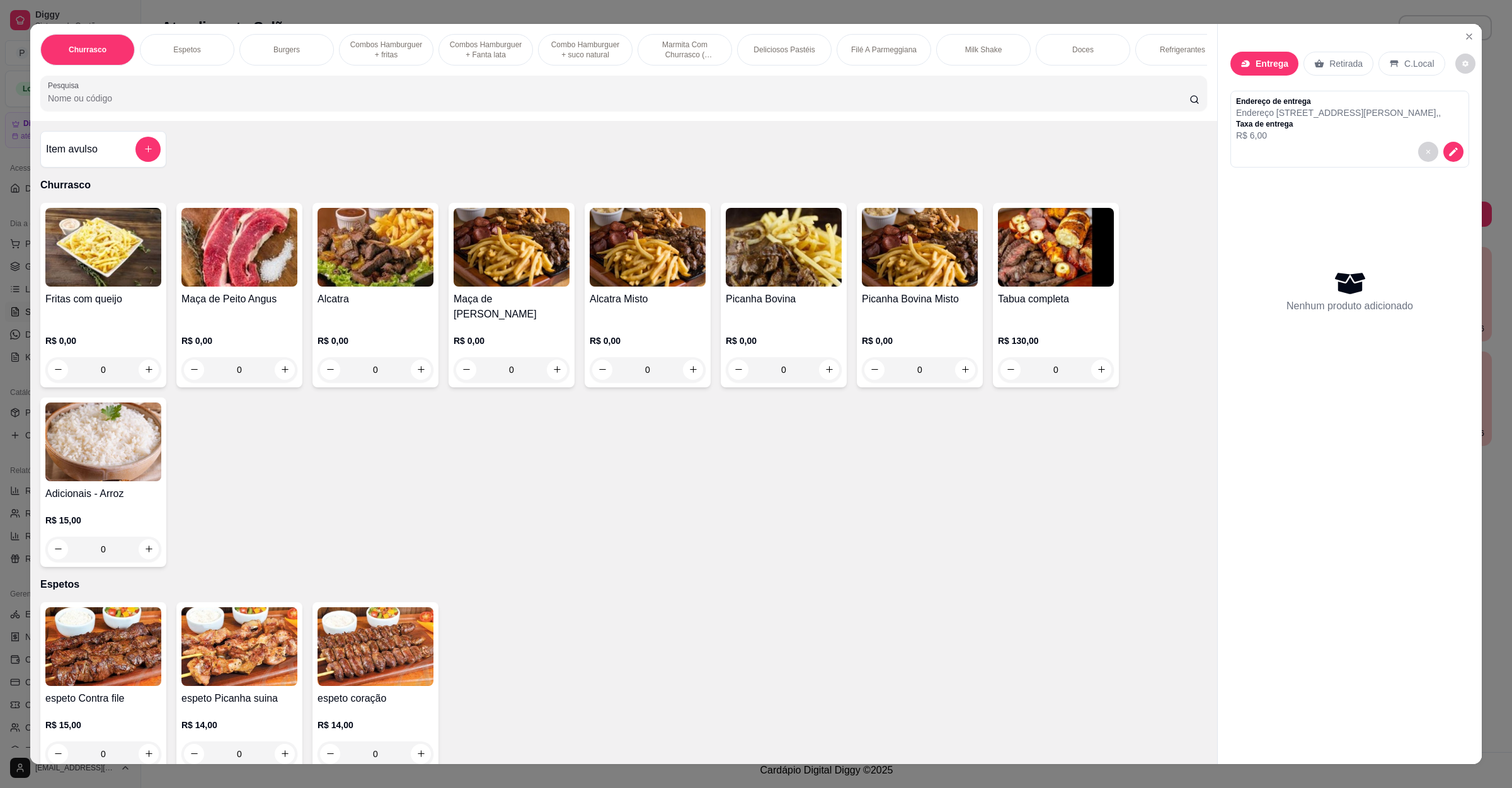
click at [252, 105] on input "Pesquisa" at bounding box center [619, 98] width 1141 height 13
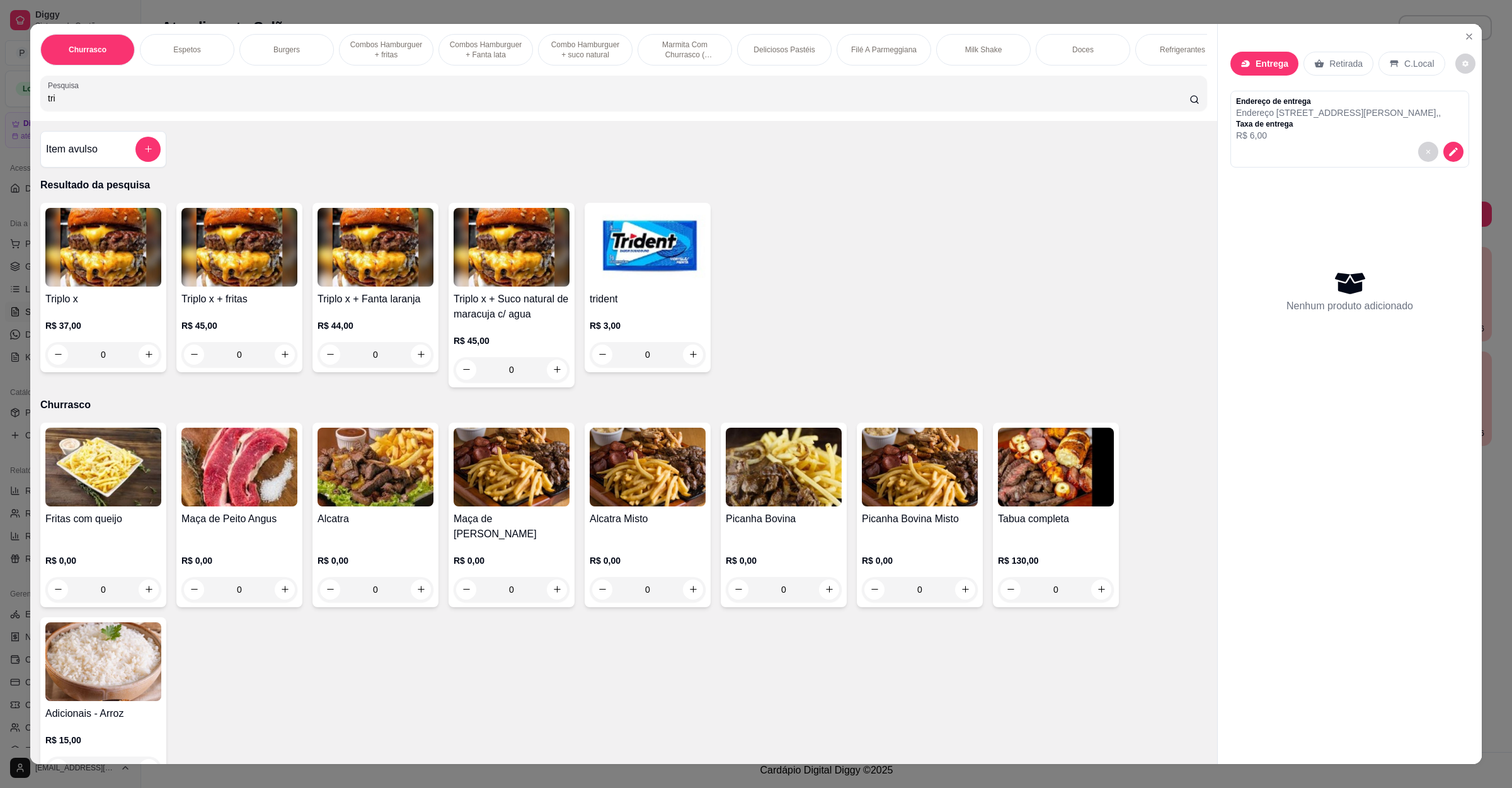
type input "tri"
click at [143, 367] on div "0" at bounding box center [104, 354] width 116 height 25
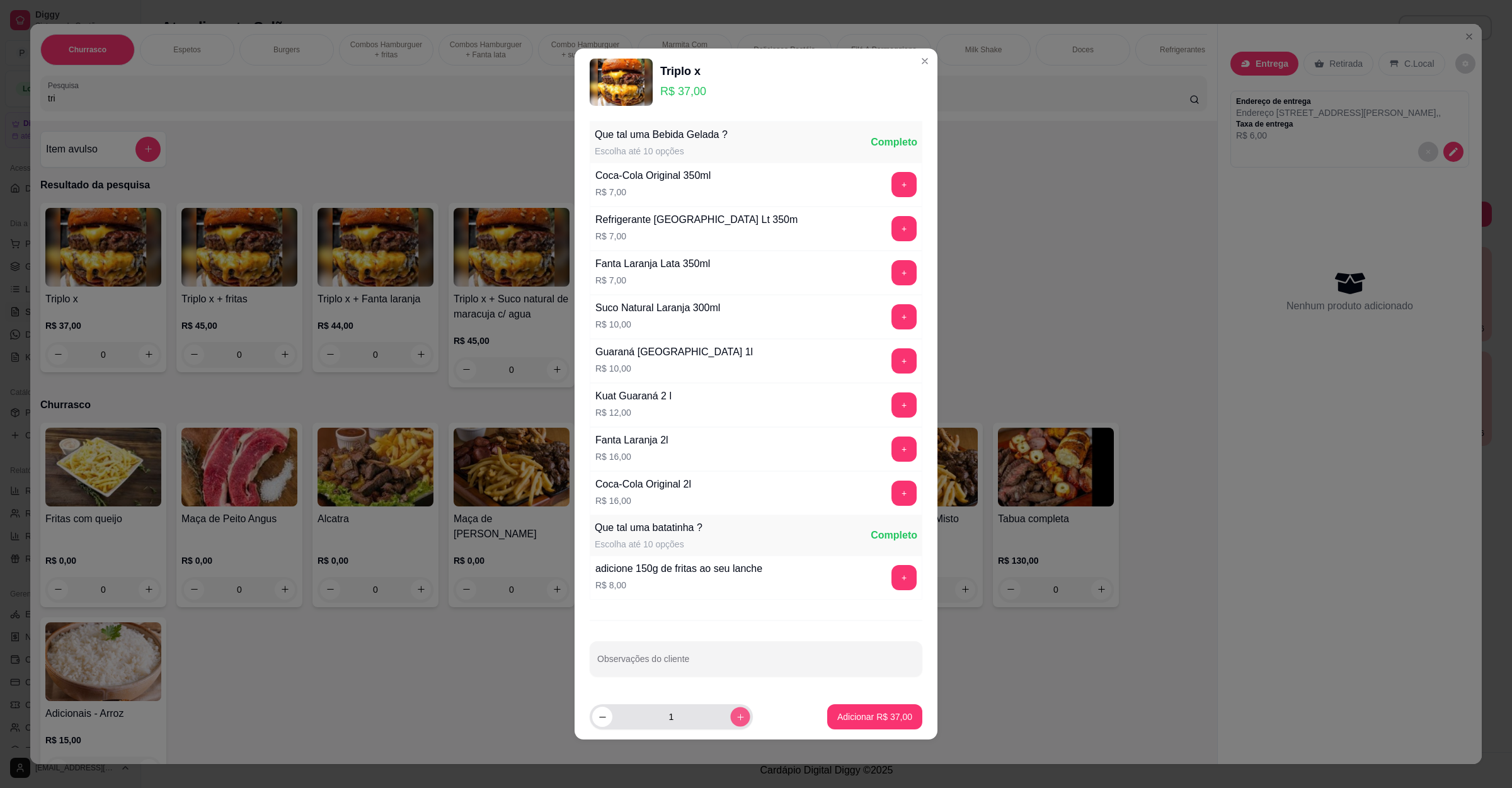
click at [736, 716] on icon "increase-product-quantity" at bounding box center [741, 717] width 9 height 9
type input "2"
click at [848, 723] on p "Adicionar R$ 74,00" at bounding box center [875, 716] width 73 height 12
type input "2"
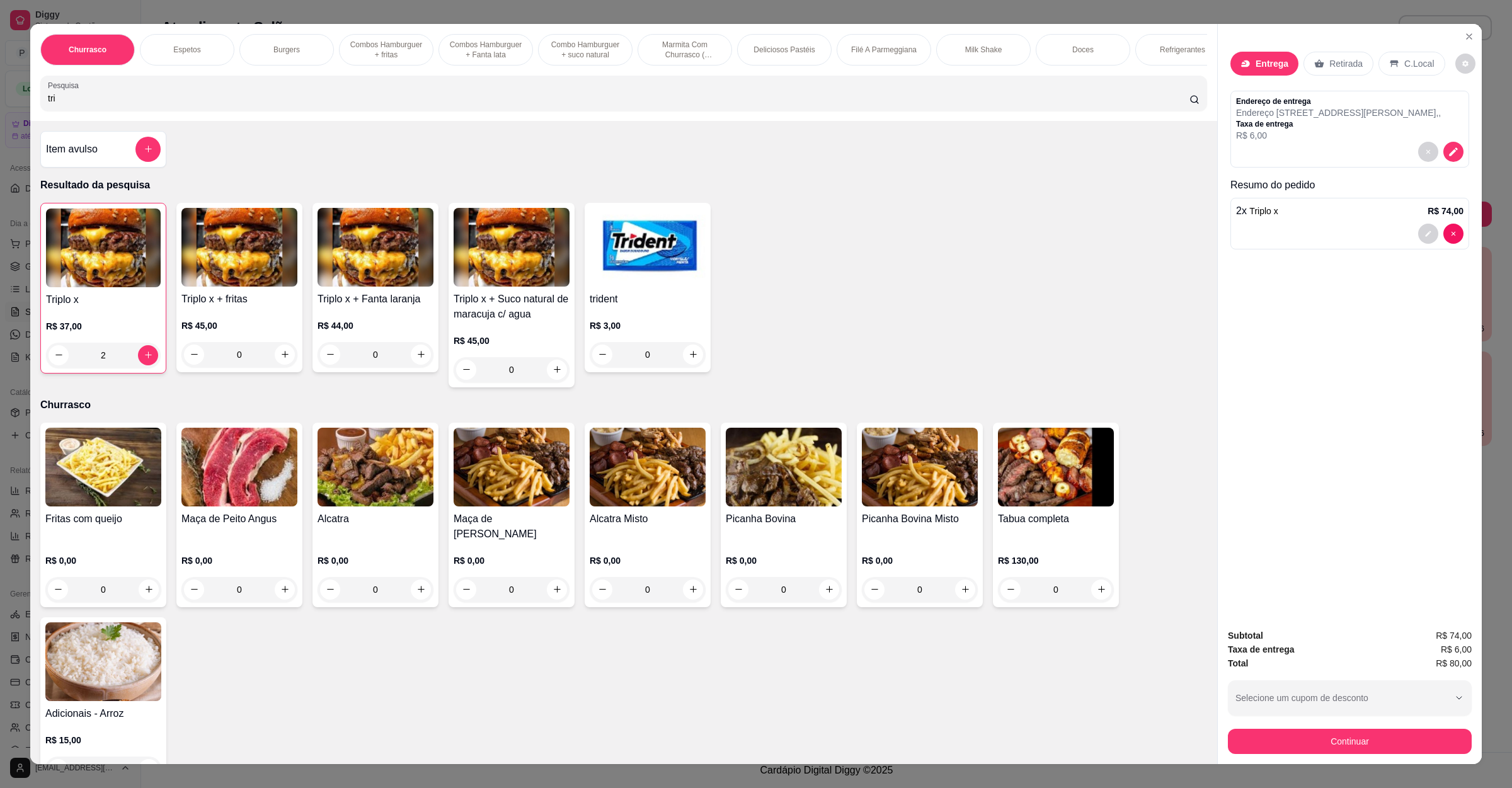
click at [1342, 724] on div "Subtotal R$ 74,00 Taxa de entrega R$ 6,00 Total R$ 80,00 Selecione um cupom de …" at bounding box center [1349, 692] width 244 height 125
click at [1354, 733] on button "Continuar" at bounding box center [1349, 742] width 244 height 25
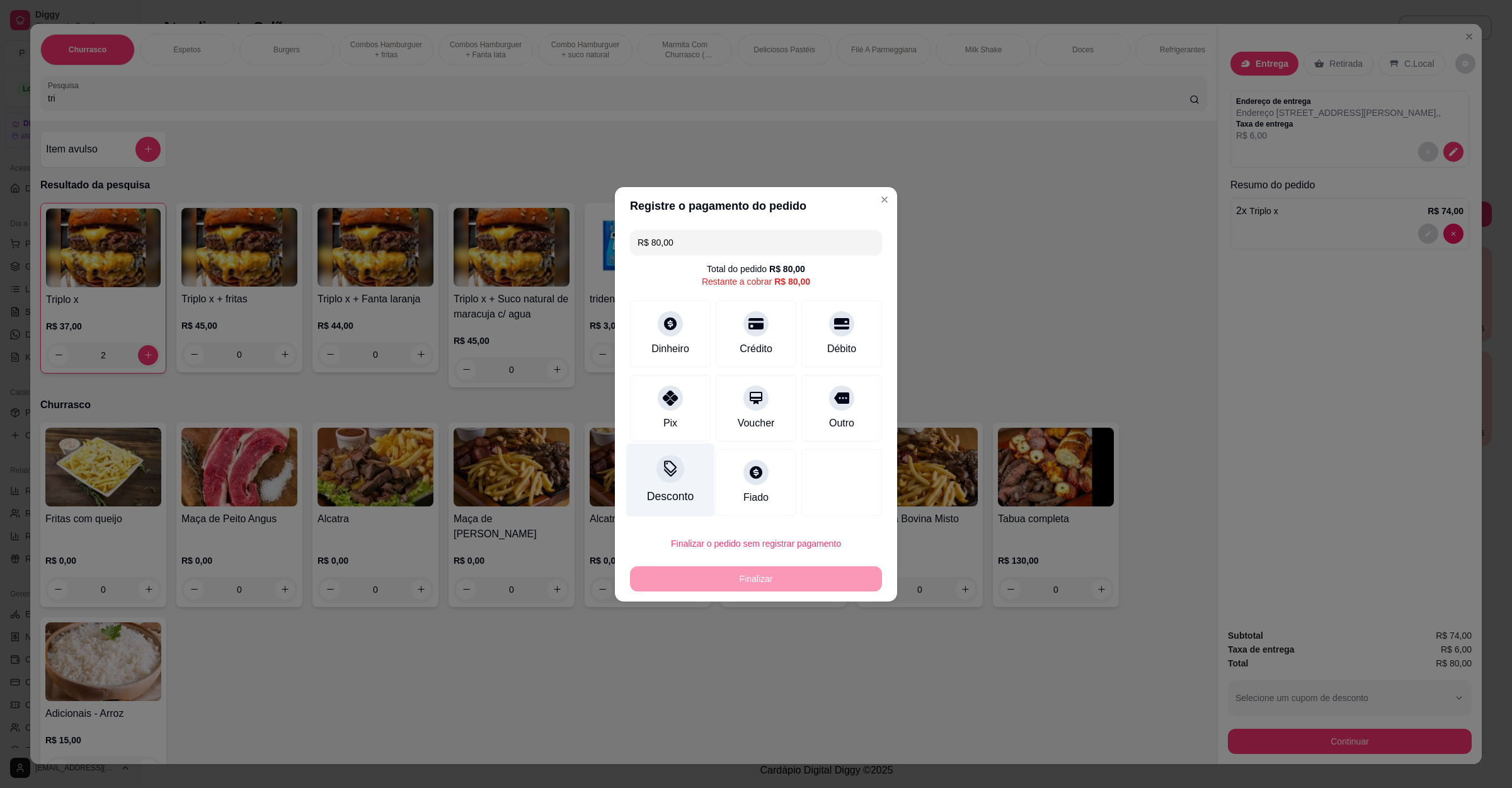
click at [656, 492] on div "Desconto" at bounding box center [670, 496] width 46 height 16
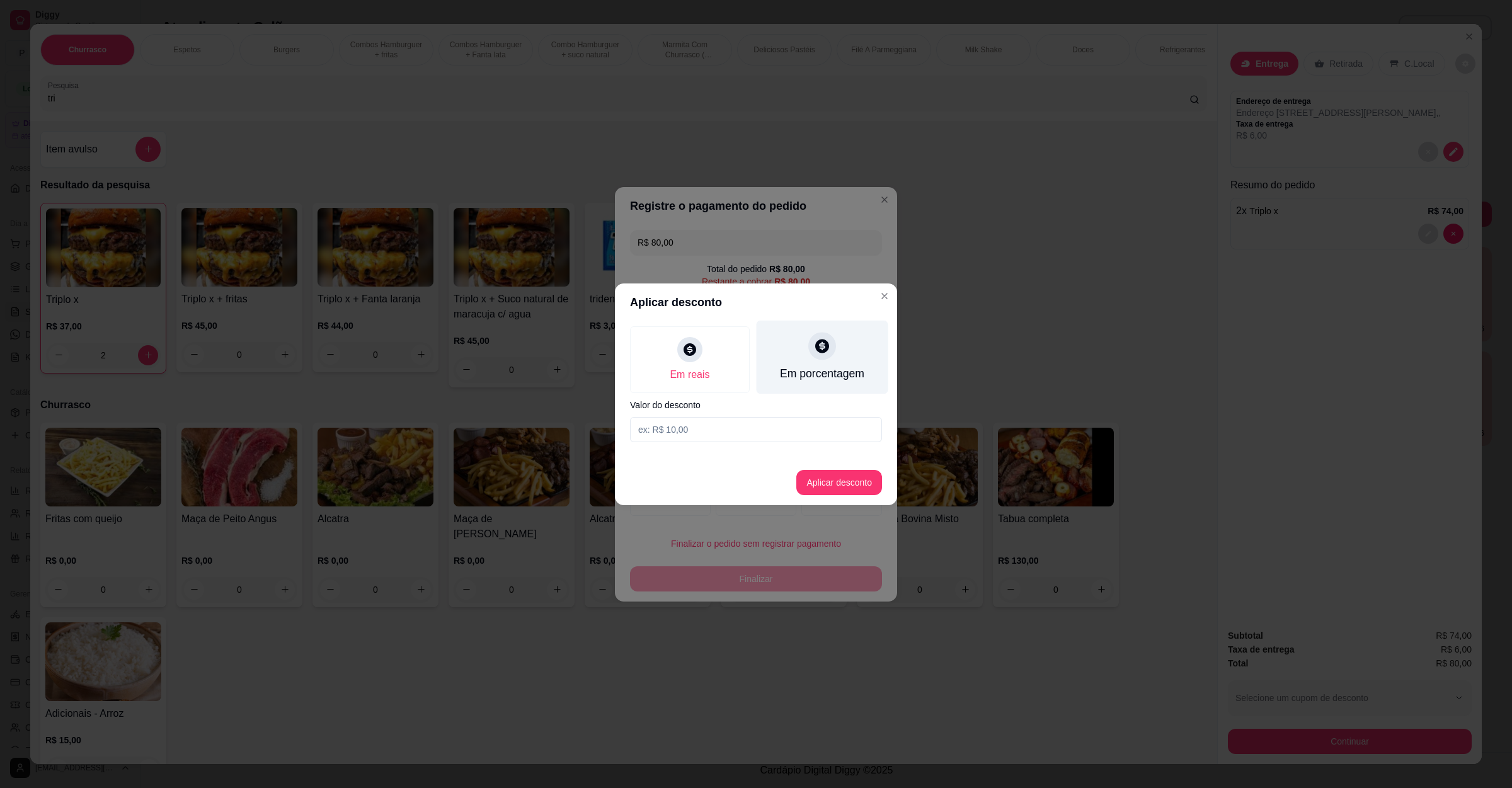
click at [812, 360] on div "Em porcentagem" at bounding box center [822, 356] width 132 height 74
click at [798, 416] on div "Em reais Em porcentagem Valor do desconto" at bounding box center [756, 384] width 283 height 126
click at [798, 417] on input at bounding box center [755, 430] width 252 height 25
click at [804, 437] on input at bounding box center [755, 430] width 252 height 25
type input "100"
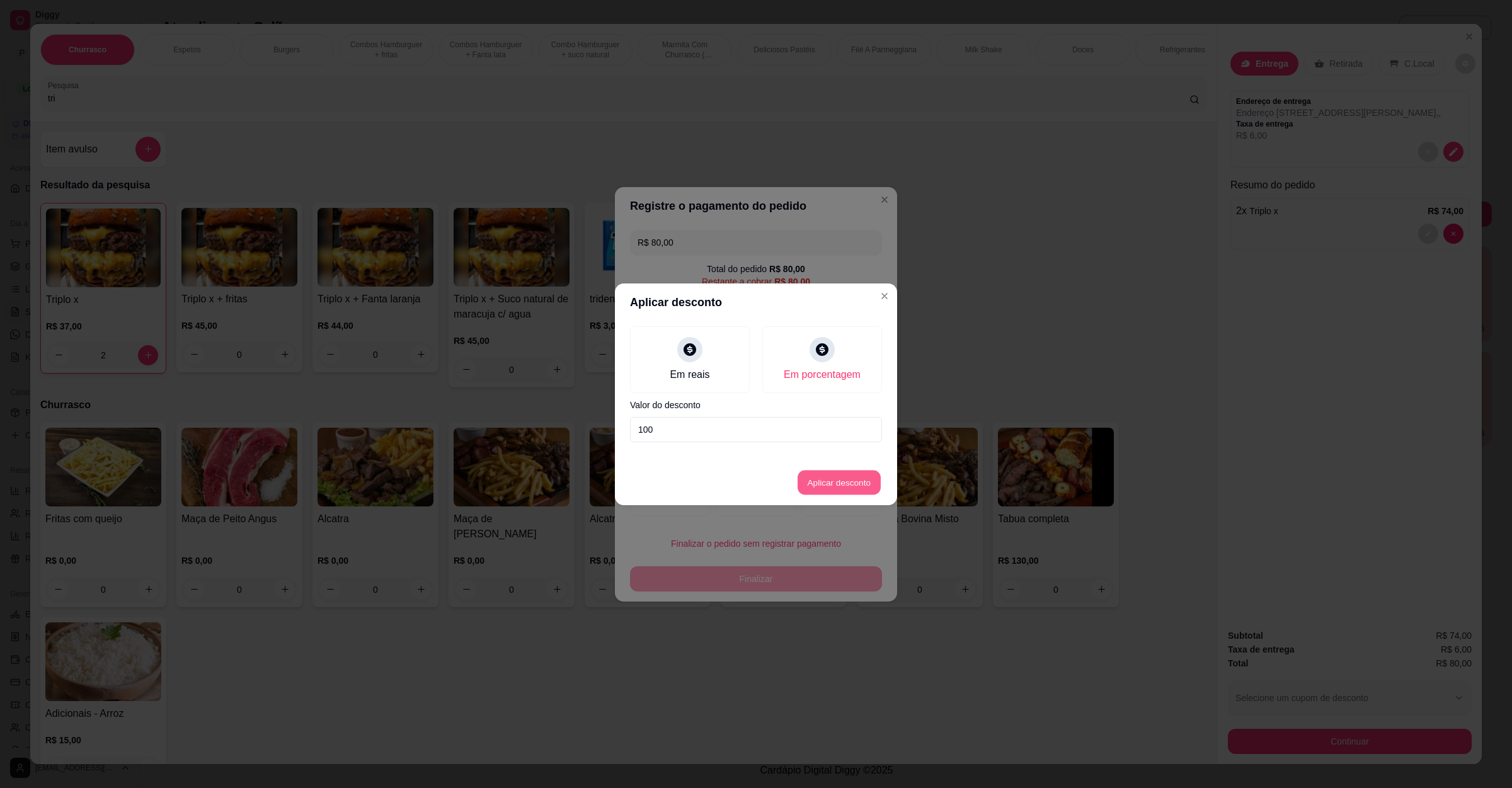
click at [814, 490] on button "Aplicar desconto" at bounding box center [839, 482] width 83 height 25
type input "R$ 0,00"
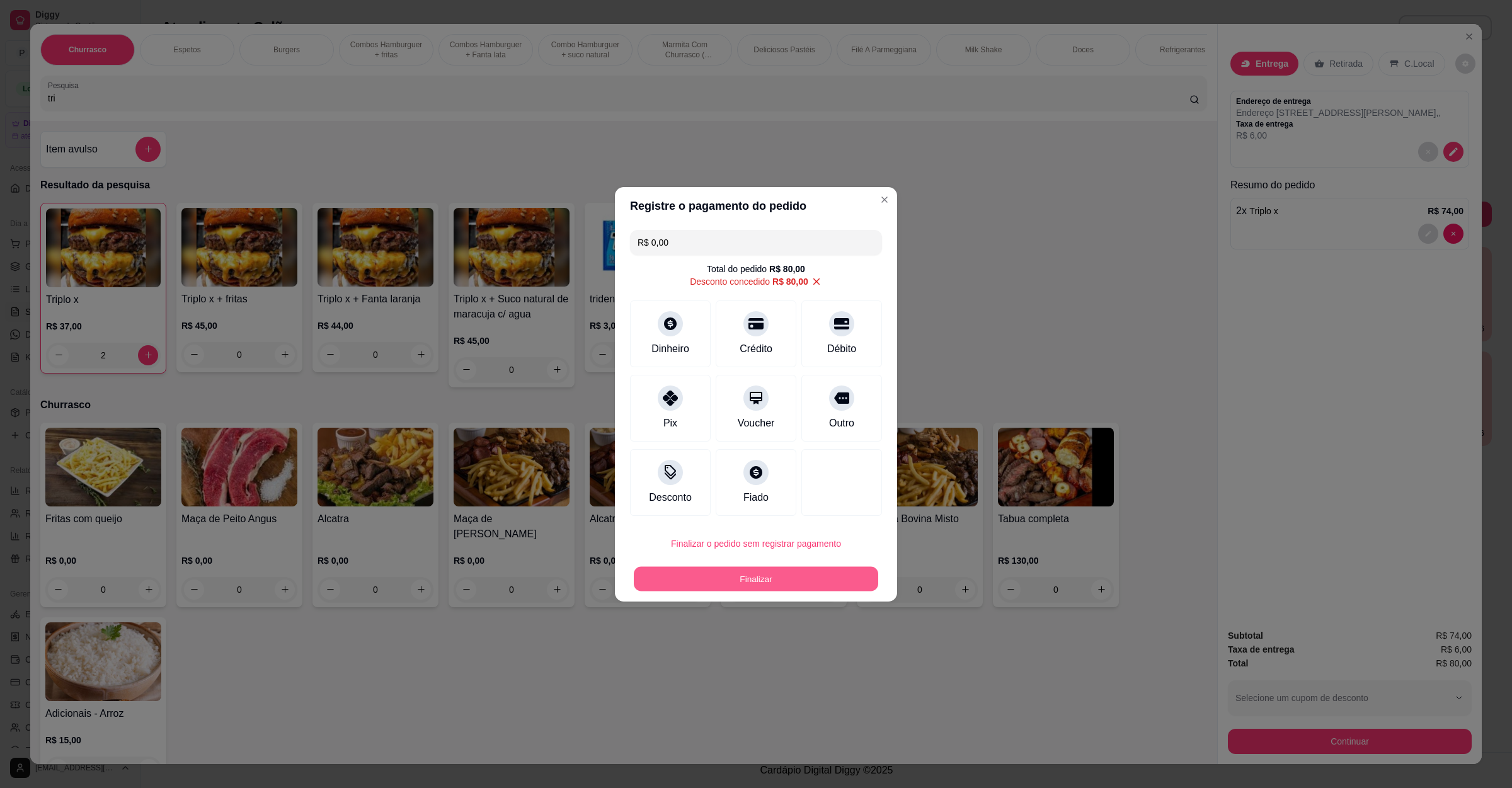
click at [773, 576] on button "Finalizar" at bounding box center [755, 578] width 244 height 25
type input "0"
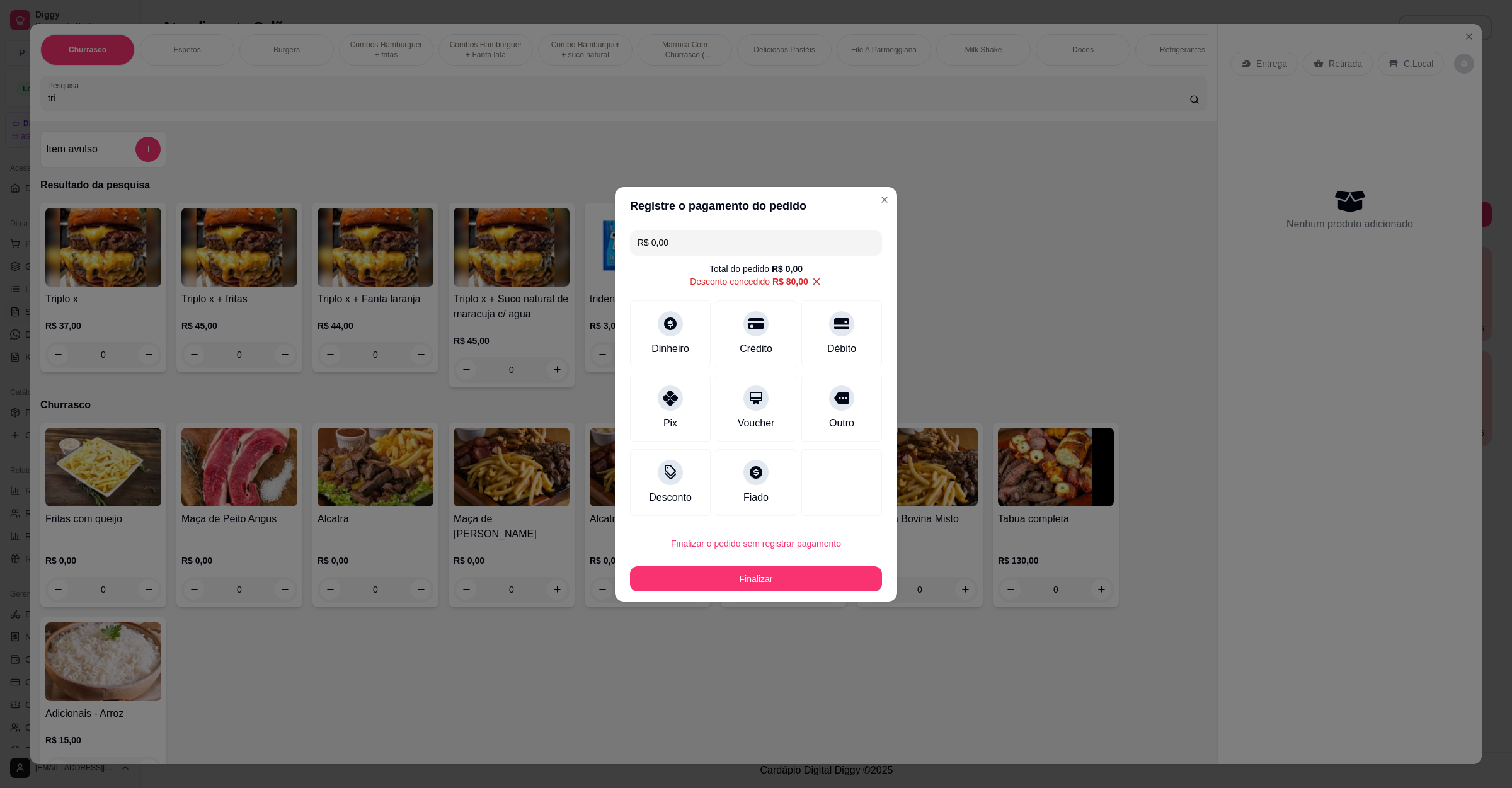
type input "-R$ 80,00"
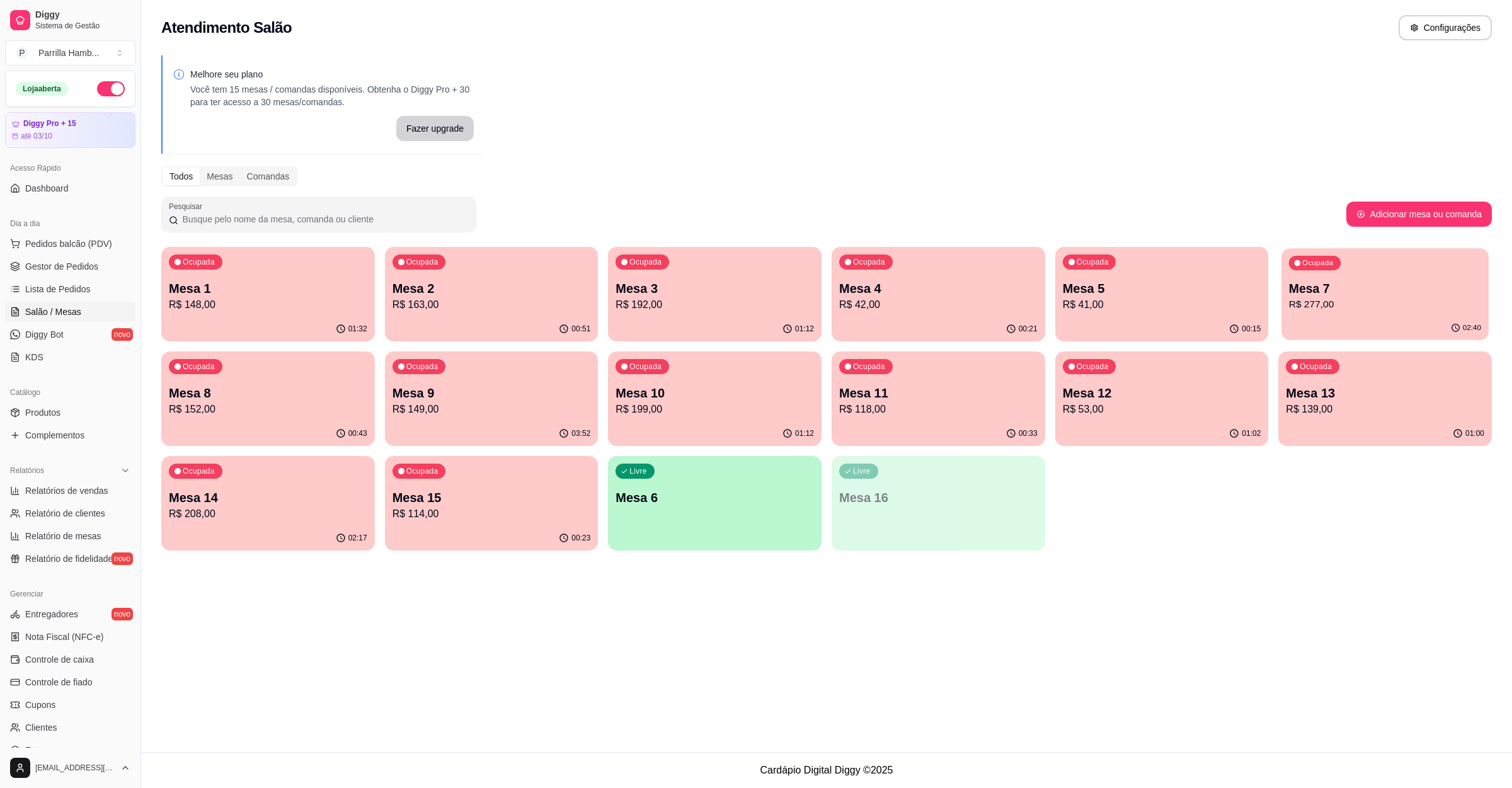
click at [1318, 265] on p "Ocupada" at bounding box center [1318, 263] width 31 height 10
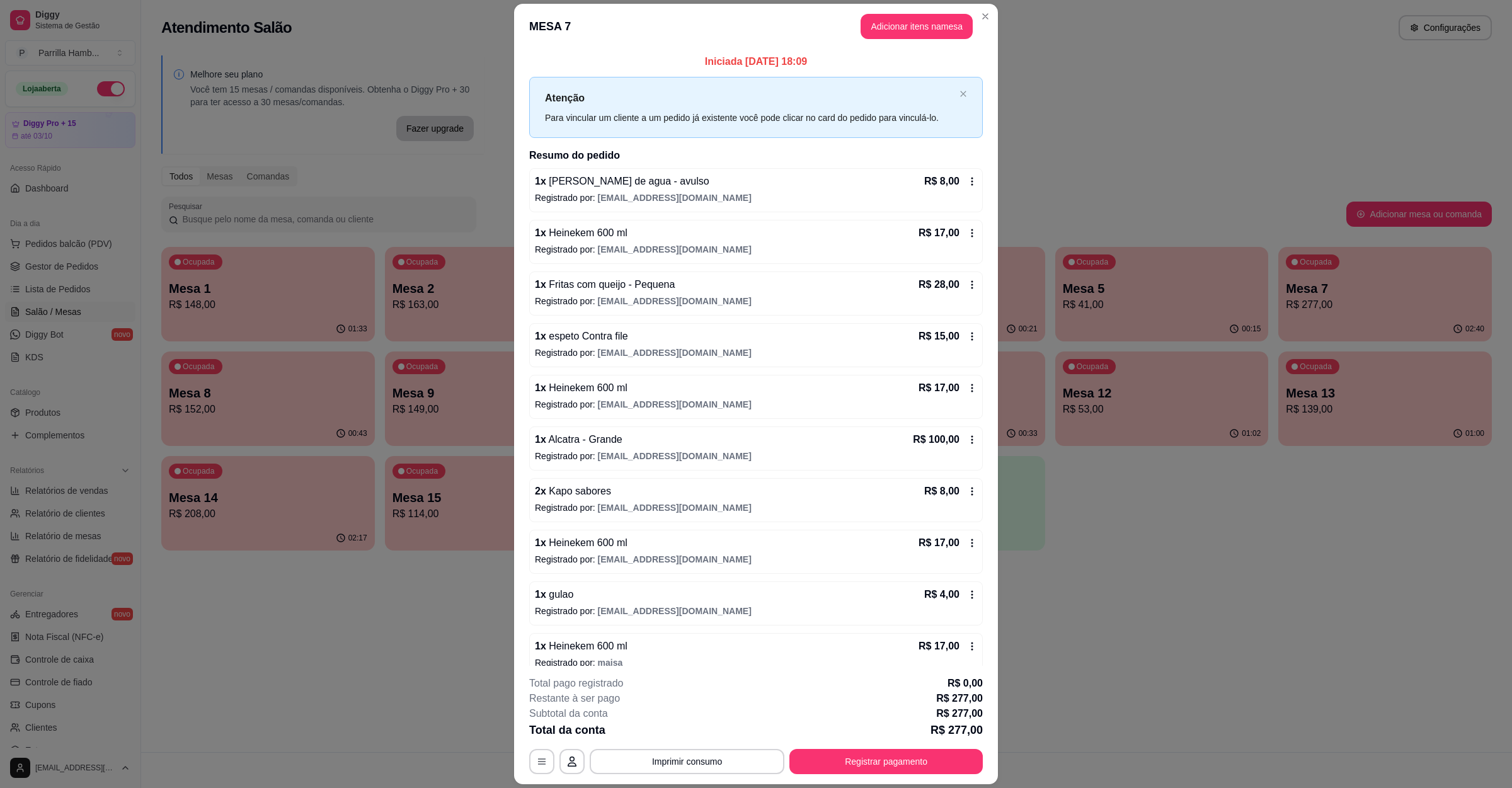
click at [679, 749] on button "Imprimir consumo" at bounding box center [687, 762] width 194 height 25
click at [677, 736] on button "IMPRESSORA" at bounding box center [683, 732] width 88 height 19
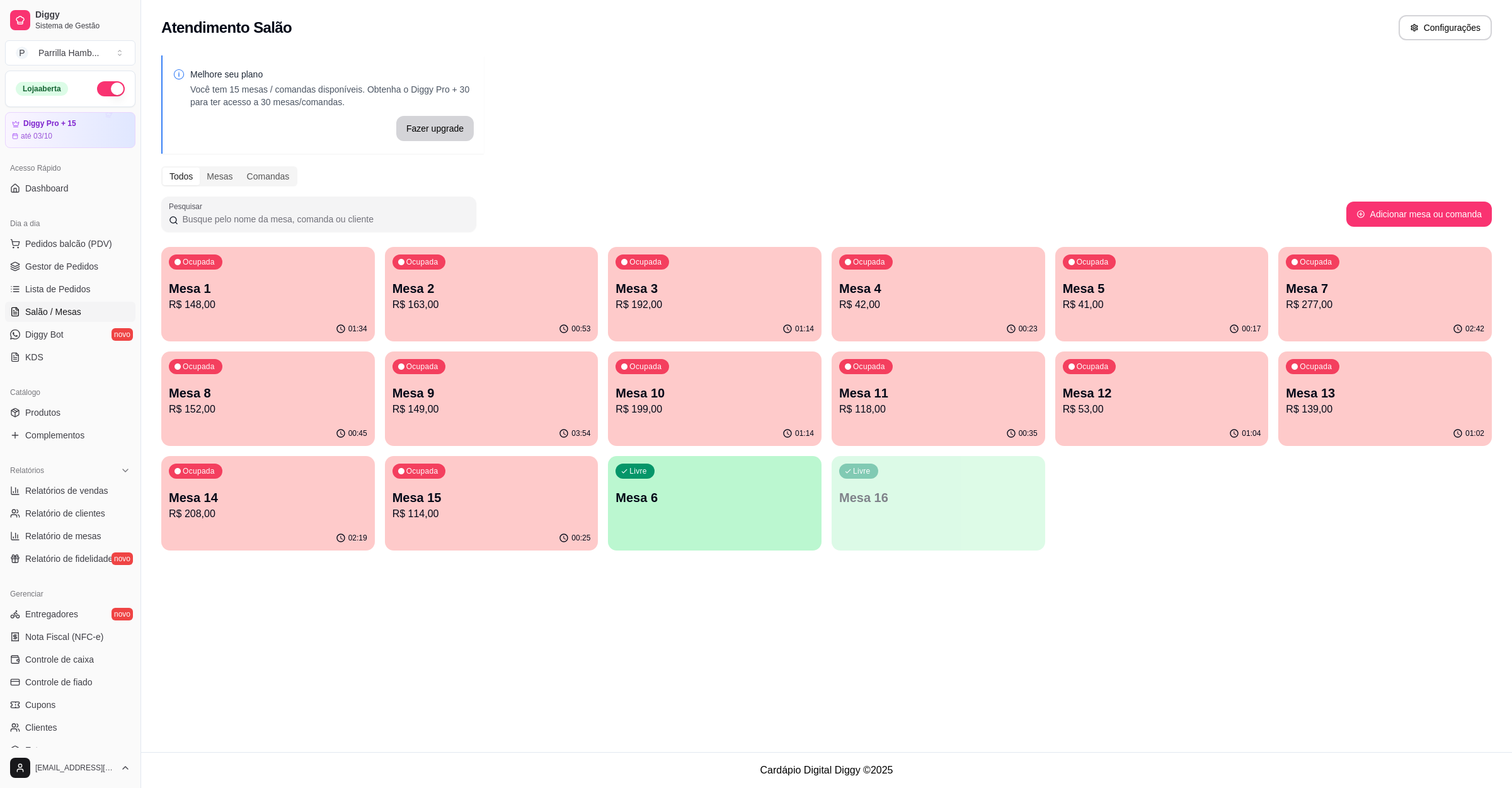
click at [1314, 517] on div "Ocupada Mesa 1 R$ 148,00 01:34 Ocupada Mesa 2 R$ 163,00 00:53 Ocupada Mesa 3 R$…" at bounding box center [826, 399] width 1330 height 304
click at [539, 384] on p "Mesa 9" at bounding box center [492, 393] width 198 height 17
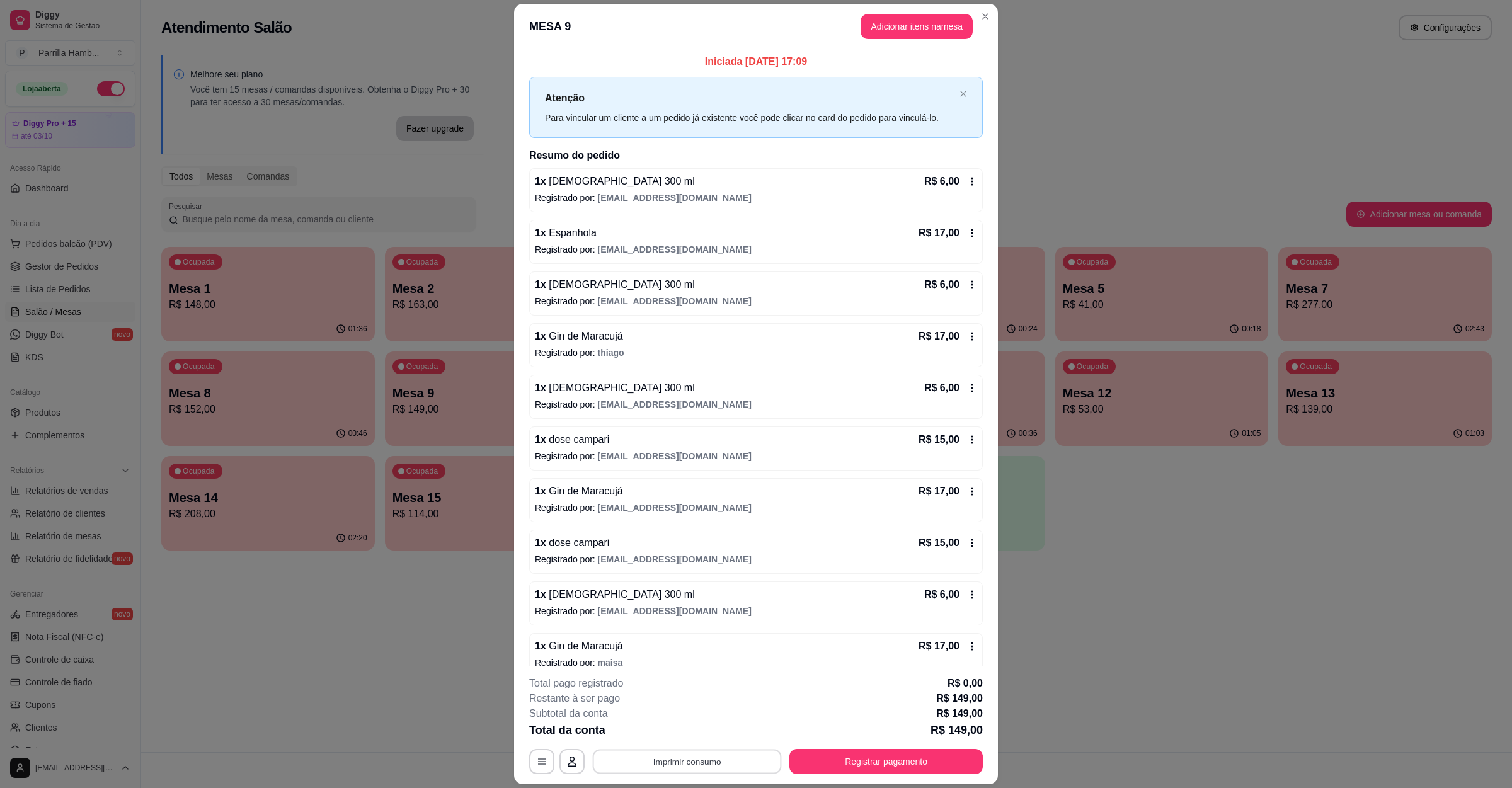
click at [649, 758] on button "Imprimir consumo" at bounding box center [687, 761] width 189 height 25
click at [661, 733] on button "IMPRESSORA" at bounding box center [683, 733] width 92 height 20
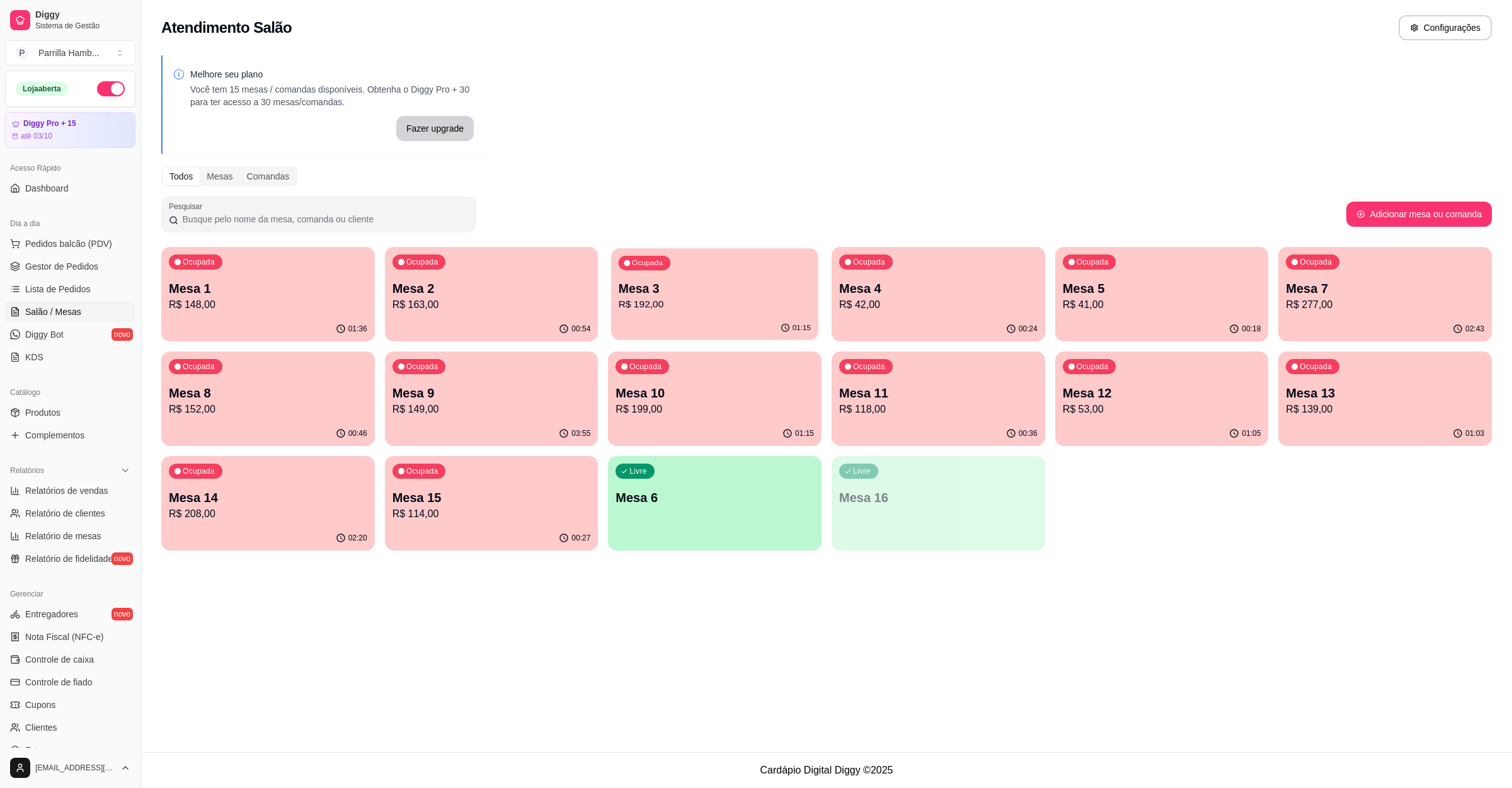
click at [721, 282] on p "Mesa 3" at bounding box center [714, 289] width 192 height 17
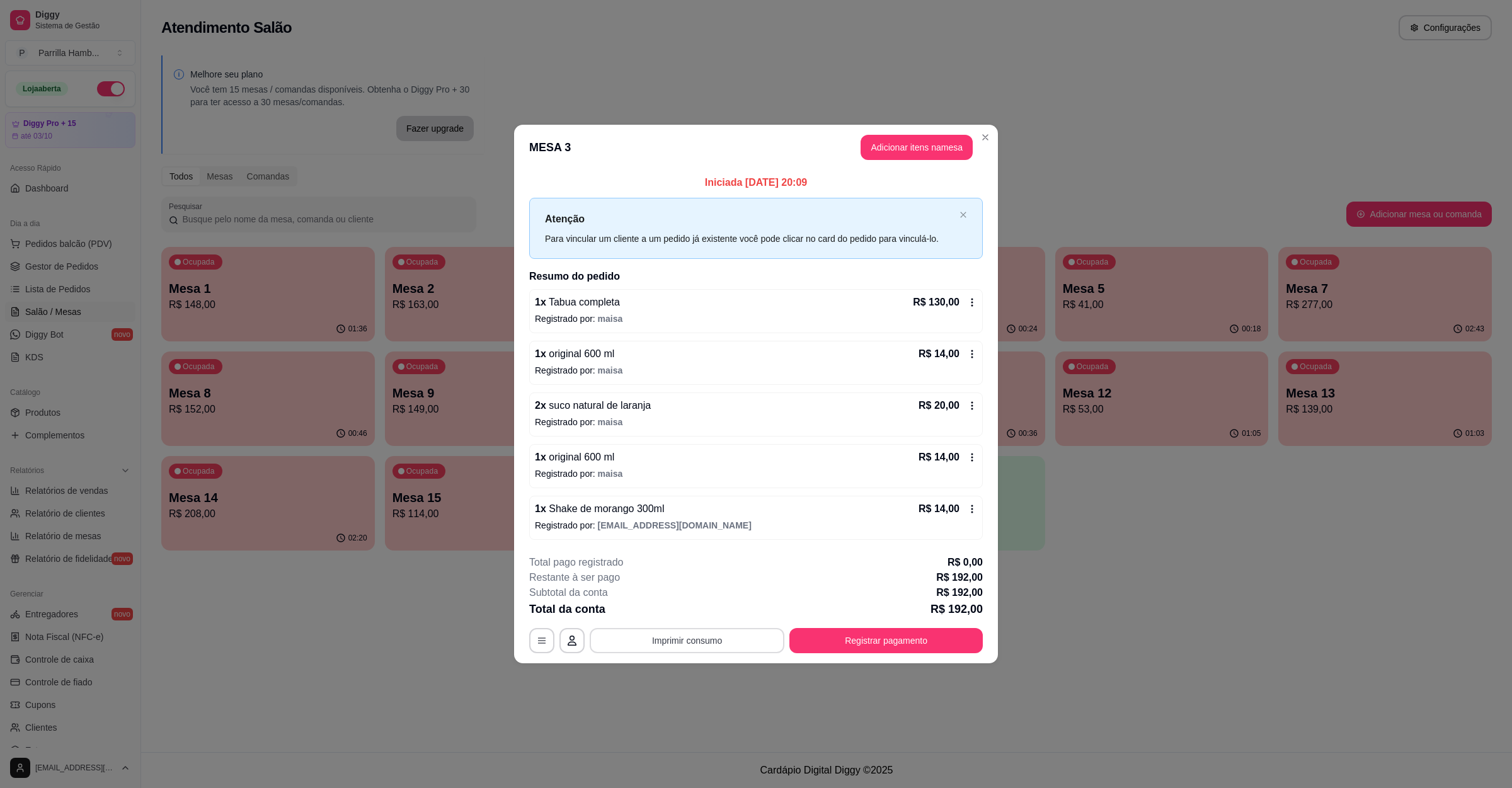
click at [721, 633] on button "Imprimir consumo" at bounding box center [687, 641] width 194 height 25
click at [688, 615] on button "IMPRESSORA" at bounding box center [691, 613] width 92 height 20
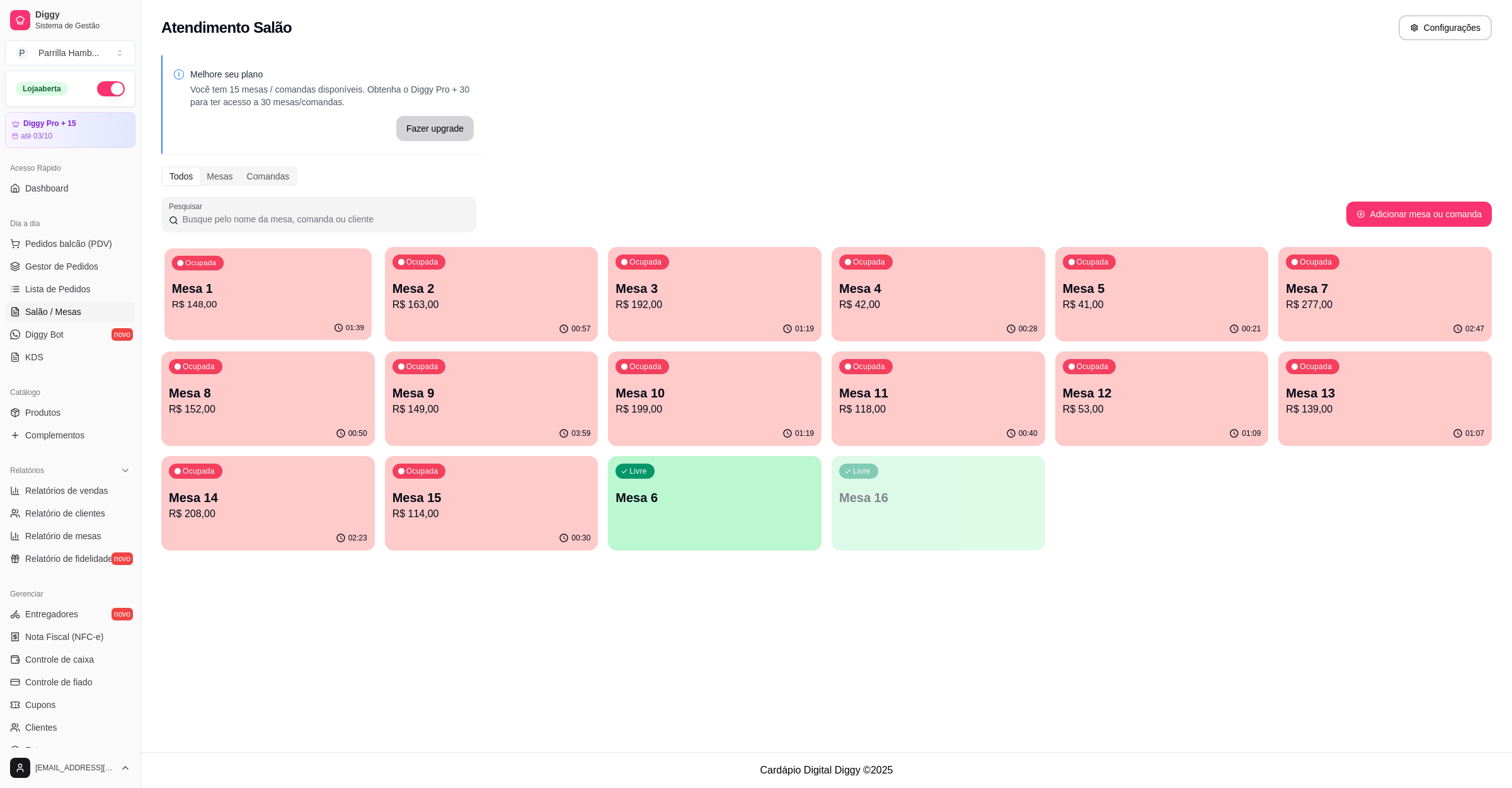
click at [225, 254] on div "Ocupada Mesa 1 R$ 148,00" at bounding box center [267, 282] width 206 height 68
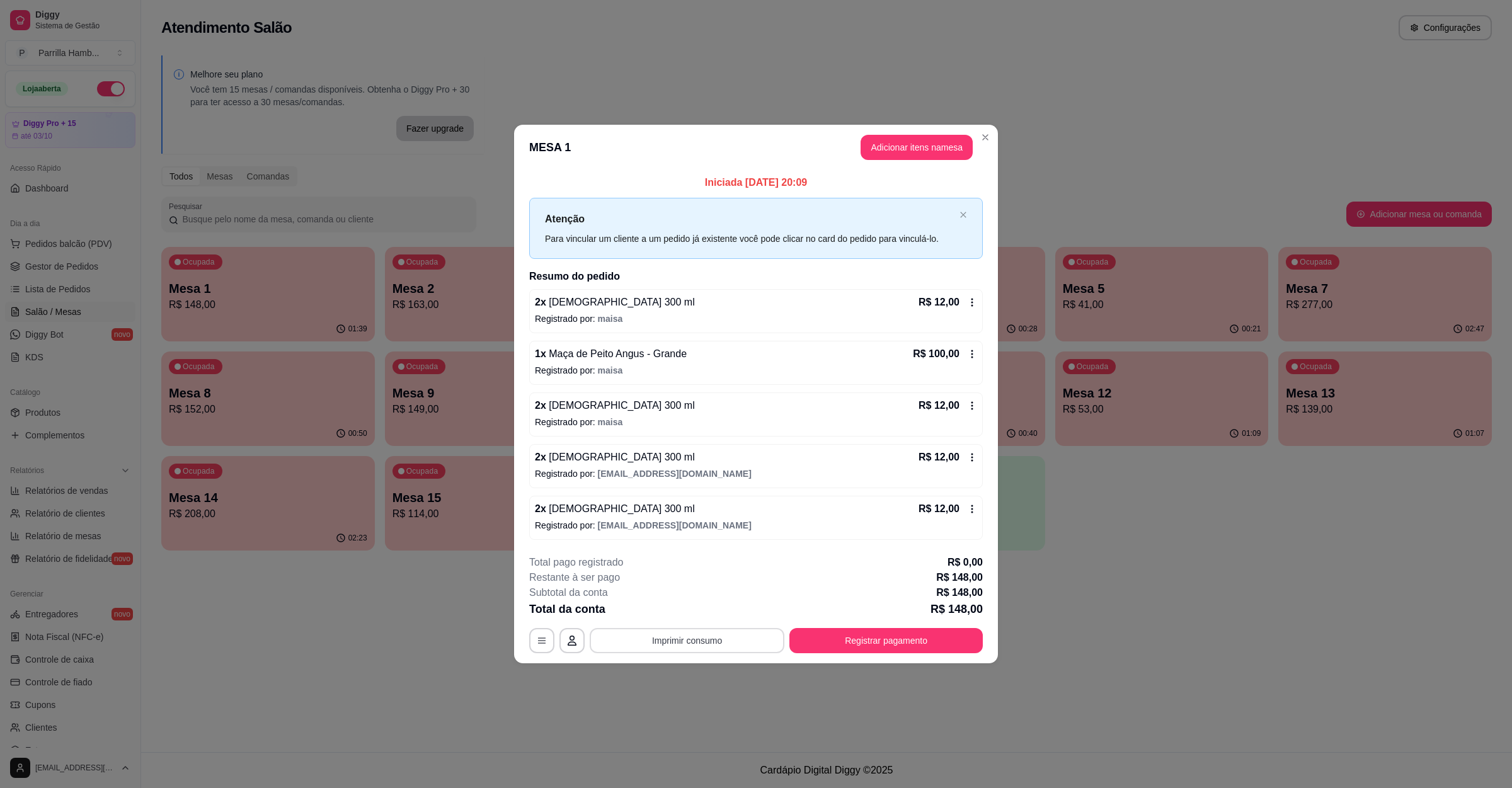
click at [672, 638] on button "Imprimir consumo" at bounding box center [687, 641] width 194 height 25
click at [672, 622] on button "IMPRESSORA" at bounding box center [690, 613] width 88 height 19
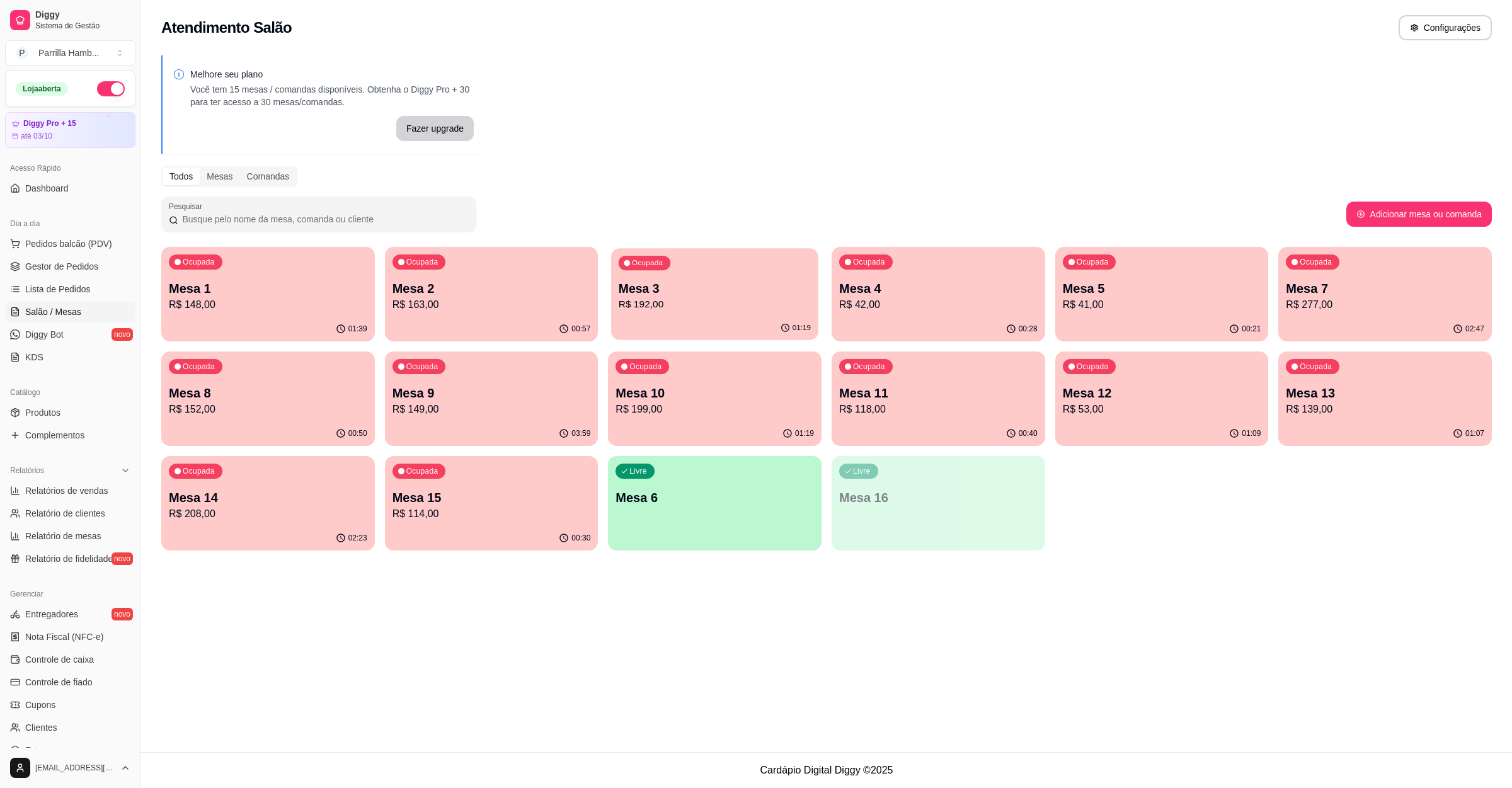
click at [695, 299] on p "R$ 192,00" at bounding box center [714, 304] width 192 height 15
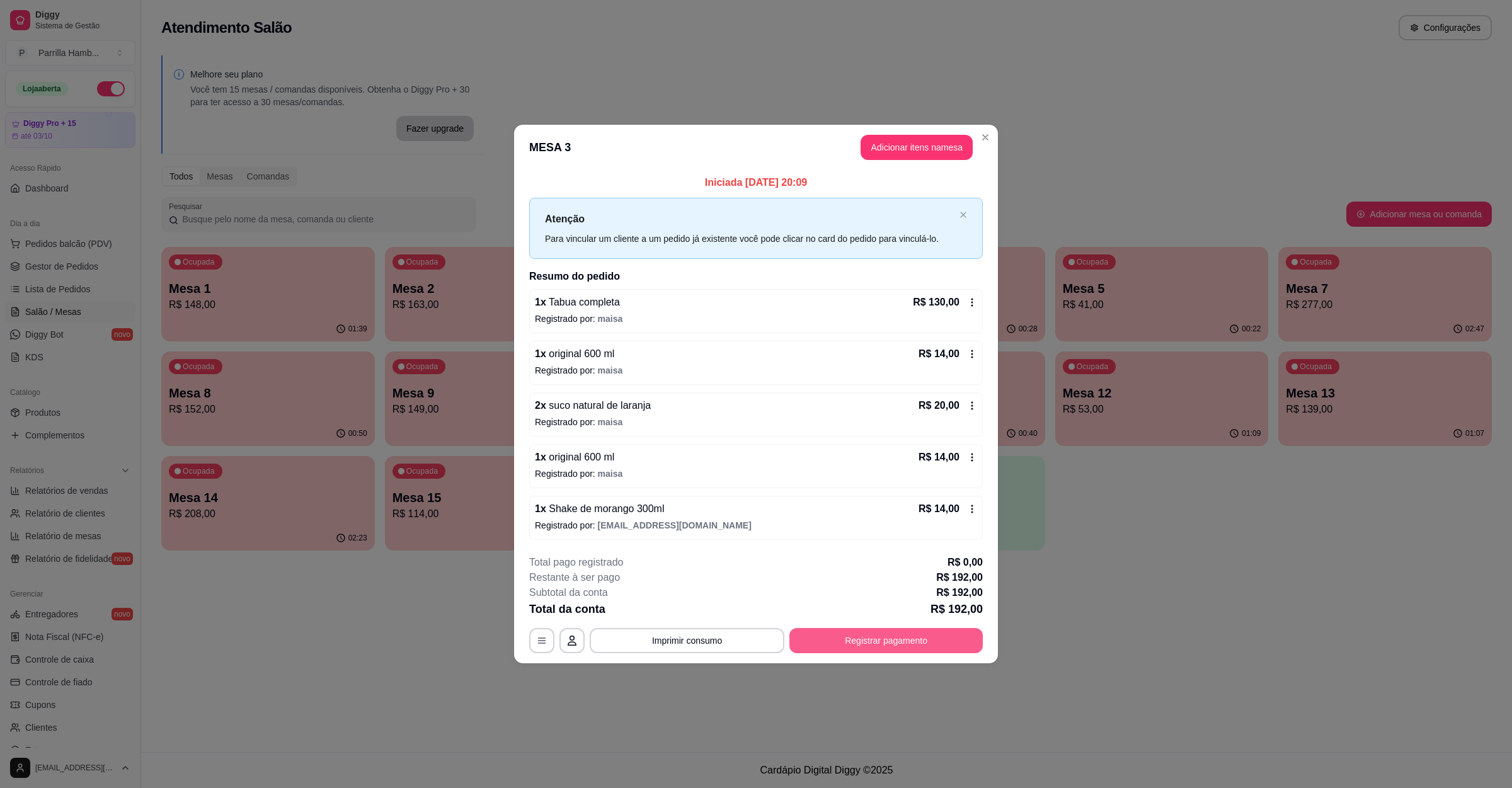
click at [898, 642] on button "Registrar pagamento" at bounding box center [886, 641] width 194 height 25
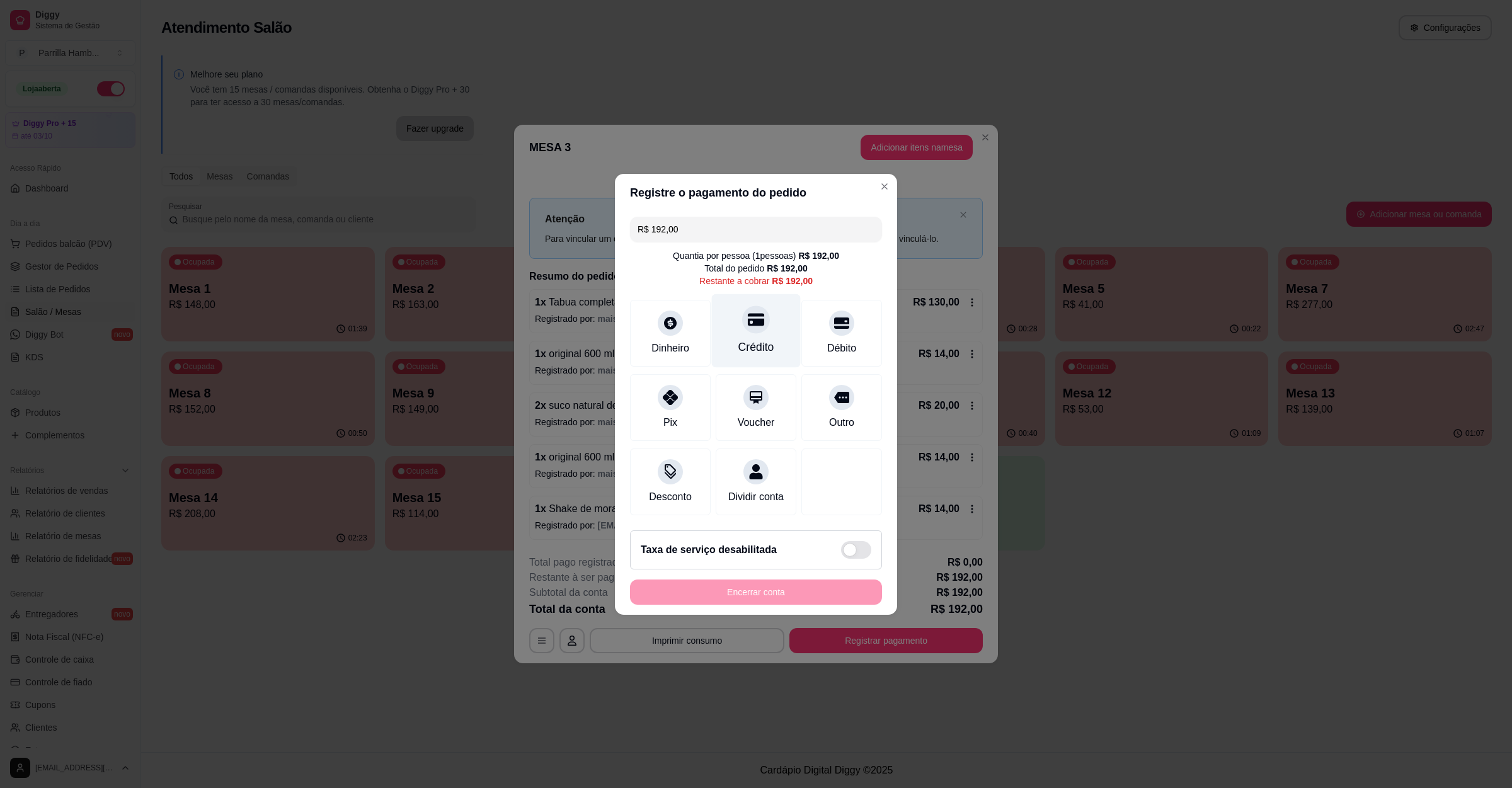
click at [754, 339] on div "Crédito" at bounding box center [757, 347] width 36 height 16
type input "R$ 0,00"
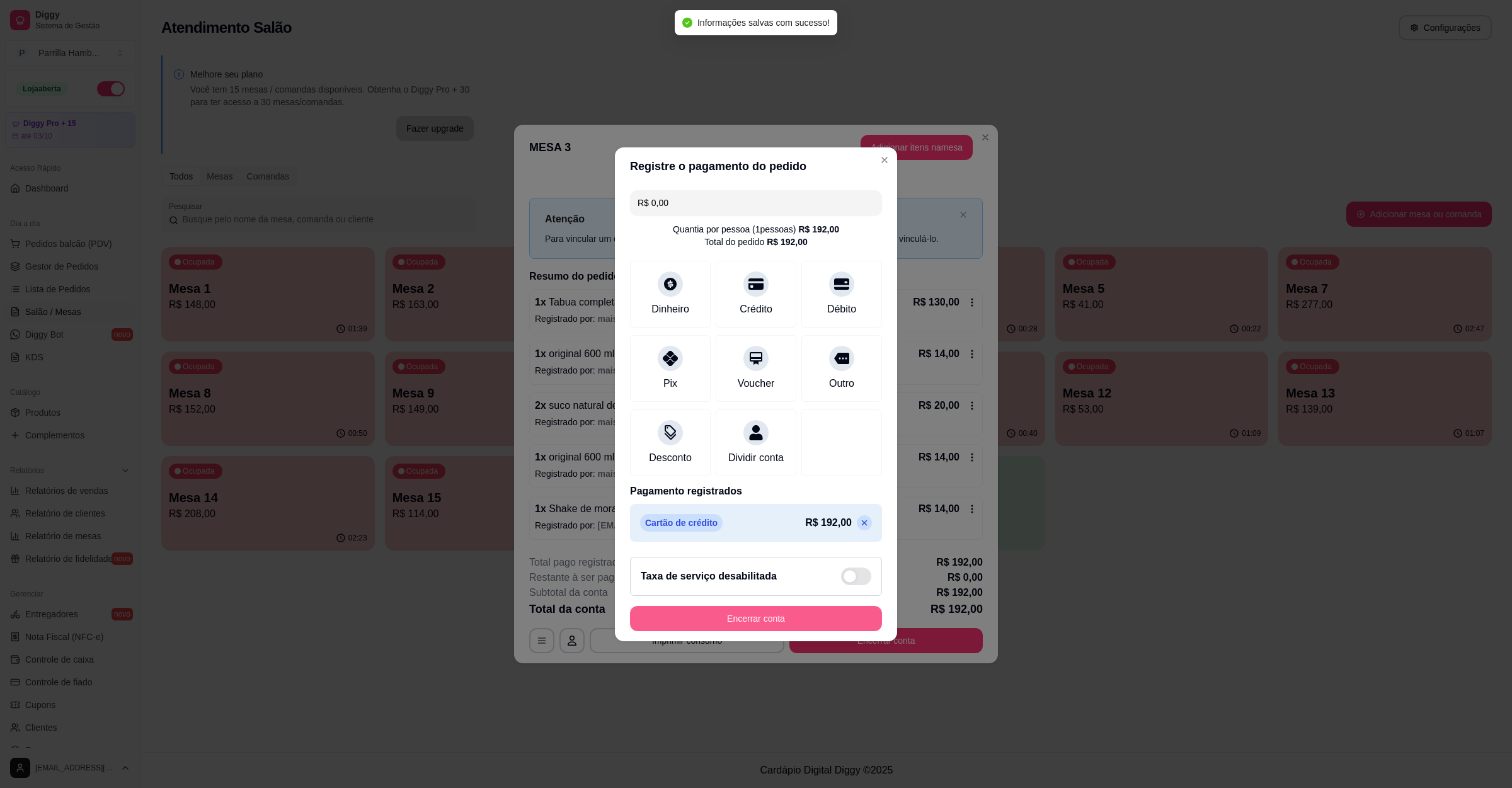
click at [749, 628] on button "Encerrar conta" at bounding box center [755, 619] width 252 height 25
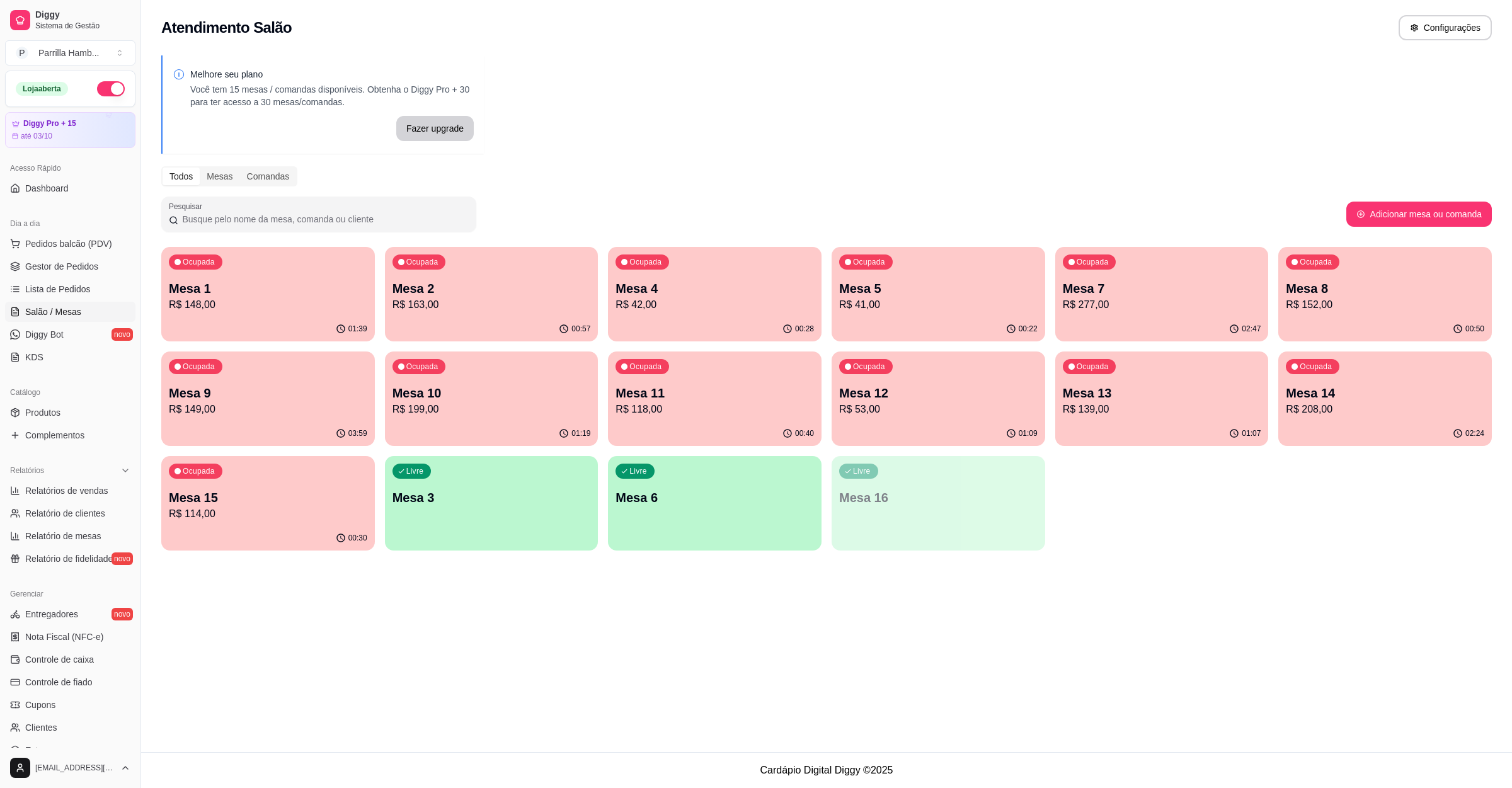
click at [278, 394] on p "Mesa 9" at bounding box center [268, 393] width 198 height 17
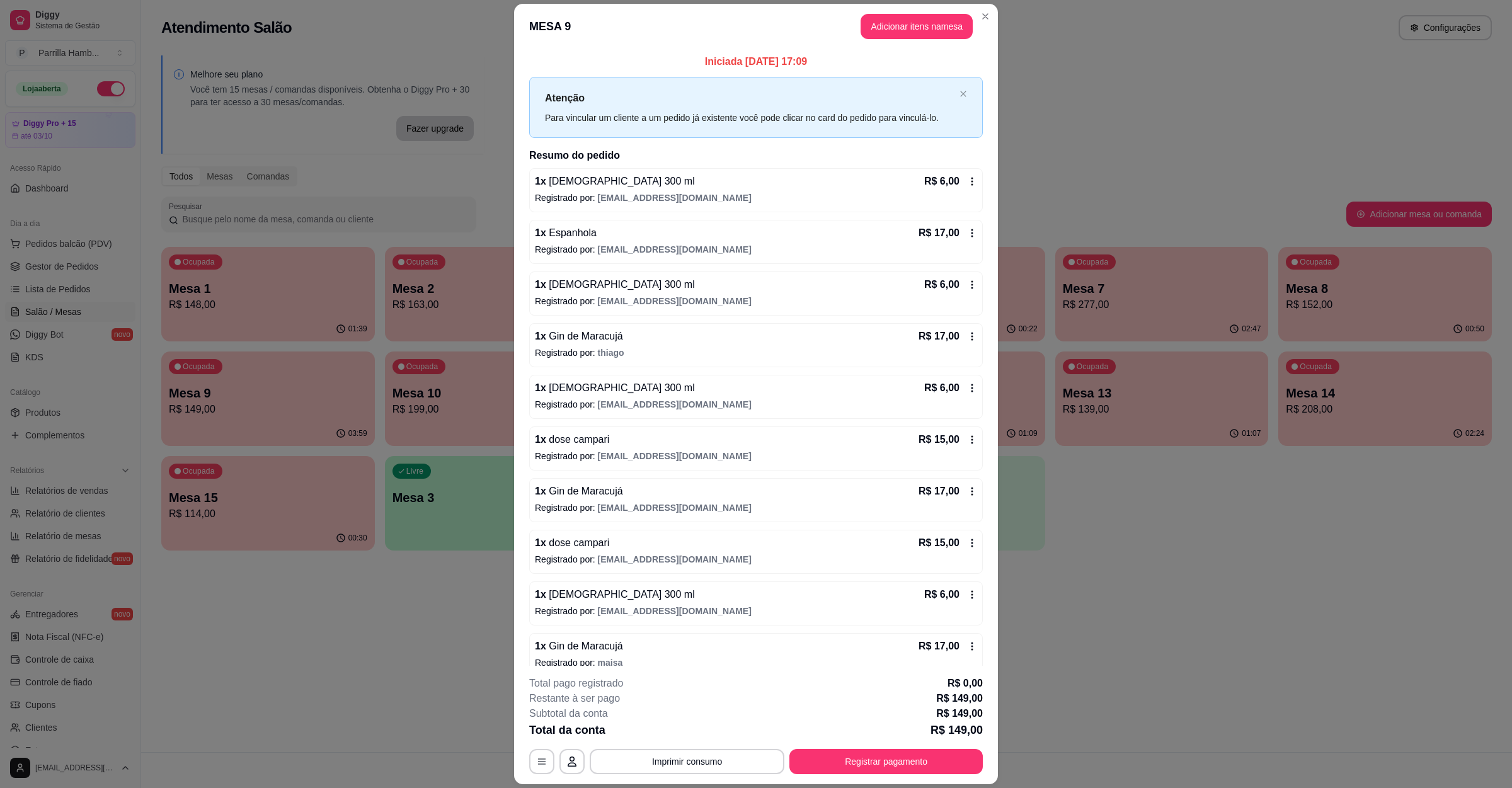
click at [841, 751] on button "Registrar pagamento" at bounding box center [886, 762] width 194 height 25
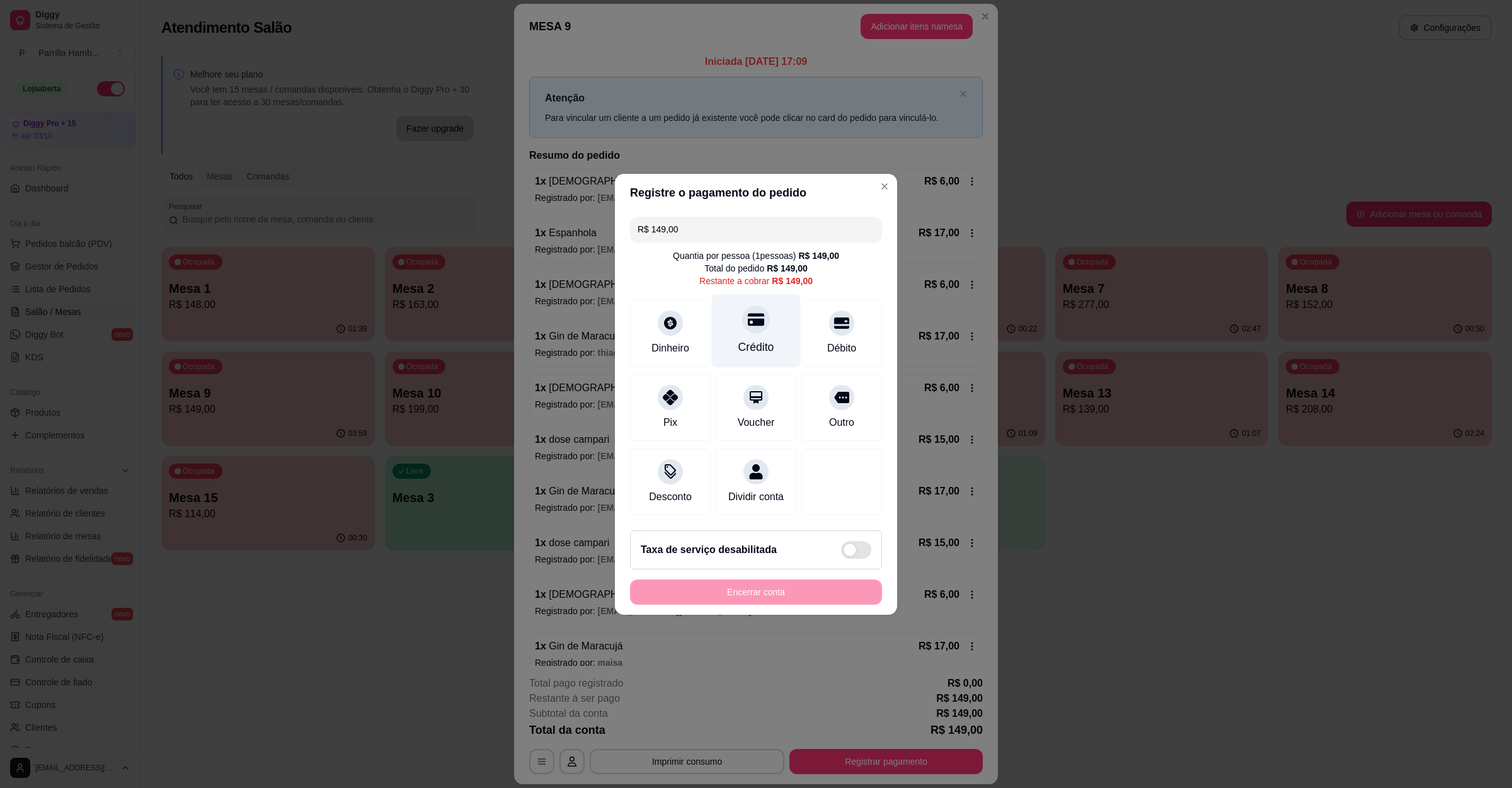
click at [742, 324] on div at bounding box center [756, 319] width 28 height 28
type input "R$ 0,00"
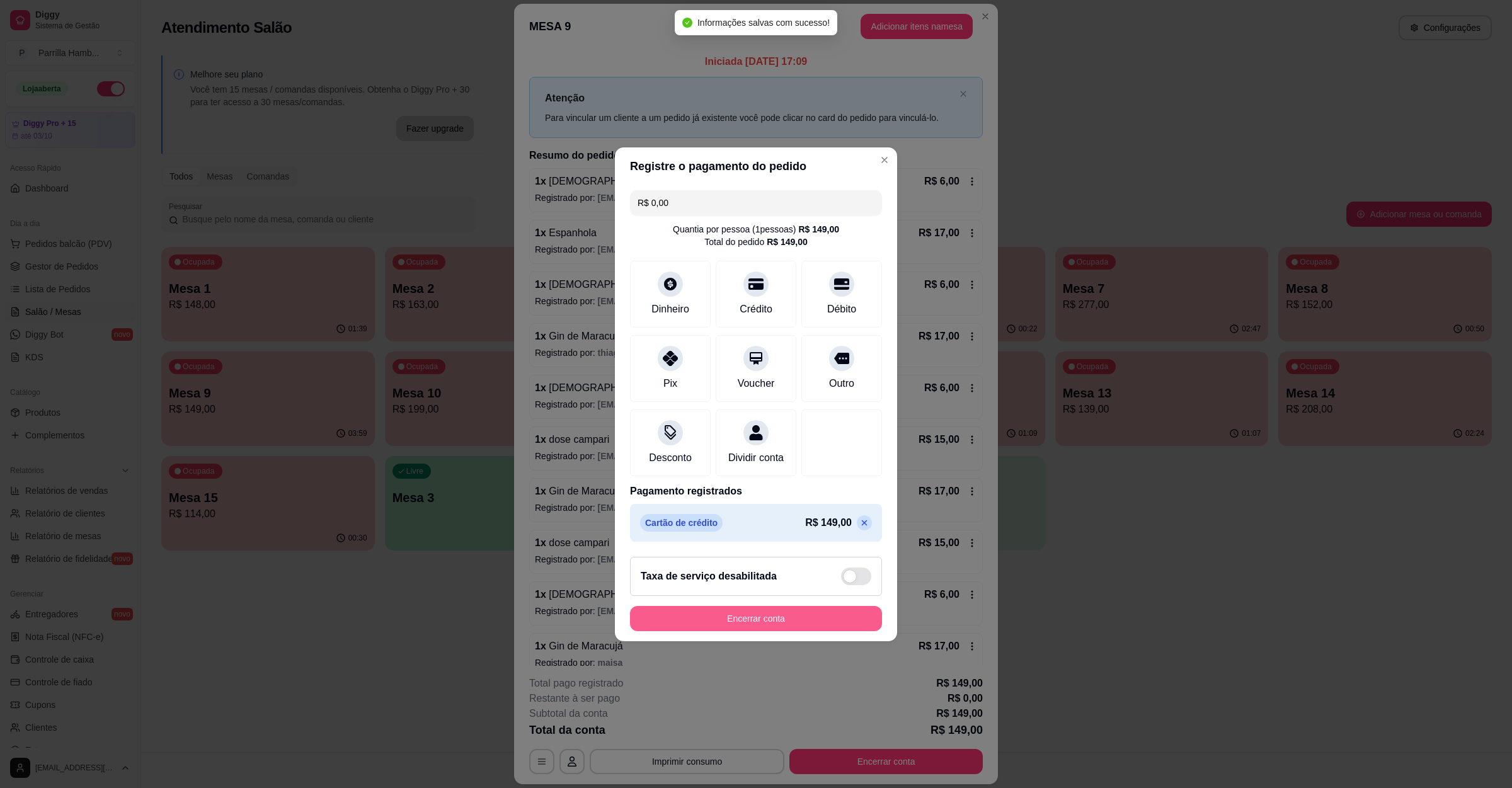
click at [752, 623] on button "Encerrar conta" at bounding box center [755, 619] width 252 height 25
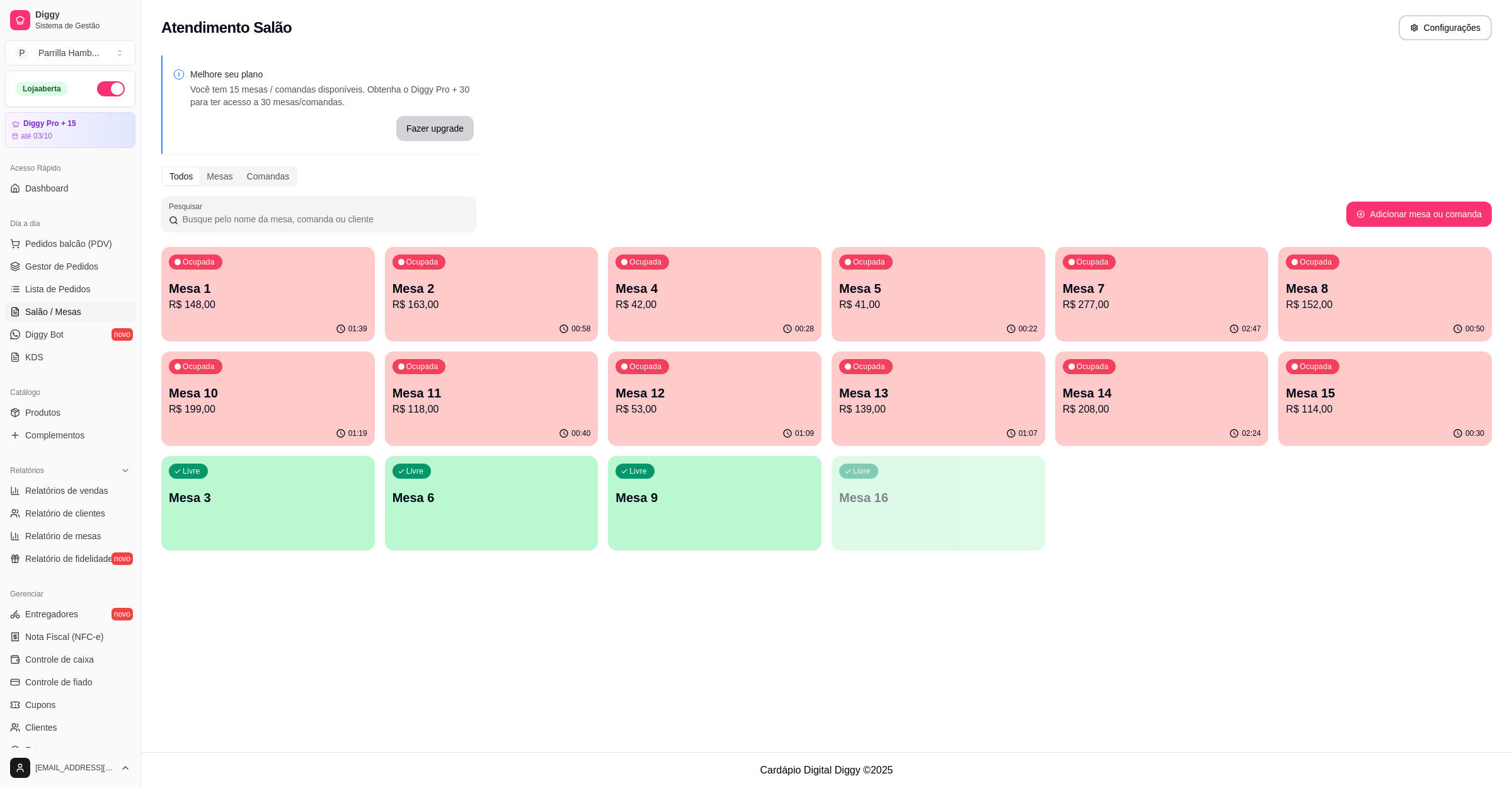
click at [266, 405] on p "R$ 199,00" at bounding box center [268, 409] width 198 height 15
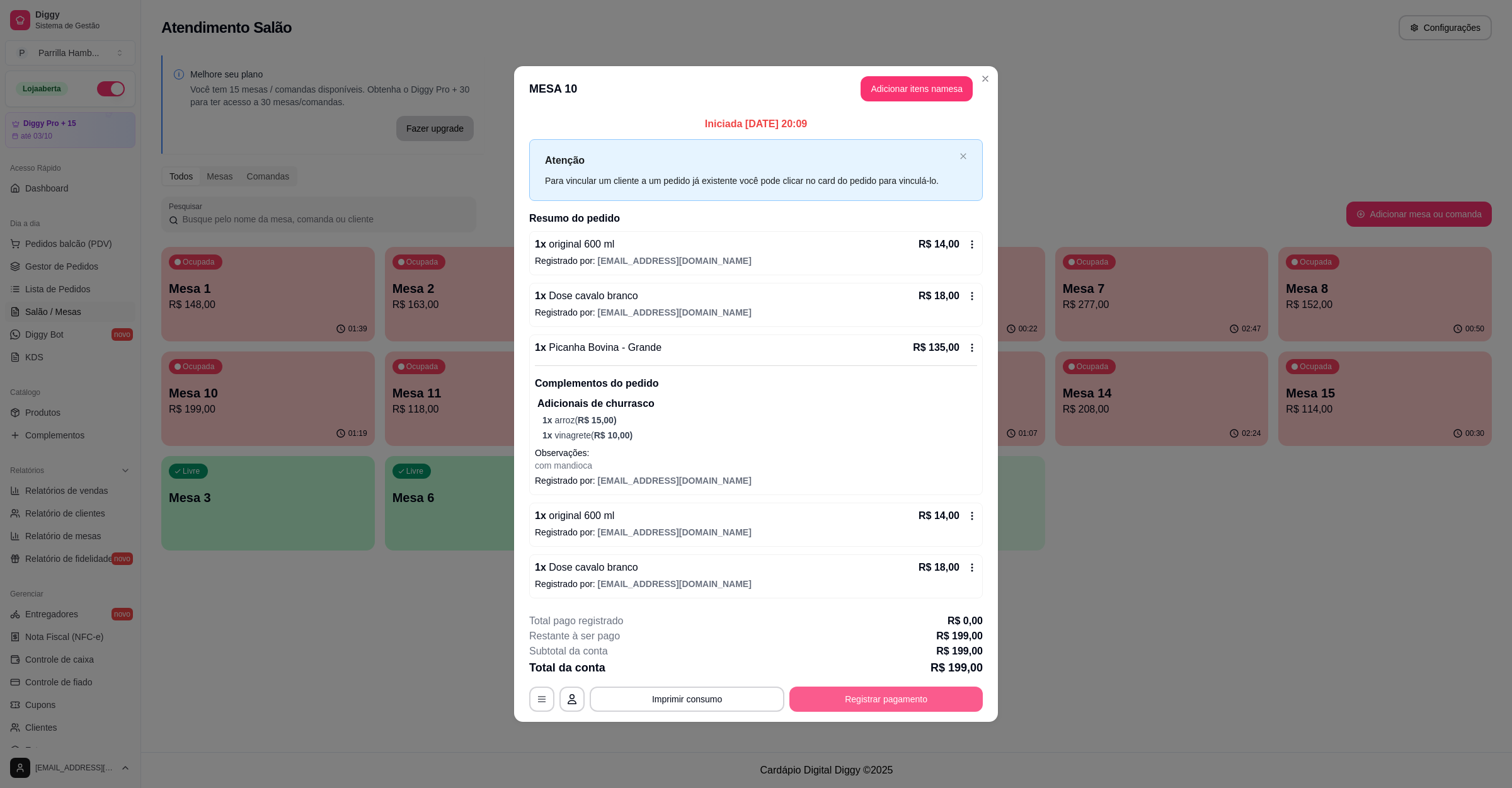
click at [849, 698] on button "Registrar pagamento" at bounding box center [886, 700] width 194 height 25
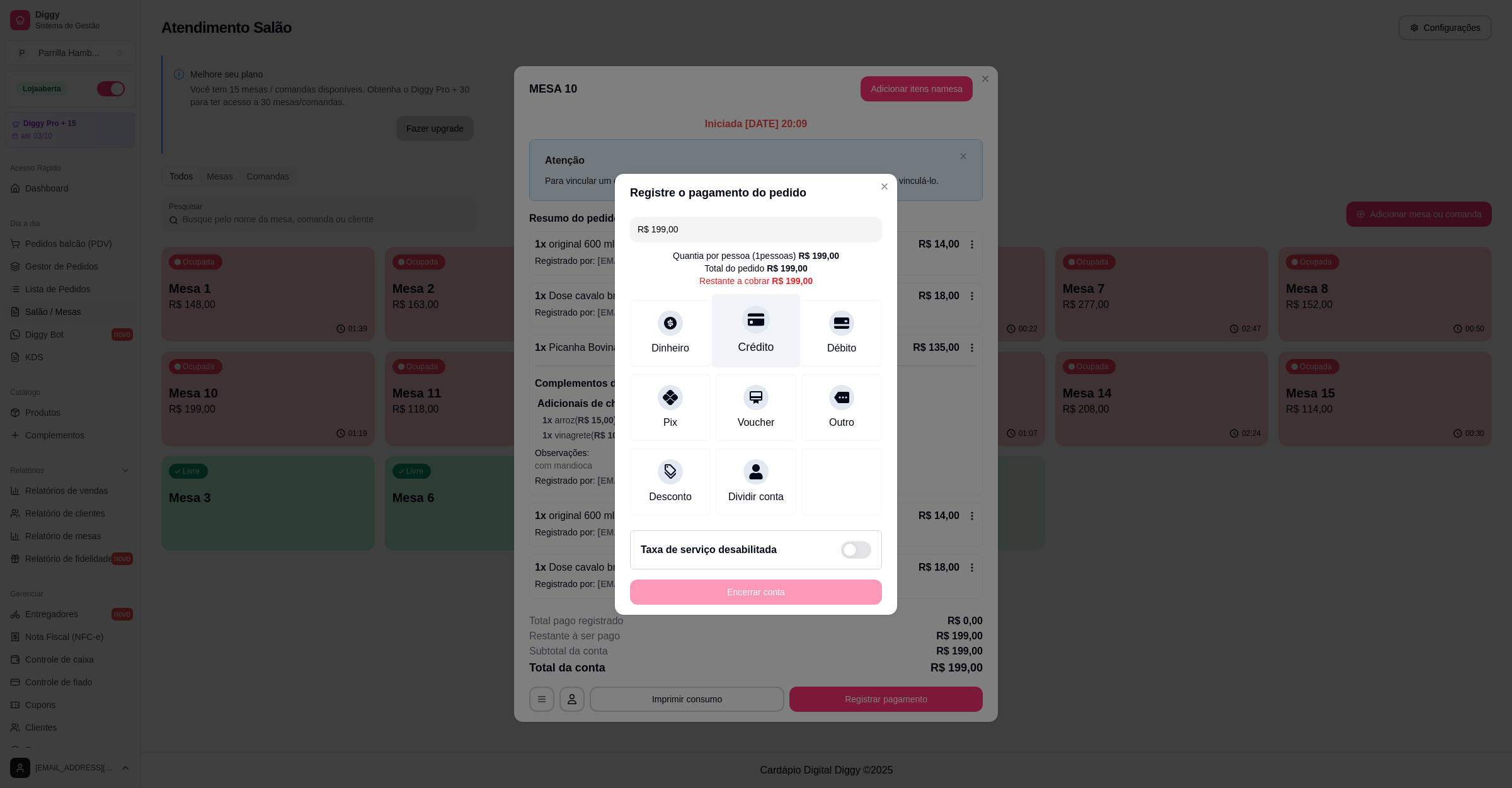
click at [732, 328] on div "Crédito" at bounding box center [756, 330] width 89 height 74
type input "R$ 0,00"
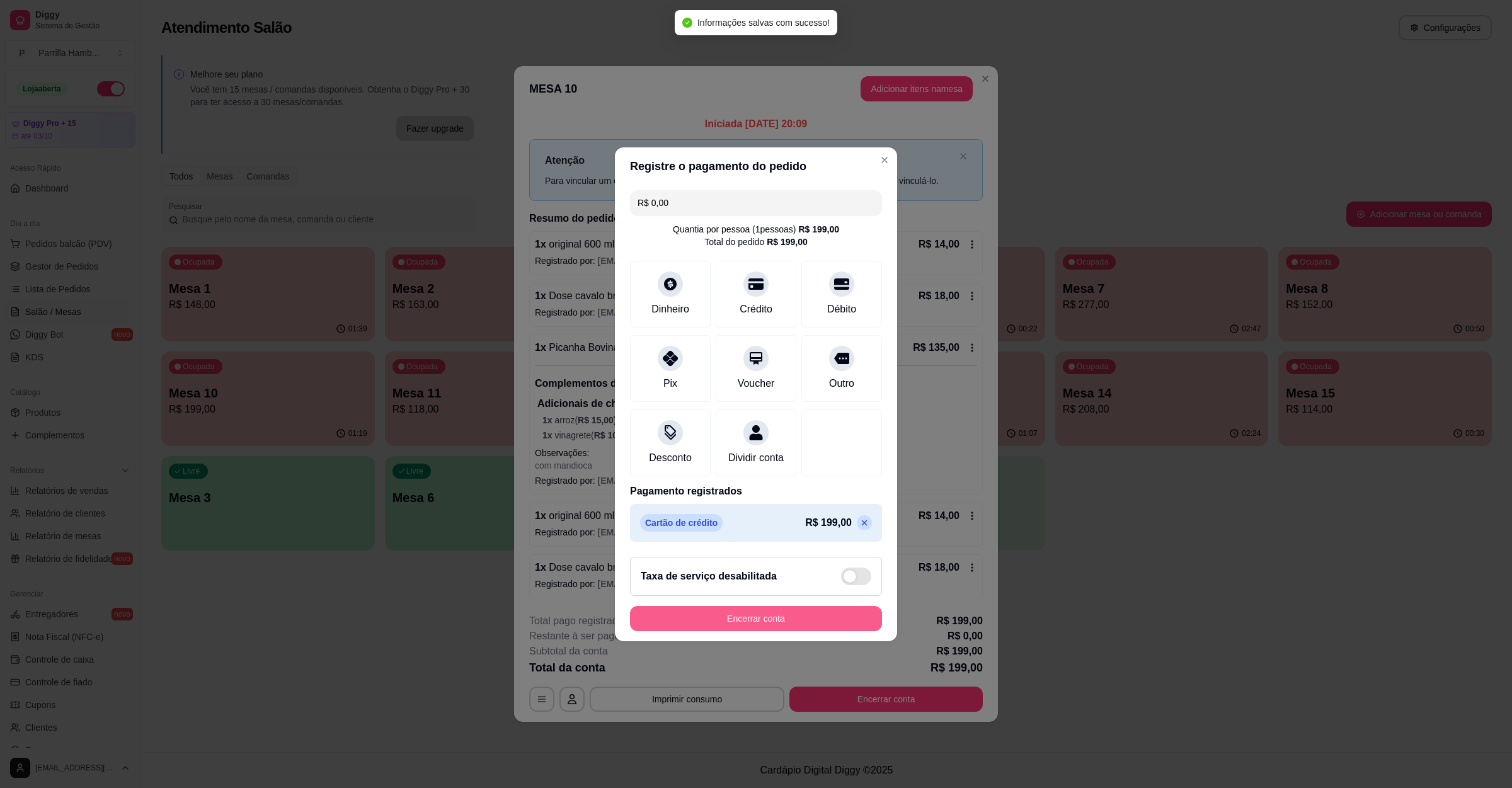
click at [701, 626] on button "Encerrar conta" at bounding box center [755, 619] width 252 height 25
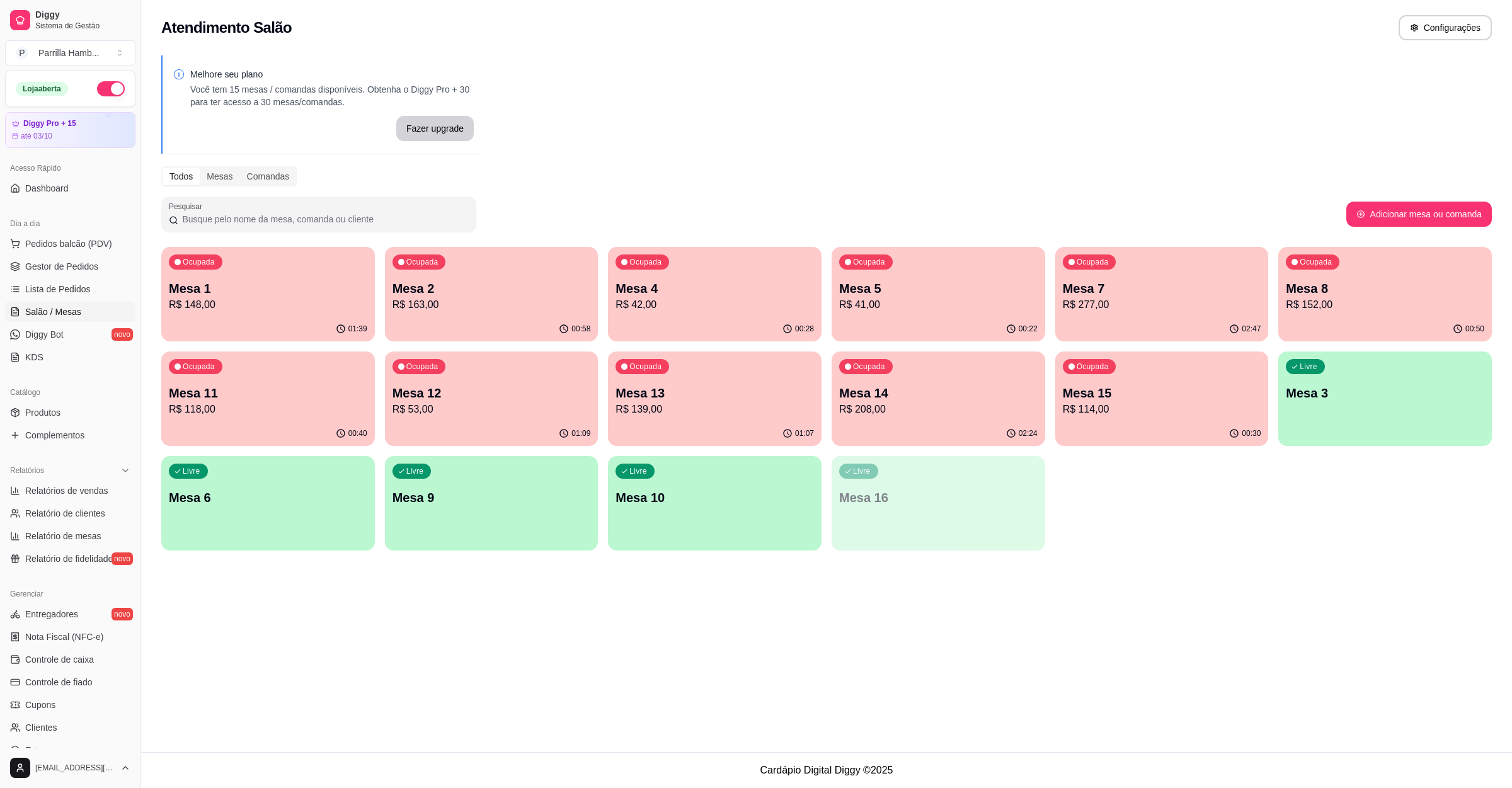
click at [1228, 305] on p "R$ 277,00" at bounding box center [1162, 304] width 198 height 15
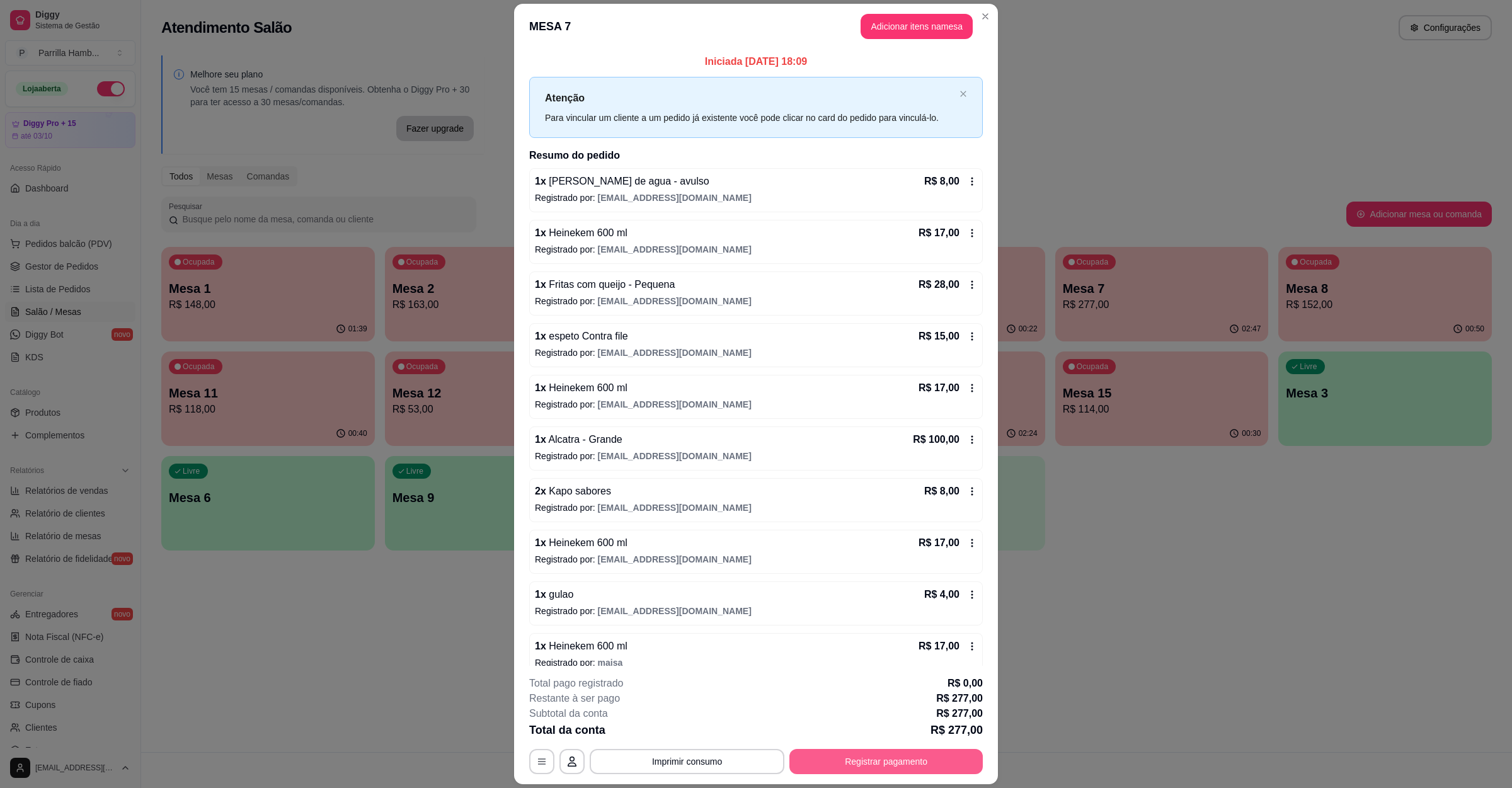
click at [861, 756] on button "Registrar pagamento" at bounding box center [886, 762] width 194 height 25
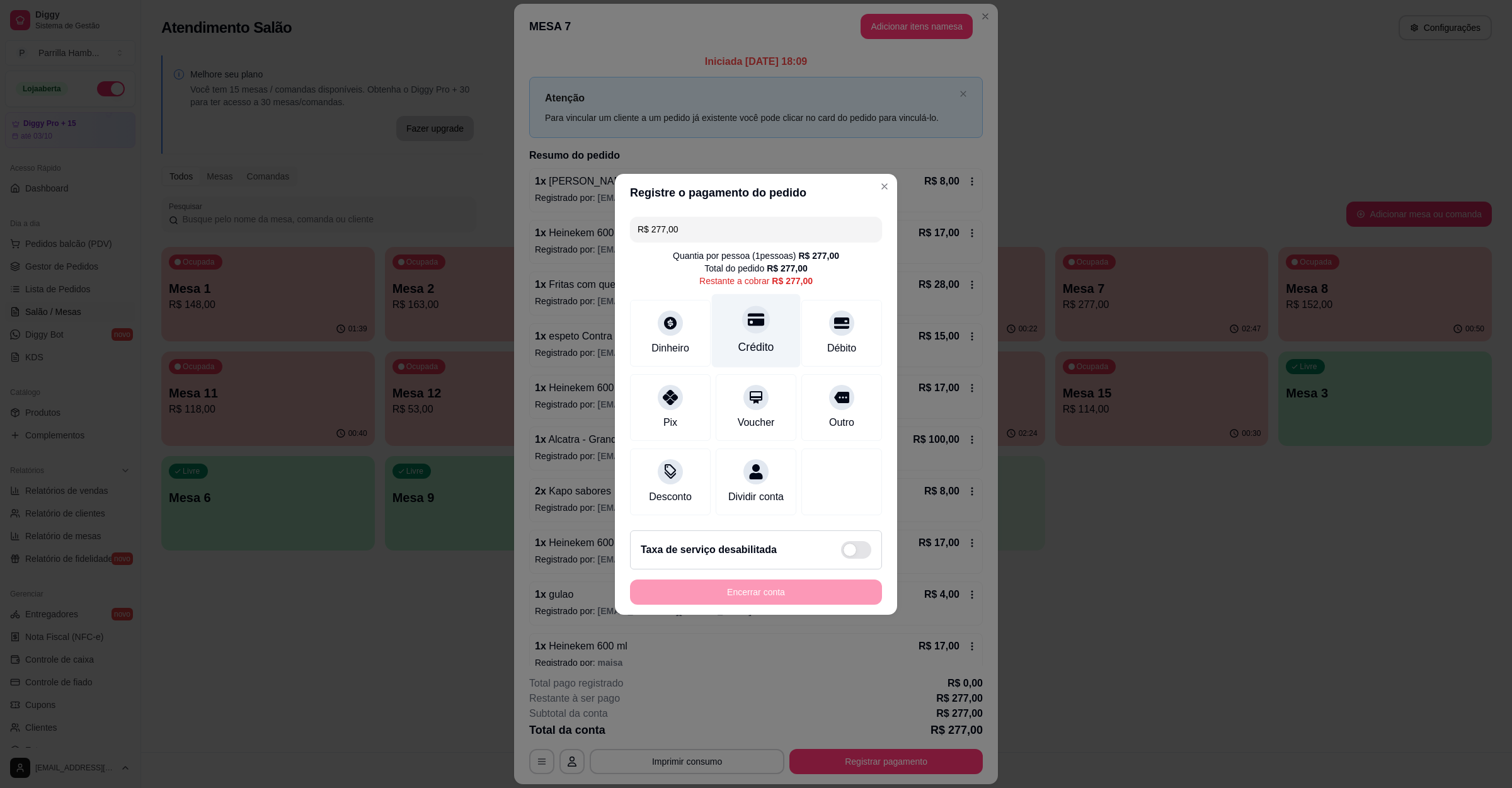
click at [751, 348] on div "Crédito" at bounding box center [756, 330] width 89 height 74
type input "R$ 0,00"
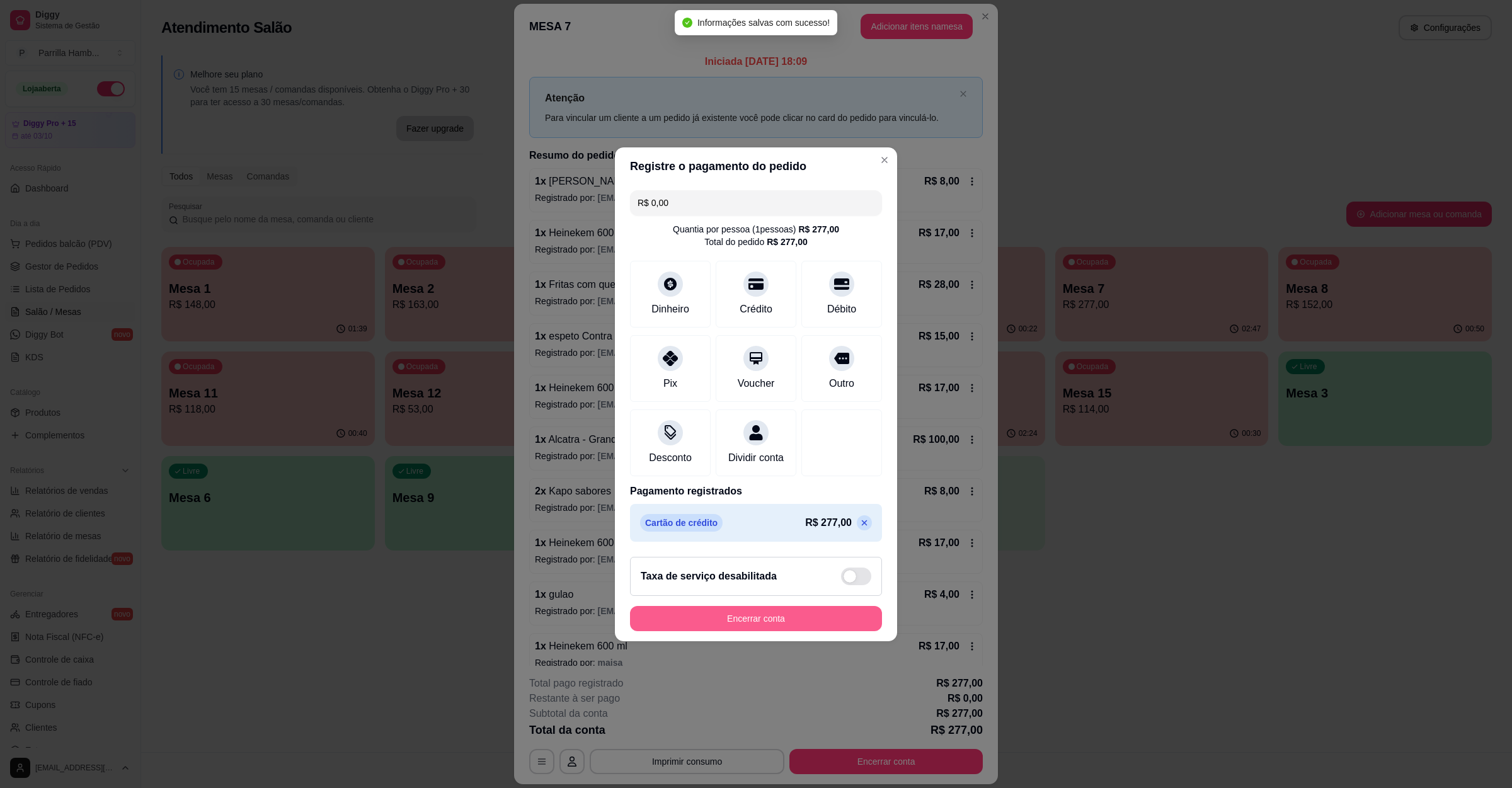
click at [798, 632] on button "Encerrar conta" at bounding box center [755, 619] width 252 height 25
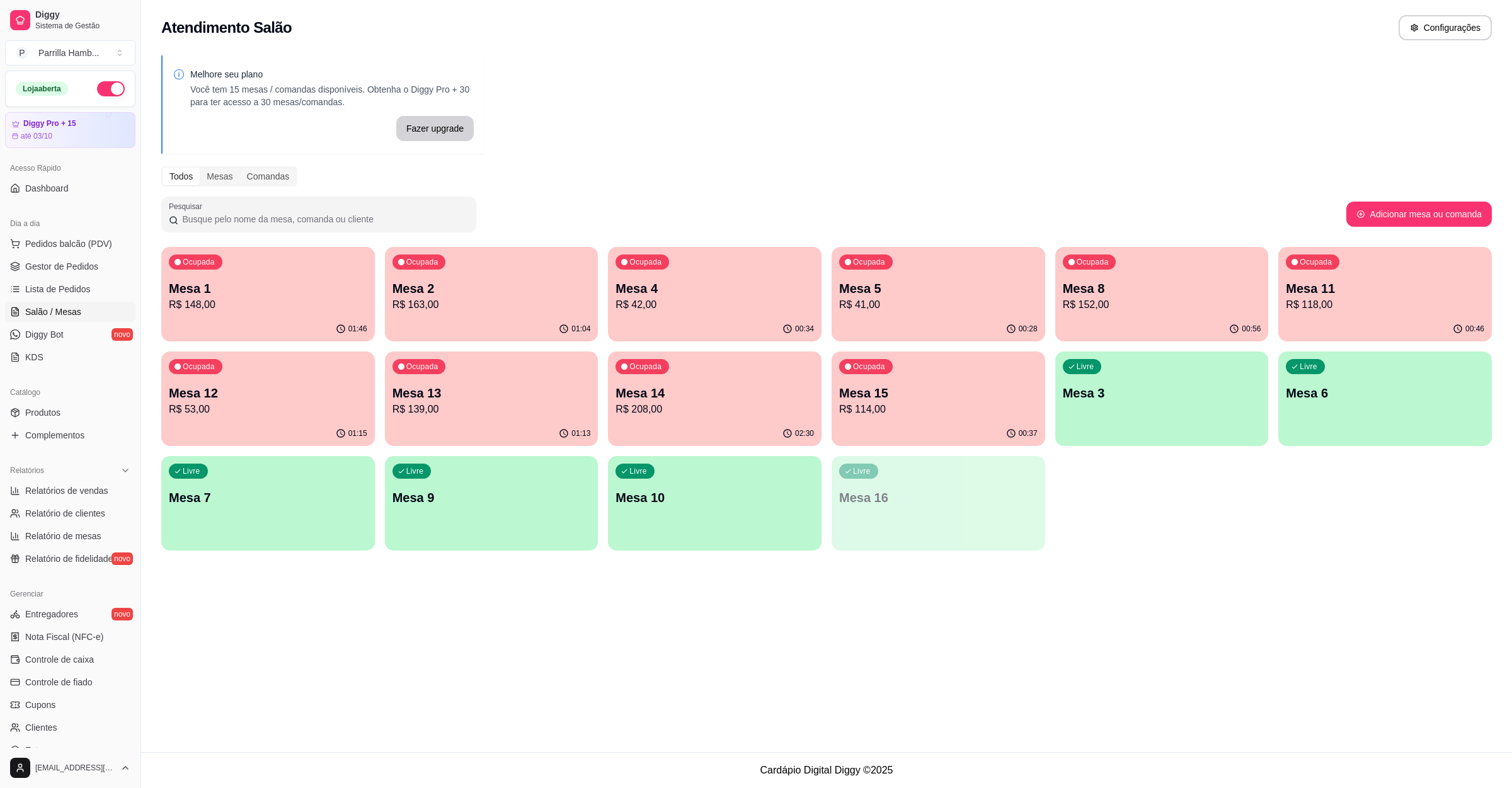
click at [556, 424] on div "01:13" at bounding box center [492, 434] width 214 height 25
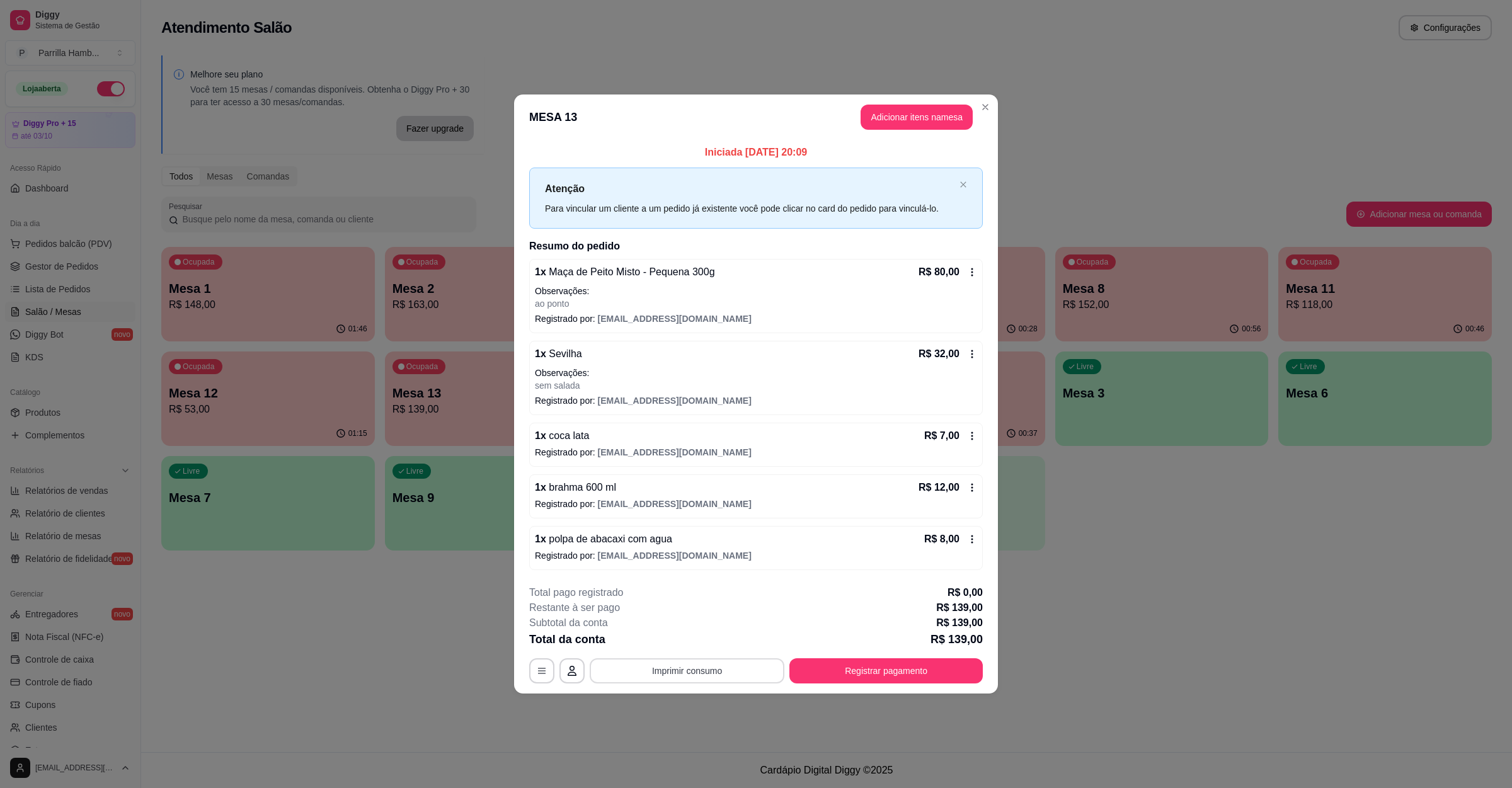
click at [713, 673] on button "Imprimir consumo" at bounding box center [687, 672] width 194 height 25
click at [691, 638] on button "IMPRESSORA" at bounding box center [690, 643] width 88 height 19
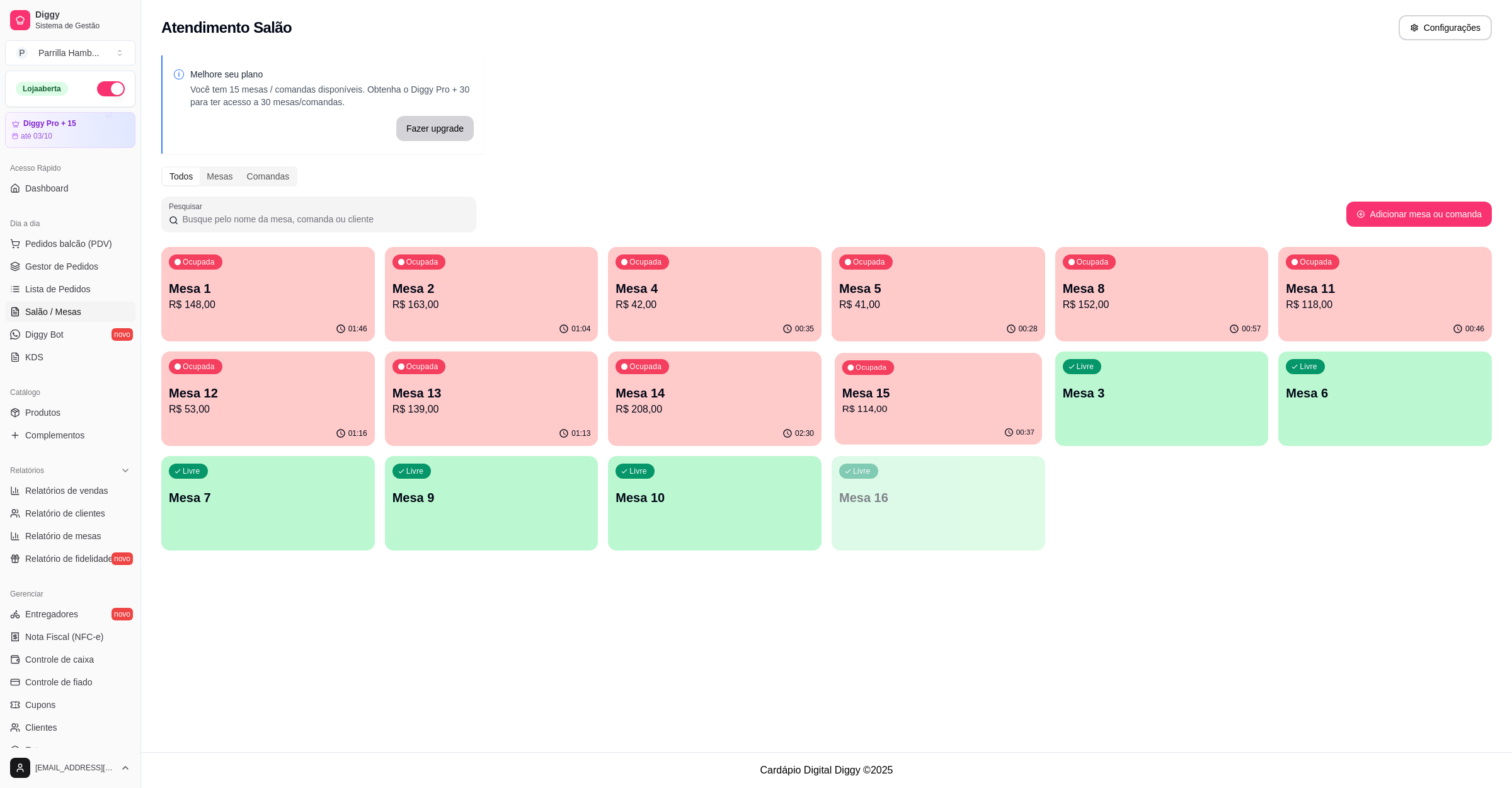
click at [929, 389] on p "Mesa 15" at bounding box center [938, 394] width 192 height 17
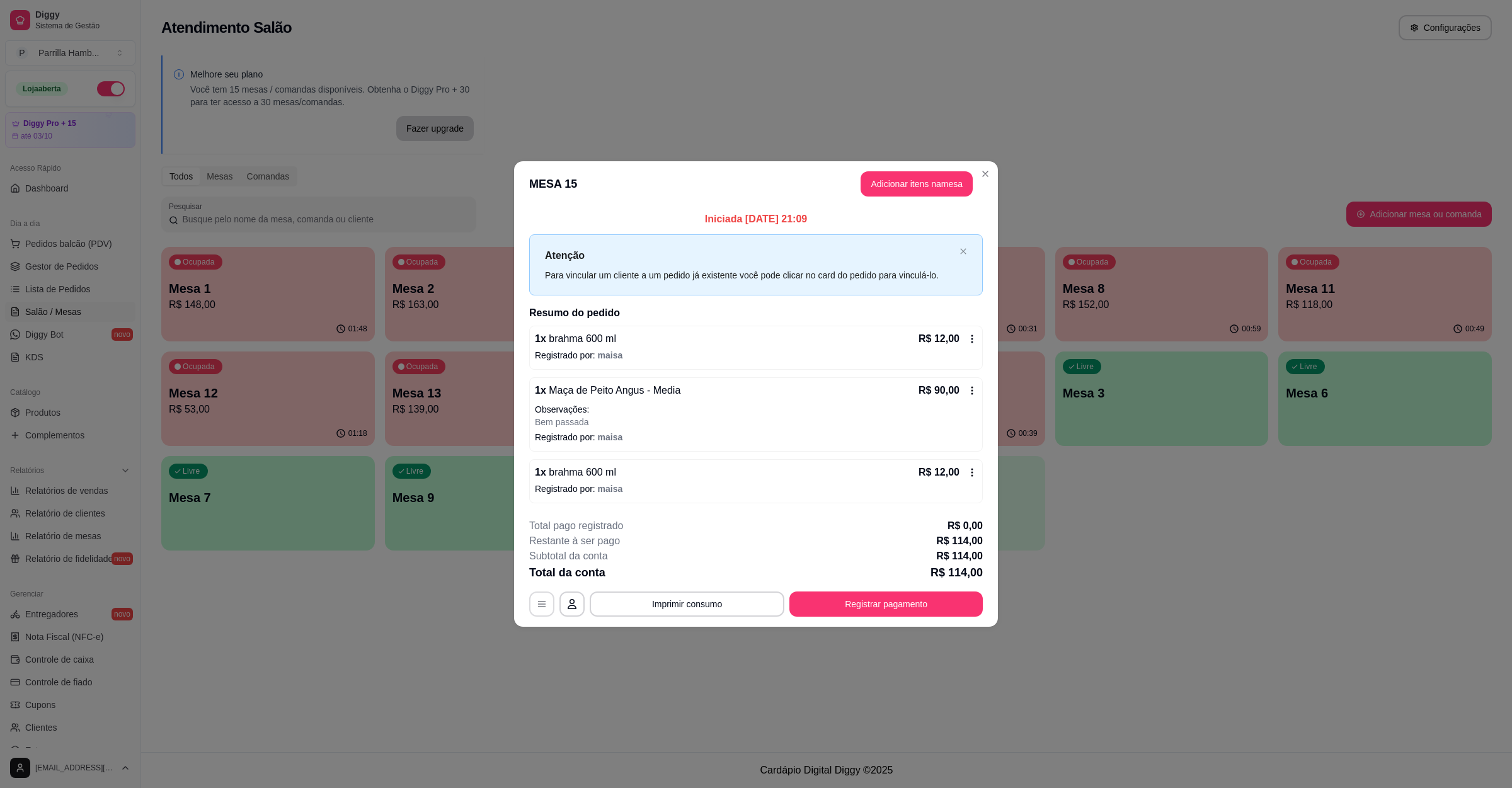
click at [543, 603] on icon "button" at bounding box center [542, 603] width 10 height 10
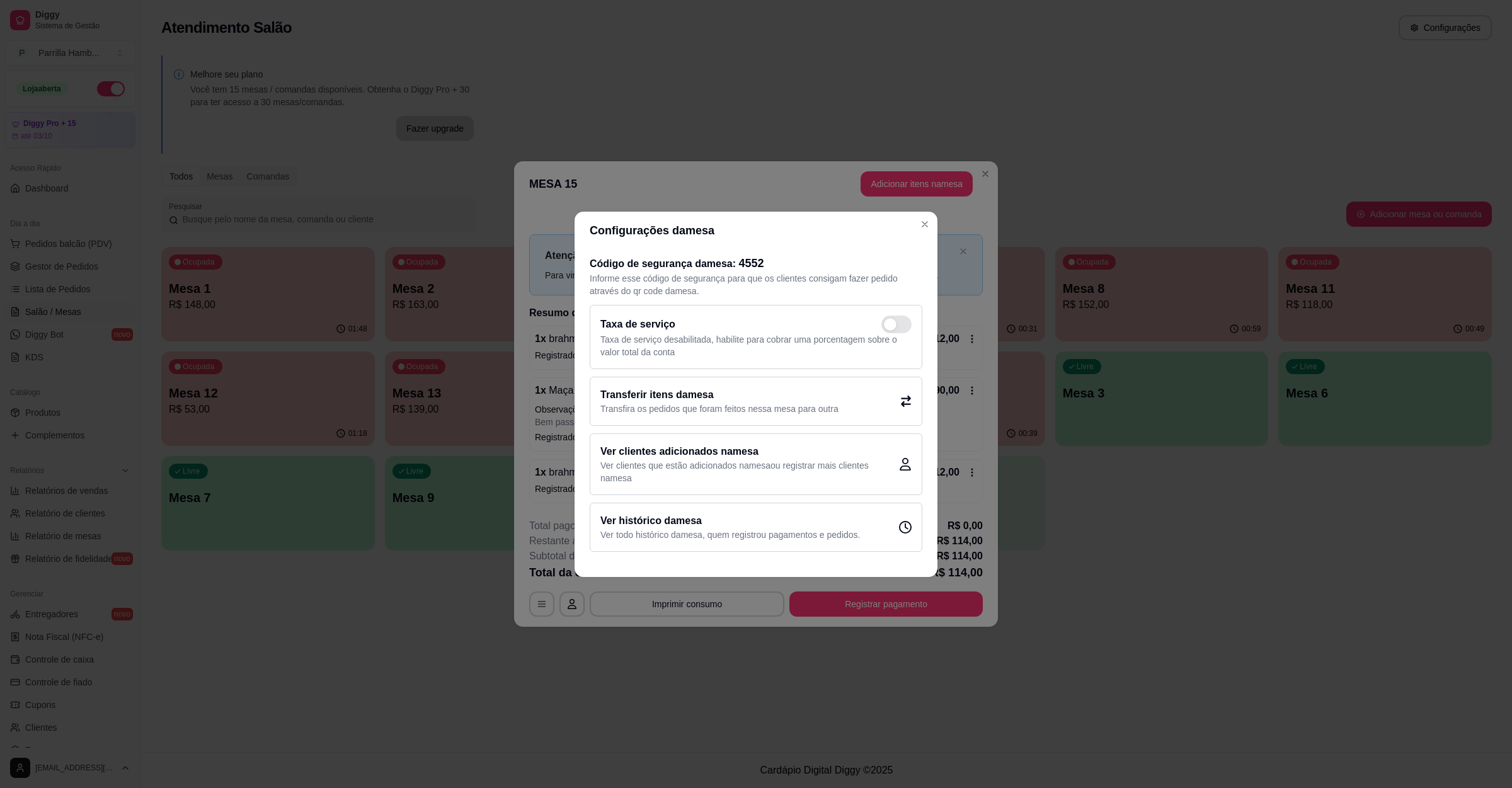
click at [669, 395] on h2 "Transferir itens da mesa" at bounding box center [720, 394] width 238 height 15
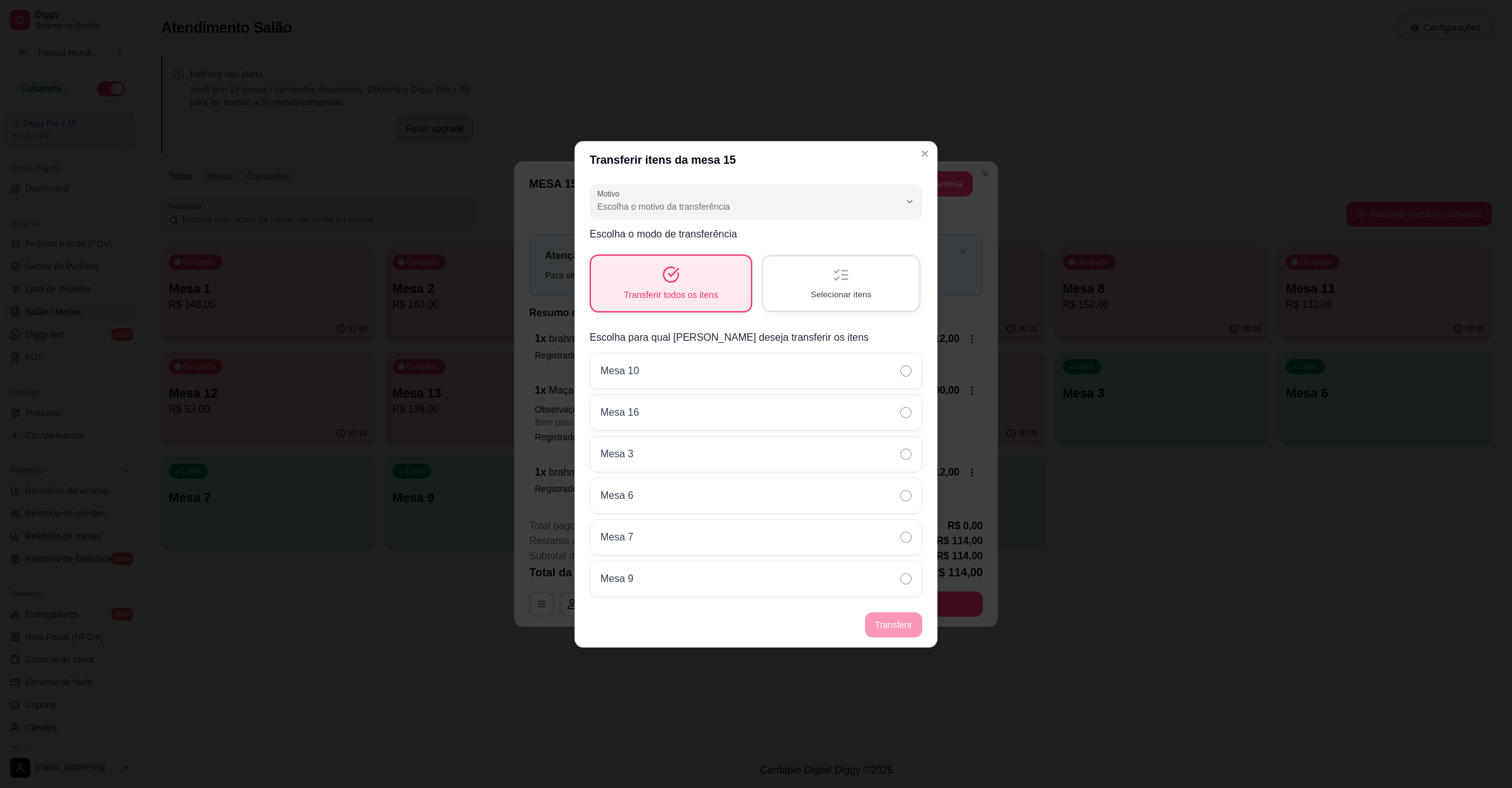
click at [782, 294] on div "Selecionar itens" at bounding box center [841, 283] width 155 height 54
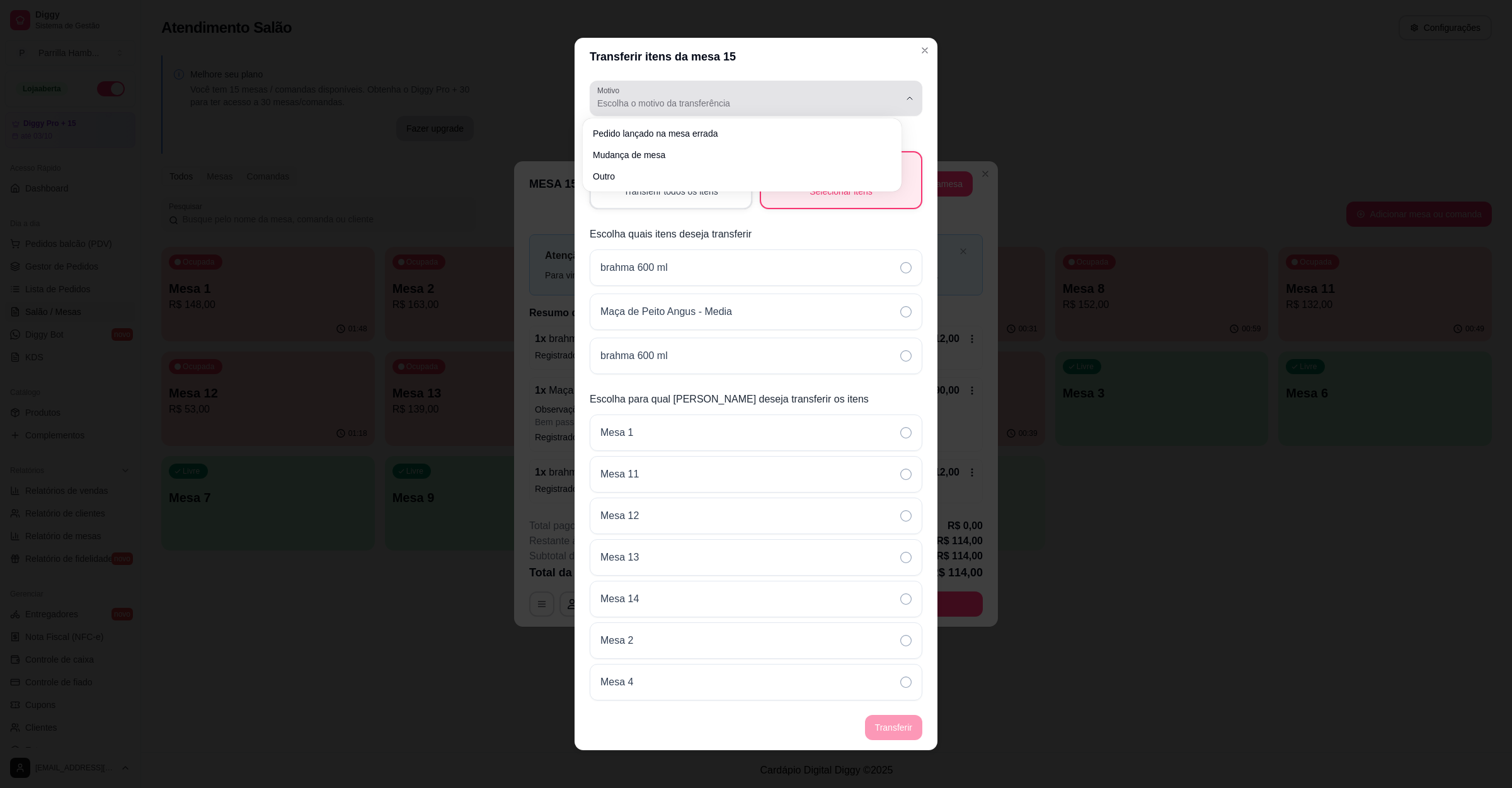
click at [780, 102] on span "Escolha o motivo da transferência" at bounding box center [748, 104] width 303 height 13
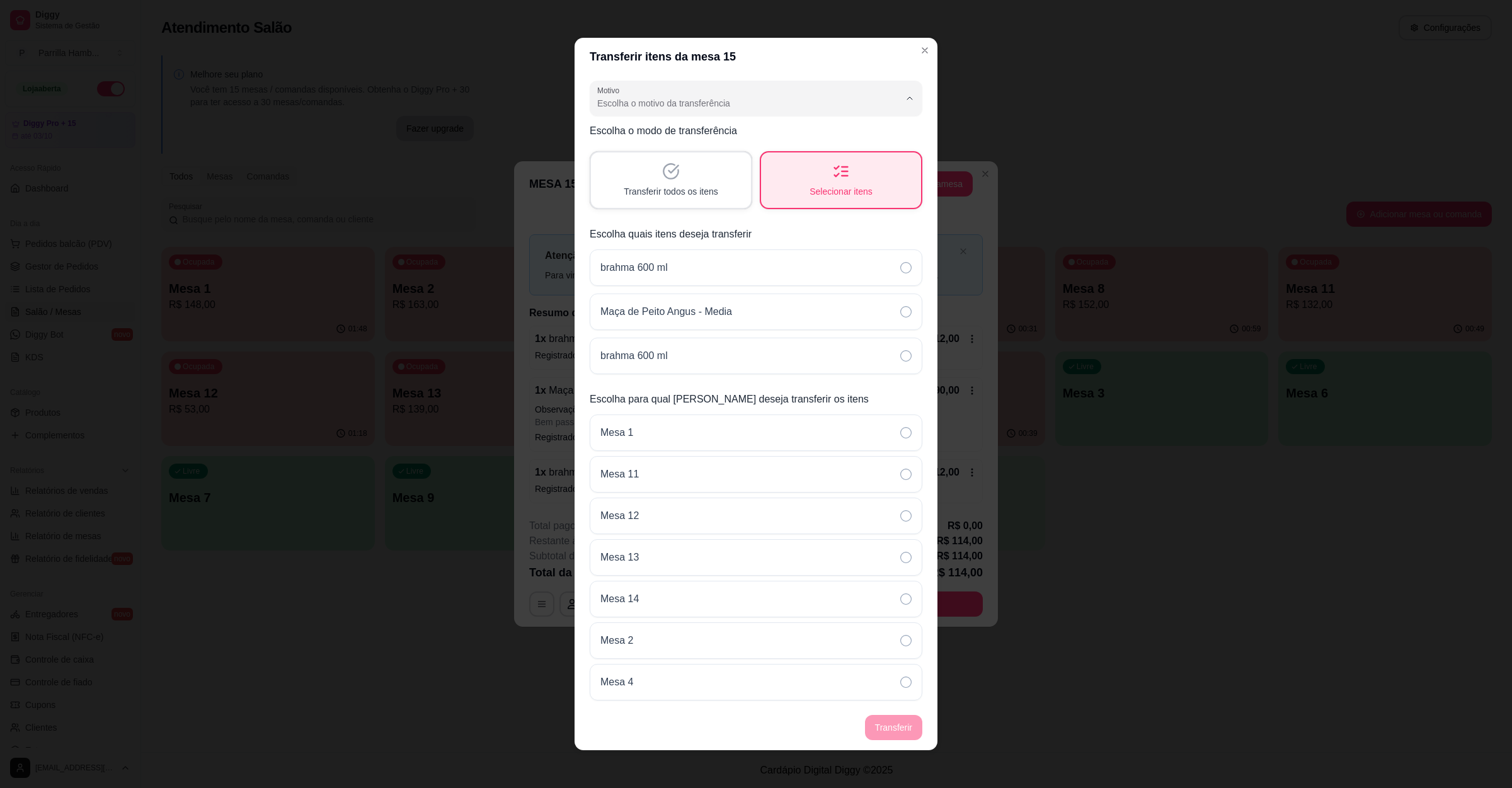
click at [736, 157] on span "Mudança de mesa" at bounding box center [736, 153] width 274 height 12
type input "TABLE_TRANSFER"
select select "TABLE_TRANSFER"
click at [706, 165] on div "Transferir todos os itens" at bounding box center [671, 180] width 160 height 55
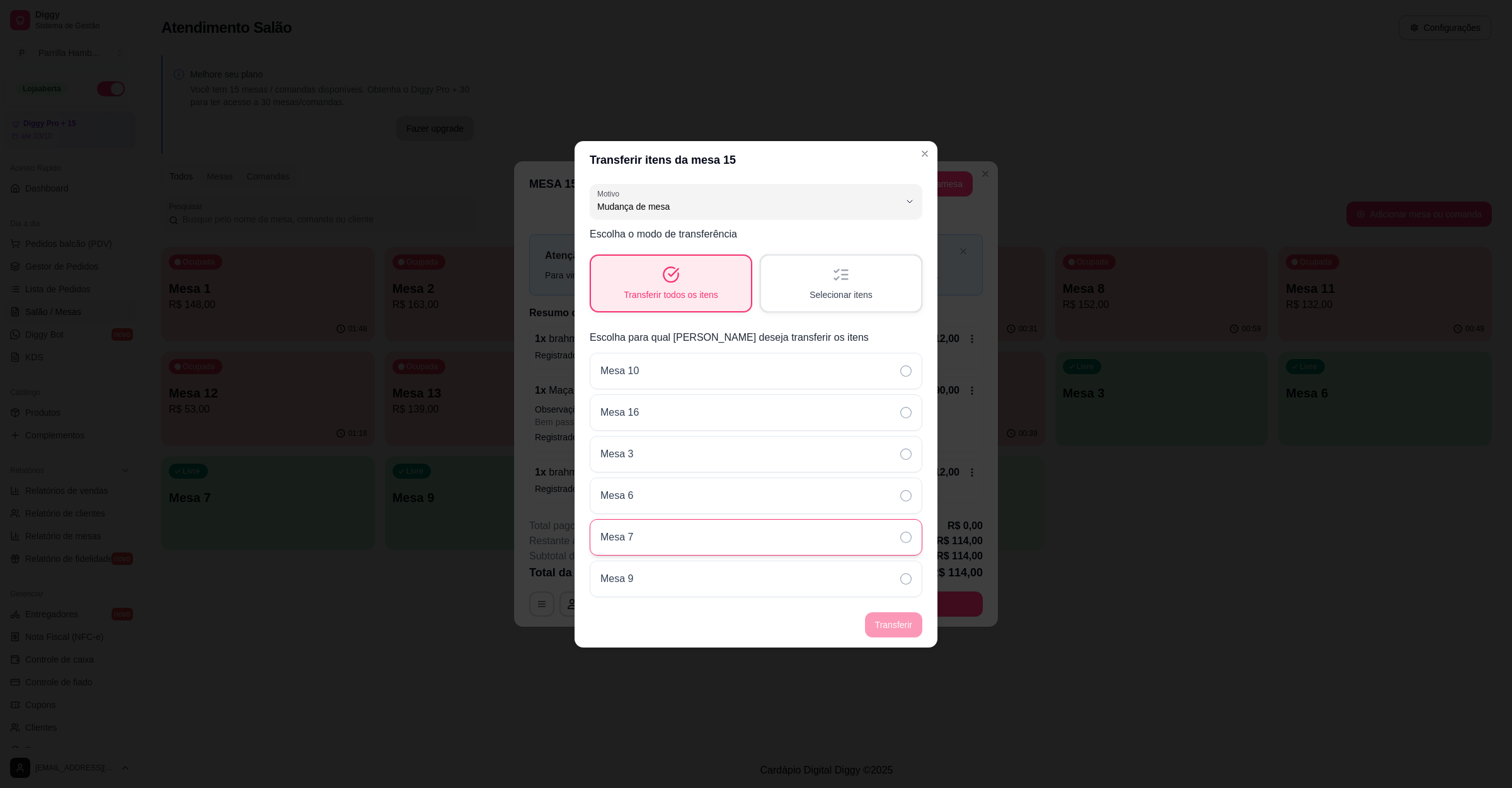
click at [651, 532] on div "Mesa 7" at bounding box center [756, 537] width 333 height 36
click at [898, 626] on button "Transferir" at bounding box center [894, 624] width 56 height 25
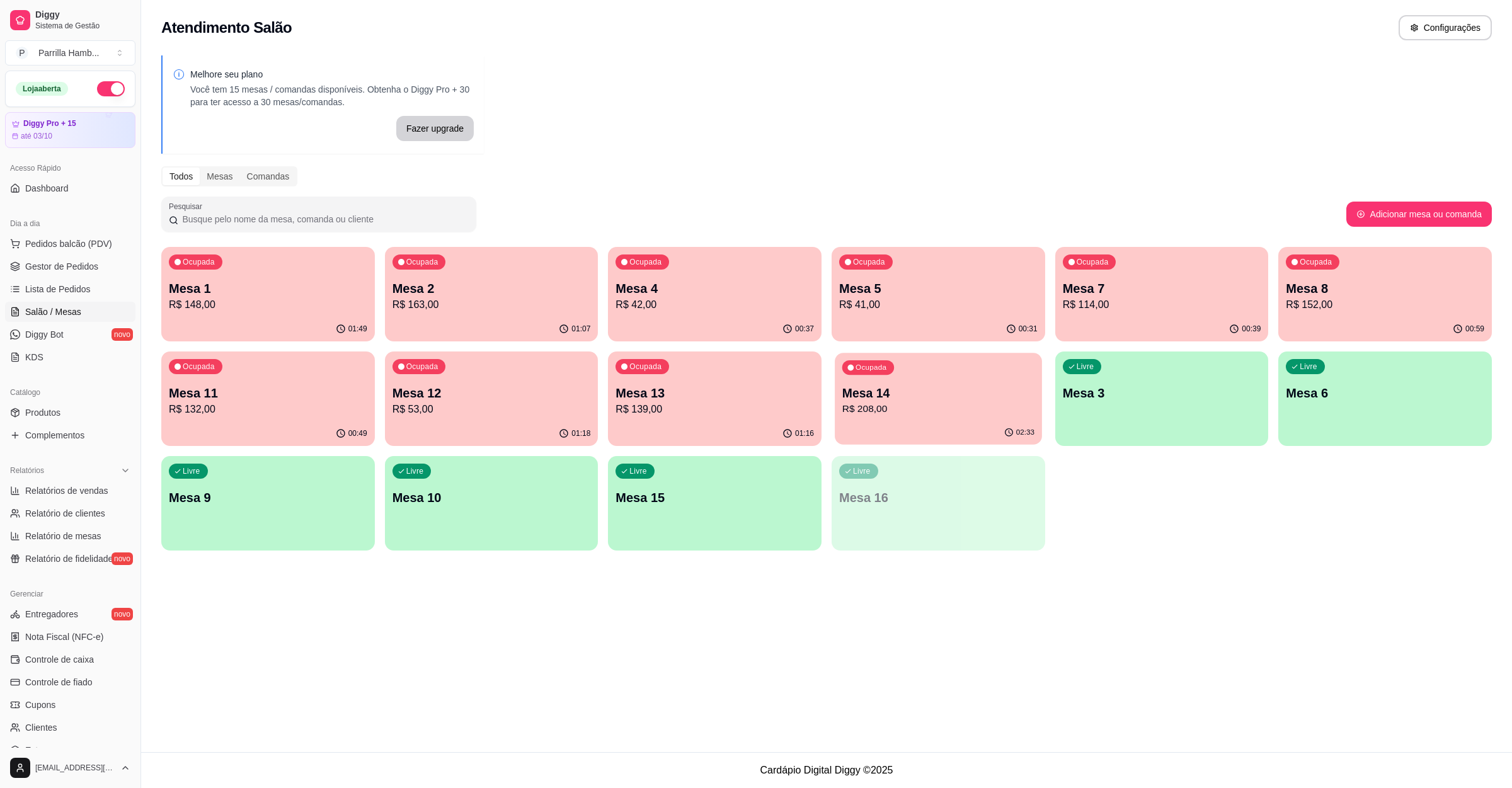
click at [864, 390] on p "Mesa 14" at bounding box center [938, 394] width 192 height 17
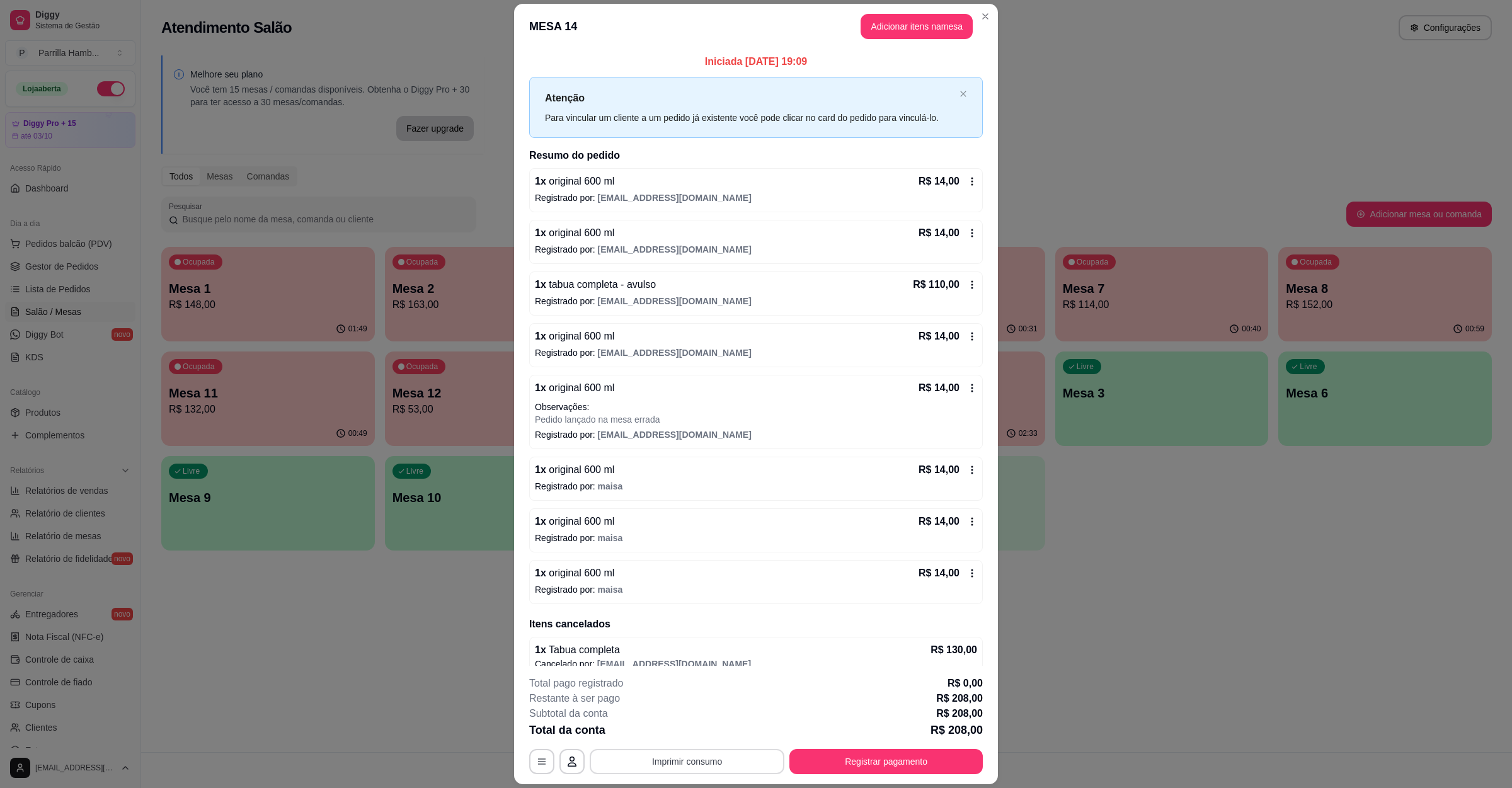
click at [654, 763] on button "Imprimir consumo" at bounding box center [687, 762] width 194 height 25
click at [656, 724] on button "IMPRESSORA" at bounding box center [683, 733] width 92 height 20
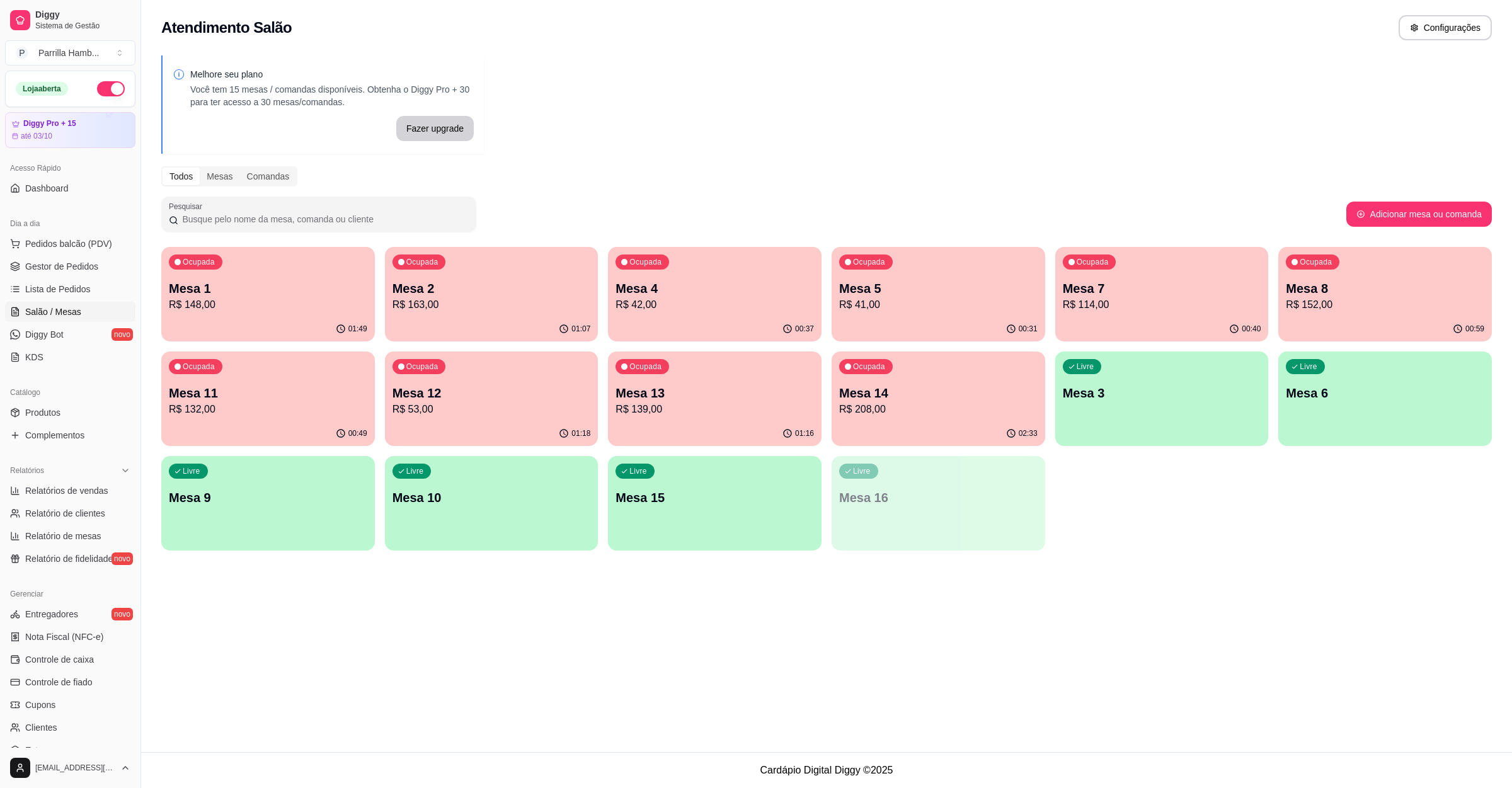
click at [671, 404] on p "R$ 139,00" at bounding box center [714, 409] width 198 height 15
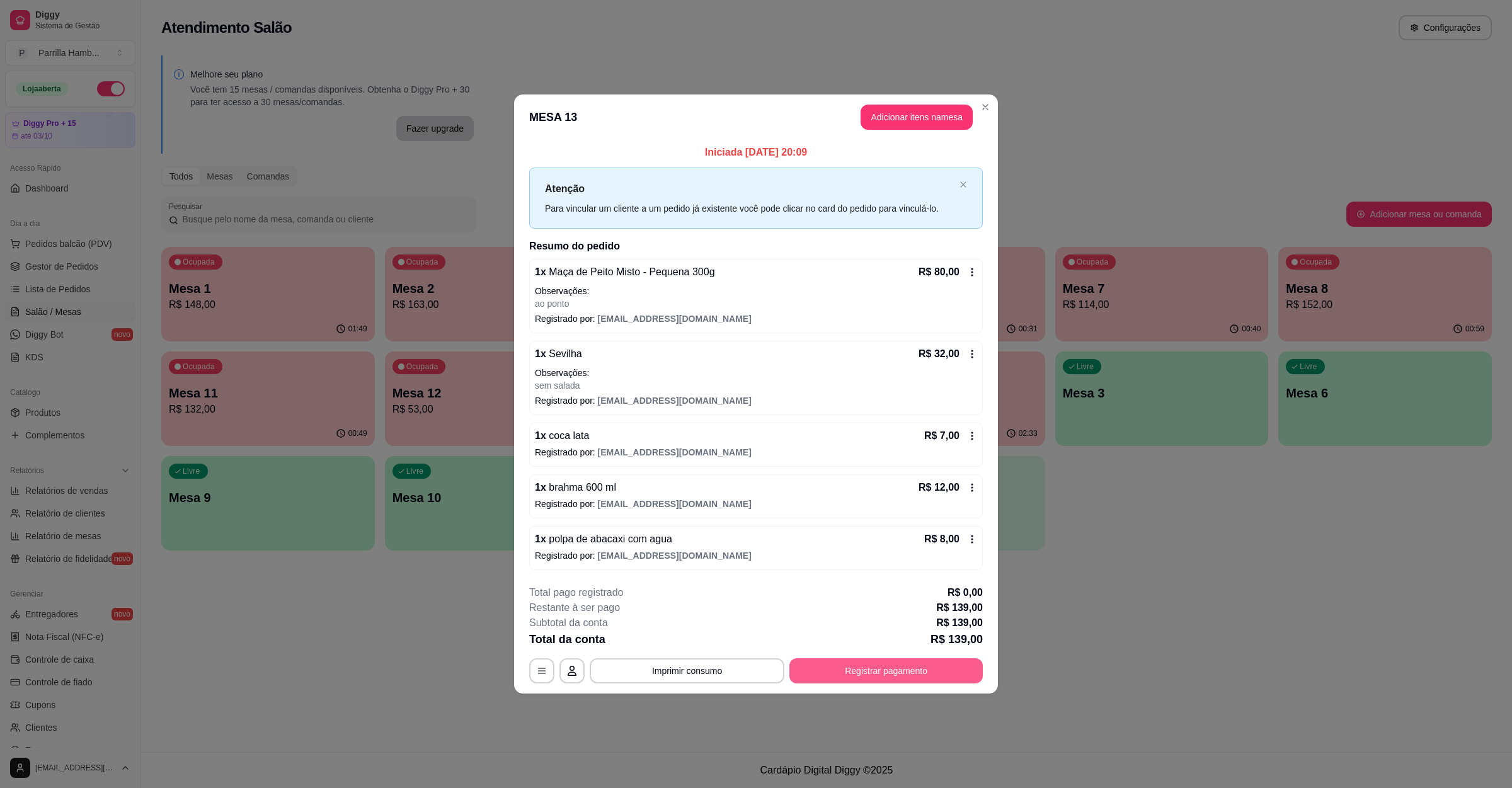
click at [840, 683] on button "Registrar pagamento" at bounding box center [886, 672] width 194 height 25
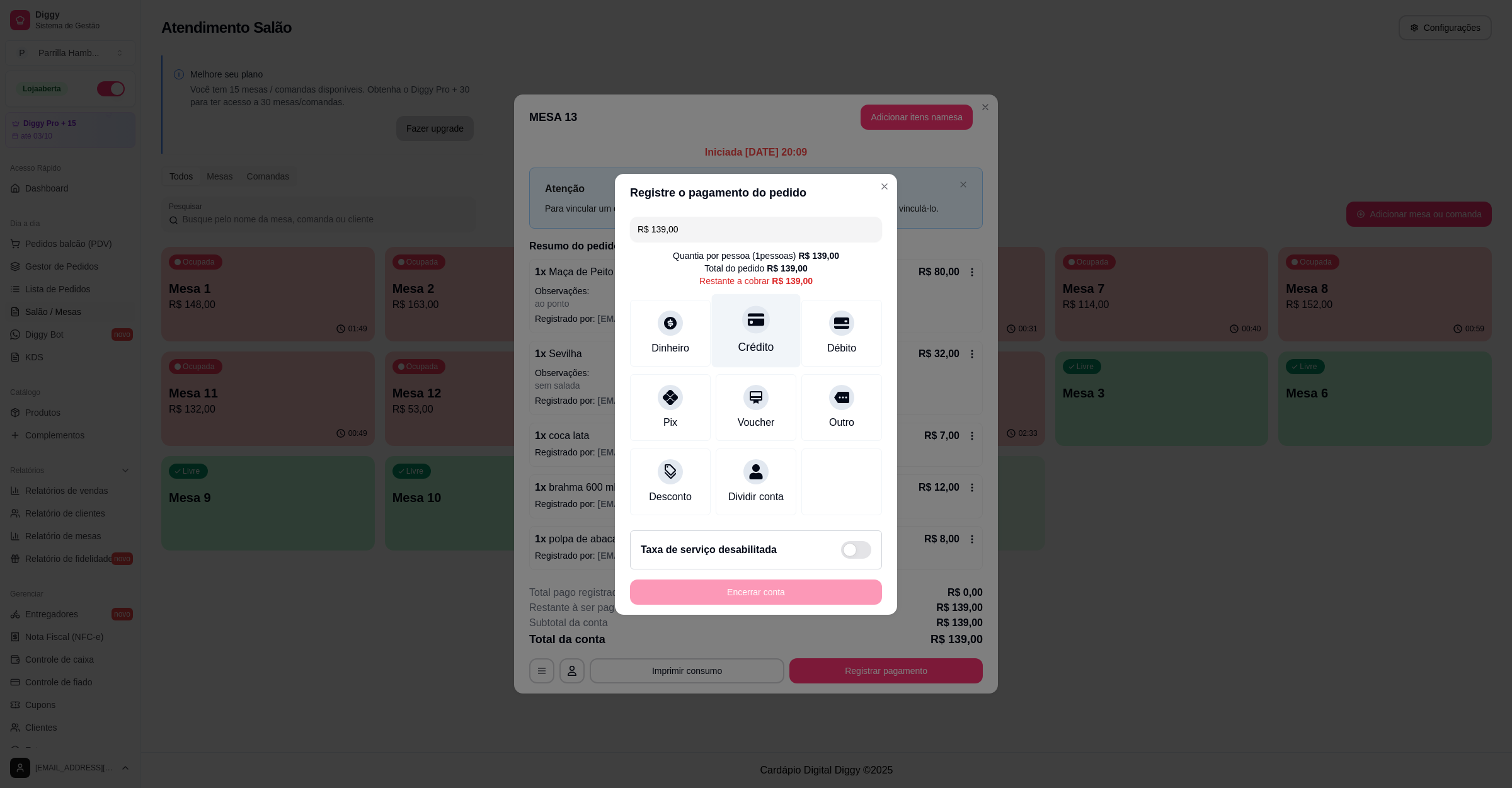
click at [742, 306] on div at bounding box center [756, 319] width 28 height 28
type input "R$ 0,00"
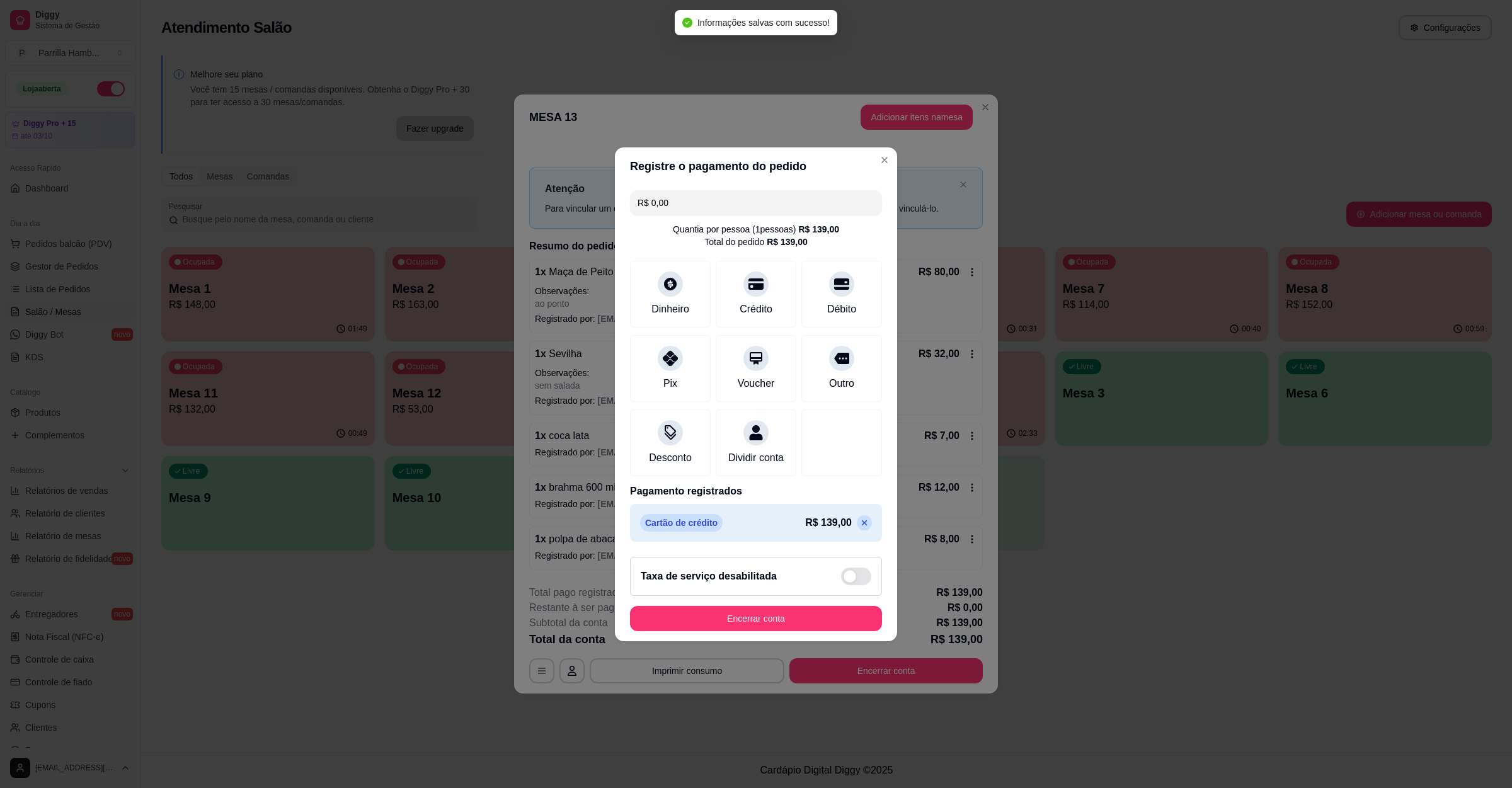
click at [742, 612] on footer "Taxa de serviço desabilitada Encerrar conta" at bounding box center [756, 594] width 283 height 95
click at [751, 616] on button "Encerrar conta" at bounding box center [755, 619] width 252 height 25
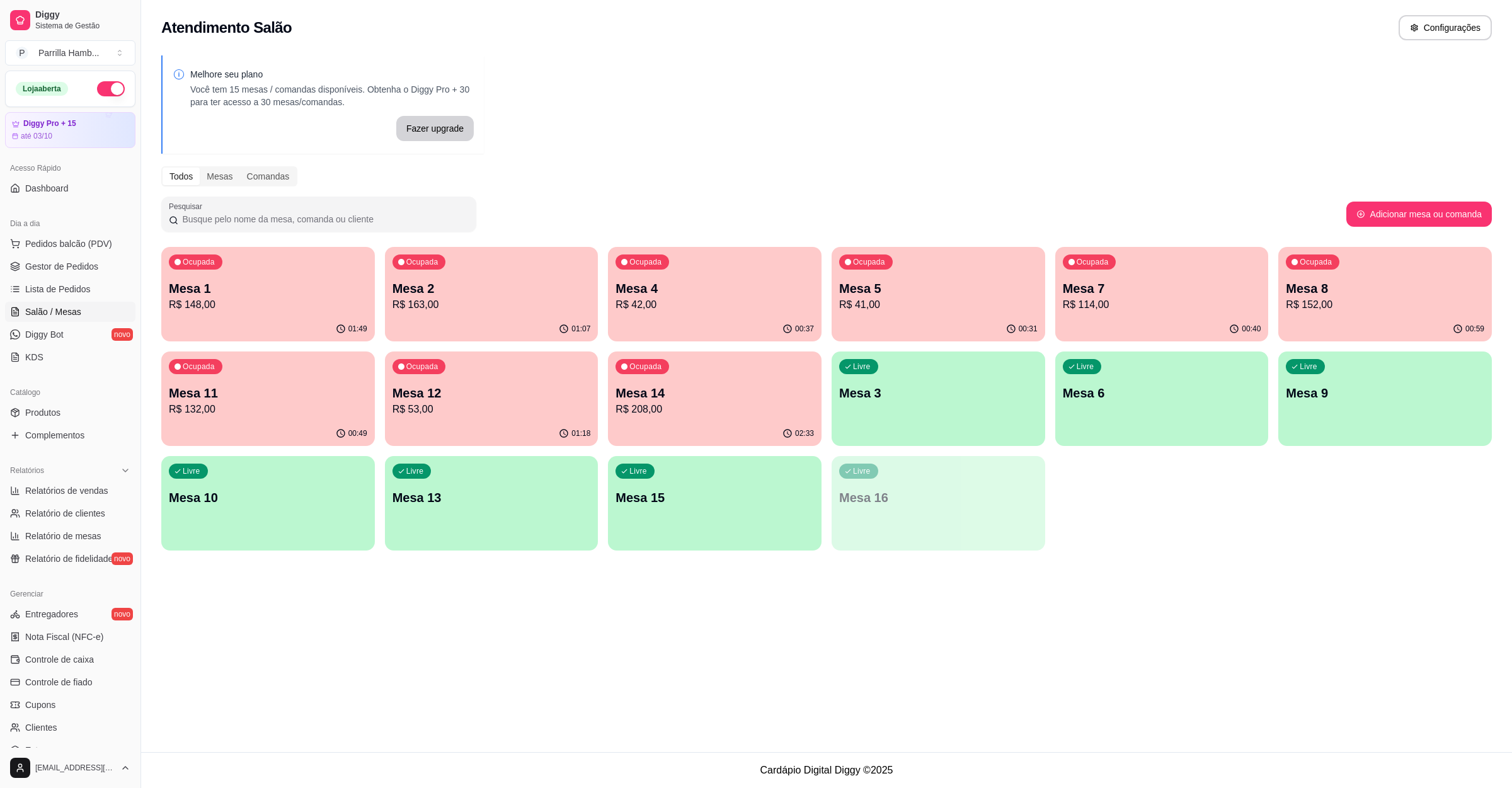
click at [1151, 290] on p "Mesa 7" at bounding box center [1162, 288] width 198 height 17
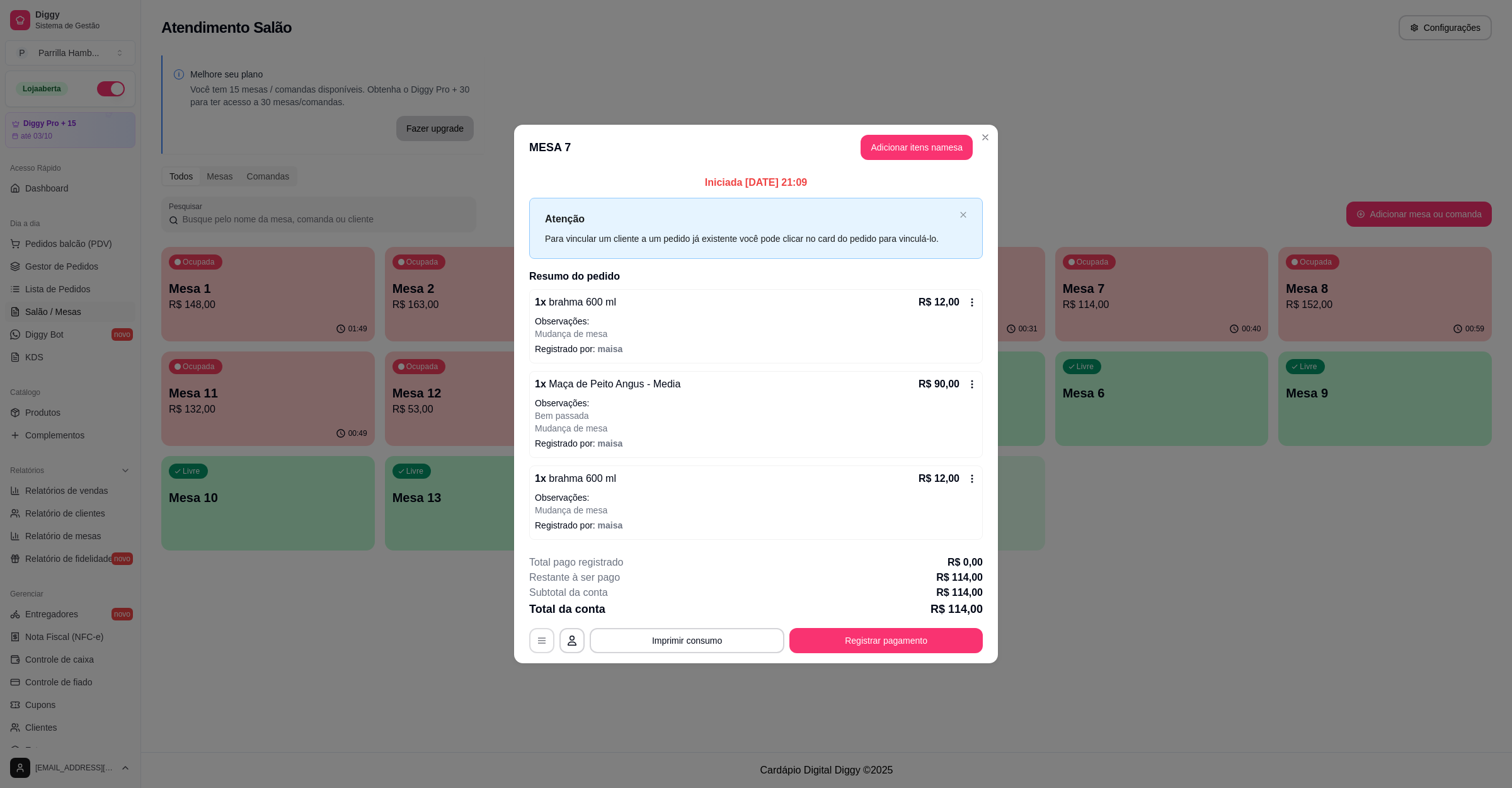
click at [541, 633] on button "button" at bounding box center [542, 641] width 25 height 25
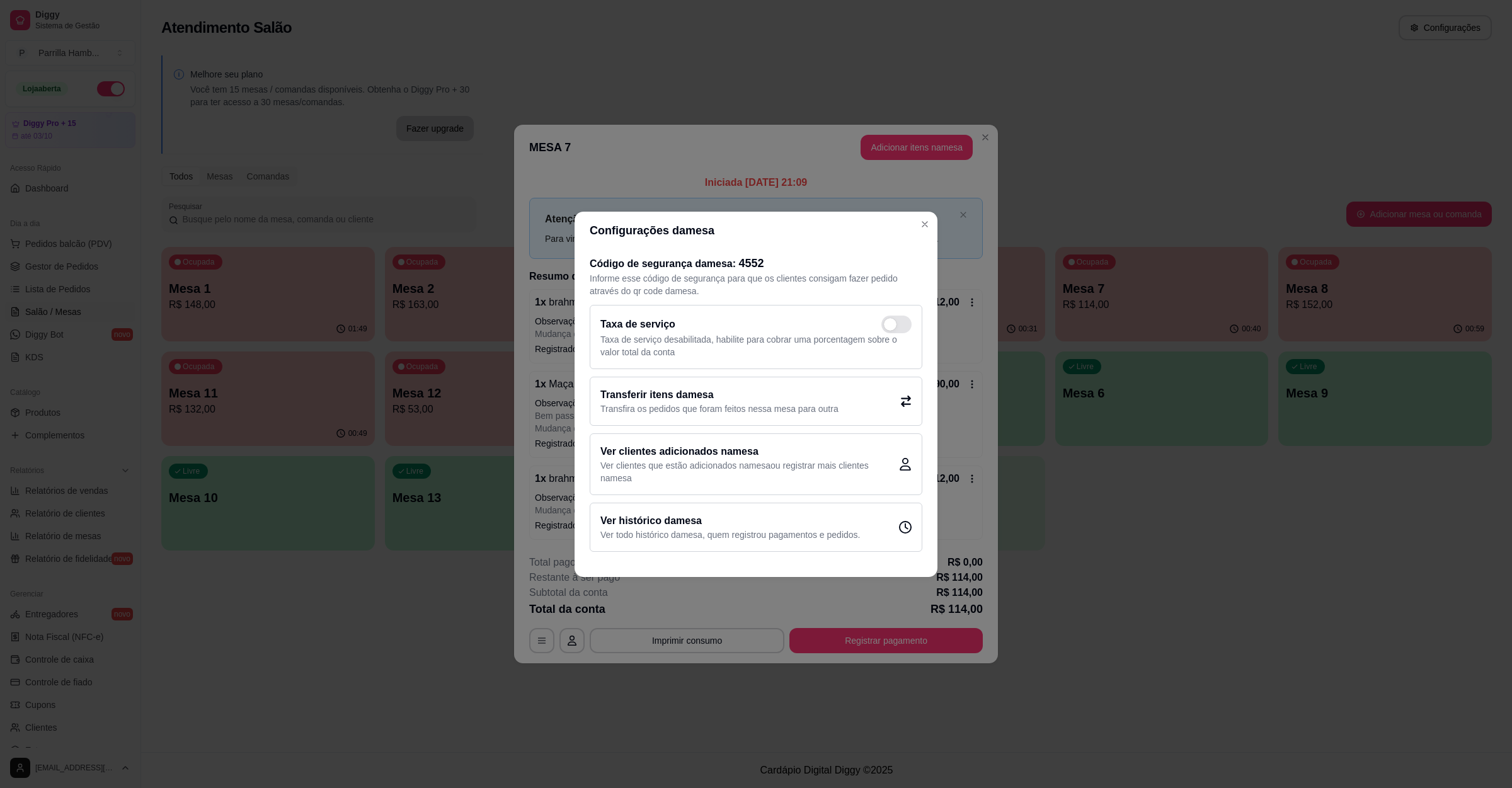
click at [651, 385] on div "Transferir itens da mesa Transfira os pedidos que foram feitos nessa mesa para …" at bounding box center [756, 402] width 333 height 49
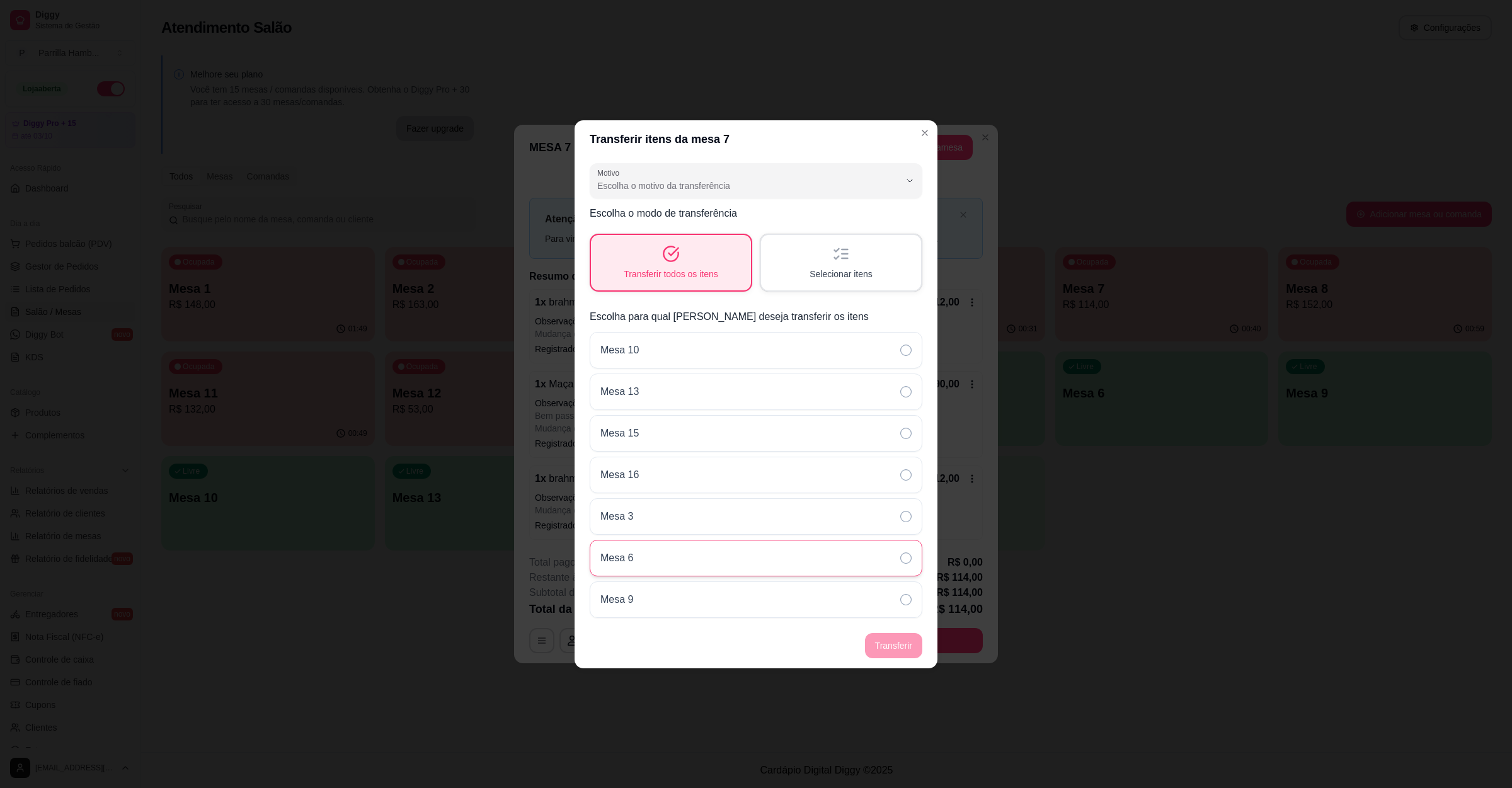
click at [654, 554] on div "Mesa 6" at bounding box center [756, 558] width 333 height 36
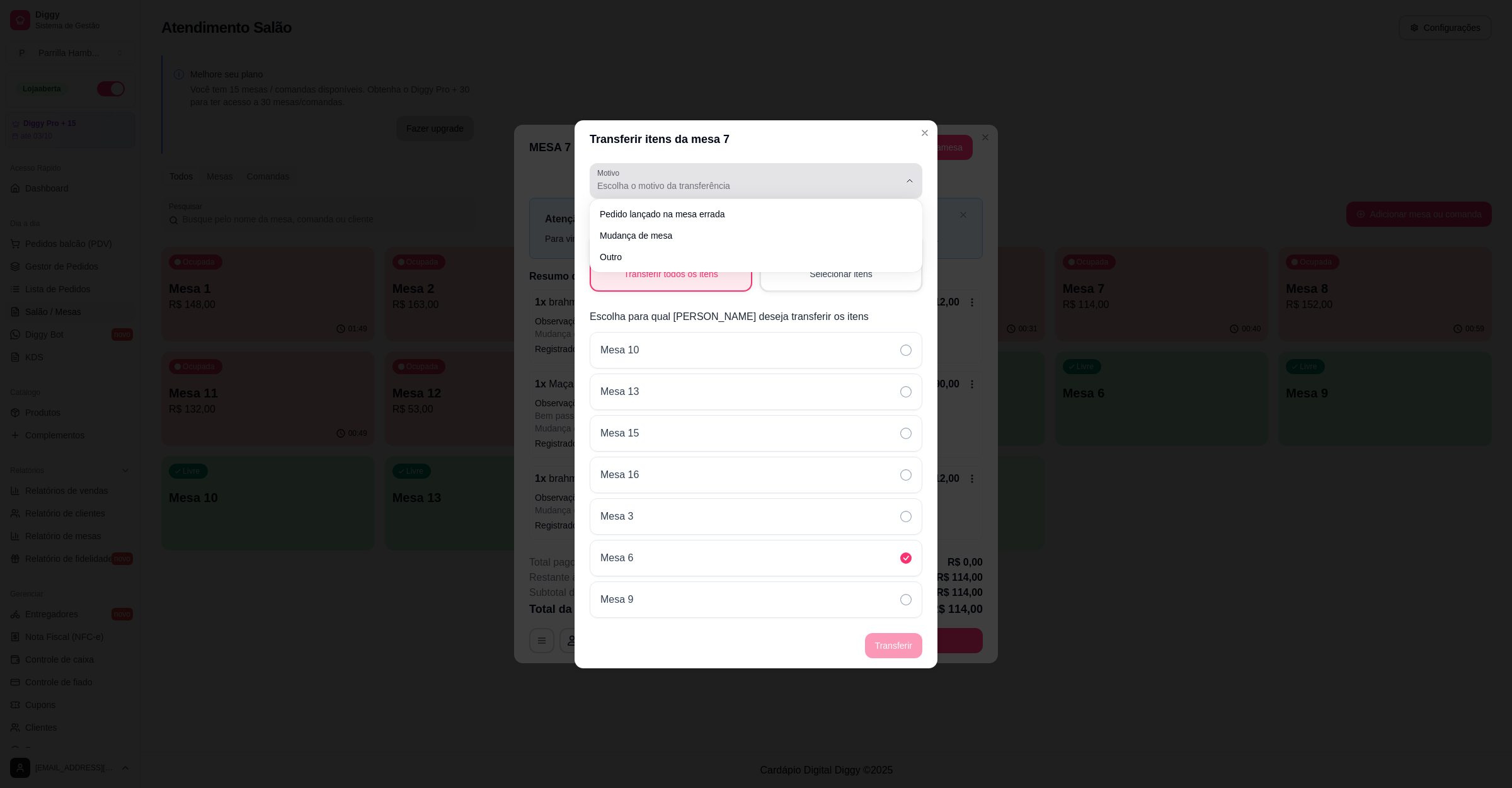
click at [685, 185] on span "Escolha o motivo da transferência" at bounding box center [748, 186] width 303 height 13
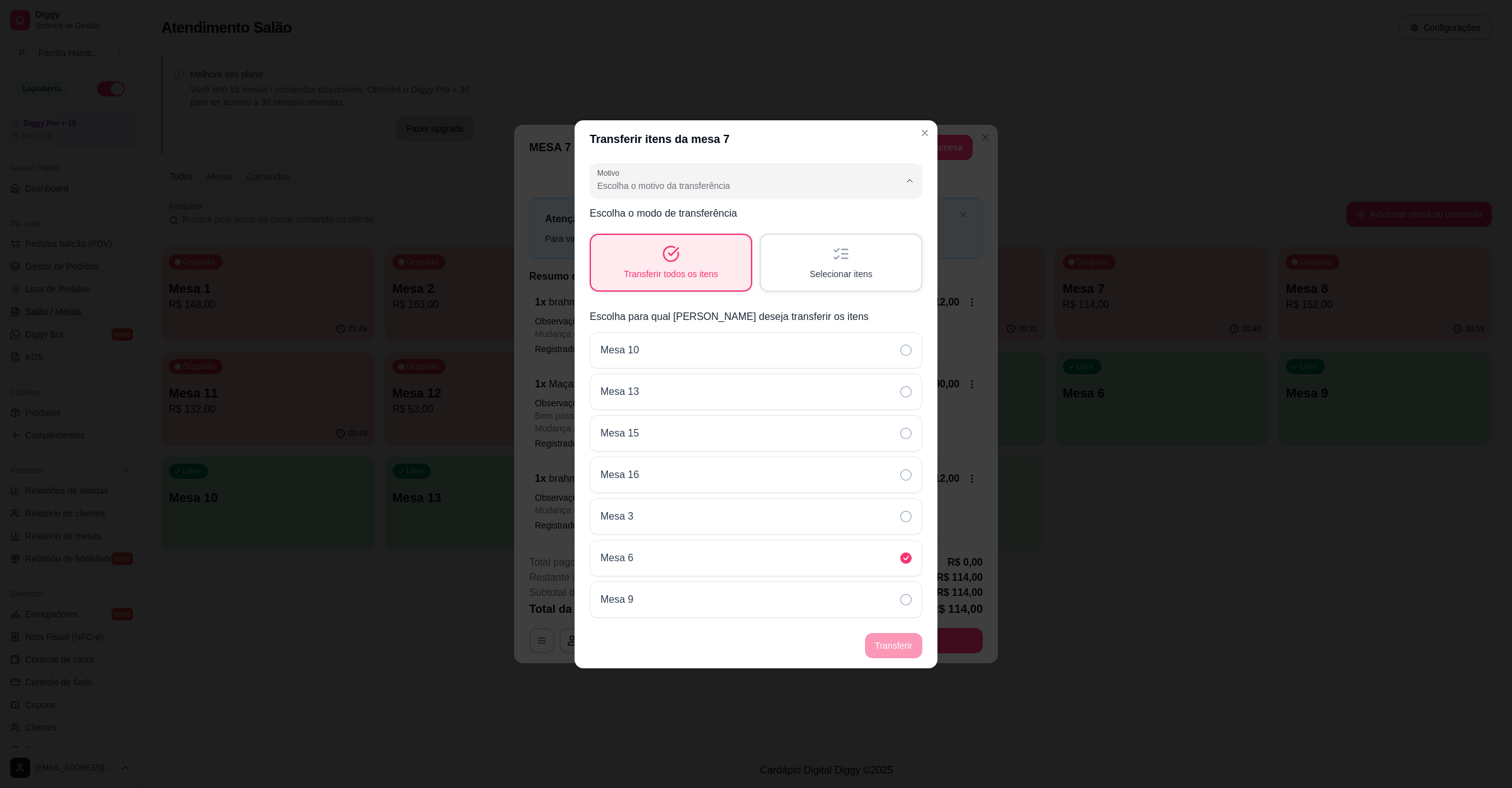
click at [685, 234] on span "Mudança de mesa" at bounding box center [750, 234] width 288 height 12
type input "TABLE_TRANSFER"
select select "TABLE_TRANSFER"
click at [898, 635] on button "Transferir" at bounding box center [894, 645] width 56 height 25
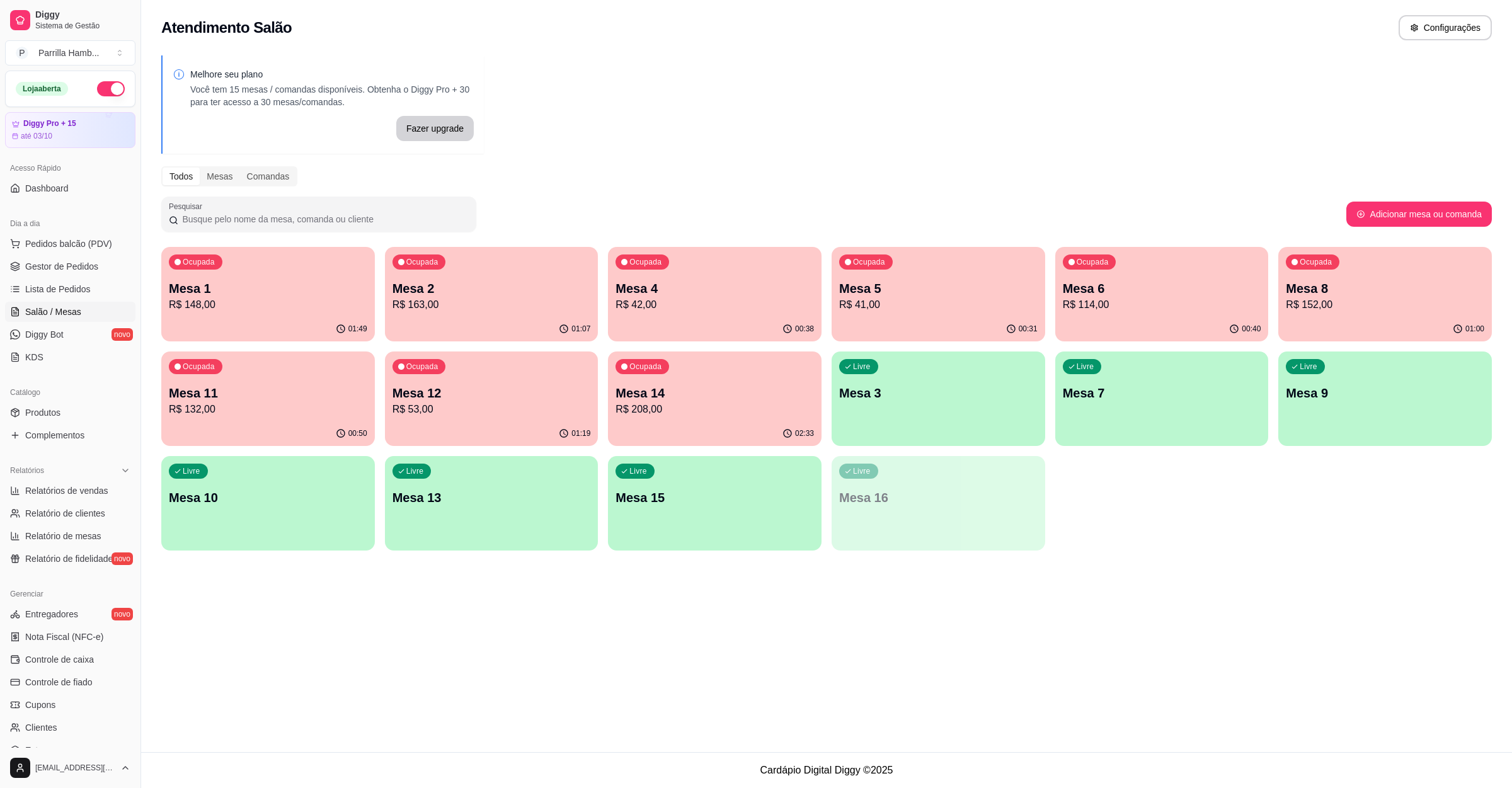
click at [234, 315] on div "Ocupada Mesa 1 R$ 148,00" at bounding box center [267, 282] width 214 height 70
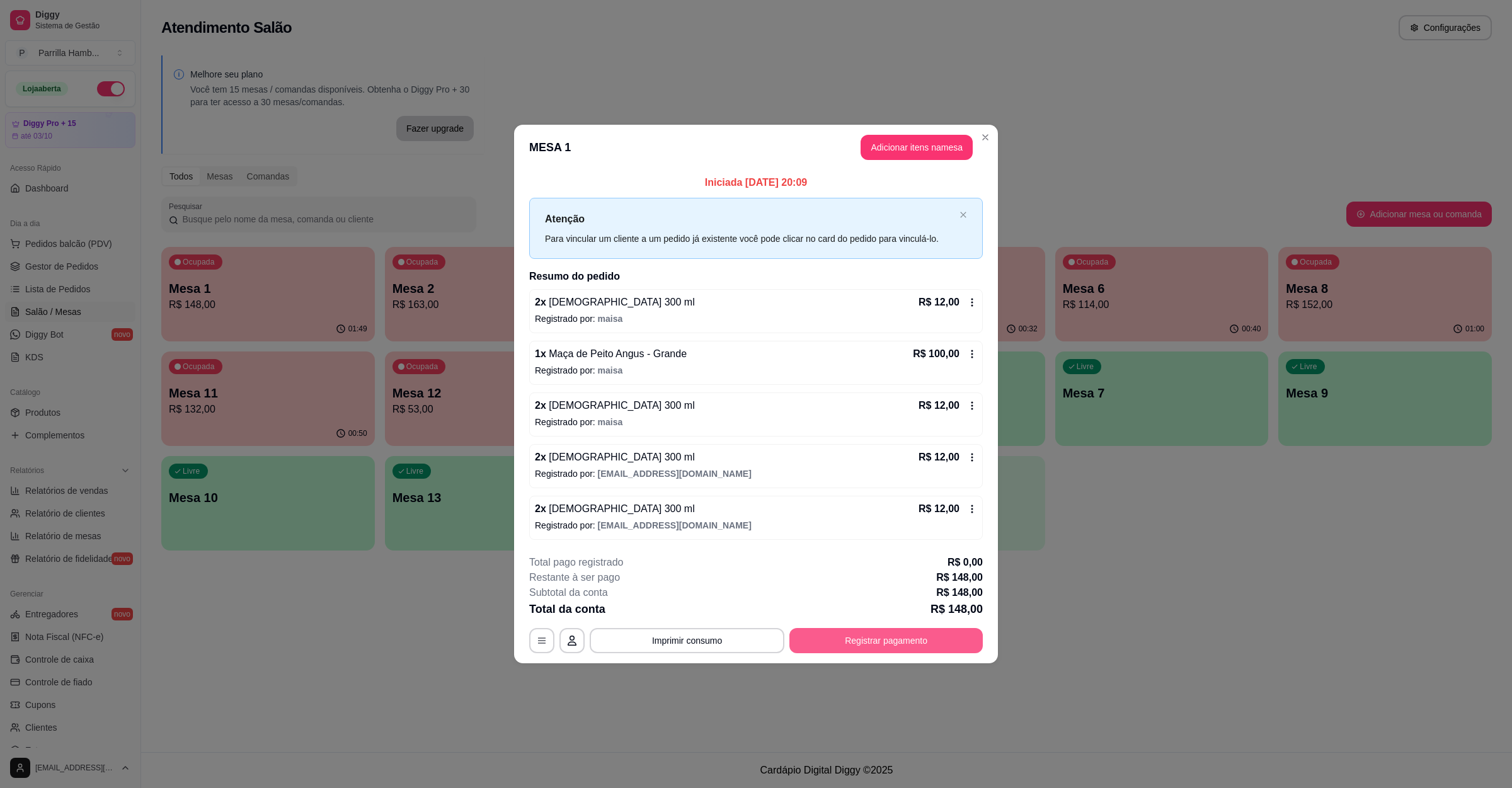
click at [875, 633] on button "Registrar pagamento" at bounding box center [886, 641] width 194 height 25
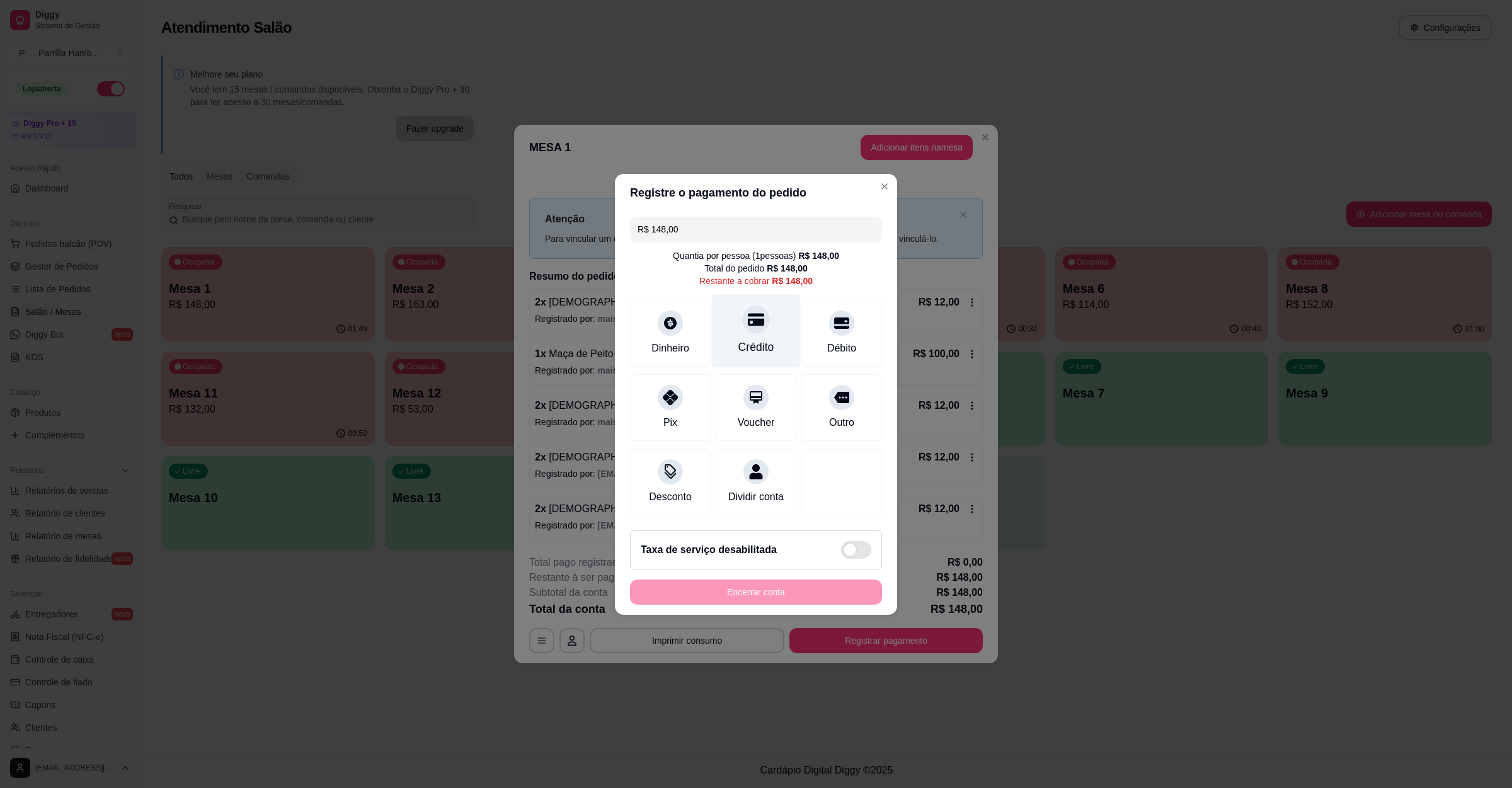
click at [747, 324] on div at bounding box center [756, 319] width 28 height 28
type input "R$ 0,00"
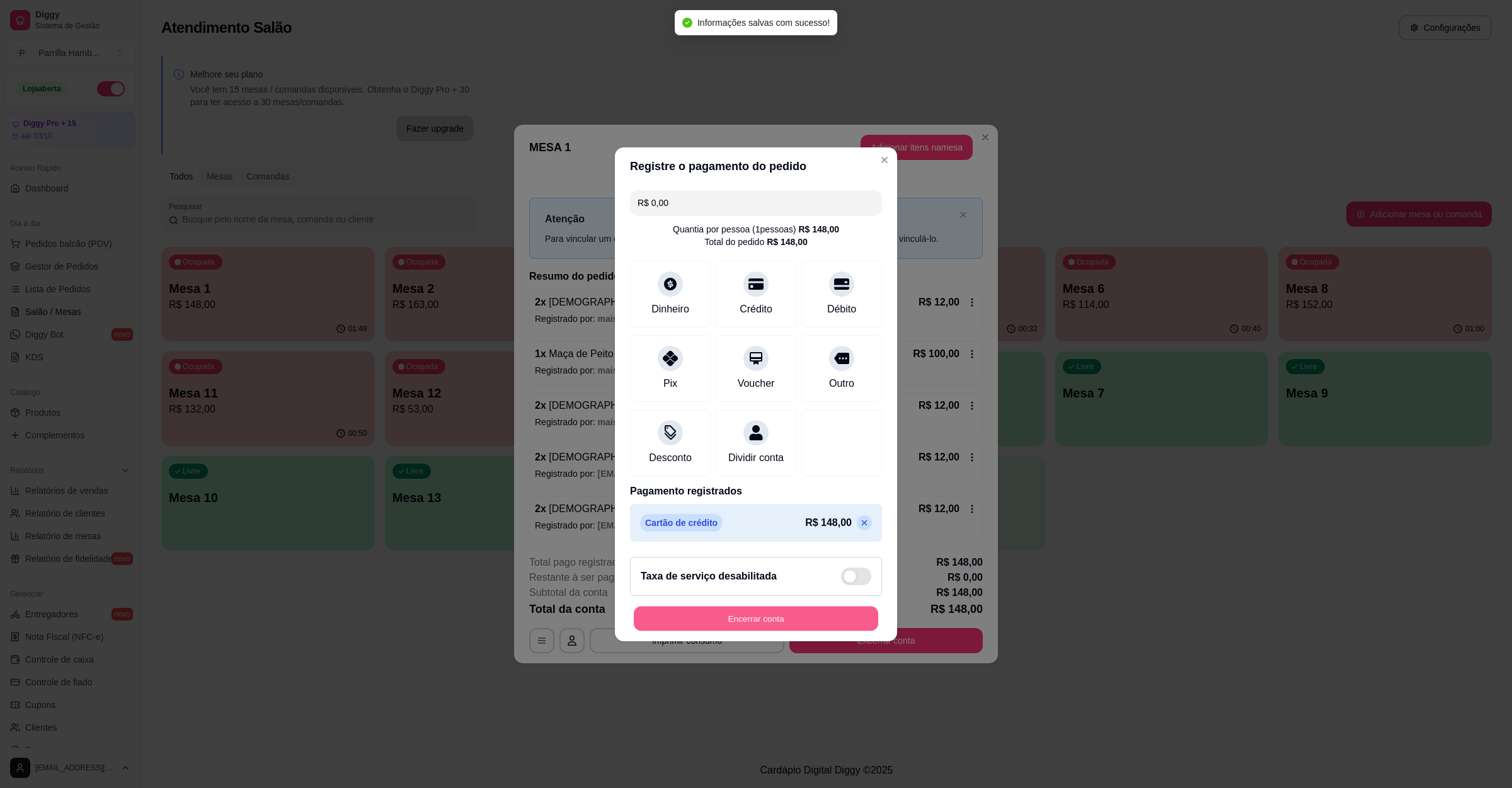
click at [754, 616] on button "Encerrar conta" at bounding box center [755, 618] width 244 height 25
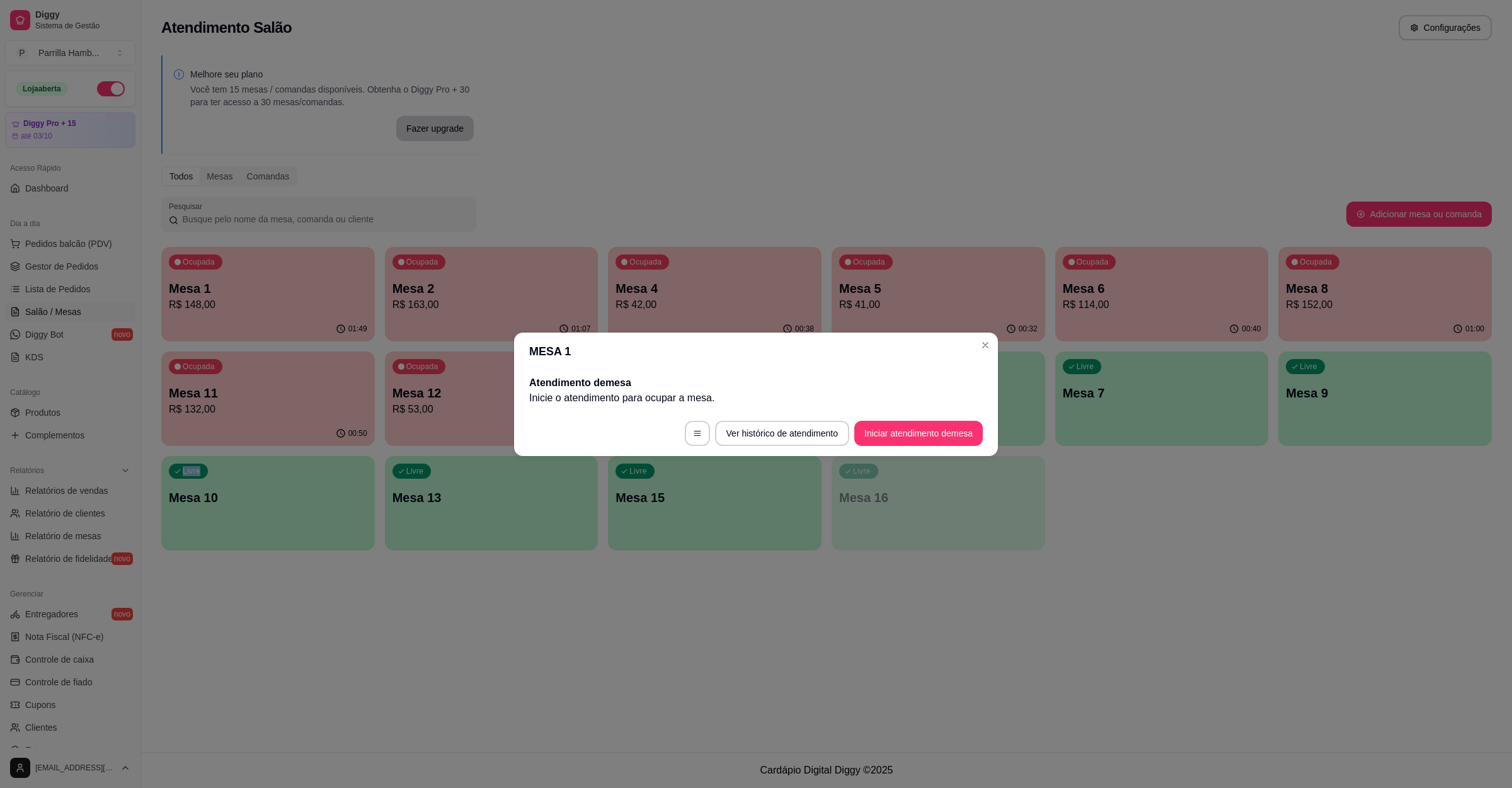
click at [1349, 581] on div "Atendimento Salão Configurações Melhore seu plano Você tem 15 mesas / comandas …" at bounding box center [826, 376] width 1371 height 753
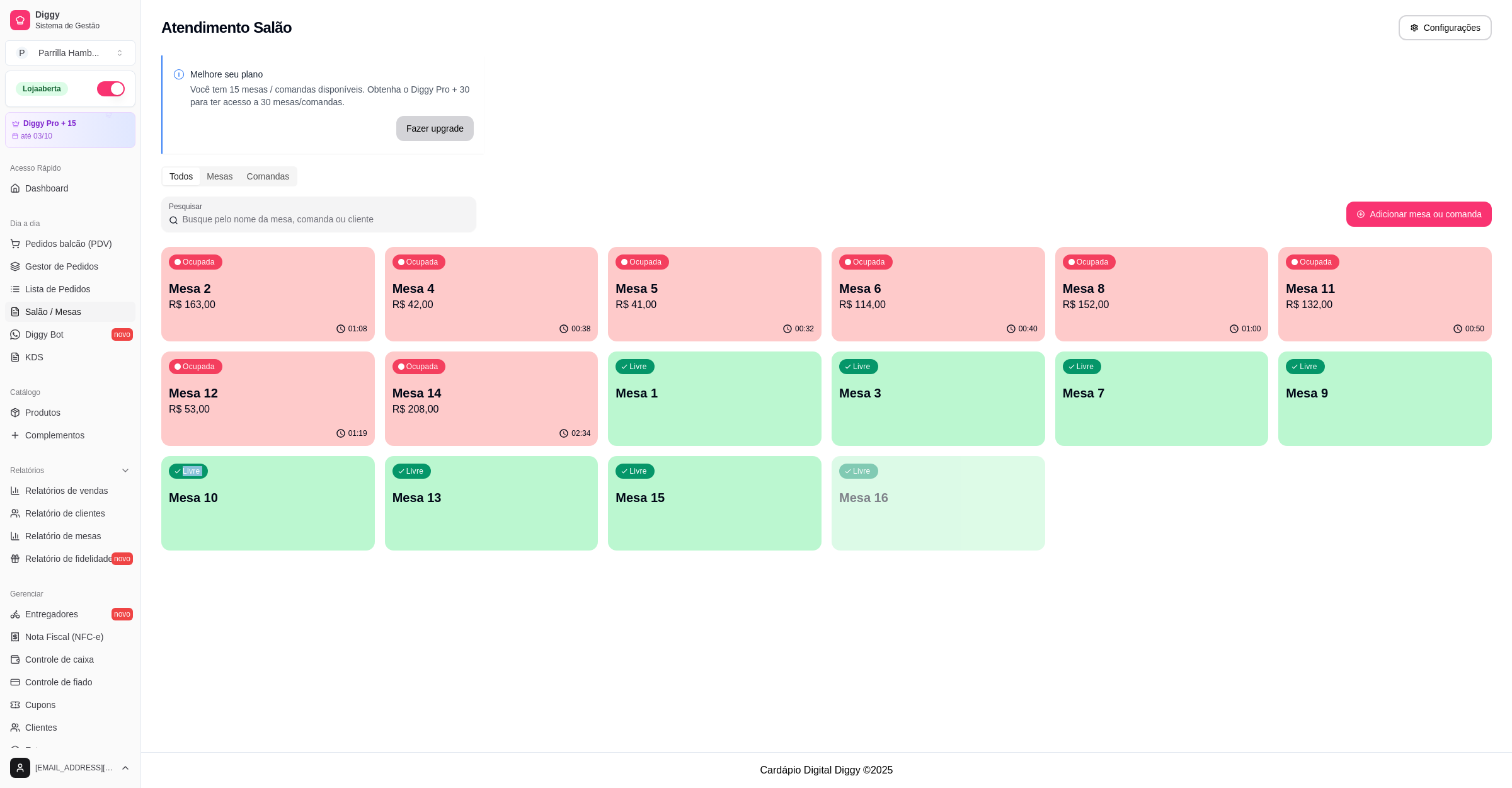
click at [1349, 581] on div "Atendimento Salão Configurações Melhore seu plano Você tem 15 mesas / comandas …" at bounding box center [826, 376] width 1371 height 753
click at [910, 311] on p "R$ 114,00" at bounding box center [939, 304] width 198 height 15
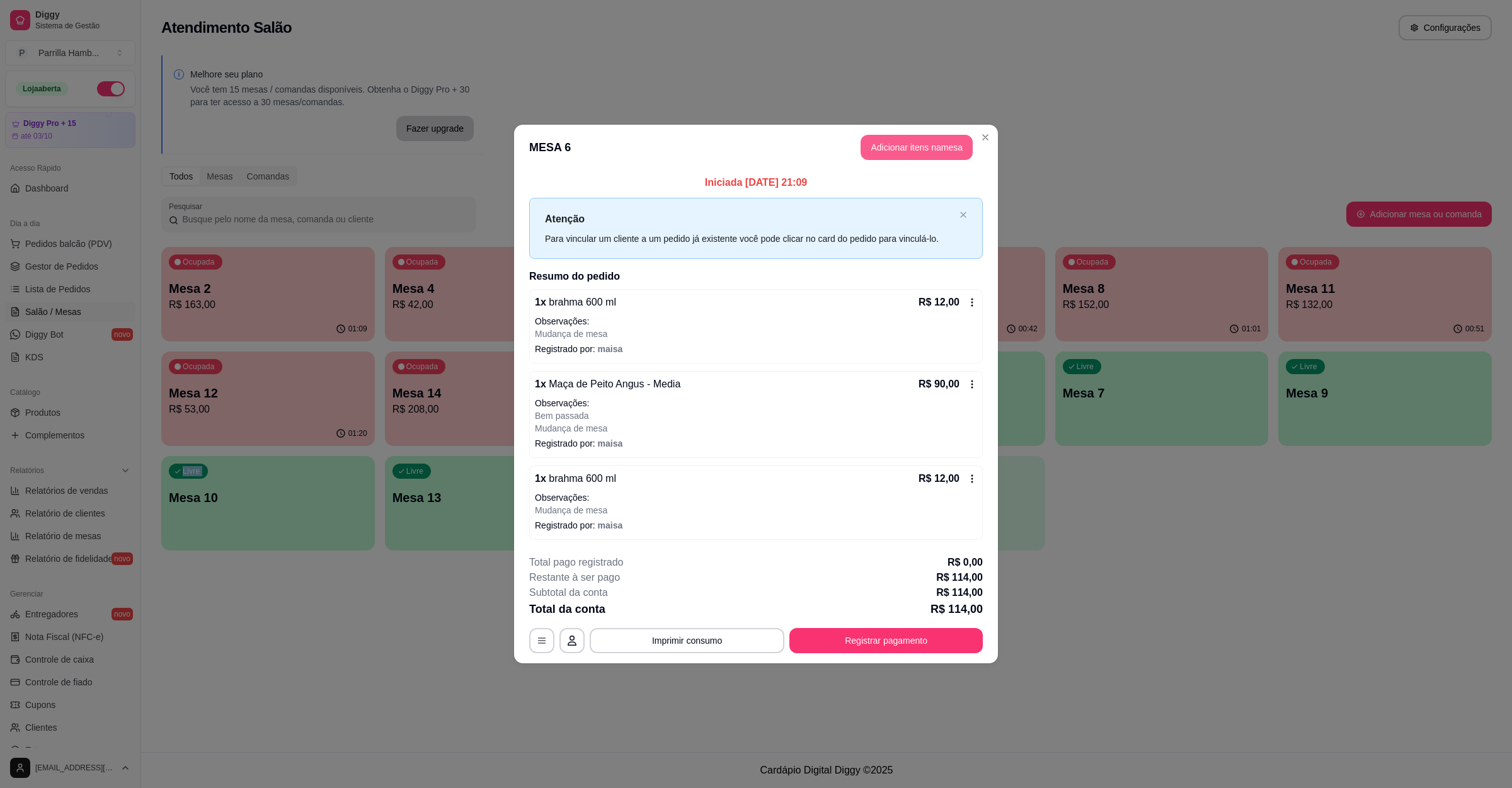
click at [940, 145] on button "Adicionar itens na mesa" at bounding box center [916, 147] width 112 height 25
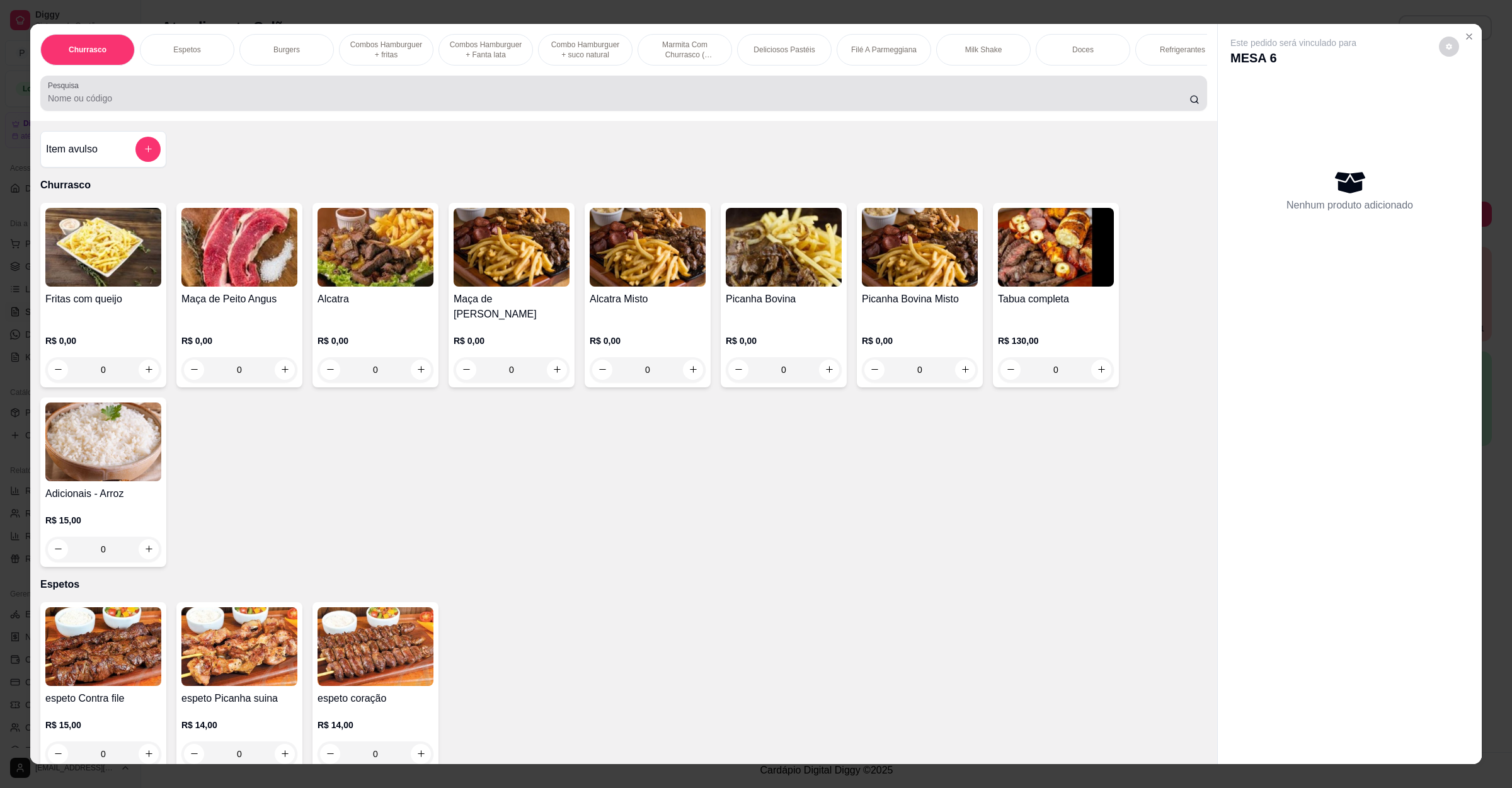
click at [176, 102] on div at bounding box center [623, 94] width 1151 height 25
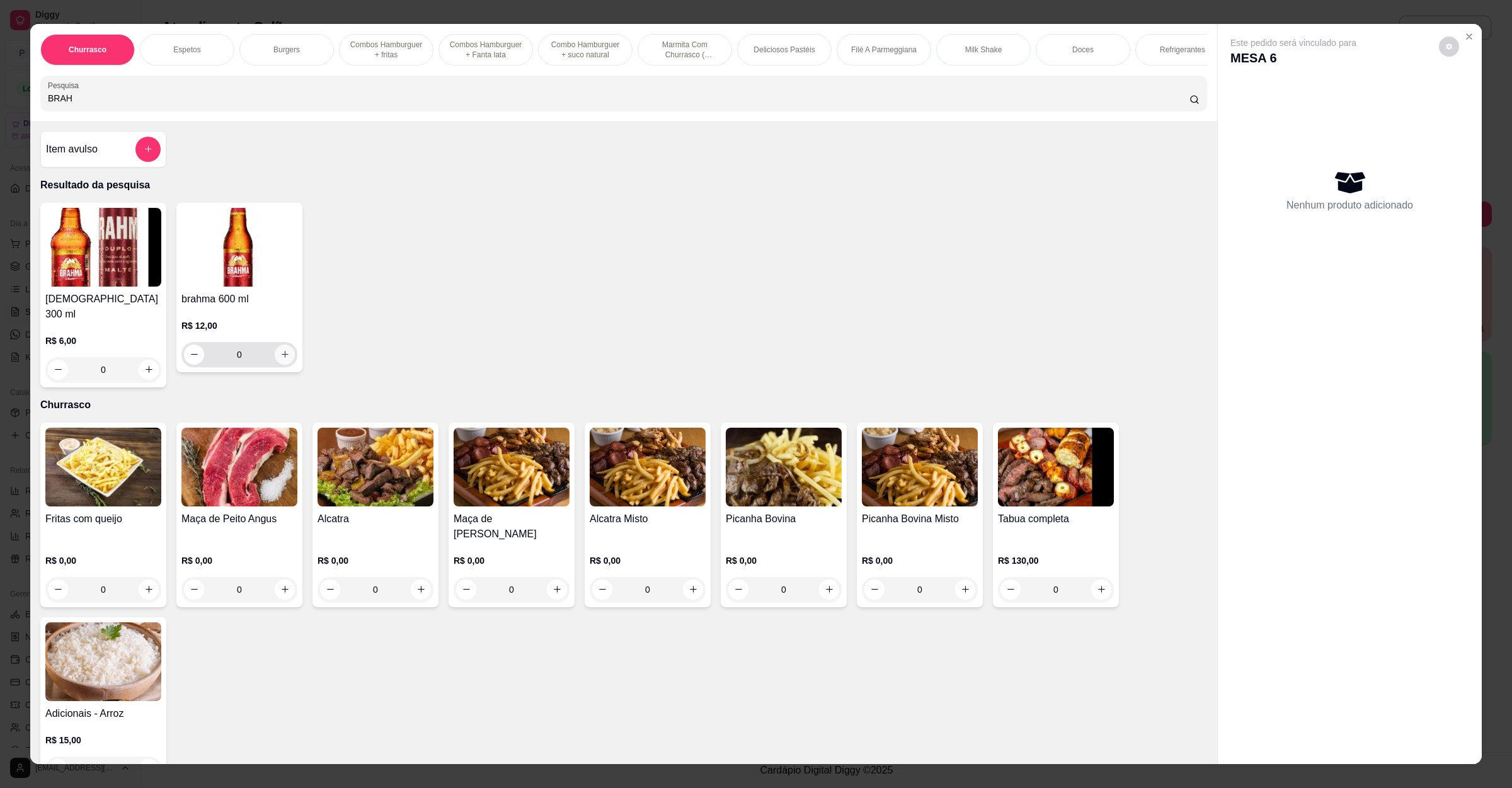
type input "BRAH"
click at [281, 359] on icon "increase-product-quantity" at bounding box center [285, 354] width 9 height 9
type input "1"
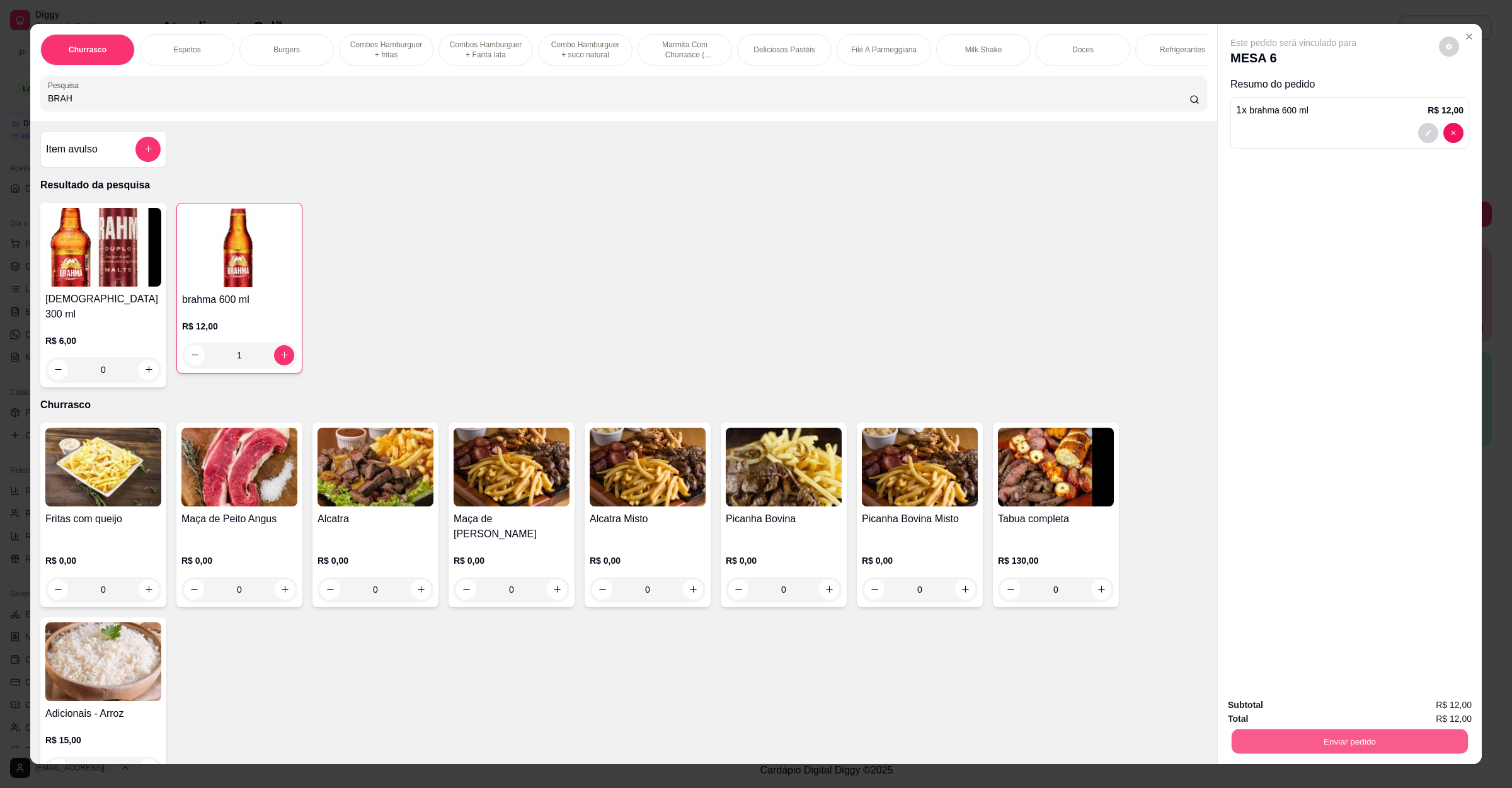
click at [1337, 753] on button "Enviar pedido" at bounding box center [1349, 742] width 236 height 25
click at [1308, 703] on button "Não registrar e enviar pedido" at bounding box center [1306, 711] width 131 height 24
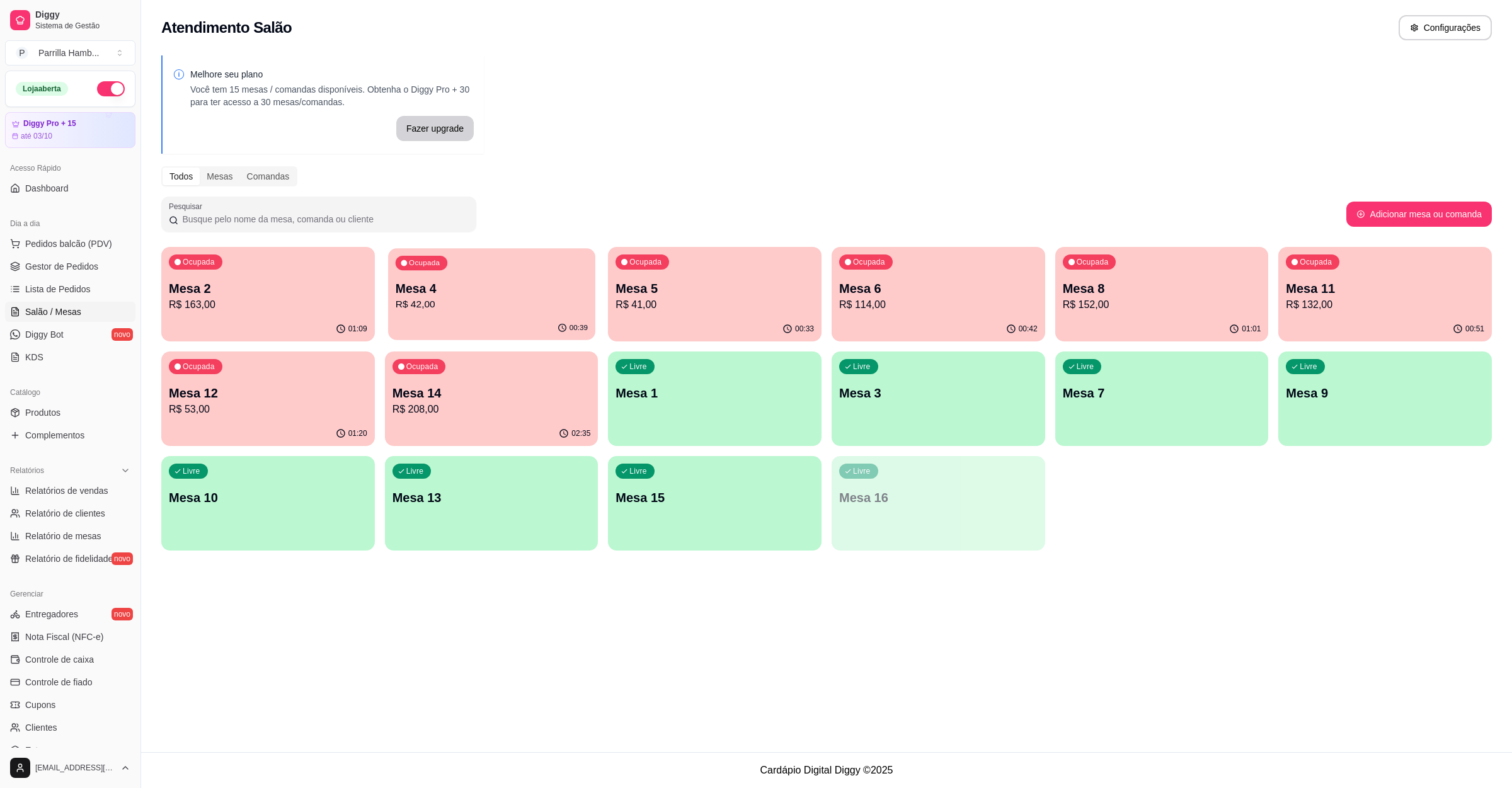
click at [443, 303] on p "R$ 42,00" at bounding box center [491, 304] width 192 height 15
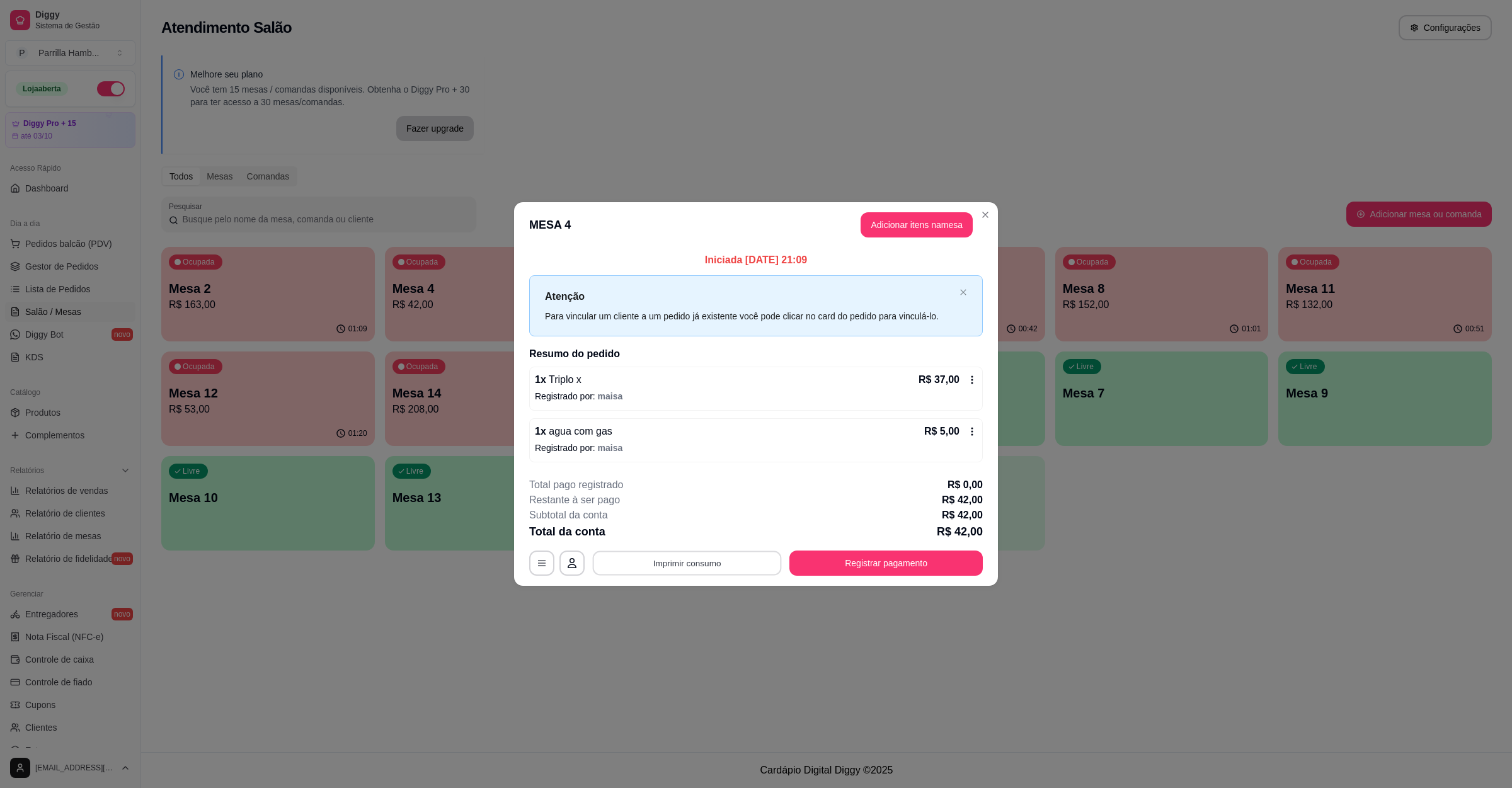
click at [677, 552] on button "Imprimir consumo" at bounding box center [687, 564] width 189 height 25
click at [673, 529] on button "IMPRESSORA" at bounding box center [691, 535] width 92 height 20
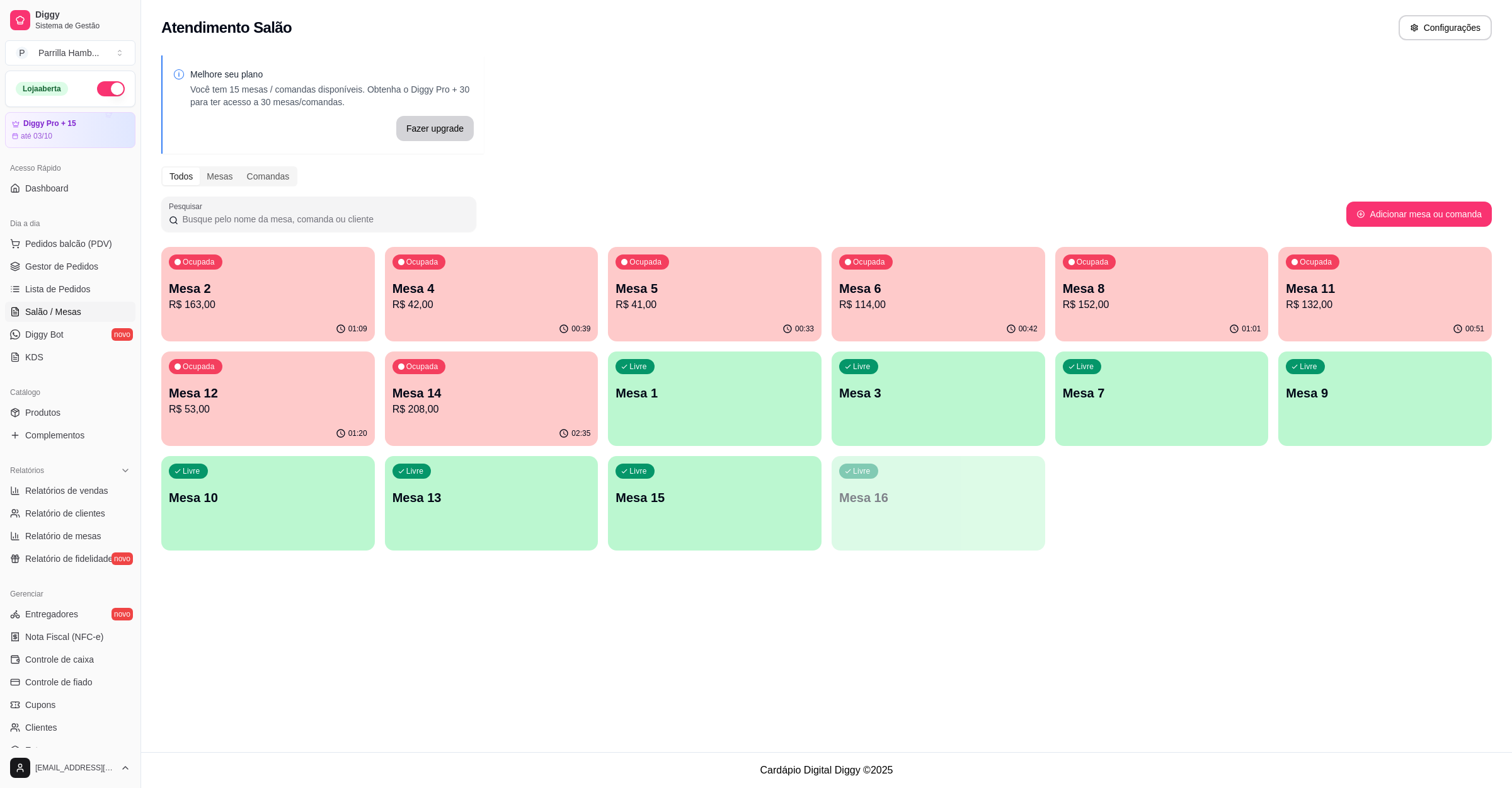
click at [900, 283] on p "Mesa 6" at bounding box center [939, 288] width 198 height 17
click at [502, 299] on p "R$ 42,00" at bounding box center [492, 304] width 198 height 15
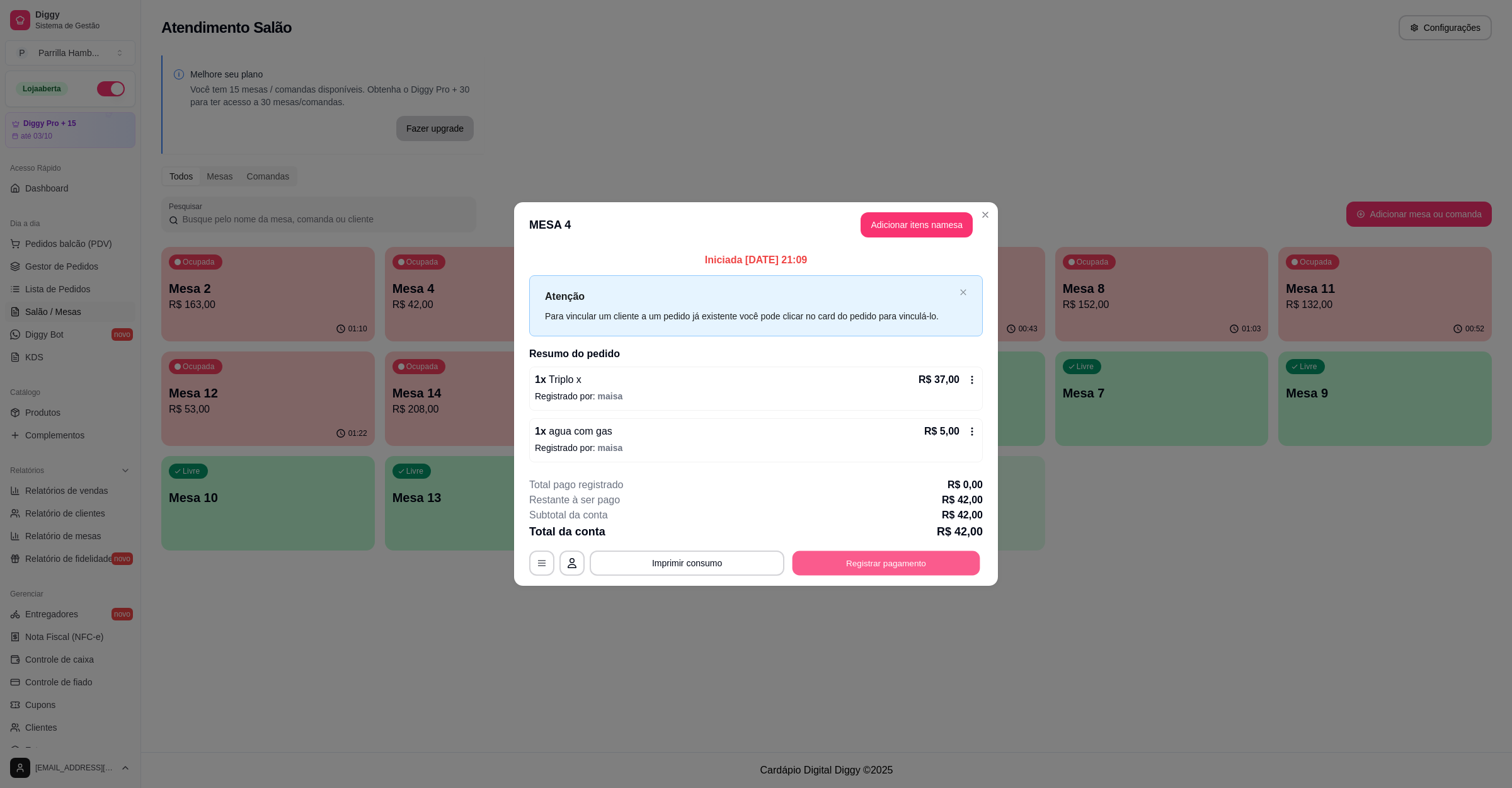
click at [833, 569] on button "Registrar pagamento" at bounding box center [886, 564] width 188 height 25
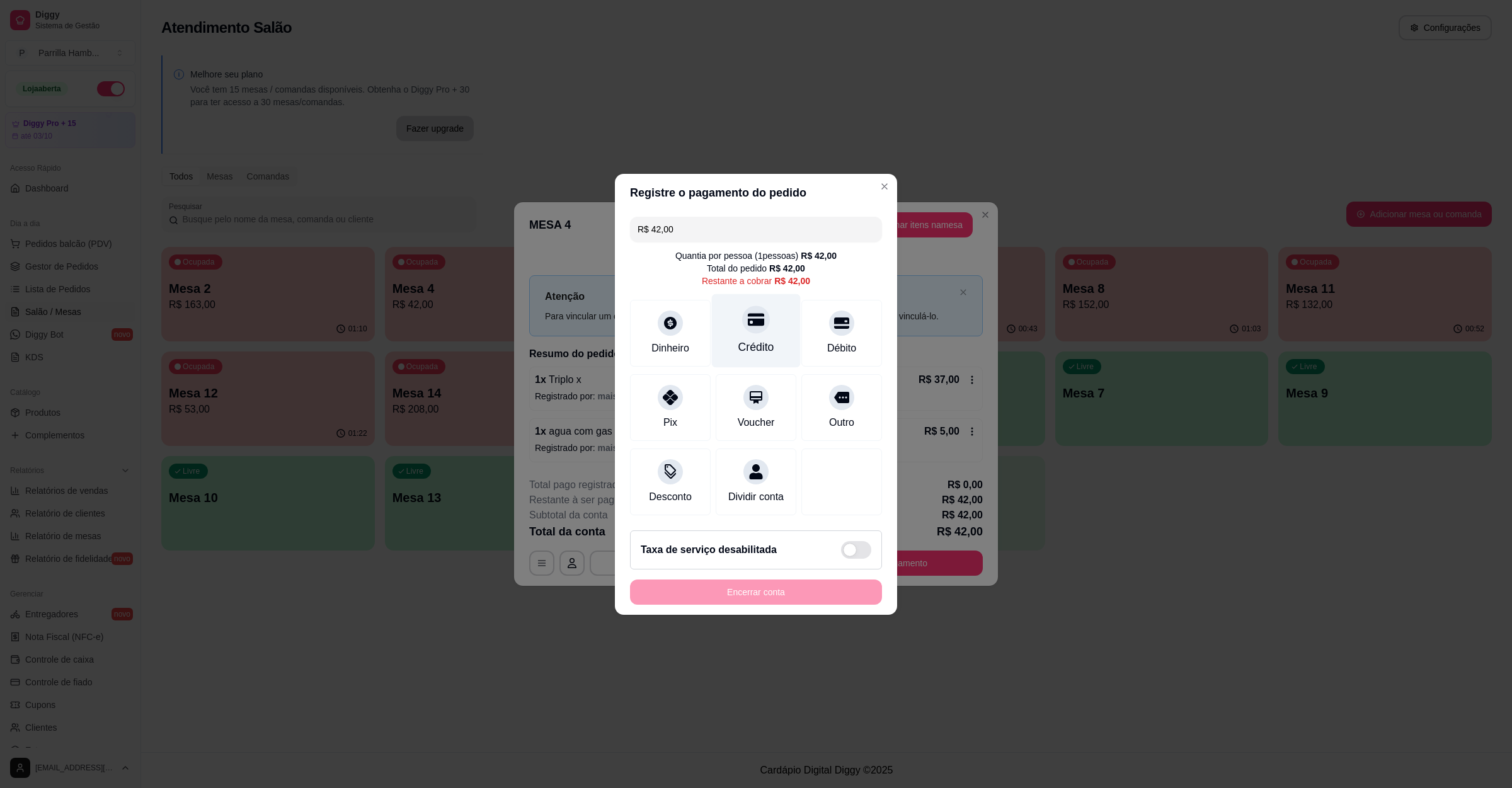
click at [751, 320] on icon at bounding box center [756, 319] width 16 height 16
type input "R$ 0,00"
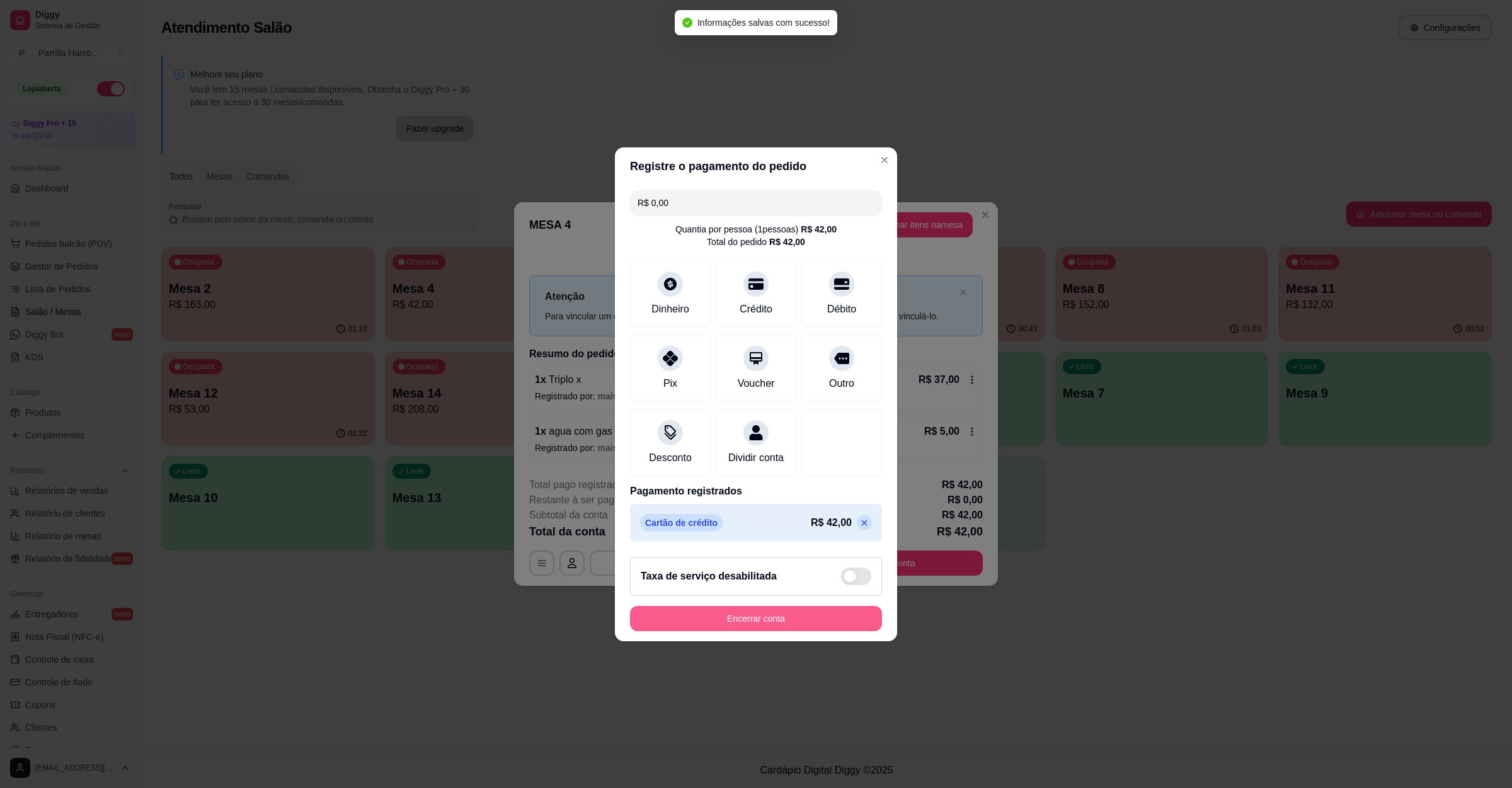
click at [764, 632] on button "Encerrar conta" at bounding box center [755, 619] width 252 height 25
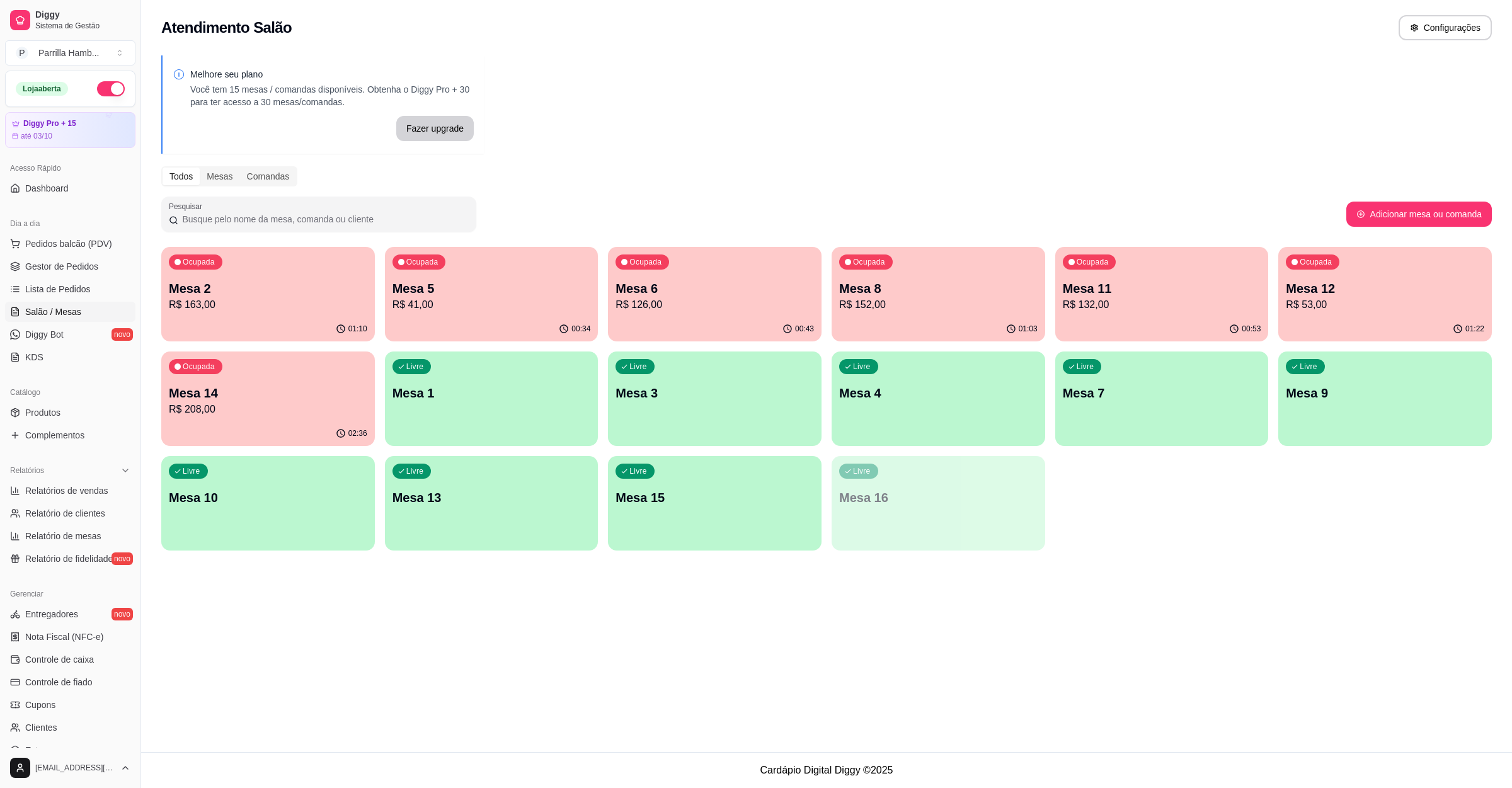
click at [831, 284] on div "Ocupada Mesa 2 R$ 163,00 01:10 Ocupada Mesa 5 R$ 41,00 00:34 Ocupada Mesa 6 R$ …" at bounding box center [826, 399] width 1330 height 304
click at [860, 293] on p "Mesa 8" at bounding box center [938, 289] width 192 height 17
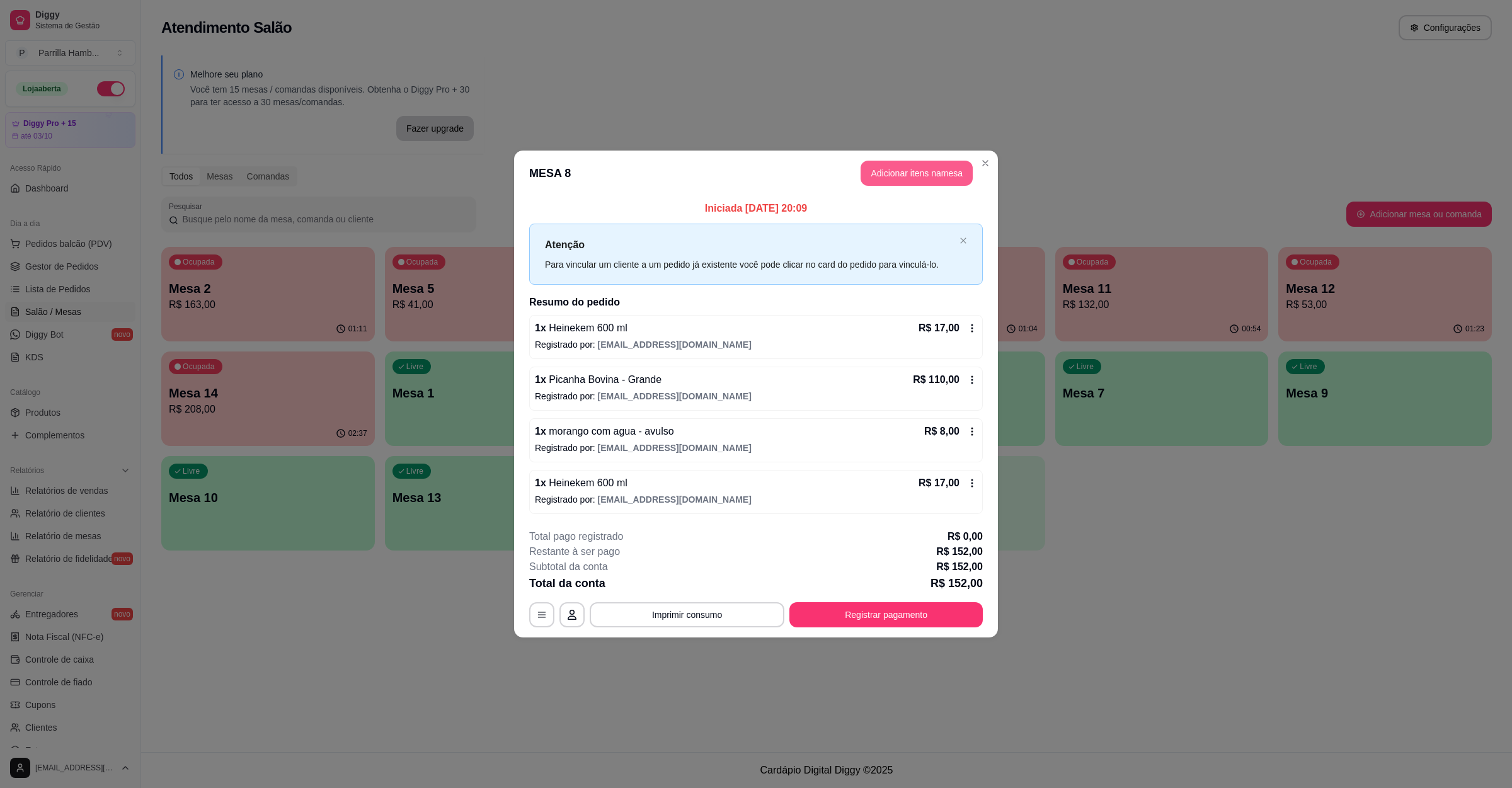
click at [909, 184] on button "Adicionar itens na mesa" at bounding box center [916, 174] width 112 height 25
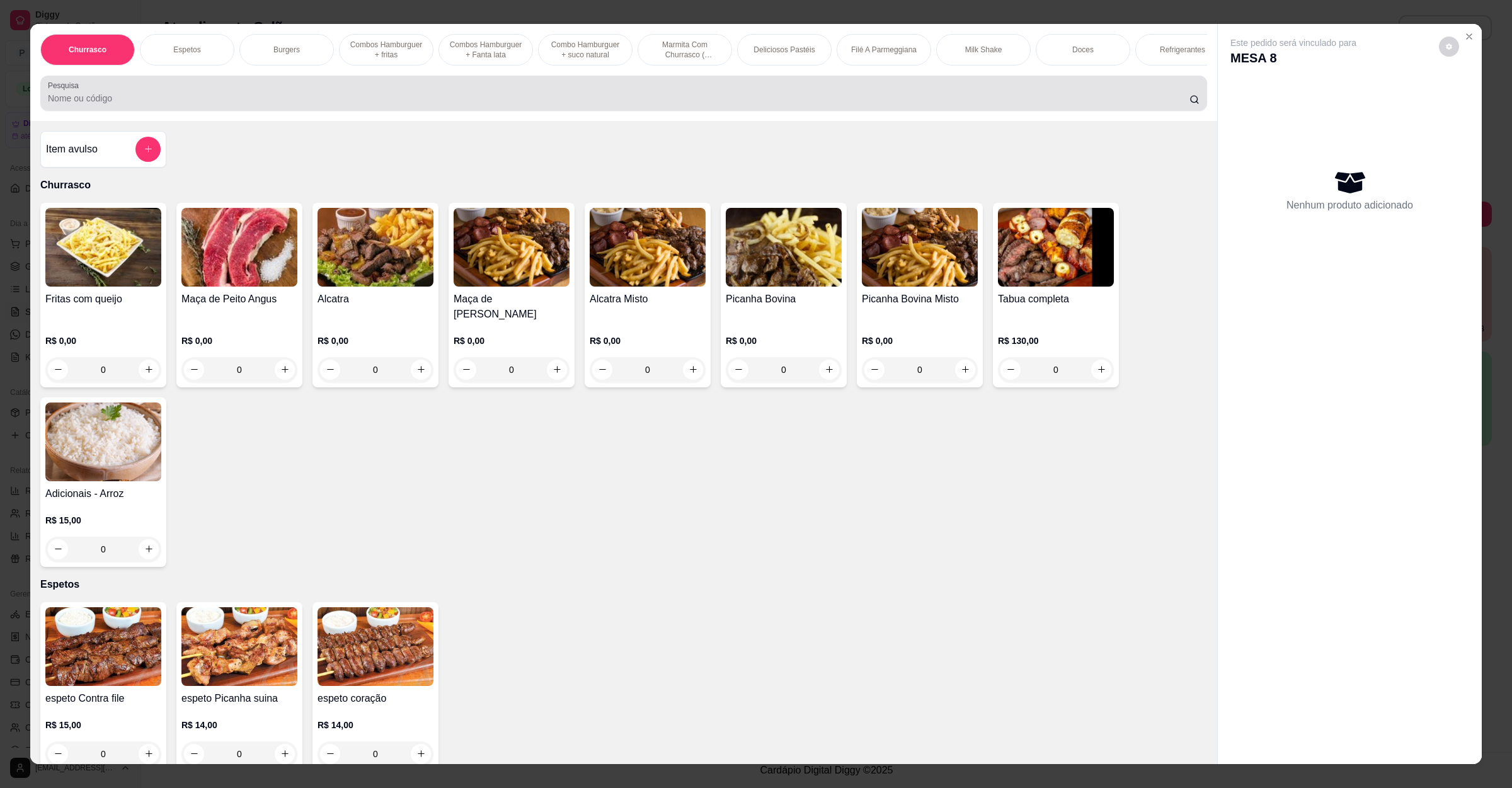
click at [447, 105] on input "Pesquisa" at bounding box center [619, 98] width 1141 height 13
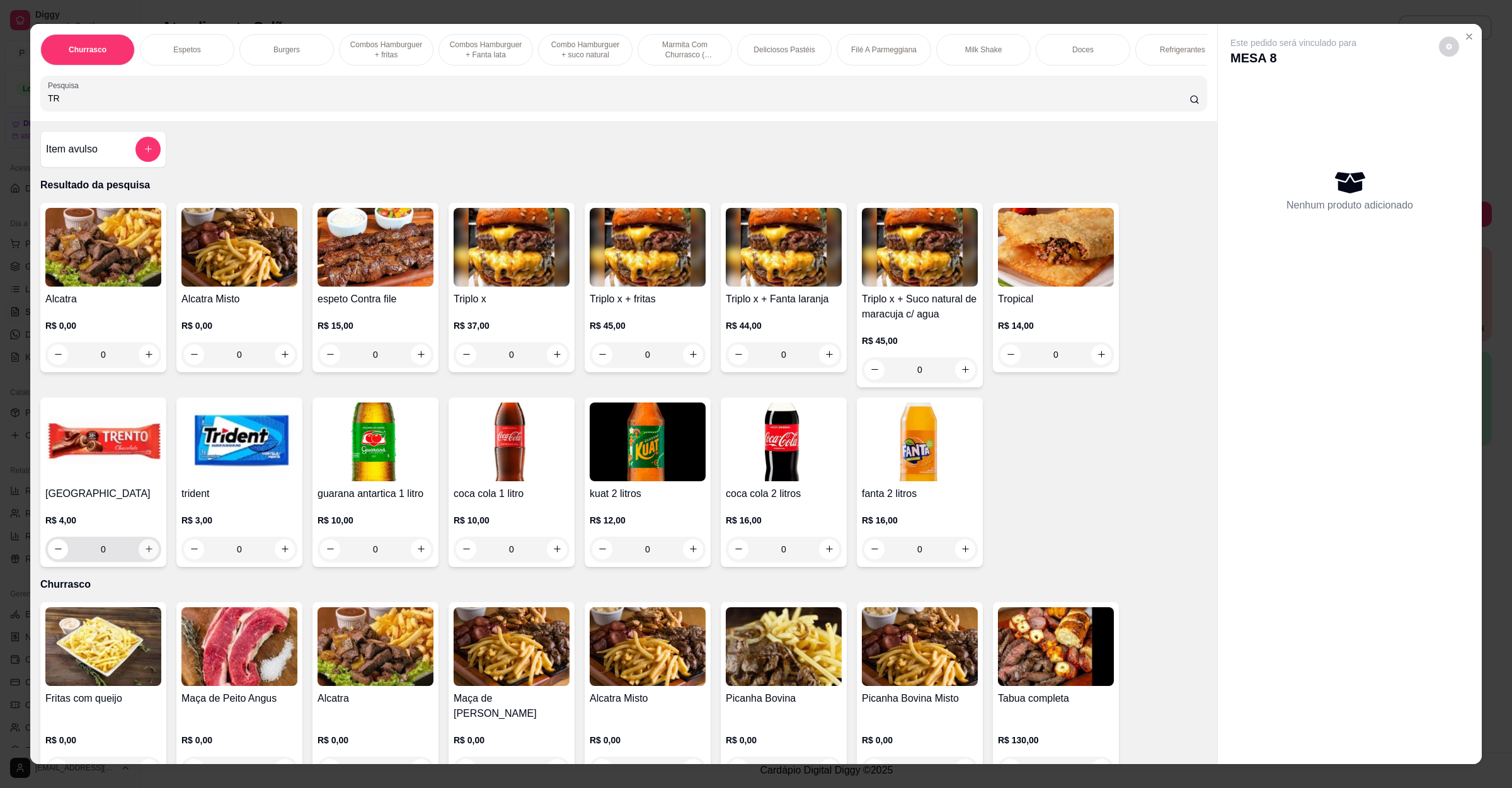
type input "TR"
click at [144, 554] on icon "increase-product-quantity" at bounding box center [149, 549] width 9 height 9
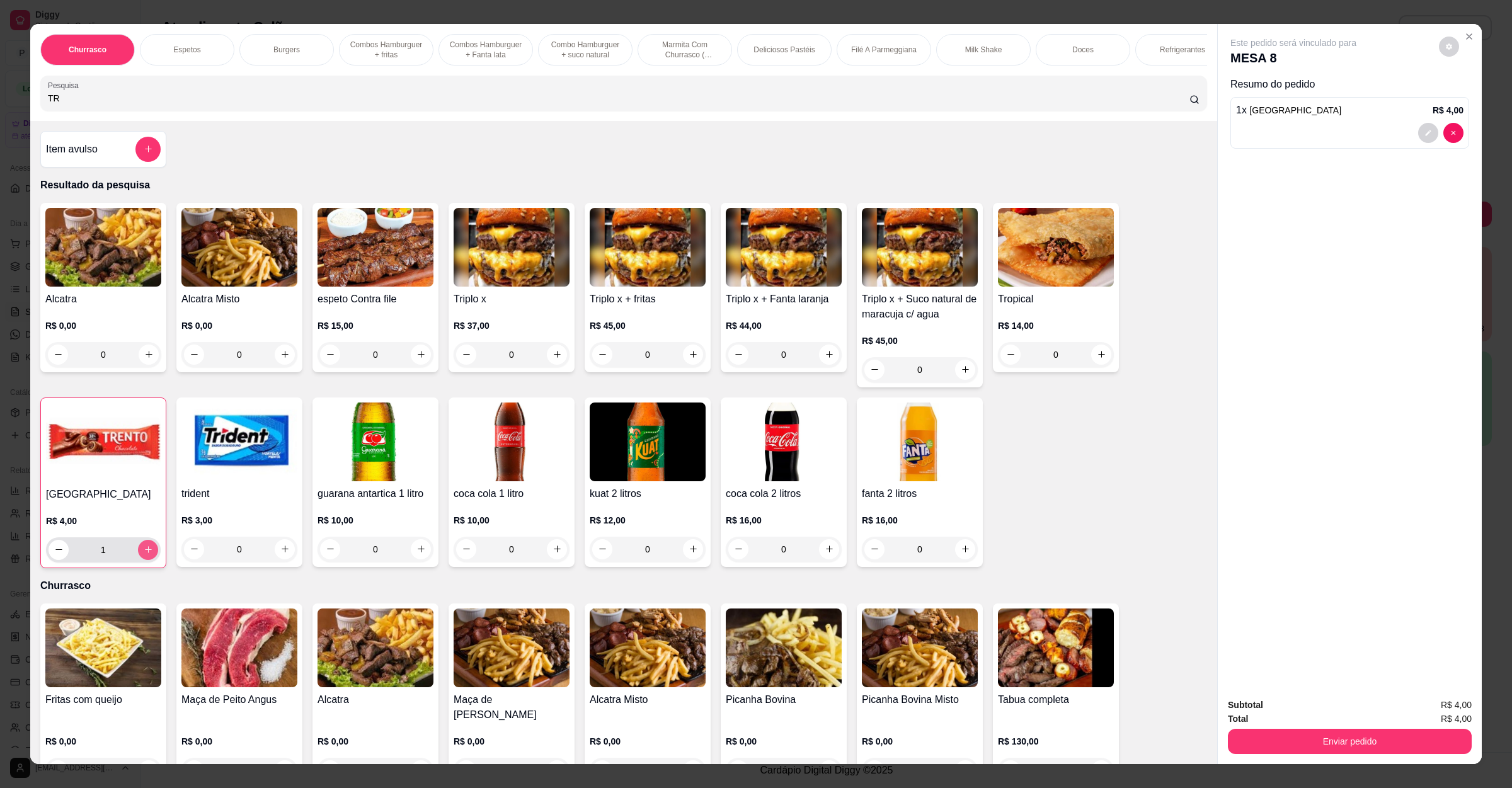
type input "1"
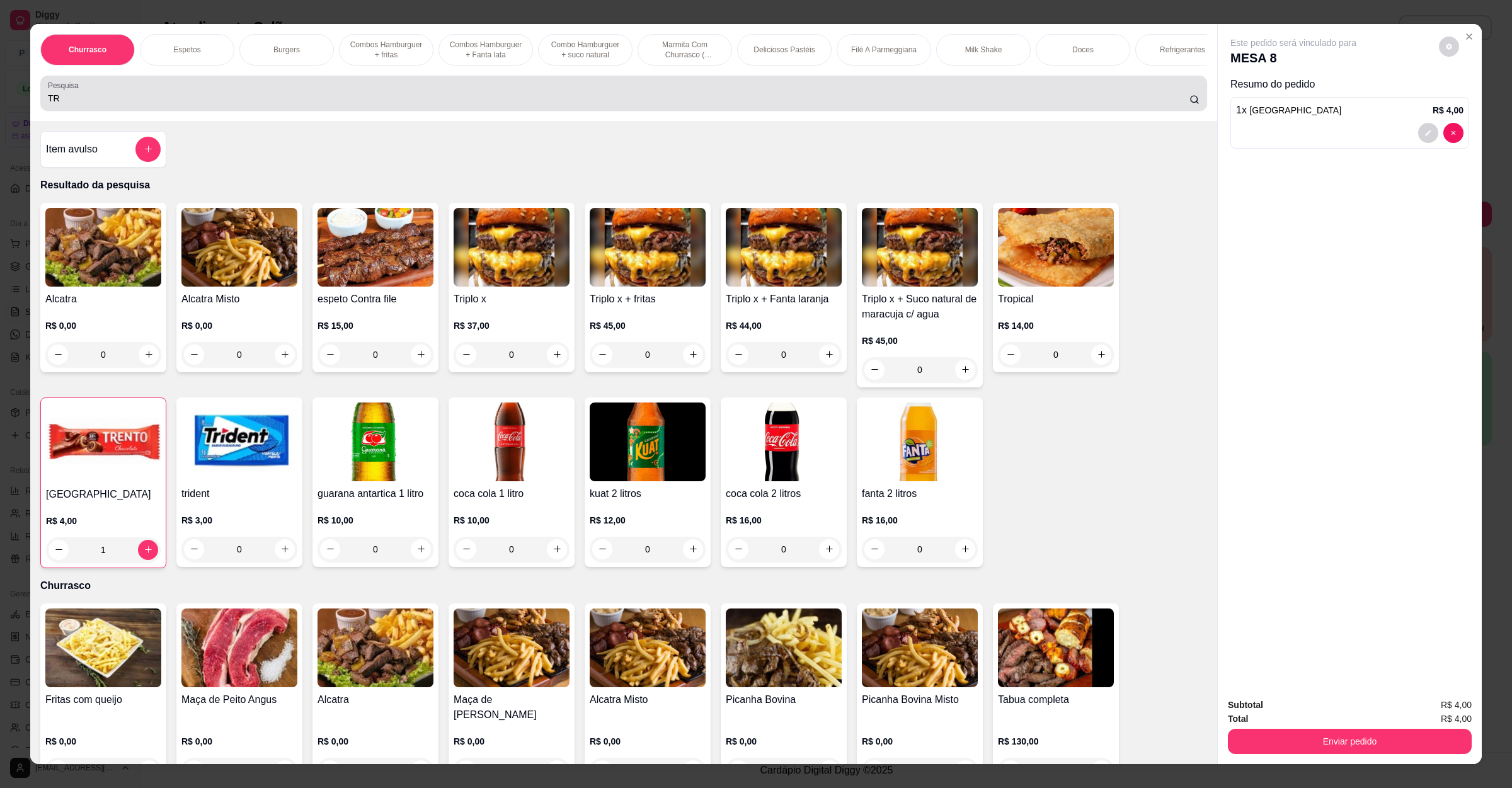
drag, startPoint x: 70, startPoint y: 89, endPoint x: 66, endPoint y: 114, distance: 25.3
click at [66, 111] on div "Pesquisa TR" at bounding box center [623, 93] width 1167 height 35
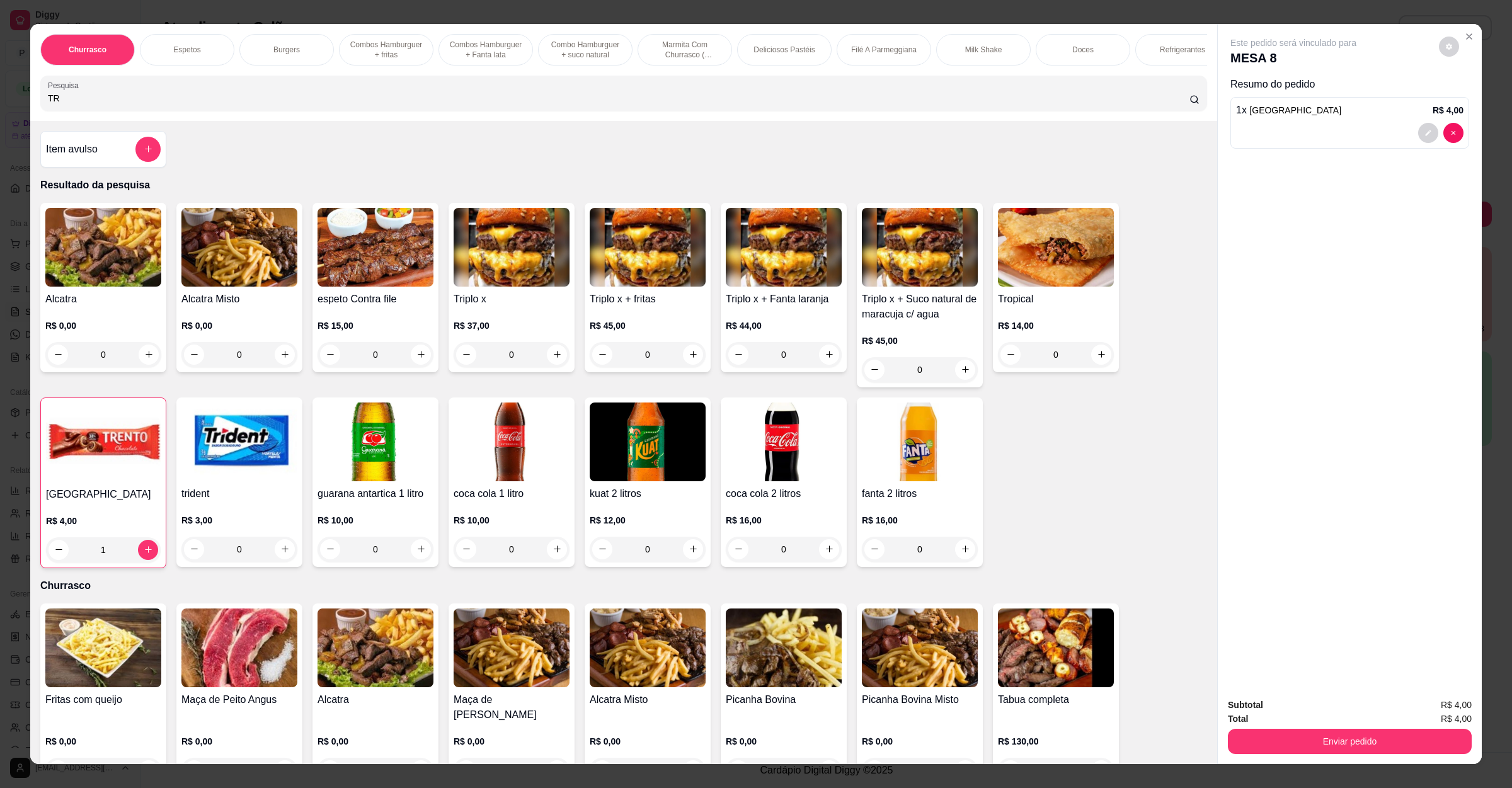
drag, startPoint x: 66, startPoint y: 114, endPoint x: 0, endPoint y: 112, distance: 66.0
click at [0, 112] on div "Churrasco Espetos Burgers Combos Hamburguer + fritas Combos Hamburguer + Fanta …" at bounding box center [756, 394] width 1512 height 788
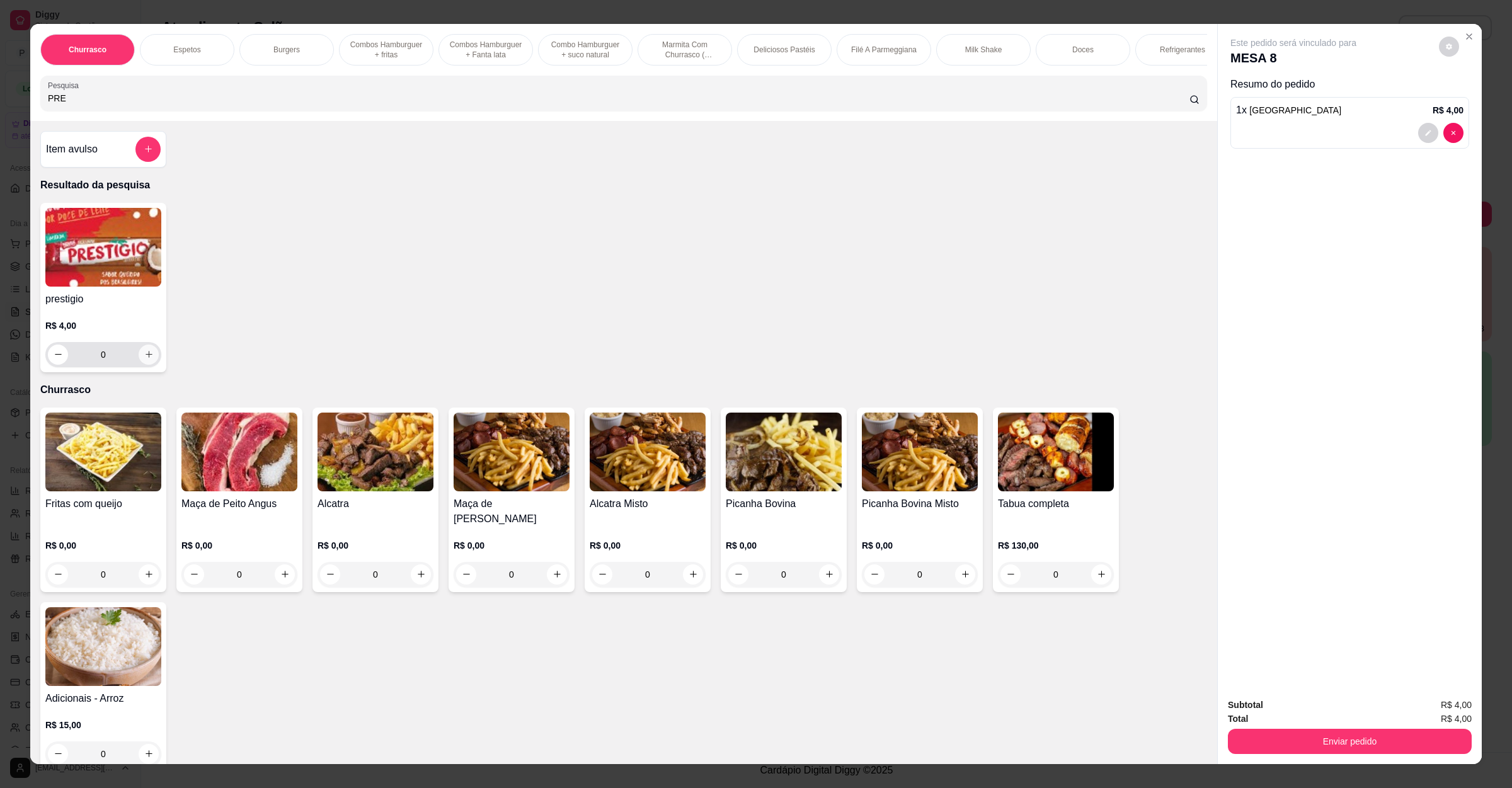
type input "PRE"
click at [144, 359] on icon "increase-product-quantity" at bounding box center [149, 354] width 9 height 9
type input "1"
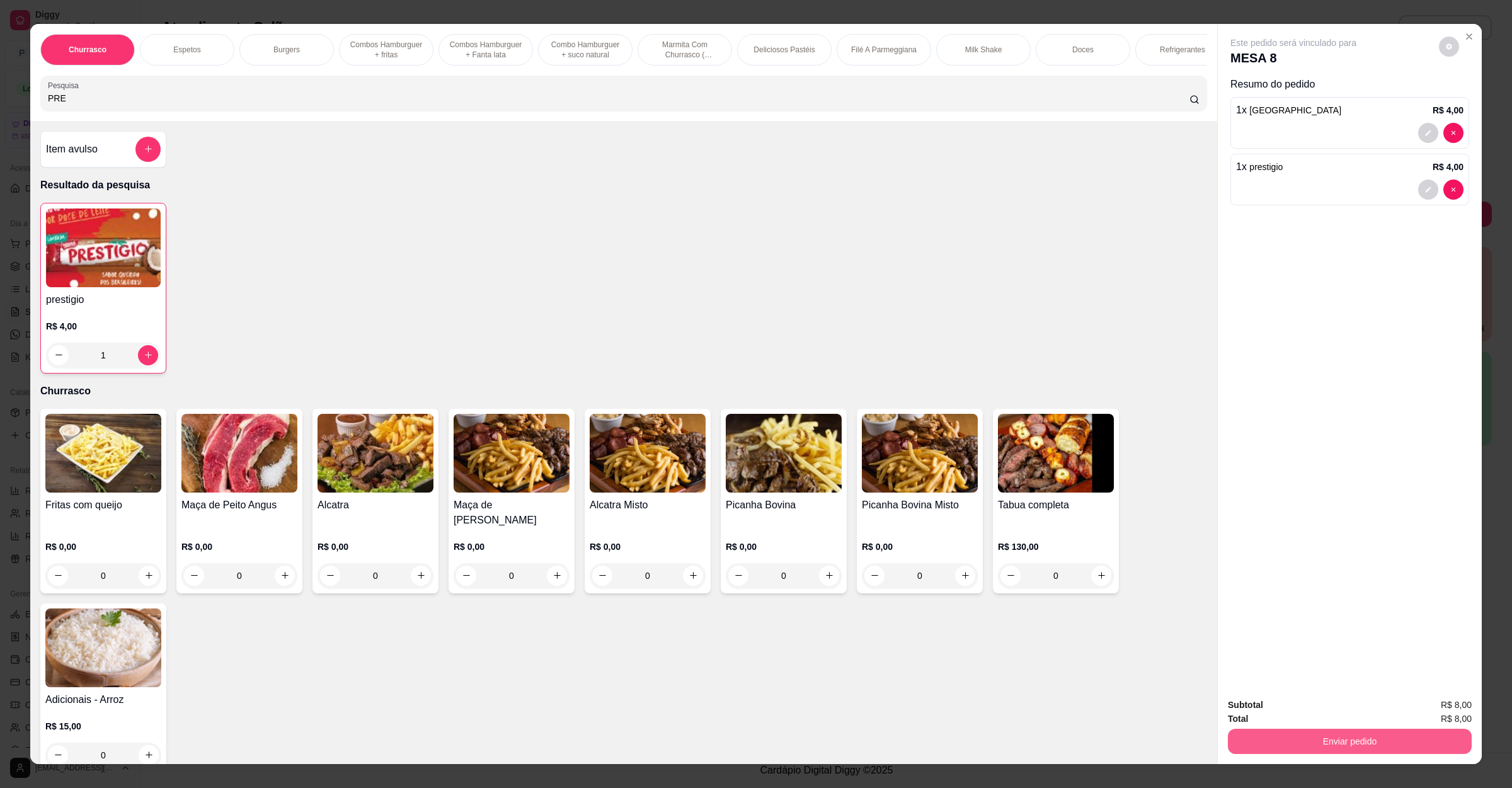
click at [1318, 745] on button "Enviar pedido" at bounding box center [1349, 742] width 244 height 25
click at [1316, 702] on button "Não registrar e enviar pedido" at bounding box center [1306, 711] width 131 height 24
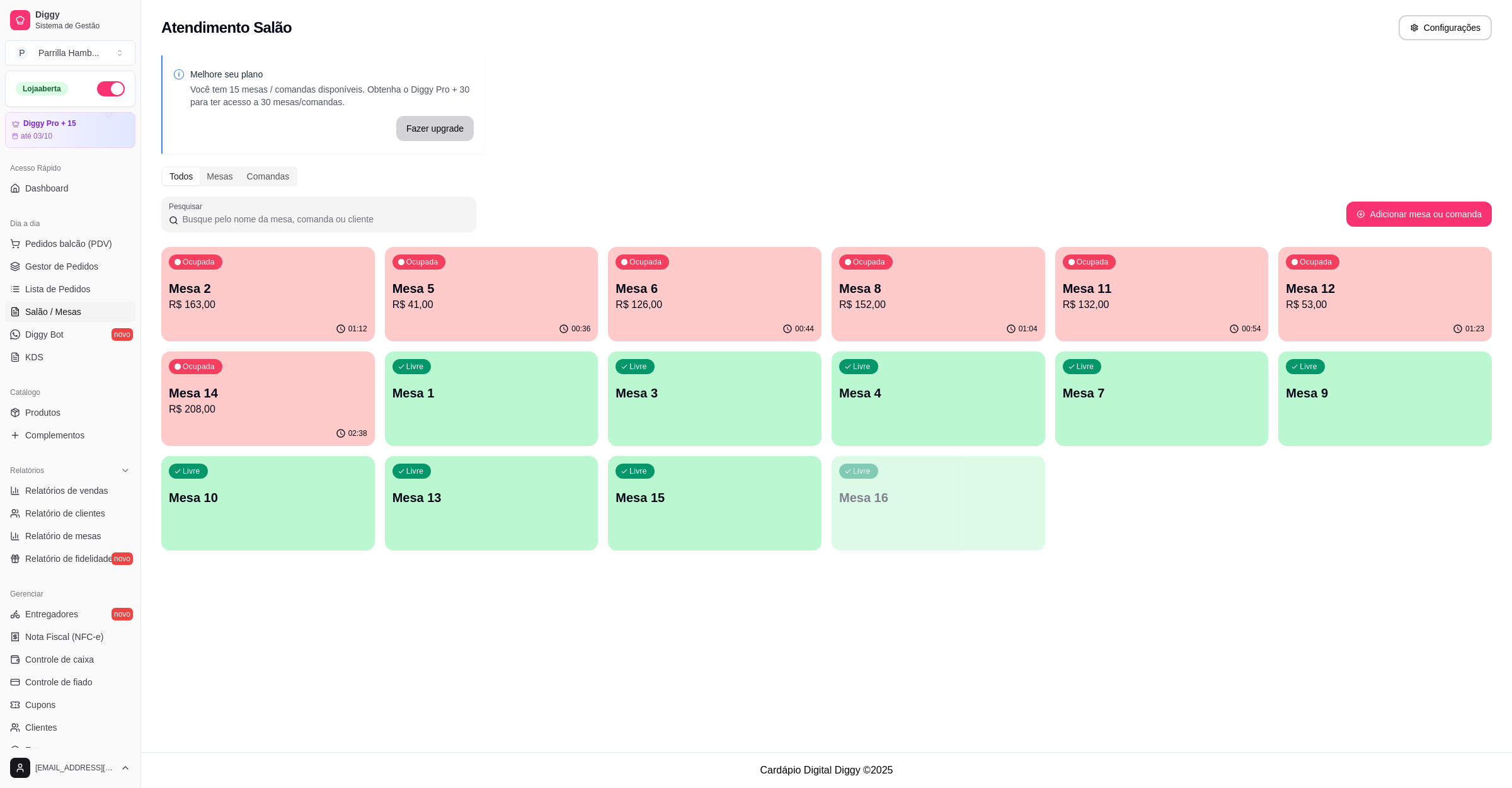
click at [1365, 266] on div "Ocupada Mesa 12 R$ 53,00" at bounding box center [1385, 282] width 214 height 70
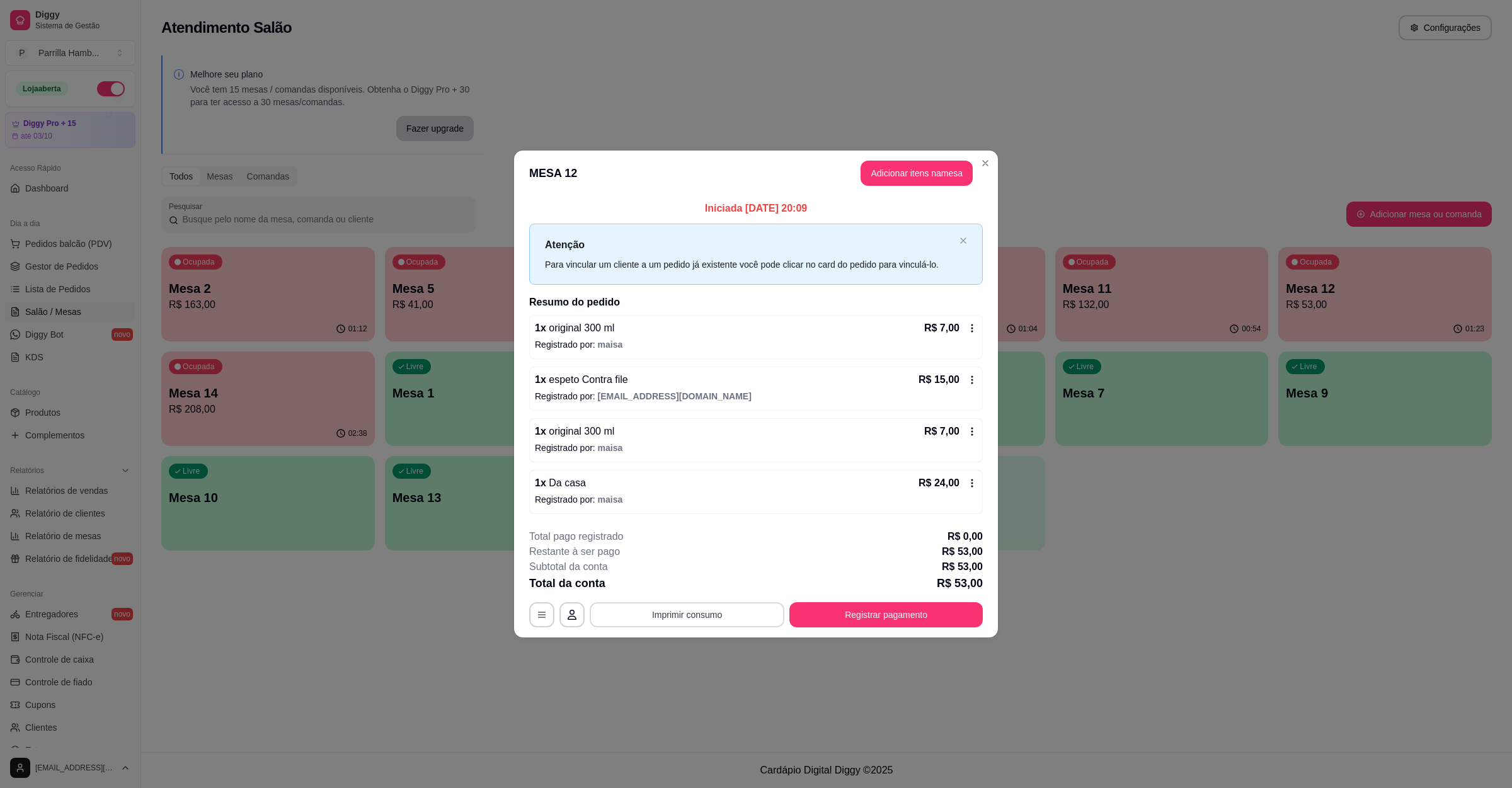
click at [722, 612] on button "Imprimir consumo" at bounding box center [687, 615] width 194 height 25
click at [712, 594] on button "IMPRESSORA" at bounding box center [691, 587] width 92 height 20
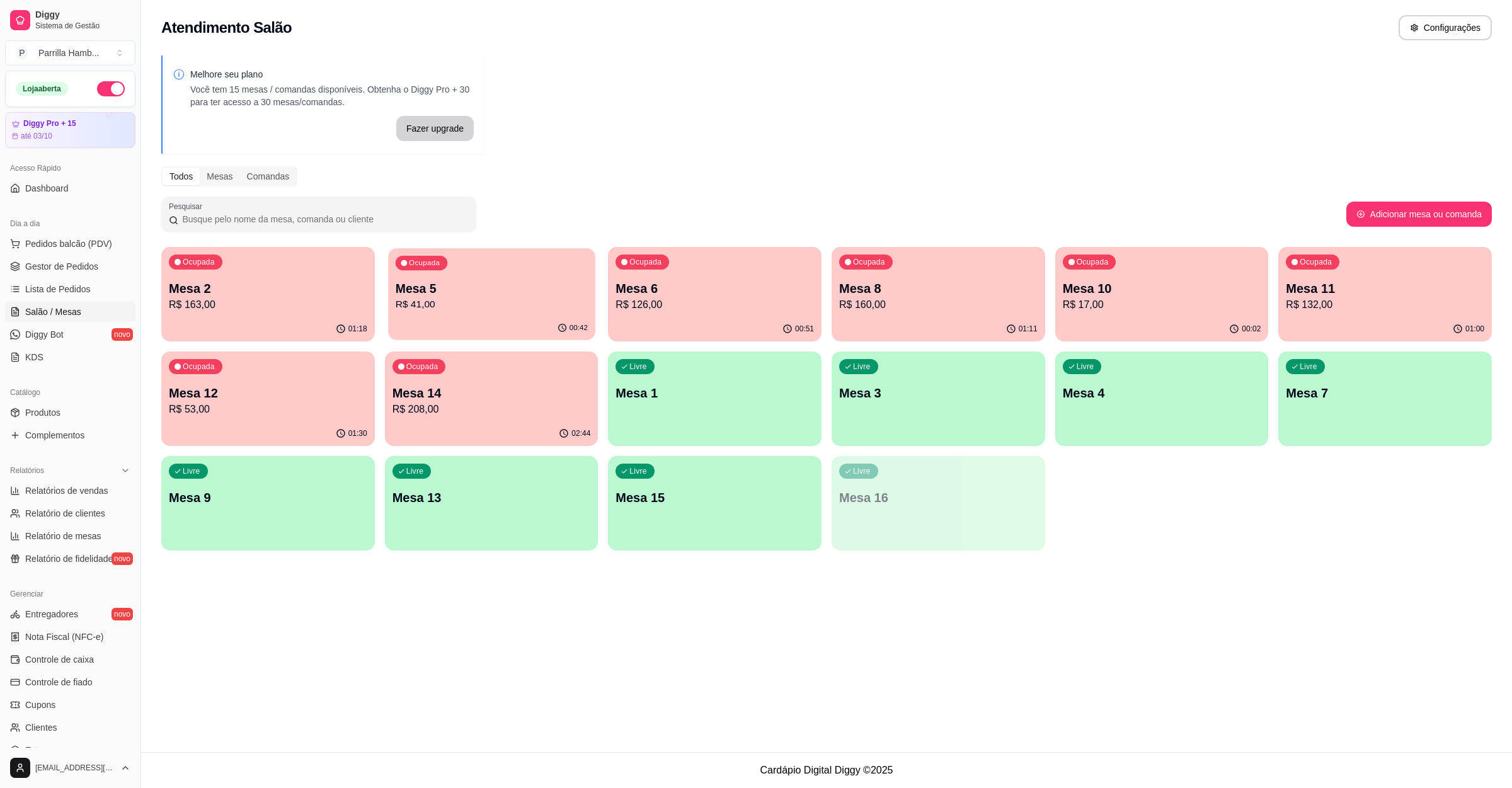
click at [544, 297] on p "R$ 41,00" at bounding box center [491, 304] width 192 height 15
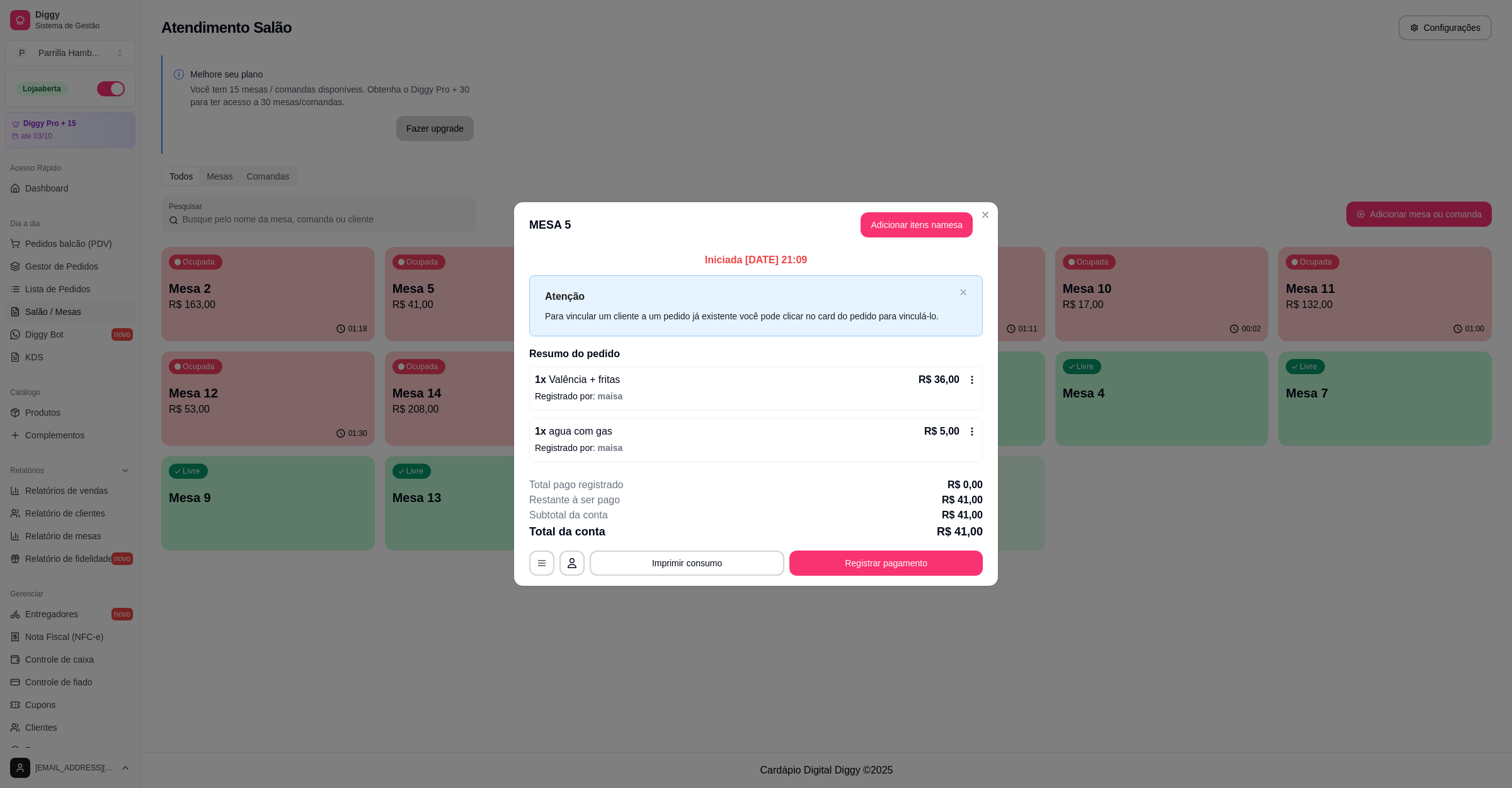
click at [681, 549] on div "**********" at bounding box center [755, 527] width 453 height 98
click at [681, 552] on button "Imprimir consumo" at bounding box center [687, 564] width 189 height 25
click at [684, 539] on button "IMPRESSORA" at bounding box center [690, 534] width 88 height 19
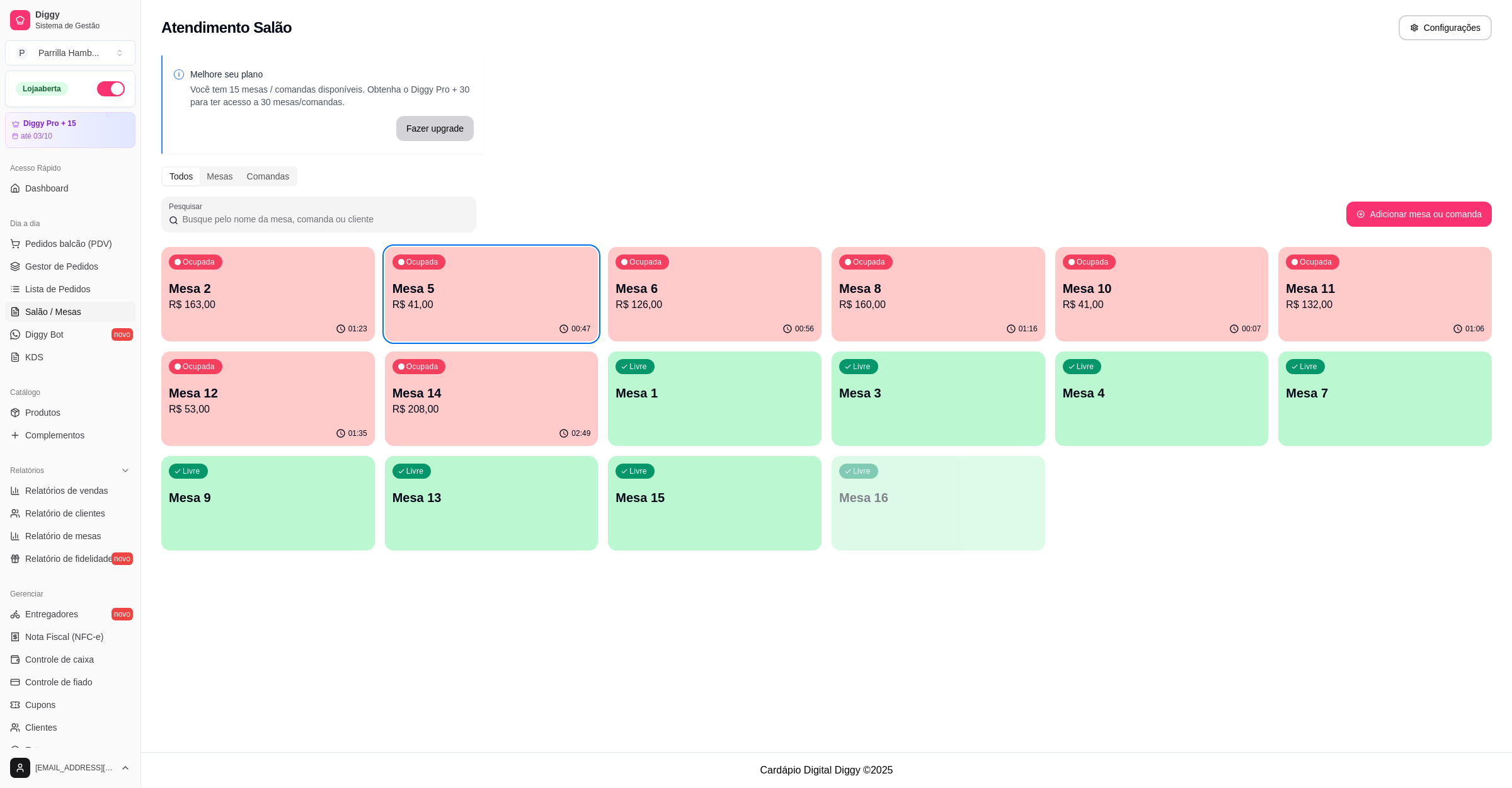
click at [238, 385] on p "Mesa 12" at bounding box center [268, 393] width 198 height 17
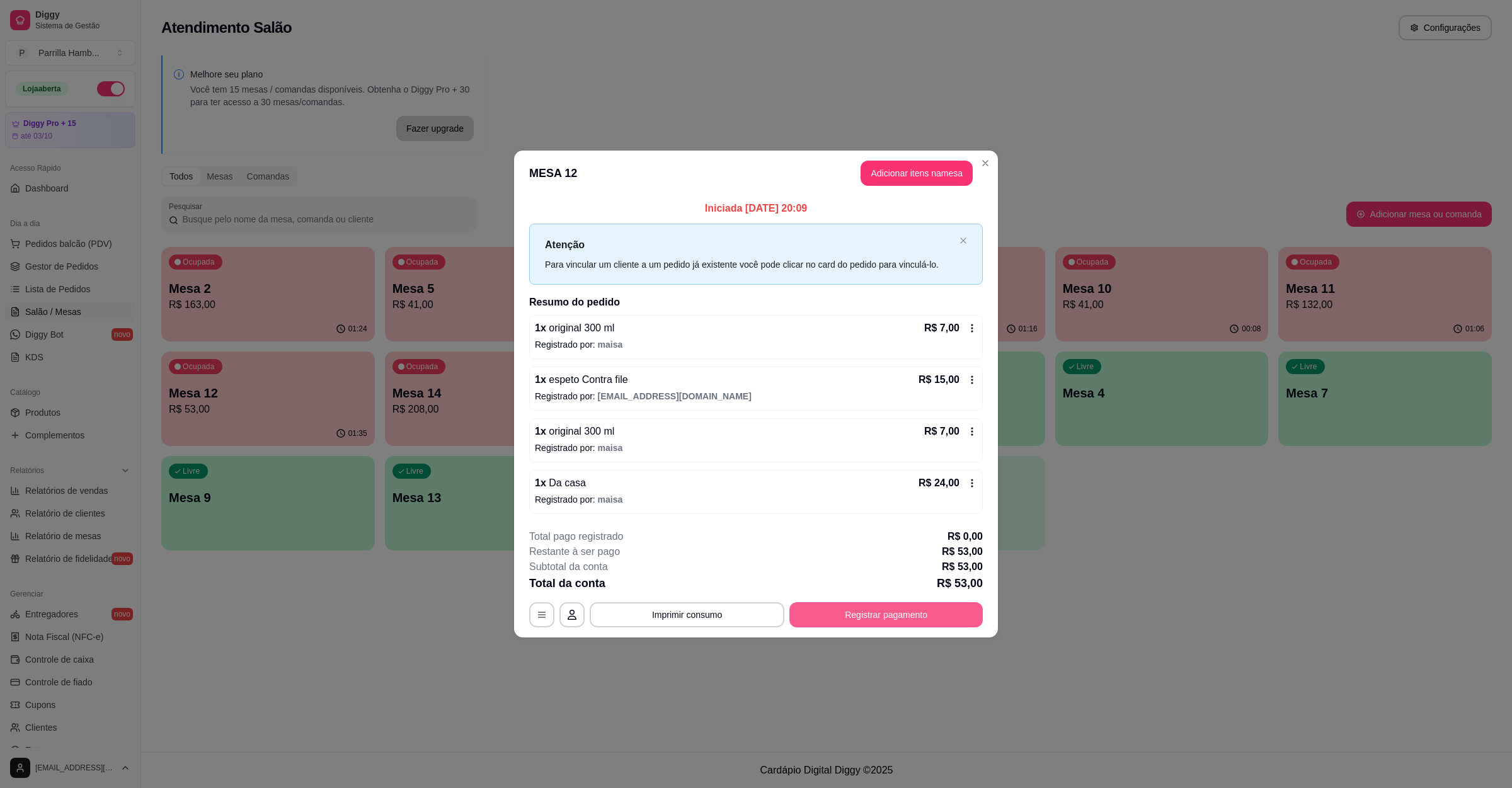
click at [927, 609] on button "Registrar pagamento" at bounding box center [886, 615] width 194 height 25
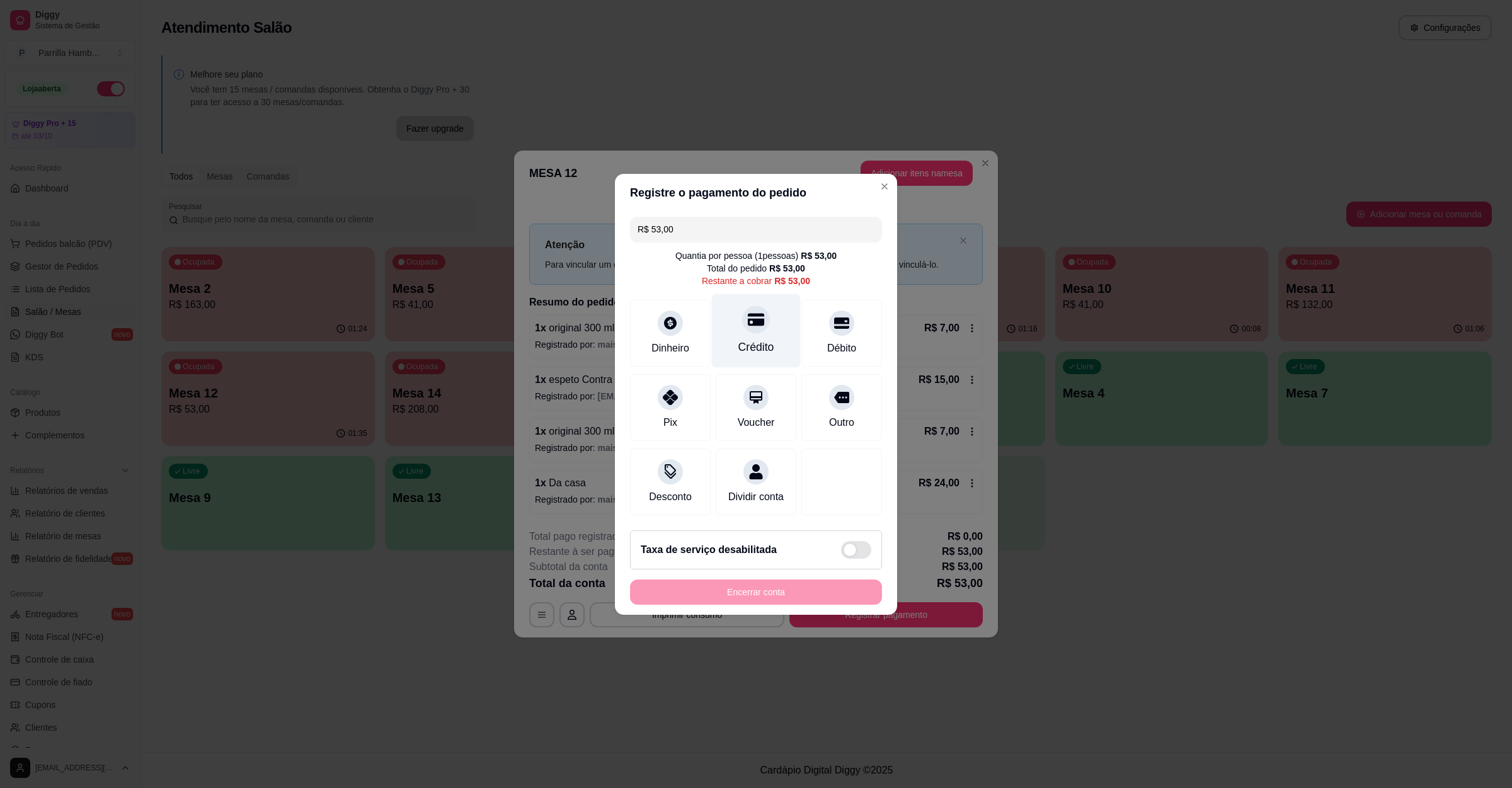
click at [749, 314] on icon at bounding box center [756, 320] width 16 height 13
type input "R$ 0,00"
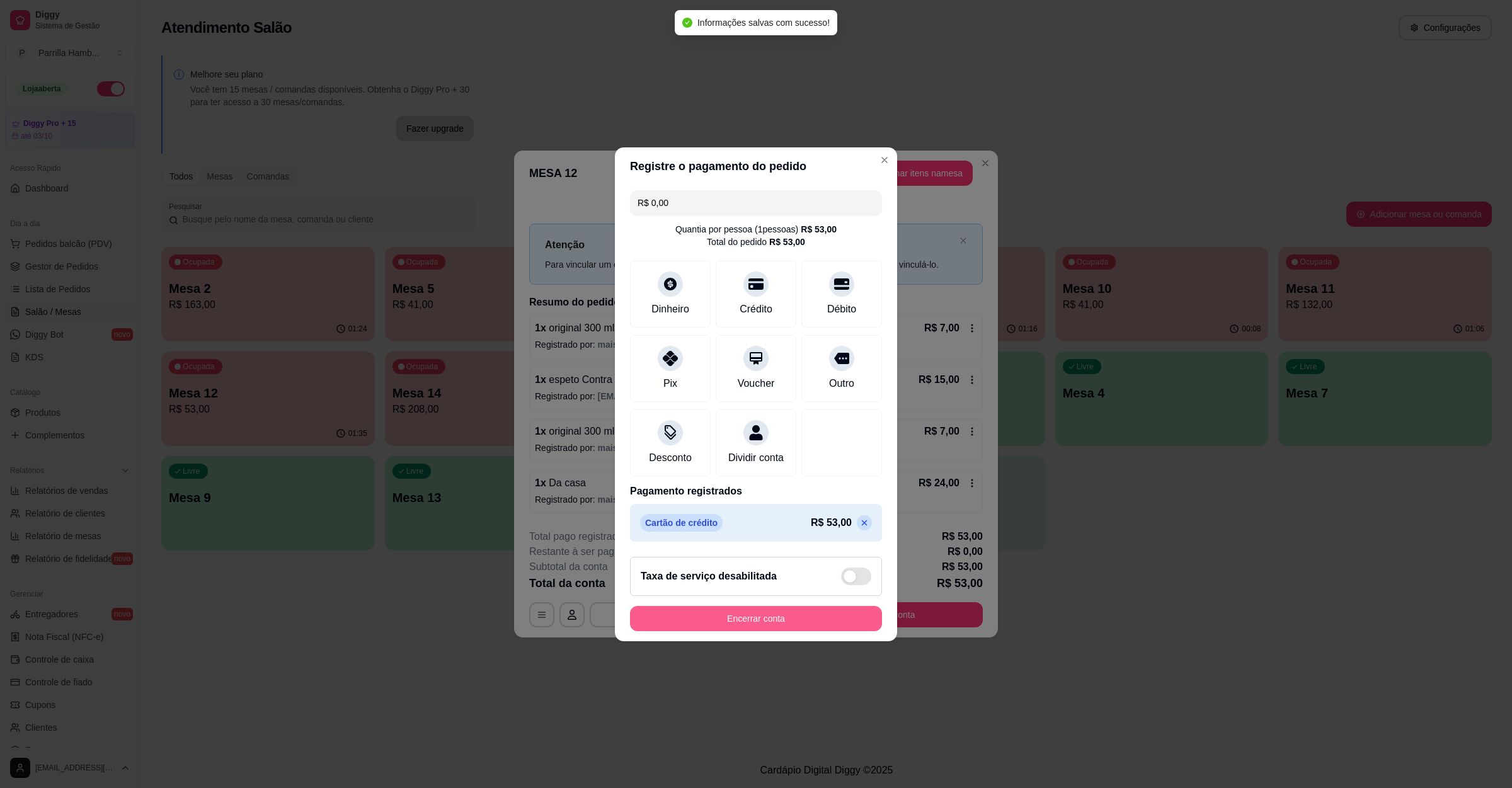
click at [734, 614] on button "Encerrar conta" at bounding box center [755, 619] width 252 height 25
click at [663, 630] on button "Encerrar conta" at bounding box center [755, 618] width 244 height 25
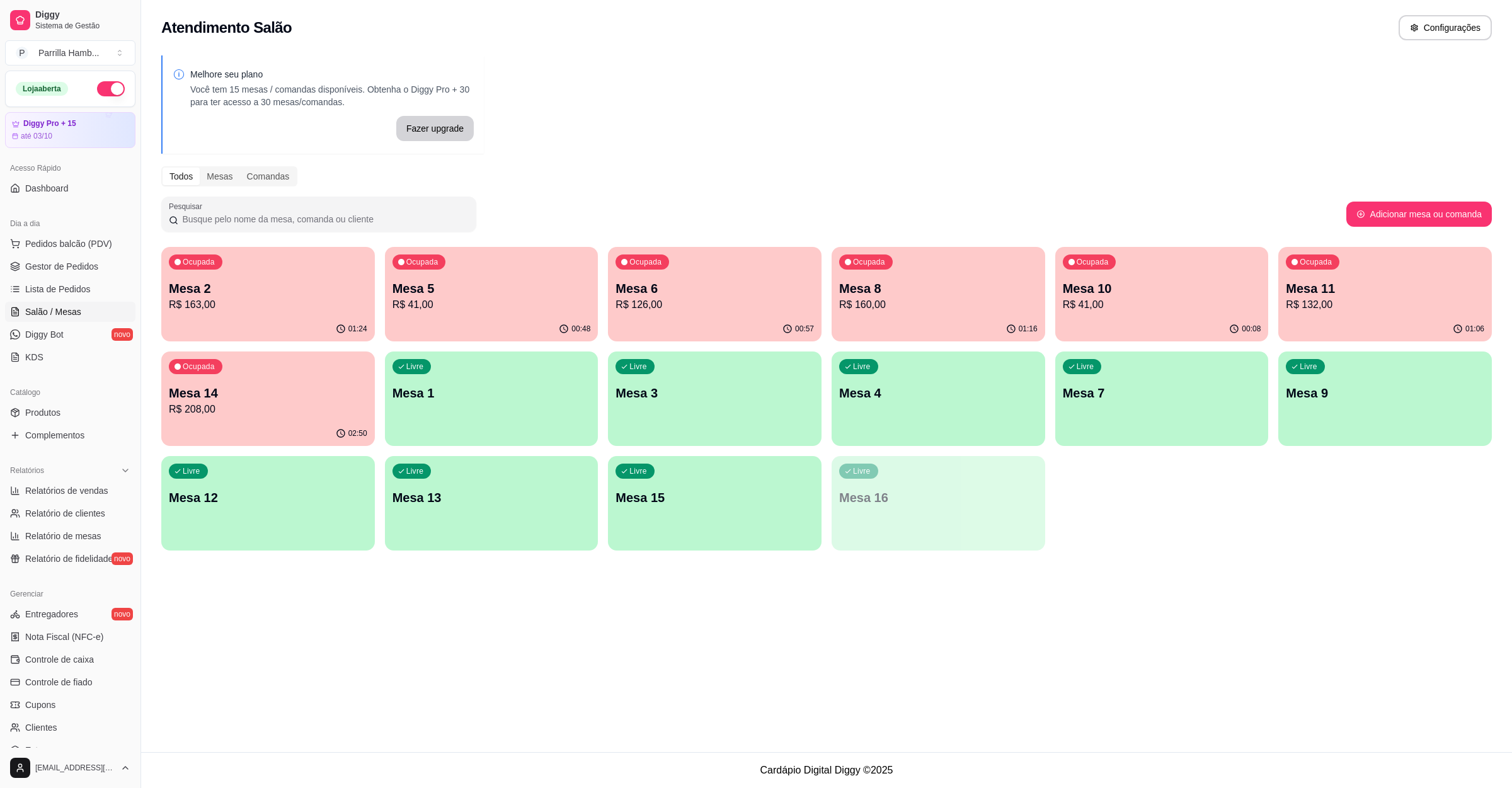
click at [343, 392] on p "Mesa 14" at bounding box center [268, 393] width 198 height 17
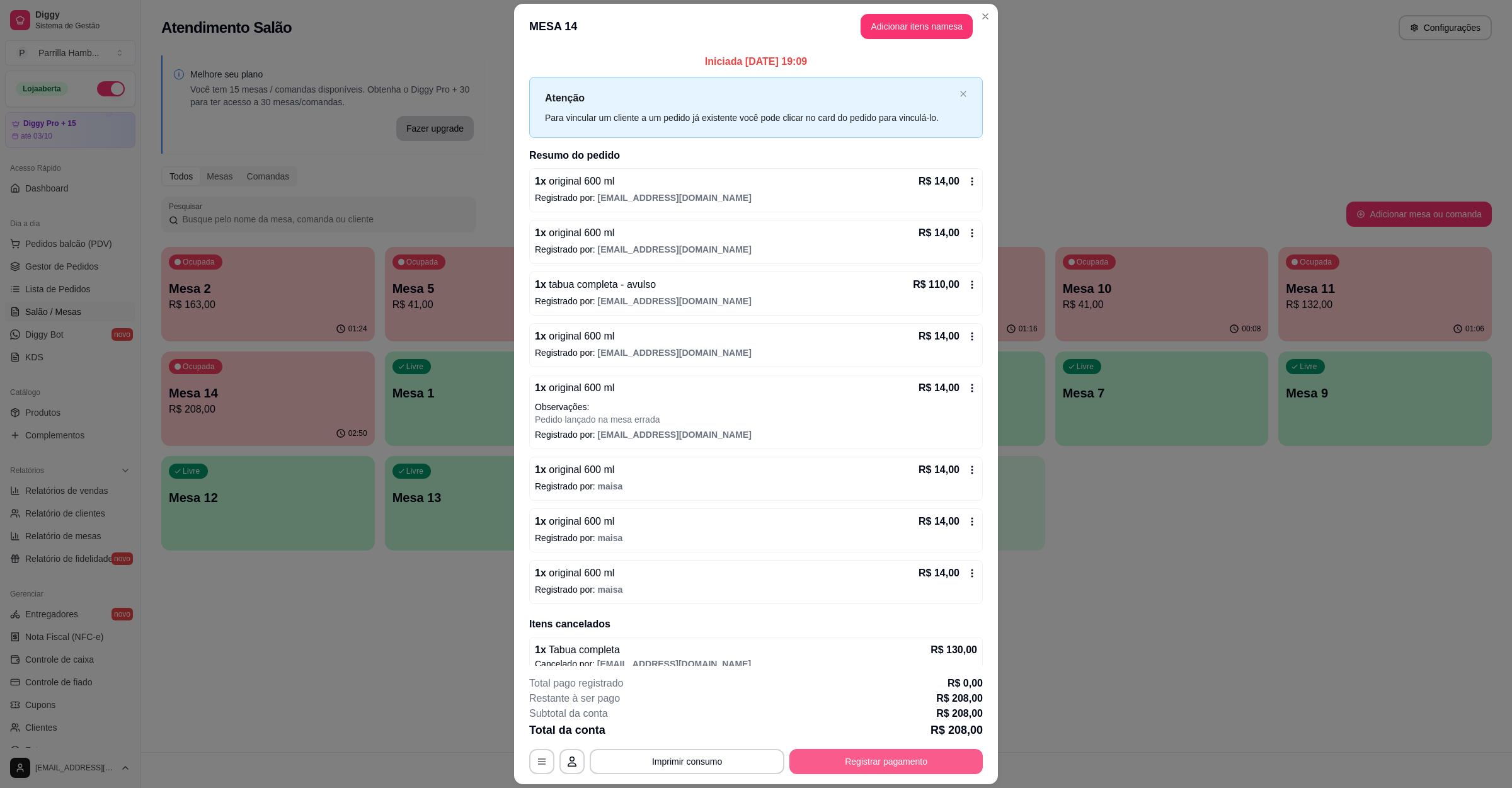
click at [873, 764] on button "Registrar pagamento" at bounding box center [886, 762] width 194 height 25
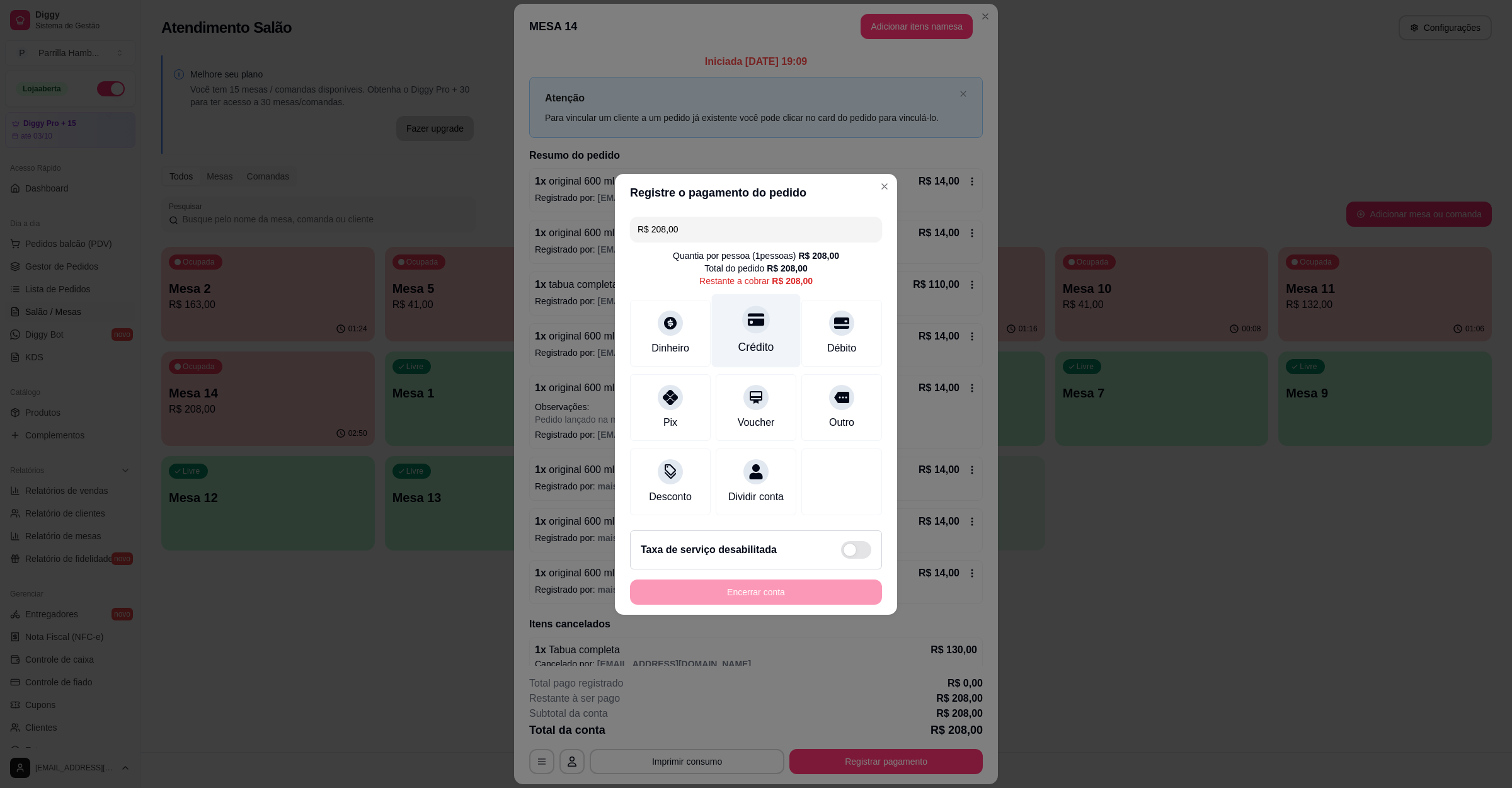
click at [747, 305] on div at bounding box center [756, 319] width 28 height 28
type input "R$ 0,00"
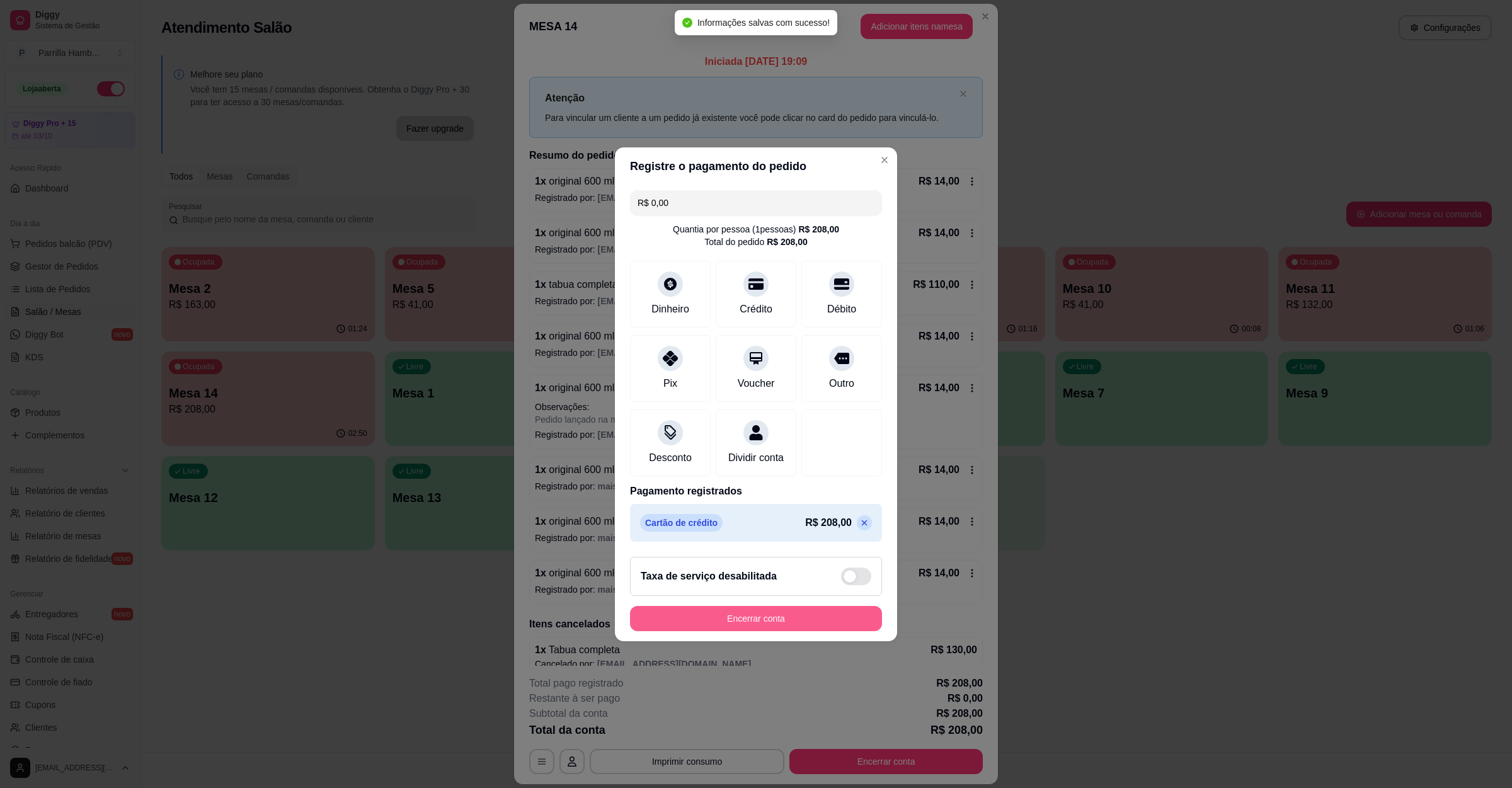
click at [765, 628] on button "Encerrar conta" at bounding box center [755, 619] width 252 height 25
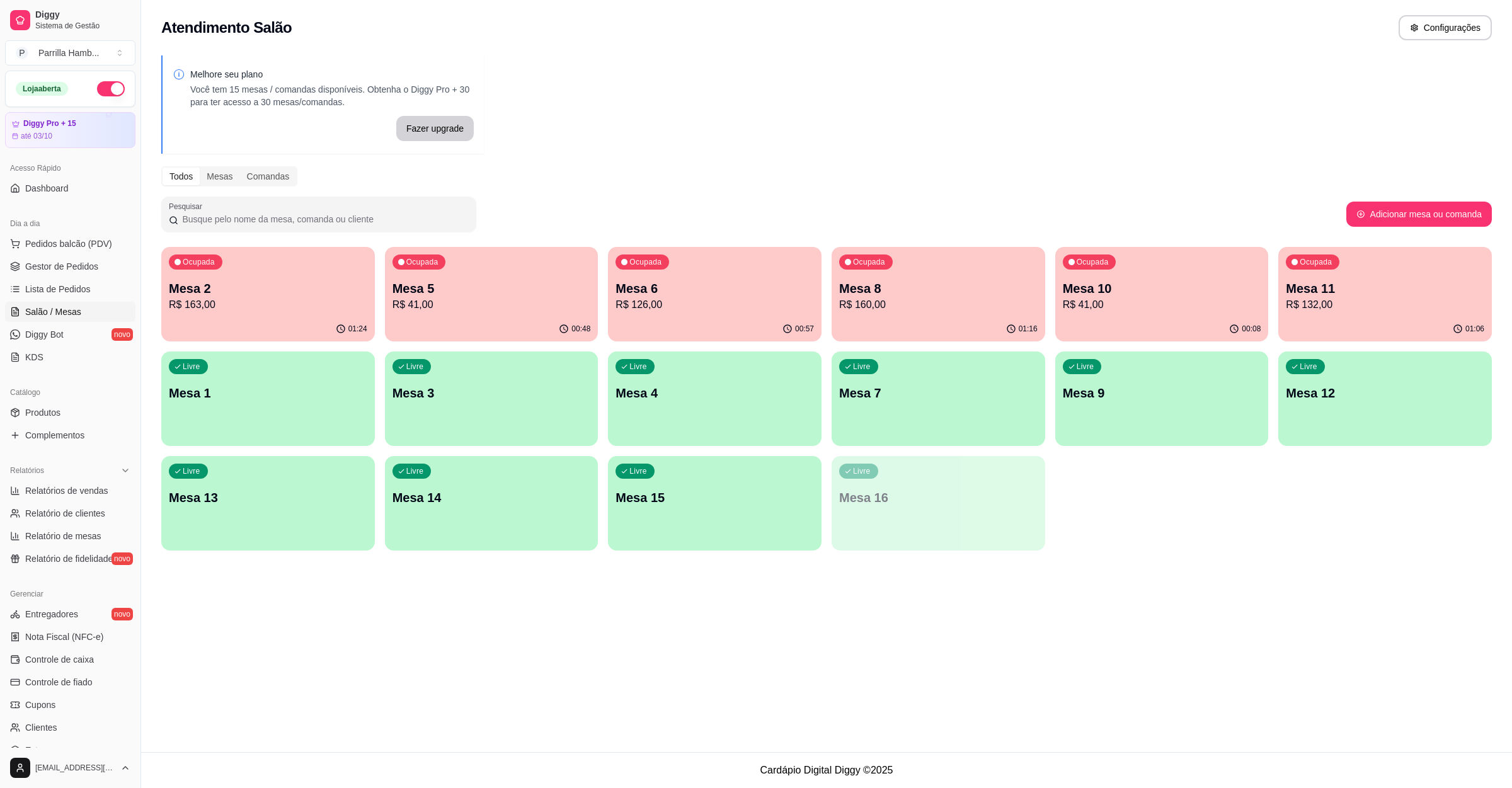
click at [969, 303] on p "R$ 160,00" at bounding box center [939, 304] width 198 height 15
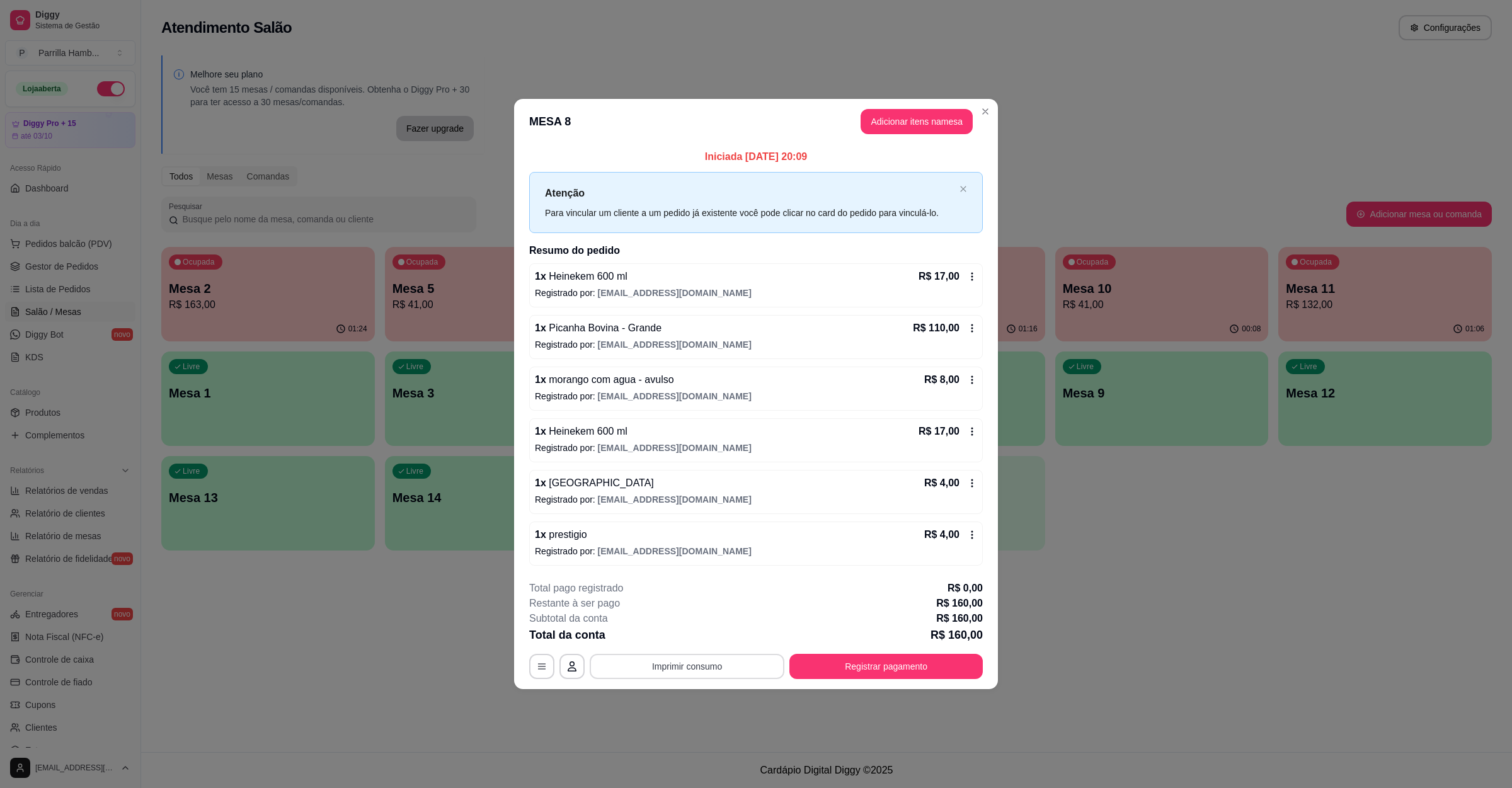
click at [711, 658] on button "Imprimir consumo" at bounding box center [687, 667] width 194 height 25
click at [709, 636] on button "IMPRESSORA" at bounding box center [691, 642] width 73 height 16
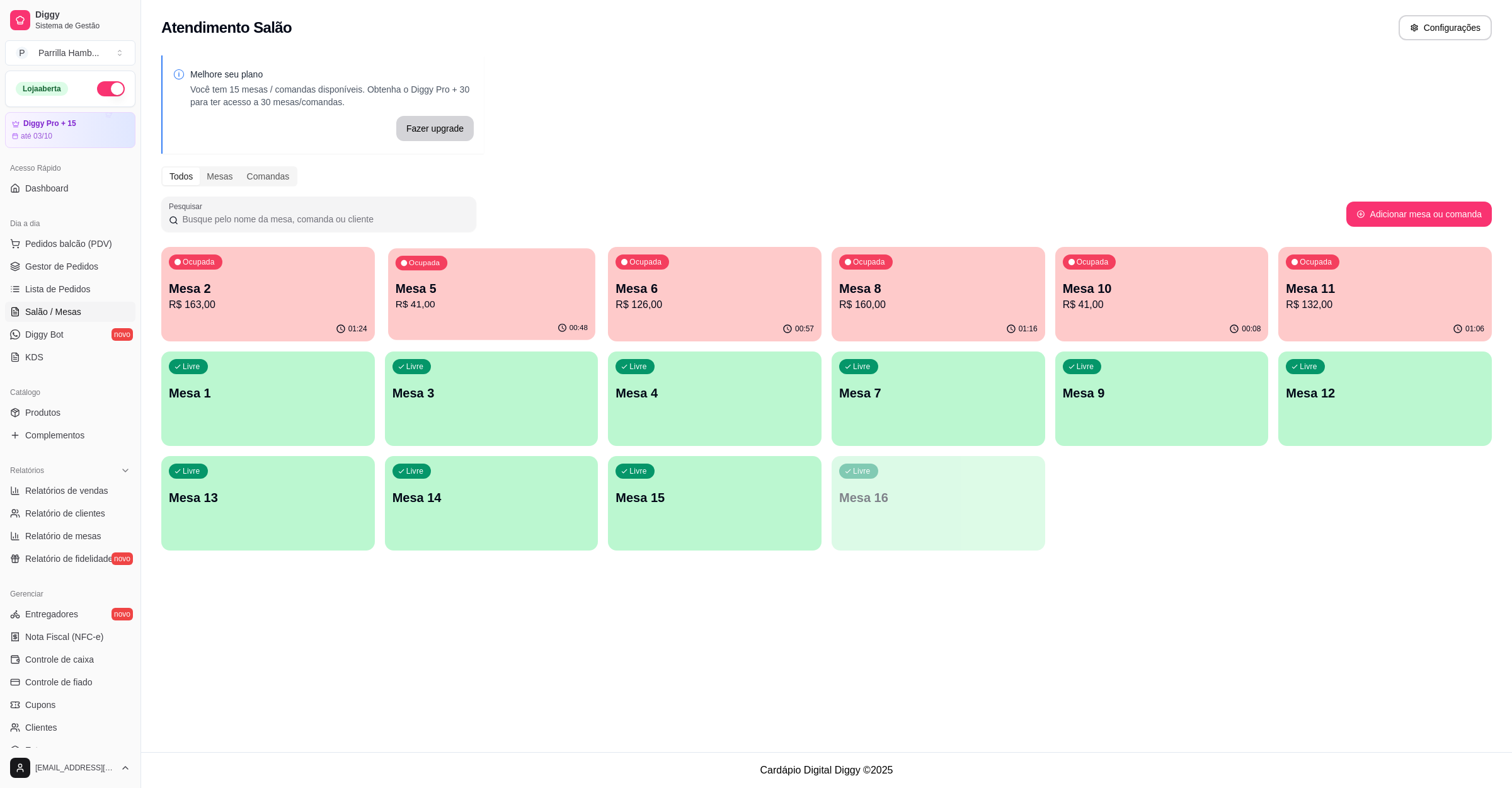
click at [486, 292] on p "Mesa 5" at bounding box center [491, 289] width 192 height 17
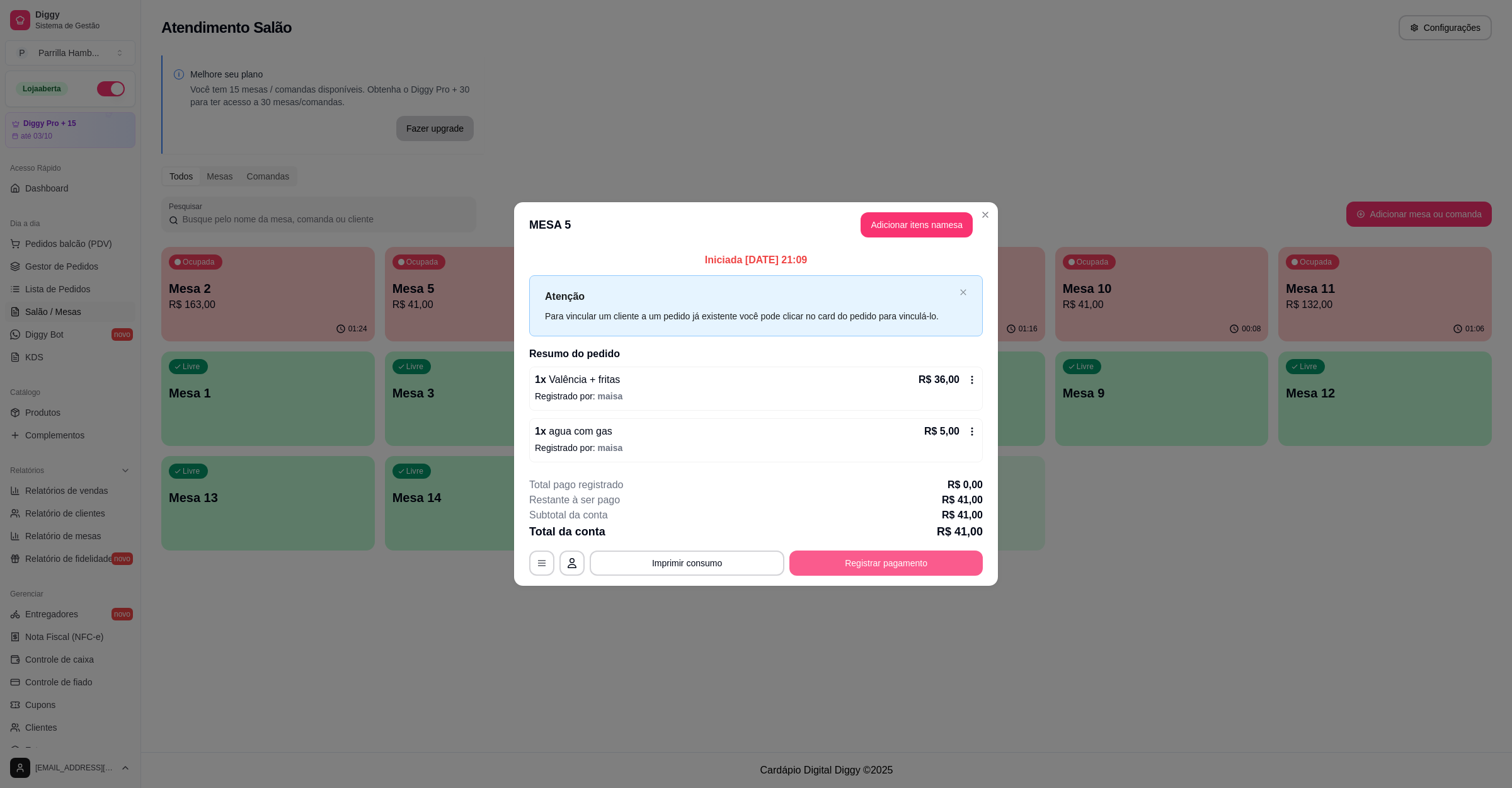
click at [934, 560] on button "Registrar pagamento" at bounding box center [886, 564] width 194 height 25
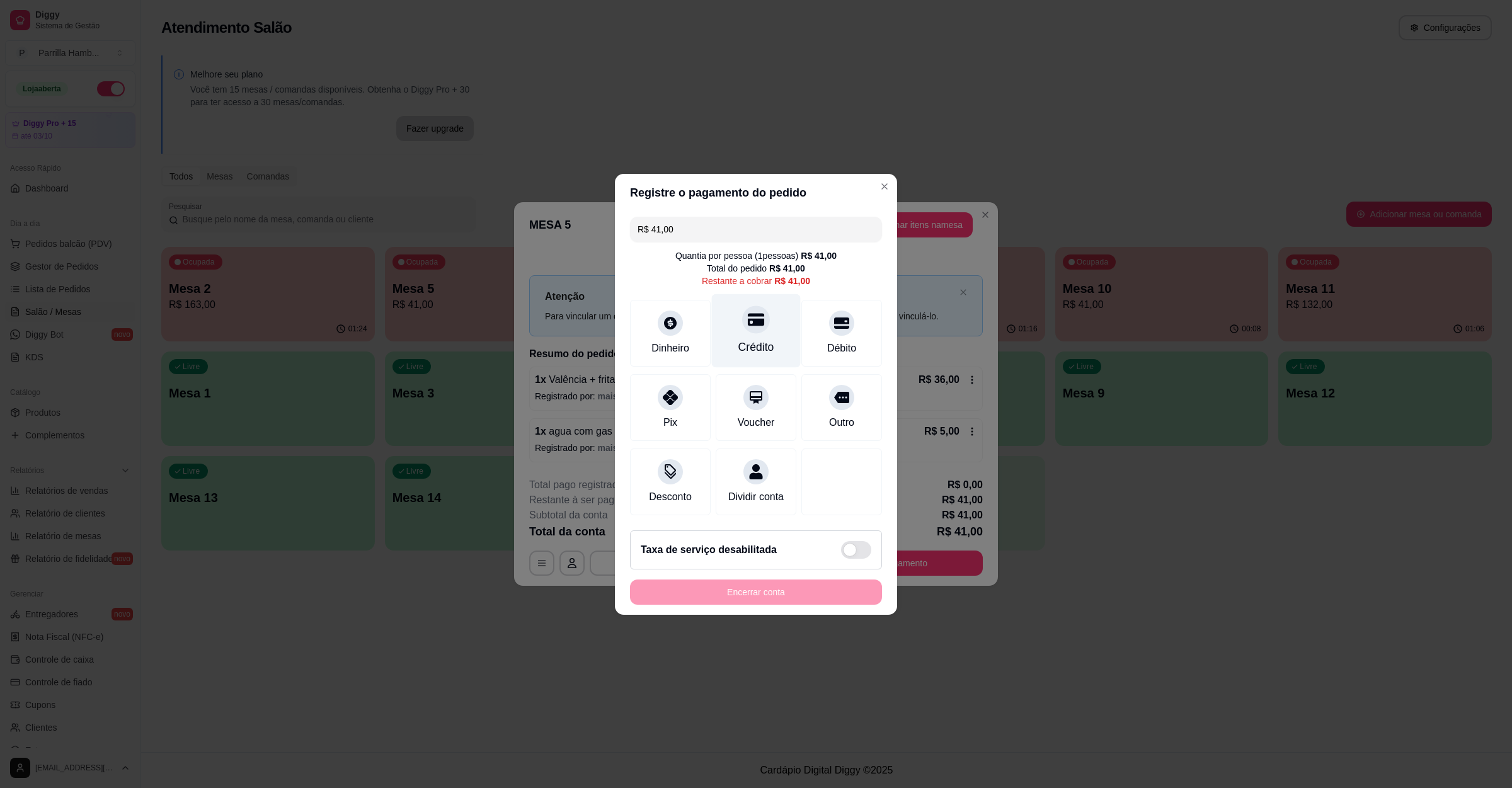
click at [766, 339] on div "Crédito" at bounding box center [757, 347] width 36 height 16
type input "R$ 0,00"
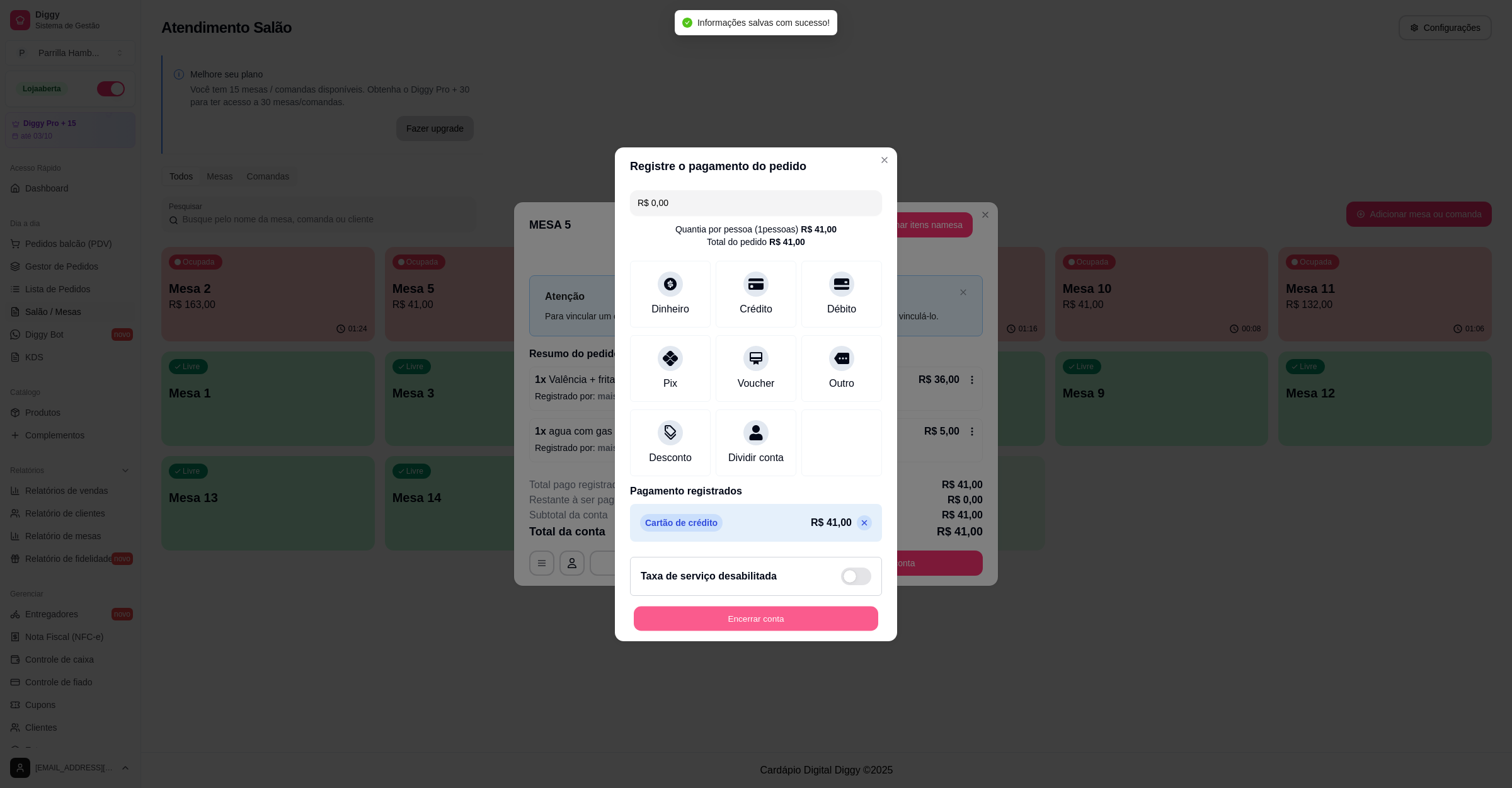
click at [782, 618] on button "Encerrar conta" at bounding box center [755, 618] width 244 height 25
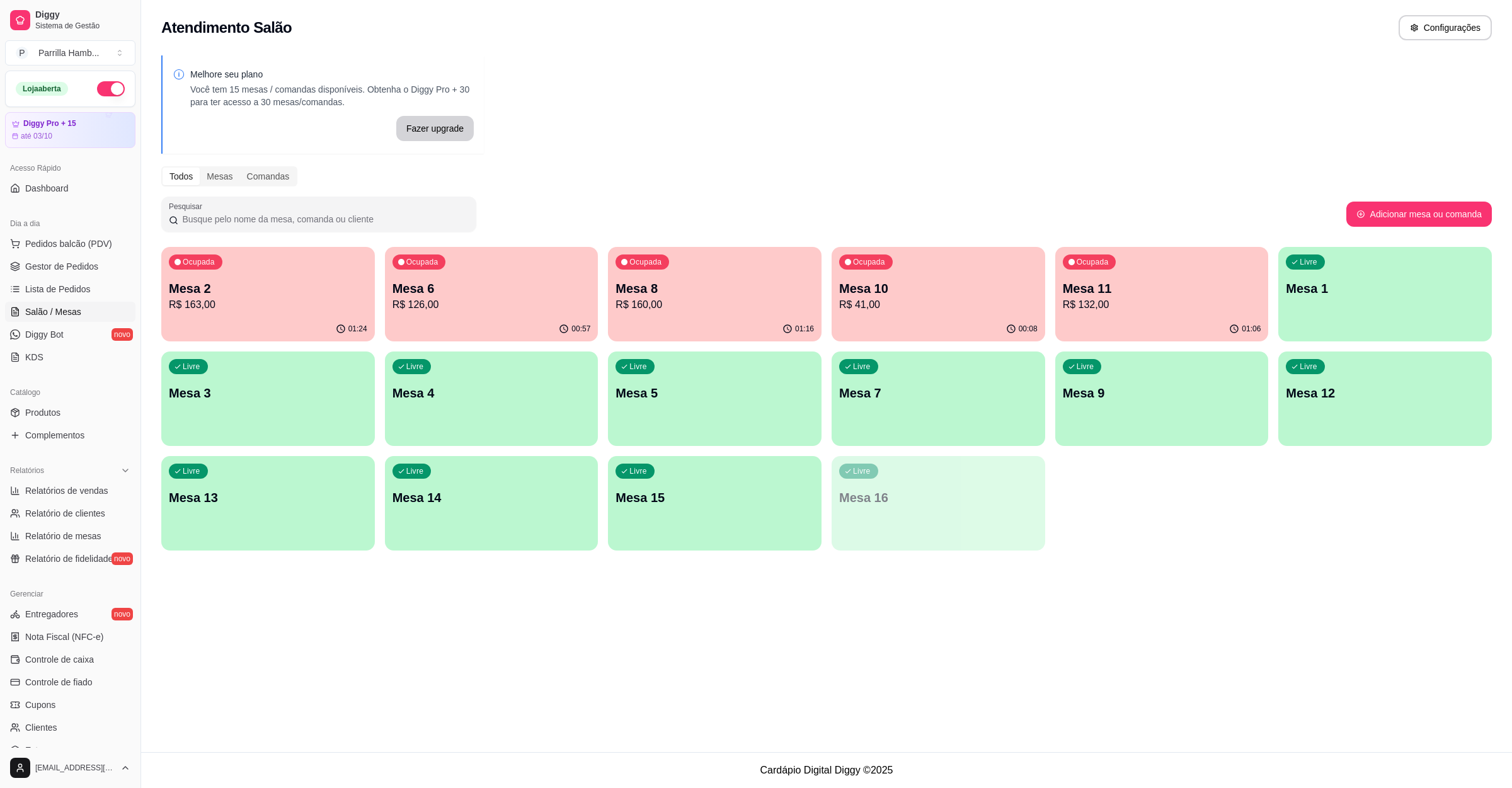
click at [881, 284] on p "Mesa 10" at bounding box center [939, 288] width 198 height 17
click at [675, 274] on div "Ocupada Mesa 8 R$ 160,00" at bounding box center [714, 282] width 214 height 70
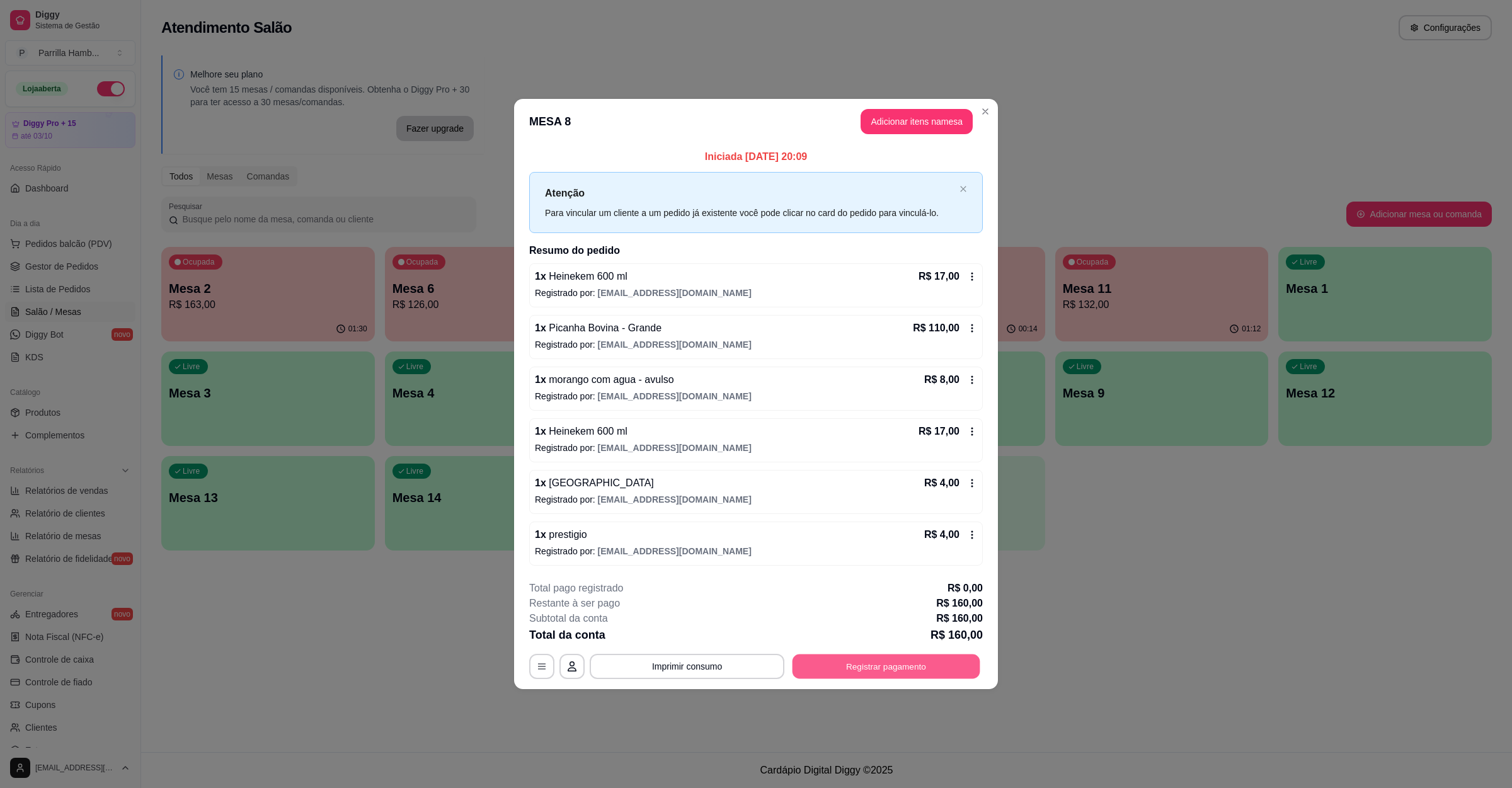
click at [896, 666] on button "Registrar pagamento" at bounding box center [886, 666] width 188 height 25
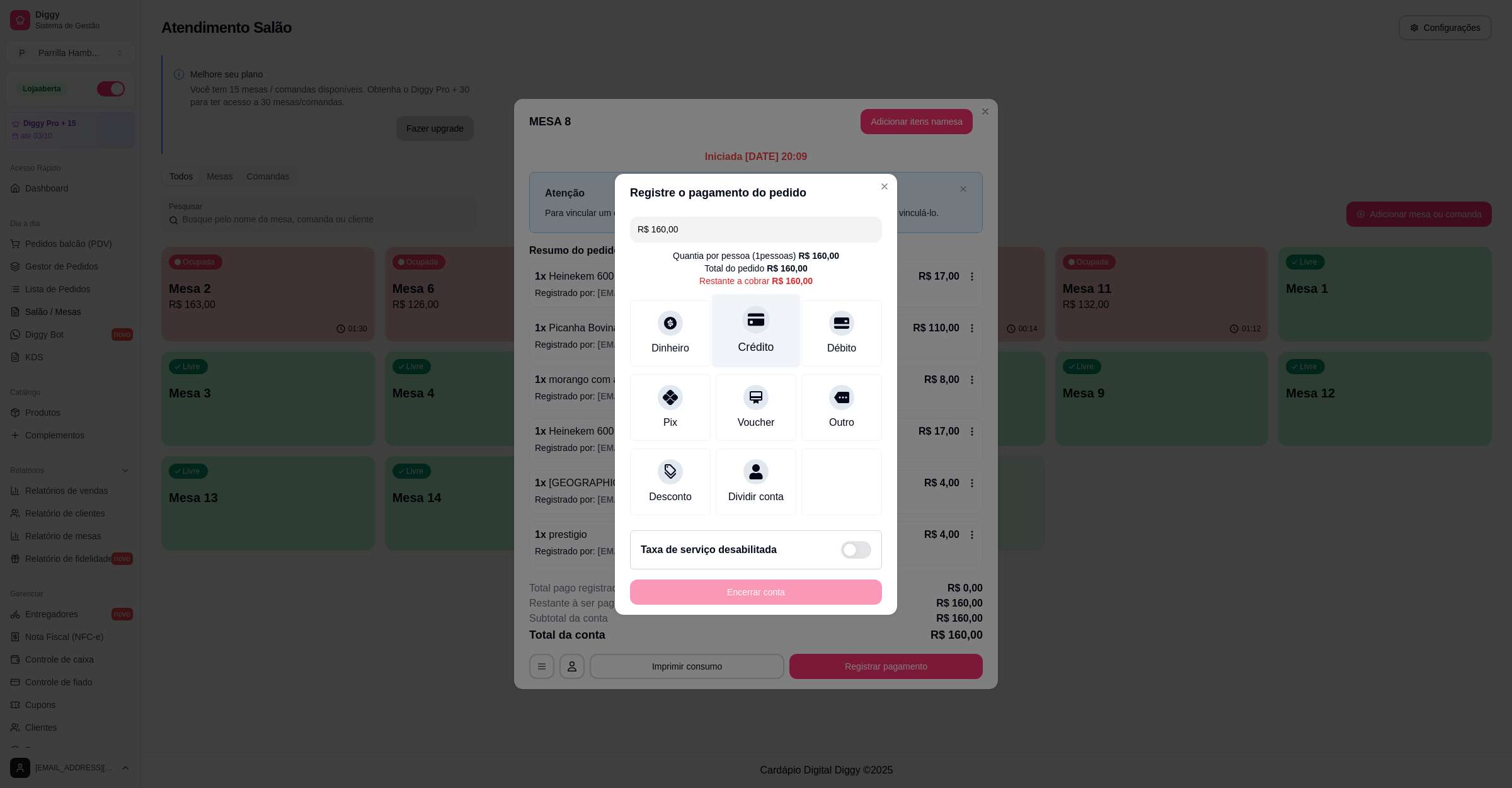
click at [749, 339] on div "Crédito" at bounding box center [757, 347] width 36 height 16
type input "R$ 0,00"
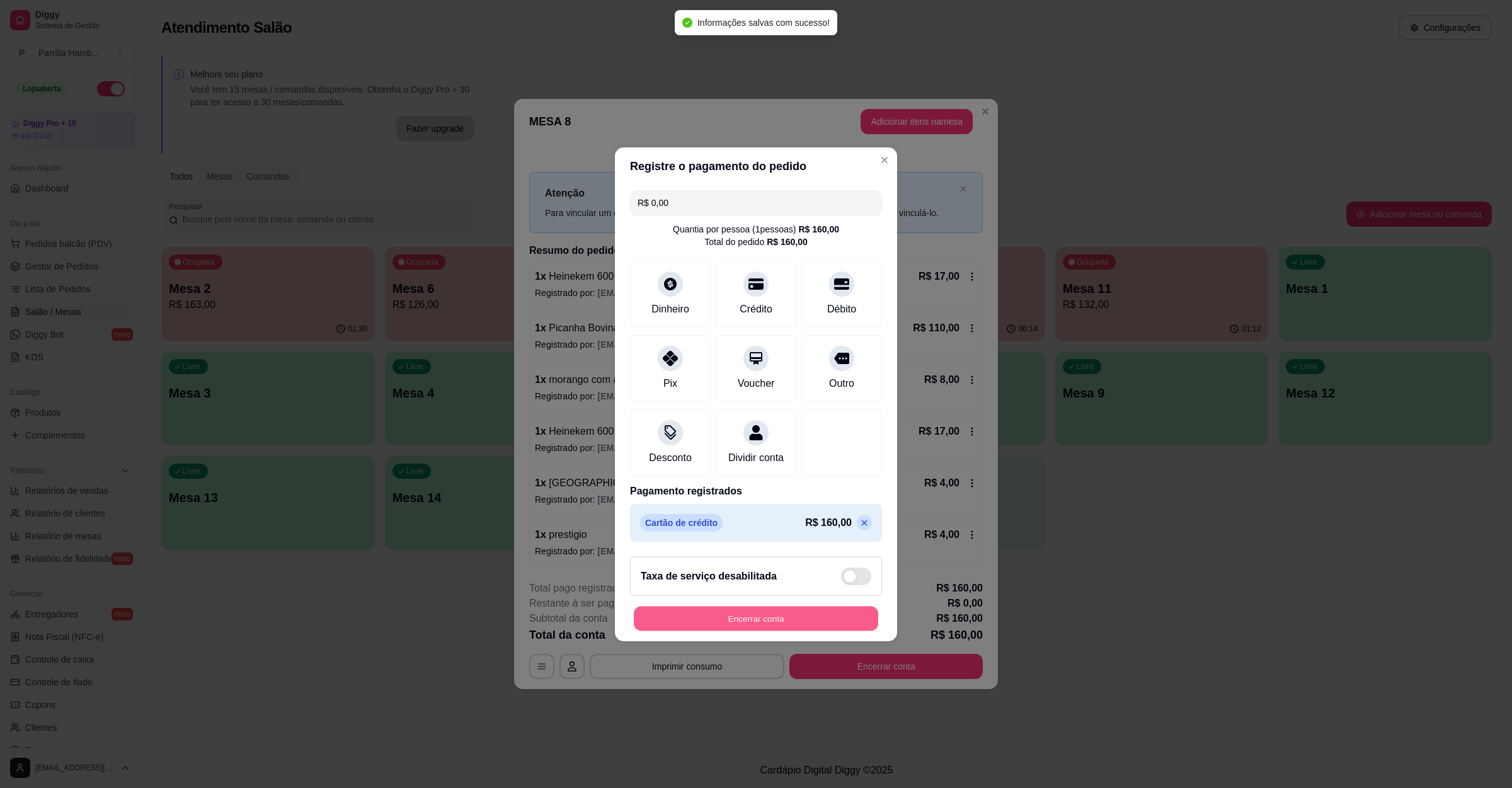
click at [780, 631] on button "Encerrar conta" at bounding box center [755, 618] width 244 height 25
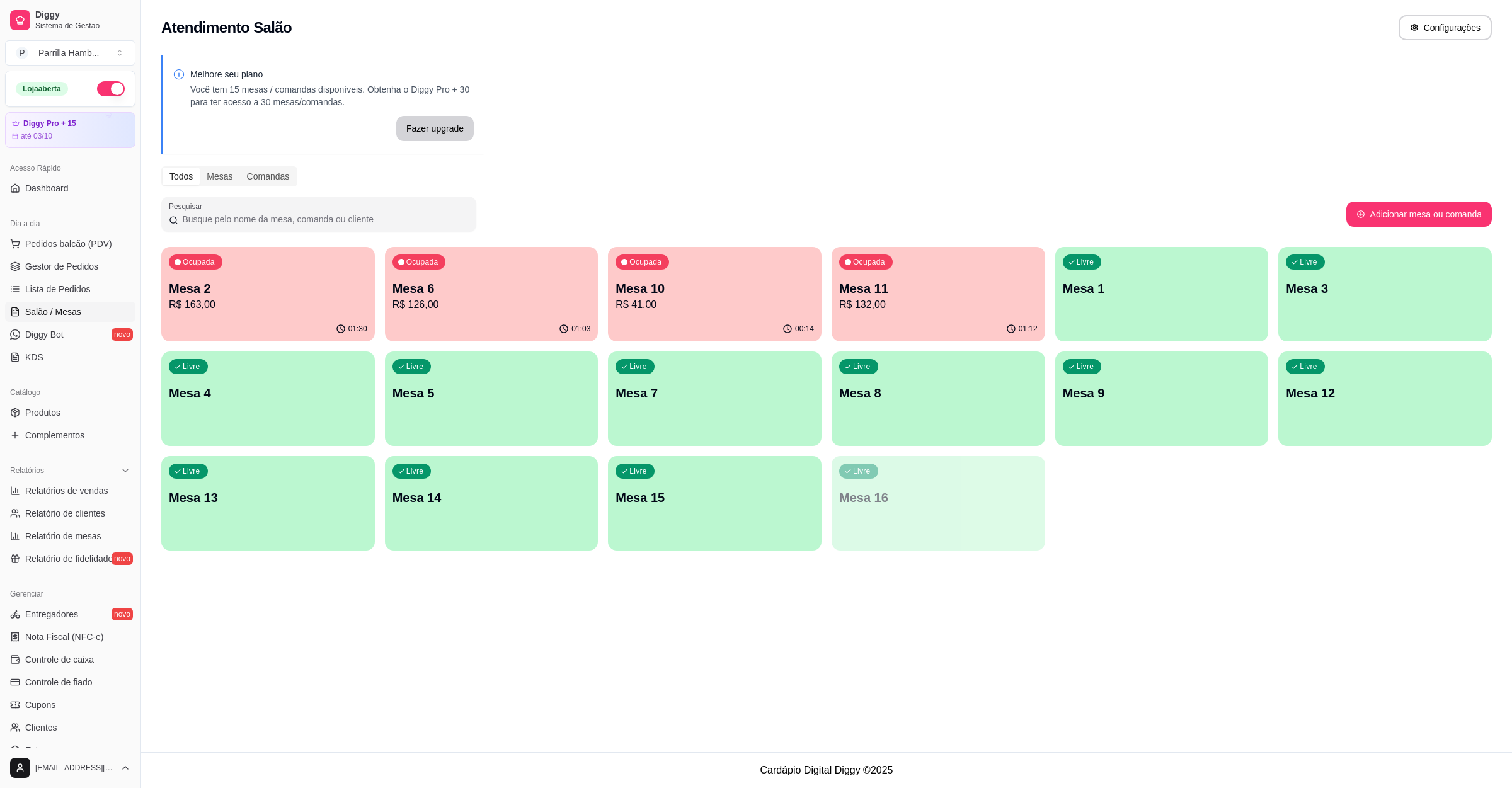
click at [661, 385] on p "Mesa 7" at bounding box center [714, 393] width 198 height 17
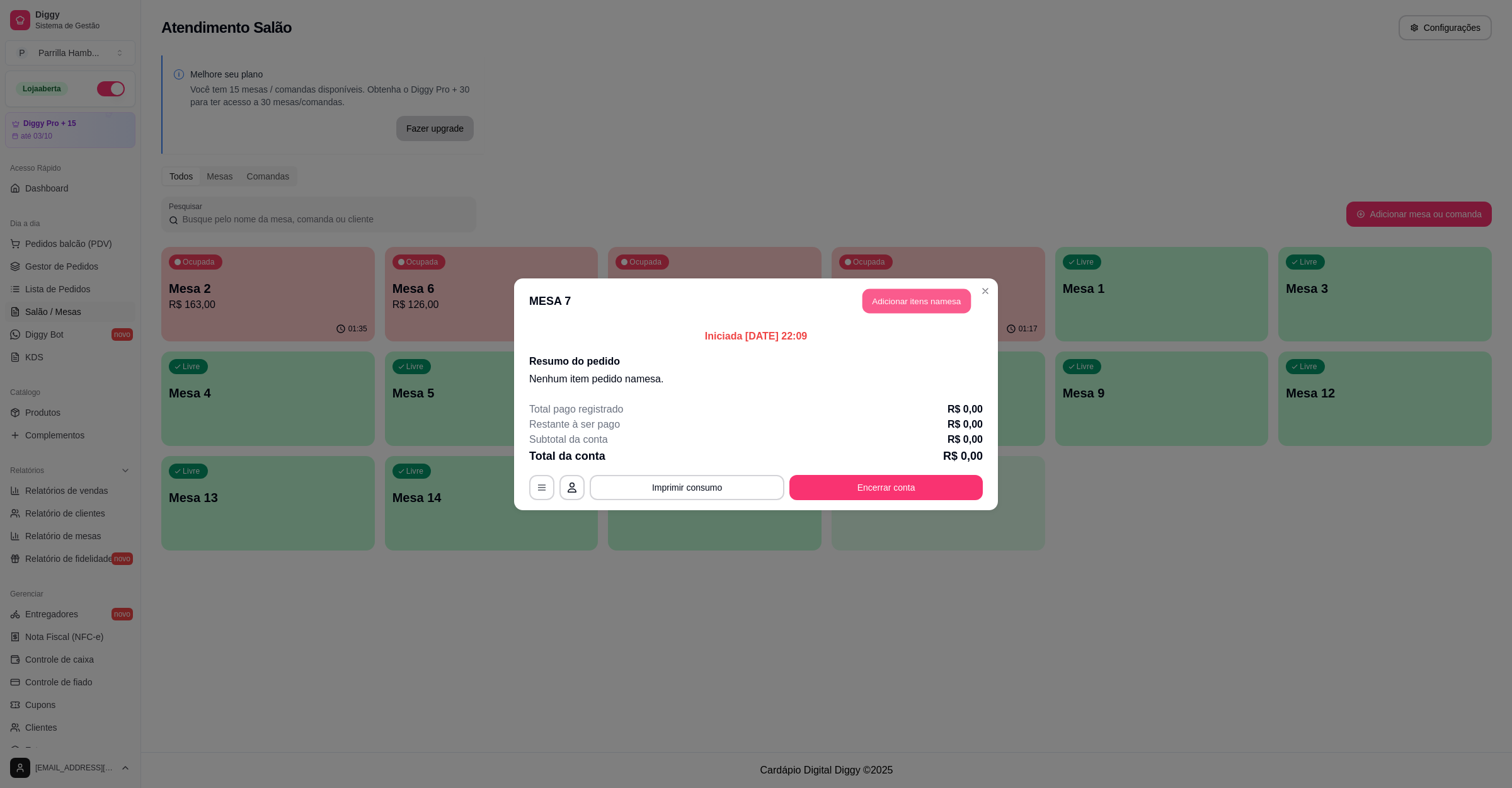
click at [899, 291] on button "Adicionar itens na mesa" at bounding box center [916, 301] width 108 height 25
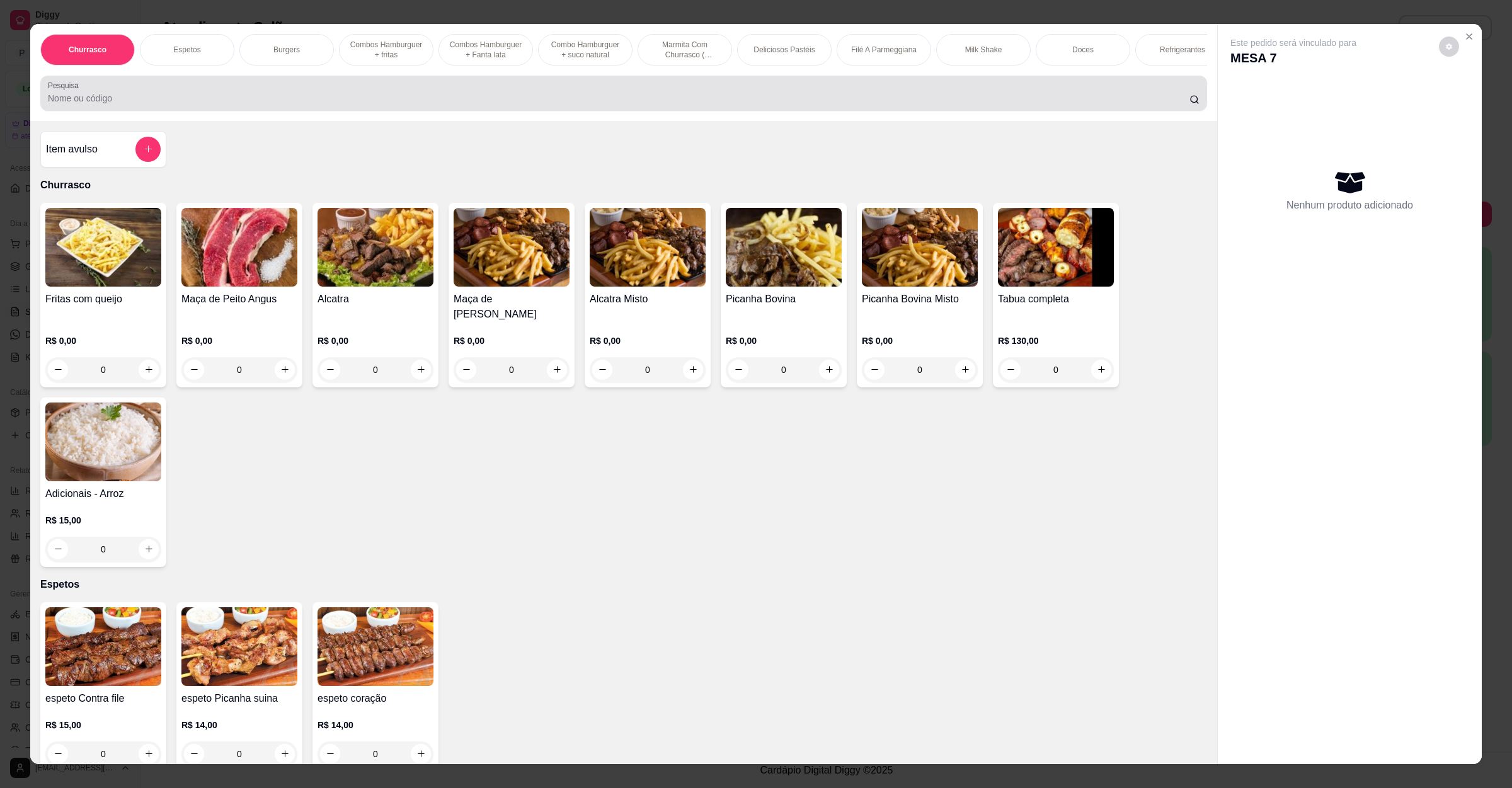
click at [155, 105] on input "Pesquisa" at bounding box center [619, 98] width 1141 height 13
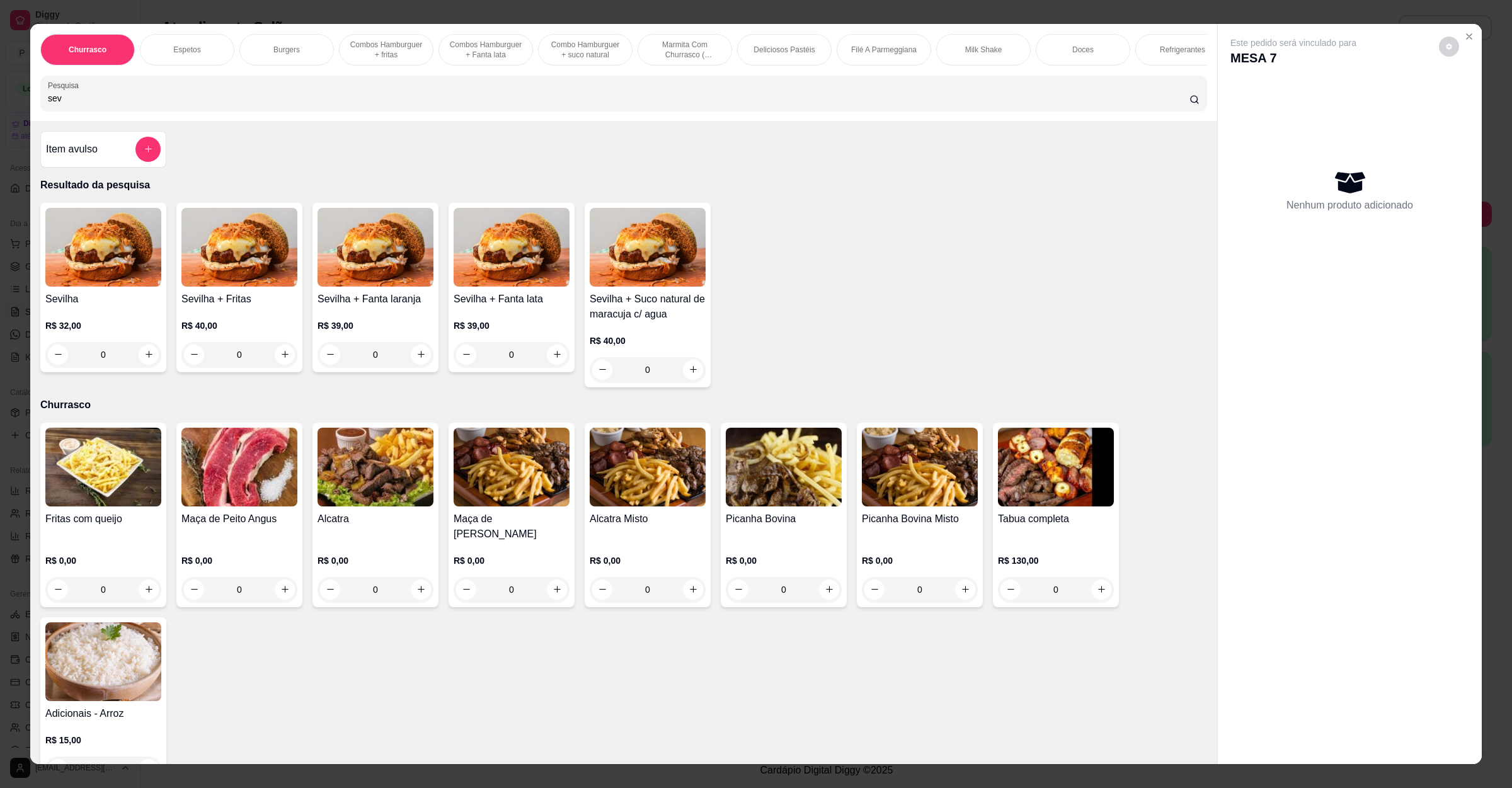
type input "sev"
click at [142, 244] on img at bounding box center [104, 247] width 116 height 79
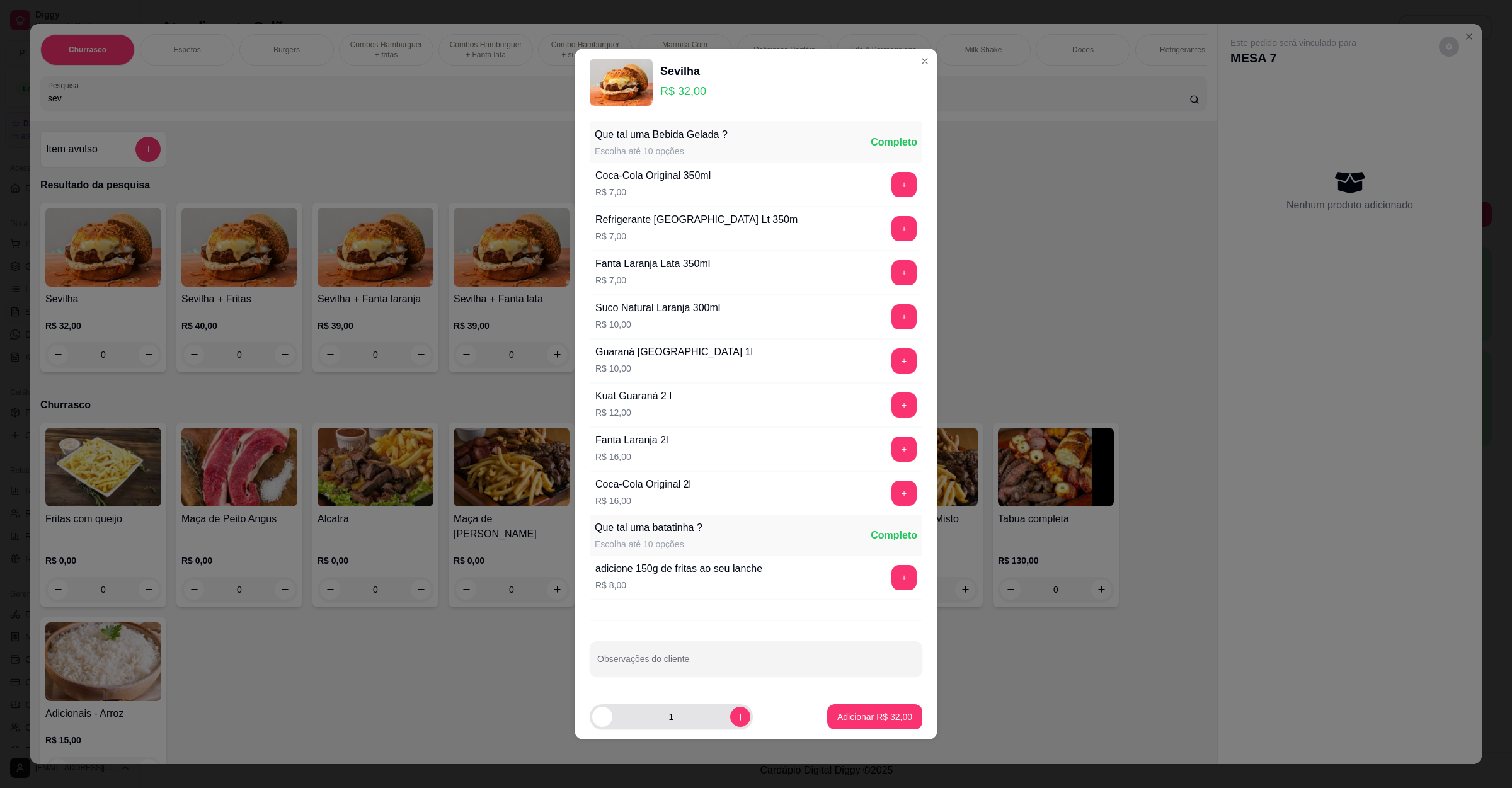
click at [731, 727] on button "increase-product-quantity" at bounding box center [741, 717] width 20 height 20
type input "2"
click at [892, 723] on p "Adicionar R$ 64,00" at bounding box center [875, 716] width 73 height 12
type input "2"
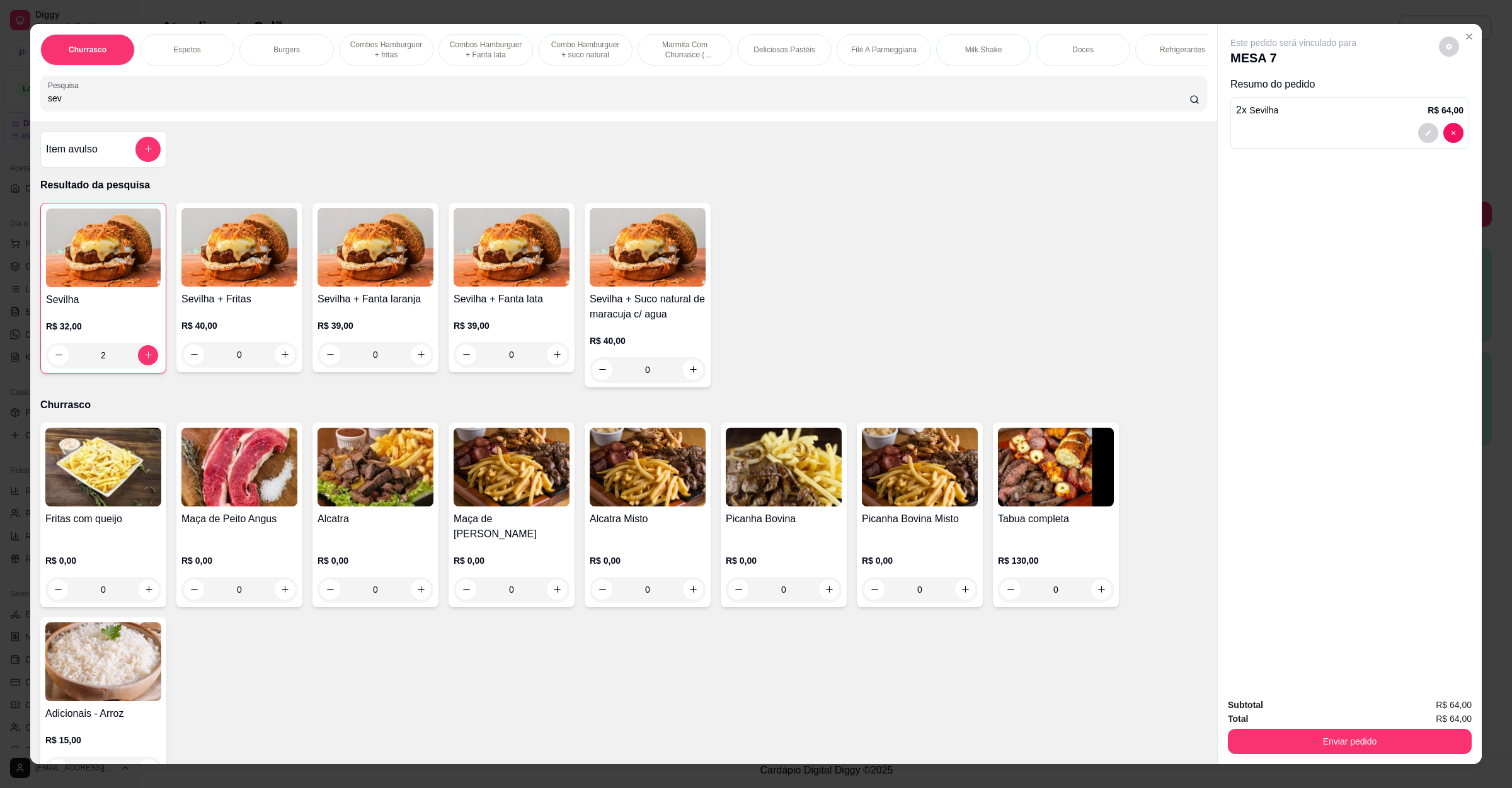
drag, startPoint x: 125, startPoint y: 117, endPoint x: 0, endPoint y: 100, distance: 126.2
click at [0, 100] on div "Churrasco Espetos Burgers Combos Hamburguer + fritas Combos Hamburguer + Fanta …" at bounding box center [756, 394] width 1512 height 788
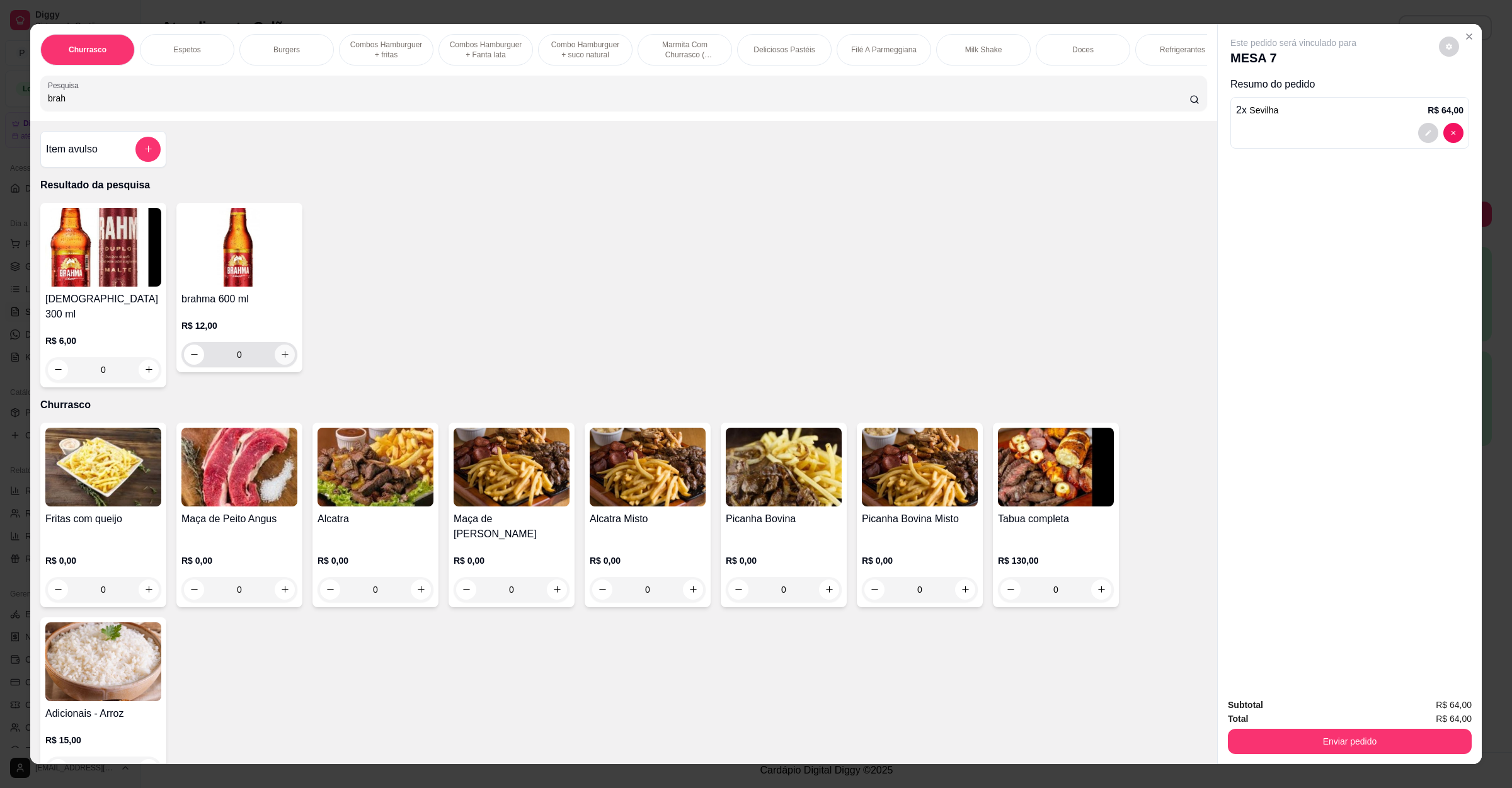
type input "brah"
click at [278, 364] on button "increase-product-quantity" at bounding box center [284, 354] width 20 height 20
type input "1"
drag, startPoint x: 119, startPoint y: 110, endPoint x: 0, endPoint y: 116, distance: 119.2
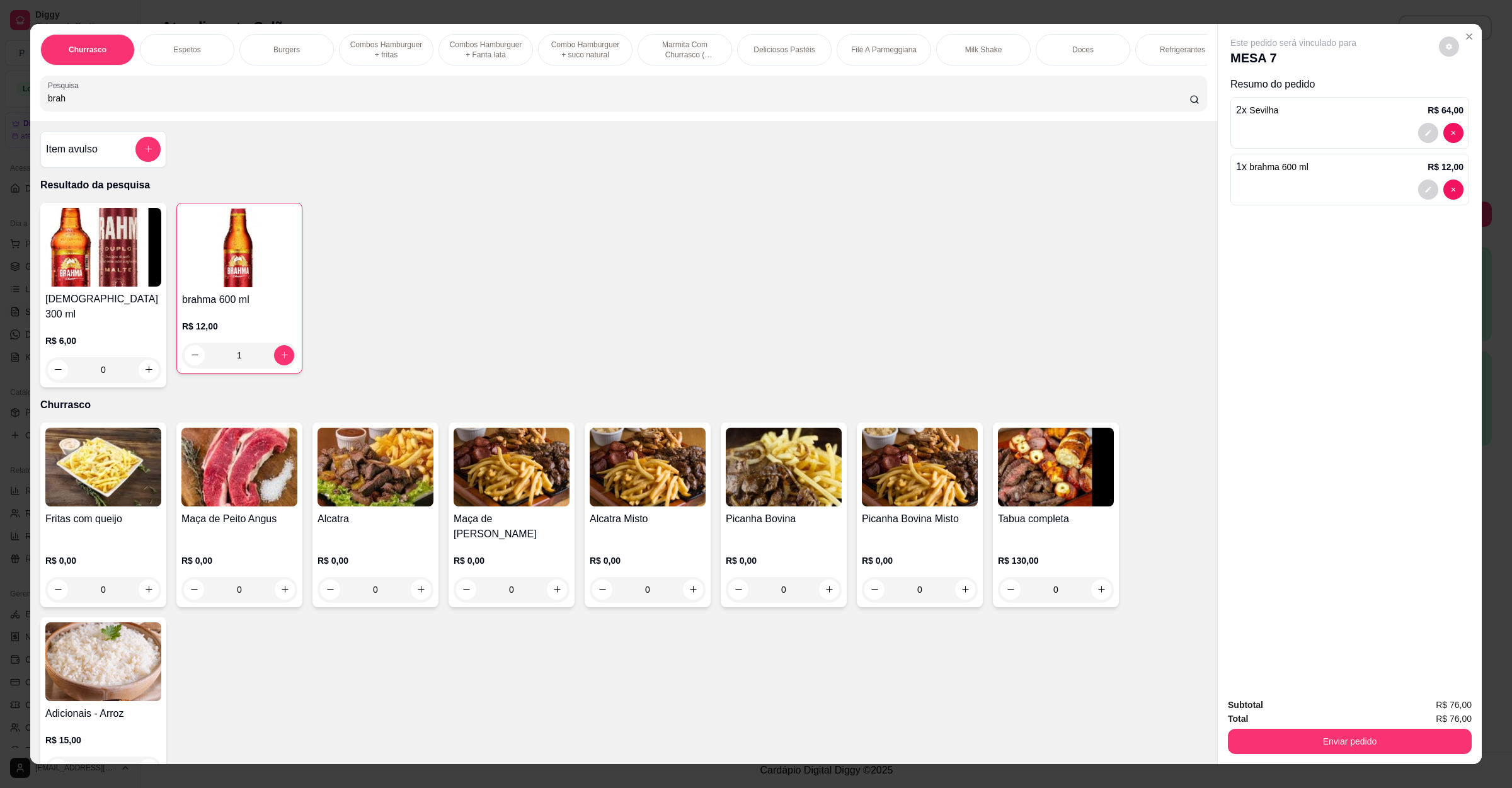
click at [0, 116] on div "Churrasco Espetos Burgers Combos Hamburguer + fritas Combos Hamburguer + Fanta …" at bounding box center [756, 394] width 1512 height 788
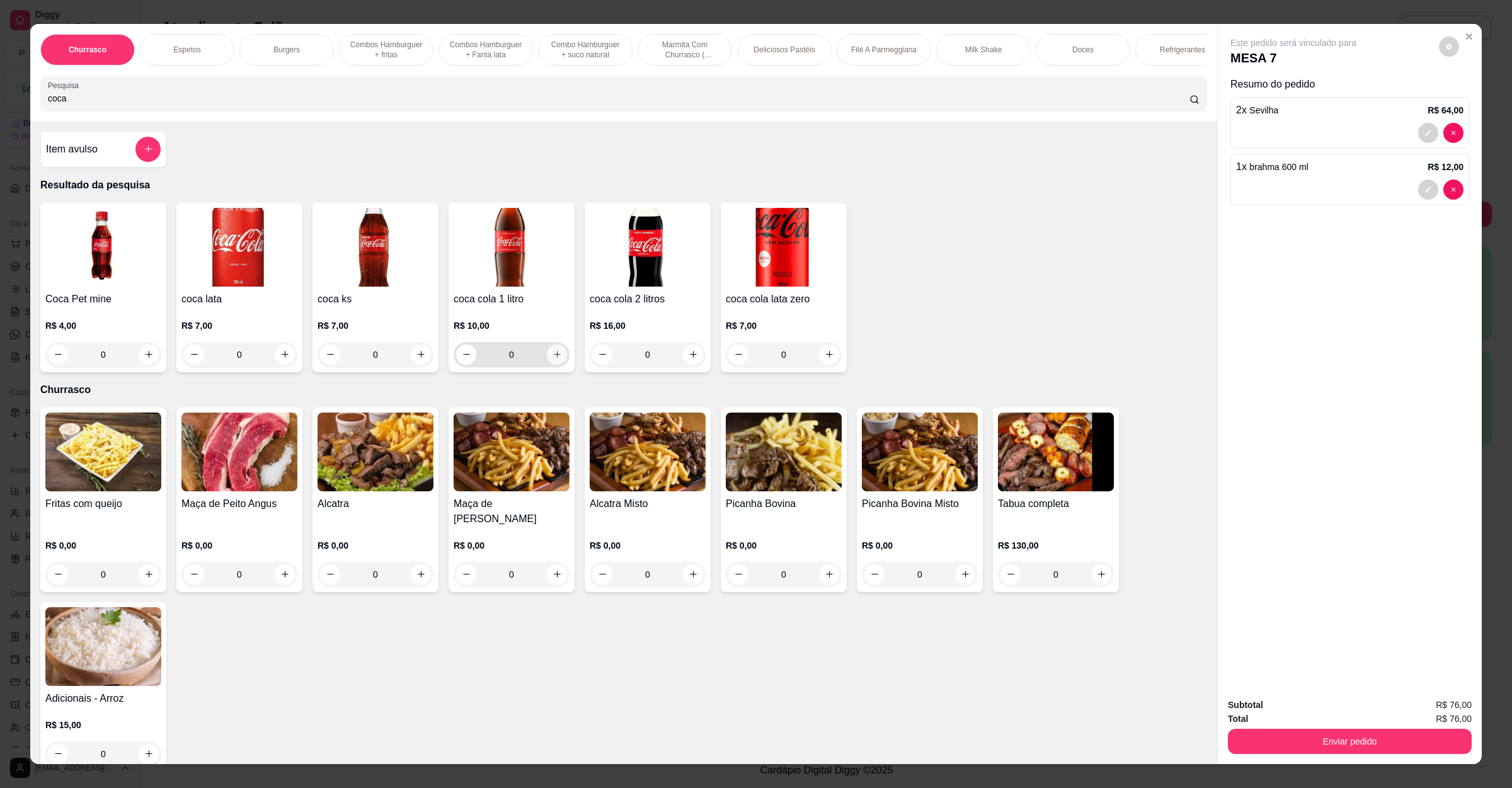
type input "coca"
click at [552, 359] on icon "increase-product-quantity" at bounding box center [557, 354] width 9 height 9
type input "1"
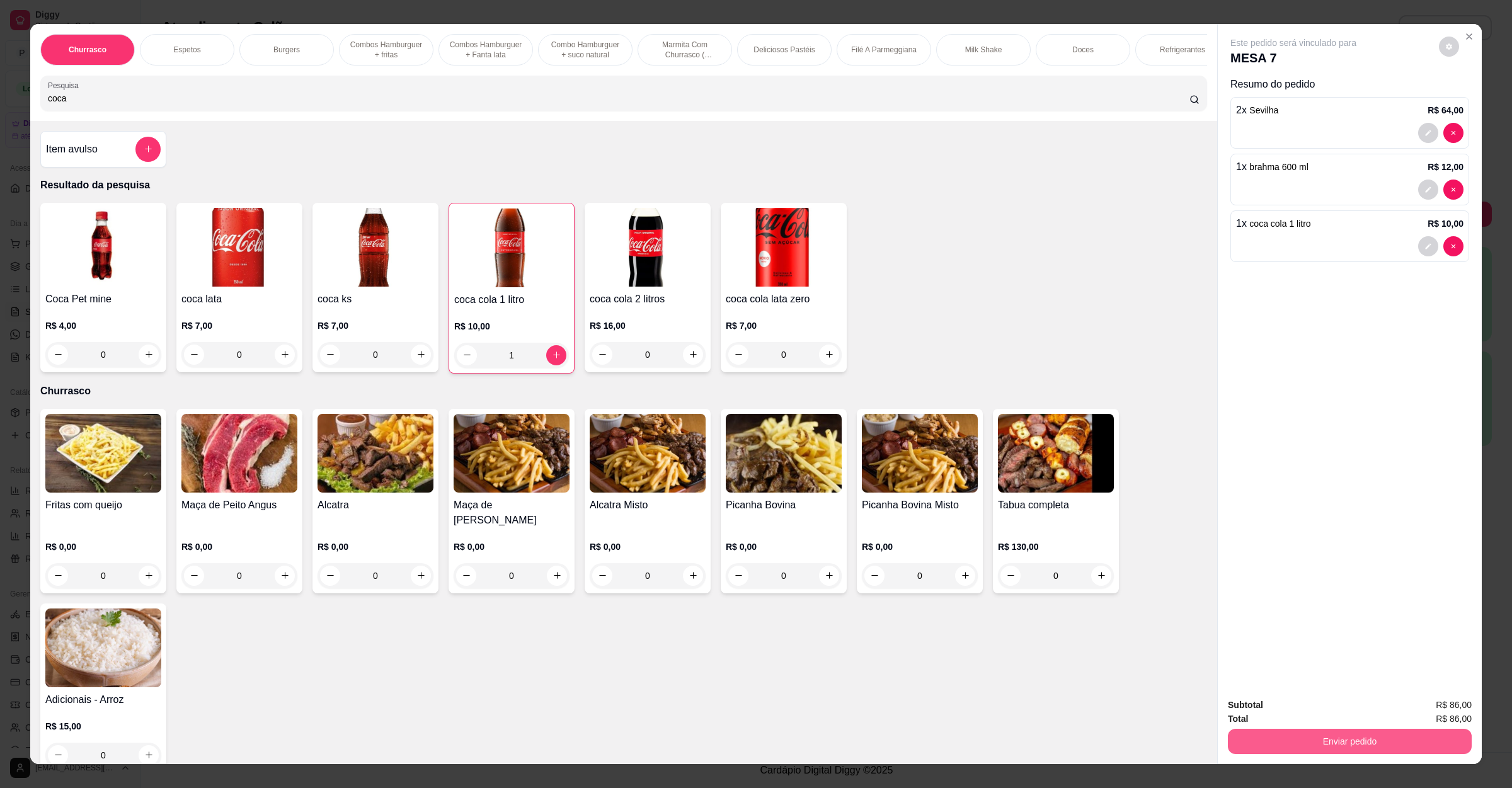
click at [1293, 739] on button "Enviar pedido" at bounding box center [1349, 742] width 244 height 25
click at [1298, 713] on button "Não registrar e enviar pedido" at bounding box center [1306, 711] width 127 height 24
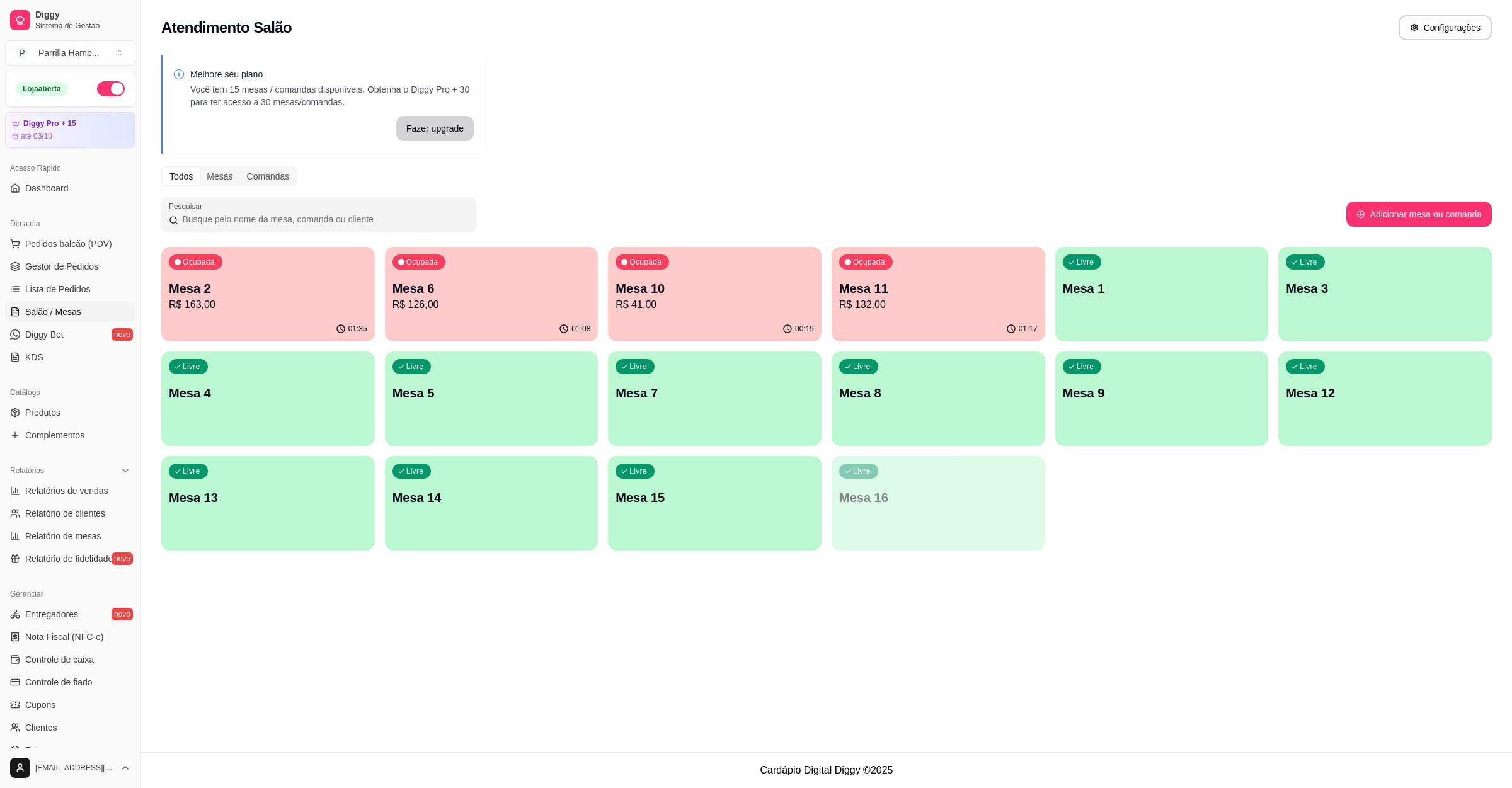
click at [451, 482] on div "Livre Mesa 14" at bounding box center [492, 495] width 214 height 79
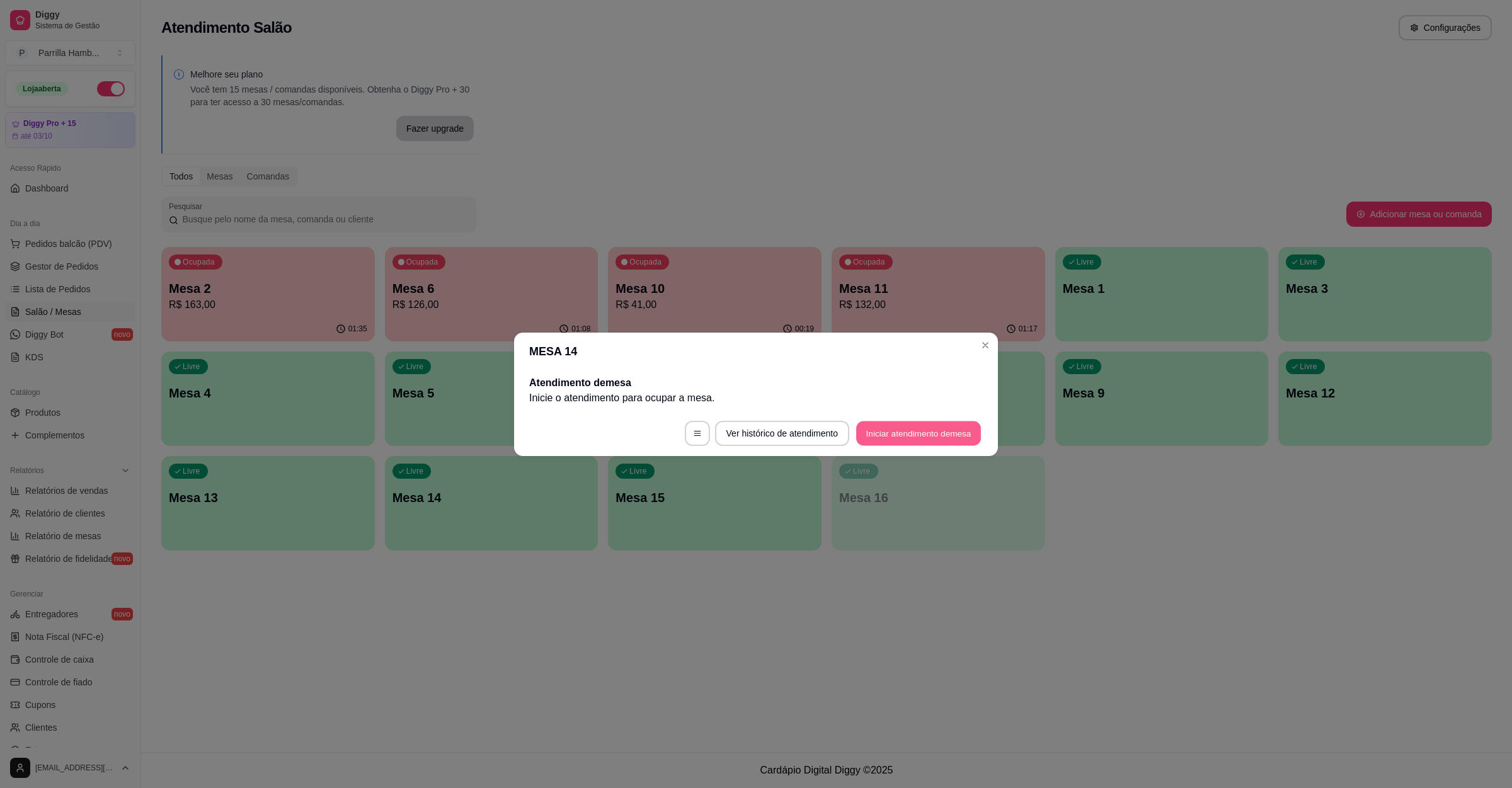
click at [870, 426] on button "Iniciar atendimento de mesa" at bounding box center [918, 433] width 124 height 25
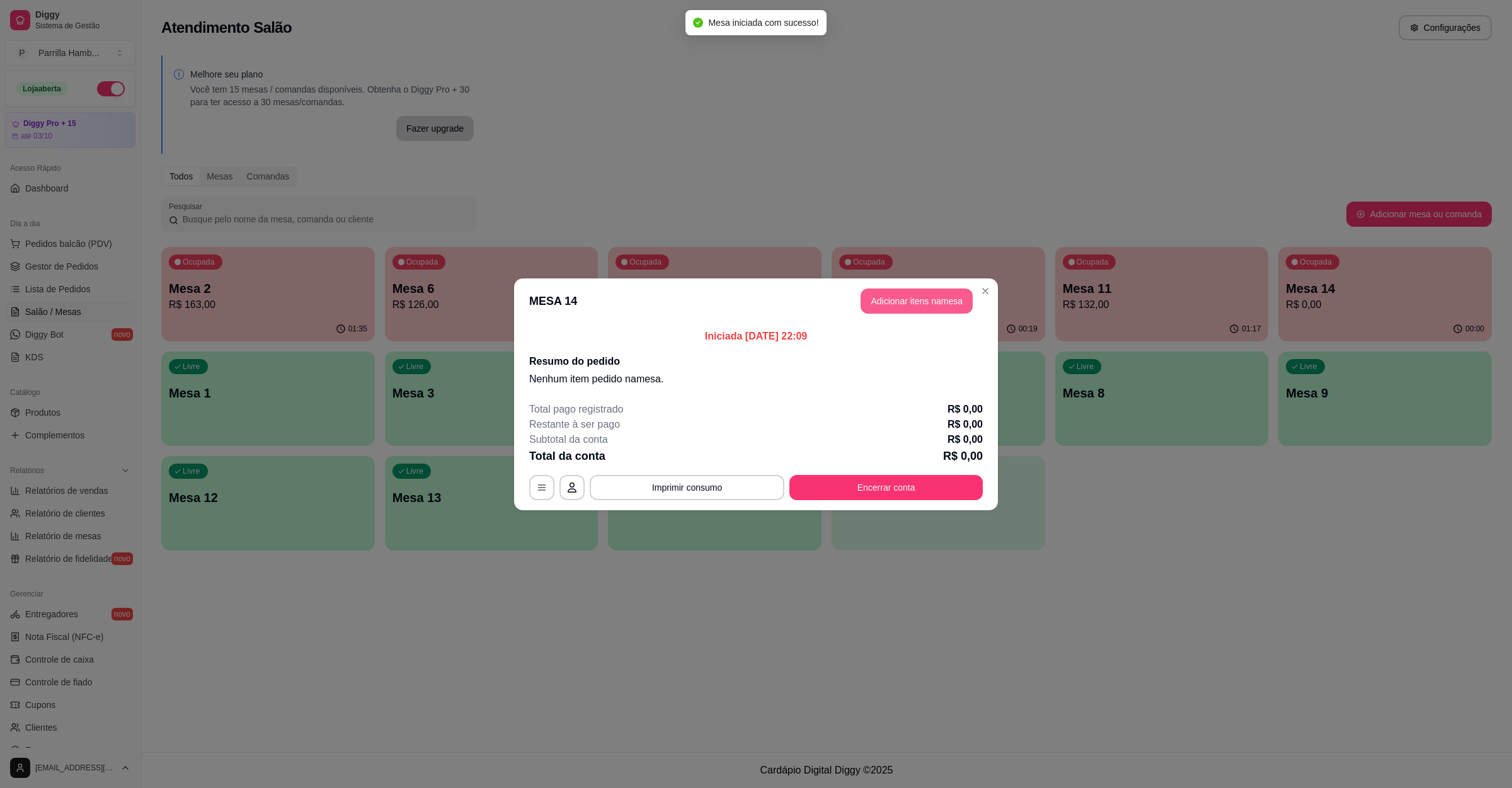
click at [889, 312] on button "Adicionar itens na mesa" at bounding box center [916, 302] width 112 height 25
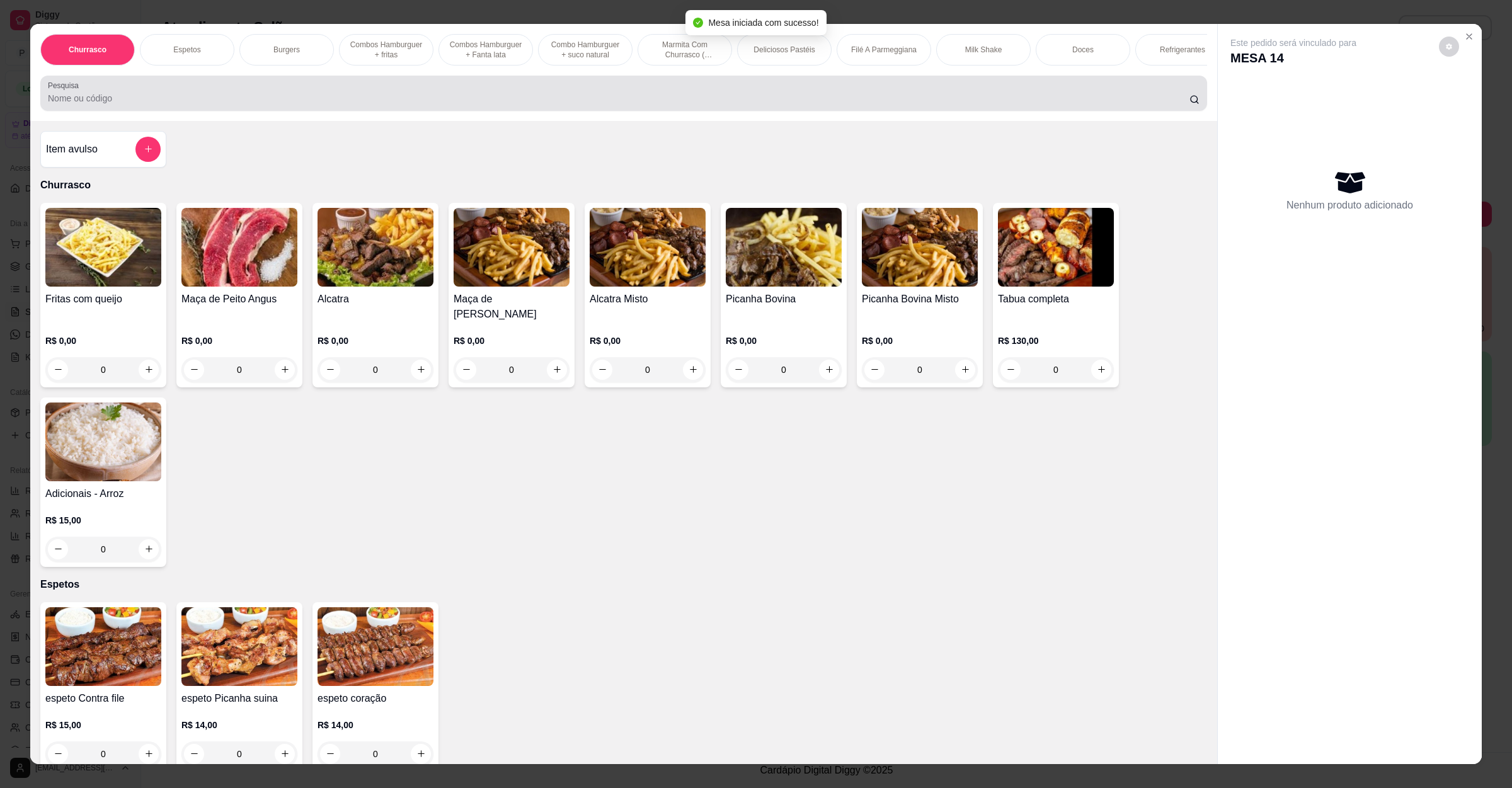
click at [257, 111] on div "Pesquisa" at bounding box center [623, 93] width 1167 height 35
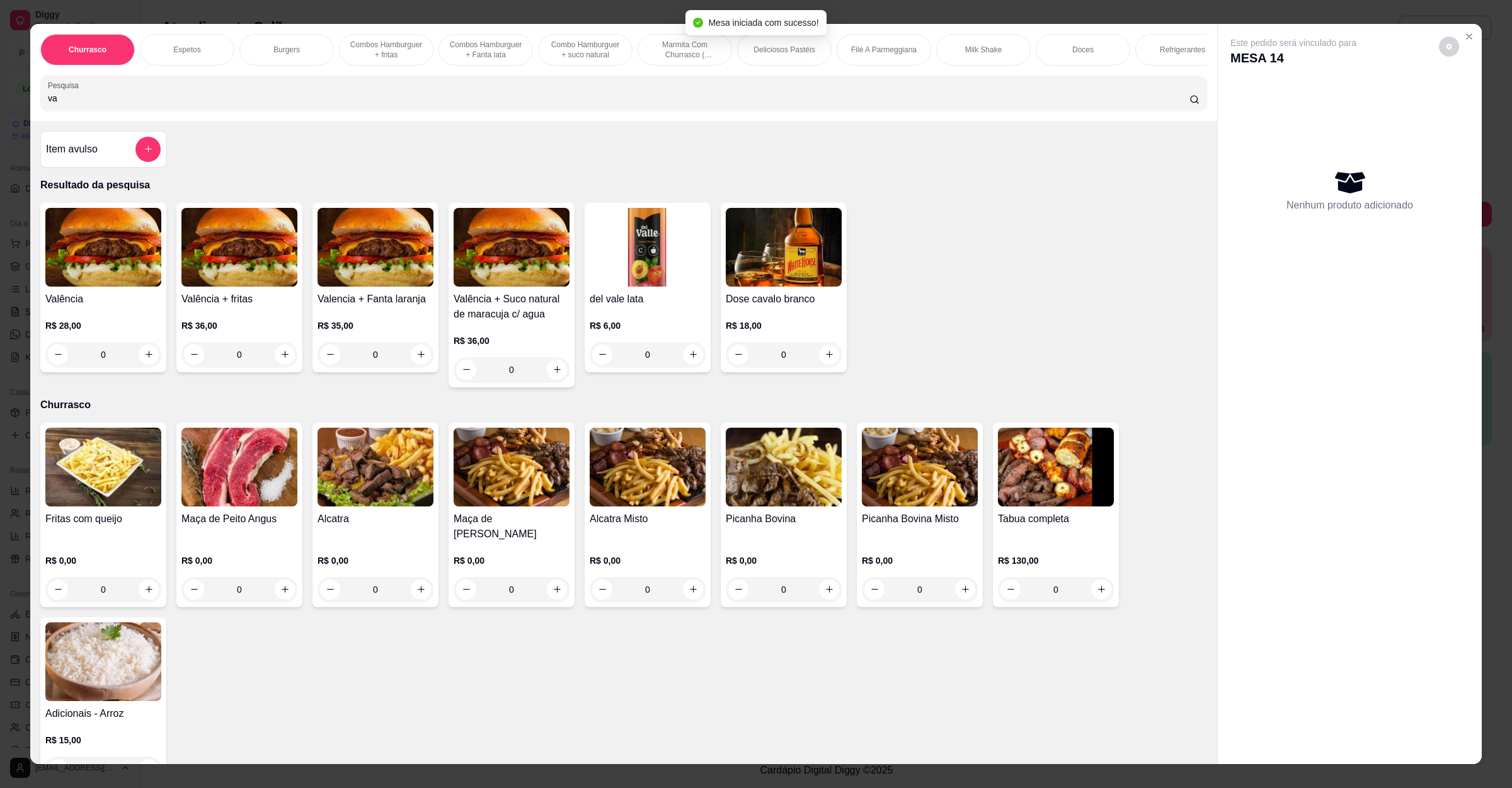
click at [72, 330] on div "R$ 28,00 0" at bounding box center [104, 337] width 116 height 61
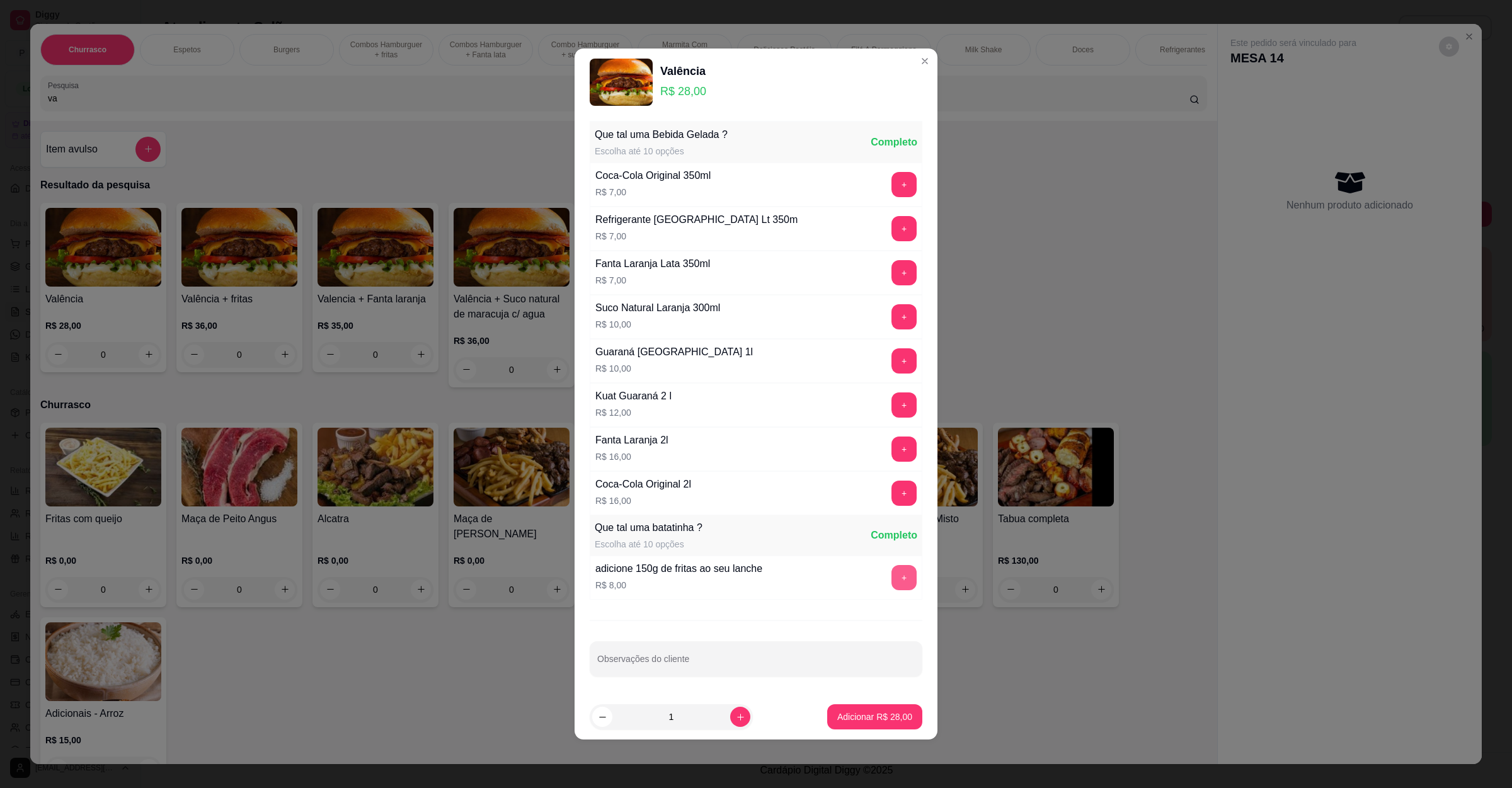
click at [891, 574] on button "+" at bounding box center [904, 578] width 25 height 25
click at [876, 723] on p "Adicionar R$ 36,00" at bounding box center [874, 717] width 75 height 13
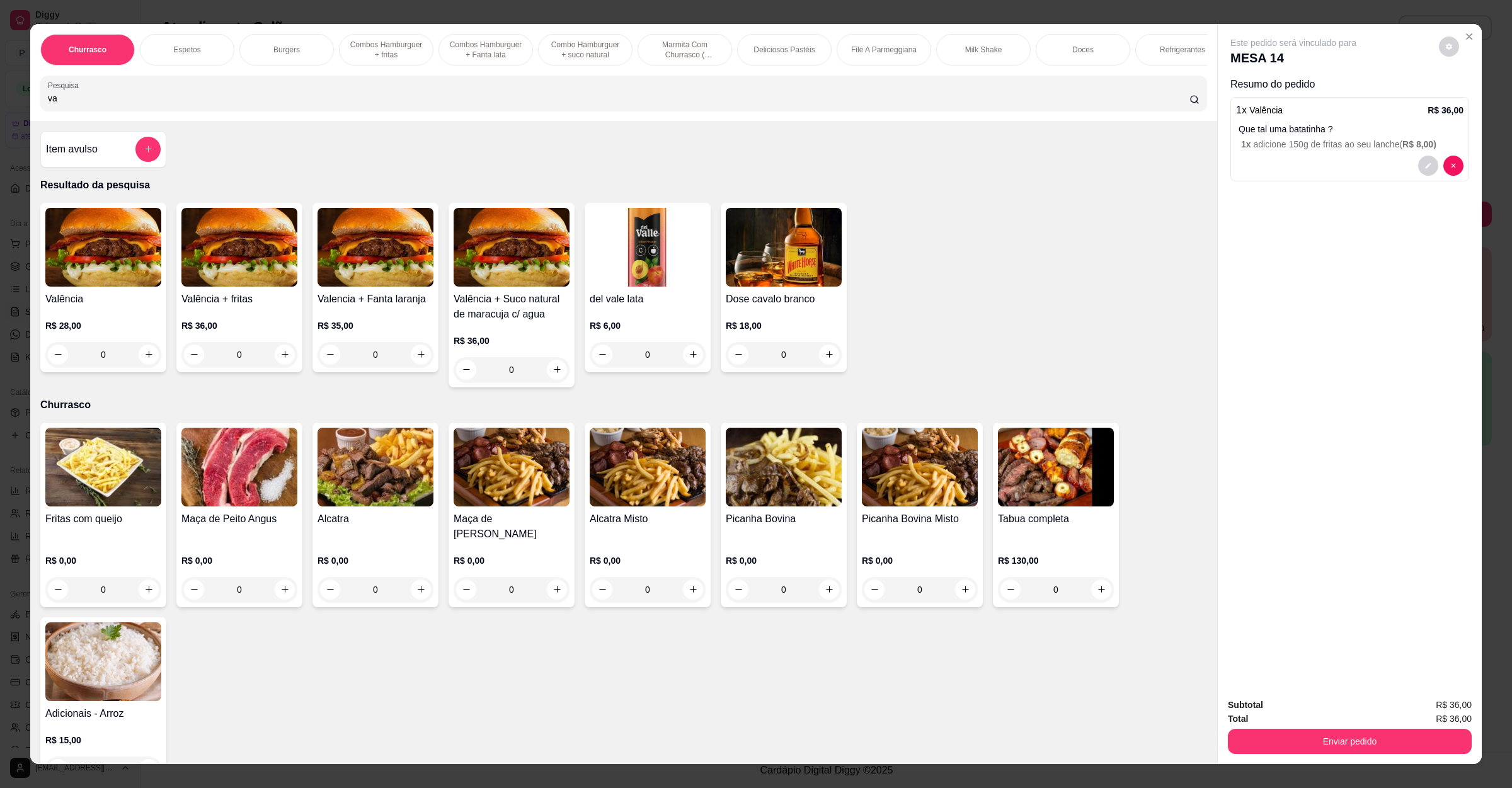
drag, startPoint x: 316, startPoint y: 105, endPoint x: 0, endPoint y: 122, distance: 316.5
click at [0, 122] on div "Churrasco Espetos Burgers Combos Hamburguer + fritas Combos Hamburguer + Fanta …" at bounding box center [756, 394] width 1512 height 788
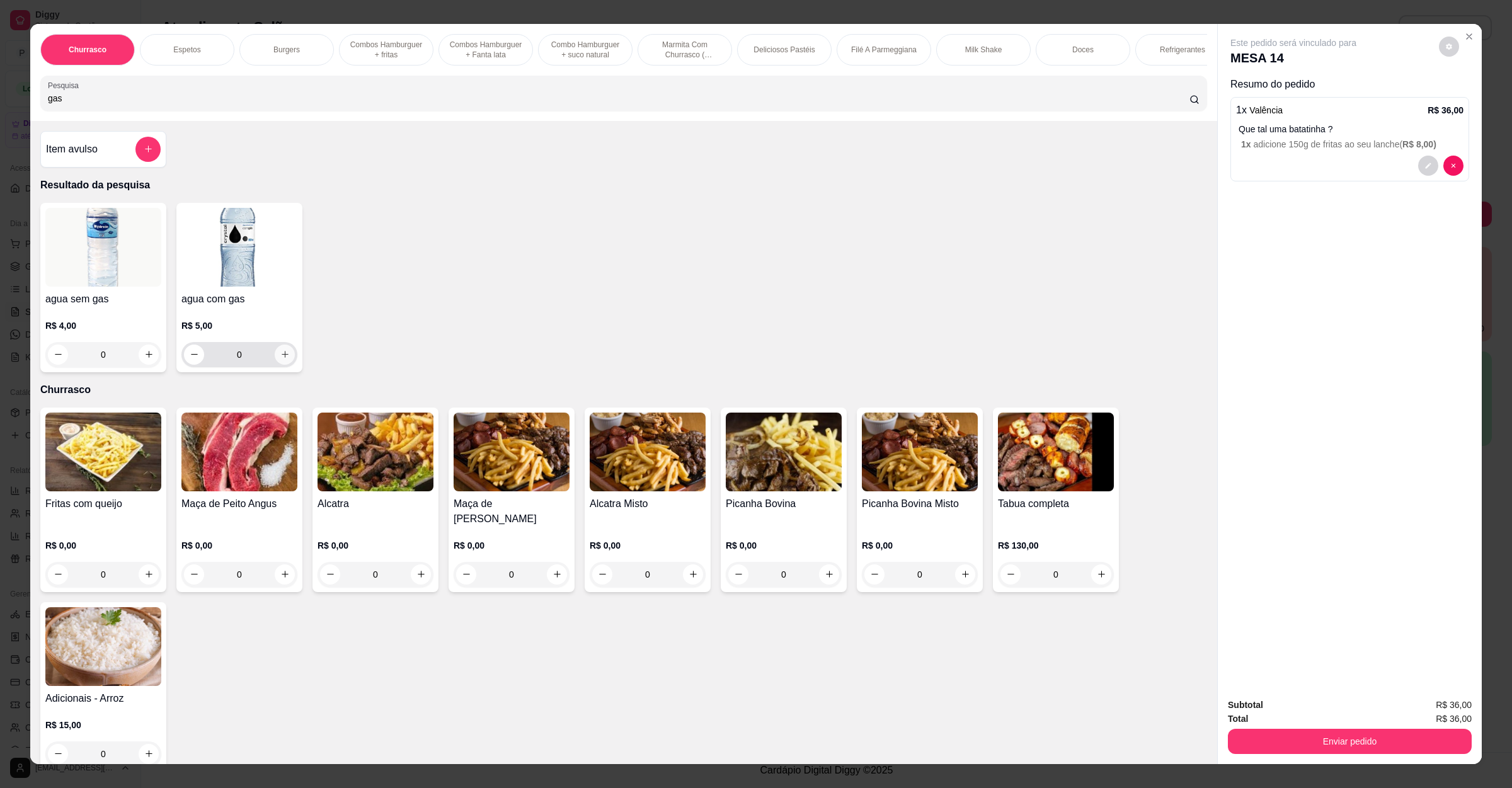
type input "gas"
click at [282, 364] on button "increase-product-quantity" at bounding box center [284, 354] width 20 height 20
type input "1"
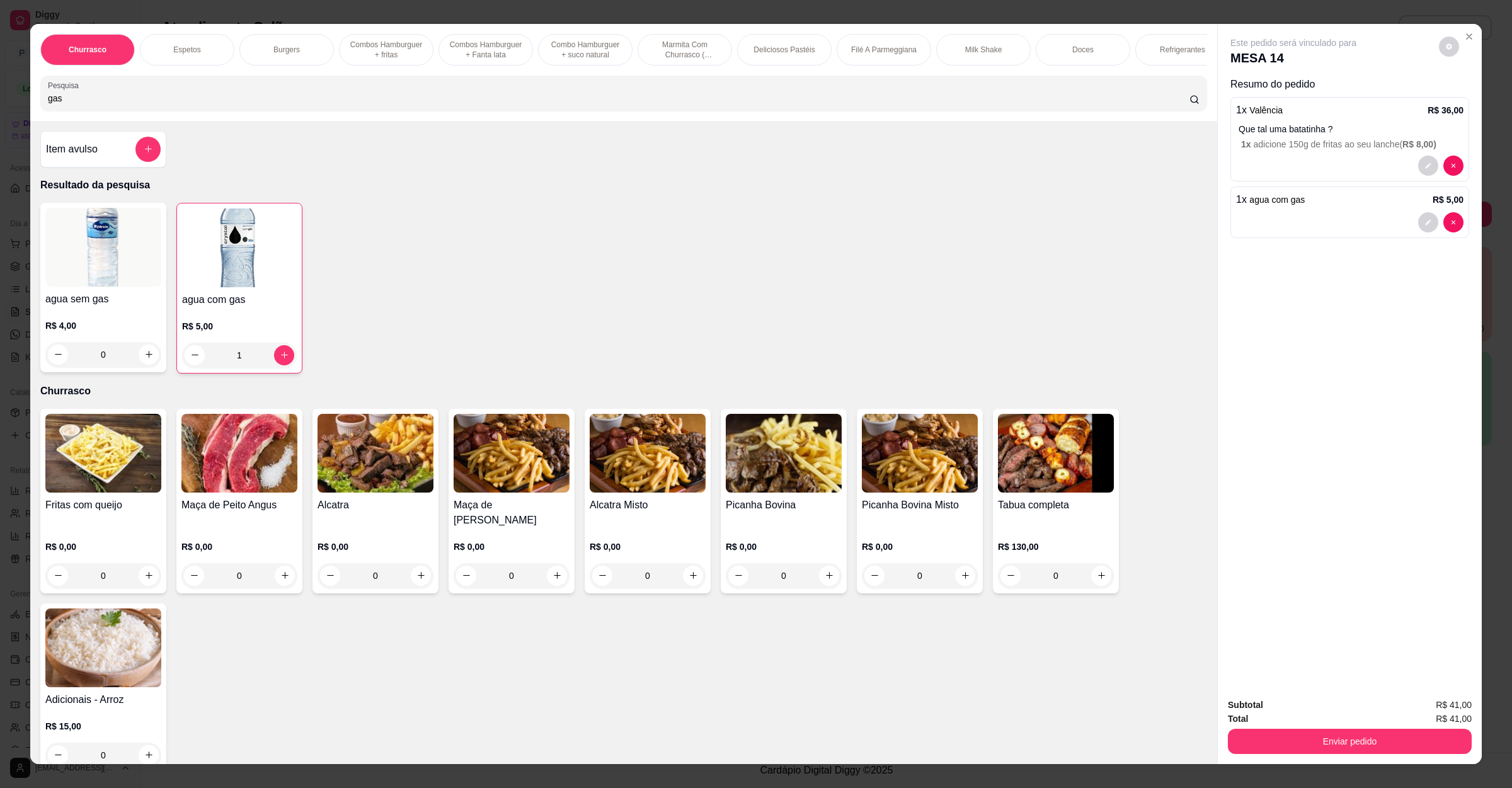
click at [1282, 724] on div "Total R$ 41,00" at bounding box center [1349, 718] width 244 height 14
click at [1284, 749] on button "Enviar pedido" at bounding box center [1349, 742] width 236 height 25
click at [1291, 707] on button "Não registrar e enviar pedido" at bounding box center [1306, 711] width 127 height 24
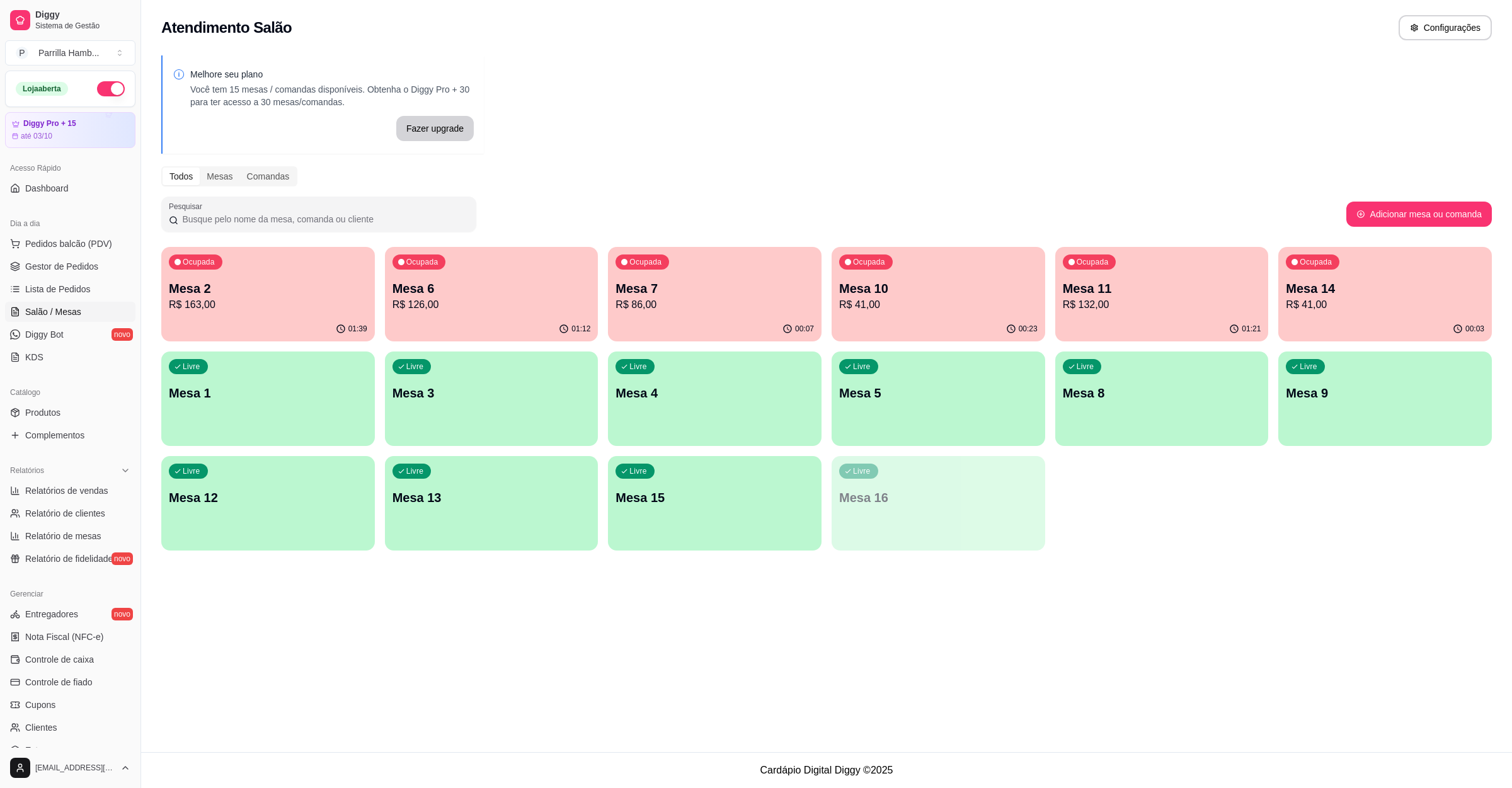
click at [235, 303] on p "R$ 163,00" at bounding box center [268, 304] width 198 height 15
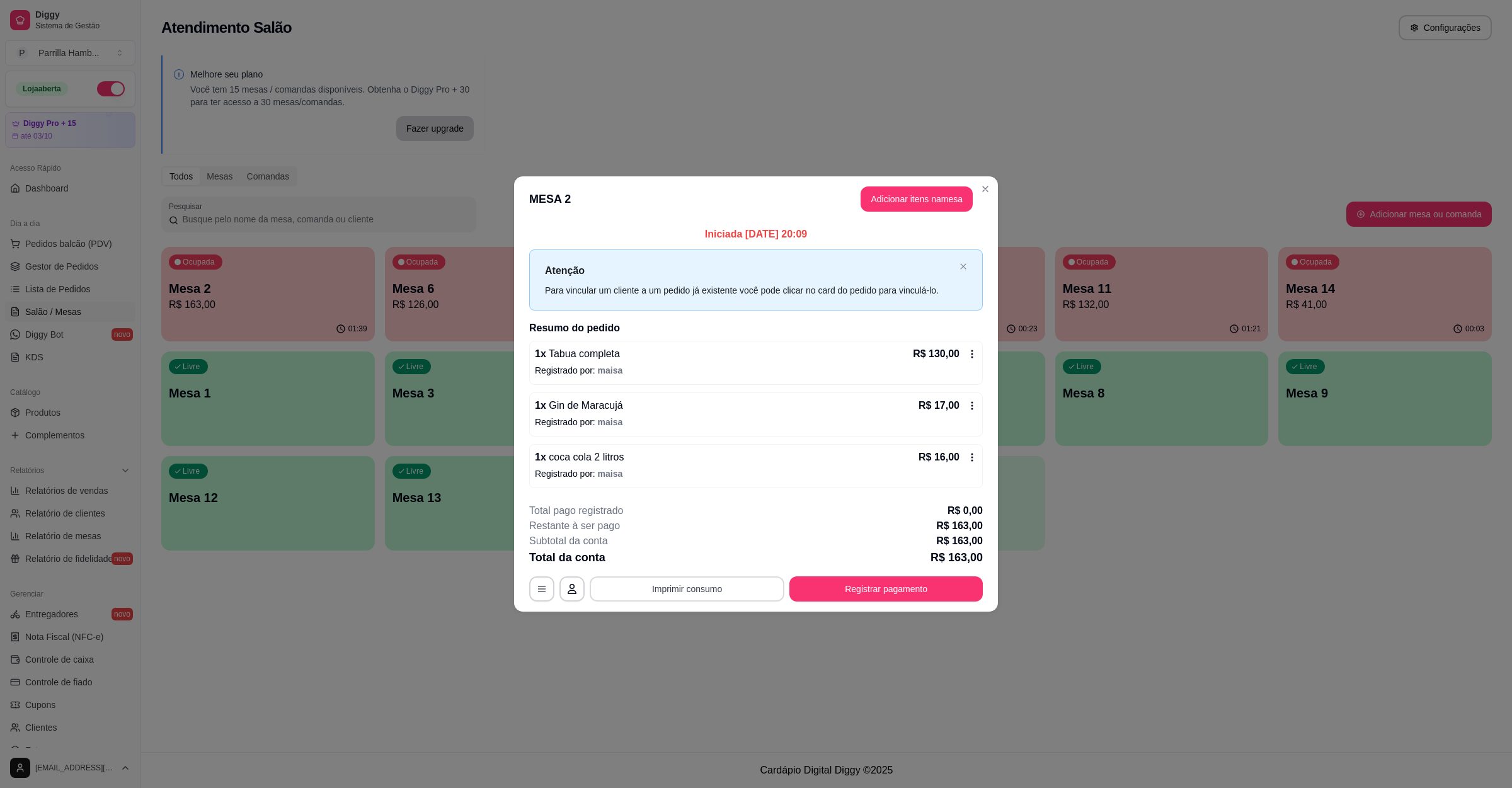
click at [711, 586] on button "Imprimir consumo" at bounding box center [687, 589] width 194 height 25
click at [693, 560] on button "IMPRESSORA" at bounding box center [691, 562] width 92 height 20
click at [866, 598] on button "Registrar pagamento" at bounding box center [886, 589] width 194 height 25
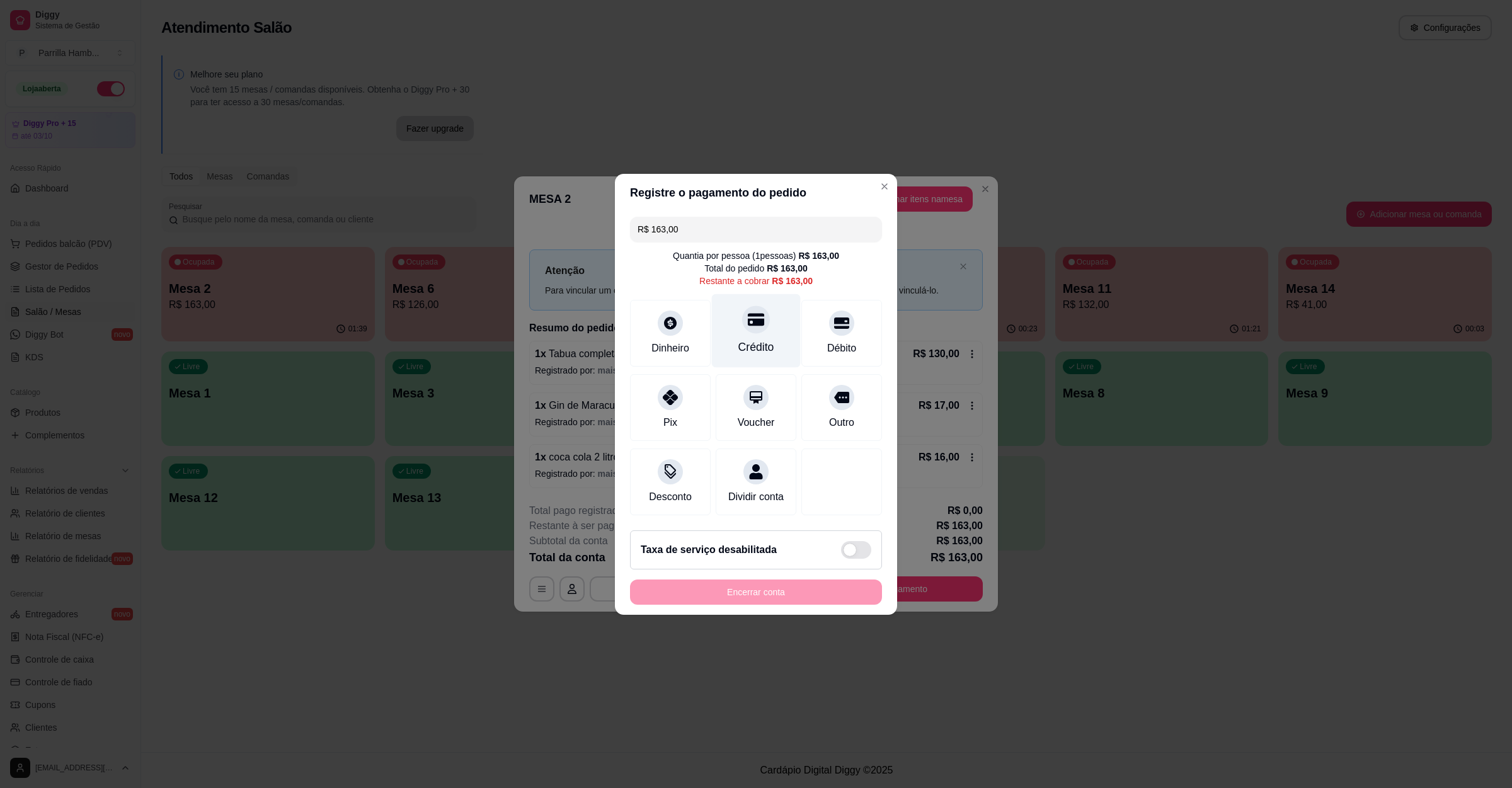
click at [763, 324] on div "Crédito" at bounding box center [756, 330] width 89 height 74
type input "R$ 0,00"
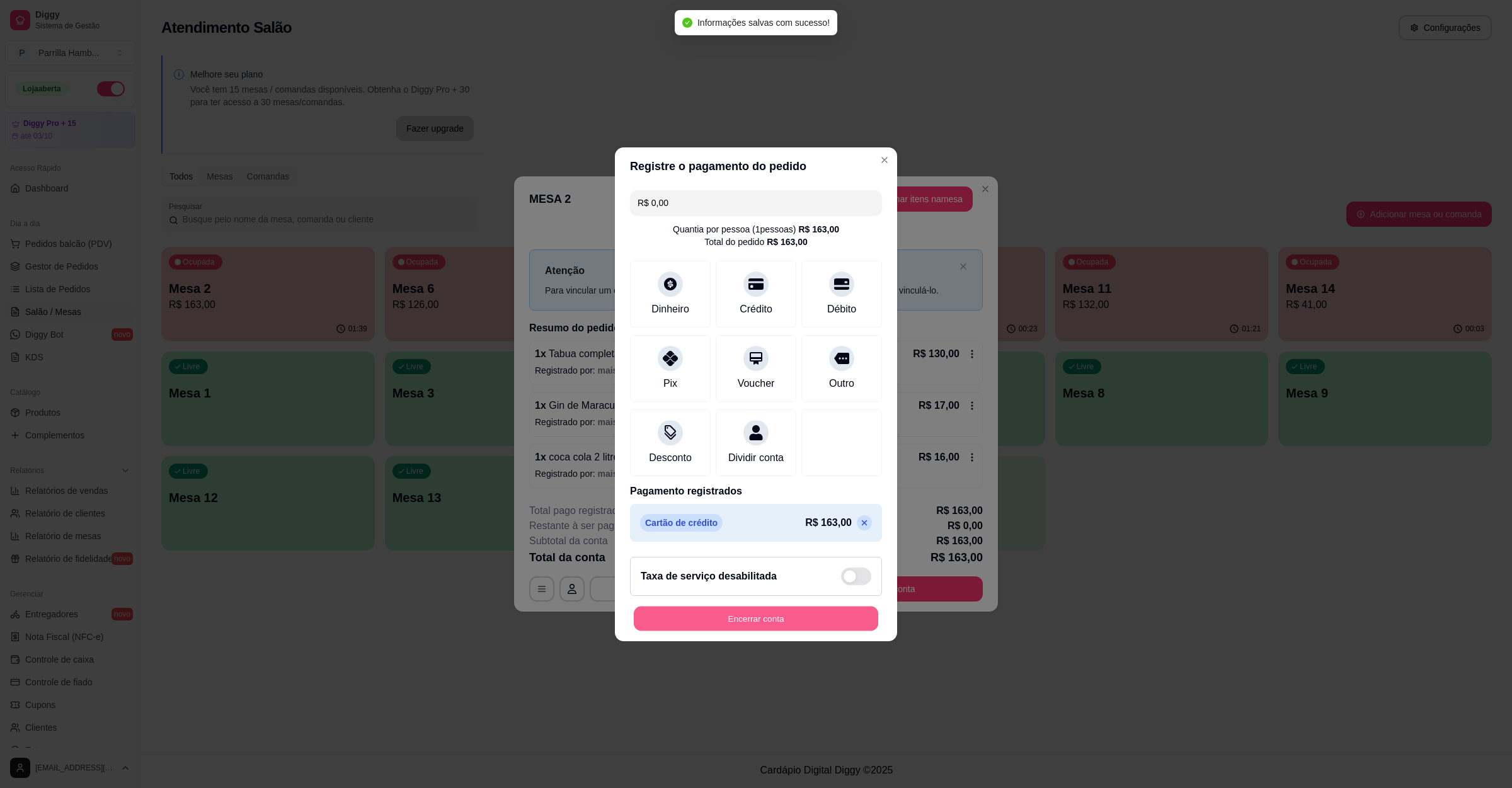
click at [770, 631] on button "Encerrar conta" at bounding box center [755, 618] width 244 height 25
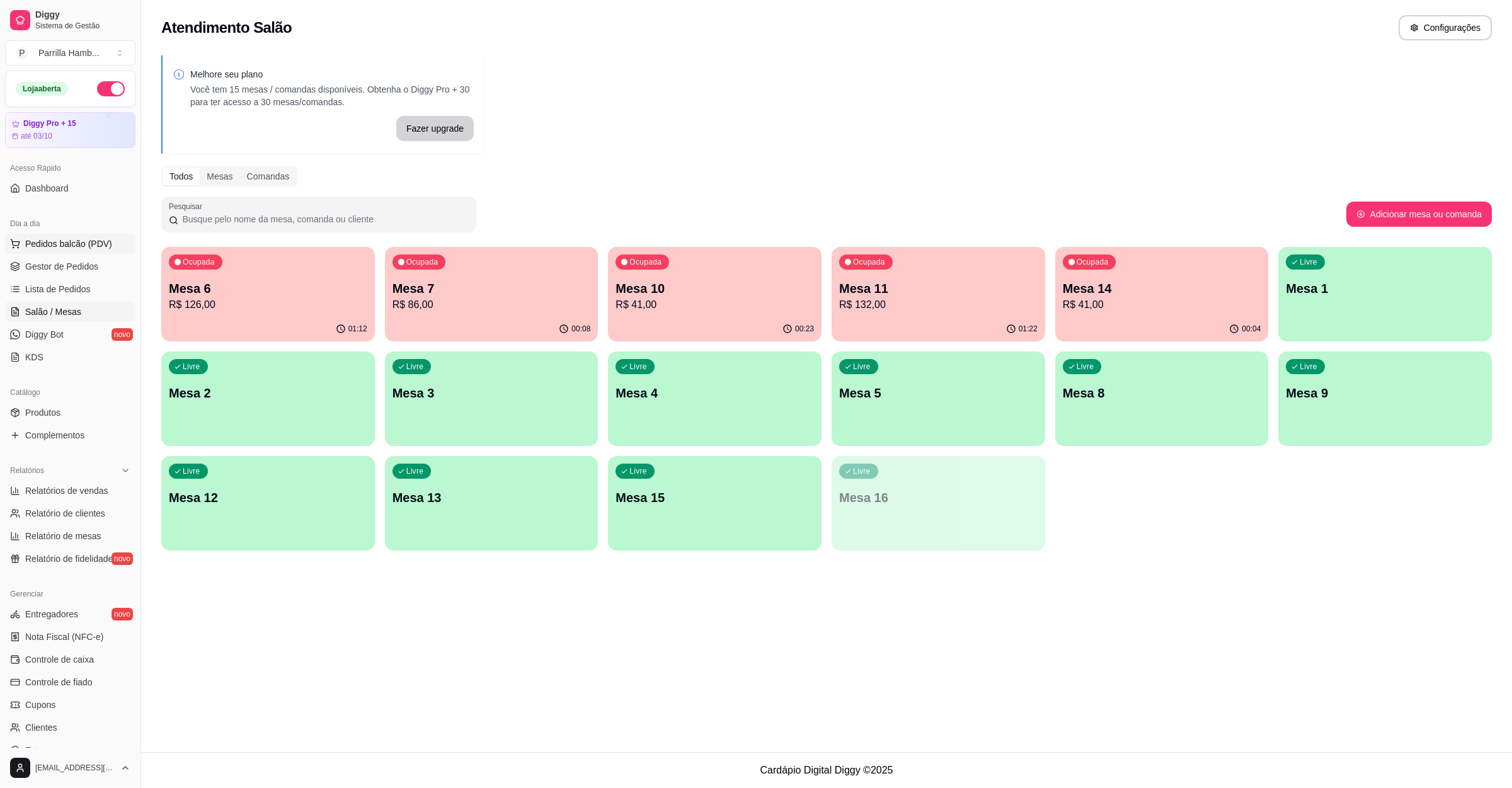
click at [100, 242] on span "Pedidos balcão (PDV)" at bounding box center [69, 244] width 87 height 13
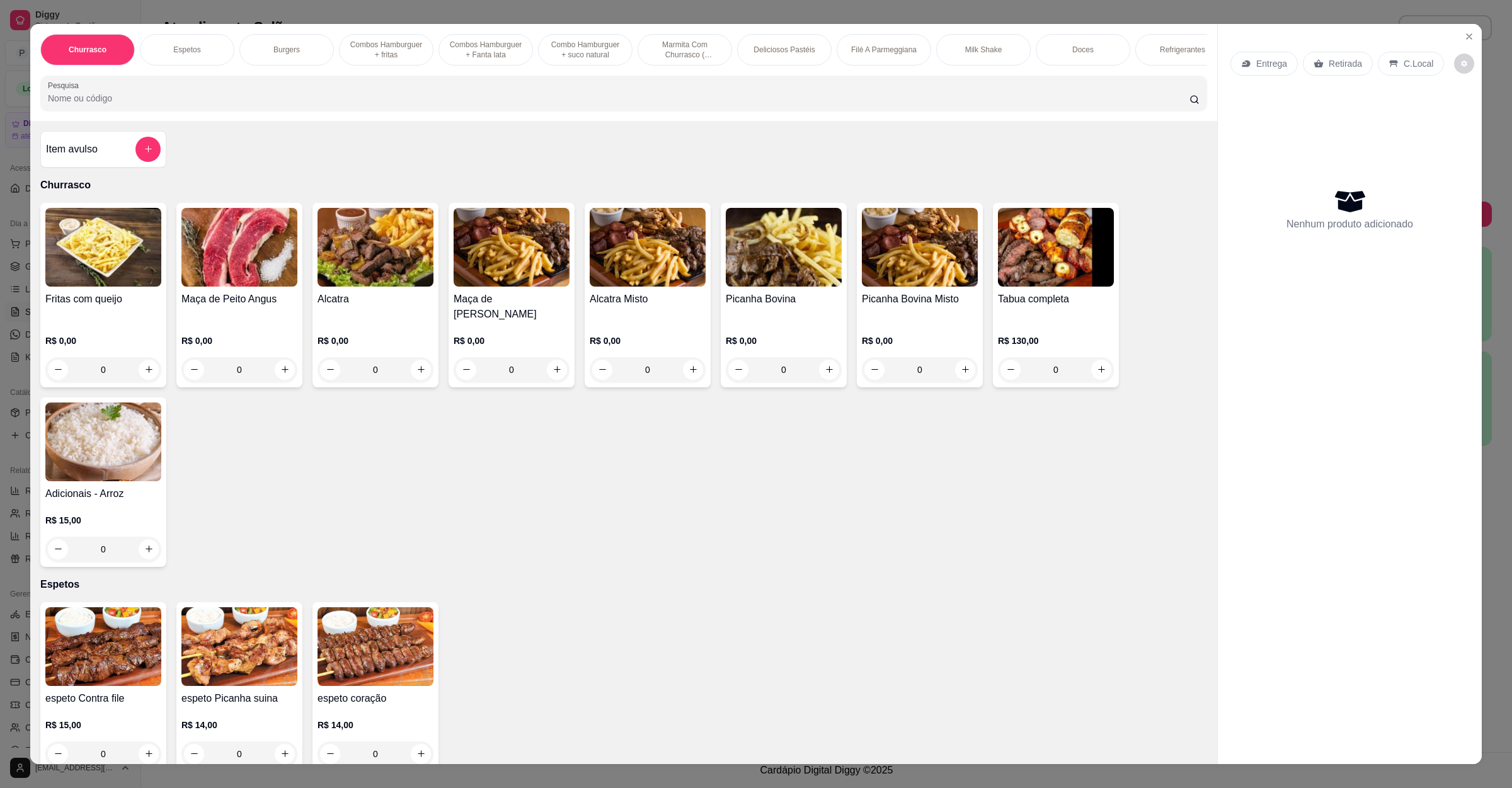
click at [112, 105] on input "Pesquisa" at bounding box center [619, 98] width 1141 height 13
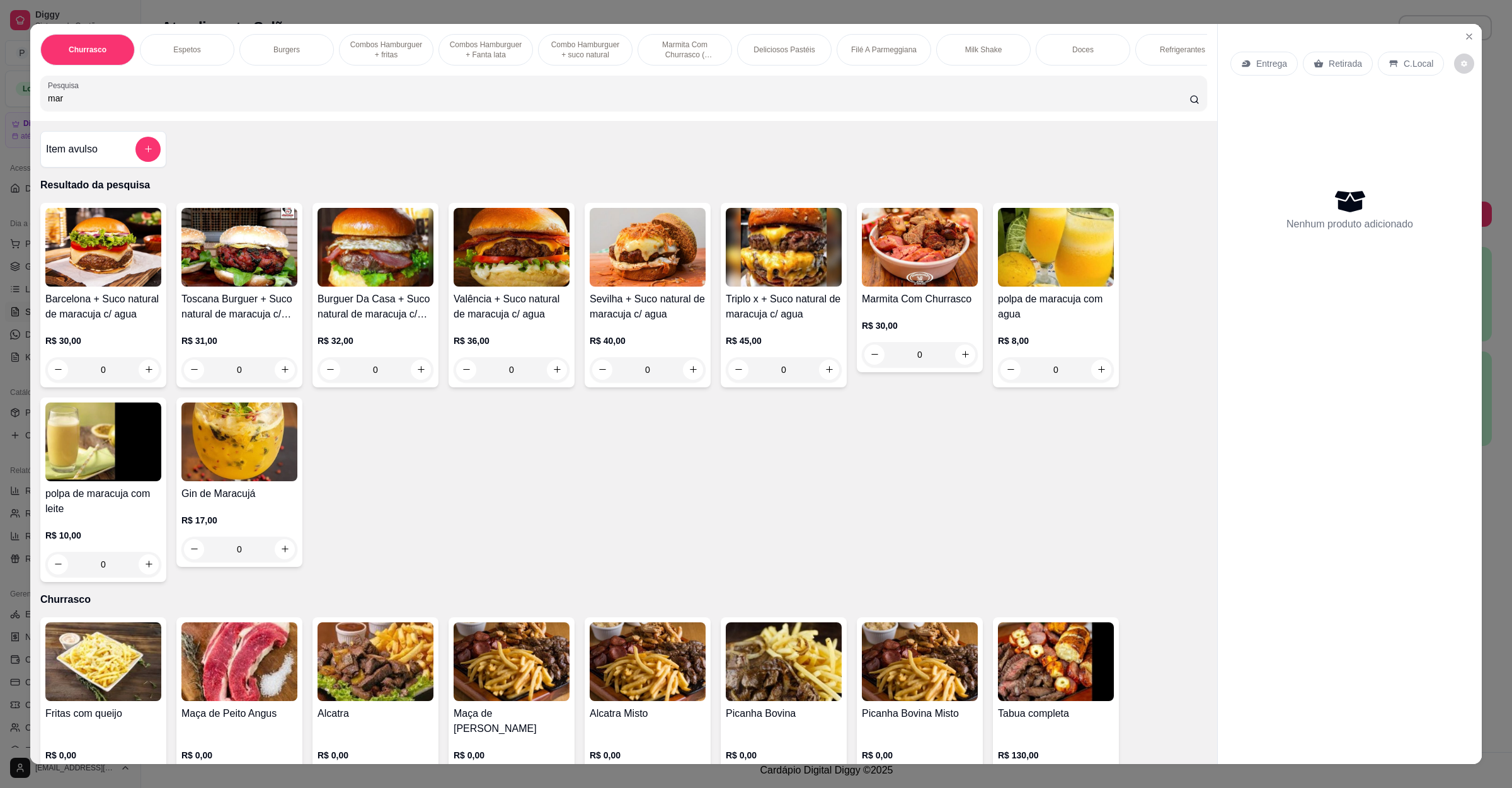
type input "mar"
click at [881, 286] on img at bounding box center [920, 247] width 116 height 79
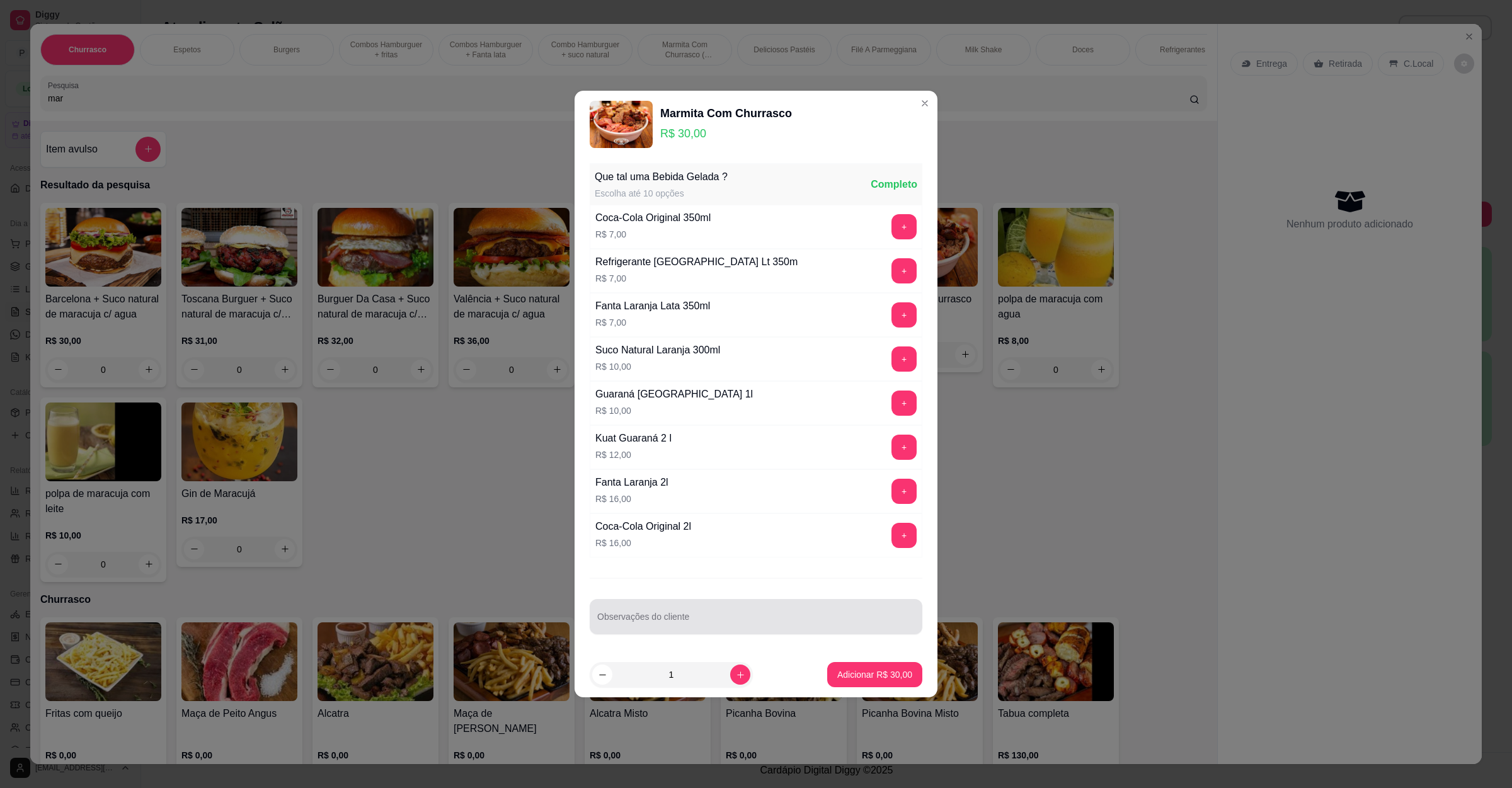
click at [648, 617] on div at bounding box center [755, 617] width 317 height 25
paste input "Ela mal passada e sem farofa"
type input "Ela mal passada e sem farofa"
click at [857, 675] on p "Adicionar R$ 30,00" at bounding box center [874, 675] width 75 height 13
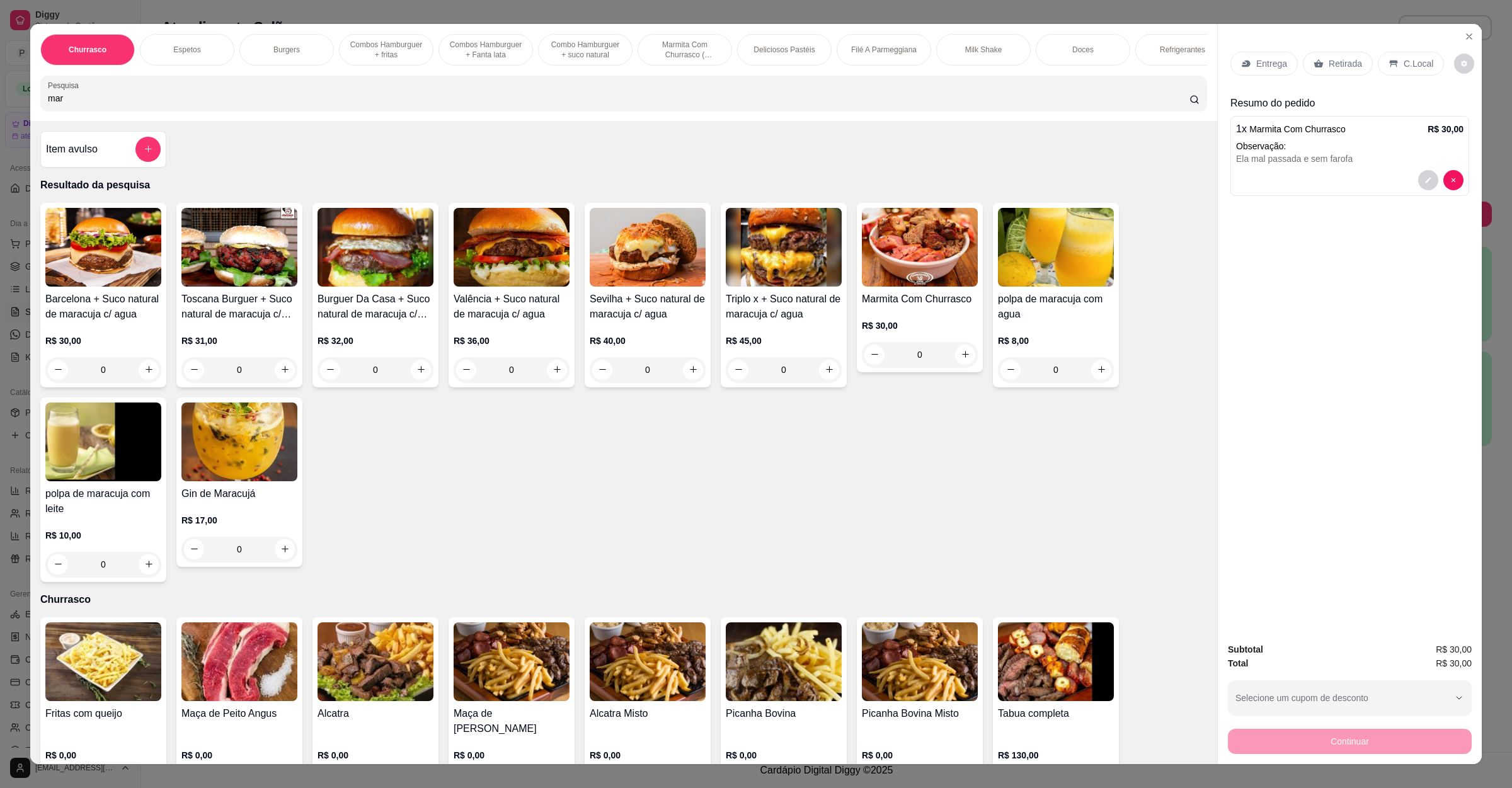
click at [1340, 55] on div "Retirada" at bounding box center [1338, 64] width 70 height 24
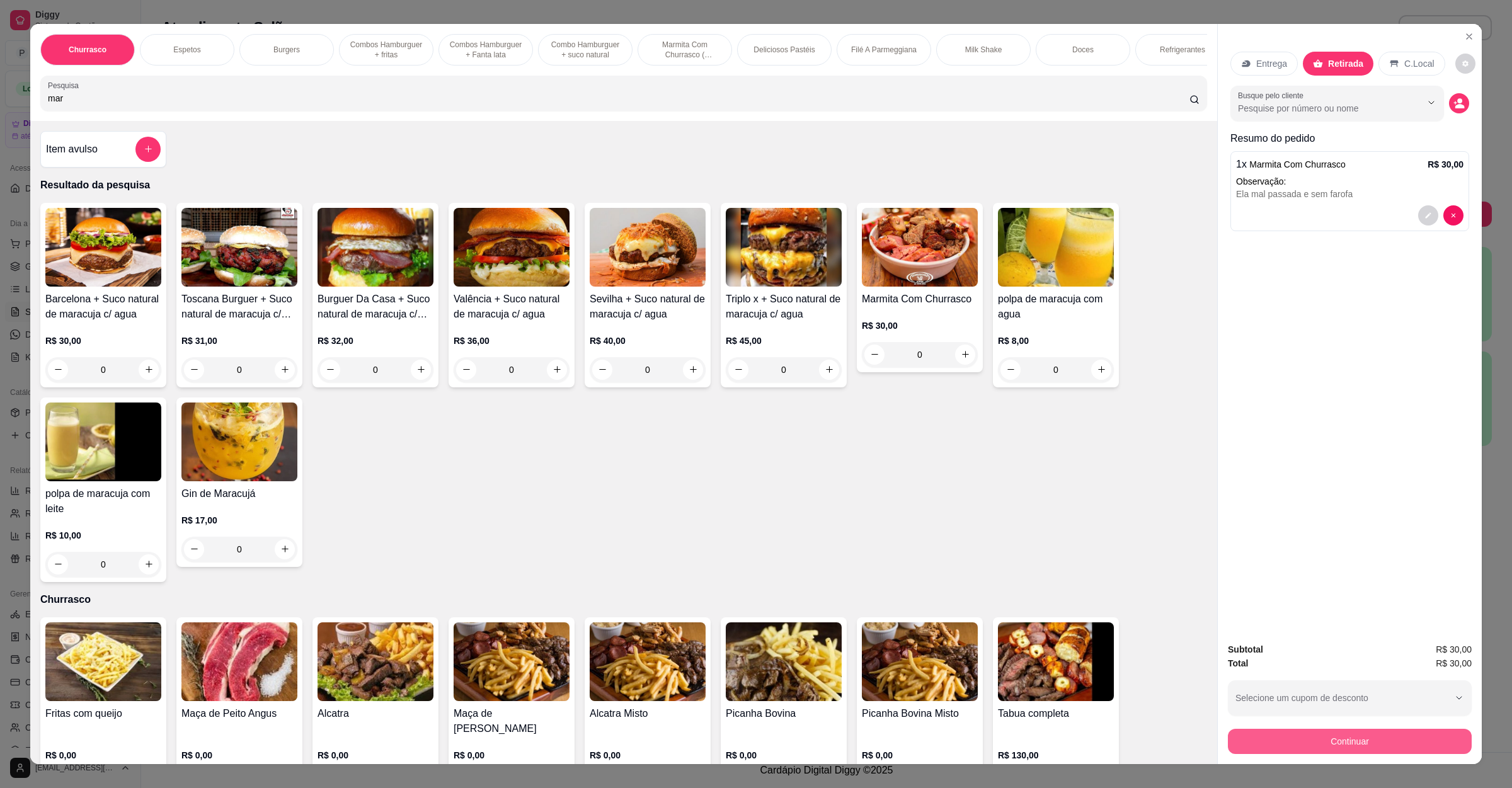
click at [1330, 724] on div "Subtotal R$ 30,00 Total R$ 30,00 Selecione um cupom de desconto GANHEI10 Seleci…" at bounding box center [1349, 698] width 244 height 112
click at [1337, 733] on button "Continuar" at bounding box center [1349, 742] width 236 height 25
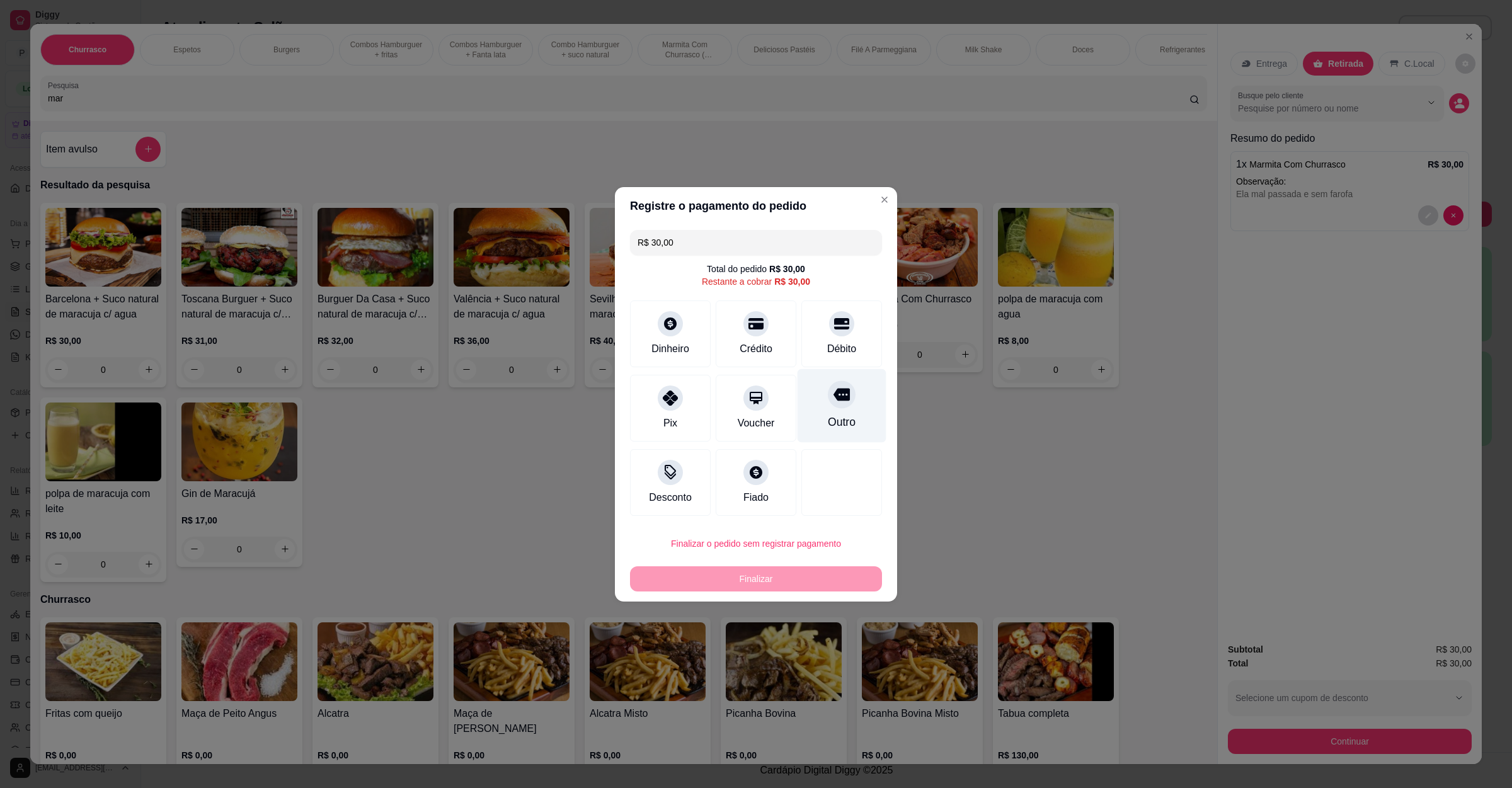
click at [838, 402] on div at bounding box center [841, 394] width 28 height 28
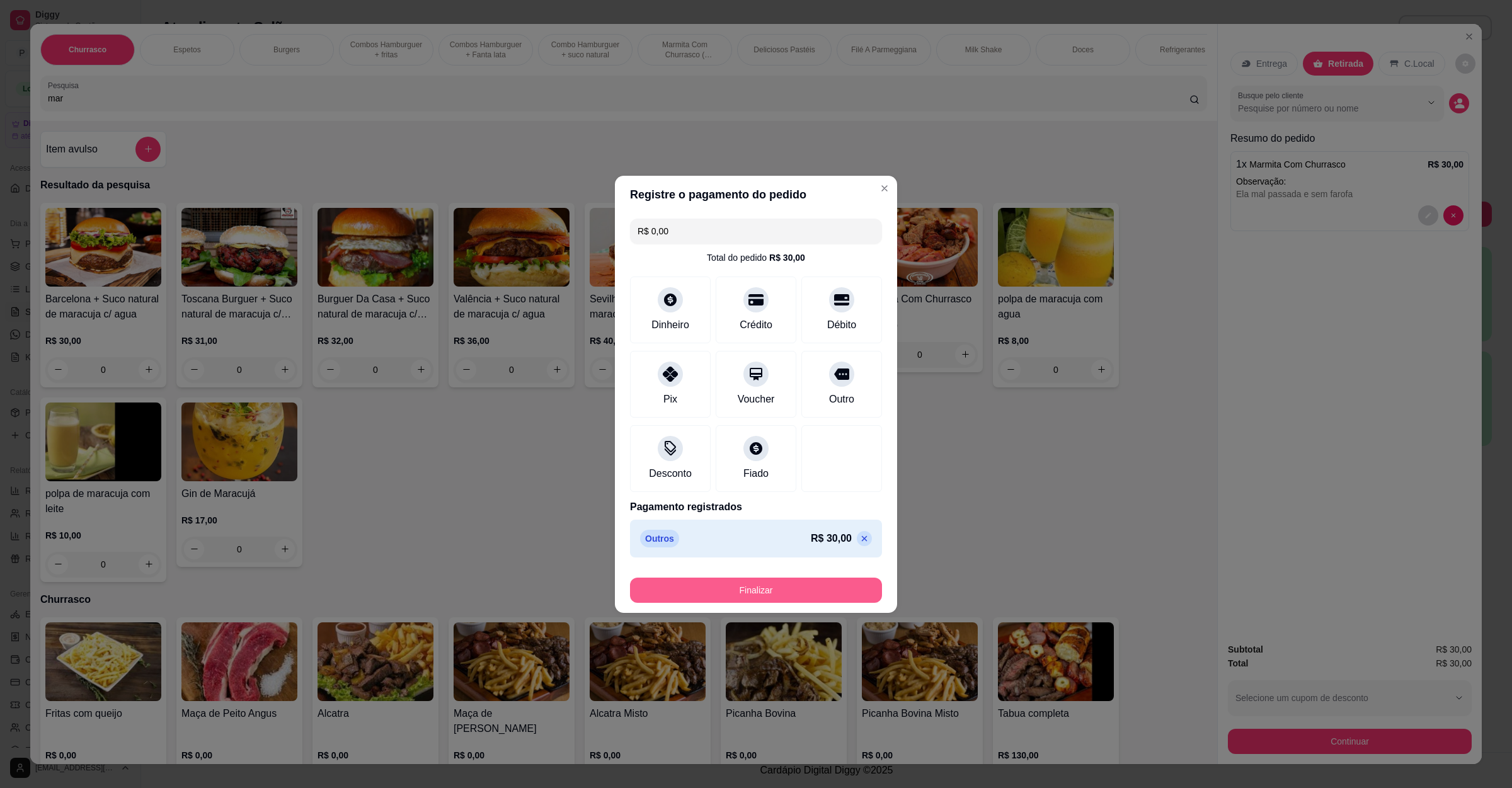
click at [786, 592] on button "Finalizar" at bounding box center [755, 591] width 252 height 25
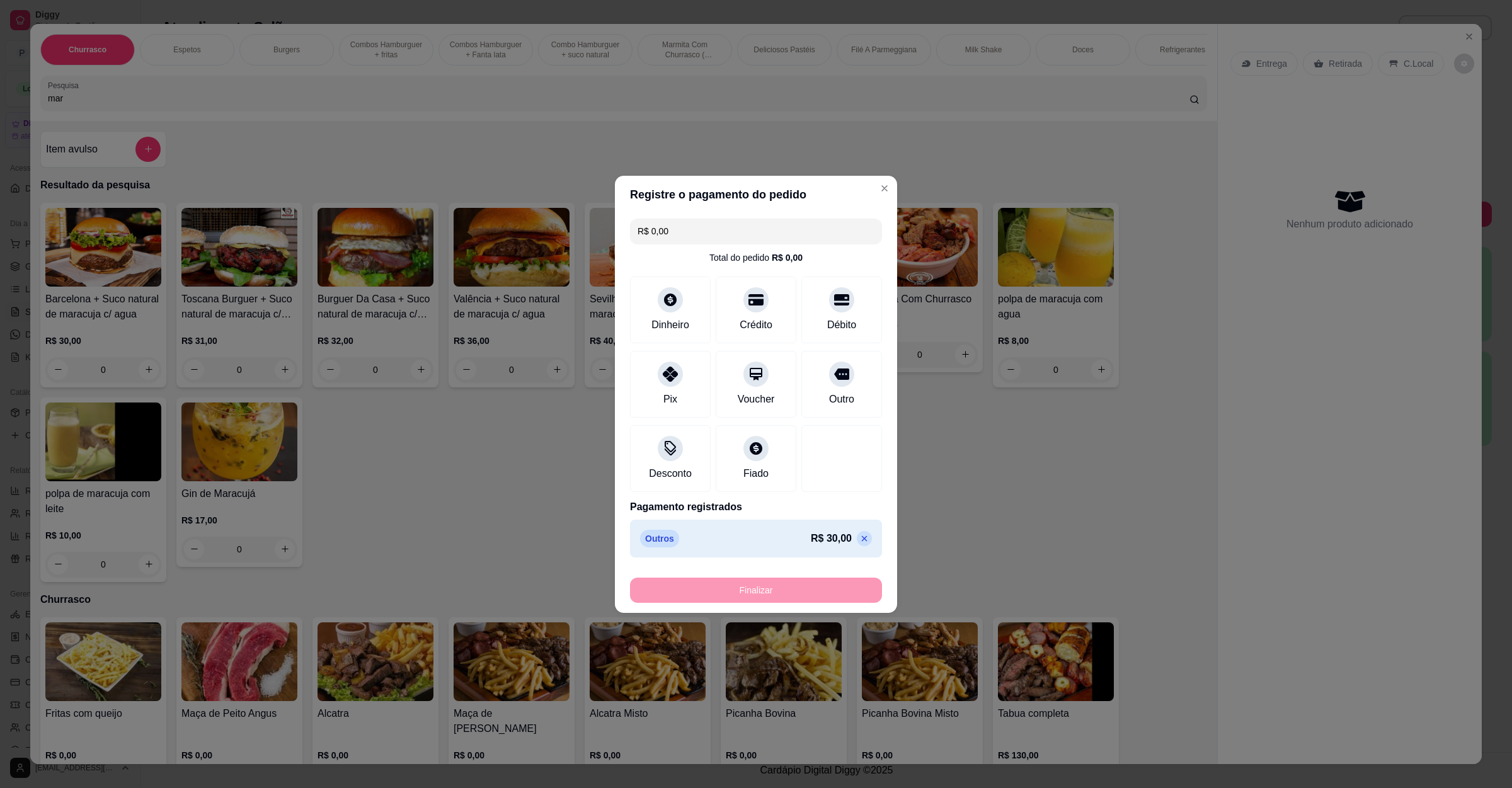
type input "-R$ 30,00"
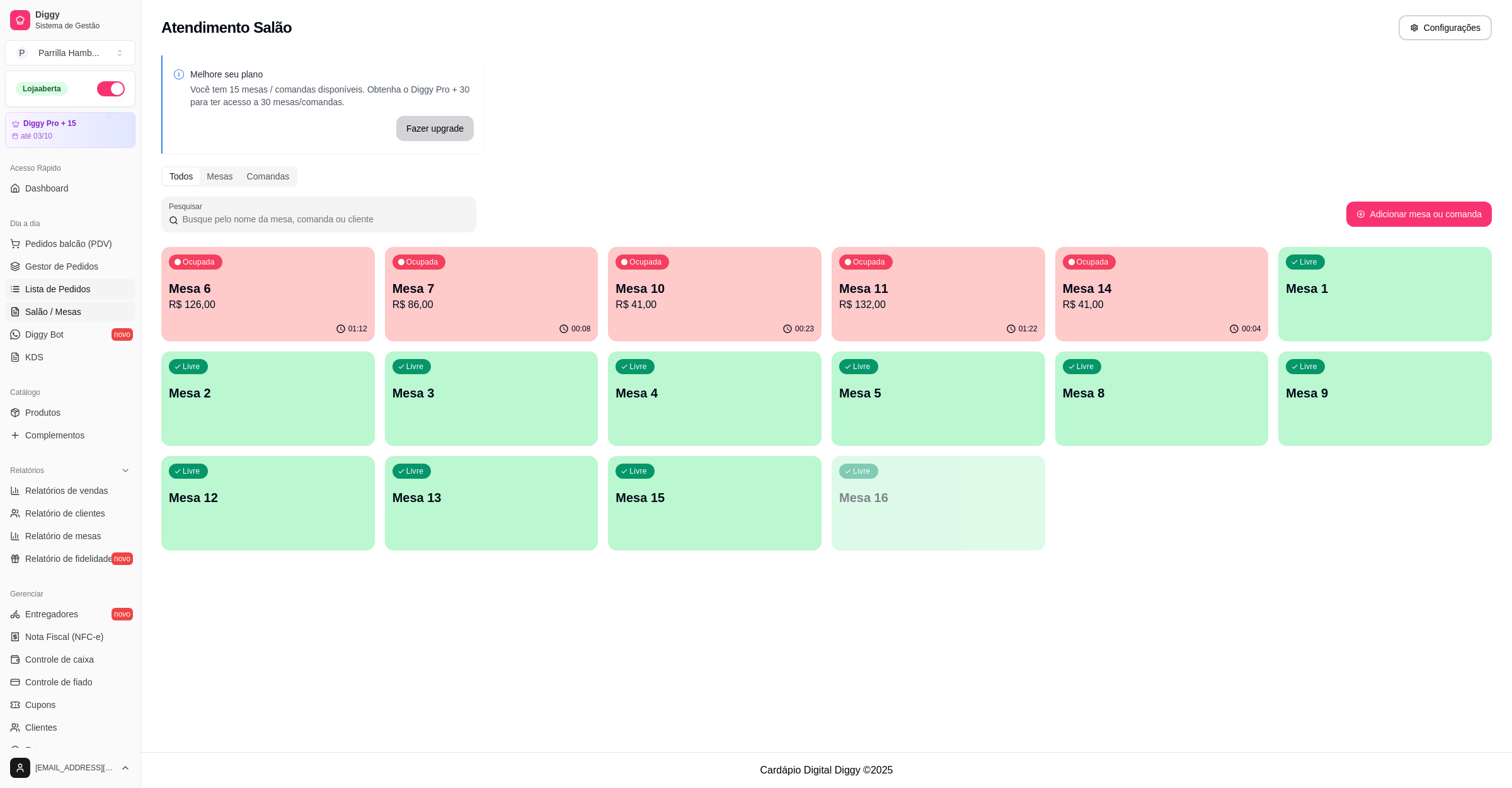
click at [48, 291] on span "Lista de Pedidos" at bounding box center [58, 289] width 65 height 13
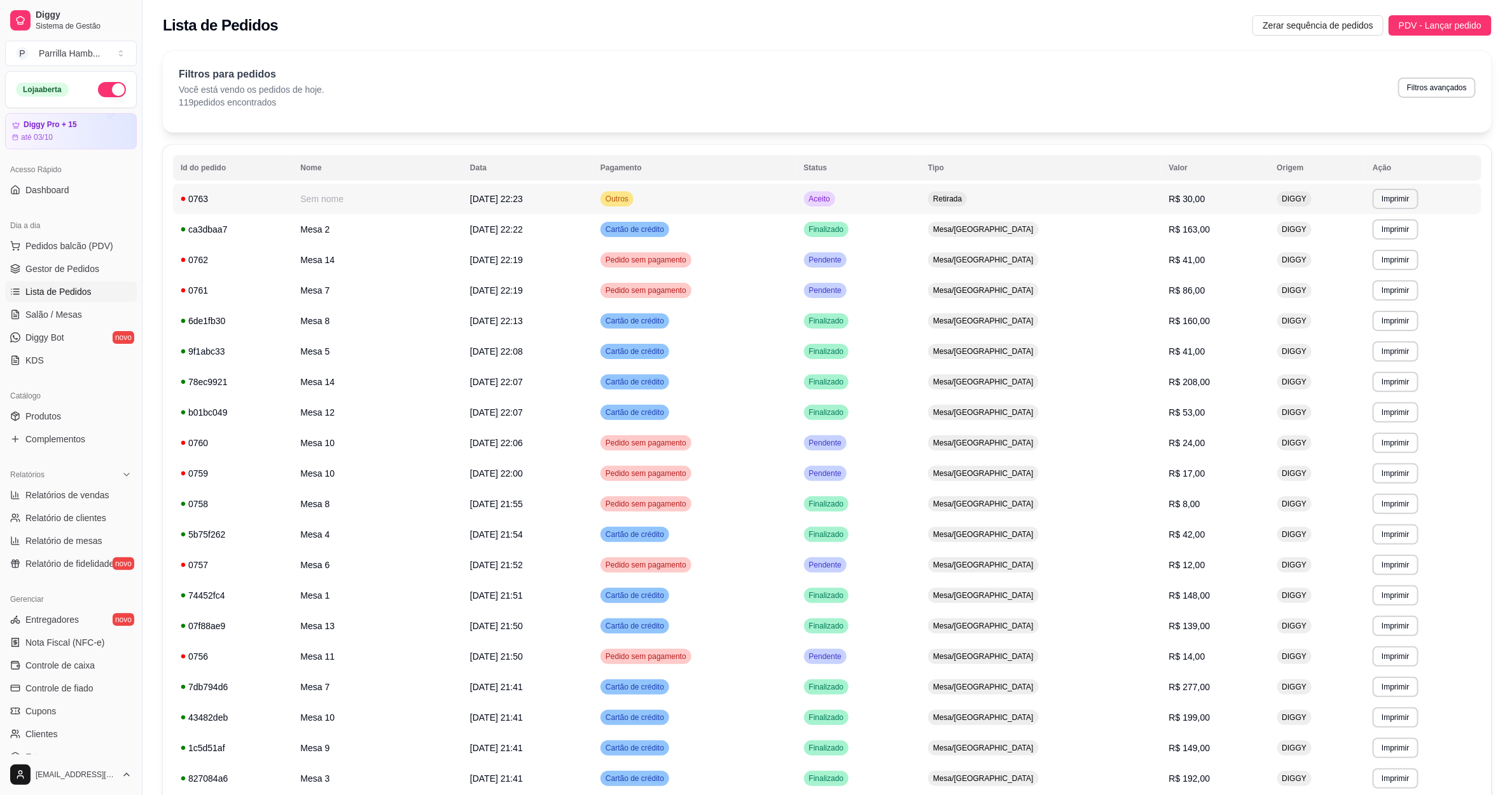
click at [1419, 201] on td "**********" at bounding box center [1423, 198] width 117 height 30
click at [1397, 197] on button "Imprimir" at bounding box center [1395, 198] width 44 height 19
click at [1372, 245] on button "IMPRESSORA" at bounding box center [1374, 244] width 93 height 20
click at [95, 312] on link "Salão / Mesas" at bounding box center [72, 315] width 132 height 20
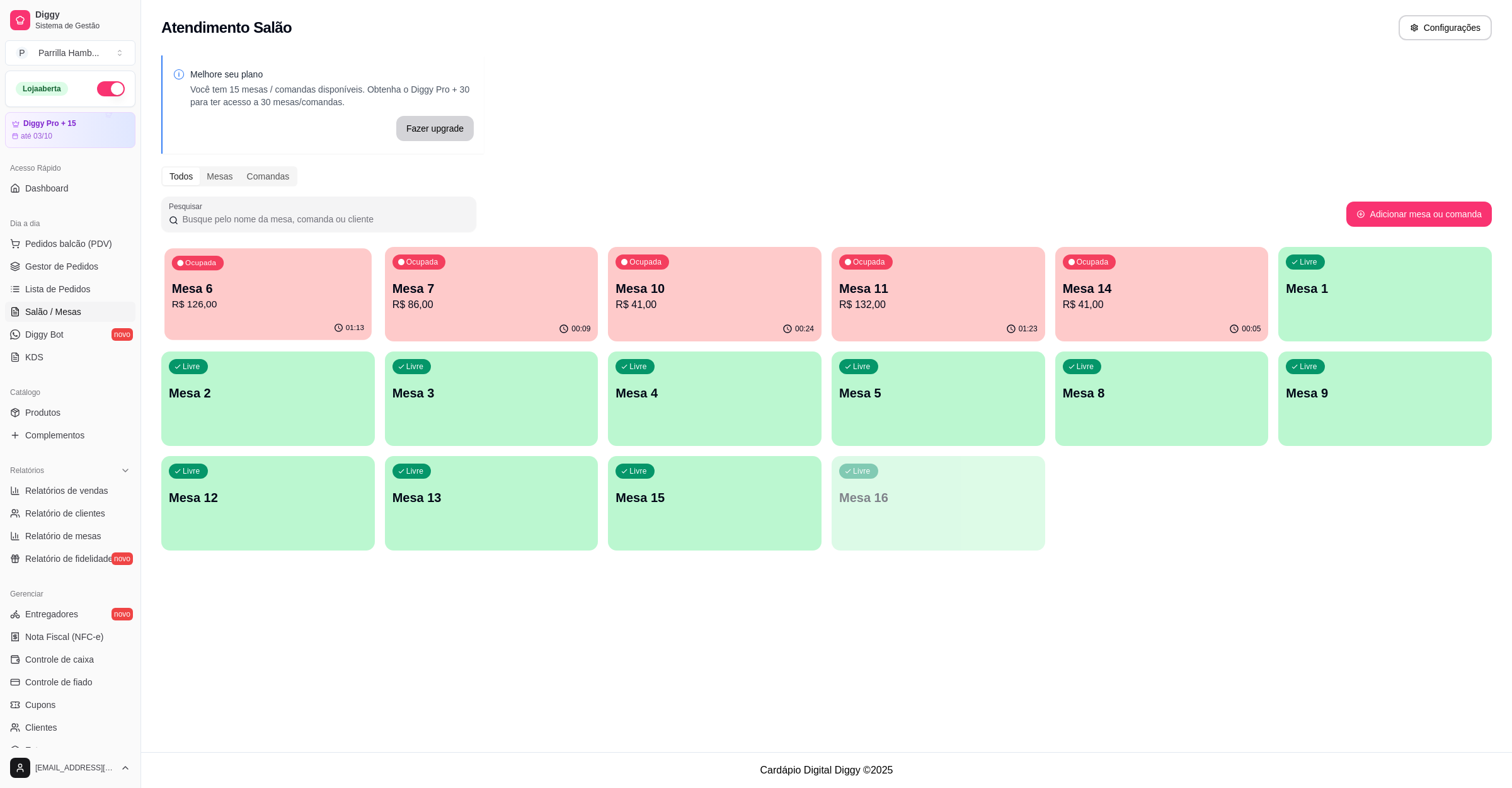
click at [237, 274] on div "Ocupada Mesa 6 R$ 126,00" at bounding box center [267, 282] width 206 height 68
click at [234, 305] on p "R$ 126,00" at bounding box center [268, 304] width 198 height 15
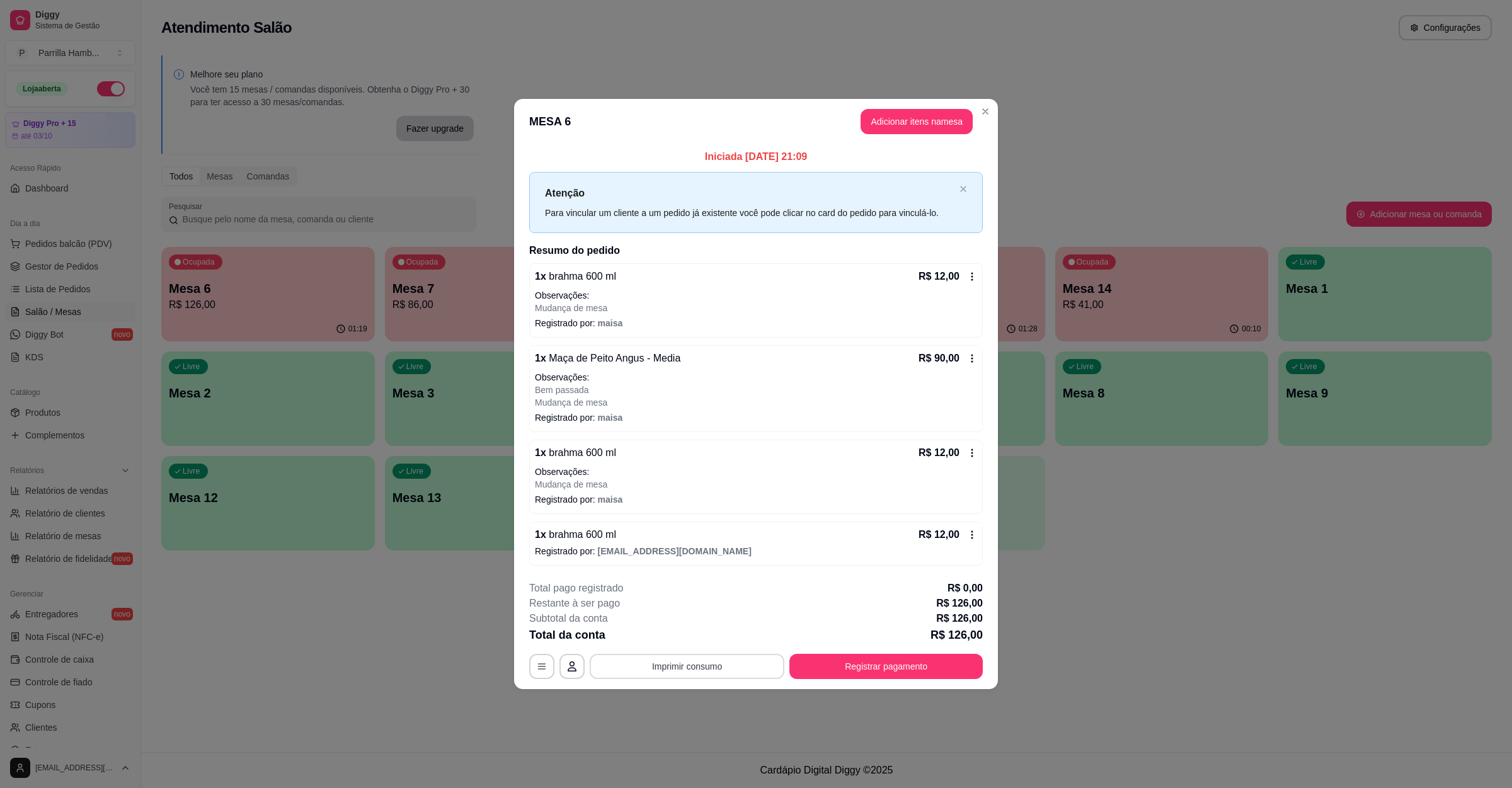
click at [715, 675] on button "Imprimir consumo" at bounding box center [687, 667] width 194 height 25
click at [714, 629] on button "IMPRESSORA" at bounding box center [690, 638] width 88 height 19
click at [713, 632] on button "IMPRESSORA" at bounding box center [690, 638] width 88 height 19
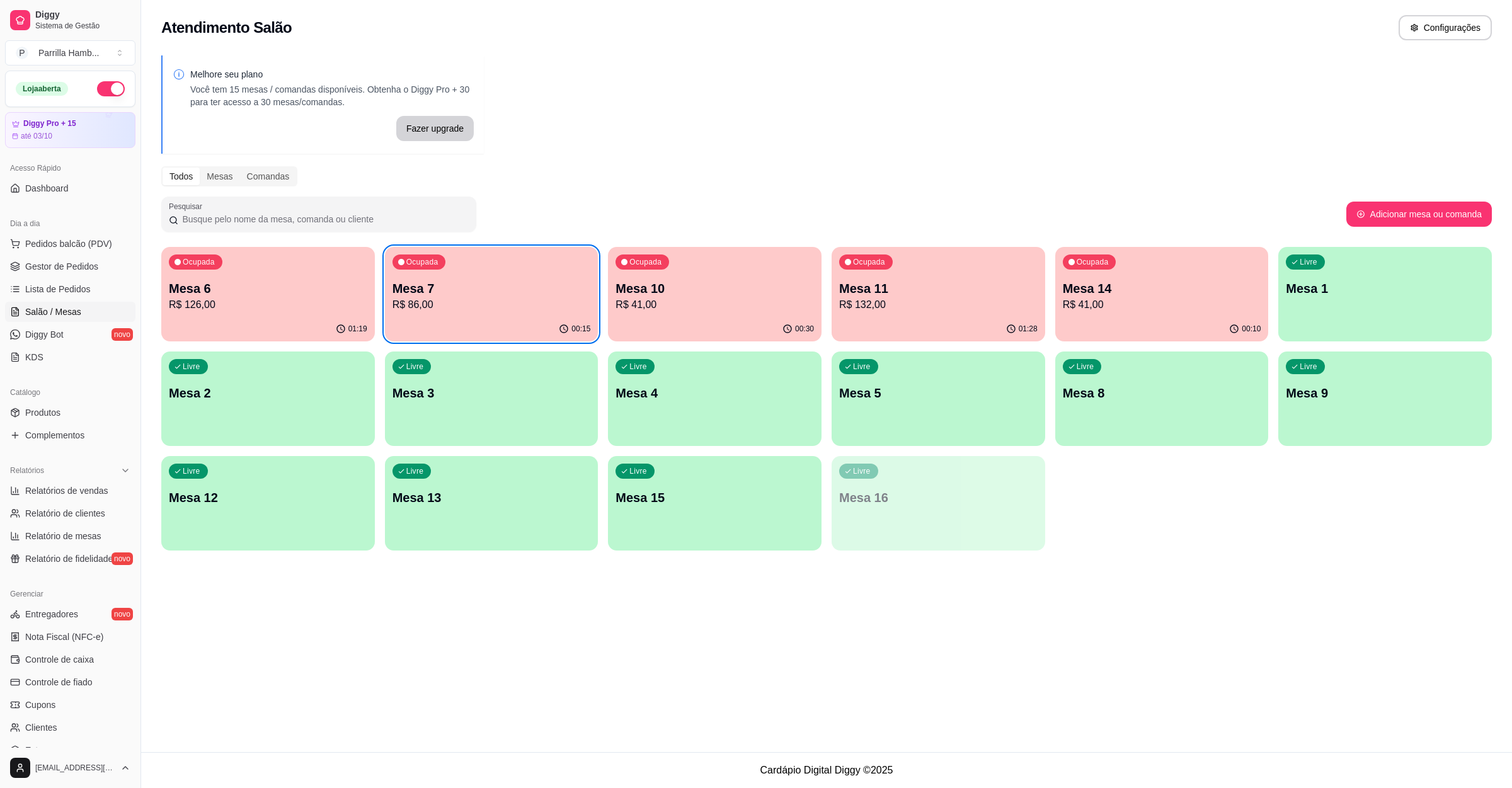
click at [288, 290] on p "Mesa 6" at bounding box center [268, 288] width 198 height 17
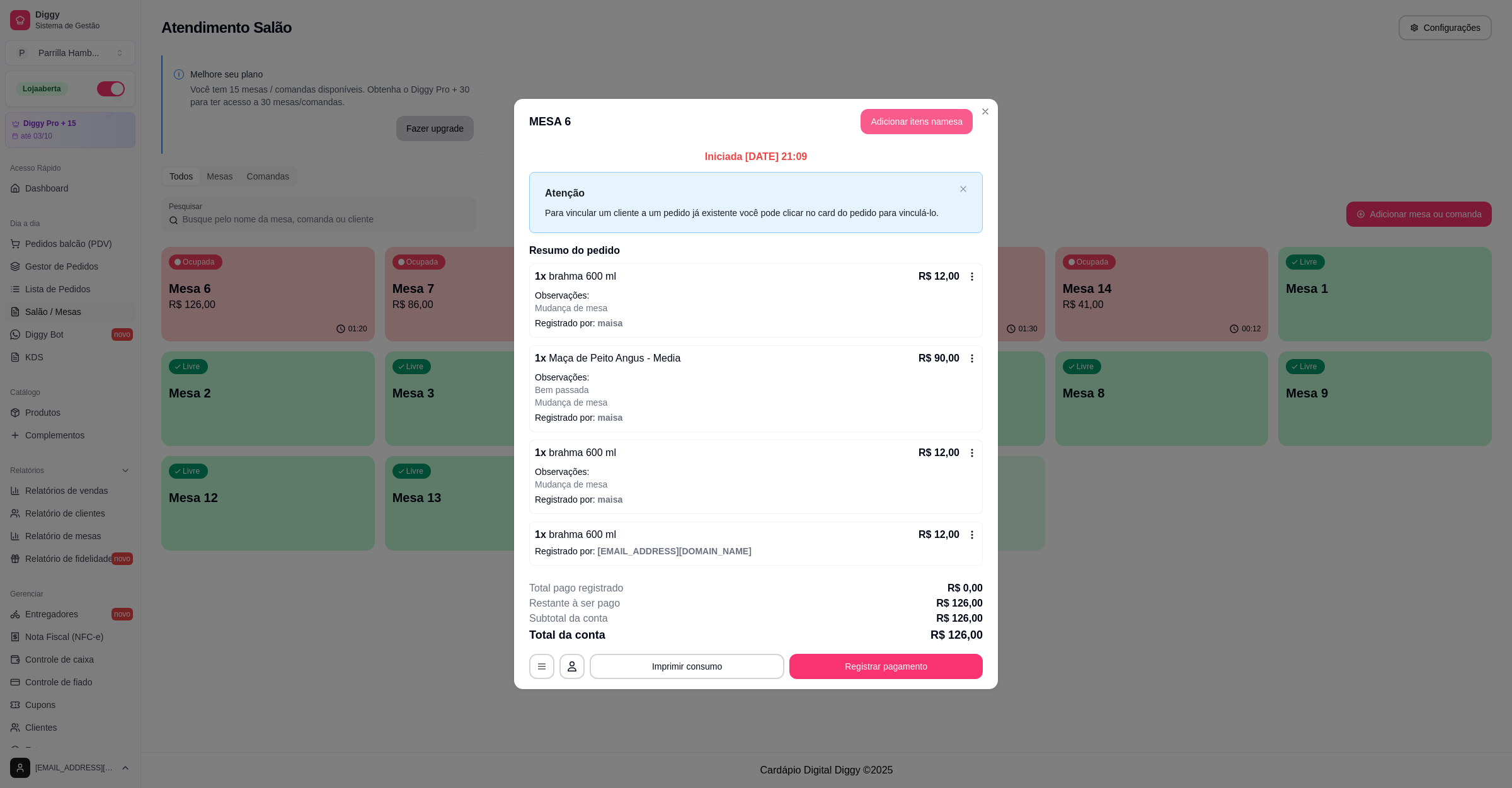
click at [885, 114] on button "Adicionar itens na mesa" at bounding box center [916, 122] width 112 height 25
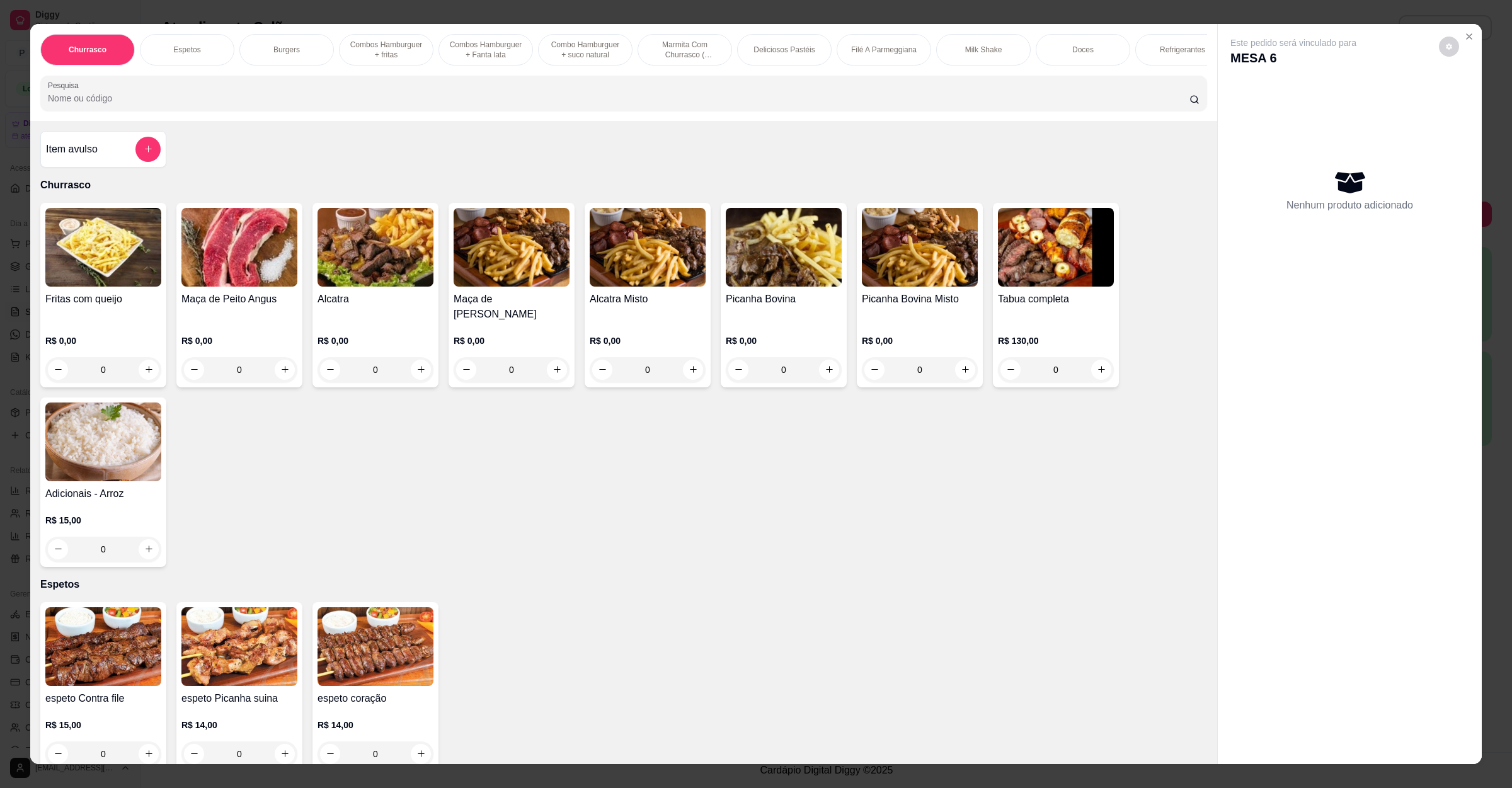
click at [455, 105] on input "Pesquisa" at bounding box center [619, 98] width 1141 height 13
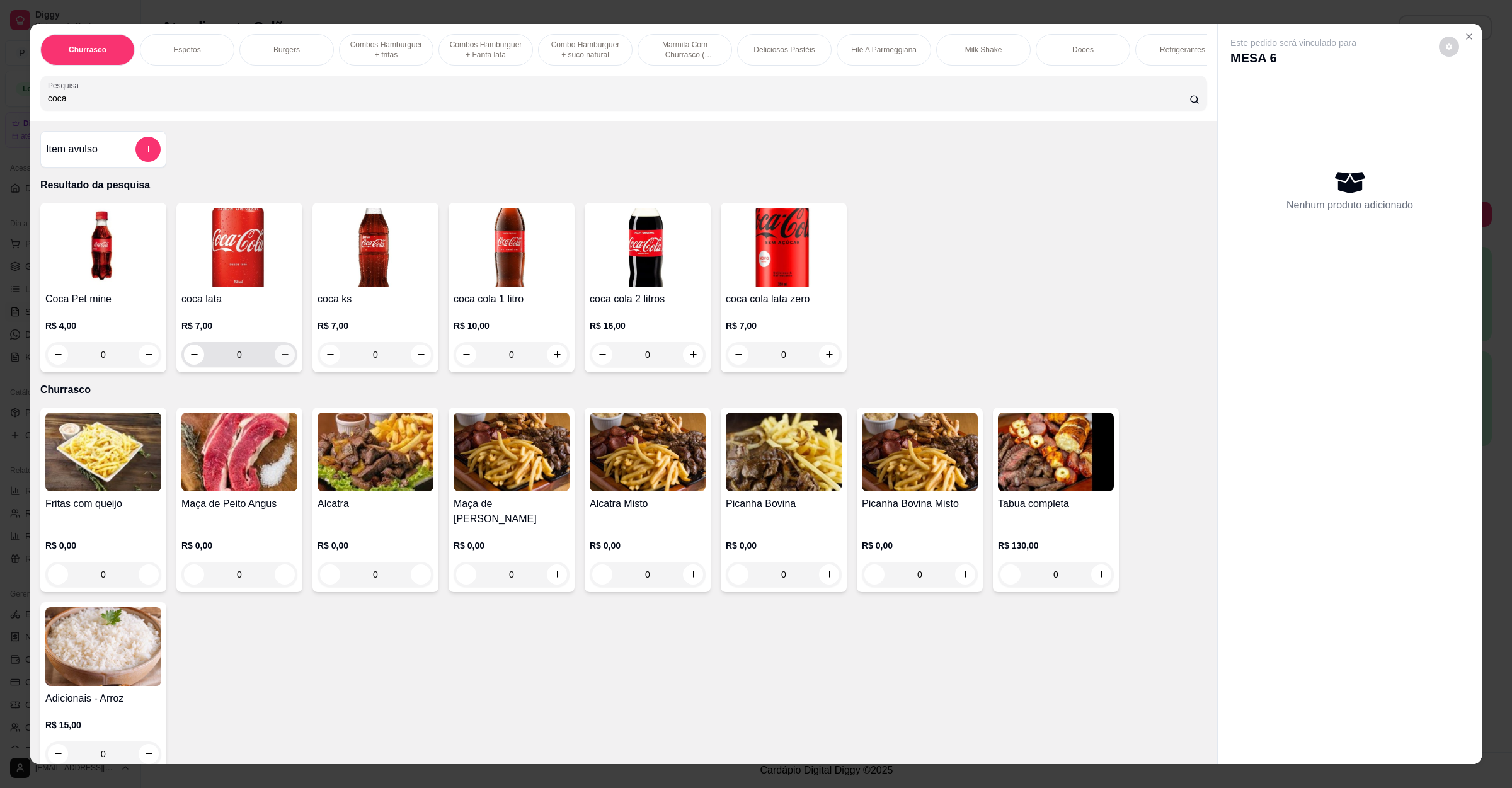
type input "coca"
click at [278, 360] on button "increase-product-quantity" at bounding box center [284, 354] width 20 height 20
type input "1"
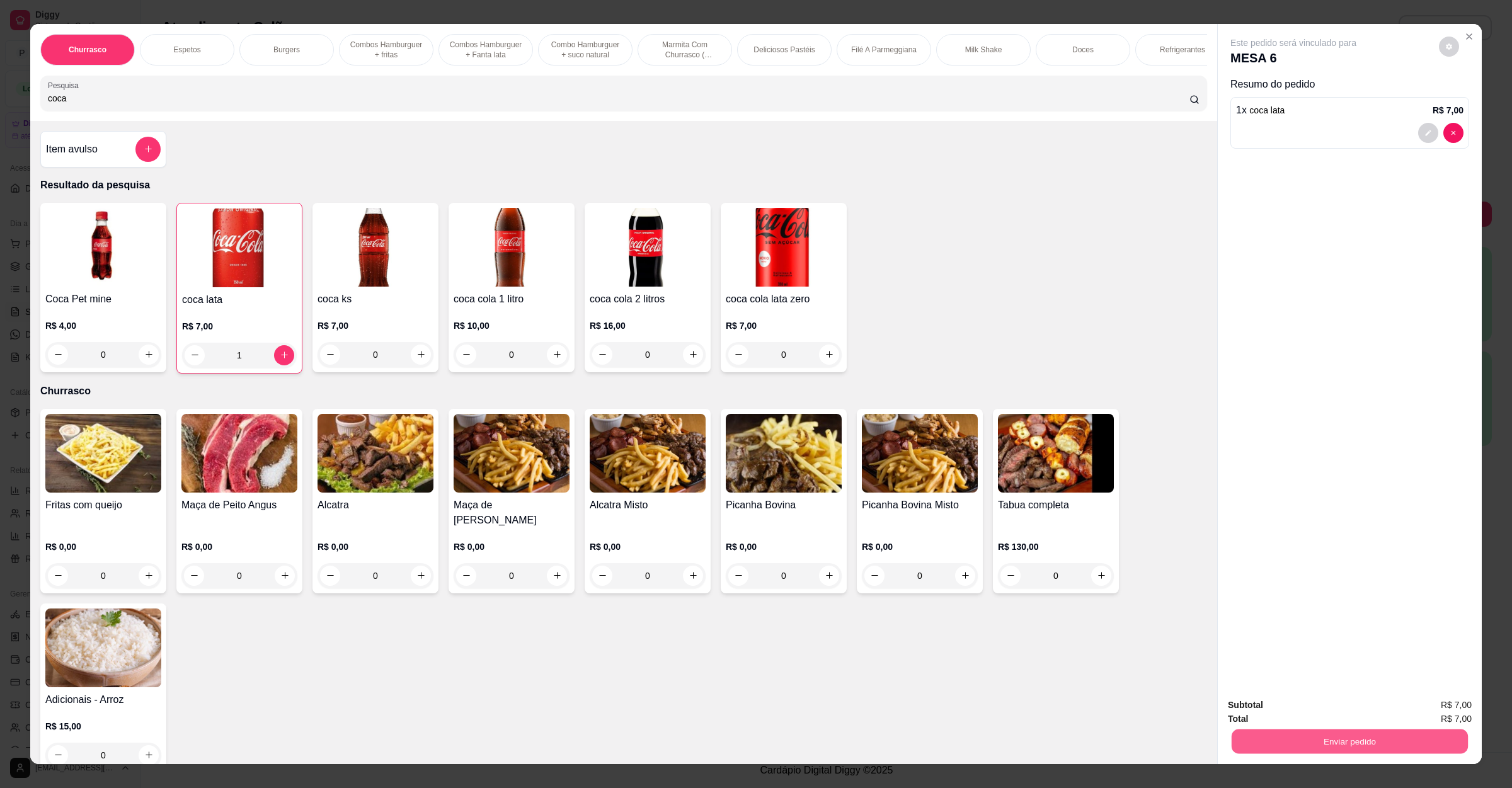
click at [1350, 734] on button "Enviar pedido" at bounding box center [1349, 742] width 236 height 25
click at [1338, 718] on button "Não registrar e enviar pedido" at bounding box center [1306, 711] width 131 height 24
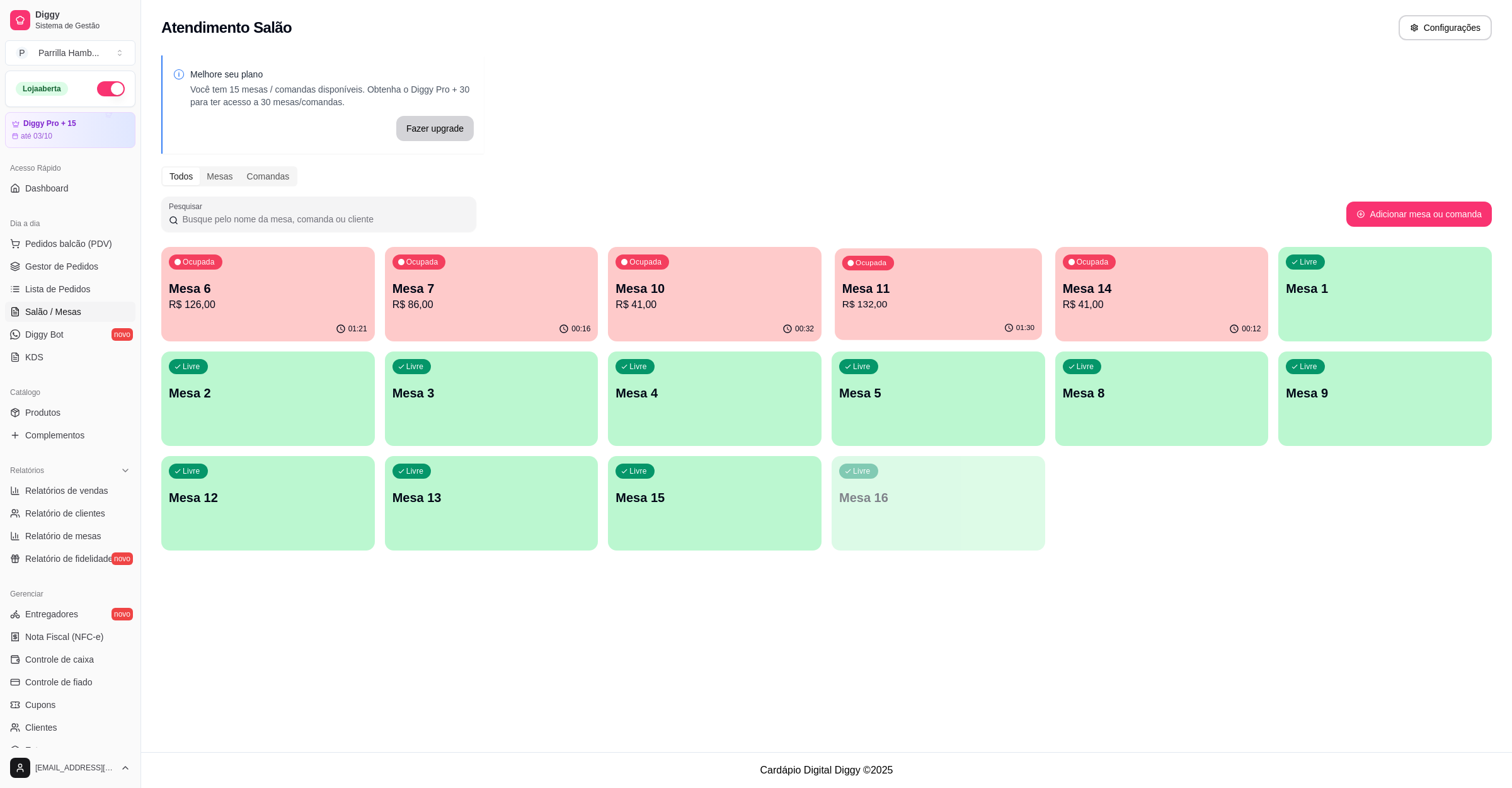
click at [952, 297] on p "R$ 132,00" at bounding box center [938, 304] width 192 height 15
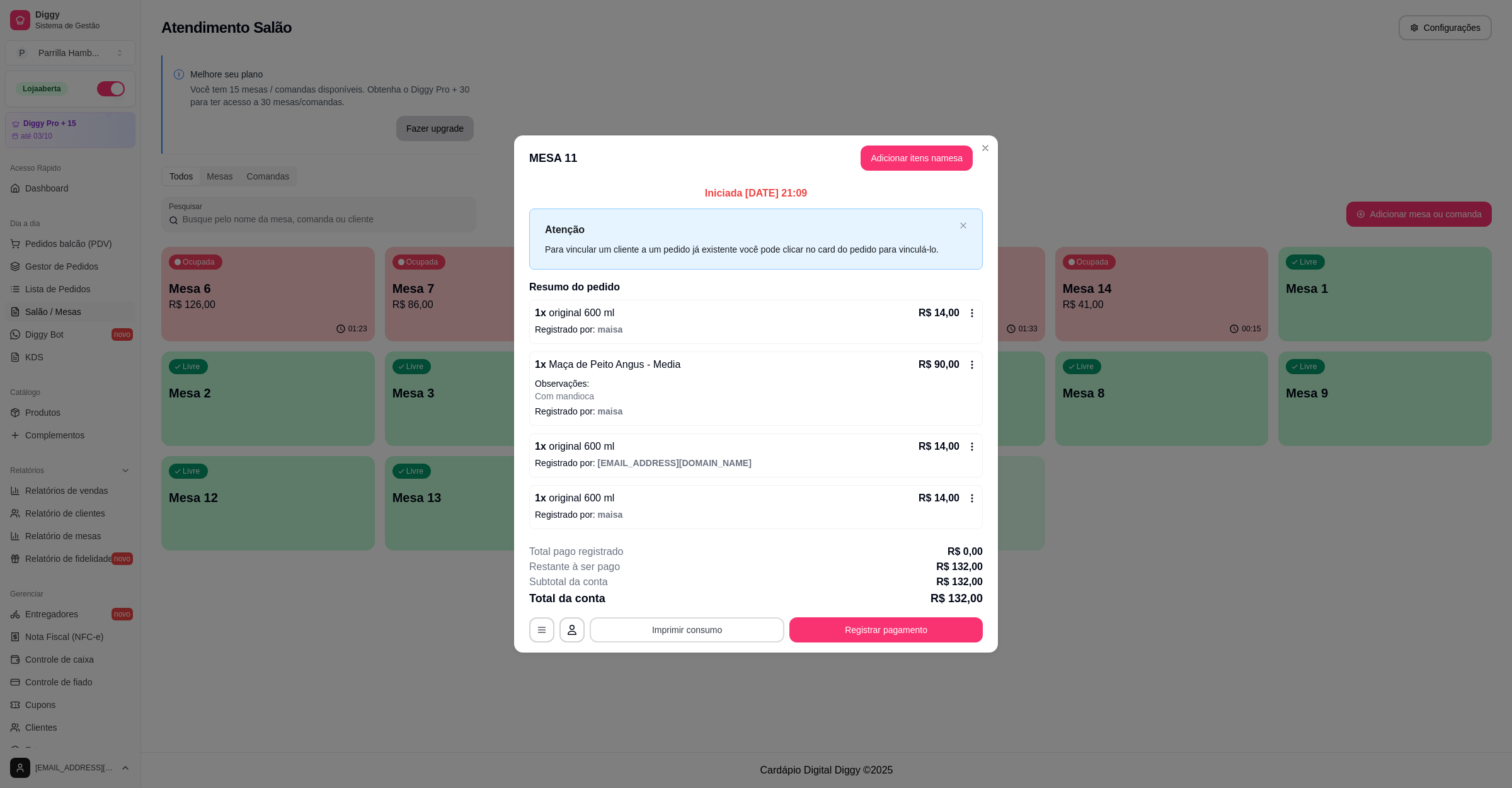
click at [747, 633] on button "Imprimir consumo" at bounding box center [687, 630] width 194 height 25
click at [712, 605] on button "IMPRESSORA" at bounding box center [691, 603] width 92 height 20
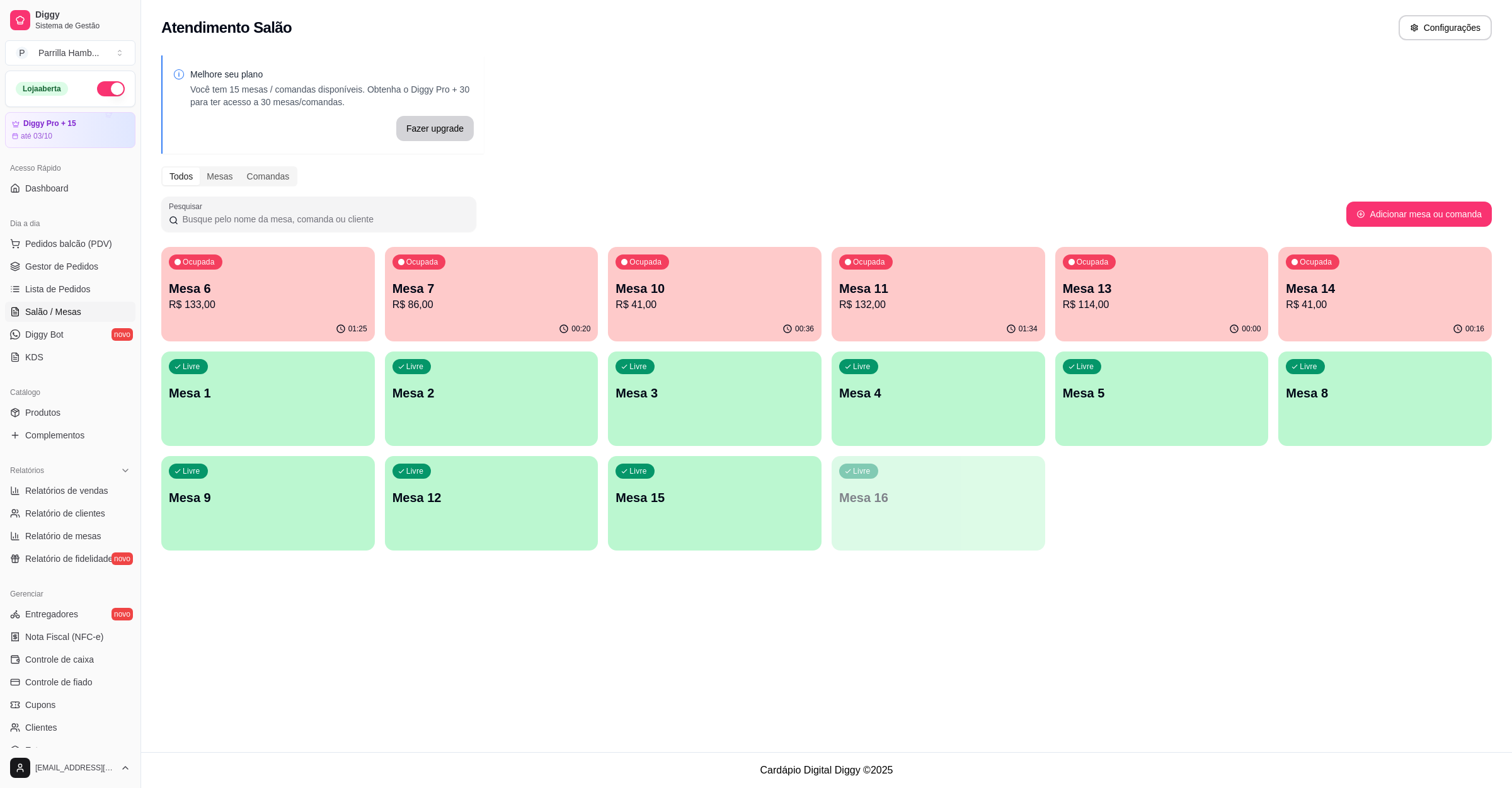
click at [1122, 286] on p "Mesa 13" at bounding box center [1162, 288] width 198 height 17
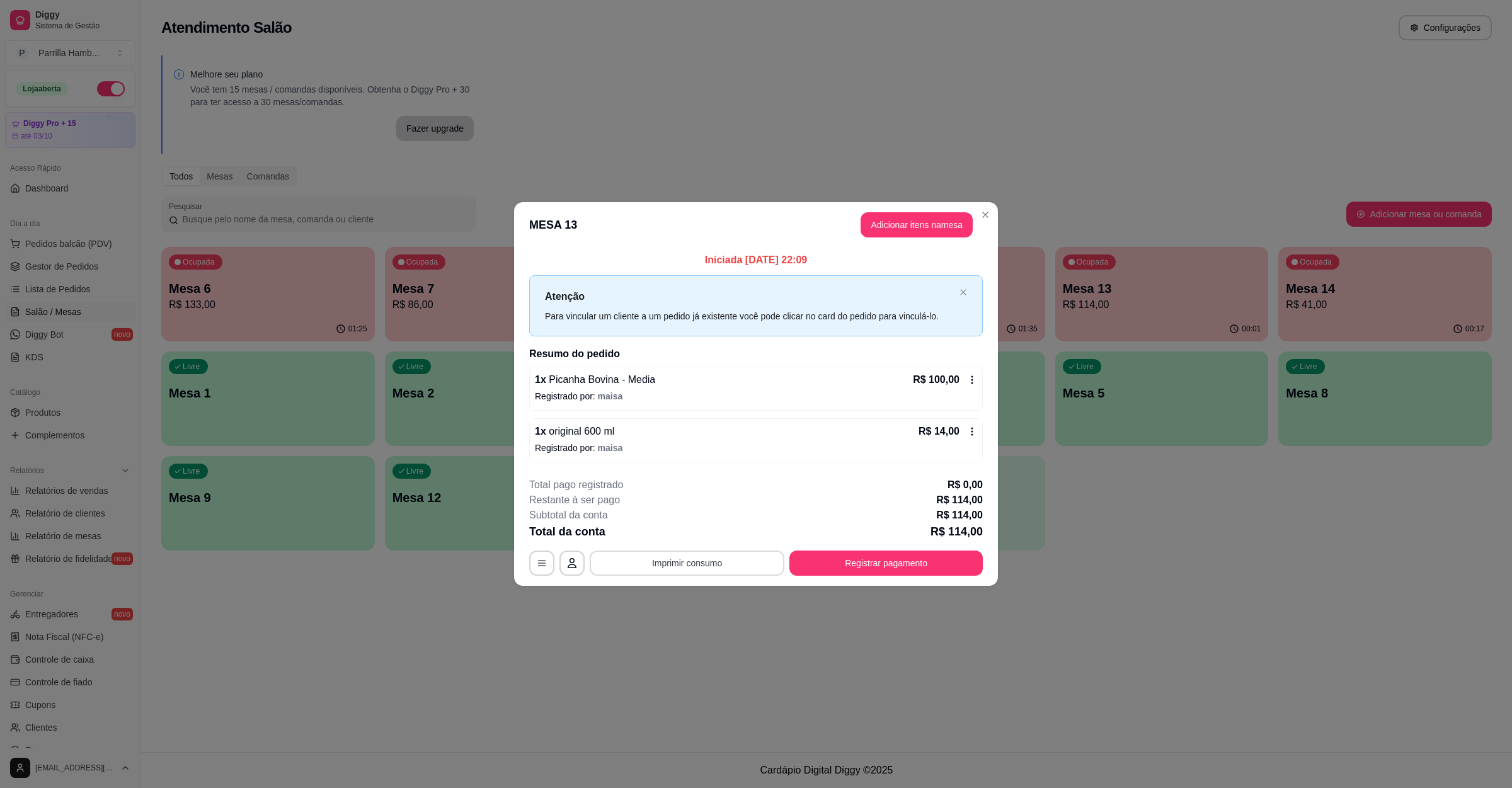
click at [706, 567] on button "Imprimir consumo" at bounding box center [687, 564] width 194 height 25
click at [705, 539] on button "IMPRESSORA" at bounding box center [690, 534] width 88 height 19
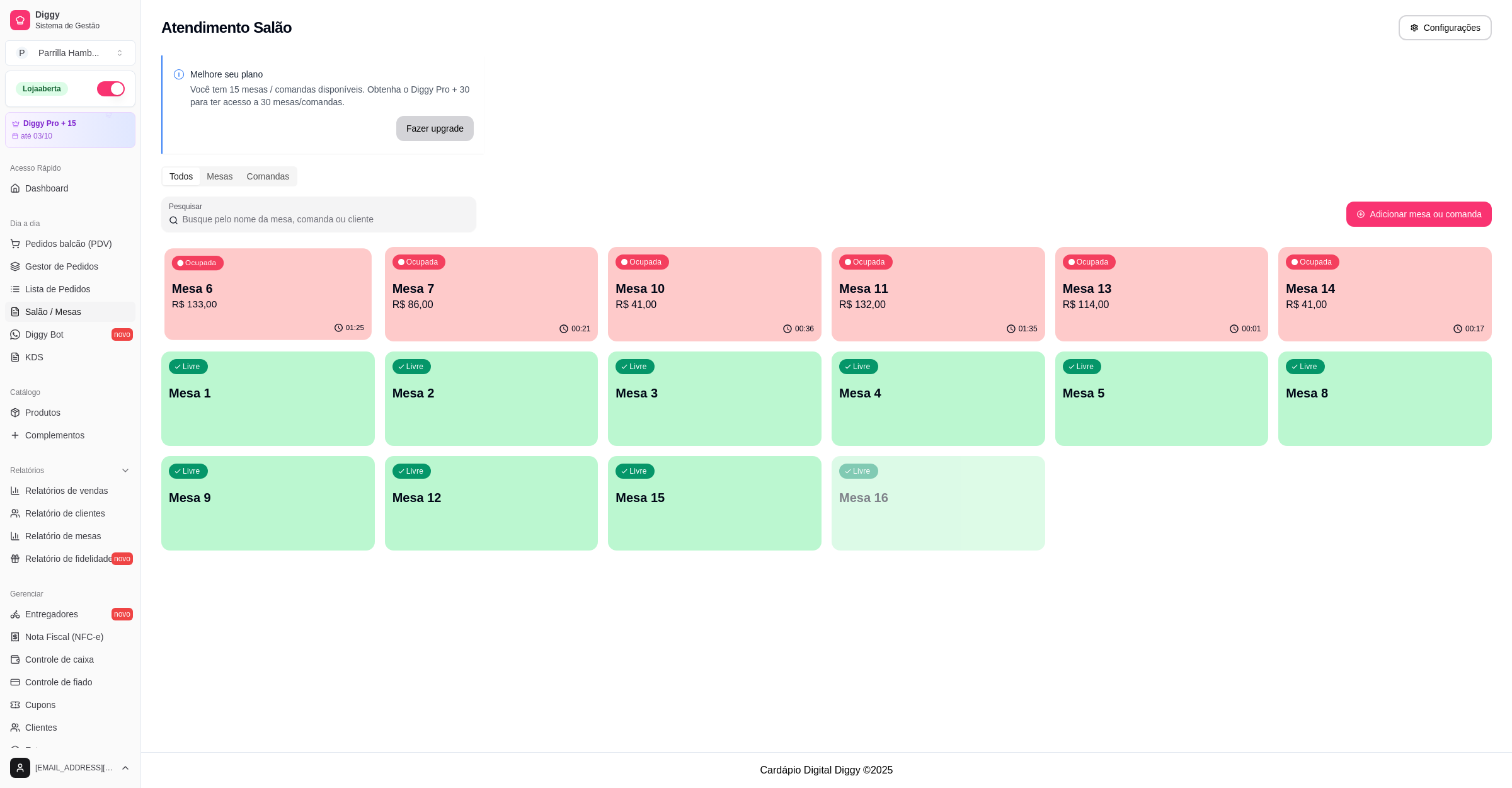
click at [297, 316] on button "Ocupada Mesa 6 R$ 133,00 01:25" at bounding box center [267, 294] width 206 height 92
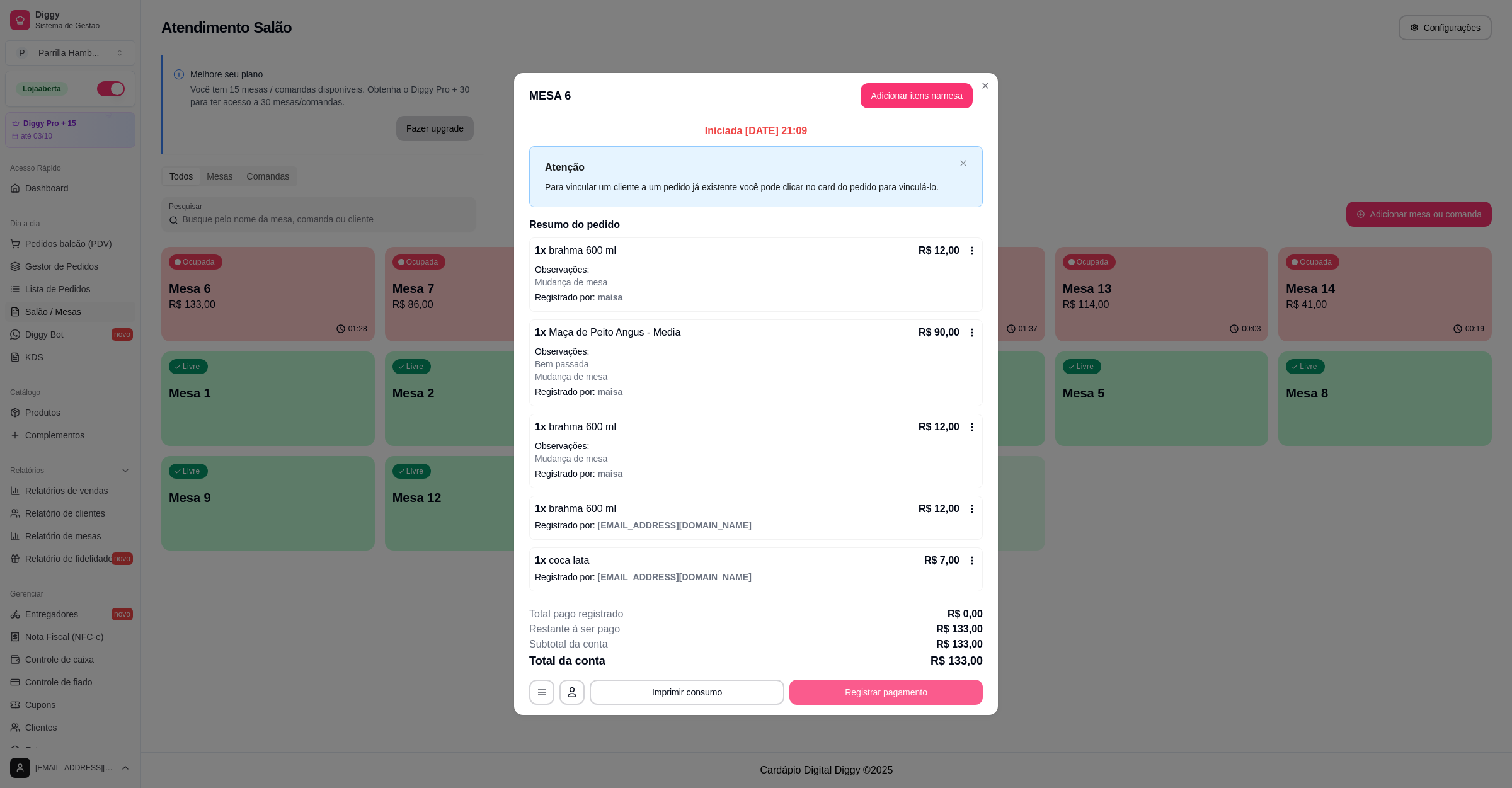
click at [883, 689] on button "Registrar pagamento" at bounding box center [886, 693] width 194 height 25
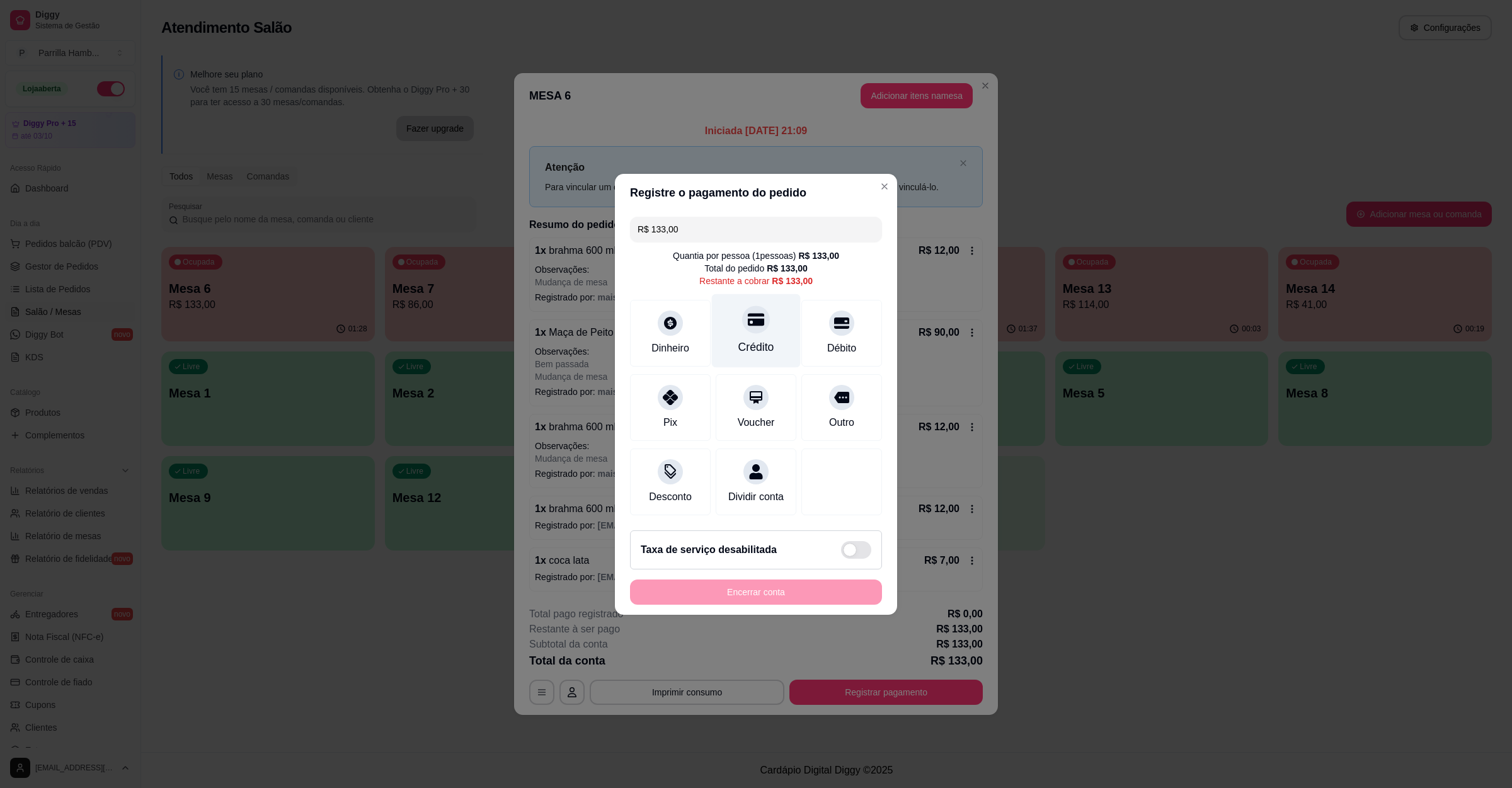
click at [756, 314] on icon at bounding box center [756, 320] width 16 height 13
type input "R$ 0,00"
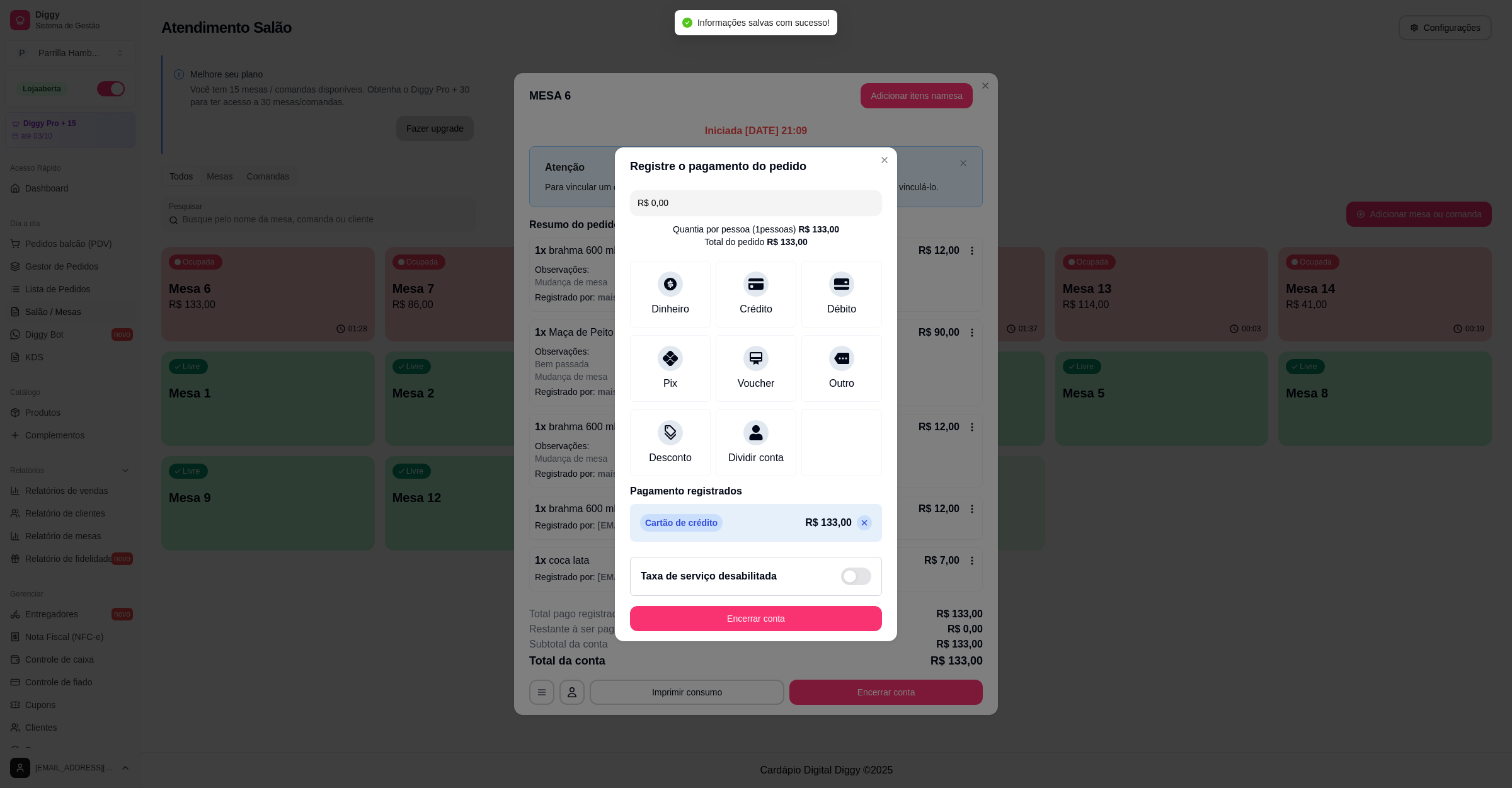
click at [773, 611] on footer "Taxa de serviço desabilitada Encerrar conta" at bounding box center [756, 594] width 283 height 95
click at [770, 623] on button "Encerrar conta" at bounding box center [755, 619] width 252 height 25
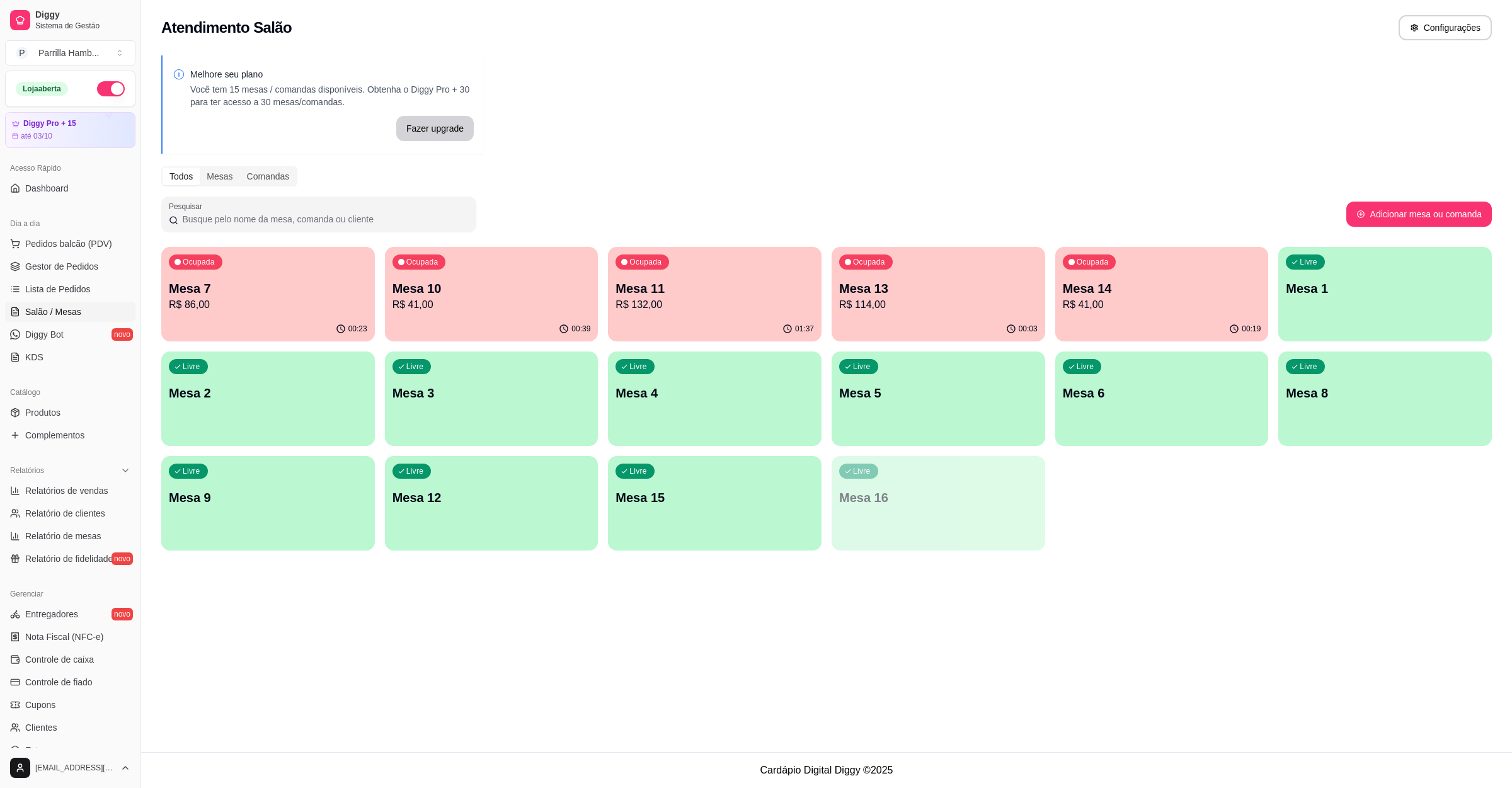
click at [700, 293] on p "Mesa 11" at bounding box center [714, 288] width 198 height 17
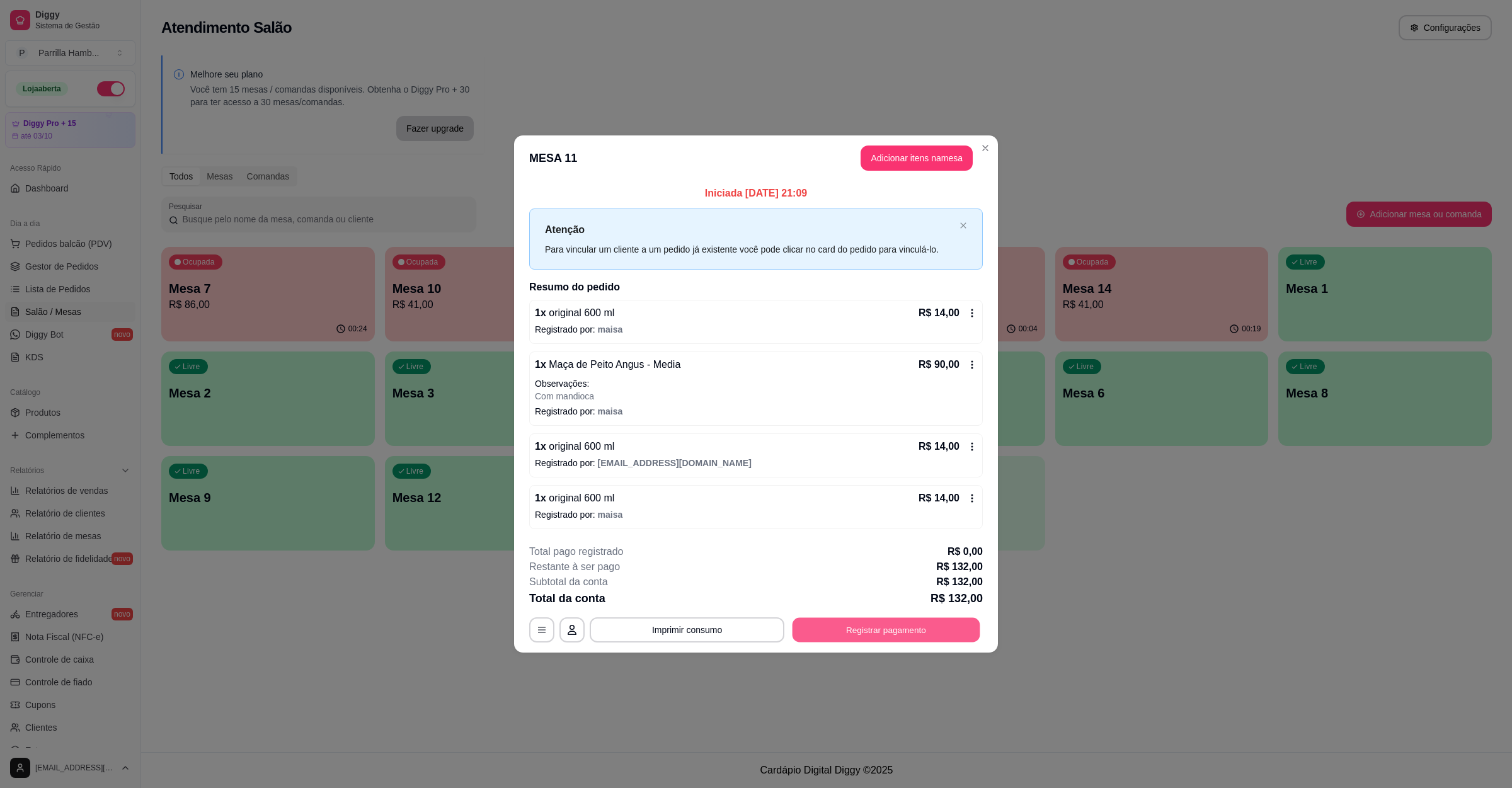
click at [854, 628] on button "Registrar pagamento" at bounding box center [886, 630] width 188 height 25
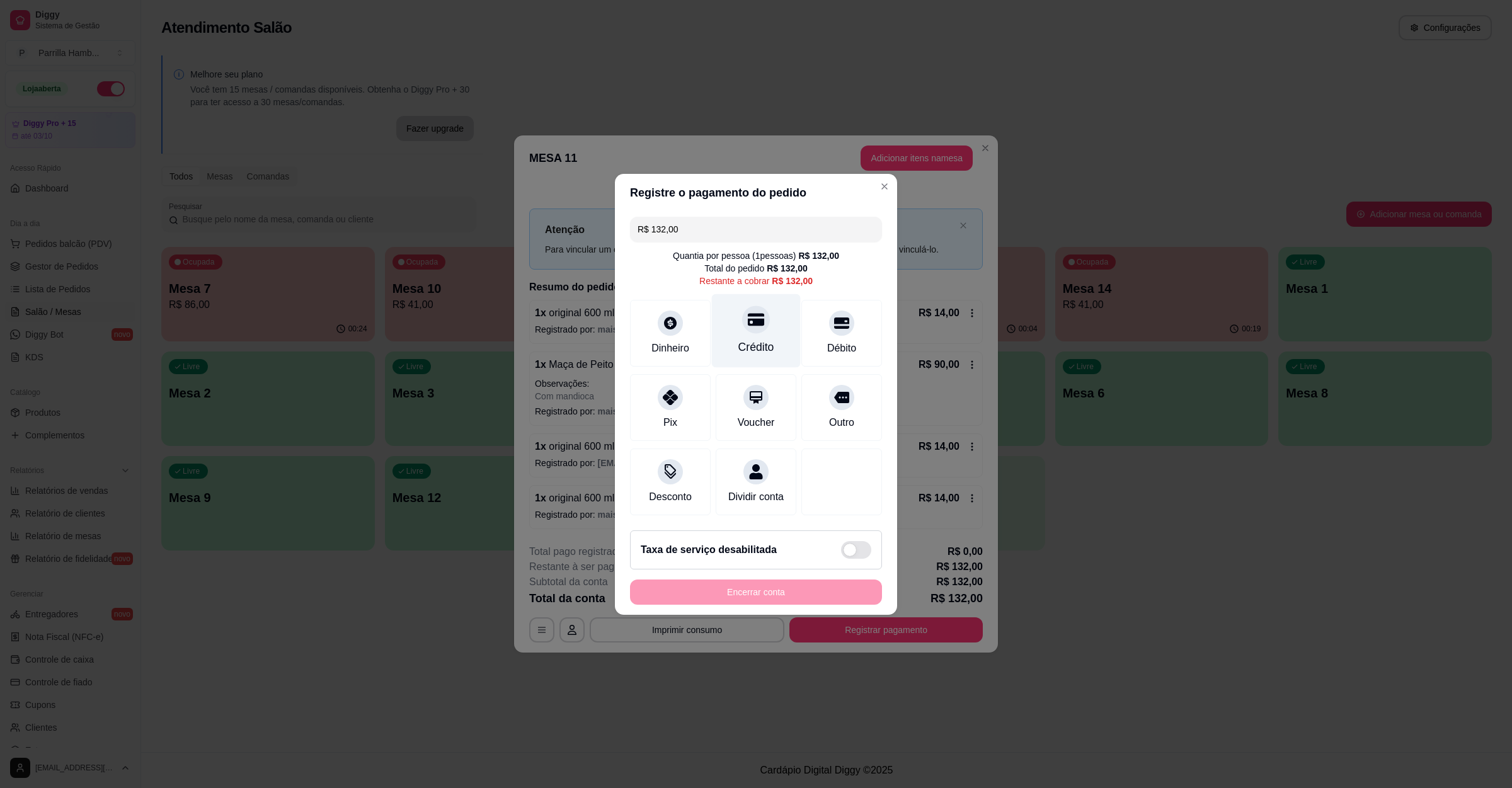
click at [751, 355] on div "Crédito" at bounding box center [756, 330] width 89 height 74
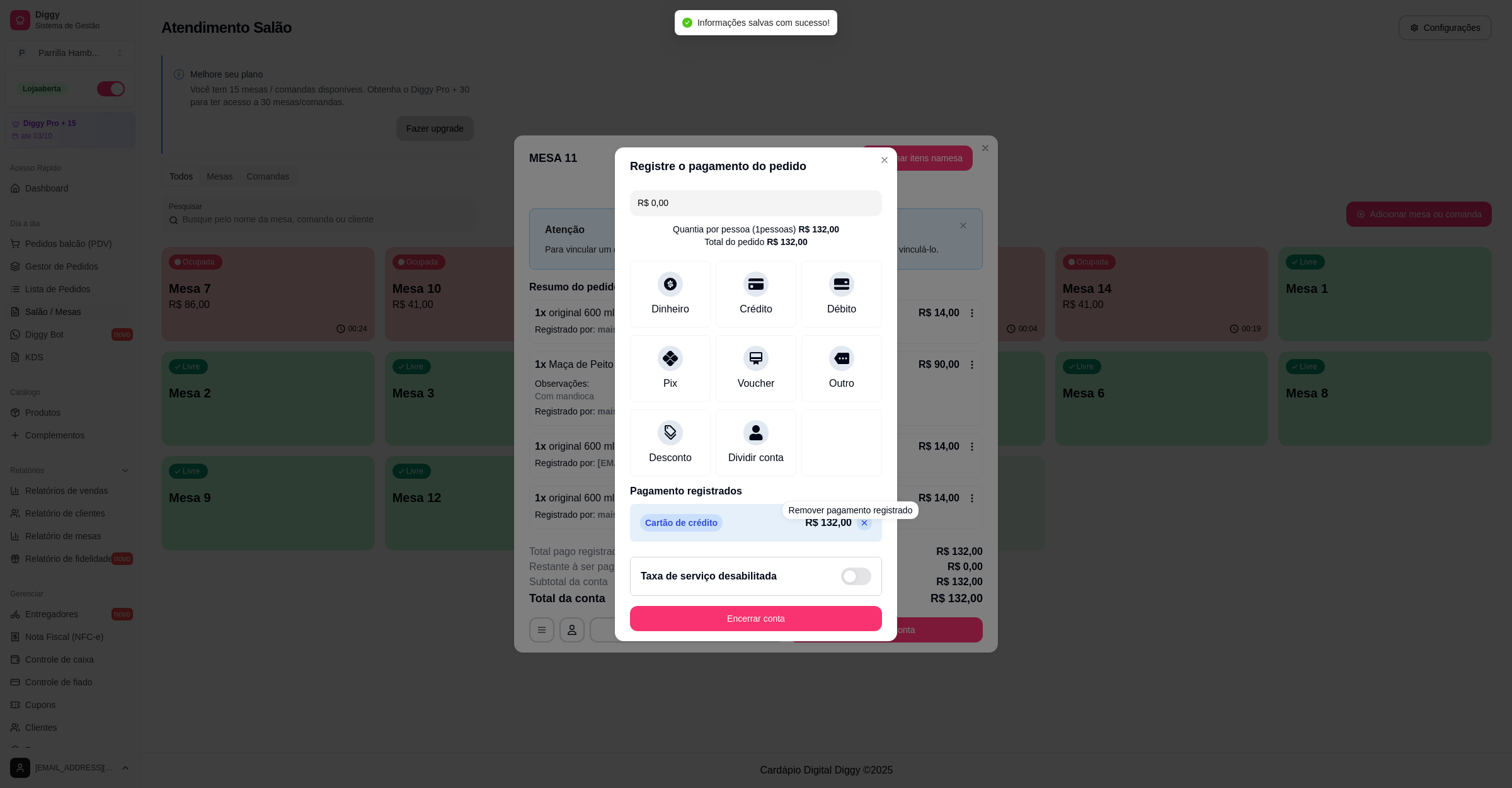
click at [860, 537] on div "Cartão de crédito R$ 132,00" at bounding box center [755, 524] width 252 height 38
click at [860, 528] on icon at bounding box center [864, 523] width 10 height 10
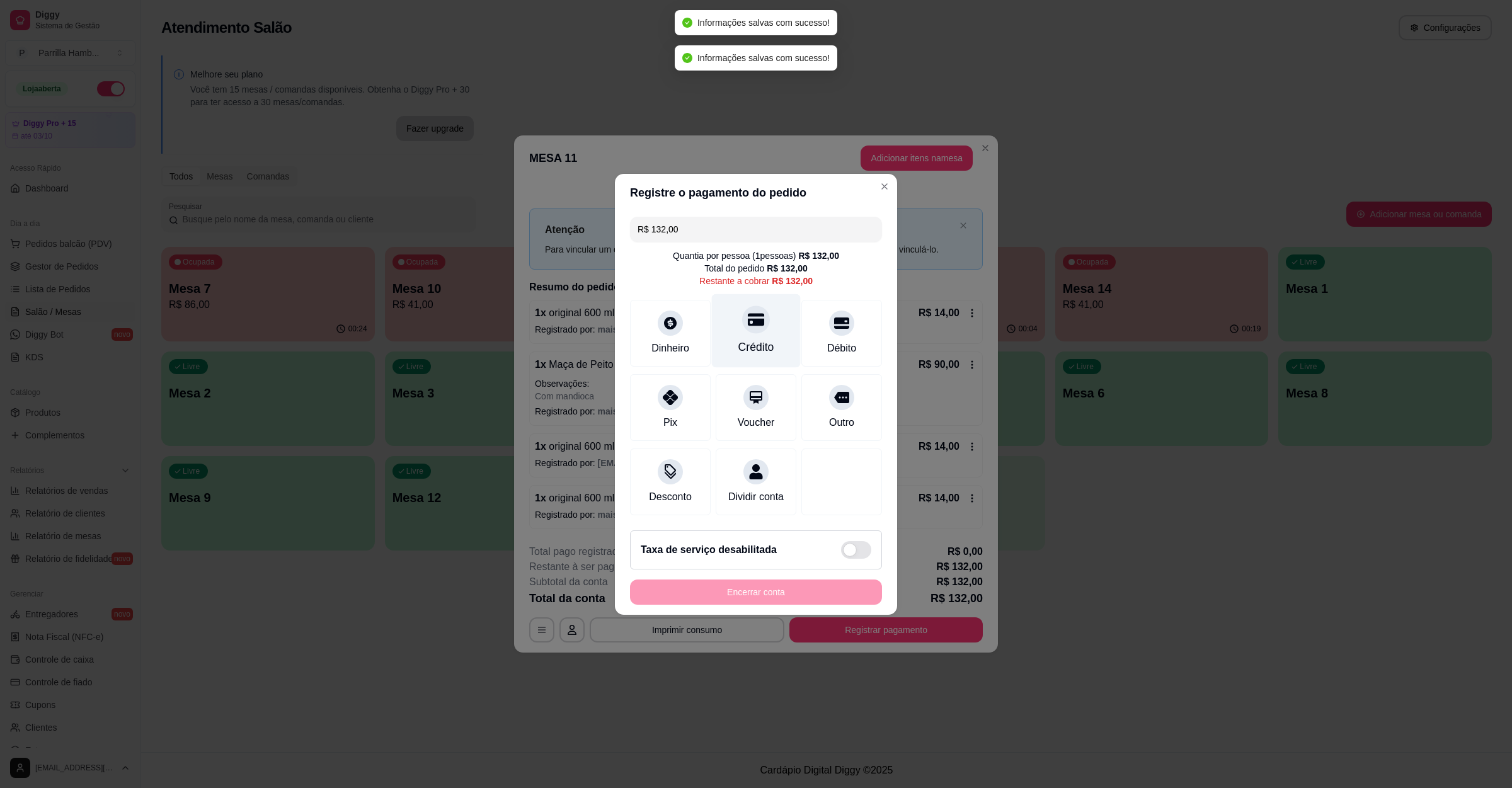
click at [763, 310] on div "Crédito" at bounding box center [756, 330] width 89 height 74
type input "R$ 0,00"
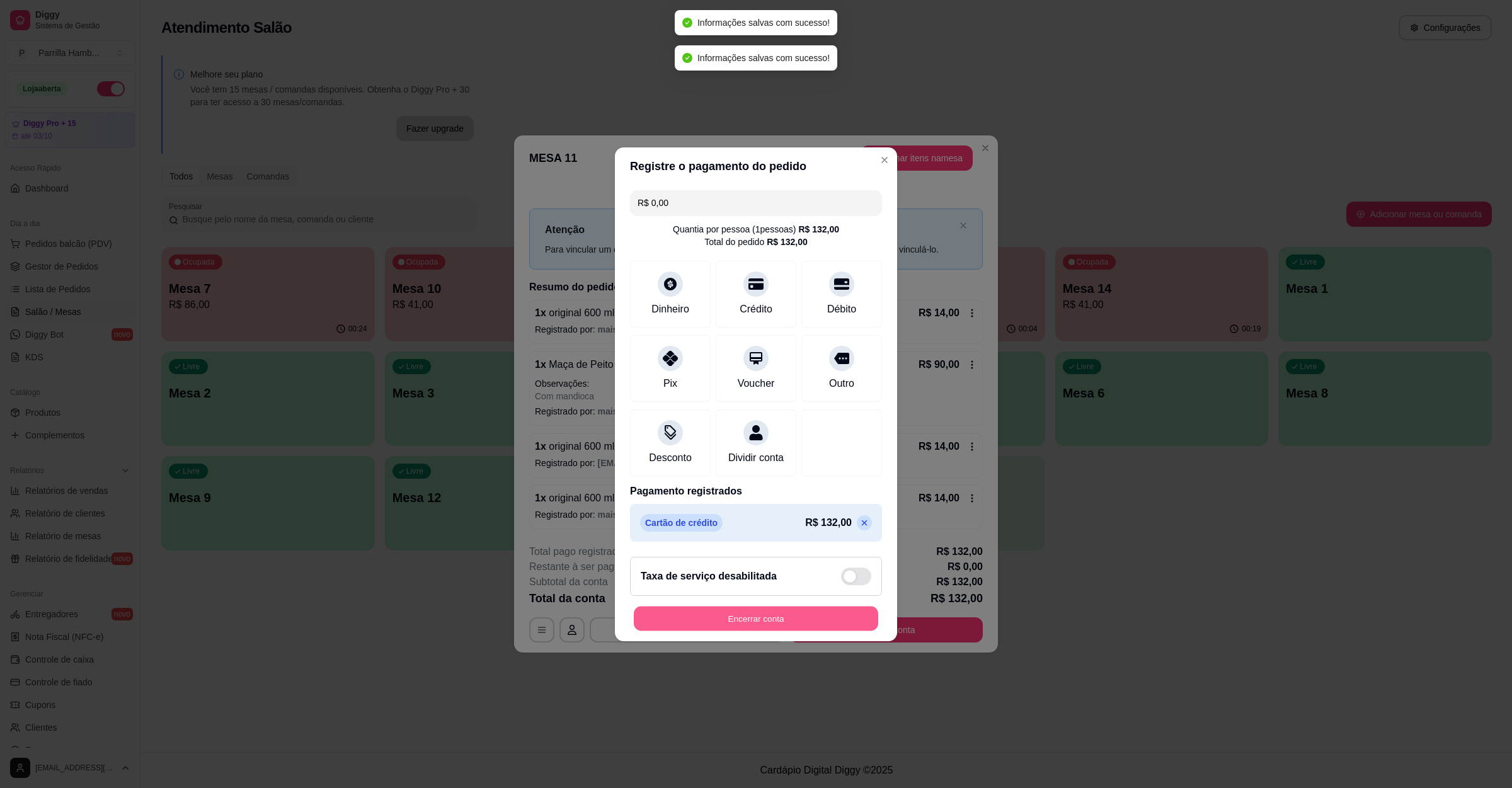
click at [738, 618] on button "Encerrar conta" at bounding box center [755, 618] width 244 height 25
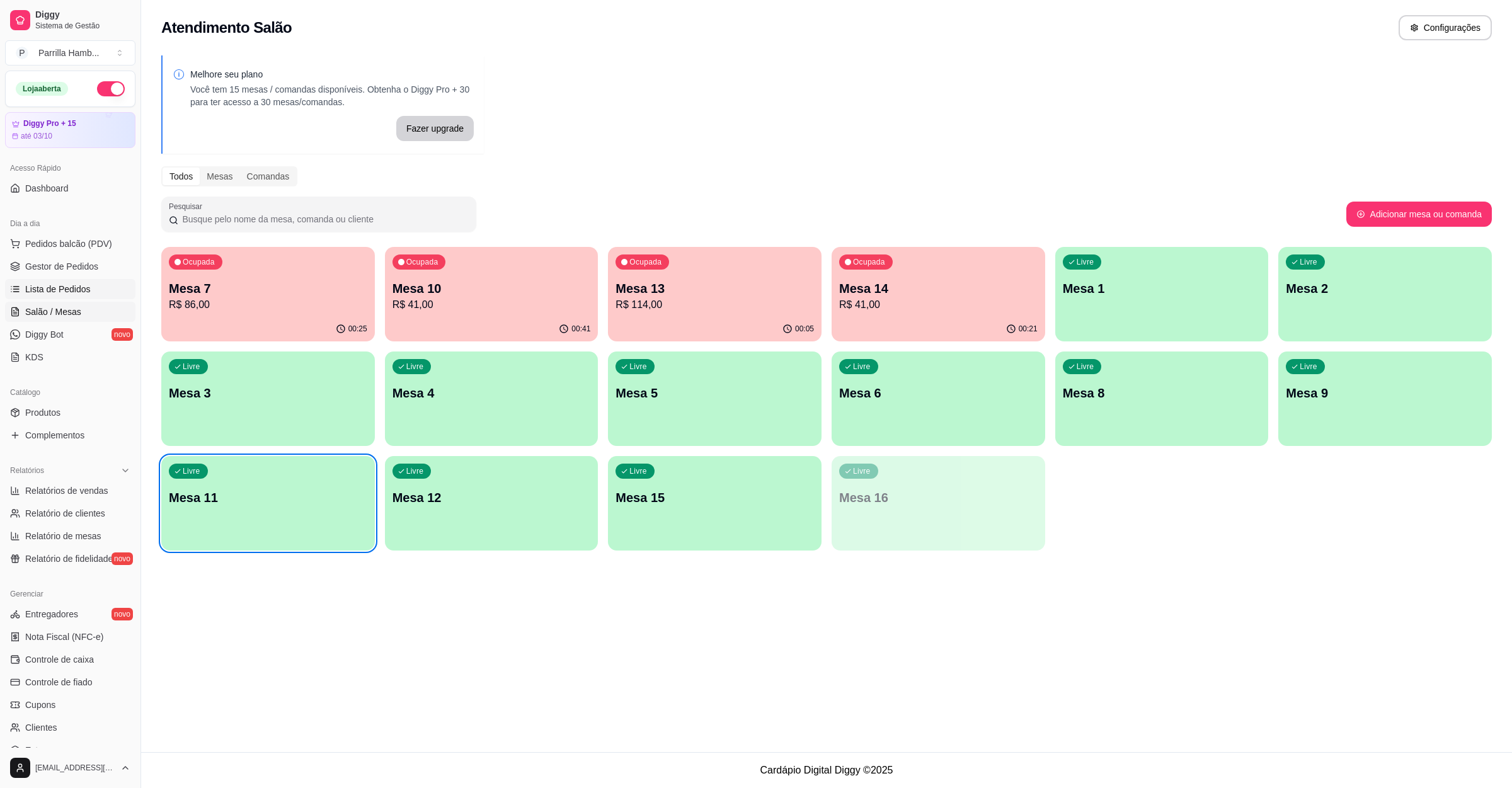
click at [85, 285] on span "Lista de Pedidos" at bounding box center [58, 289] width 65 height 13
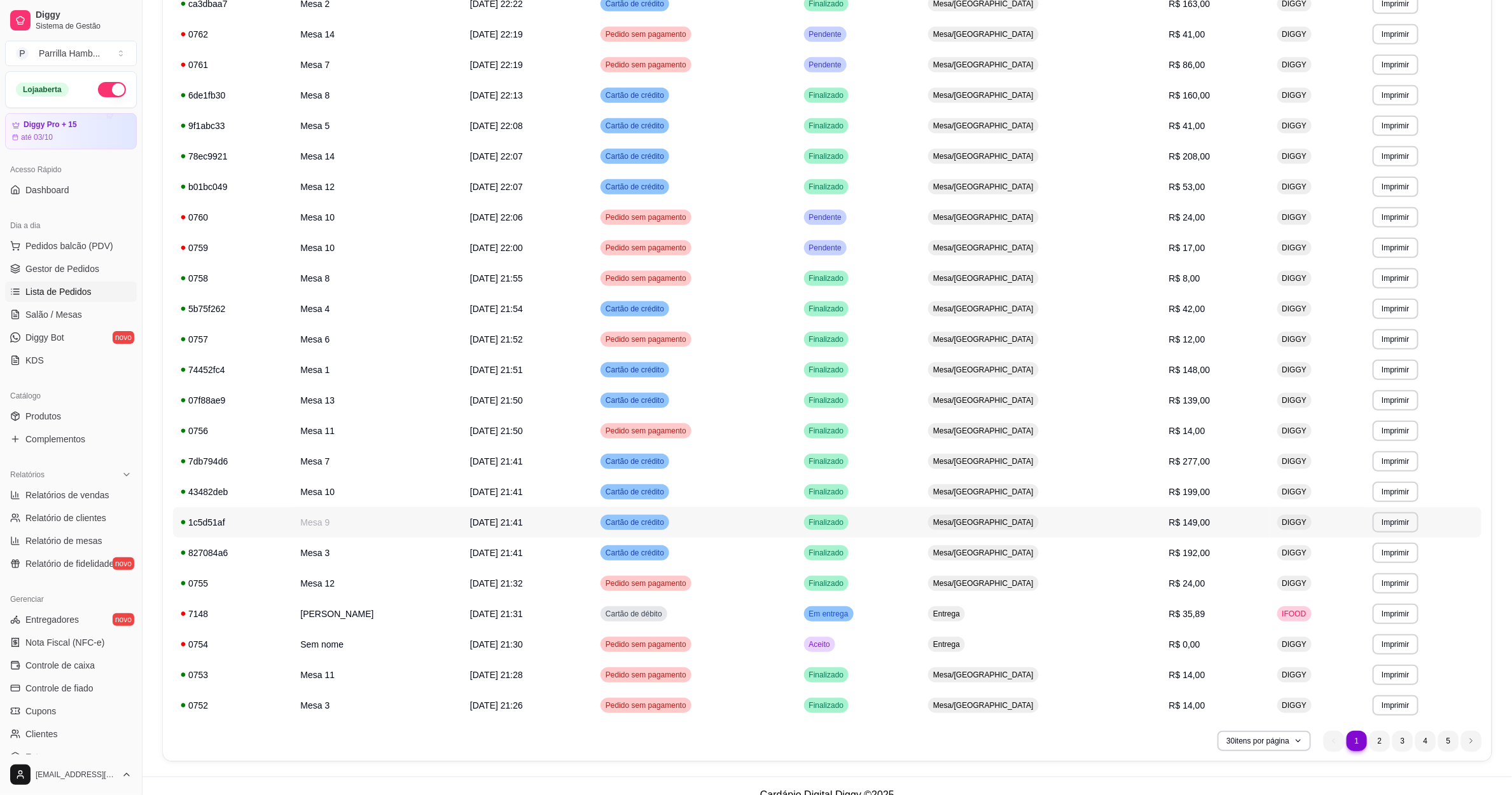
scroll to position [397, 0]
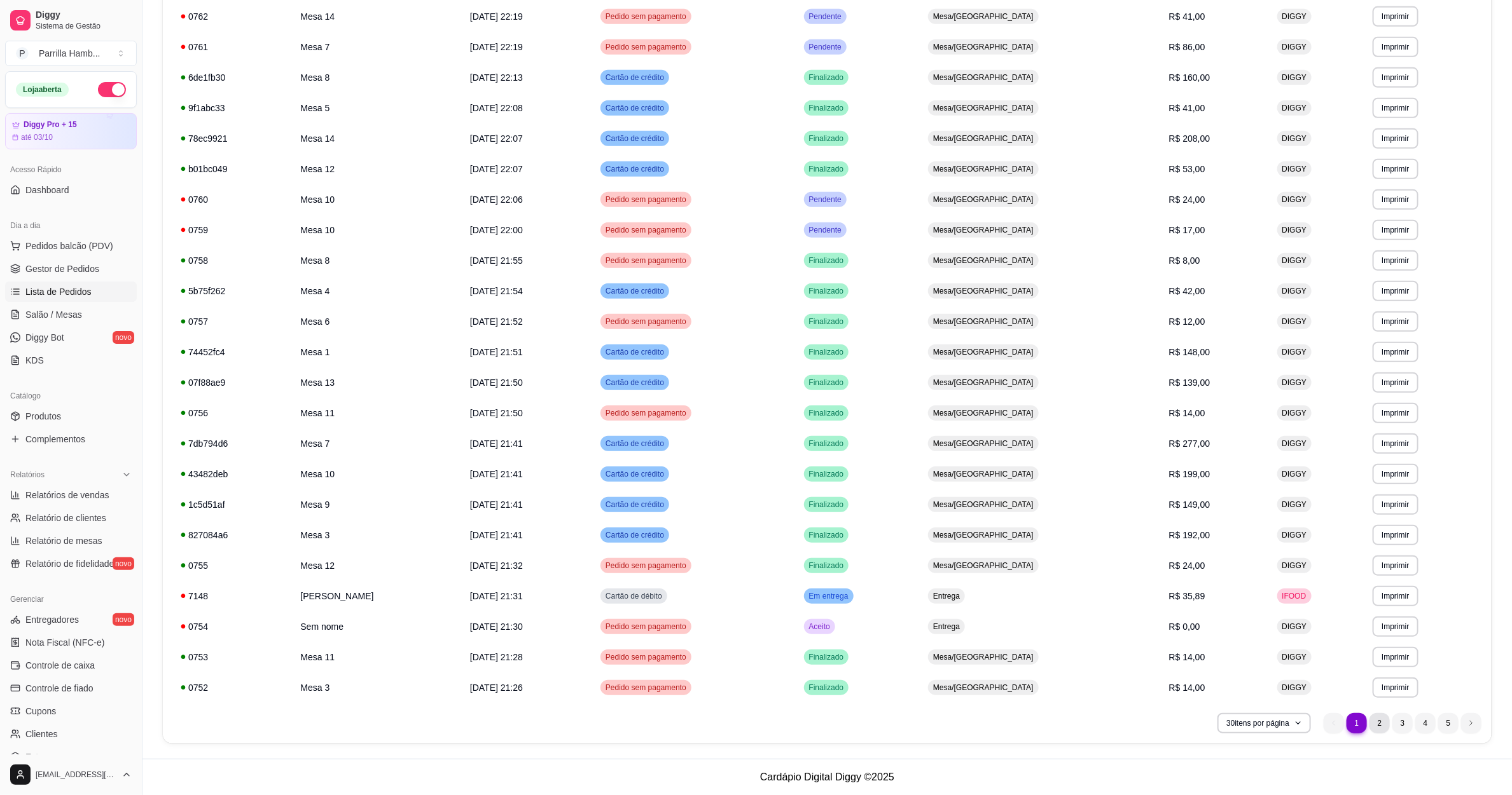
click at [1381, 723] on li "2" at bounding box center [1380, 723] width 20 height 20
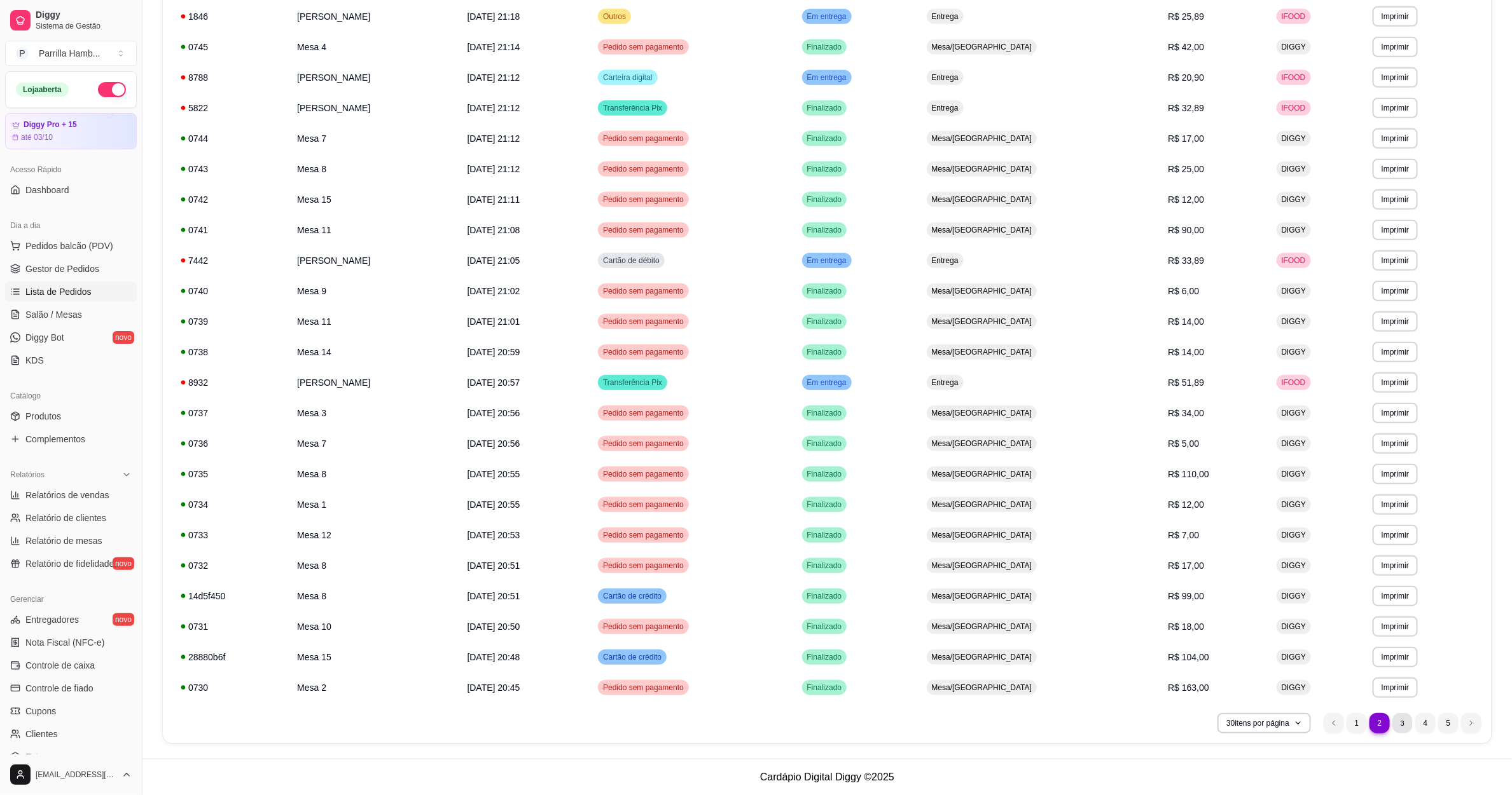
click at [1403, 722] on li "3" at bounding box center [1402, 723] width 19 height 19
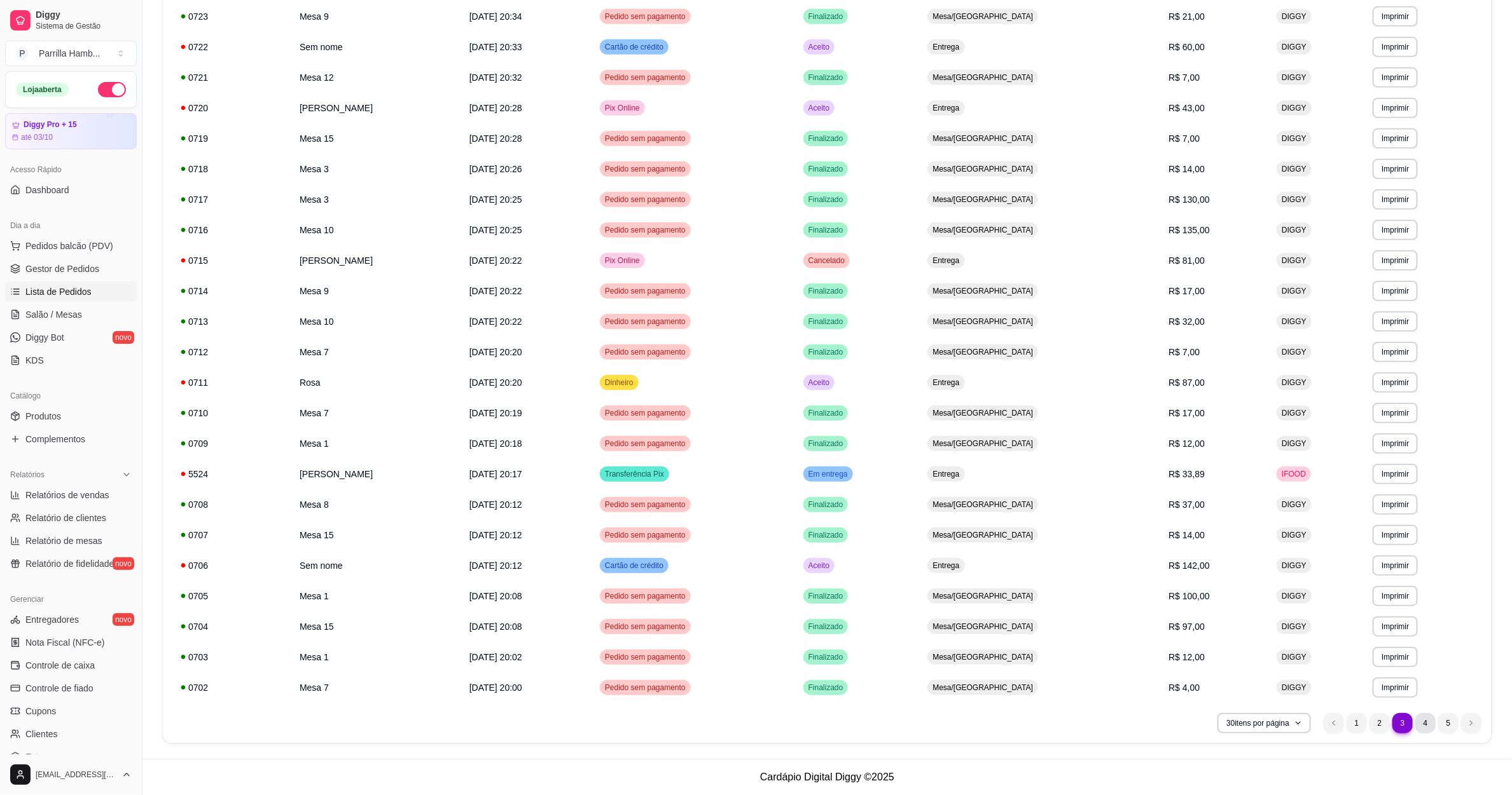
click at [1418, 724] on li "4" at bounding box center [1426, 723] width 20 height 20
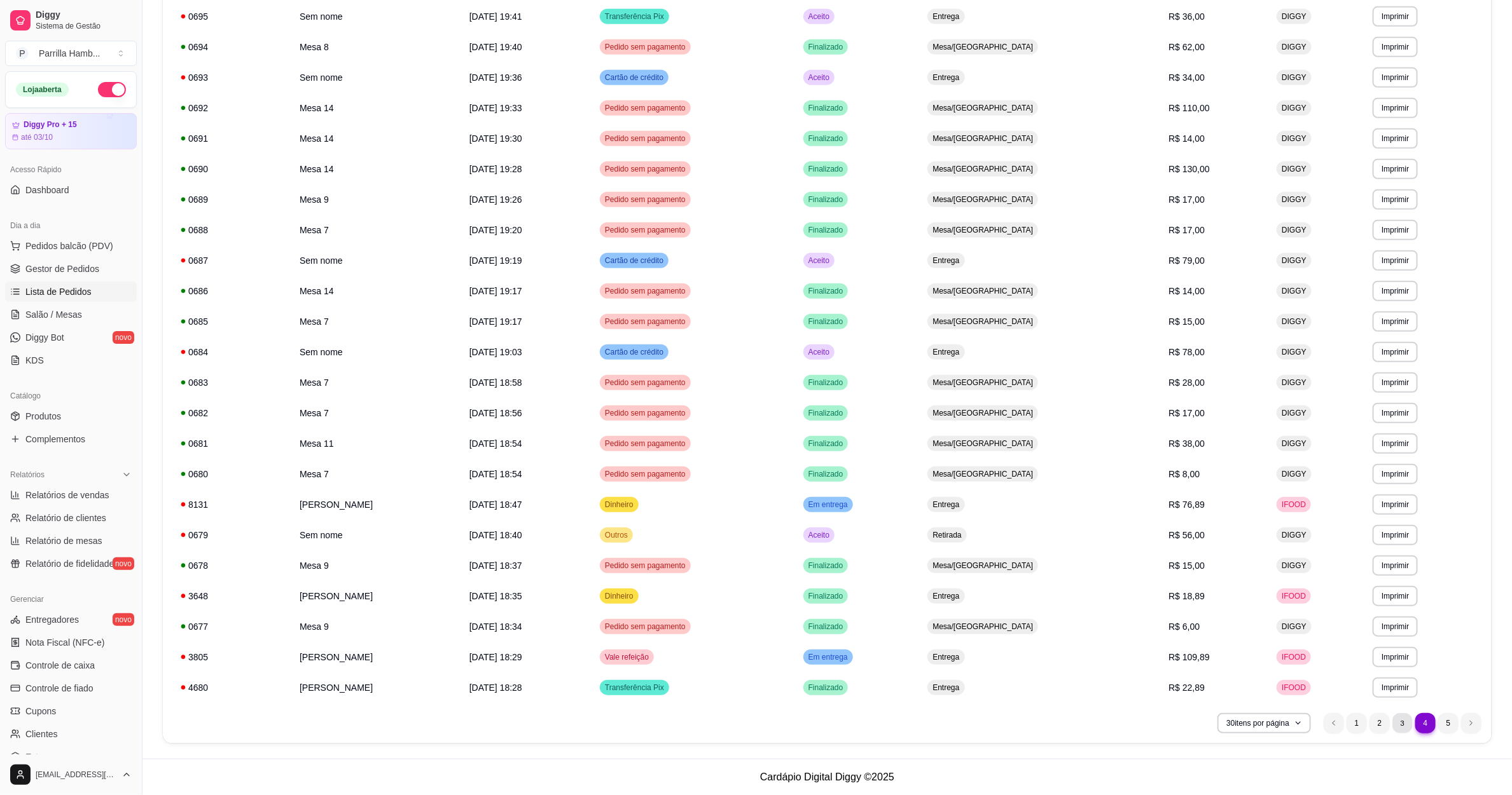
click at [1399, 719] on li "3" at bounding box center [1402, 723] width 19 height 19
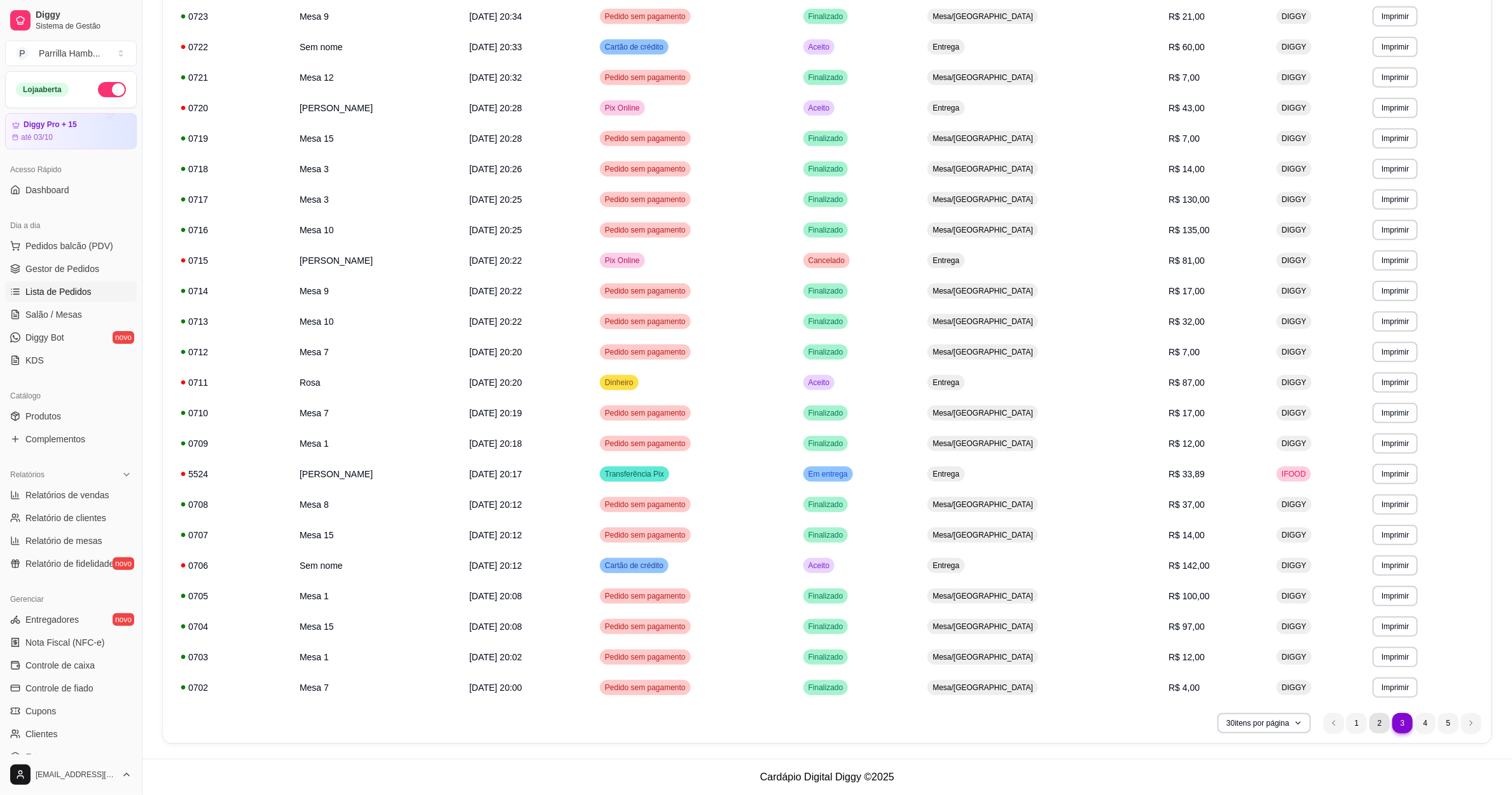
click at [1378, 725] on li "2" at bounding box center [1380, 723] width 20 height 20
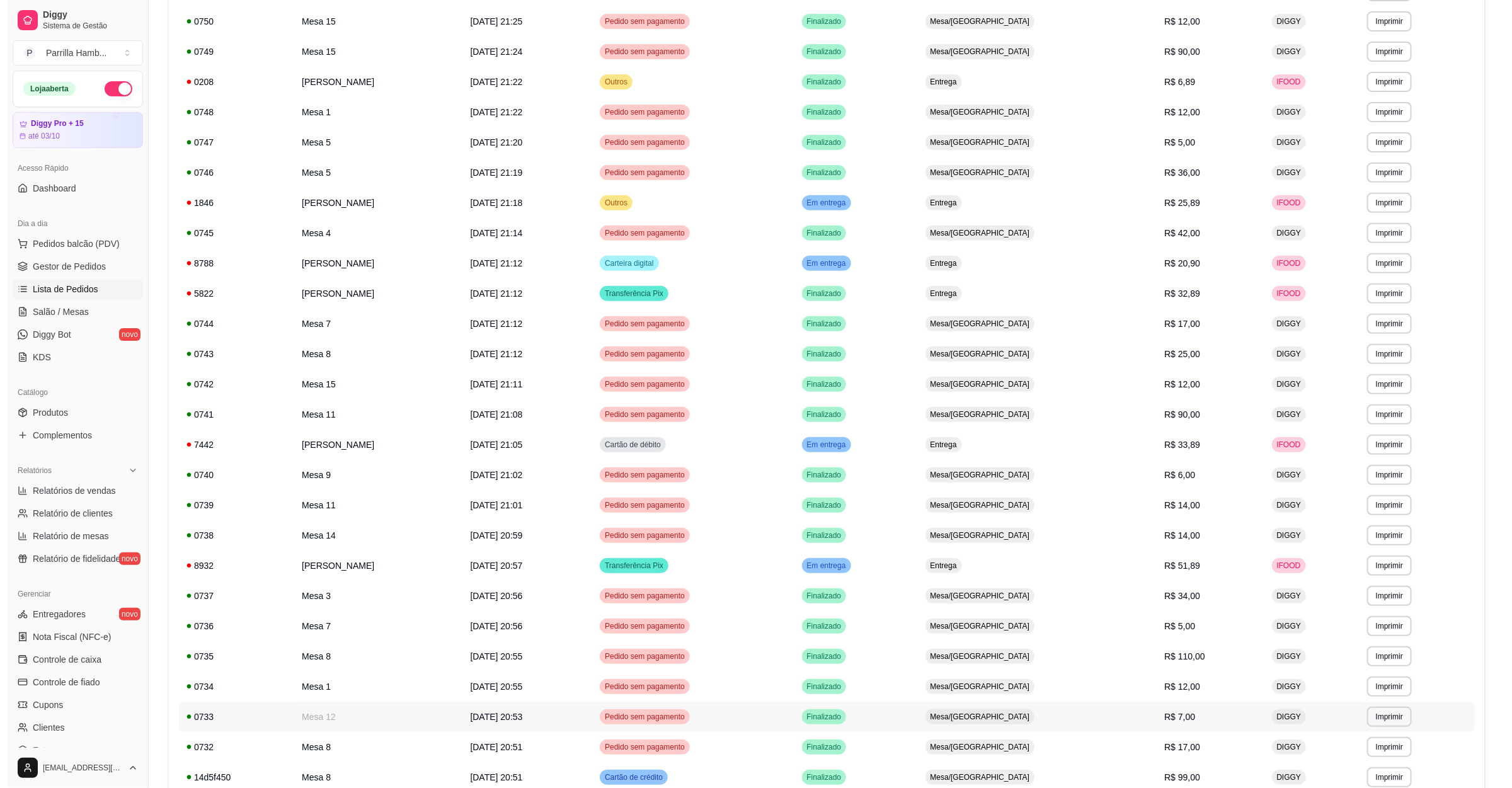
scroll to position [204, 0]
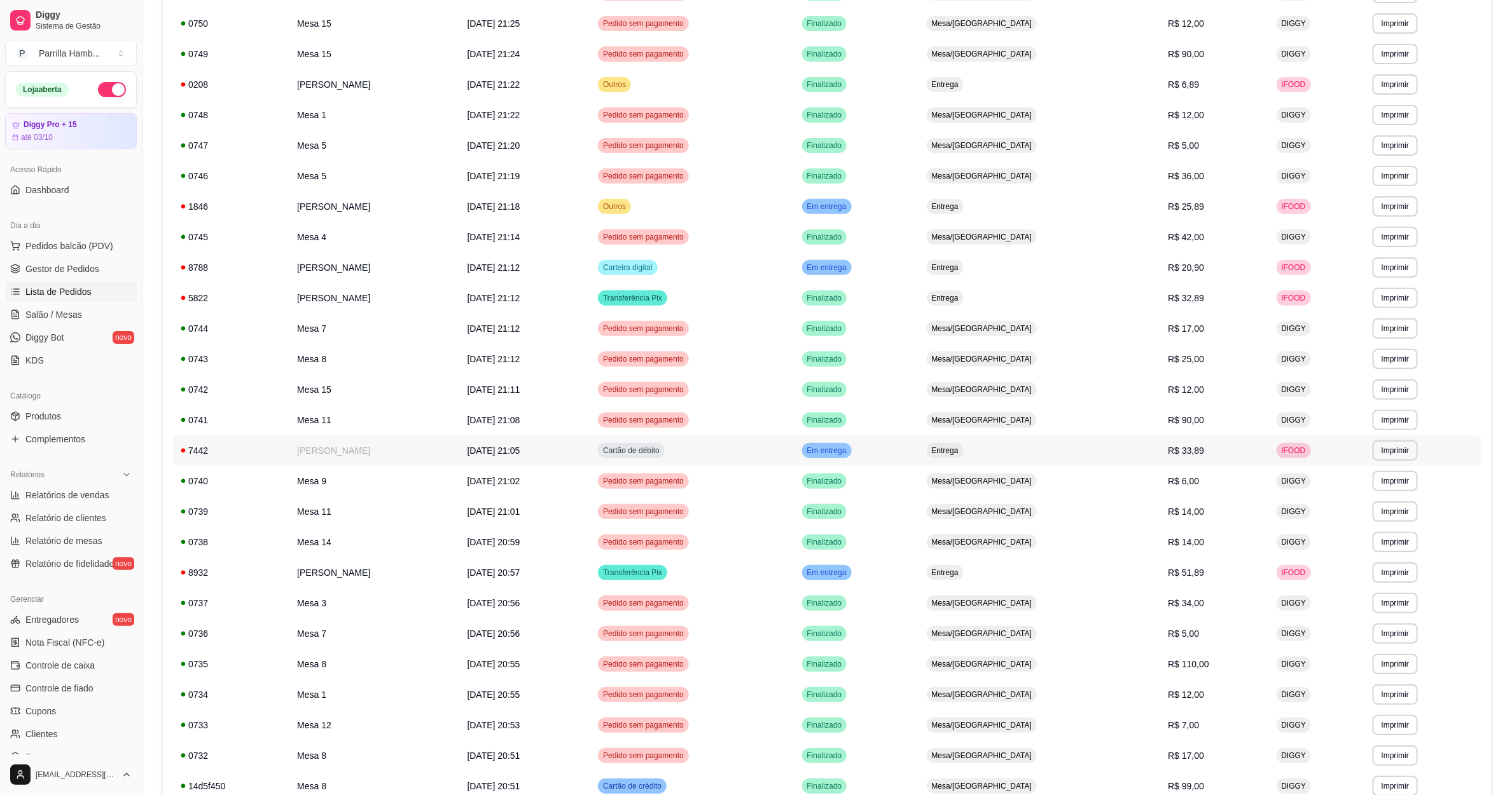
click at [591, 443] on td "05/09/25 às 21:05" at bounding box center [525, 450] width 131 height 30
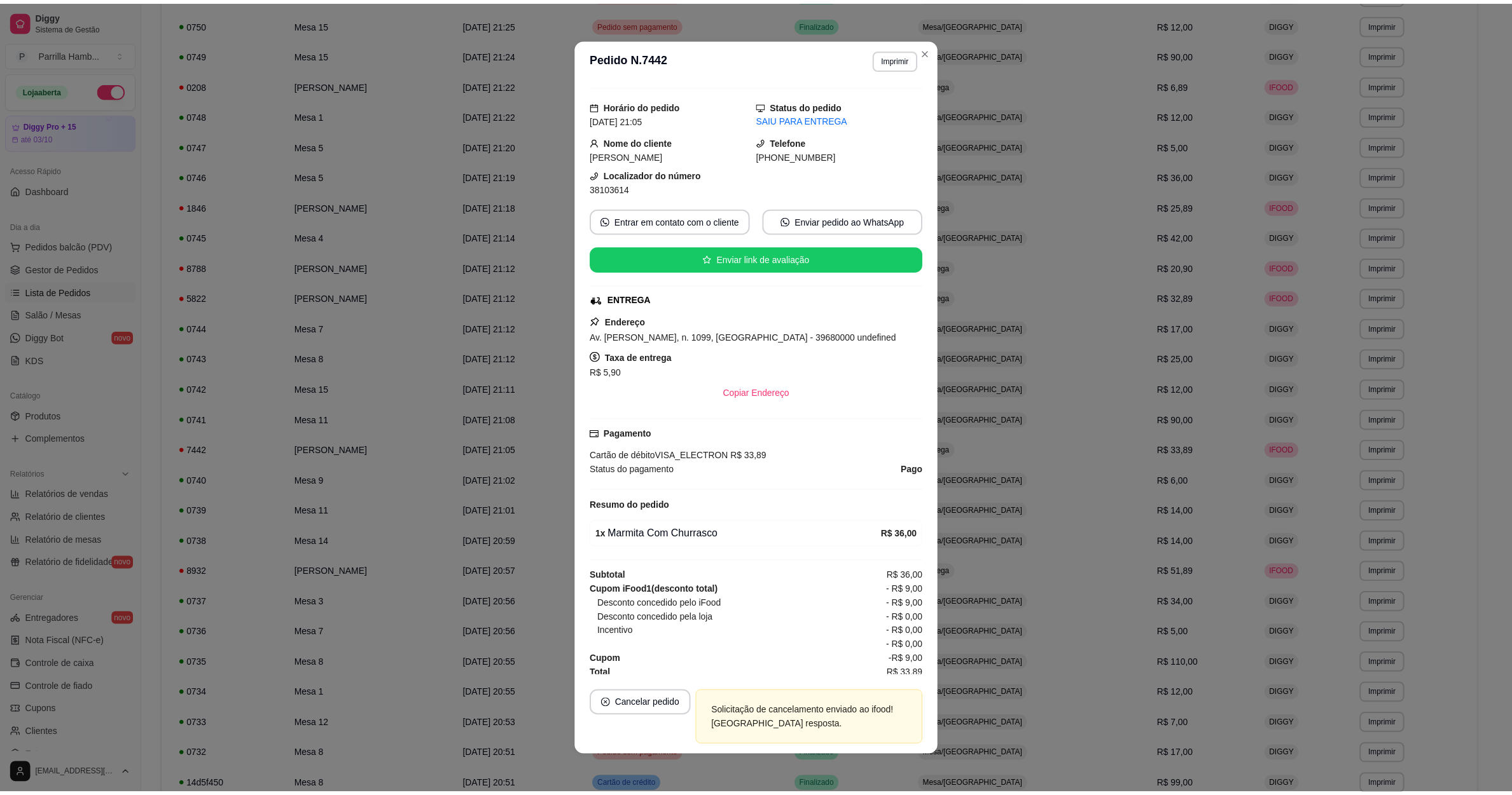
scroll to position [39, 0]
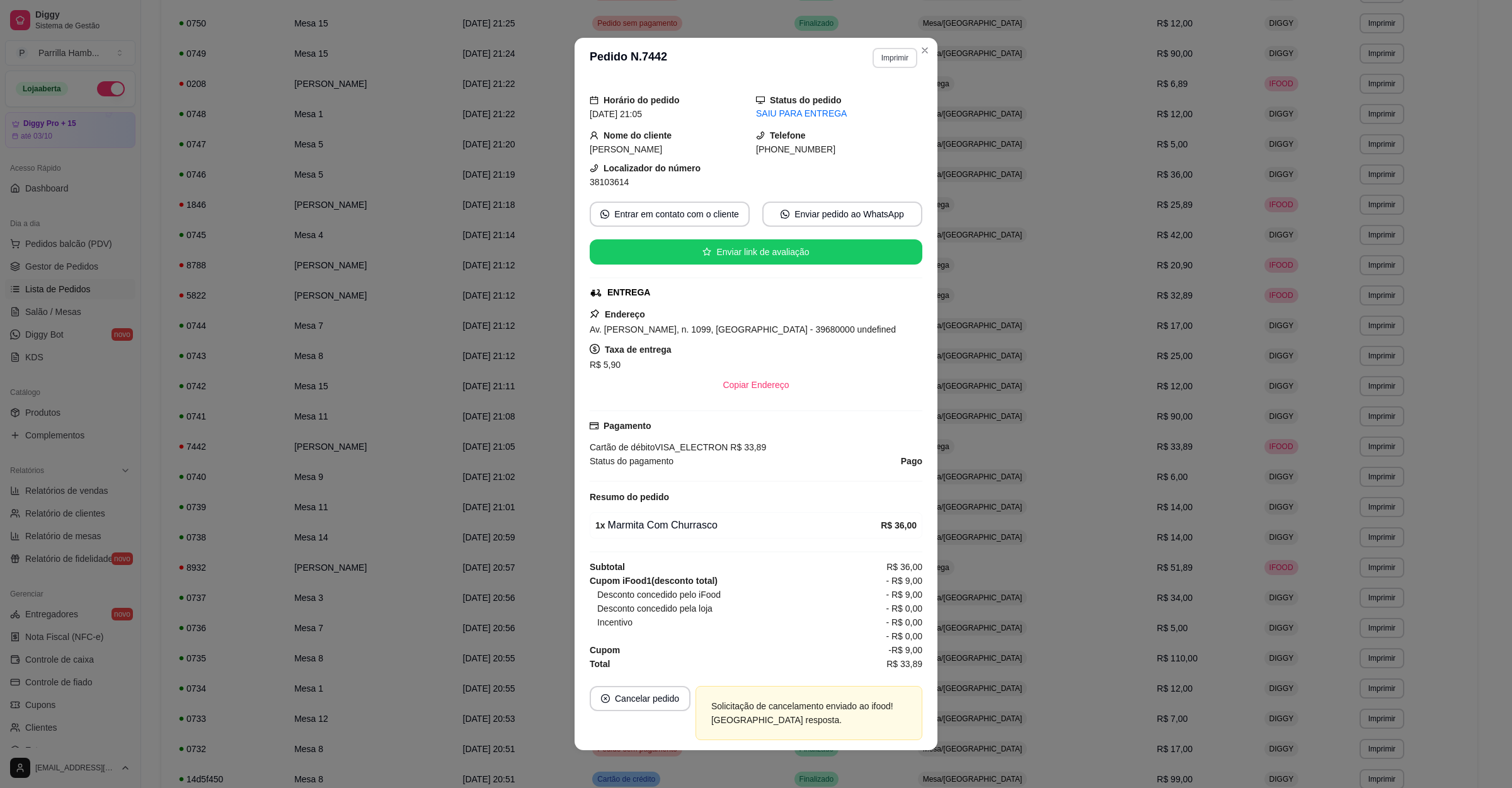
click at [884, 55] on button "Imprimir" at bounding box center [894, 58] width 45 height 20
click at [883, 100] on button "IMPRESSORA" at bounding box center [865, 102] width 88 height 19
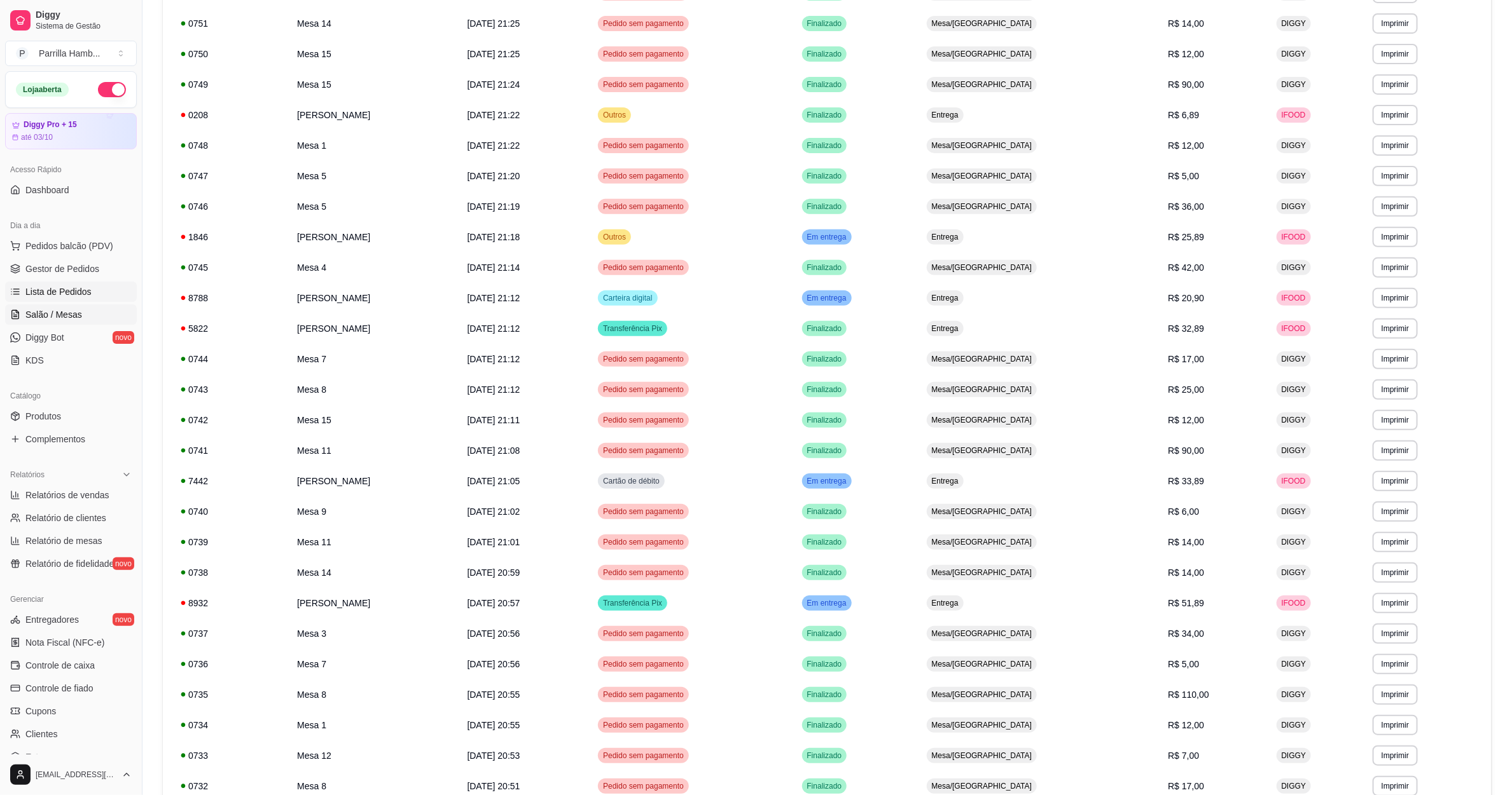
click at [94, 312] on link "Salão / Mesas" at bounding box center [72, 315] width 132 height 20
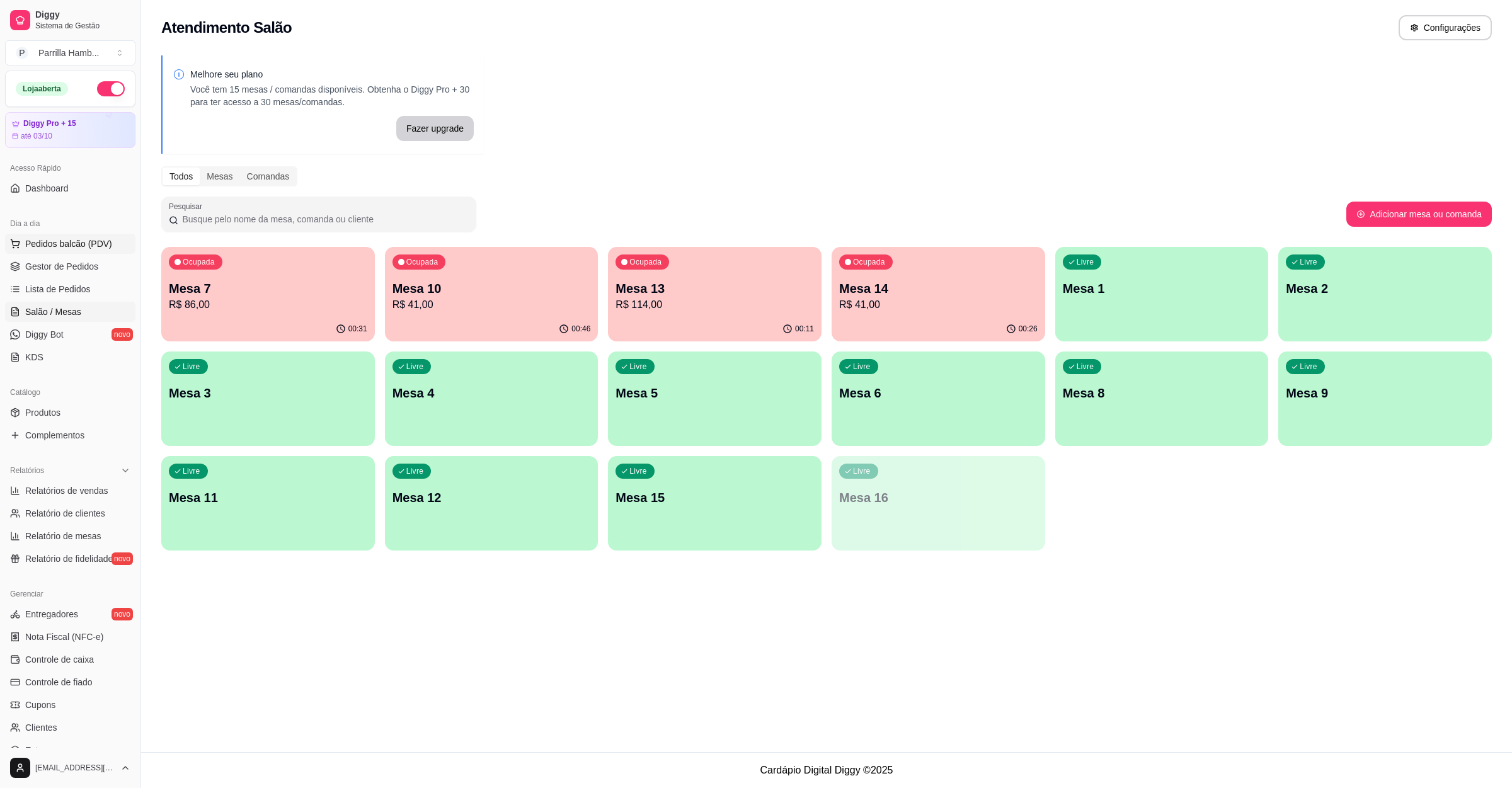
click at [85, 250] on span "Pedidos balcão (PDV)" at bounding box center [69, 244] width 87 height 13
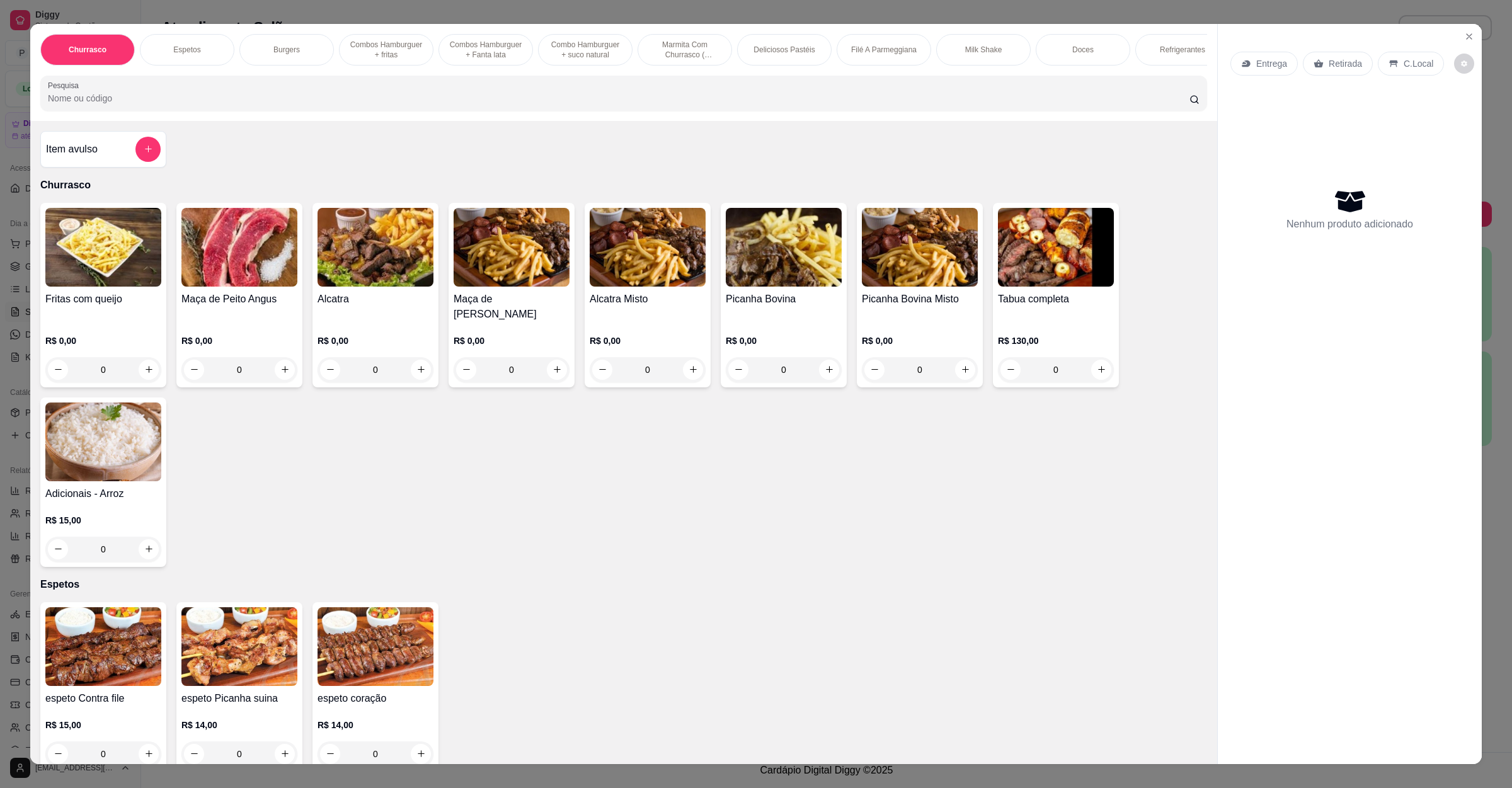
click at [1270, 77] on div "Entrega Retirada C.Local" at bounding box center [1349, 64] width 239 height 45
click at [1270, 57] on p "Entrega" at bounding box center [1271, 64] width 31 height 13
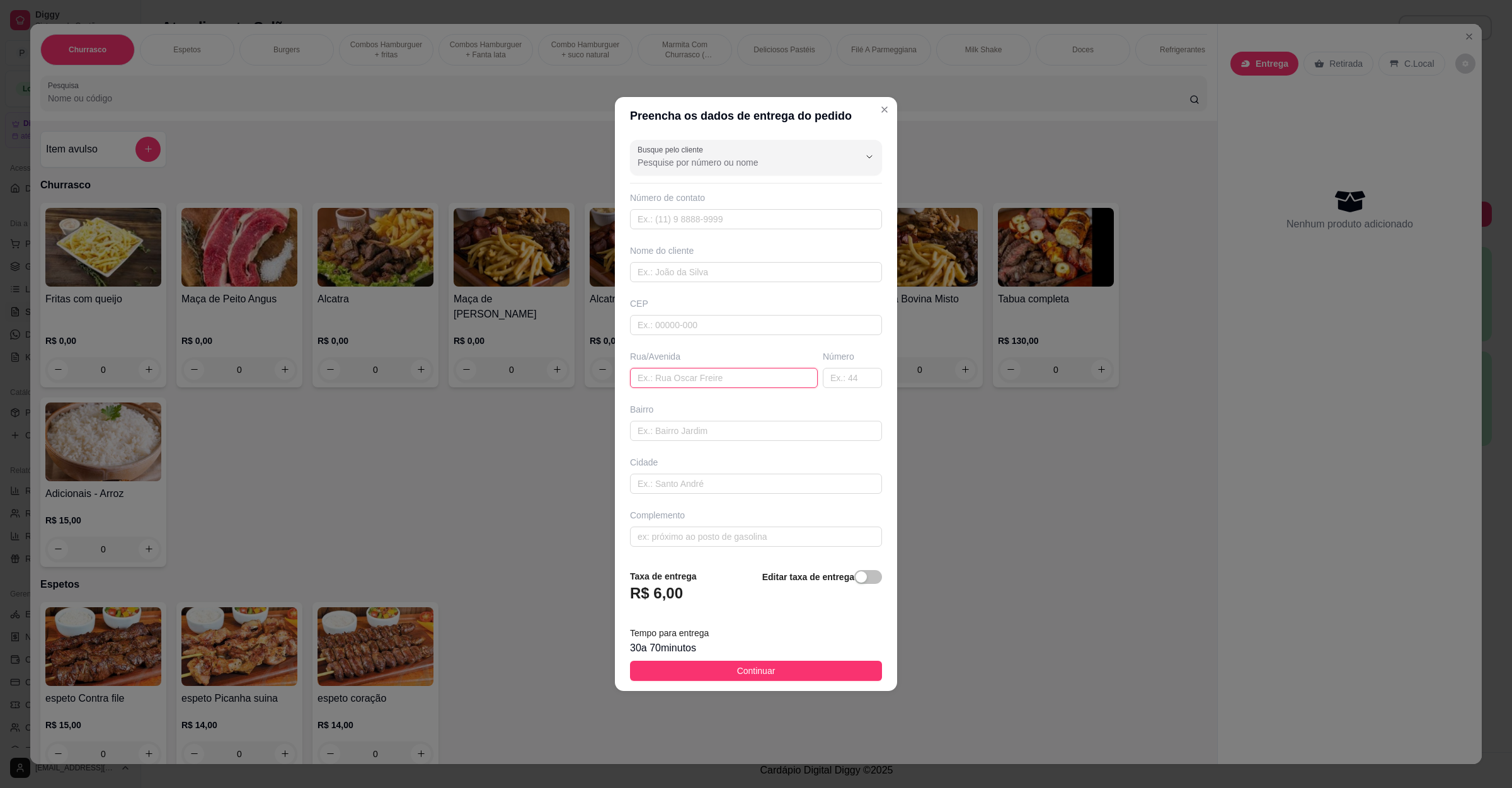
click at [685, 369] on input "text" at bounding box center [723, 378] width 188 height 20
paste input "Rio [STREET_ADDRESS]"
drag, startPoint x: 607, startPoint y: 355, endPoint x: 0, endPoint y: 210, distance: 624.1
click at [0, 210] on div "Preencha os dados de entrega do pedido Busque pelo cliente Número de contato No…" at bounding box center [756, 394] width 1512 height 788
click at [649, 365] on div "Rua/Avenida a" at bounding box center [724, 369] width 193 height 38
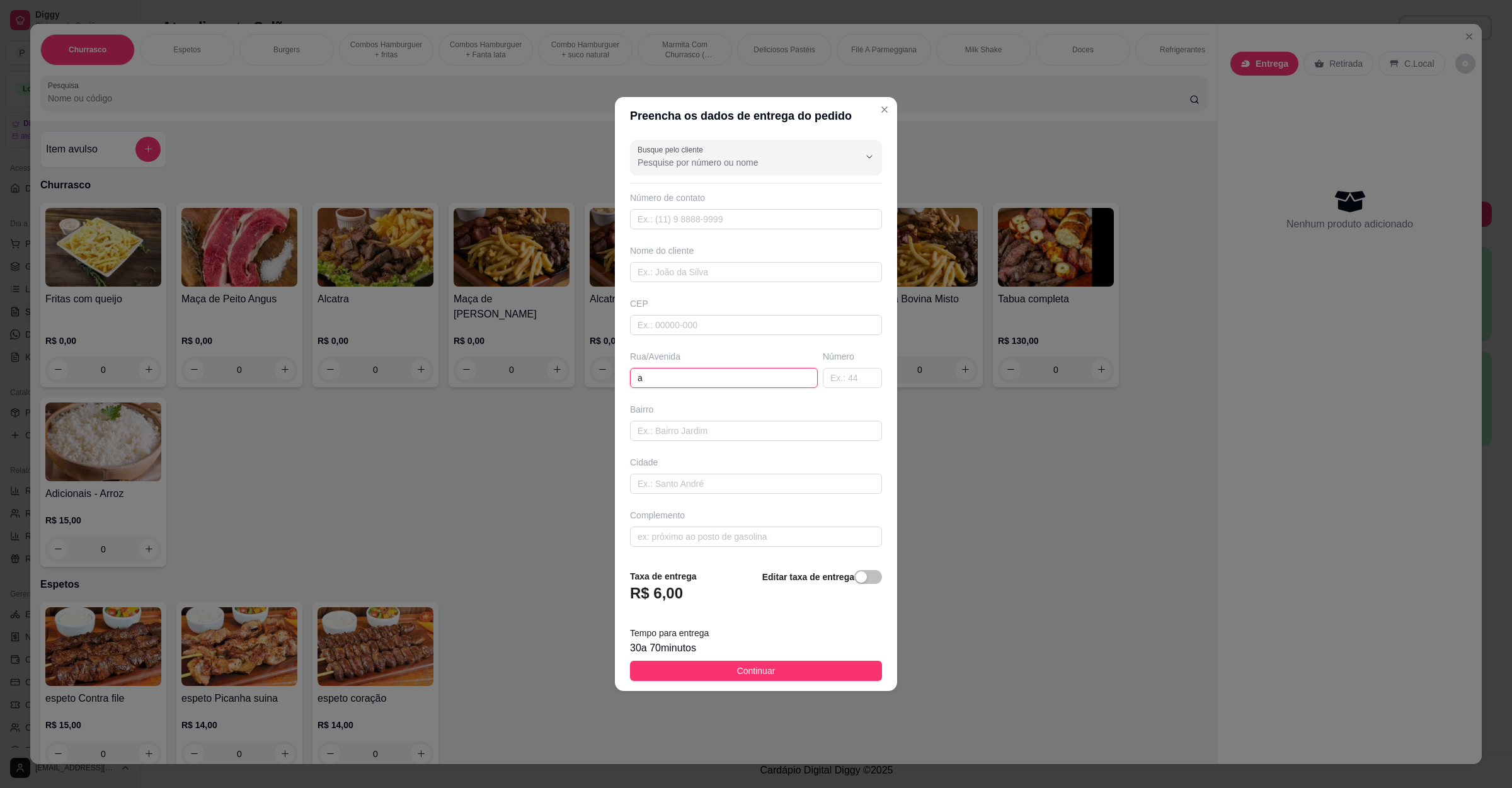
click at [651, 376] on input "a" at bounding box center [723, 378] width 188 height 20
type input "a"
drag, startPoint x: 646, startPoint y: 375, endPoint x: 420, endPoint y: 367, distance: 226.1
click at [423, 367] on div "Preencha os dados de entrega do pedido Busque pelo cliente Número de contato No…" at bounding box center [756, 394] width 1512 height 788
paste input "Rua Vicente bebiano"
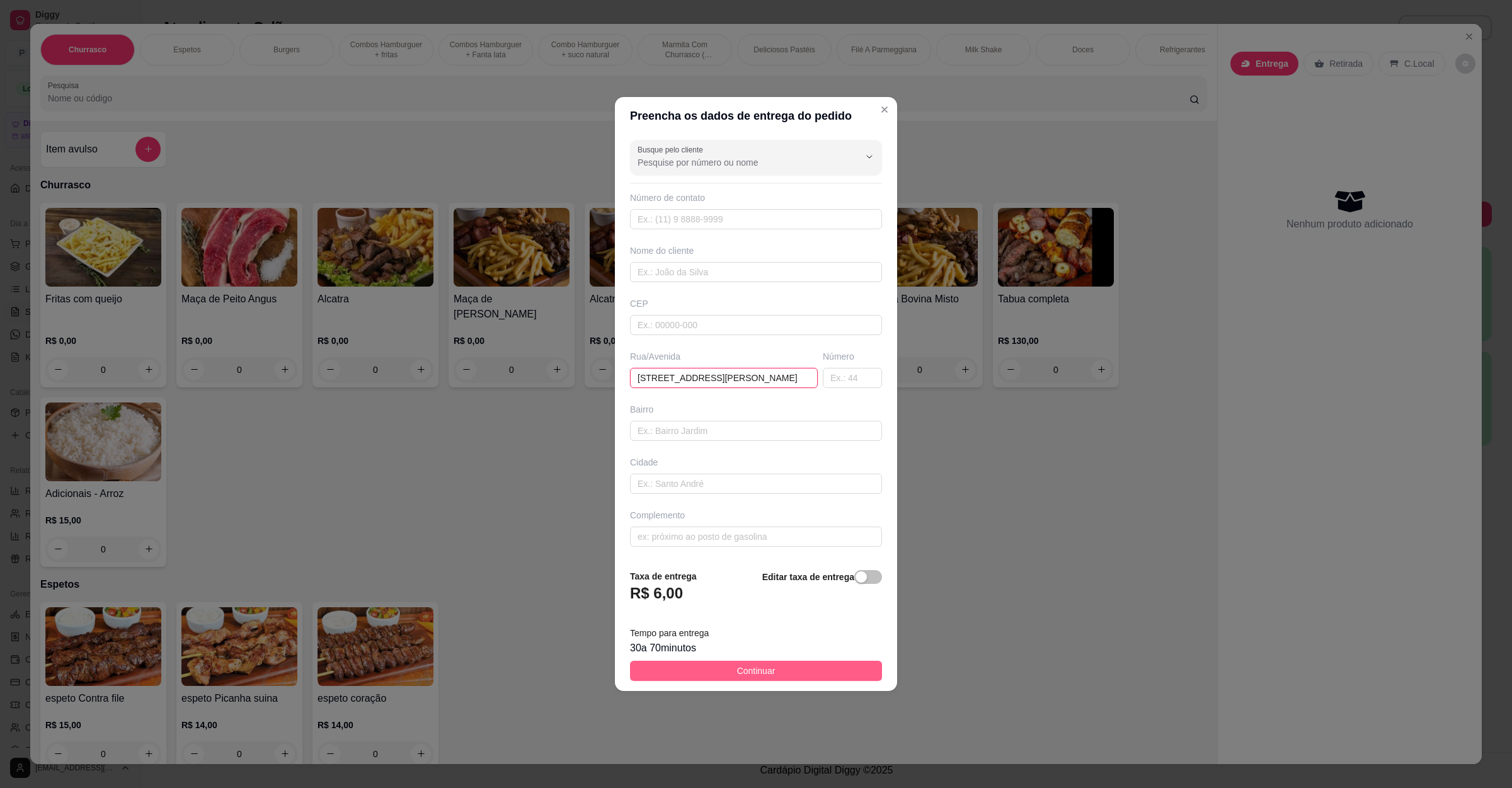
type input "Rua Vicente bebiano 80"
click at [773, 673] on button "Continuar" at bounding box center [755, 671] width 252 height 20
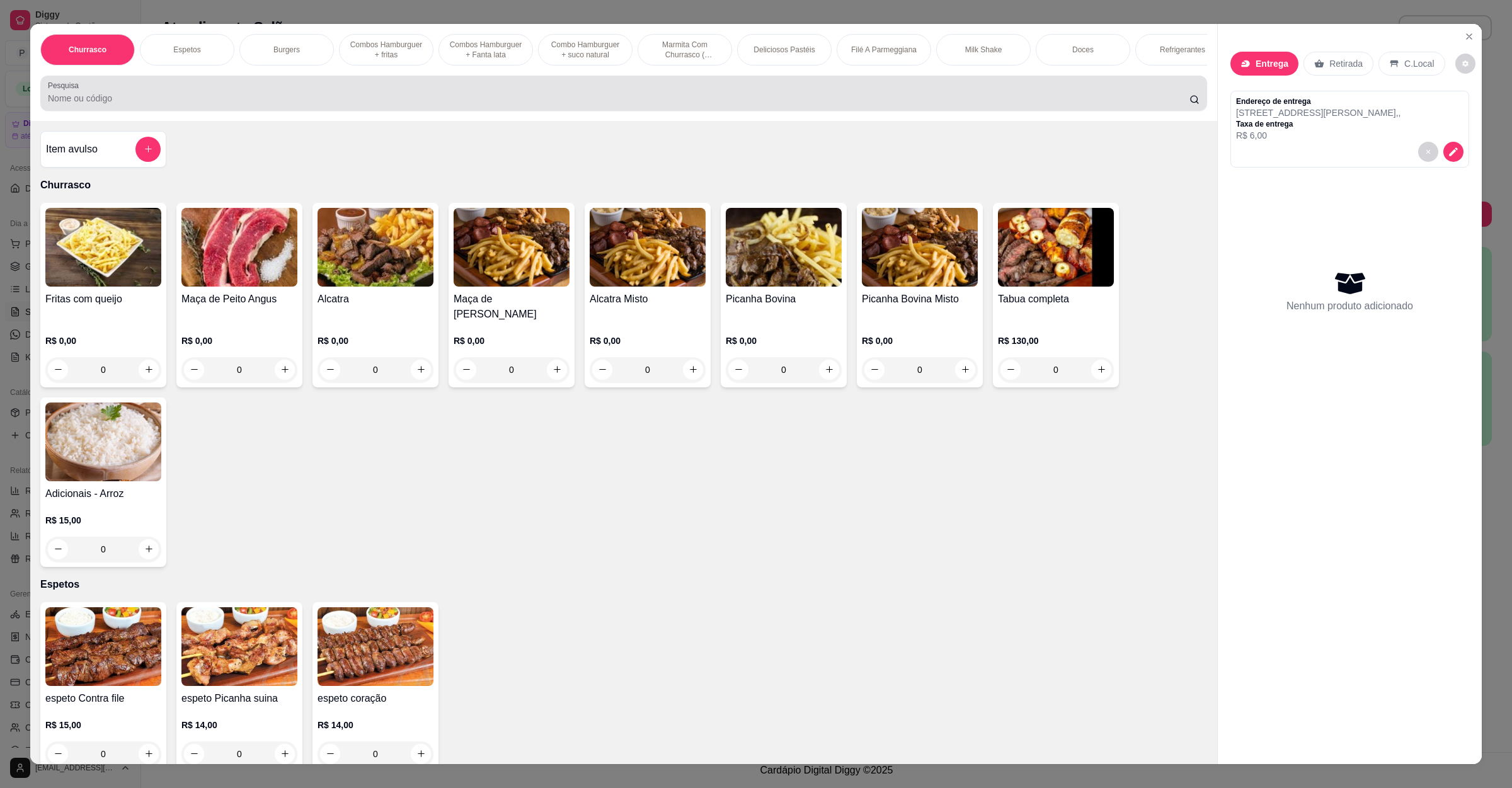
click at [268, 105] on input "Pesquisa" at bounding box center [619, 98] width 1141 height 13
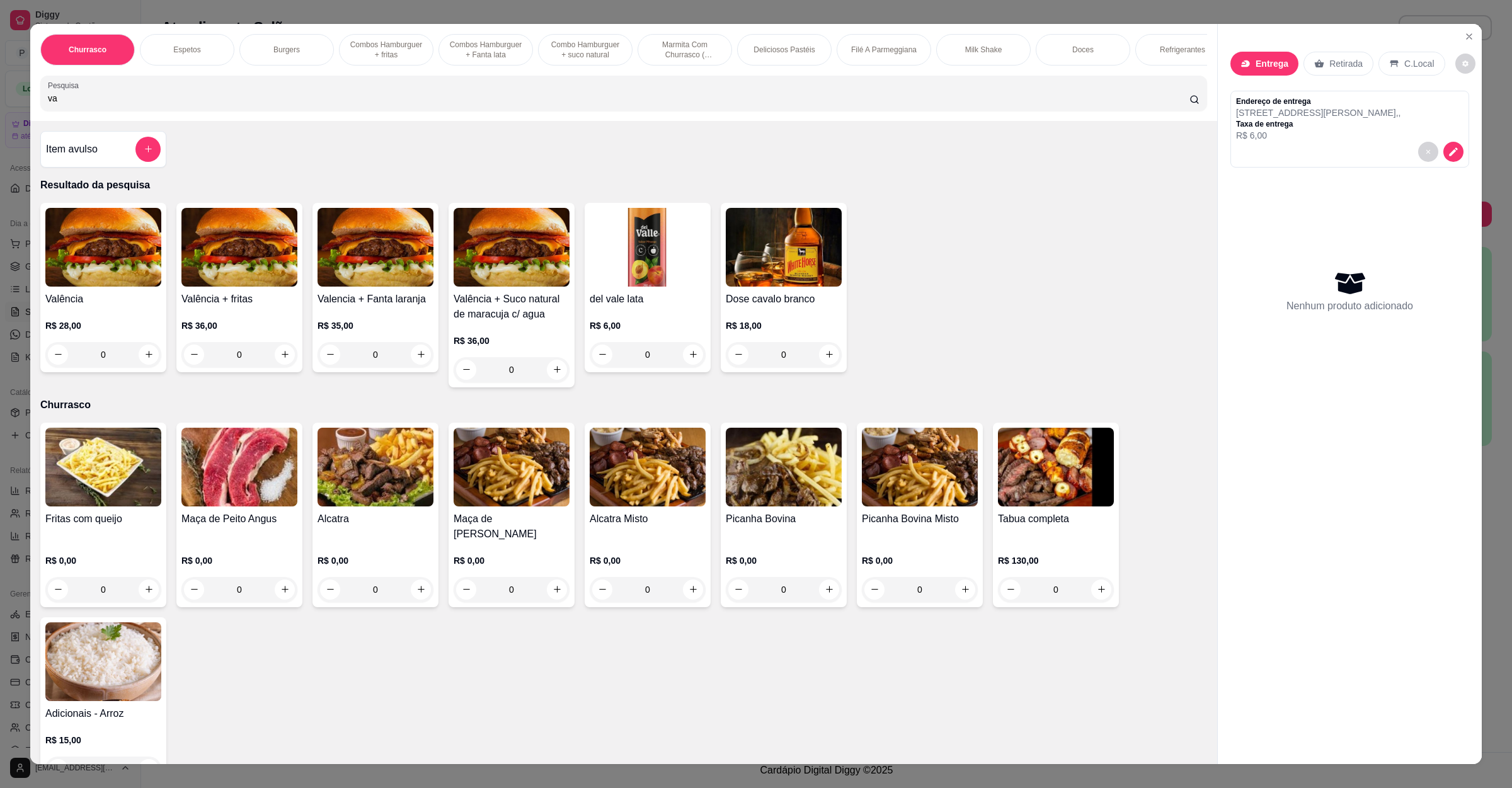
type input "va"
click at [144, 152] on button "add-separate-item" at bounding box center [148, 149] width 25 height 25
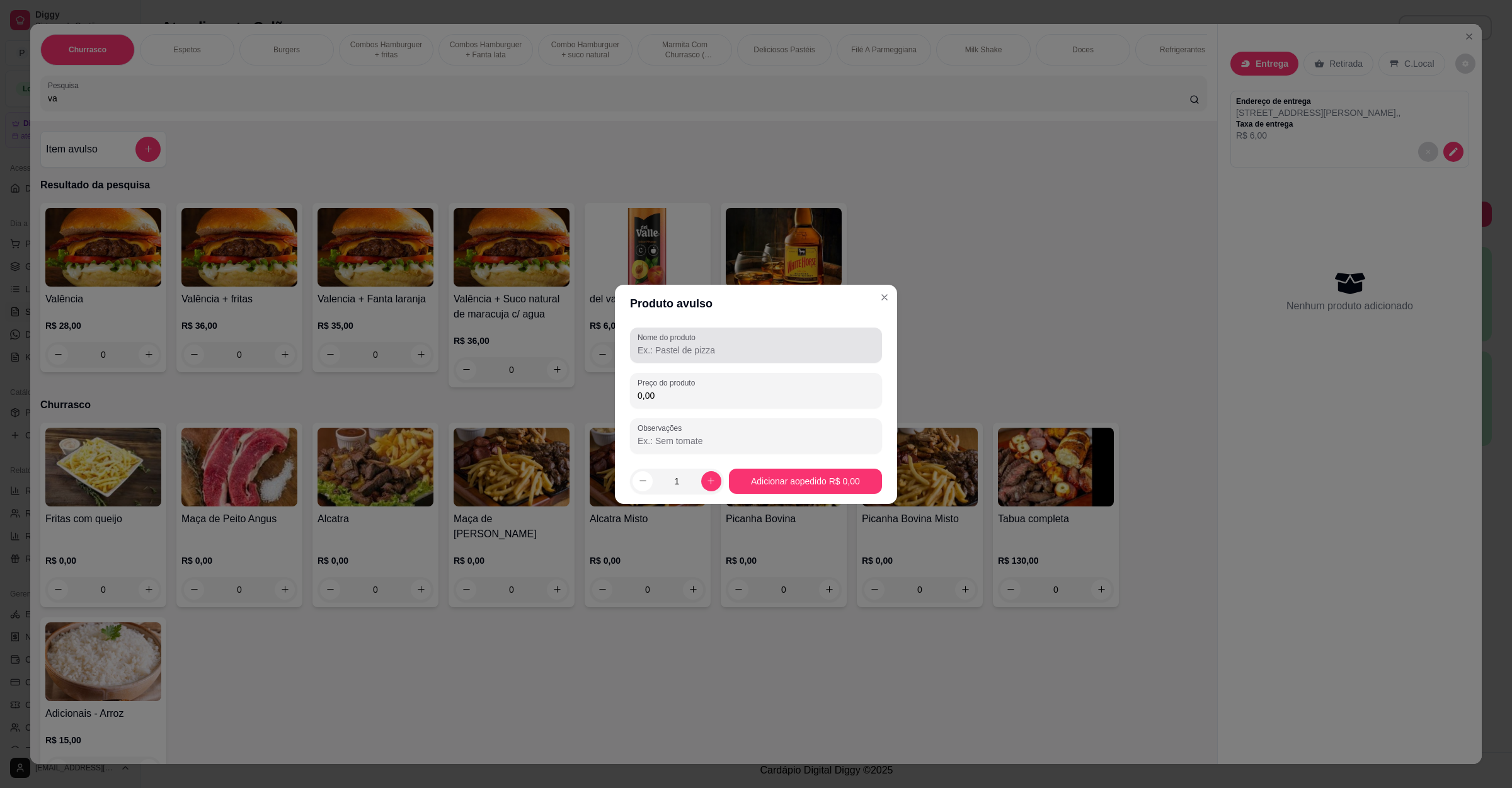
click at [734, 354] on input "Nome do produto" at bounding box center [756, 351] width 237 height 13
type input "valencia com bife a mais"
click at [721, 390] on input "0,00" at bounding box center [756, 395] width 237 height 13
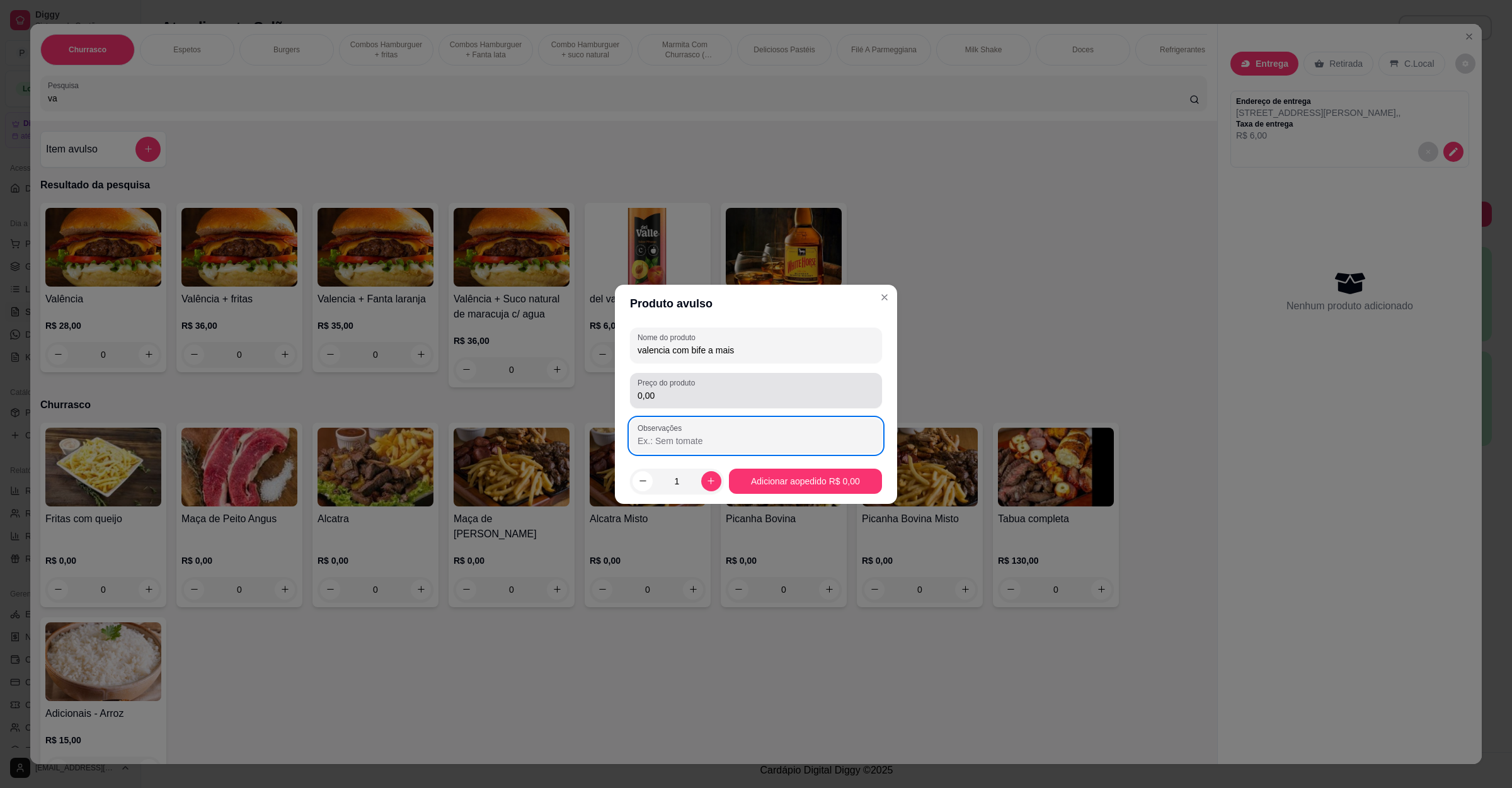
click at [731, 399] on input "0,00" at bounding box center [756, 395] width 237 height 13
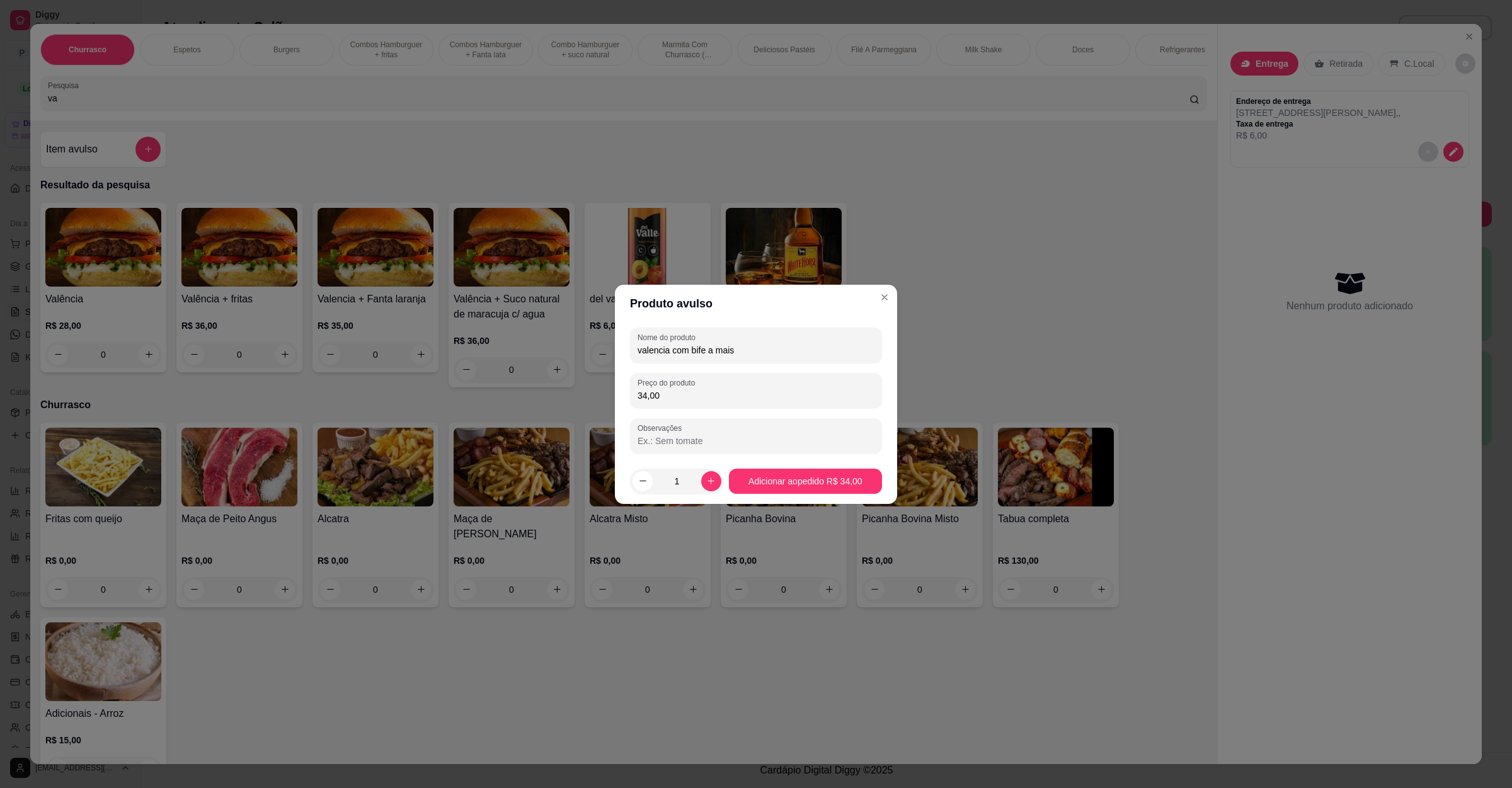
type input "34,00"
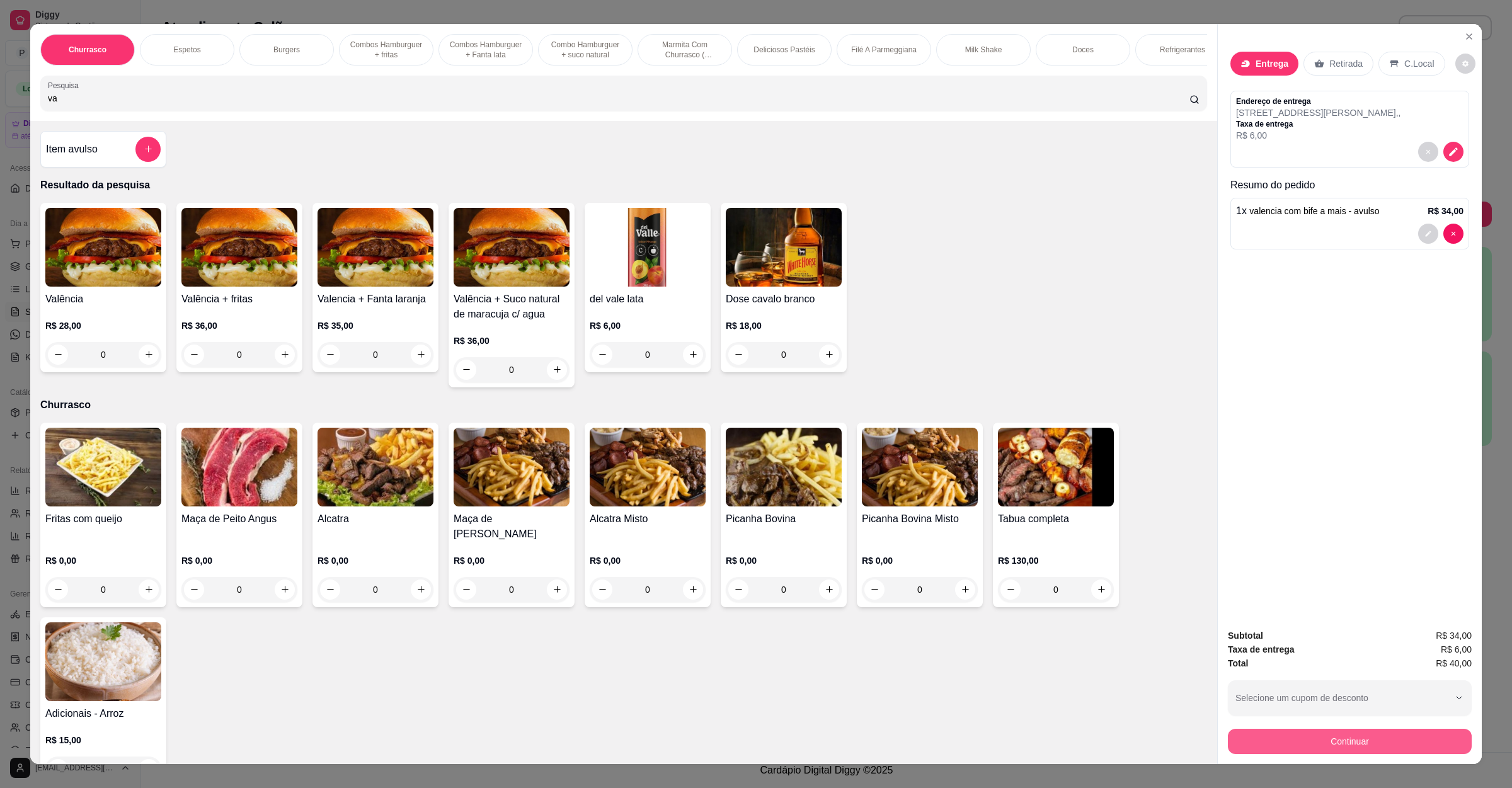
click at [1412, 739] on button "Continuar" at bounding box center [1349, 742] width 244 height 25
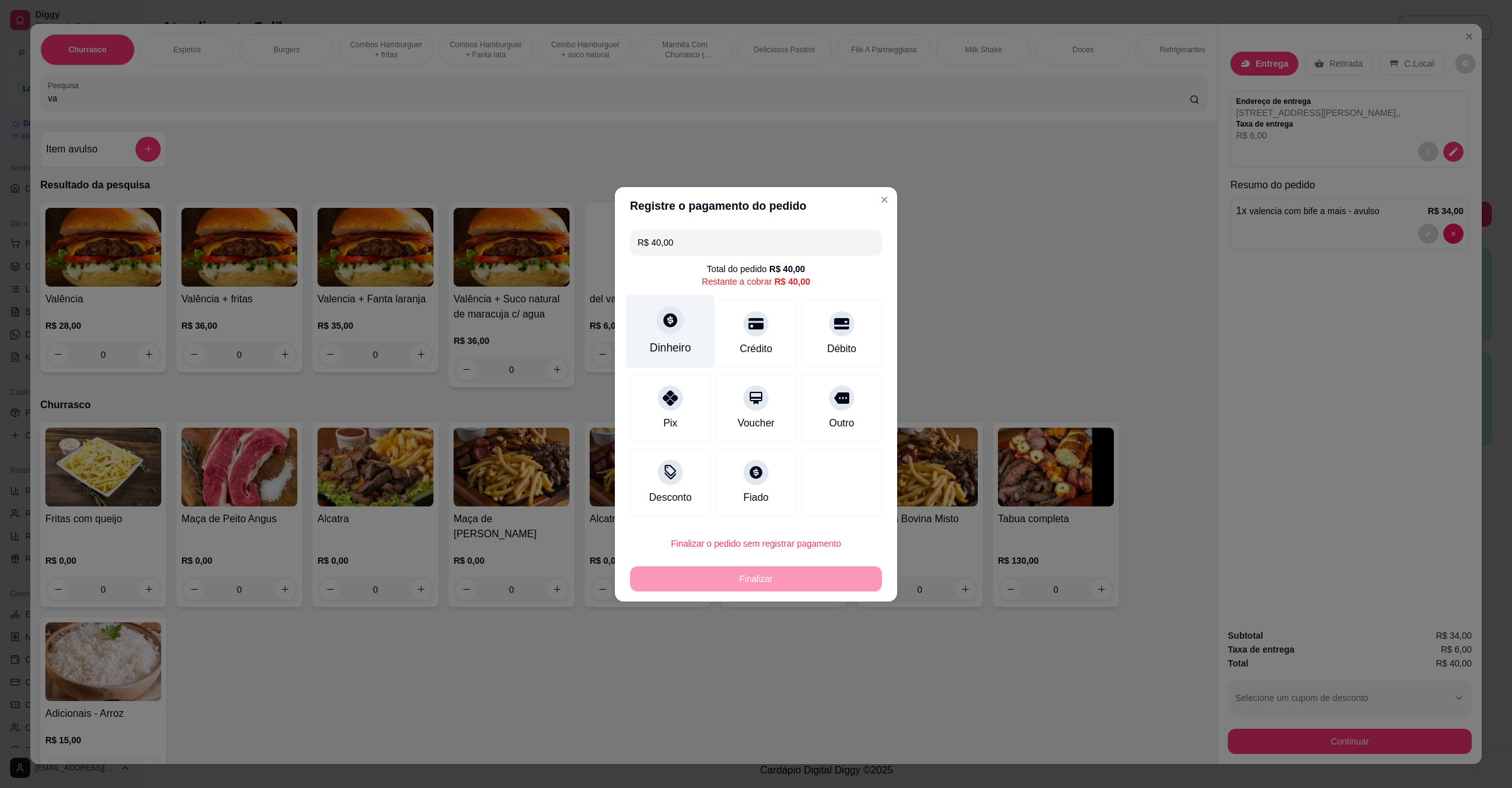
click at [656, 329] on div "Dinheiro" at bounding box center [671, 331] width 89 height 74
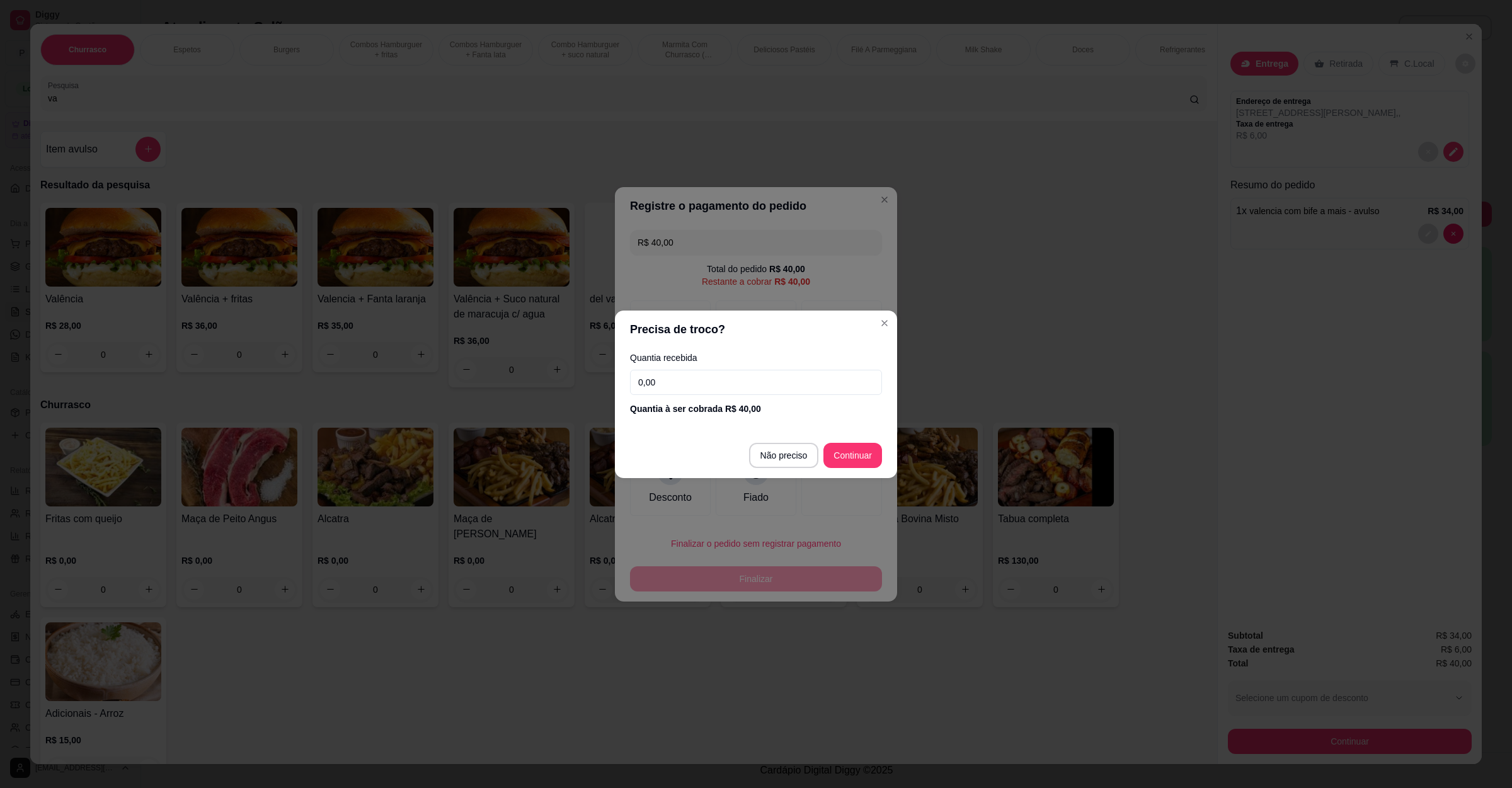
click at [717, 376] on input "0,00" at bounding box center [755, 383] width 252 height 25
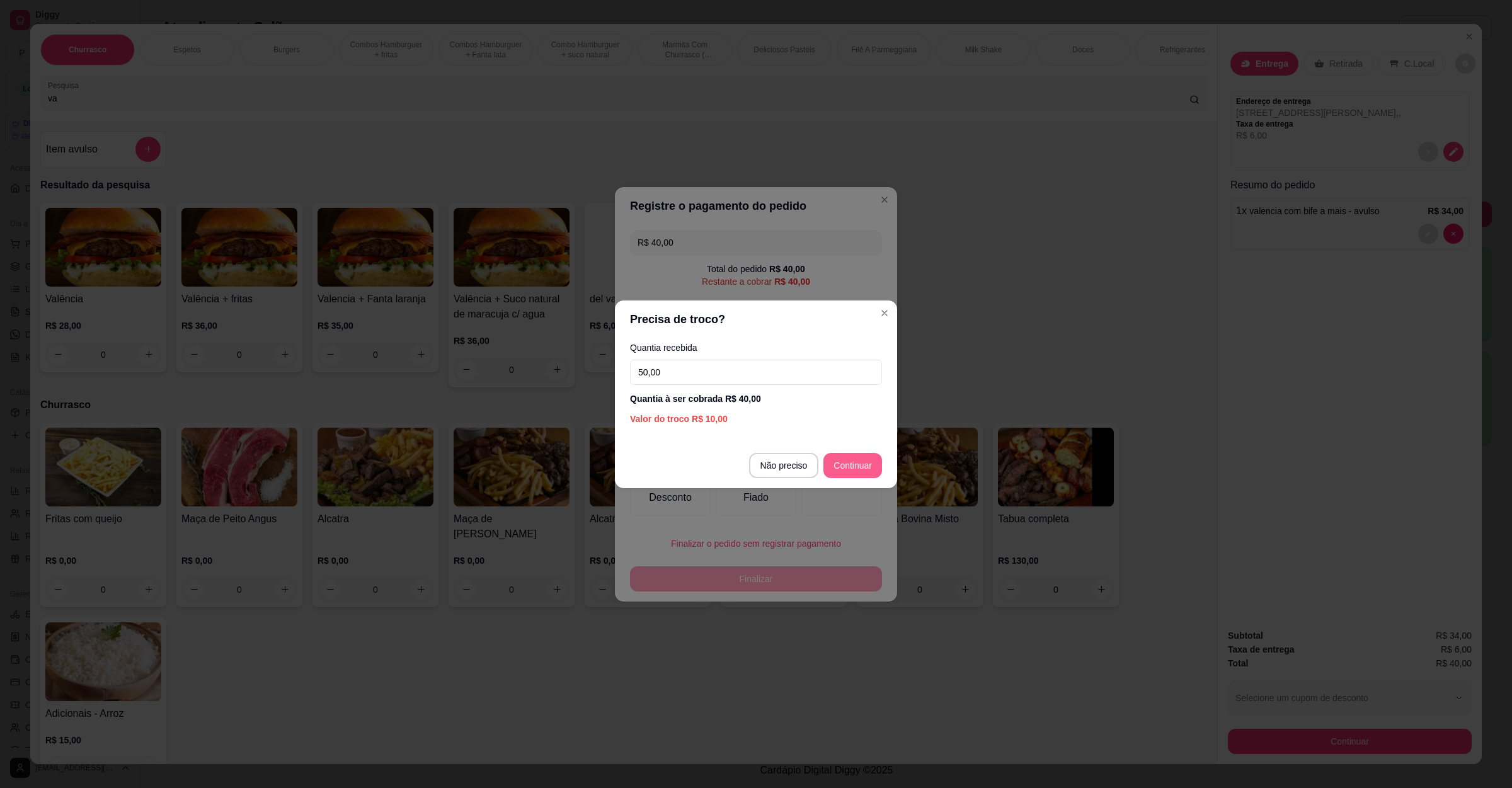
type input "50,00"
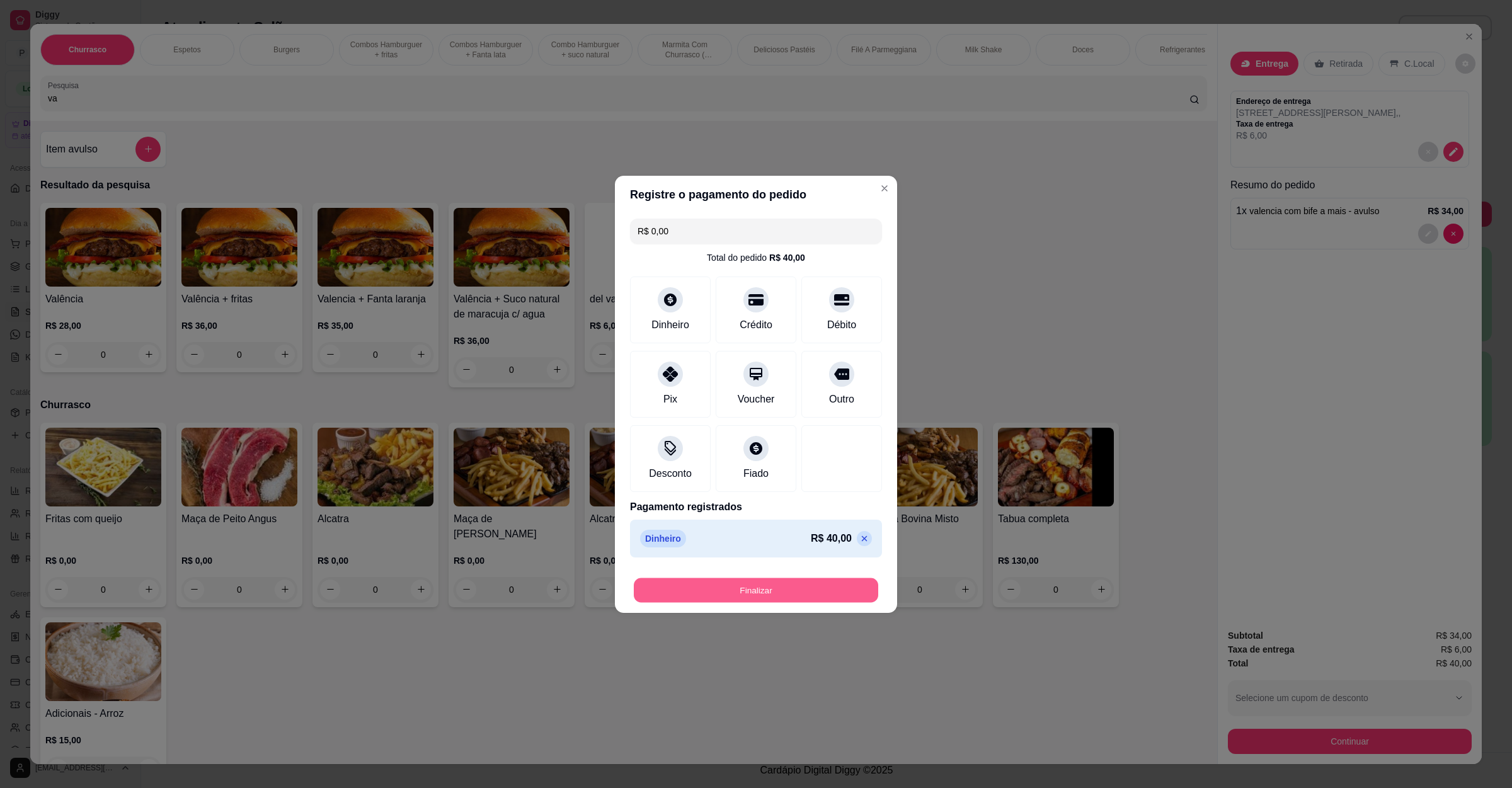
click at [745, 586] on button "Finalizar" at bounding box center [755, 590] width 244 height 25
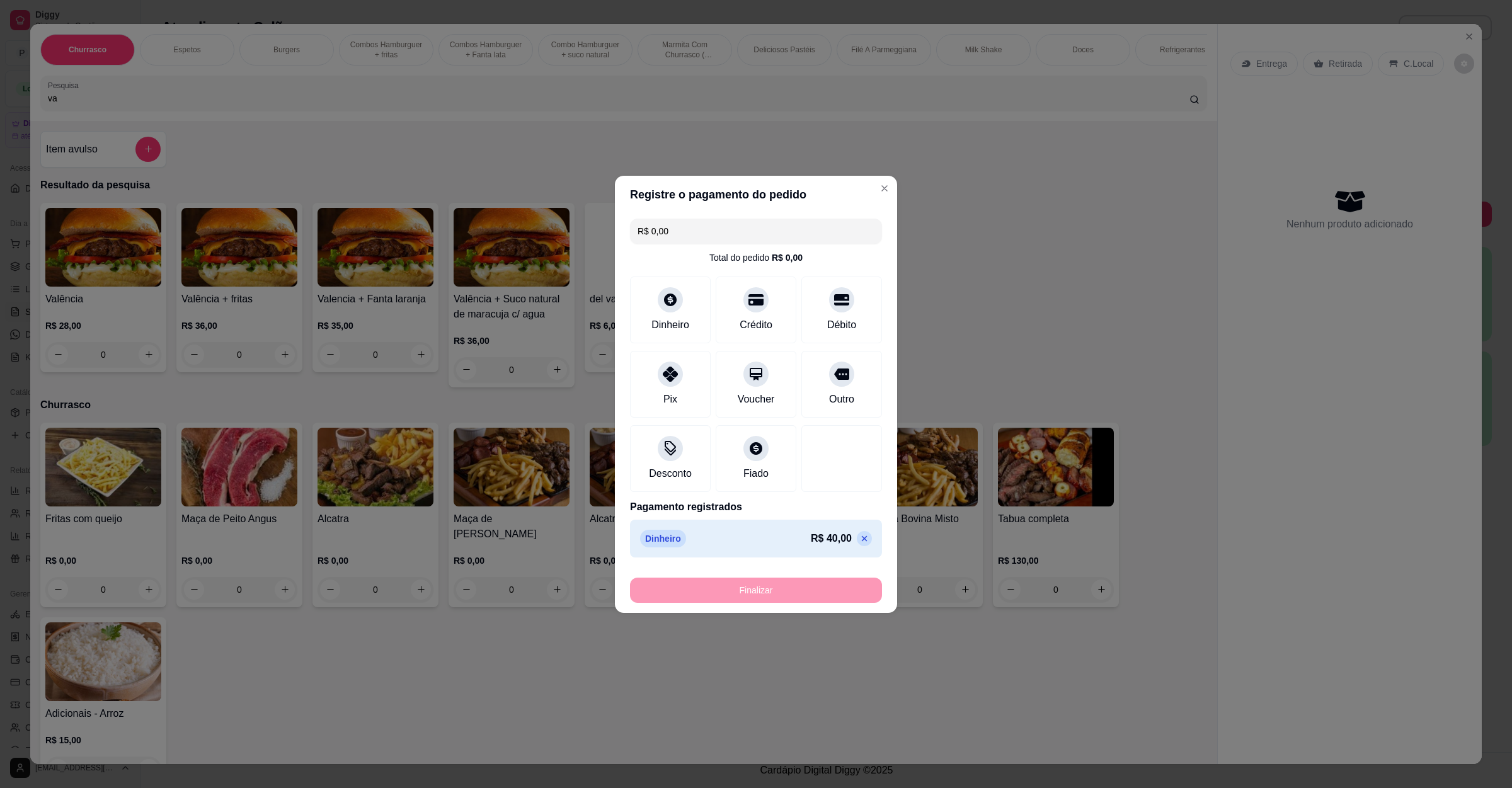
type input "-R$ 40,00"
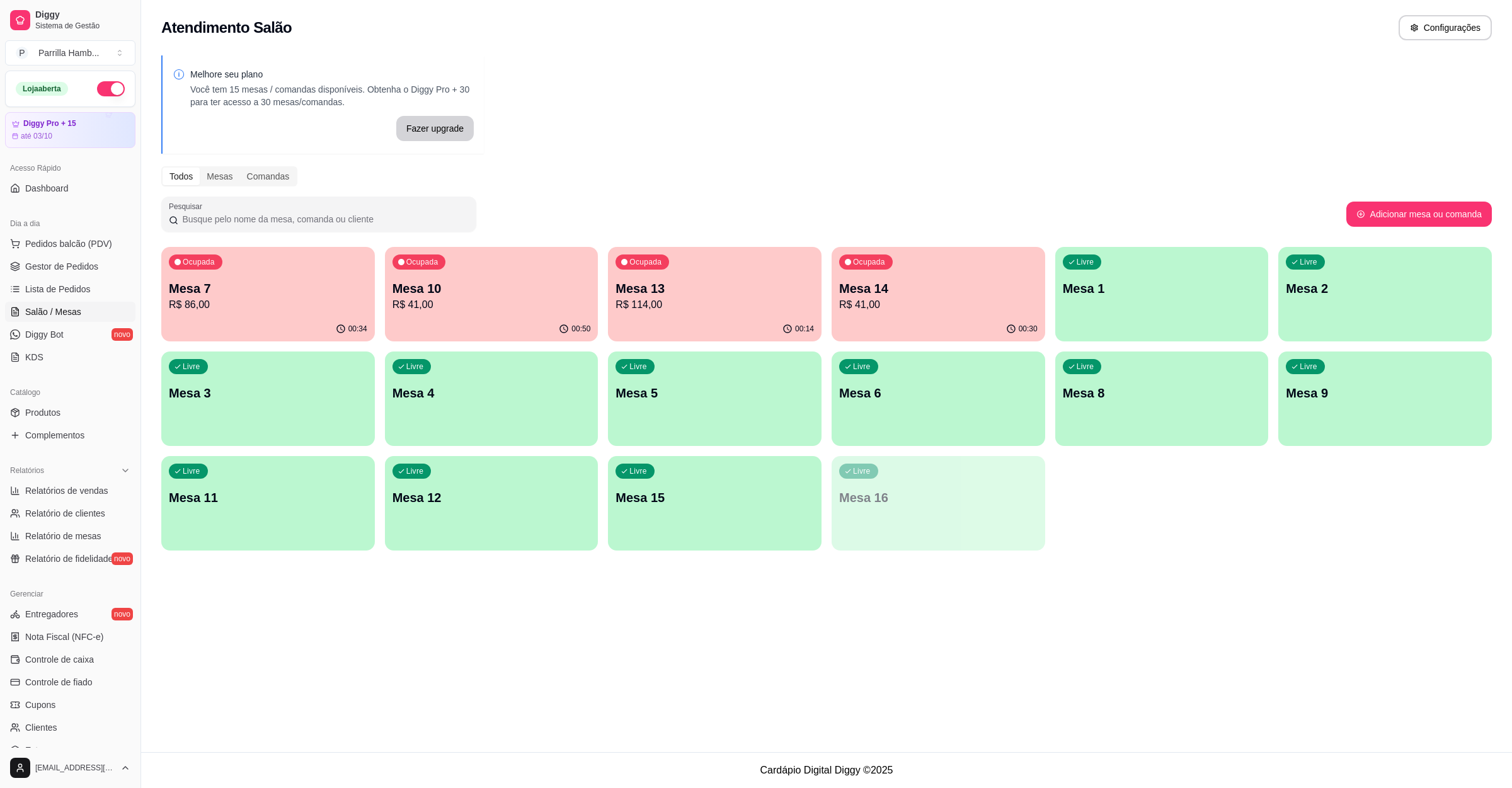
click at [463, 309] on p "R$ 41,00" at bounding box center [492, 304] width 198 height 15
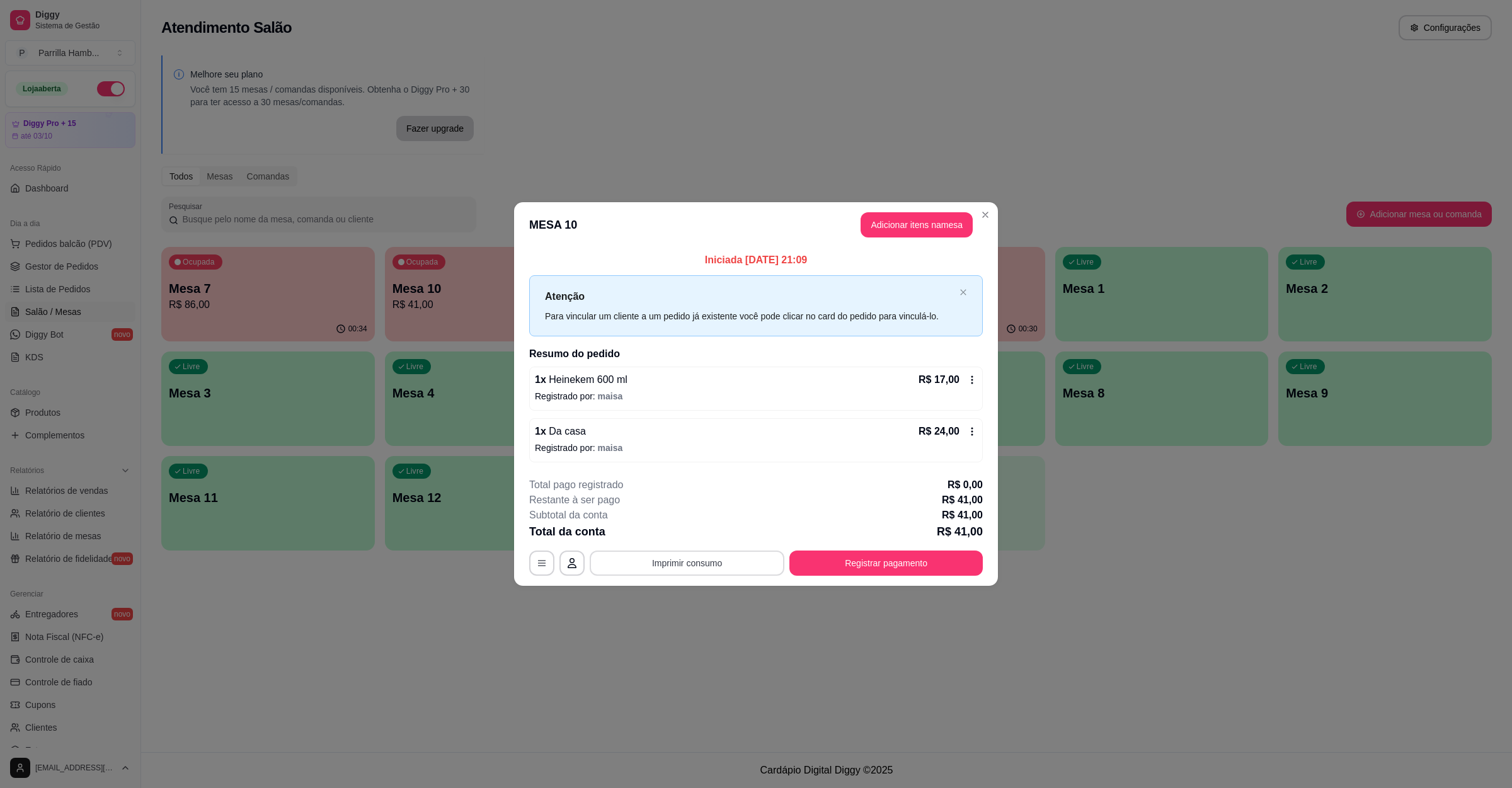
click at [711, 562] on button "Imprimir consumo" at bounding box center [687, 564] width 194 height 25
click at [700, 529] on button "IMPRESSORA" at bounding box center [690, 534] width 88 height 19
click at [868, 551] on div "**********" at bounding box center [755, 564] width 453 height 25
click at [913, 550] on div "**********" at bounding box center [755, 527] width 453 height 98
click at [908, 565] on button "Registrar pagamento" at bounding box center [886, 564] width 194 height 25
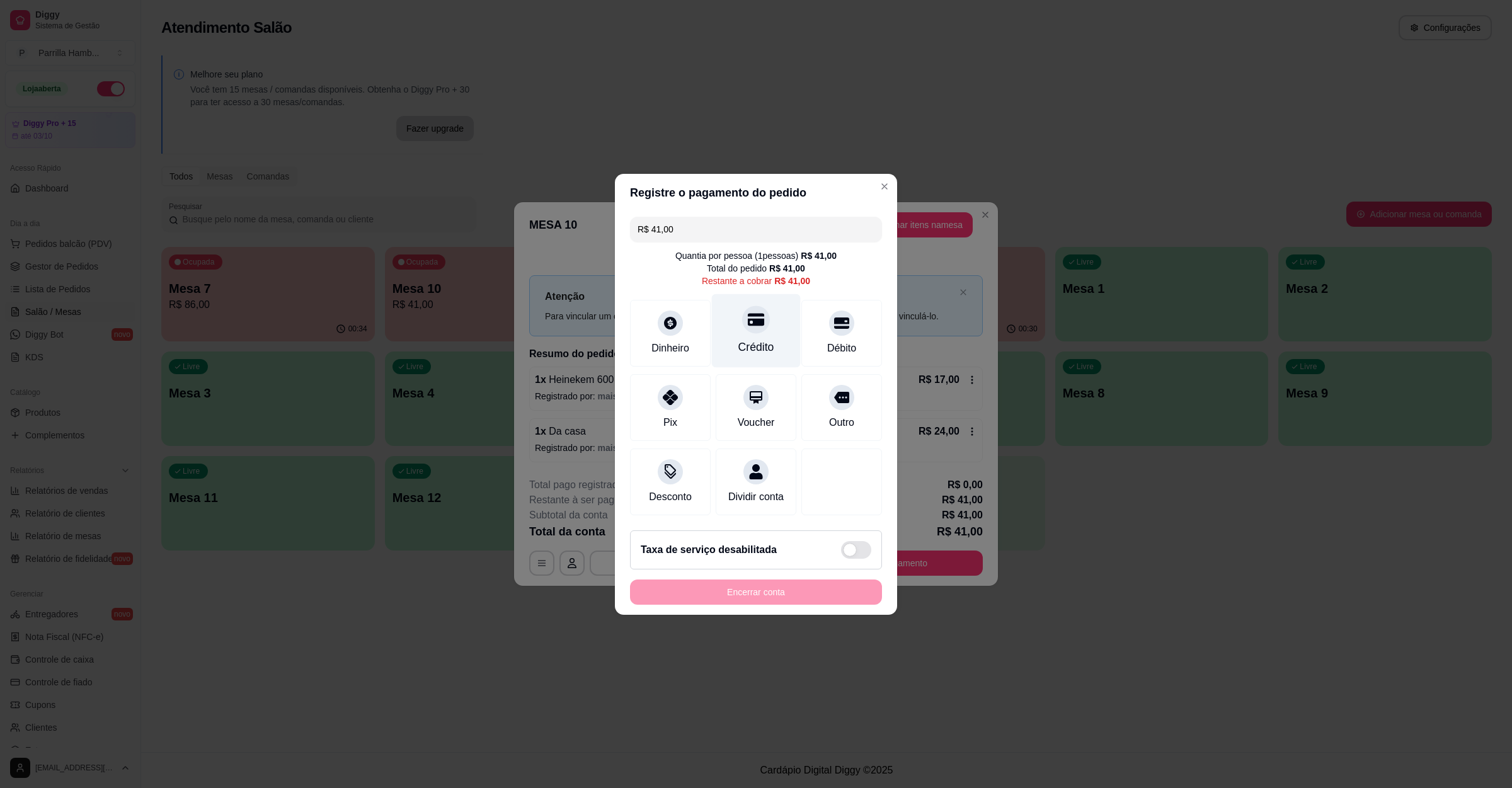
click at [733, 299] on div "Crédito" at bounding box center [756, 330] width 89 height 74
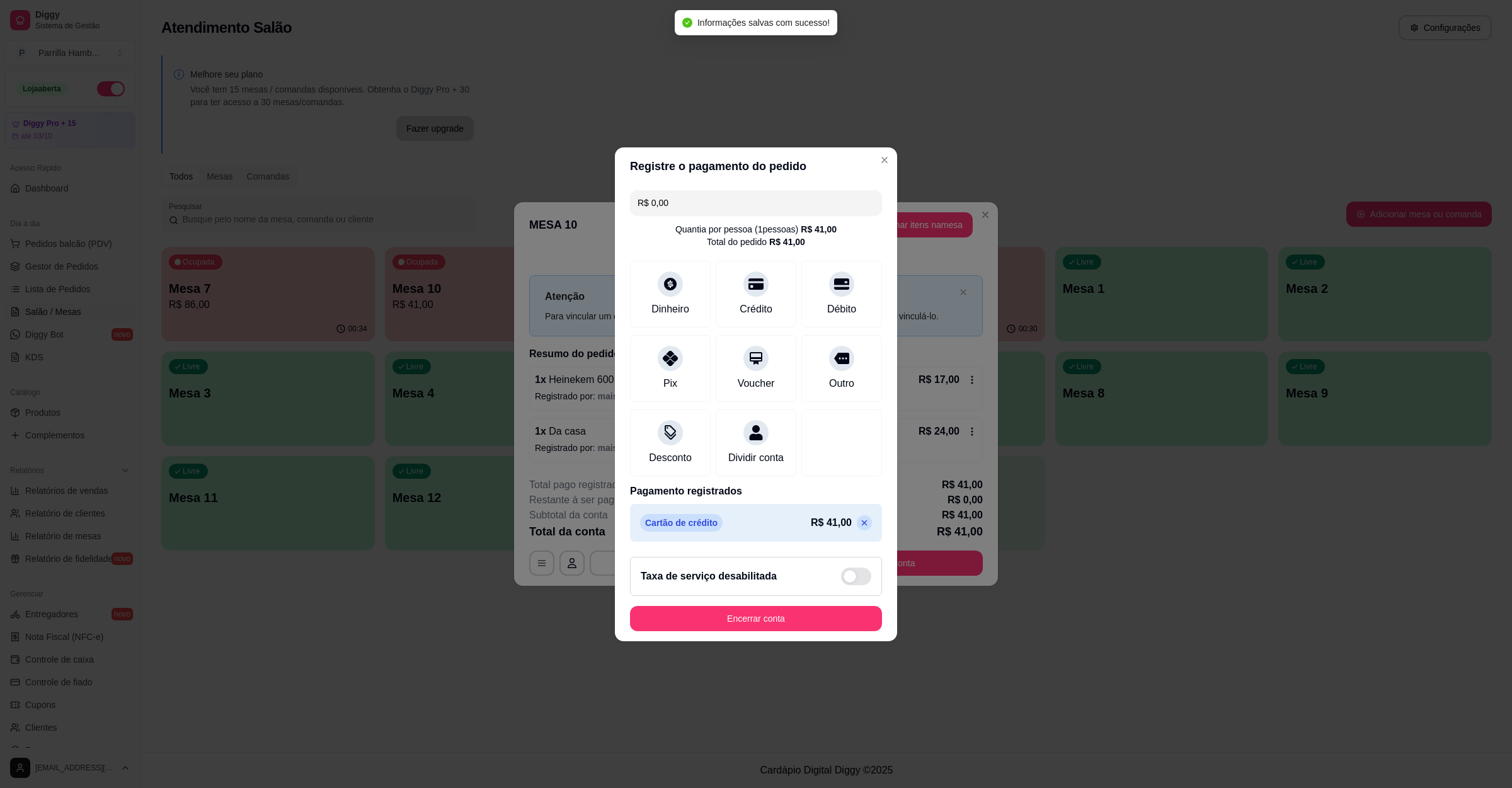
type input "R$ 0,00"
click at [711, 628] on button "Encerrar conta" at bounding box center [755, 618] width 244 height 25
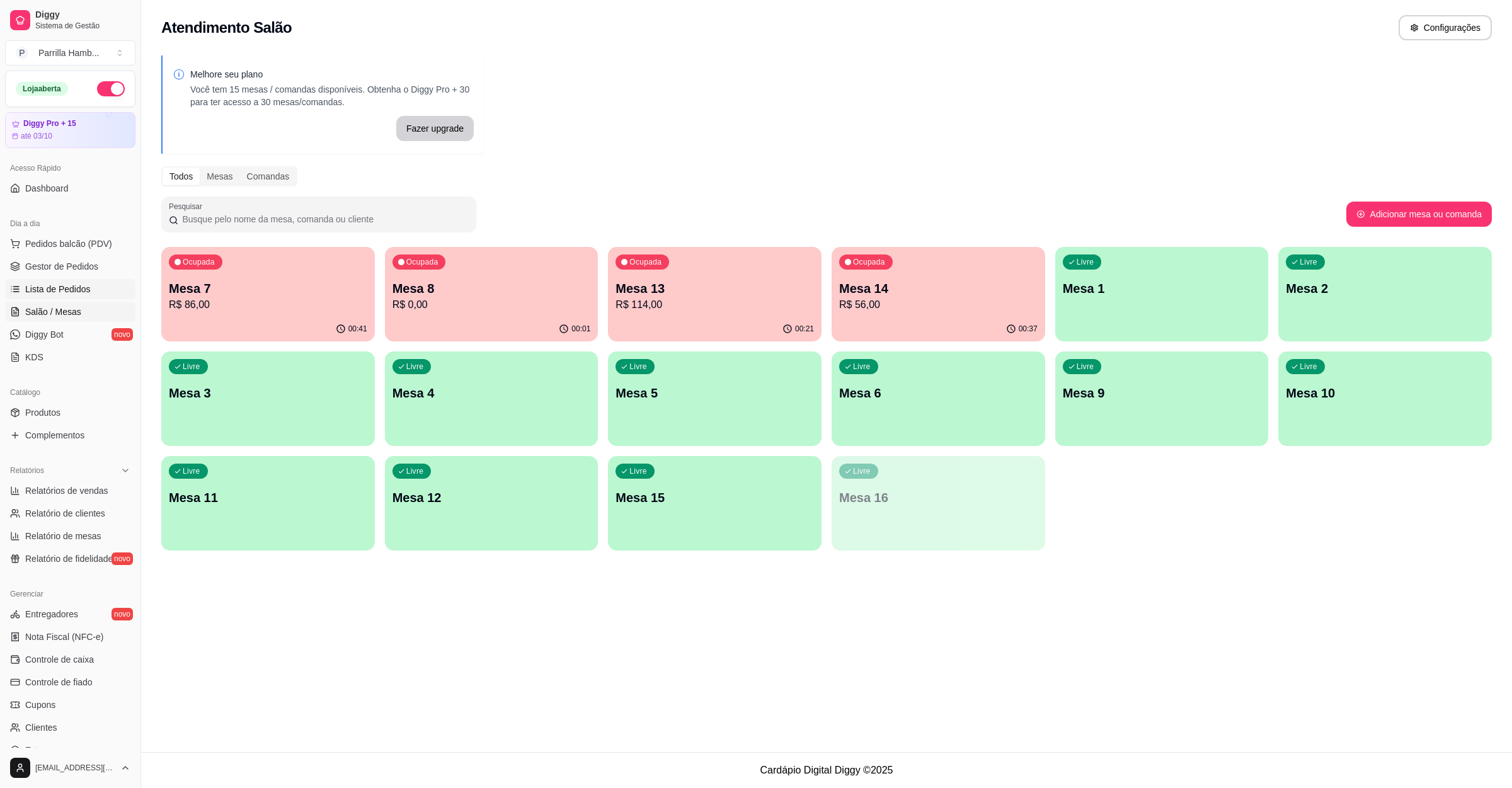
click at [27, 280] on link "Lista de Pedidos" at bounding box center [71, 289] width 131 height 20
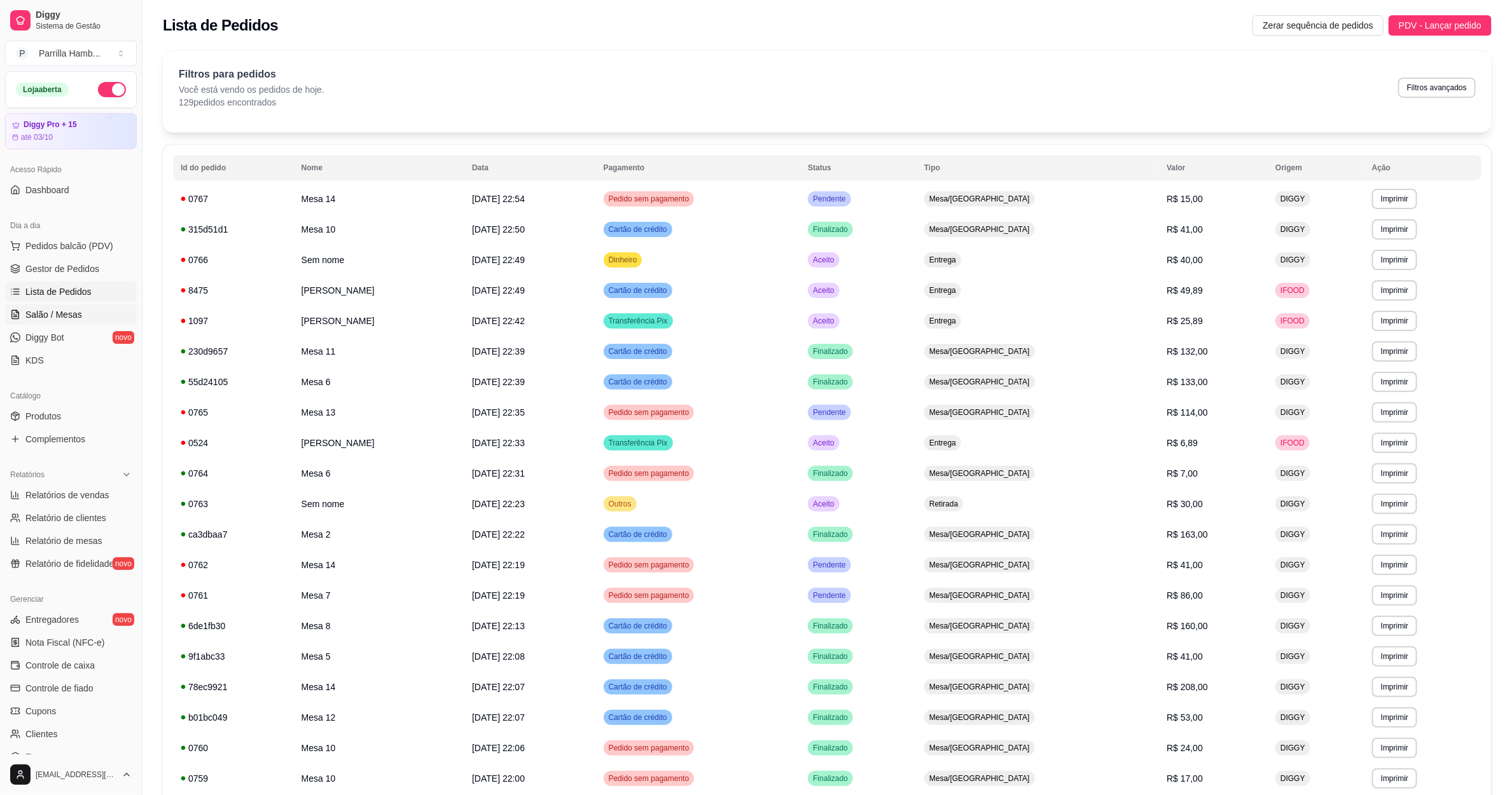
click at [40, 323] on link "Salão / Mesas" at bounding box center [72, 315] width 132 height 20
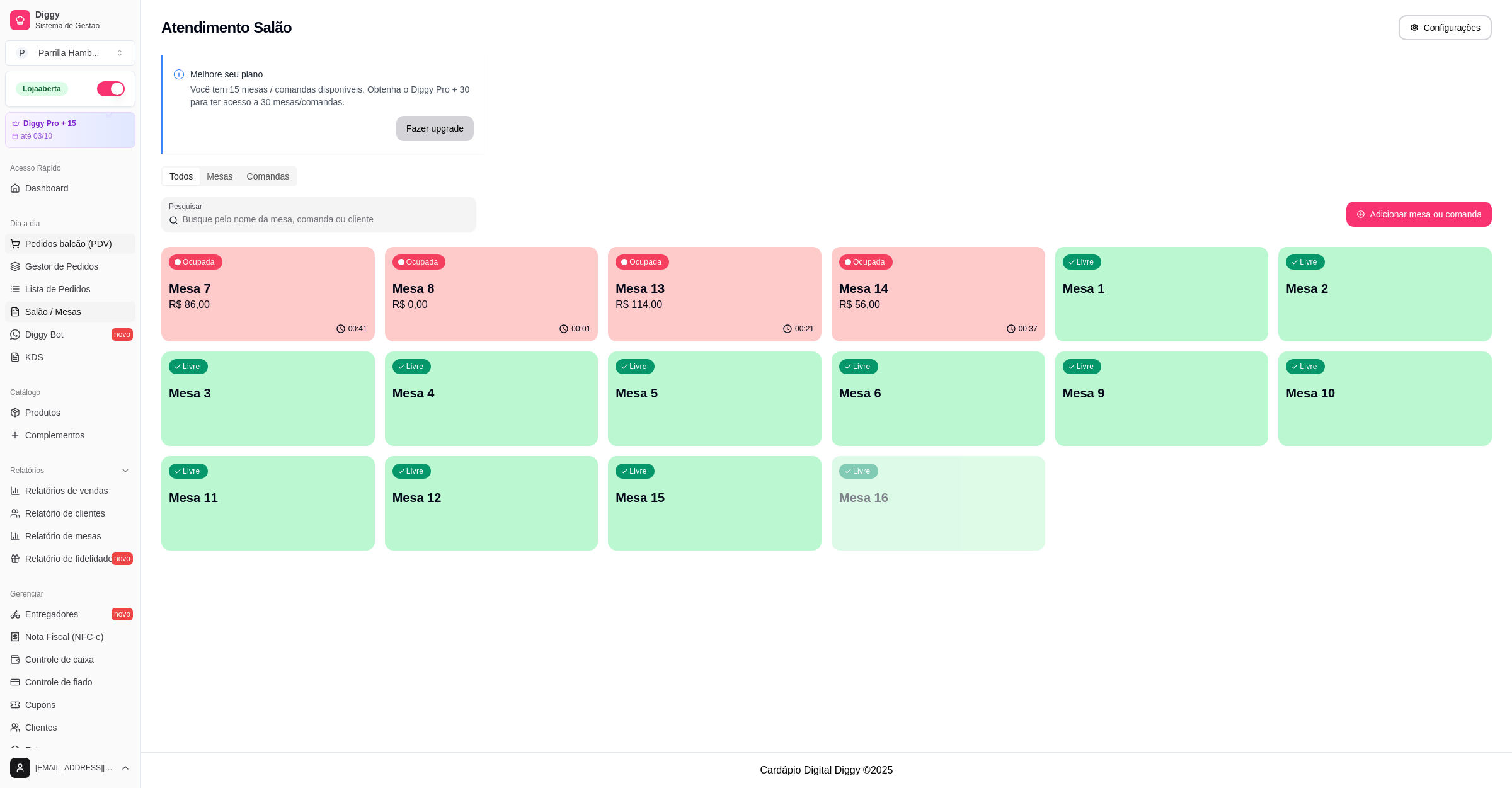
click at [72, 242] on span "Pedidos balcão (PDV)" at bounding box center [69, 244] width 87 height 13
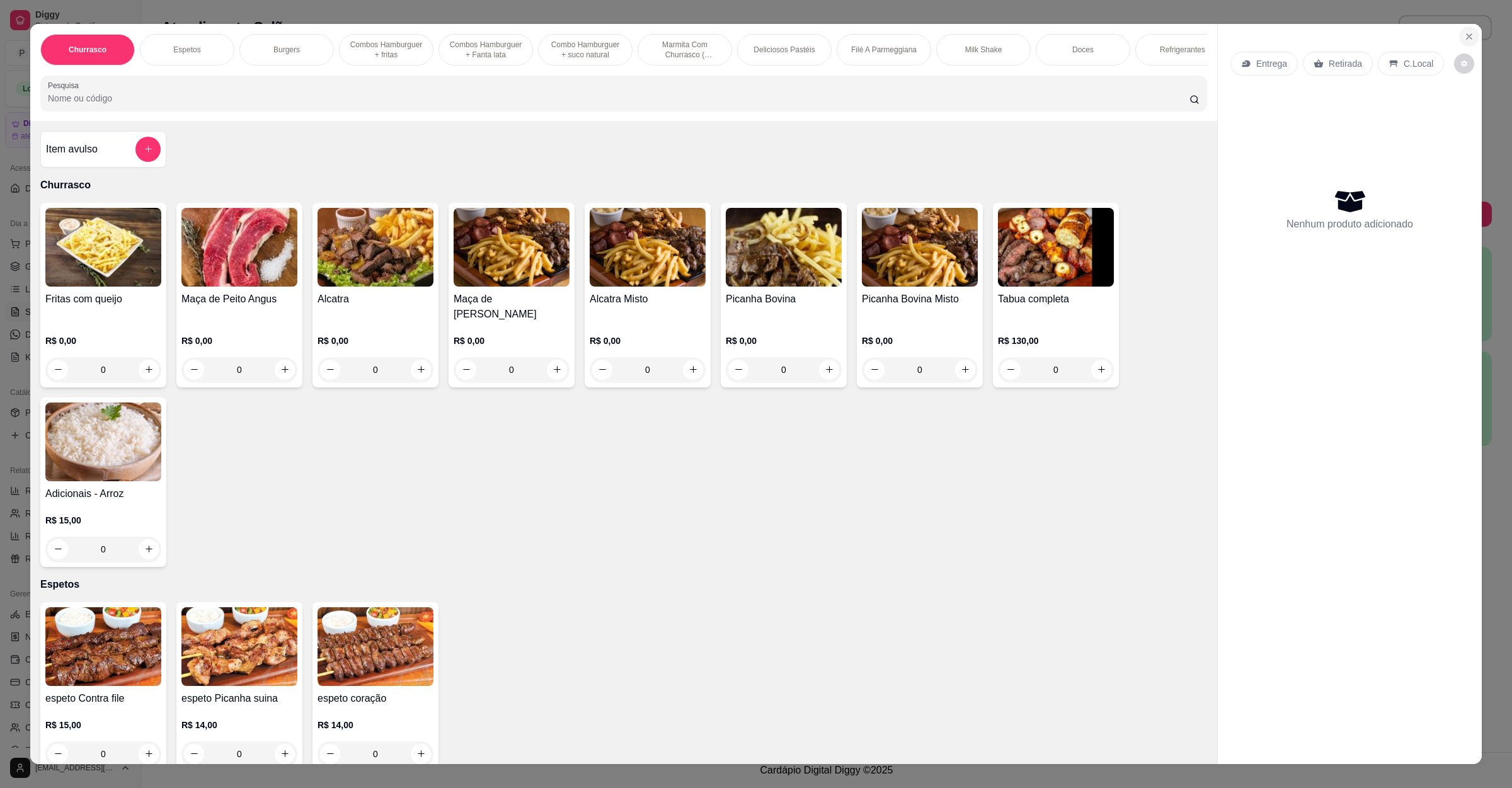
click at [1468, 28] on button "Close" at bounding box center [1469, 36] width 20 height 20
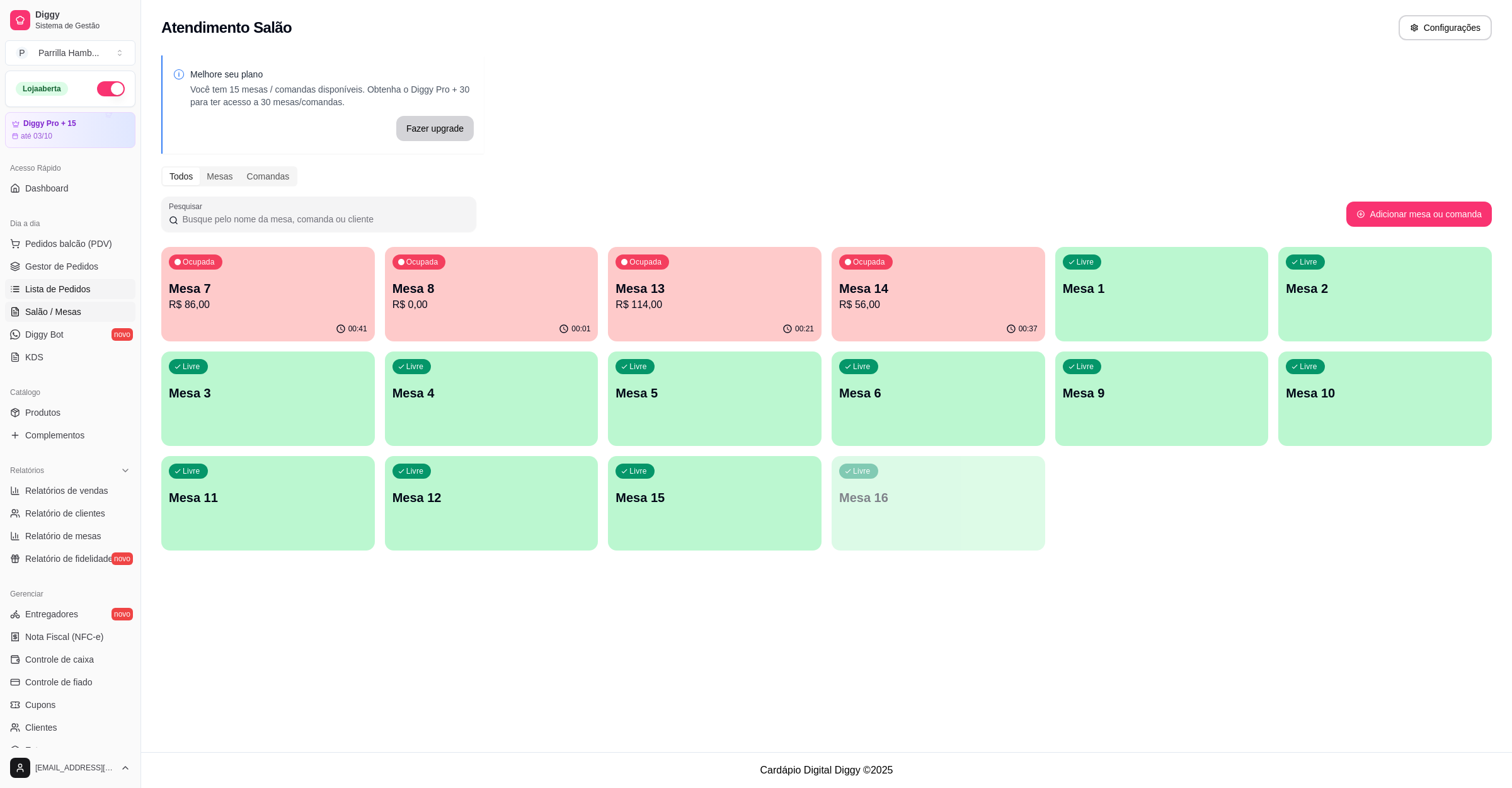
click at [108, 297] on link "Lista de Pedidos" at bounding box center [71, 289] width 131 height 20
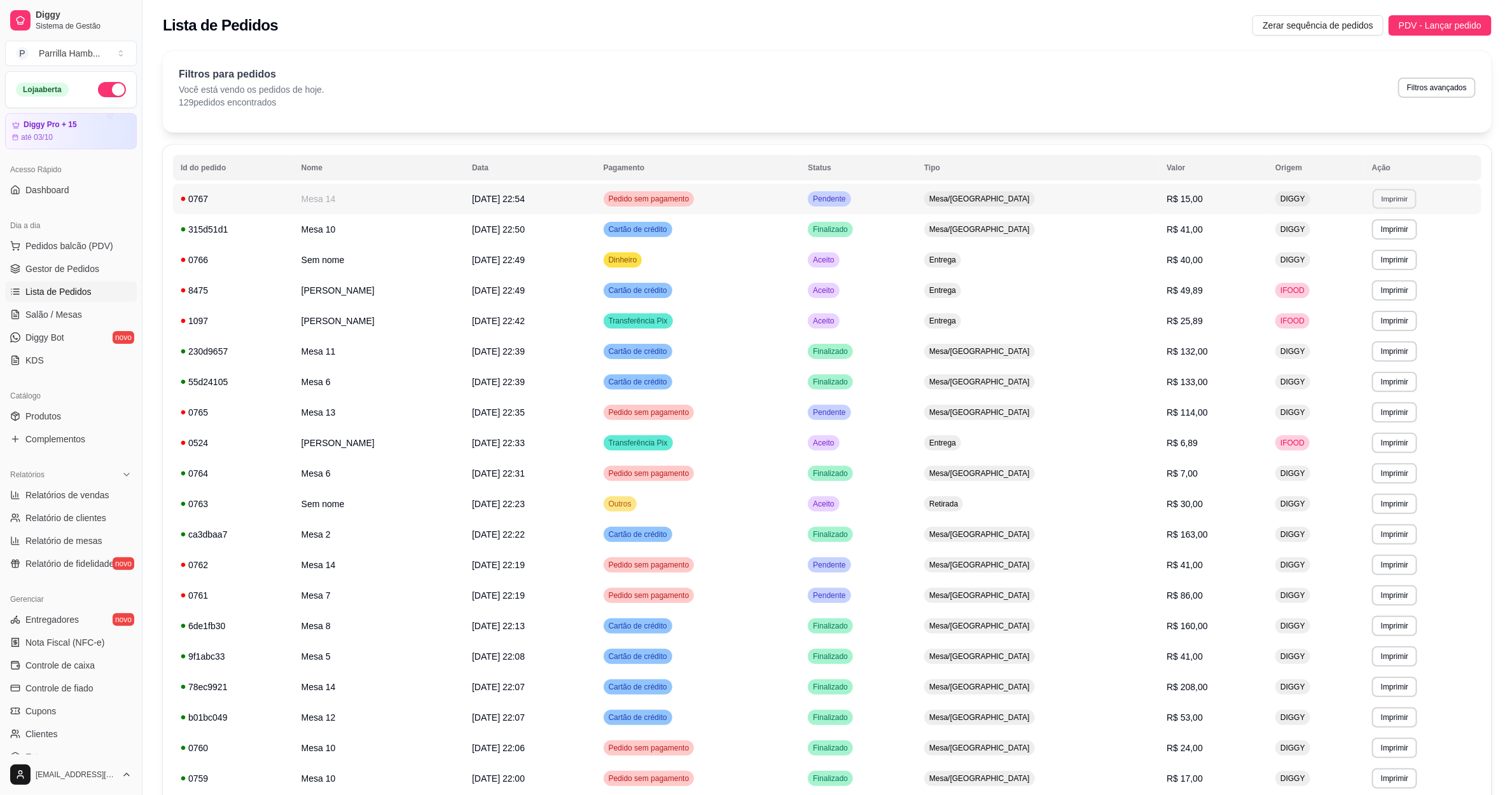
click at [1378, 200] on button "Imprimir" at bounding box center [1395, 198] width 44 height 19
click at [1362, 240] on button "IMPRESSORA" at bounding box center [1362, 244] width 93 height 20
click at [80, 325] on link "Salão / Mesas" at bounding box center [72, 315] width 132 height 20
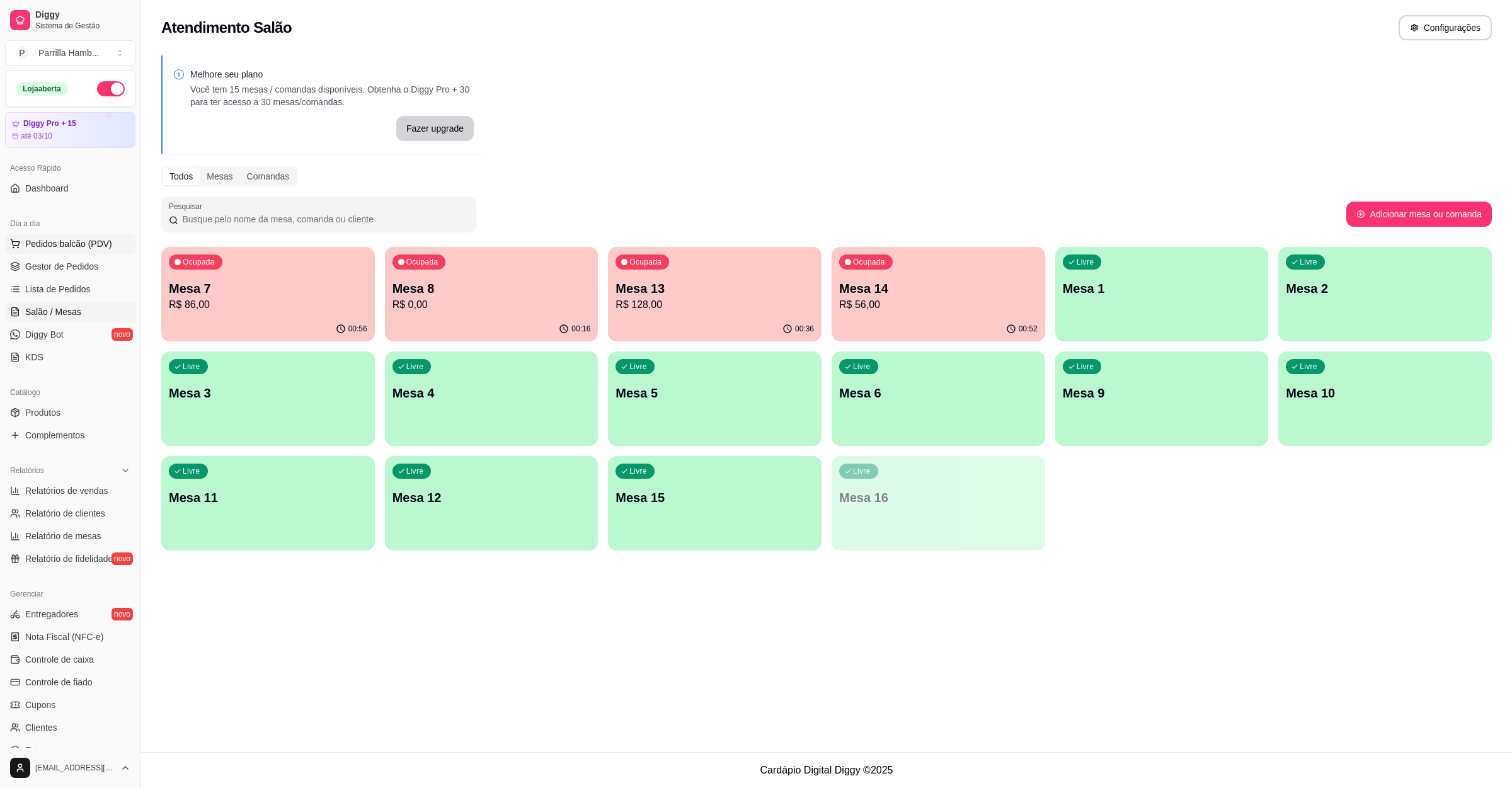
click at [110, 243] on button "Pedidos balcão (PDV)" at bounding box center [71, 244] width 131 height 20
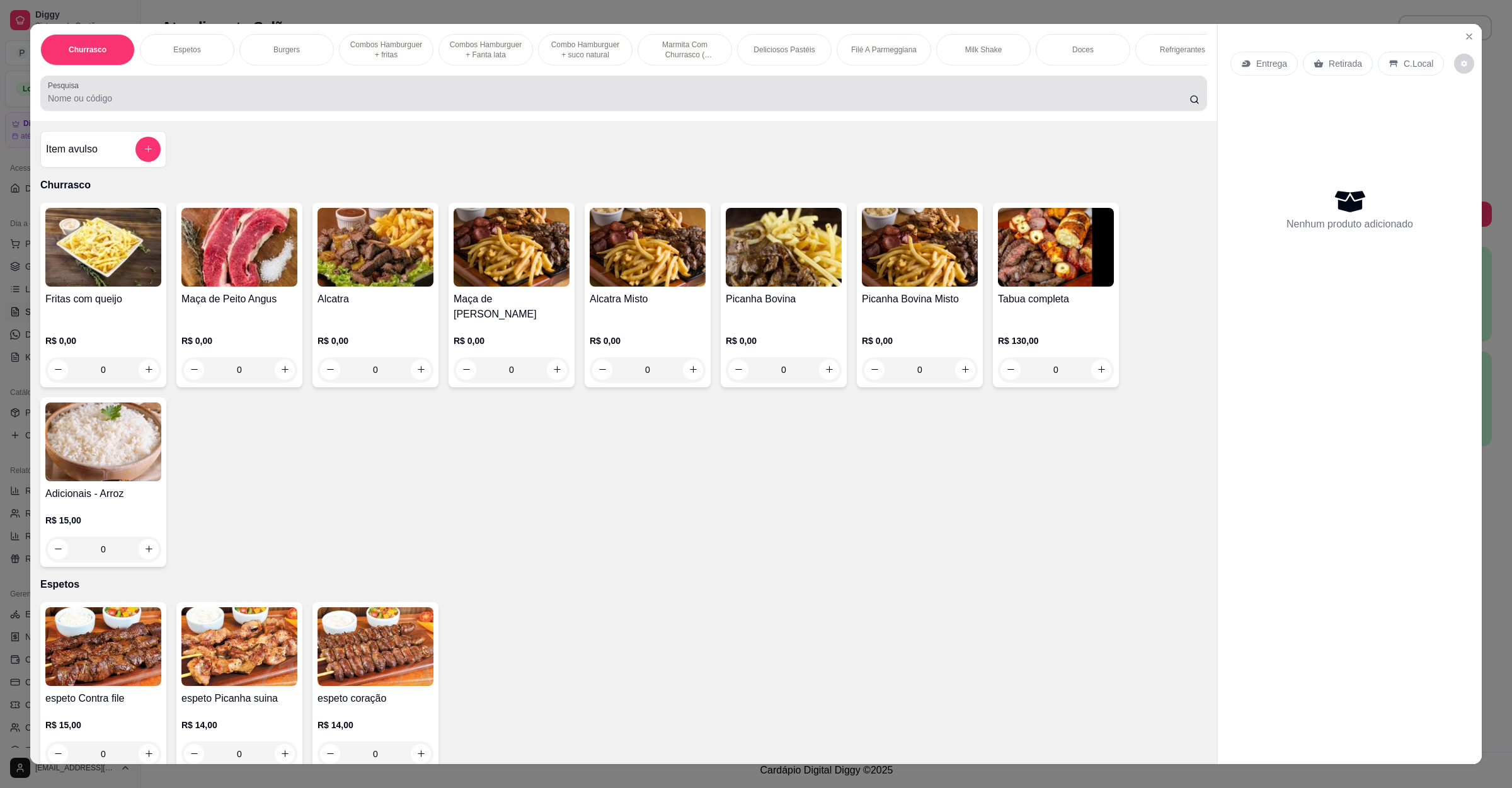
click at [911, 105] on input "Pesquisa" at bounding box center [619, 98] width 1141 height 13
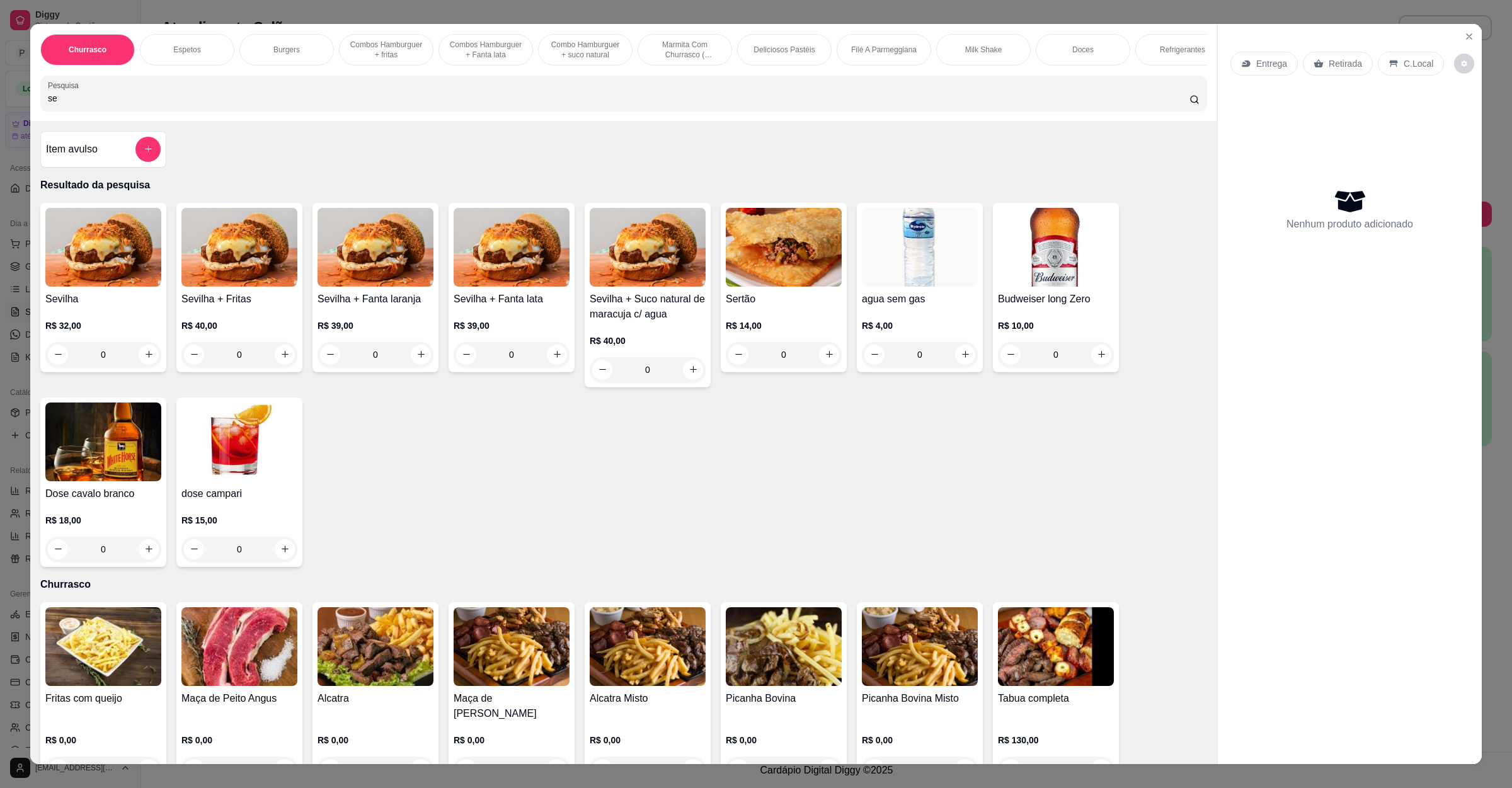
type input "se"
click at [142, 307] on h4 "Sevilha" at bounding box center [104, 299] width 116 height 15
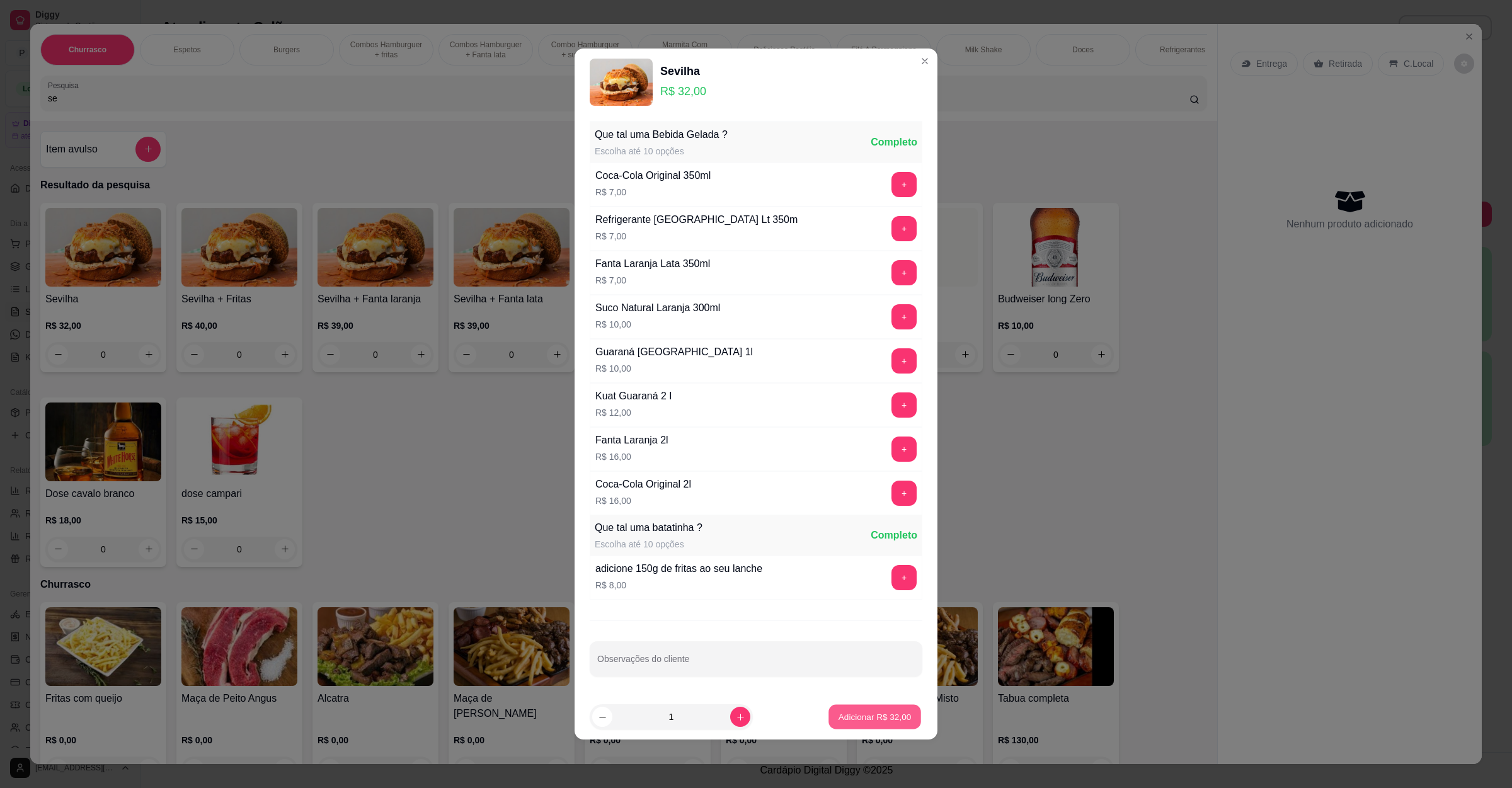
click at [898, 707] on div "Adicionar R$ 32,00" at bounding box center [874, 717] width 95 height 25
click at [887, 728] on button "Adicionar R$ 32,00" at bounding box center [875, 717] width 93 height 25
type input "1"
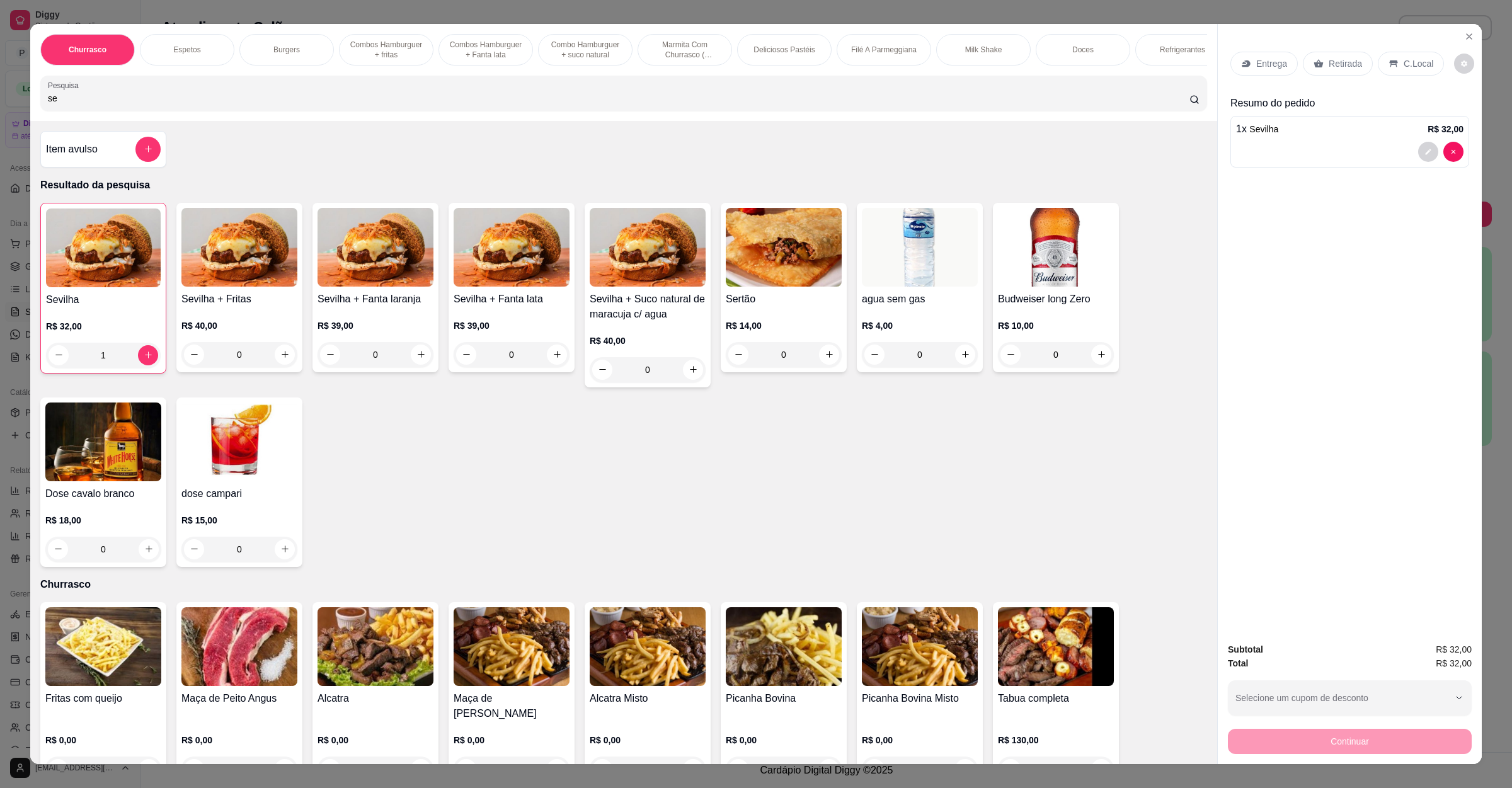
click at [1257, 63] on p "Entrega" at bounding box center [1271, 64] width 31 height 13
click at [1309, 69] on div "Retirada" at bounding box center [1338, 64] width 70 height 24
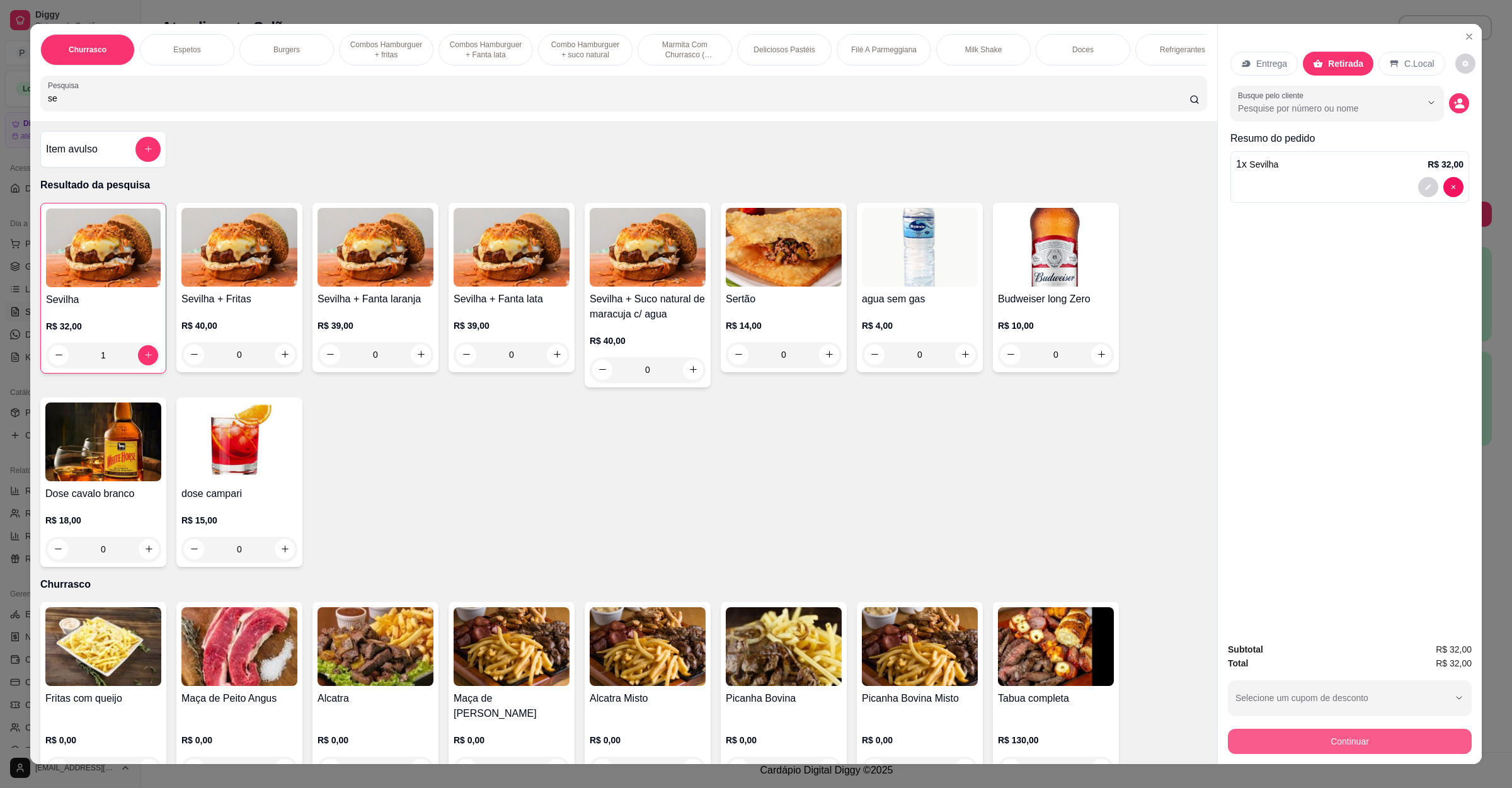
click at [1334, 753] on button "Continuar" at bounding box center [1349, 742] width 244 height 25
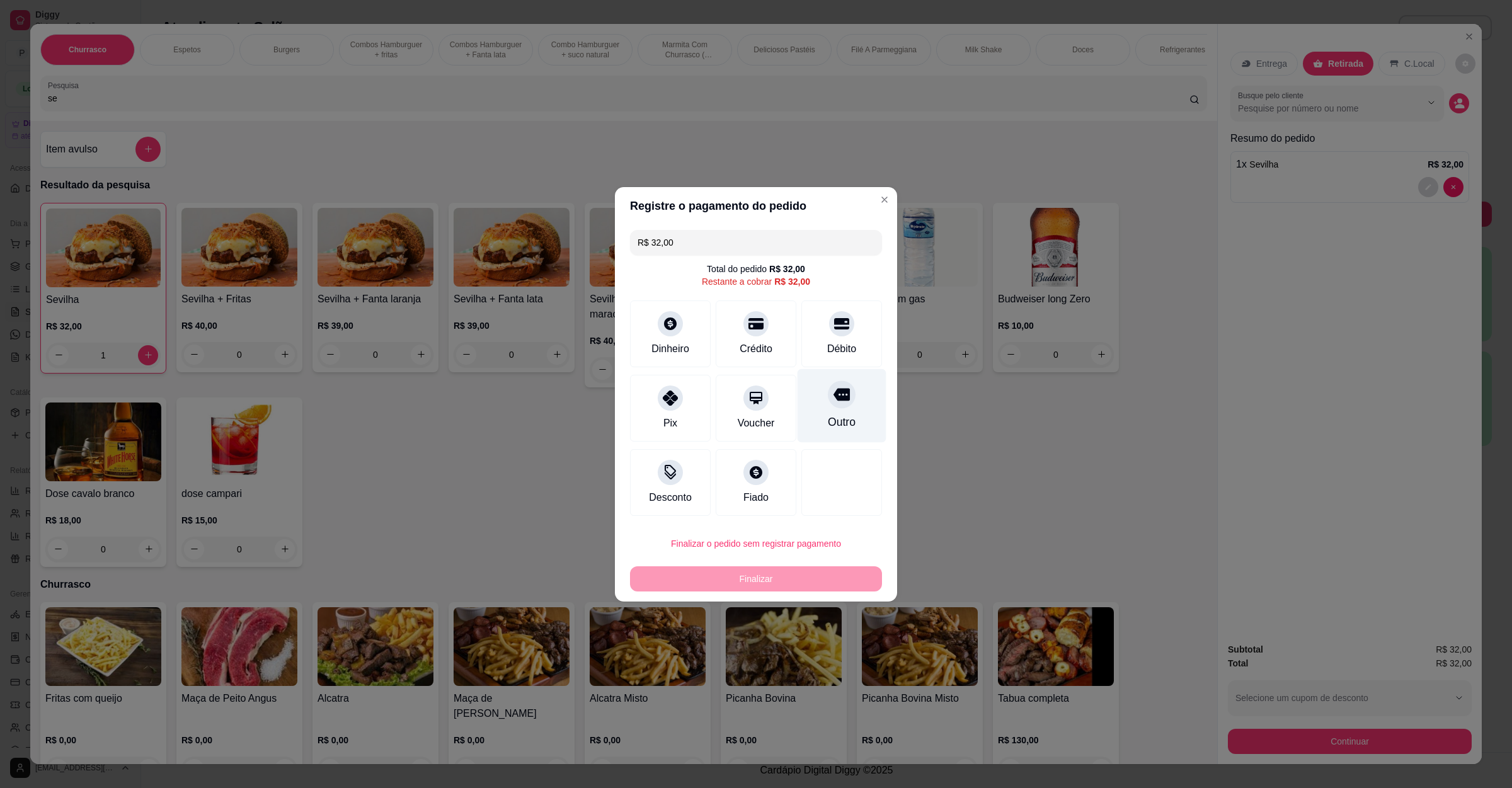
click at [850, 413] on div "Outro" at bounding box center [842, 405] width 89 height 74
type input "R$ 0,00"
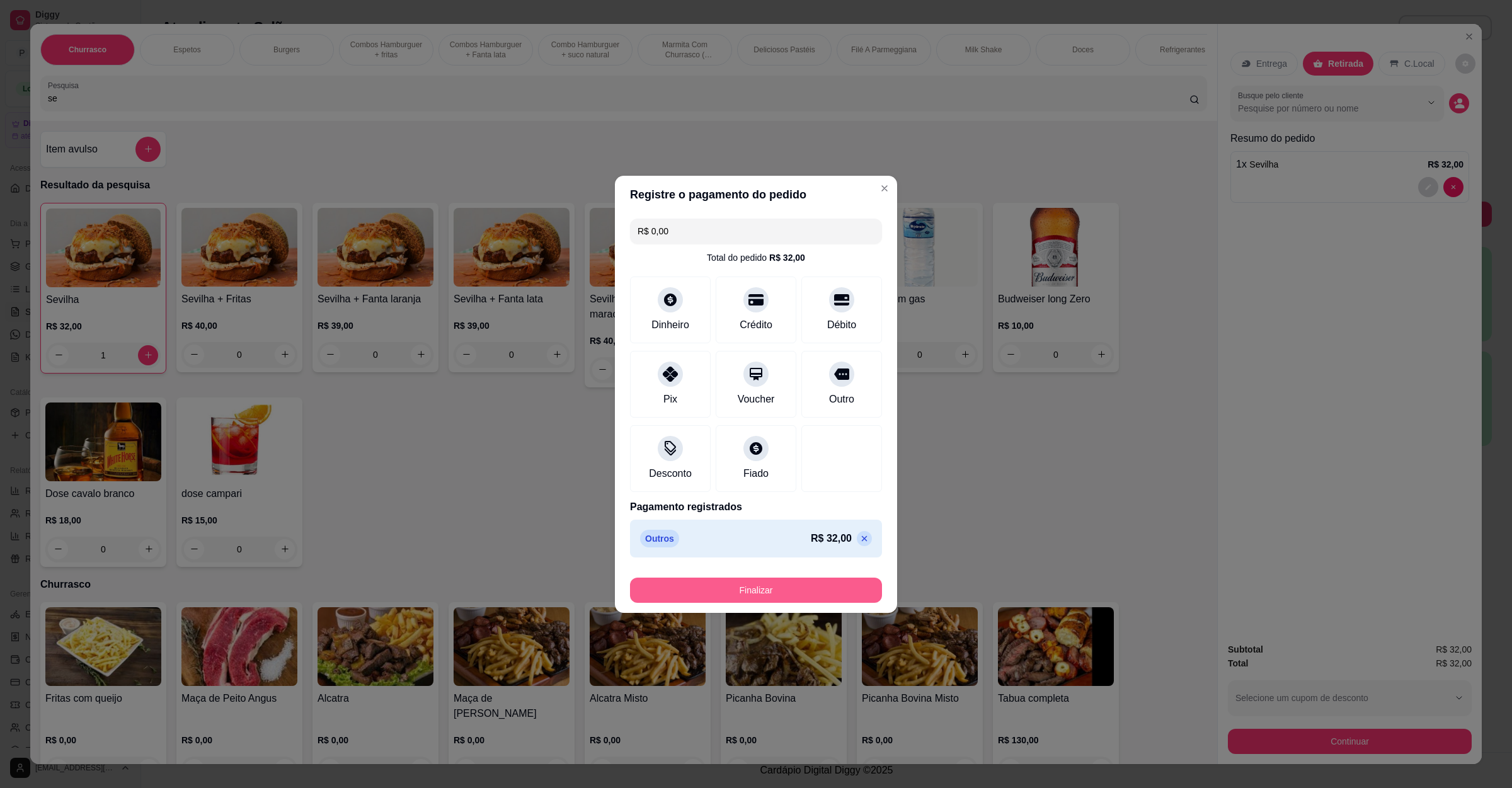
click at [801, 594] on button "Finalizar" at bounding box center [755, 591] width 252 height 25
type input "0"
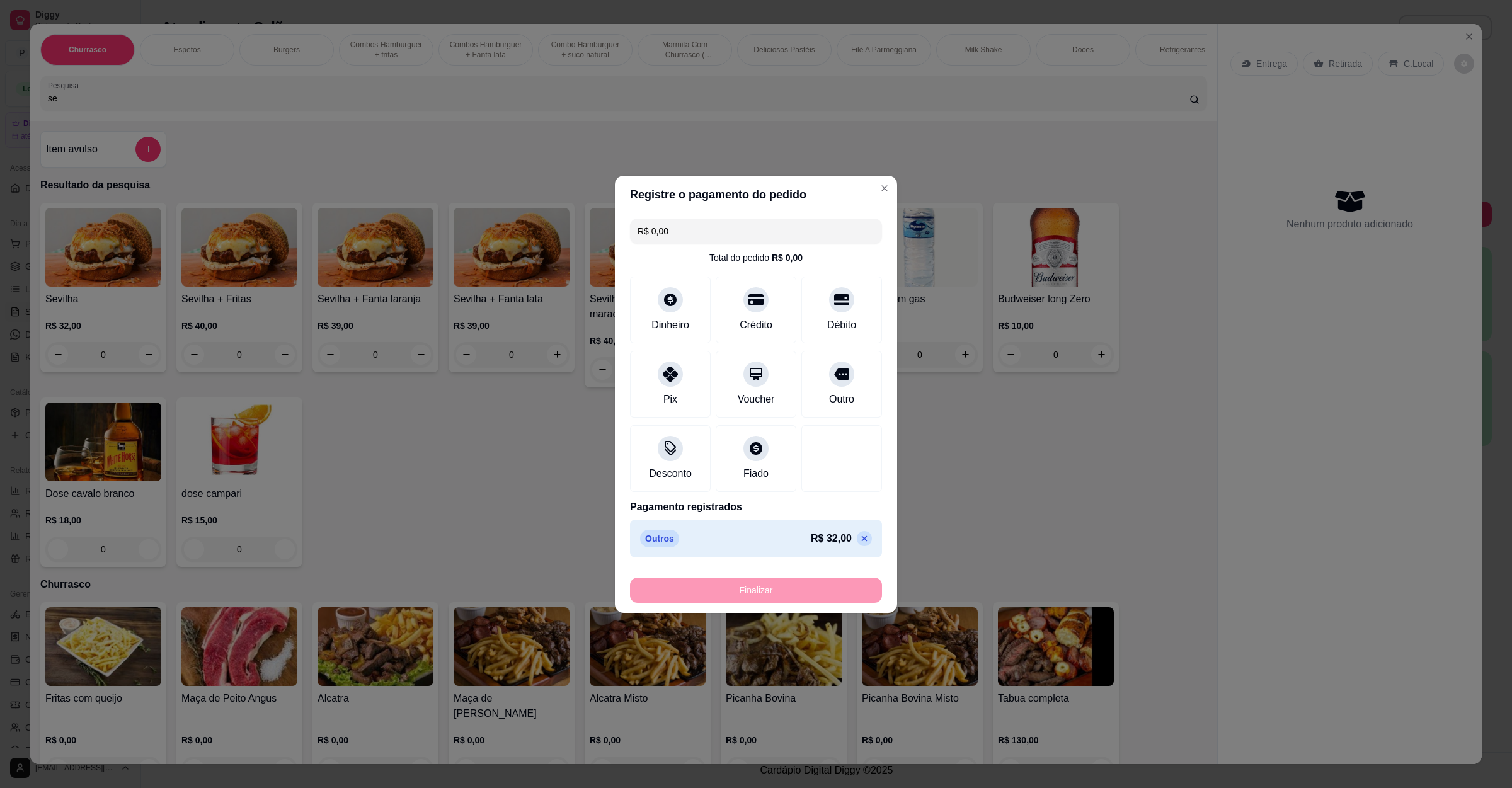
type input "-R$ 32,00"
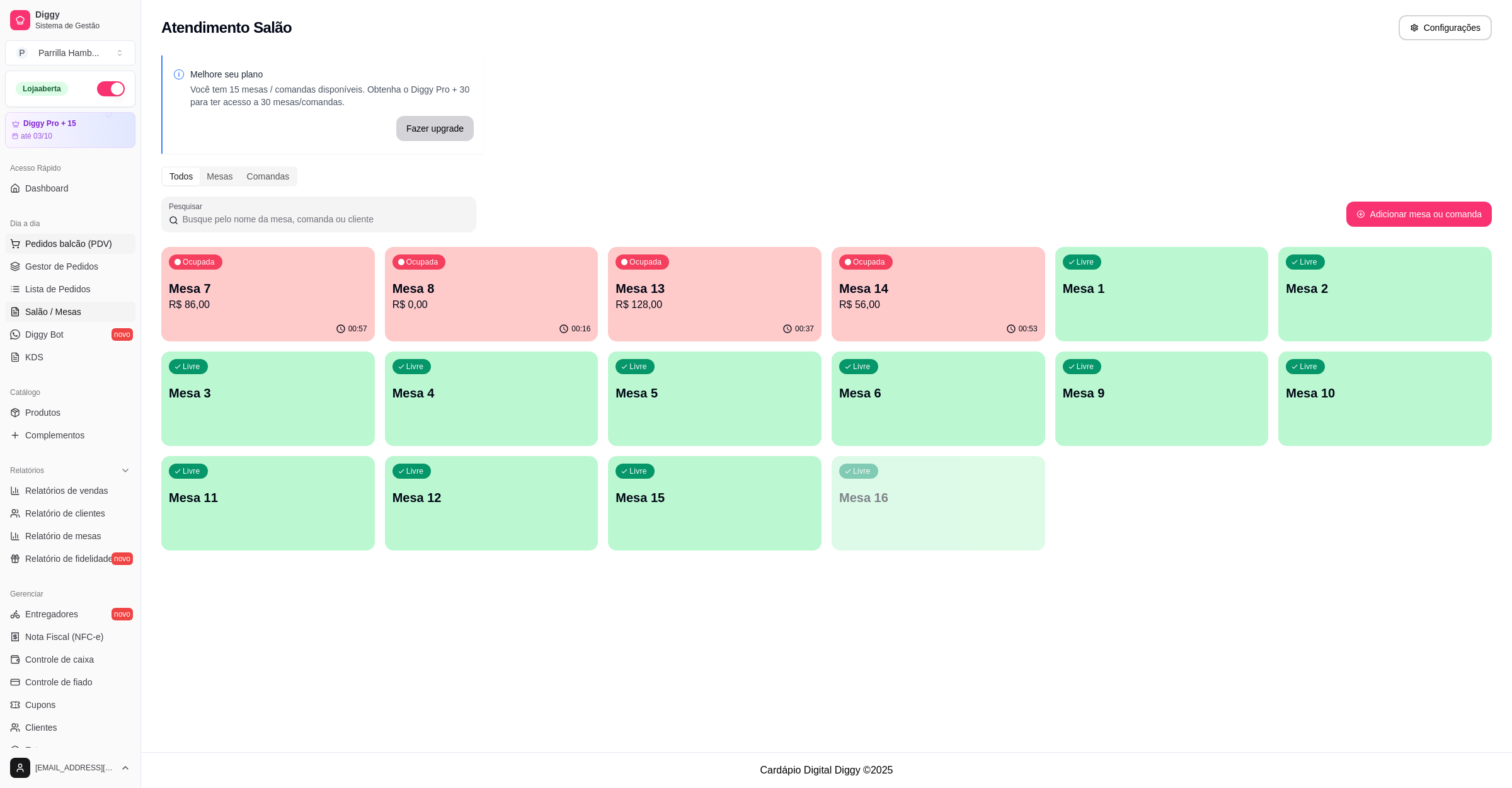
click at [84, 235] on button "Pedidos balcão (PDV)" at bounding box center [71, 244] width 131 height 20
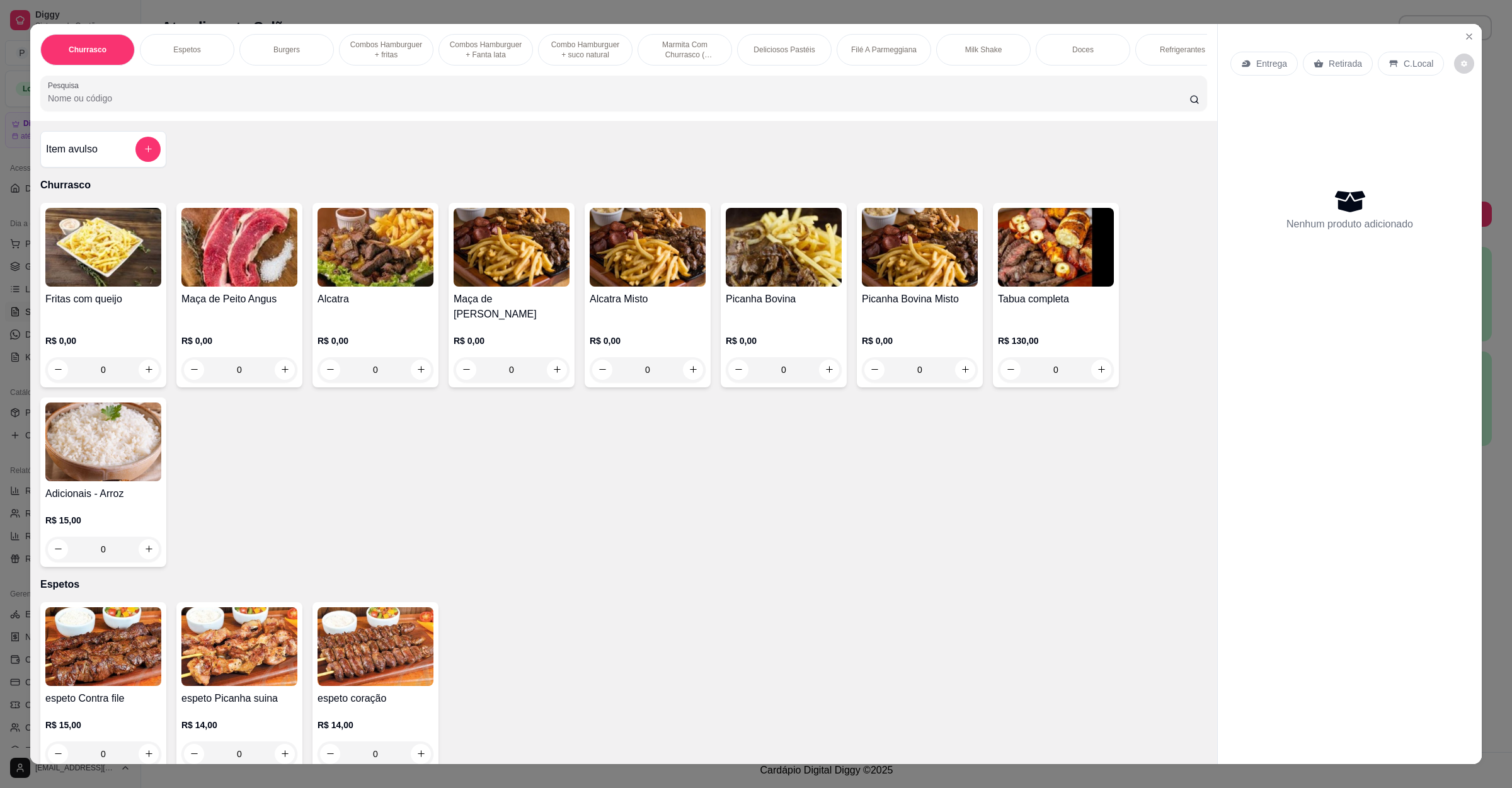
click at [1241, 66] on icon at bounding box center [1246, 63] width 10 height 10
click at [1332, 58] on p "Retirada" at bounding box center [1345, 64] width 34 height 13
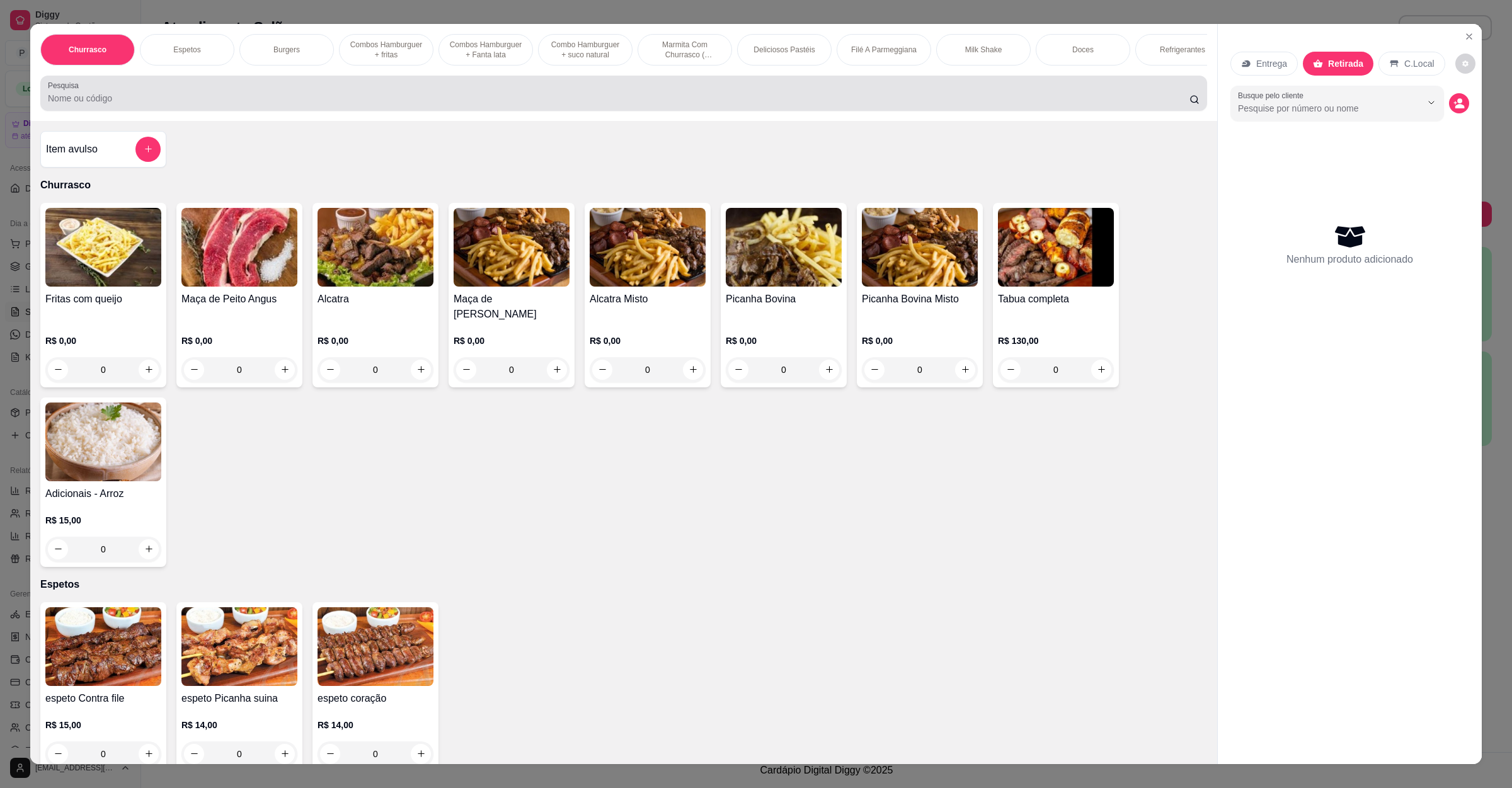
click at [453, 103] on div at bounding box center [623, 94] width 1151 height 25
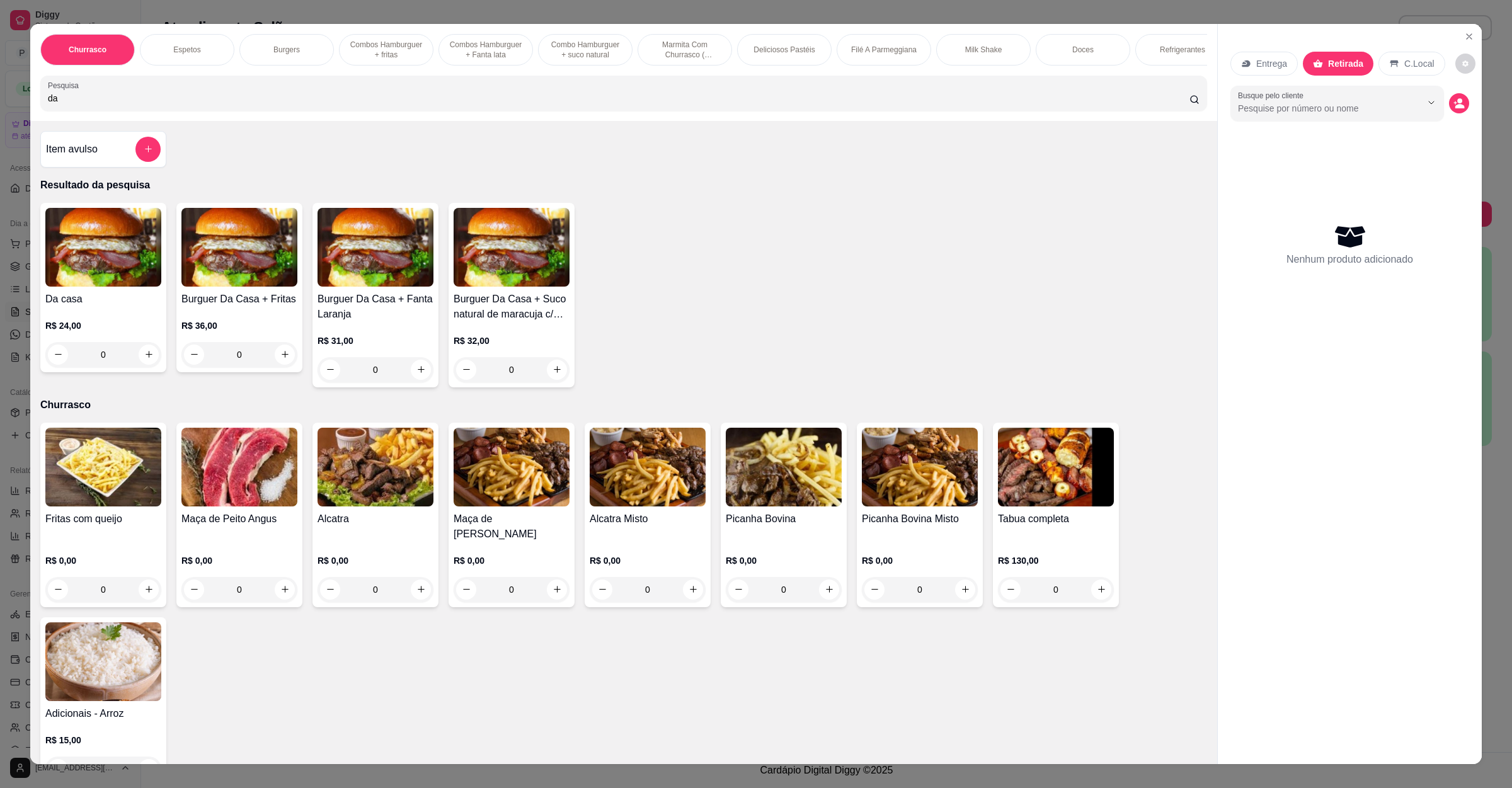
type input "da"
click at [141, 367] on div "0" at bounding box center [104, 354] width 116 height 25
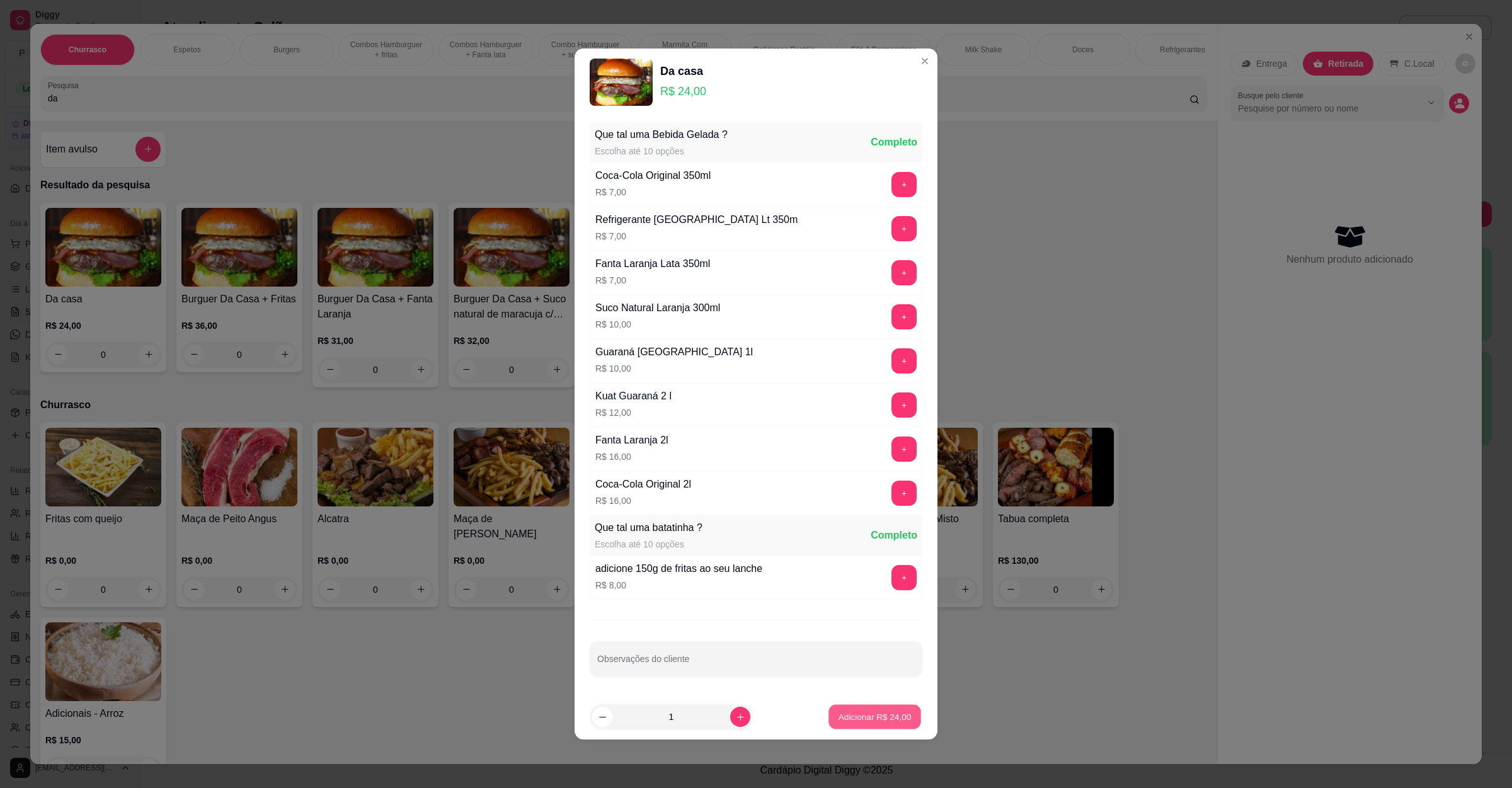
click at [850, 720] on p "Adicionar R$ 24,00" at bounding box center [875, 716] width 73 height 12
type input "1"
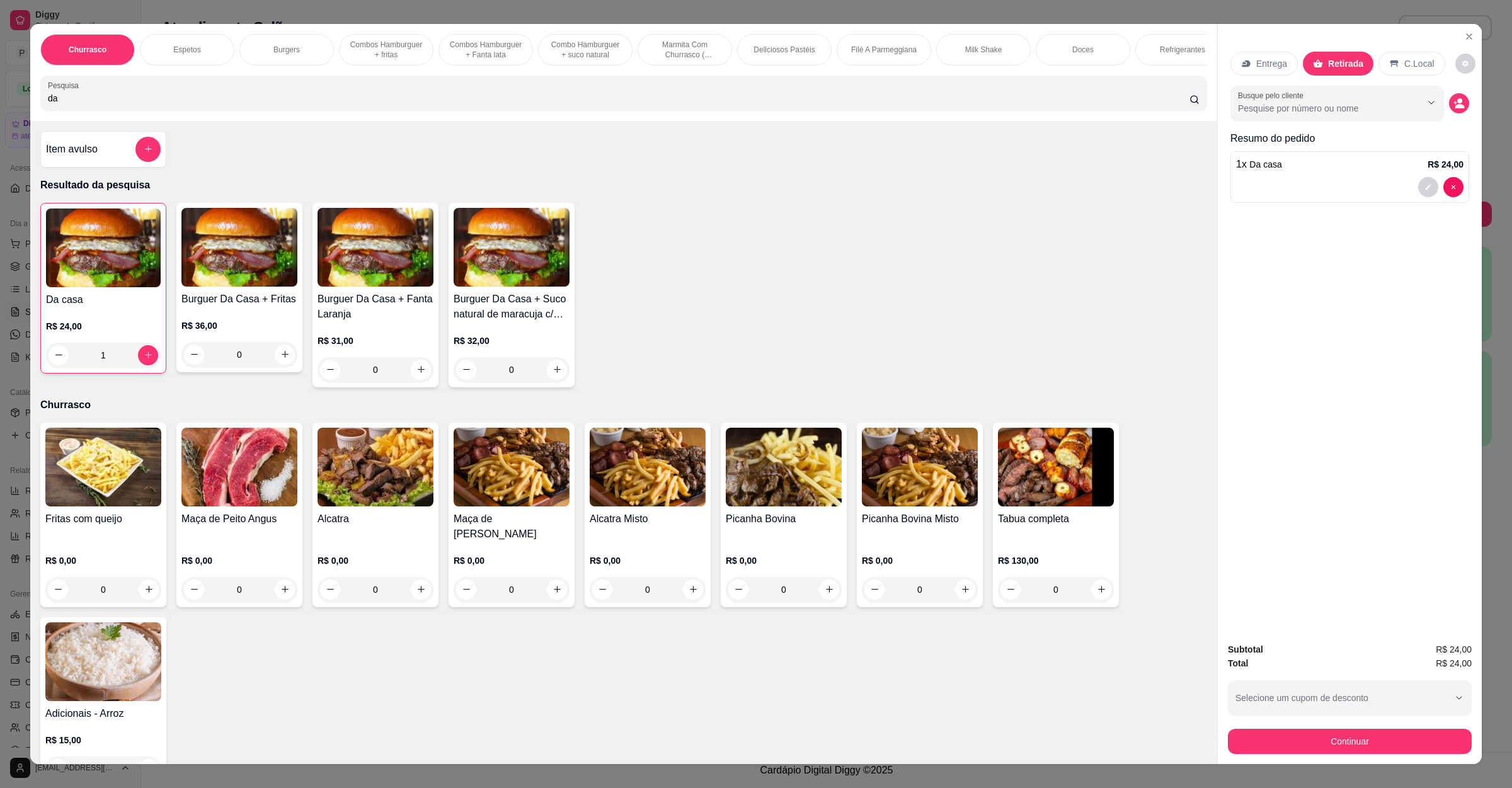
click at [1325, 759] on div "Subtotal R$ 24,00 Total R$ 24,00 Selecione um cupom de desconto GANHEI10 Seleci…" at bounding box center [1349, 698] width 264 height 132
click at [1330, 745] on button "Continuar" at bounding box center [1349, 742] width 236 height 25
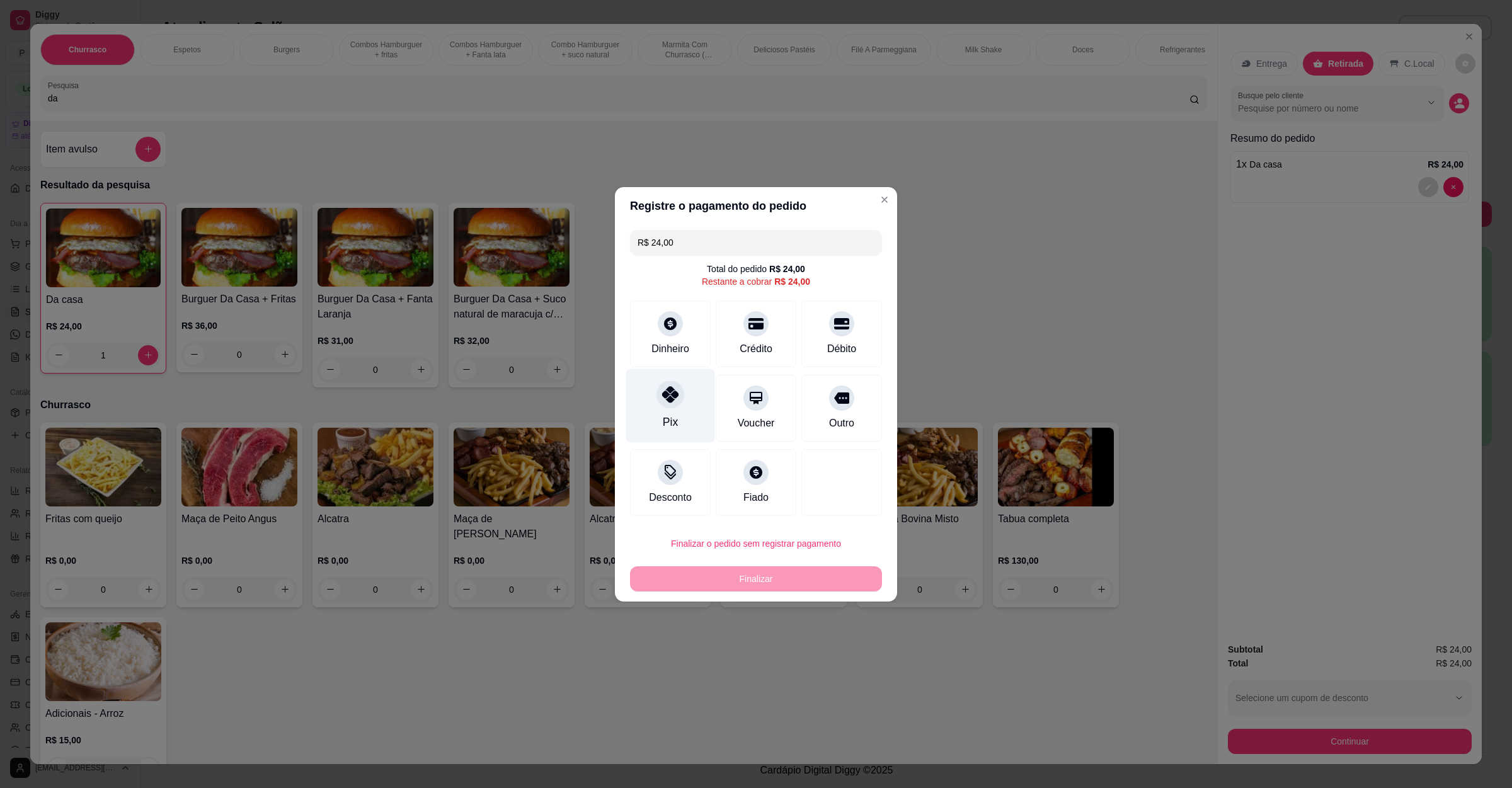
click at [685, 394] on div "Pix" at bounding box center [671, 405] width 89 height 74
type input "R$ 0,00"
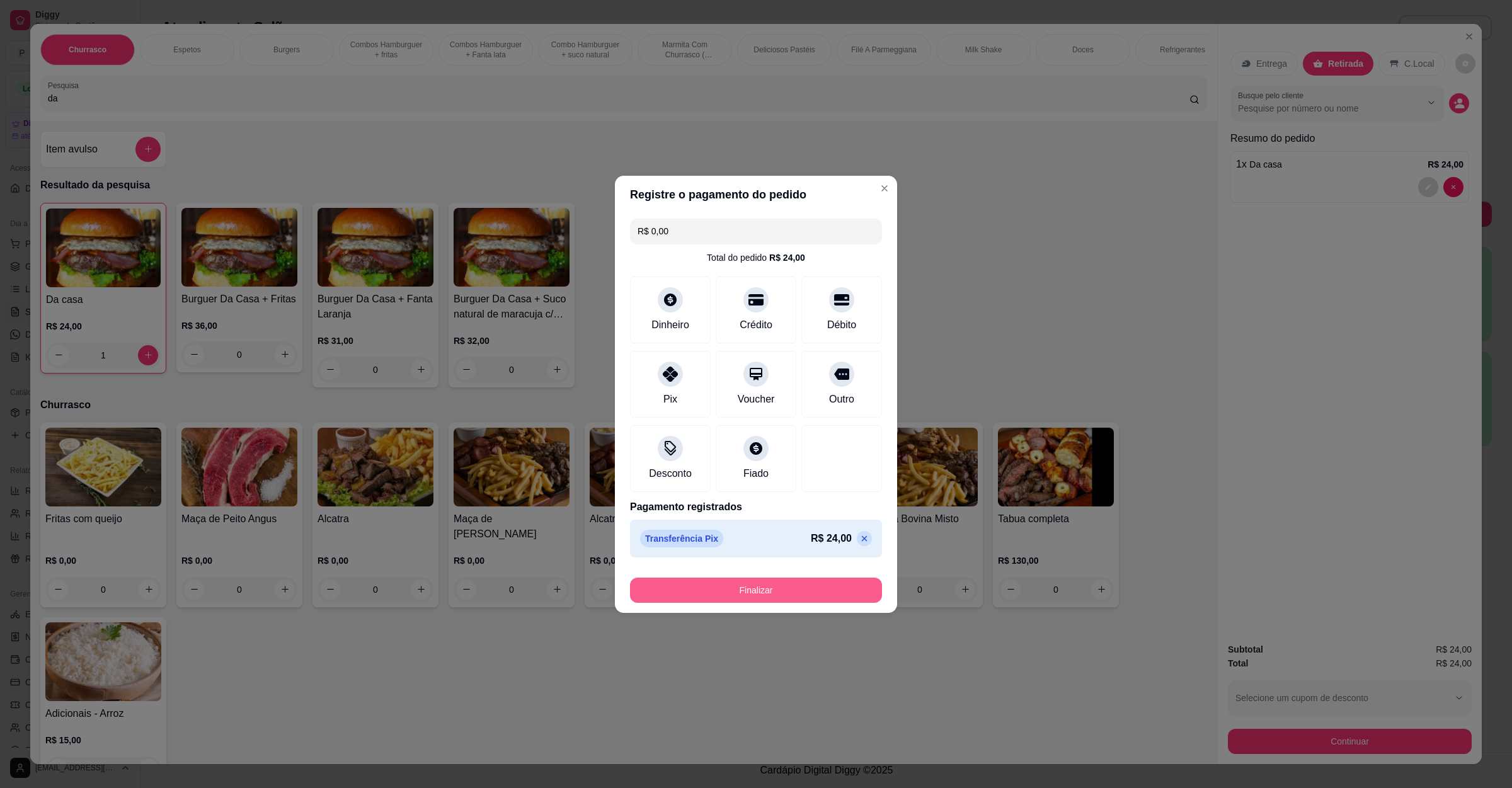
click at [792, 597] on button "Finalizar" at bounding box center [755, 591] width 252 height 25
type input "0"
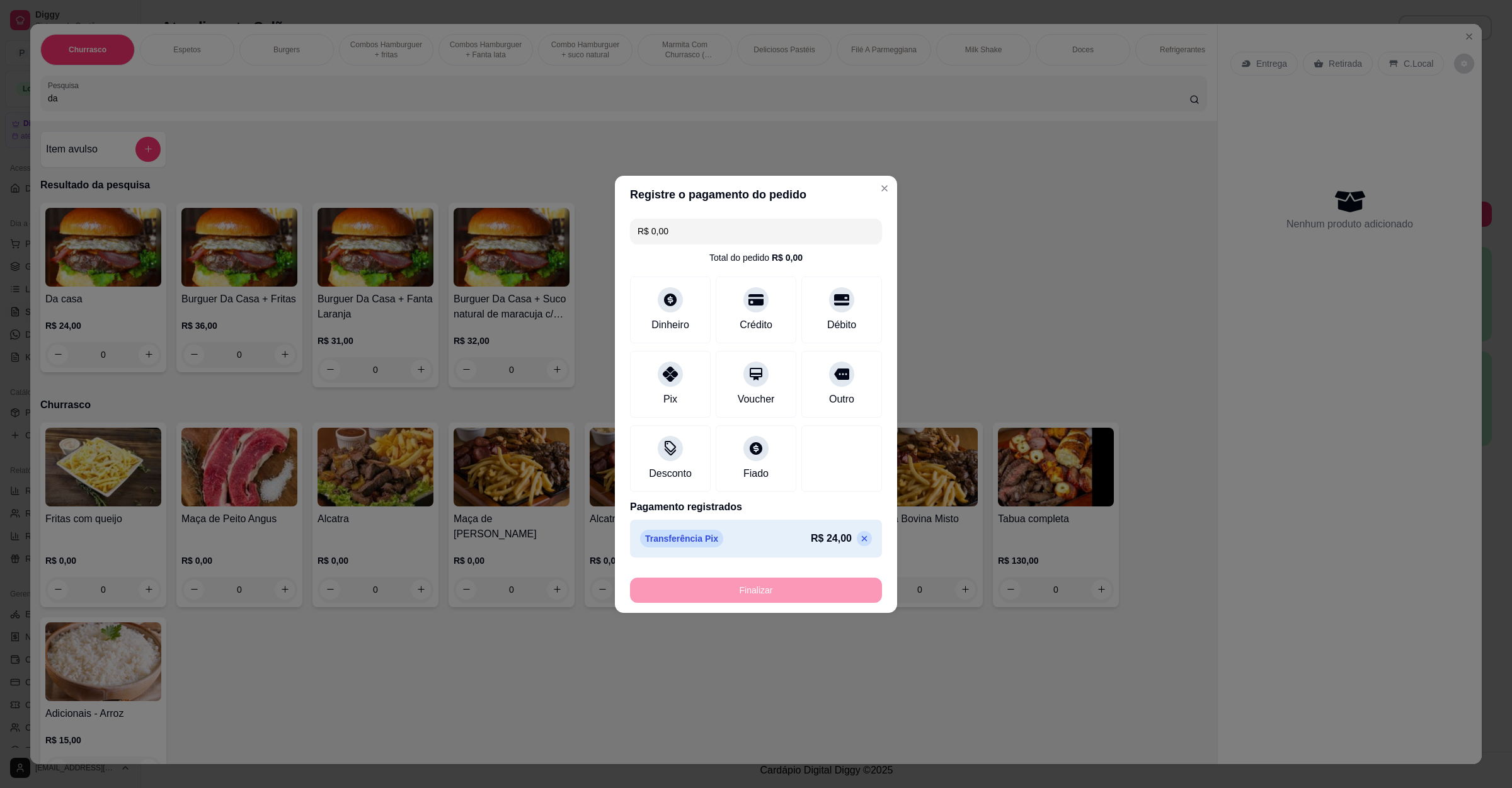
type input "-R$ 24,00"
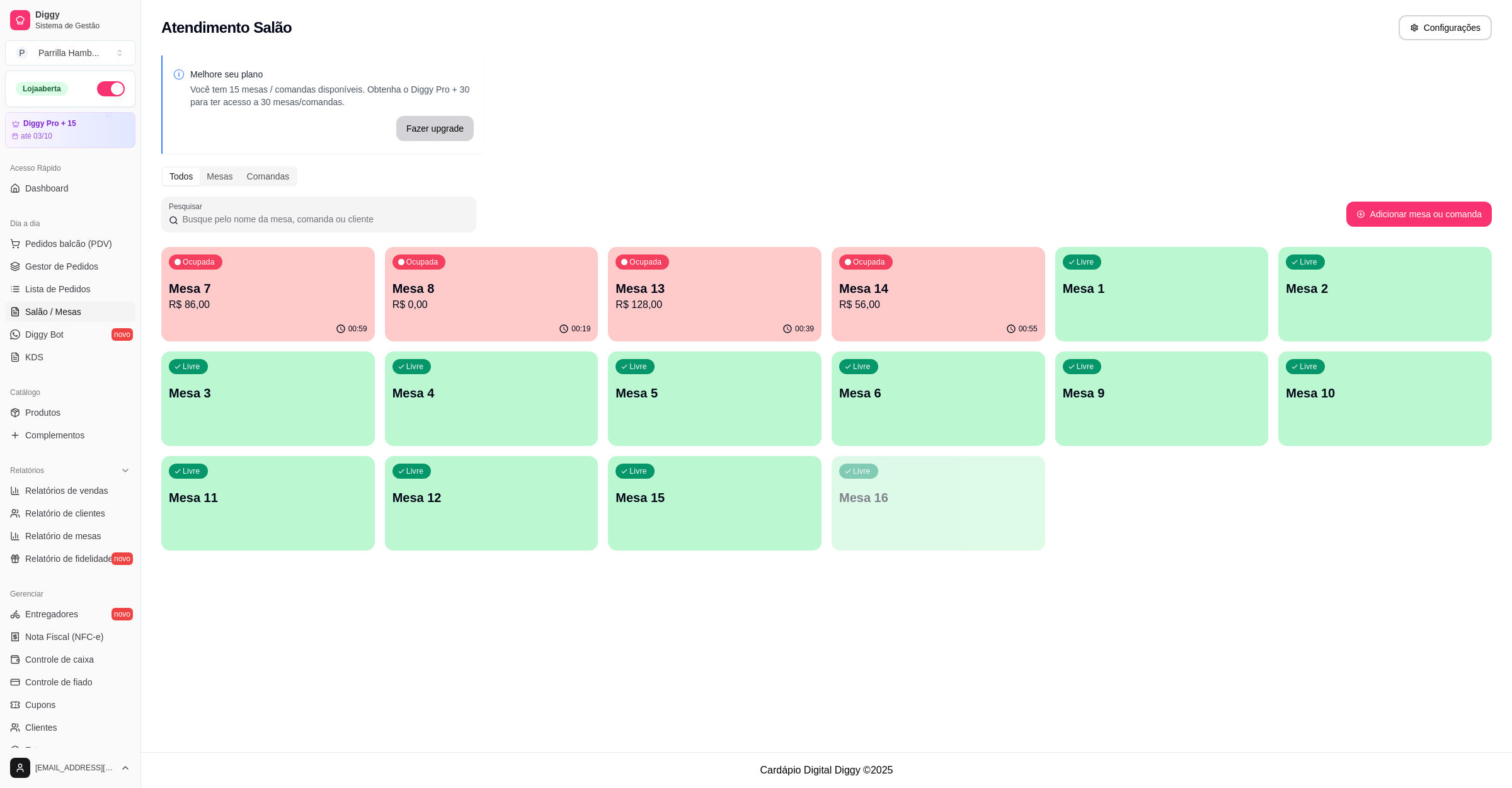
click at [486, 301] on p "R$ 0,00" at bounding box center [492, 304] width 198 height 15
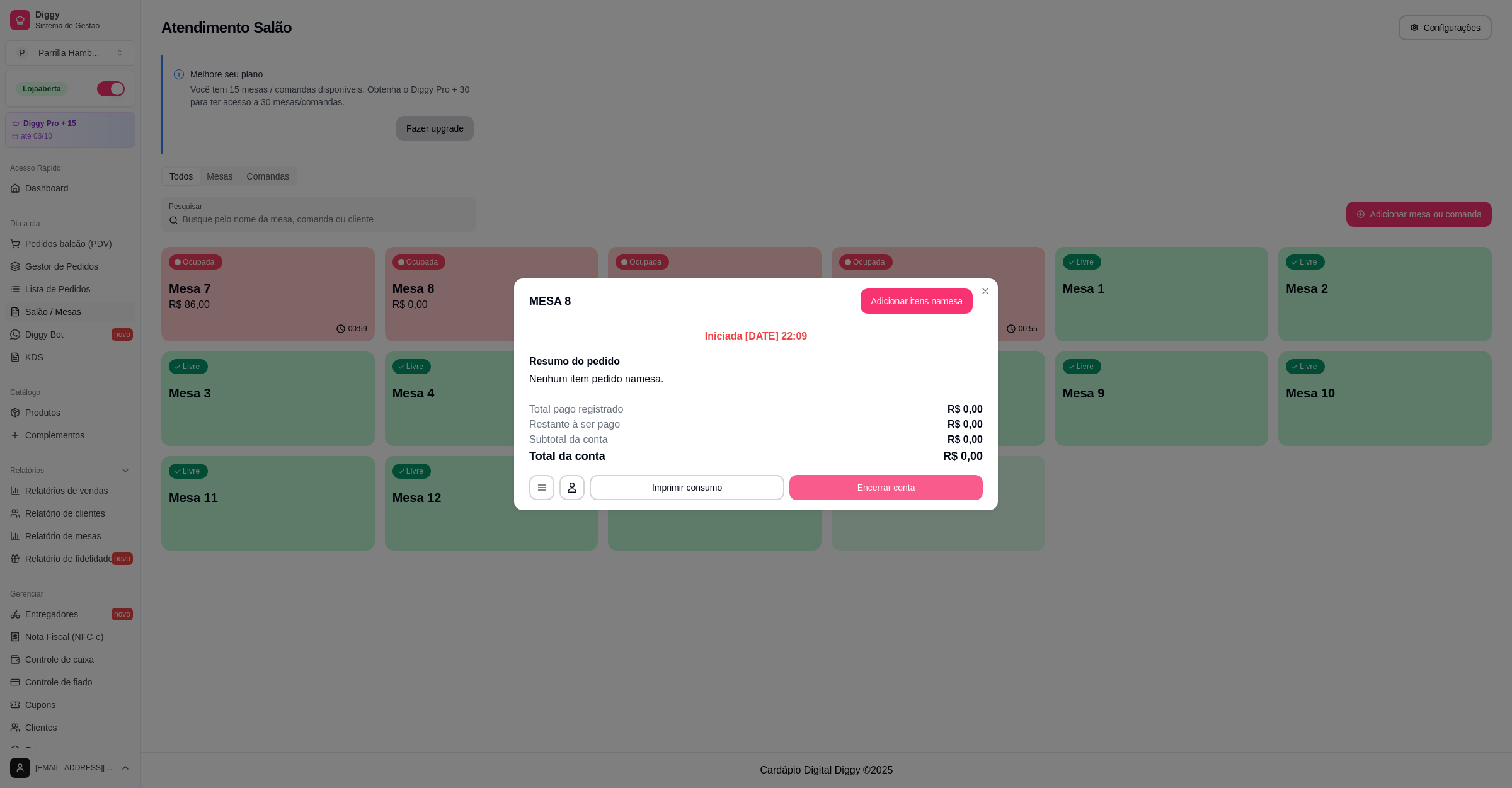
click at [920, 494] on button "Encerrar conta" at bounding box center [886, 488] width 194 height 25
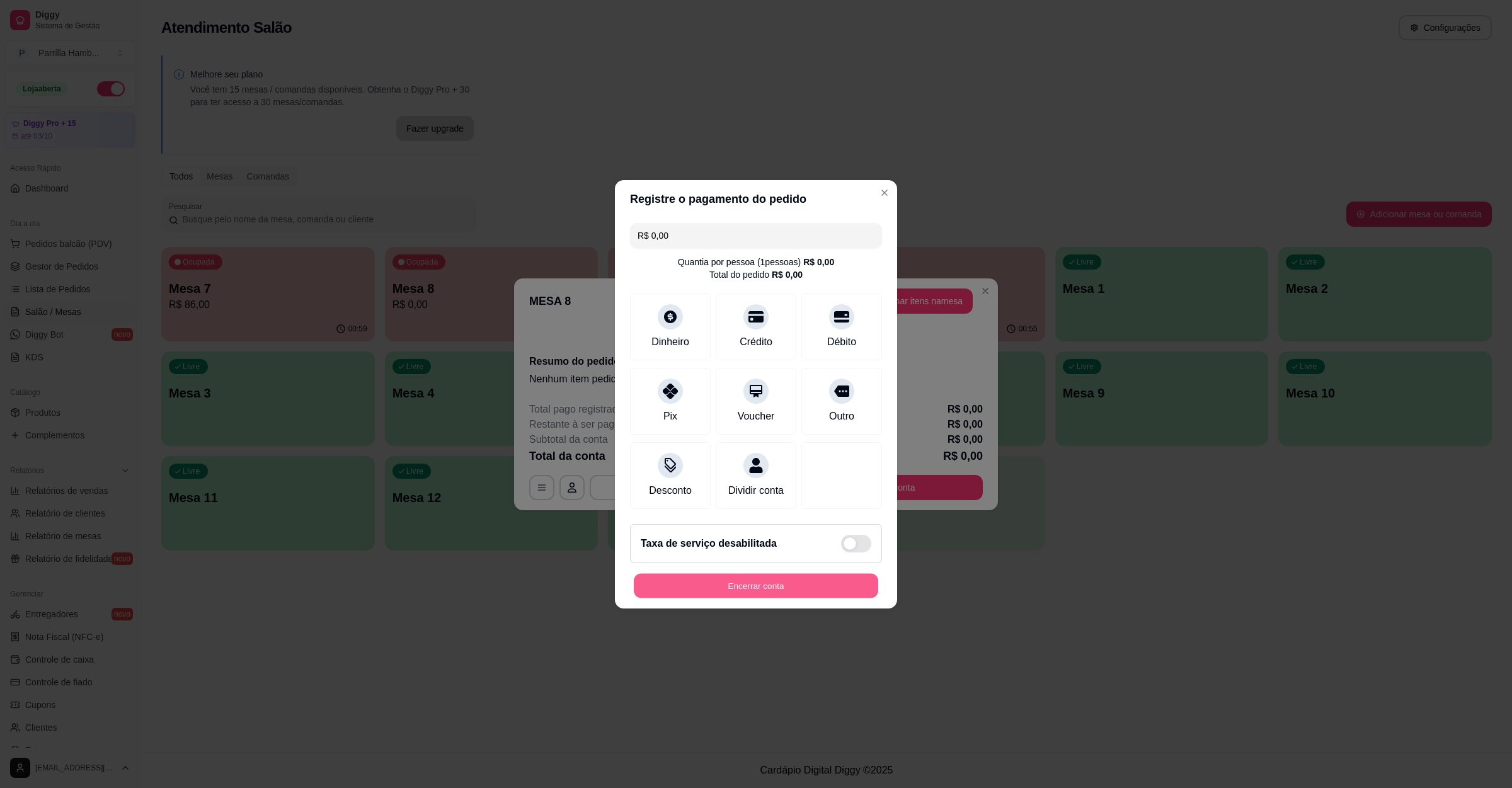
click at [847, 592] on button "Encerrar conta" at bounding box center [755, 585] width 244 height 25
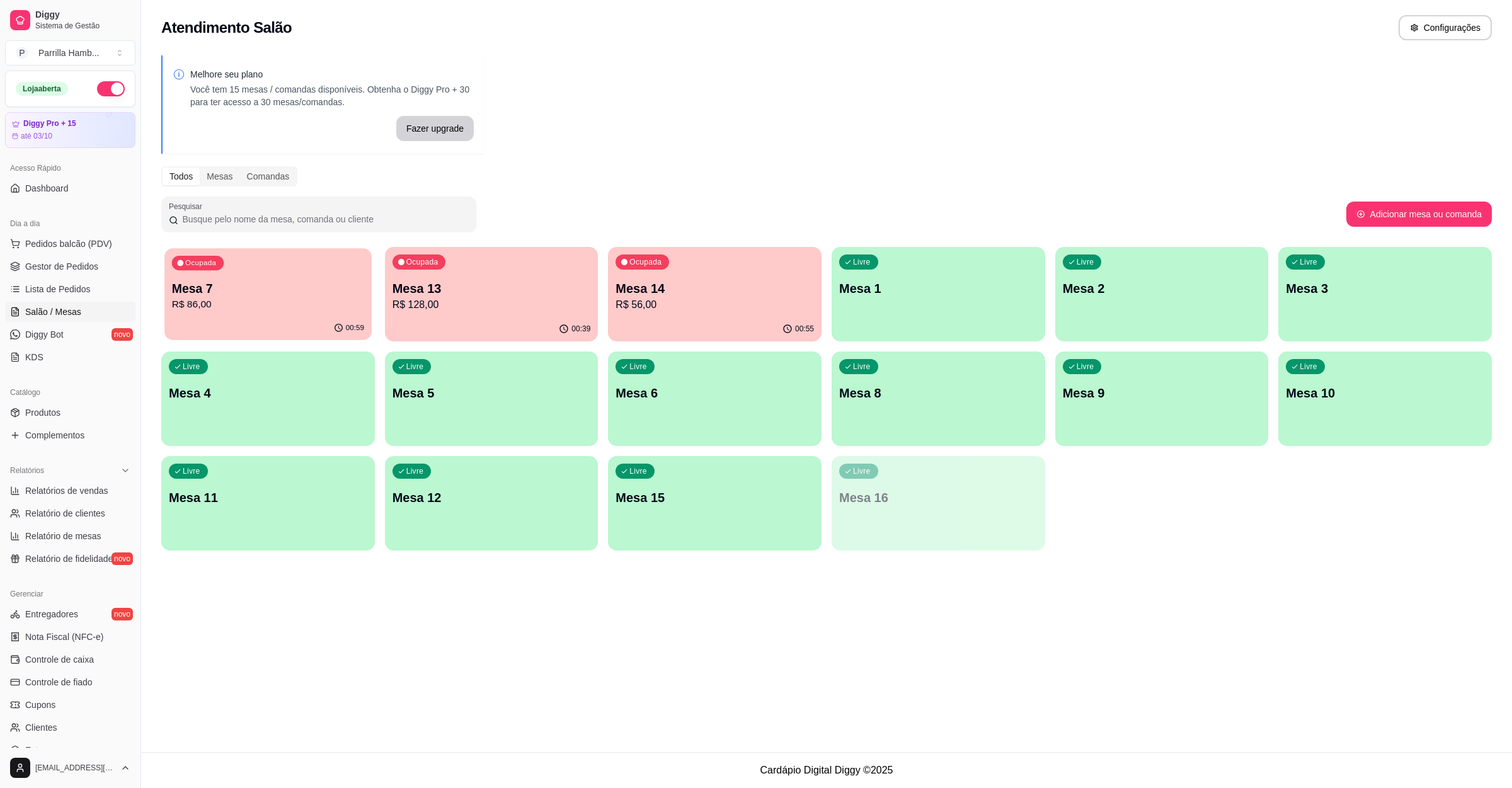
click at [250, 285] on p "Mesa 7" at bounding box center [267, 289] width 192 height 17
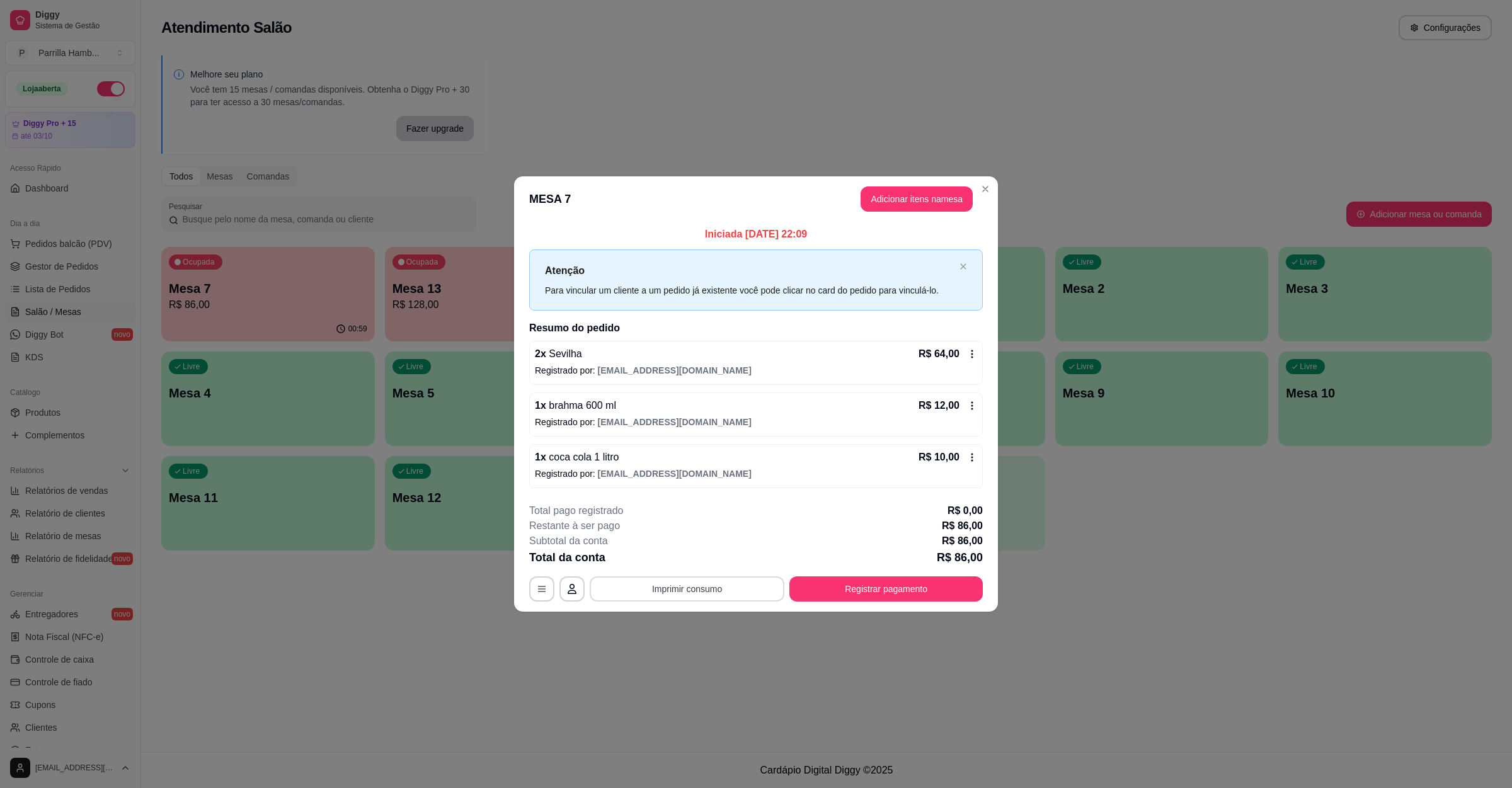
click at [624, 577] on button "Imprimir consumo" at bounding box center [687, 589] width 194 height 25
click at [656, 586] on button "Imprimir consumo" at bounding box center [687, 589] width 194 height 25
click at [671, 560] on button "IMPRESSORA" at bounding box center [691, 562] width 92 height 20
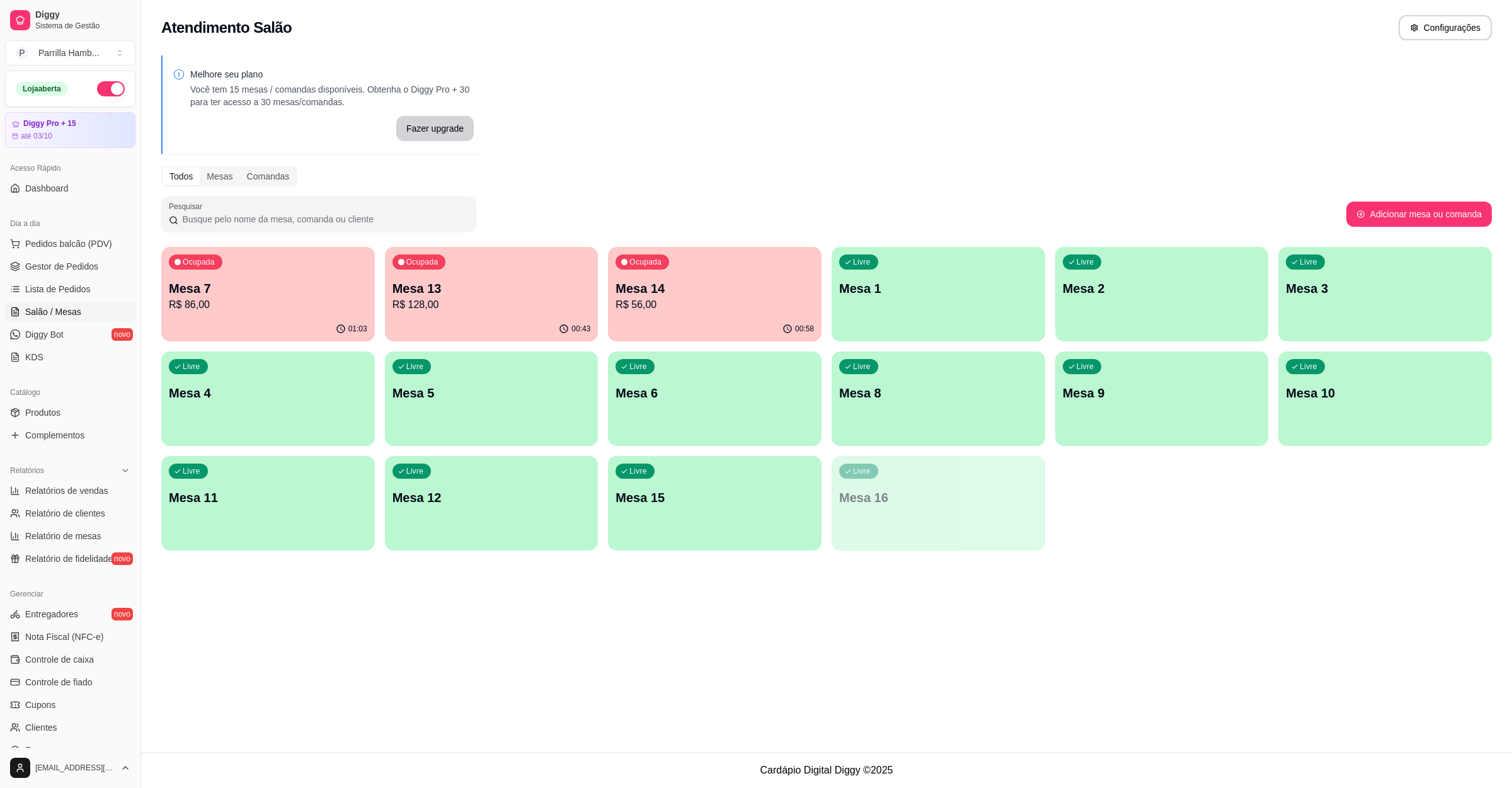
click at [240, 294] on p "Mesa 7" at bounding box center [268, 288] width 198 height 17
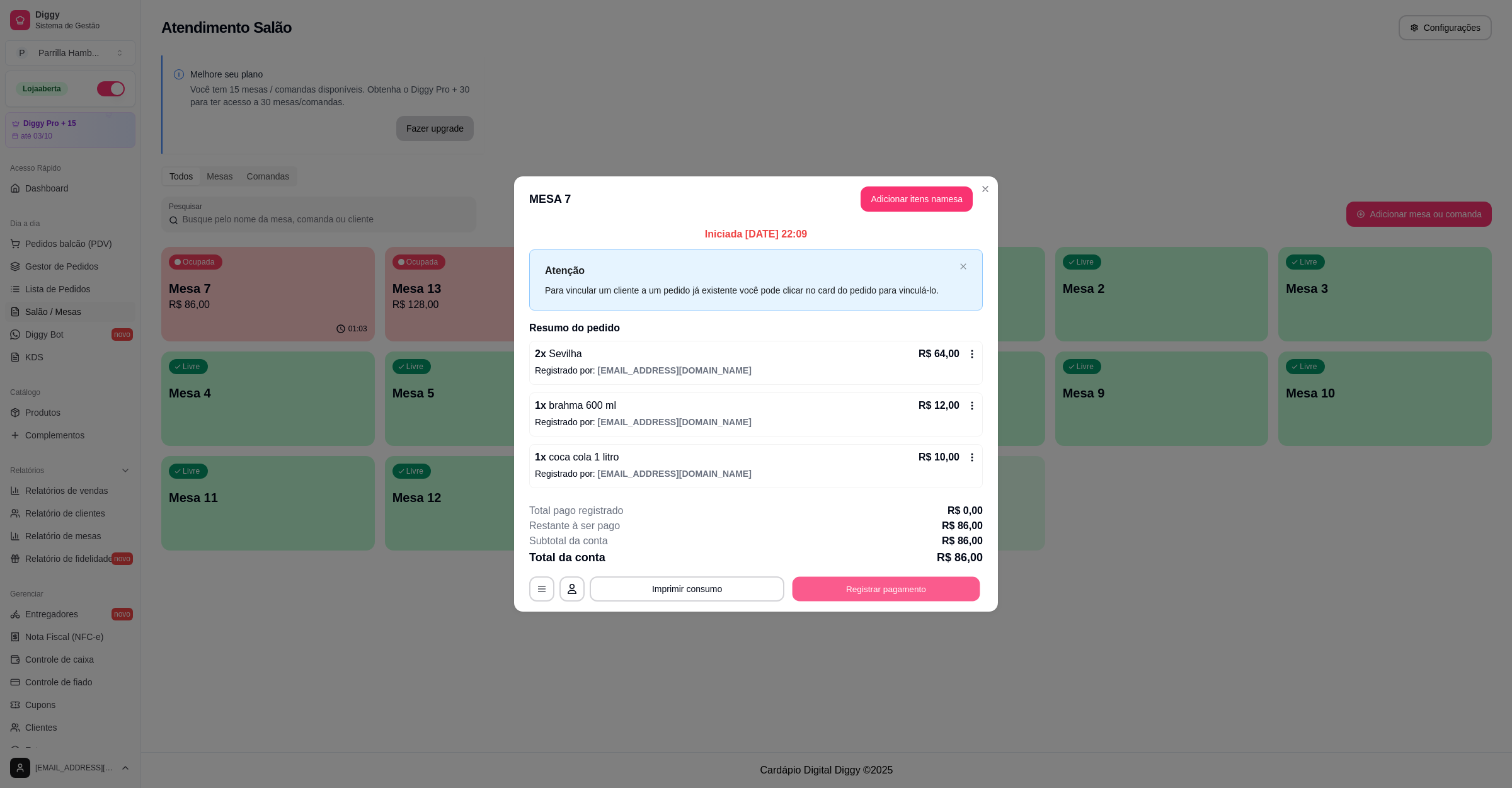
click at [919, 591] on button "Registrar pagamento" at bounding box center [886, 589] width 188 height 25
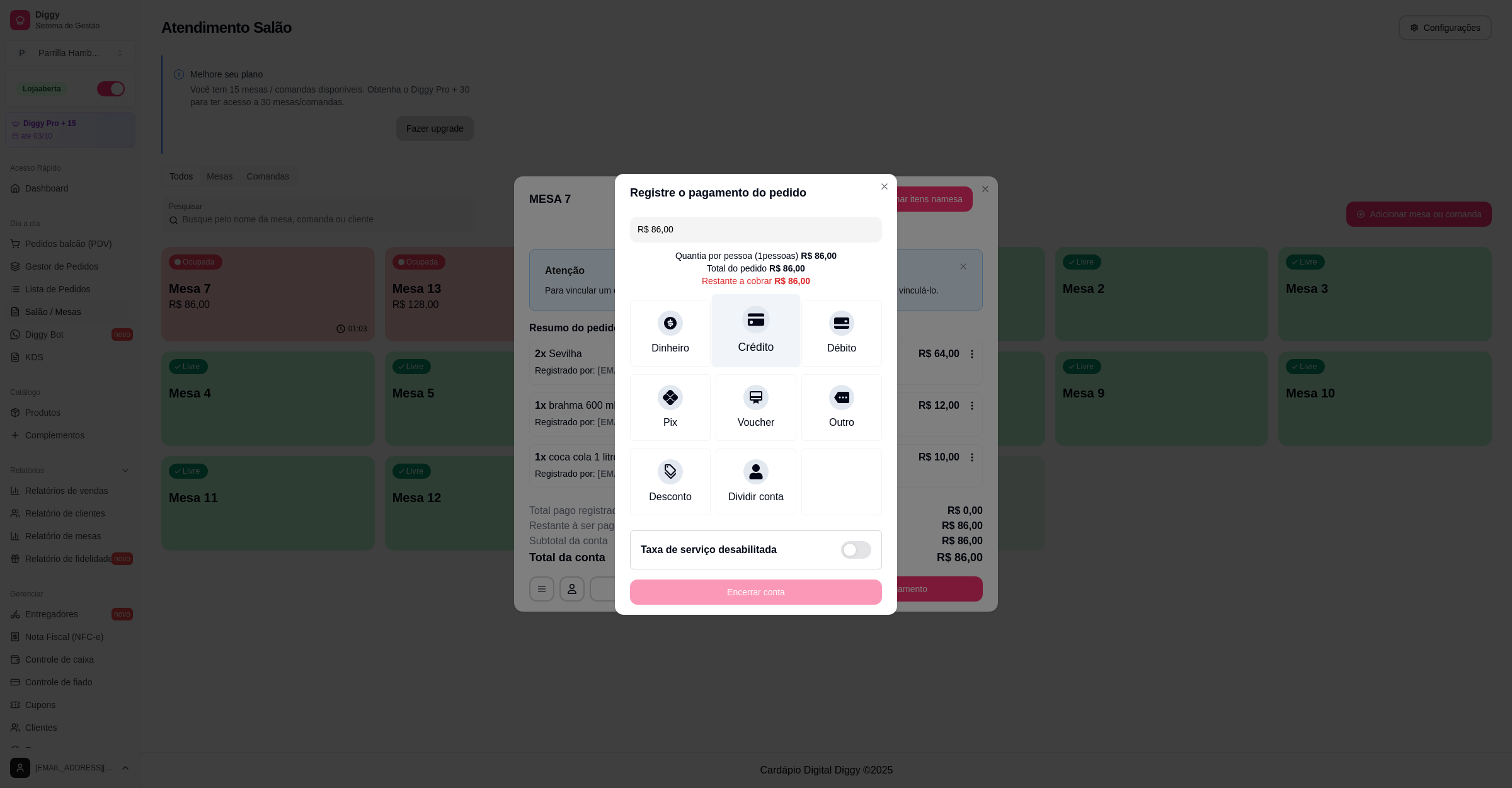
click at [760, 315] on div at bounding box center [756, 319] width 28 height 28
type input "R$ 0,00"
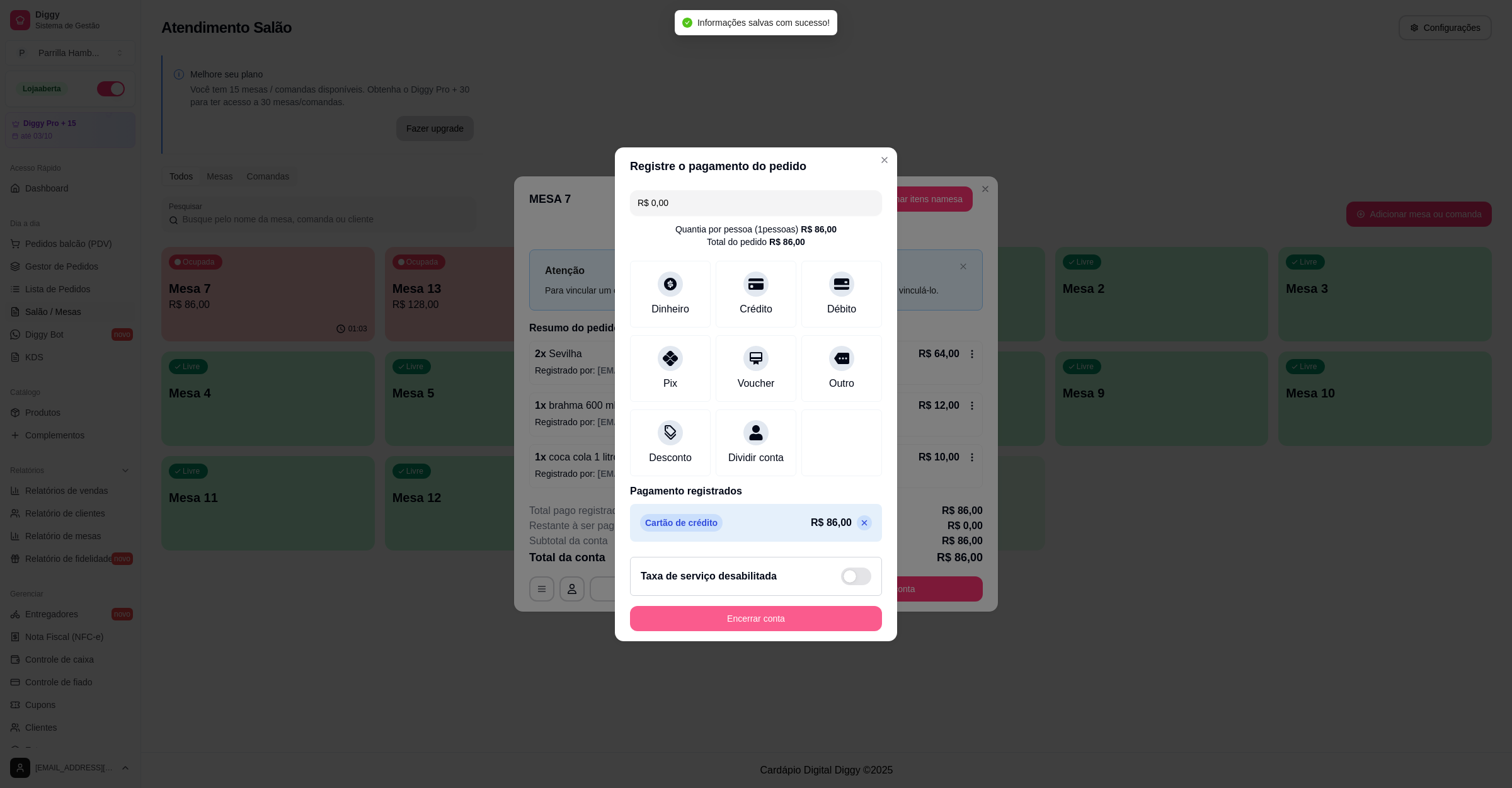
click at [741, 618] on button "Encerrar conta" at bounding box center [755, 619] width 252 height 25
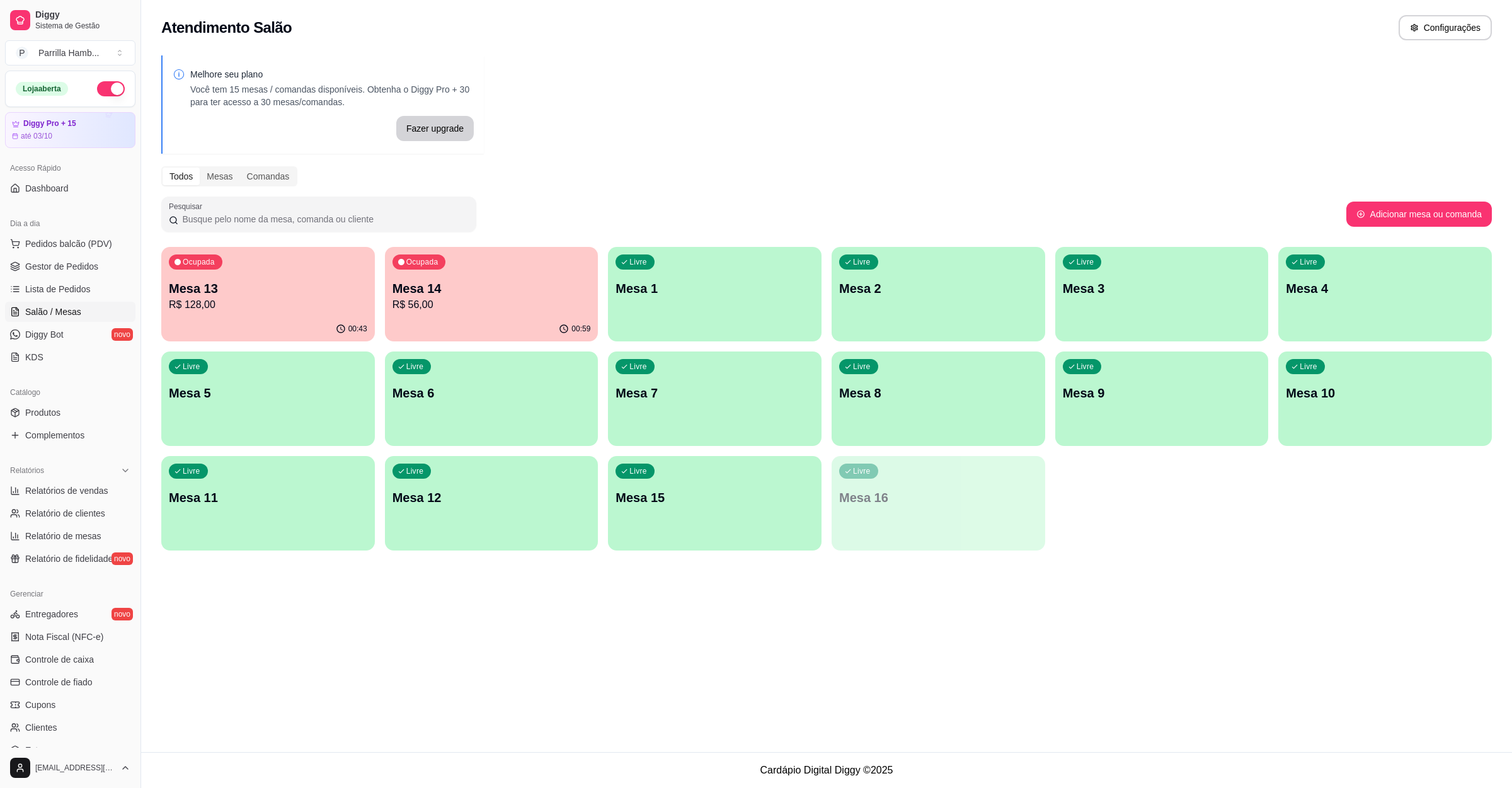
click at [1457, 550] on div "Ocupada Mesa 13 R$ 128,00 00:43 Ocupada Mesa 14 R$ 56,00 00:59 Livre Mesa 1 Liv…" at bounding box center [826, 399] width 1330 height 304
click at [477, 414] on div "Livre Mesa 6" at bounding box center [492, 391] width 214 height 79
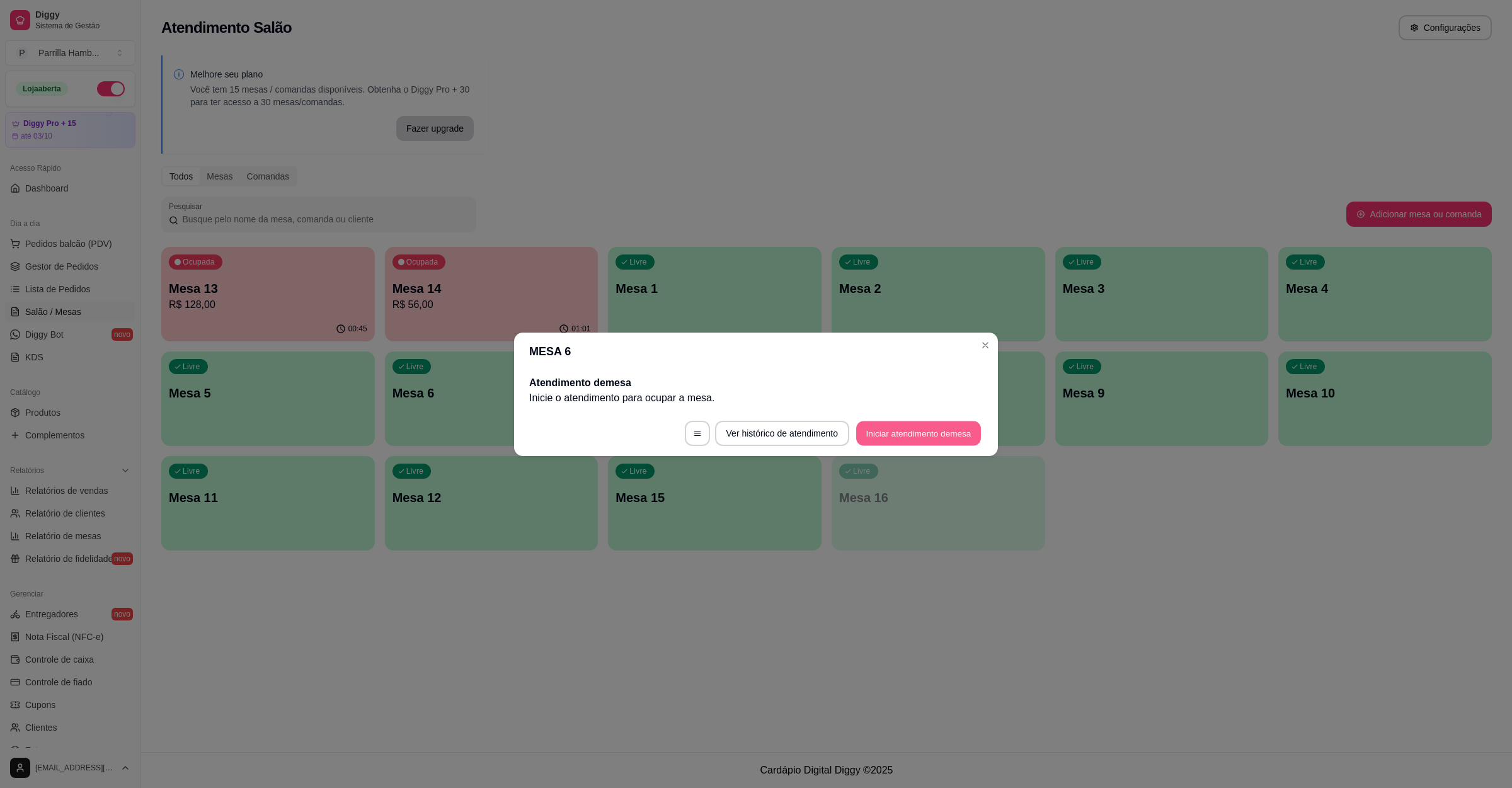
click at [906, 433] on button "Iniciar atendimento de mesa" at bounding box center [918, 433] width 124 height 25
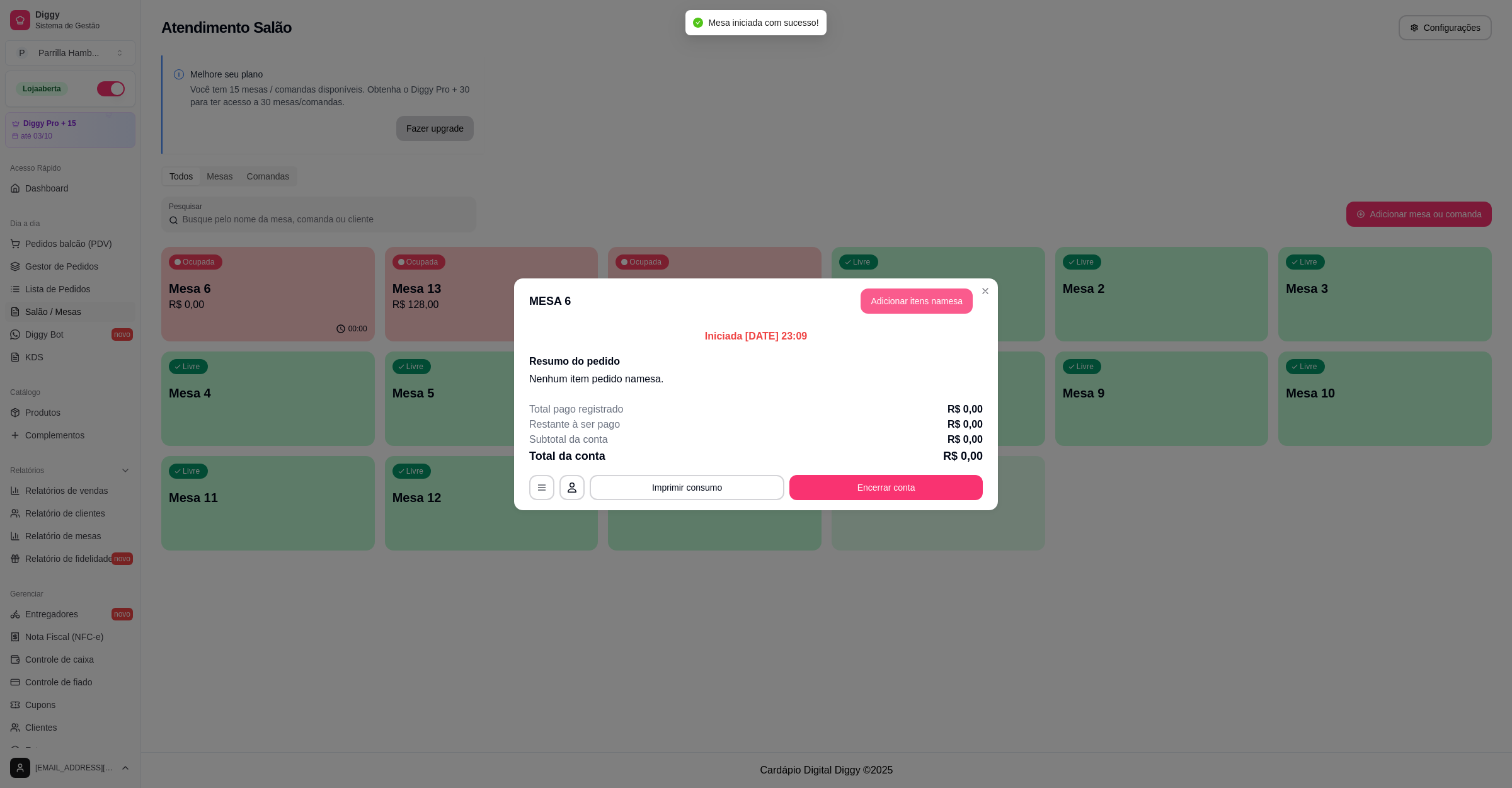
click at [906, 297] on button "Adicionar itens na mesa" at bounding box center [916, 302] width 112 height 25
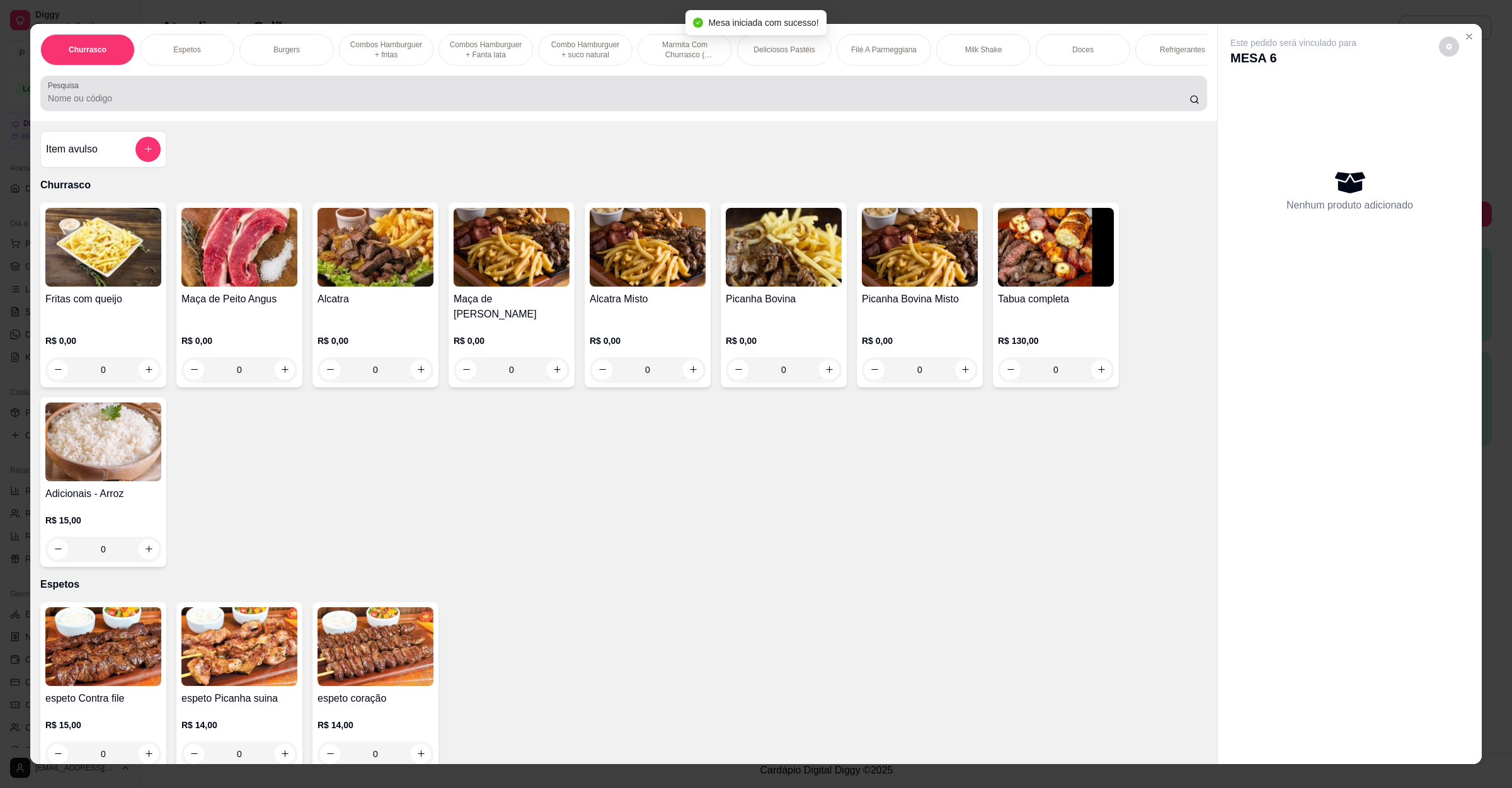
click at [288, 99] on div at bounding box center [623, 94] width 1151 height 25
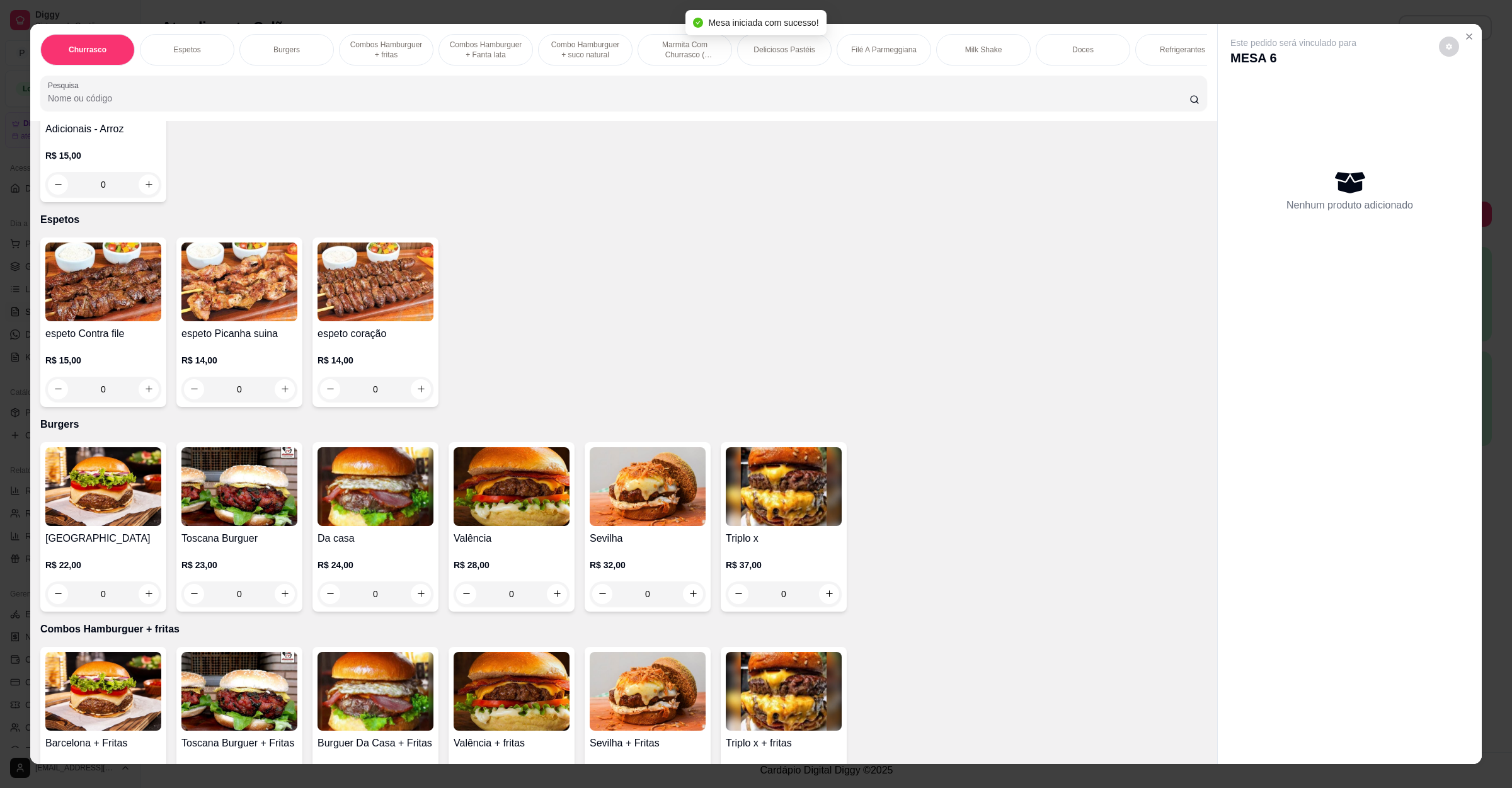
scroll to position [378, 0]
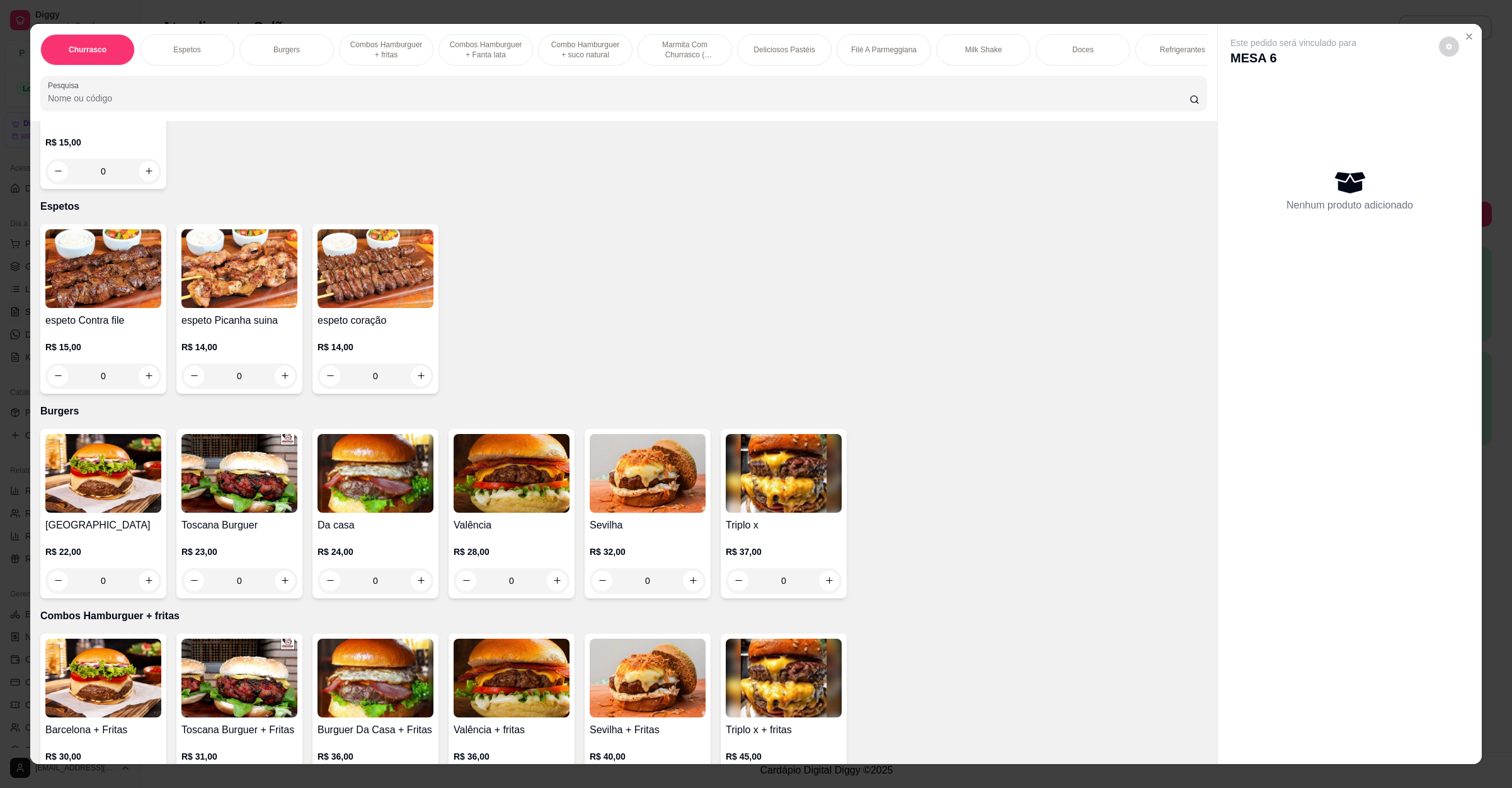
click at [371, 502] on img at bounding box center [375, 474] width 116 height 79
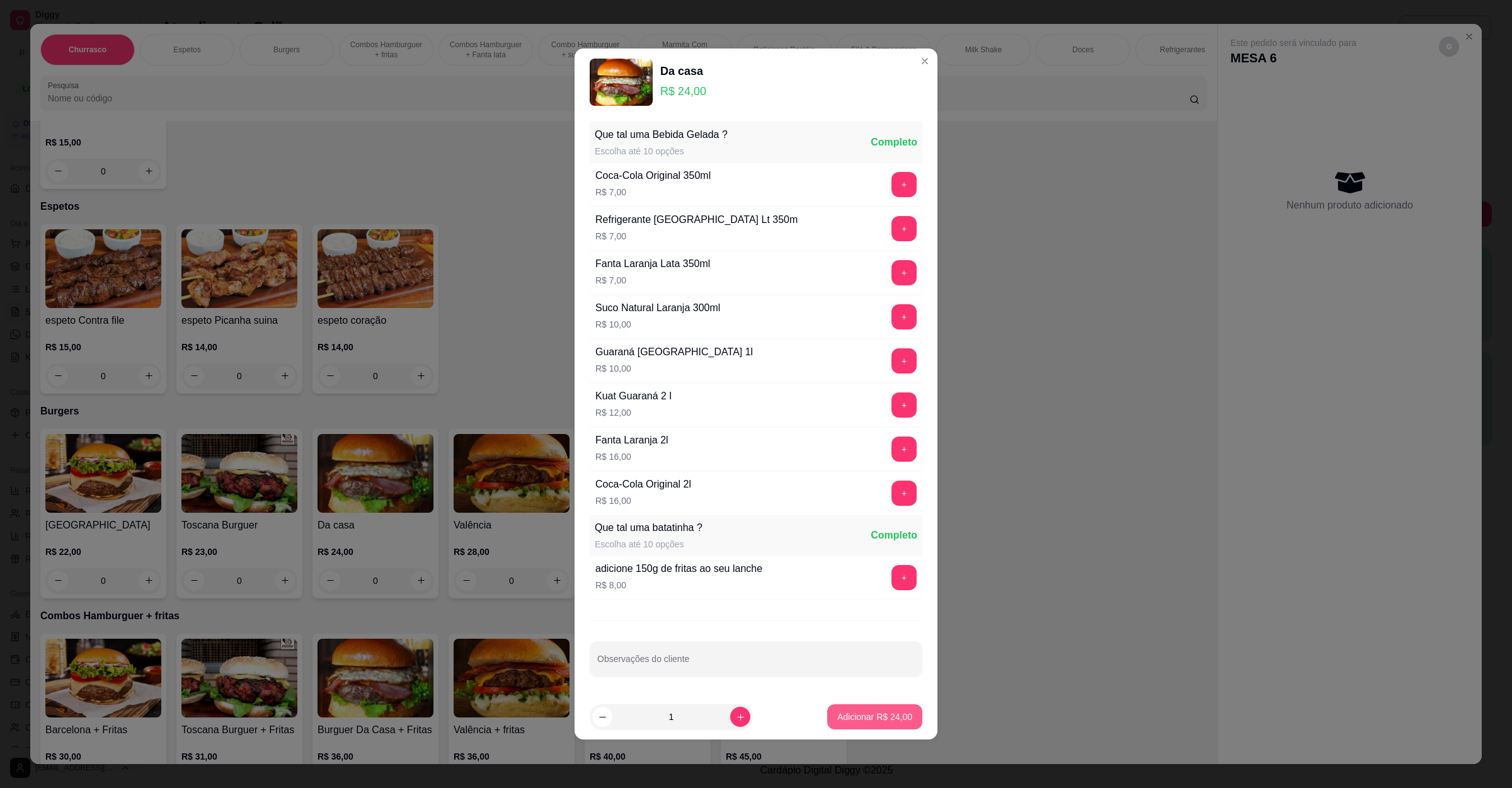
click at [877, 714] on p "Adicionar R$ 24,00" at bounding box center [874, 717] width 75 height 13
type input "1"
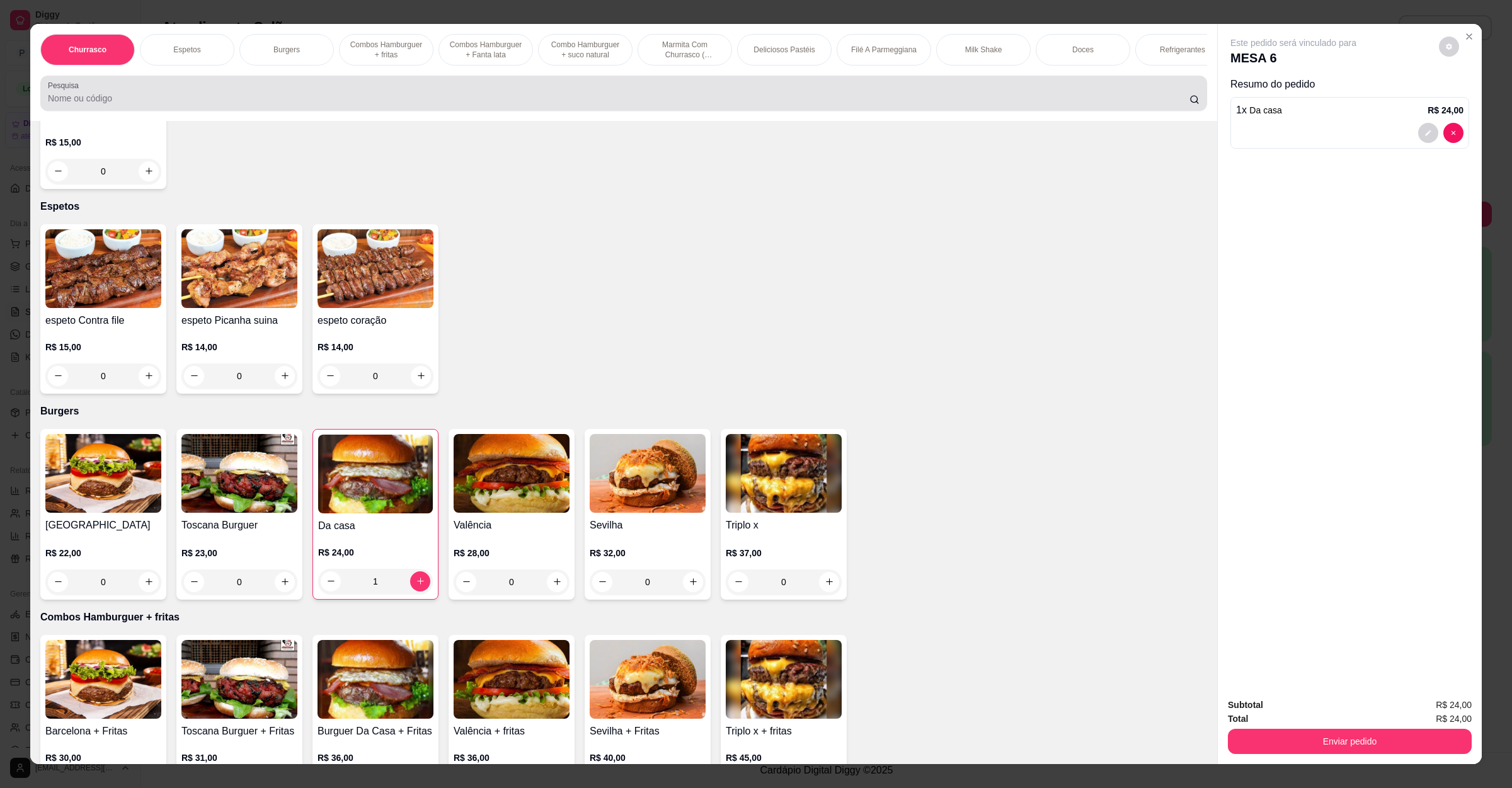
click at [519, 105] on input "Pesquisa" at bounding box center [619, 98] width 1141 height 13
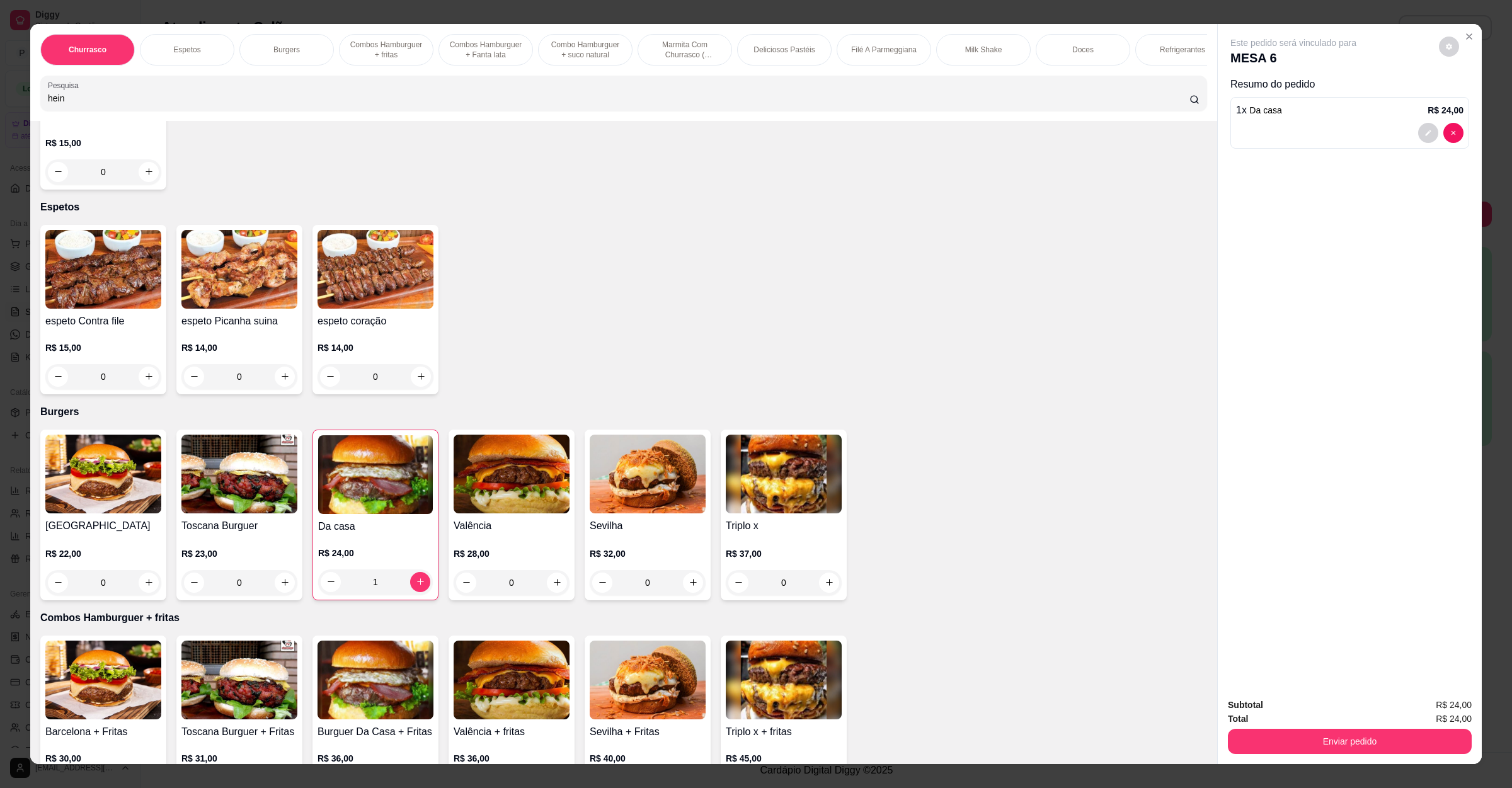
scroll to position [0, 0]
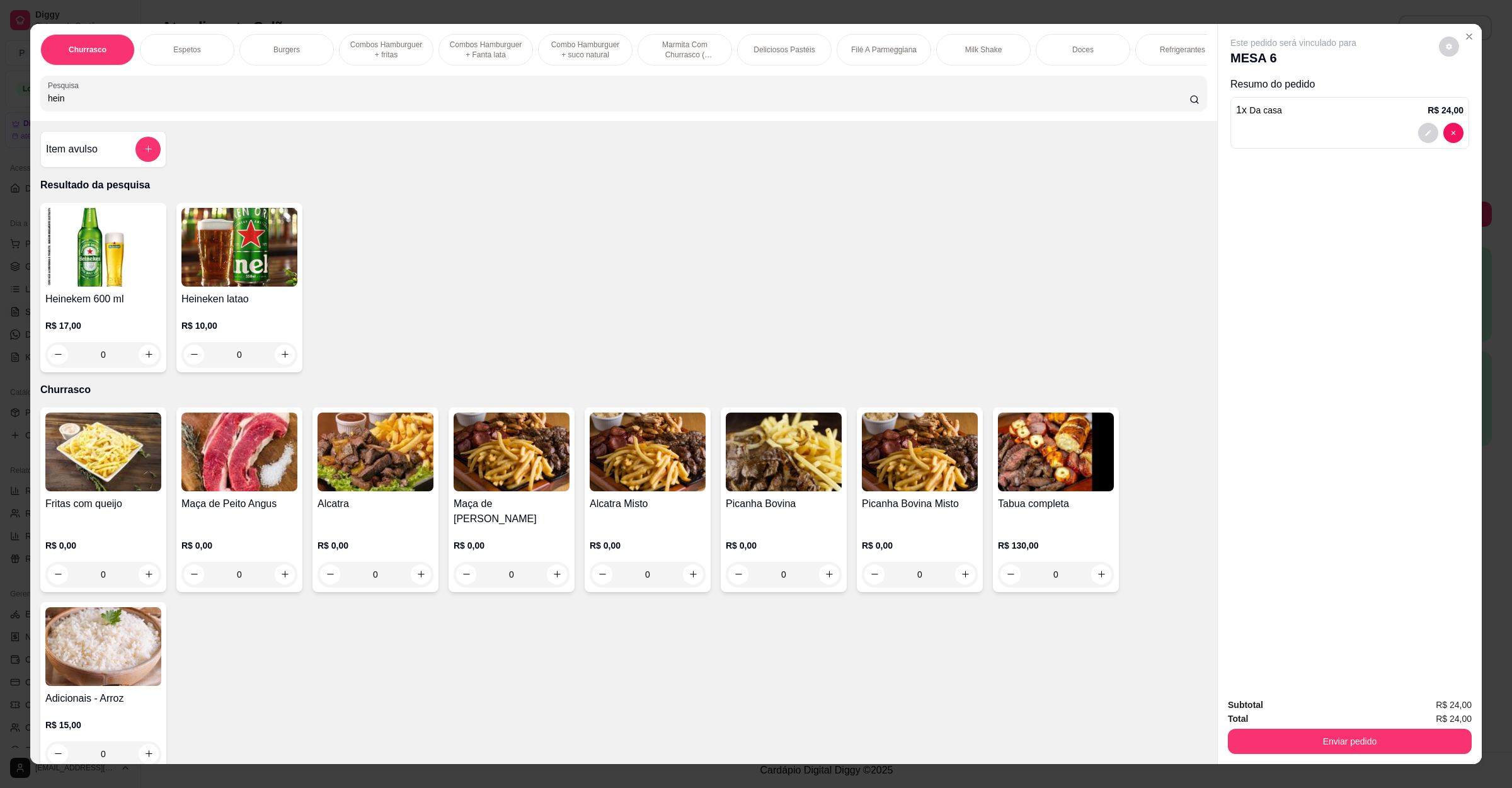
type input "hein"
click at [134, 270] on img at bounding box center [104, 247] width 116 height 79
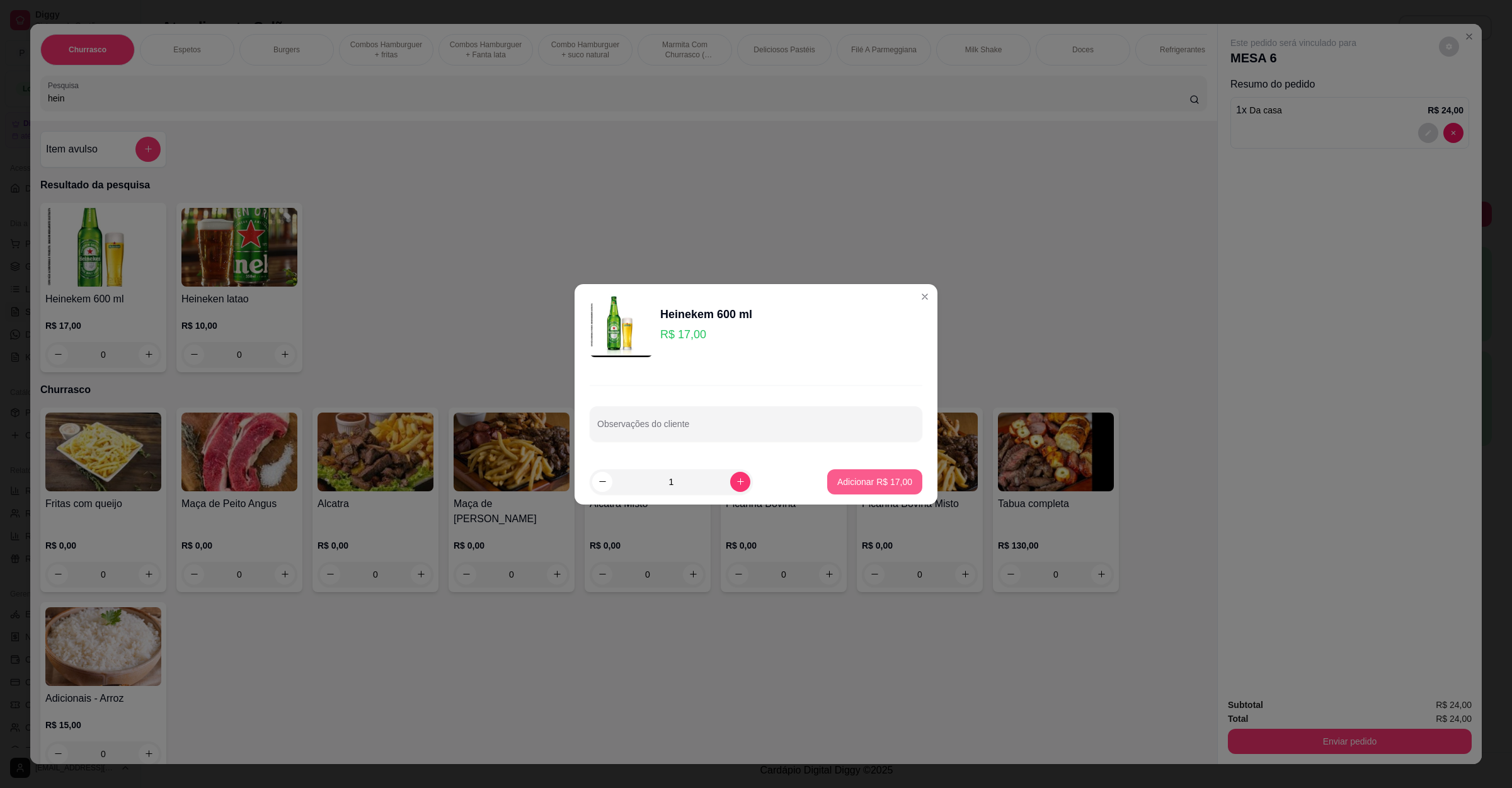
click at [868, 482] on p "Adicionar R$ 17,00" at bounding box center [874, 482] width 75 height 13
type input "1"
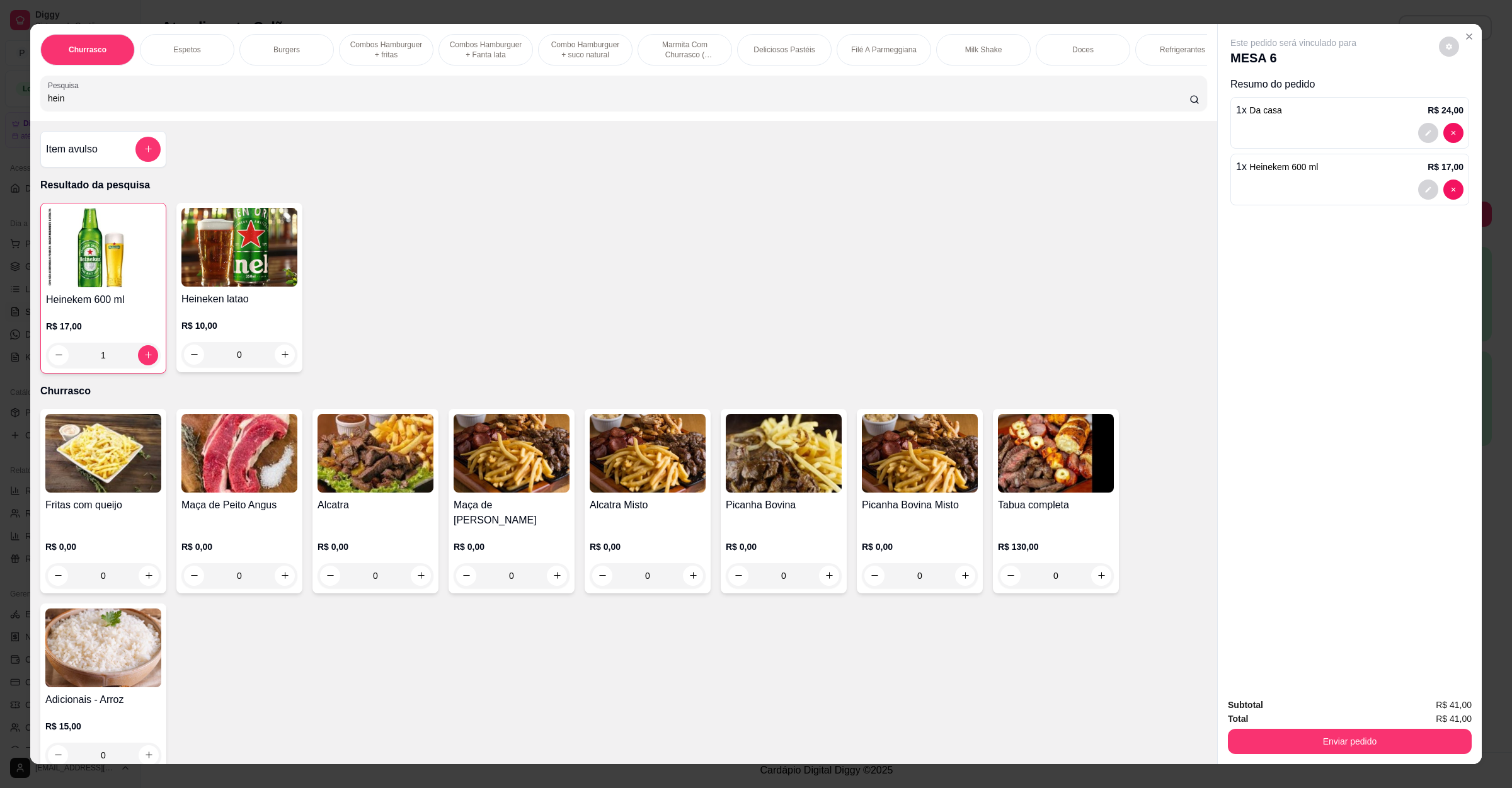
click at [192, 105] on input "hein" at bounding box center [619, 98] width 1141 height 13
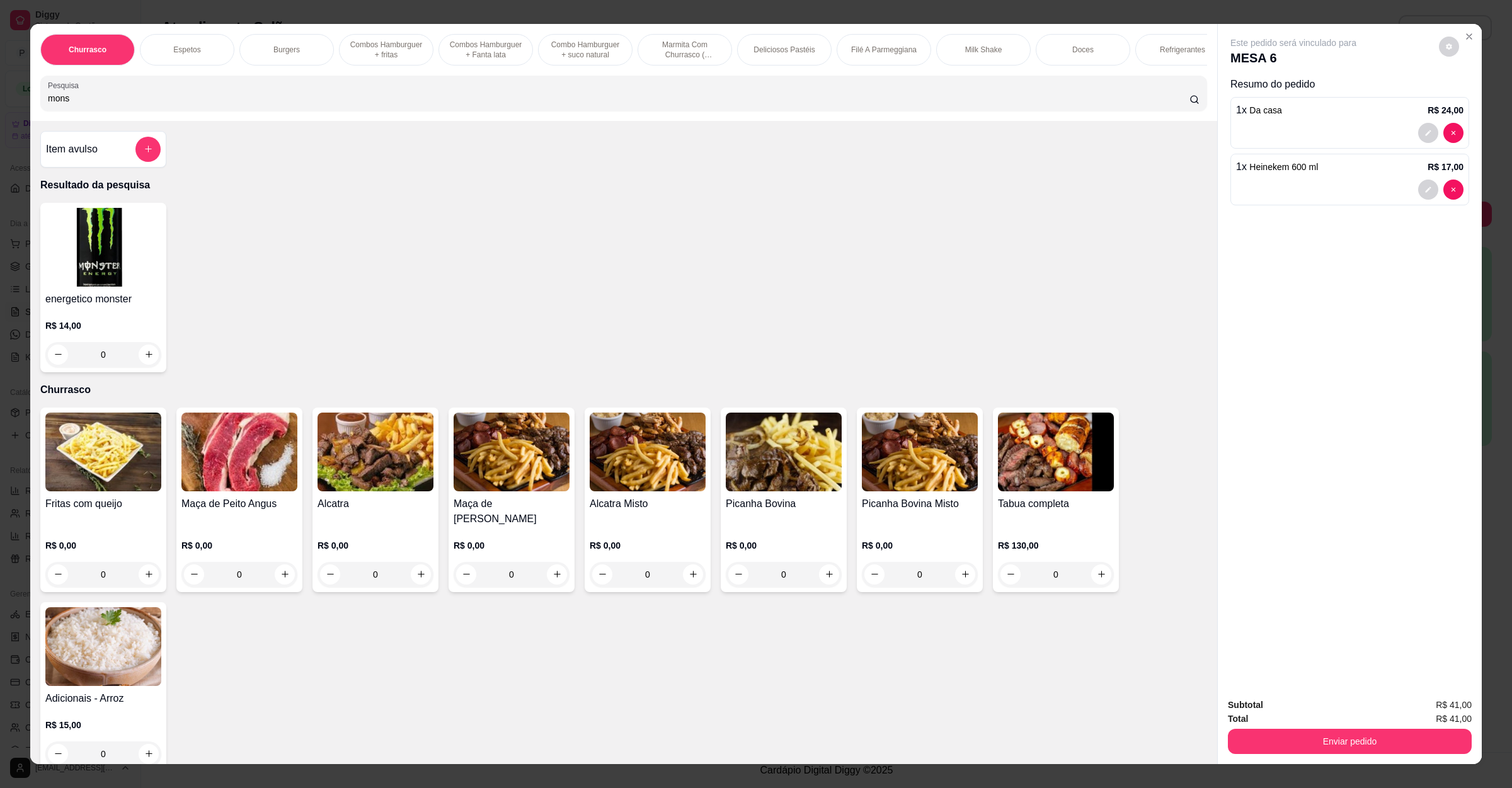
type input "mons"
click at [100, 284] on img at bounding box center [104, 247] width 116 height 79
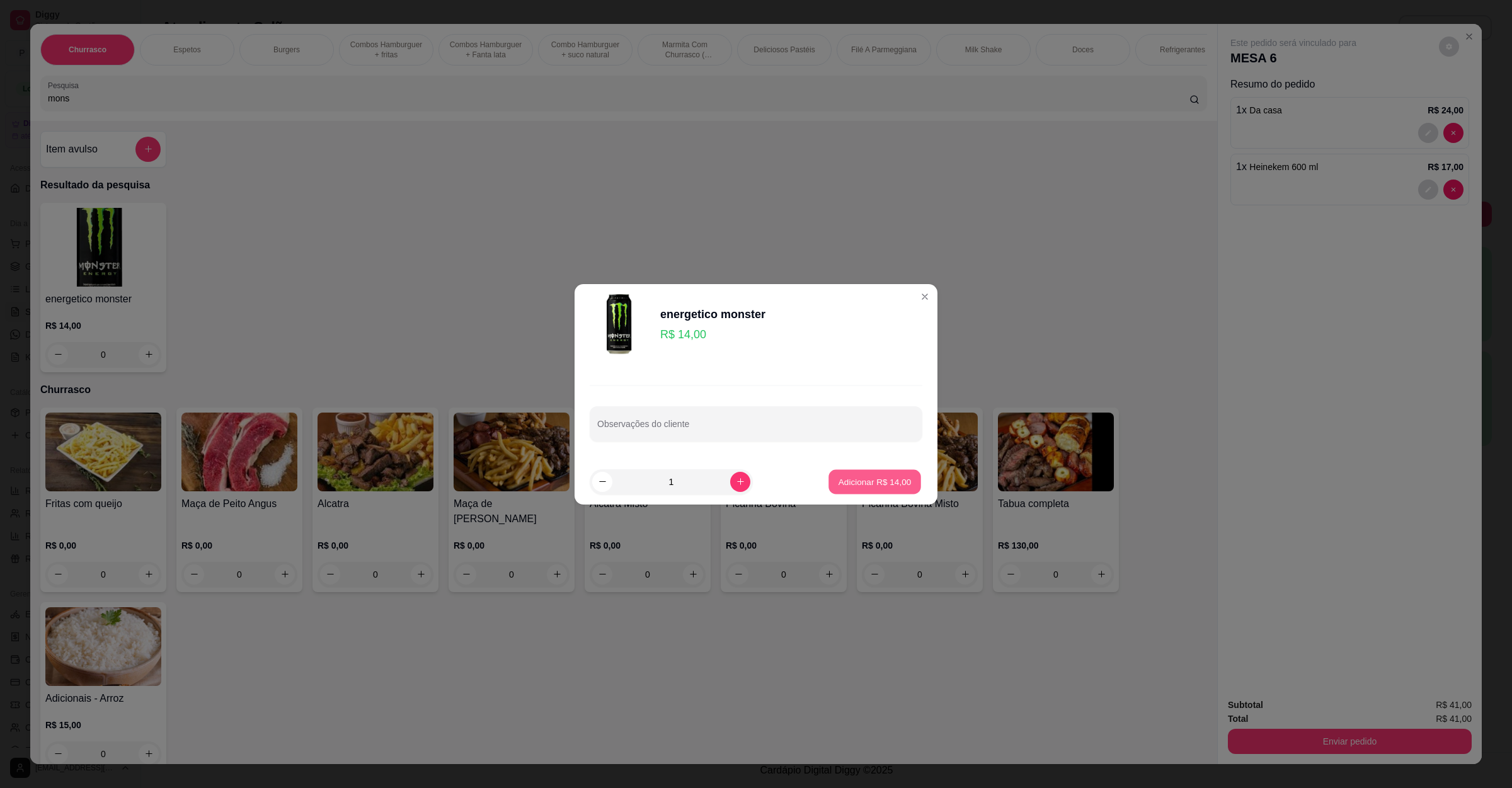
click at [858, 474] on button "Adicionar R$ 14,00" at bounding box center [875, 482] width 93 height 25
type input "1"
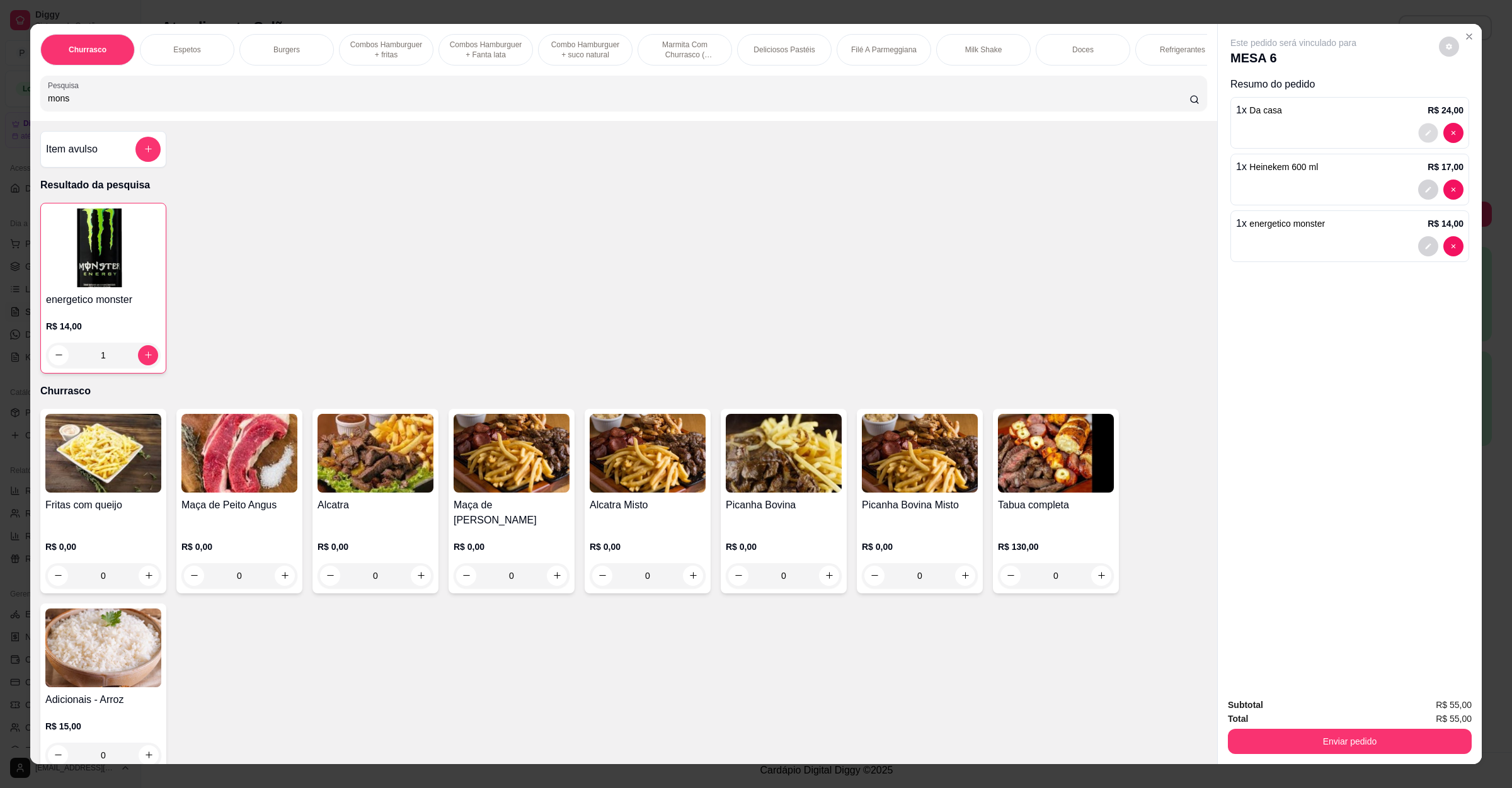
click at [1418, 131] on button "decrease-product-quantity" at bounding box center [1427, 132] width 19 height 19
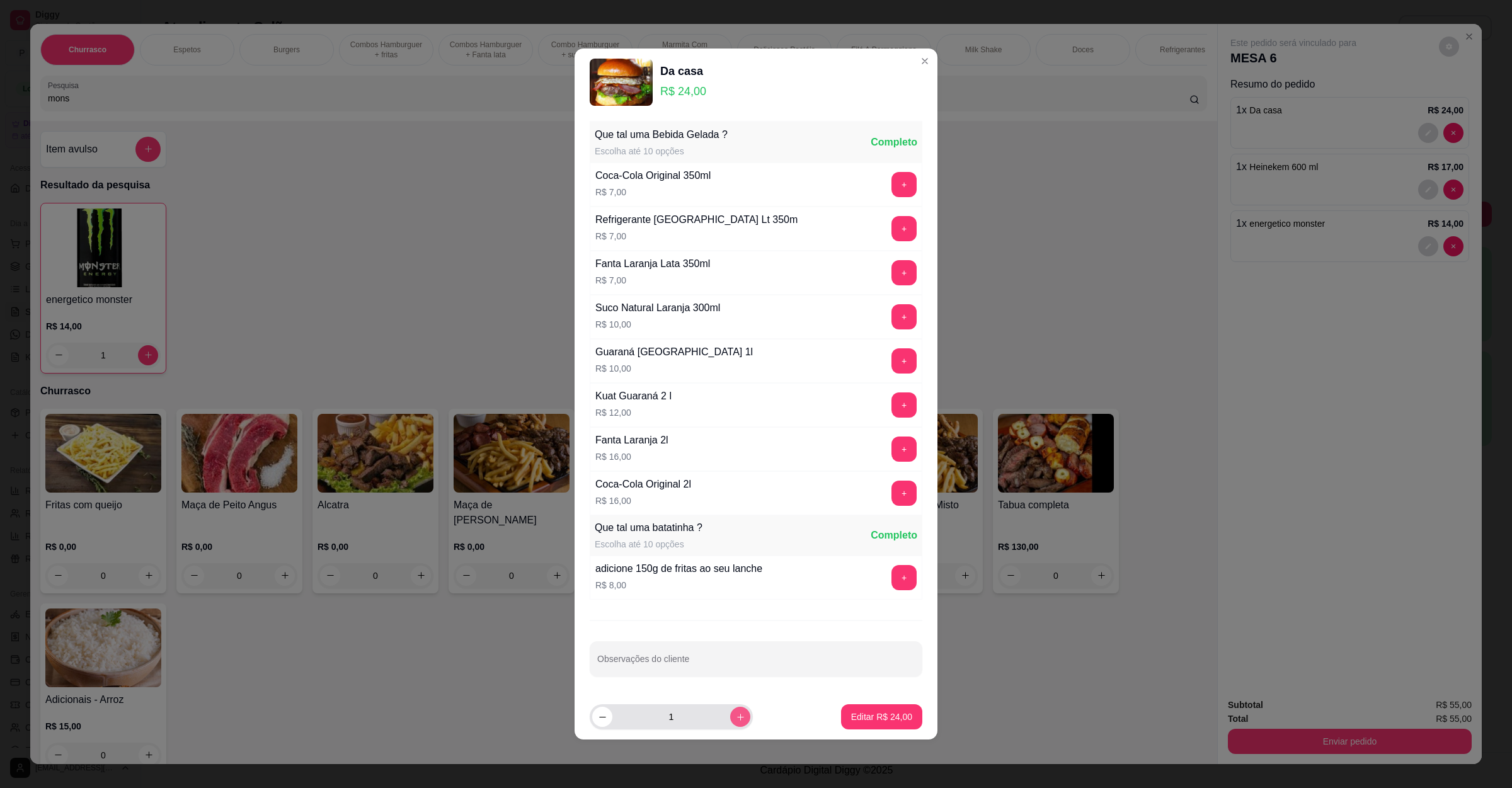
click at [732, 726] on button "increase-product-quantity" at bounding box center [741, 717] width 20 height 20
type input "2"
click at [906, 726] on button "Editar R$ 48,00" at bounding box center [881, 717] width 81 height 25
type input "2"
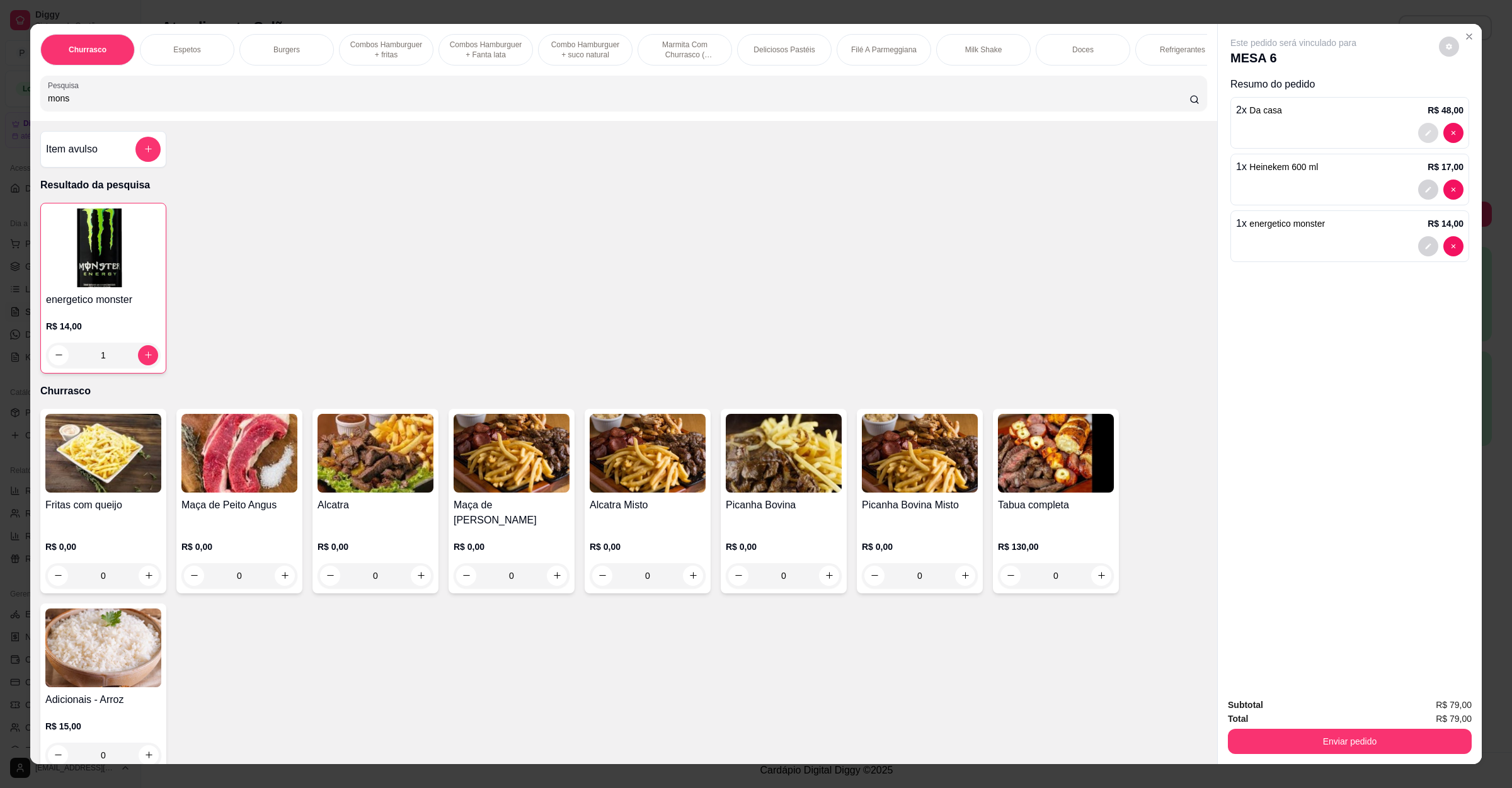
click at [1419, 125] on button "decrease-product-quantity" at bounding box center [1428, 133] width 20 height 20
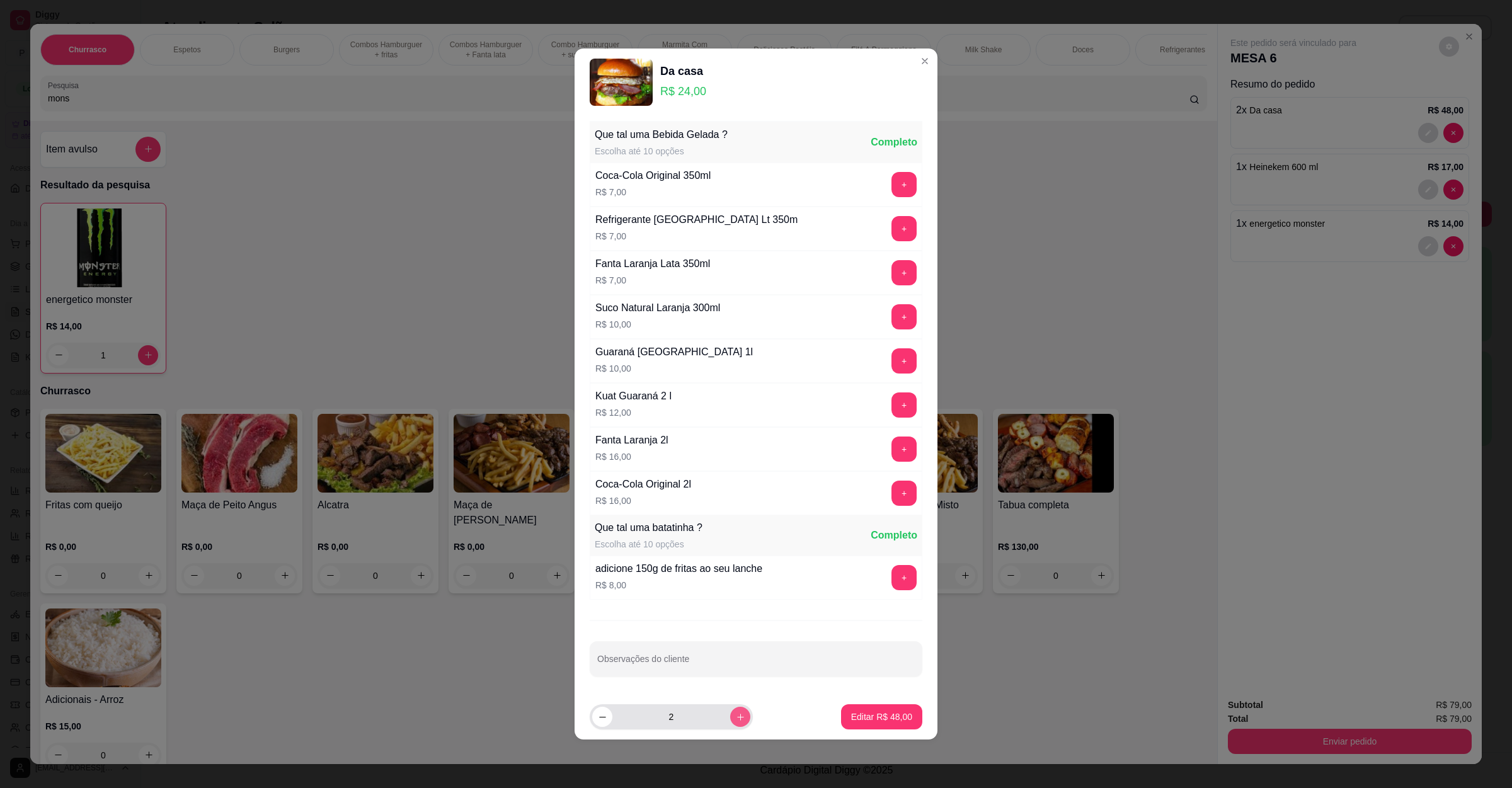
click at [731, 713] on button "increase-product-quantity" at bounding box center [741, 717] width 20 height 20
type input "3"
click at [884, 719] on p "Editar R$ 72,00" at bounding box center [880, 716] width 59 height 12
type input "3"
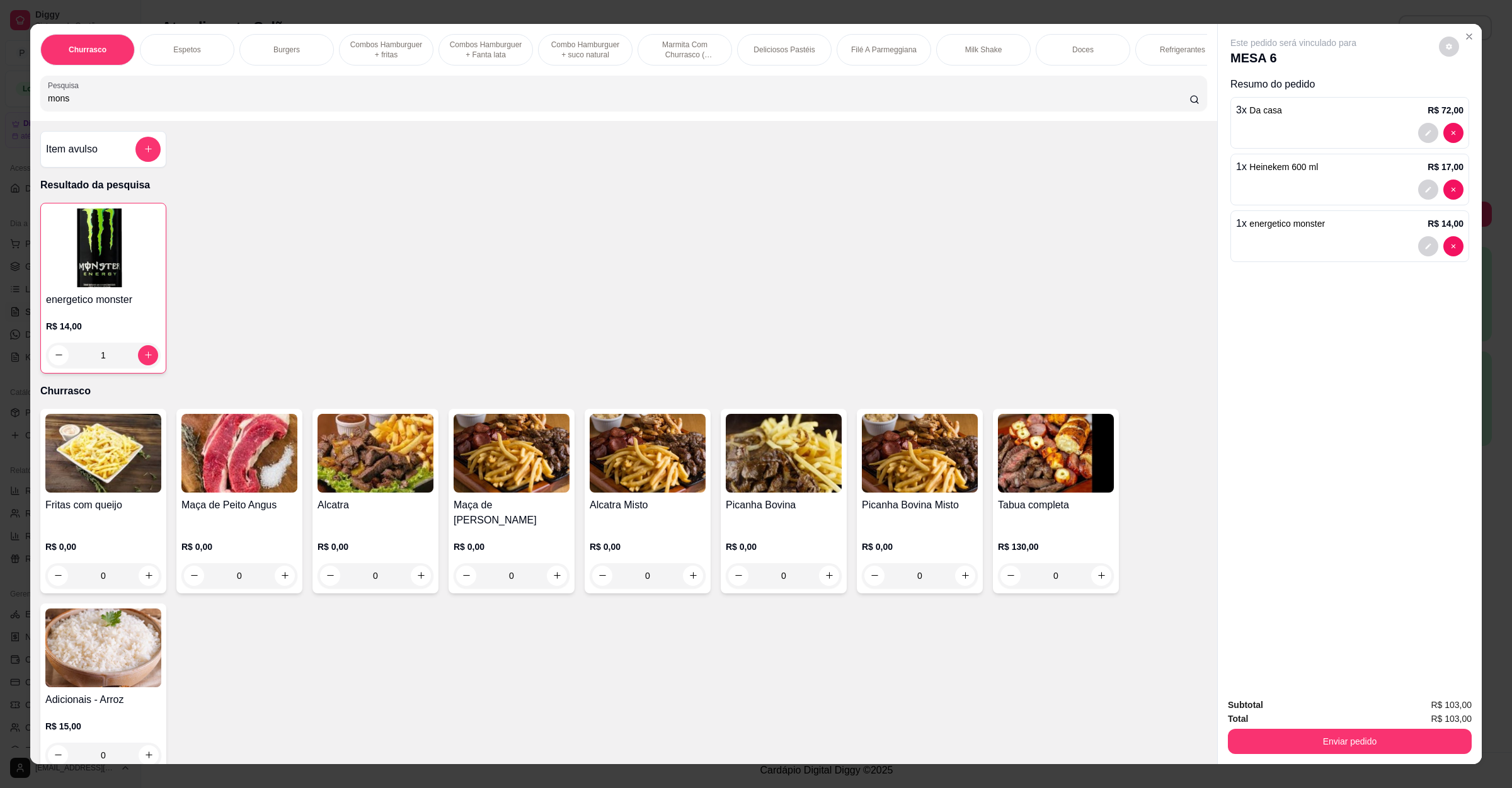
click at [105, 162] on div "Item avulso" at bounding box center [104, 149] width 114 height 25
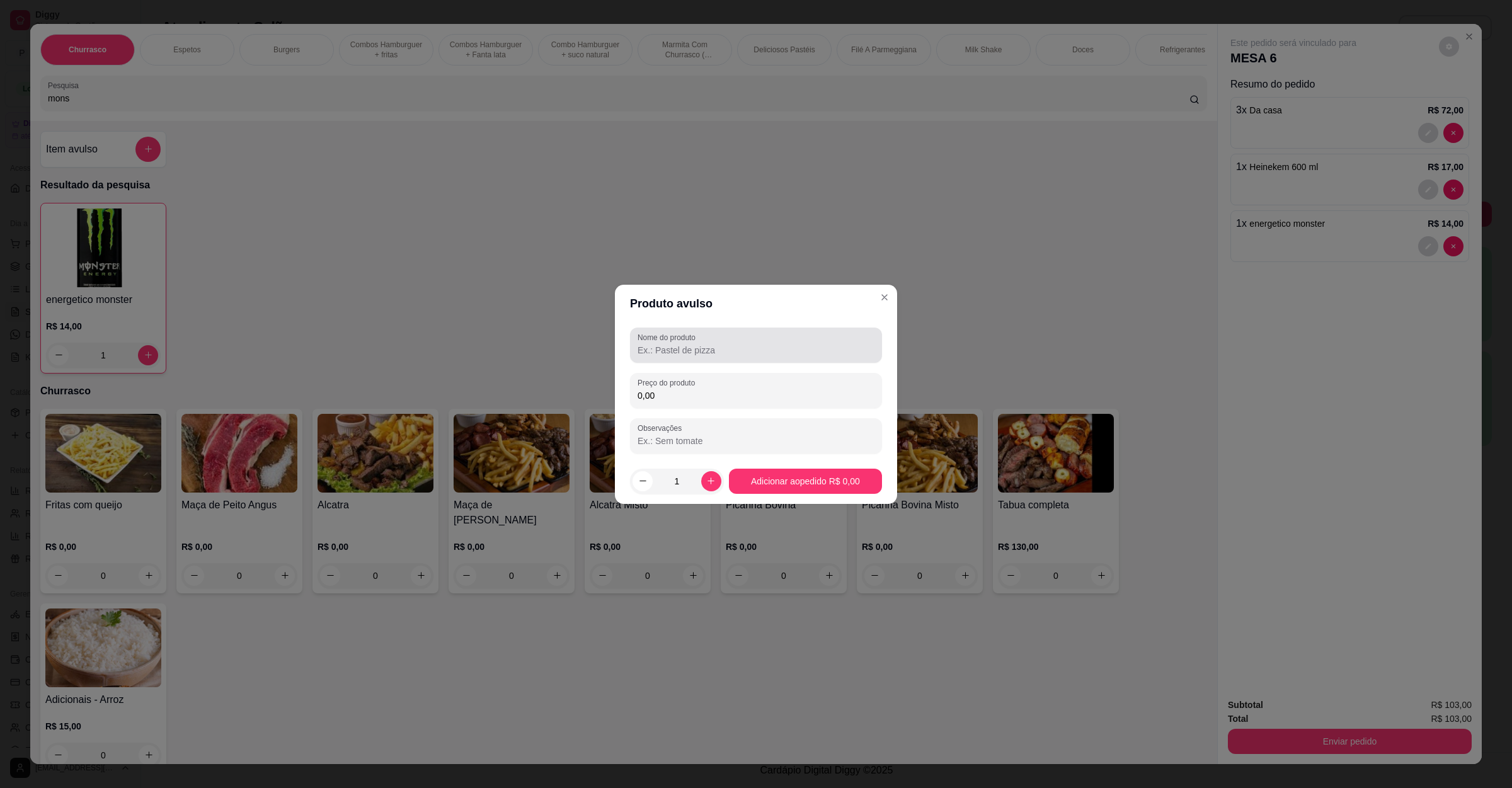
click at [692, 335] on label "Nome do produto" at bounding box center [669, 337] width 63 height 11
click at [692, 344] on input "Nome do produto" at bounding box center [756, 351] width 237 height 13
type input "bifes a mais"
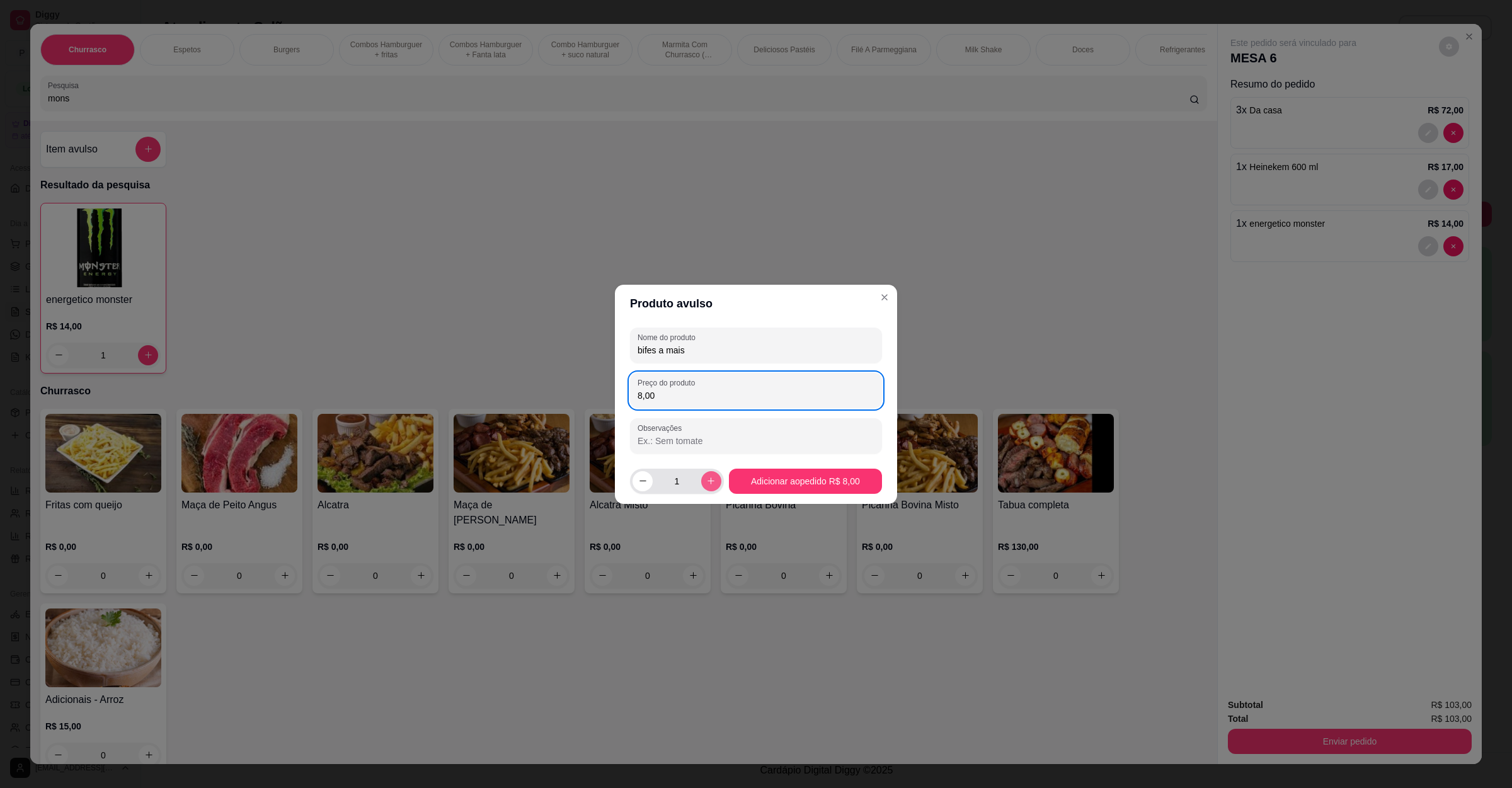
type input "8,00"
click at [705, 488] on button "increase-product-quantity" at bounding box center [711, 481] width 19 height 19
type input "2"
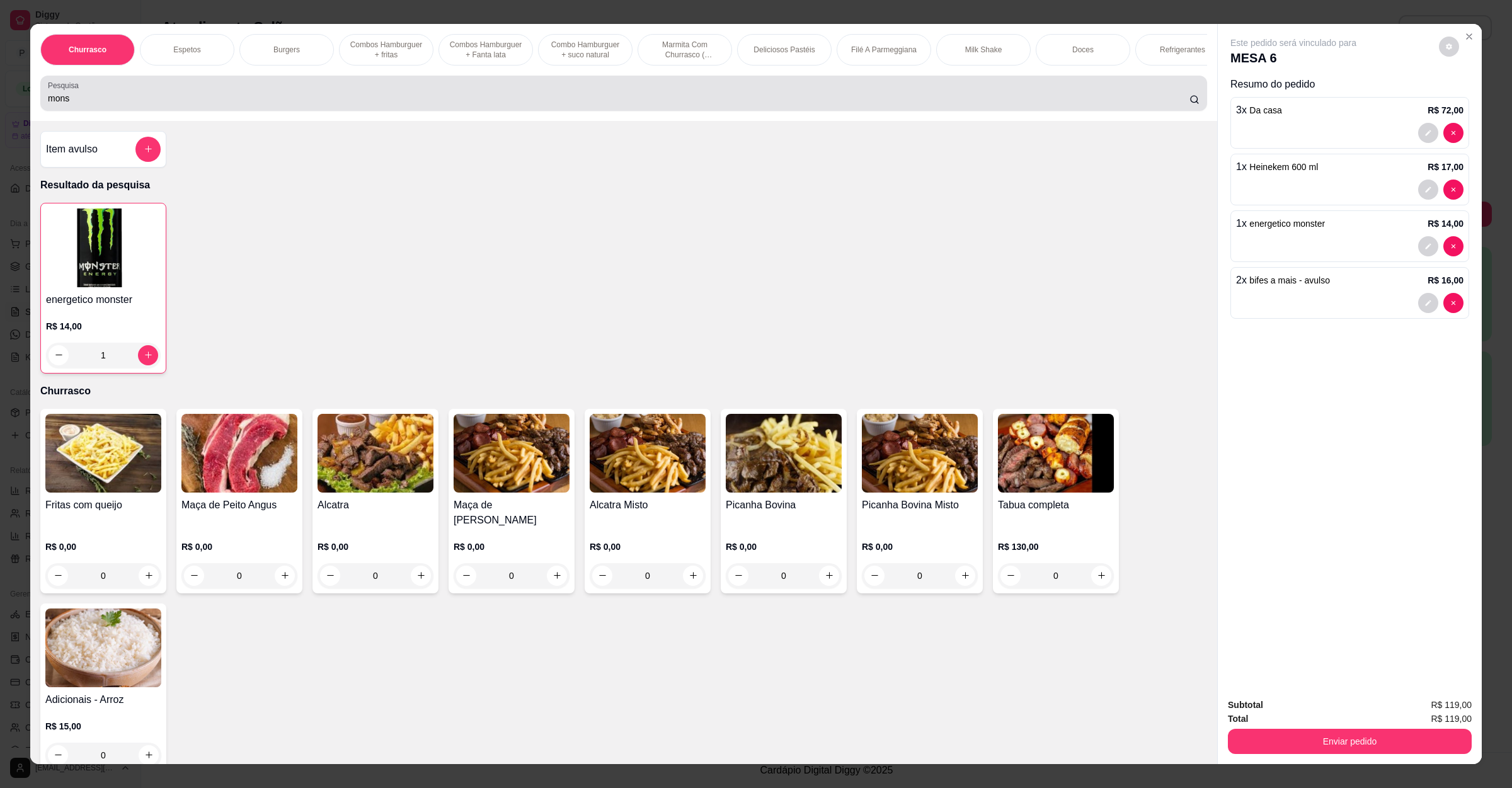
click at [316, 105] on input "mons" at bounding box center [619, 98] width 1141 height 13
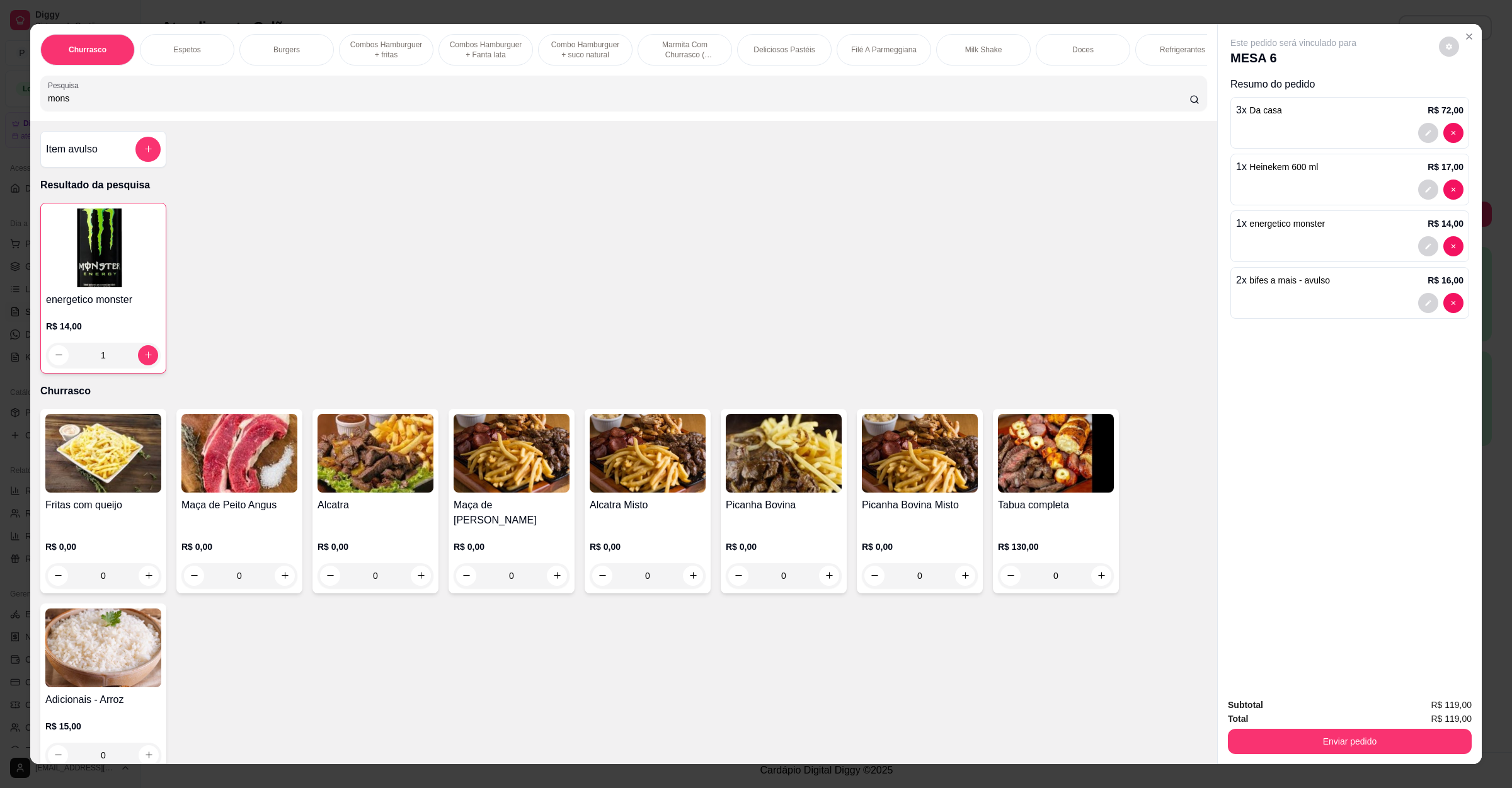
click at [69, 488] on img at bounding box center [104, 454] width 116 height 79
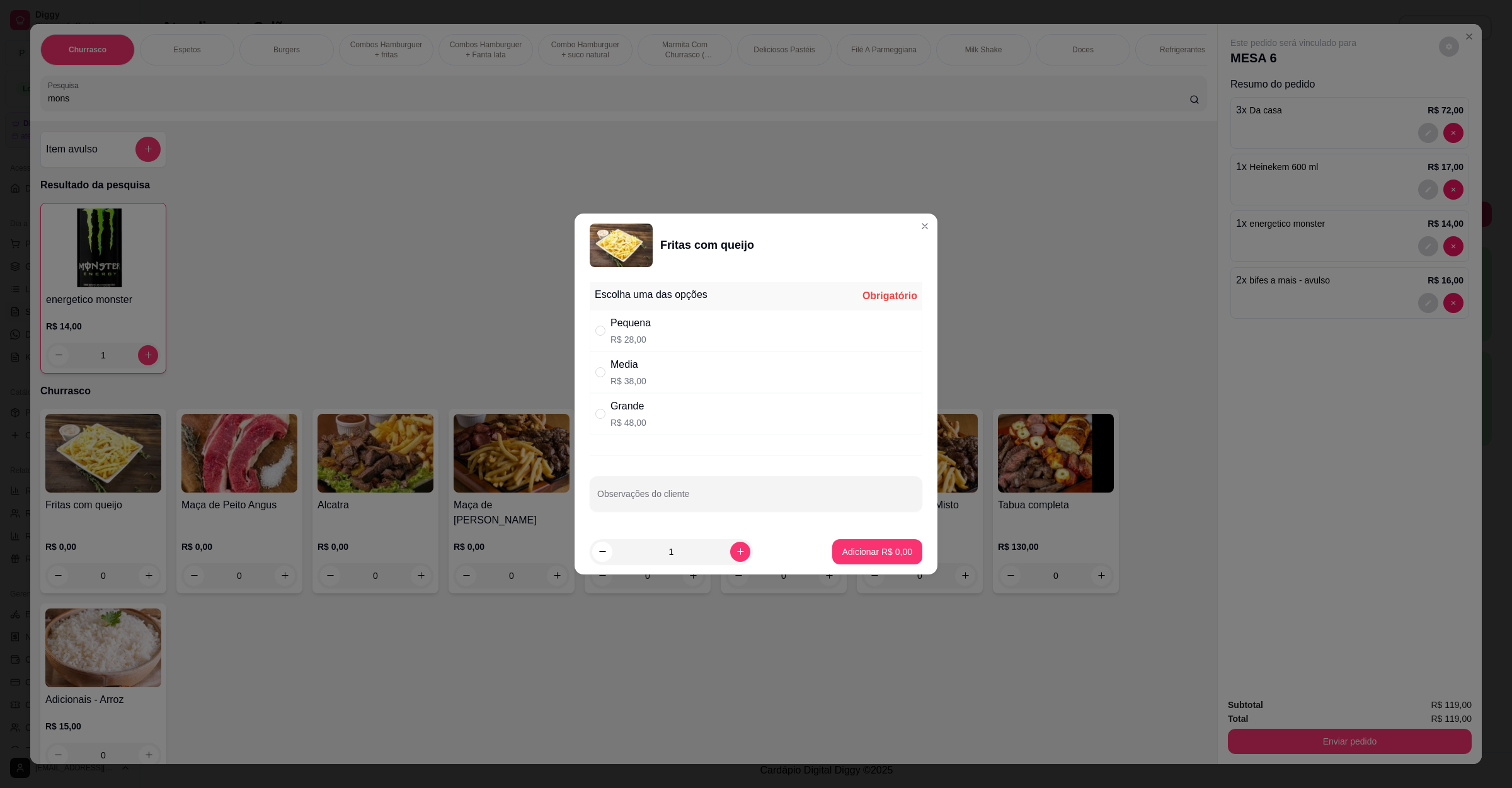
click at [619, 414] on div "Grande" at bounding box center [629, 406] width 36 height 15
radio input "true"
click at [841, 558] on p "Adicionar R$ 48,00" at bounding box center [874, 552] width 75 height 13
type input "1"
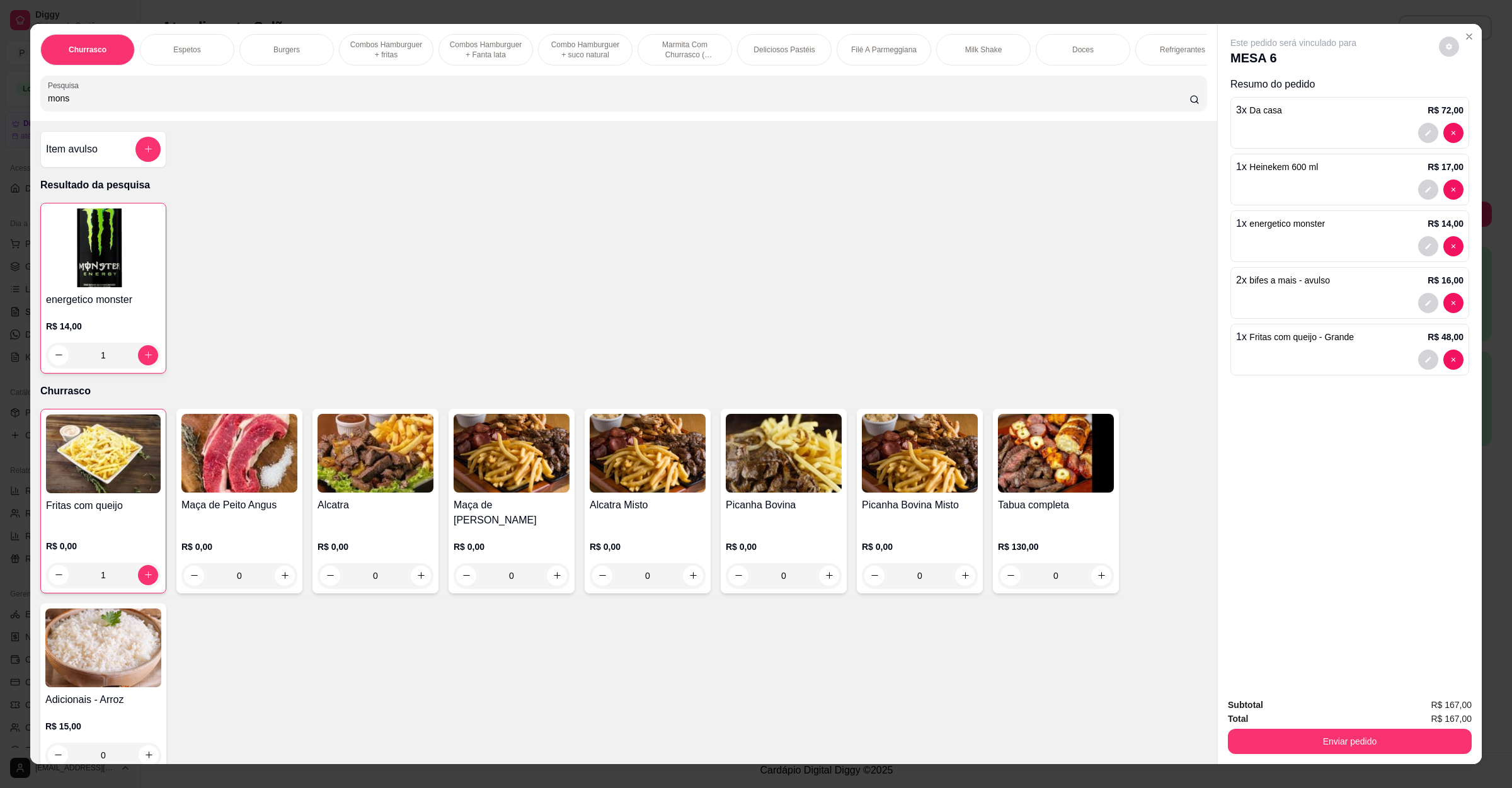
click at [1338, 738] on button "Enviar pedido" at bounding box center [1349, 742] width 244 height 25
click at [1250, 702] on button "Não registrar e enviar pedido" at bounding box center [1306, 711] width 131 height 24
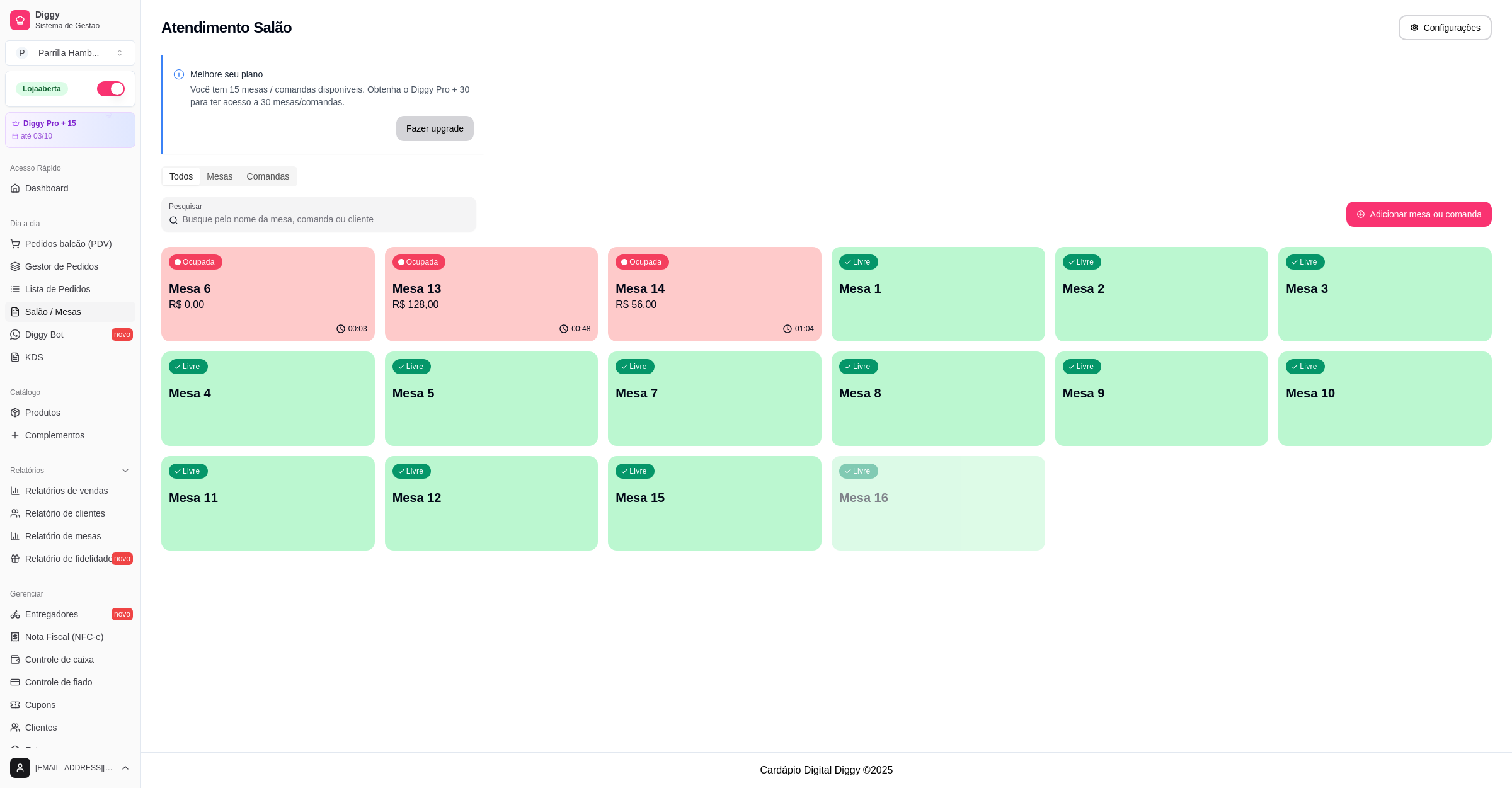
click at [747, 320] on div "01:04" at bounding box center [714, 329] width 214 height 25
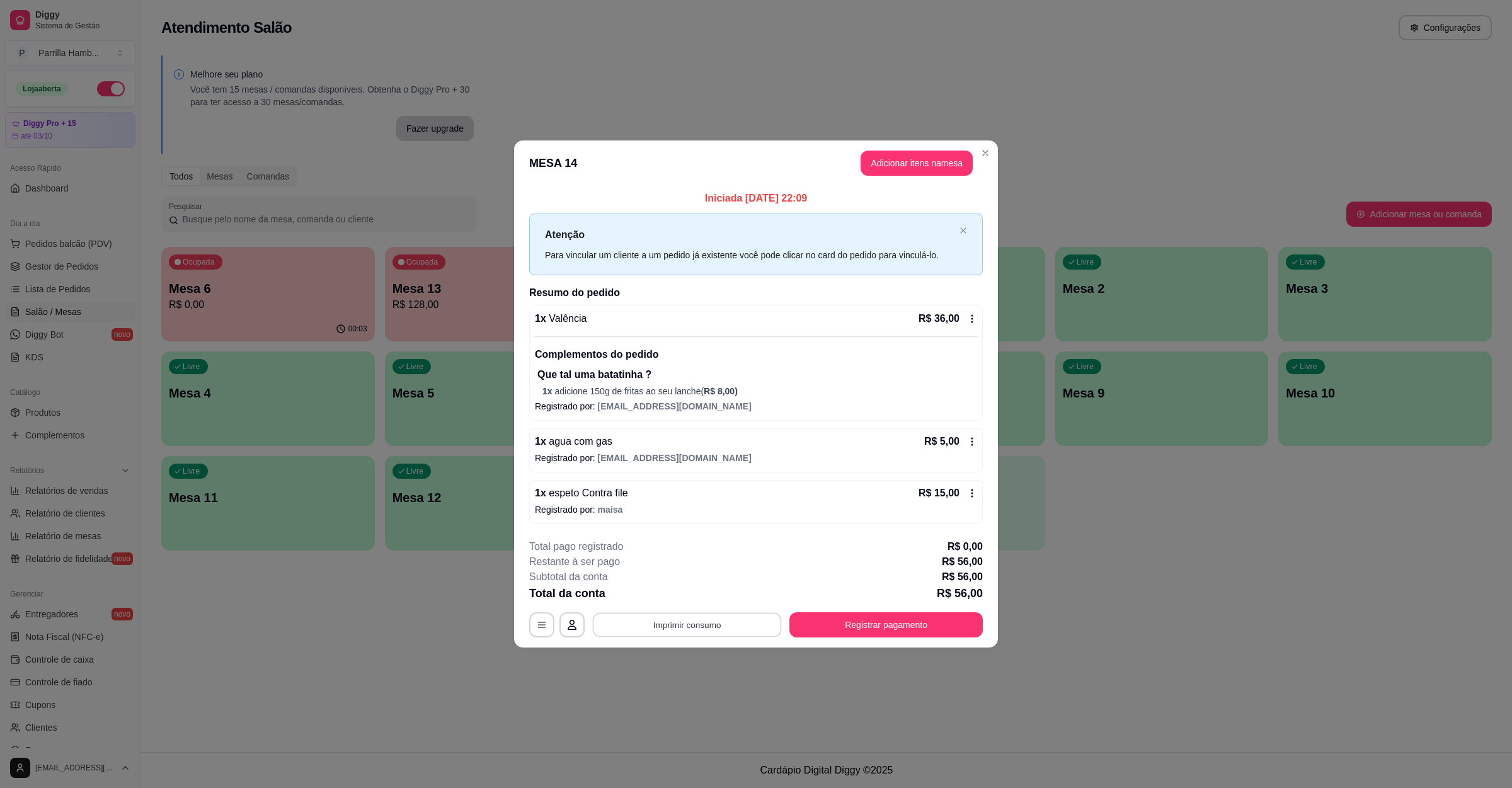
click at [671, 619] on button "Imprimir consumo" at bounding box center [687, 624] width 189 height 25
click at [677, 594] on button "IMPRESSORA" at bounding box center [690, 595] width 88 height 19
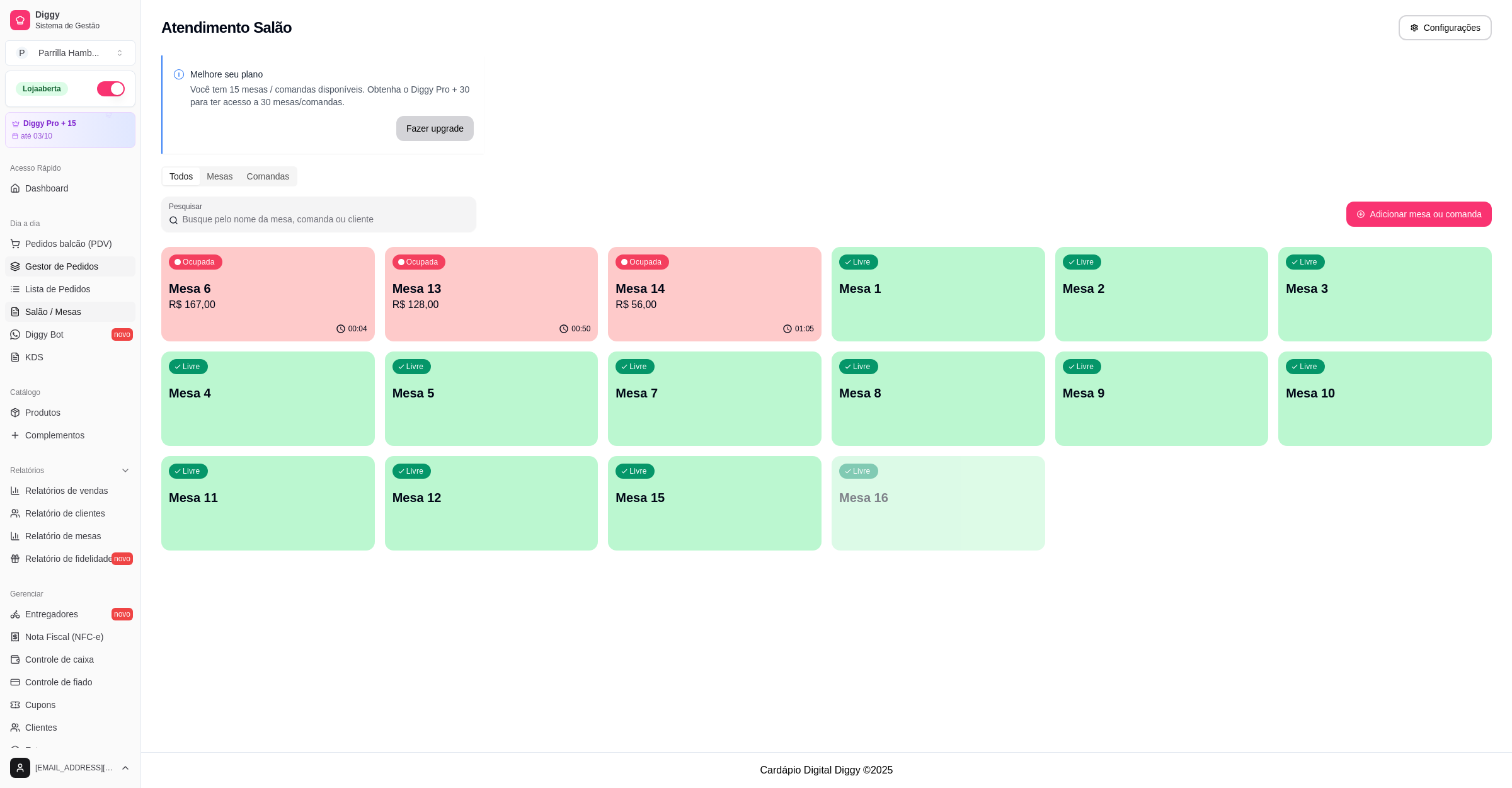
click at [71, 266] on span "Gestor de Pedidos" at bounding box center [62, 266] width 73 height 13
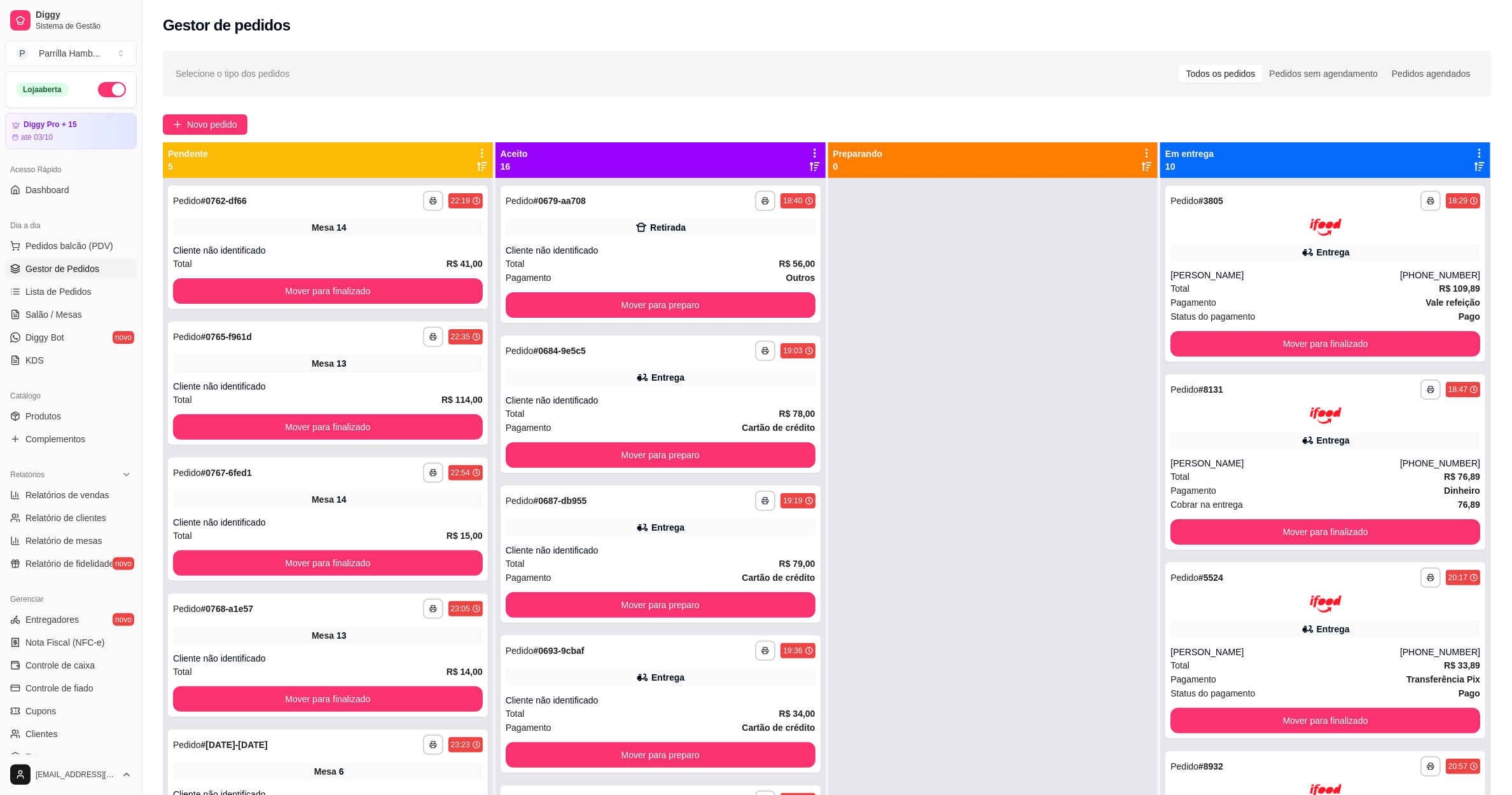
click at [482, 151] on icon at bounding box center [482, 153] width 11 height 11
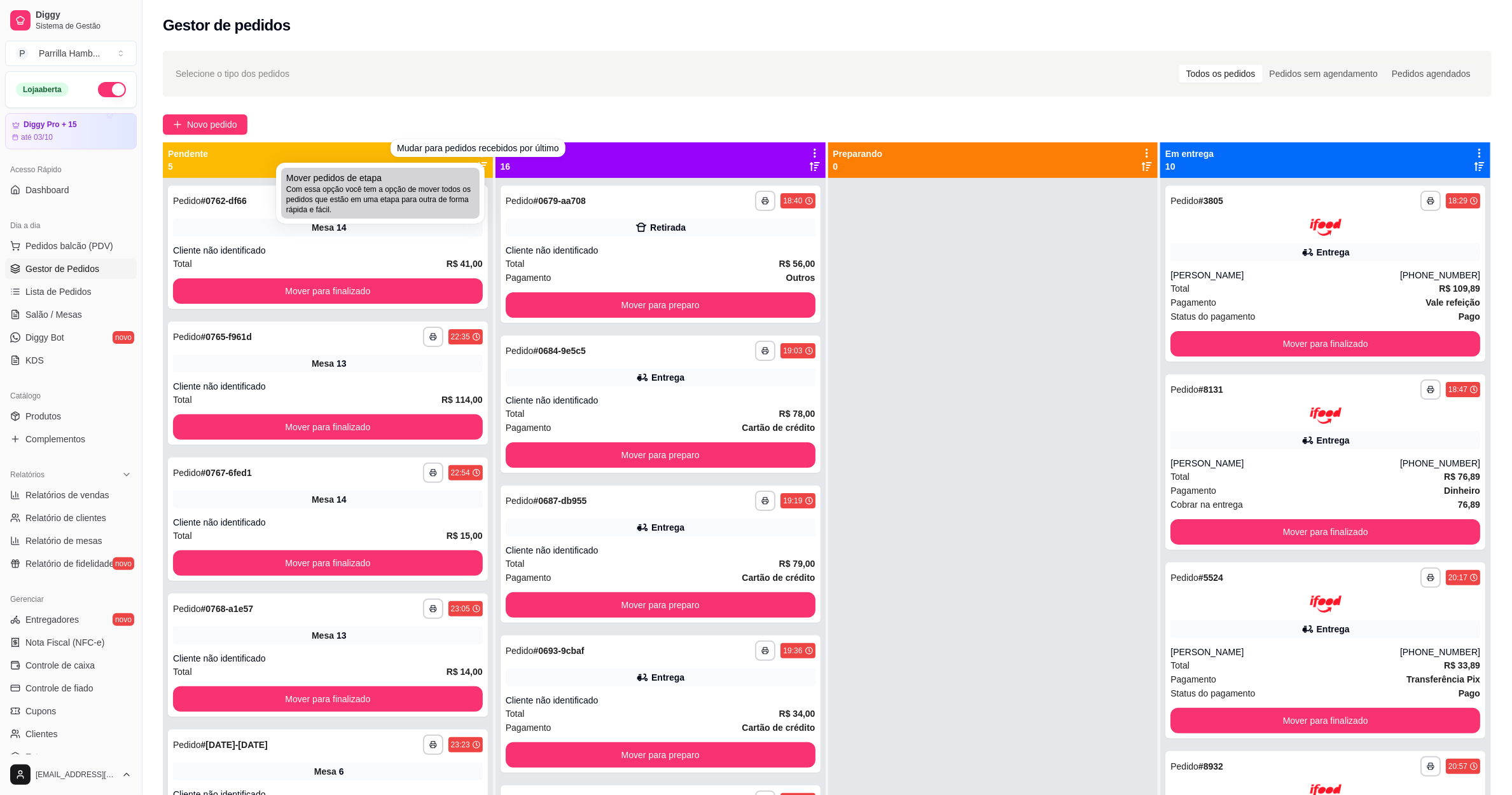
click at [443, 177] on div "Mover pedidos de etapa Com essa opção você tem a opção de mover todos os pedido…" at bounding box center [380, 193] width 188 height 43
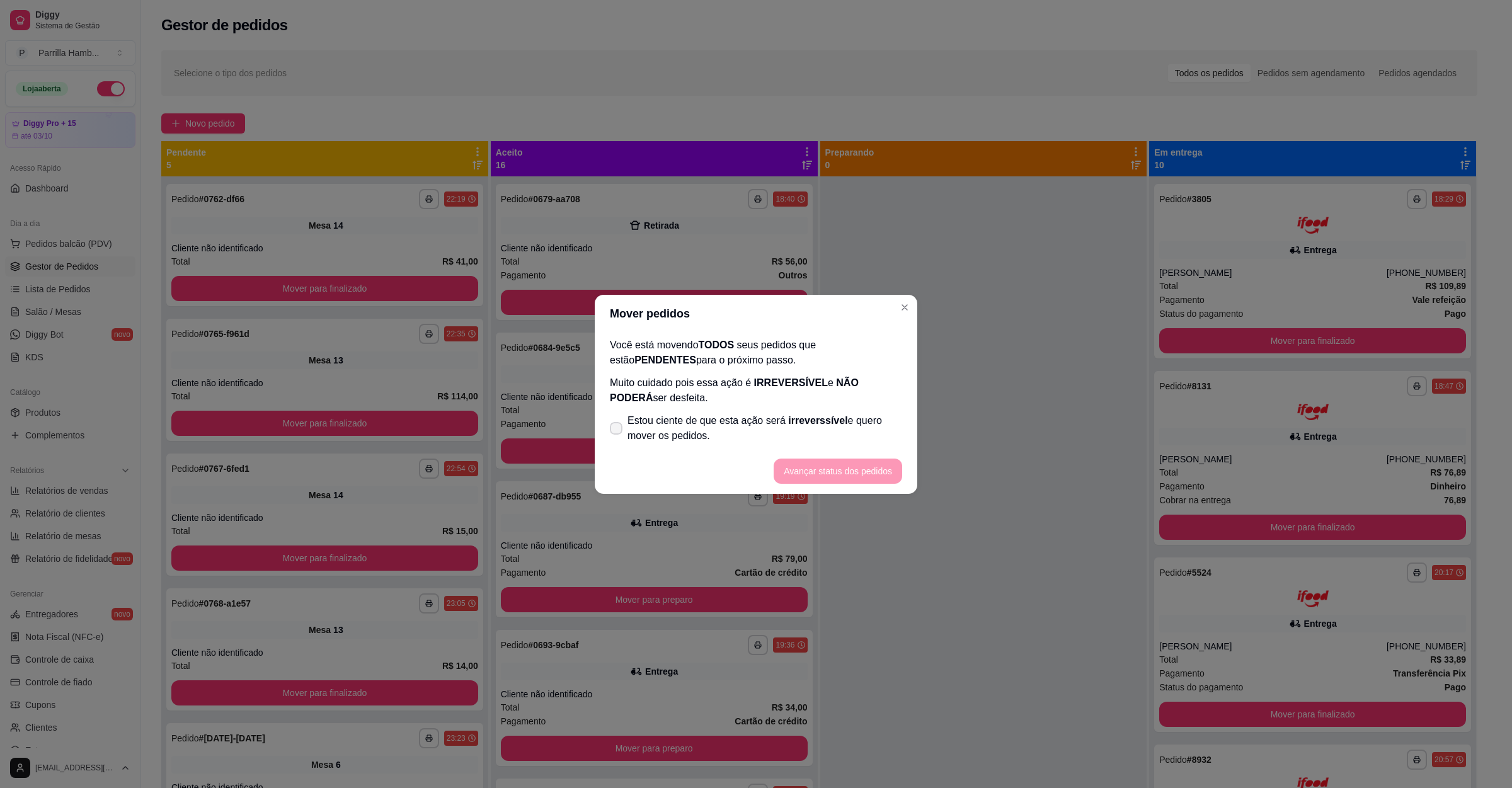
click at [706, 433] on span "Estou ciente de que esta ação será irreverssível e quero mover os pedidos." at bounding box center [765, 428] width 274 height 30
click at [617, 433] on input "Estou ciente de que esta ação será irreverssível e quero mover os pedidos." at bounding box center [612, 434] width 8 height 8
checkbox input "true"
click at [824, 472] on button "Avançar status dos pedidos" at bounding box center [837, 472] width 128 height 25
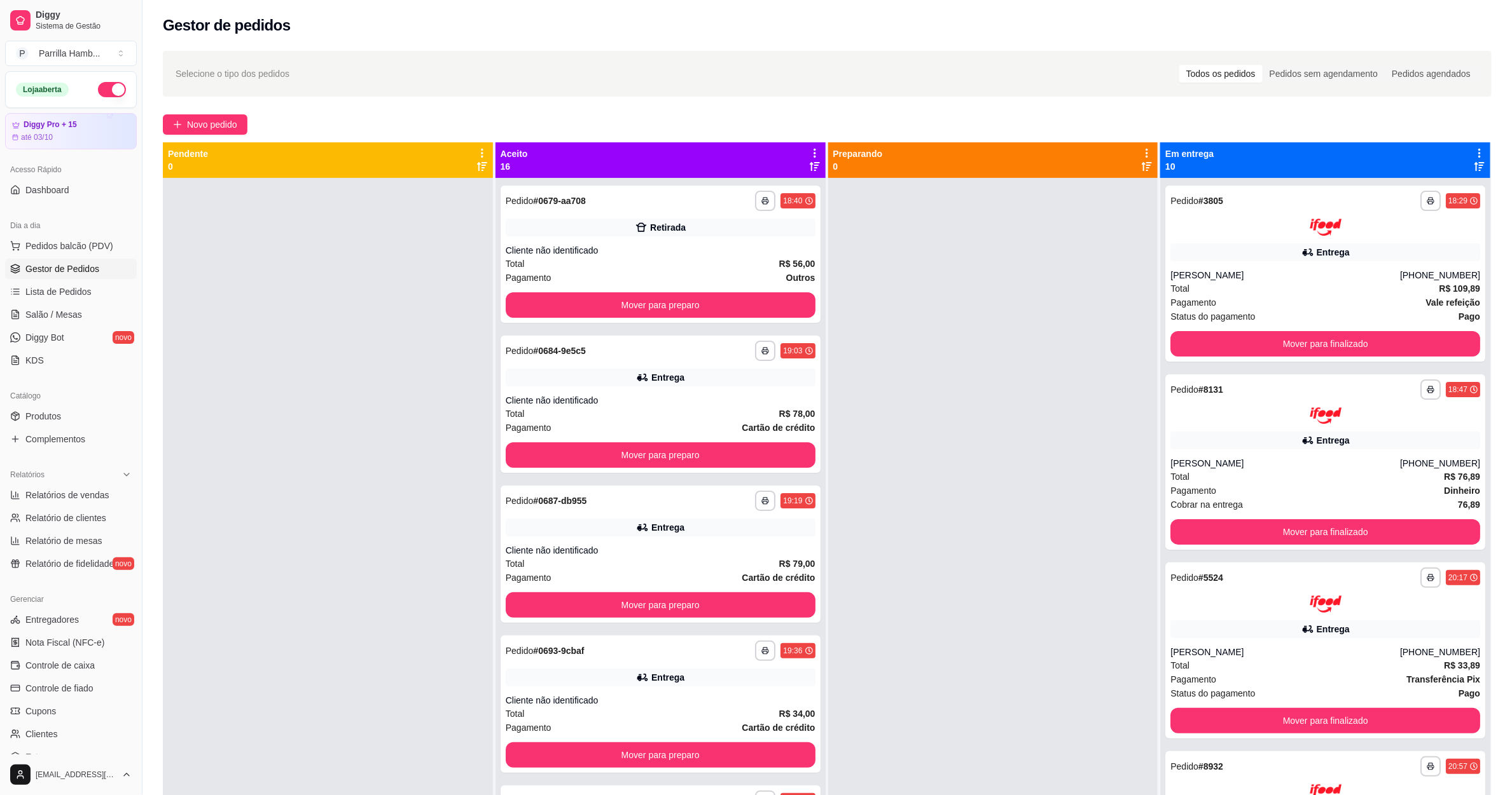
click at [809, 155] on icon at bounding box center [815, 153] width 11 height 11
click at [729, 203] on span "Com essa opção você tem a opção de mover todos os pedidos que estão em uma etap…" at bounding box center [708, 199] width 188 height 30
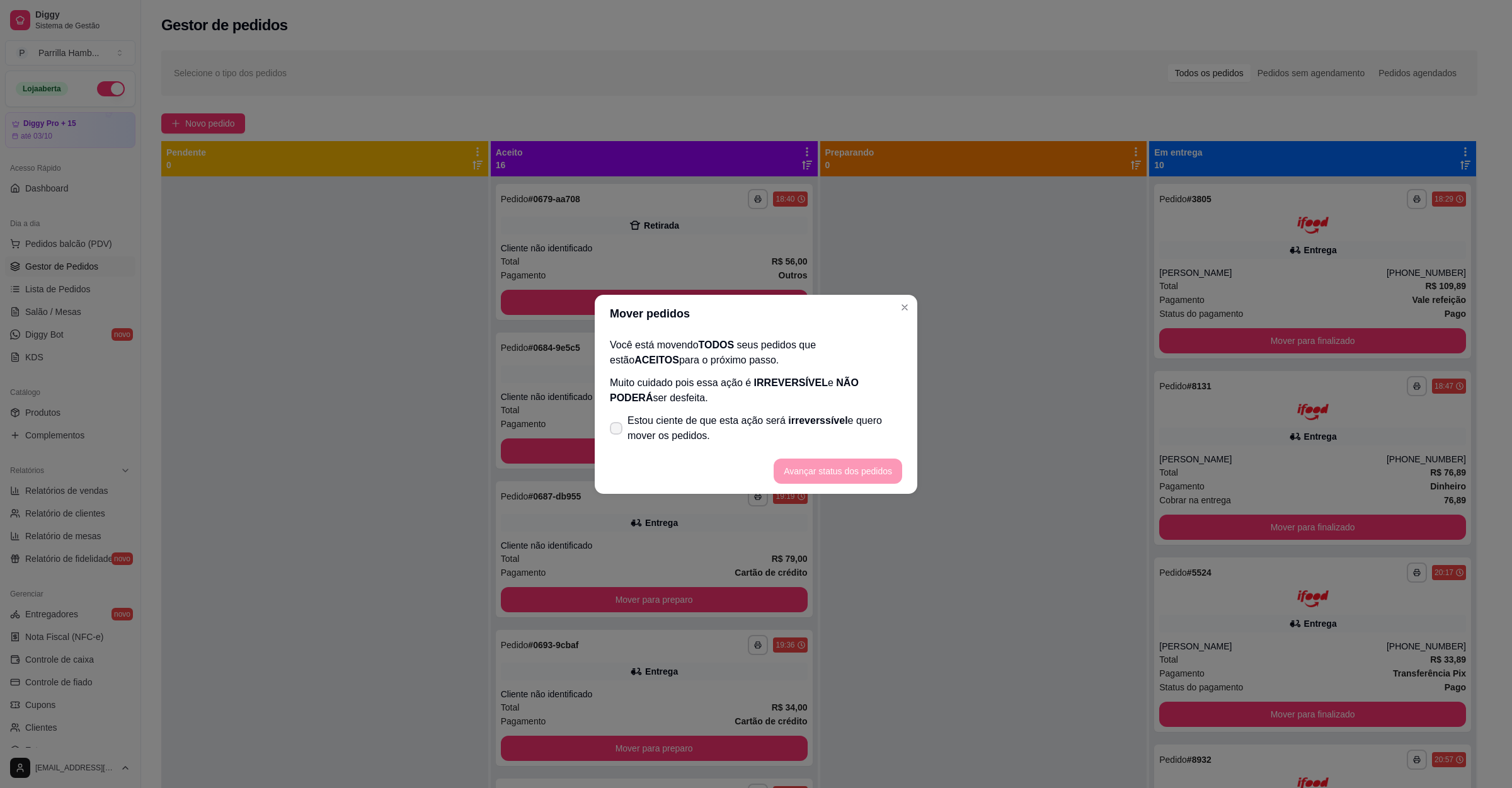
click at [711, 430] on span "Estou ciente de que esta ação será irreverssível e quero mover os pedidos." at bounding box center [765, 428] width 274 height 30
click at [617, 431] on input "Estou ciente de que esta ação será irreverssível e quero mover os pedidos." at bounding box center [612, 434] width 8 height 8
checkbox input "true"
click at [853, 471] on button "Avançar status dos pedidos" at bounding box center [837, 472] width 128 height 25
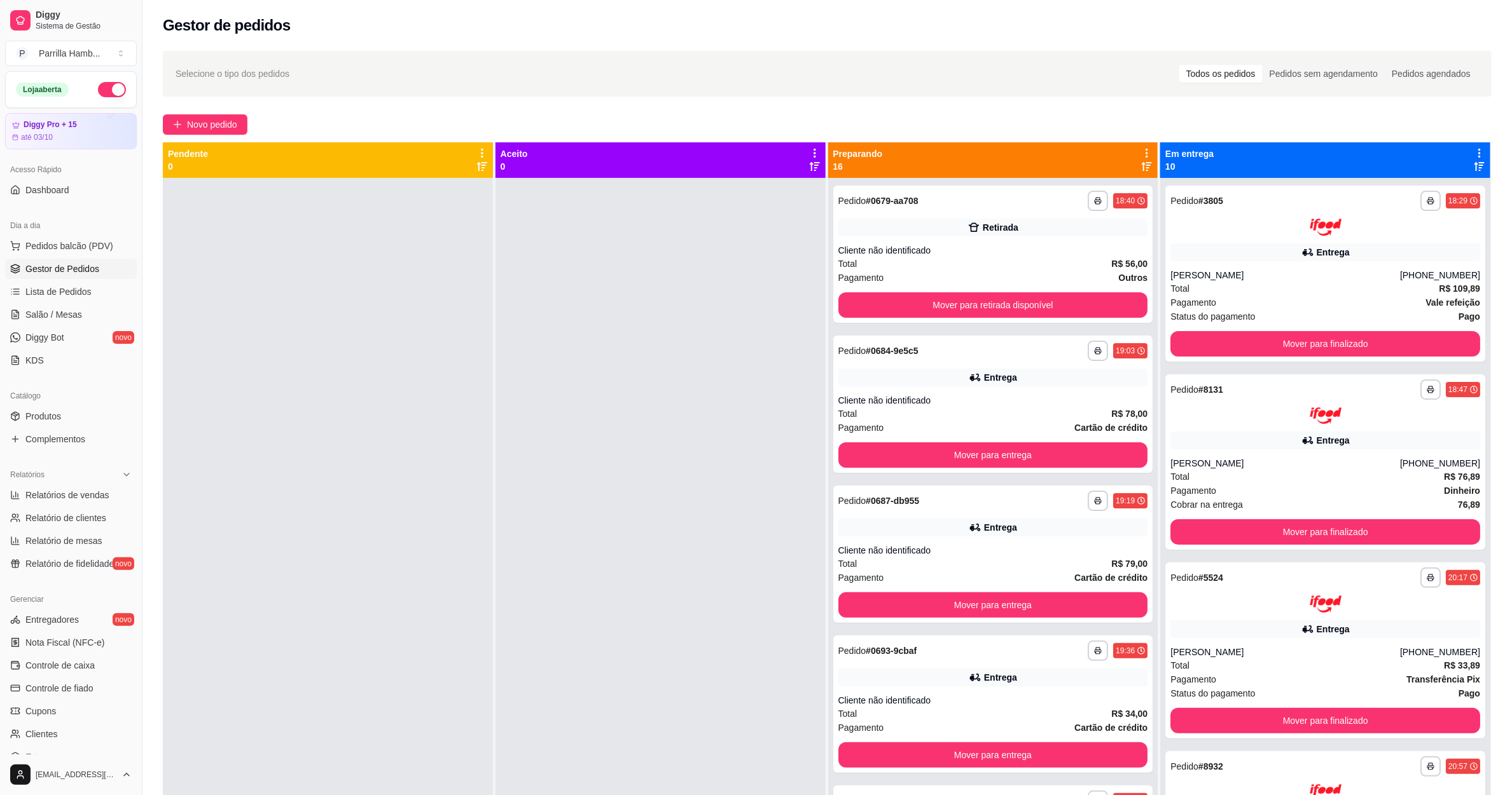
click at [1140, 149] on div "Preparando 16" at bounding box center [994, 160] width 330 height 36
click at [1141, 149] on icon at bounding box center [1147, 153] width 11 height 11
click at [1077, 182] on div "Mover pedidos de etapa Com essa opção você tem a opção de mover todos os pedido…" at bounding box center [1038, 193] width 188 height 43
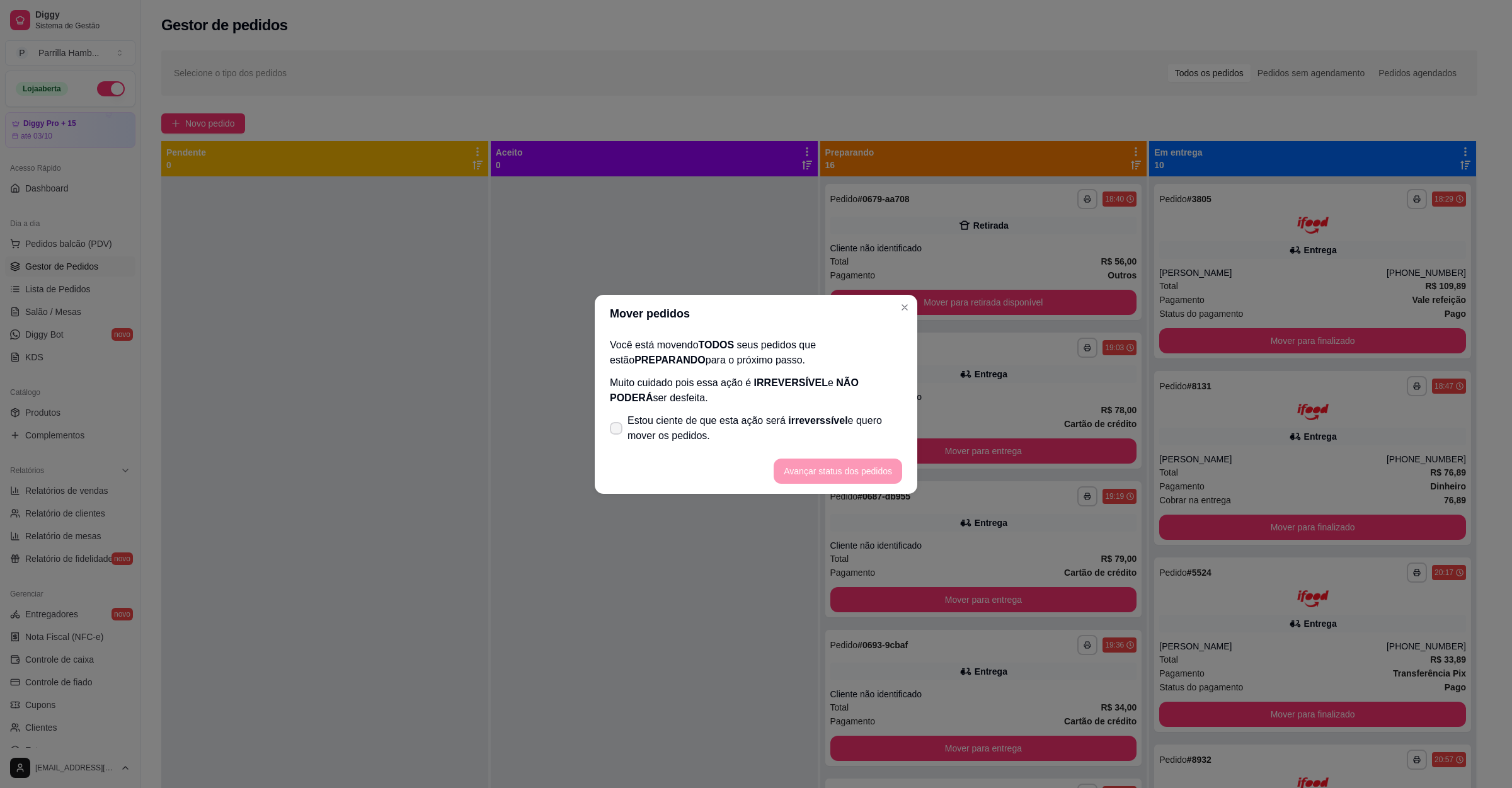
click at [692, 411] on label "Estou ciente de que esta ação será irreverssível e quero mover os pedidos." at bounding box center [756, 428] width 303 height 40
click at [617, 431] on input "Estou ciente de que esta ação será irreverssível e quero mover os pedidos." at bounding box center [612, 434] width 8 height 8
checkbox input "true"
click at [826, 453] on footer "Avançar status dos pedidos" at bounding box center [755, 472] width 323 height 45
click at [827, 465] on button "Avançar status dos pedidos" at bounding box center [837, 471] width 124 height 25
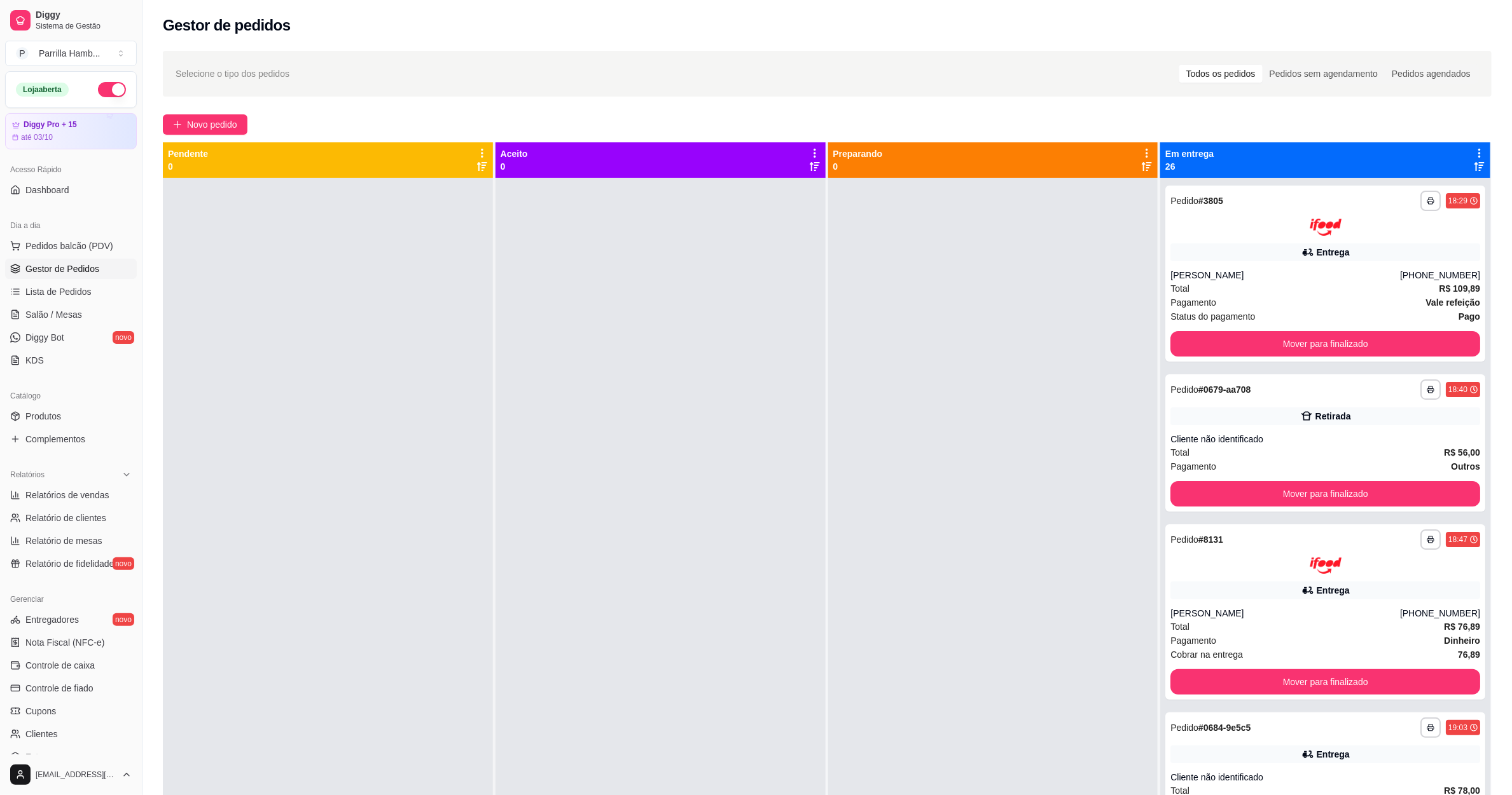
click at [1473, 151] on icon at bounding box center [1479, 153] width 11 height 11
click at [1395, 184] on span "Com essa opção você tem a opção de mover todos os pedidos que estão em uma etap…" at bounding box center [1366, 199] width 188 height 30
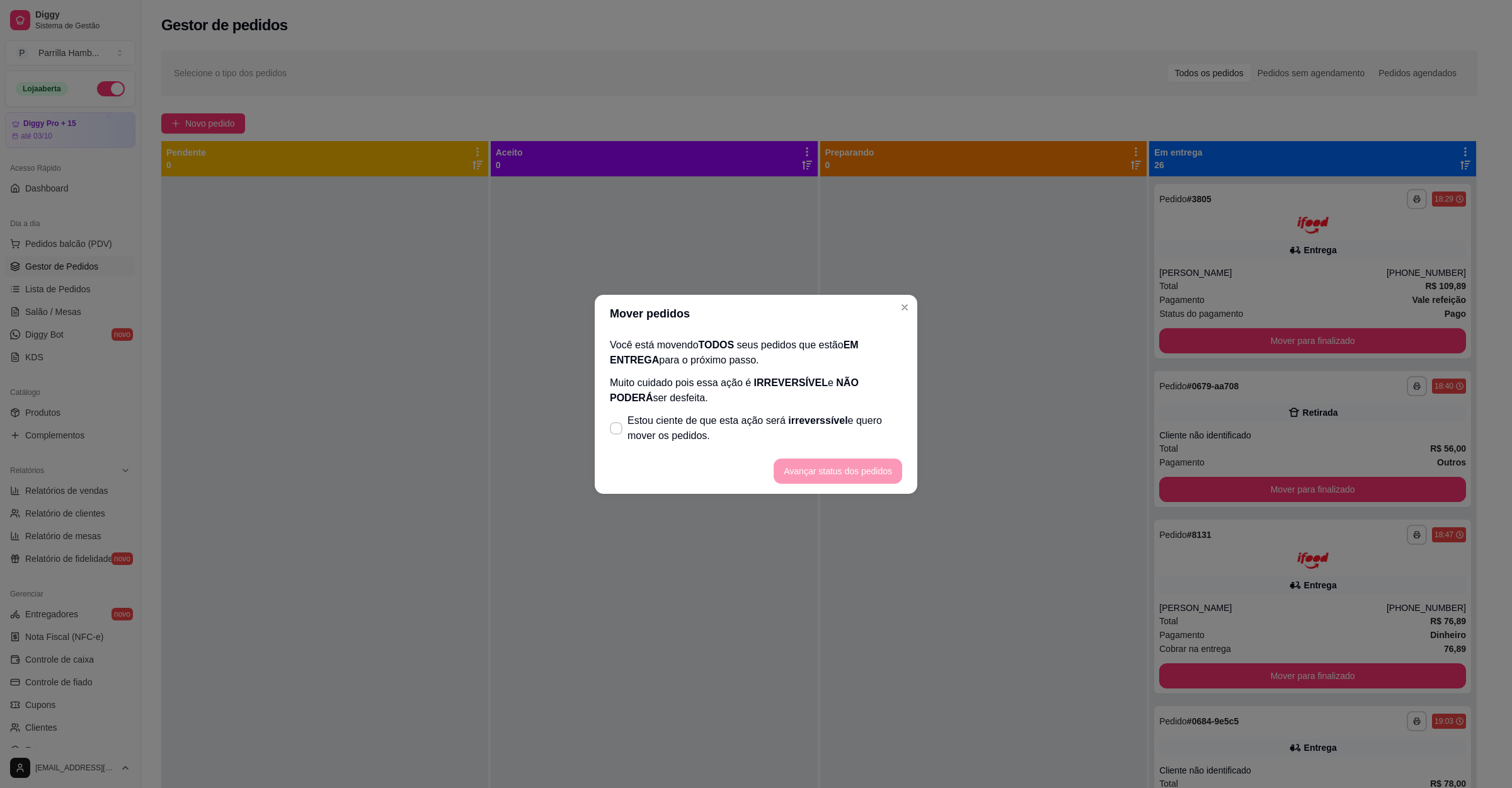
click at [831, 399] on p "Muito cuidado pois essa ação é IRREVERSÍVEL e NÃO PODERÁ ser desfeita." at bounding box center [756, 390] width 293 height 30
click at [800, 434] on span "Estou ciente de que esta ação será irreverssível e quero mover os pedidos." at bounding box center [765, 428] width 274 height 30
click at [617, 434] on input "Estou ciente de que esta ação será irreverssível e quero mover os pedidos." at bounding box center [612, 434] width 8 height 8
checkbox input "true"
click at [821, 464] on button "Avançar status dos pedidos" at bounding box center [837, 472] width 128 height 25
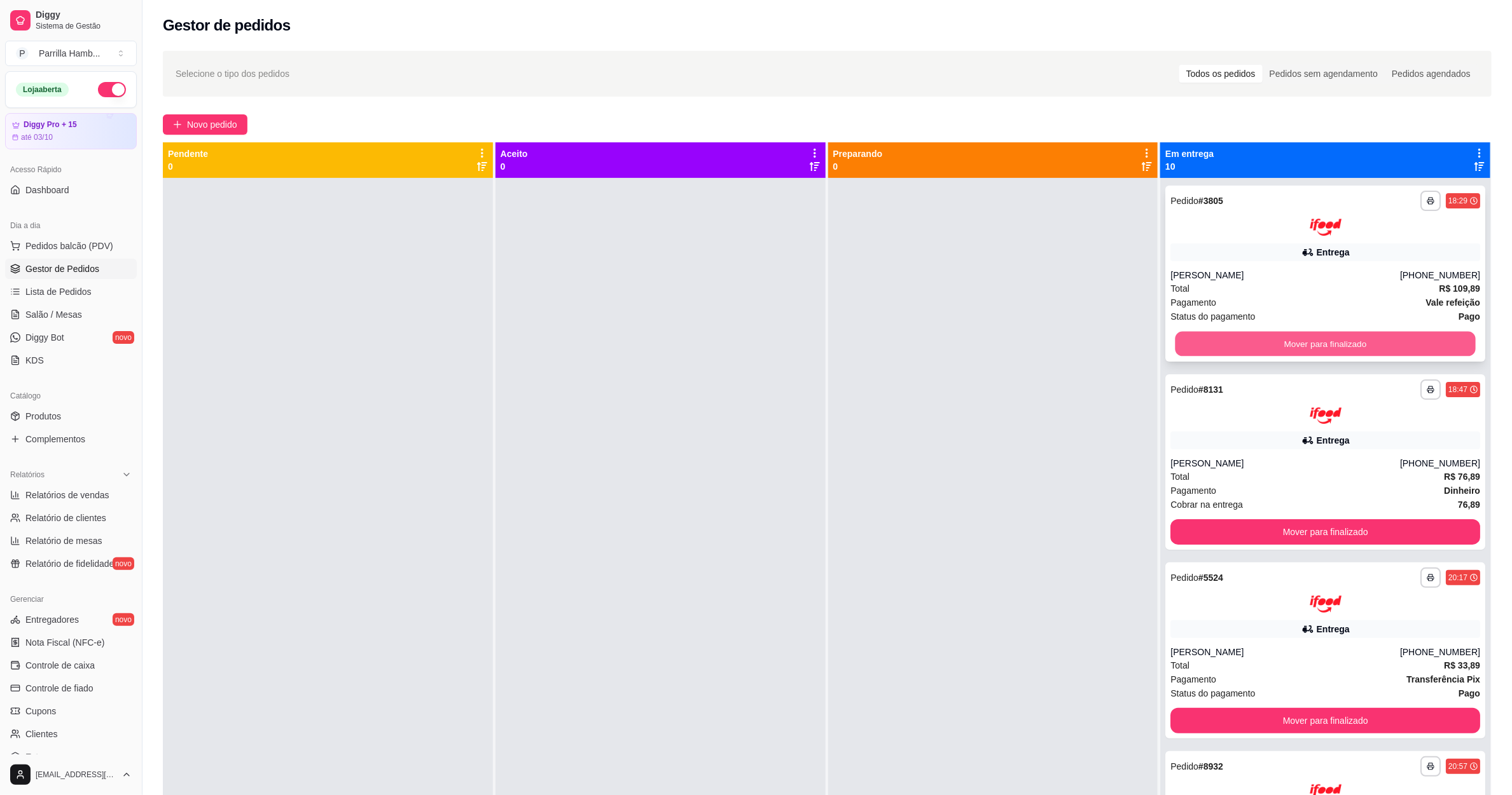
click at [1247, 340] on button "Mover para finalizado" at bounding box center [1325, 343] width 300 height 25
click at [1247, 340] on button "Mover para finalizado" at bounding box center [1326, 344] width 310 height 26
click at [1247, 340] on div "Mover para finalizado" at bounding box center [1326, 344] width 310 height 26
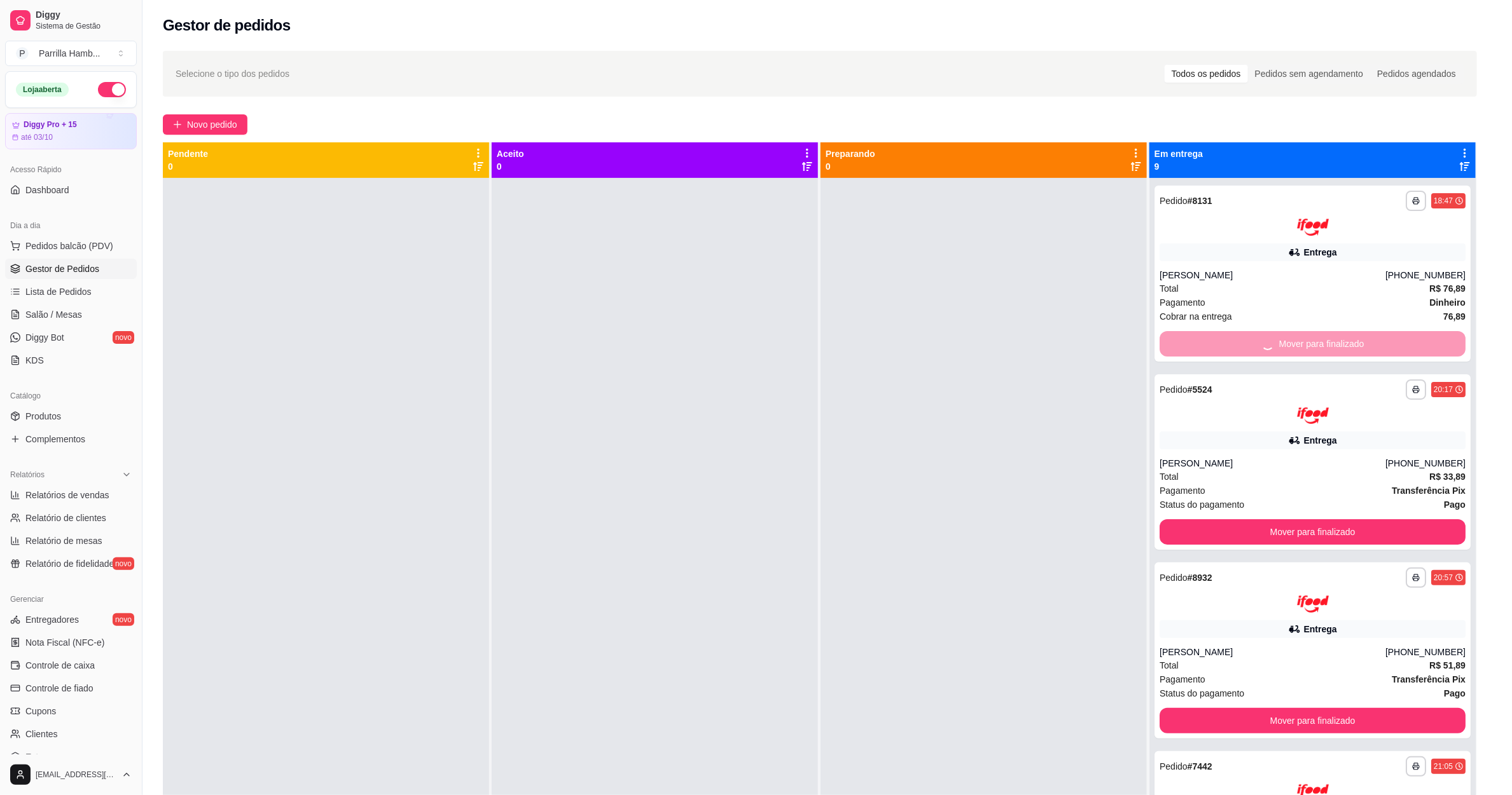
click at [1247, 519] on button "Mover para finalizado" at bounding box center [1312, 532] width 306 height 26
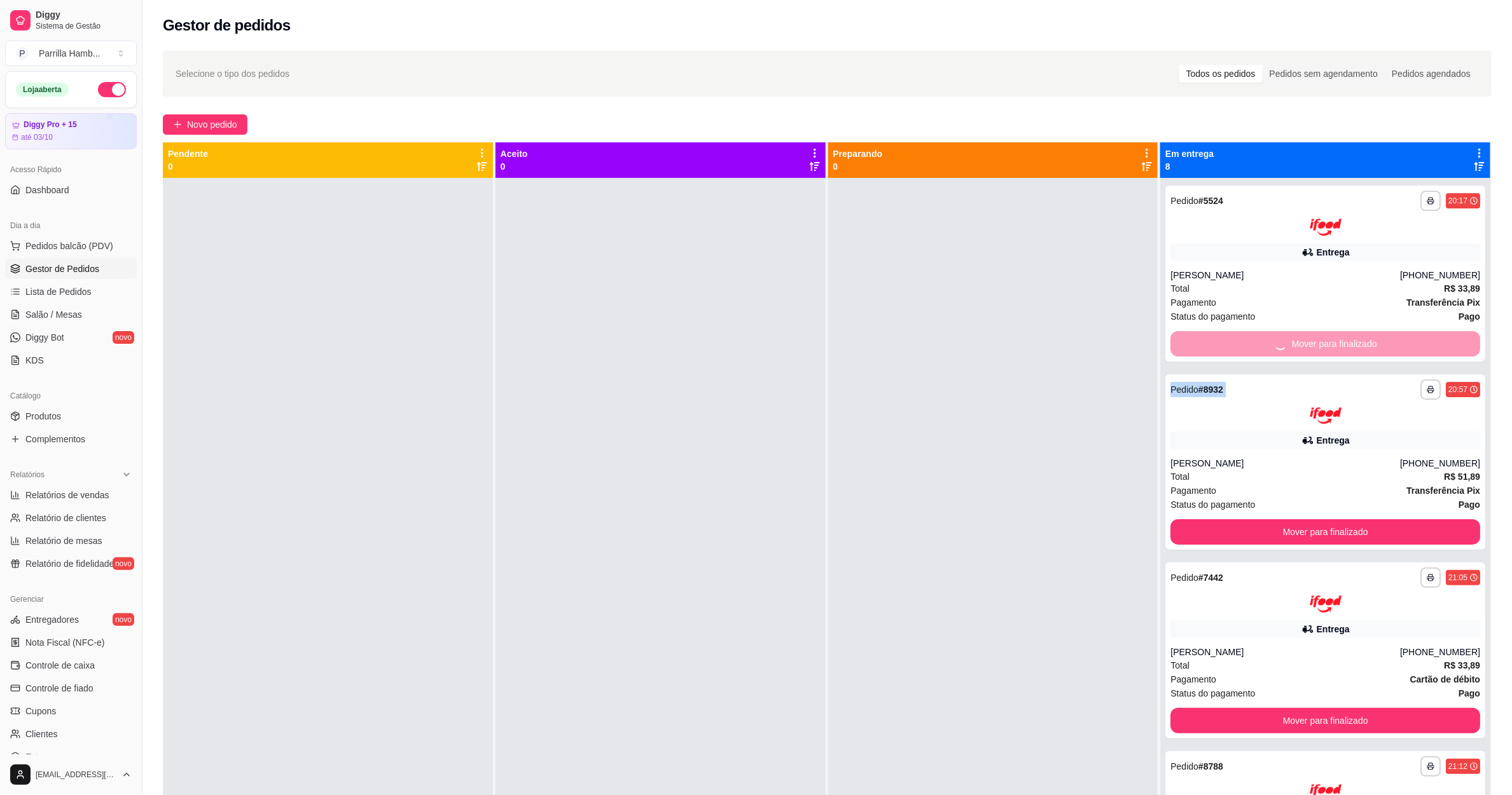
click at [1247, 340] on div "Mover para finalizado" at bounding box center [1326, 344] width 310 height 26
click at [1247, 340] on button "Mover para finalizado" at bounding box center [1325, 343] width 300 height 25
click at [1247, 340] on div "Mover para finalizado" at bounding box center [1326, 344] width 310 height 26
click at [1247, 340] on button "Mover para finalizado" at bounding box center [1325, 343] width 300 height 25
click at [1247, 340] on div "Mover para finalizado" at bounding box center [1326, 344] width 310 height 26
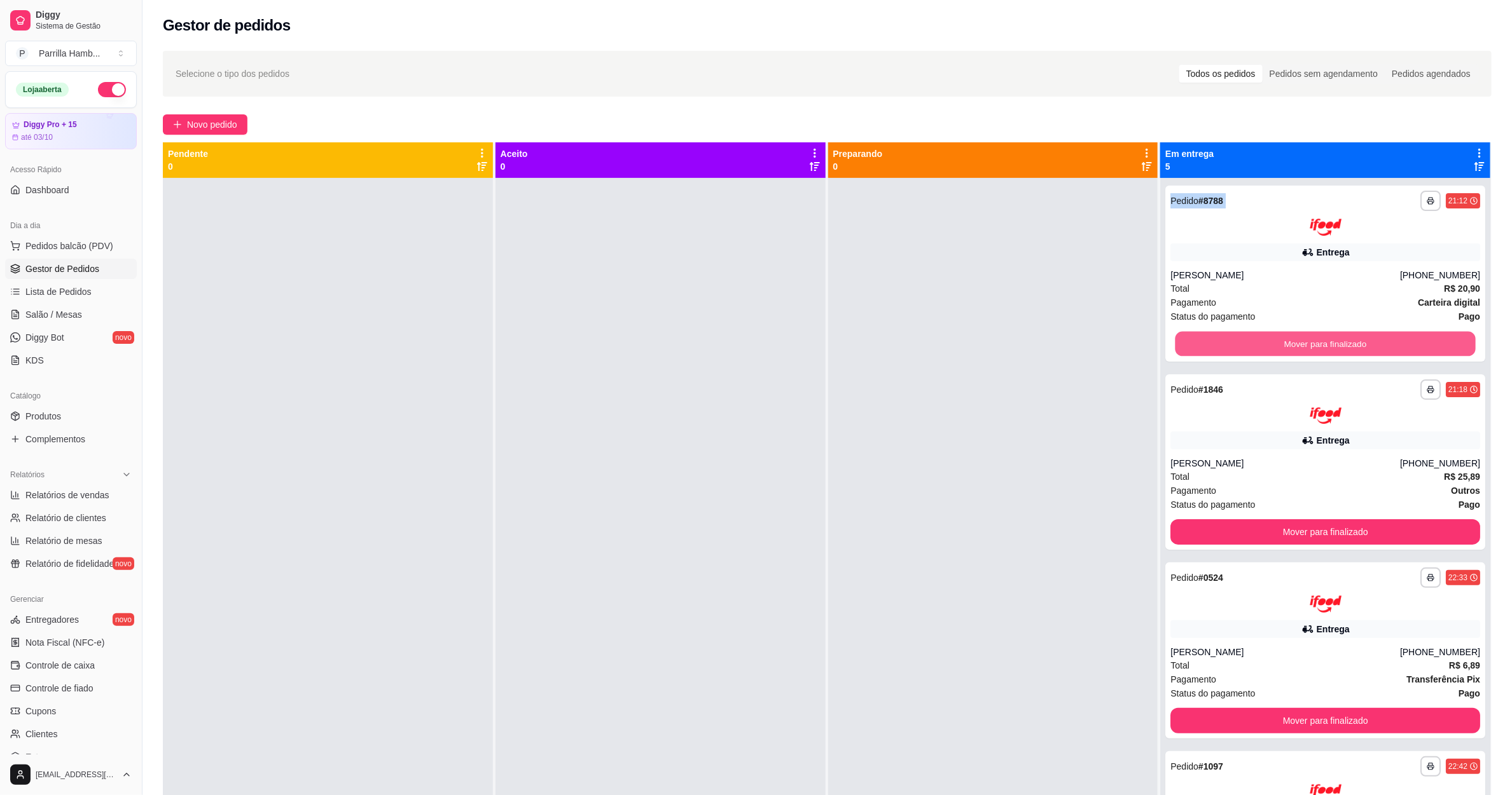
click at [1247, 340] on button "Mover para finalizado" at bounding box center [1325, 343] width 300 height 25
click at [1247, 340] on div "Mover para finalizado" at bounding box center [1326, 344] width 310 height 26
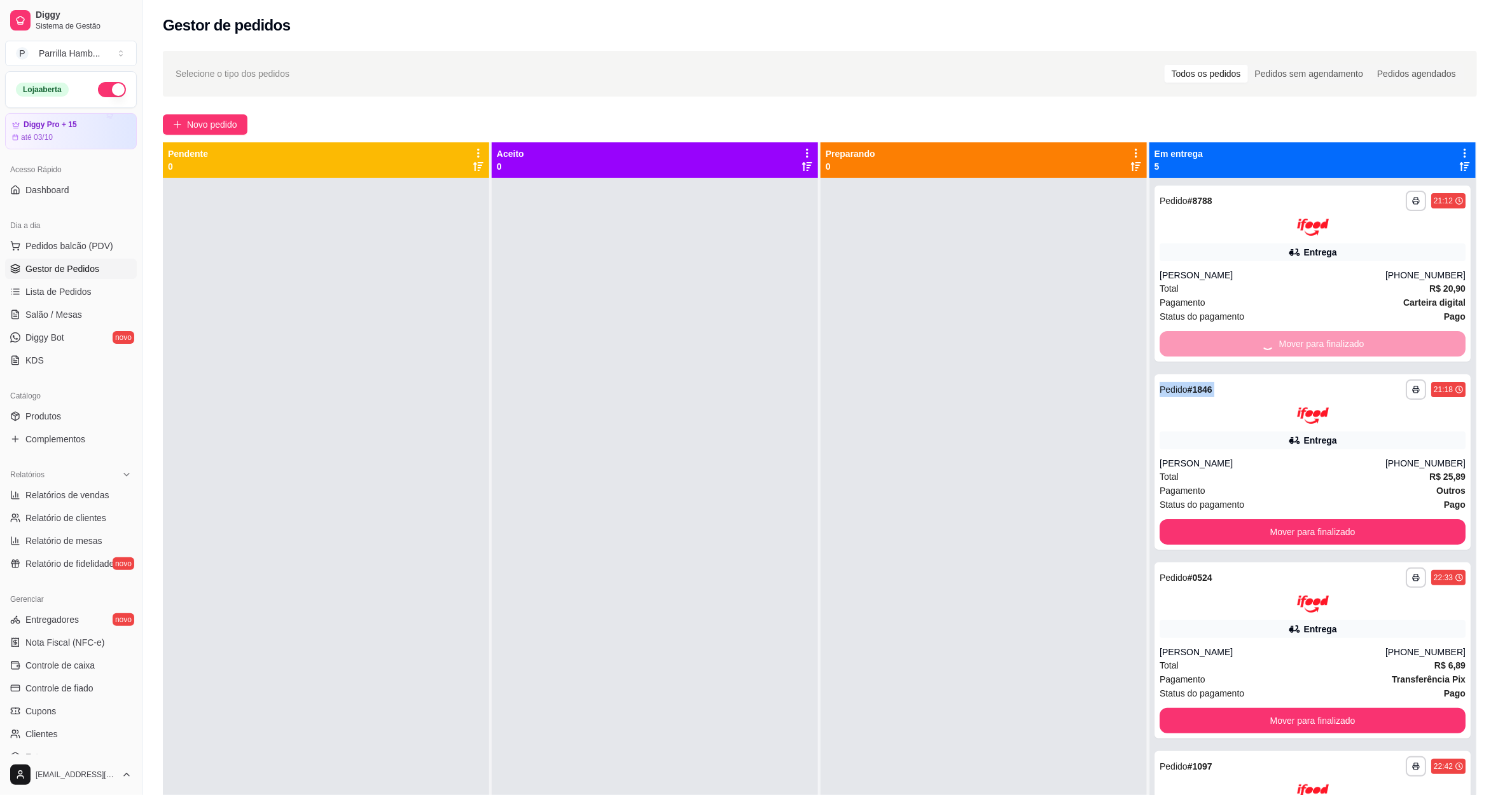
click at [1247, 519] on button "Mover para finalizado" at bounding box center [1312, 532] width 306 height 26
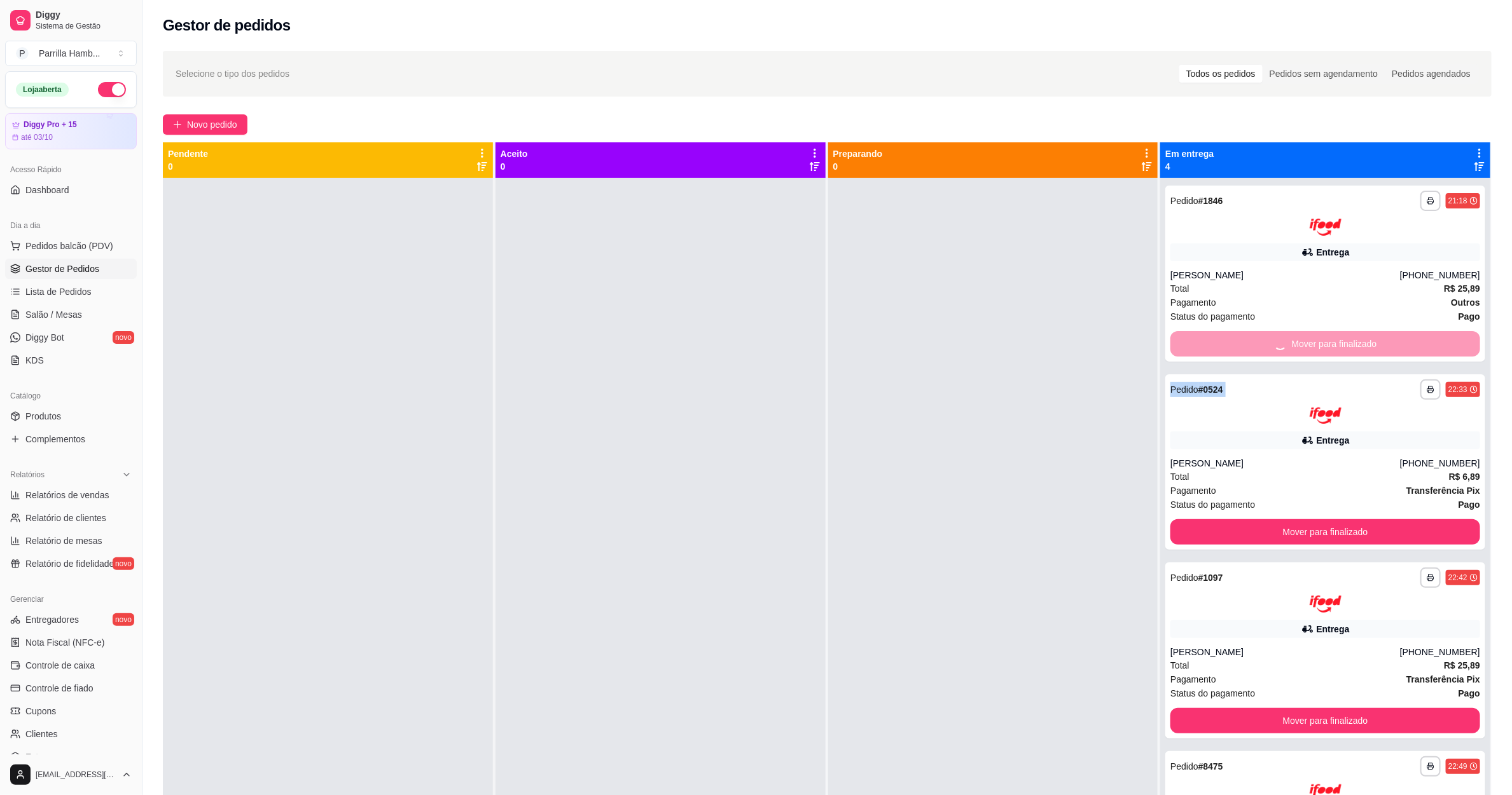
click at [1247, 340] on div "Mover para finalizado" at bounding box center [1326, 344] width 310 height 26
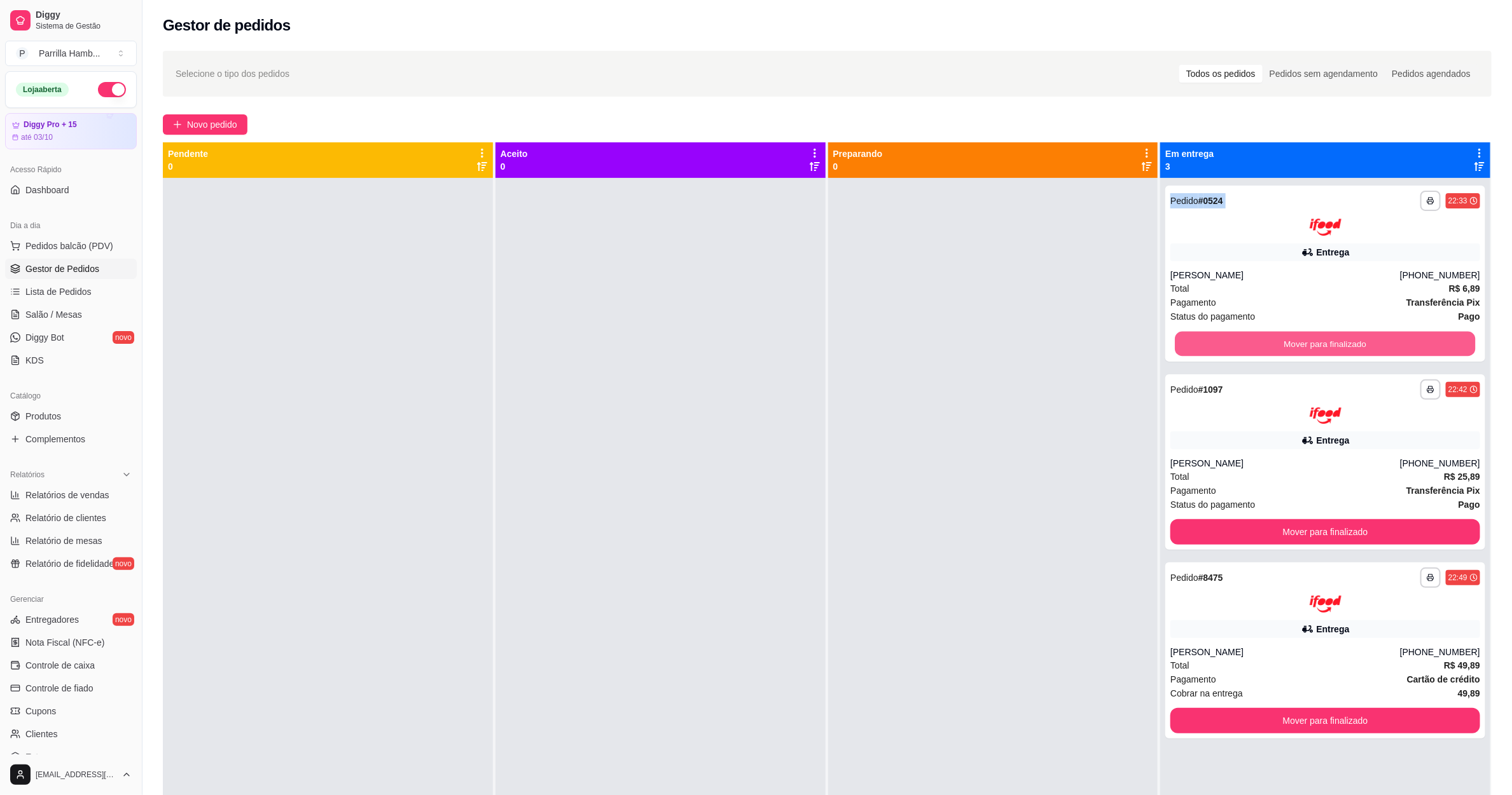
click at [1247, 340] on button "Mover para finalizado" at bounding box center [1325, 343] width 300 height 25
click at [1247, 340] on div "Mover para finalizado" at bounding box center [1326, 344] width 310 height 26
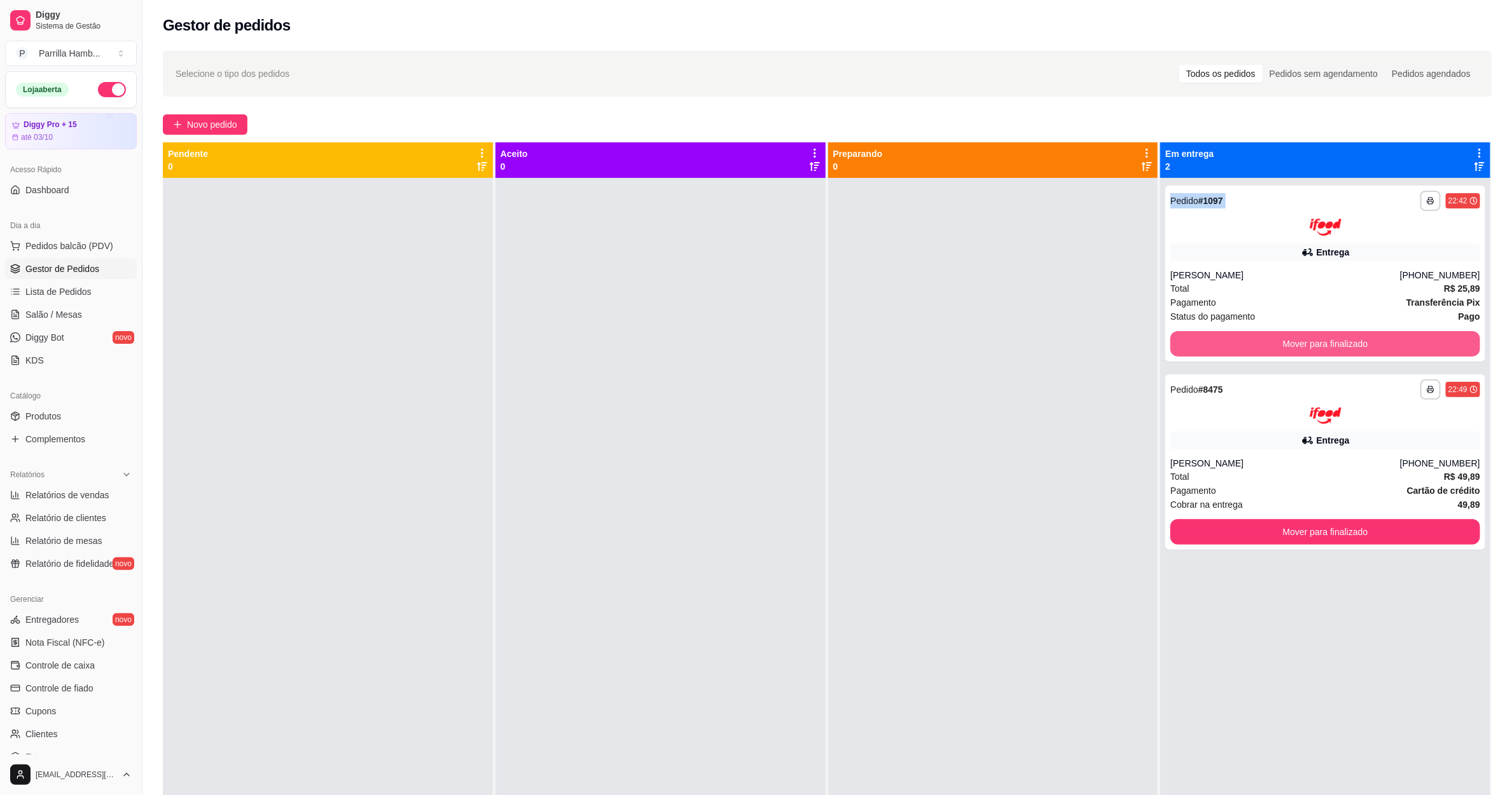
click at [1247, 340] on button "Mover para finalizado" at bounding box center [1326, 344] width 310 height 26
click at [1247, 340] on div "Mover para finalizado" at bounding box center [1326, 344] width 310 height 26
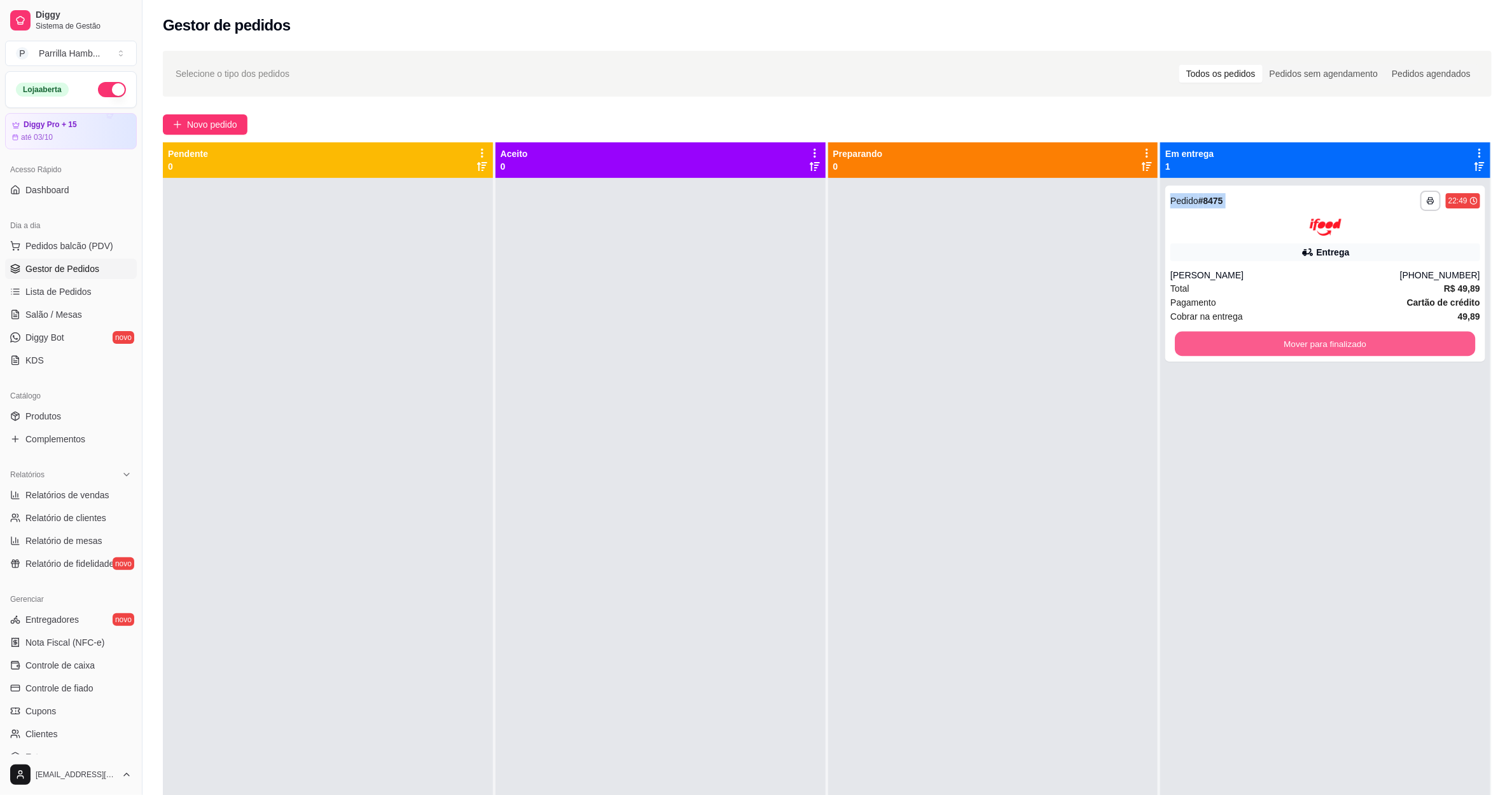
click at [1247, 340] on button "Mover para finalizado" at bounding box center [1325, 343] width 300 height 25
click at [1247, 340] on div "Mover para finalizado" at bounding box center [1326, 344] width 310 height 26
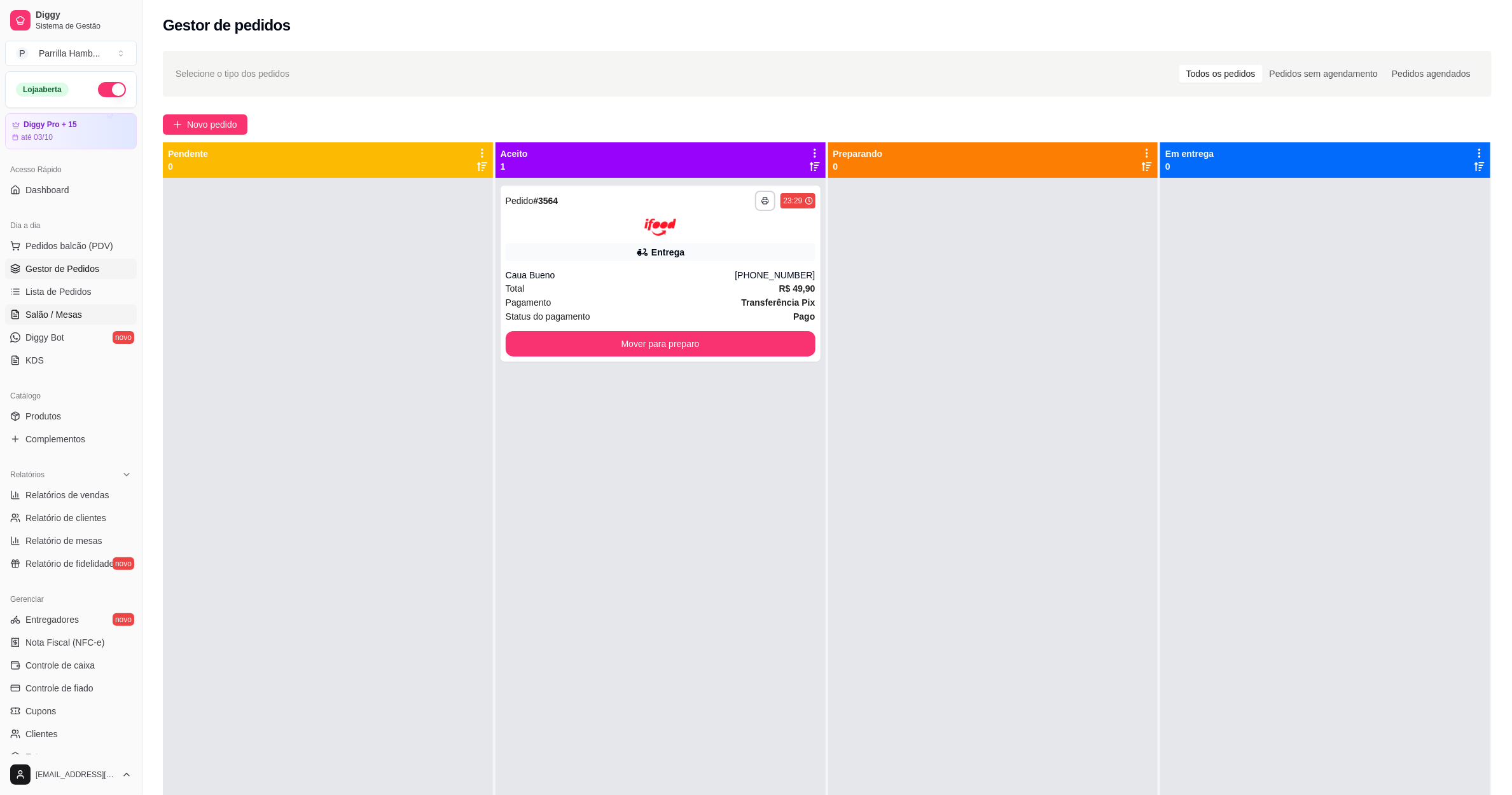
click at [40, 312] on span "Salão / Mesas" at bounding box center [54, 315] width 57 height 13
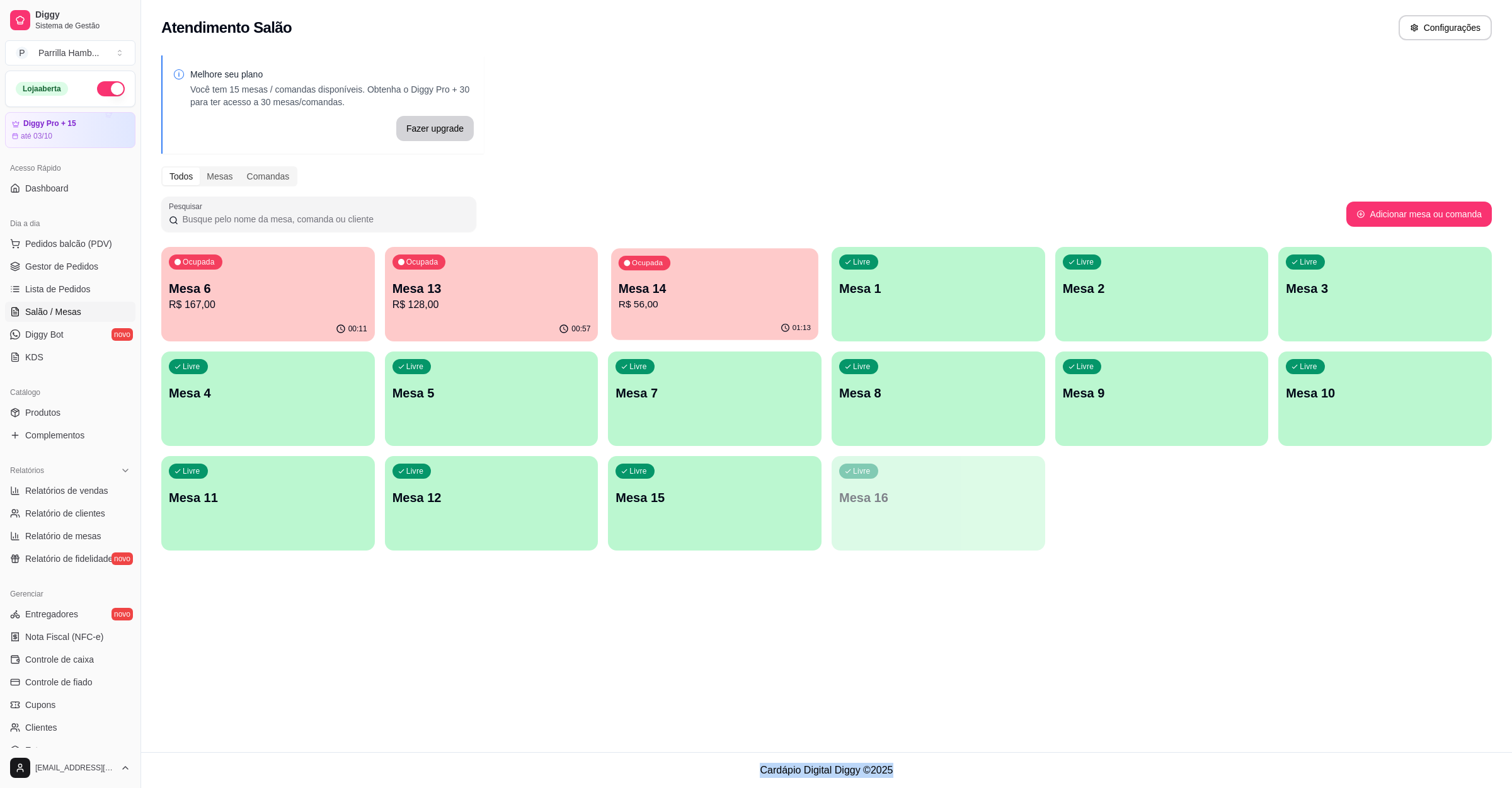
click at [724, 310] on p "R$ 56,00" at bounding box center [714, 304] width 192 height 15
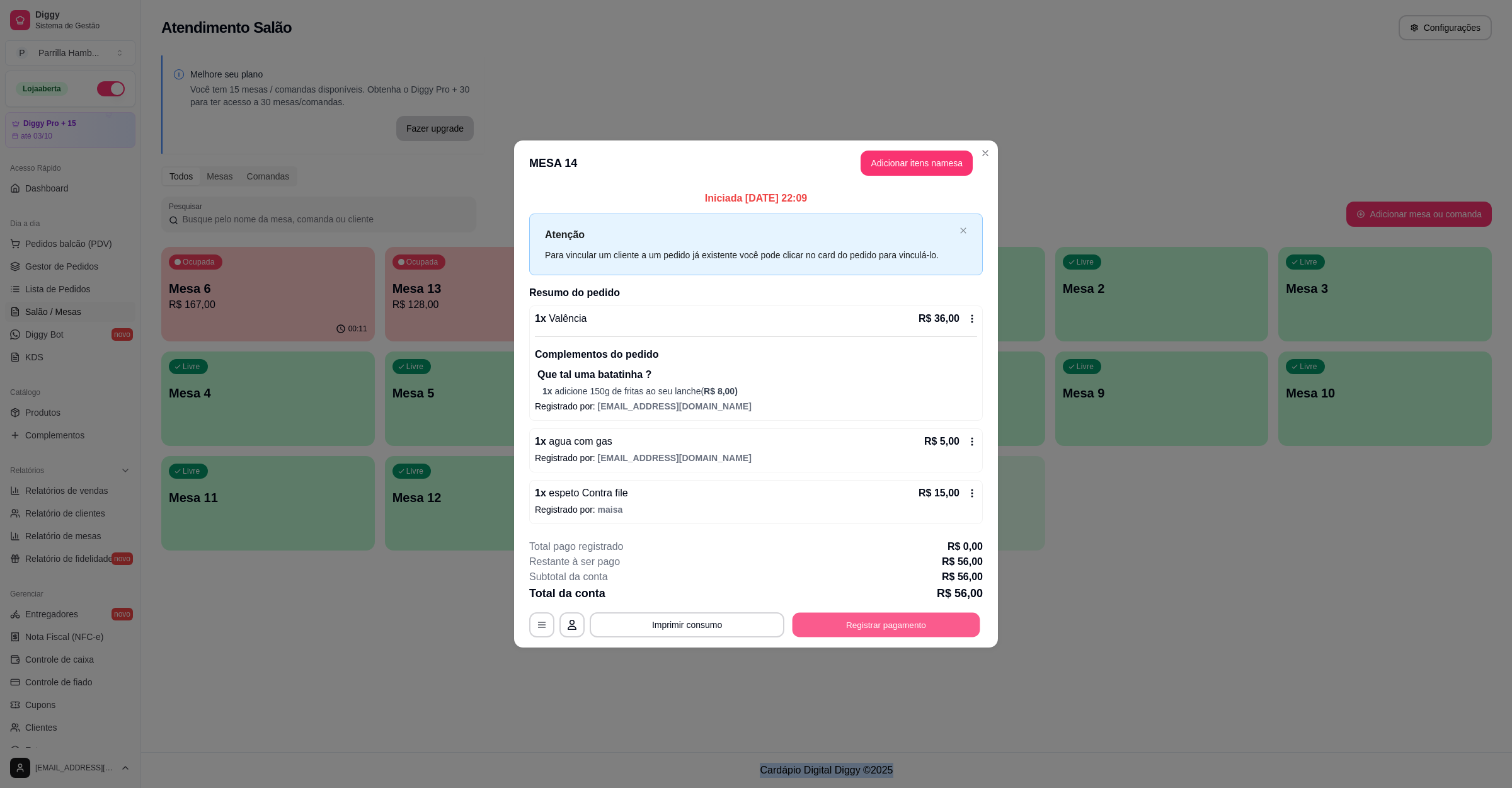
click at [843, 614] on button "Registrar pagamento" at bounding box center [886, 624] width 188 height 25
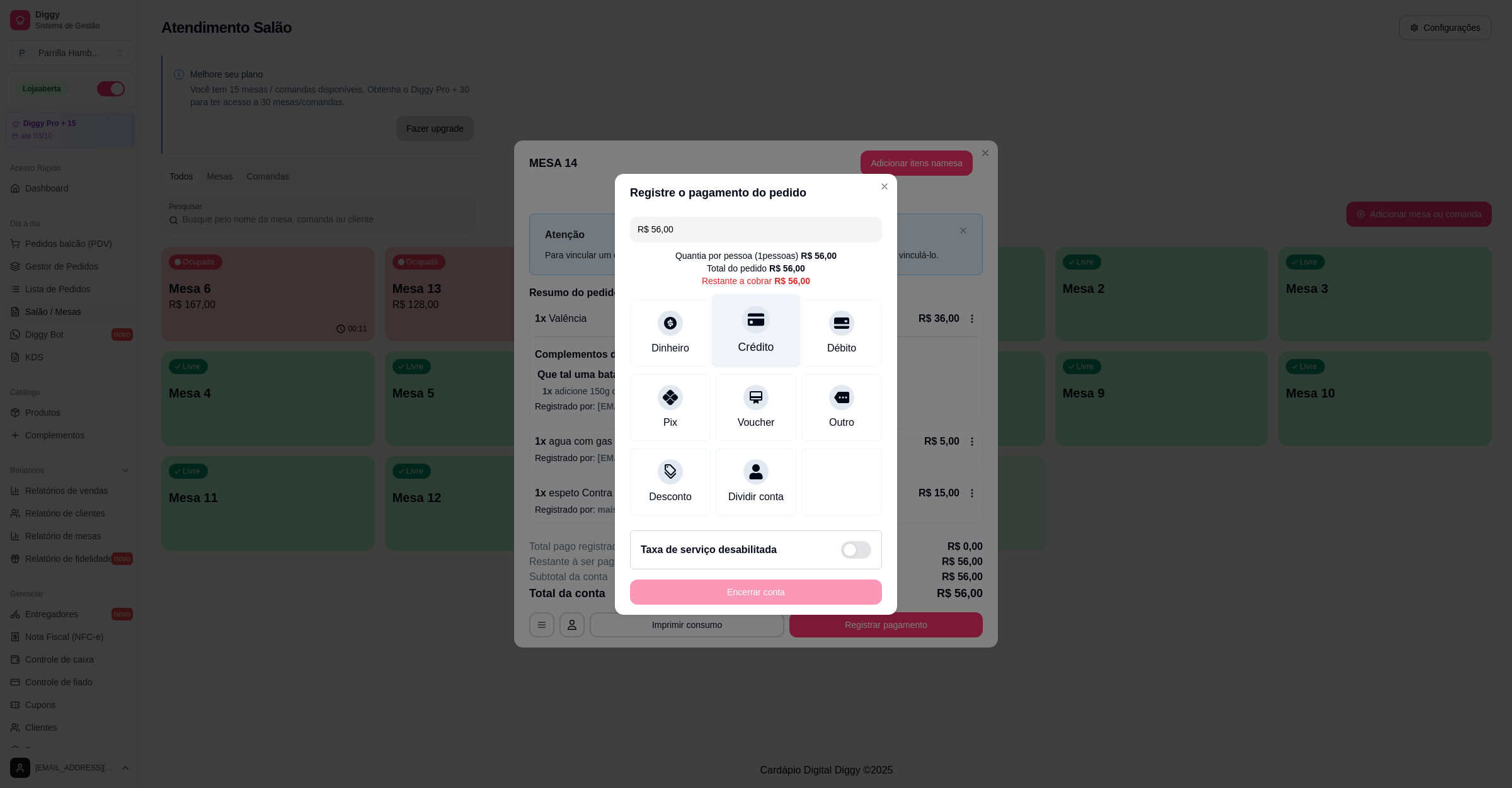
click at [756, 339] on div "Crédito" at bounding box center [757, 347] width 36 height 16
type input "R$ 0,00"
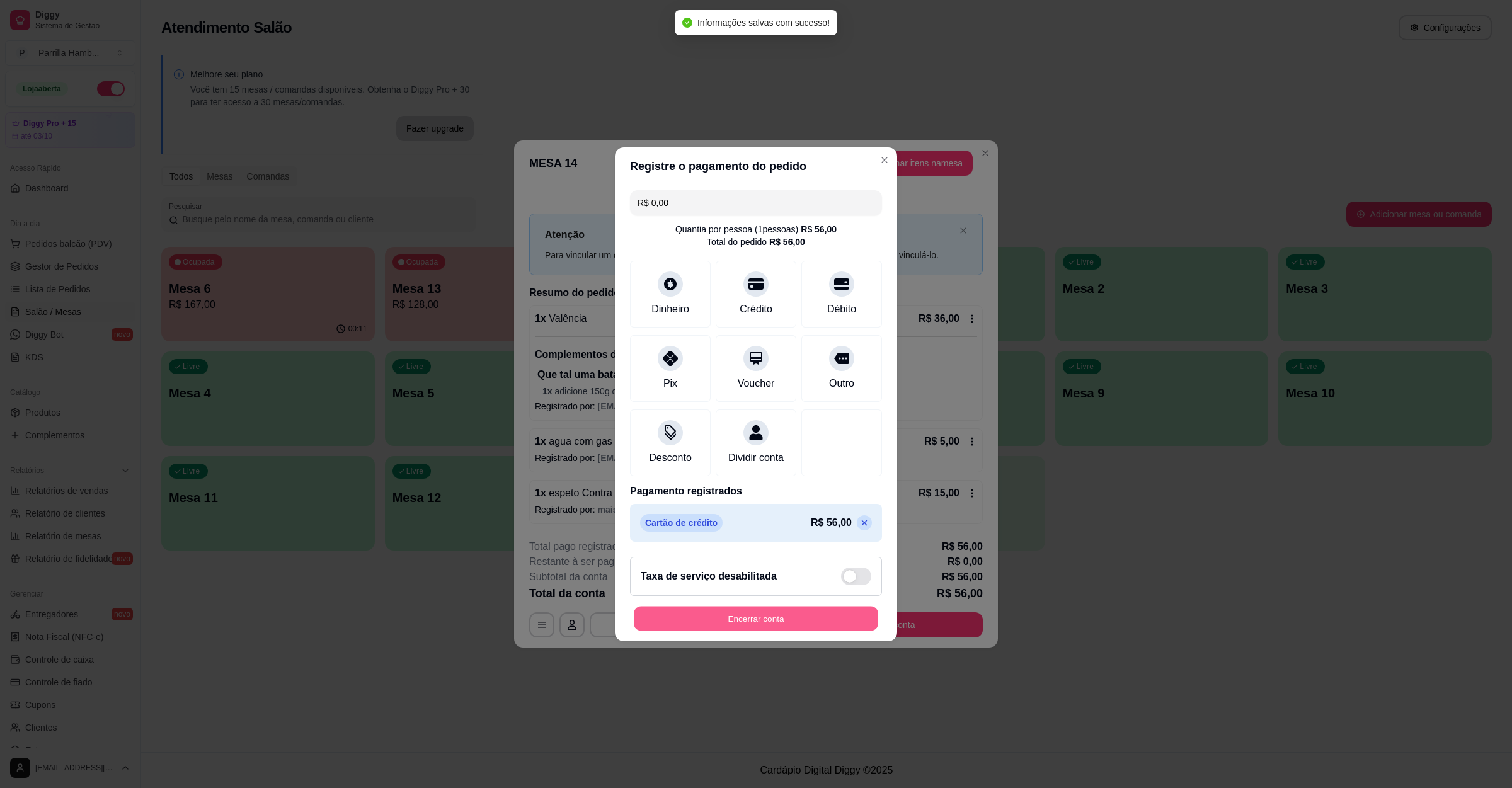
click at [843, 618] on button "Encerrar conta" at bounding box center [755, 618] width 244 height 25
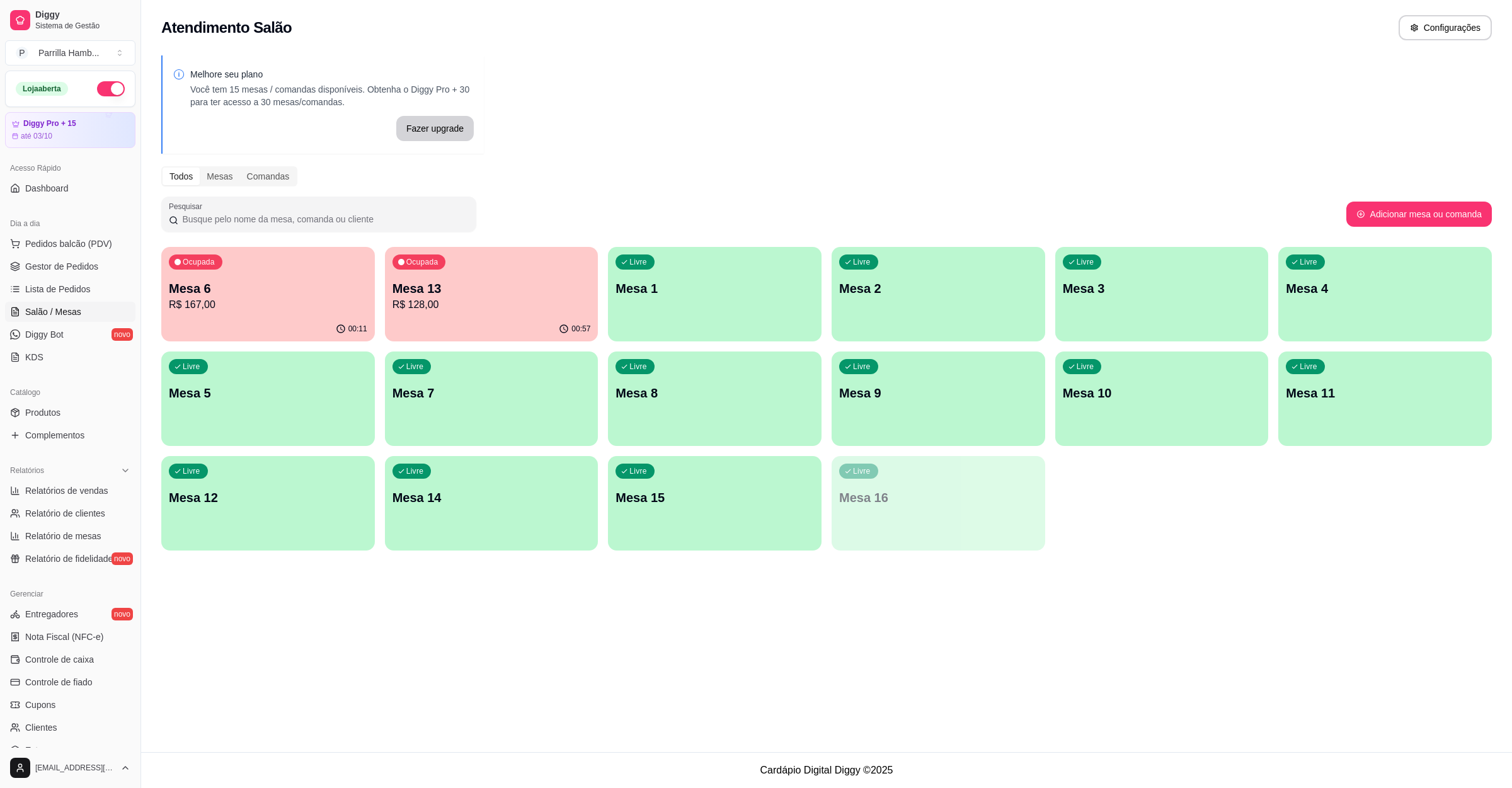
click at [454, 322] on div "00:57" at bounding box center [492, 329] width 214 height 25
click at [691, 597] on div "Atendimento Salão Configurações Melhore seu plano Você tem 15 mesas / comandas …" at bounding box center [826, 376] width 1371 height 753
click at [495, 313] on div "Ocupada Mesa 13 R$ 128,00" at bounding box center [492, 282] width 207 height 68
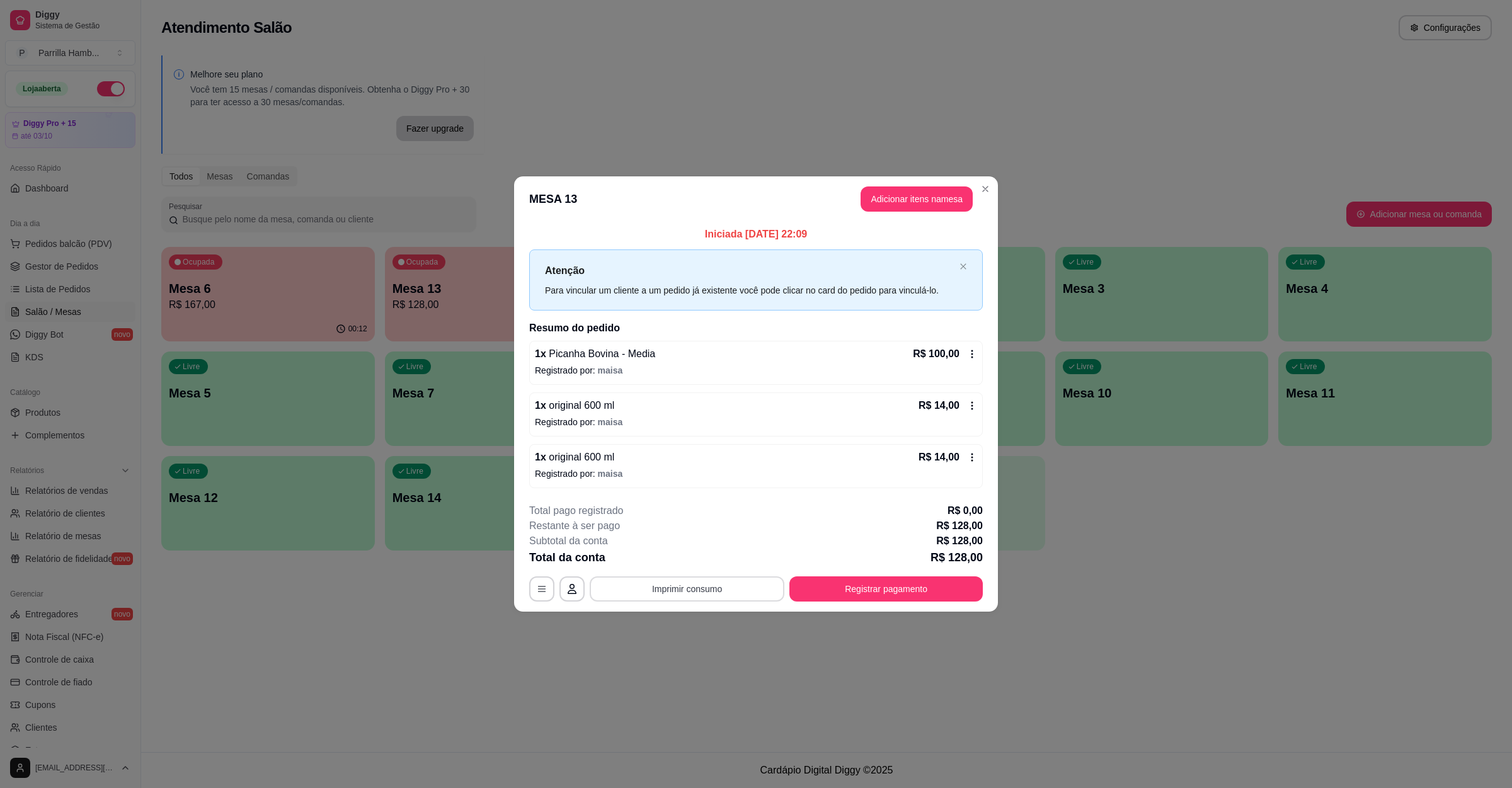
click at [703, 596] on button "Imprimir consumo" at bounding box center [687, 589] width 194 height 25
click at [679, 570] on button "IMPRESSORA" at bounding box center [690, 561] width 88 height 19
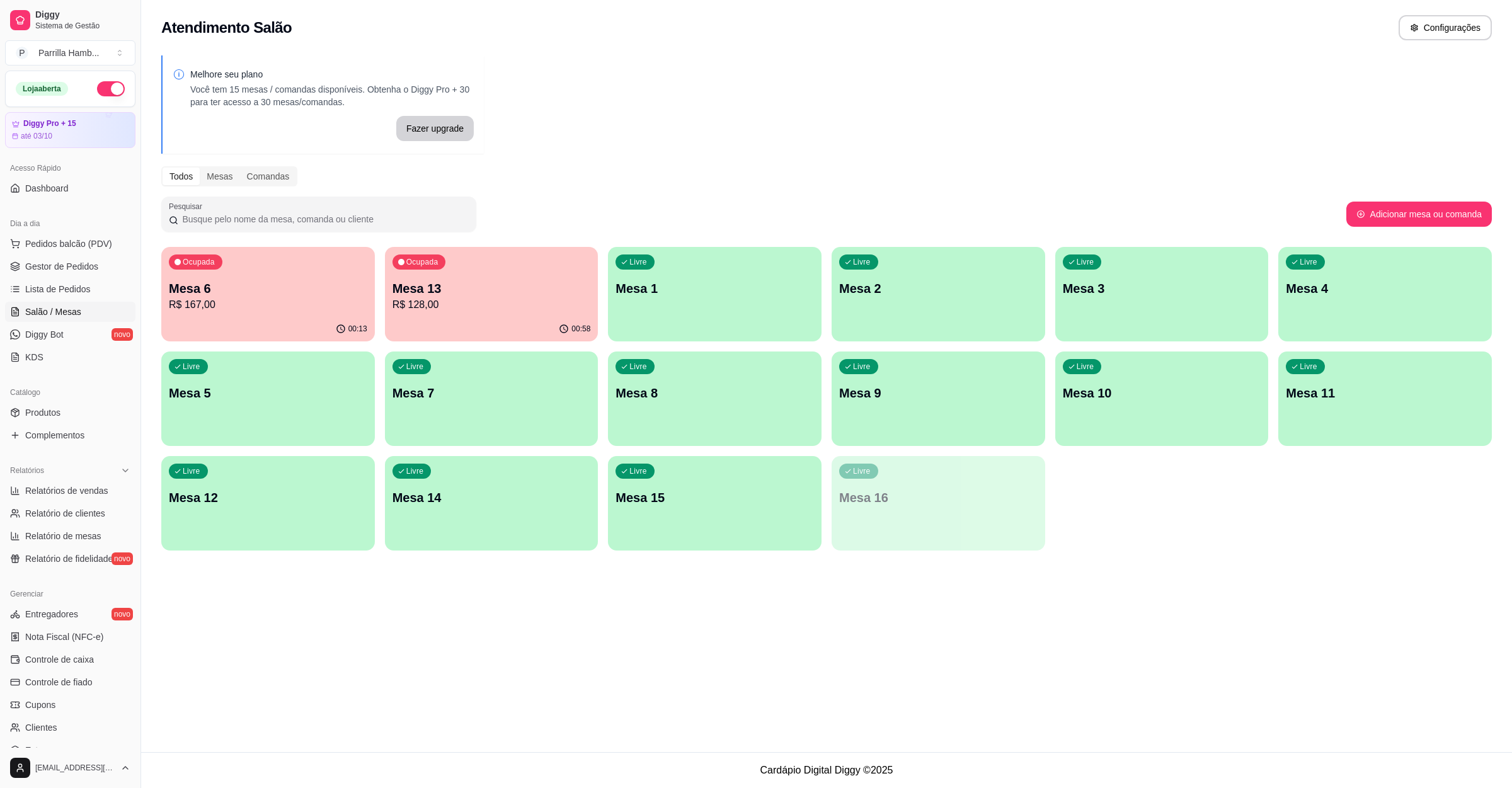
click at [281, 307] on p "R$ 167,00" at bounding box center [268, 304] width 198 height 15
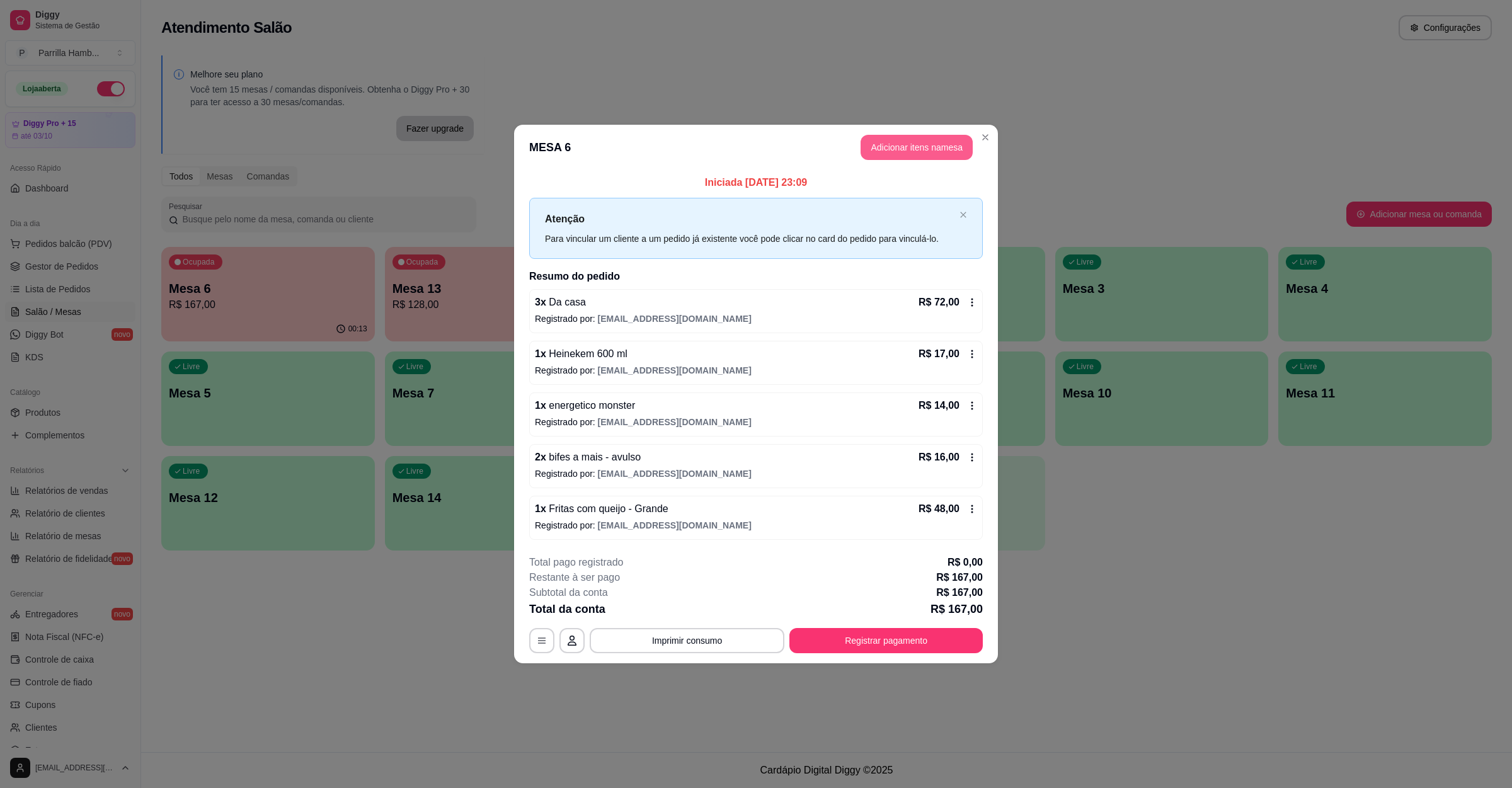
click at [906, 142] on button "Adicionar itens na mesa" at bounding box center [916, 147] width 112 height 25
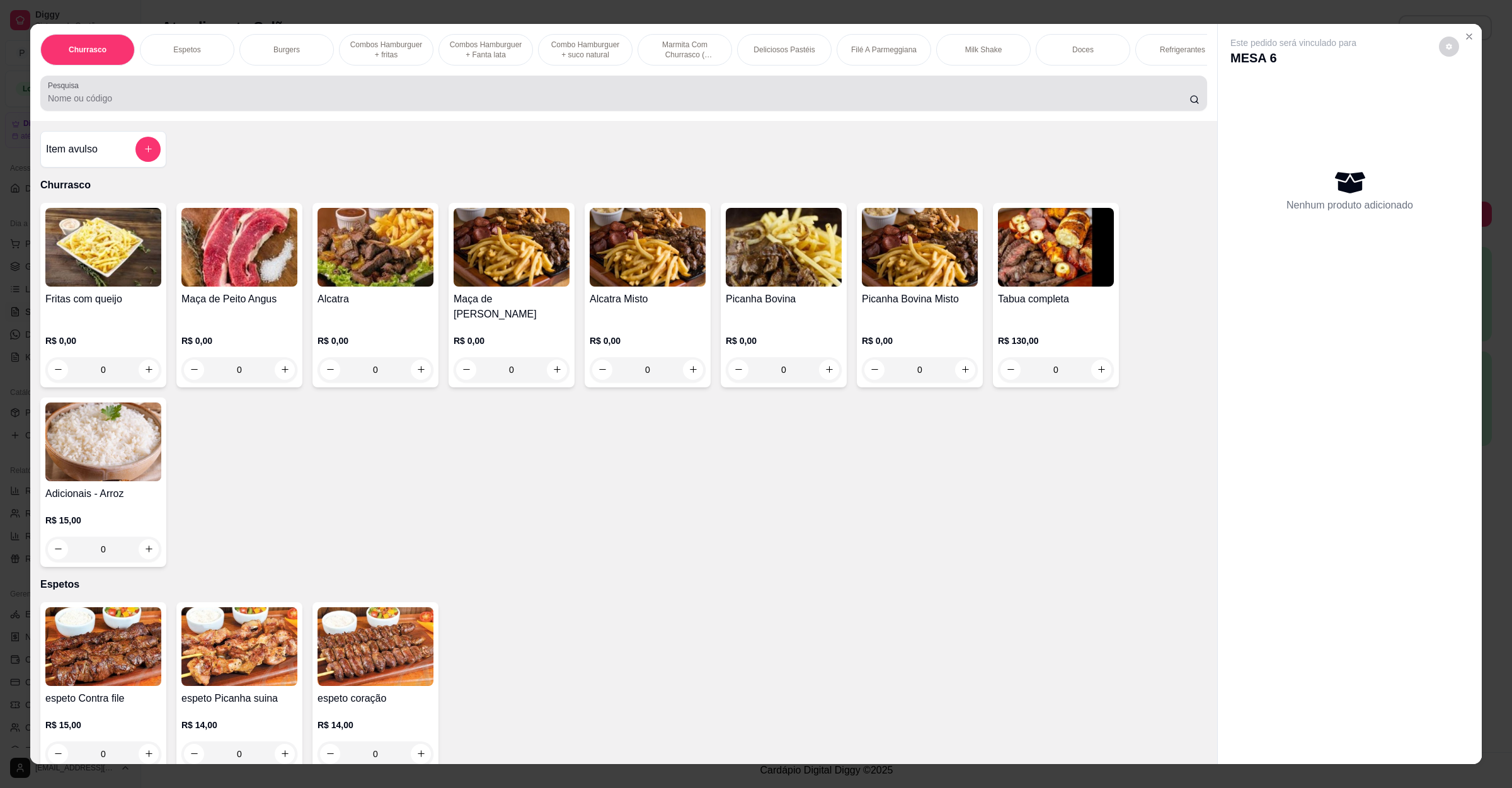
click at [523, 105] on input "Pesquisa" at bounding box center [619, 98] width 1141 height 13
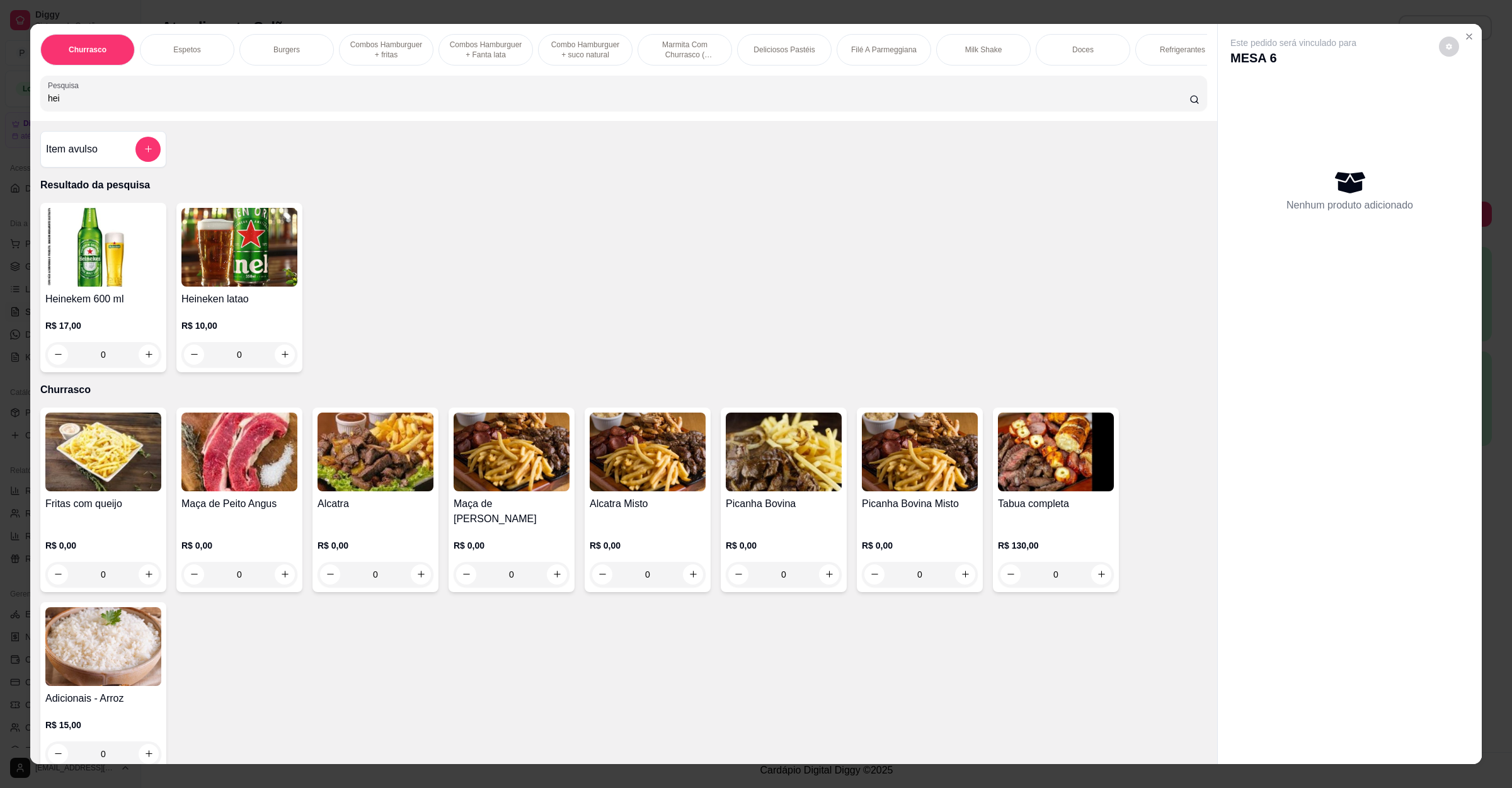
type input "hei"
click at [133, 284] on img at bounding box center [104, 247] width 116 height 79
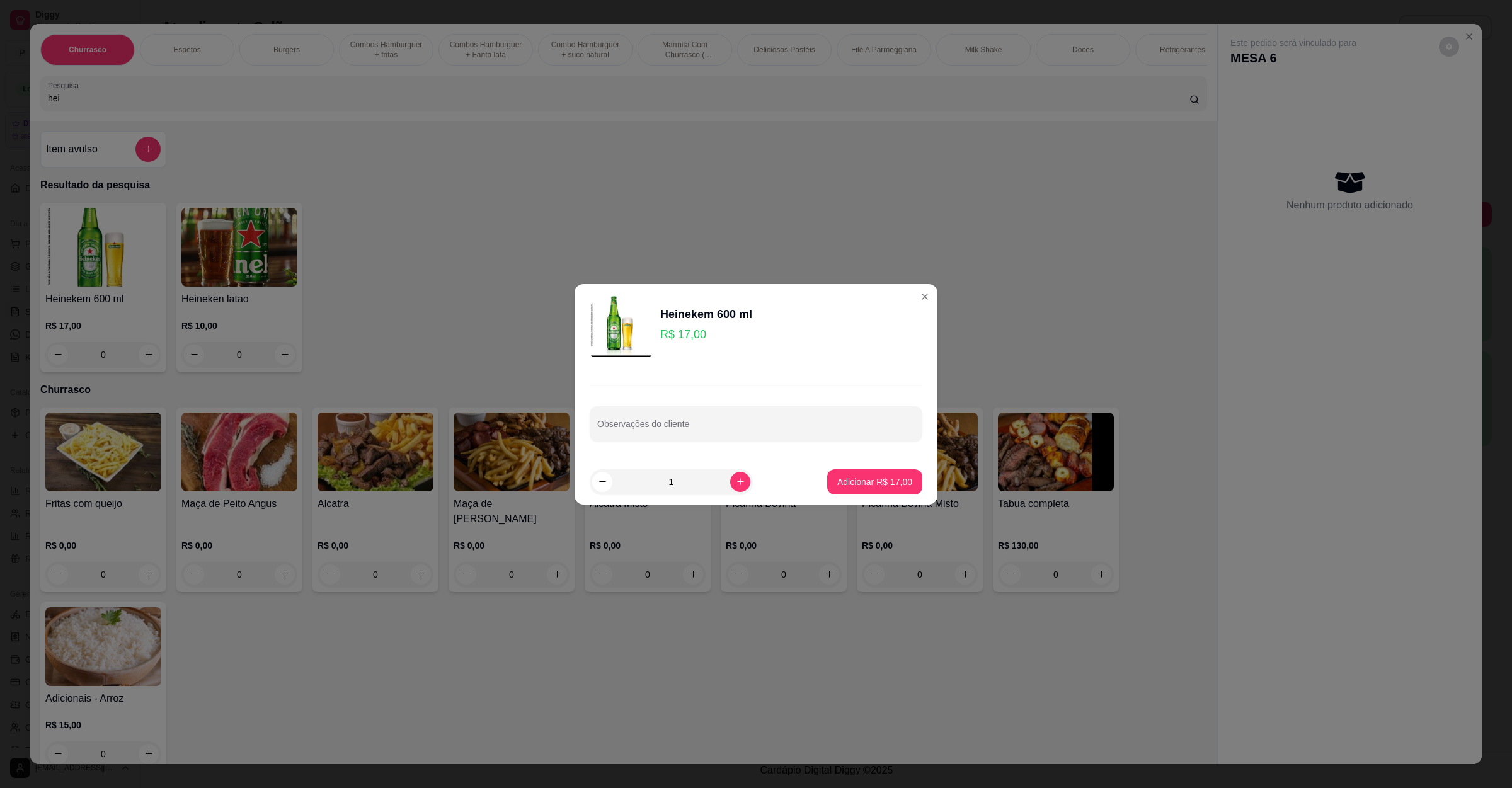
click at [881, 498] on footer "1 Adicionar R$ 17,00" at bounding box center [755, 482] width 363 height 45
click at [880, 478] on p "Adicionar R$ 17,00" at bounding box center [874, 482] width 75 height 13
type input "1"
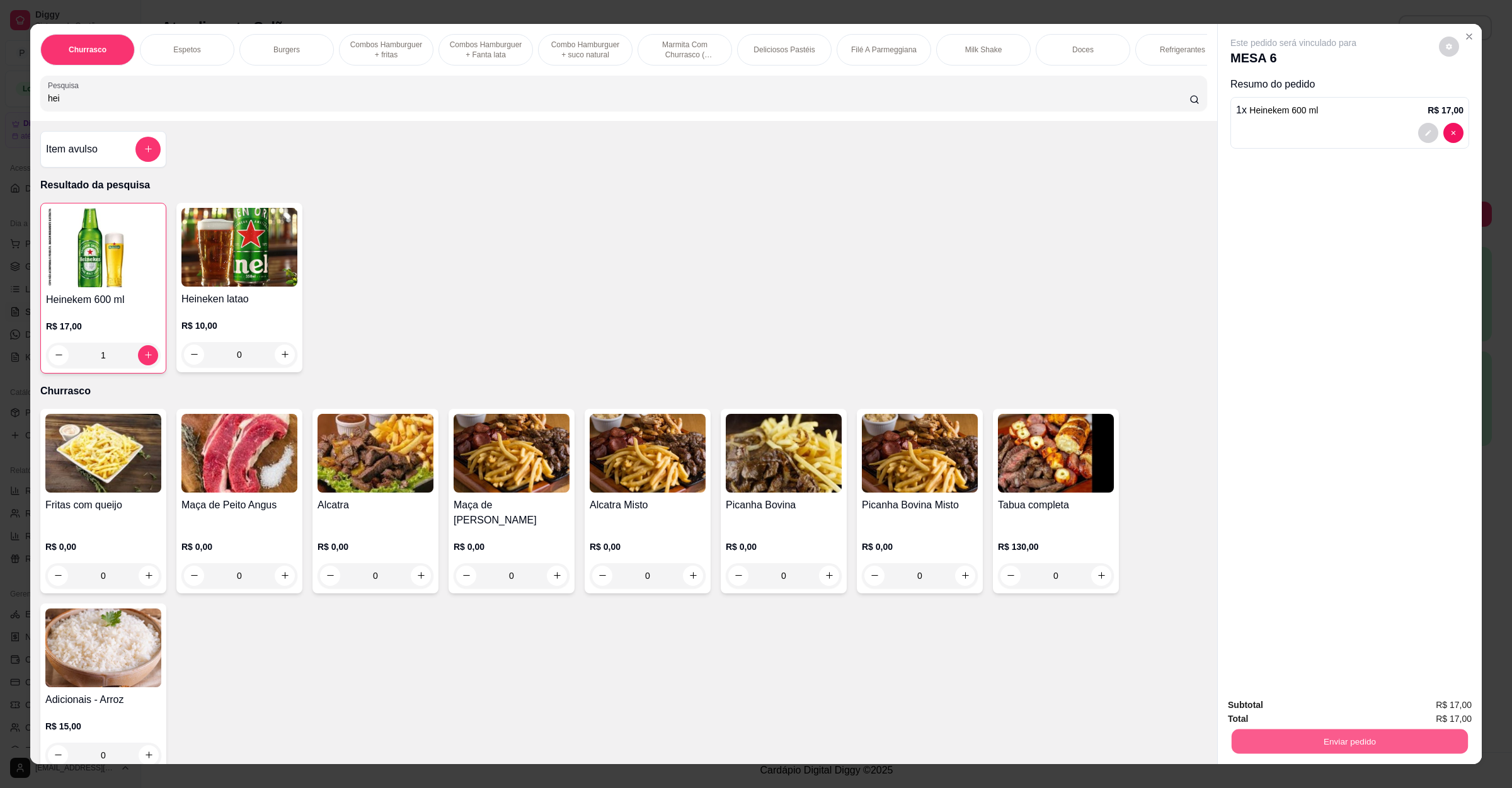
click at [1357, 743] on button "Enviar pedido" at bounding box center [1349, 742] width 236 height 25
click at [1278, 702] on button "Não registrar e enviar pedido" at bounding box center [1306, 711] width 131 height 24
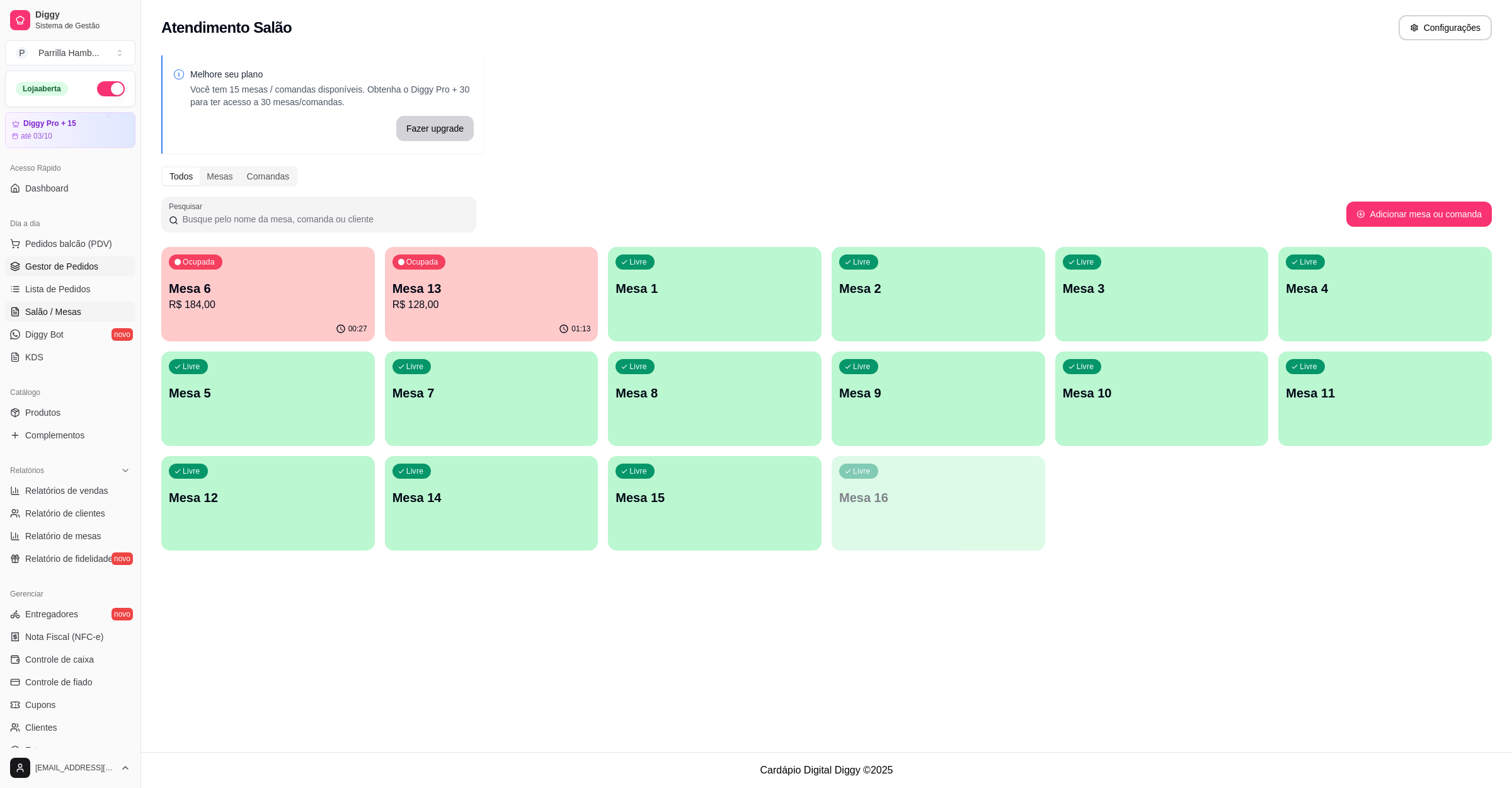
click at [72, 260] on link "Gestor de Pedidos" at bounding box center [71, 266] width 131 height 20
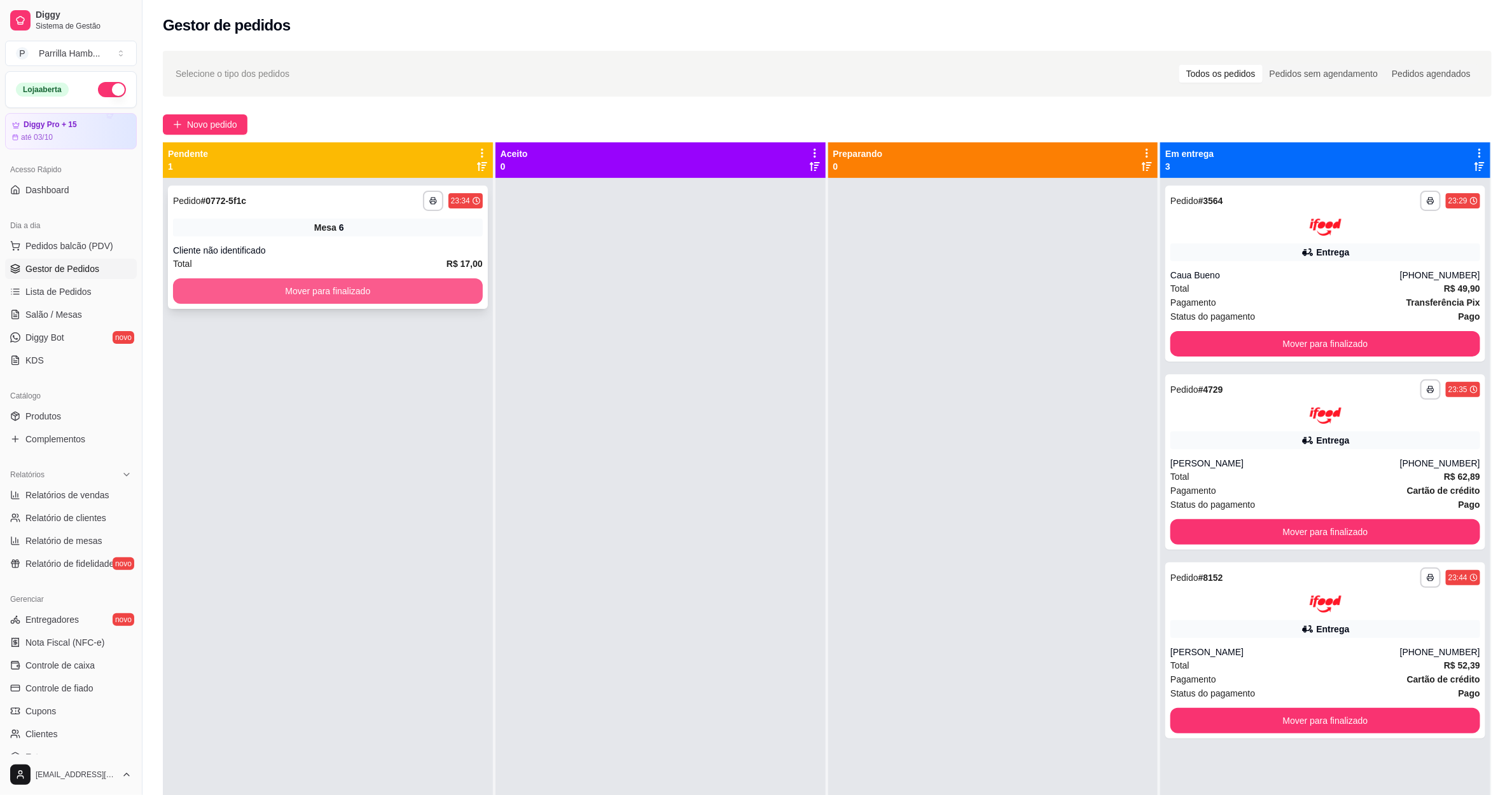
click at [302, 286] on button "Mover para finalizado" at bounding box center [328, 292] width 310 height 26
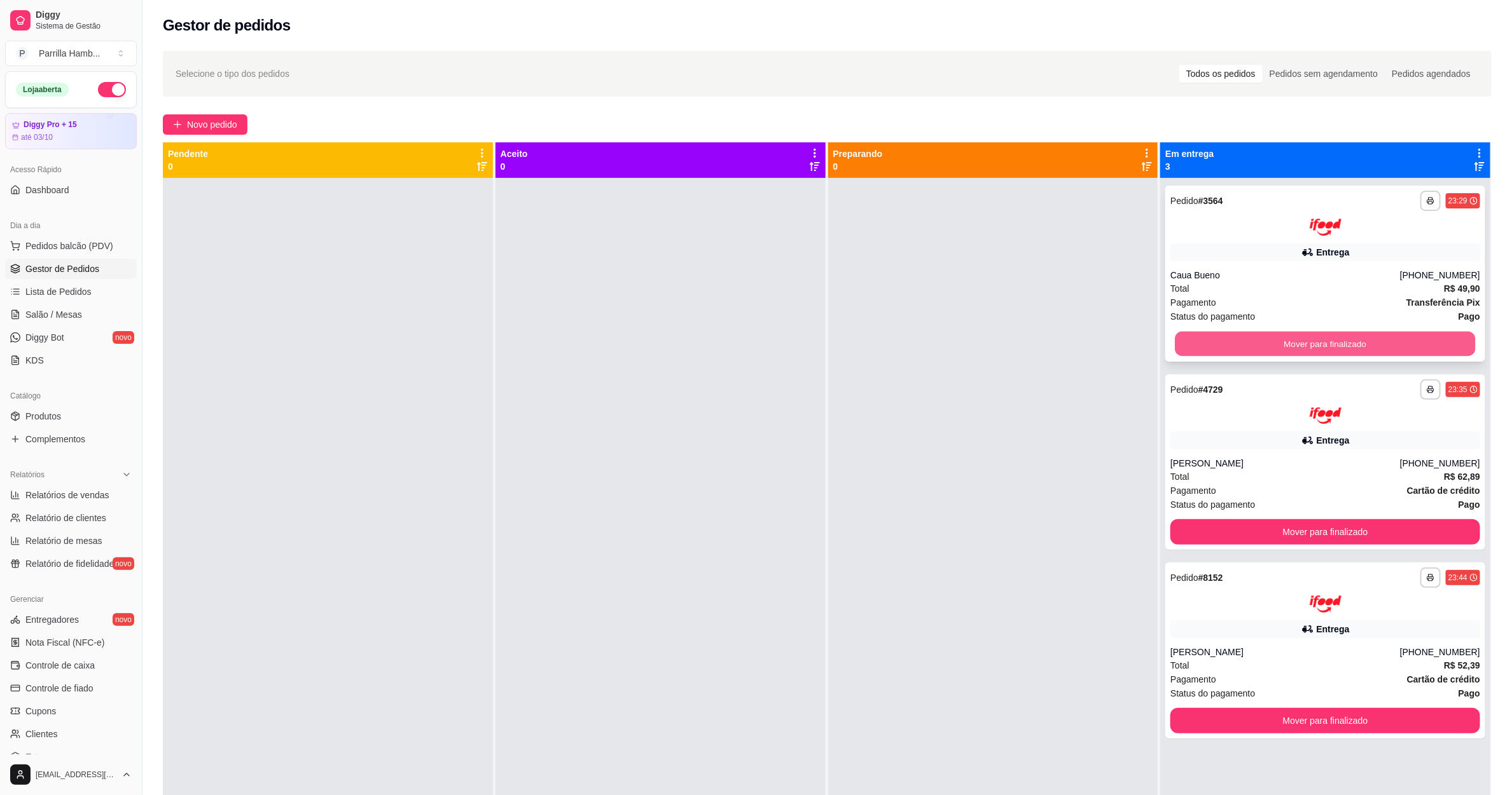
click at [1277, 335] on button "Mover para finalizado" at bounding box center [1325, 343] width 300 height 25
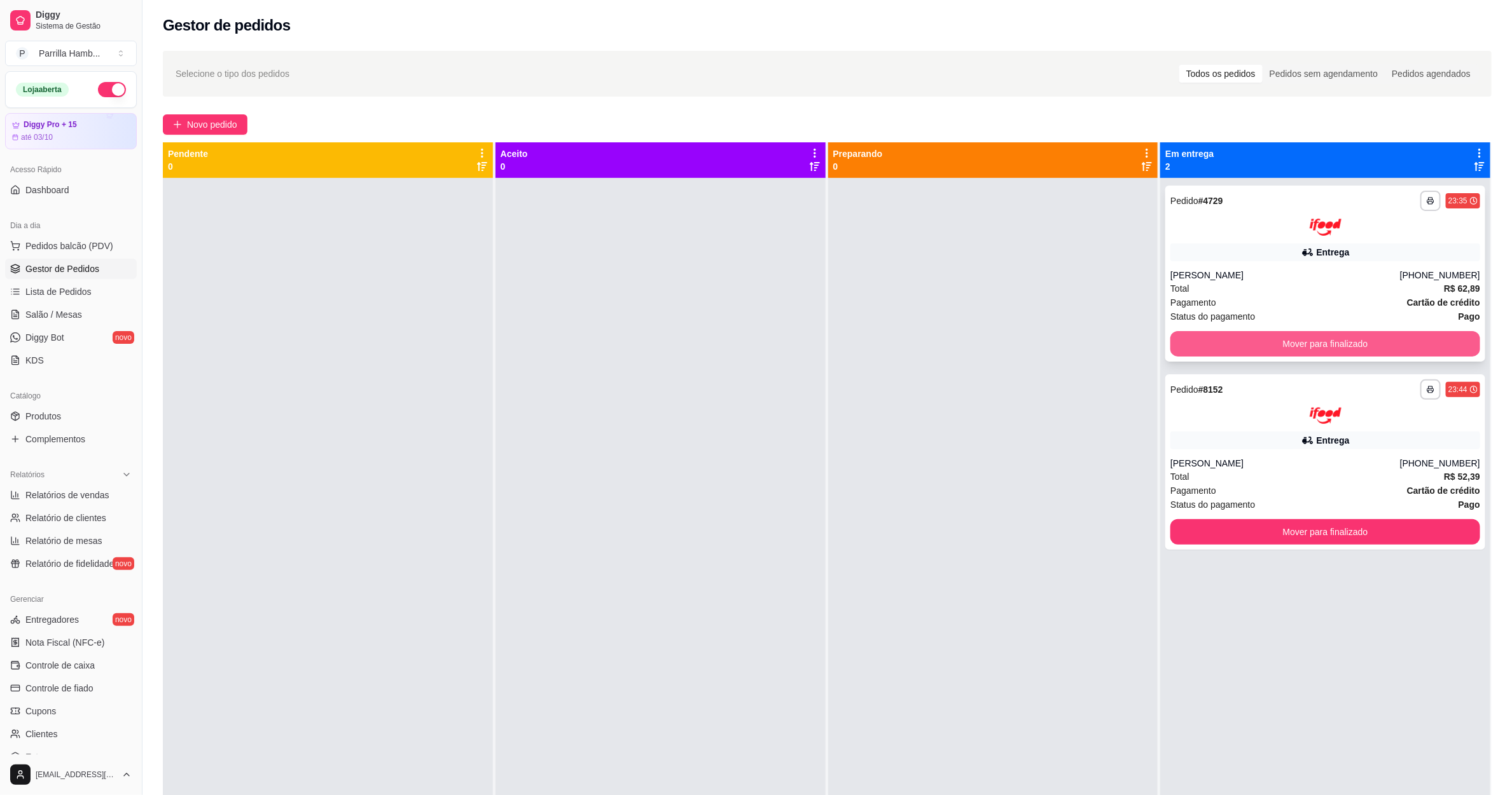
click at [1277, 341] on button "Mover para finalizado" at bounding box center [1326, 344] width 310 height 26
click at [1277, 341] on div "Mover para finalizado" at bounding box center [1326, 344] width 310 height 26
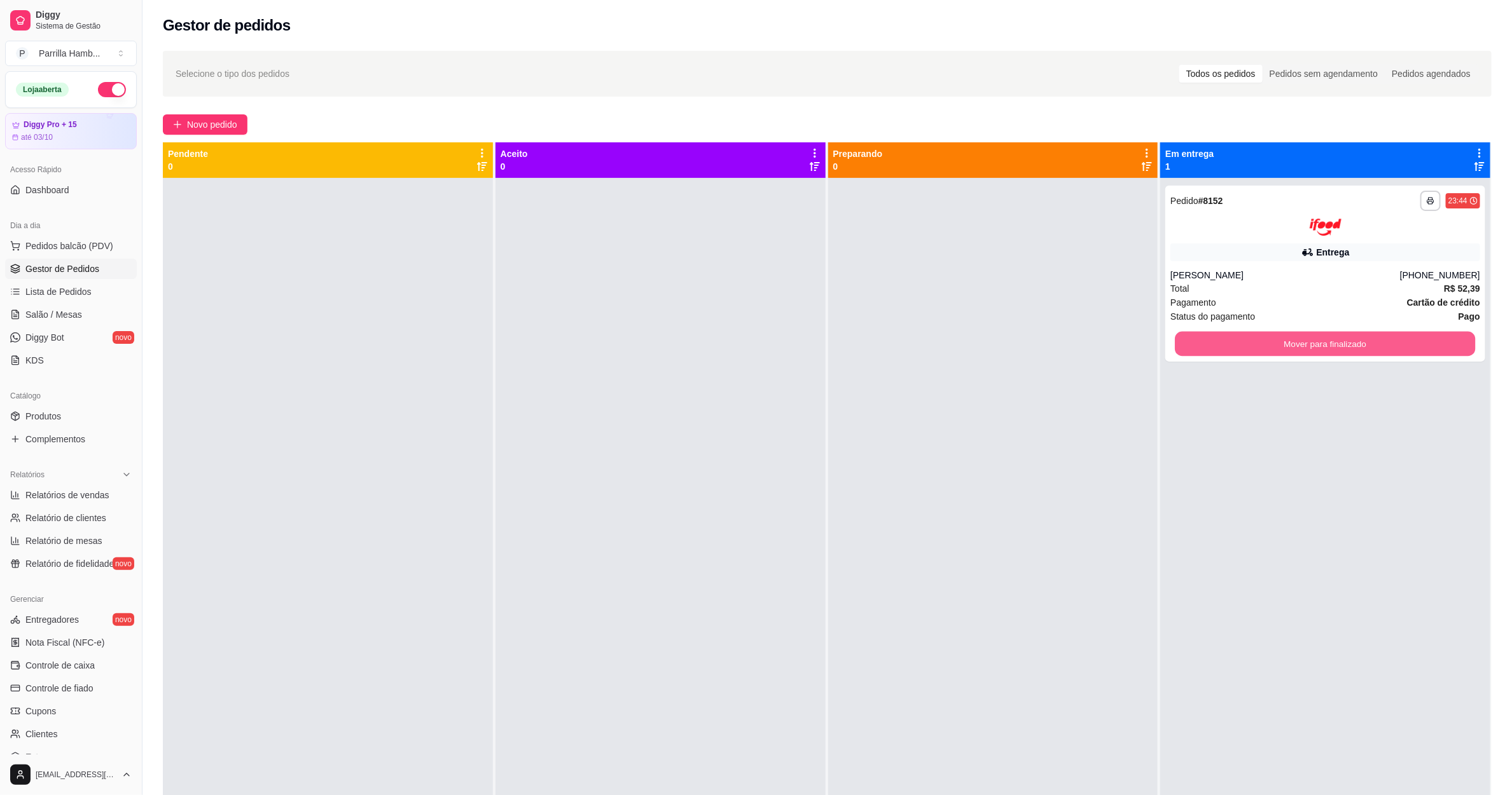
click at [1277, 341] on button "Mover para finalizado" at bounding box center [1325, 343] width 300 height 25
click at [1277, 341] on div "Mover para finalizado" at bounding box center [1326, 344] width 310 height 26
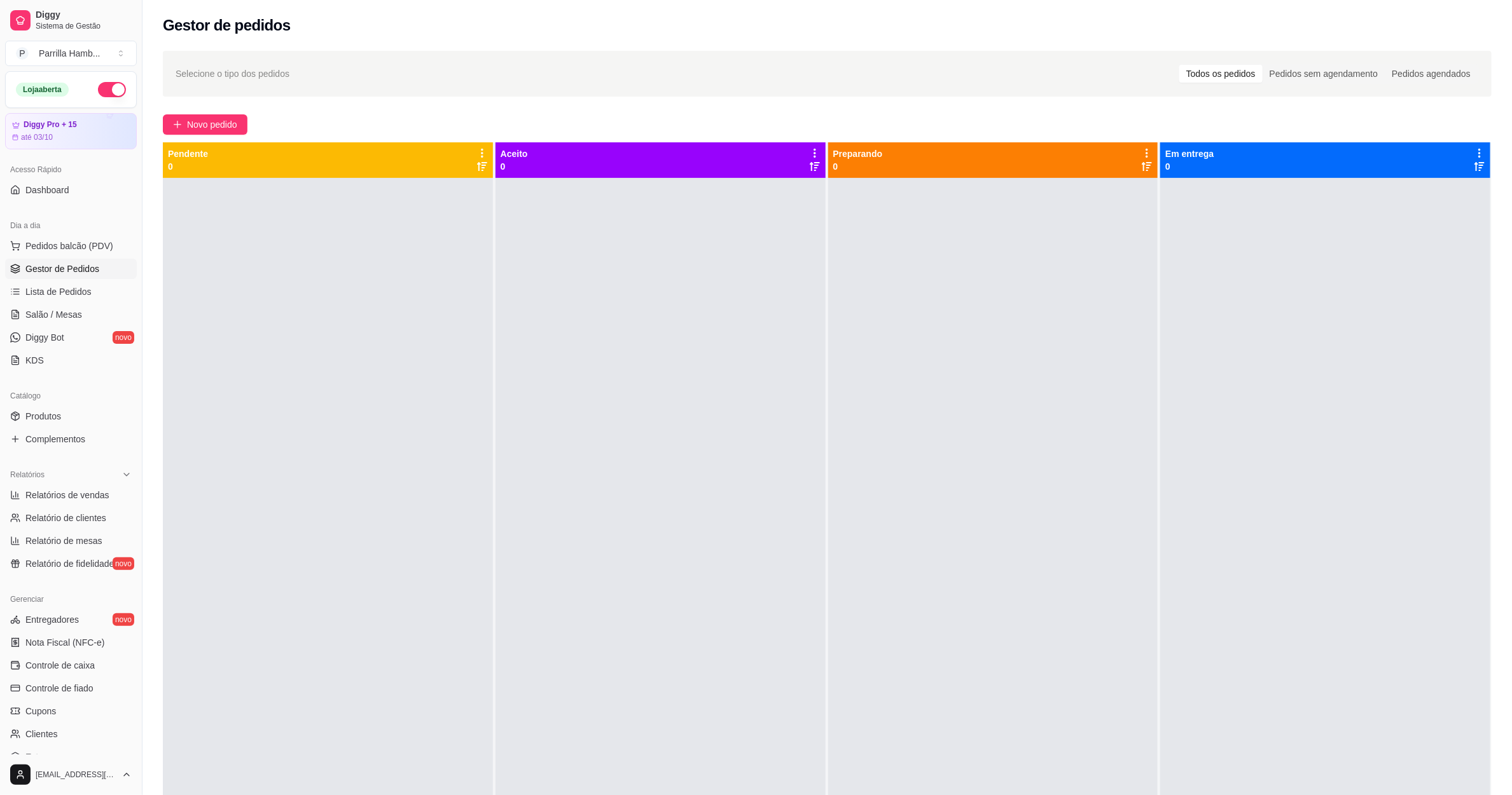
click at [67, 304] on ul "Pedidos balcão (PDV) Gestor de Pedidos Lista de Pedidos Salão / Mesas Diggy Bot…" at bounding box center [72, 303] width 132 height 135
click at [65, 307] on link "Salão / Mesas" at bounding box center [72, 315] width 132 height 20
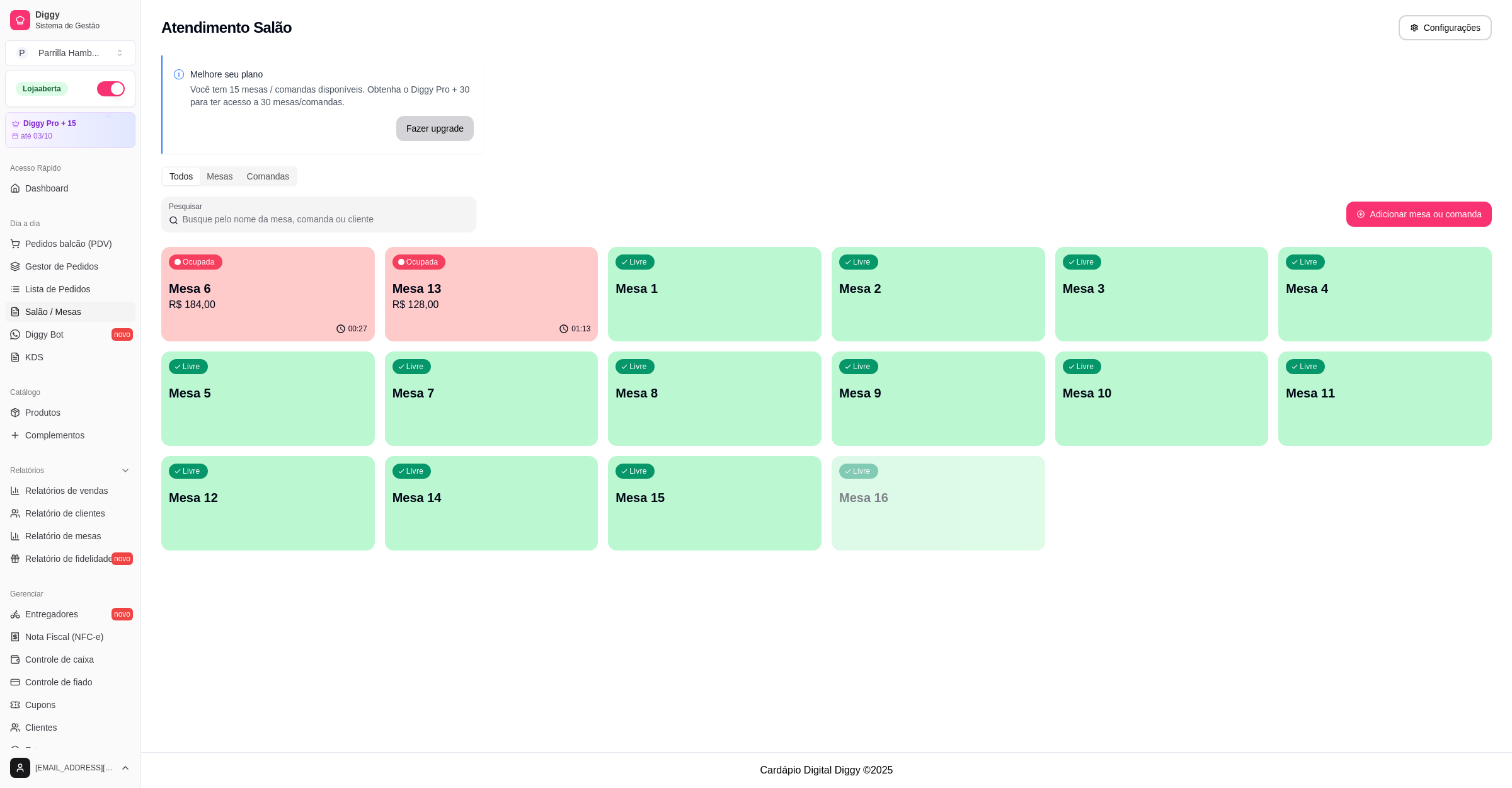
click at [204, 286] on p "Mesa 6" at bounding box center [268, 288] width 198 height 17
click at [87, 486] on span "Relatórios de vendas" at bounding box center [67, 491] width 84 height 13
select select "ALL"
select select "0"
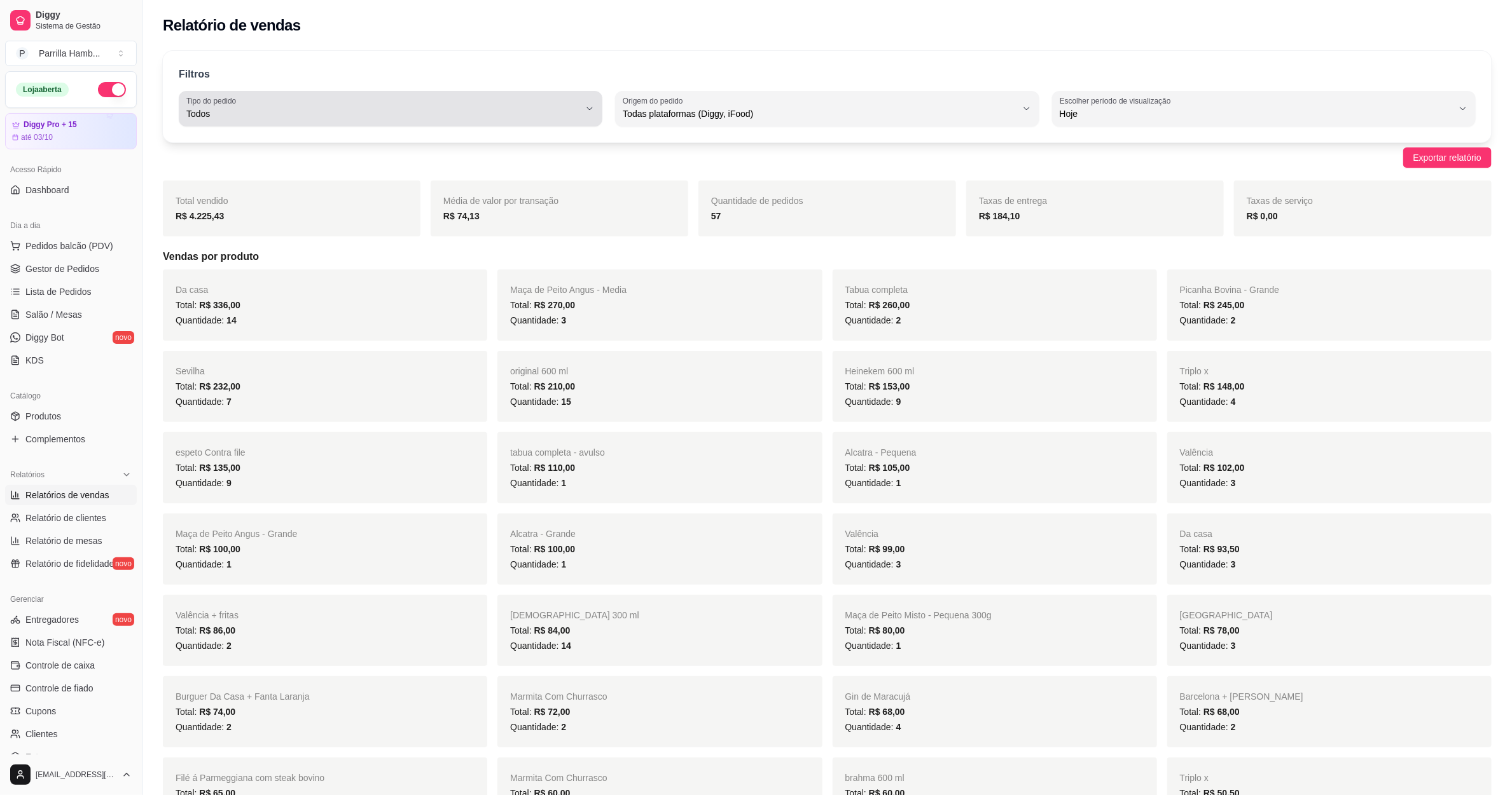
click at [473, 117] on span "Todos" at bounding box center [383, 114] width 393 height 13
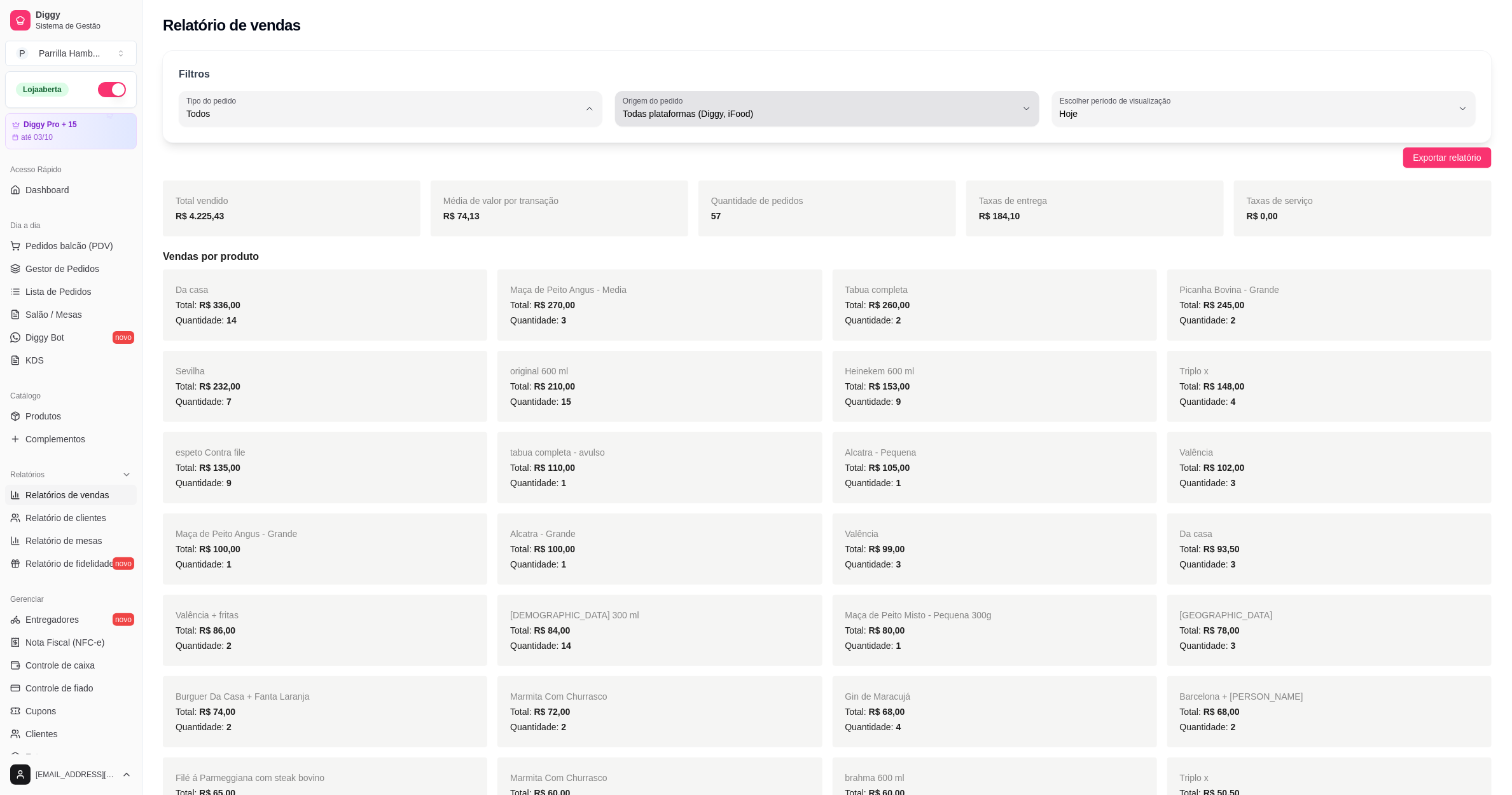
click at [738, 103] on div "Todas plataformas (Diggy, iFood)" at bounding box center [819, 109] width 393 height 26
click at [682, 160] on span "Diggy" at bounding box center [821, 164] width 375 height 12
type input "DIGGY"
select select "DIGGY"
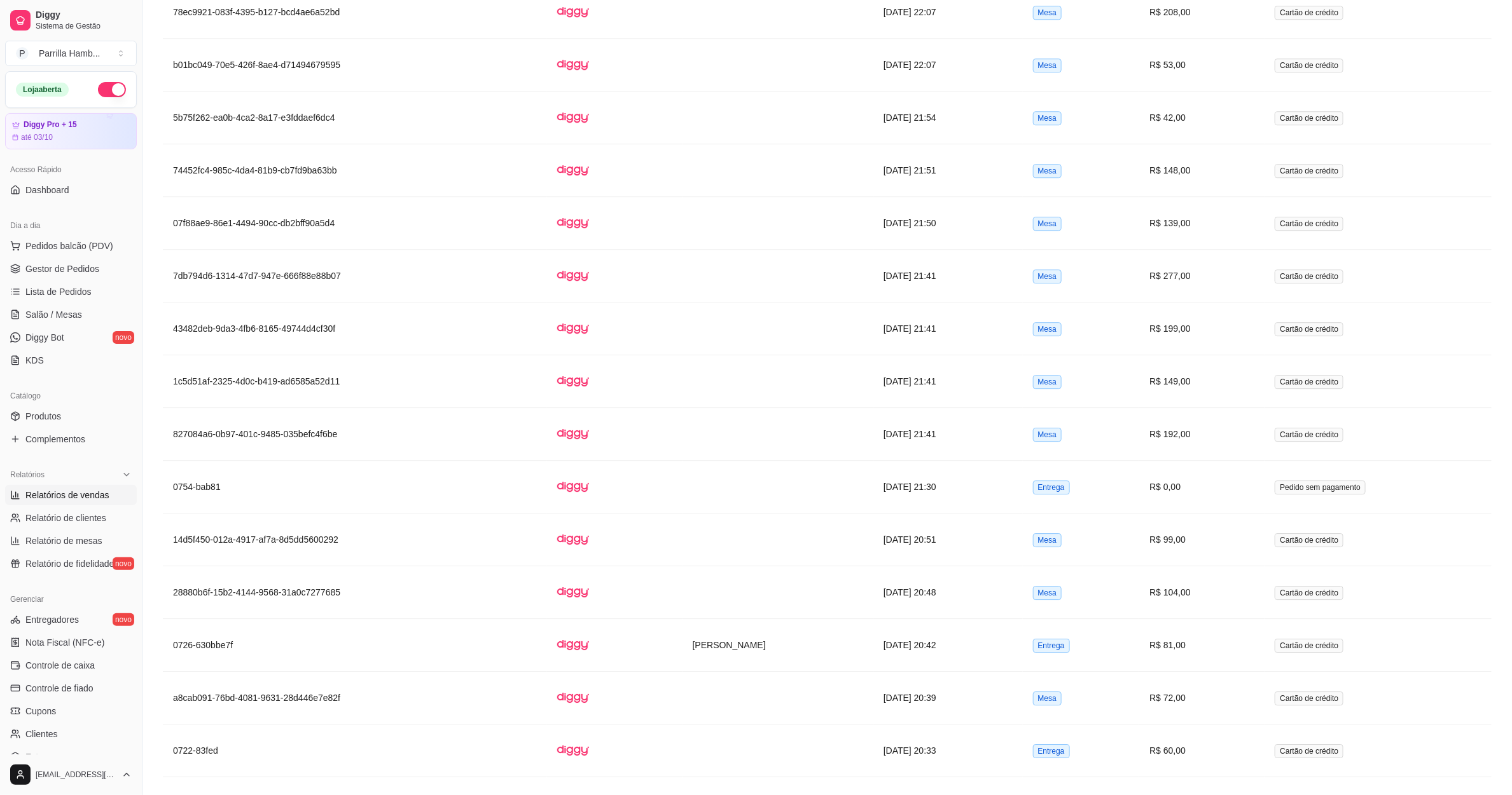
scroll to position [2364, 0]
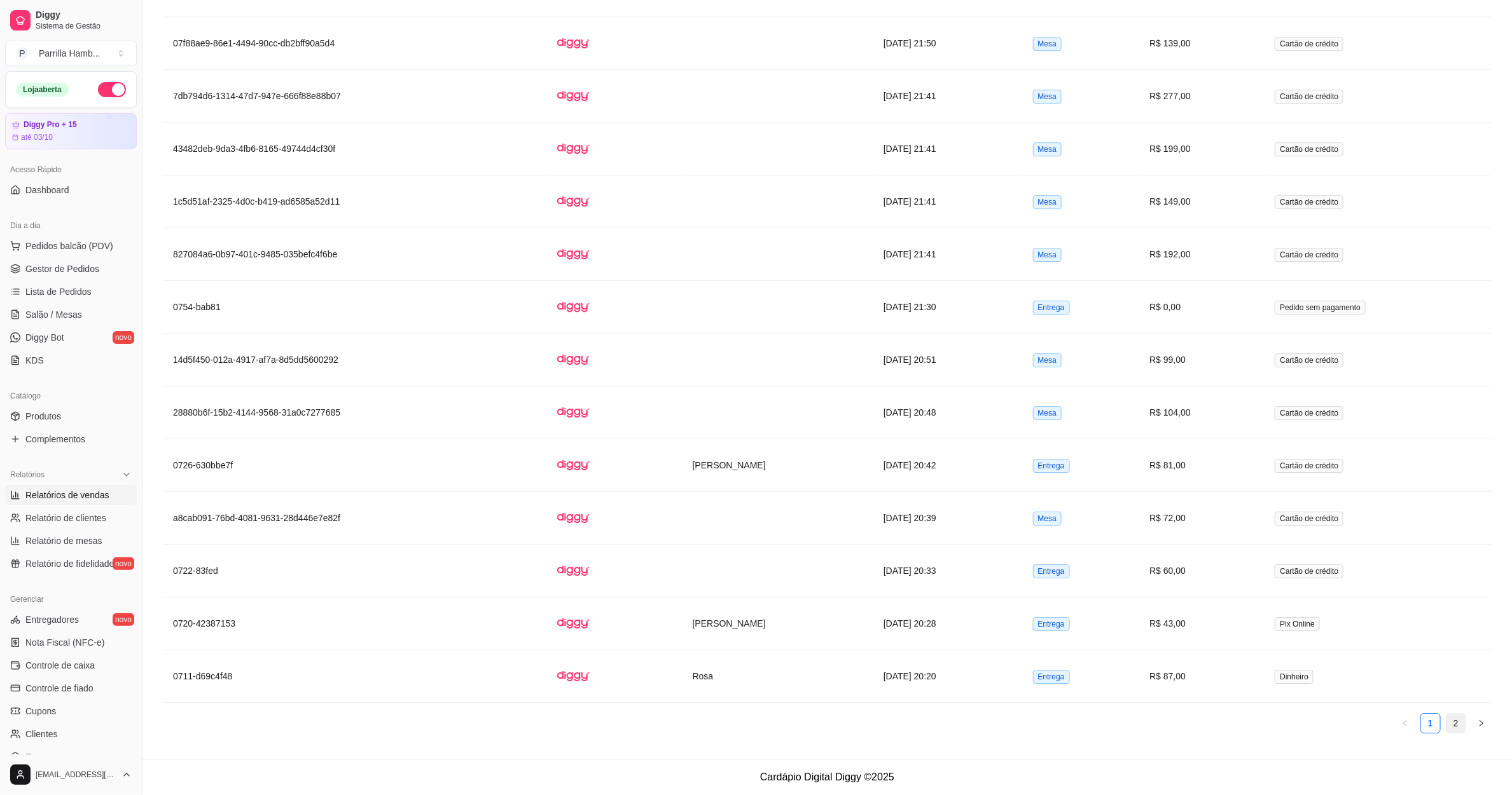
click at [1461, 729] on link "2" at bounding box center [1456, 723] width 19 height 19
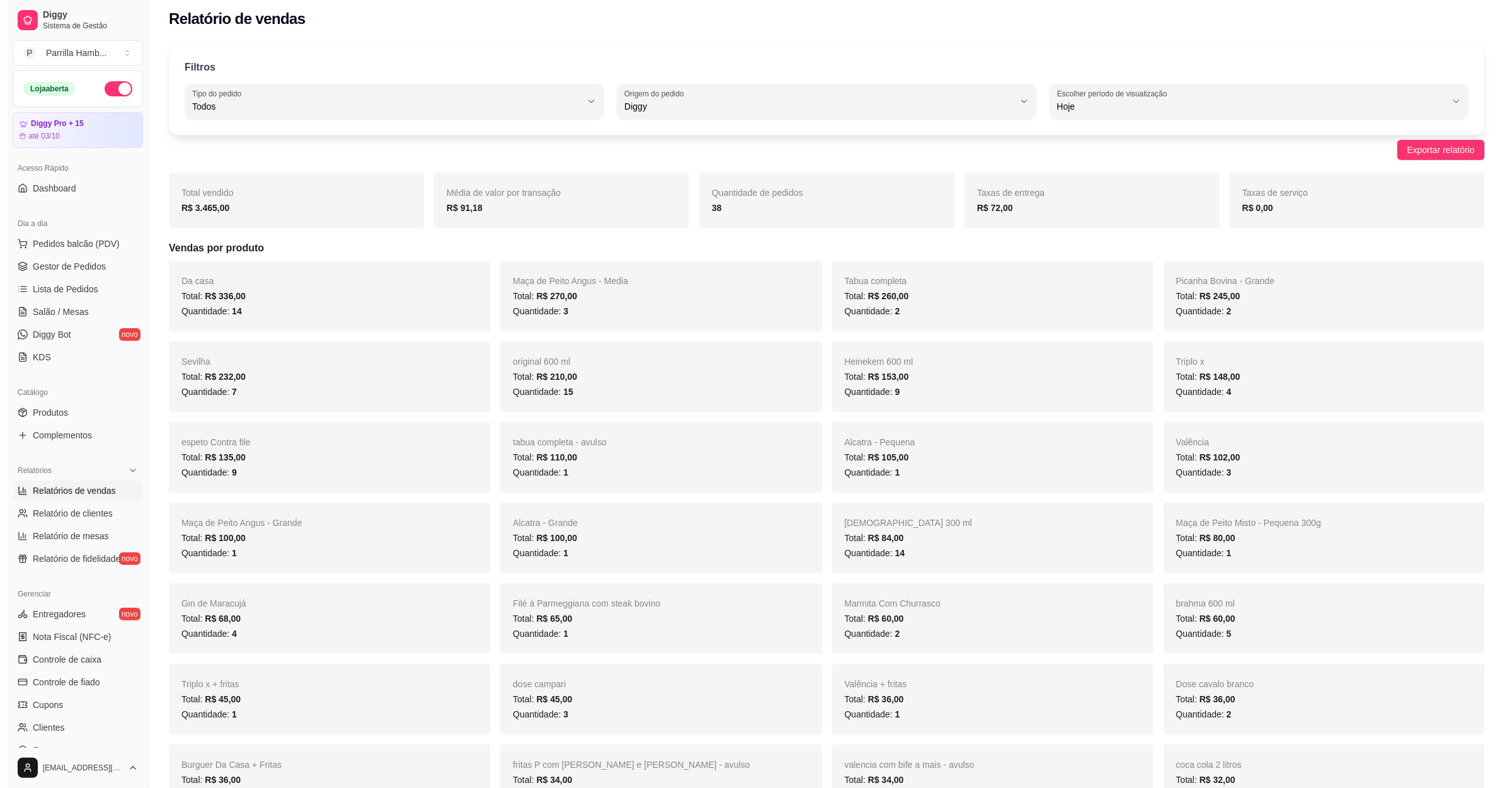
scroll to position [0, 0]
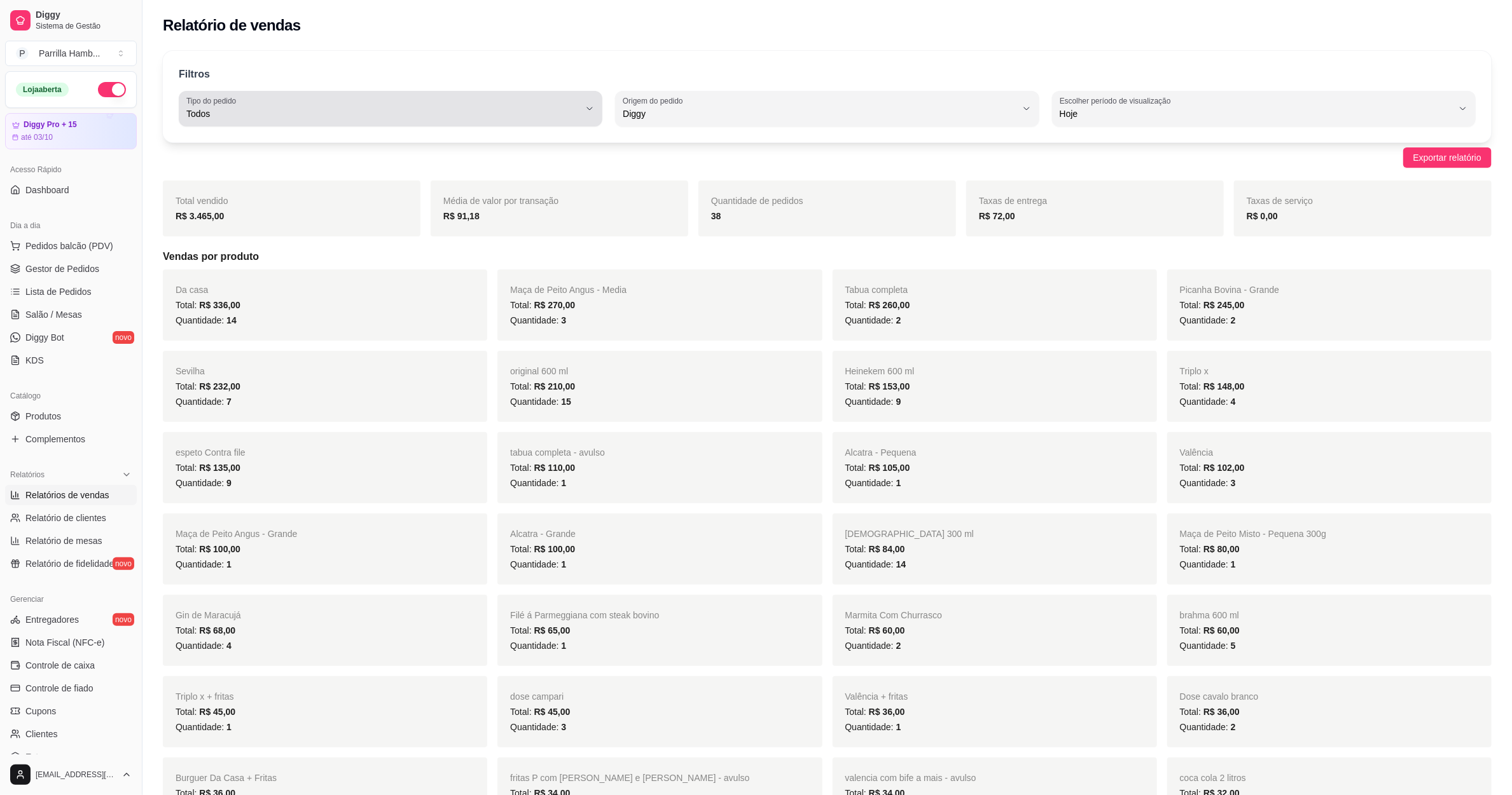
click at [536, 111] on span "Todos" at bounding box center [383, 114] width 393 height 13
click at [392, 160] on span "Entrega" at bounding box center [384, 164] width 375 height 12
type input "DELIVERY"
select select "DELIVERY"
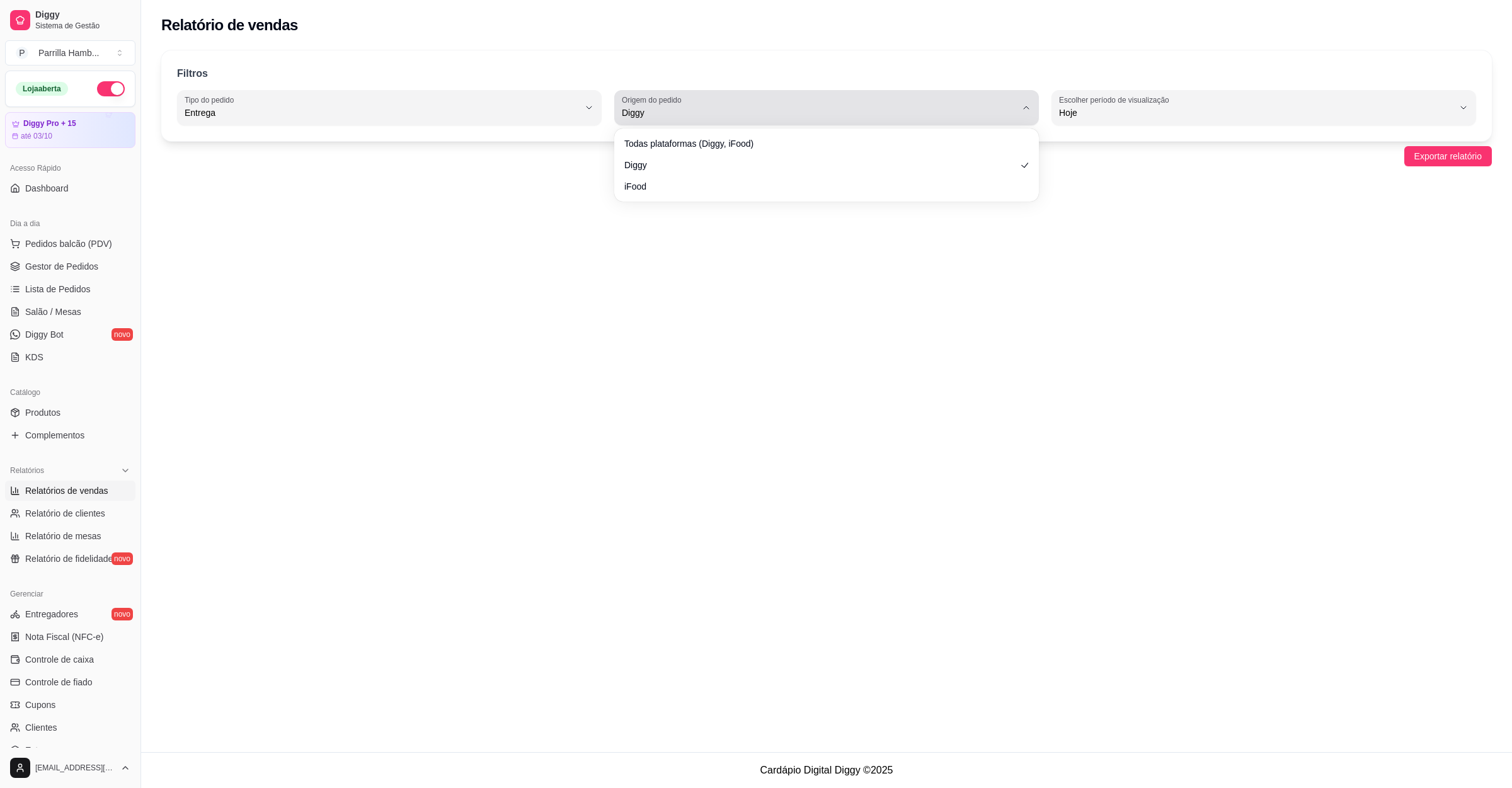
click at [743, 108] on span "Diggy" at bounding box center [819, 113] width 394 height 13
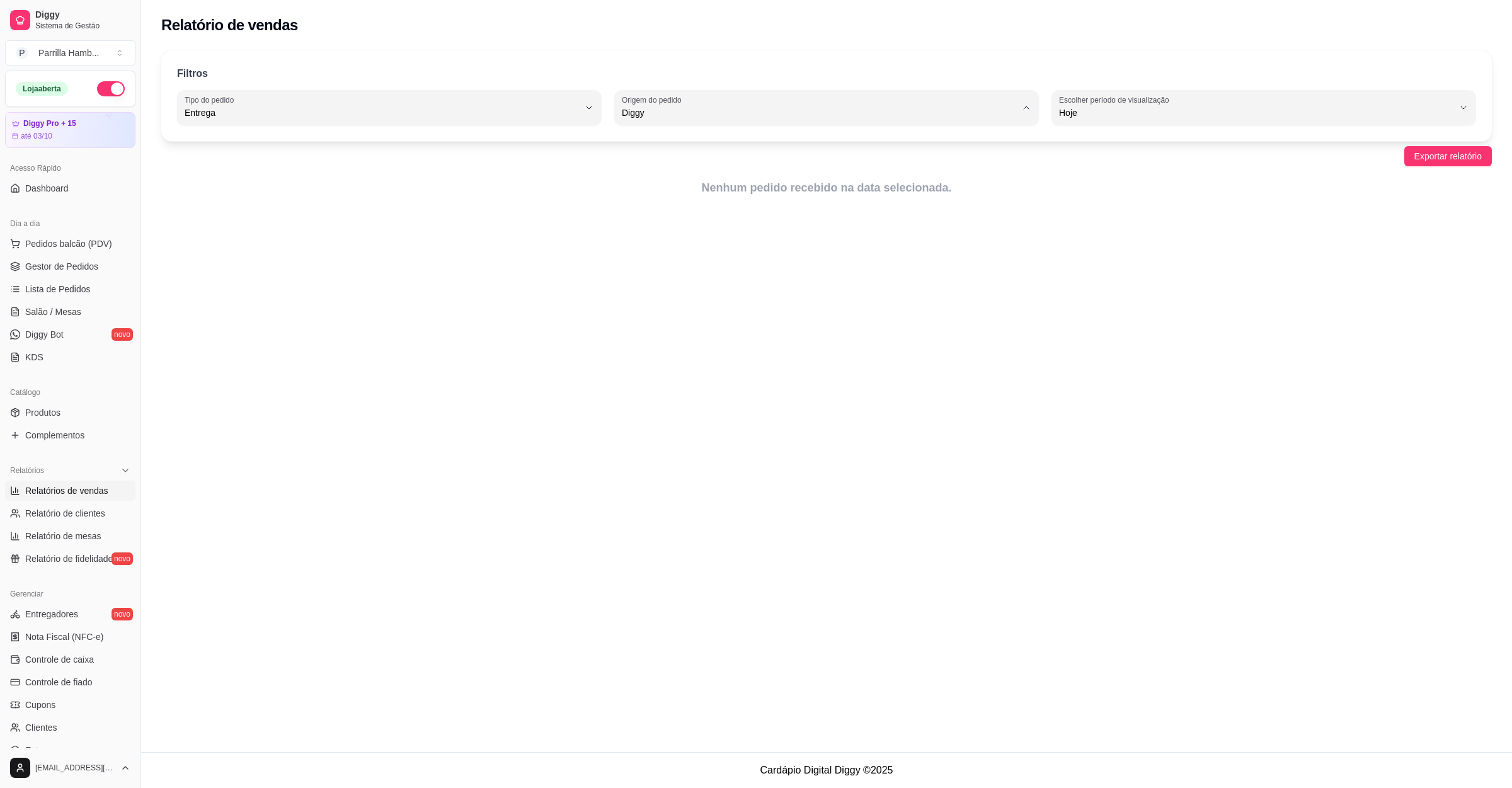
click at [700, 147] on span "Todas plataformas (Diggy, iFood)" at bounding box center [821, 142] width 376 height 12
type input "ALL"
select select "ALL"
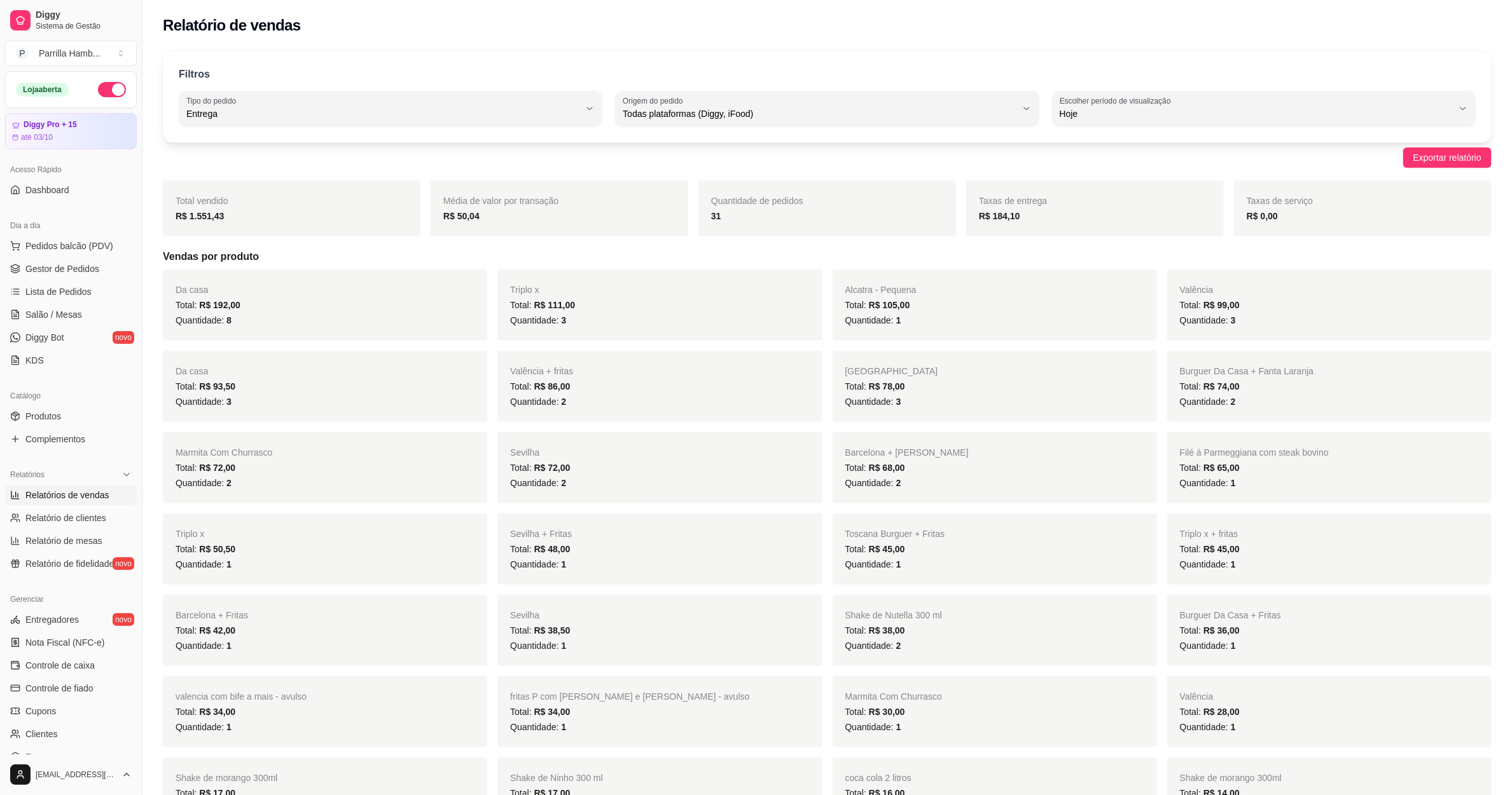
click at [712, 223] on div "31" at bounding box center [827, 215] width 232 height 16
click at [733, 101] on div "Todas plataformas (Diggy, iFood)" at bounding box center [819, 109] width 393 height 26
click at [649, 189] on span "iFood" at bounding box center [821, 185] width 375 height 12
type input "IFOOD"
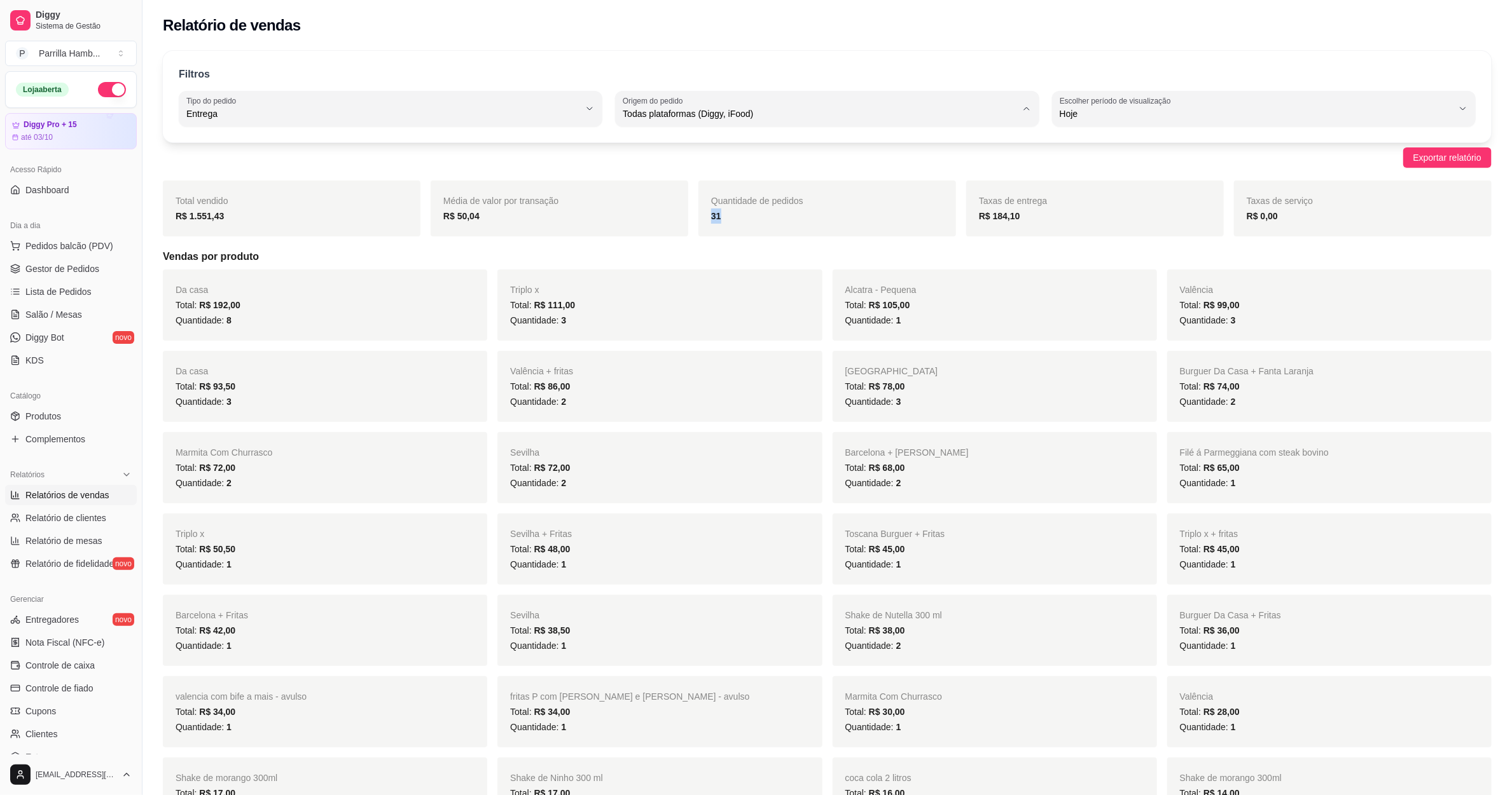
select select "IFOOD"
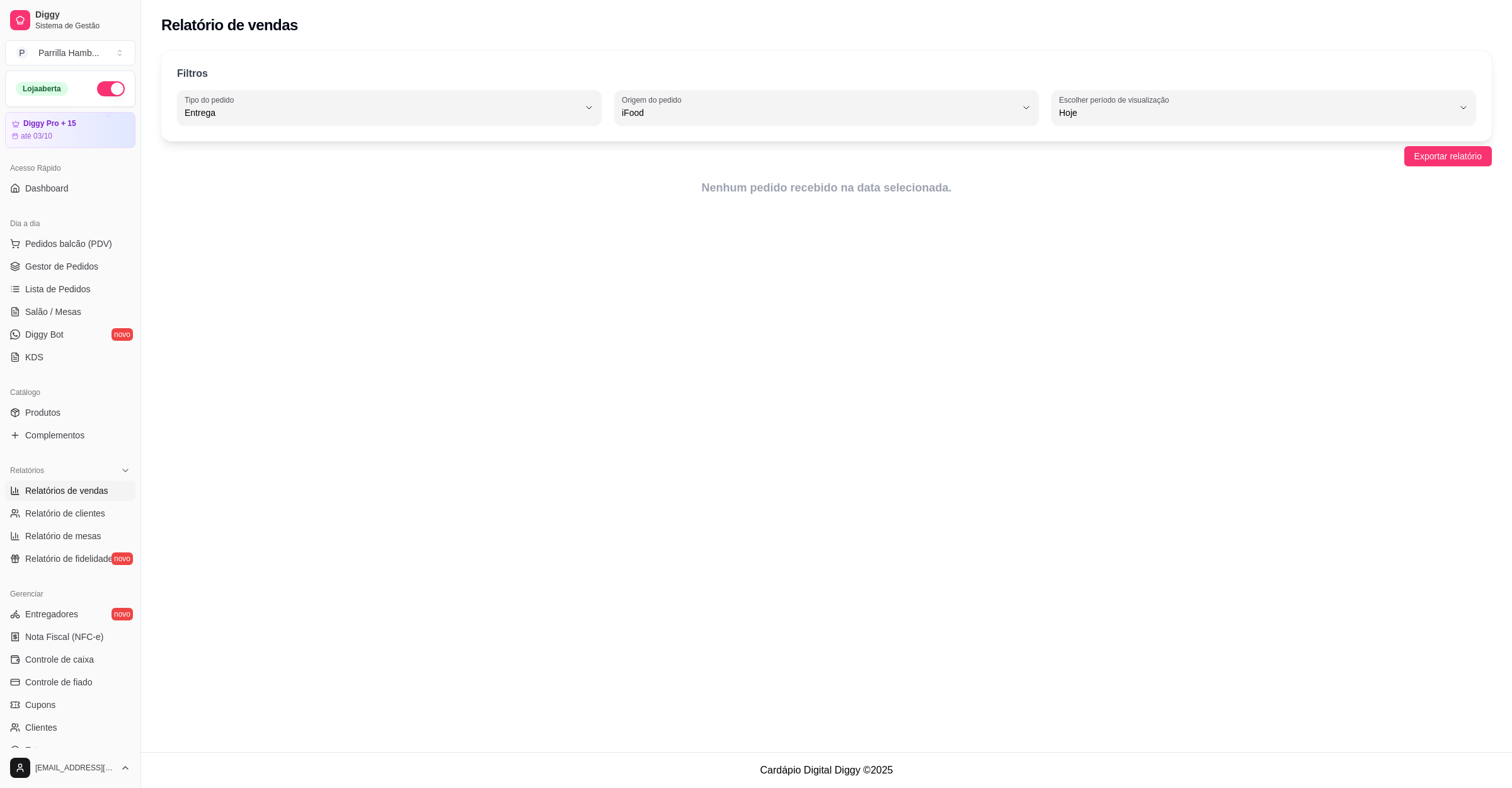
click at [66, 203] on div "Acesso Rápido Dashboard" at bounding box center [70, 177] width 141 height 50
click at [66, 196] on link "Dashboard" at bounding box center [71, 188] width 131 height 20
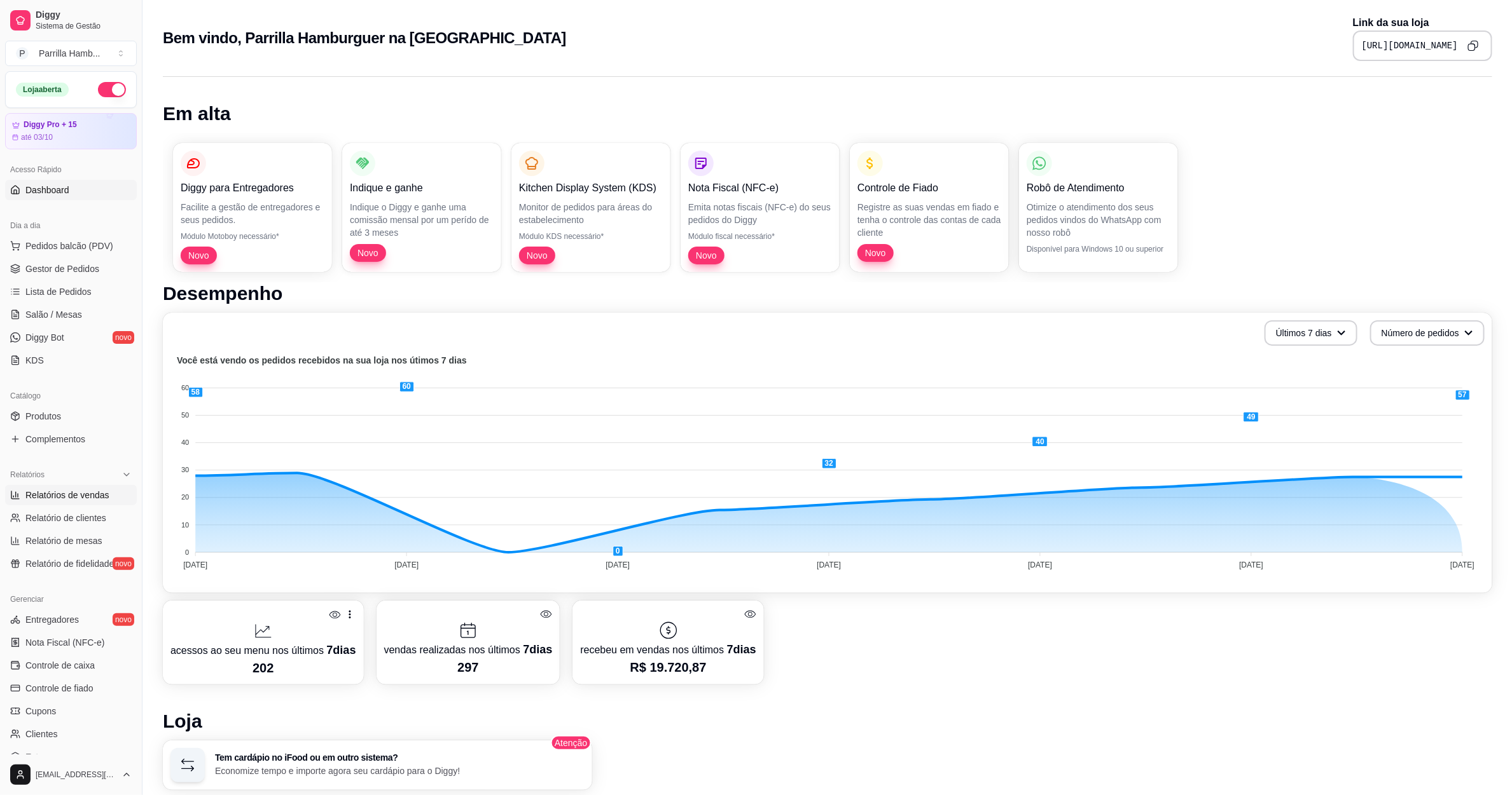
click at [84, 496] on span "Relatórios de vendas" at bounding box center [68, 495] width 84 height 13
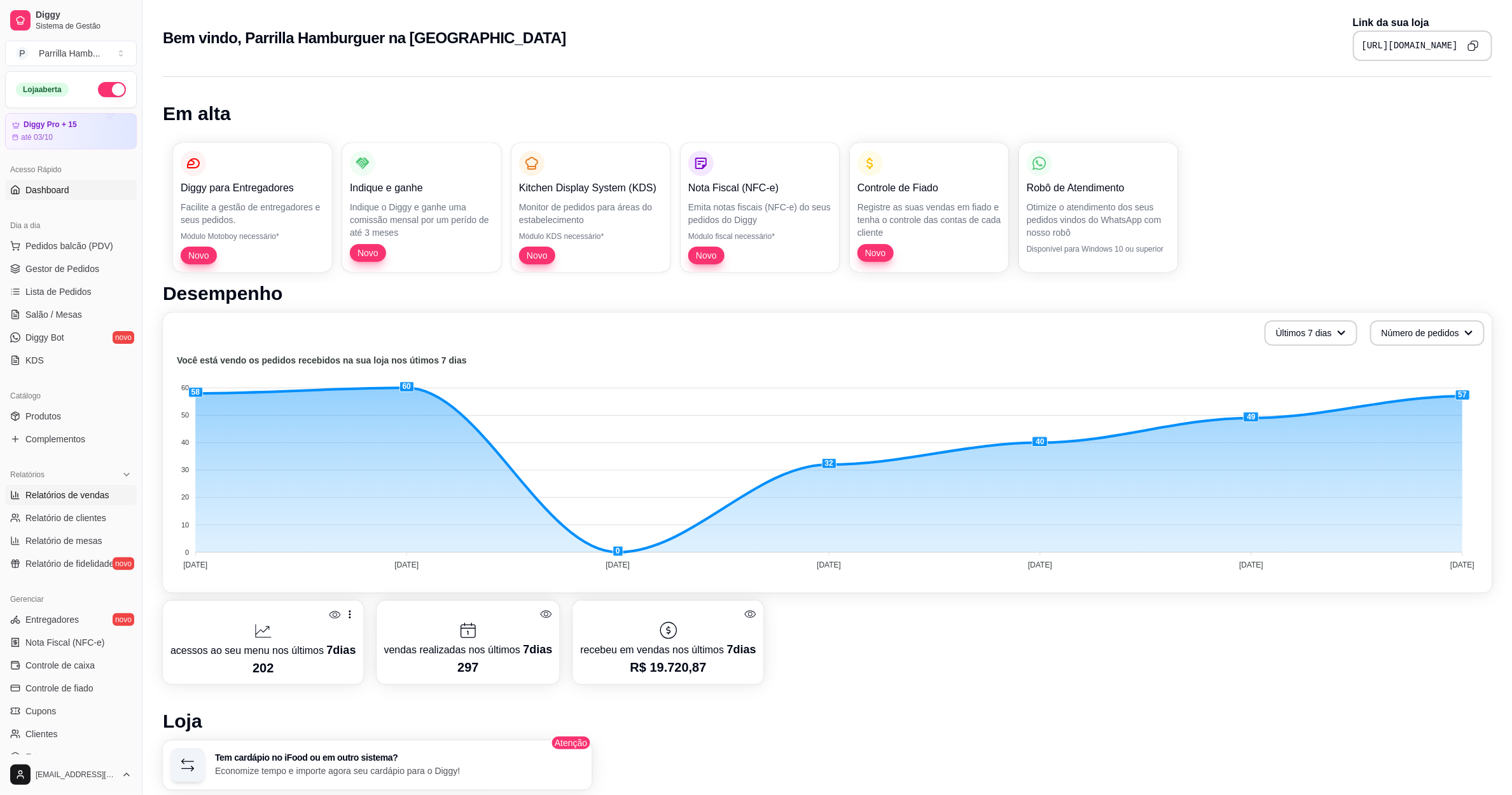
select select "ALL"
select select "0"
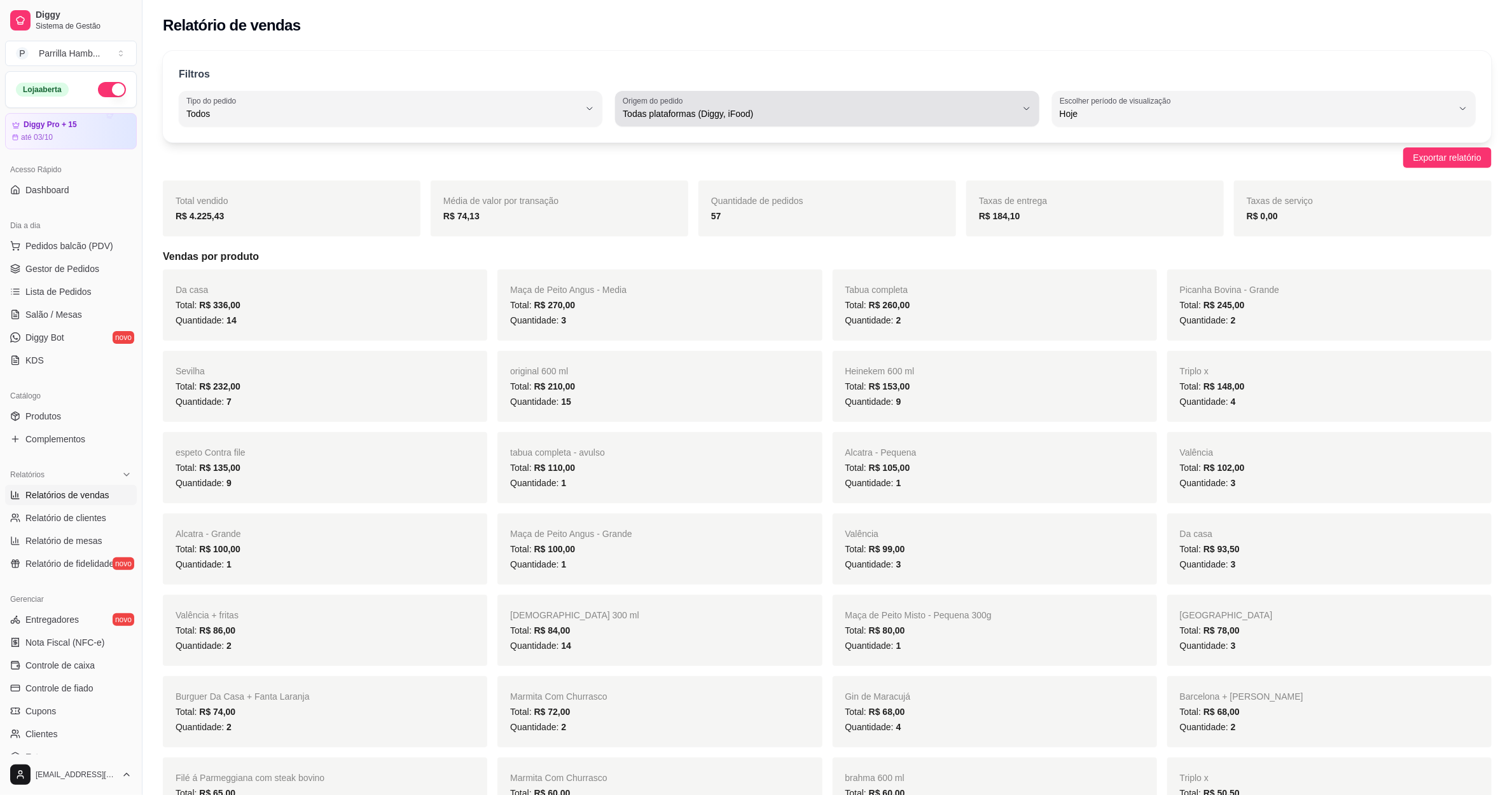
click at [679, 111] on span "Todas plataformas (Diggy, iFood)" at bounding box center [819, 114] width 393 height 13
click at [669, 183] on li "iFood" at bounding box center [828, 185] width 397 height 19
type input "IFOOD"
select select "IFOOD"
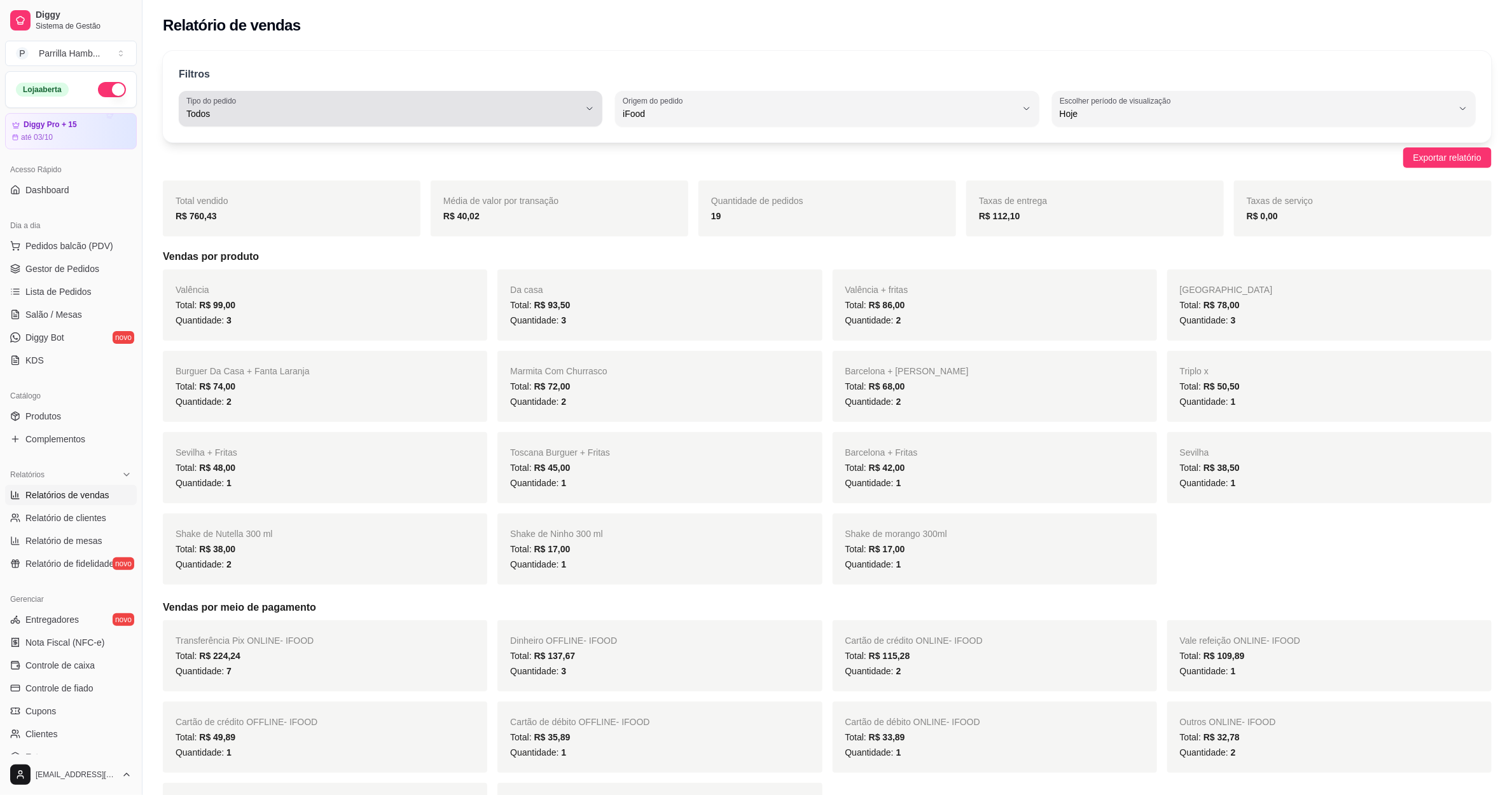
click at [403, 109] on span "Todos" at bounding box center [383, 114] width 393 height 13
click at [287, 157] on li "Entrega" at bounding box center [390, 164] width 397 height 19
type input "DELIVERY"
select select "DELIVERY"
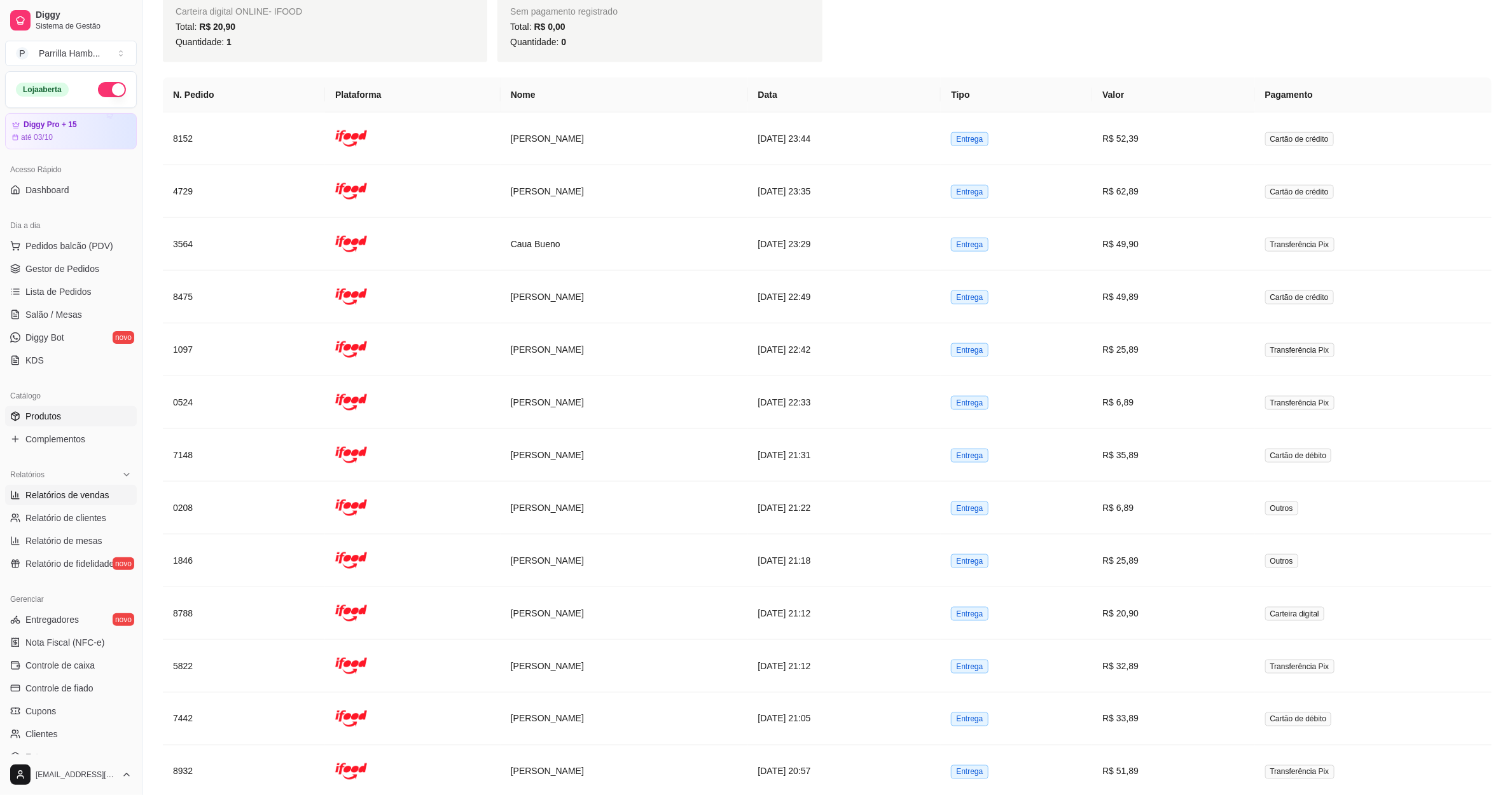
scroll to position [639, 0]
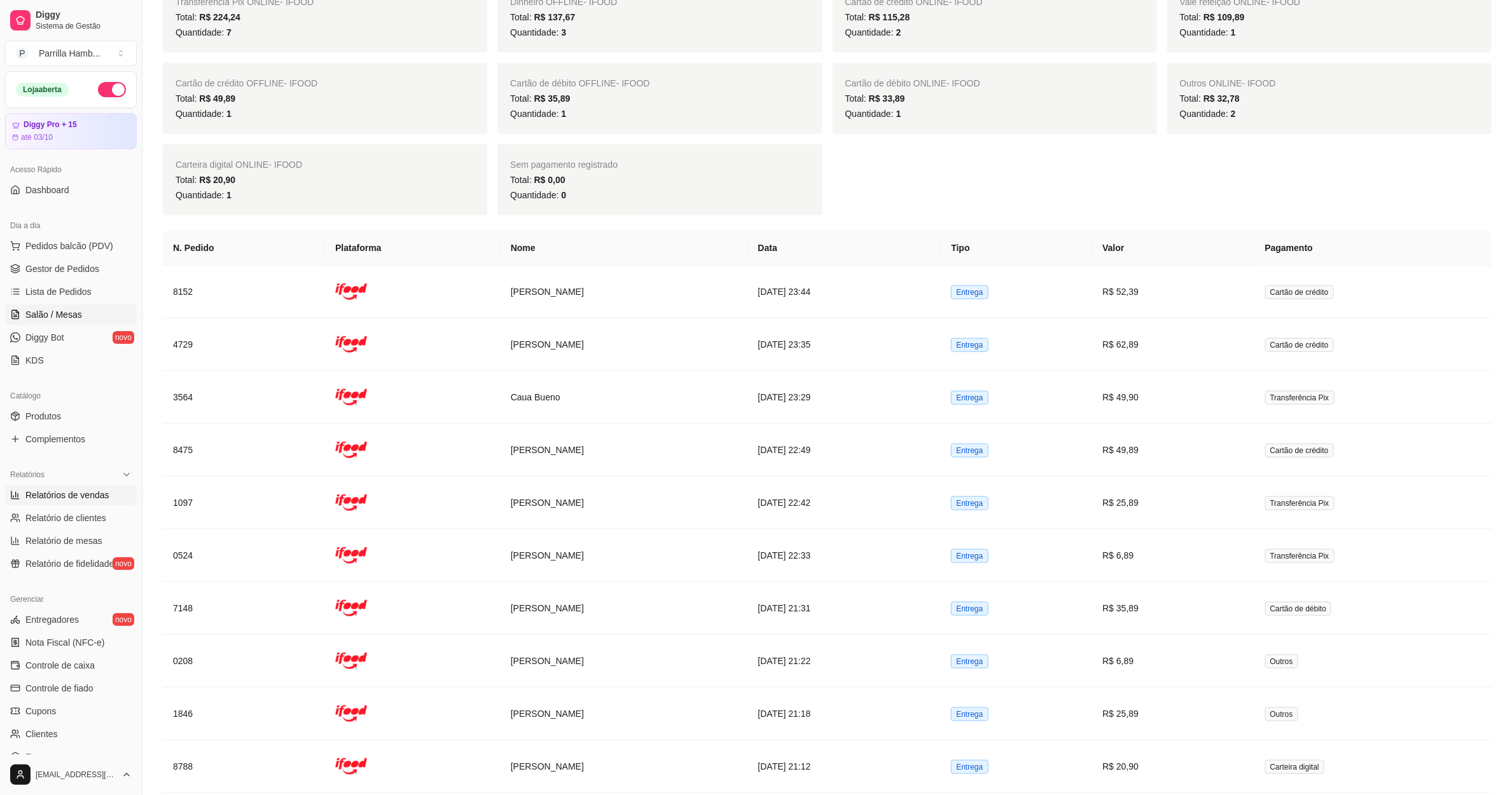
click at [72, 310] on span "Salão / Mesas" at bounding box center [54, 315] width 57 height 13
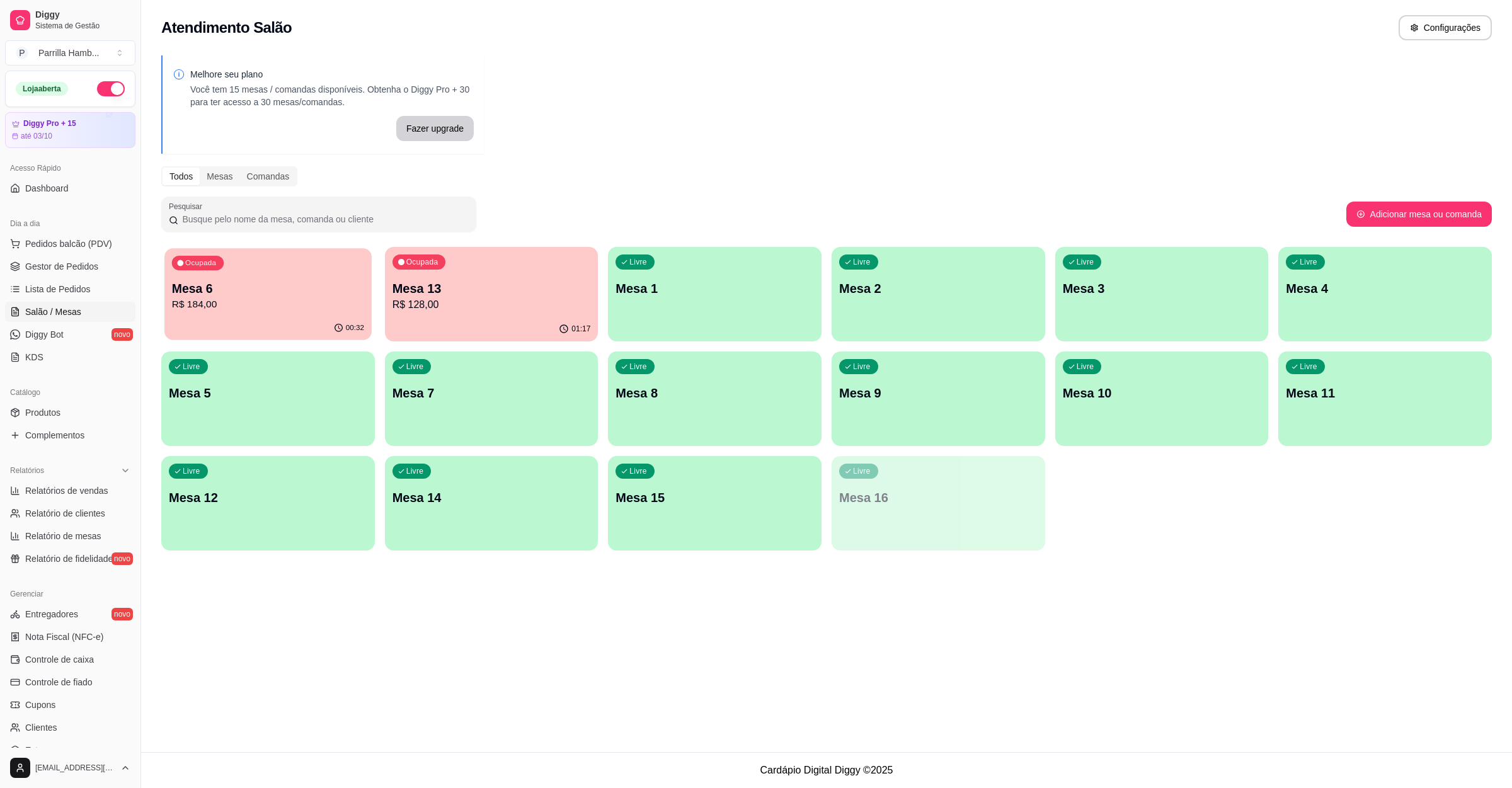
click at [289, 301] on p "R$ 184,00" at bounding box center [267, 304] width 192 height 15
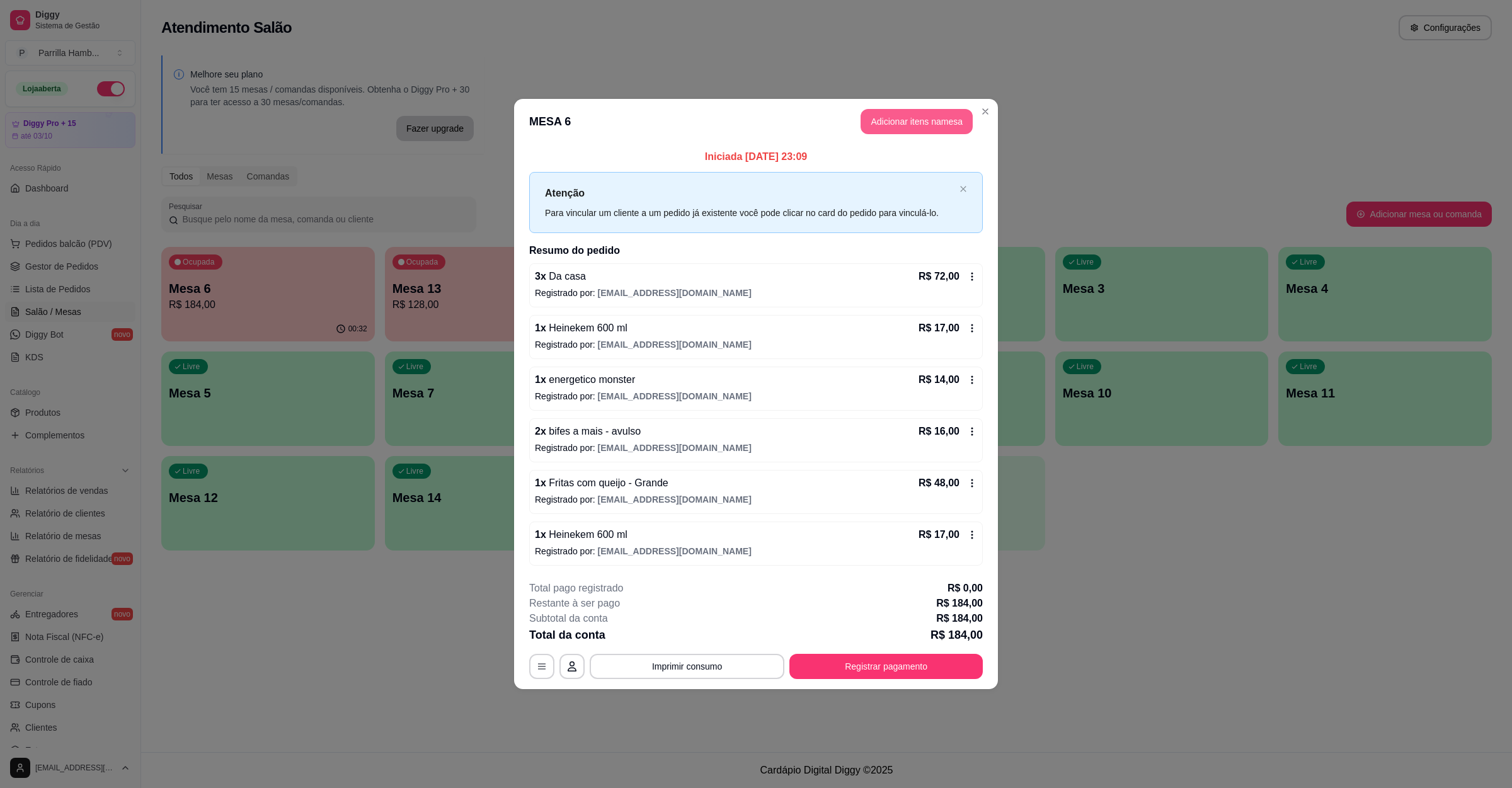
click at [917, 102] on header "MESA 6 Adicionar itens na mesa" at bounding box center [756, 122] width 483 height 45
click at [901, 119] on button "Adicionar itens na mesa" at bounding box center [916, 122] width 112 height 25
click at [406, 105] on input "Pesquisa" at bounding box center [619, 98] width 1141 height 13
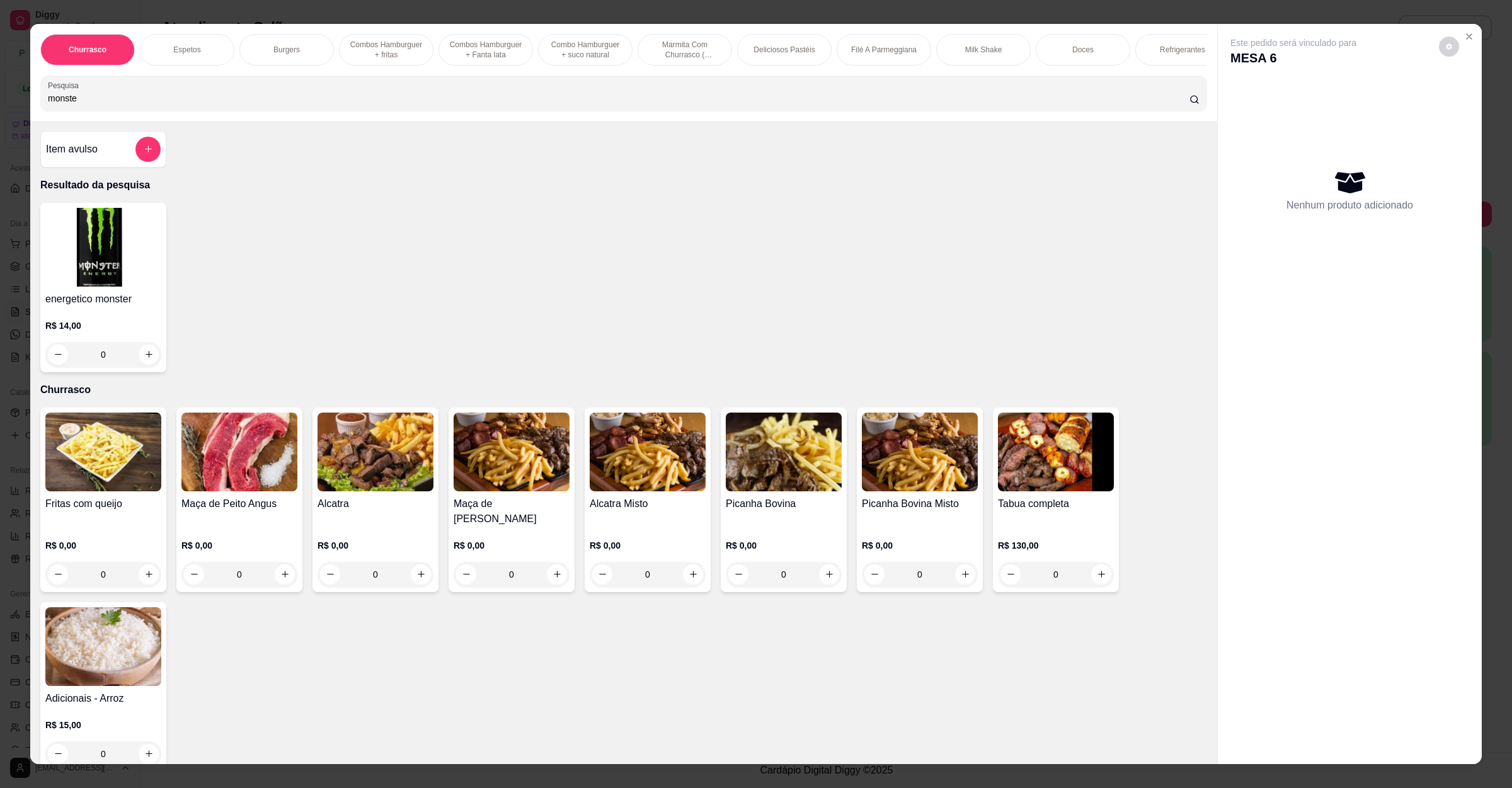
type input "monste"
click at [97, 248] on img at bounding box center [104, 247] width 116 height 79
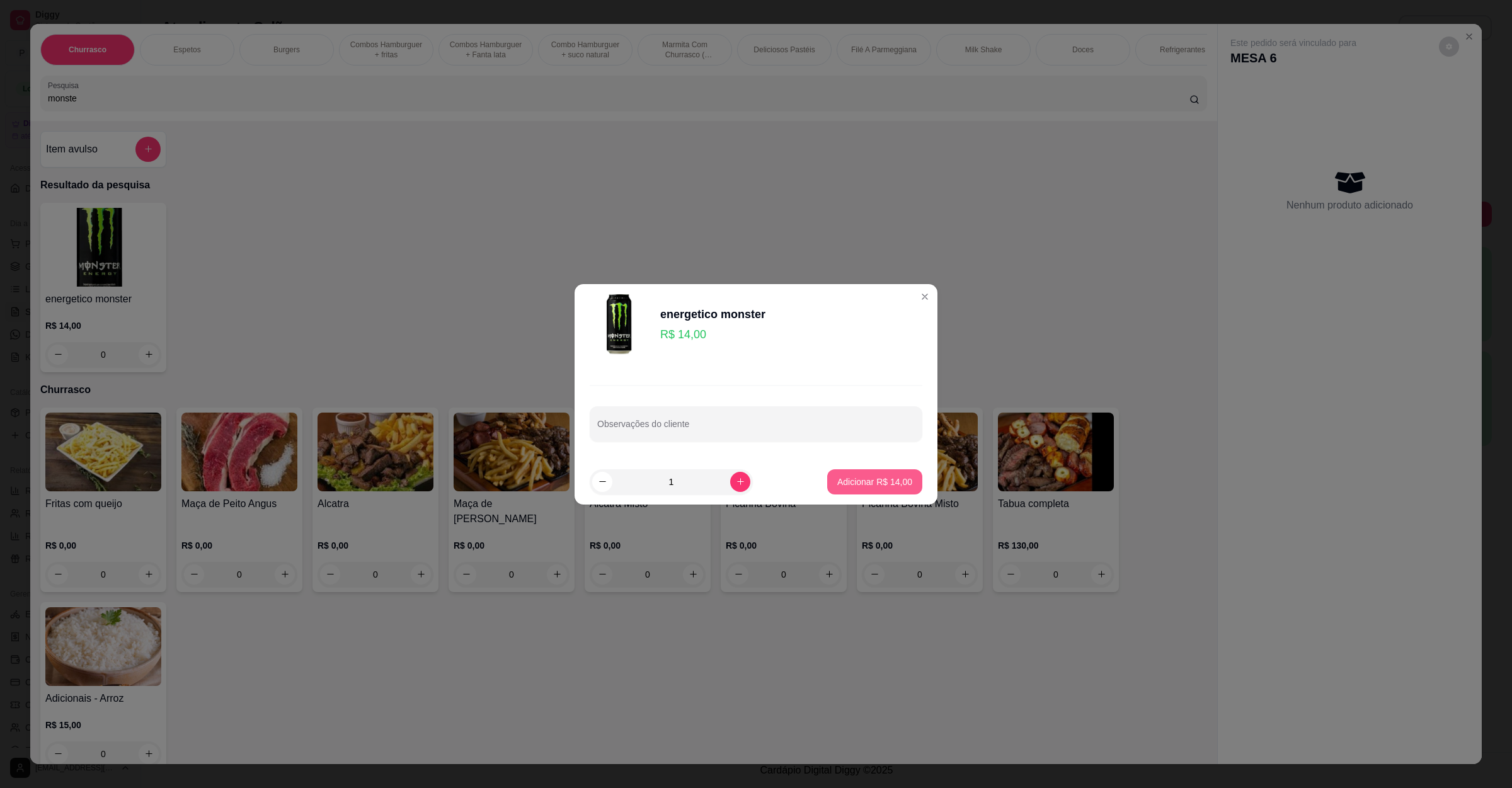
click at [861, 484] on p "Adicionar R$ 14,00" at bounding box center [874, 482] width 75 height 13
type input "1"
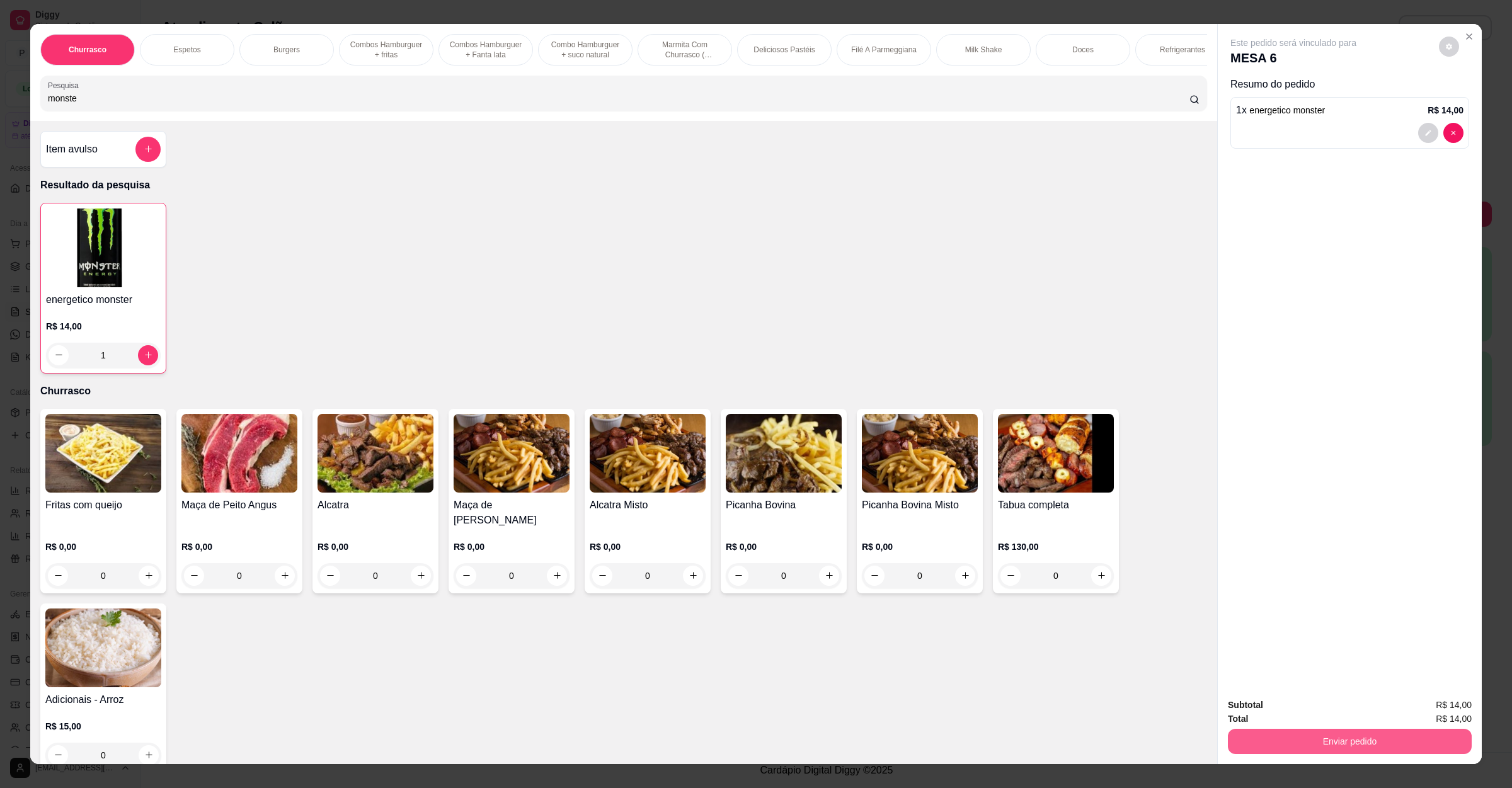
click at [1297, 747] on button "Enviar pedido" at bounding box center [1349, 742] width 244 height 25
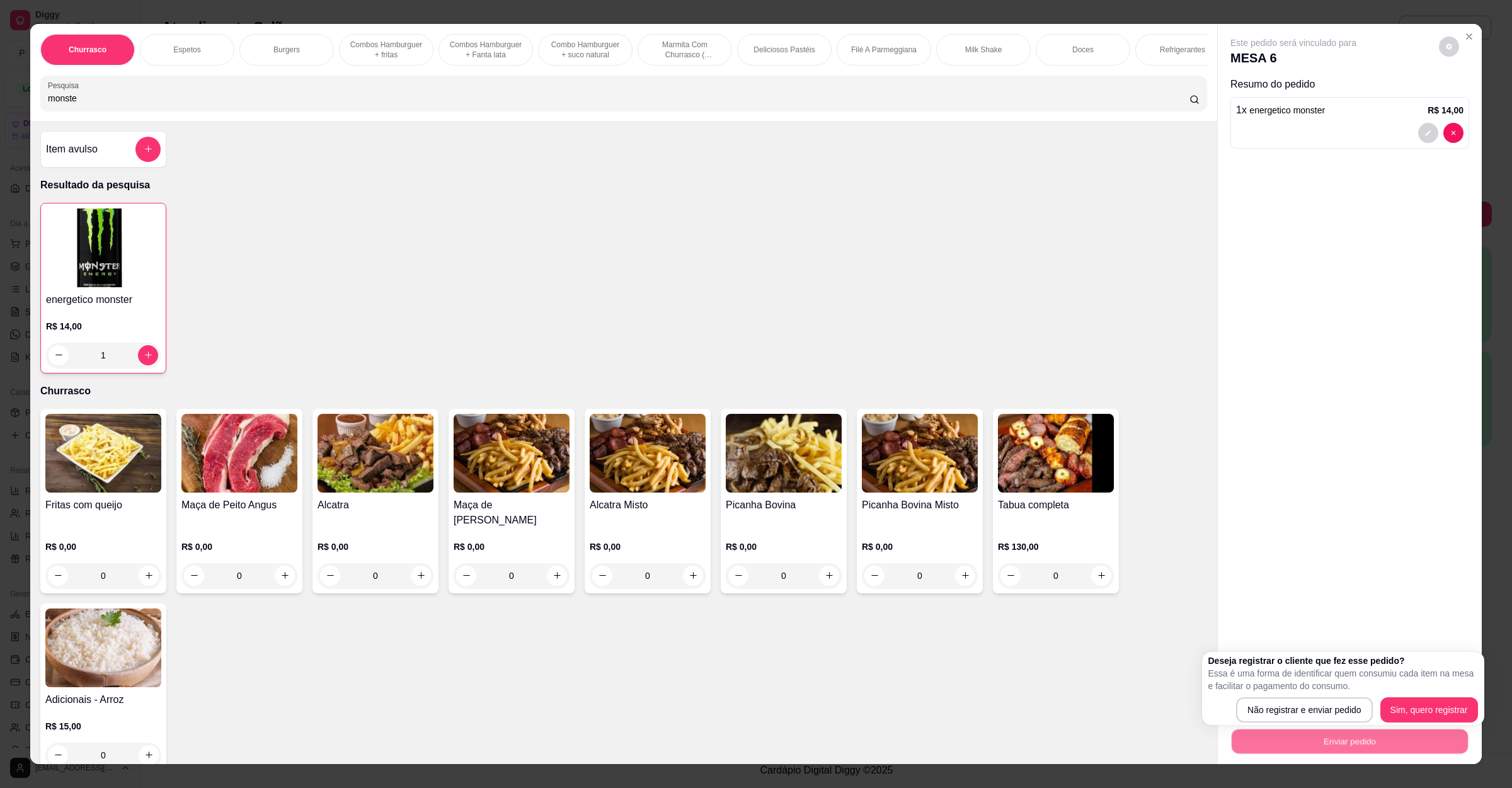
click at [1277, 724] on div "Deseja registrar o cliente que fez esse pedido? Essa é uma forma de identificar…" at bounding box center [1343, 689] width 283 height 73
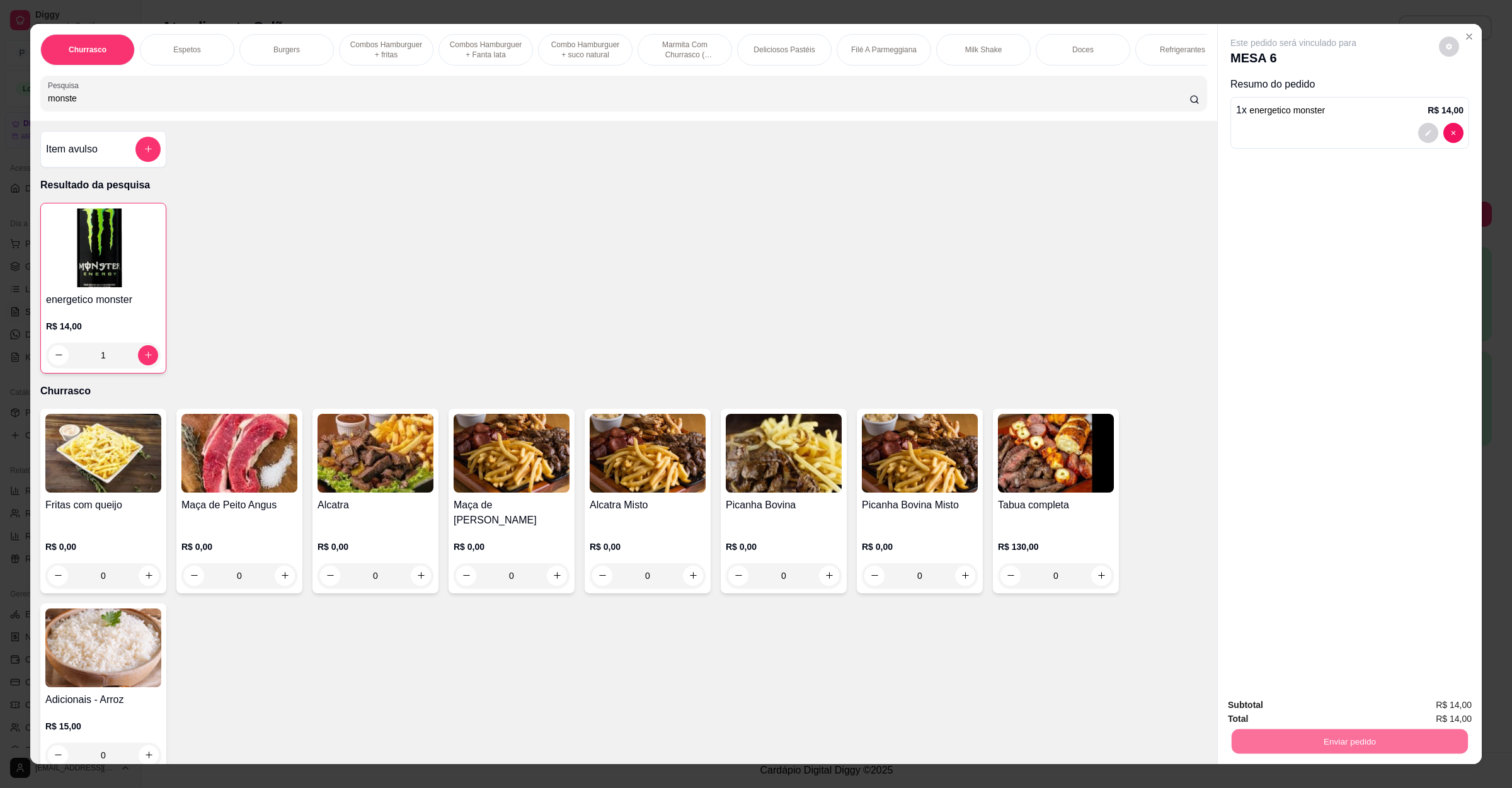
click at [1270, 708] on button "Não registrar e enviar pedido" at bounding box center [1306, 711] width 131 height 24
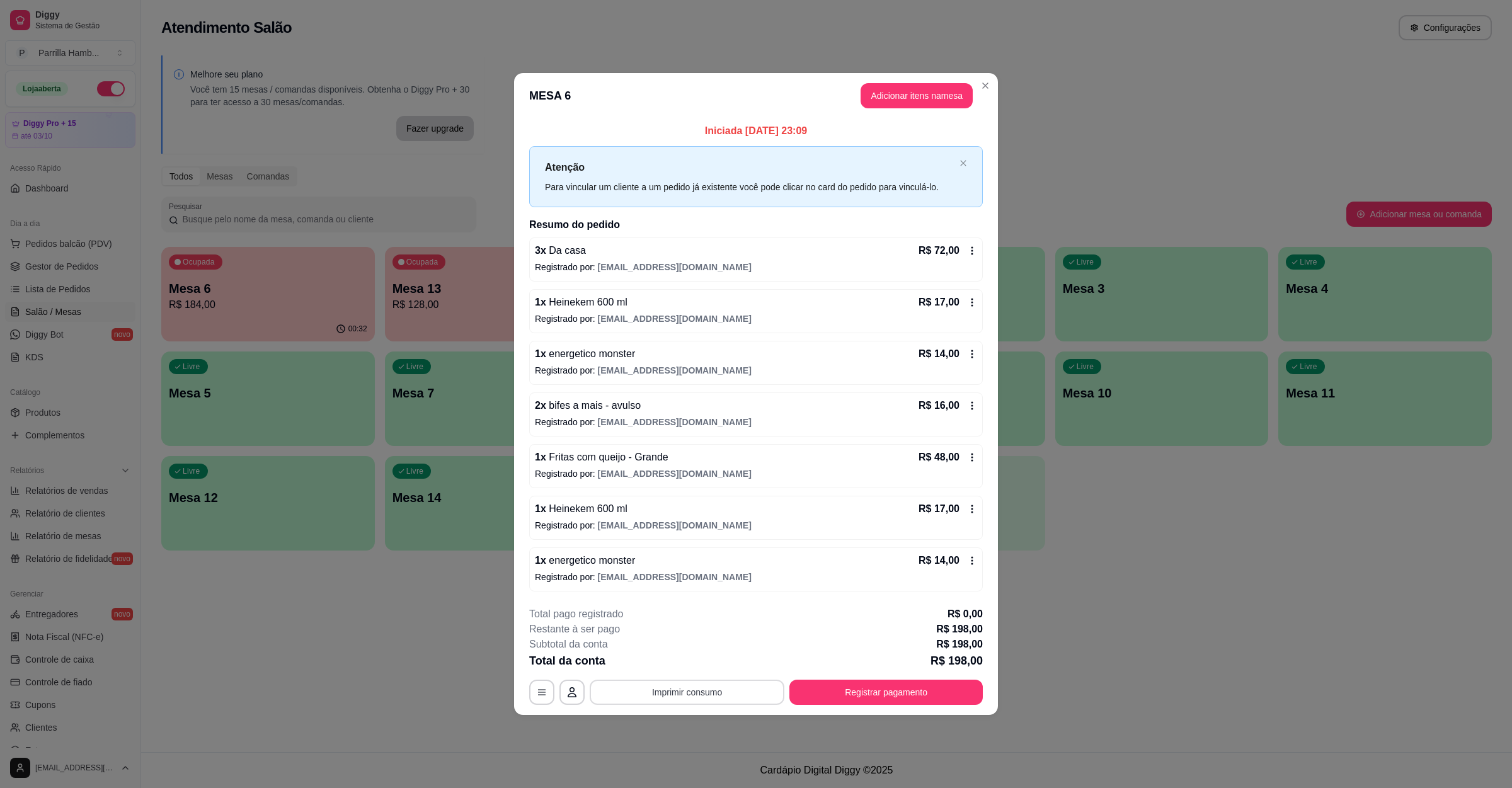
click at [684, 684] on button "Imprimir consumo" at bounding box center [687, 693] width 194 height 25
click at [684, 654] on div "Escolha a impressora IMPRESSORA" at bounding box center [691, 657] width 104 height 43
click at [684, 662] on button "IMPRESSORA" at bounding box center [691, 666] width 92 height 20
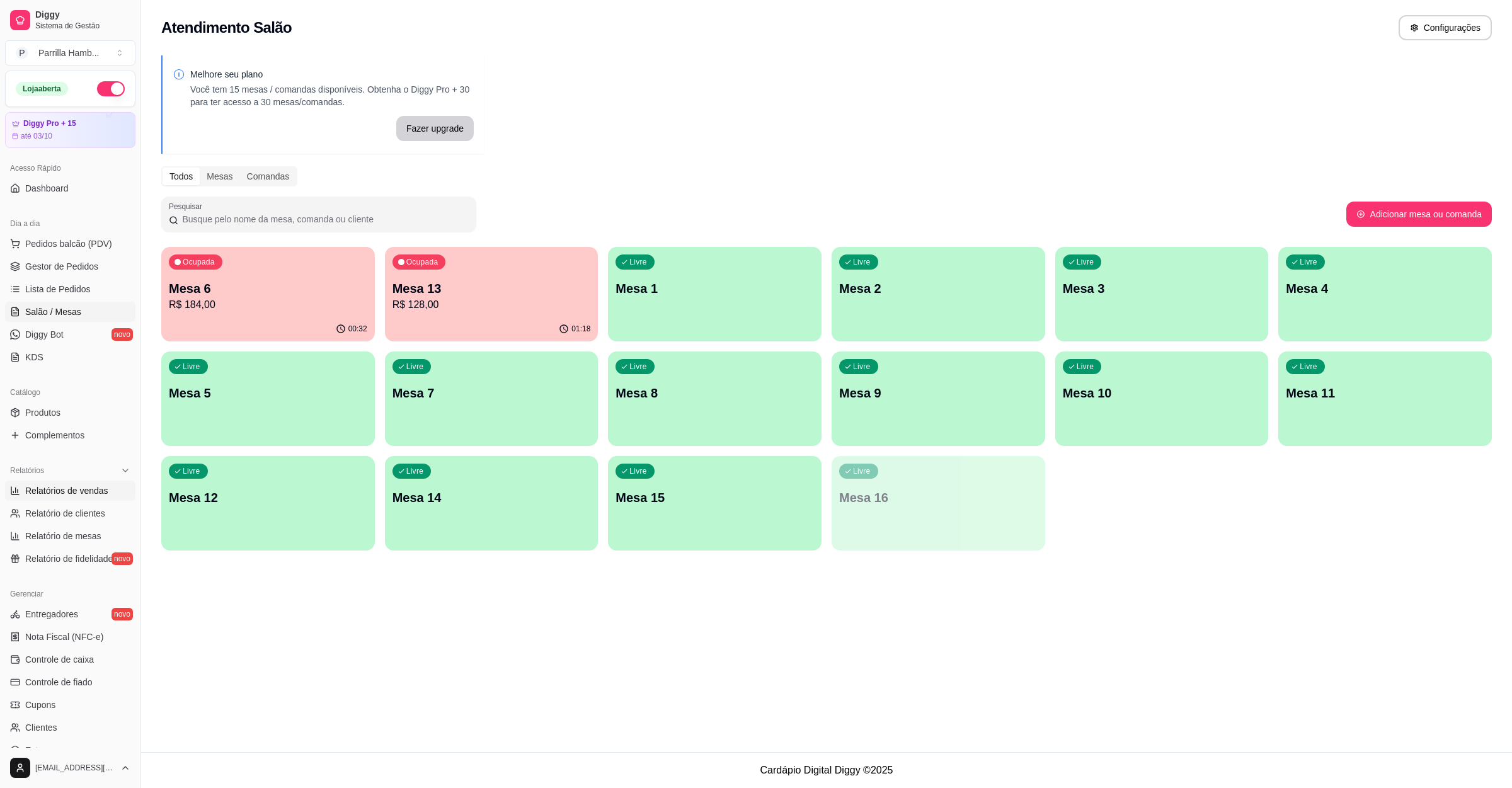
drag, startPoint x: 112, startPoint y: 490, endPoint x: 103, endPoint y: 490, distance: 9.0
click at [112, 490] on link "Relatórios de vendas" at bounding box center [71, 491] width 131 height 20
select select "ALL"
select select "0"
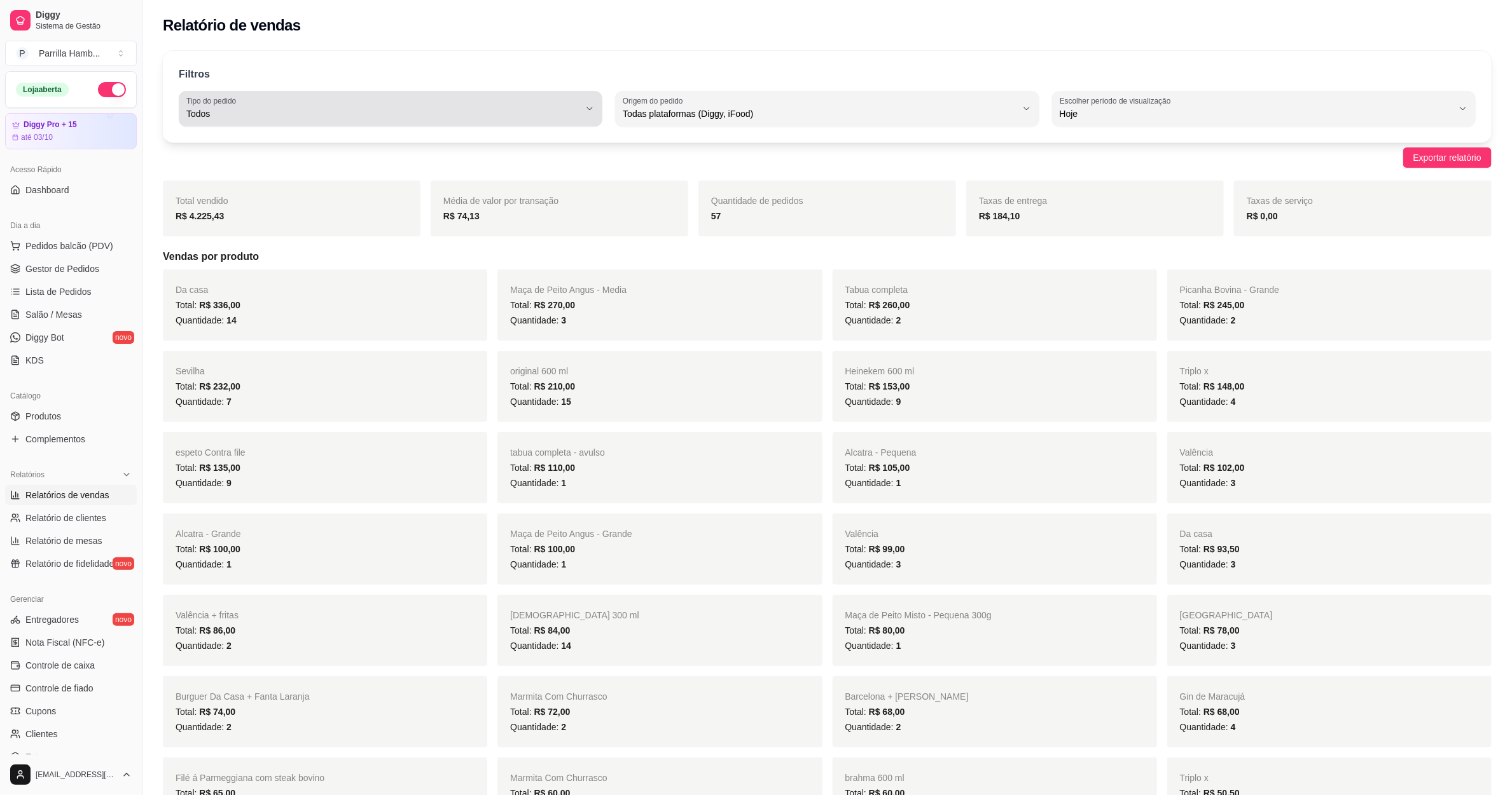
click at [558, 104] on div "Todos" at bounding box center [383, 109] width 393 height 26
click at [333, 168] on span "Entrega" at bounding box center [384, 164] width 375 height 12
type input "DELIVERY"
select select "DELIVERY"
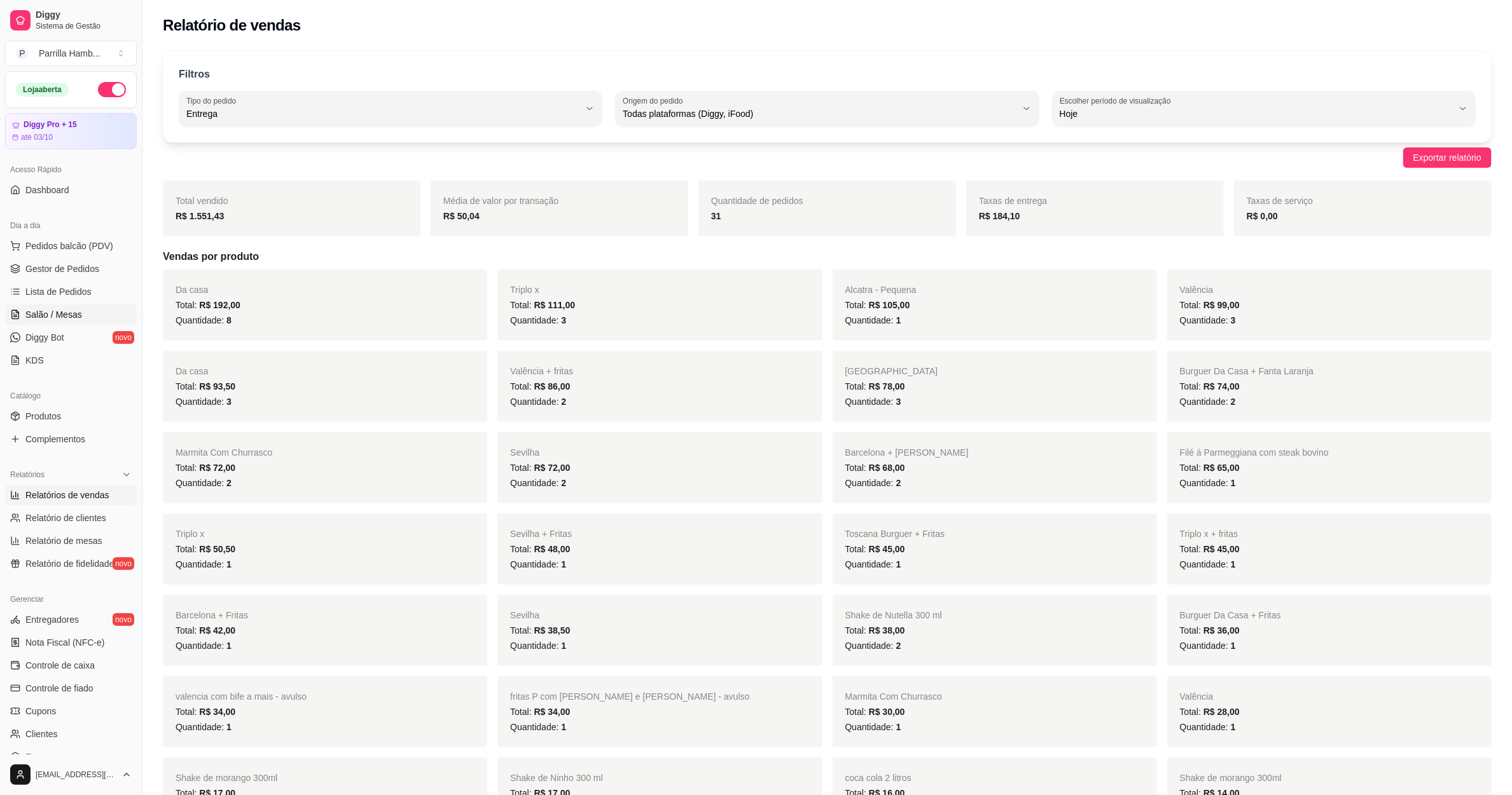
click at [84, 307] on link "Salão / Mesas" at bounding box center [72, 315] width 132 height 20
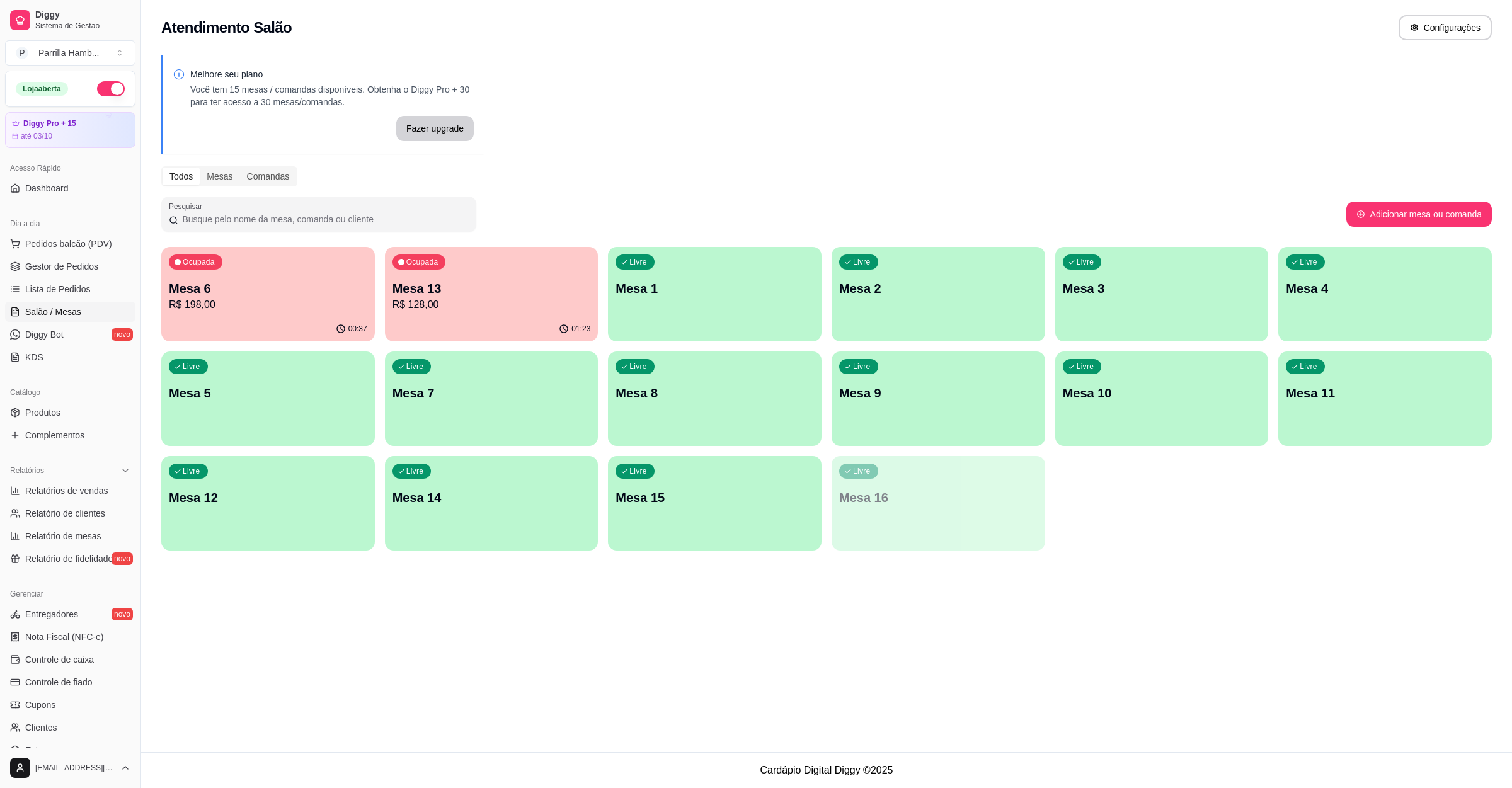
click at [447, 280] on p "Mesa 13" at bounding box center [492, 288] width 198 height 17
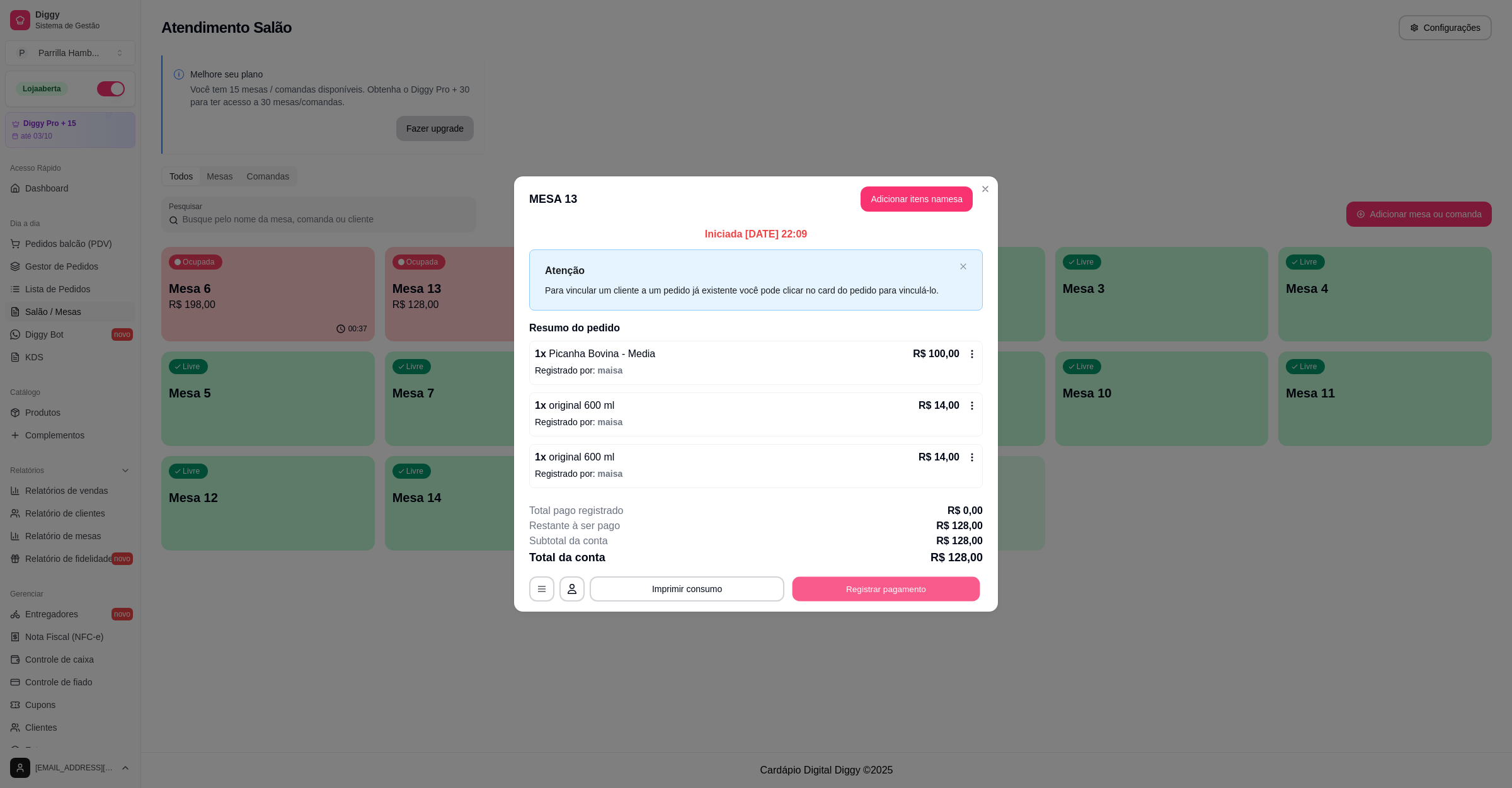
click at [876, 584] on button "Registrar pagamento" at bounding box center [886, 589] width 188 height 25
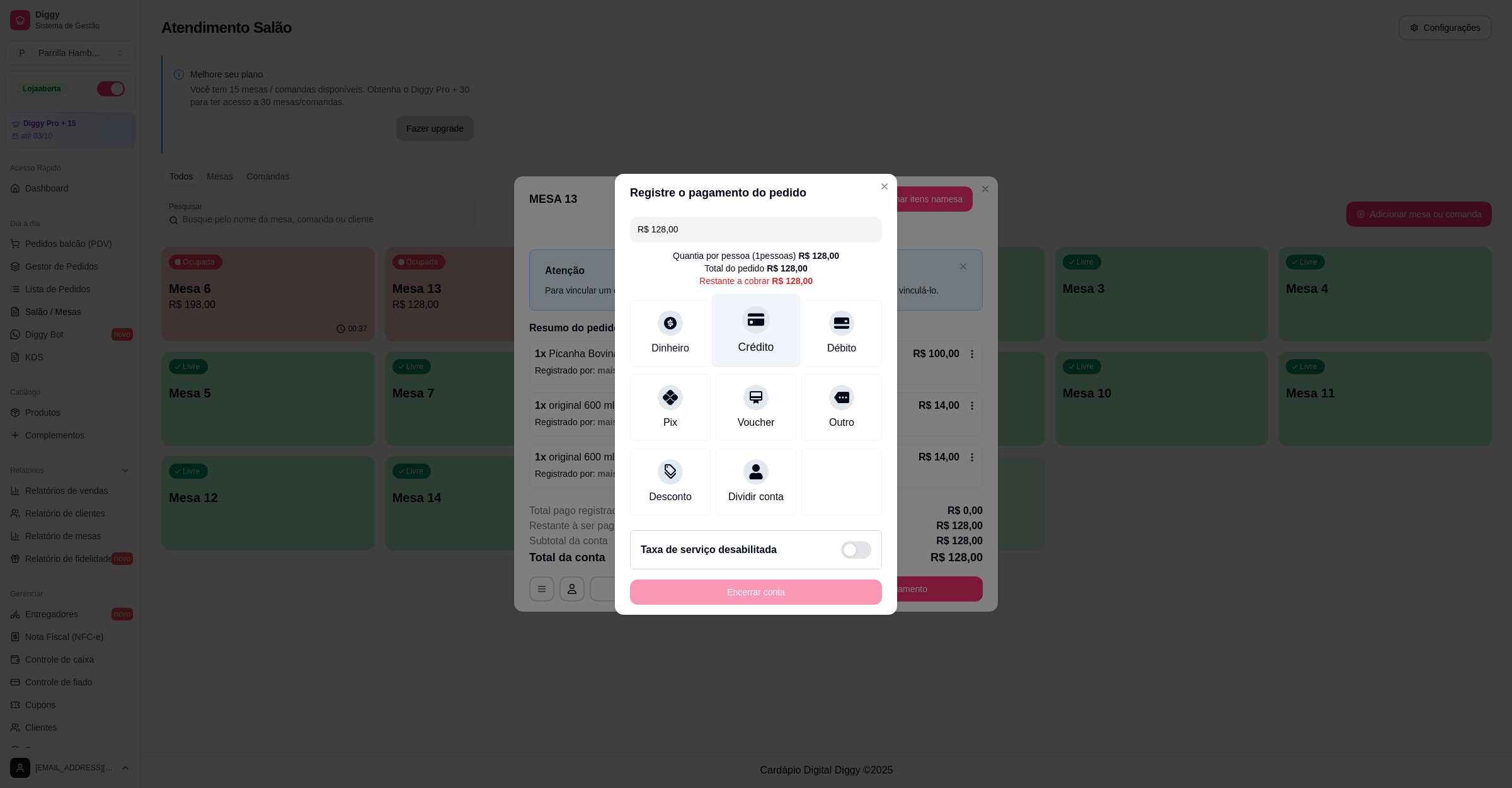
click at [749, 311] on icon at bounding box center [756, 319] width 16 height 16
type input "R$ 0,00"
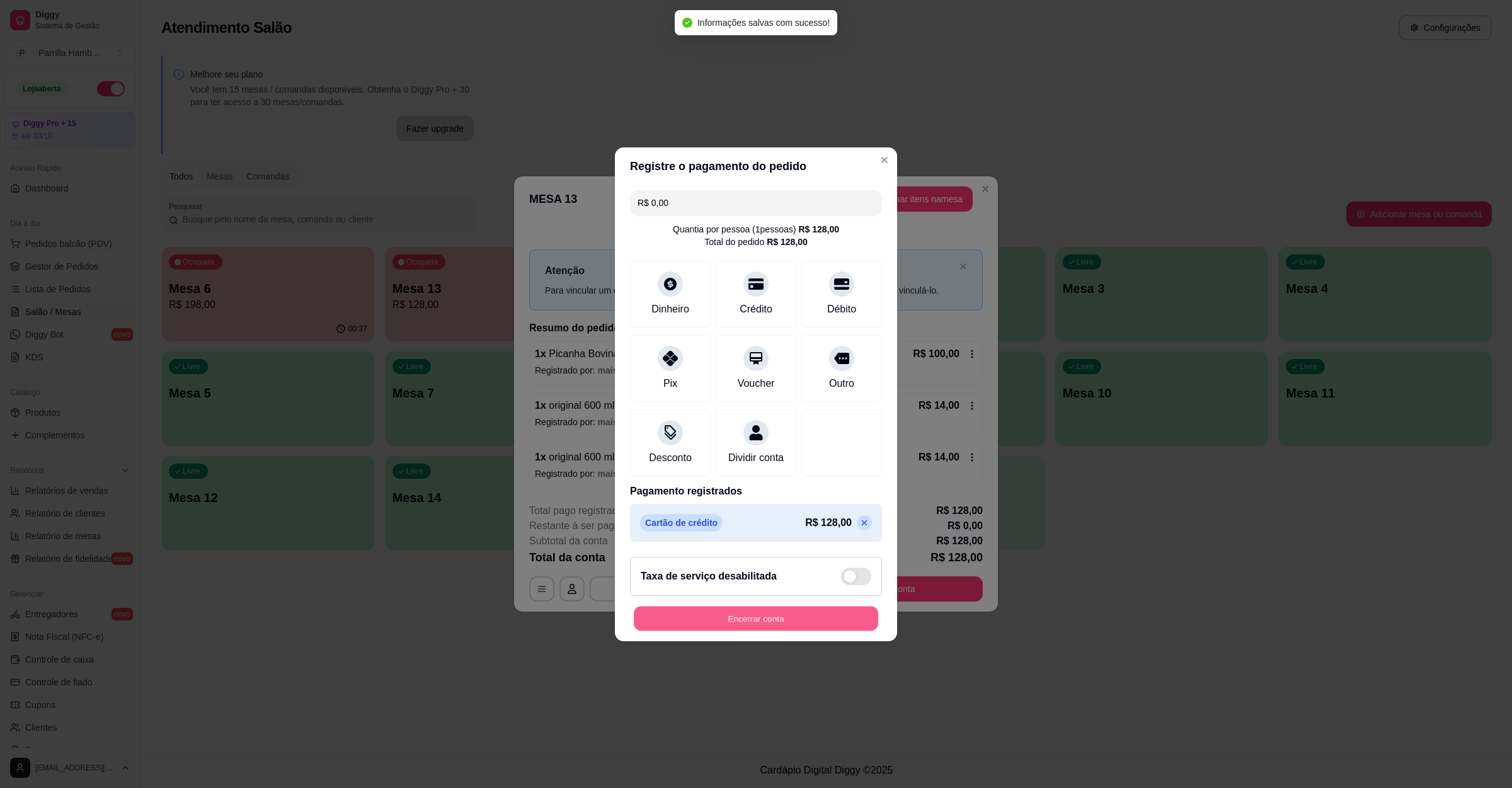
click at [739, 621] on button "Encerrar conta" at bounding box center [755, 618] width 244 height 25
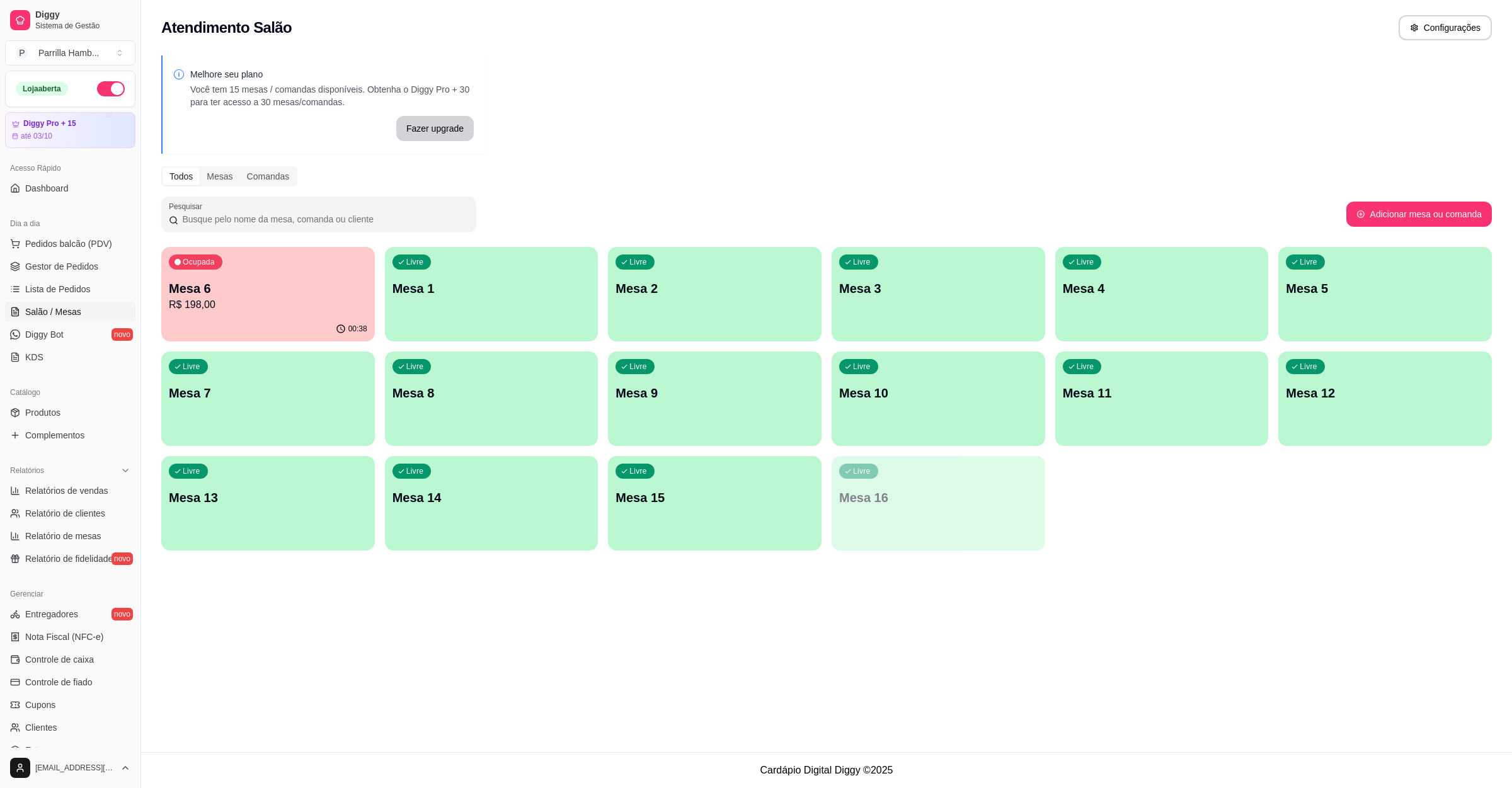
click at [261, 274] on div "Ocupada Mesa 6 R$ 198,00" at bounding box center [267, 282] width 214 height 70
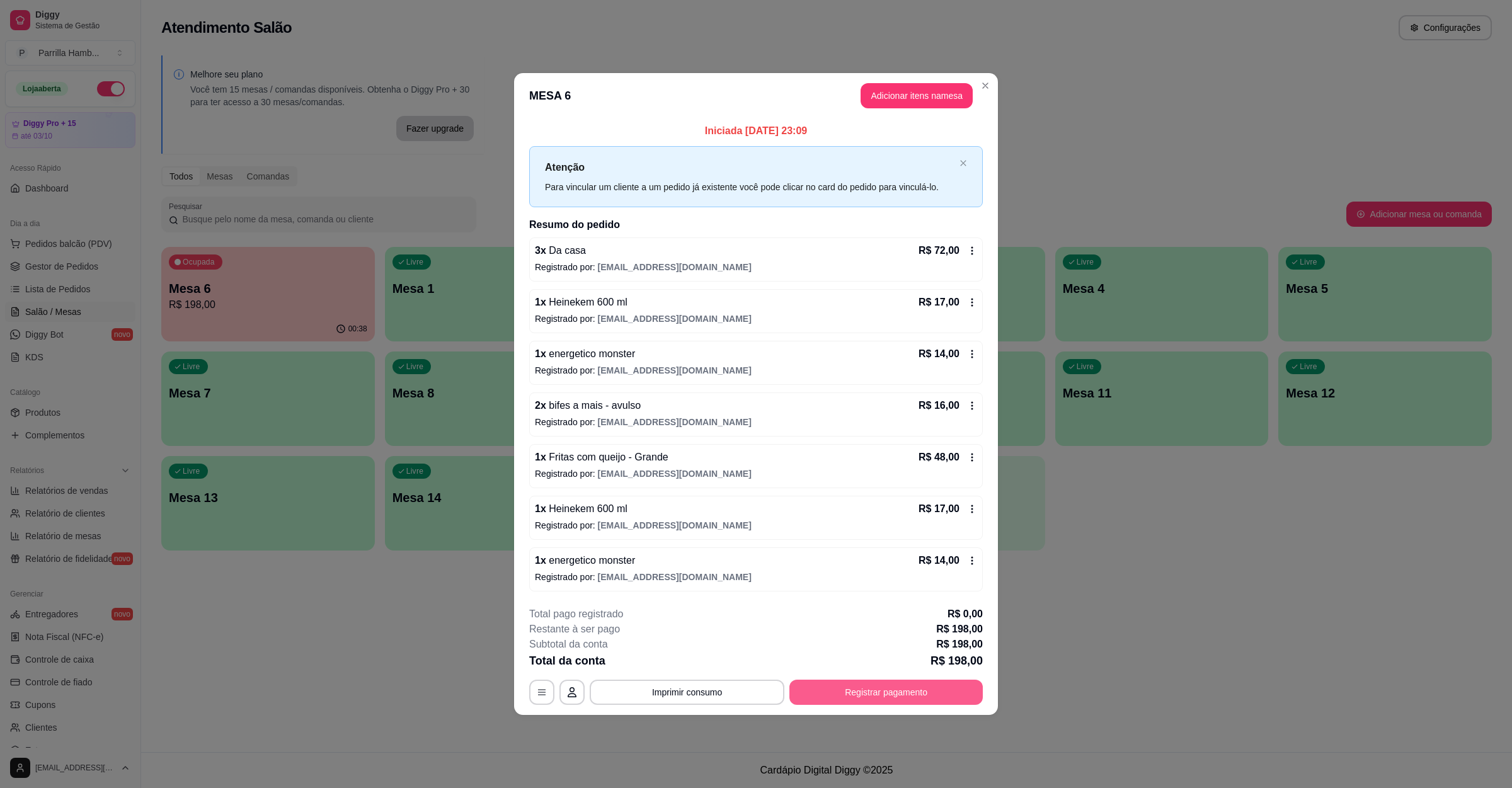
click at [831, 687] on button "Registrar pagamento" at bounding box center [886, 693] width 194 height 25
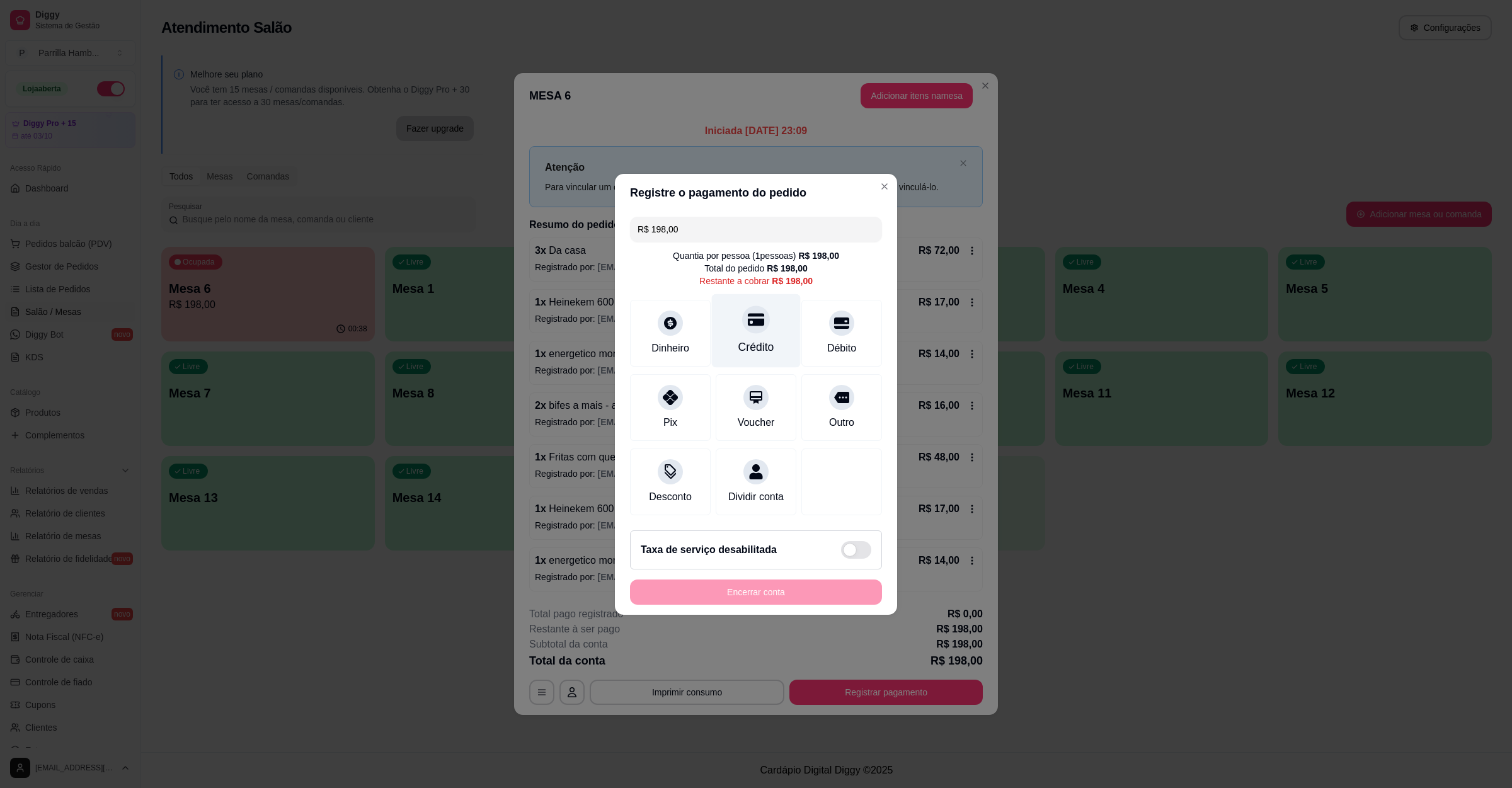
click at [740, 327] on div "Crédito" at bounding box center [756, 330] width 89 height 74
type input "R$ 0,00"
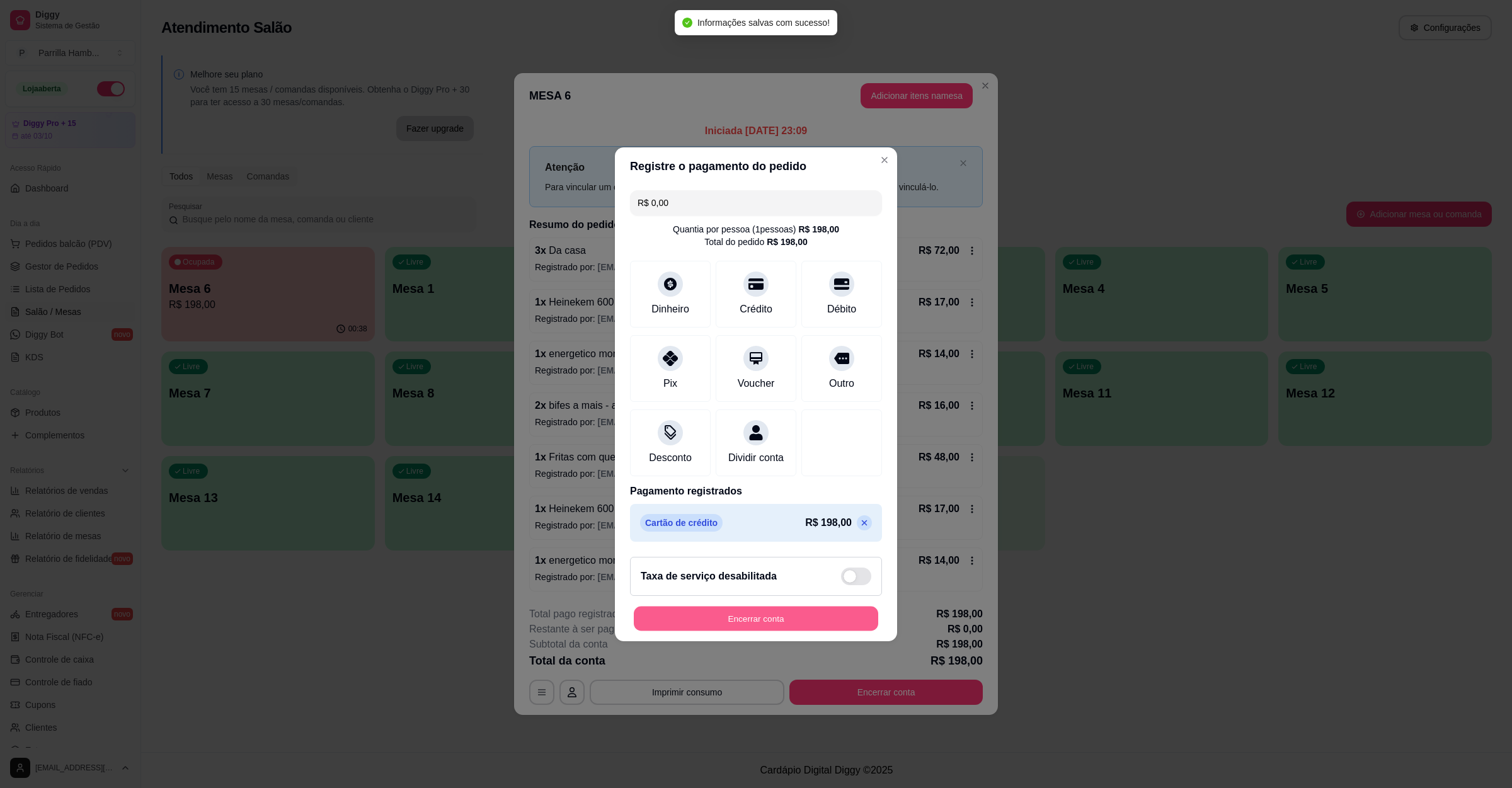
click at [779, 614] on button "Encerrar conta" at bounding box center [755, 618] width 244 height 25
click at [715, 630] on button "Encerrar conta" at bounding box center [755, 619] width 252 height 25
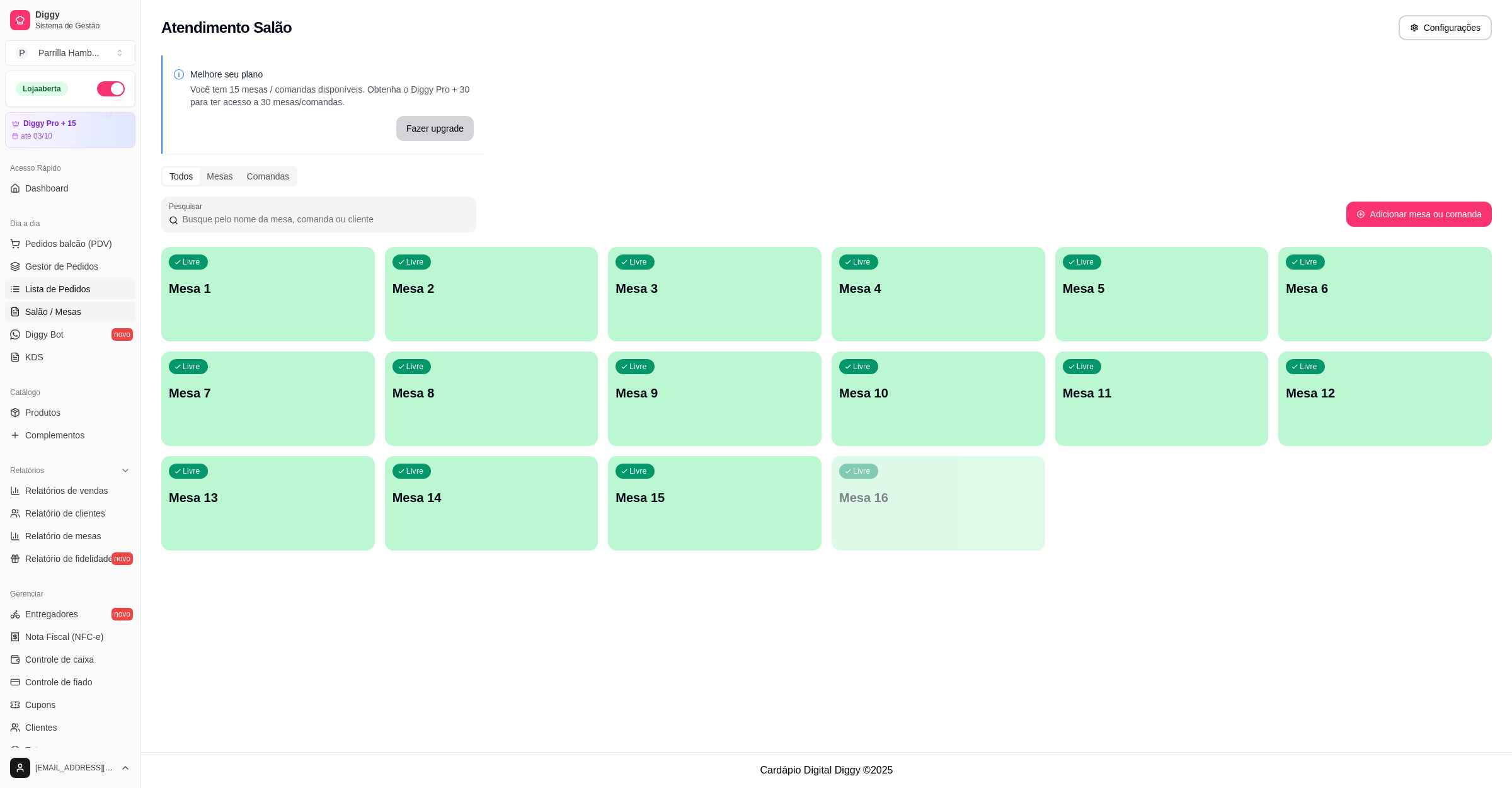
click at [56, 291] on span "Lista de Pedidos" at bounding box center [58, 289] width 65 height 13
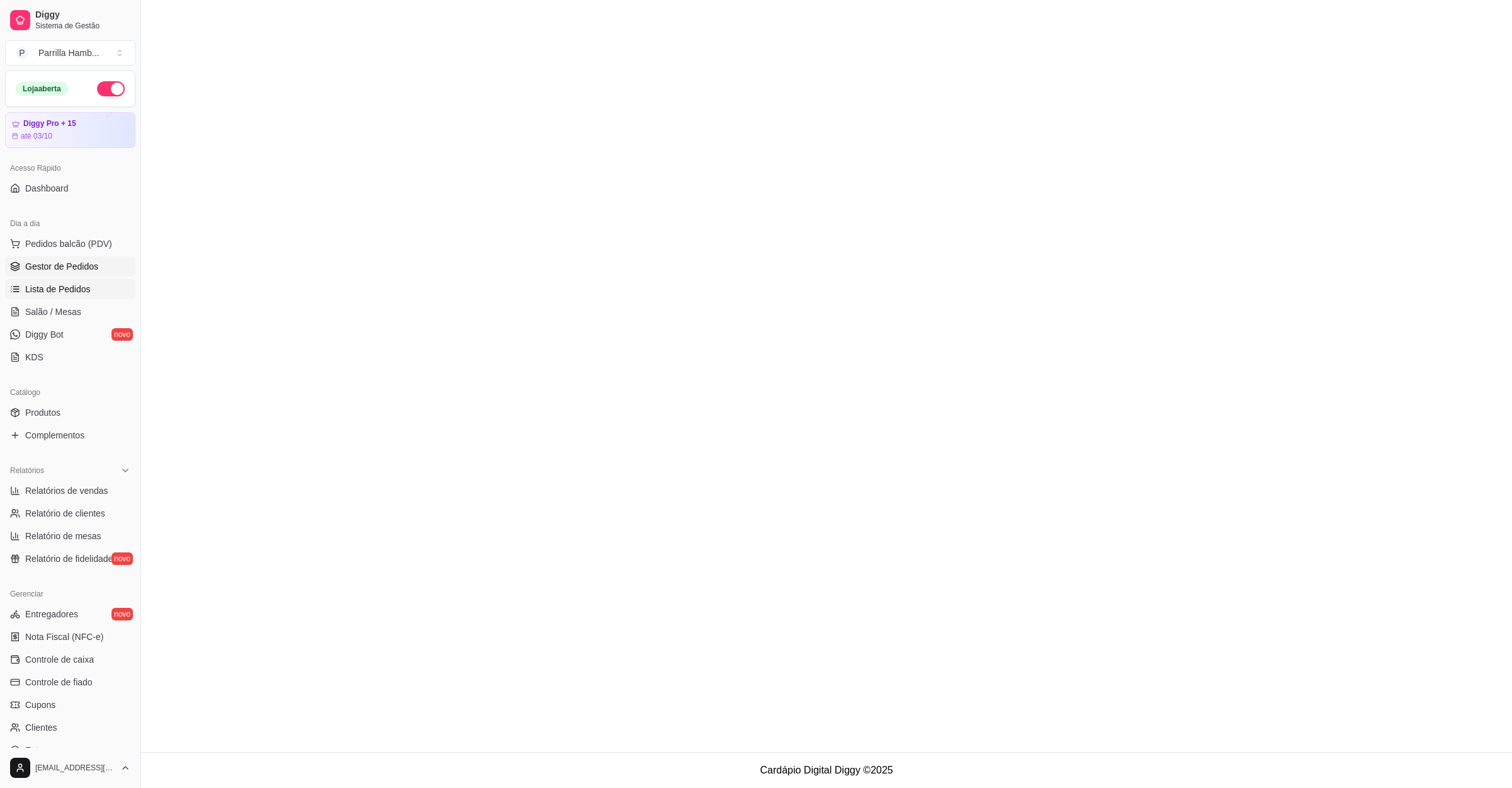
click at [84, 271] on span "Gestor de Pedidos" at bounding box center [62, 266] width 73 height 13
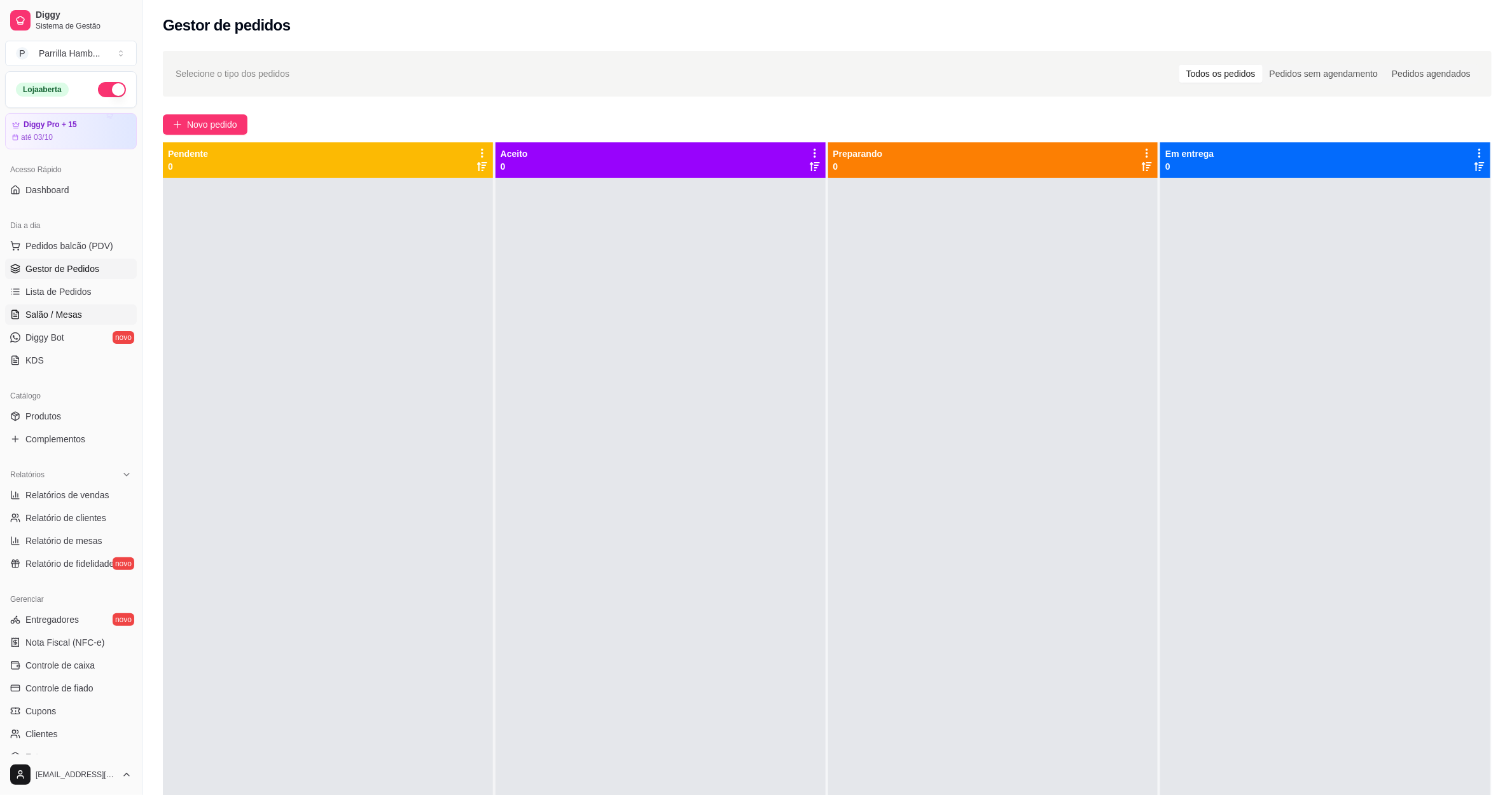
click at [79, 307] on link "Salão / Mesas" at bounding box center [72, 315] width 132 height 20
